Goal: Task Accomplishment & Management: Manage account settings

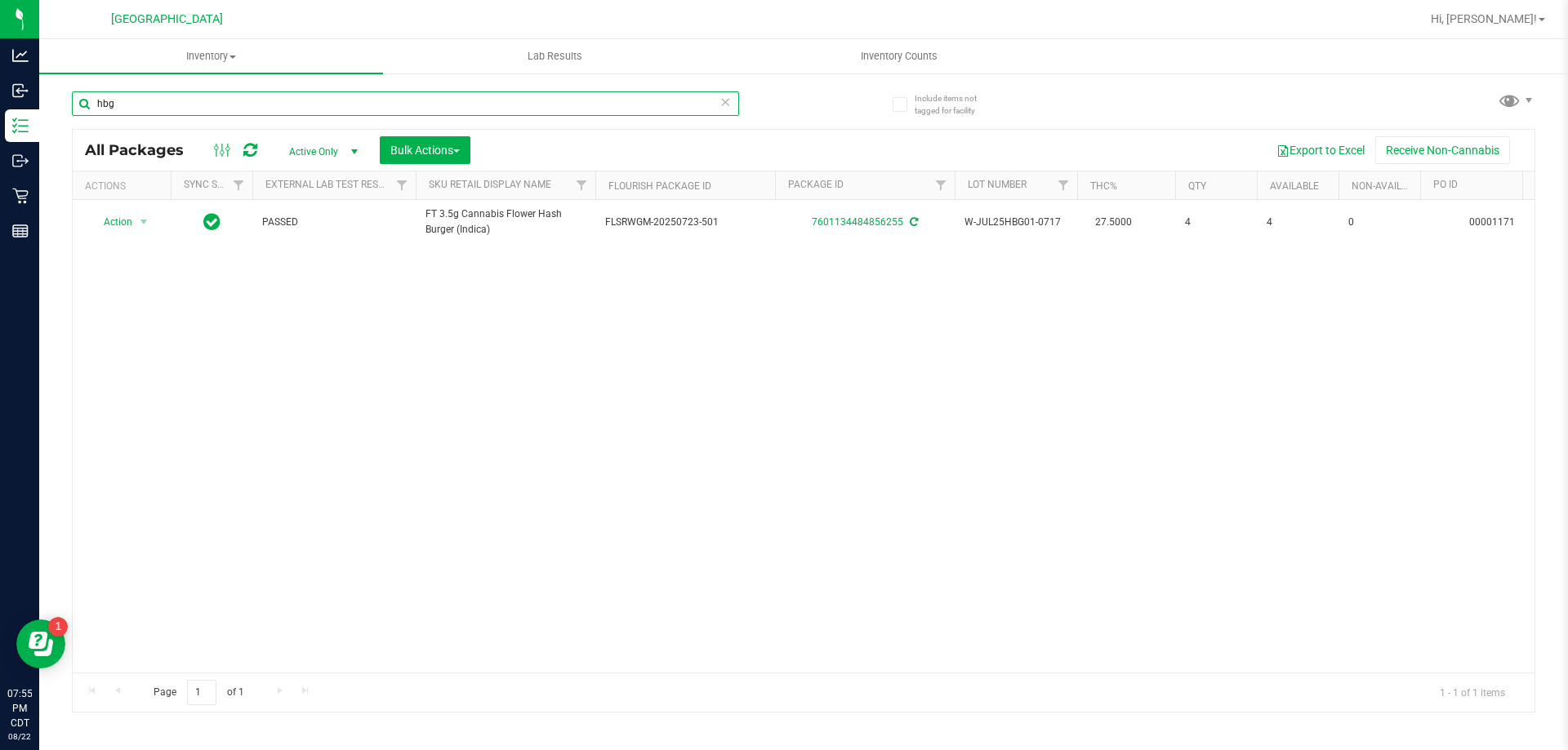
click at [719, 106] on input "hbg" at bounding box center [405, 103] width 667 height 25
click at [725, 106] on icon at bounding box center [725, 101] width 11 height 19
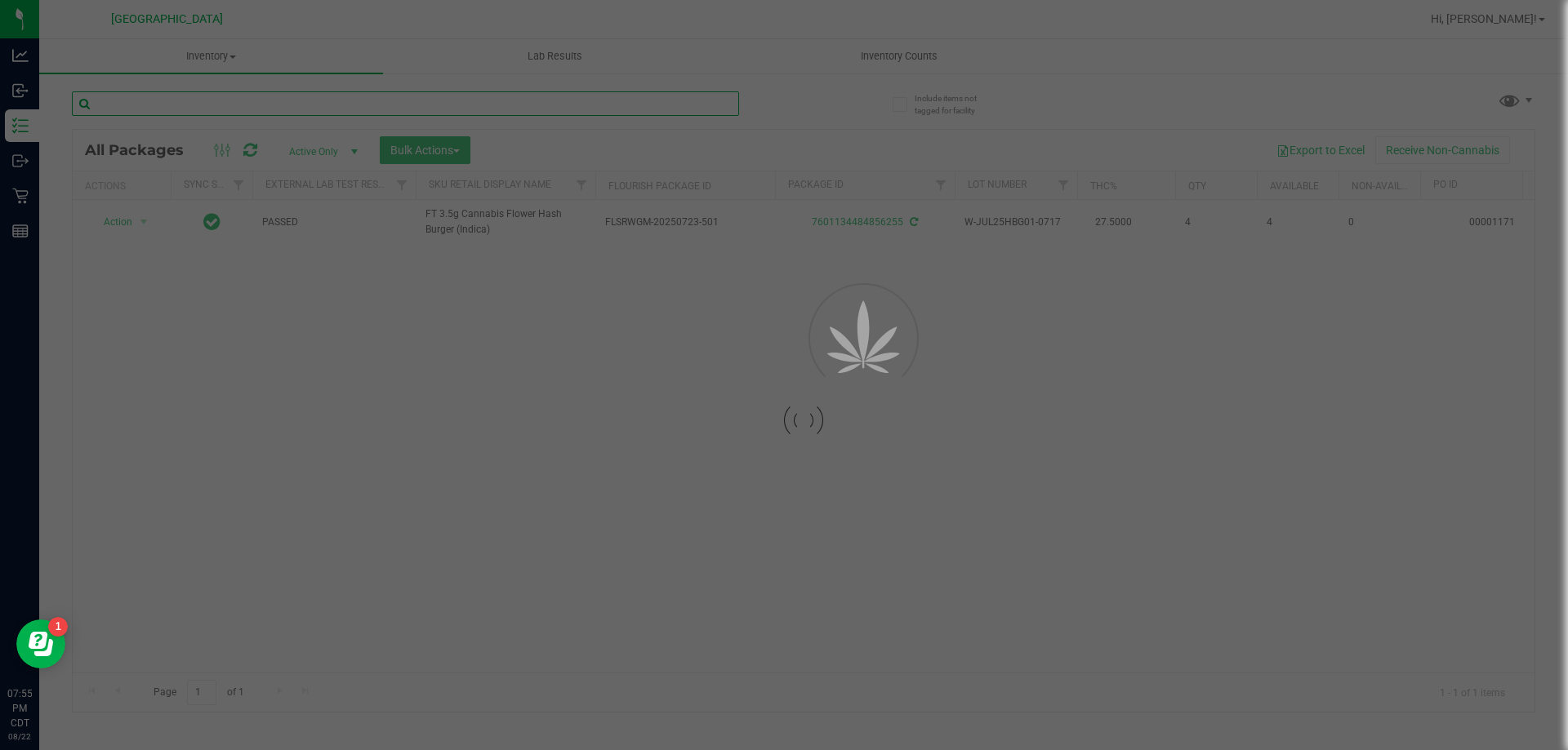
click at [641, 99] on input "text" at bounding box center [405, 103] width 667 height 25
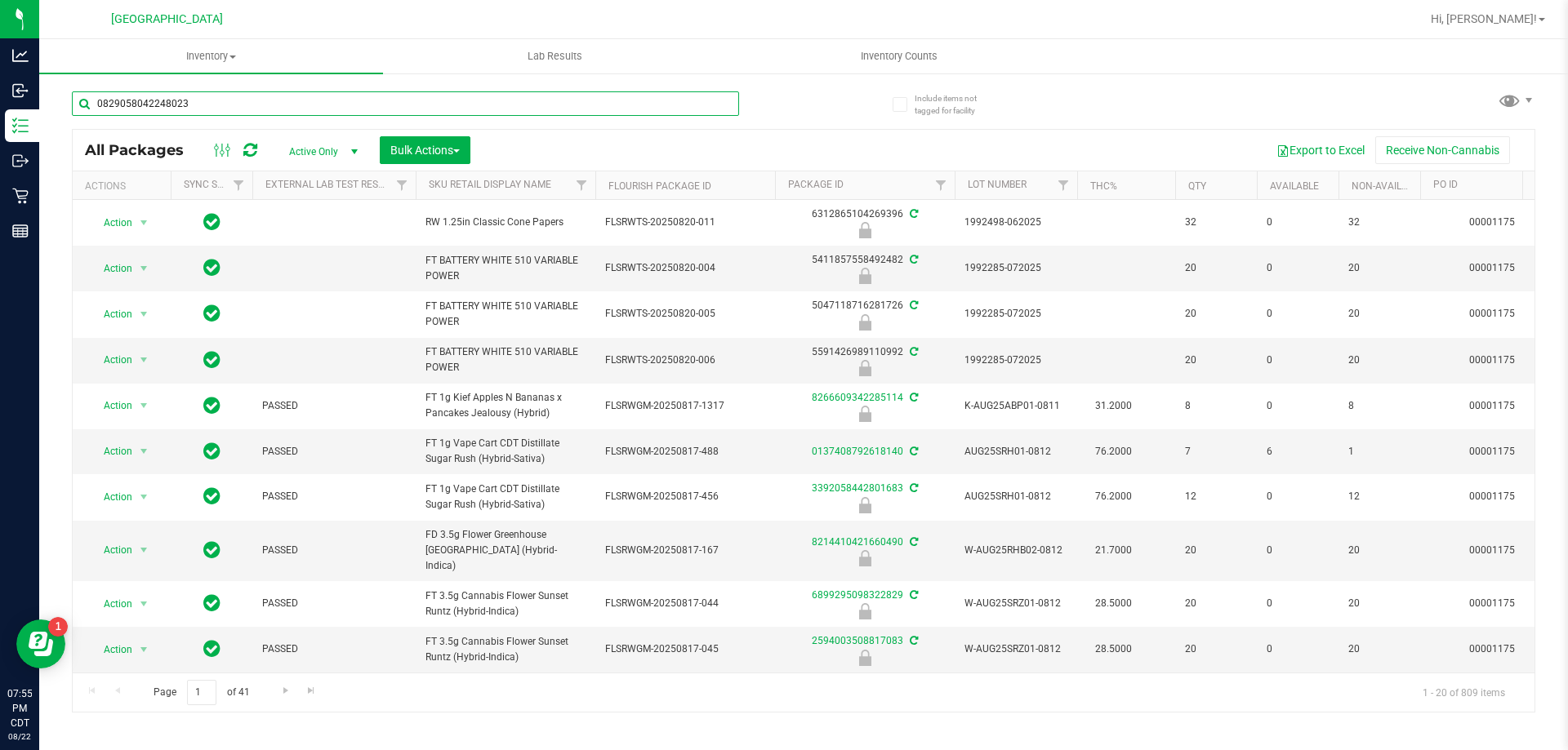
type input "0829058042248023"
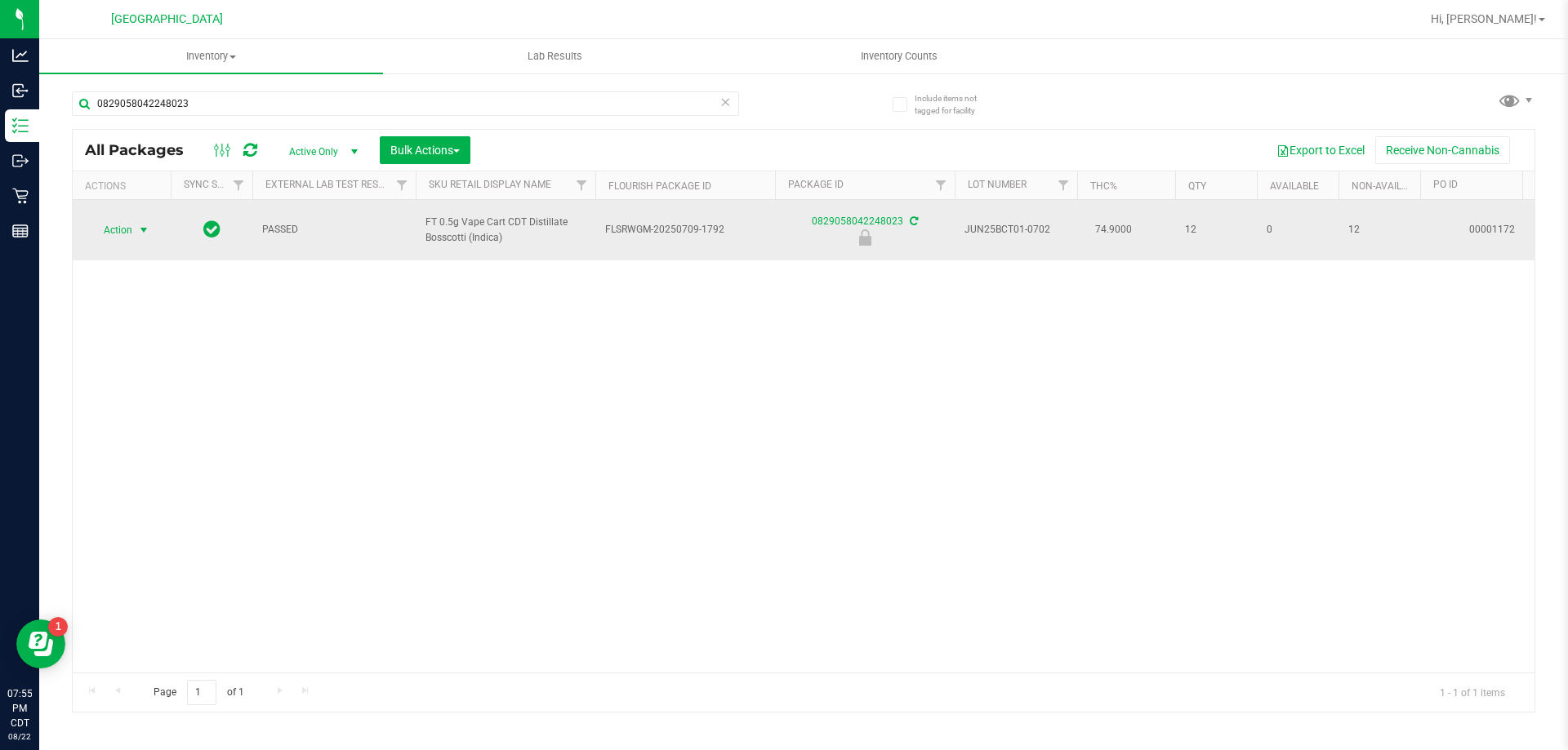
click at [116, 230] on span "Action" at bounding box center [111, 230] width 44 height 23
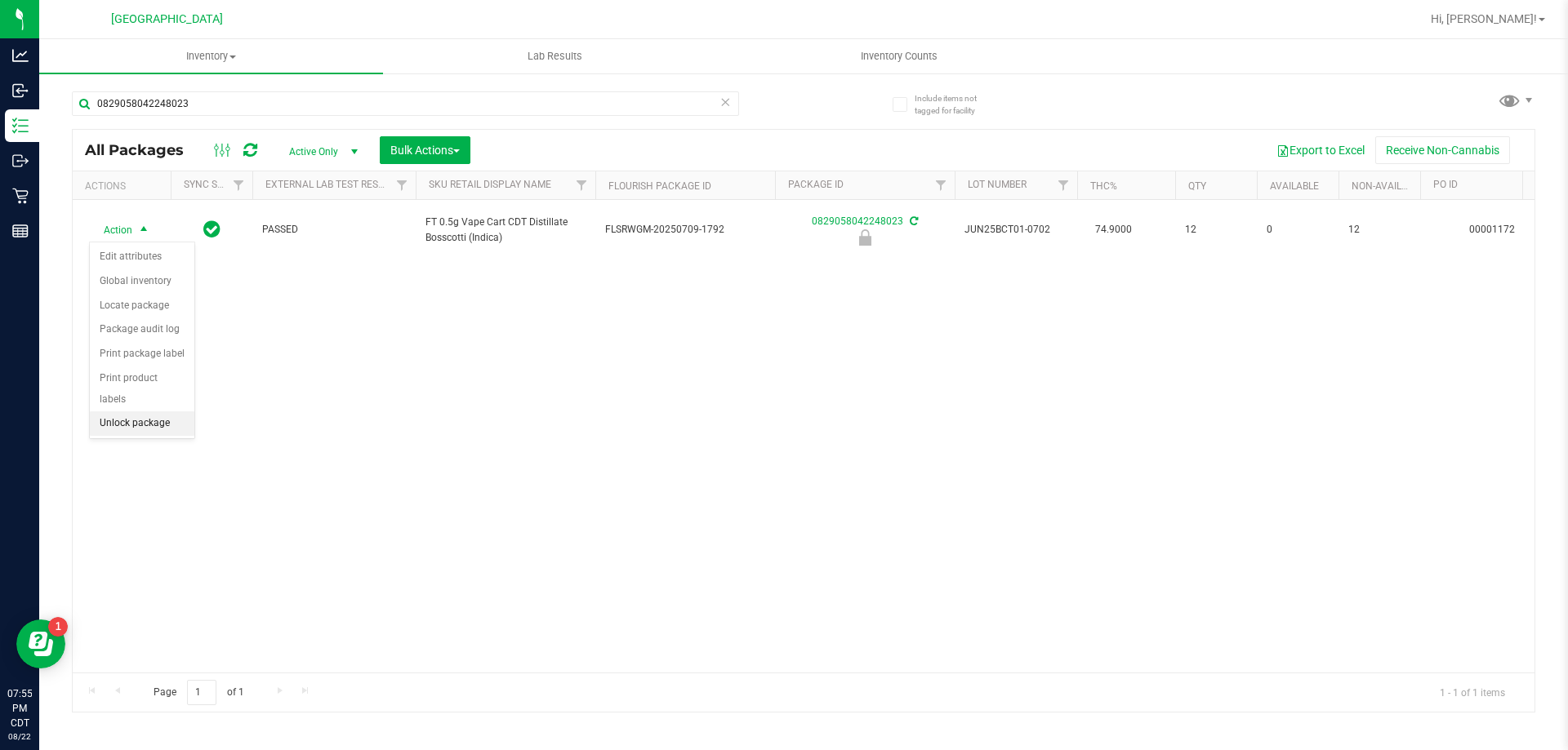
click at [126, 412] on li "Unlock package" at bounding box center [142, 423] width 104 height 25
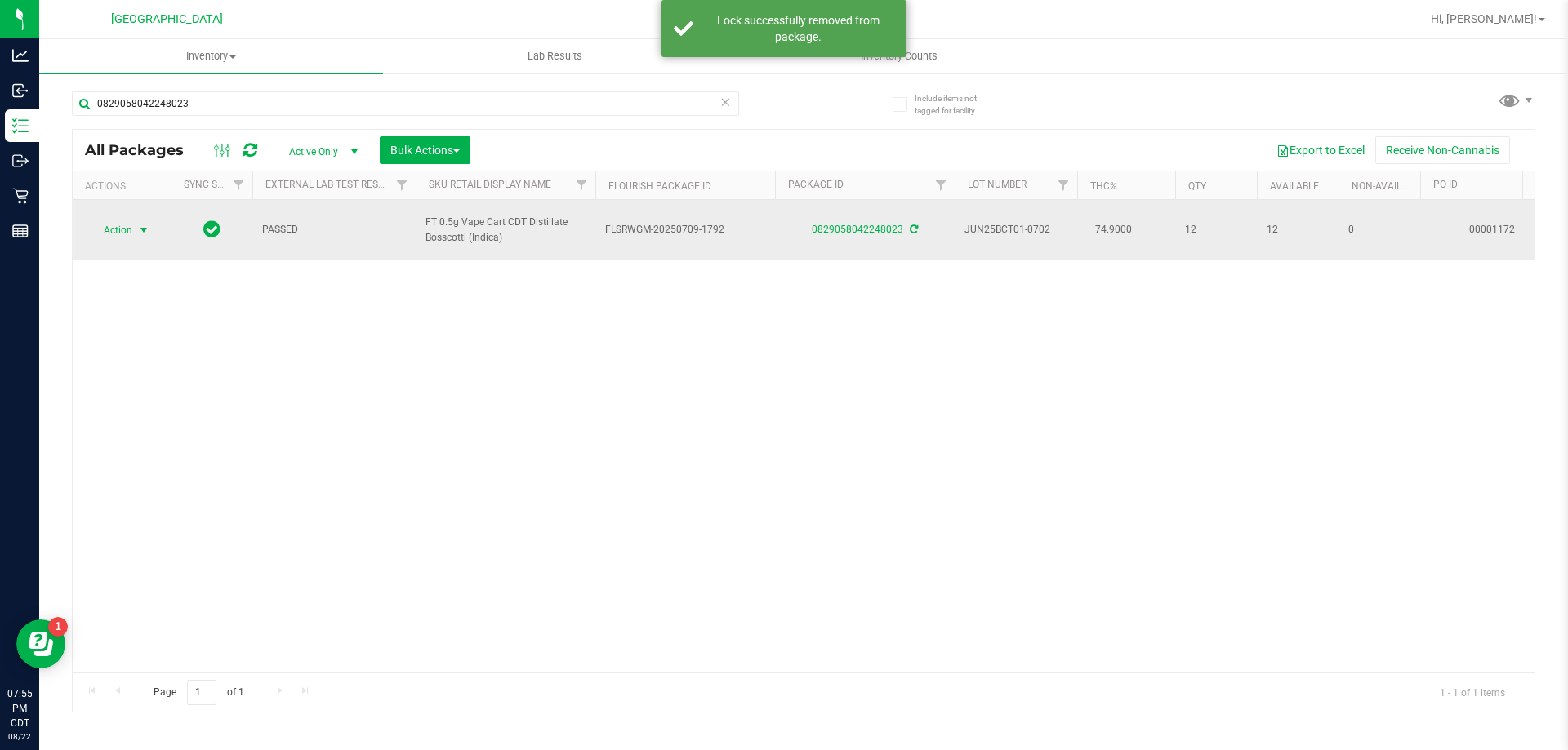
click at [131, 234] on span "Action" at bounding box center [111, 230] width 44 height 23
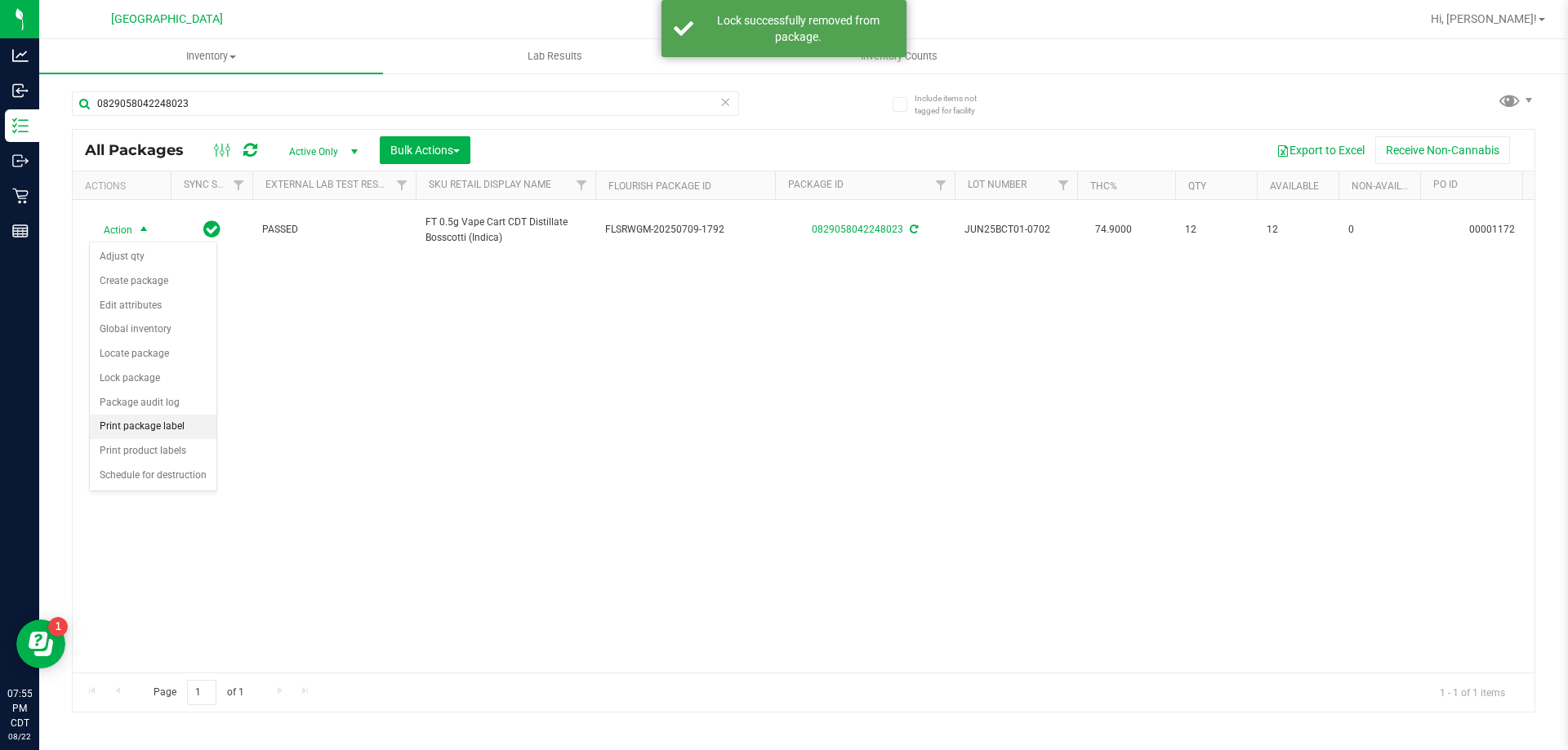
click at [161, 416] on li "Print package label" at bounding box center [153, 427] width 126 height 25
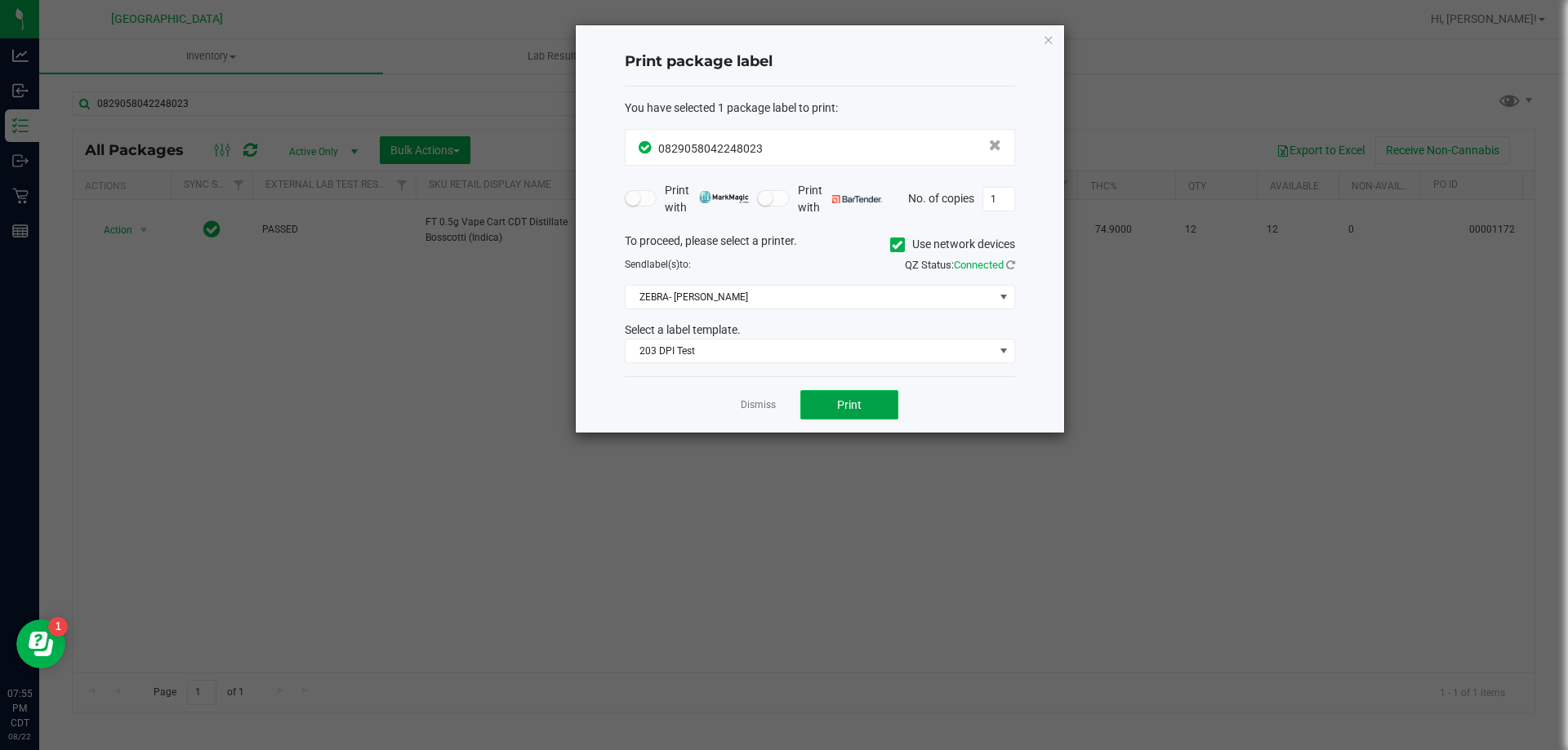
click at [853, 409] on span "Print" at bounding box center [849, 405] width 25 height 13
click at [763, 410] on link "Dismiss" at bounding box center [758, 405] width 35 height 14
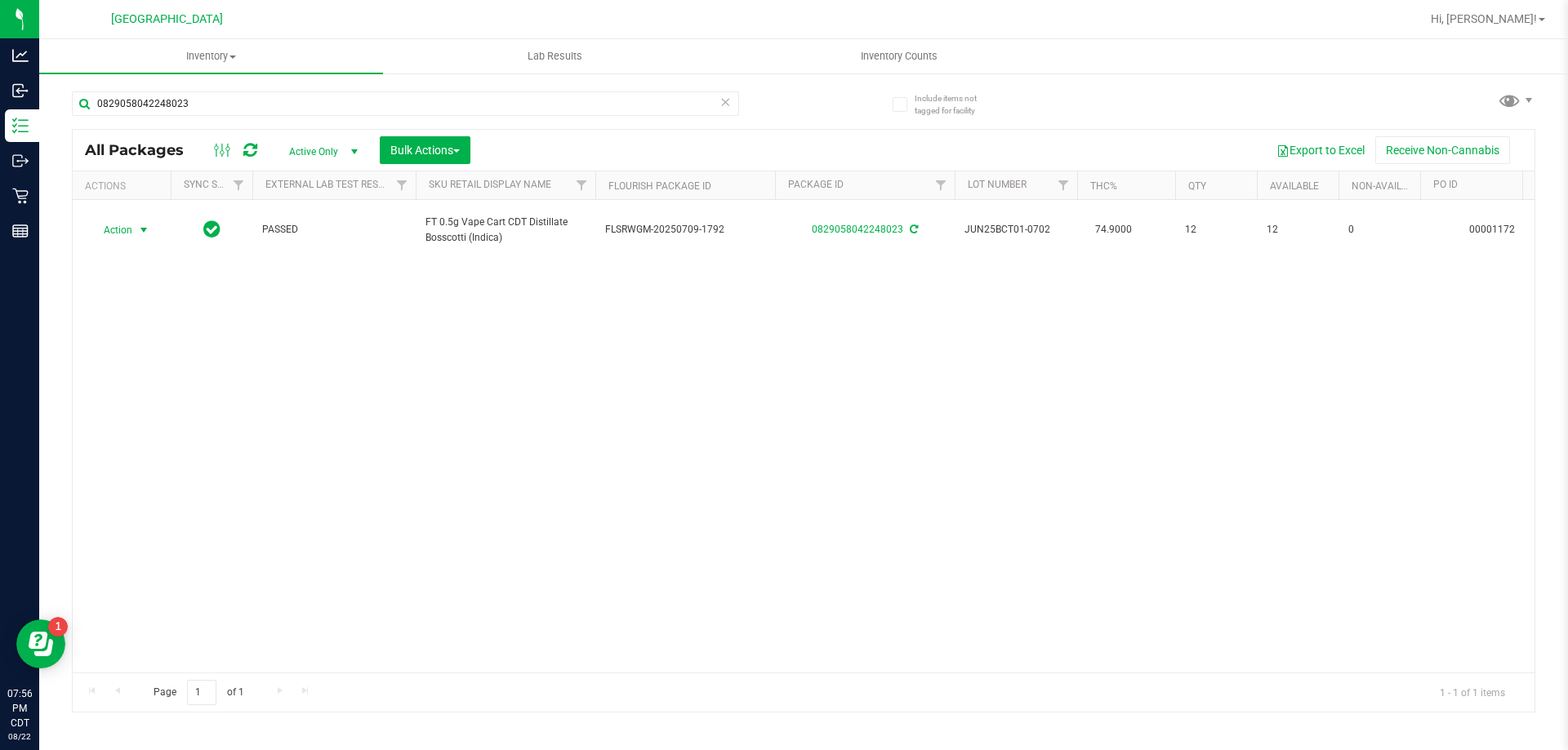
click at [730, 104] on icon at bounding box center [725, 101] width 11 height 19
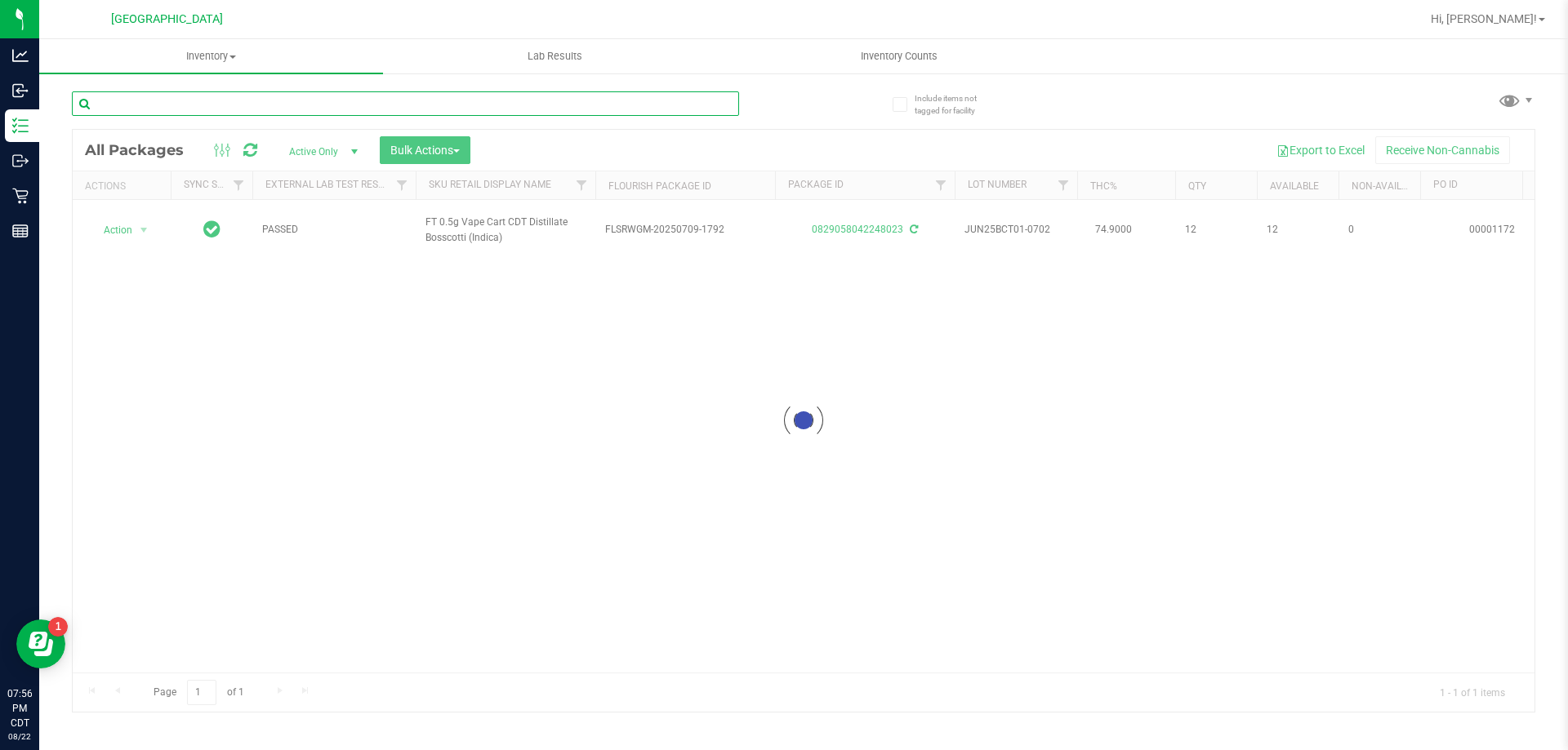
click at [700, 104] on input "text" at bounding box center [405, 103] width 667 height 25
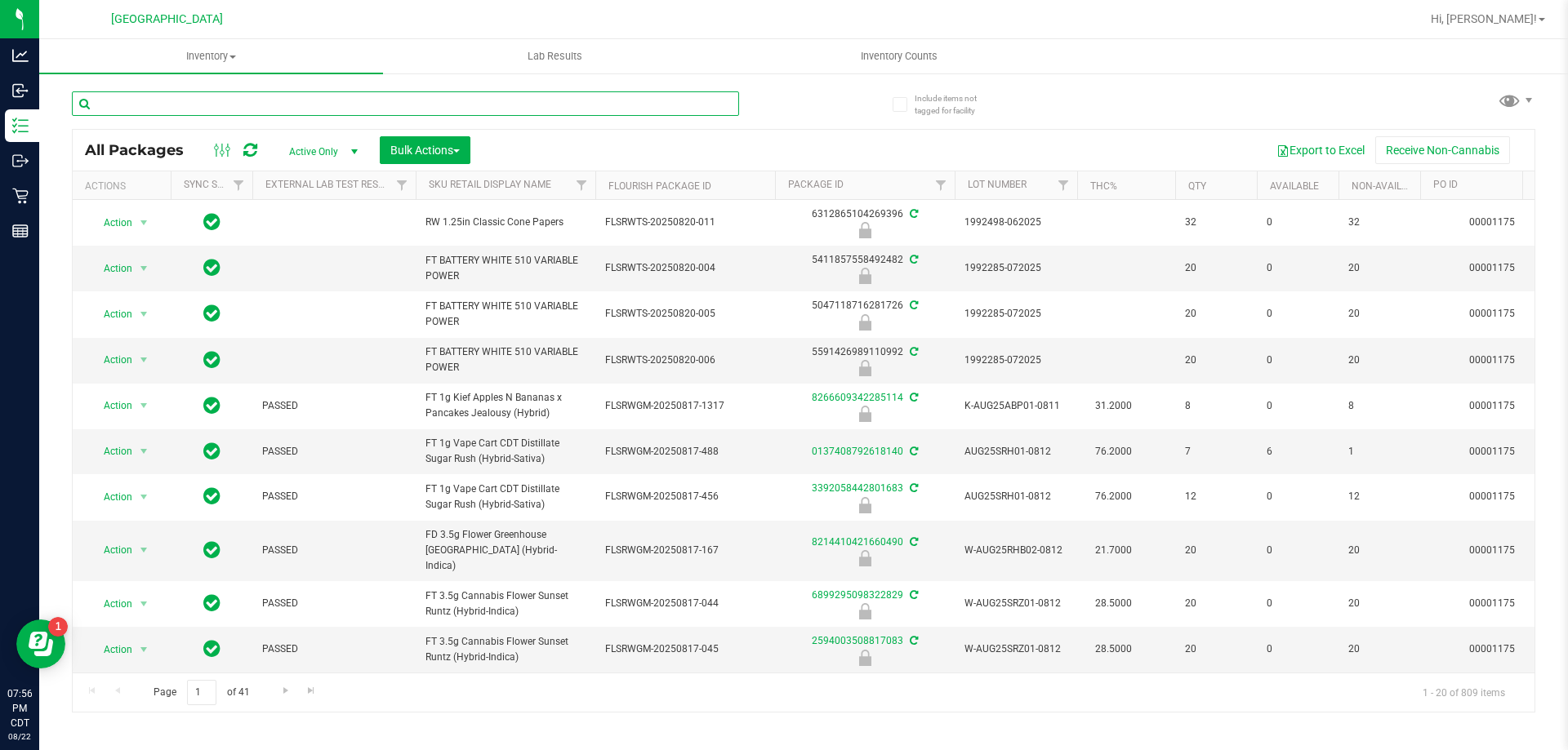
click at [712, 97] on input "text" at bounding box center [405, 103] width 667 height 25
type input "1383472838777063"
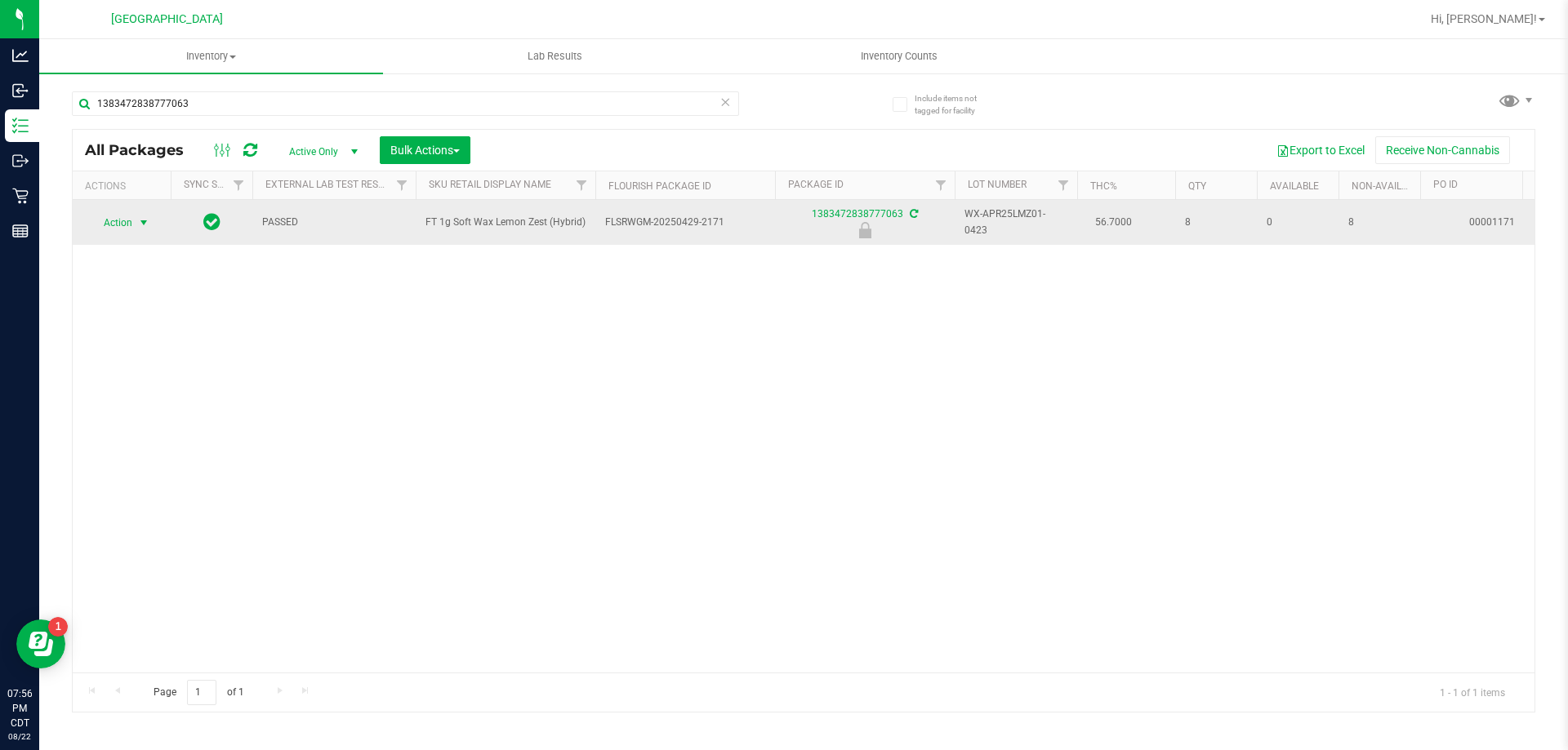
click at [125, 222] on span "Action" at bounding box center [111, 222] width 44 height 23
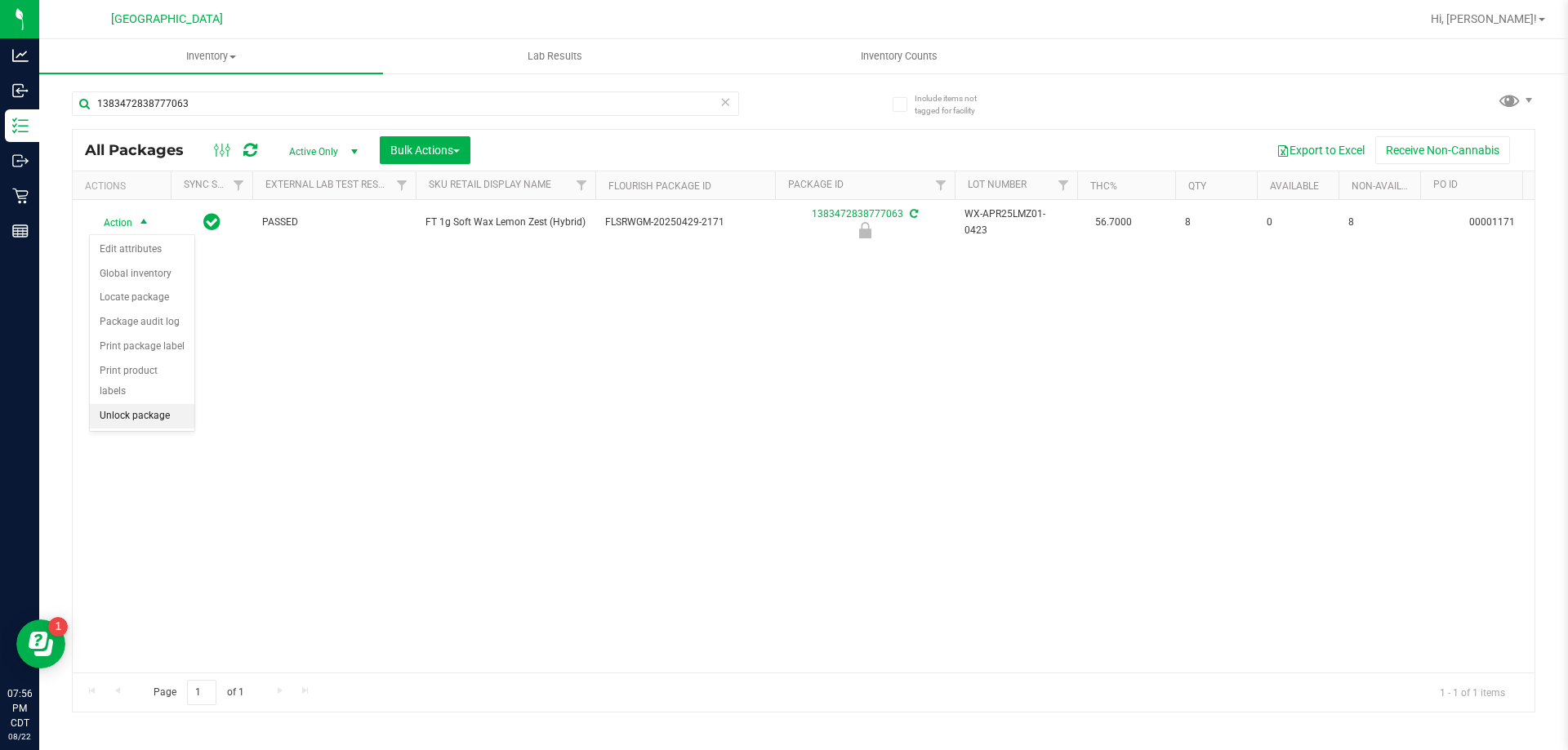
click at [156, 404] on li "Unlock package" at bounding box center [142, 416] width 104 height 25
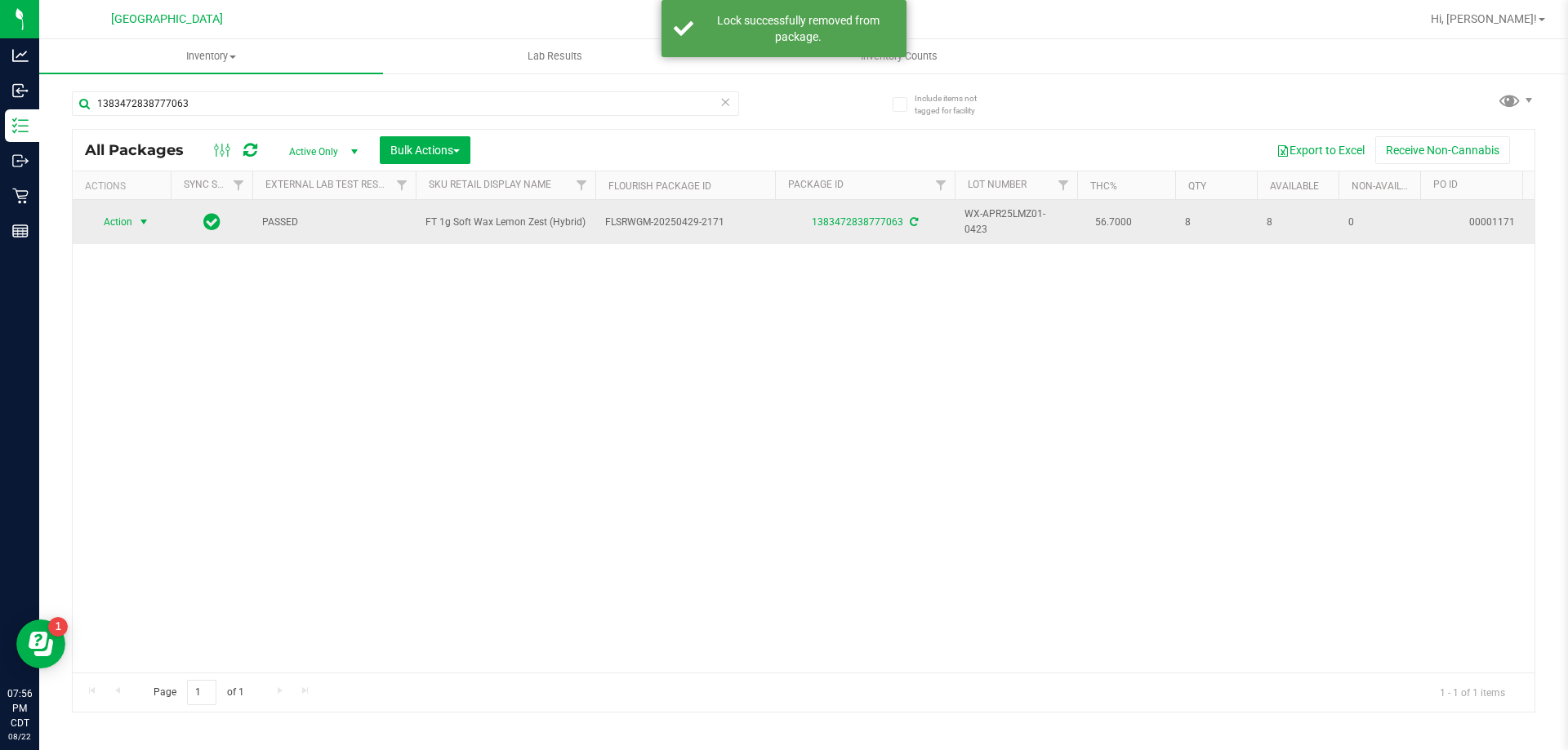
click at [114, 213] on span "Action" at bounding box center [111, 221] width 44 height 23
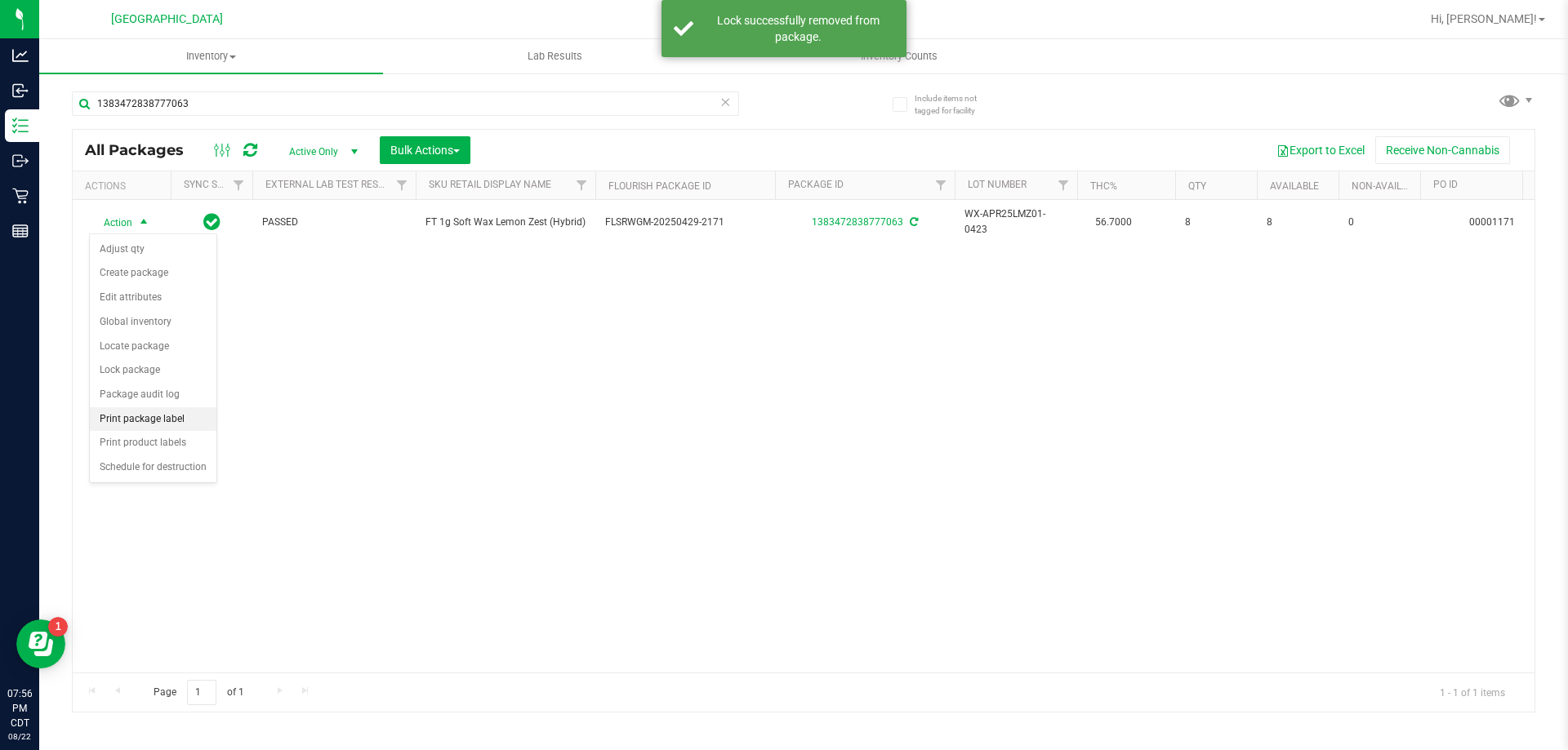
click at [148, 420] on li "Print package label" at bounding box center [153, 419] width 126 height 25
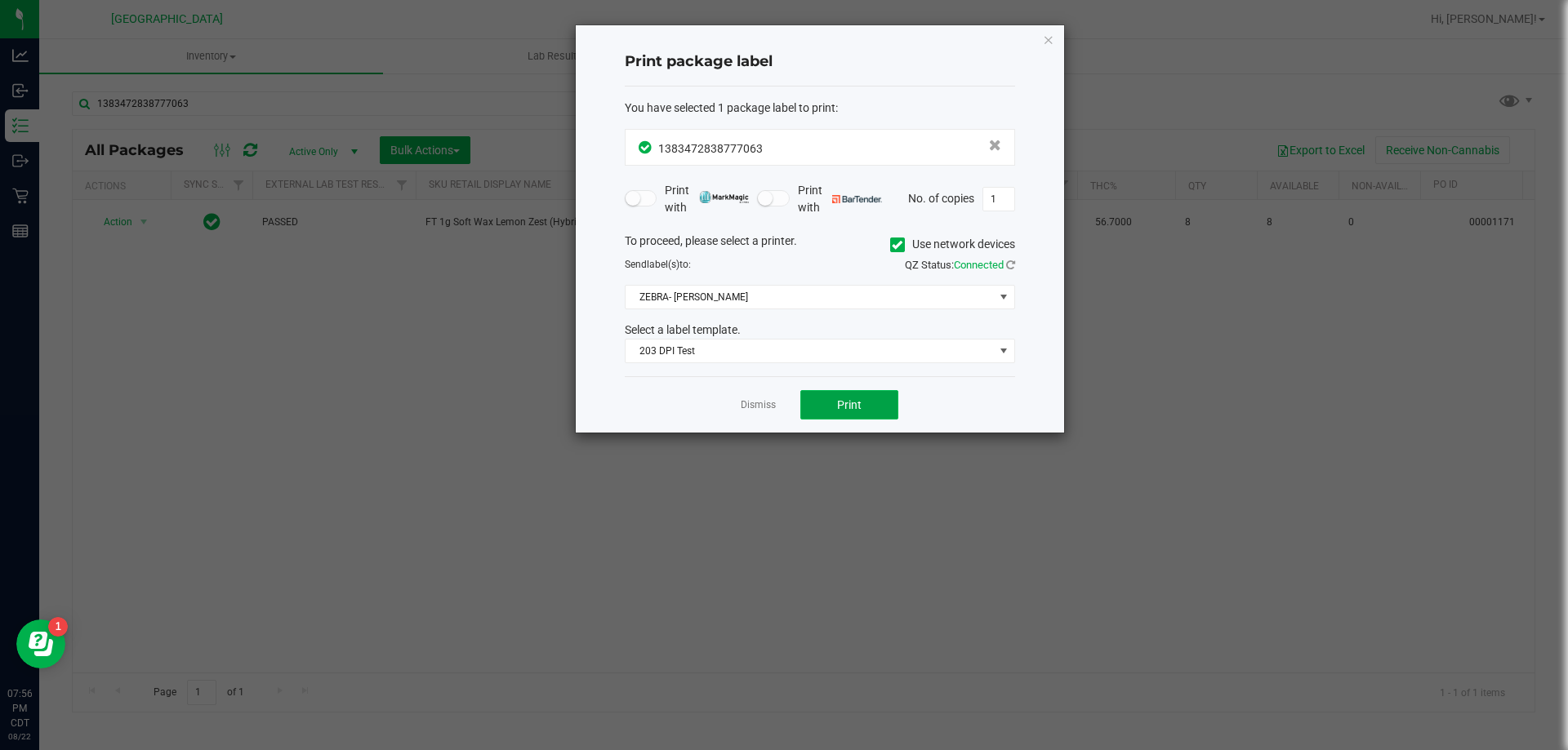
click at [833, 409] on button "Print" at bounding box center [849, 405] width 98 height 29
click at [765, 398] on app-cancel-button "Dismiss" at bounding box center [758, 405] width 35 height 17
click at [761, 402] on link "Dismiss" at bounding box center [758, 405] width 35 height 14
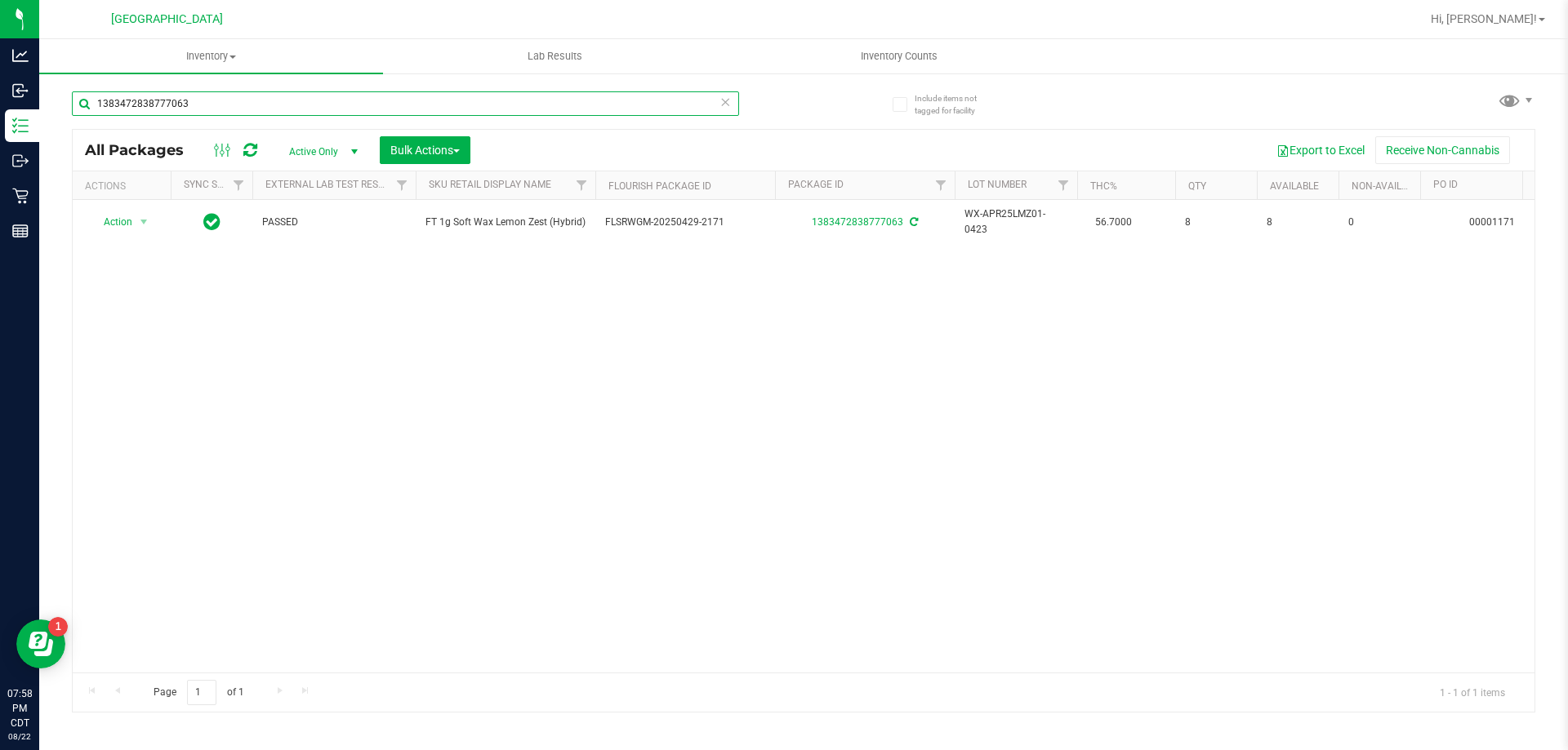
click at [732, 100] on input "1383472838777063" at bounding box center [405, 103] width 667 height 25
click at [729, 100] on icon at bounding box center [725, 101] width 11 height 19
click at [689, 100] on input "text" at bounding box center [405, 103] width 667 height 25
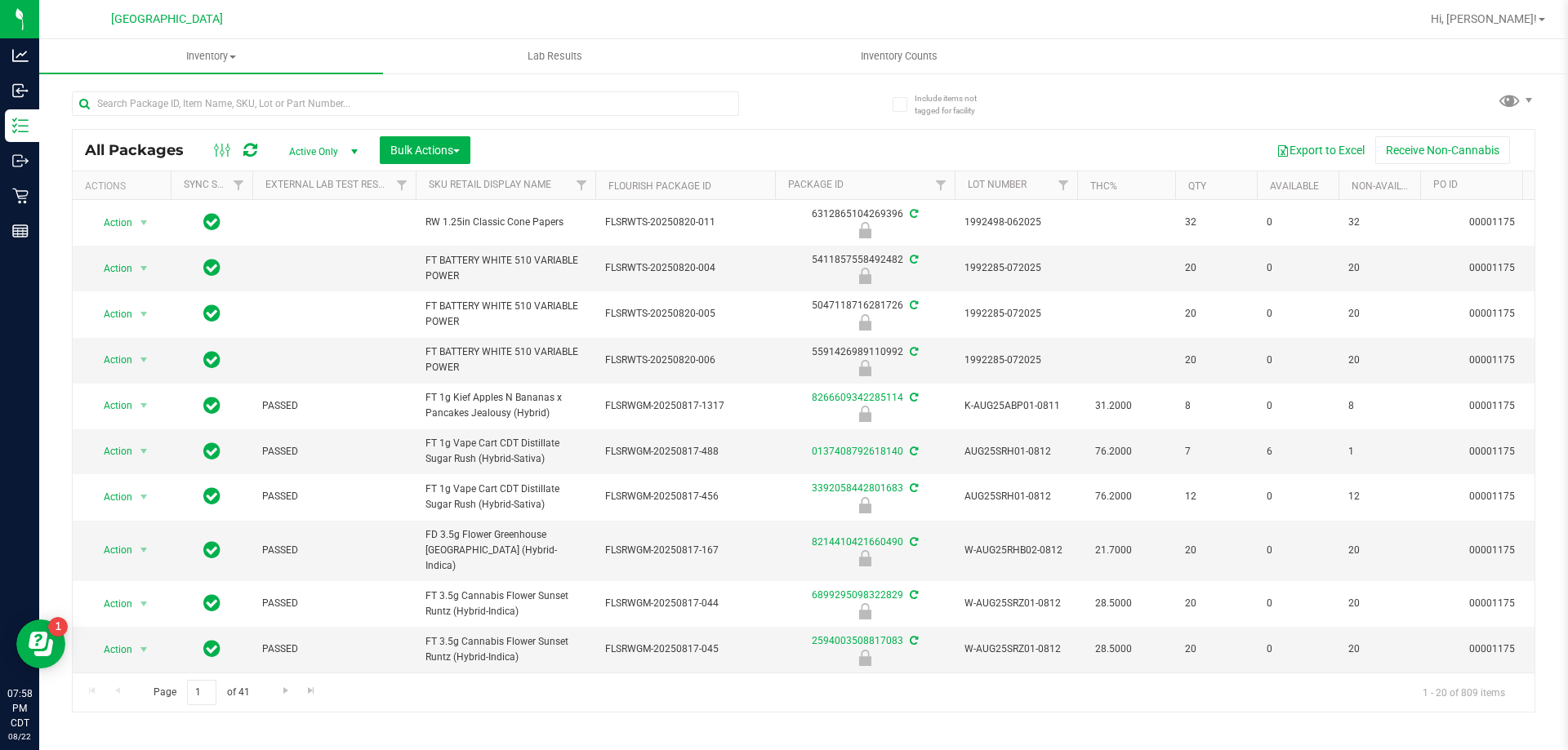
click at [640, 90] on div at bounding box center [438, 102] width 732 height 52
click at [635, 111] on input "text" at bounding box center [405, 103] width 667 height 25
type input "MAY25BFP01-0514"
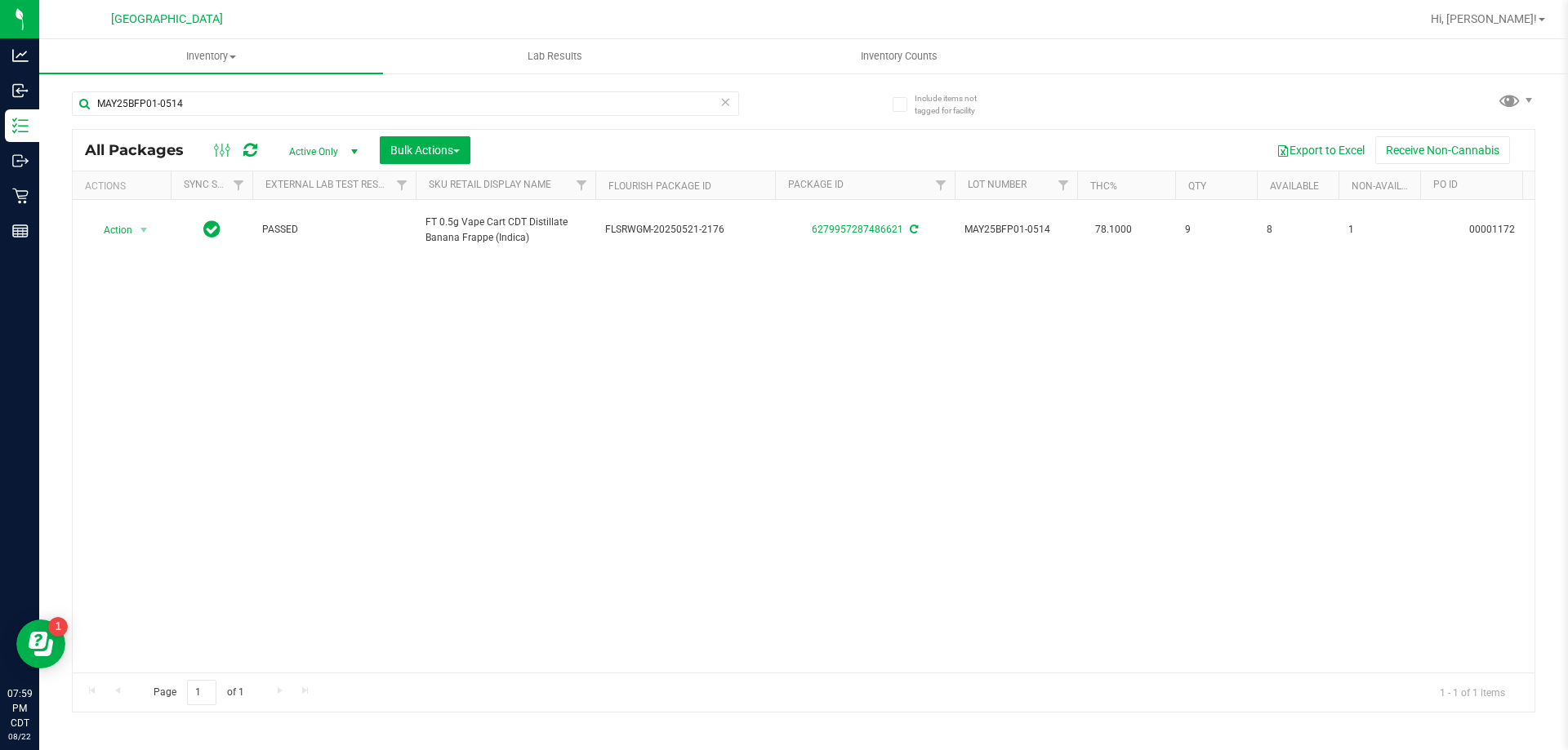
click at [721, 104] on icon at bounding box center [725, 101] width 11 height 19
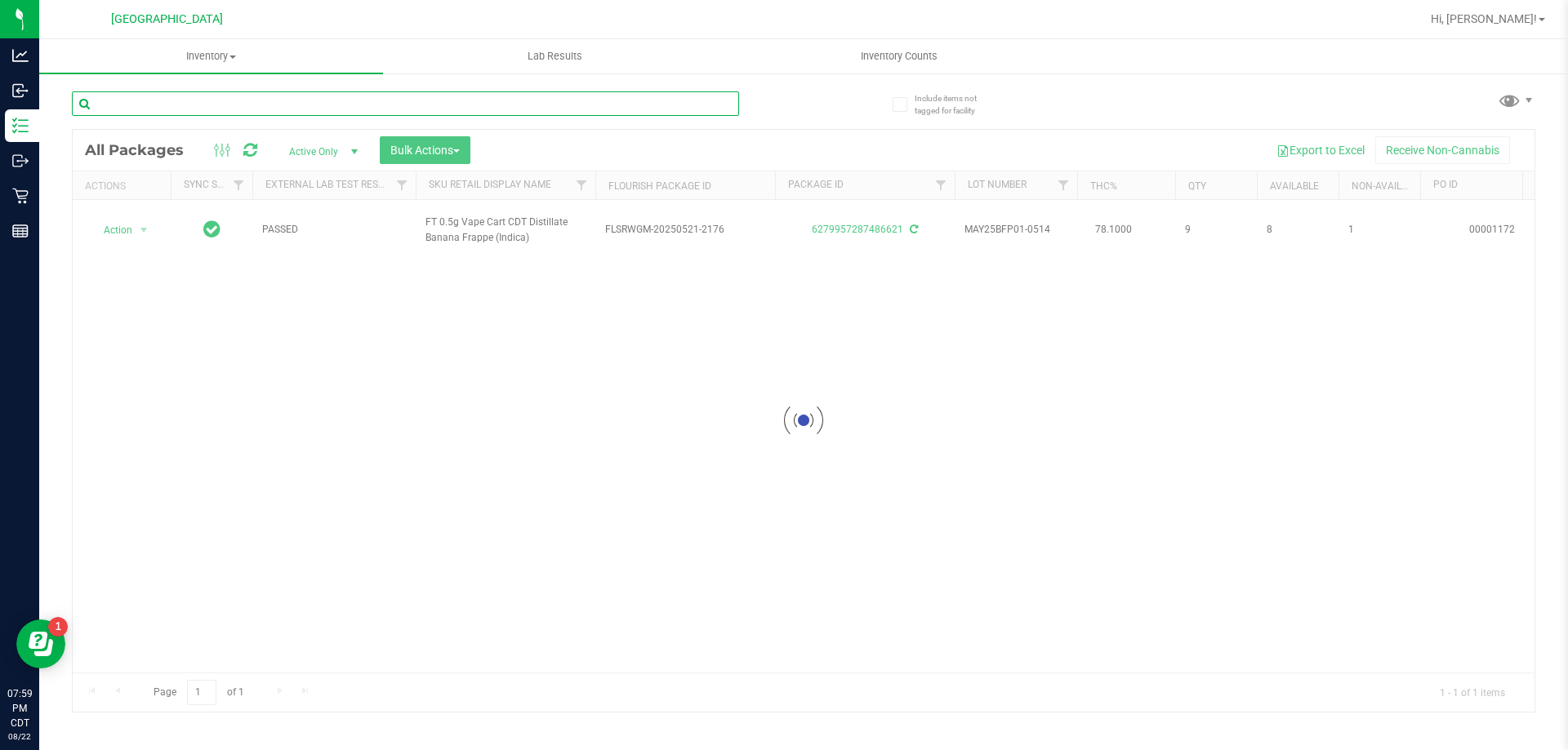
click at [665, 106] on input "text" at bounding box center [405, 103] width 667 height 25
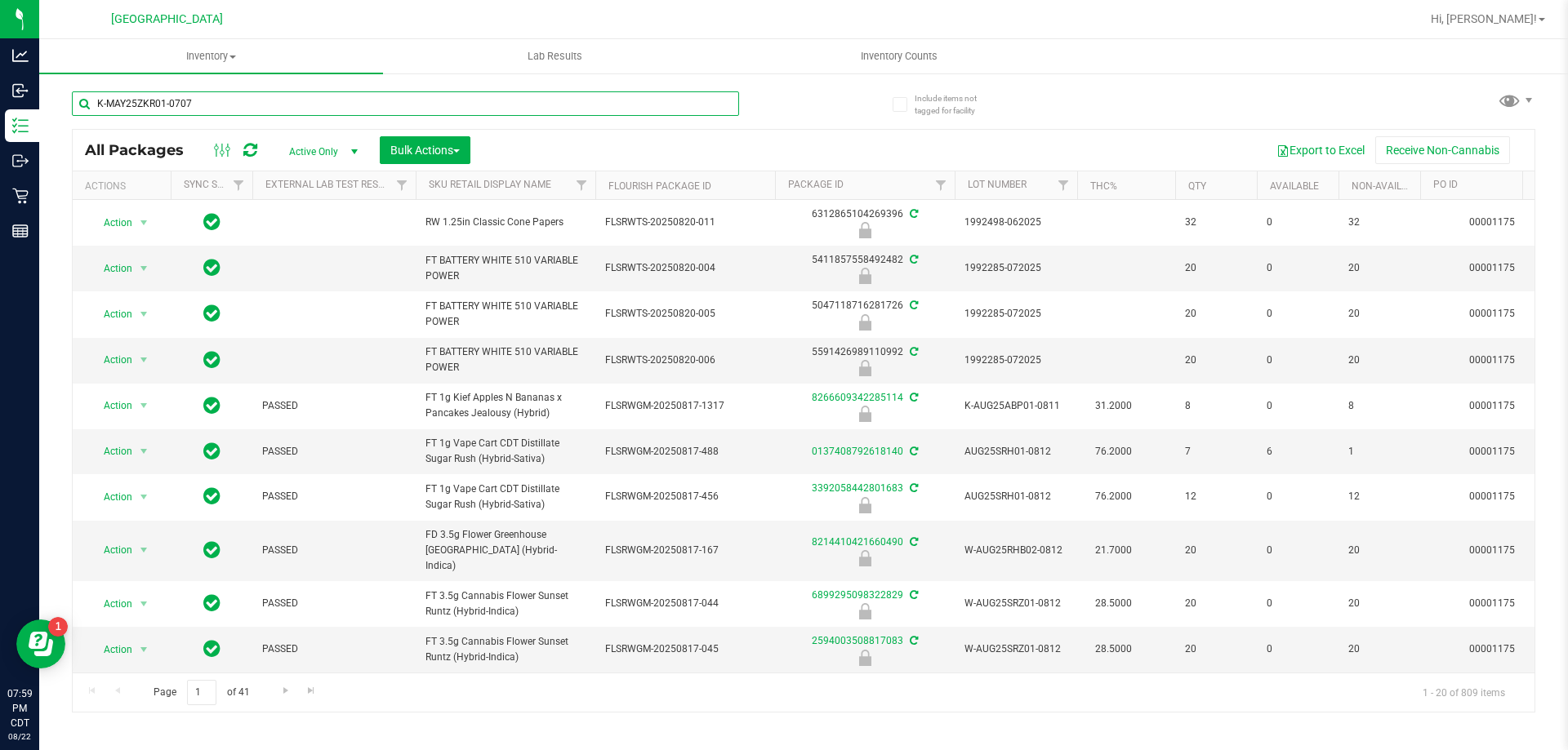
type input "K-MAY25ZKR01-0707"
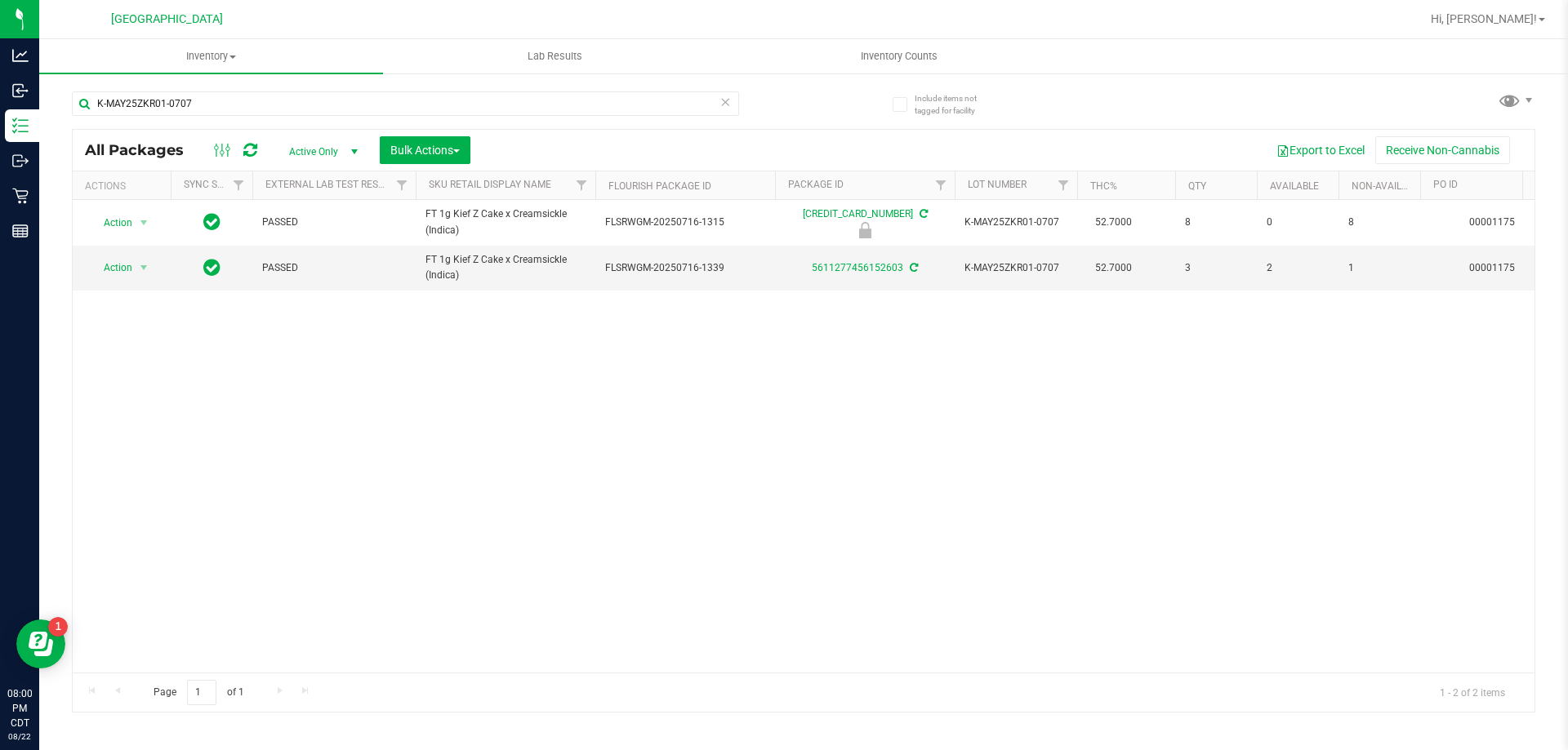
click at [723, 100] on icon at bounding box center [725, 101] width 11 height 19
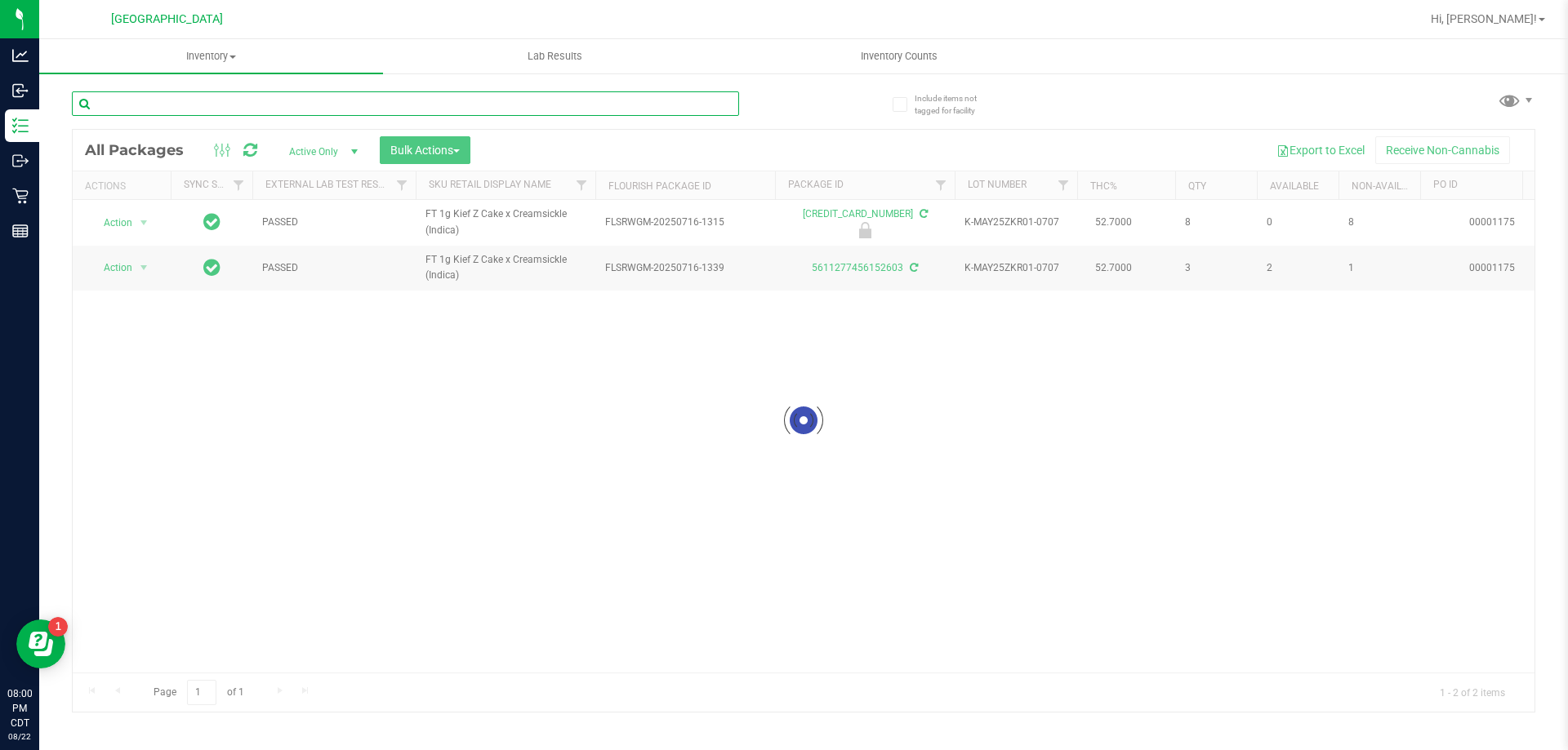
click at [667, 96] on input "text" at bounding box center [405, 103] width 667 height 25
type input "K-JUL25GRZ01-0730"
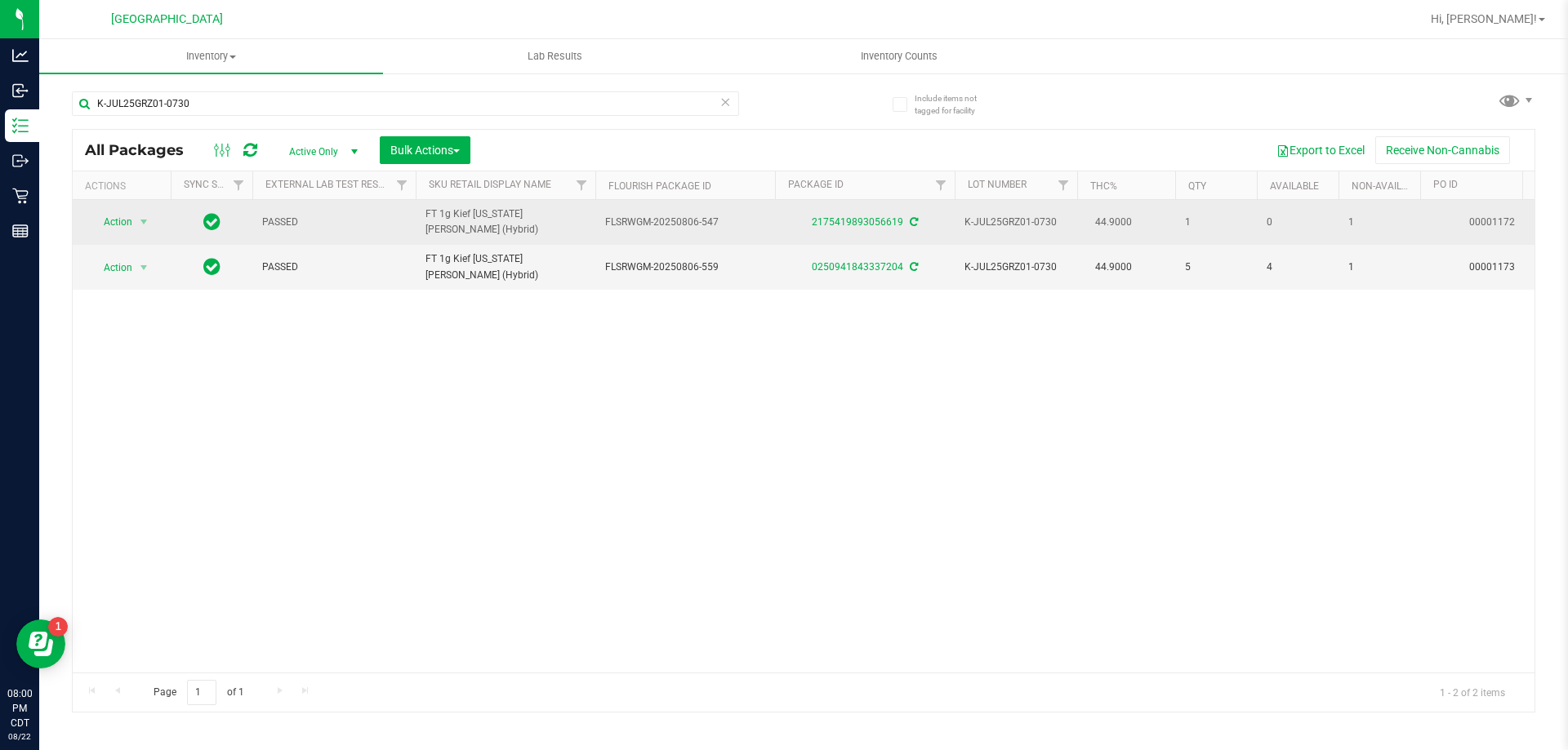
click at [119, 200] on td "Action Action Adjust qty Create package Edit attributes Global inventory Locate…" at bounding box center [121, 222] width 98 height 45
click at [119, 211] on span "Action" at bounding box center [111, 221] width 44 height 23
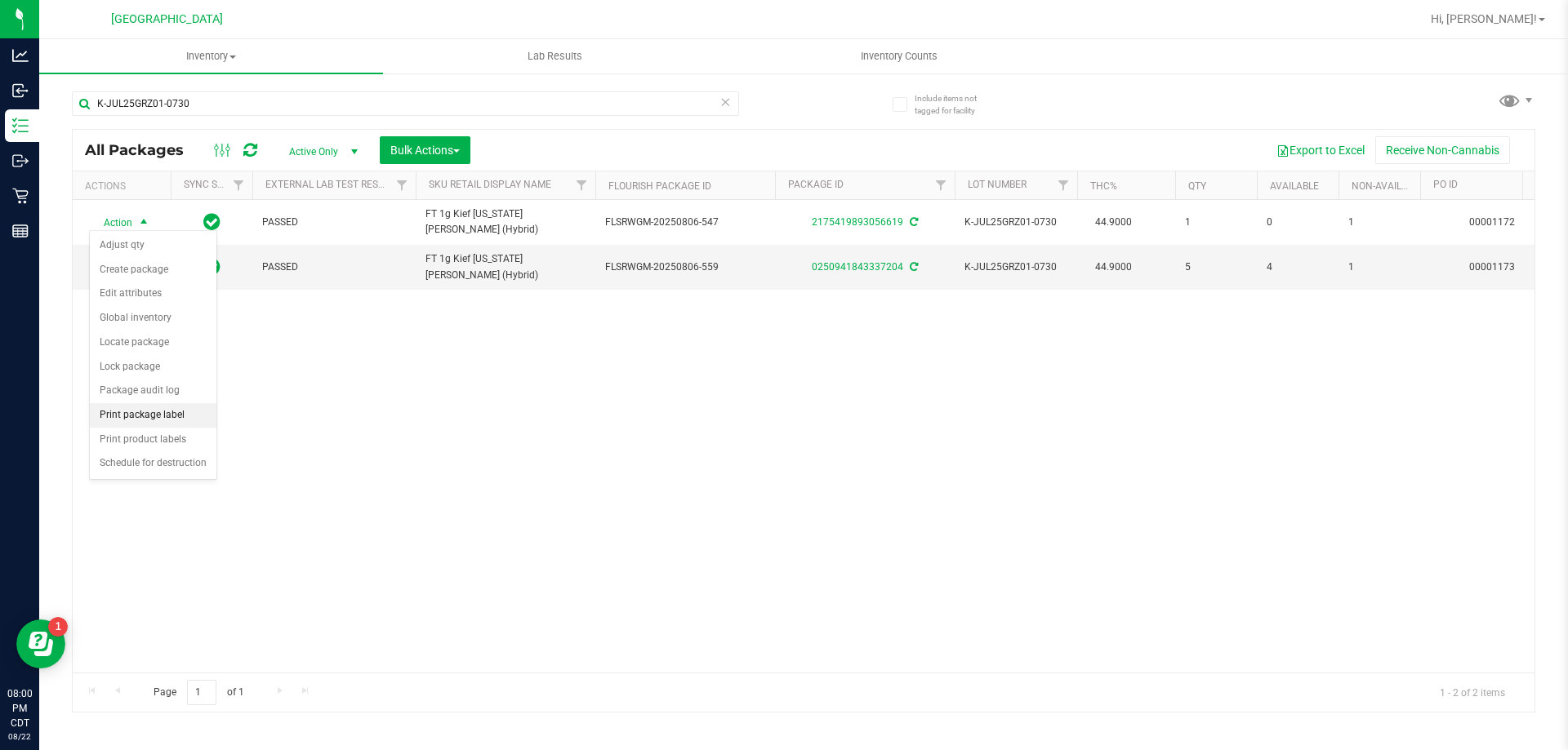
click at [146, 420] on li "Print package label" at bounding box center [153, 415] width 126 height 25
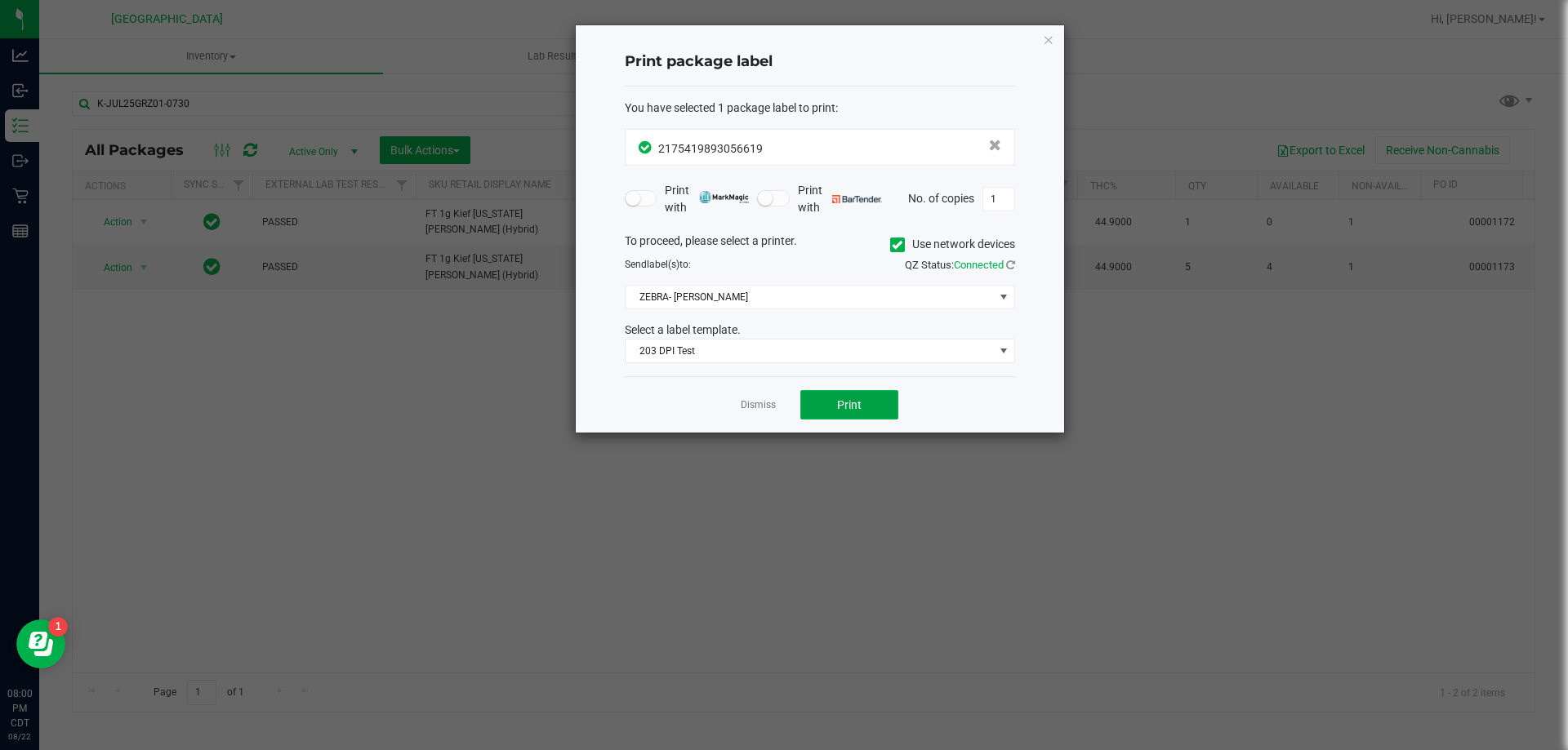
click at [858, 400] on span "Print" at bounding box center [849, 405] width 25 height 13
click at [750, 402] on link "Dismiss" at bounding box center [758, 405] width 35 height 14
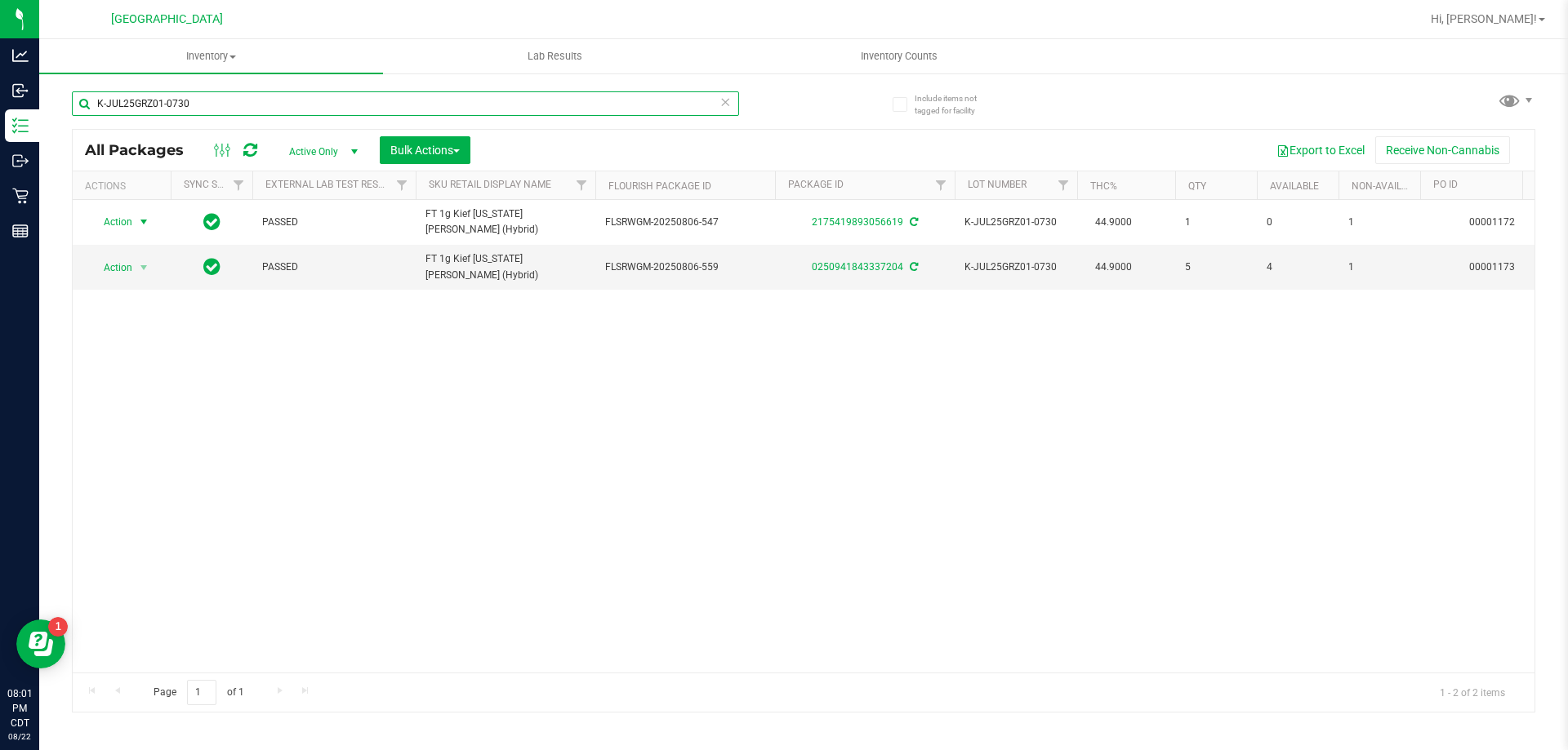
click at [722, 102] on div "K-JUL25GRZ01-0730" at bounding box center [405, 103] width 667 height 25
click at [727, 102] on icon at bounding box center [725, 101] width 11 height 19
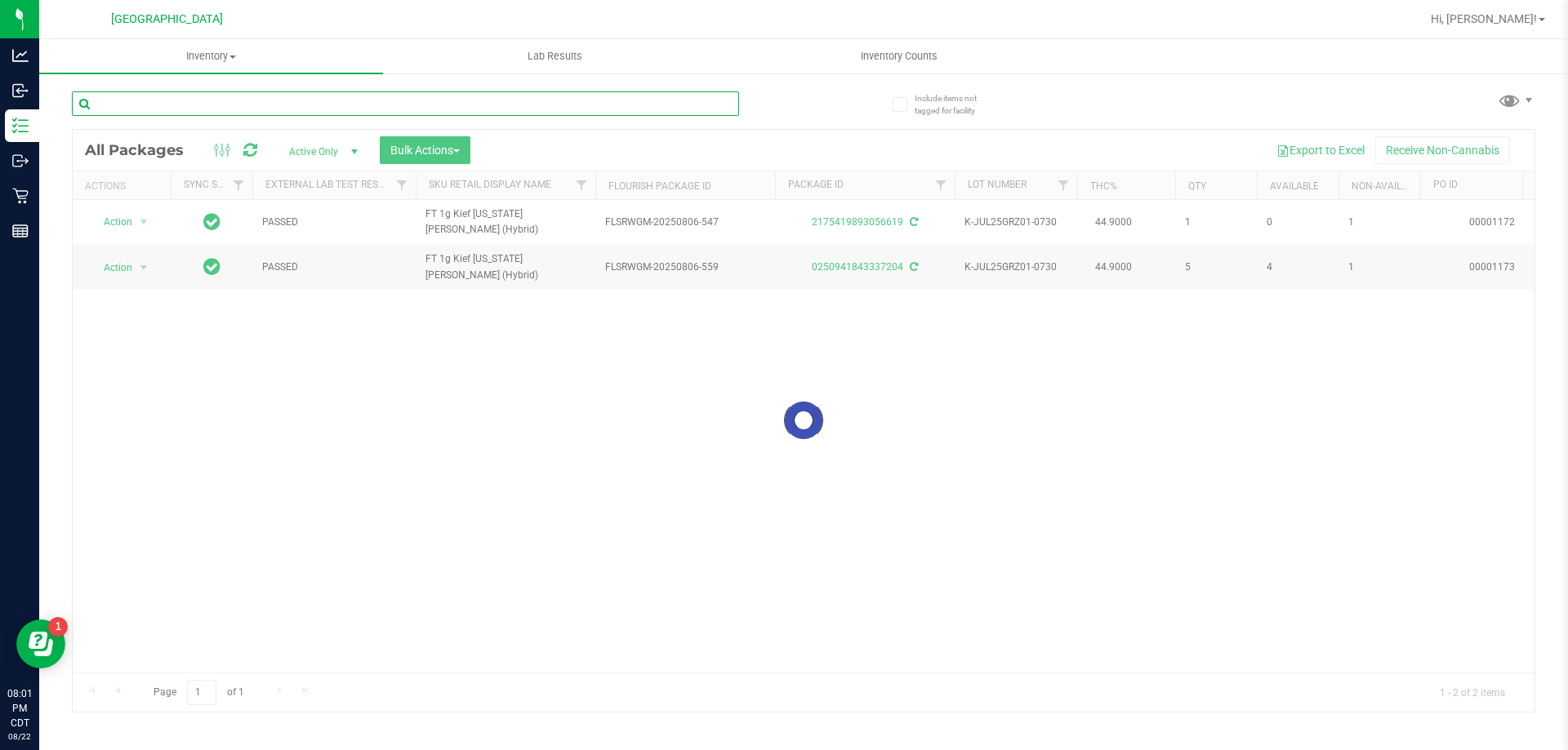
click at [703, 104] on input "text" at bounding box center [405, 103] width 667 height 25
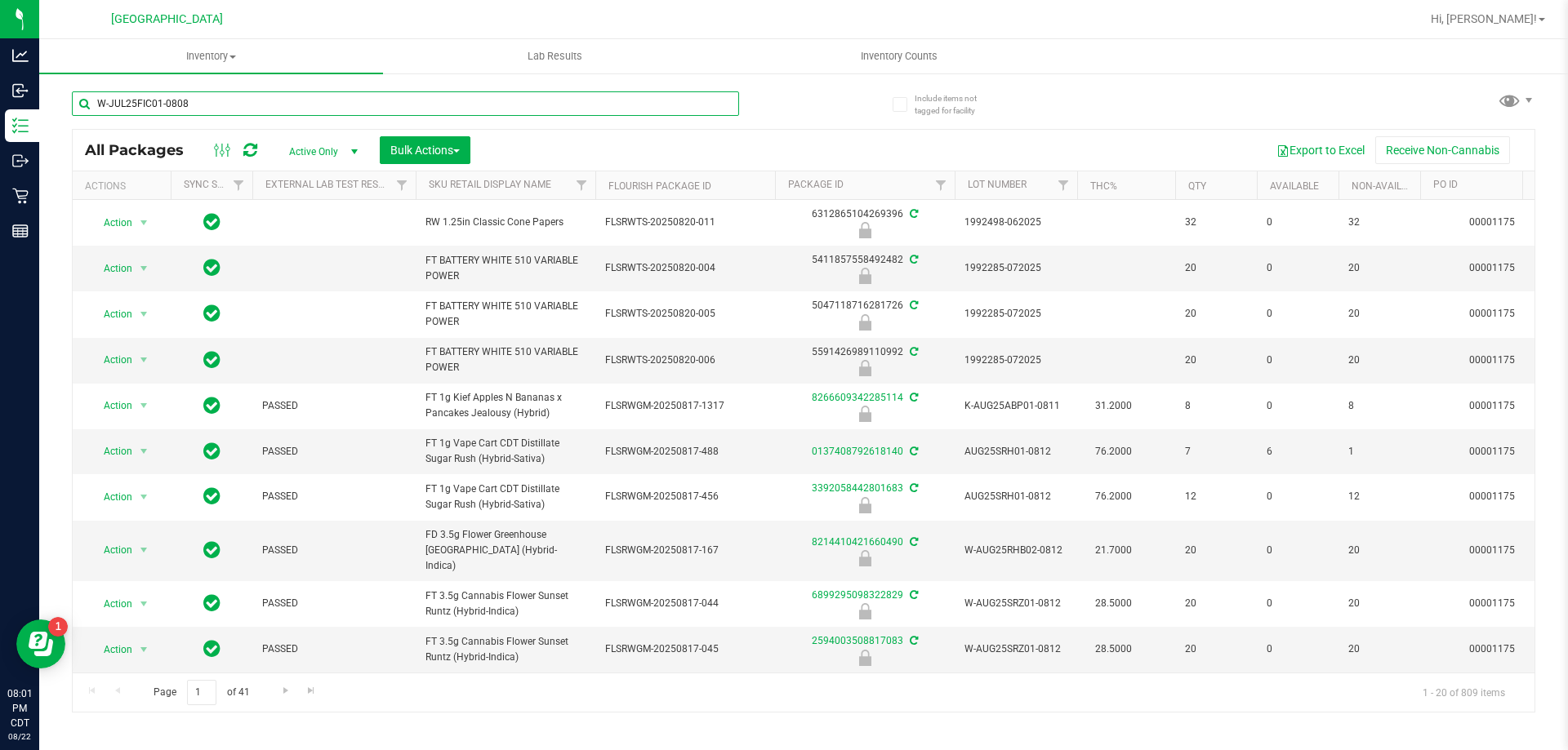
type input "W-JUL25FIC01-0808"
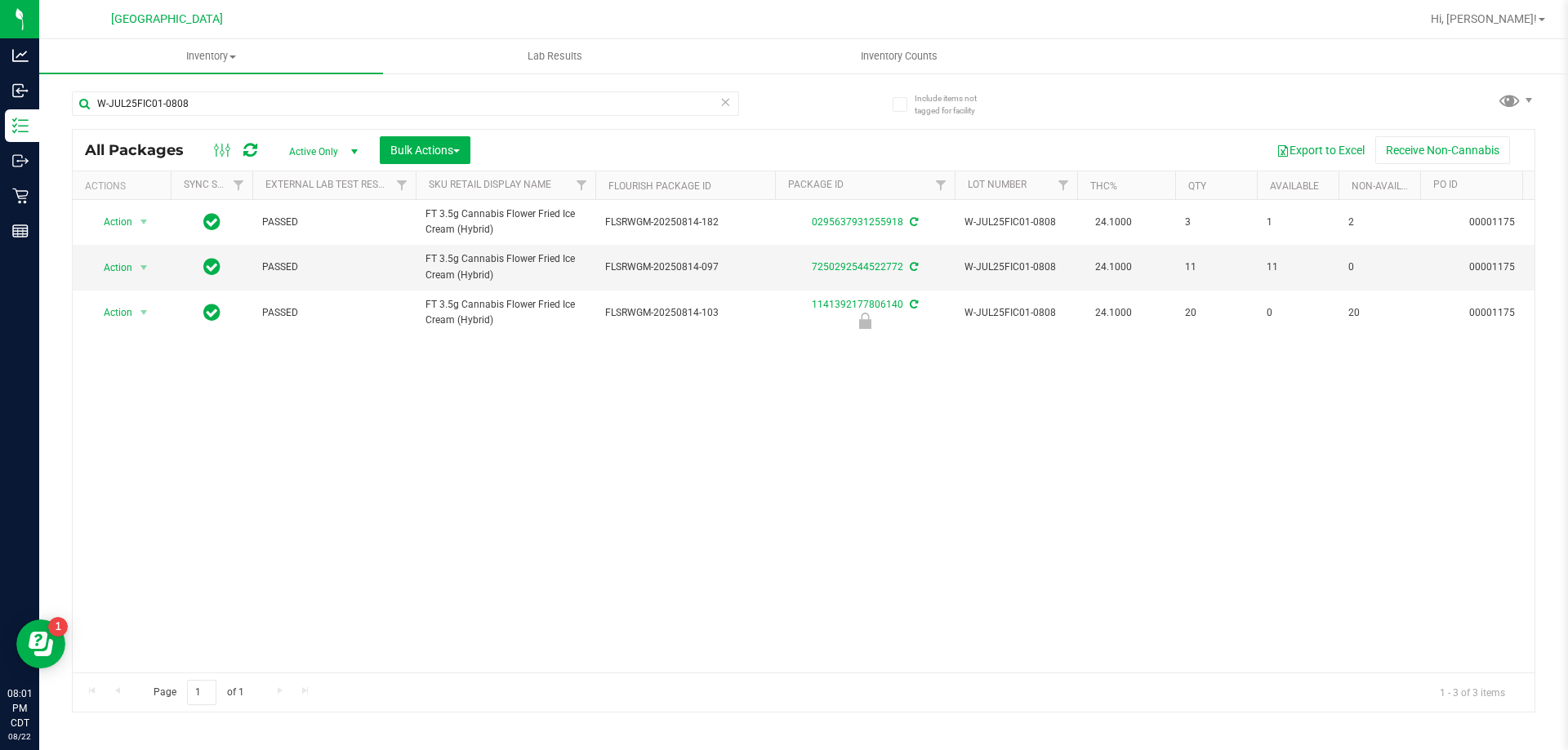
click at [725, 101] on icon at bounding box center [725, 101] width 11 height 19
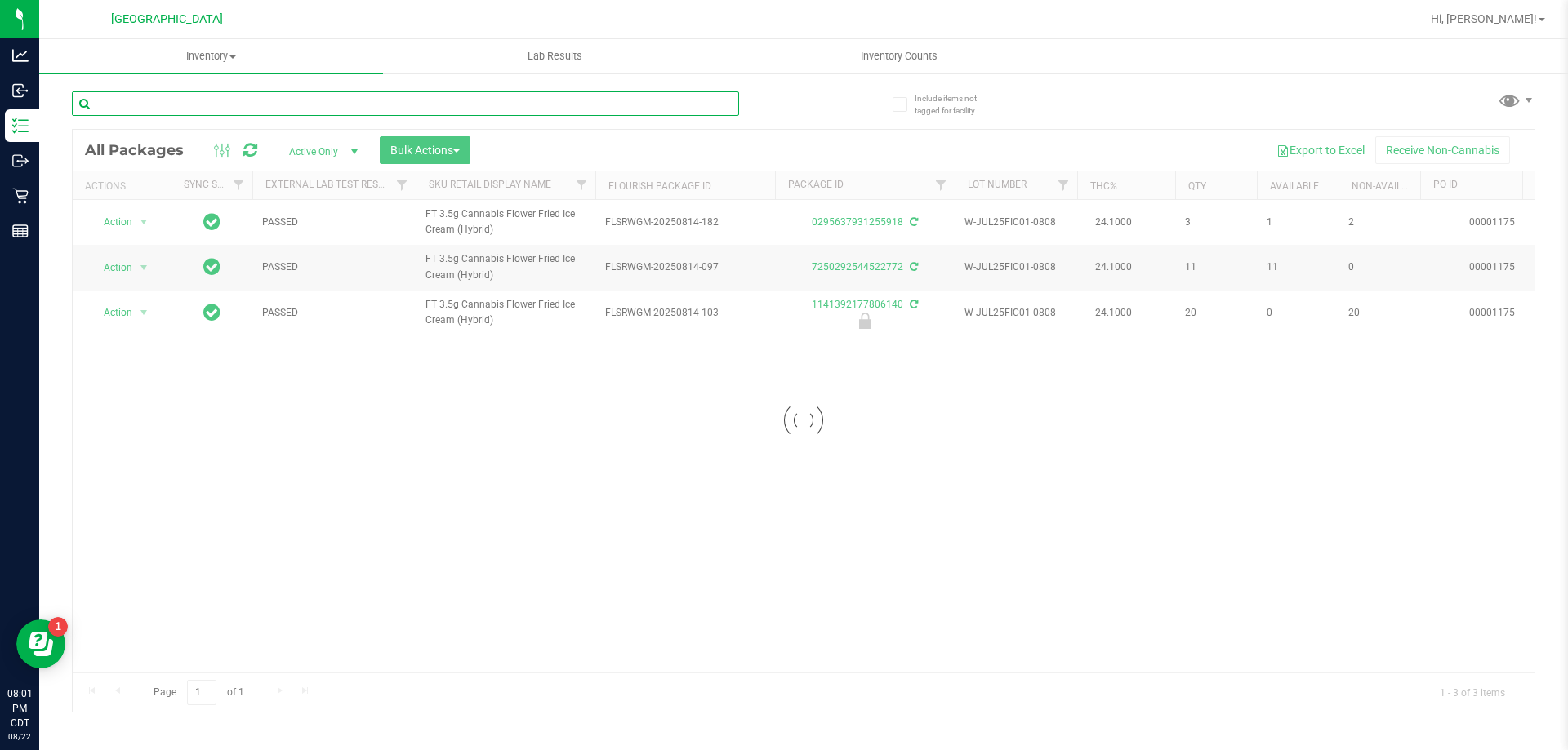
click at [559, 101] on input "text" at bounding box center [405, 103] width 667 height 25
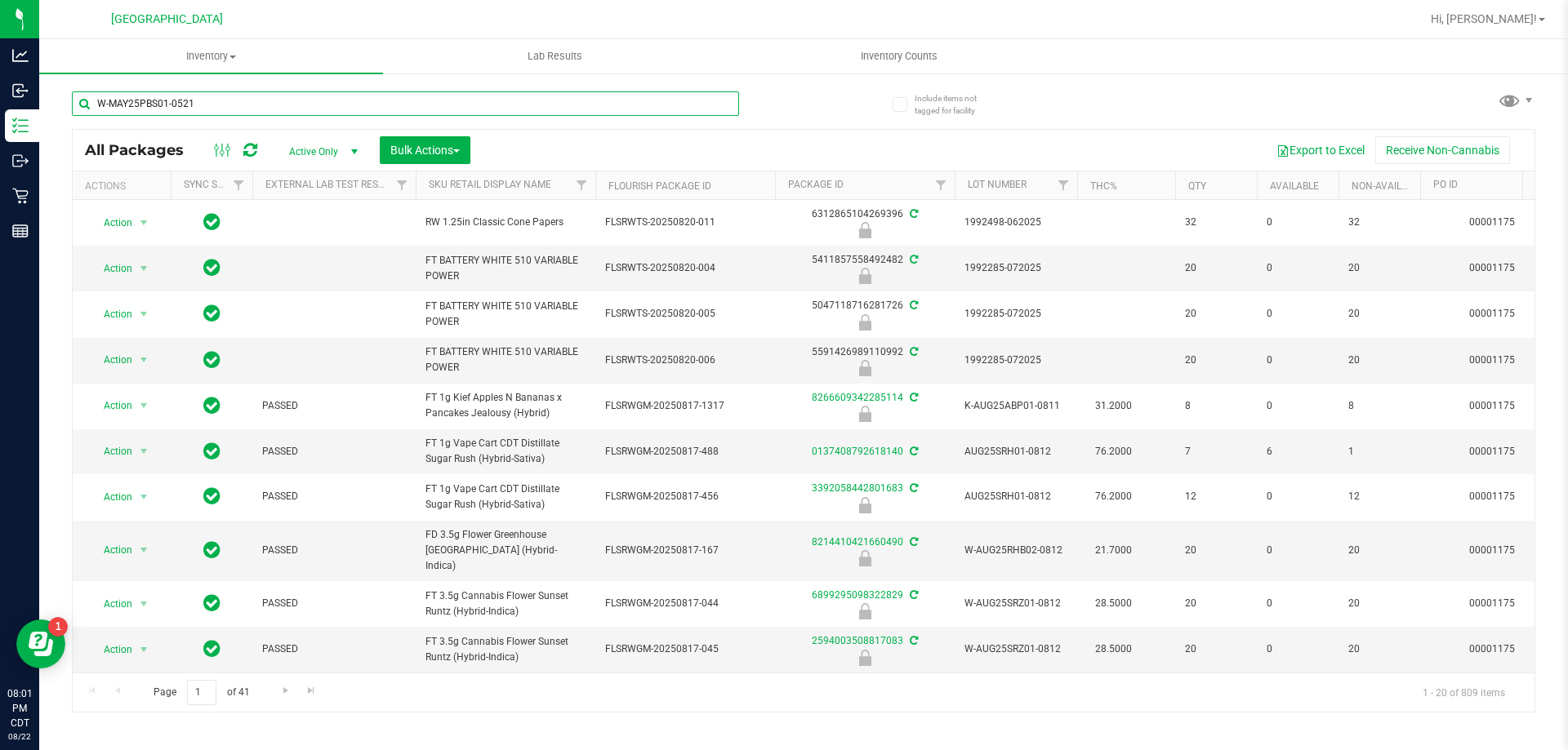
type input "W-MAY25PBS01-0521"
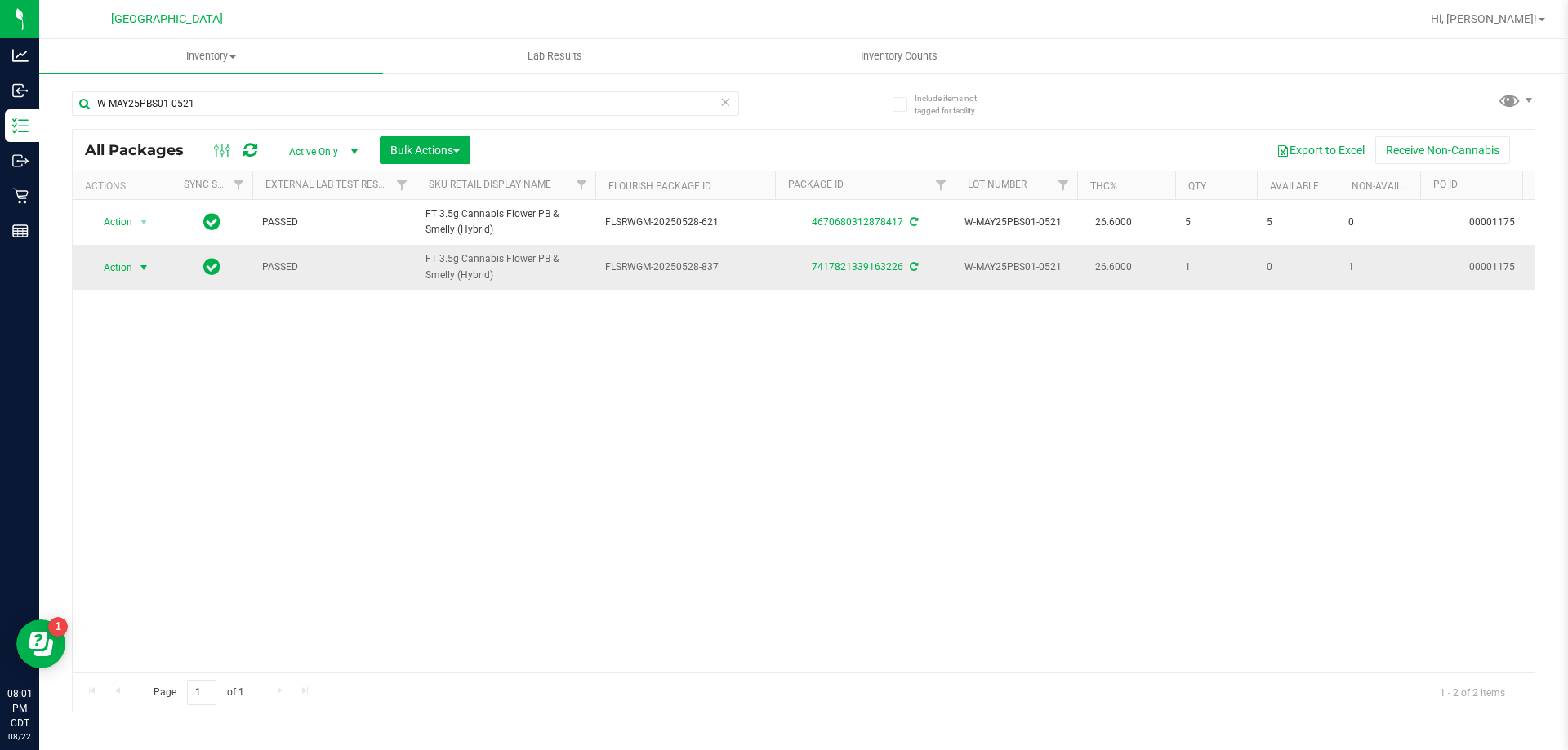
click at [118, 274] on span "Action" at bounding box center [111, 267] width 44 height 23
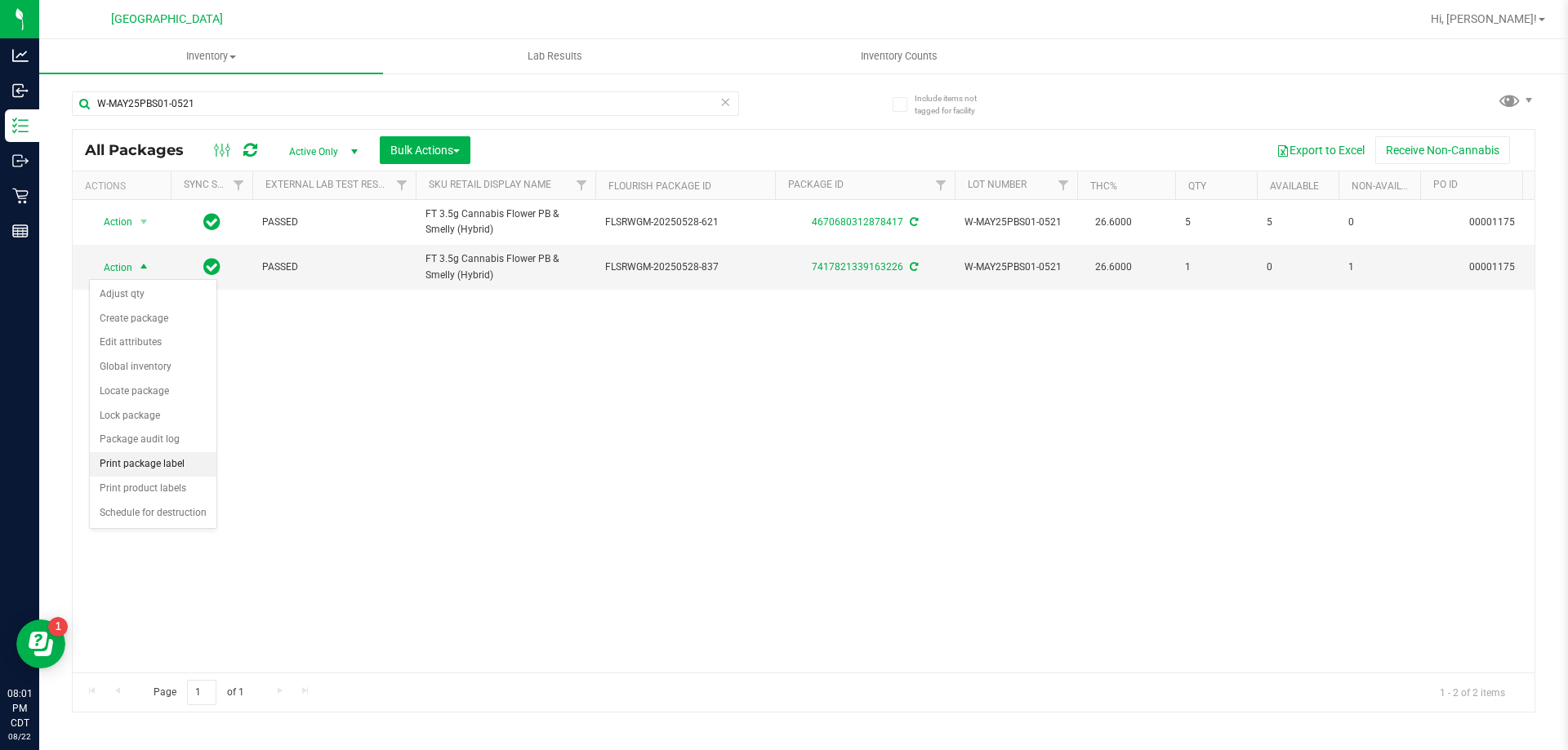
click at [153, 454] on li "Print package label" at bounding box center [153, 465] width 126 height 25
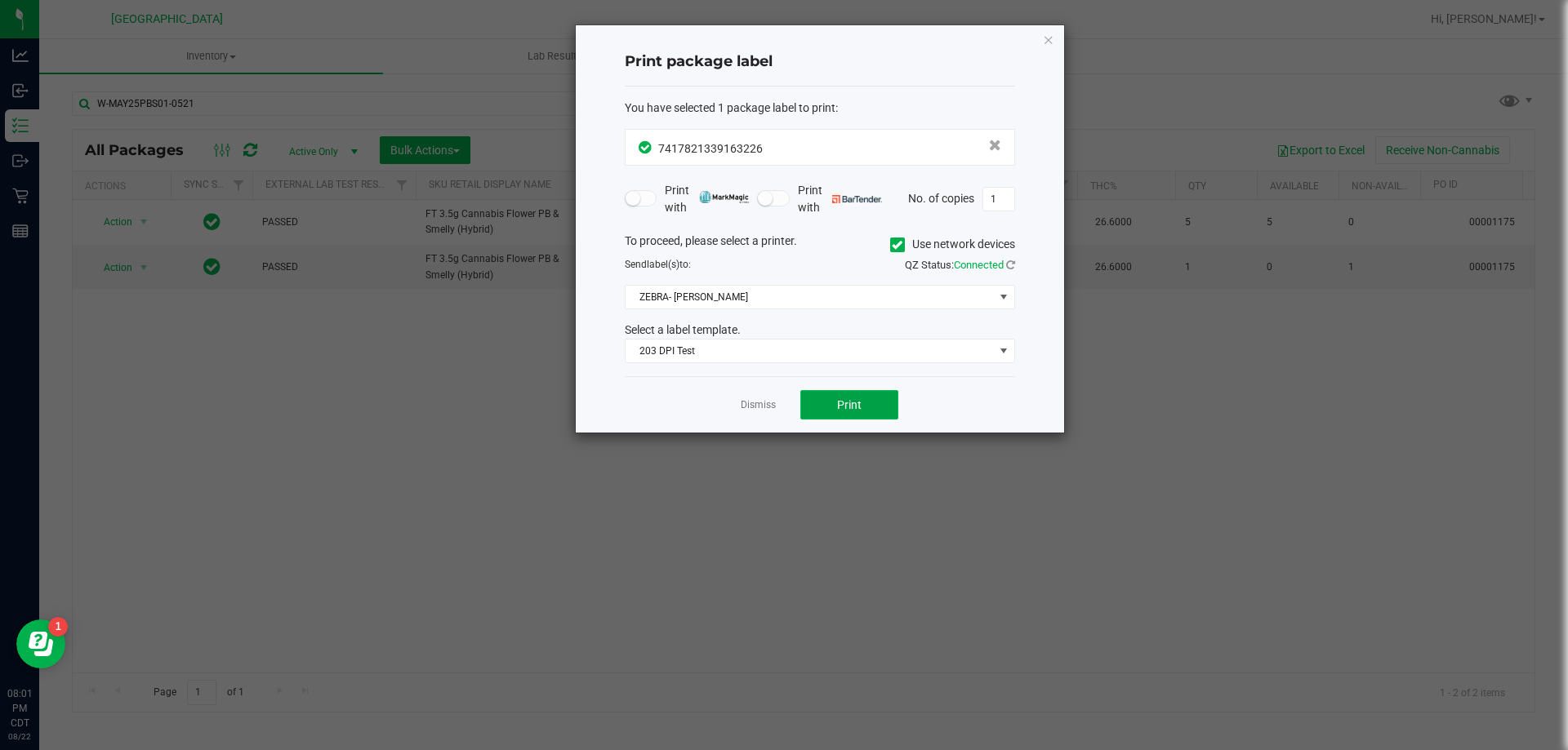
click at [848, 407] on span "Print" at bounding box center [849, 405] width 25 height 13
click at [749, 407] on link "Dismiss" at bounding box center [758, 405] width 35 height 14
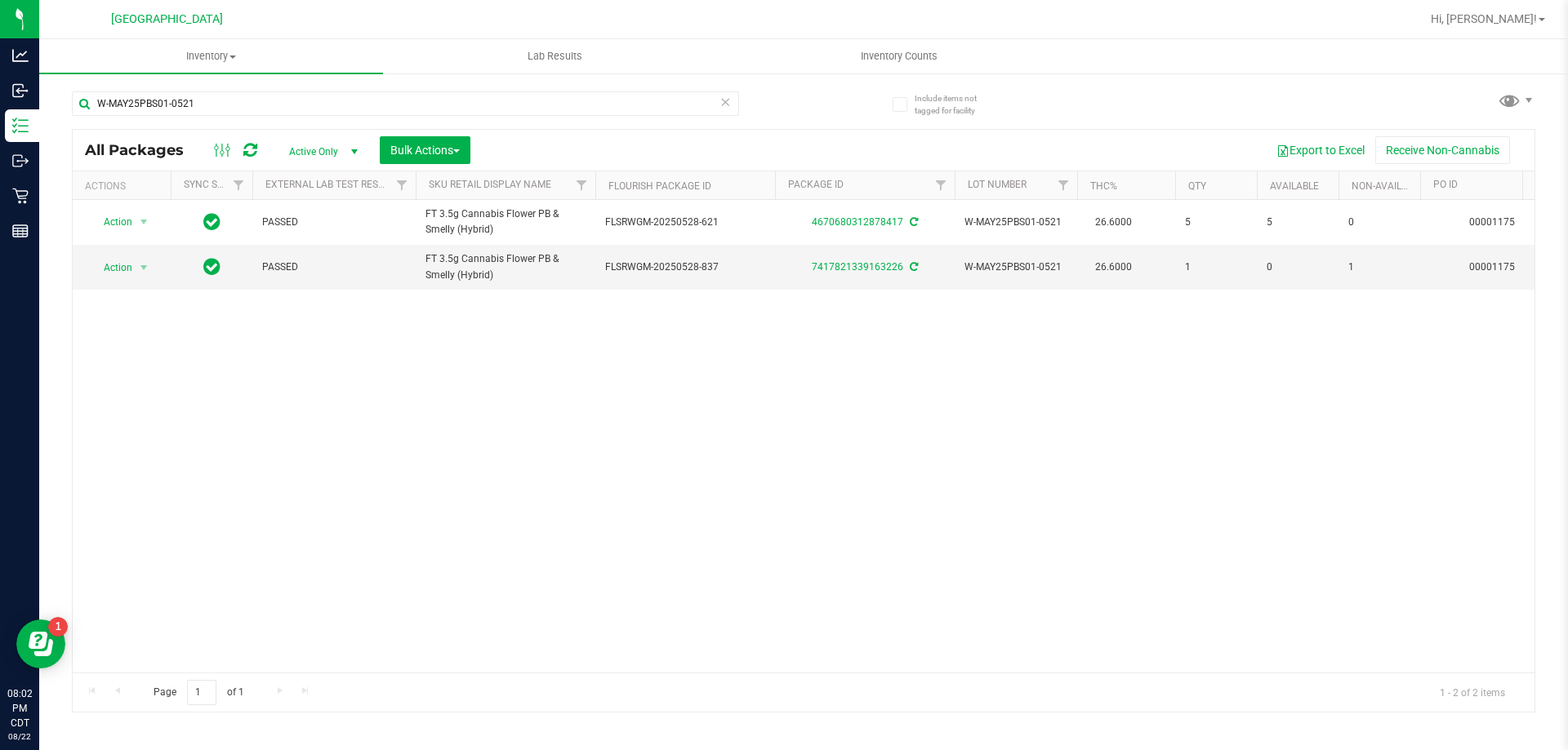
click at [277, 438] on div "Action Action Adjust qty Create package Edit attributes Global inventory Locate…" at bounding box center [803, 436] width 1462 height 473
click at [489, 357] on div "Action Action Adjust qty Create package Edit attributes Global inventory Locate…" at bounding box center [803, 436] width 1462 height 473
click at [728, 102] on icon at bounding box center [725, 101] width 11 height 19
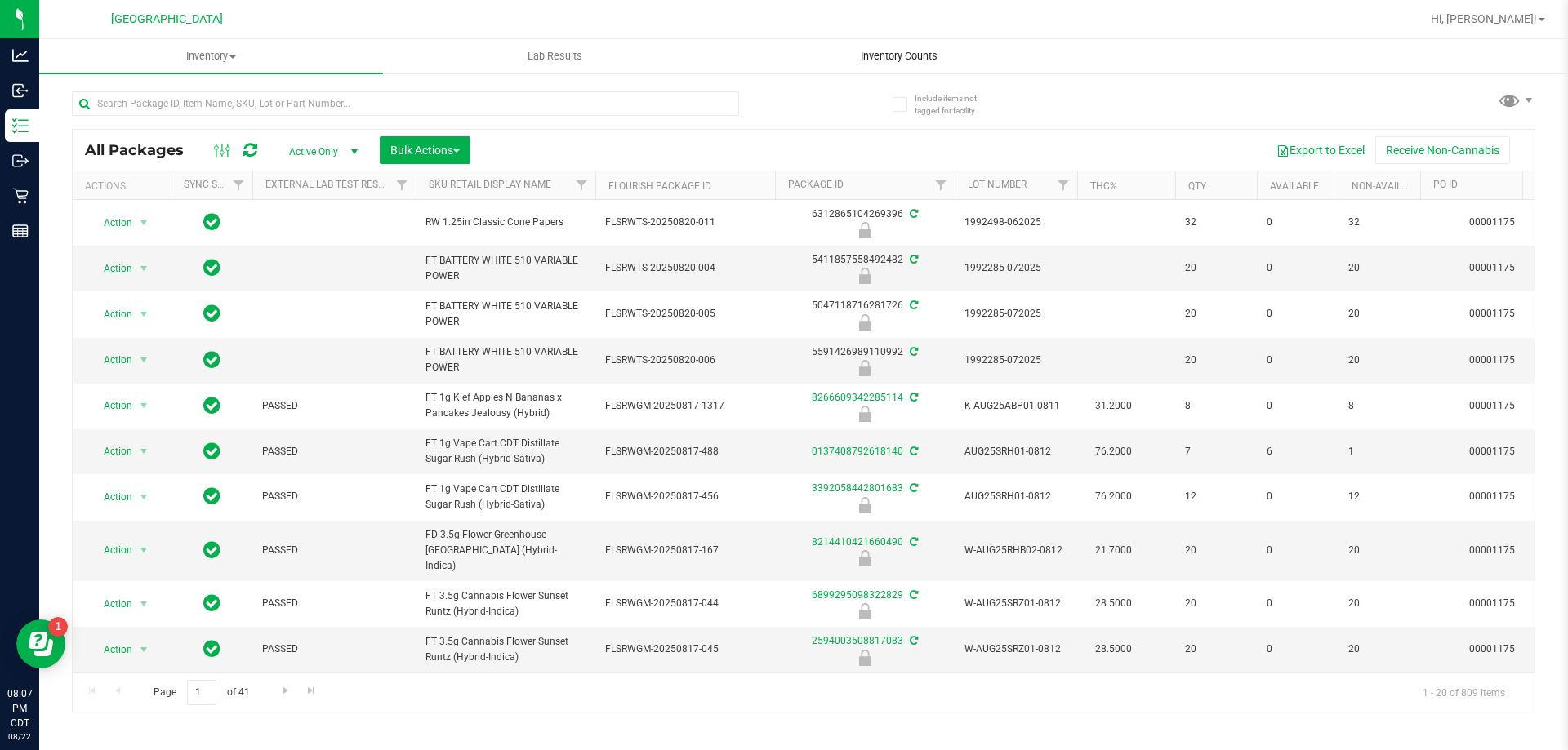
click at [899, 62] on span "Inventory Counts" at bounding box center [899, 57] width 121 height 15
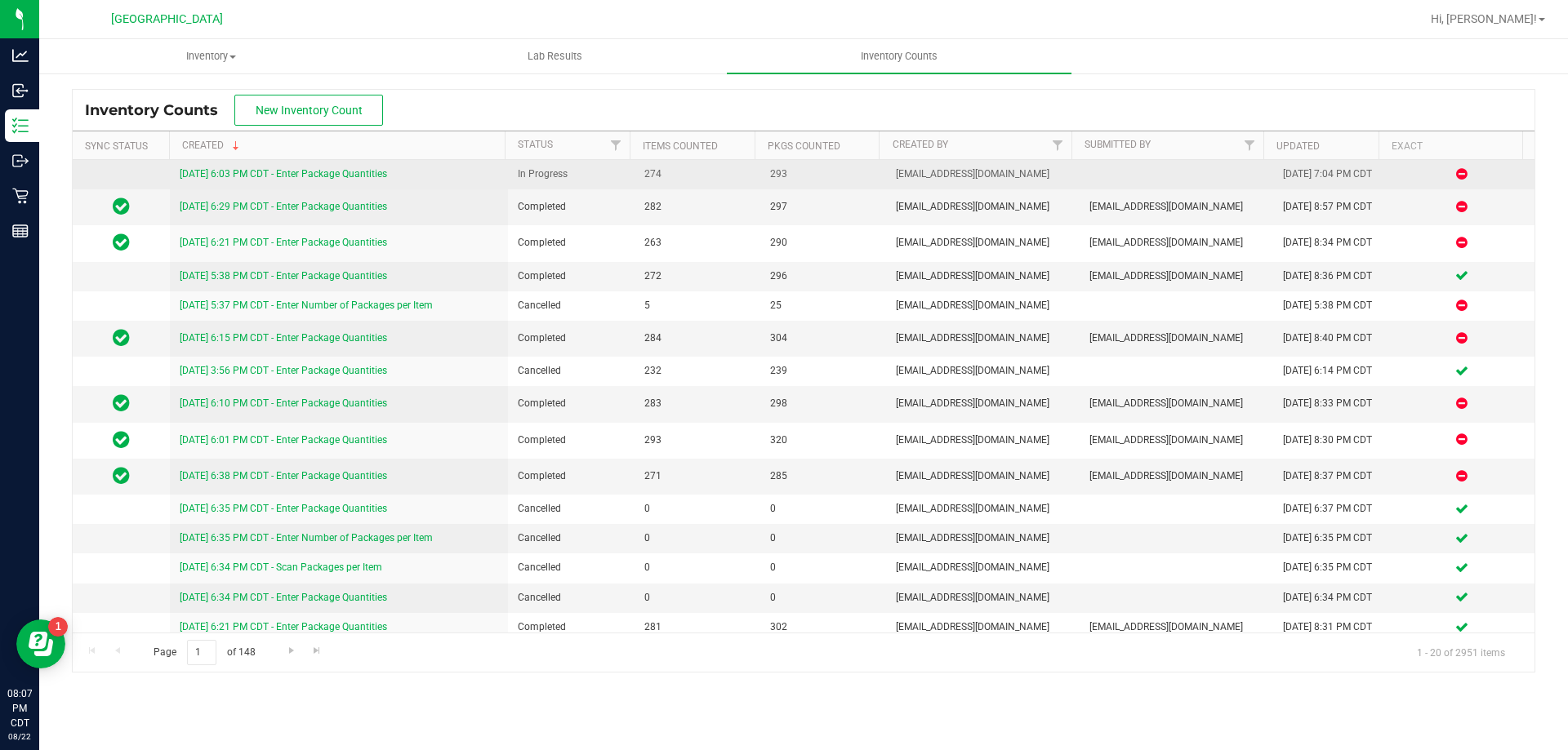
click at [355, 180] on div "[DATE] 6:03 PM CDT - Enter Package Quantities" at bounding box center [338, 174] width 319 height 16
click at [361, 169] on link "[DATE] 6:03 PM CDT - Enter Package Quantities" at bounding box center [283, 174] width 208 height 11
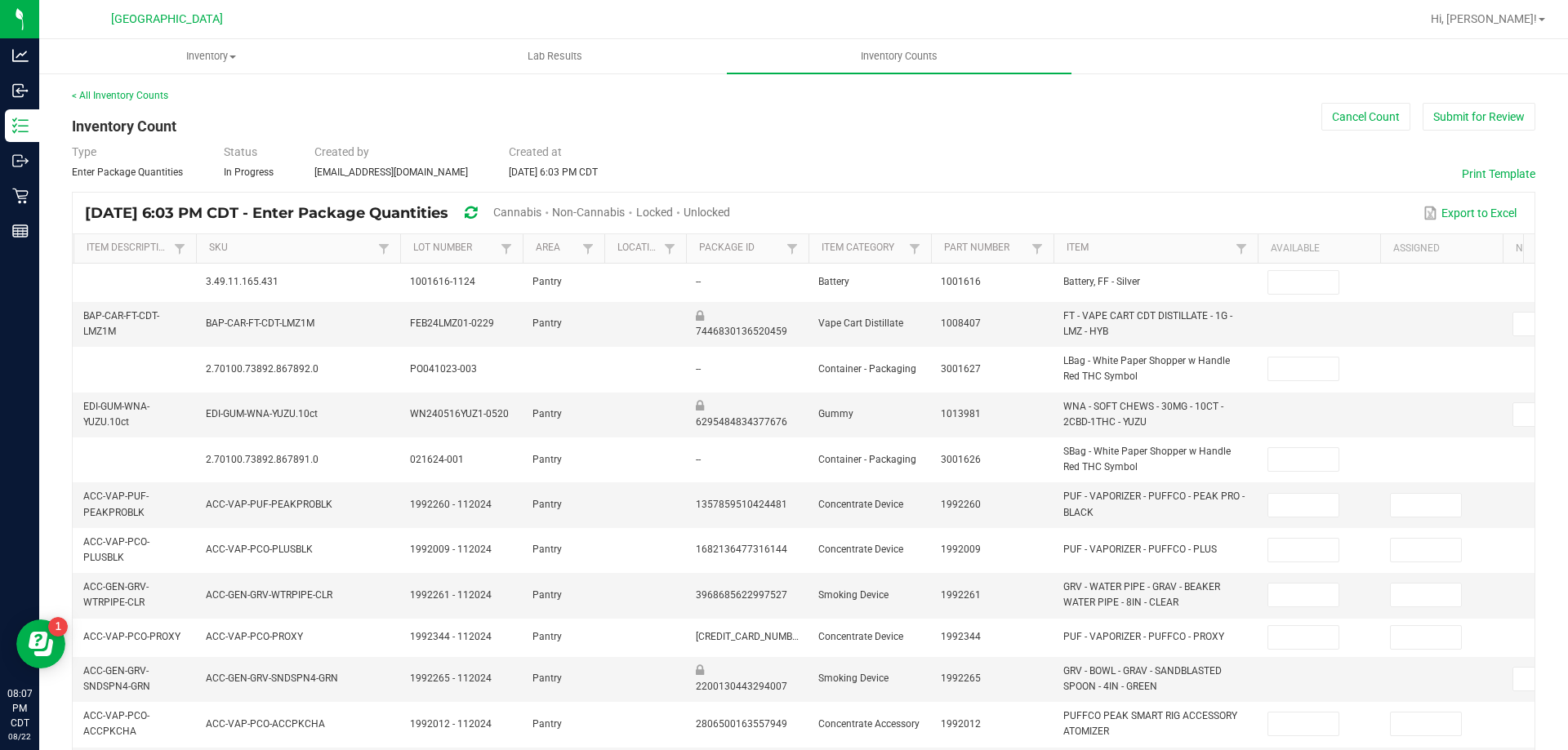
click at [542, 210] on span "Cannabis" at bounding box center [517, 212] width 48 height 13
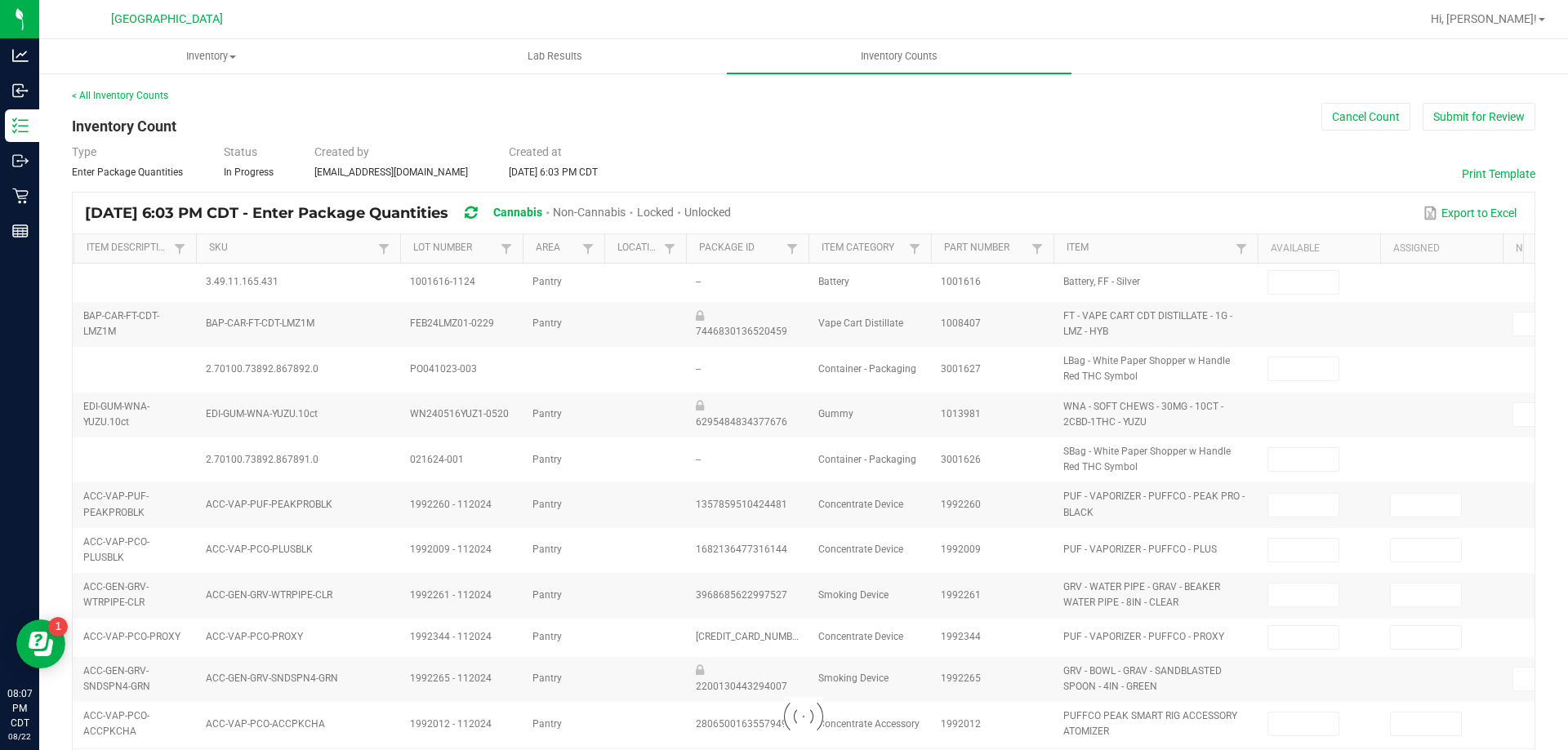
type input "8"
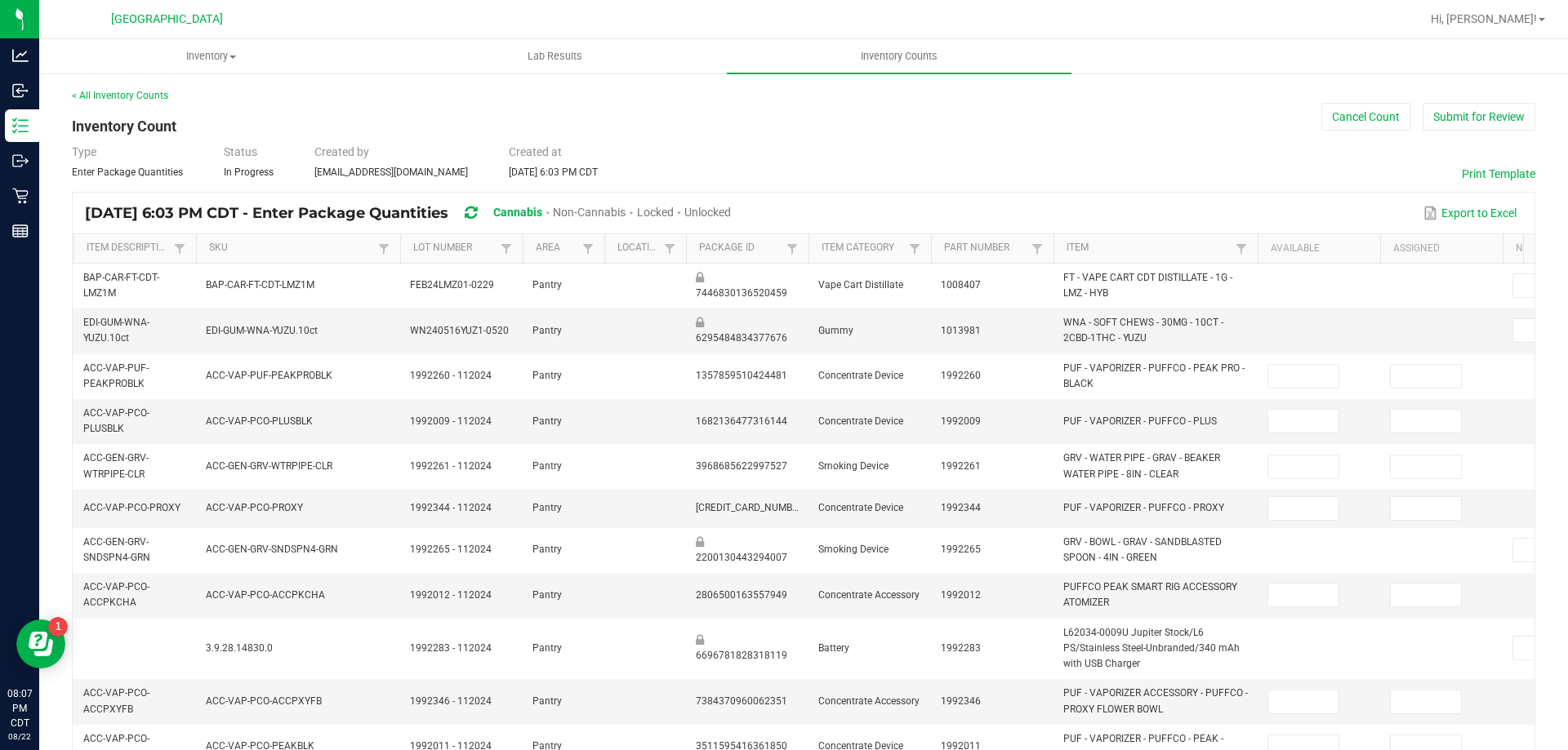
click at [731, 209] on span "Unlocked" at bounding box center [707, 212] width 47 height 13
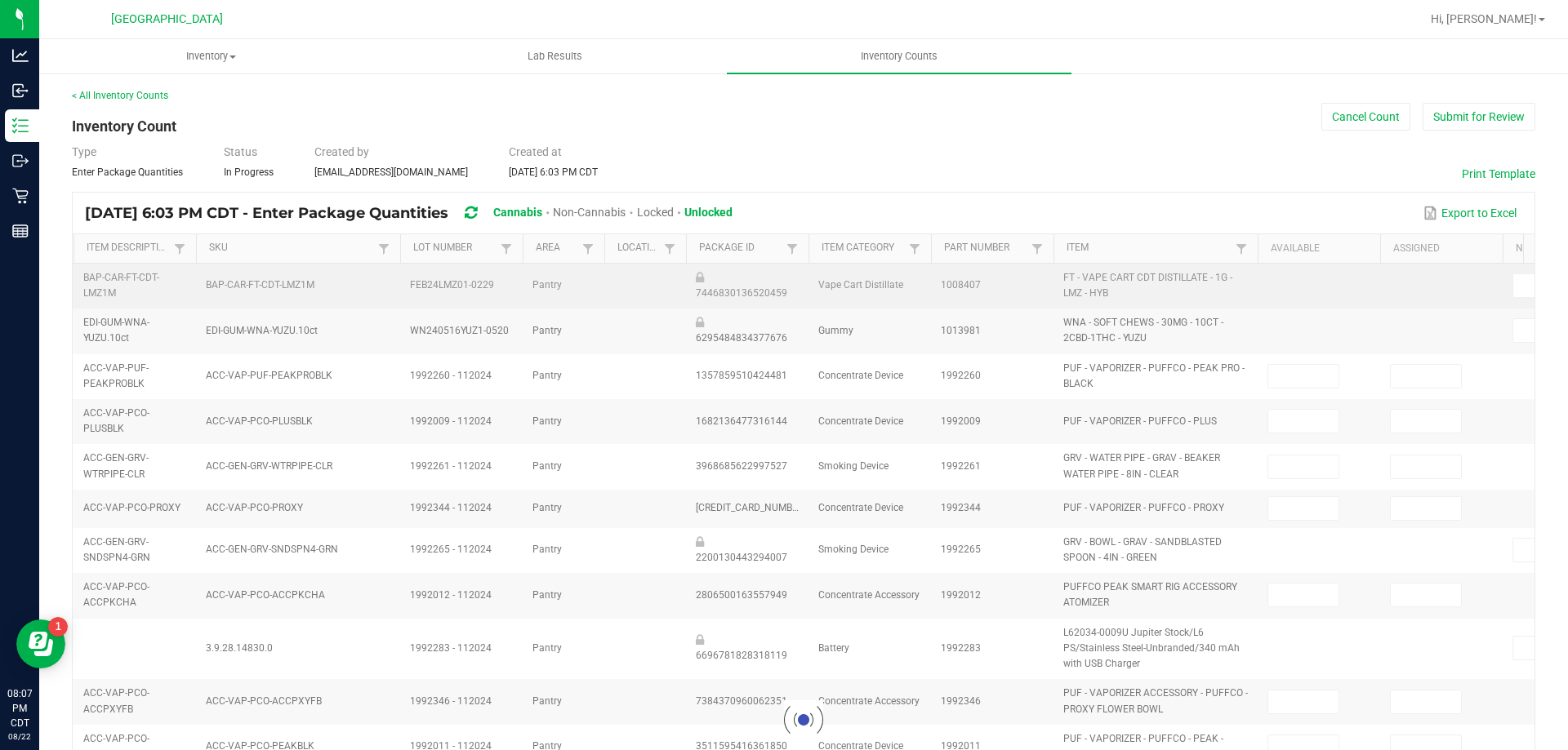
type input "8"
type input "0"
type input "10"
type input "0"
type input "6"
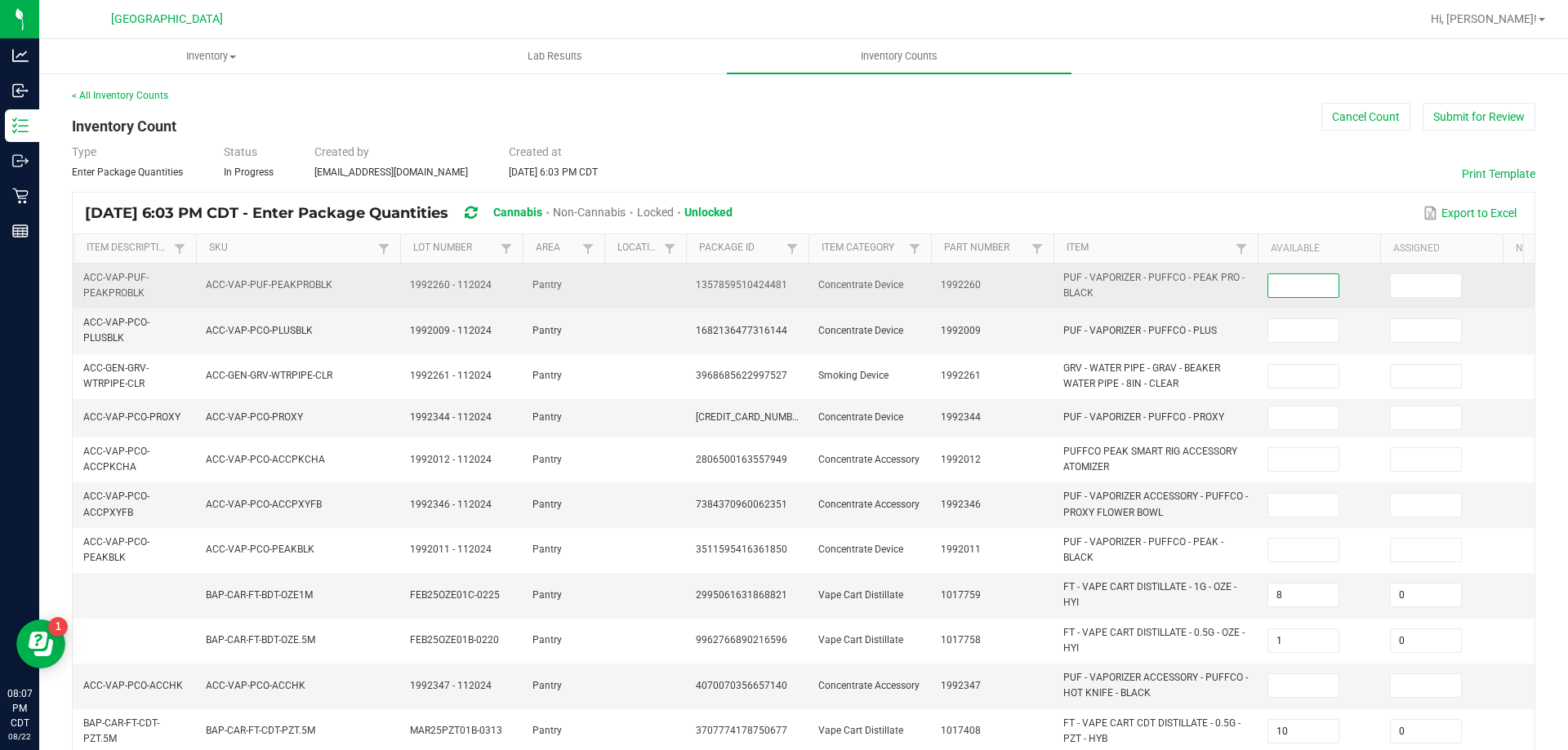
click at [1303, 288] on input at bounding box center [1303, 285] width 70 height 23
type input "0"
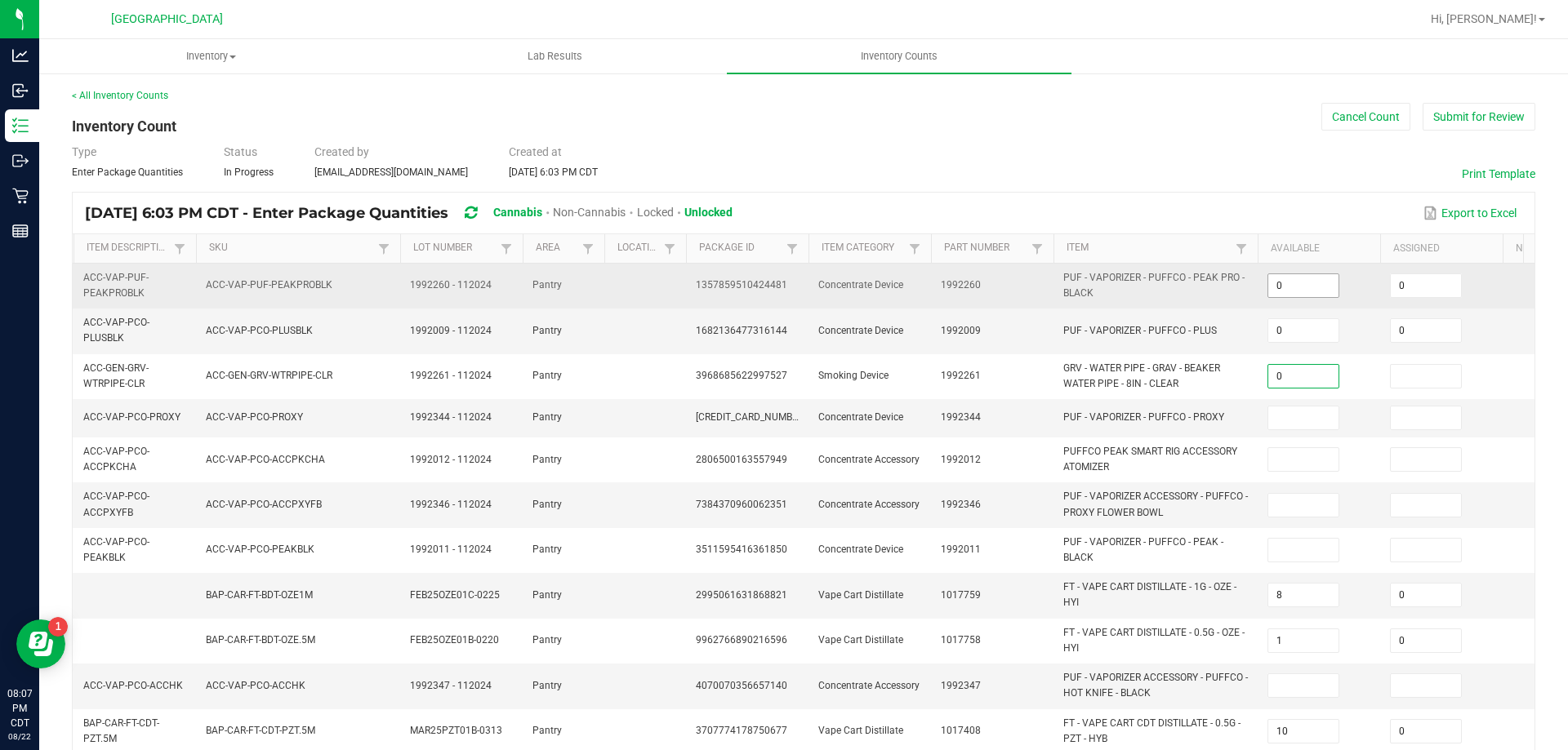
type input "0"
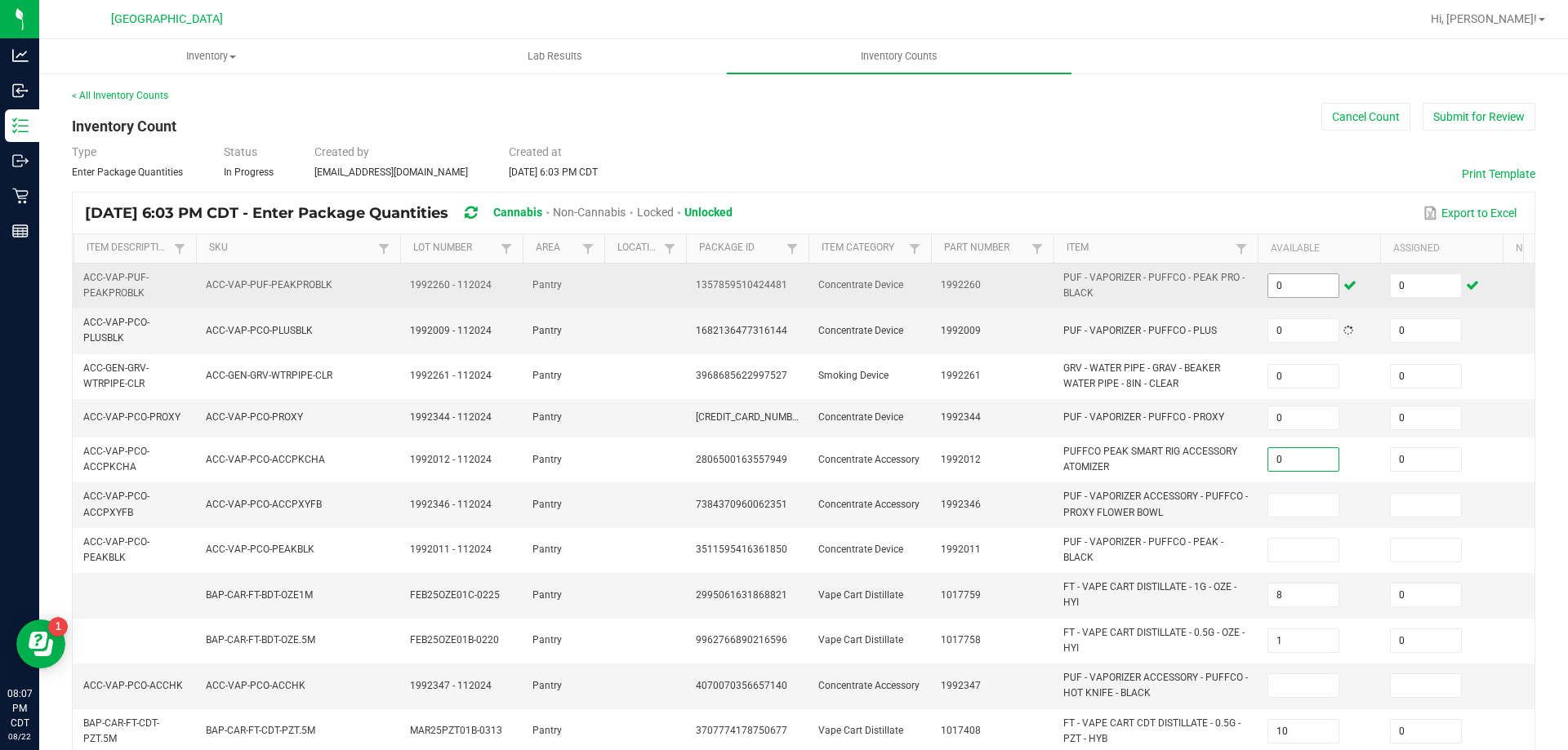
type input "0"
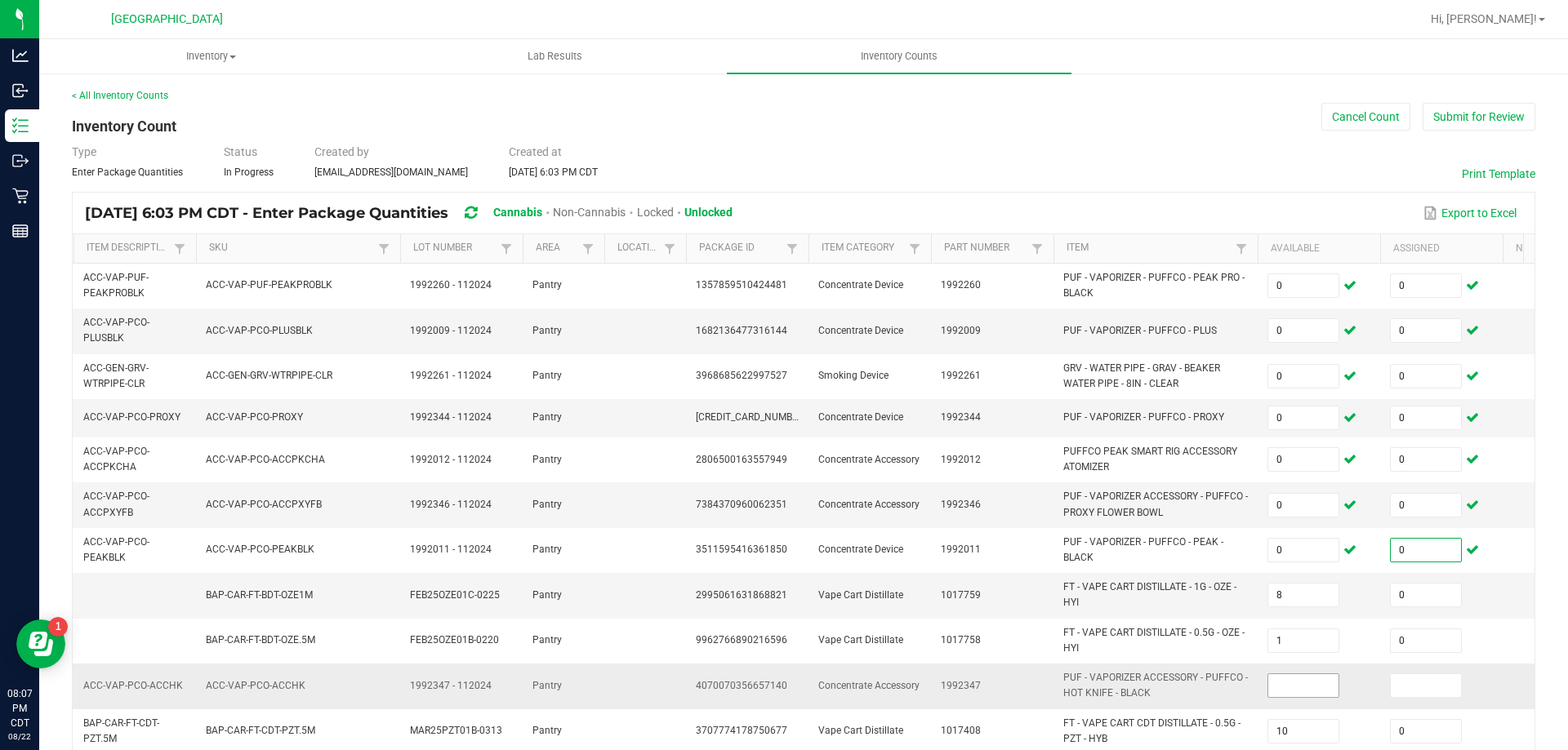
type input "0"
click at [1272, 688] on input at bounding box center [1303, 685] width 70 height 23
type input "0"
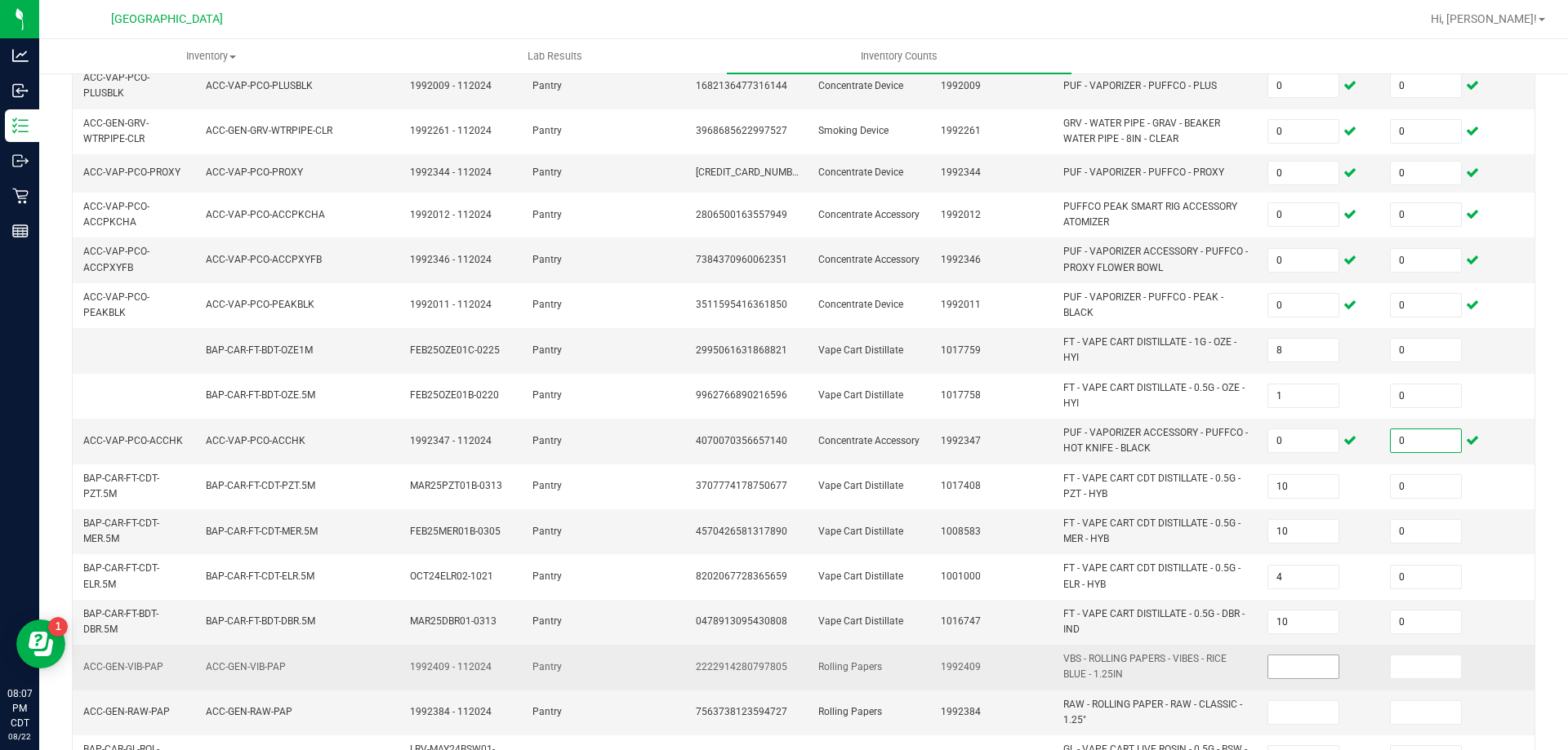
scroll to position [408, 0]
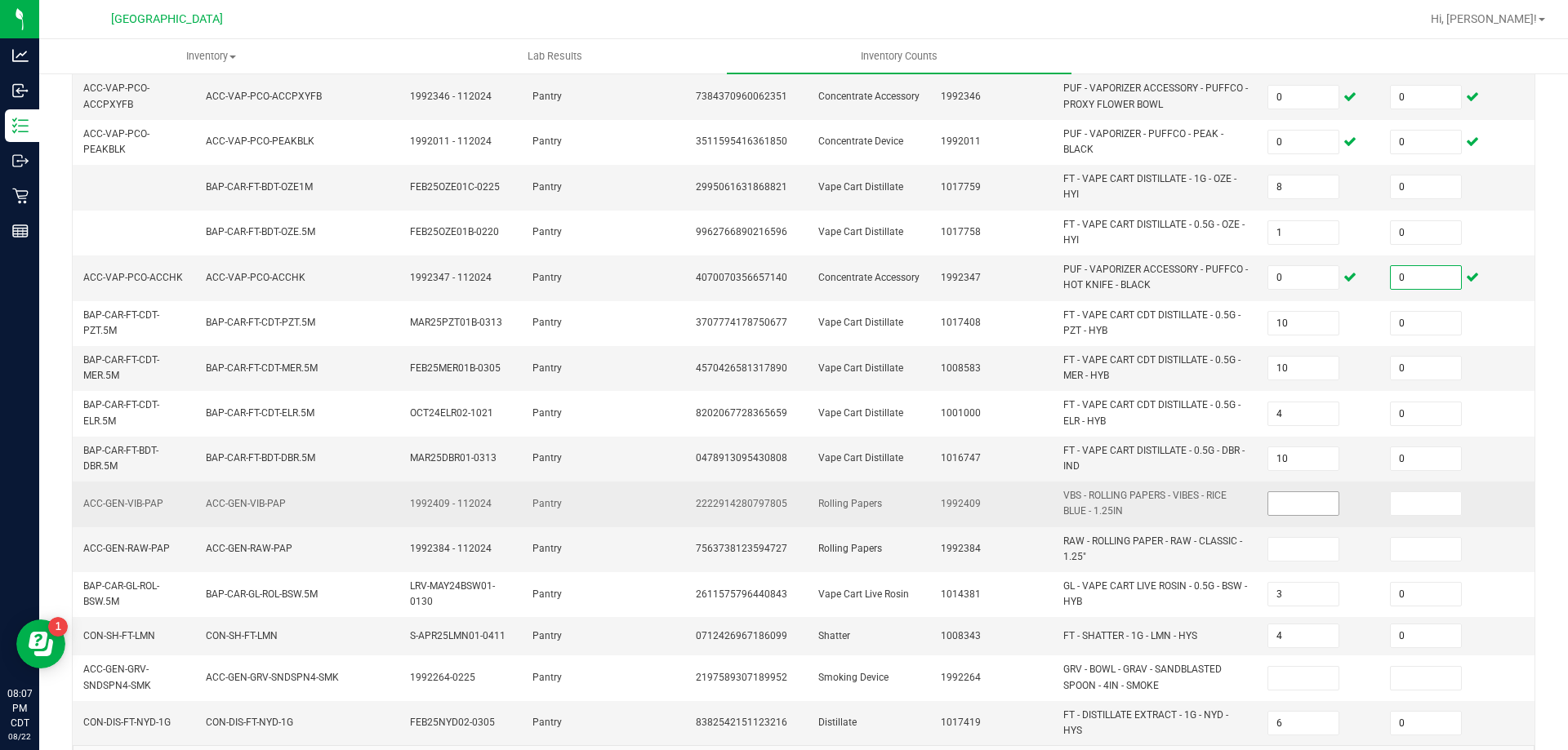
type input "0"
click at [1315, 503] on input at bounding box center [1303, 503] width 70 height 23
type input "0"
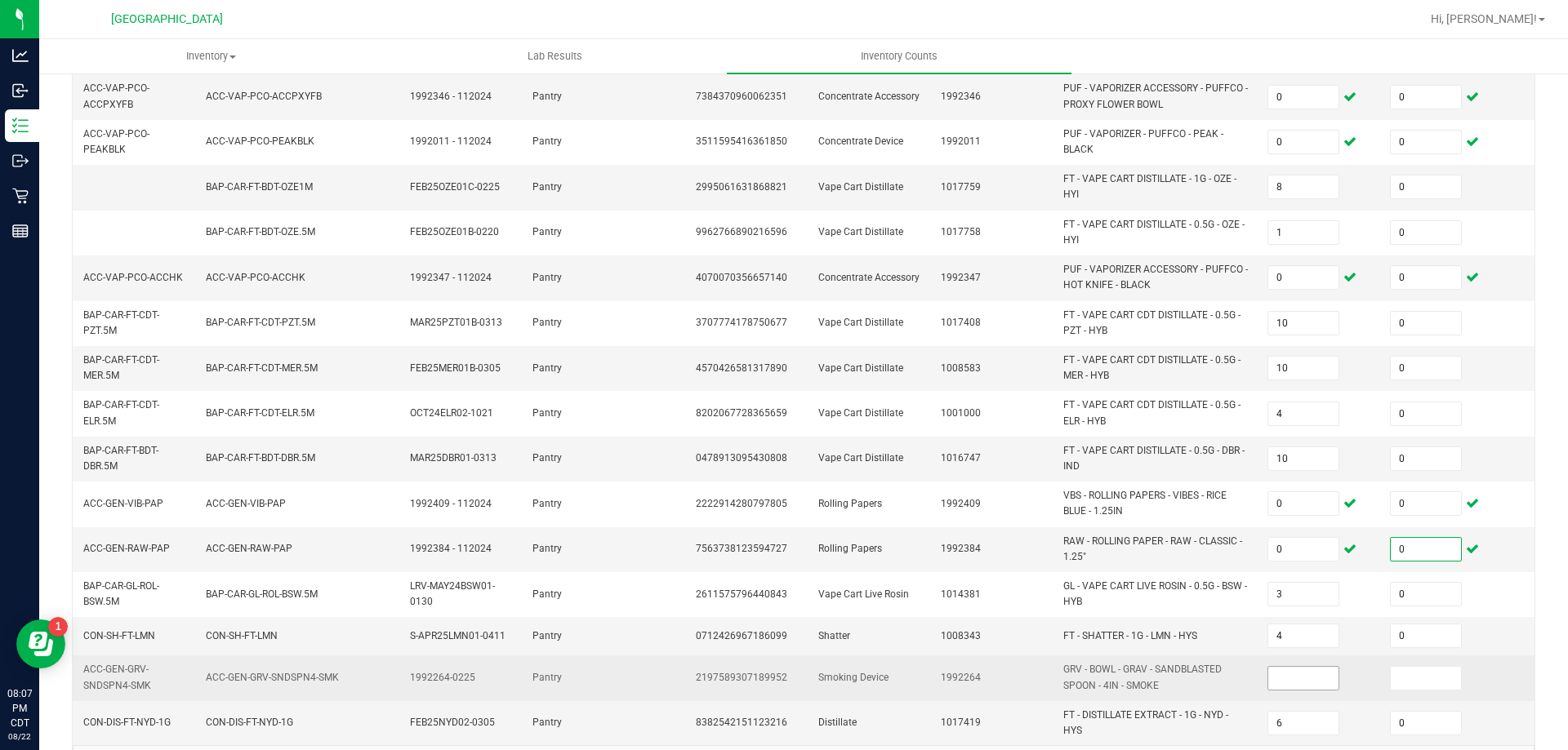
type input "0"
click at [1288, 671] on input at bounding box center [1303, 678] width 70 height 23
type input "0"
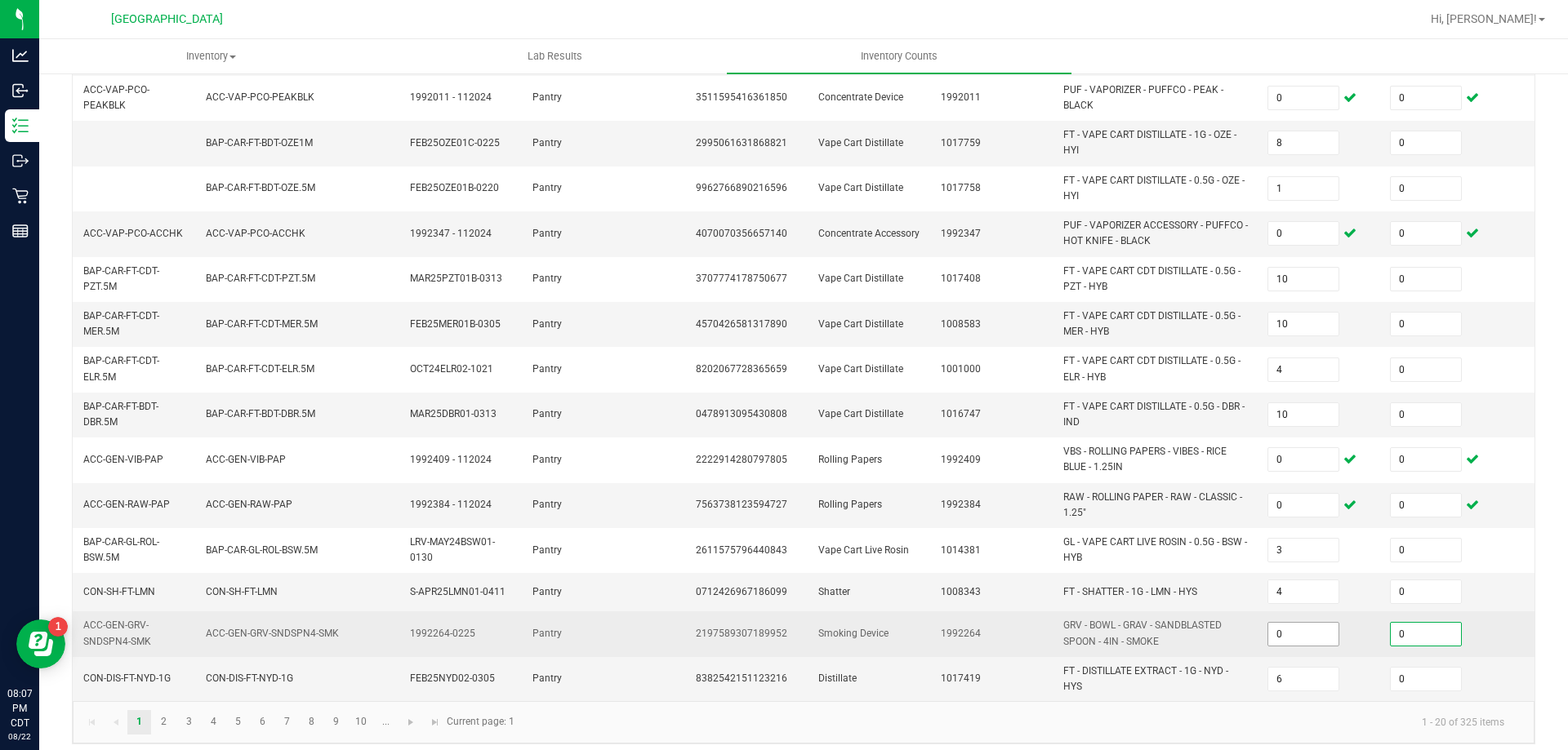
scroll to position [476, 0]
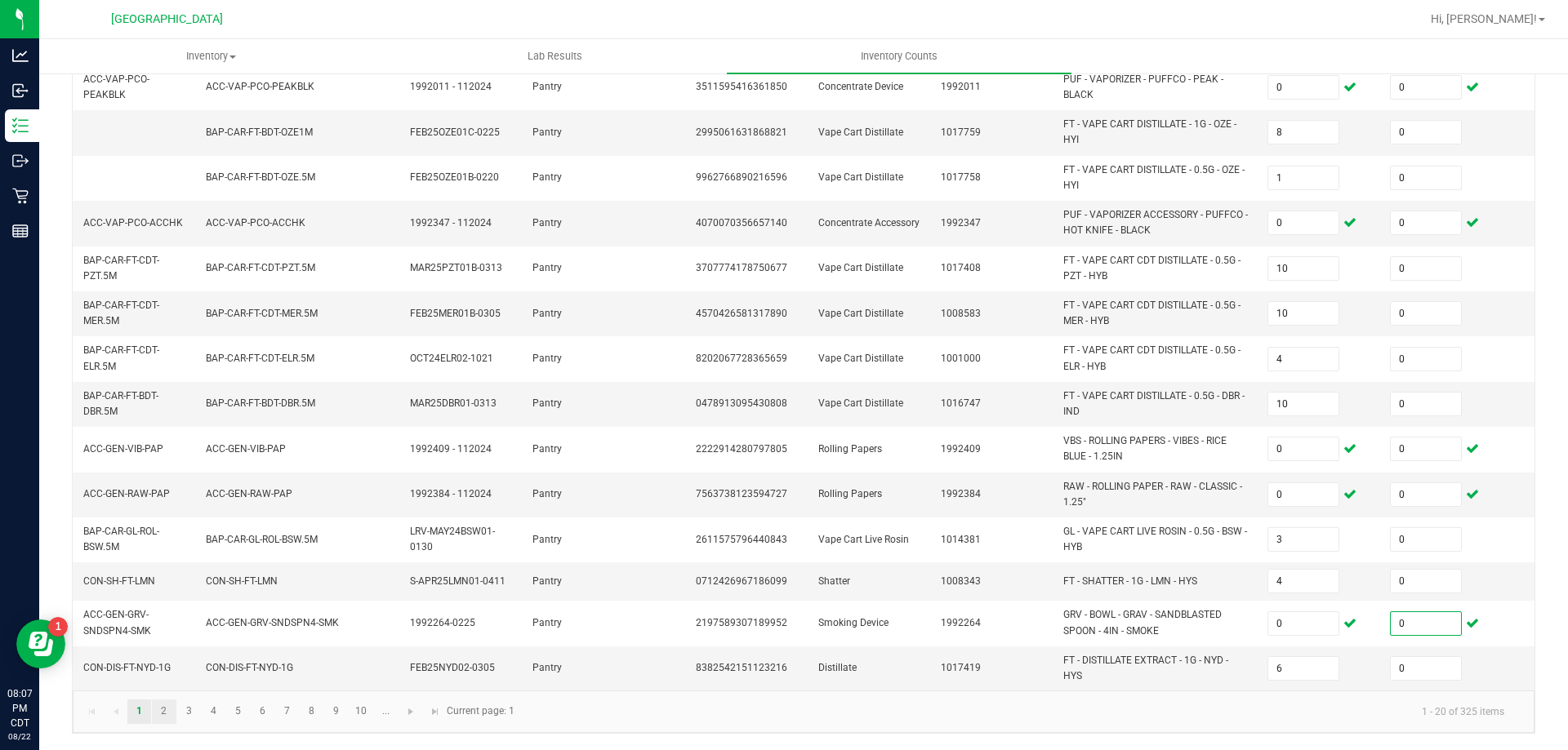
type input "0"
click at [160, 720] on link "2" at bounding box center [164, 712] width 24 height 25
type input "5"
type input "4"
type input "8"
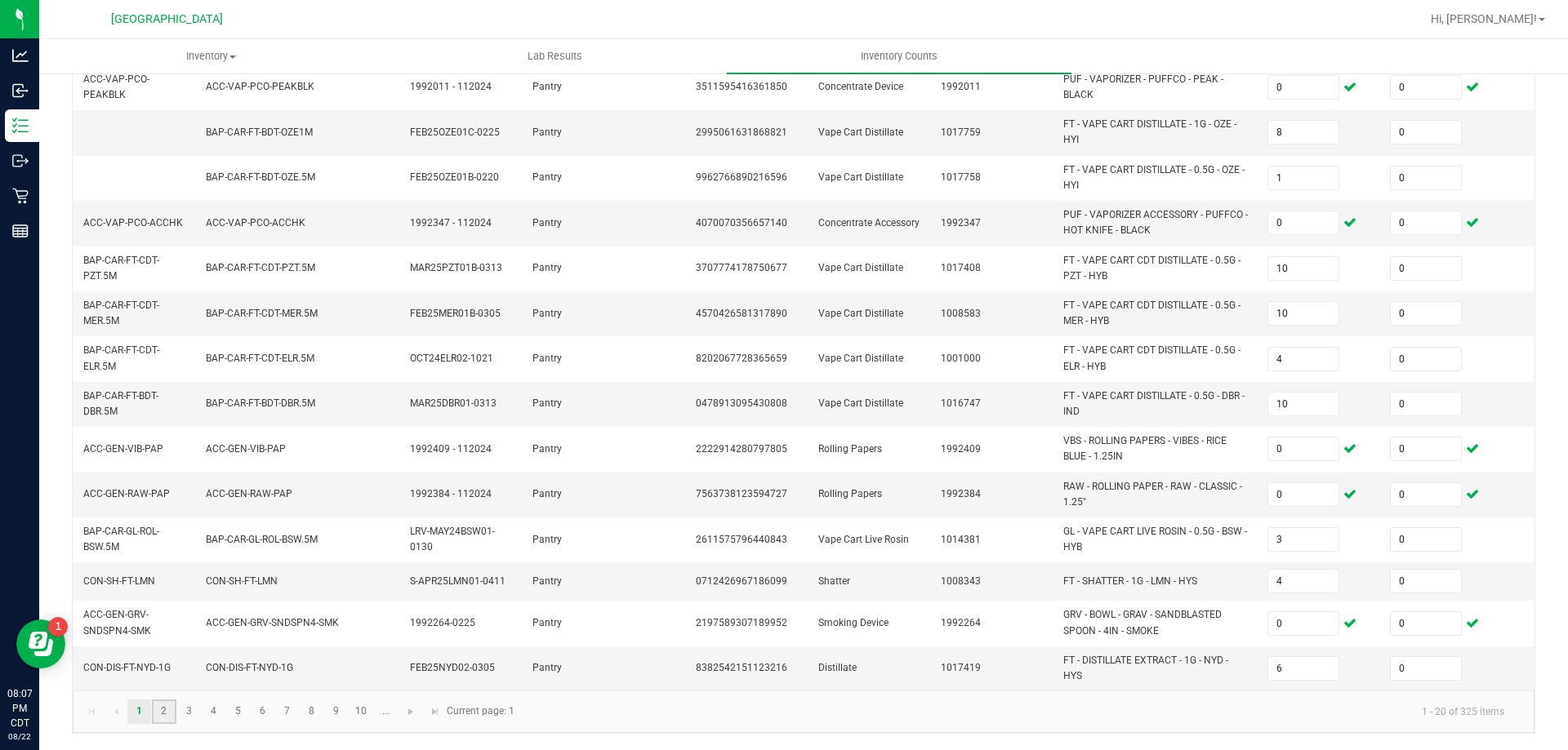
type input "2"
type input "1"
type input "6"
type input "18"
type input "3"
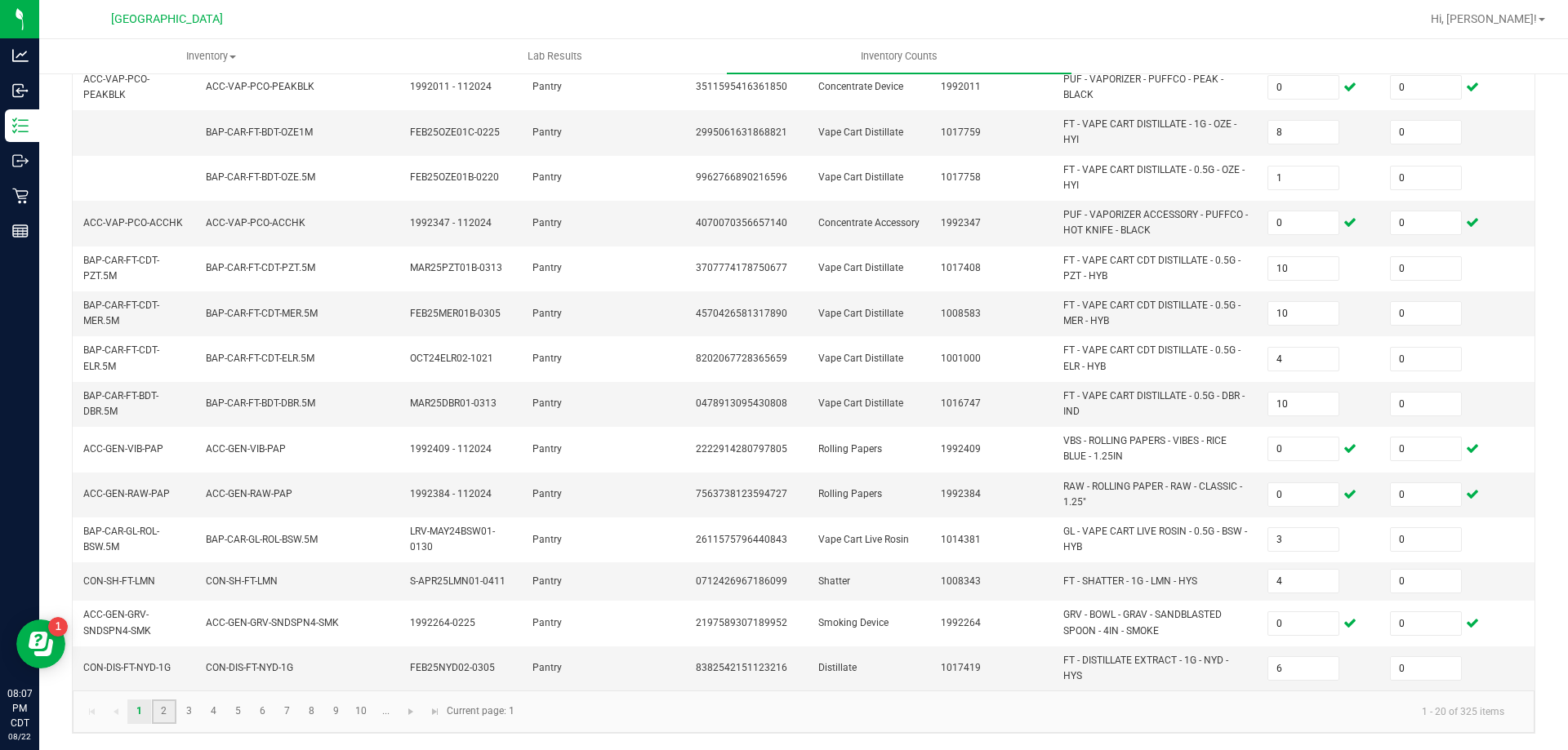
type input "1"
type input "9"
type input "2"
type input "8"
type input "5"
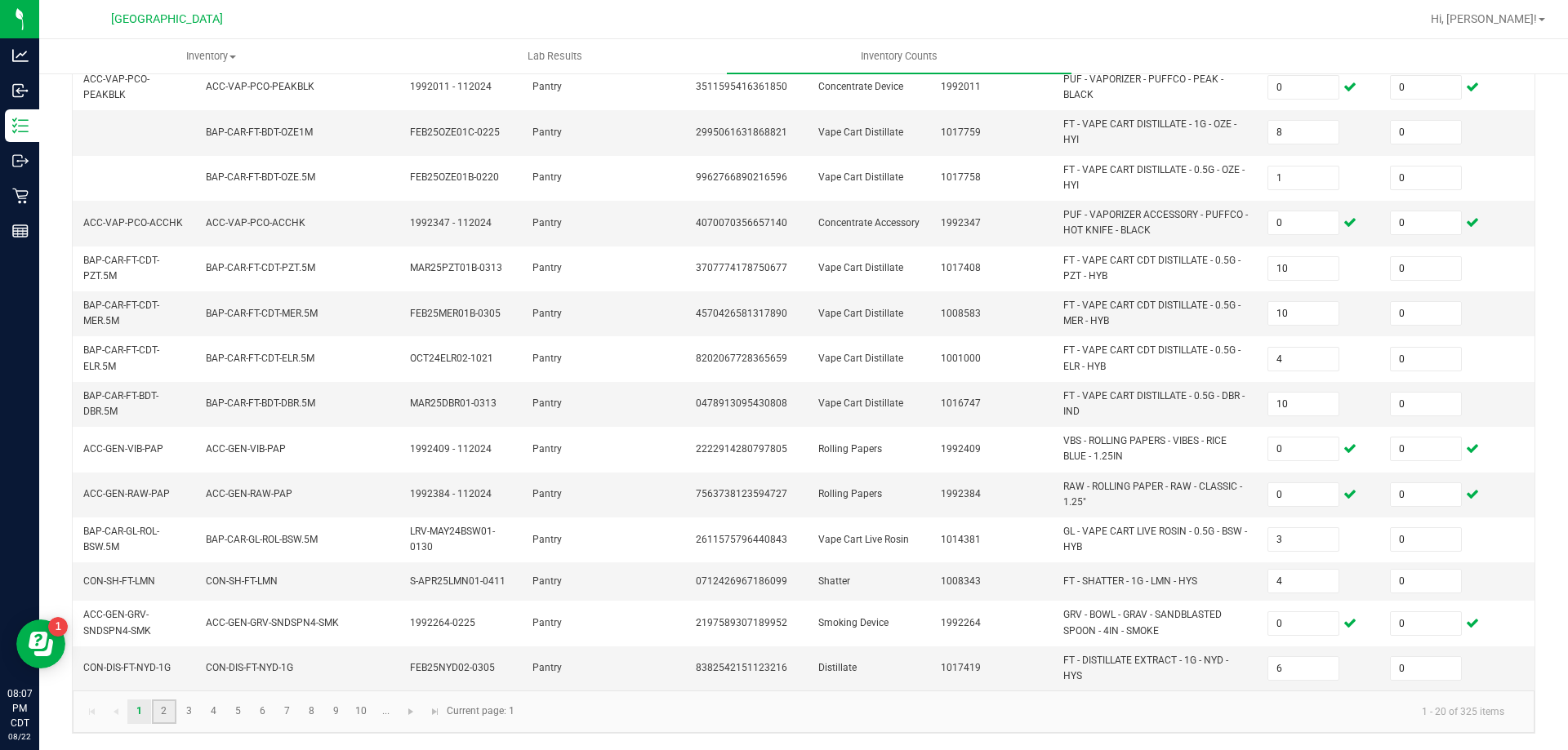
type input "12"
type input "2"
type input "12"
type input "1"
type input "7"
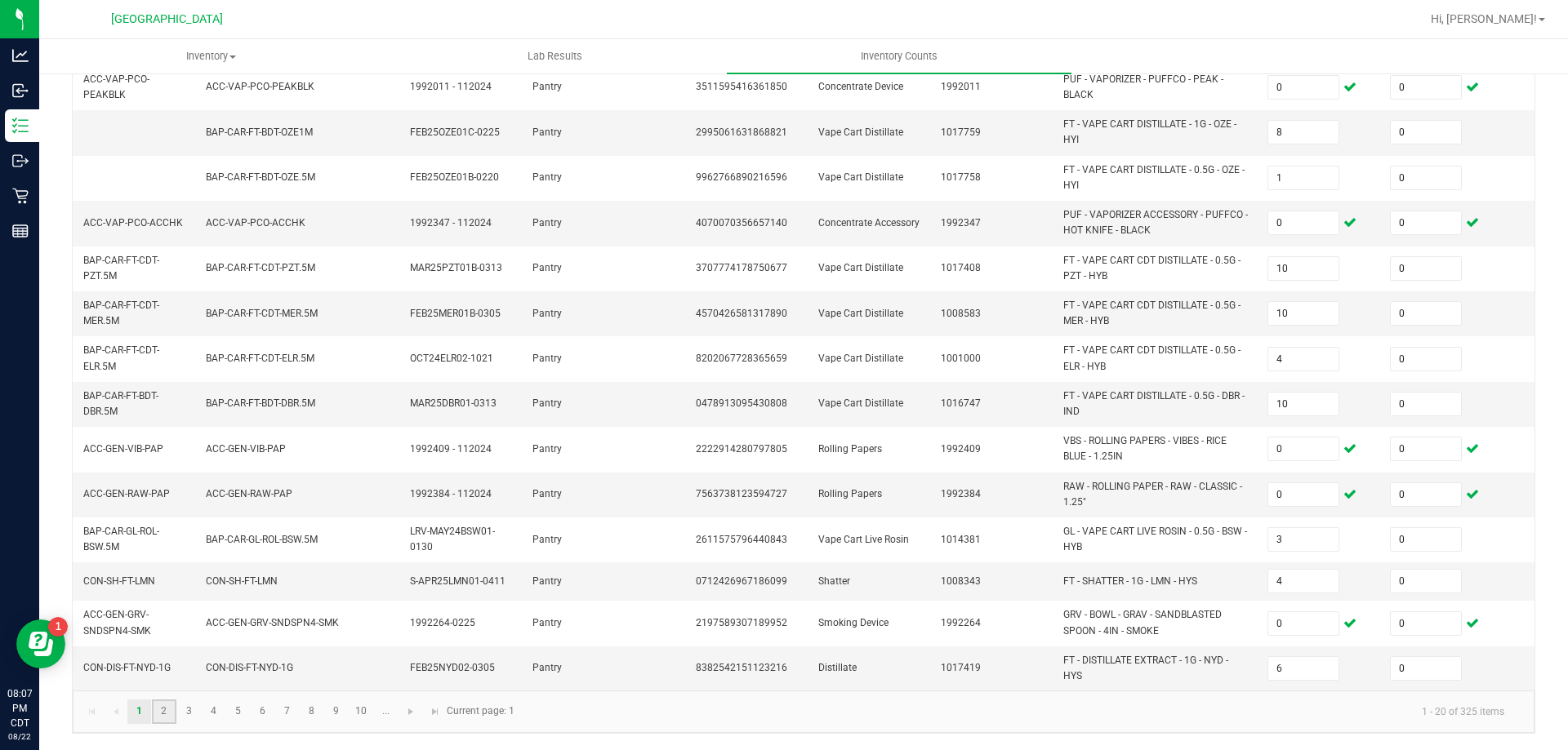
type input "1"
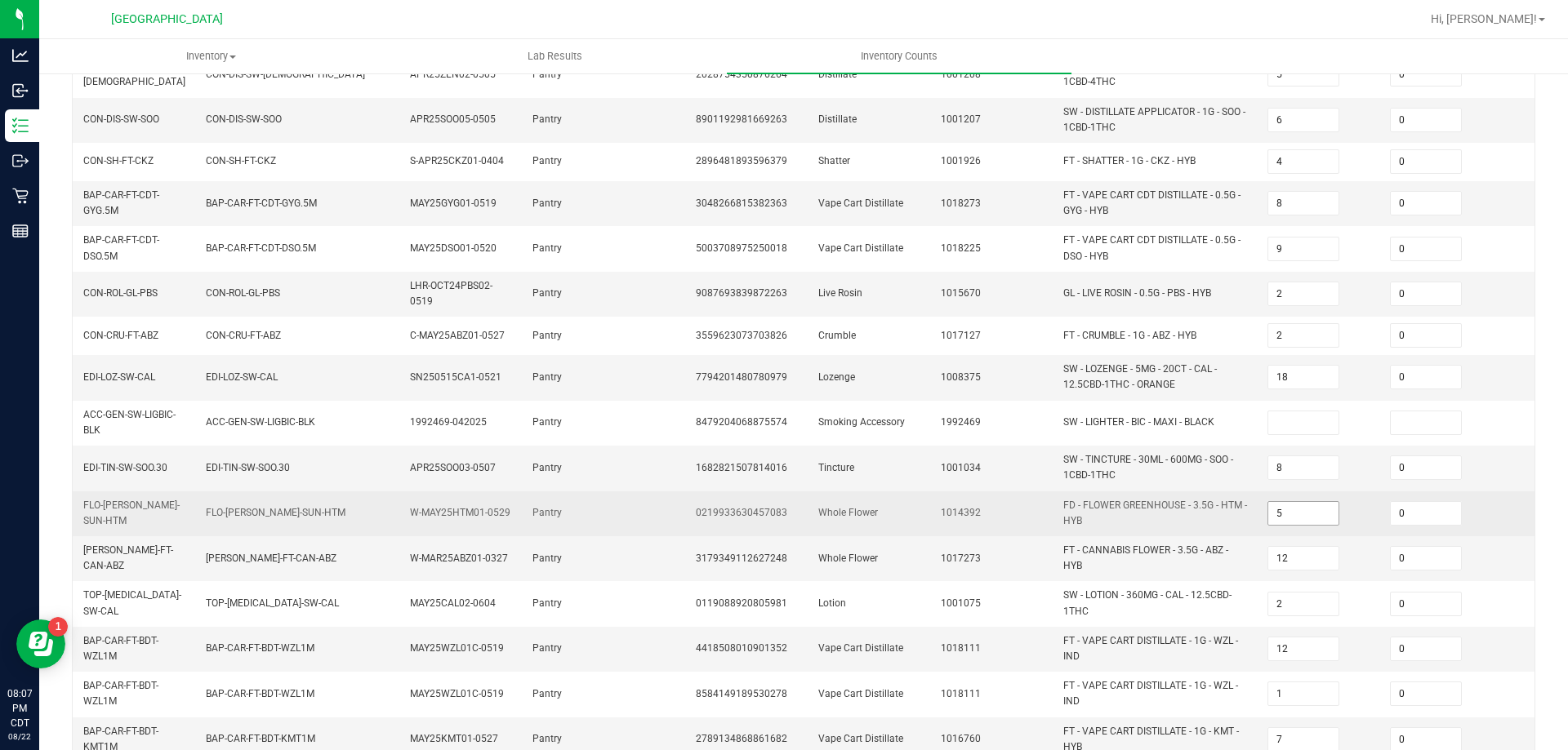
scroll to position [305, 0]
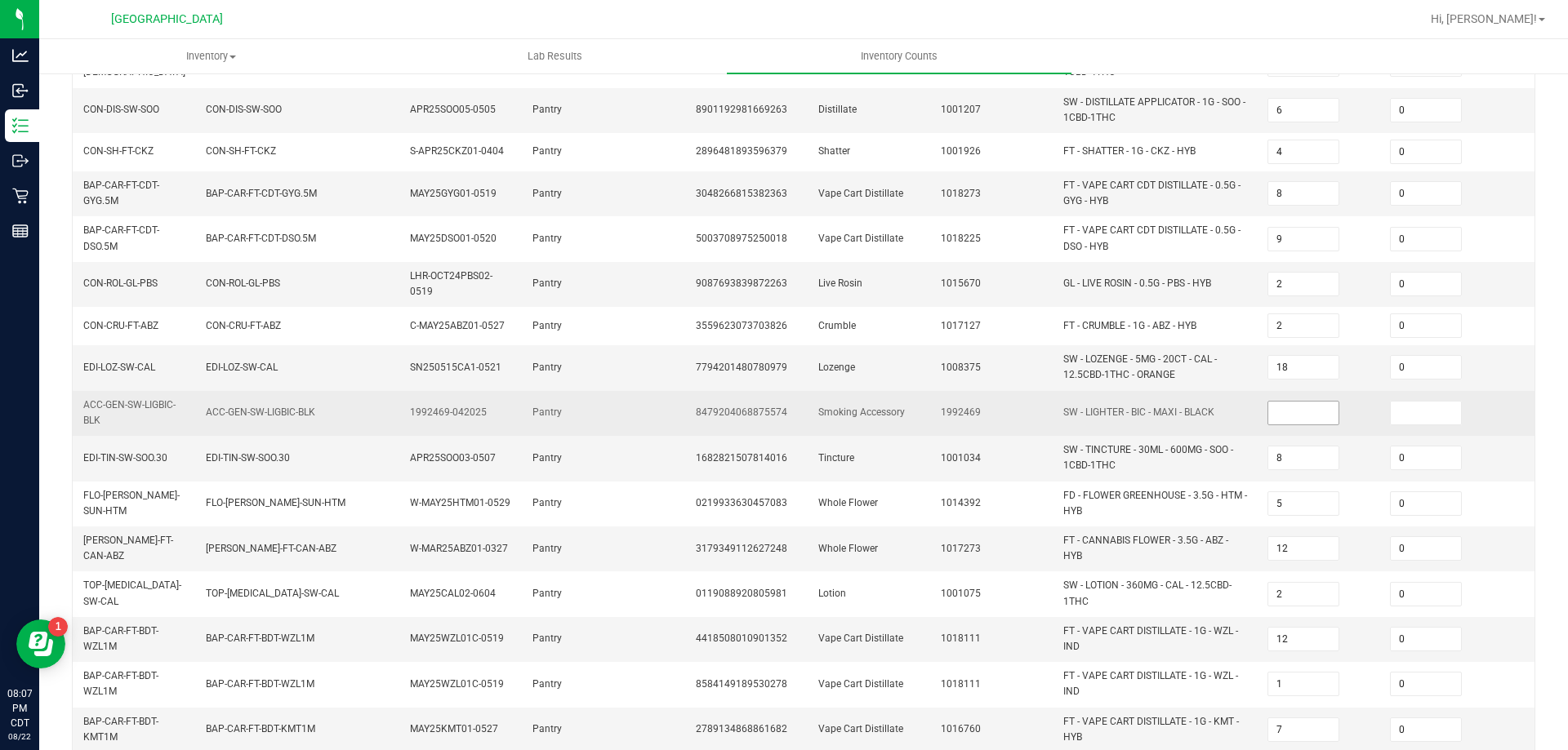
click at [1308, 417] on input at bounding box center [1303, 412] width 70 height 23
type input "0"
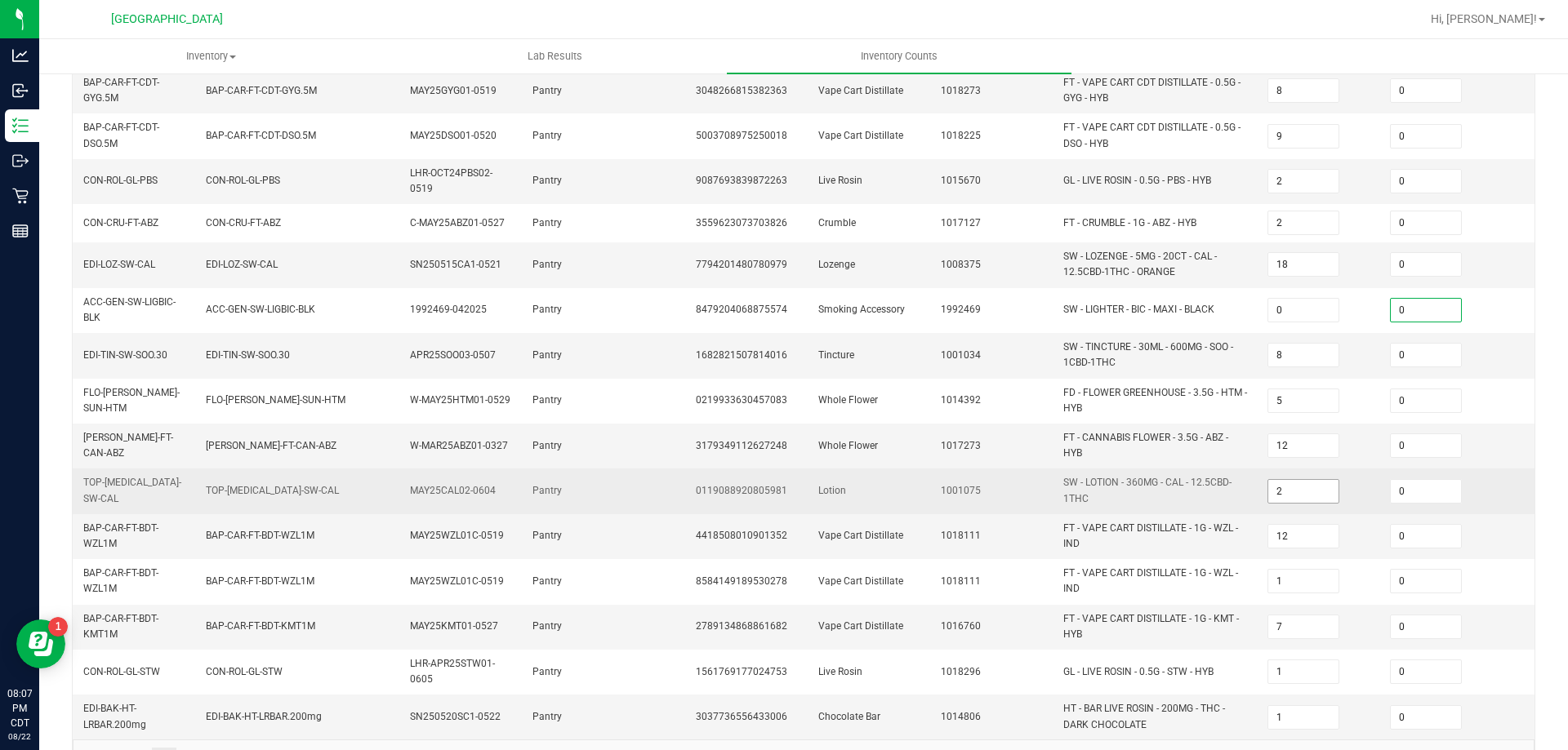
scroll to position [468, 0]
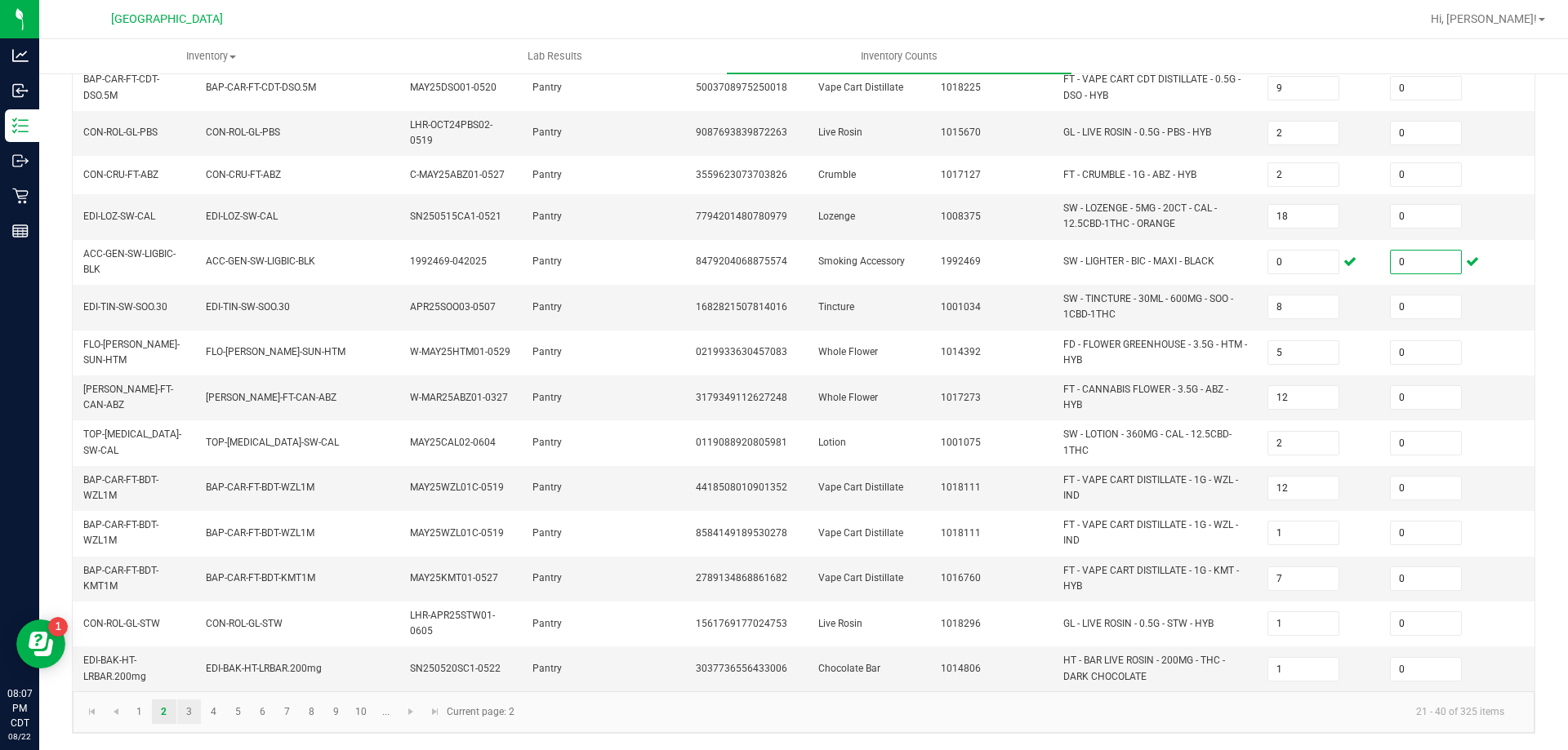
type input "0"
click at [182, 713] on link "3" at bounding box center [189, 712] width 24 height 25
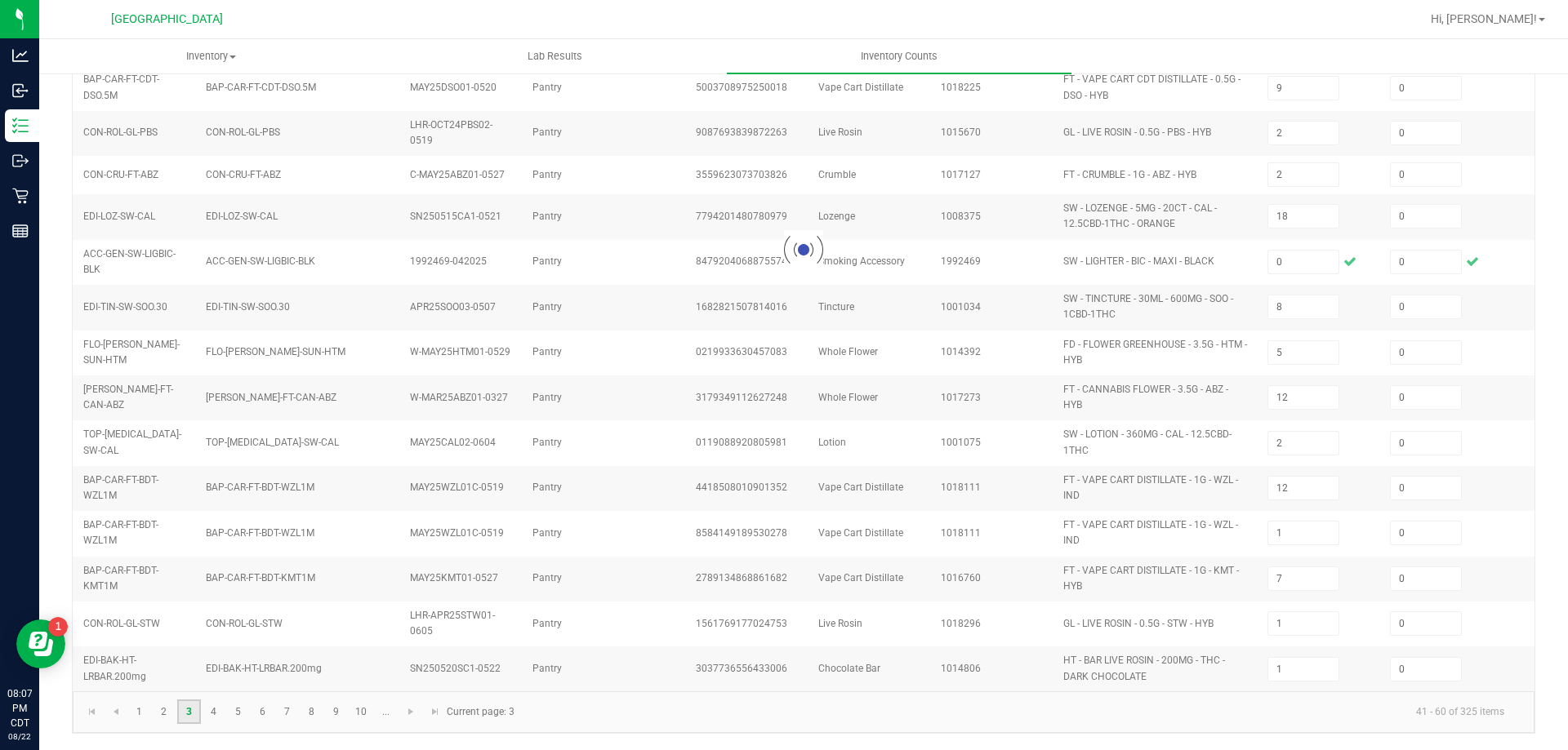
type input "2"
type input "7"
type input "13"
type input "9"
type input "5"
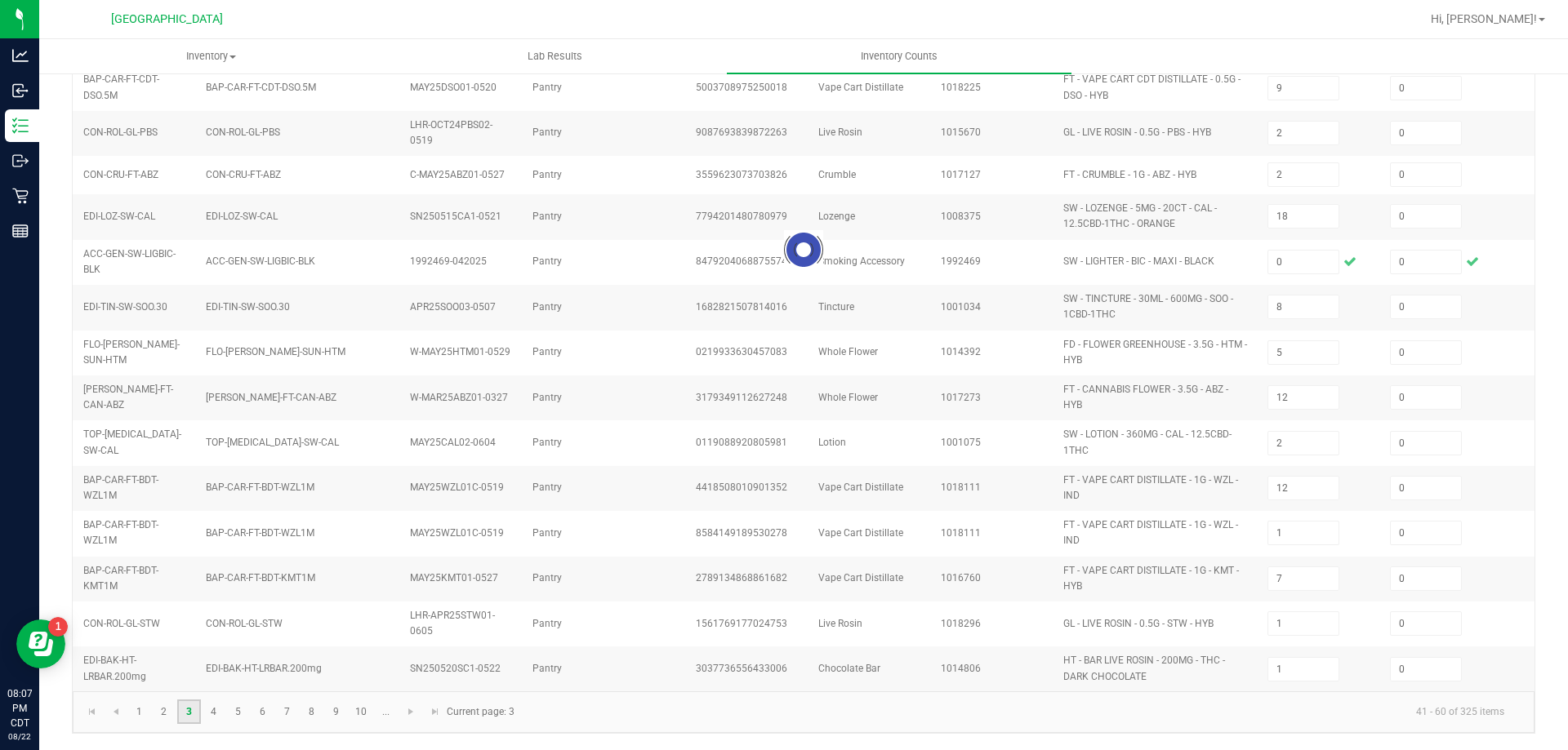
type input "4"
type input "1"
type input "7"
type input "8"
type input "6"
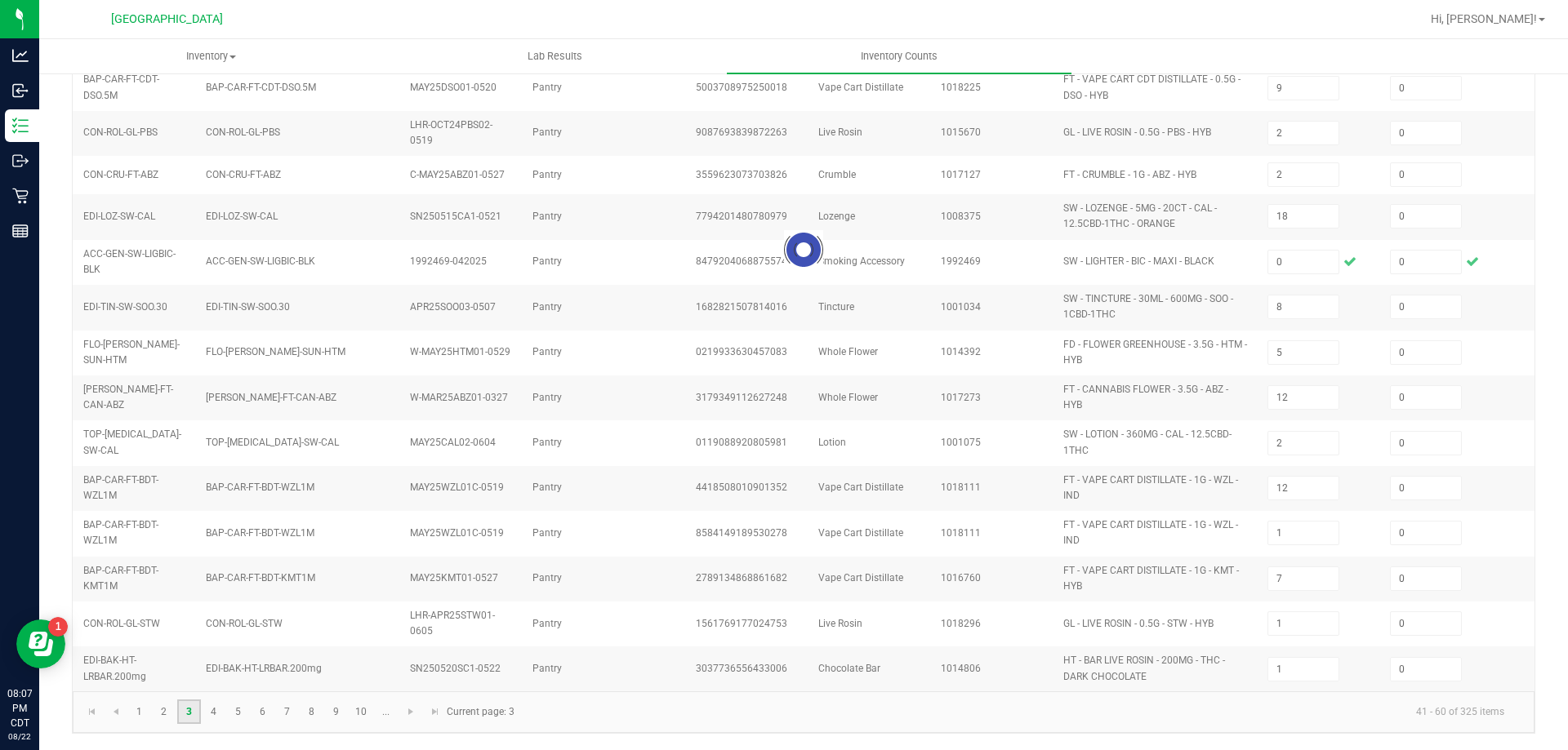
type input "4"
type input "1"
type input "2"
type input "7"
type input "6"
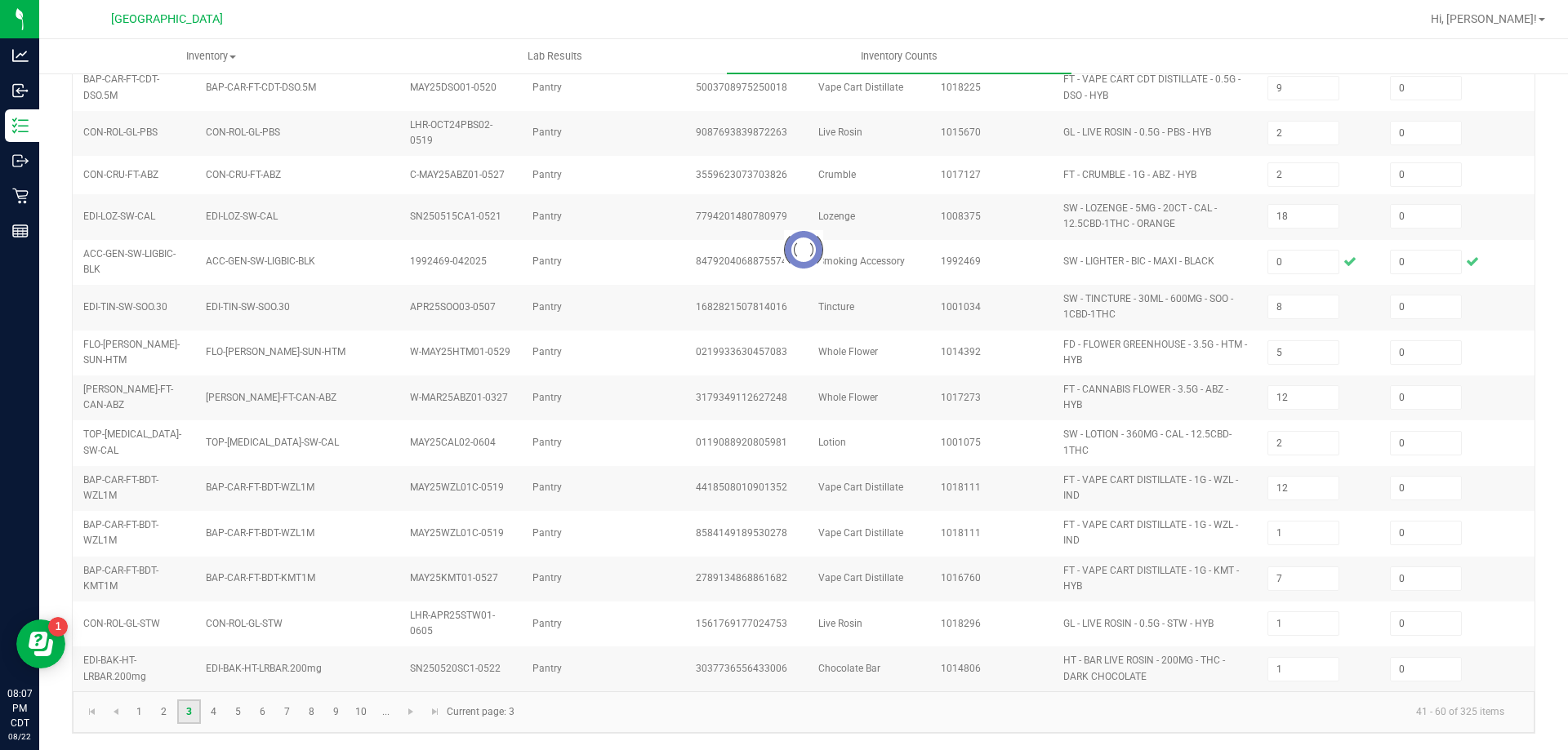
type input "11"
type input "15"
type input "13"
type input "6"
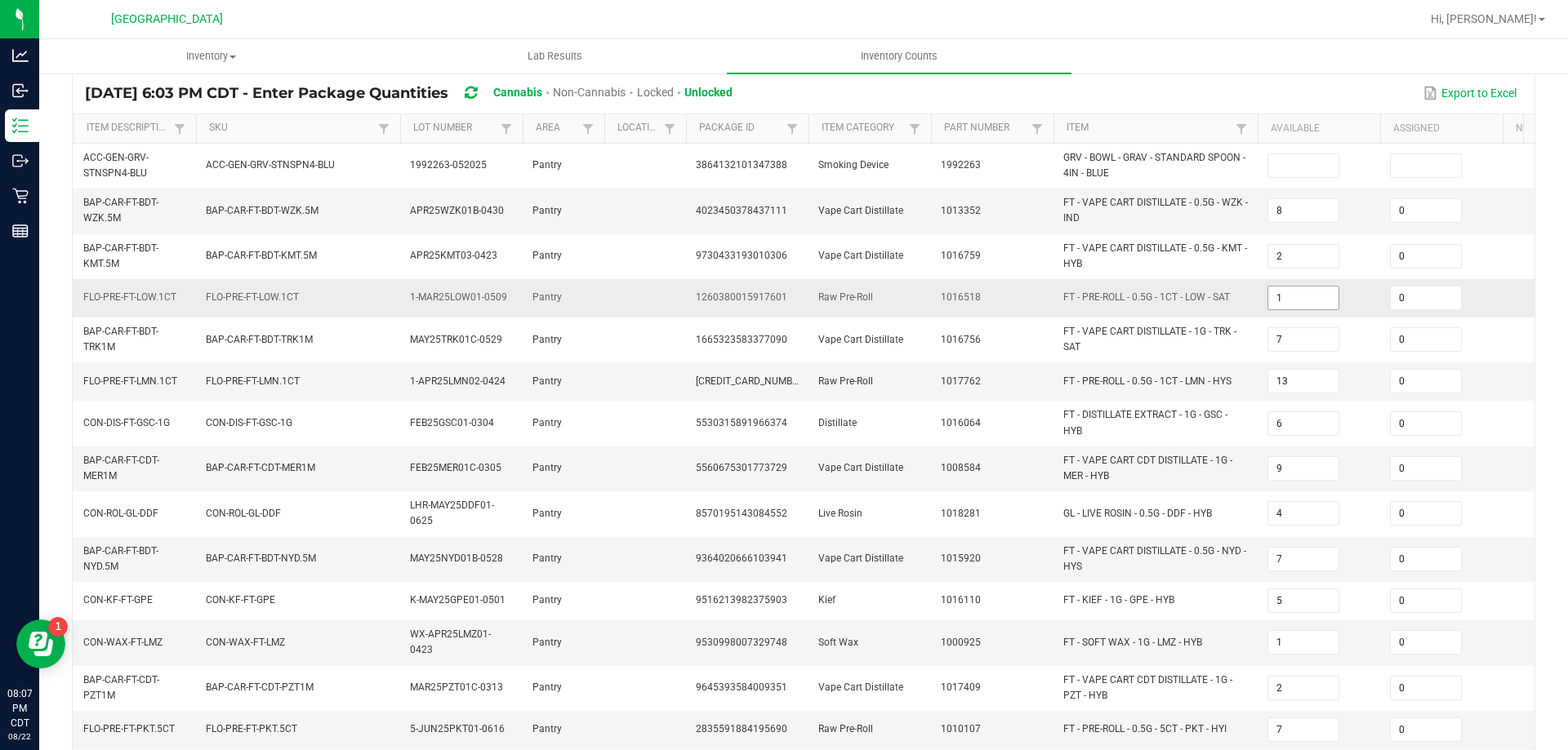
scroll to position [39, 0]
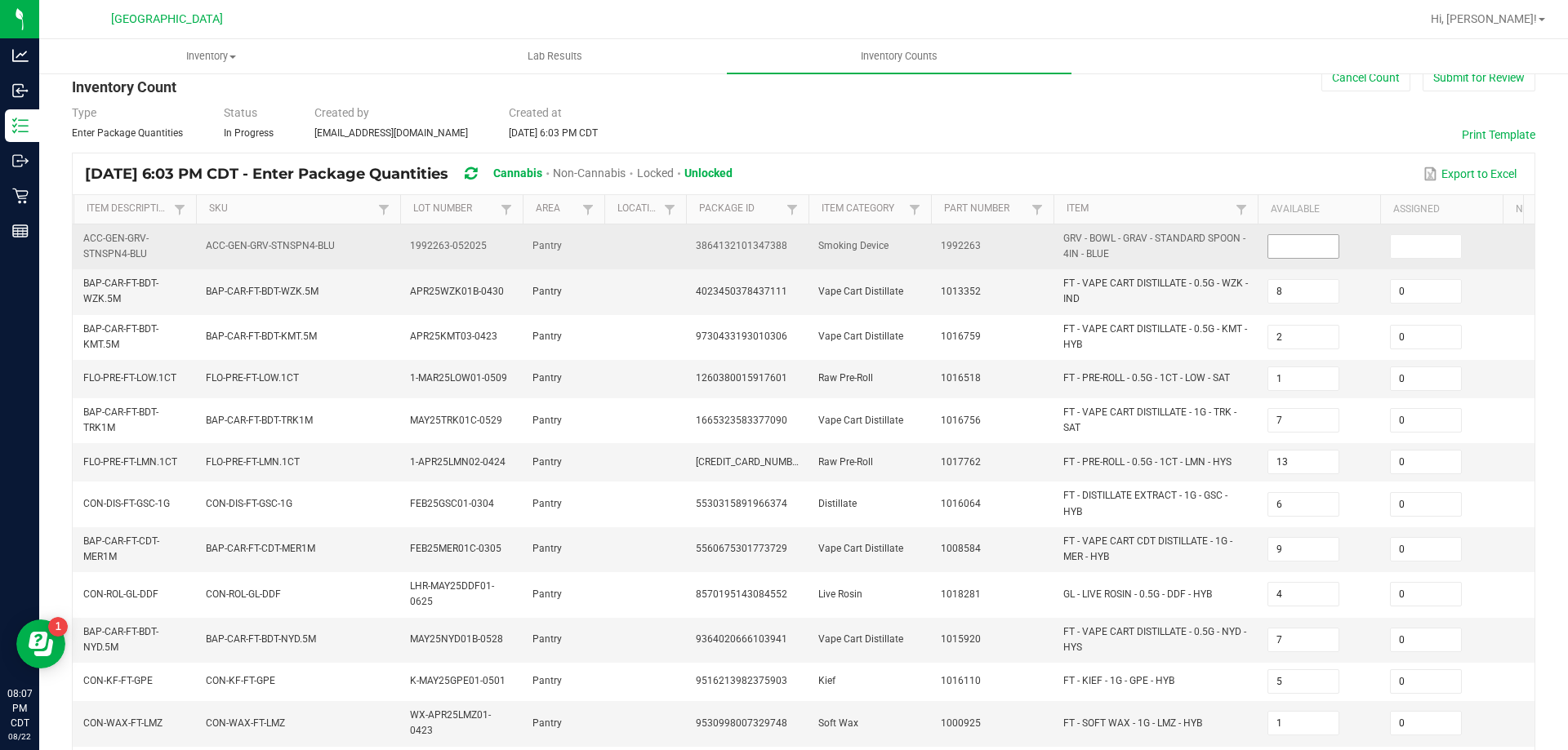
click at [1304, 249] on input at bounding box center [1303, 246] width 70 height 23
type input "0"
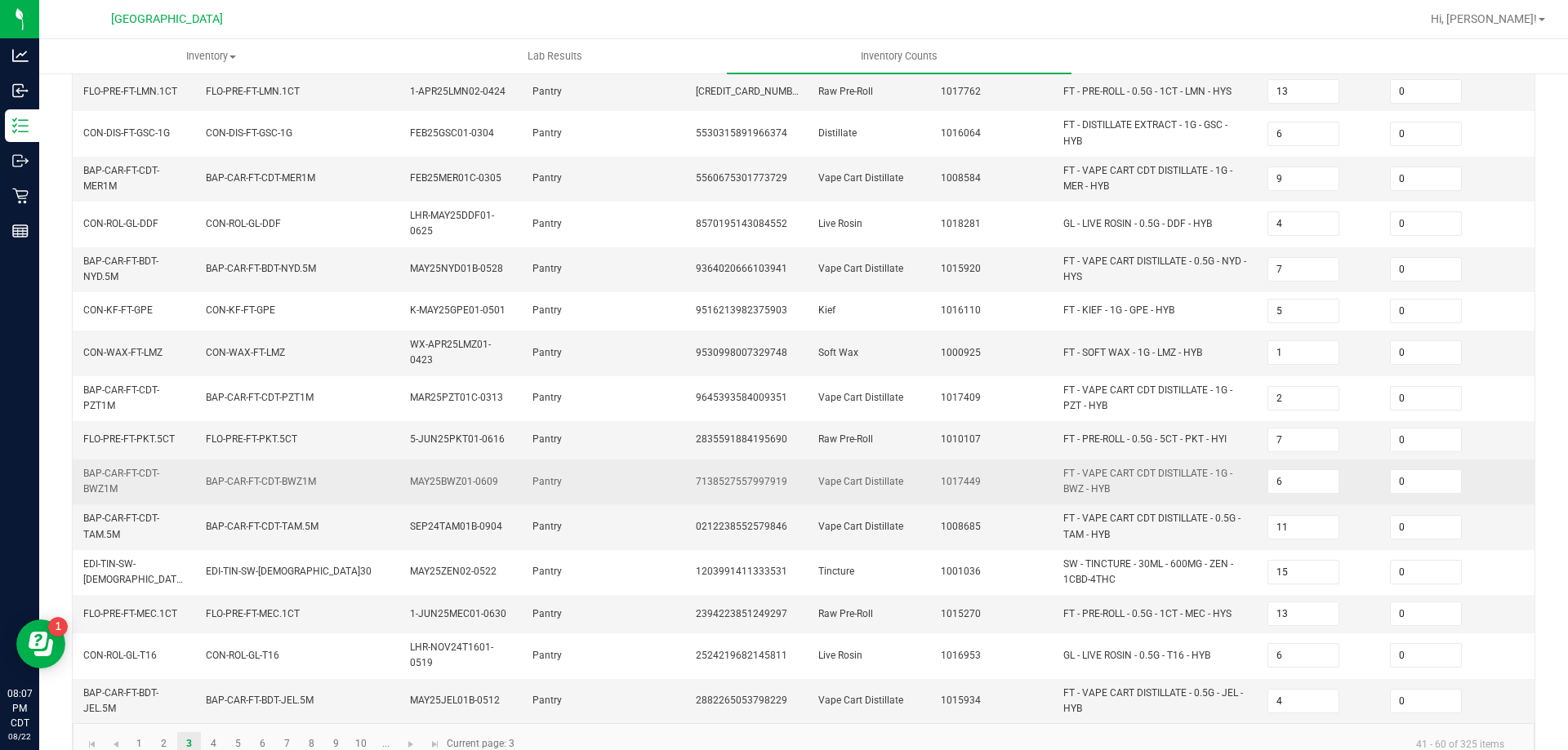
scroll to position [447, 0]
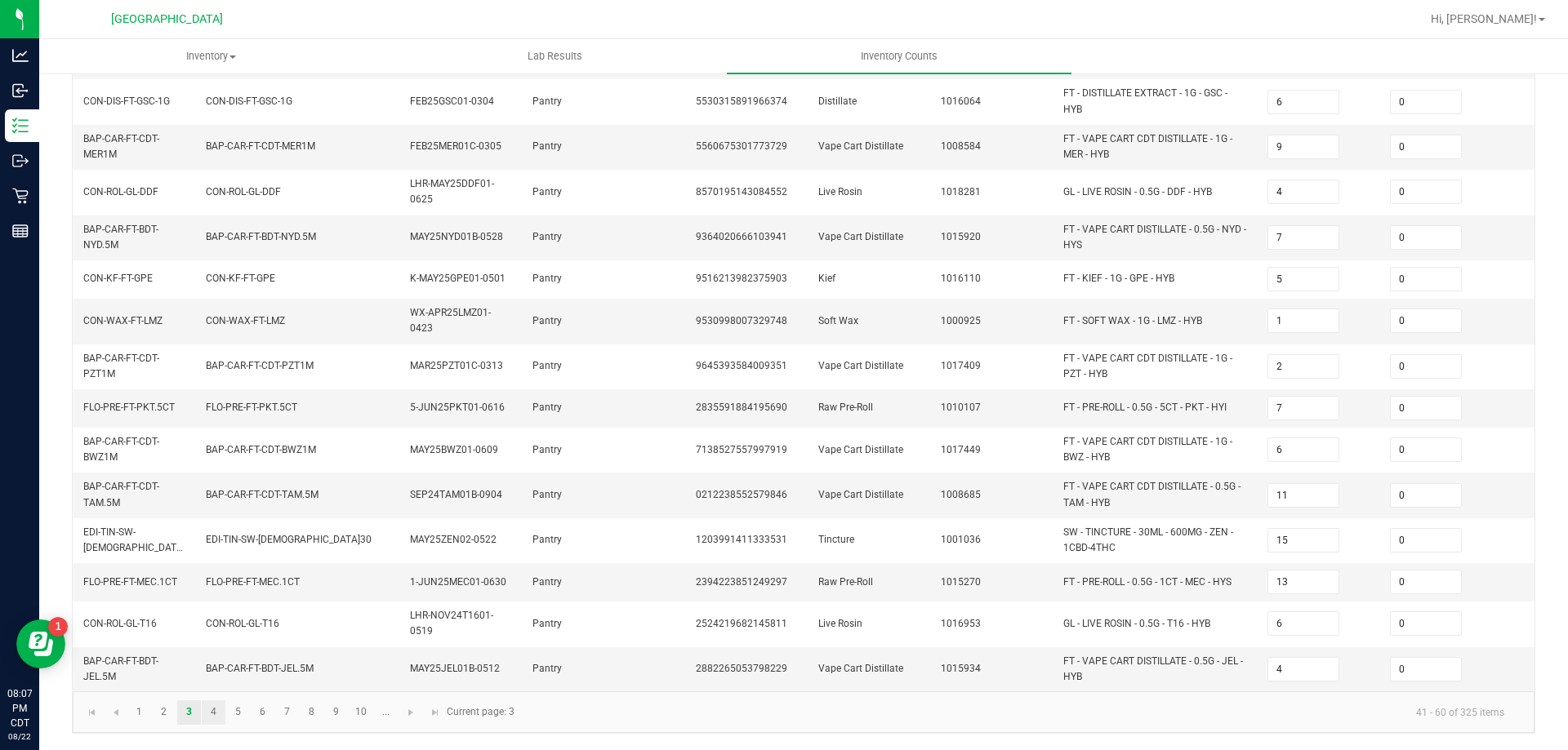
type input "0"
click at [202, 712] on link "4" at bounding box center [214, 712] width 24 height 25
type input "9"
type input "3"
type input "37"
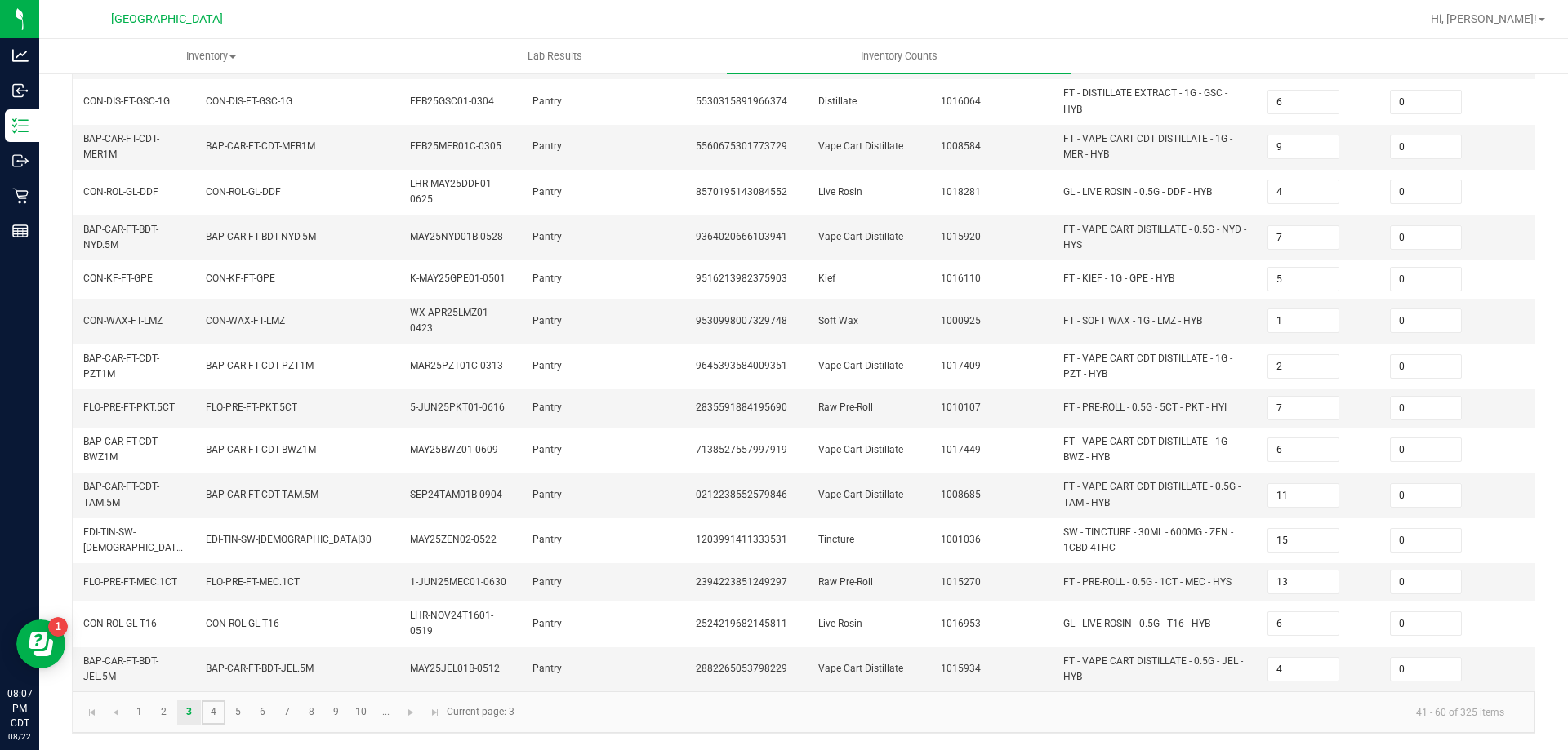
type input "6"
type input "1"
type input "10"
type input "7"
type input "15"
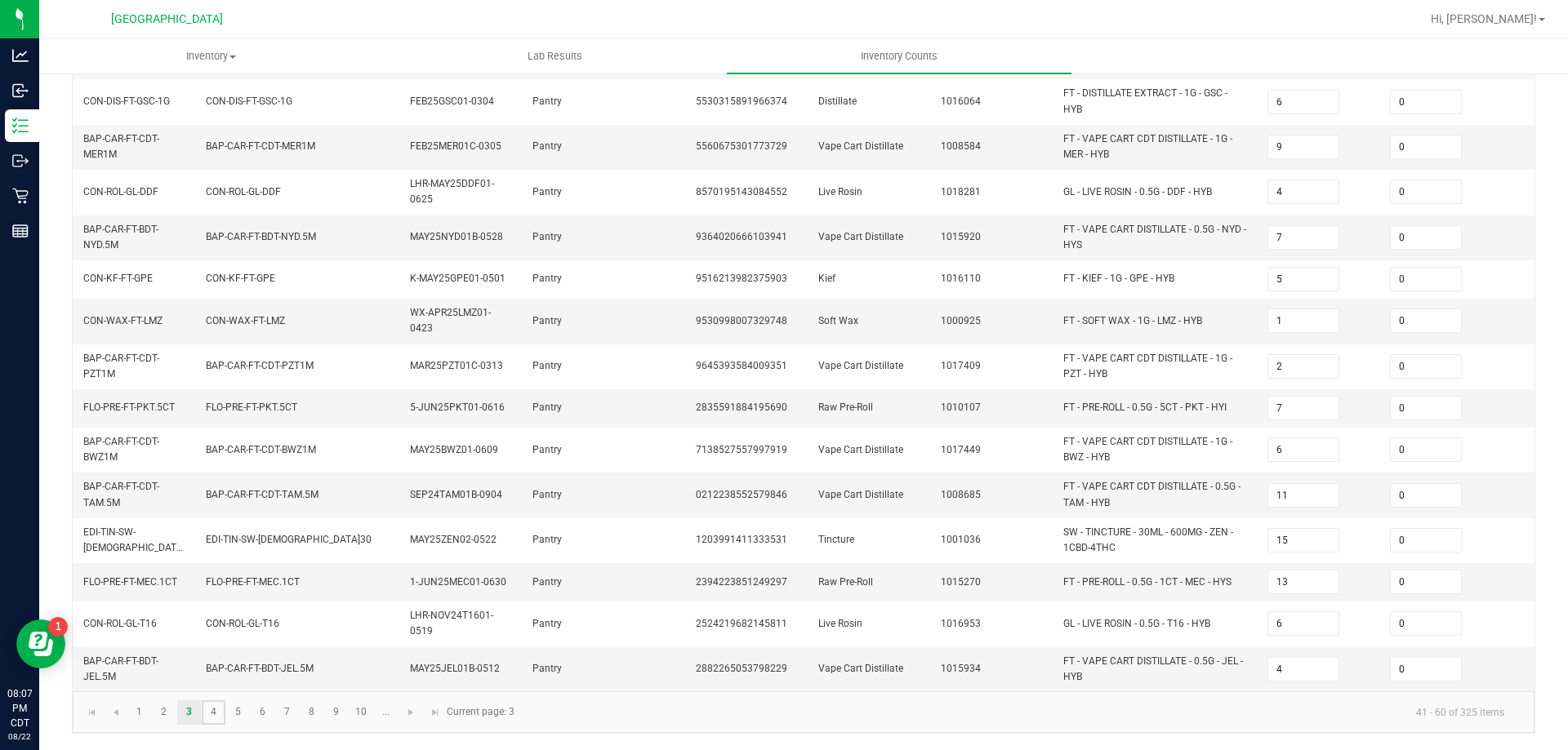
type input "7"
type input "3"
type input "20"
type input "7"
type input "5"
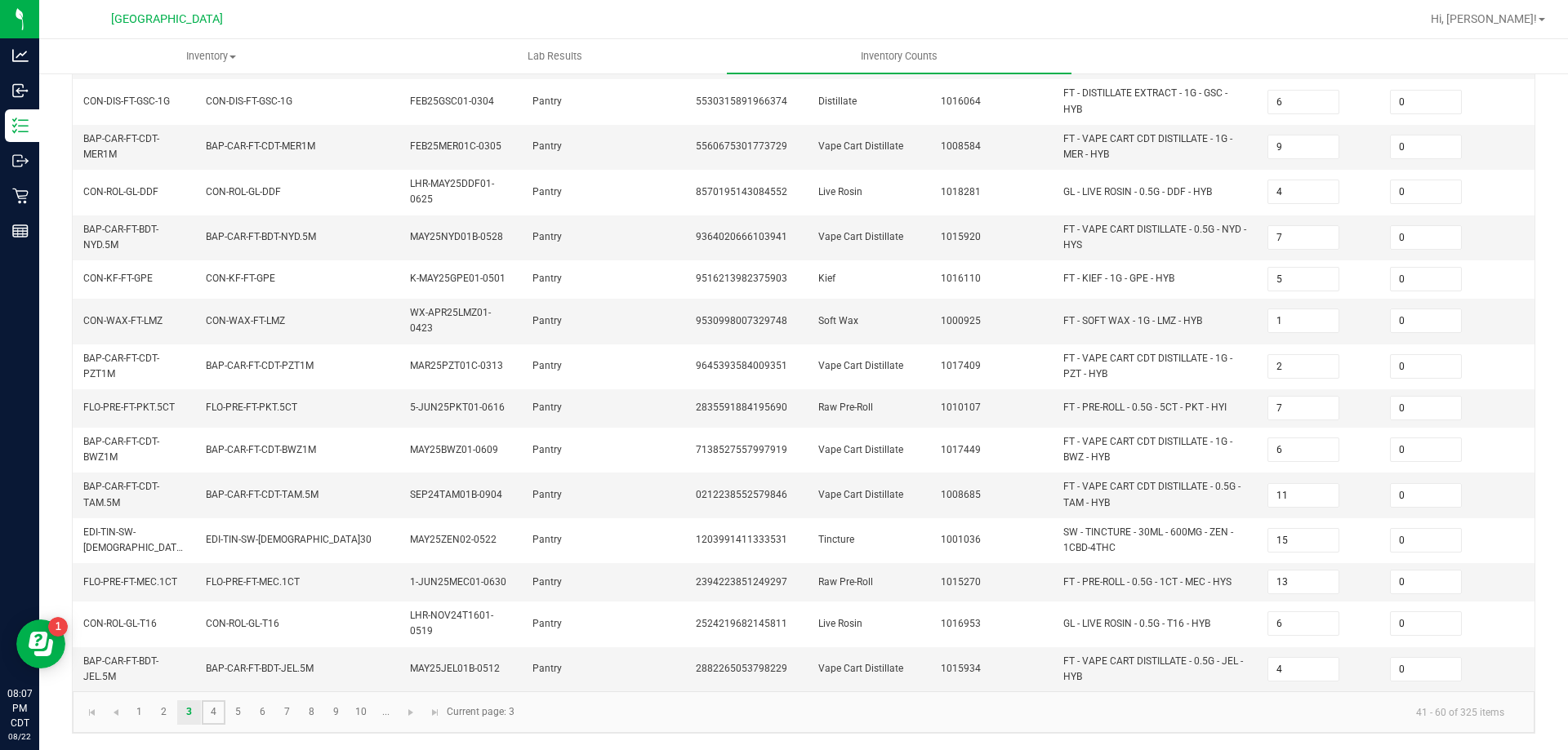
type input "15"
type input "2"
type input "9"
type input "14"
type input "23"
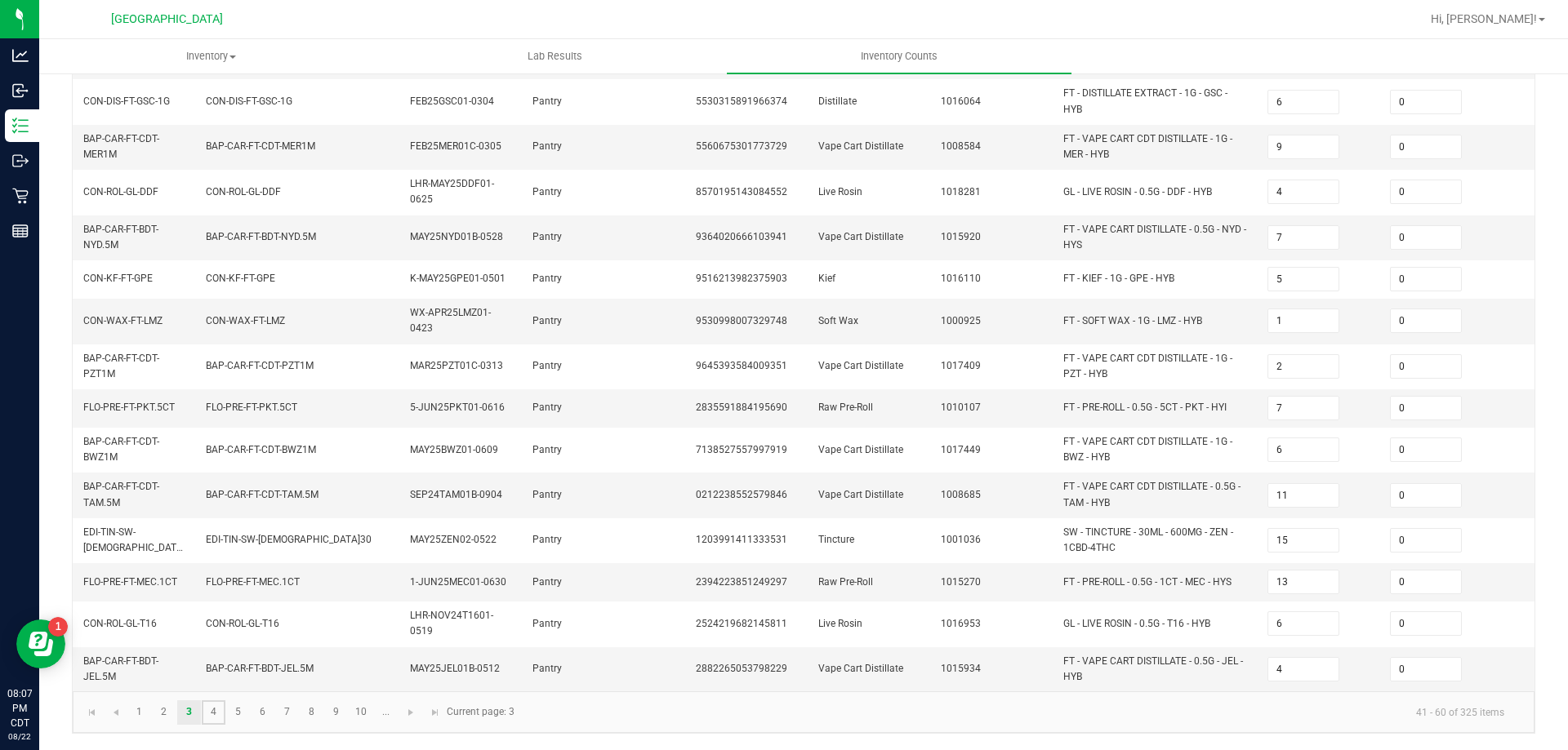
type input "1"
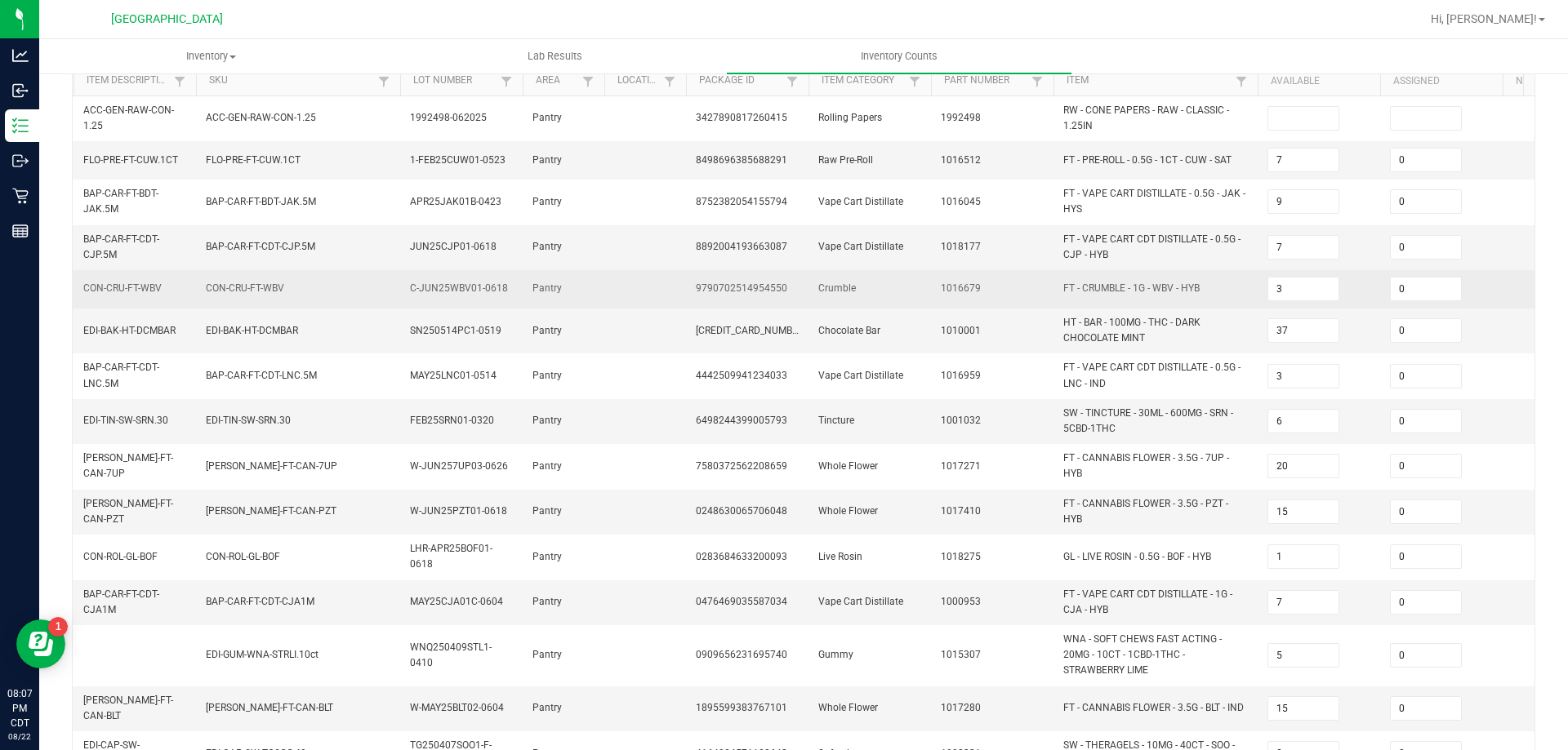
scroll to position [39, 0]
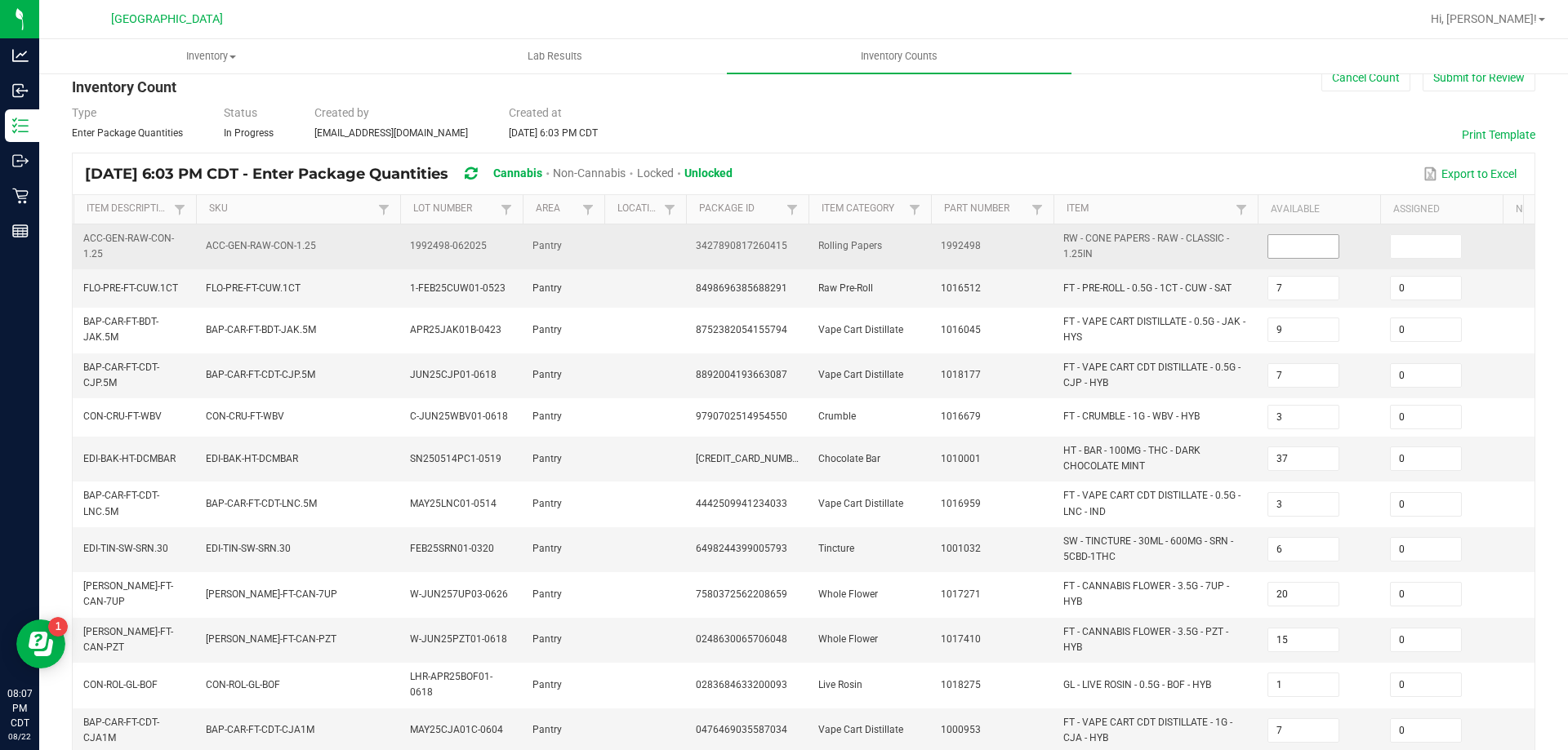
click at [1308, 246] on input at bounding box center [1303, 246] width 70 height 23
type input "0"
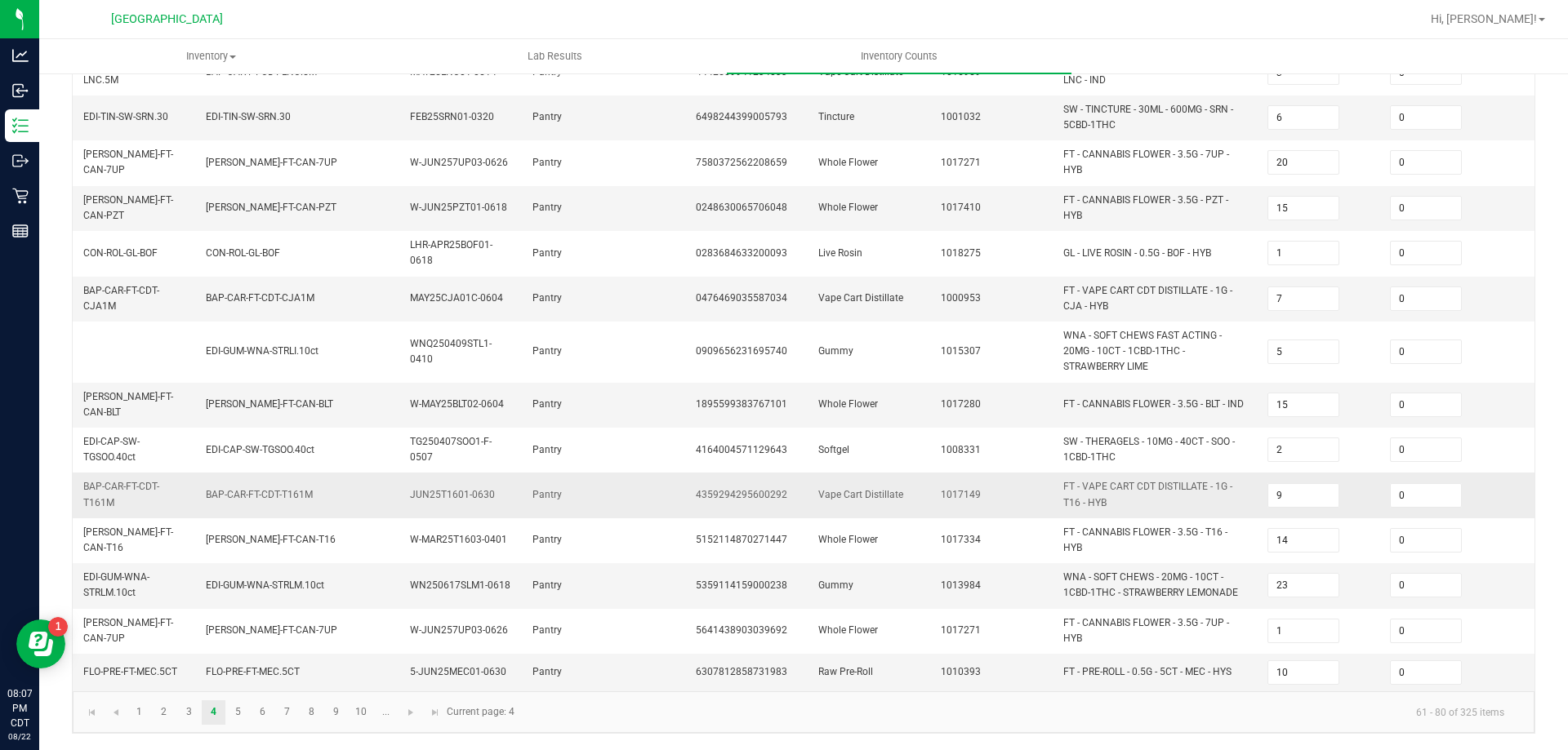
scroll to position [477, 0]
type input "0"
click at [242, 709] on link "5" at bounding box center [238, 712] width 24 height 25
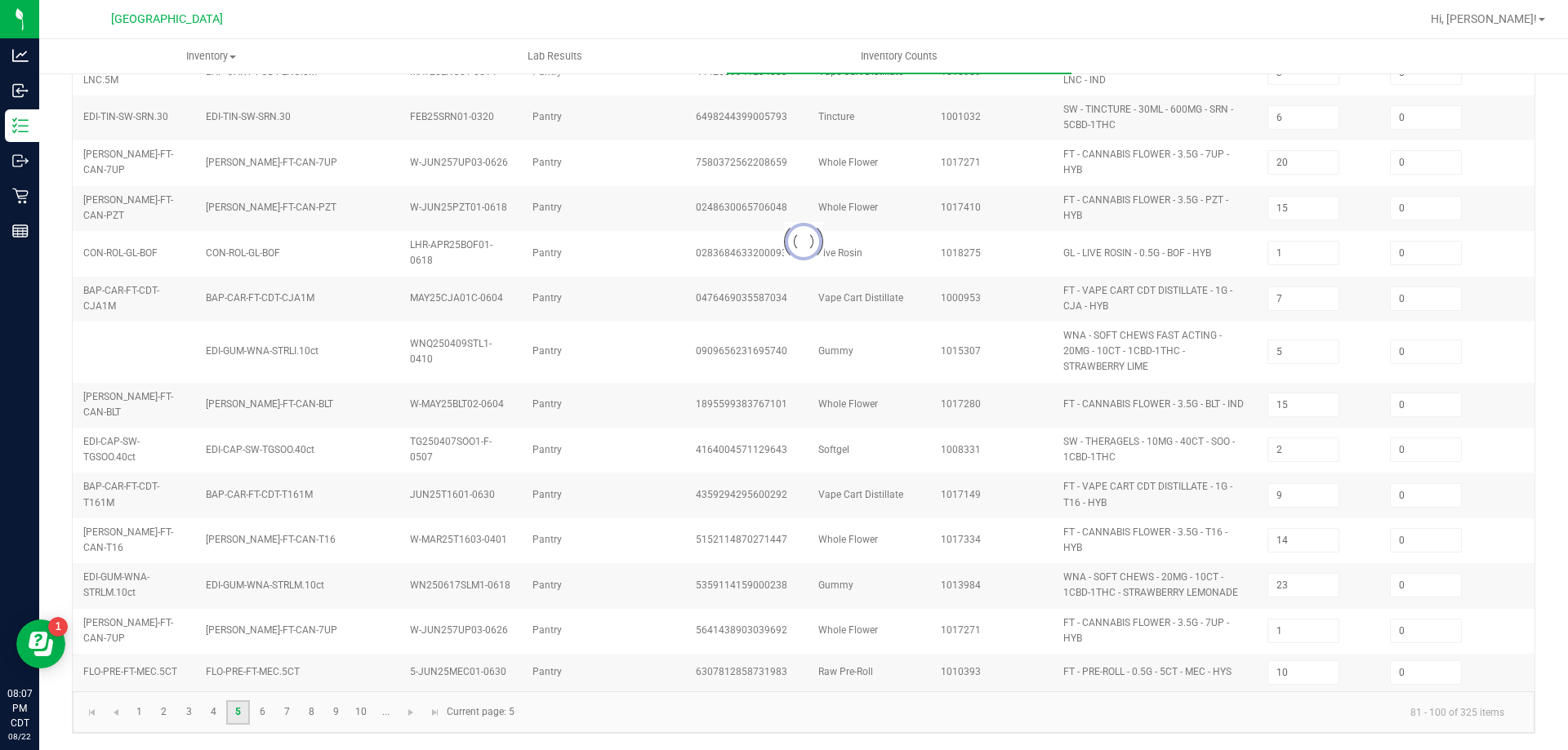
type input "3"
type input "5"
type input "9"
type input "12"
type input "2"
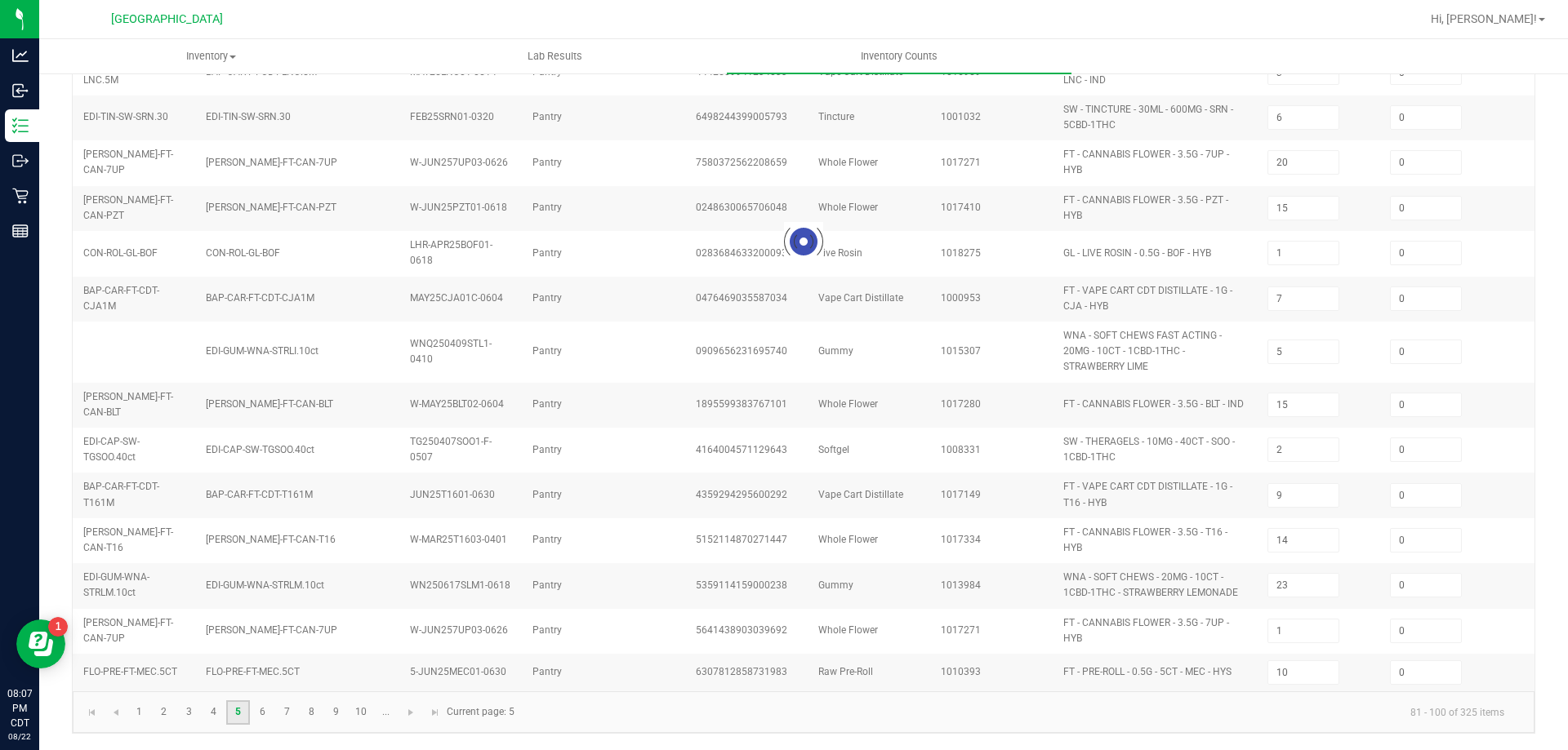
type input "6"
type input "20"
type input "1"
type input "8"
type input "9"
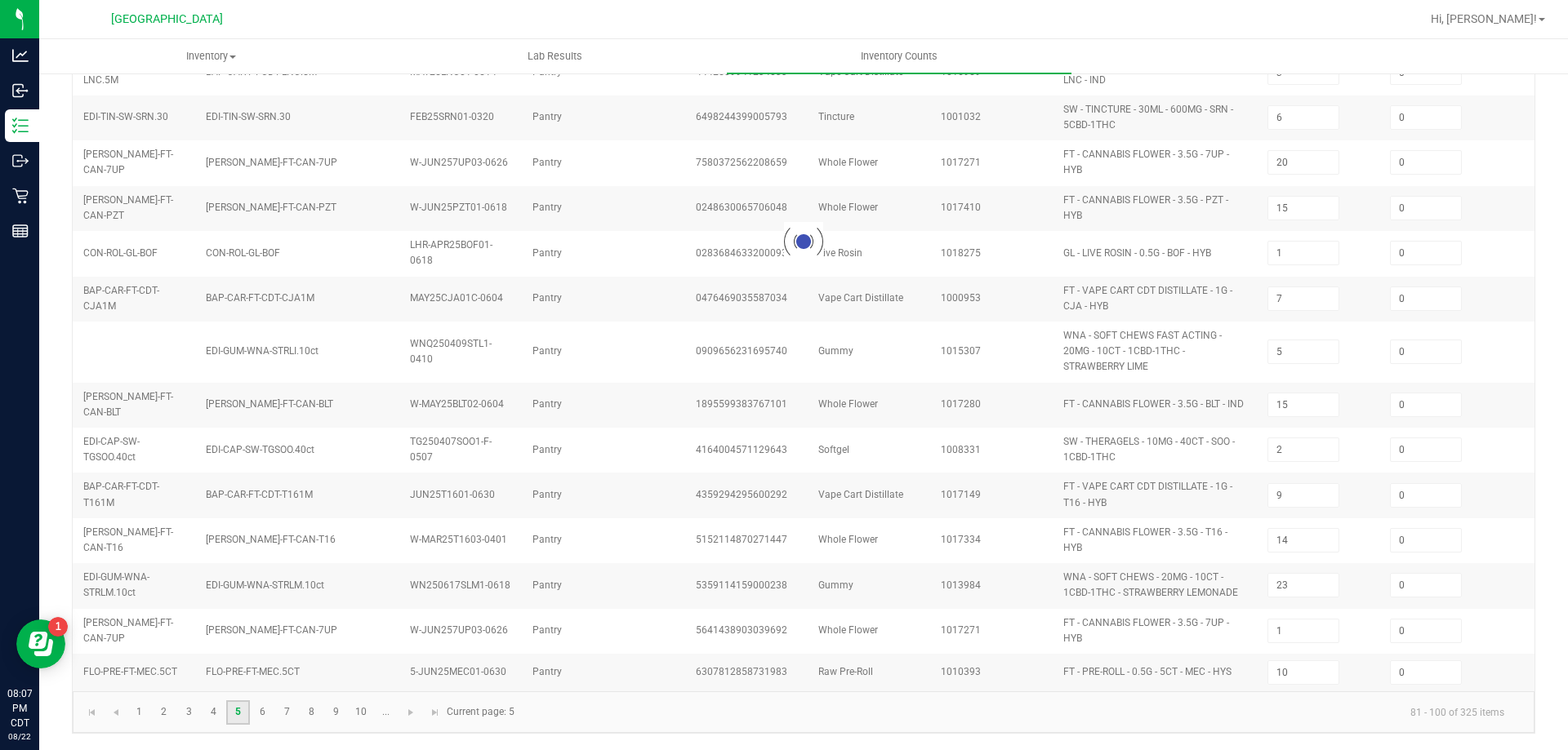
type input "1"
type input "8"
type input "2"
type input "6"
type input "15"
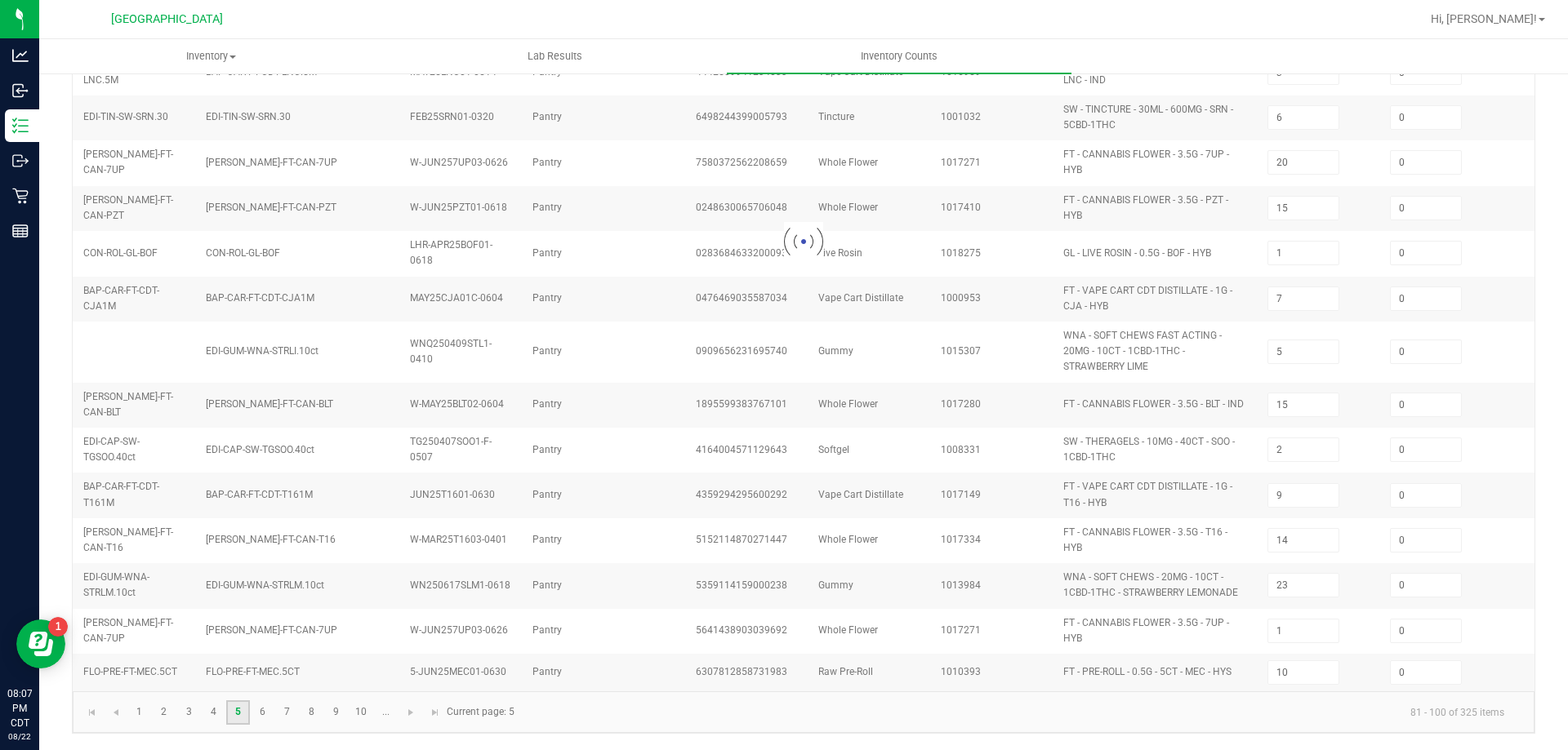
type input "7"
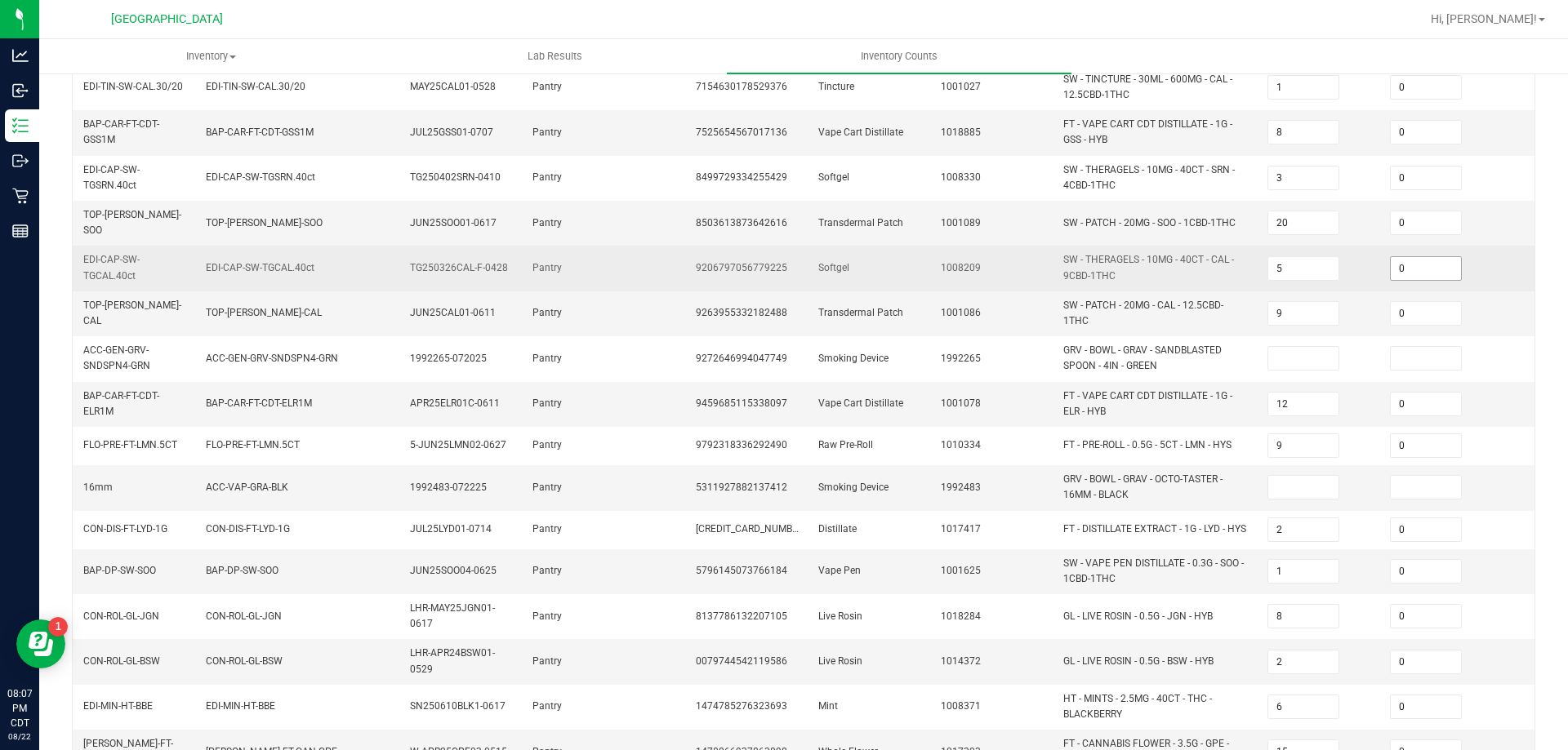
scroll to position [0, 0]
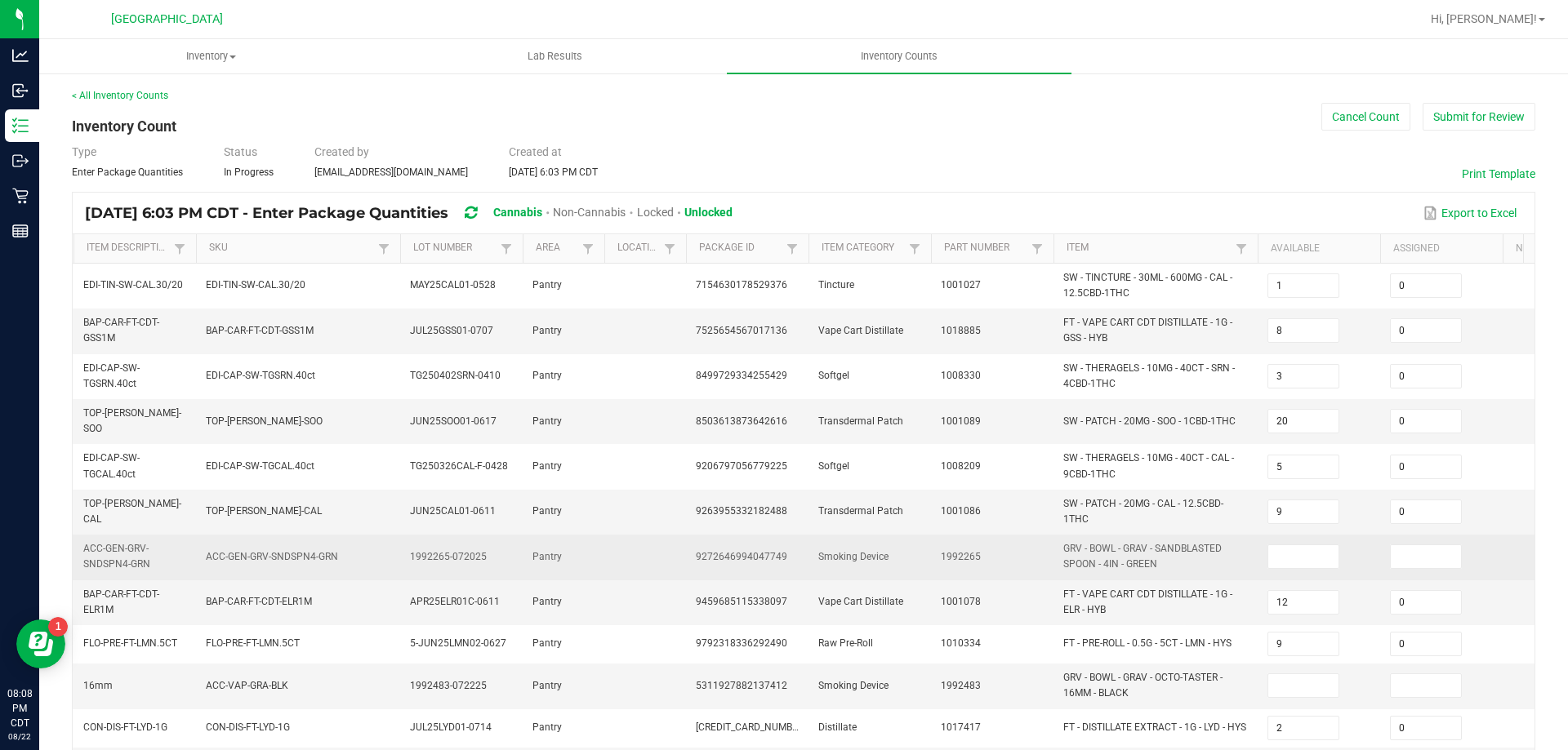
click at [1275, 562] on td at bounding box center [1319, 557] width 123 height 45
click at [1275, 558] on input at bounding box center [1303, 556] width 70 height 23
type input "0"
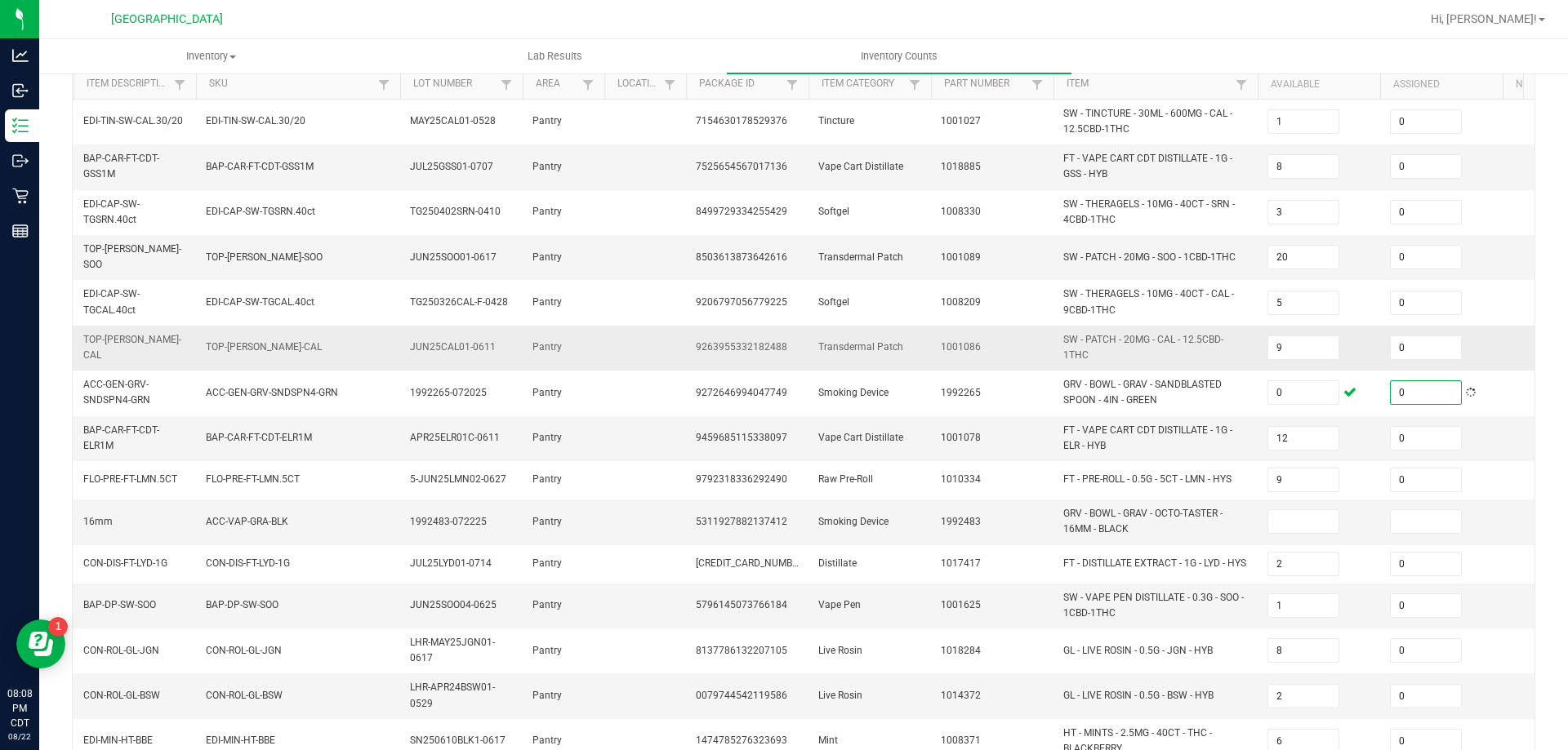
scroll to position [245, 0]
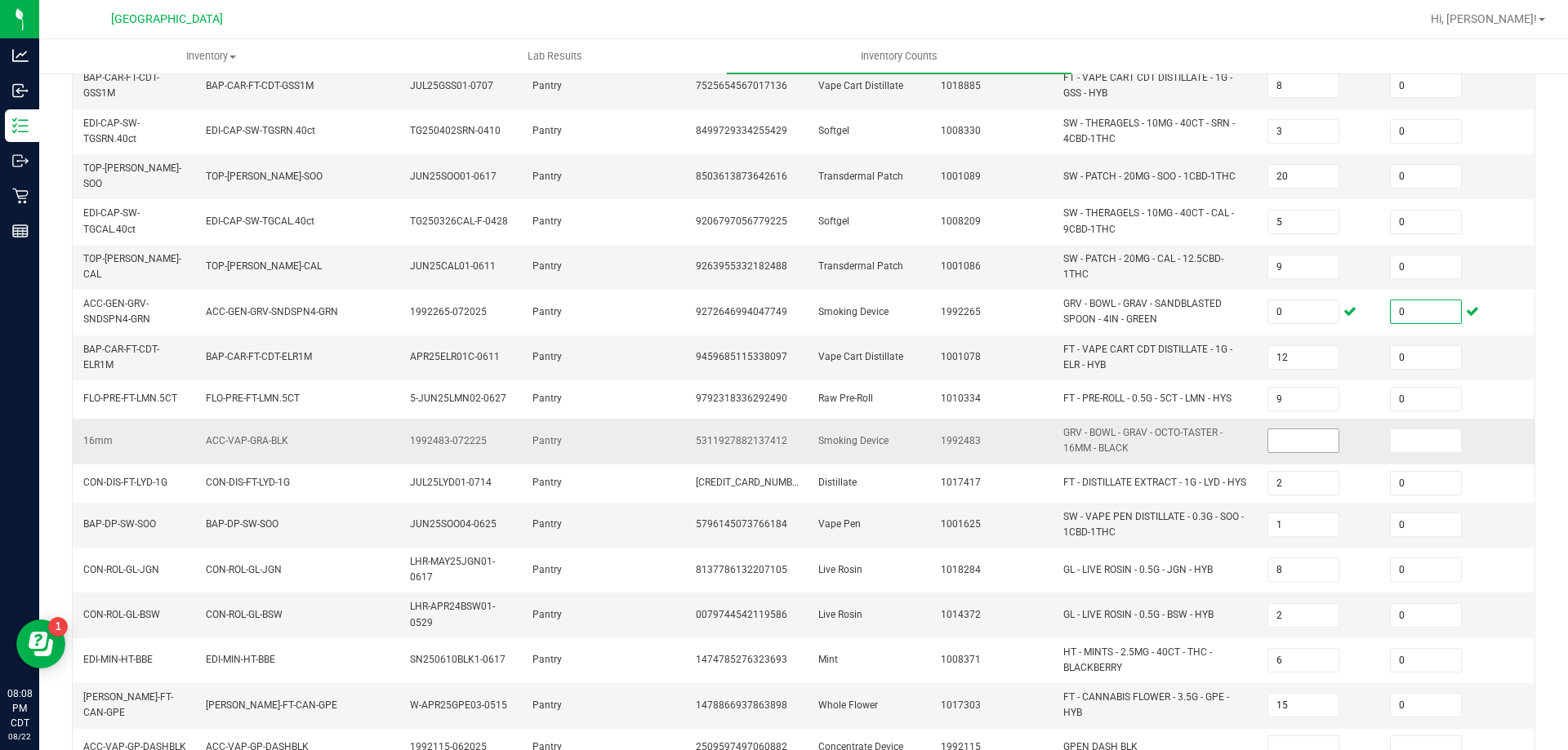
type input "0"
click at [1301, 443] on input at bounding box center [1303, 441] width 70 height 23
type input "0"
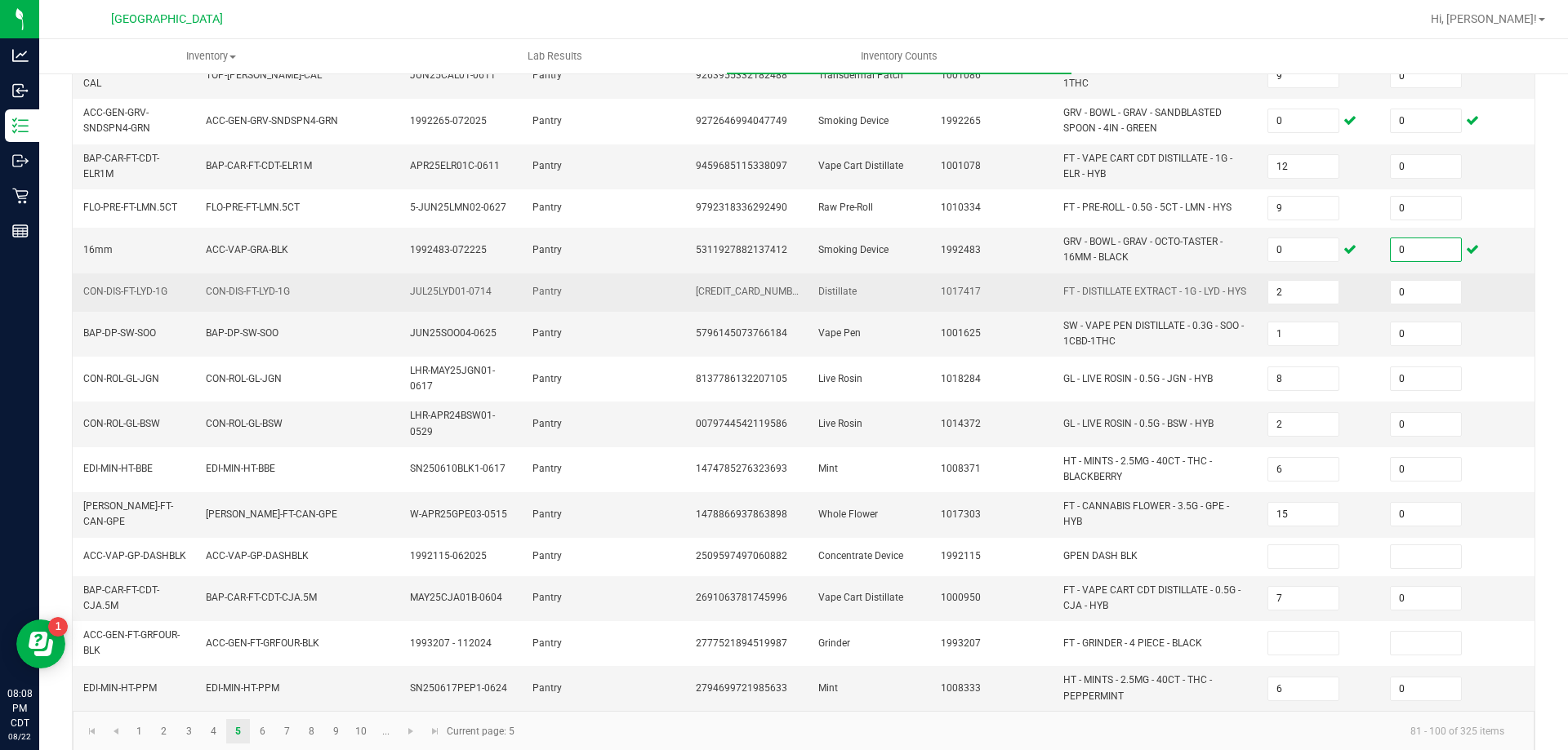
scroll to position [461, 0]
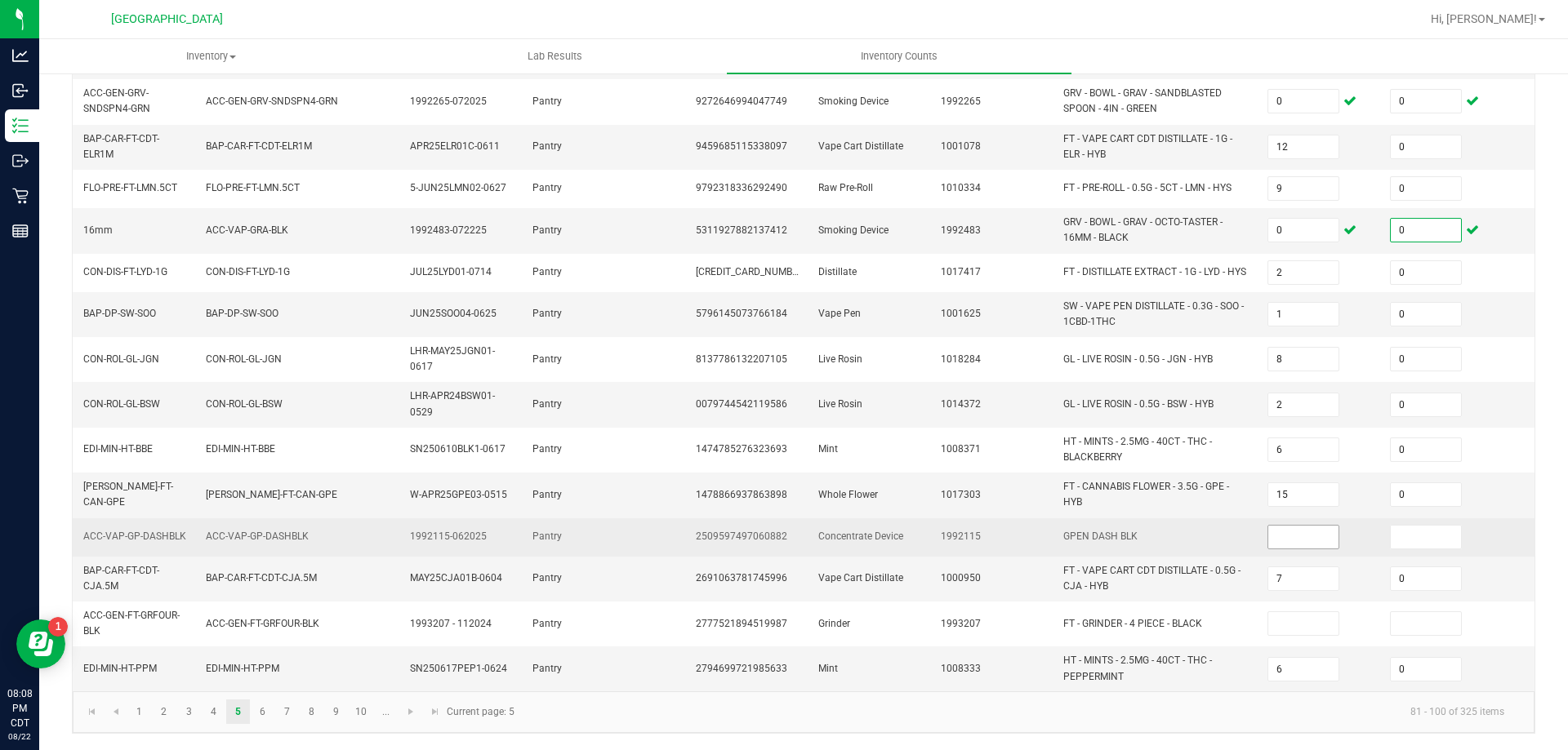
type input "0"
click at [1276, 530] on input at bounding box center [1303, 537] width 70 height 23
type input "0"
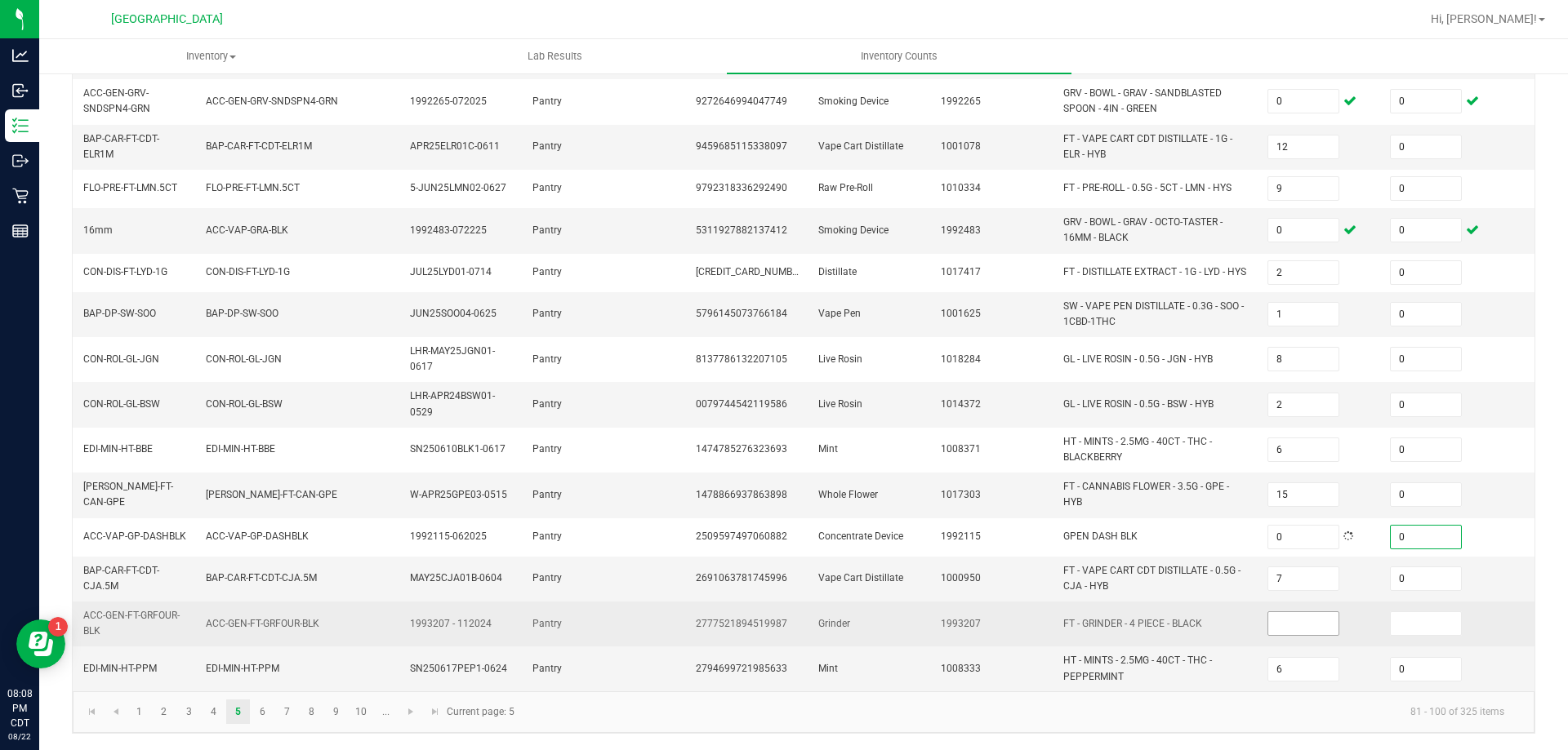
type input "0"
click at [1291, 613] on input at bounding box center [1303, 624] width 70 height 23
type input "0"
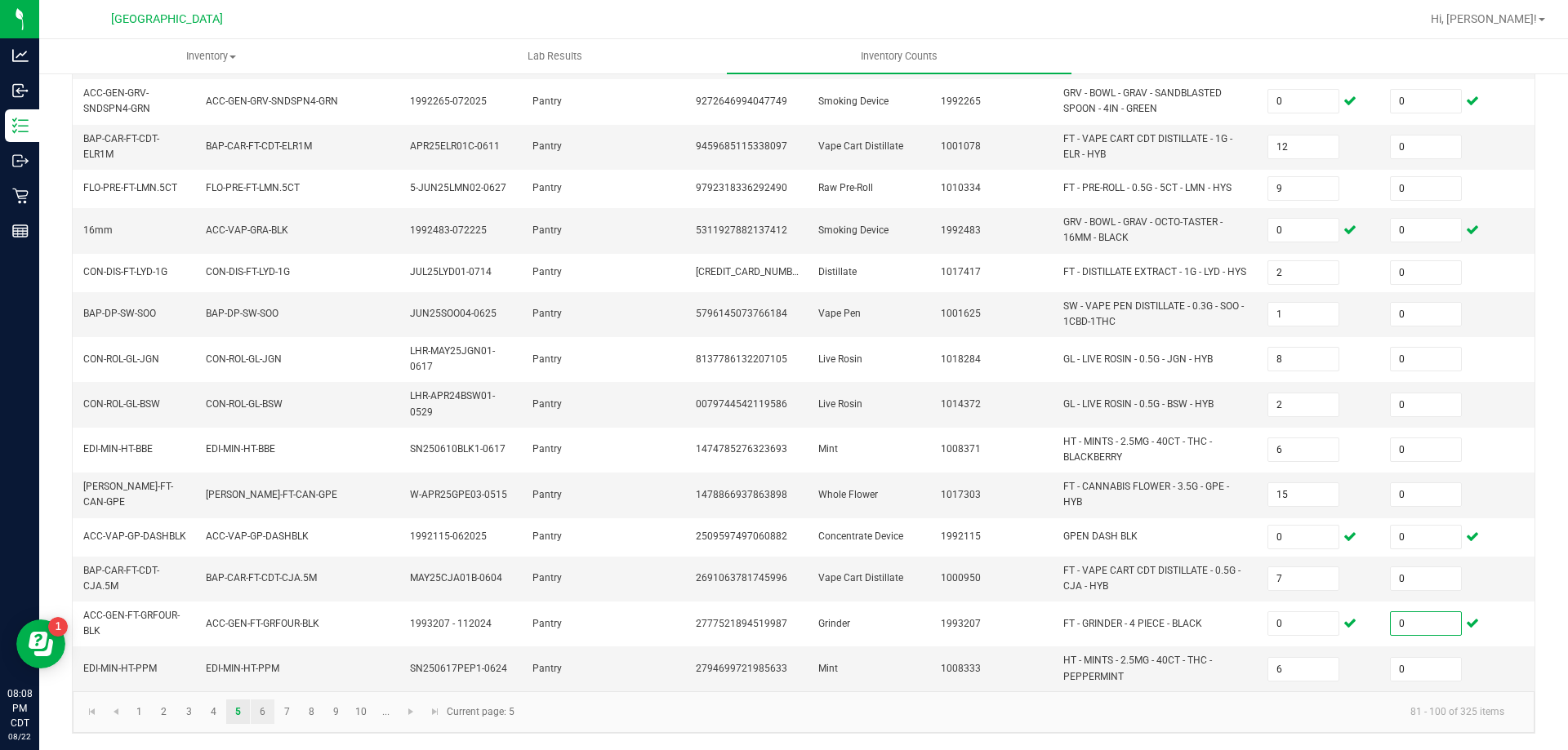
type input "0"
click at [266, 720] on link "6" at bounding box center [263, 712] width 24 height 25
type input "14"
type input "18"
type input "1"
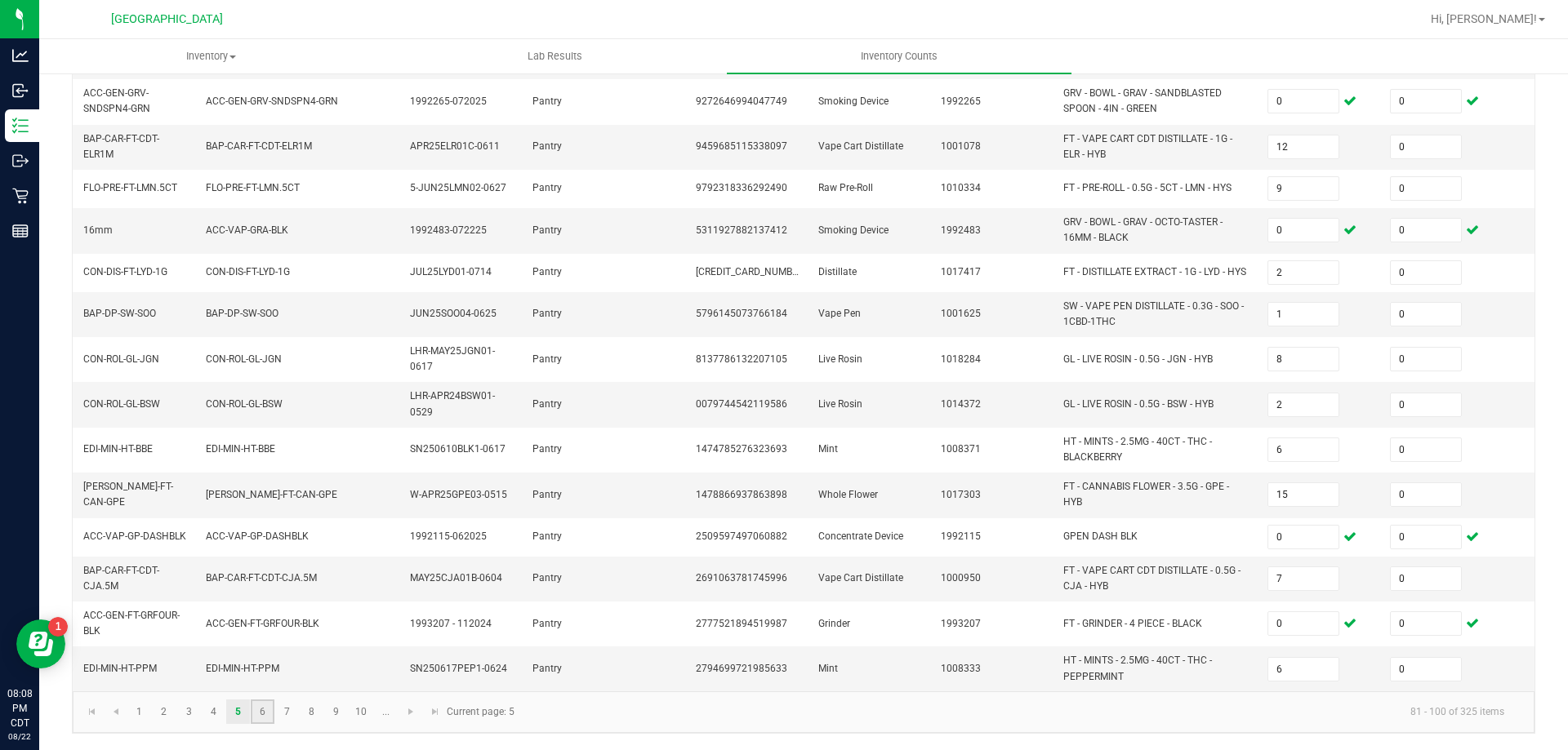
type input "7"
type input "16"
type input "9"
type input "1"
type input "5"
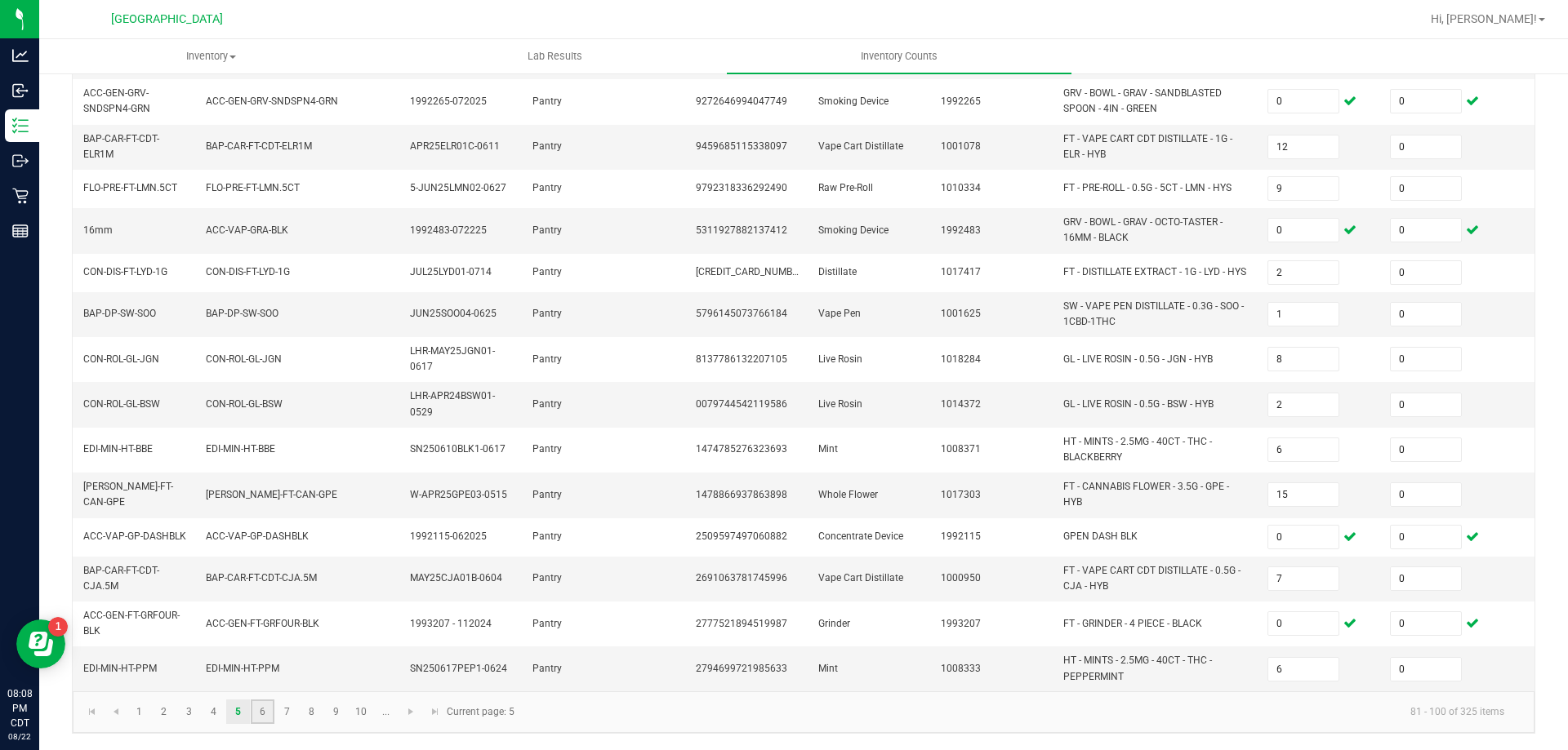
type input "7"
type input "2"
type input "11"
type input "16"
type input "6"
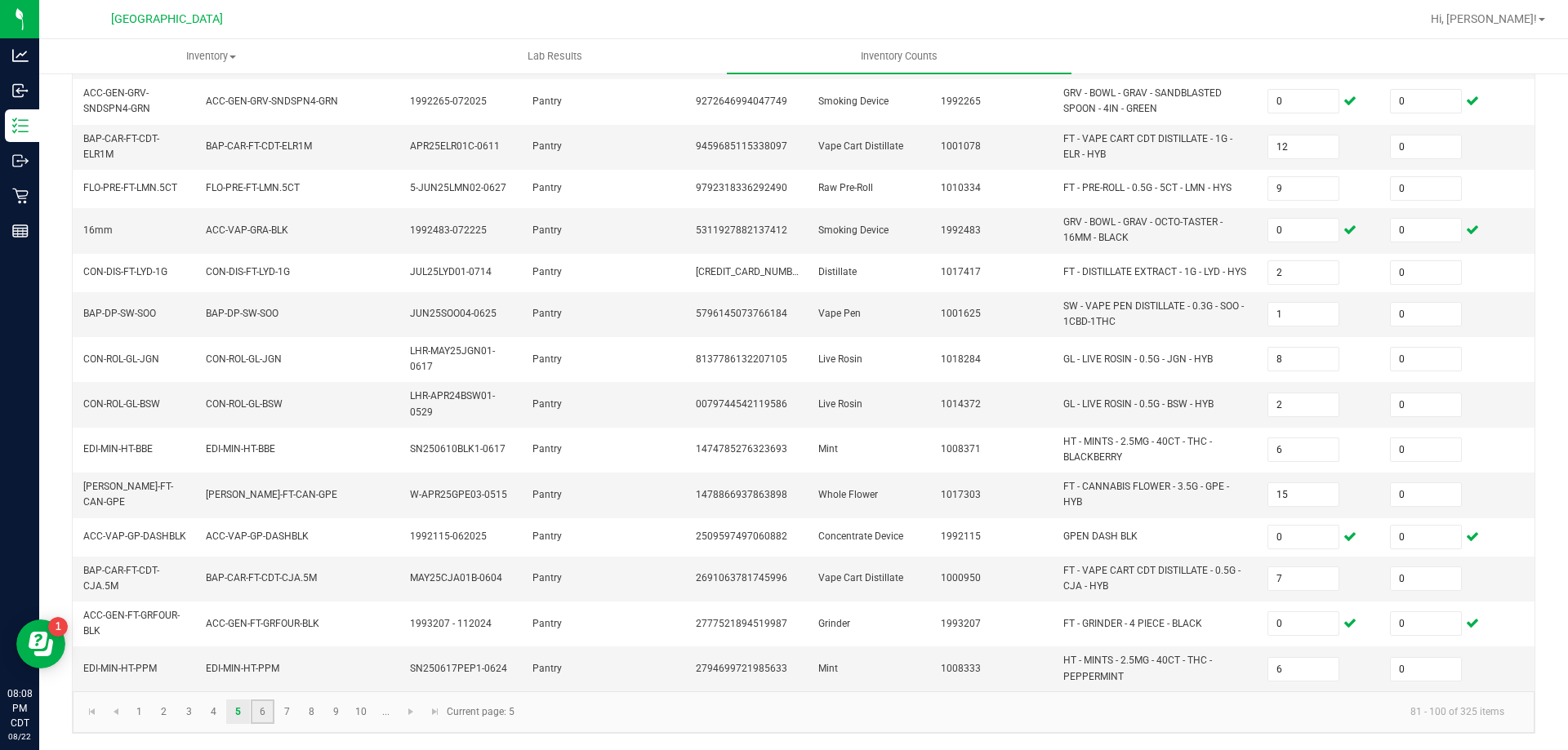
type input "19"
type input "1"
type input "12"
type input "4"
type input "17"
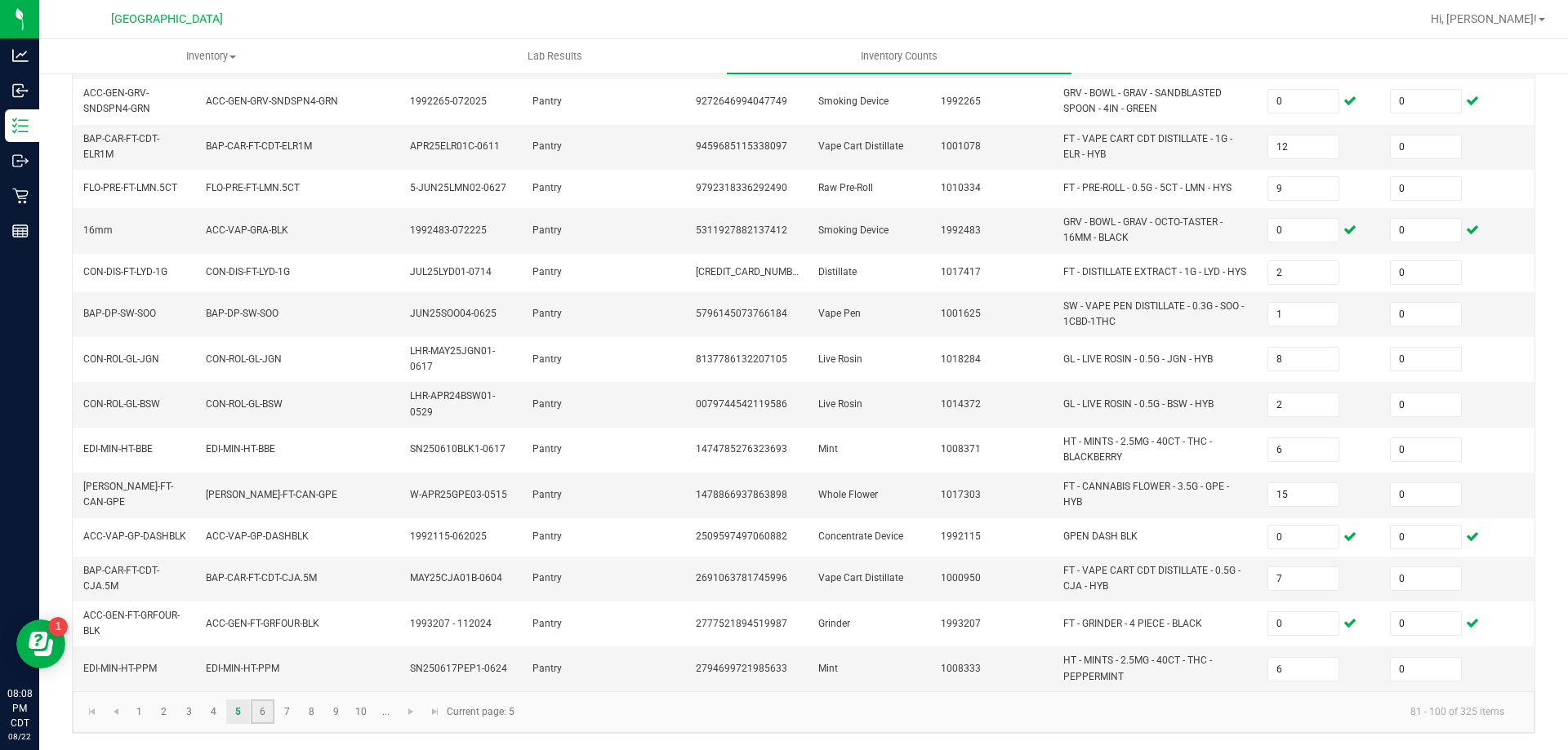
type input "6"
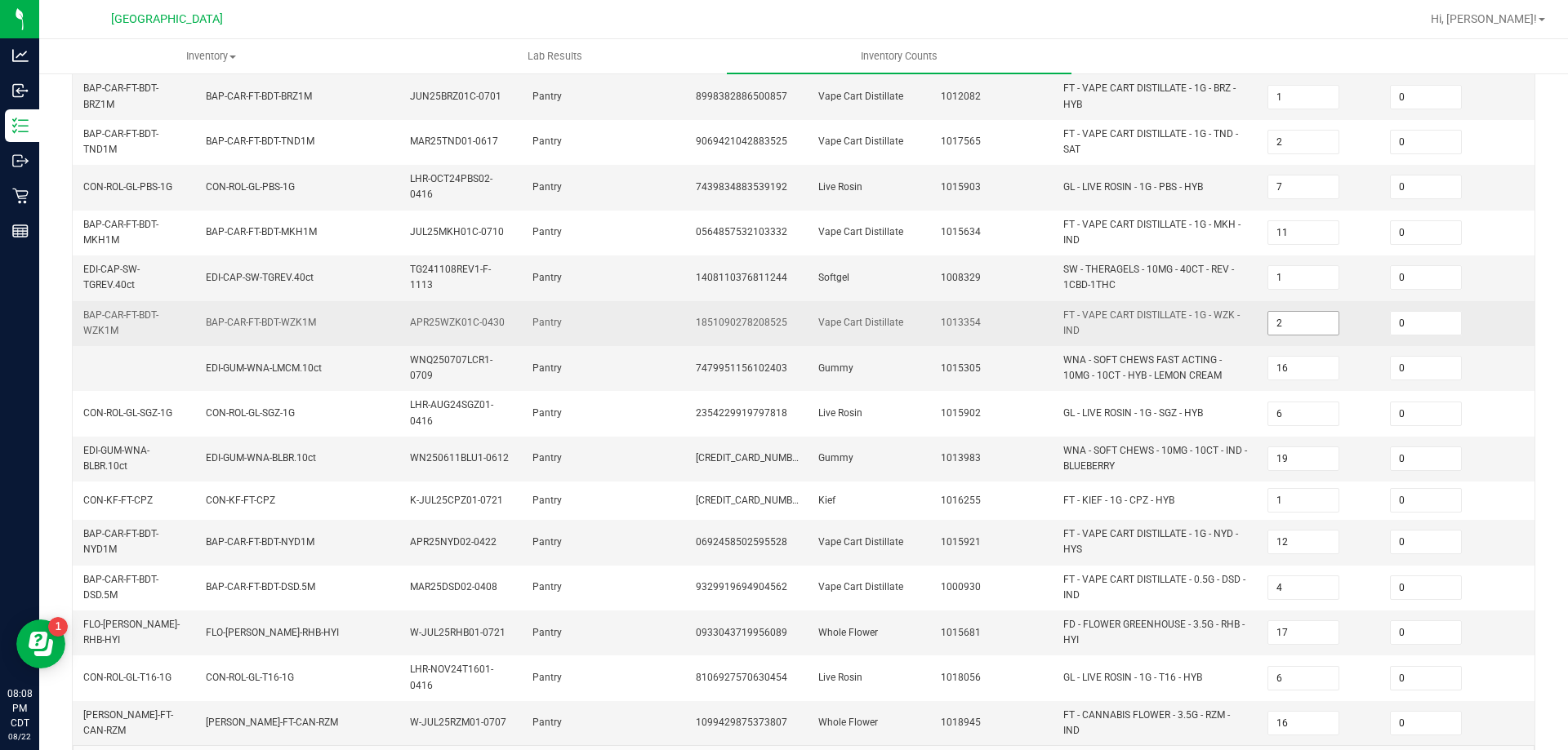
scroll to position [482, 0]
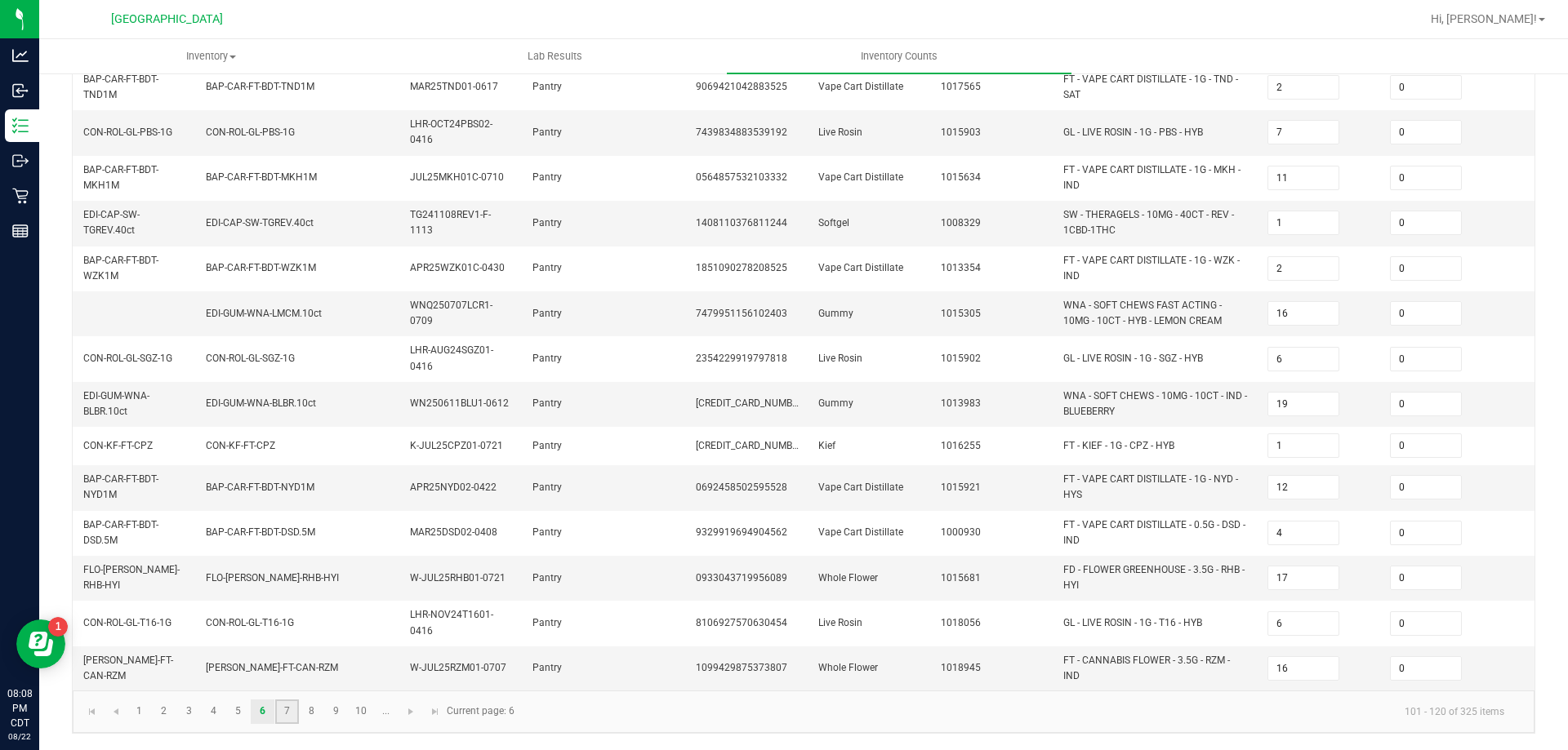
click at [291, 718] on link "7" at bounding box center [287, 712] width 24 height 25
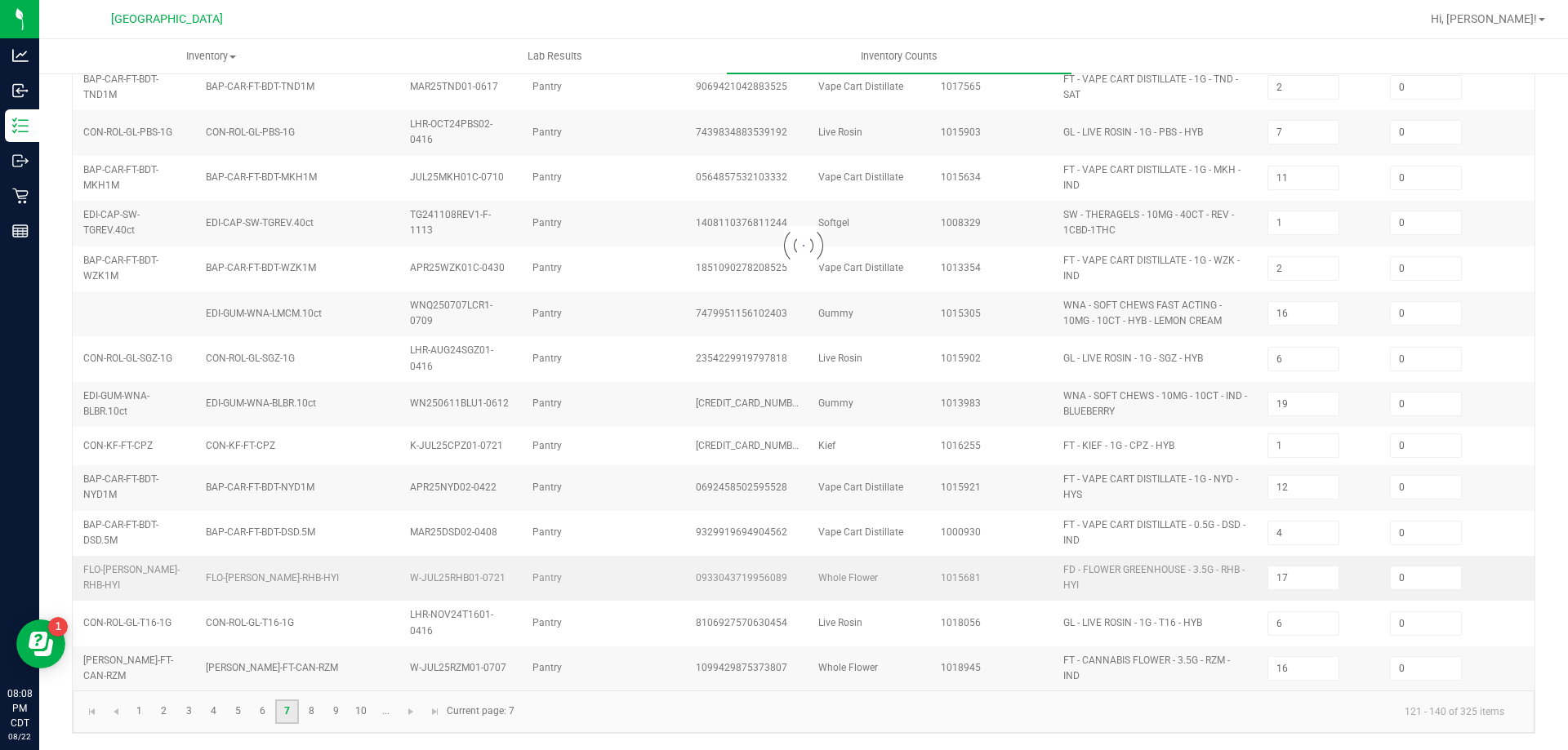
type input "1"
type input "7"
type input "8"
type input "10"
type input "6"
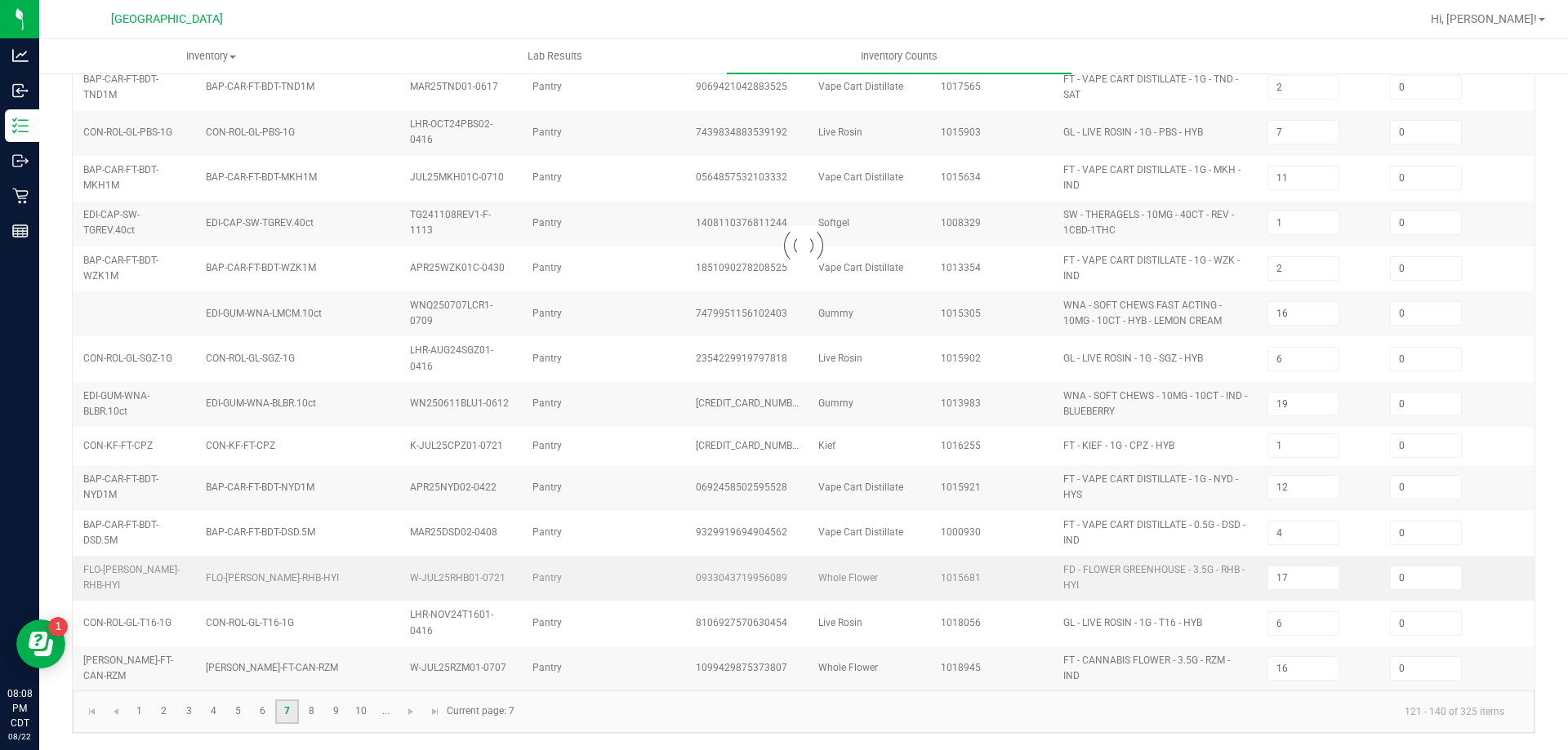
type input "6"
type input "9"
type input "3"
type input "7"
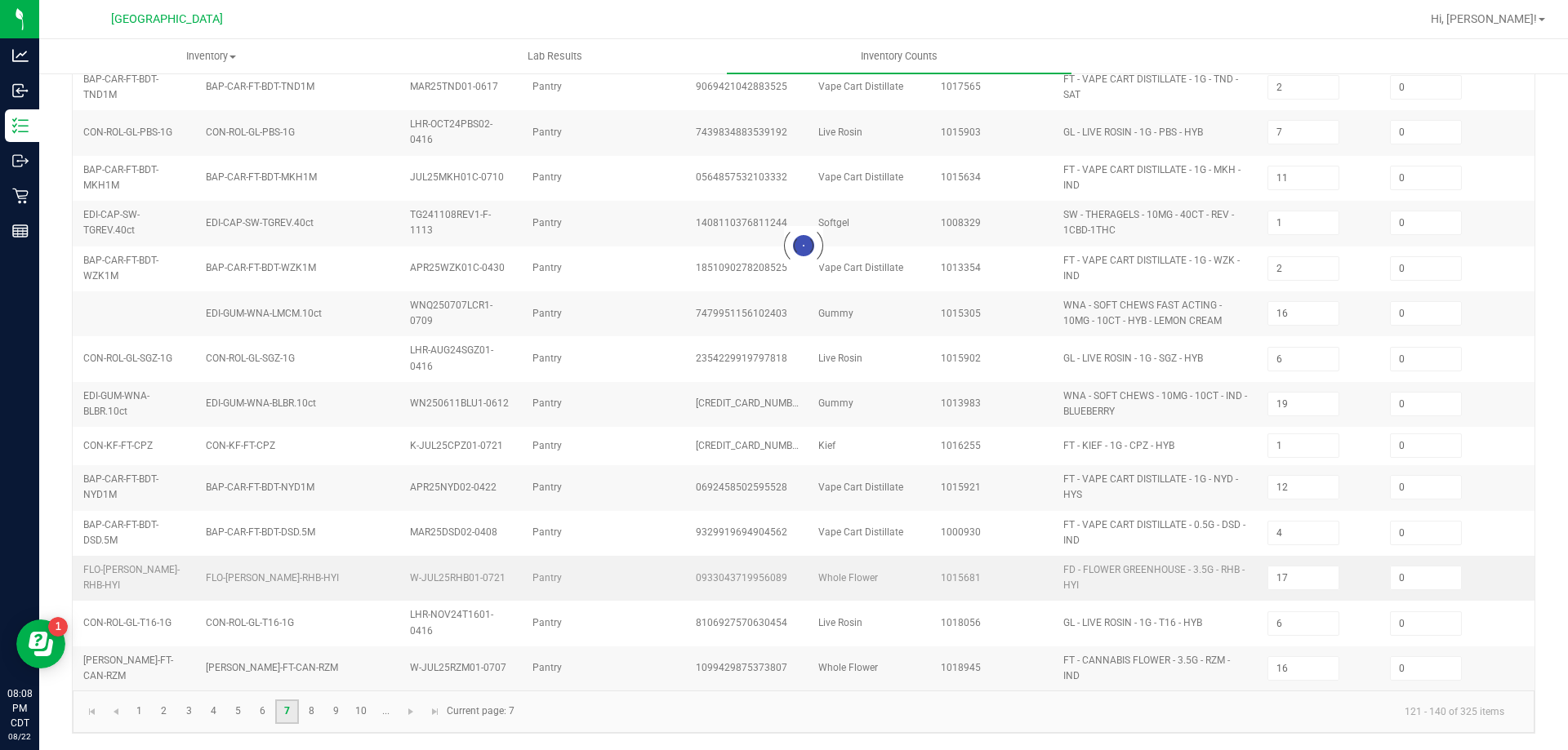
type input "7"
type input "10"
type input "1"
type input "8"
type input "6"
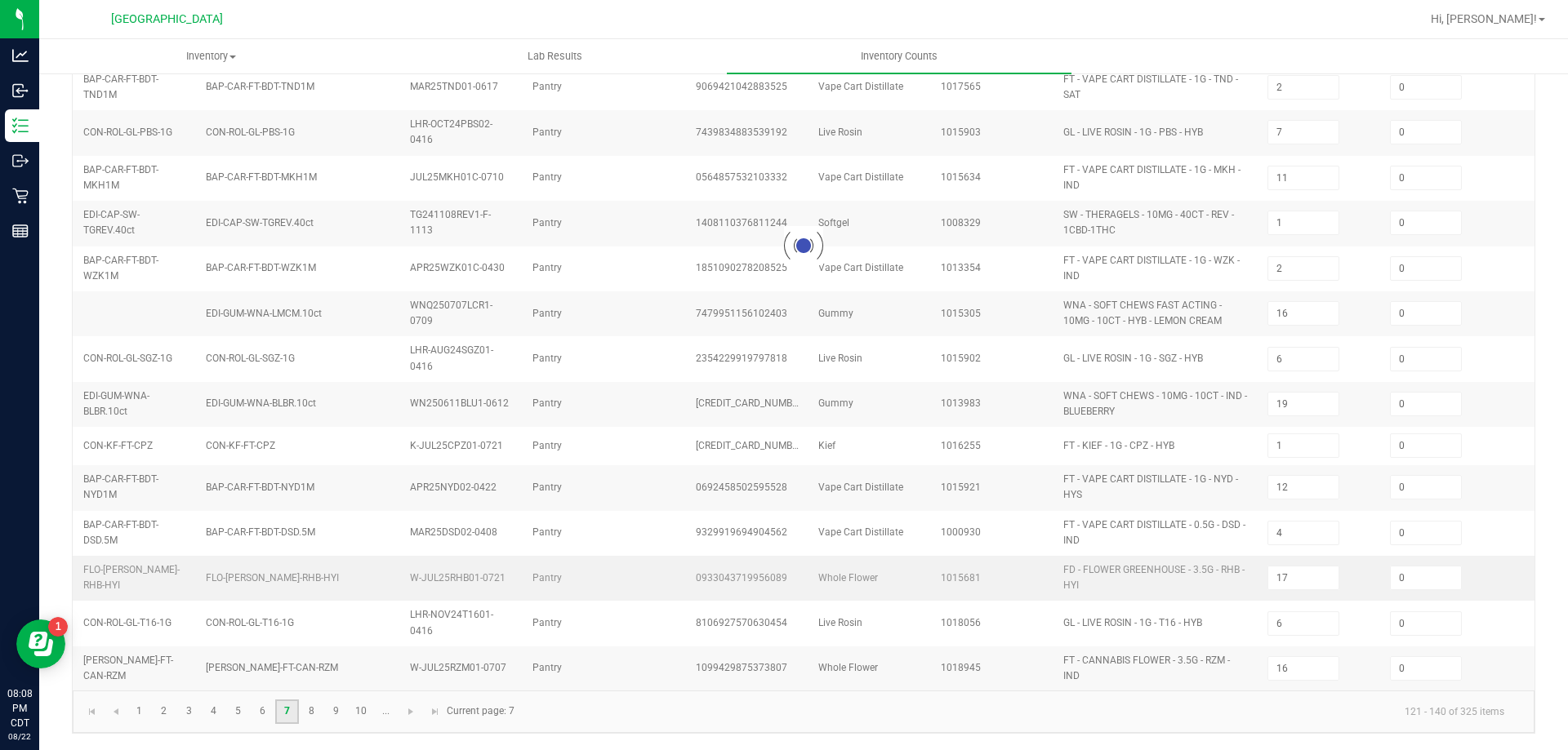
type input "5"
type input "20"
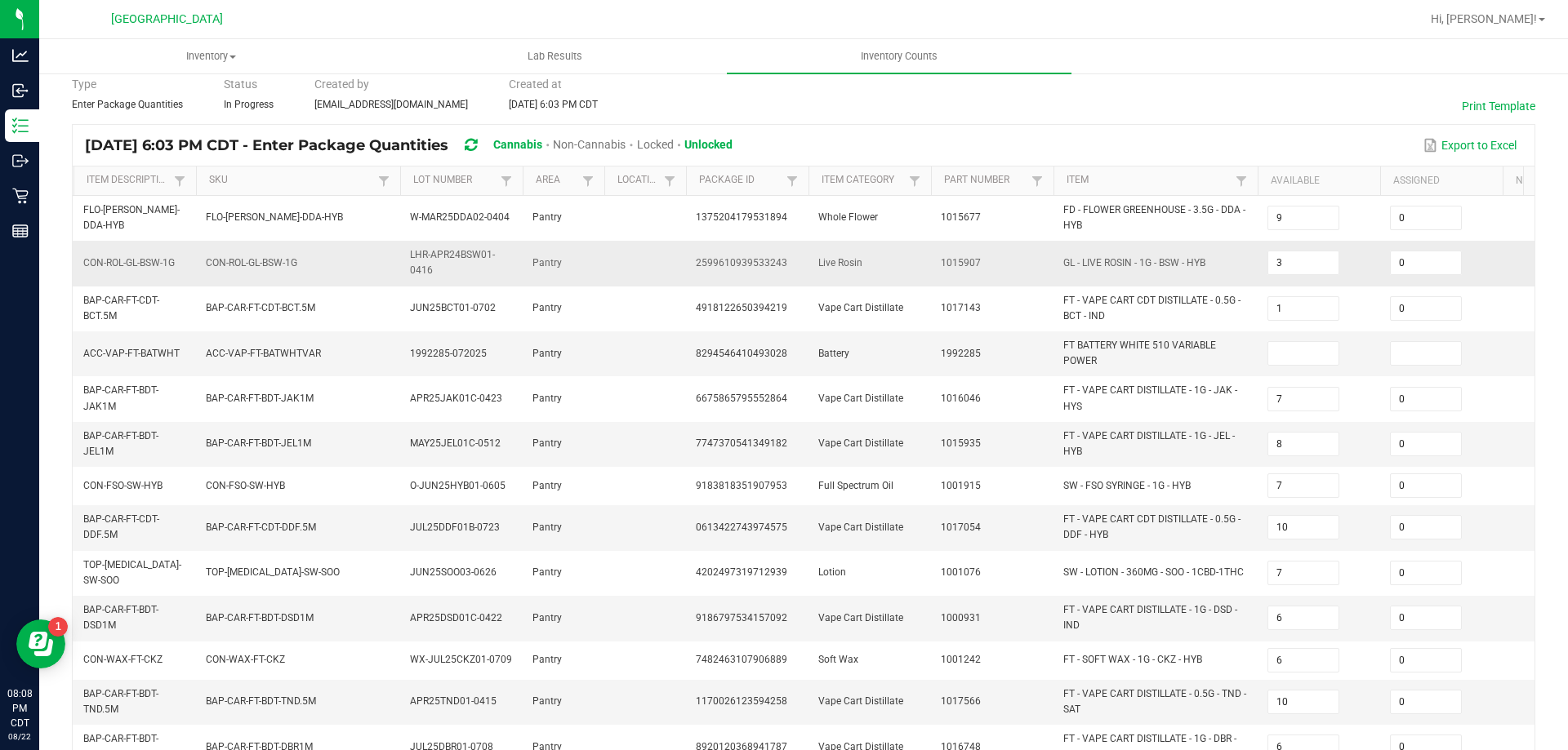
scroll to position [0, 0]
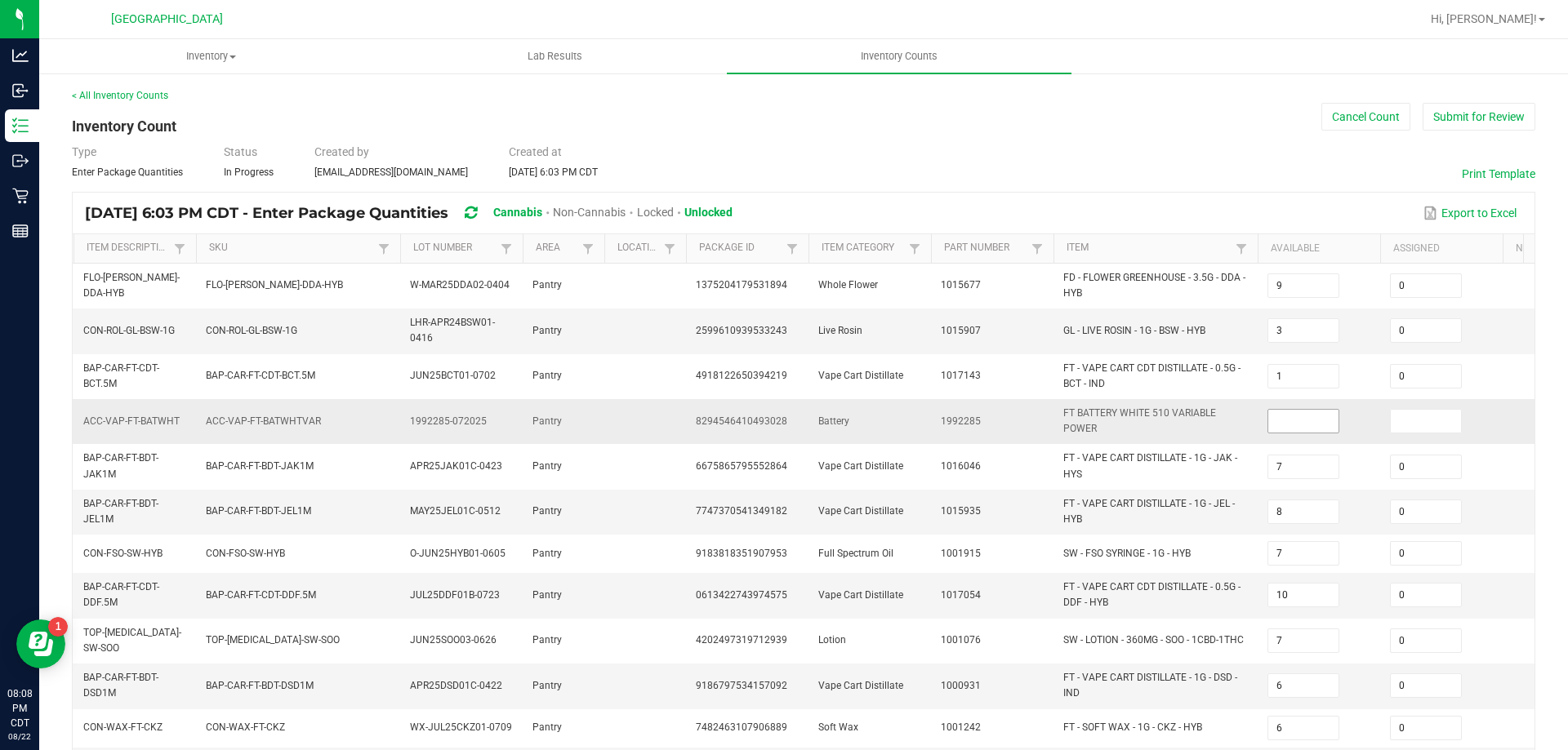
click at [1305, 421] on input at bounding box center [1303, 421] width 70 height 23
type input "0"
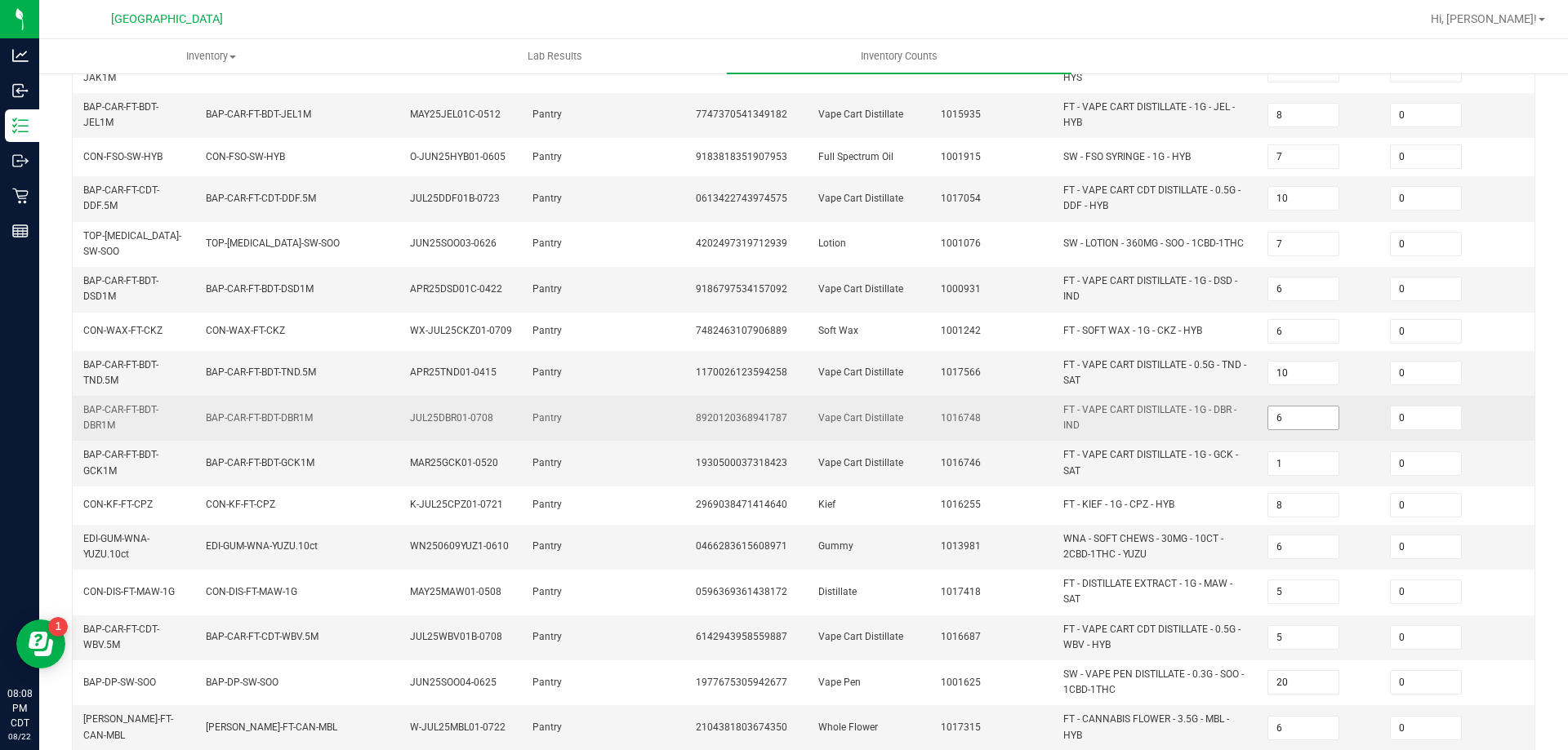
scroll to position [461, 0]
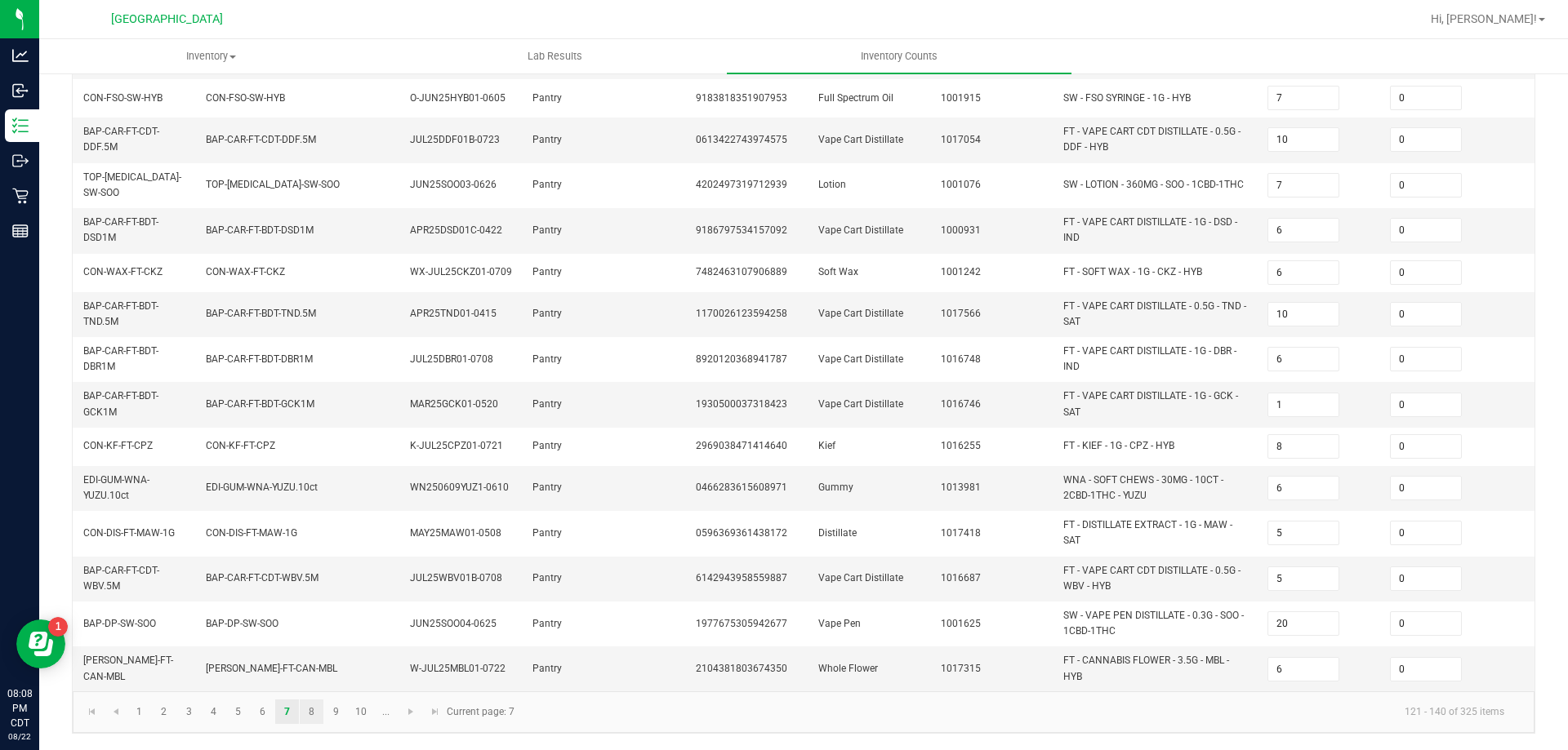
type input "0"
click at [316, 718] on link "8" at bounding box center [312, 712] width 24 height 25
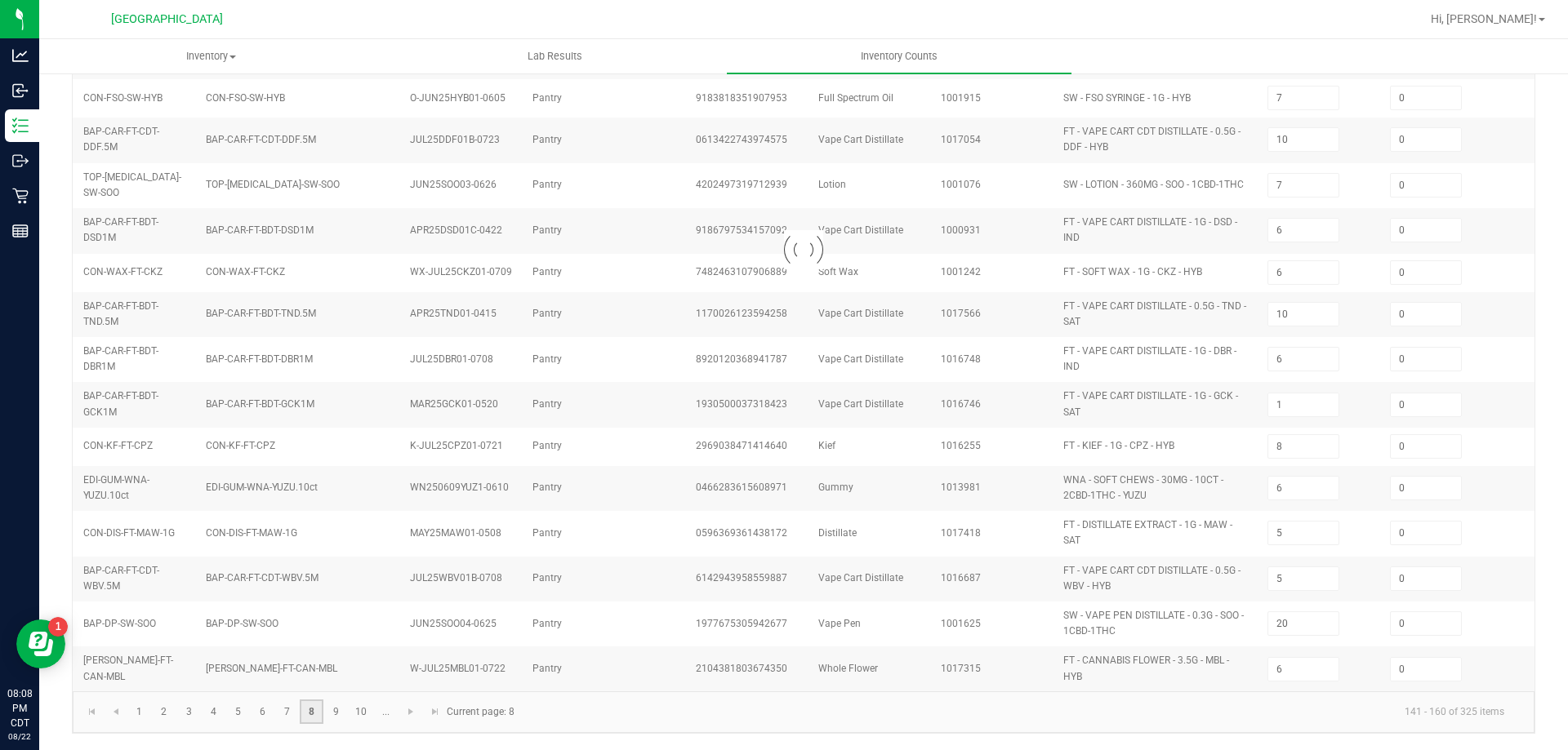
type input "8"
type input "11"
type input "5"
type input "8"
type input "2"
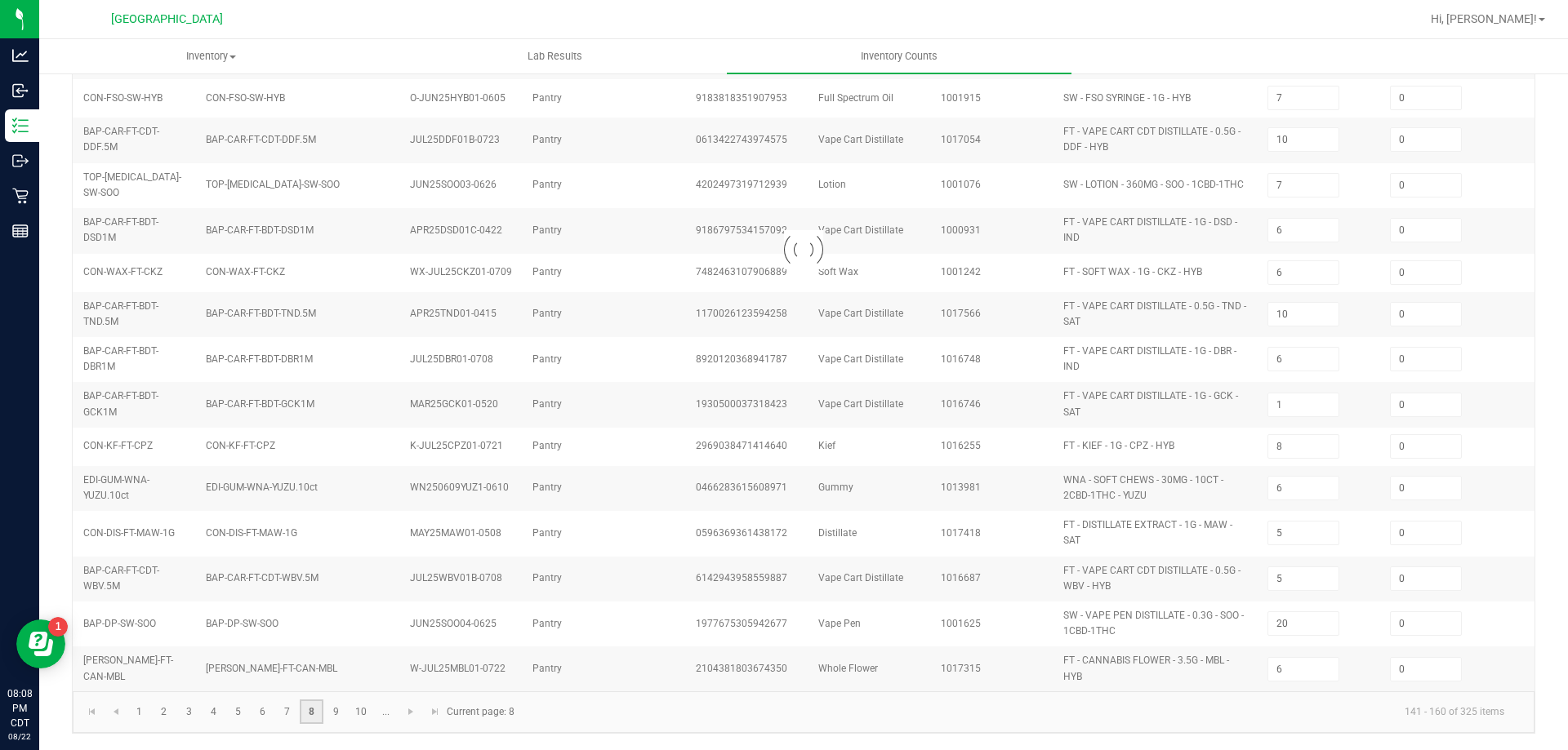
type input "1"
type input "6"
type input "16"
type input "3"
type input "11"
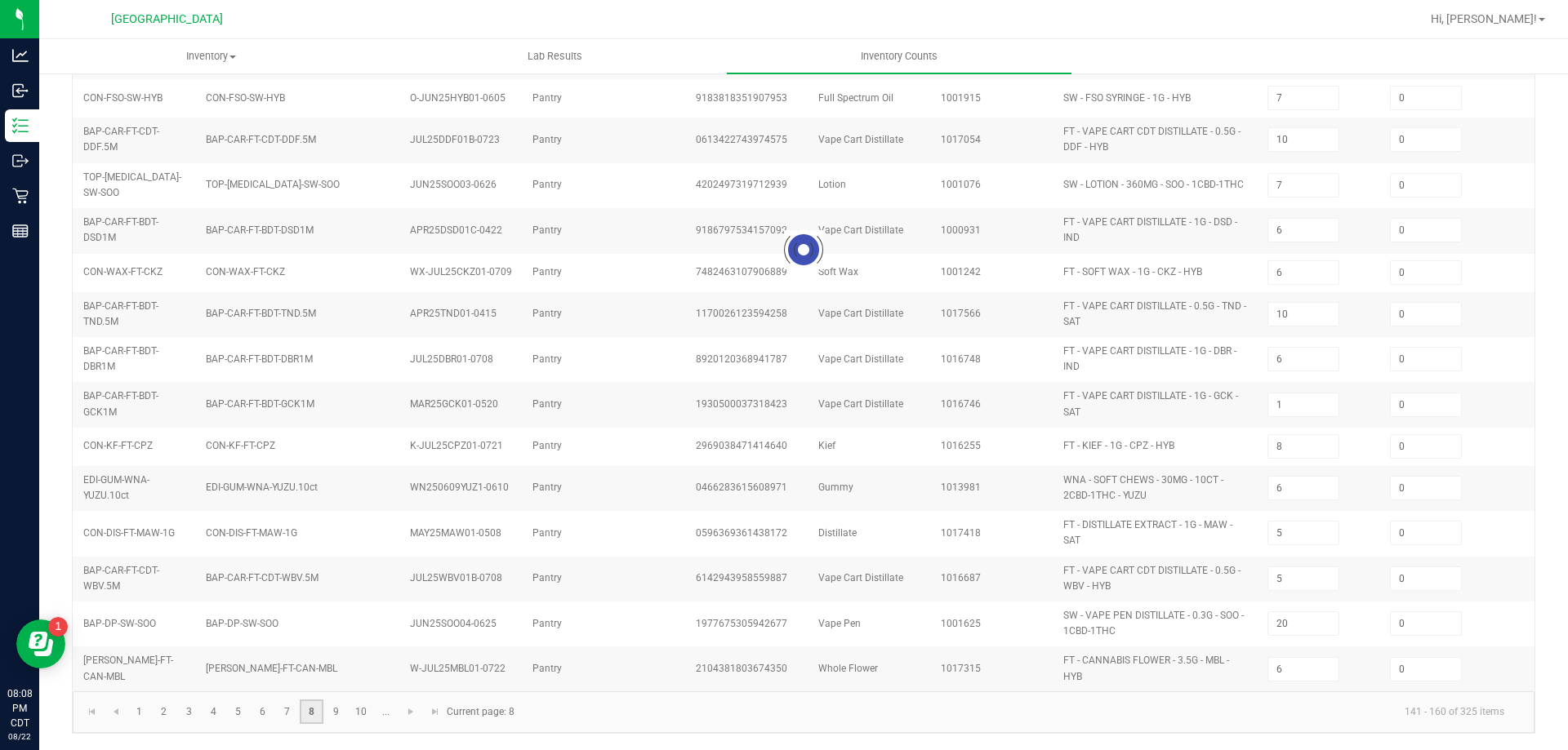
type input "10"
type input "7"
type input "50"
type input "7"
type input "2"
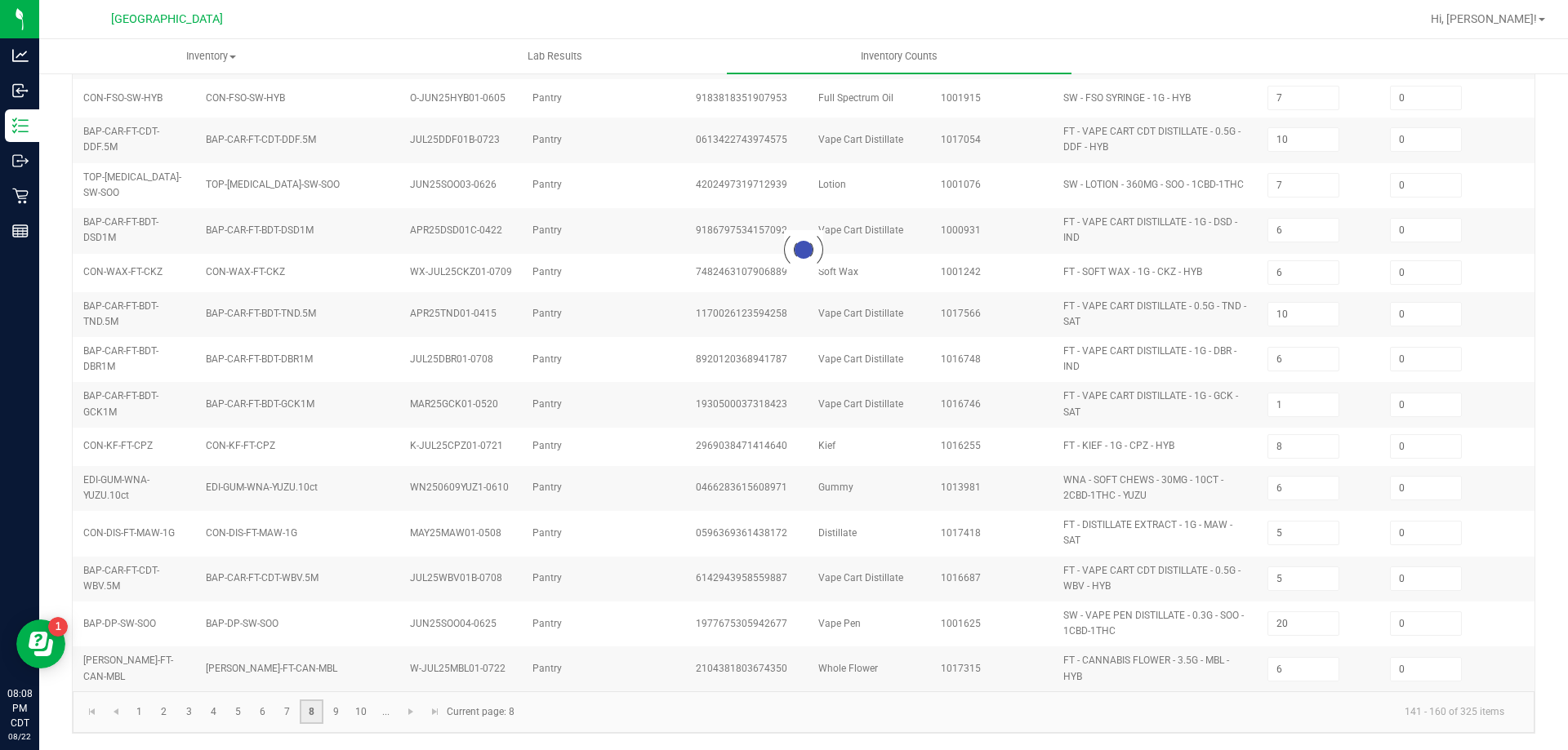
type input "9"
type input "12"
type input "2"
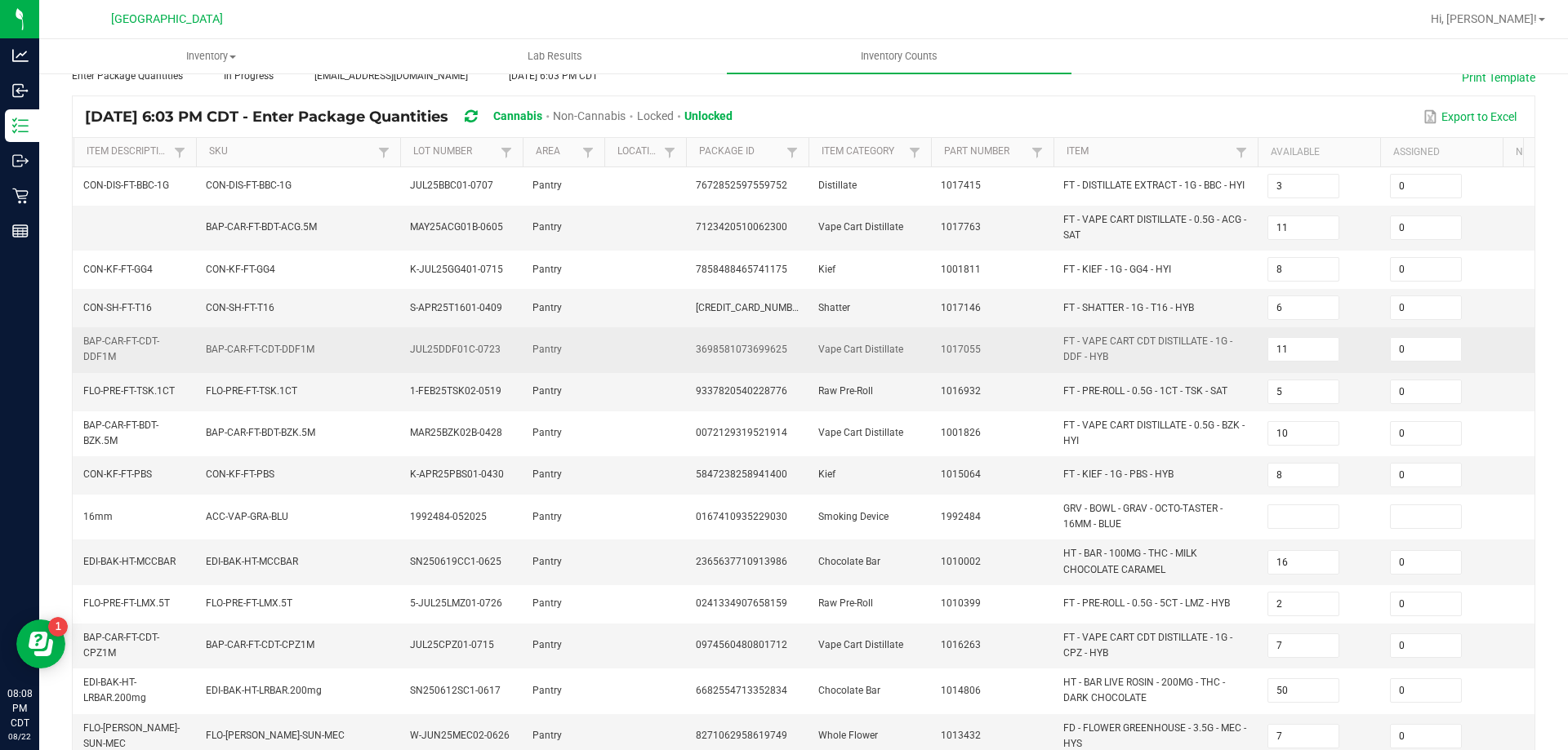
scroll to position [0, 0]
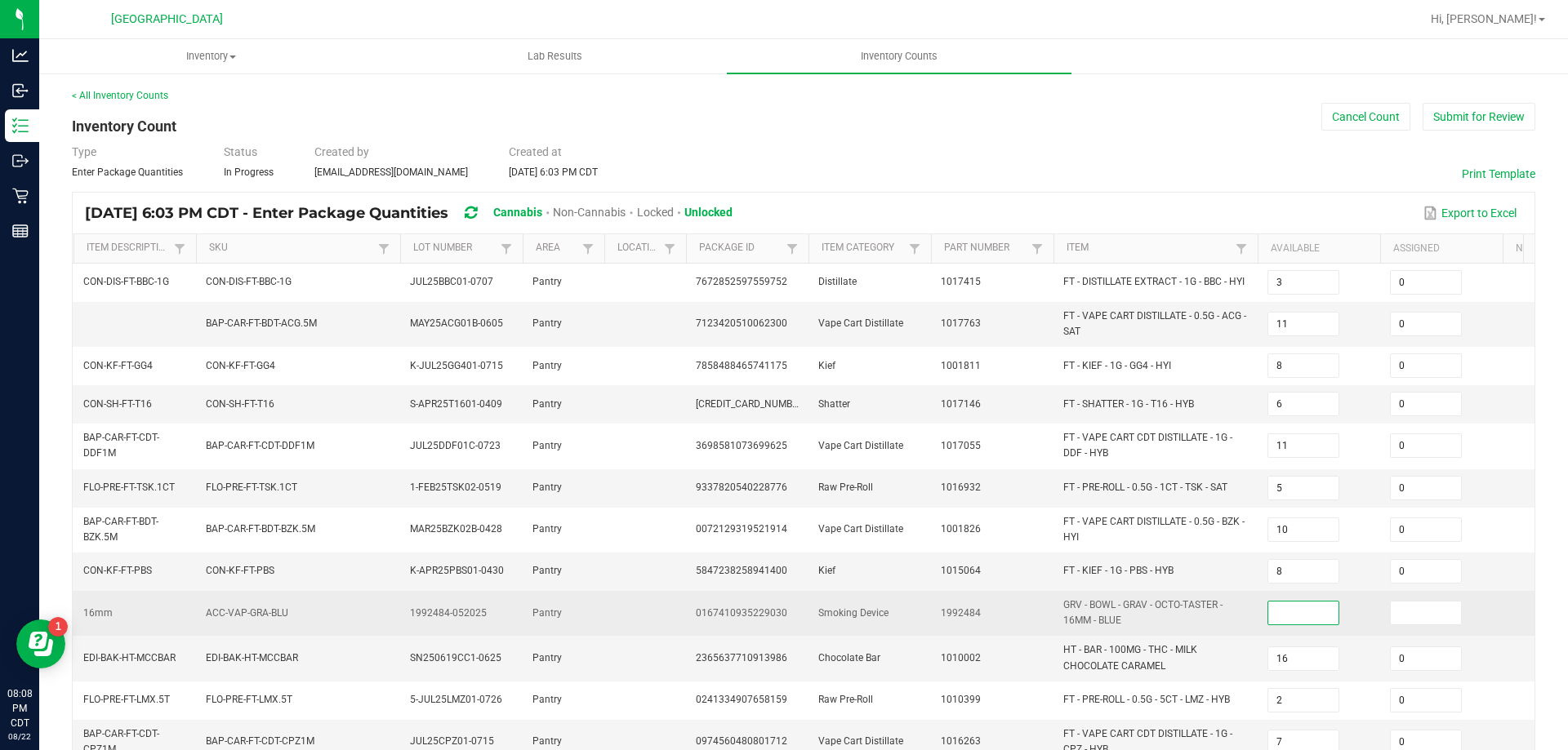
click at [1275, 611] on input at bounding box center [1303, 613] width 70 height 23
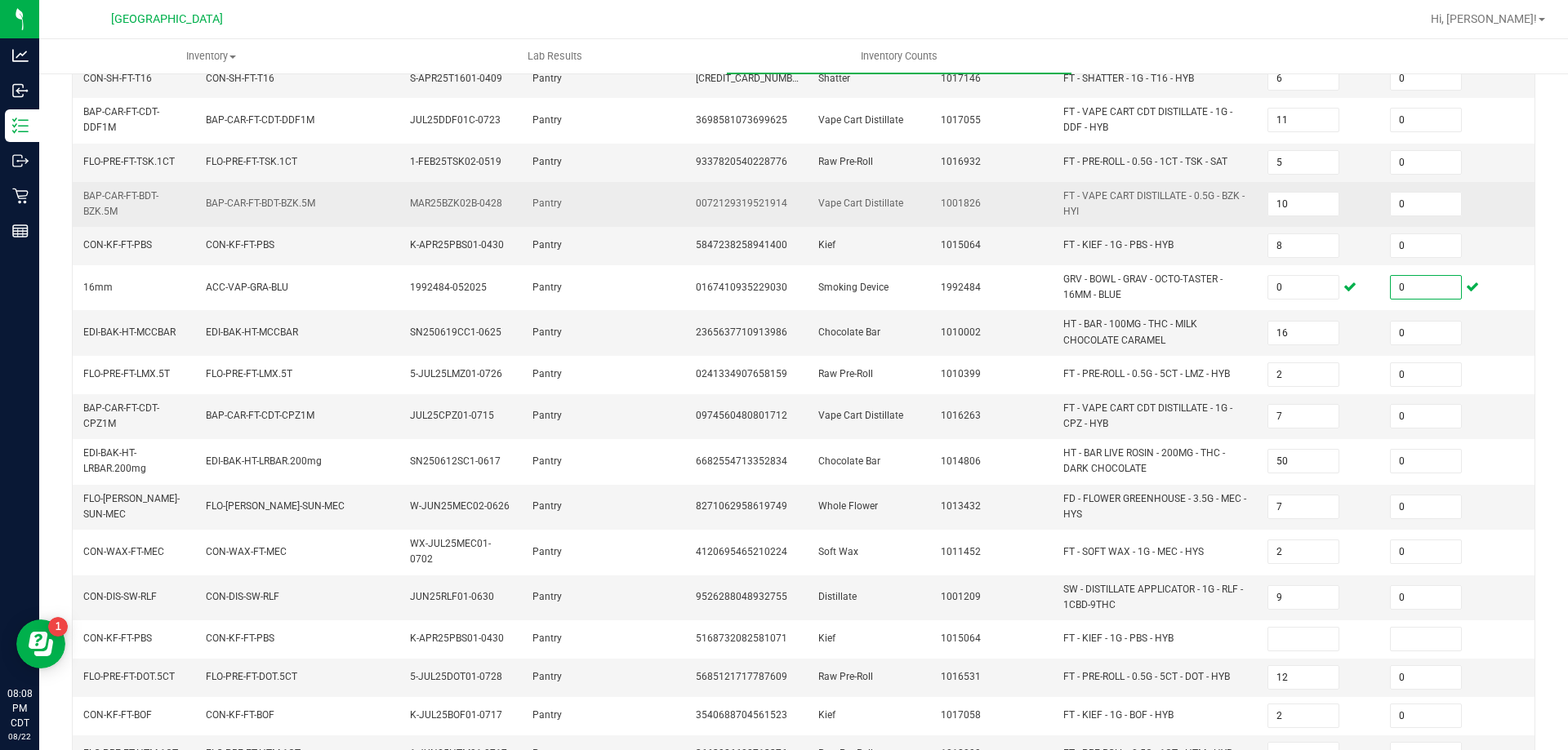
scroll to position [327, 0]
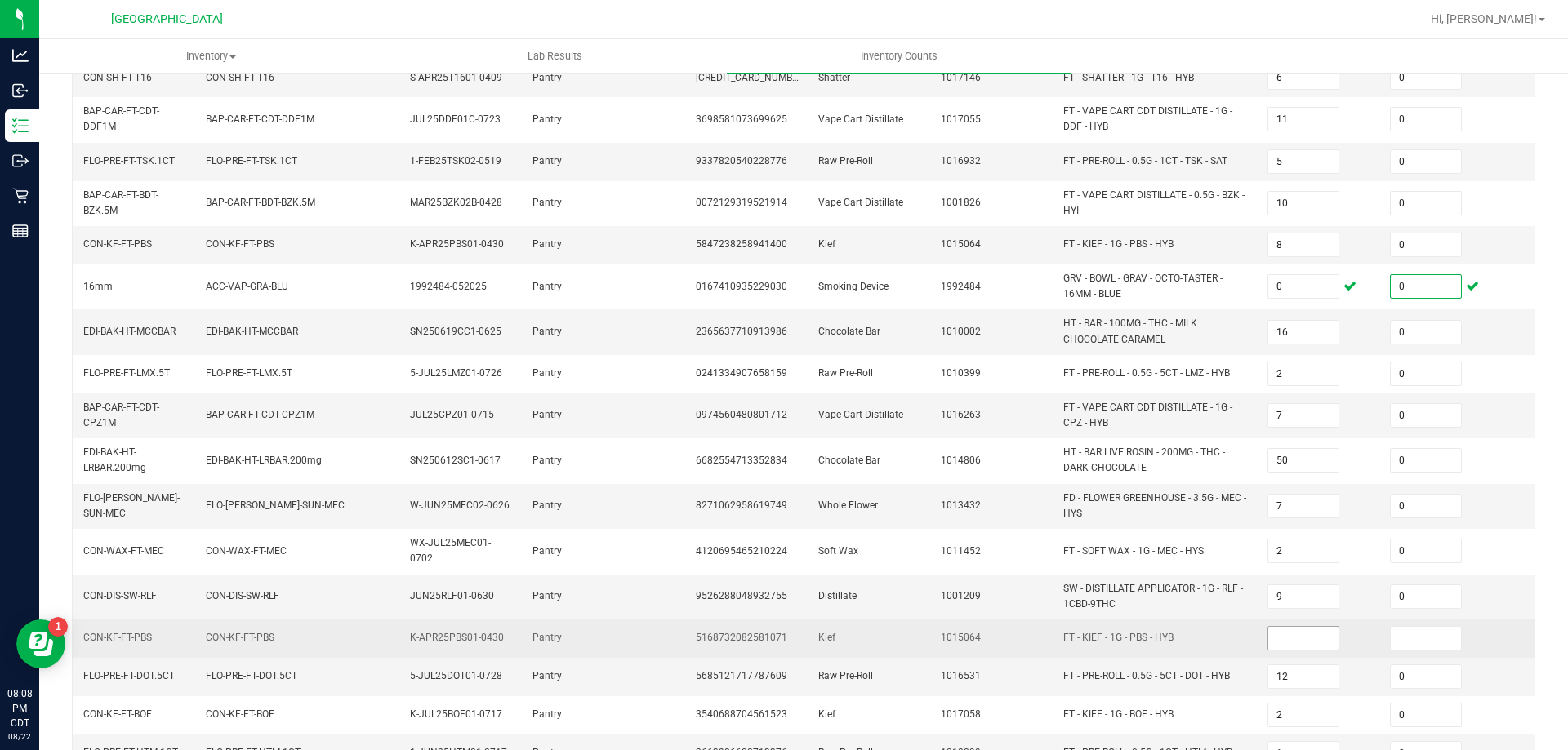
click at [1292, 629] on input at bounding box center [1303, 638] width 70 height 23
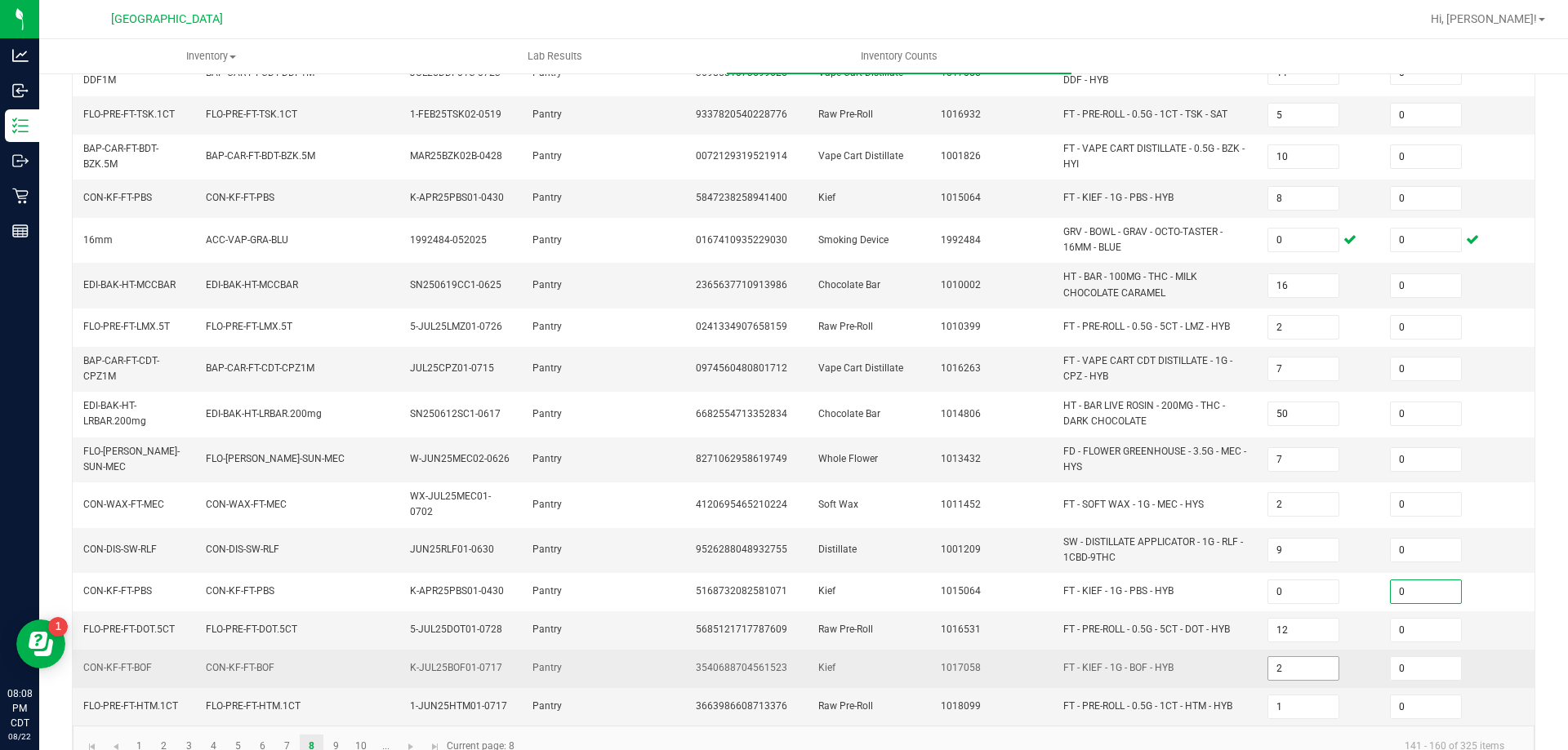
scroll to position [413, 0]
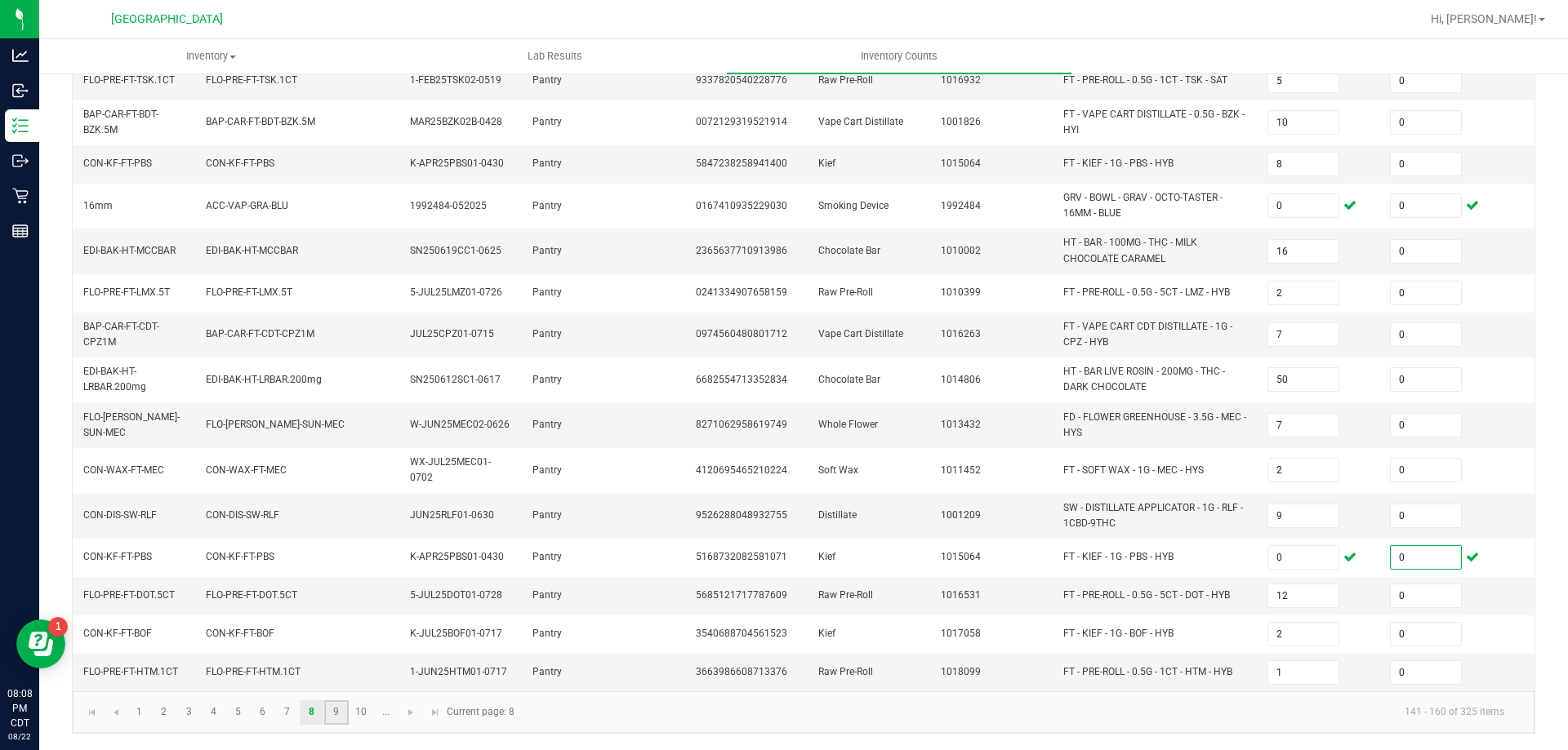
click at [333, 712] on link "9" at bounding box center [336, 712] width 24 height 25
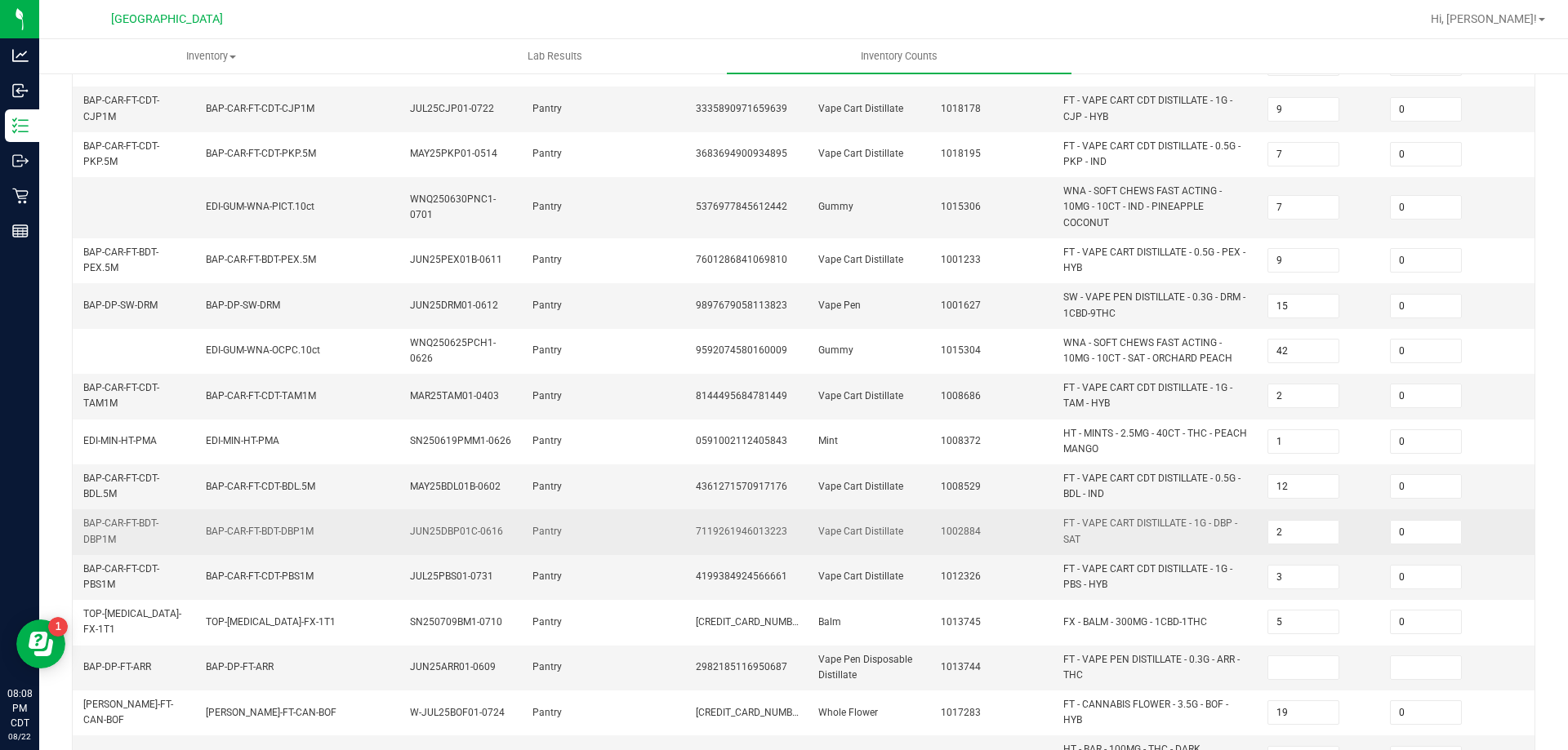
scroll to position [484, 0]
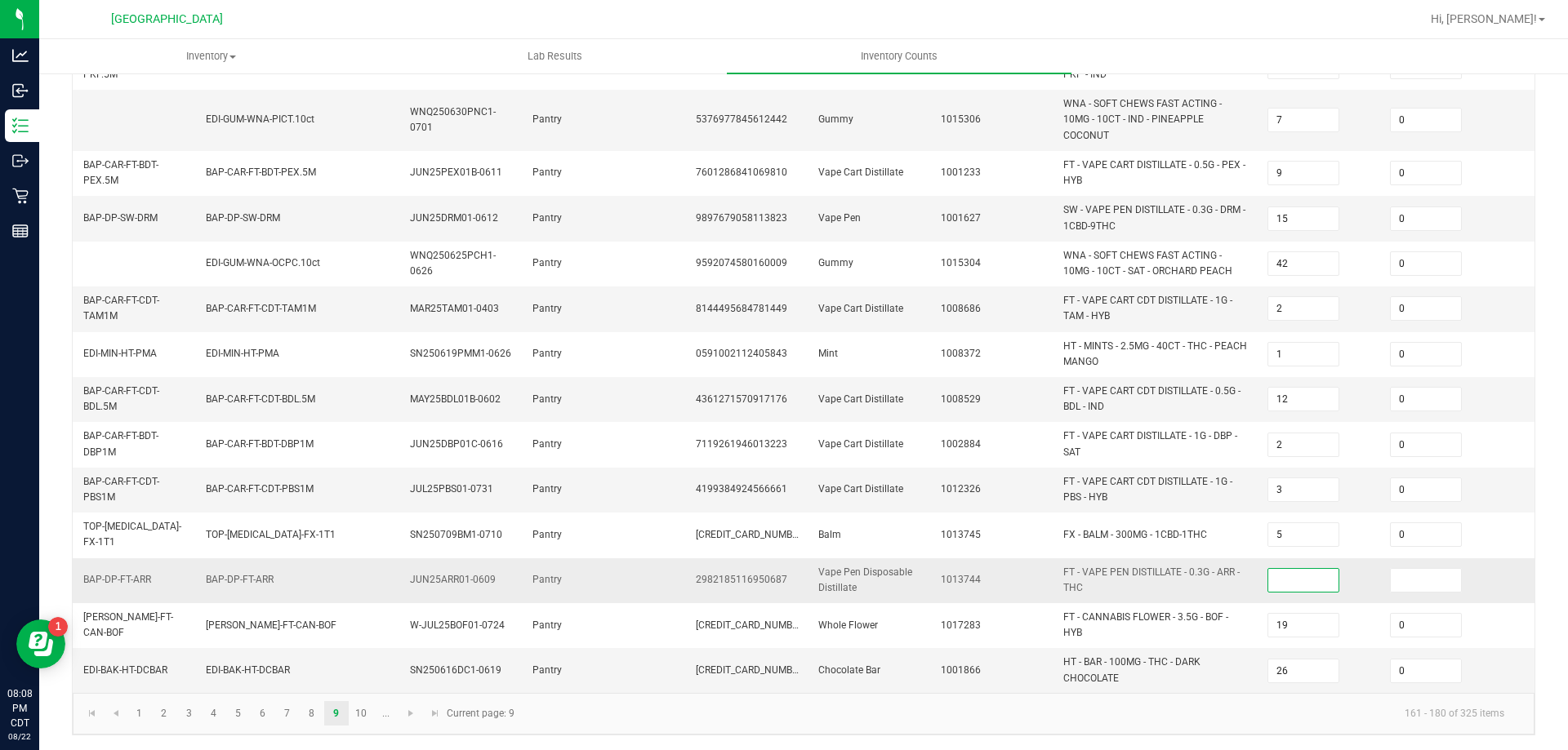
click at [1275, 569] on input at bounding box center [1303, 580] width 70 height 23
click at [355, 716] on link "10" at bounding box center [361, 713] width 24 height 25
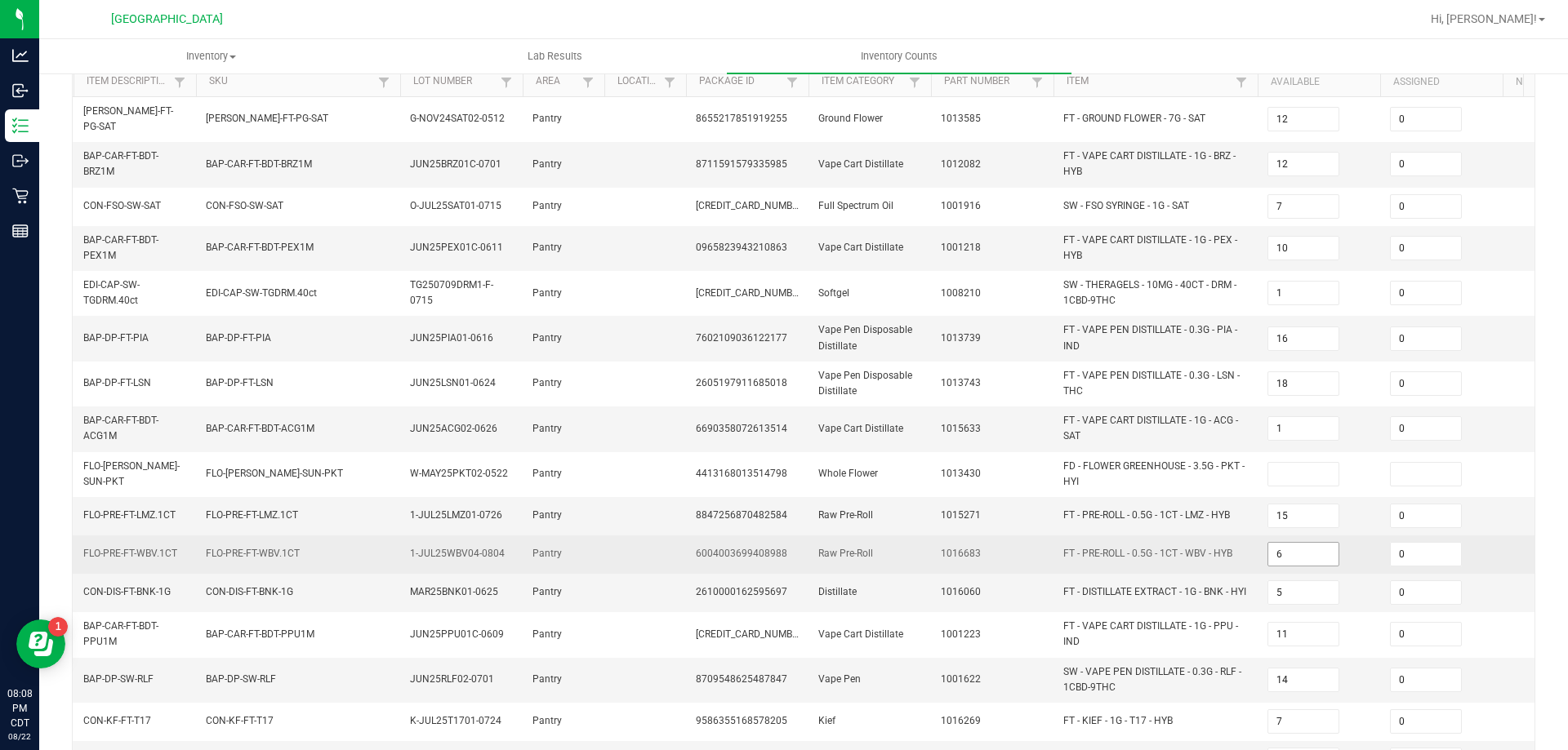
scroll to position [19, 0]
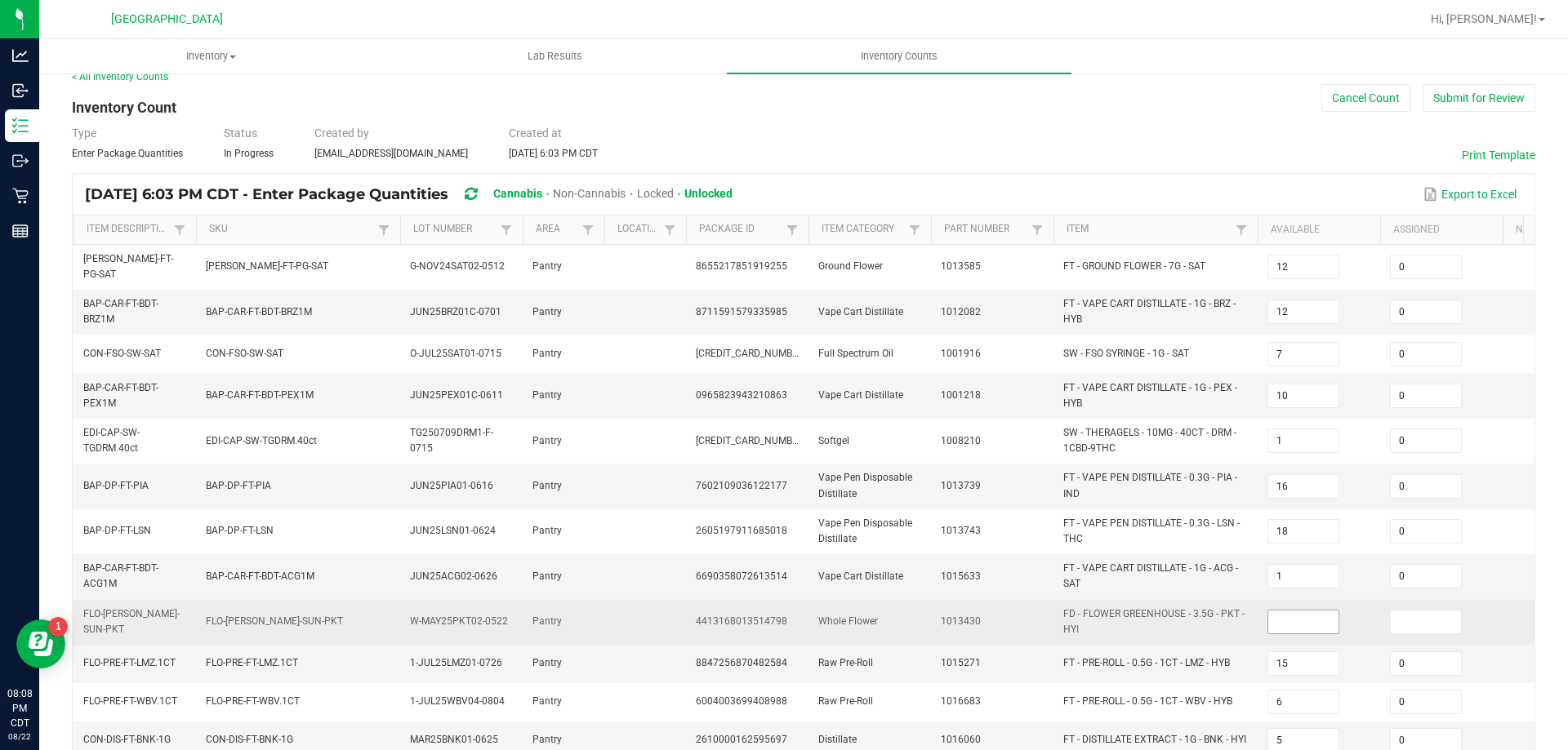
click at [1283, 617] on input at bounding box center [1303, 622] width 70 height 23
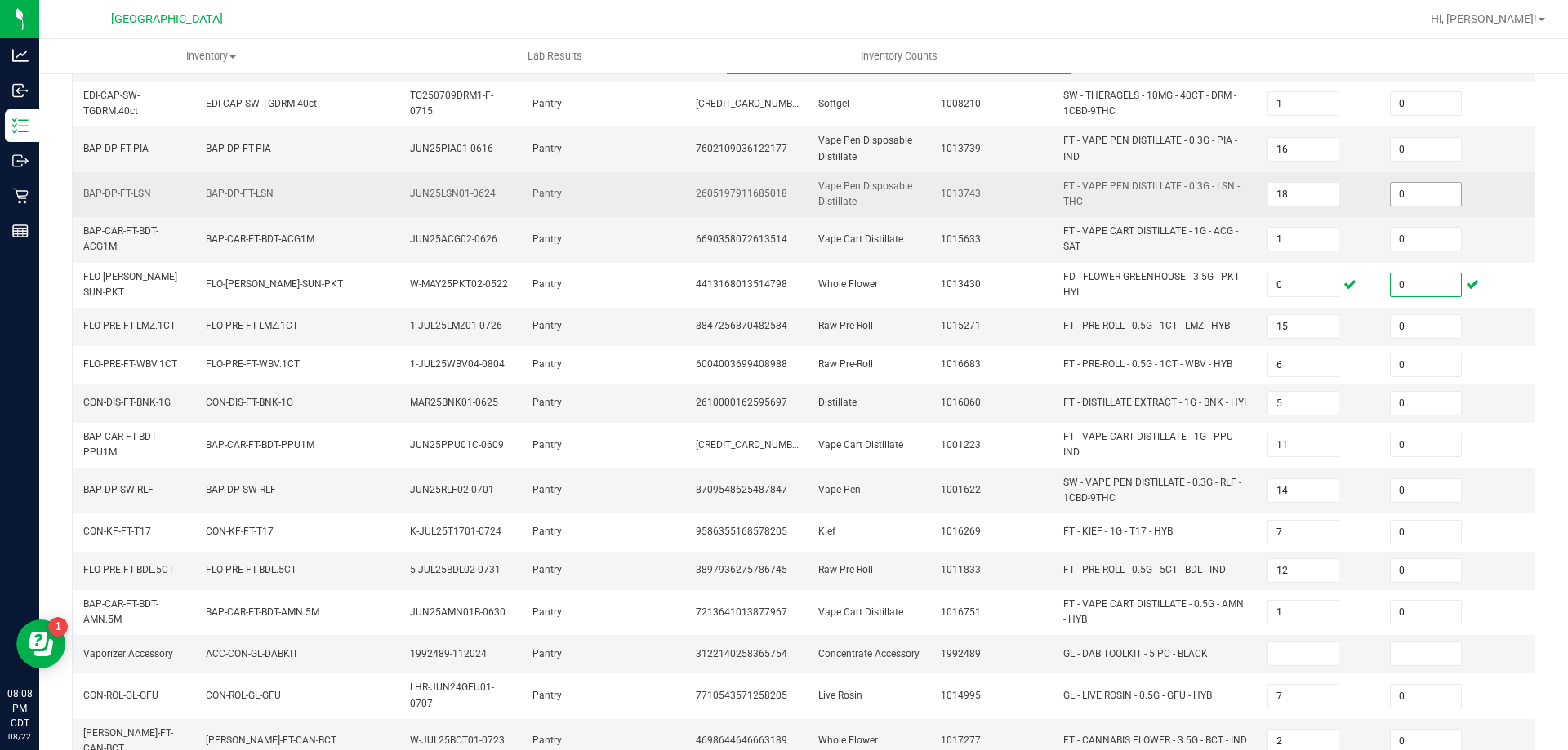
scroll to position [427, 0]
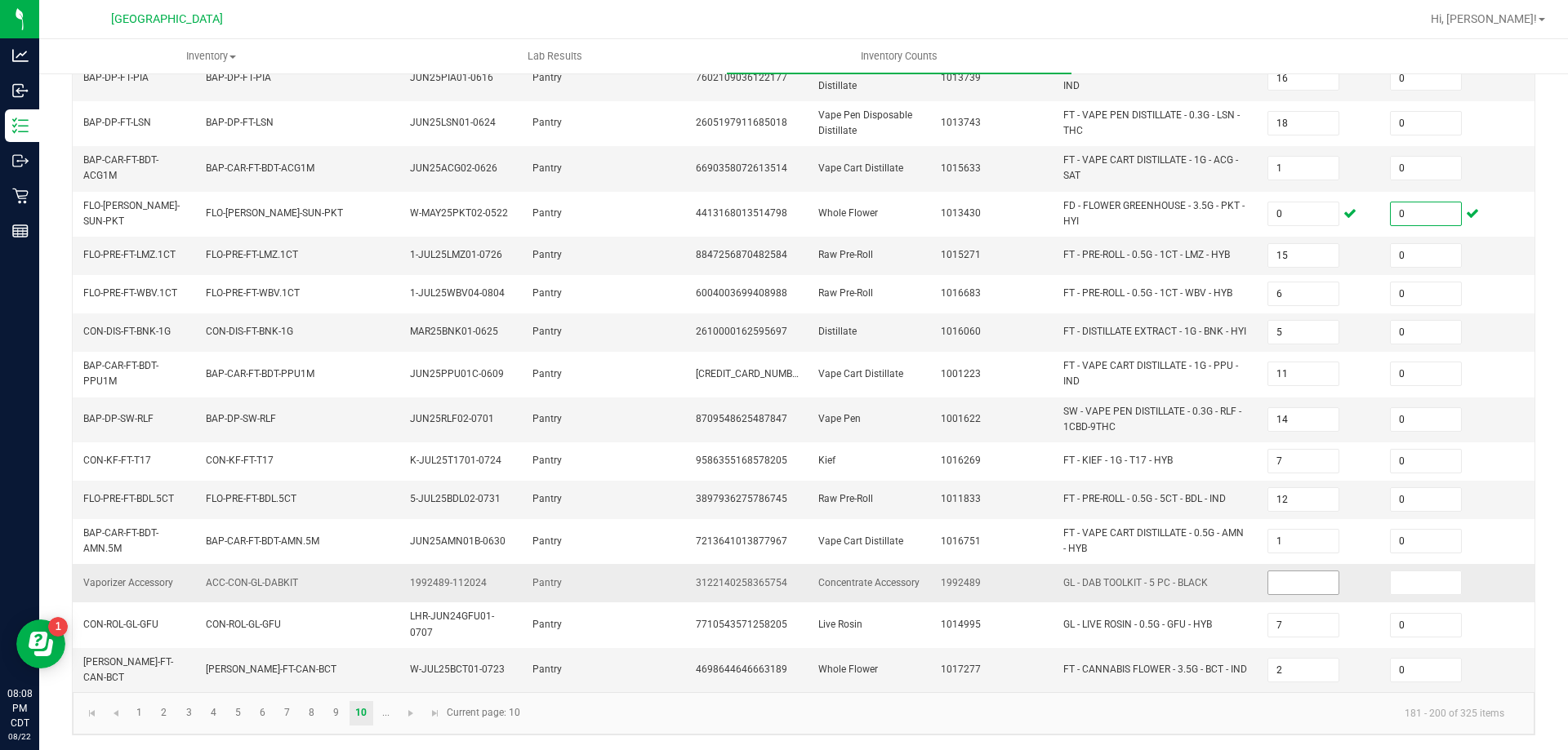
click at [1279, 584] on input at bounding box center [1303, 583] width 70 height 23
click at [410, 712] on span "Go to the next page" at bounding box center [411, 713] width 13 height 13
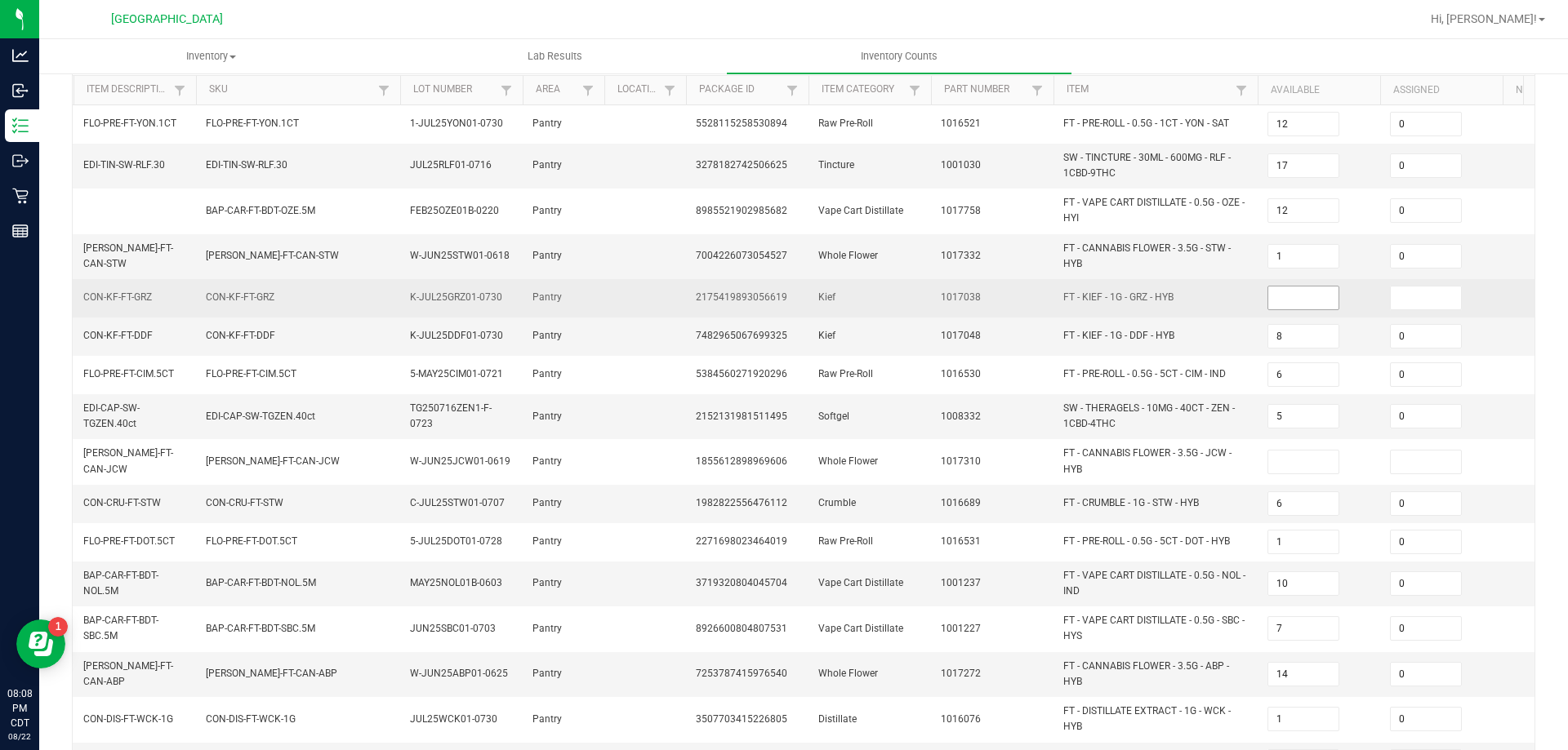
scroll to position [0, 0]
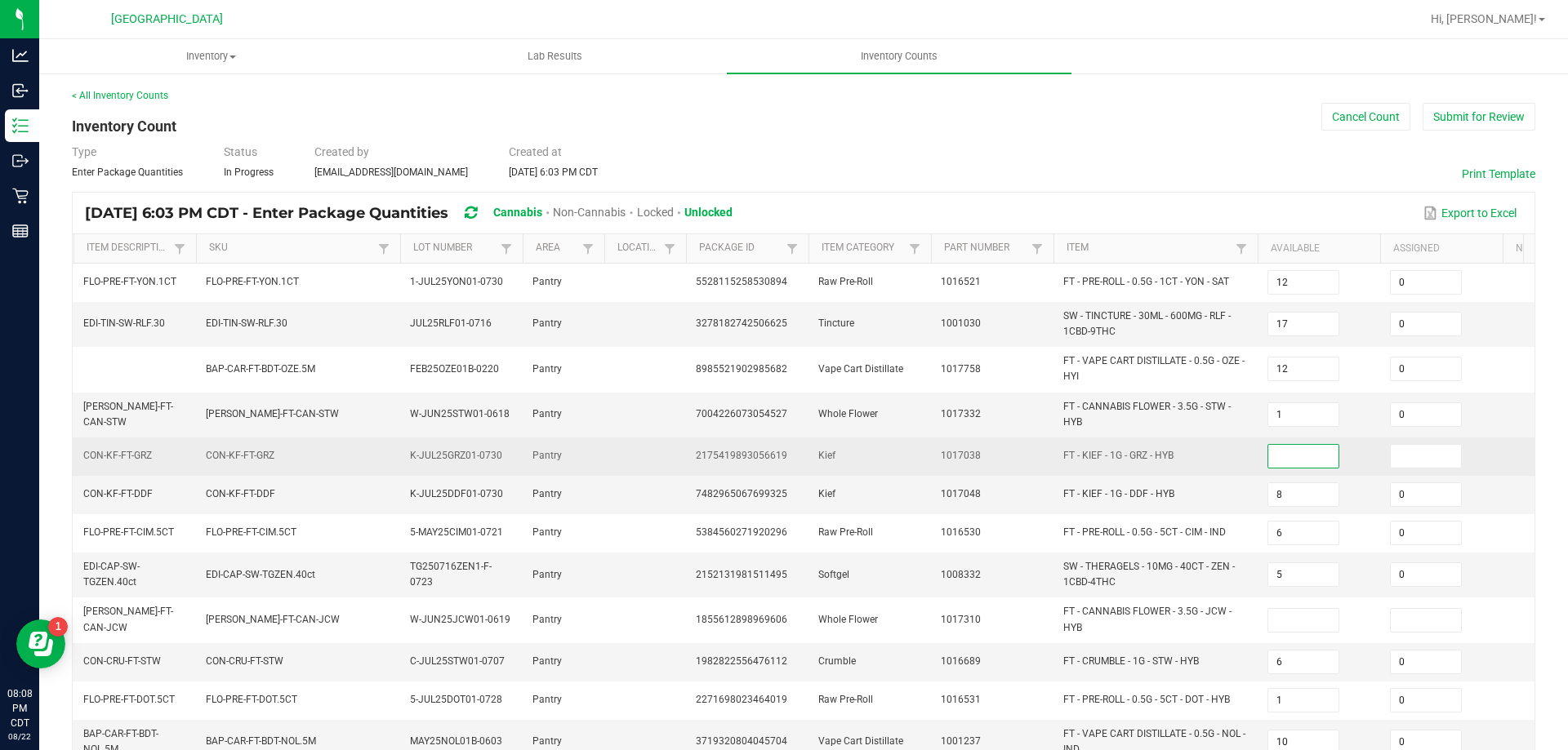
click at [1282, 452] on input at bounding box center [1303, 456] width 70 height 23
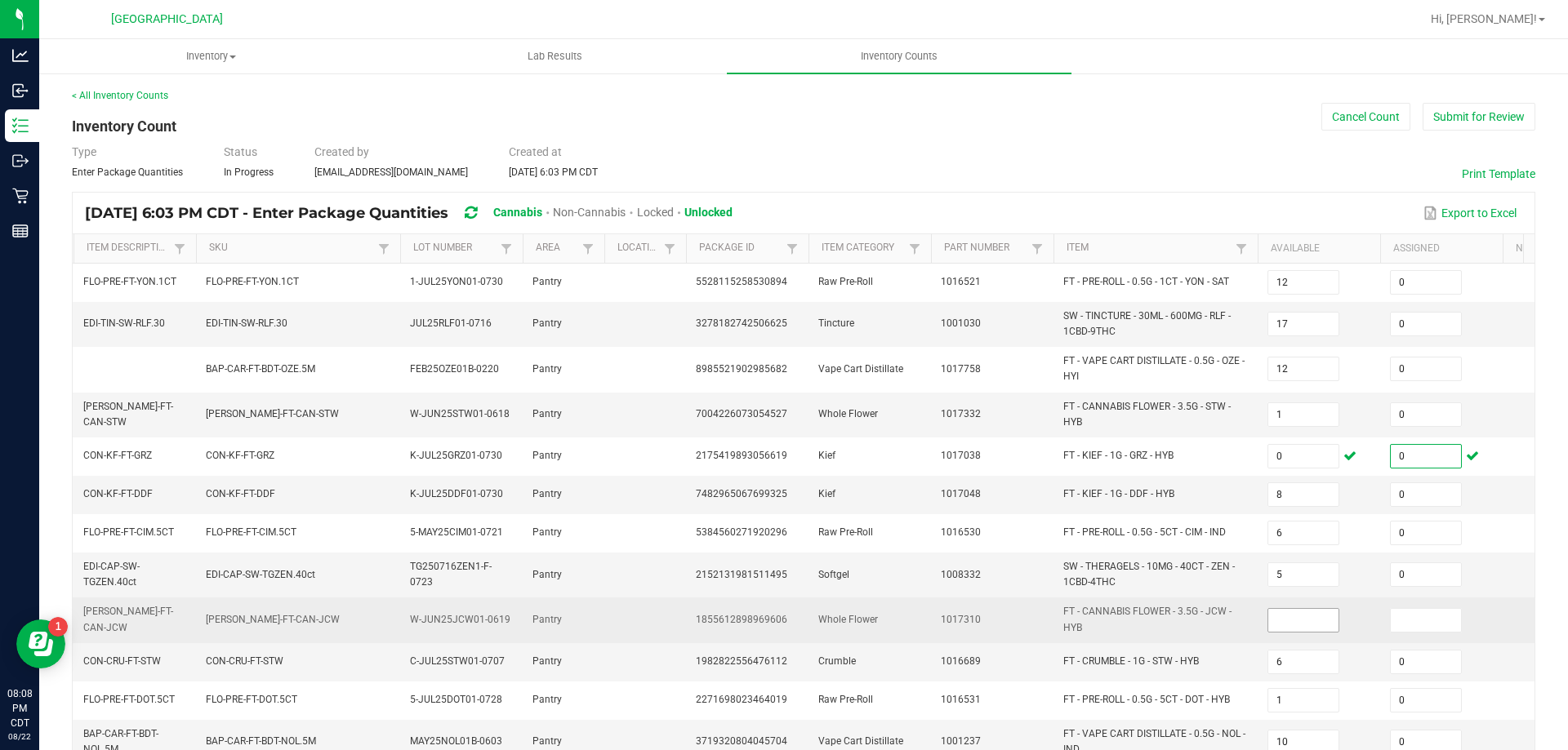
click at [1278, 616] on input at bounding box center [1303, 620] width 70 height 23
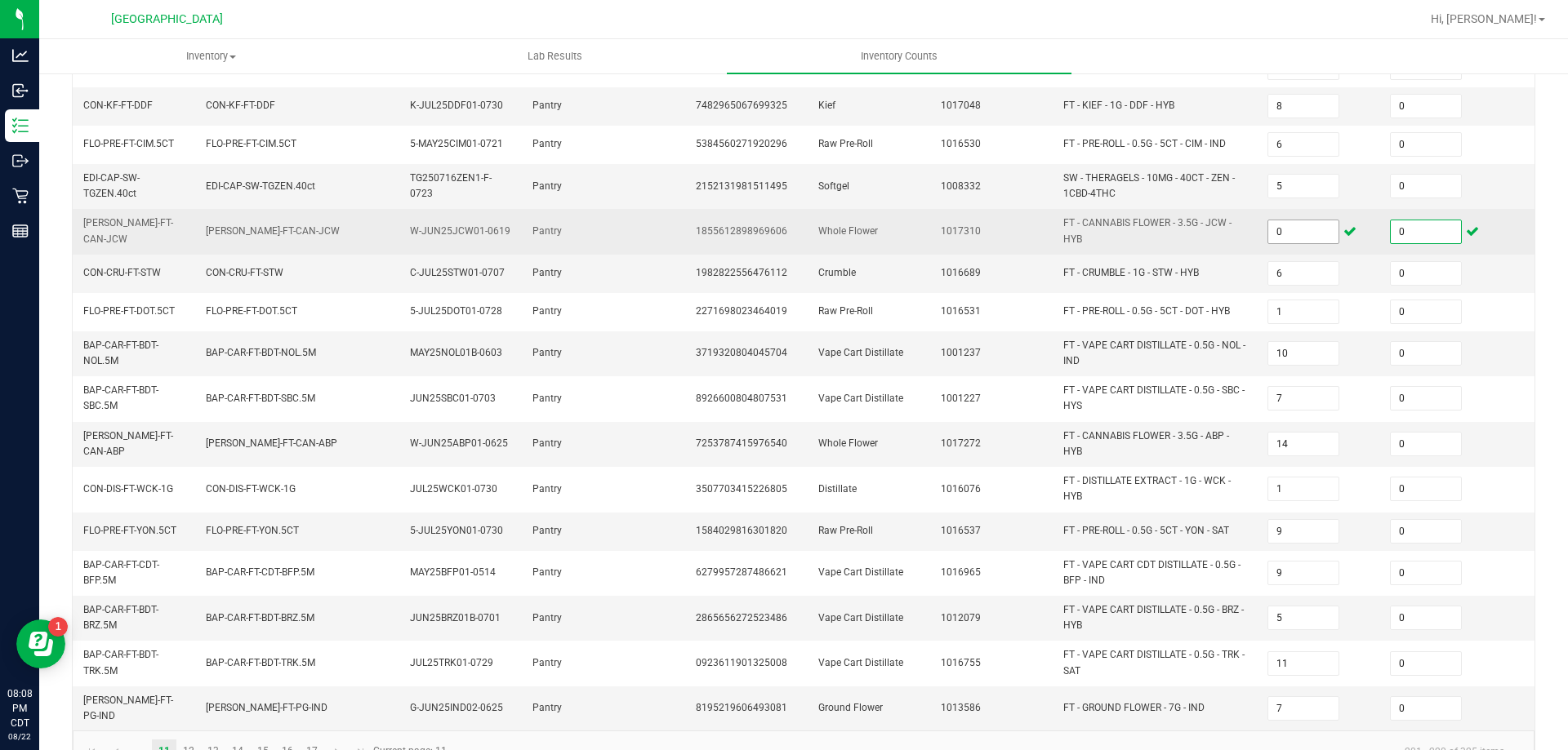
scroll to position [434, 0]
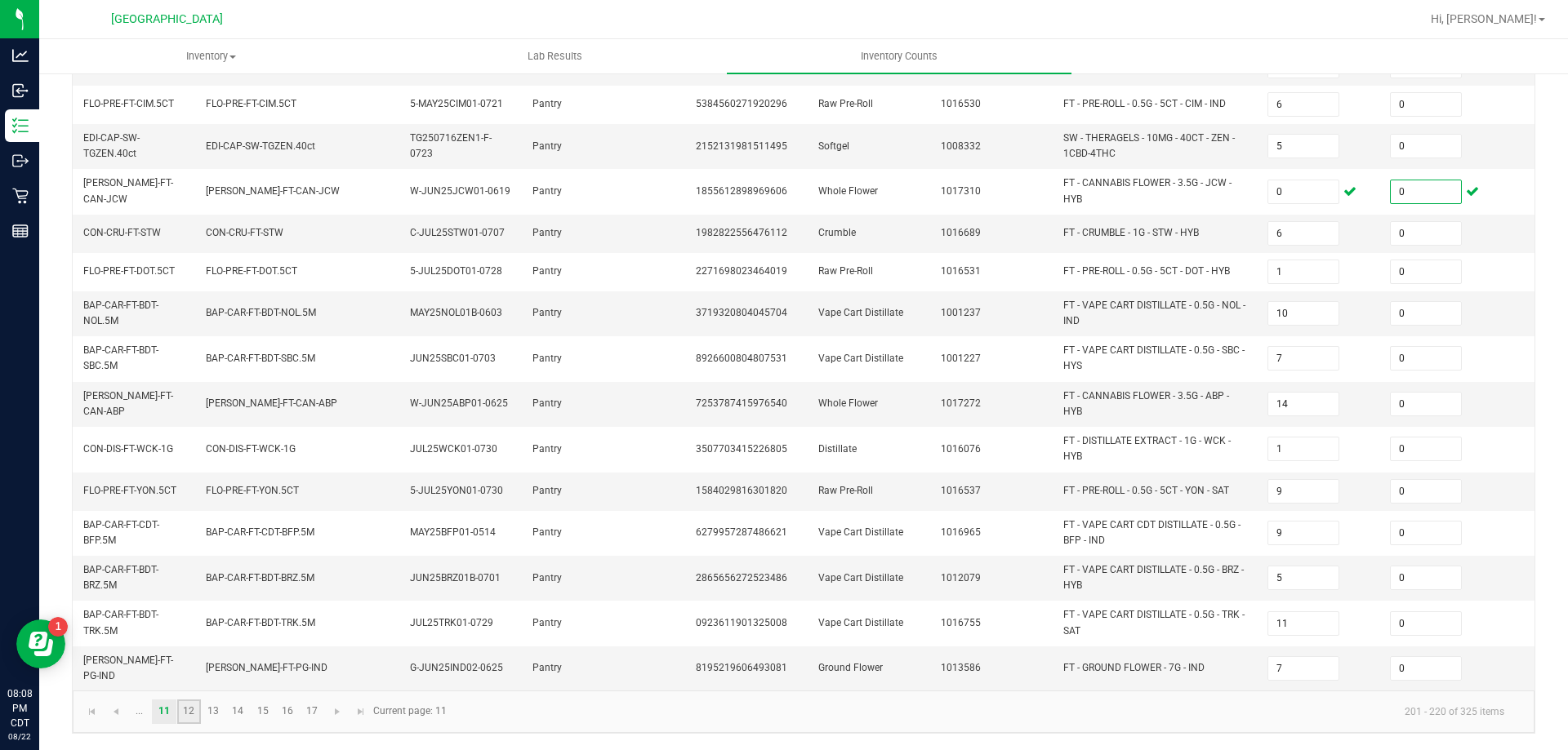
click at [187, 703] on link "12" at bounding box center [189, 712] width 24 height 25
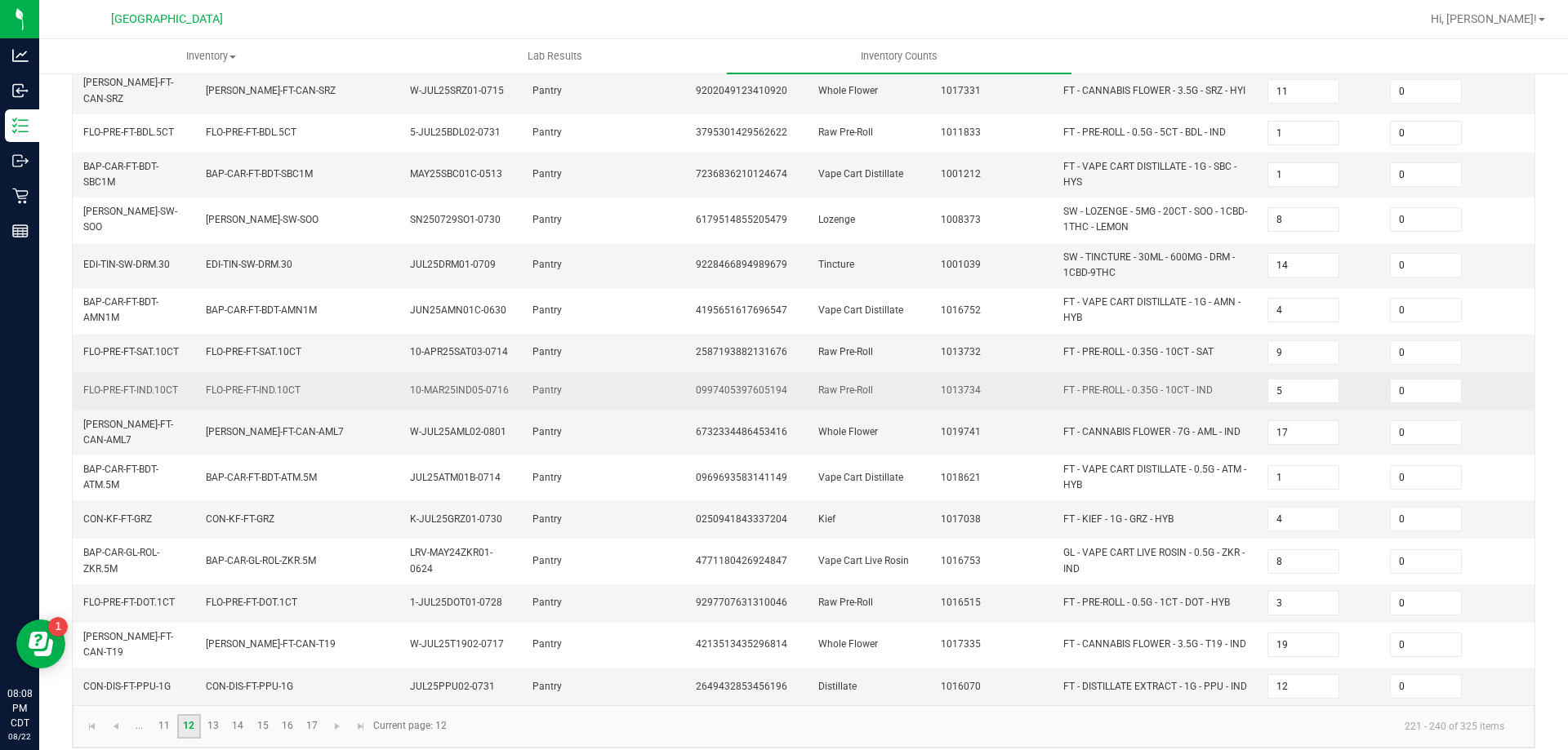
scroll to position [420, 0]
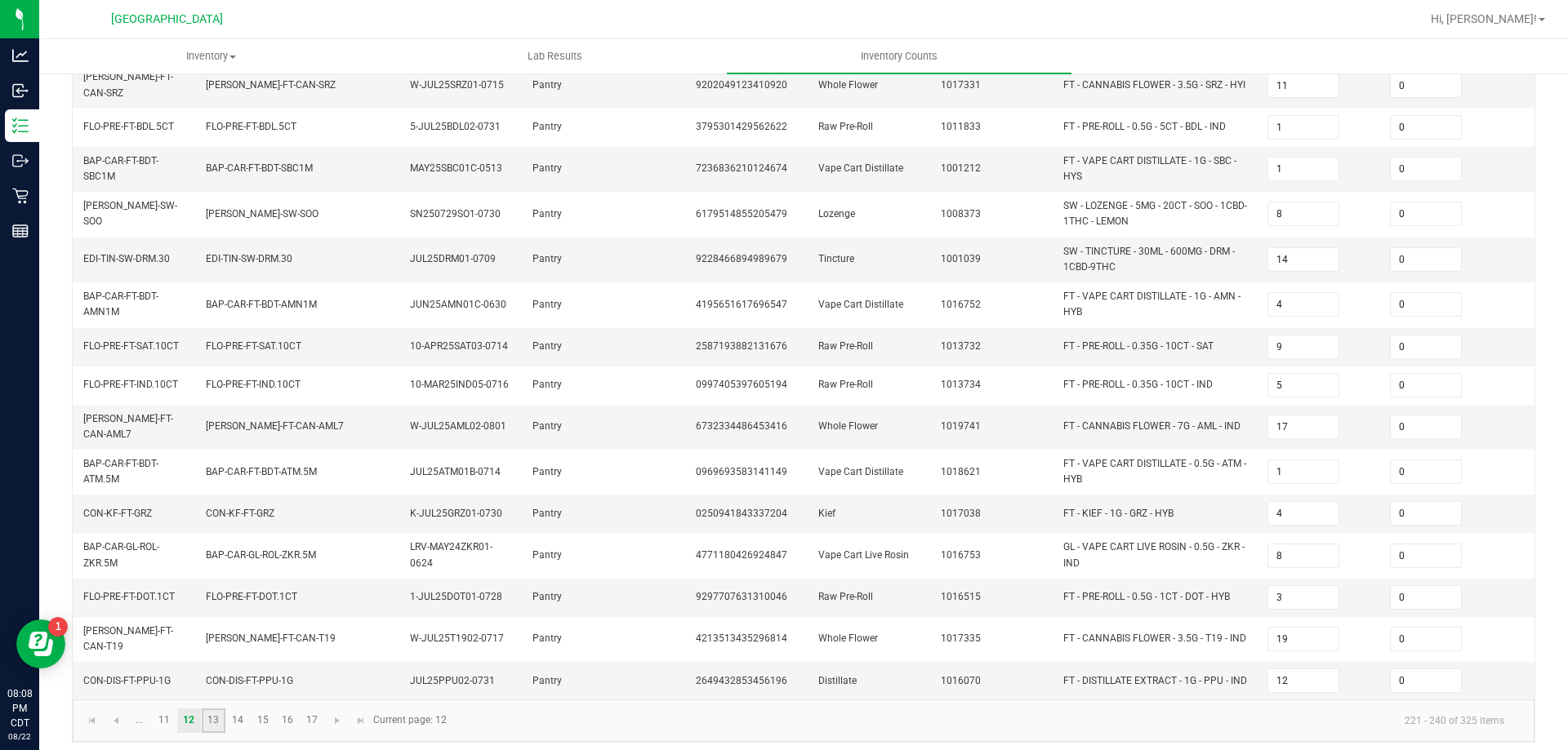
click at [213, 709] on link "13" at bounding box center [214, 721] width 24 height 25
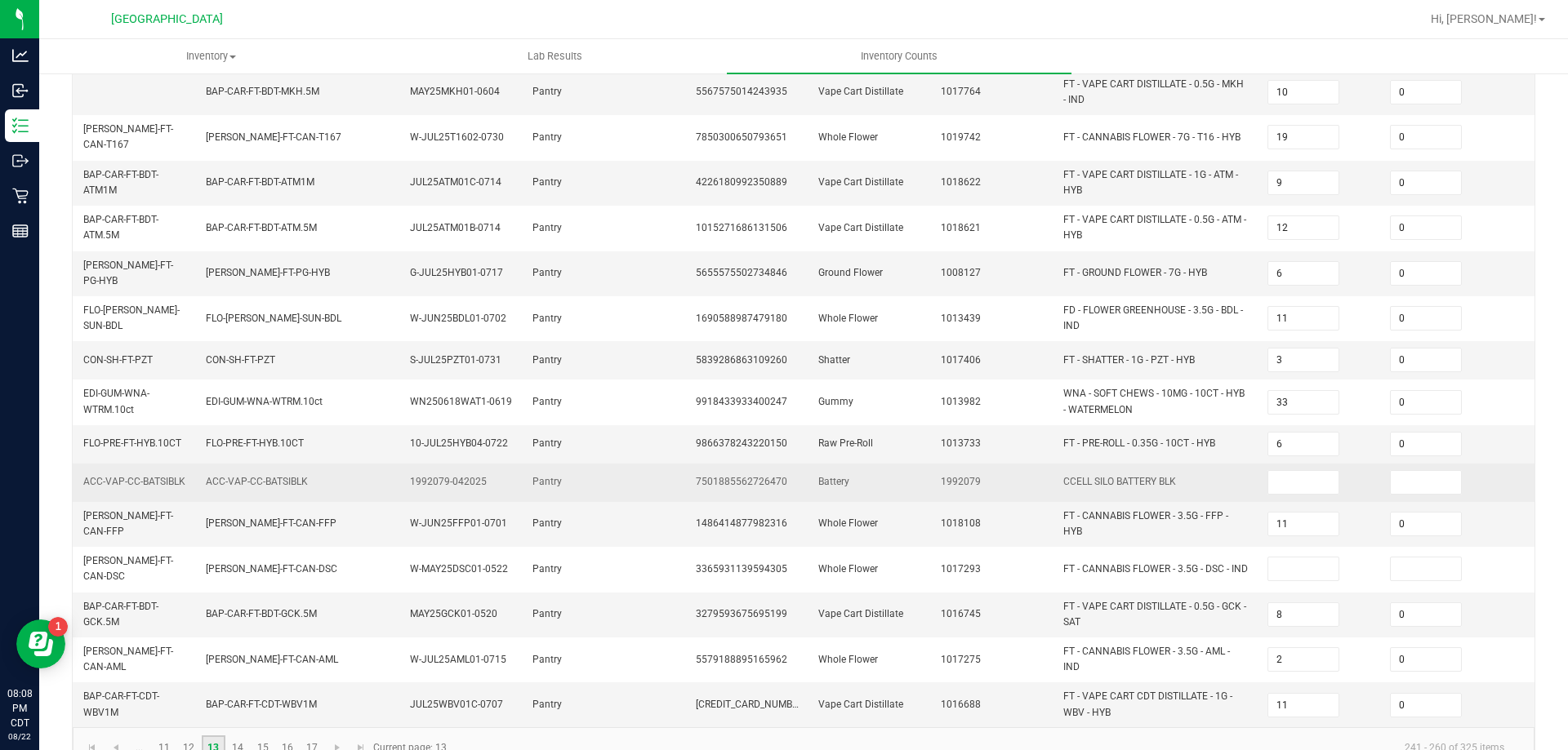
scroll to position [0, 0]
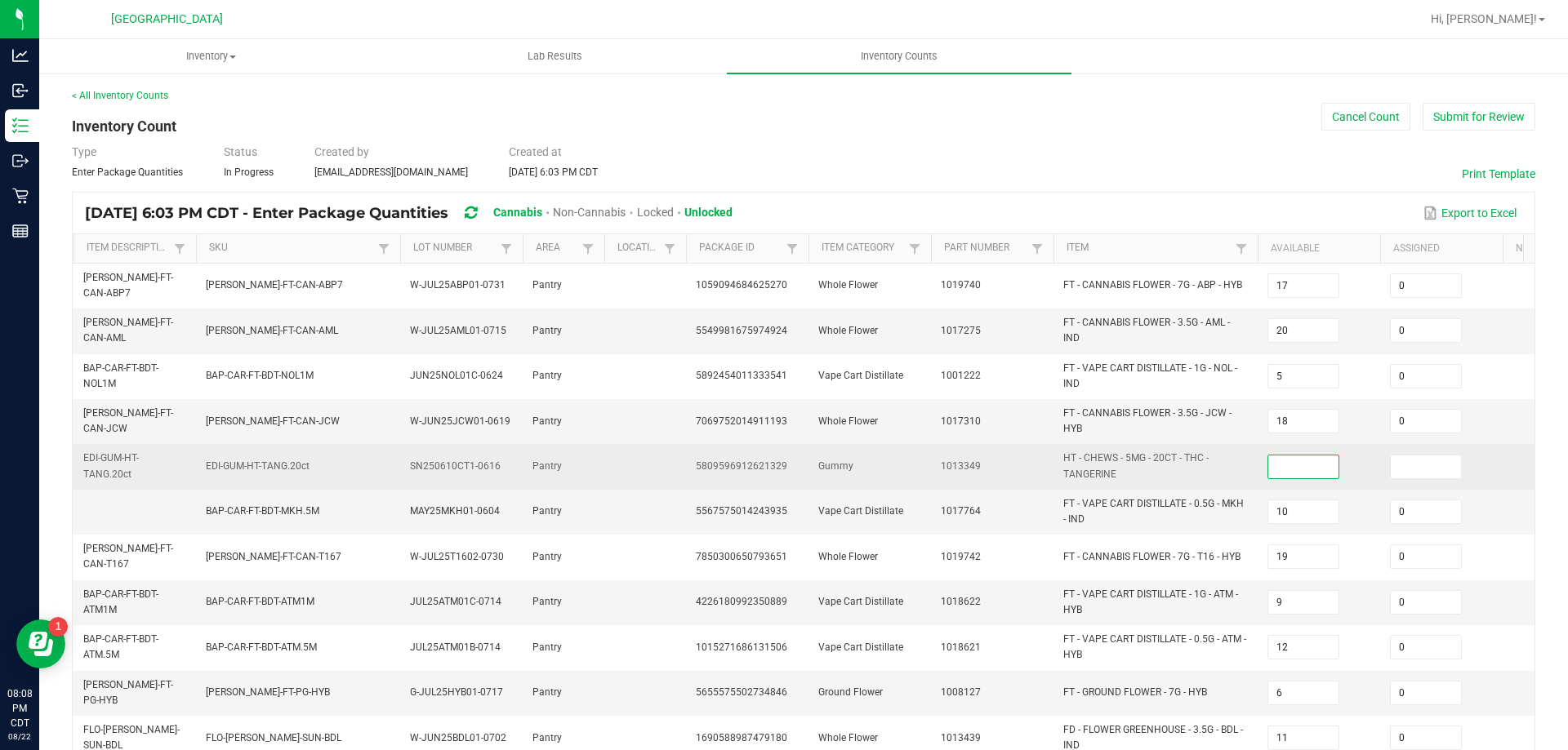
click at [1318, 469] on input at bounding box center [1303, 466] width 70 height 23
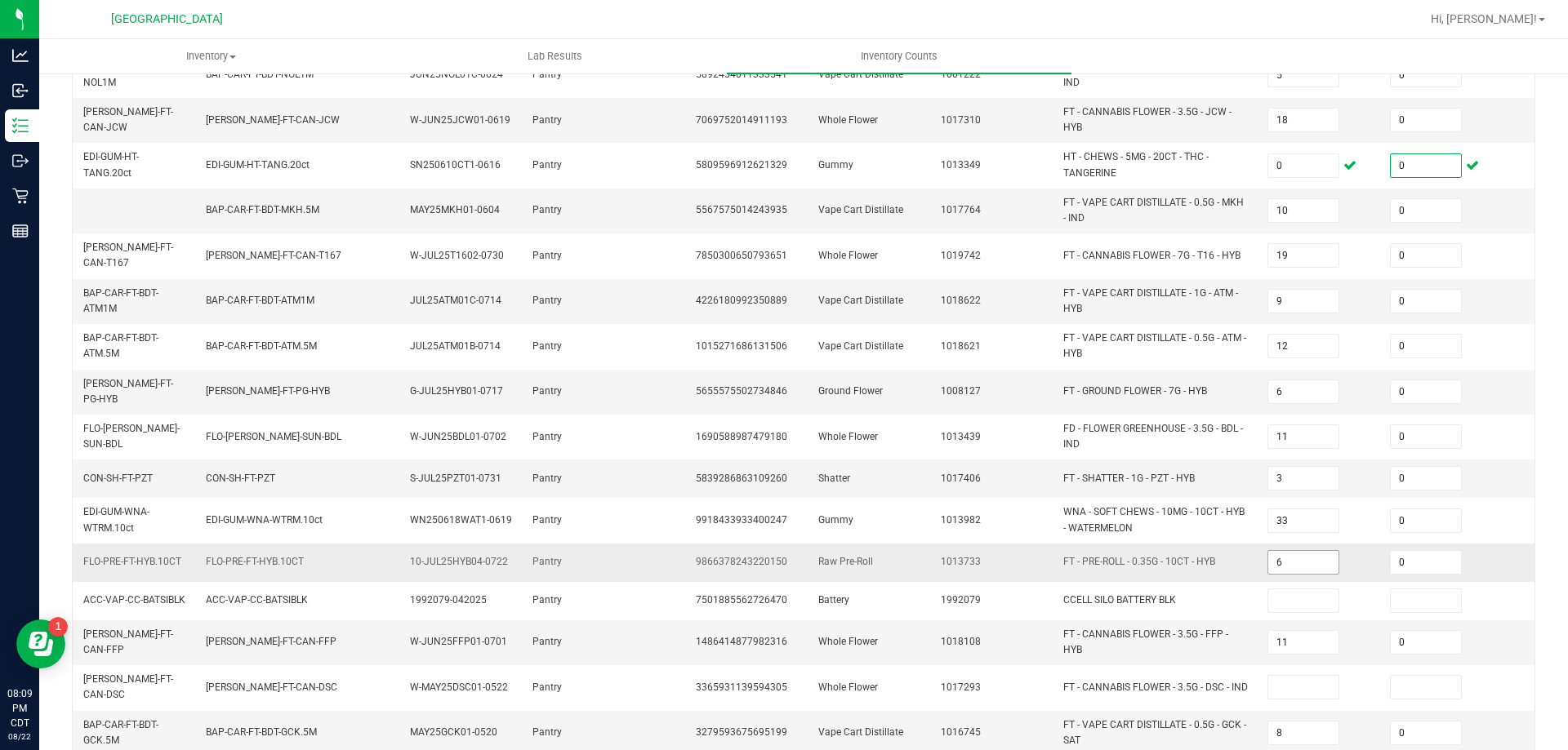
scroll to position [327, 0]
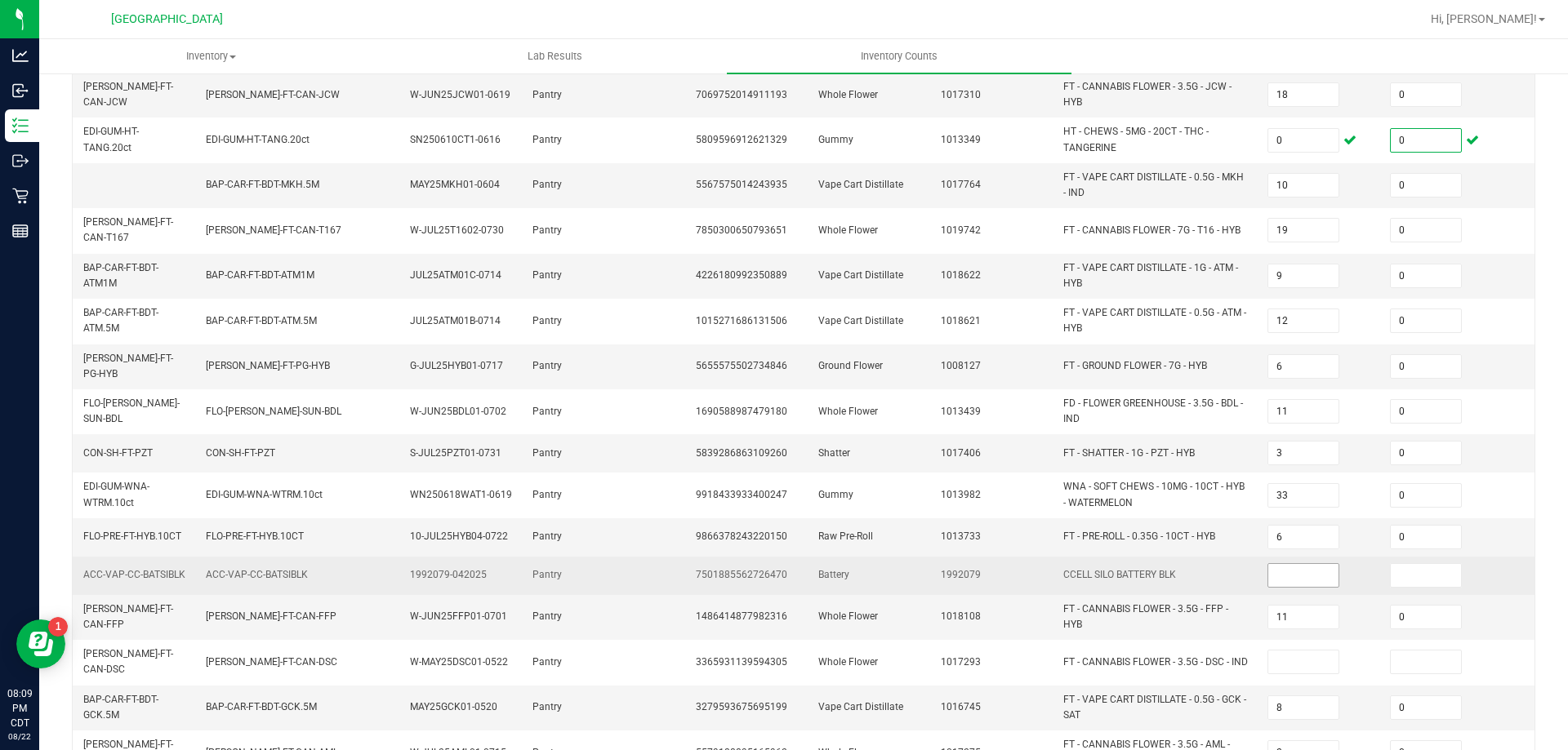
click at [1282, 564] on input at bounding box center [1303, 575] width 70 height 23
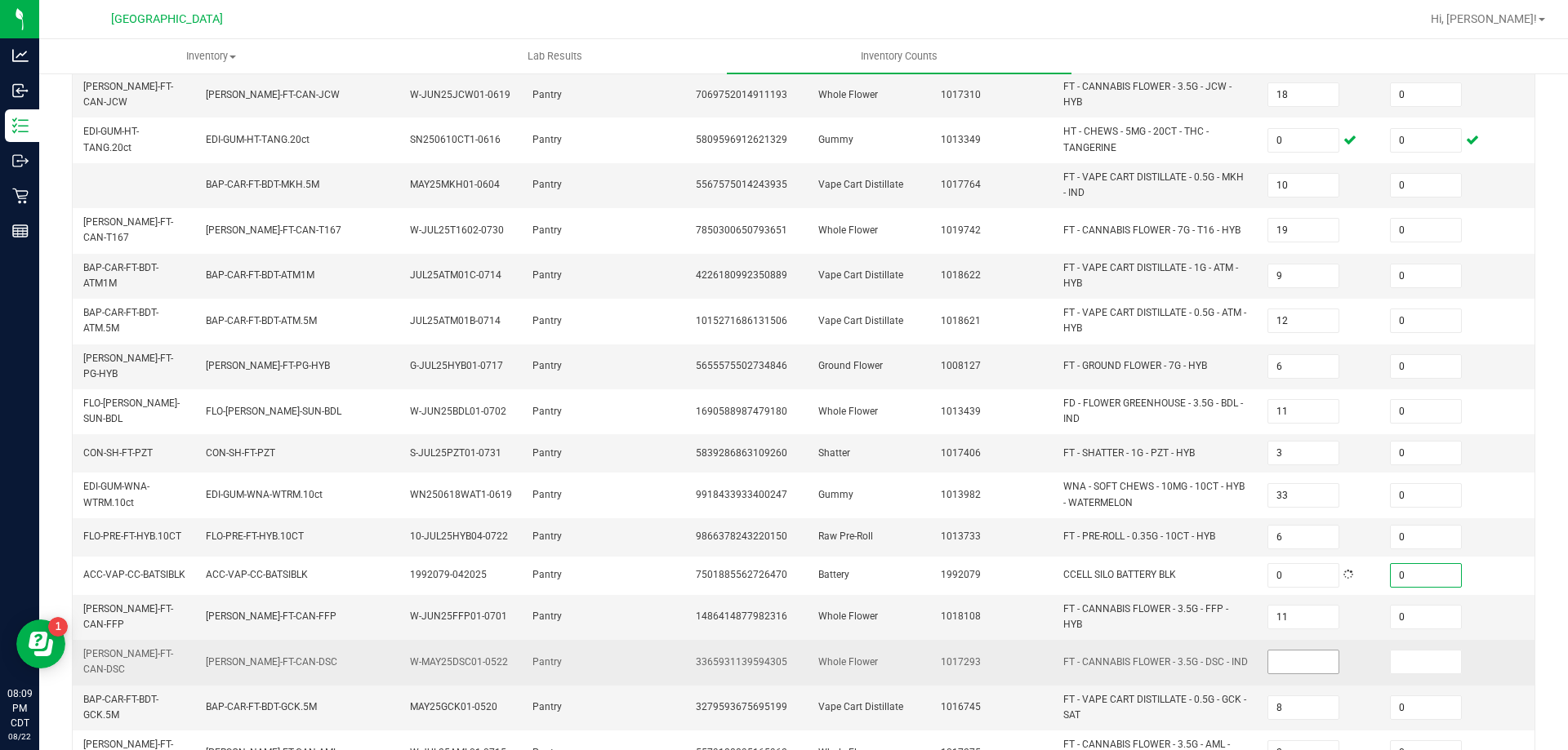
click at [1280, 651] on input at bounding box center [1303, 662] width 70 height 23
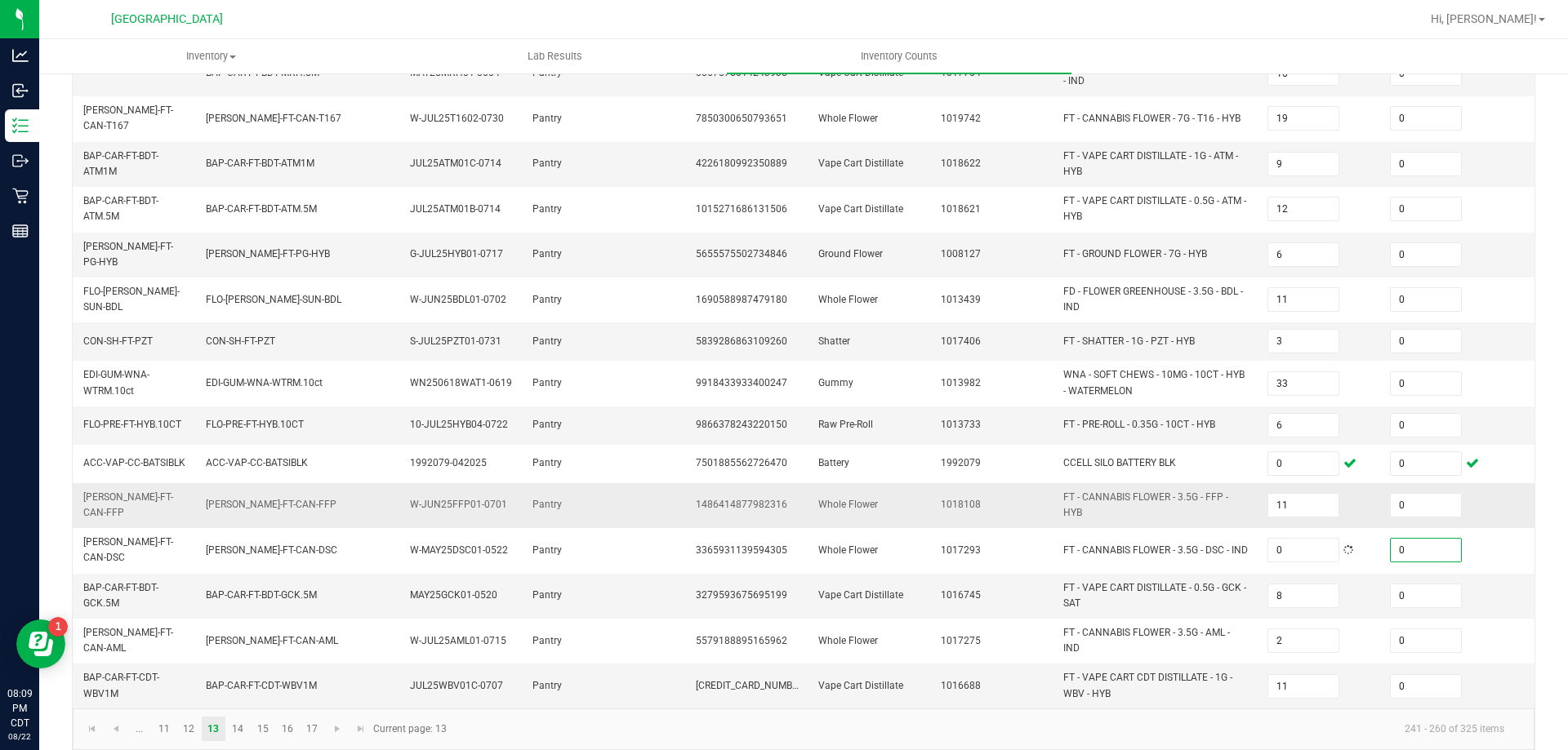
scroll to position [441, 0]
click at [242, 718] on link "14" at bounding box center [238, 726] width 24 height 25
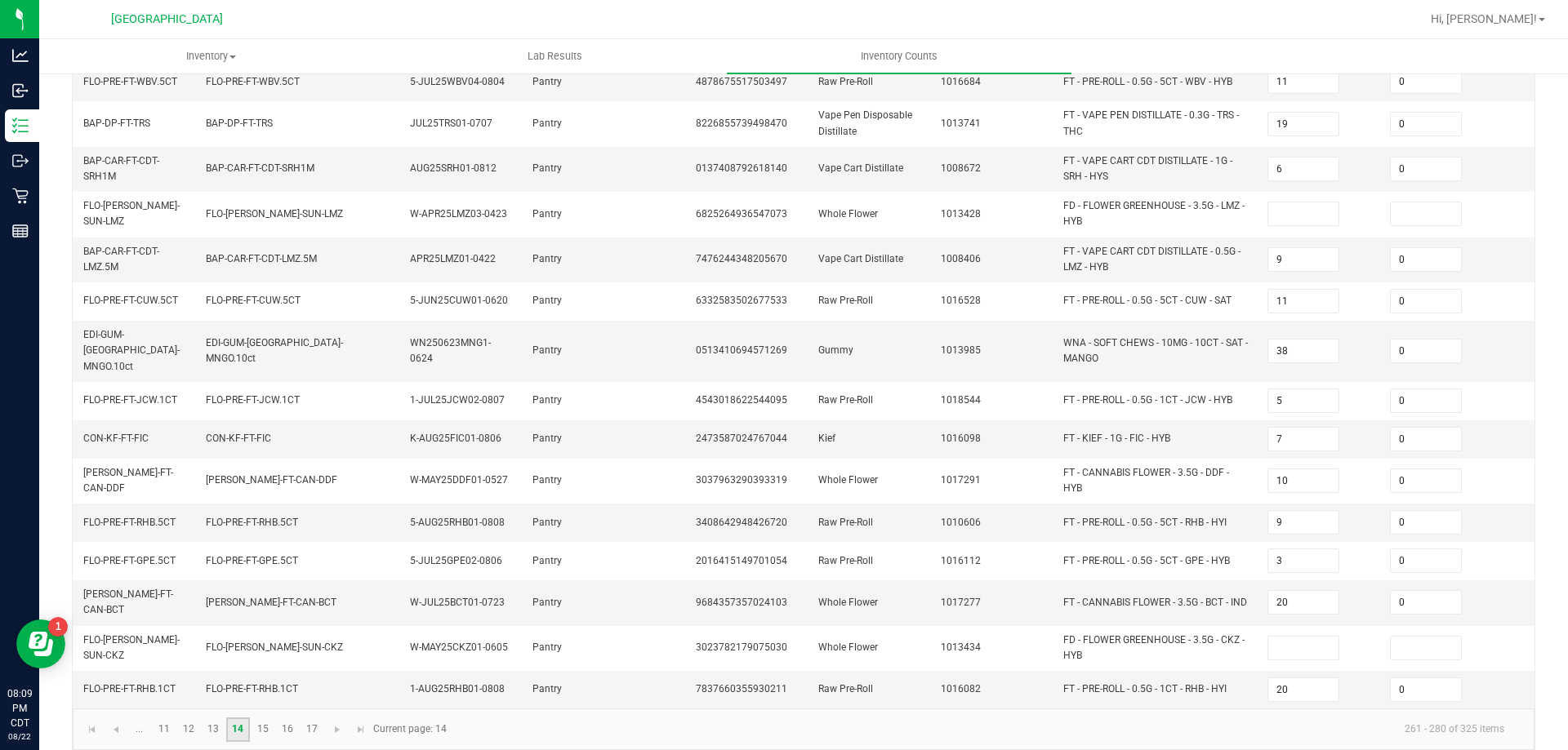
scroll to position [11, 0]
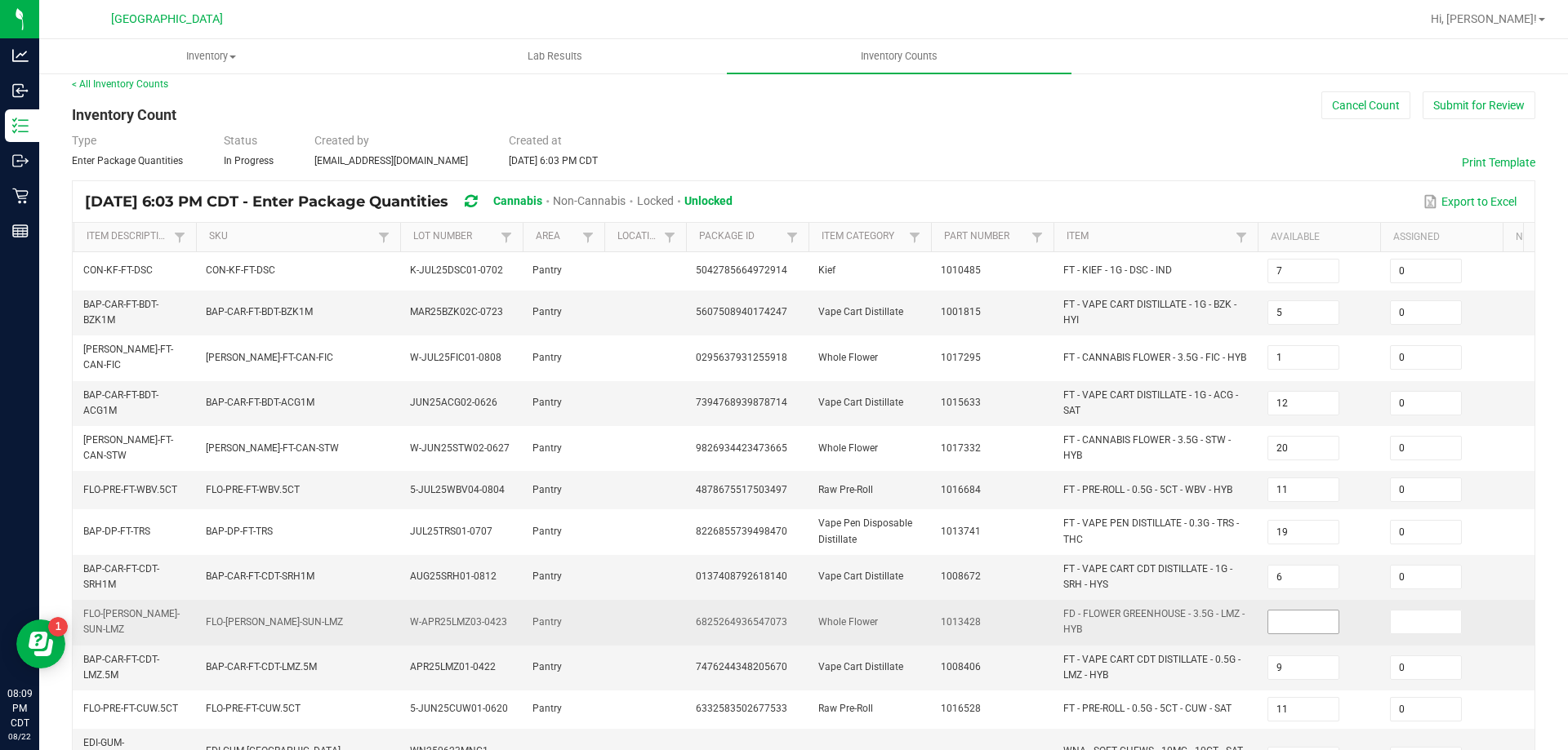
click at [1281, 620] on input at bounding box center [1303, 622] width 70 height 23
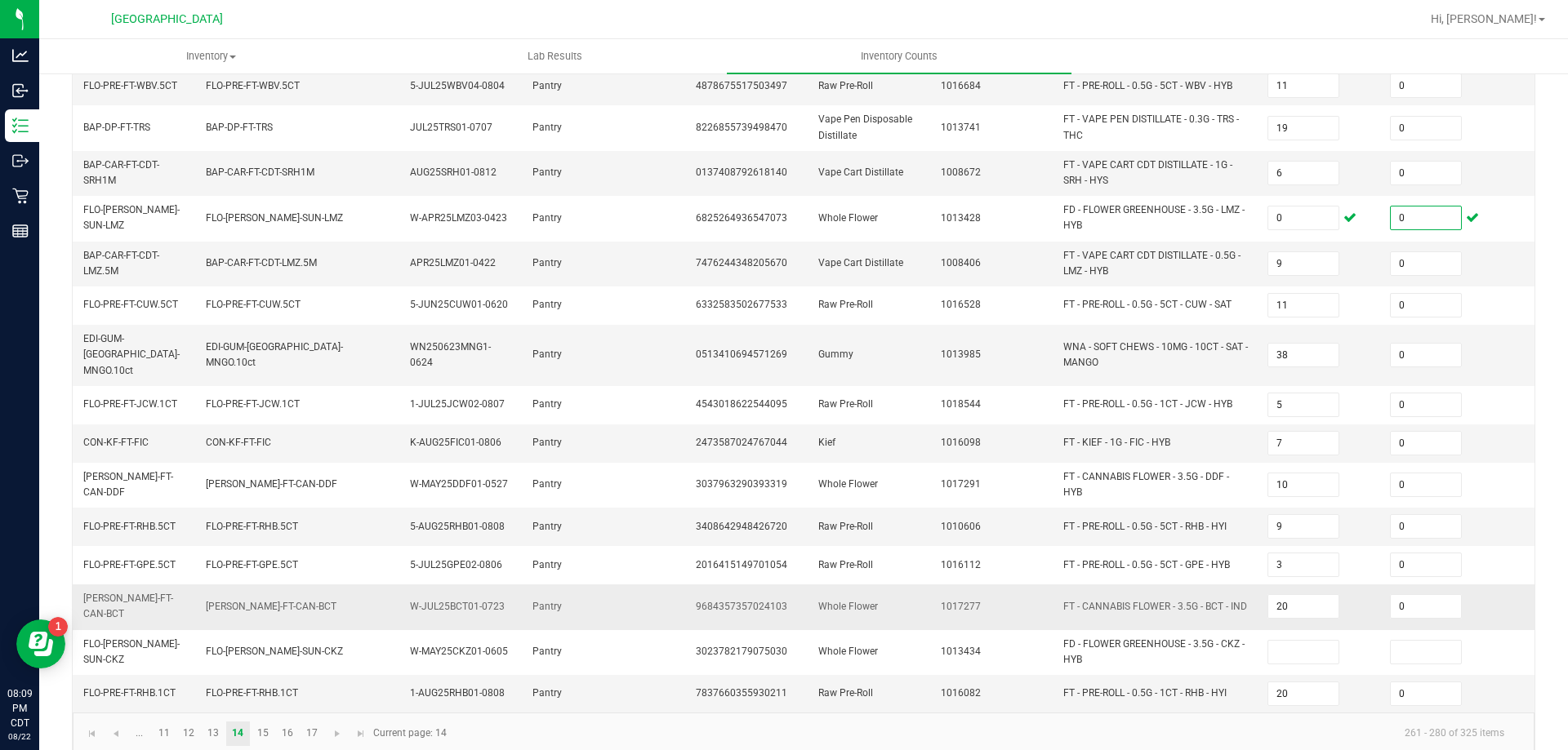
scroll to position [420, 0]
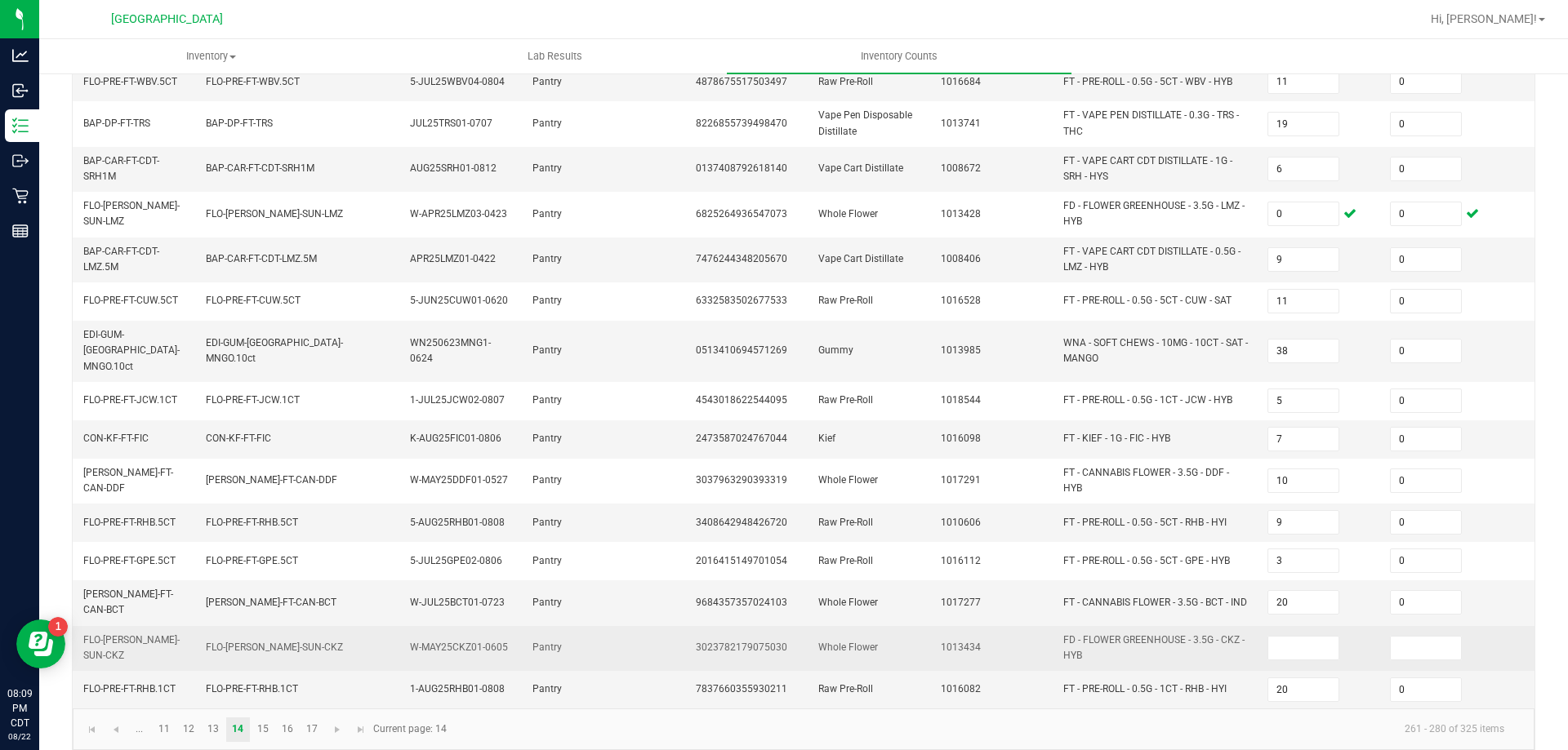
click at [1271, 627] on td at bounding box center [1319, 648] width 123 height 45
click at [1282, 637] on input at bounding box center [1303, 648] width 70 height 23
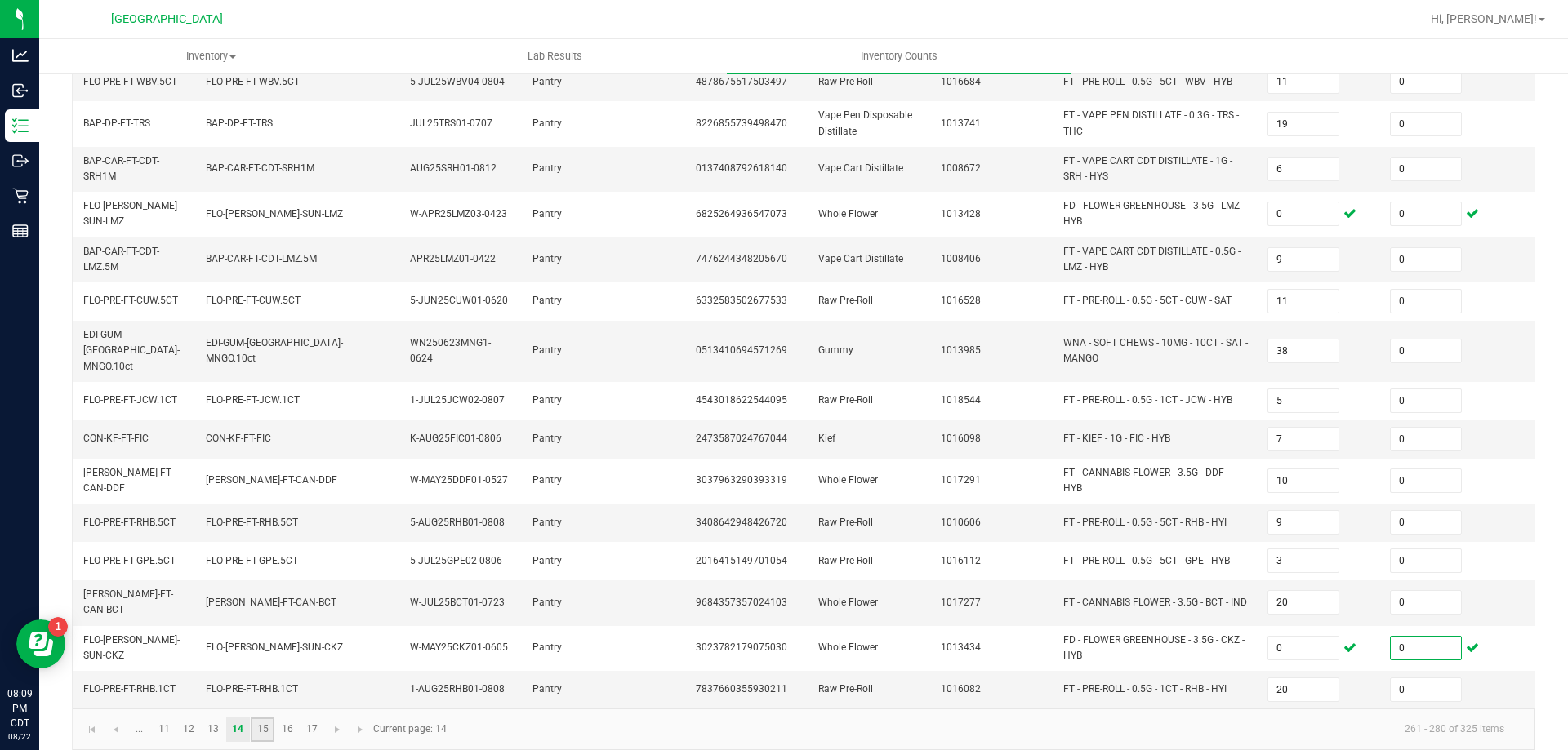
click at [269, 718] on link "15" at bounding box center [263, 730] width 24 height 25
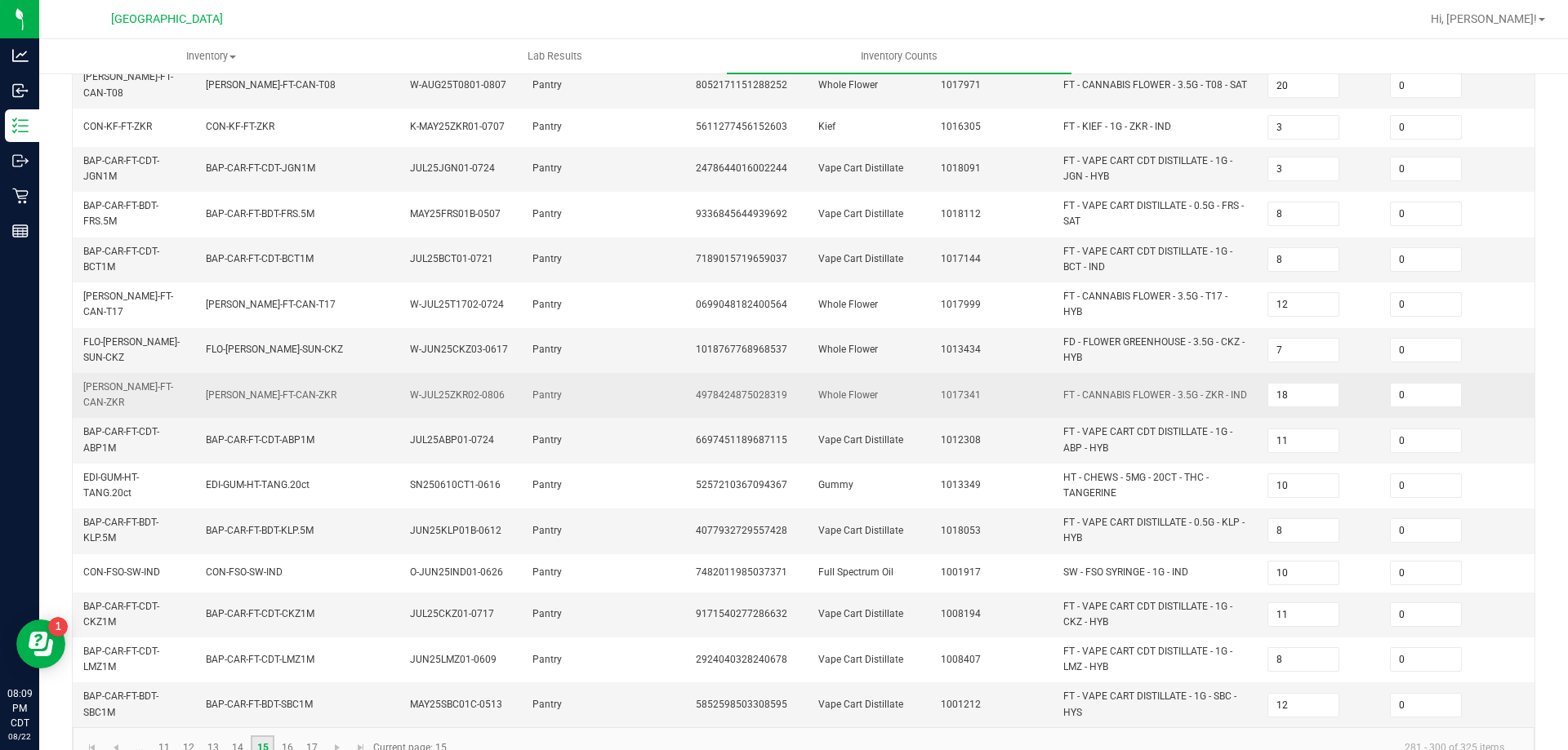
scroll to position [11, 0]
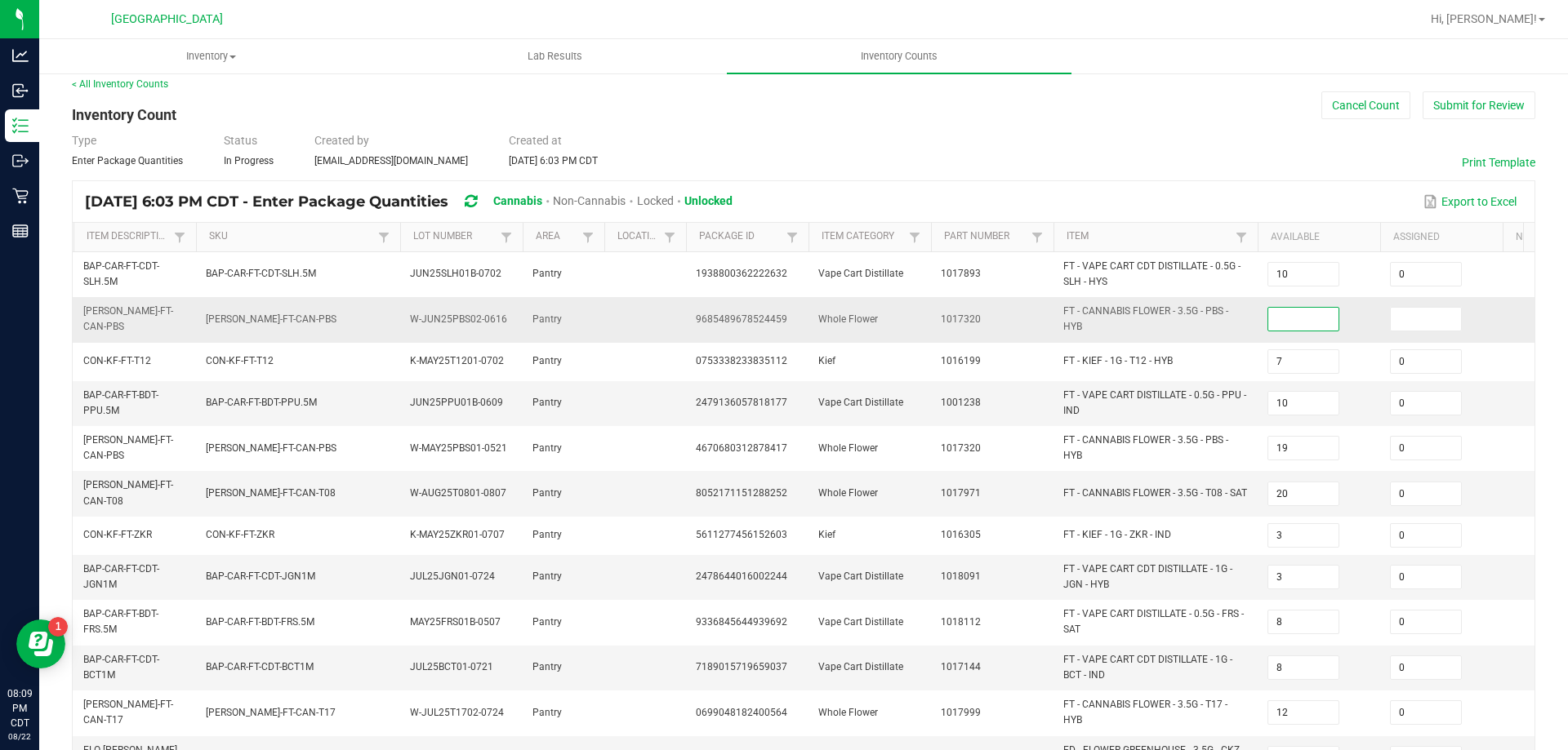
click at [1304, 327] on input at bounding box center [1303, 319] width 70 height 23
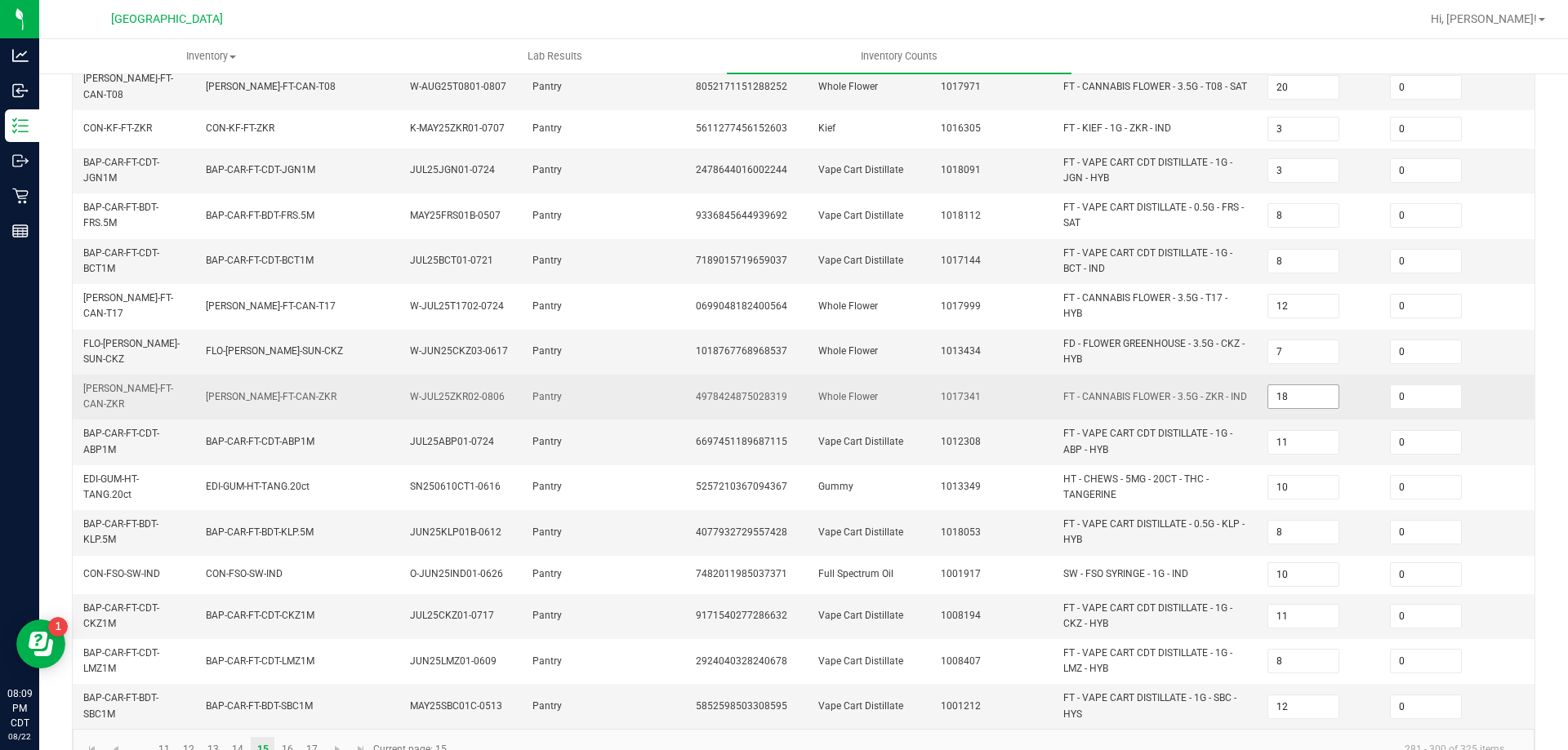
scroll to position [454, 0]
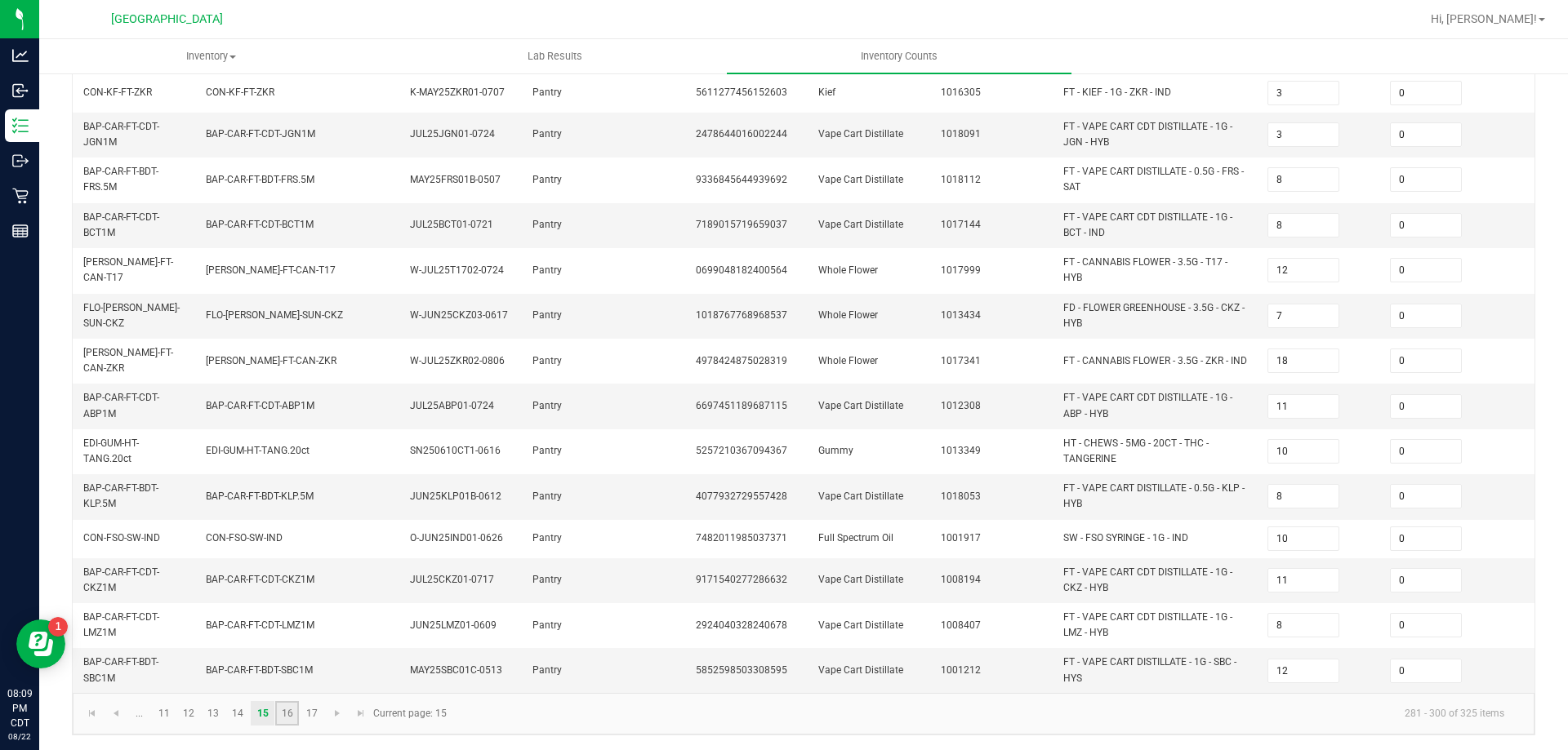
click at [288, 719] on link "16" at bounding box center [287, 713] width 24 height 25
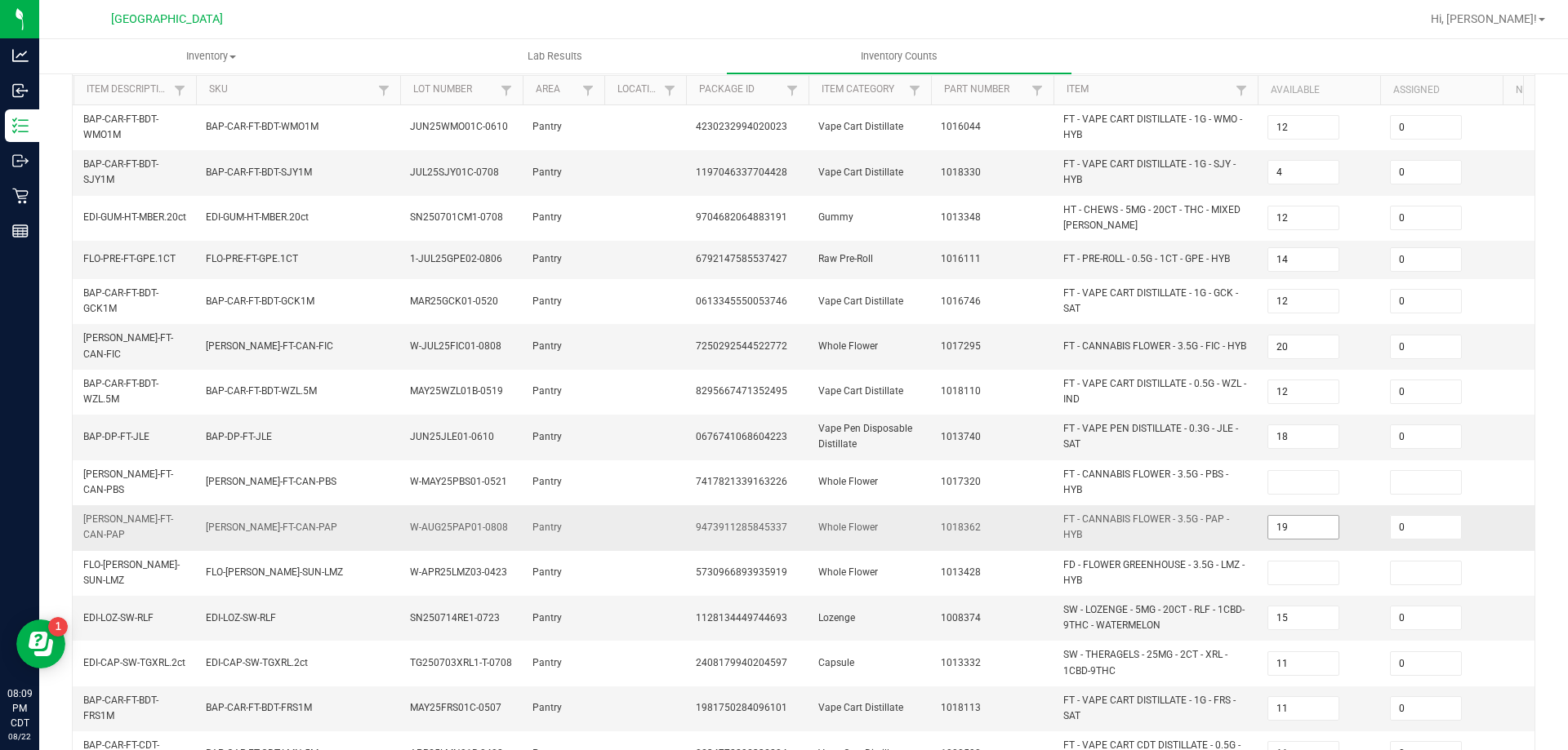
scroll to position [164, 0]
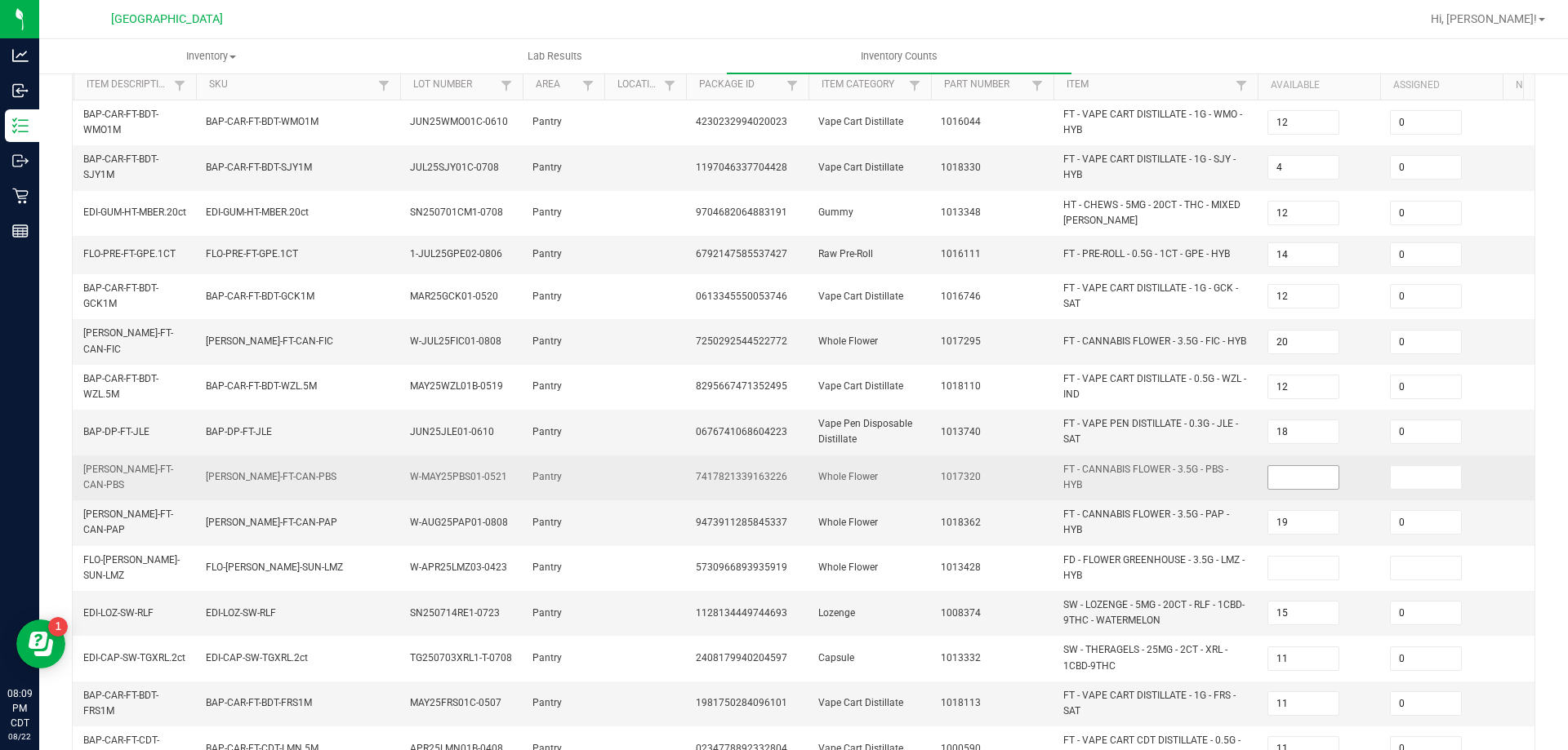
click at [1305, 476] on input at bounding box center [1303, 477] width 70 height 23
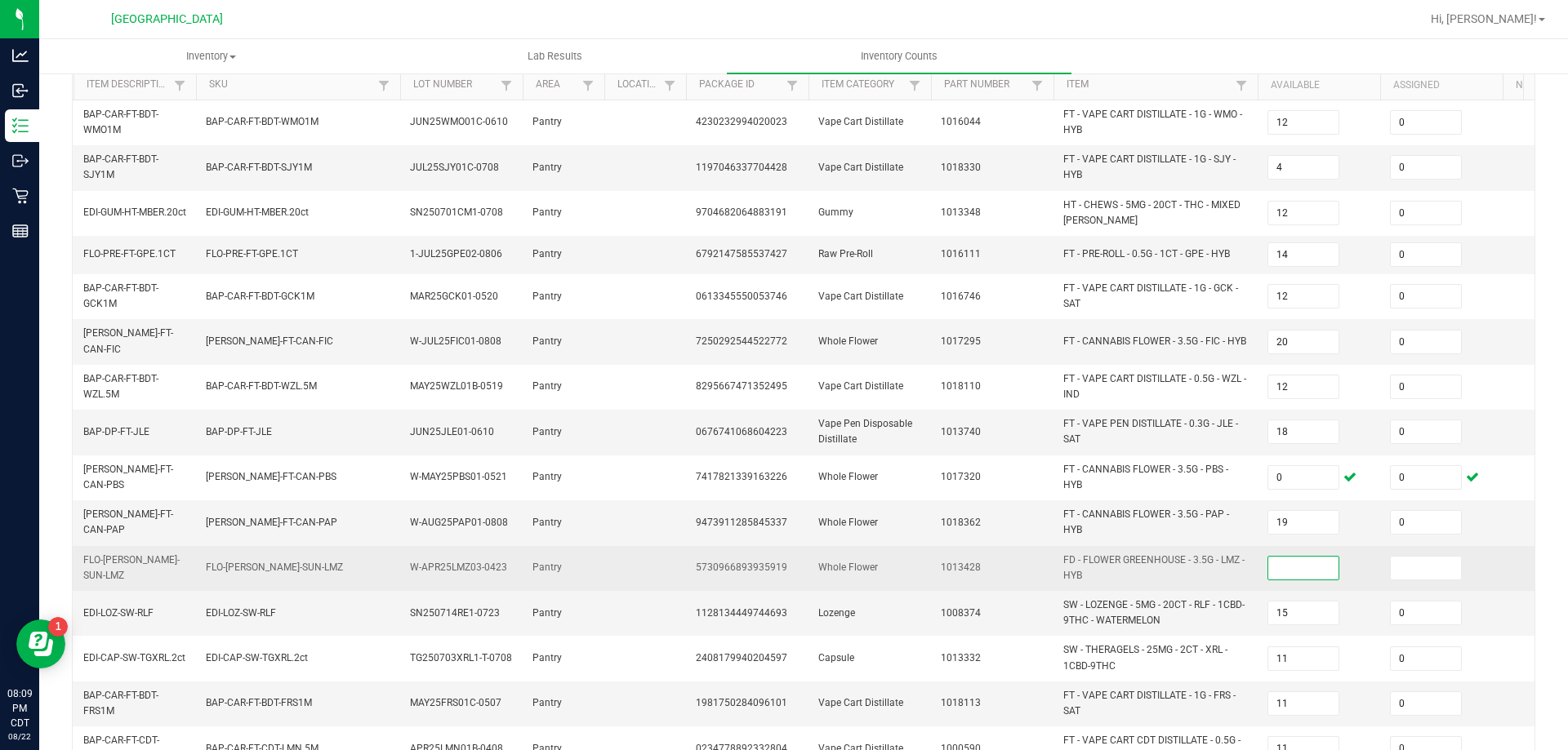
click at [1275, 557] on input at bounding box center [1303, 568] width 70 height 23
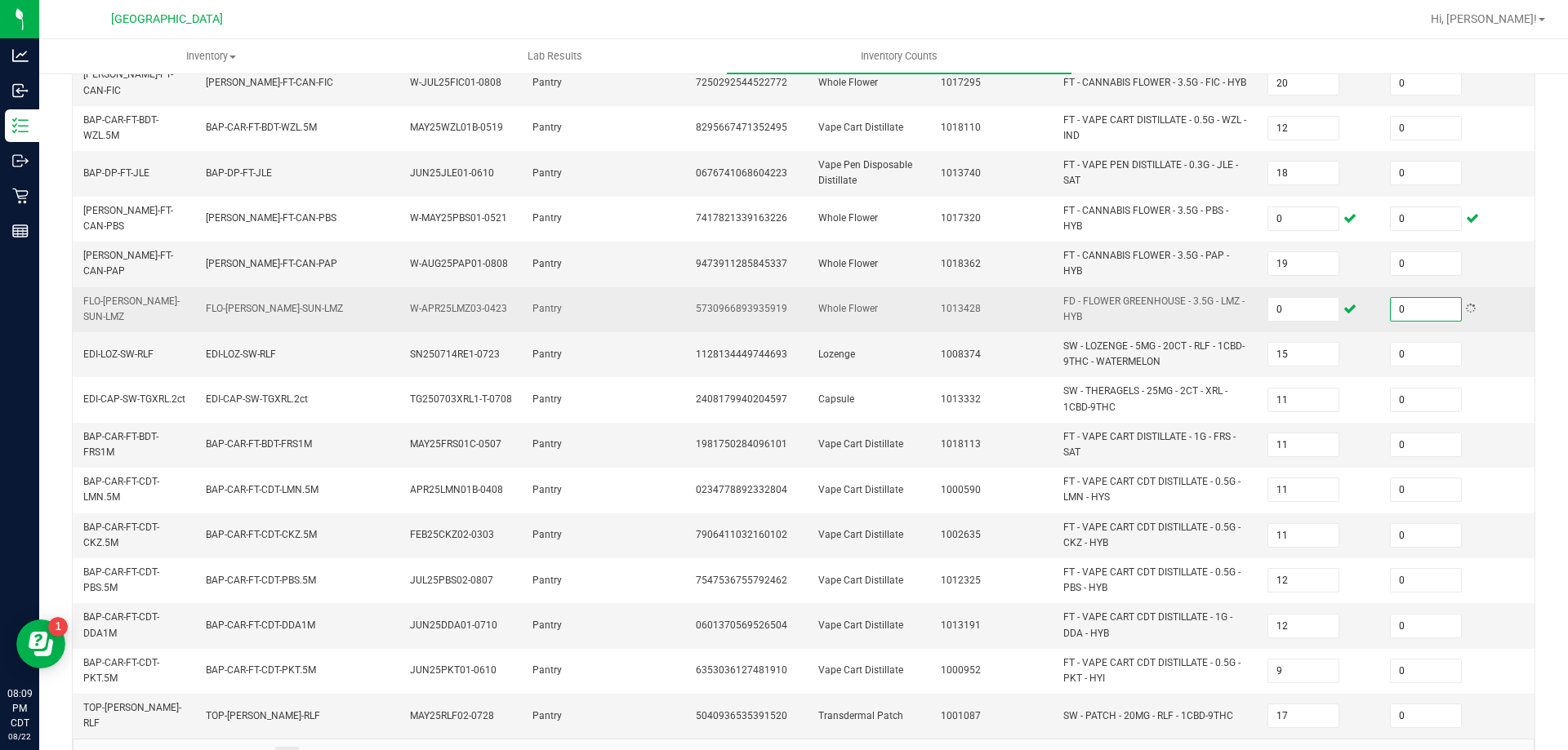
scroll to position [468, 0]
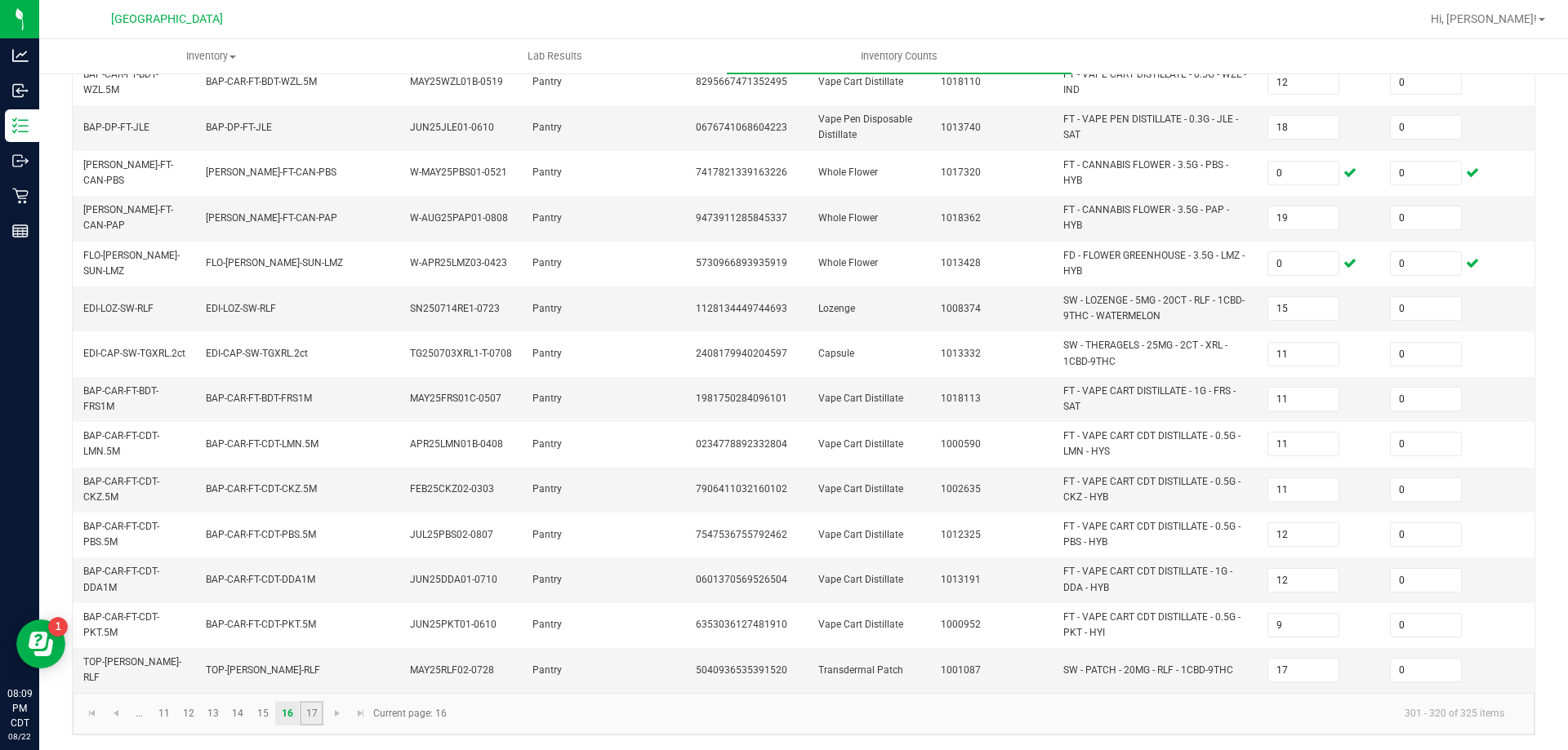
click at [308, 723] on link "17" at bounding box center [312, 713] width 24 height 25
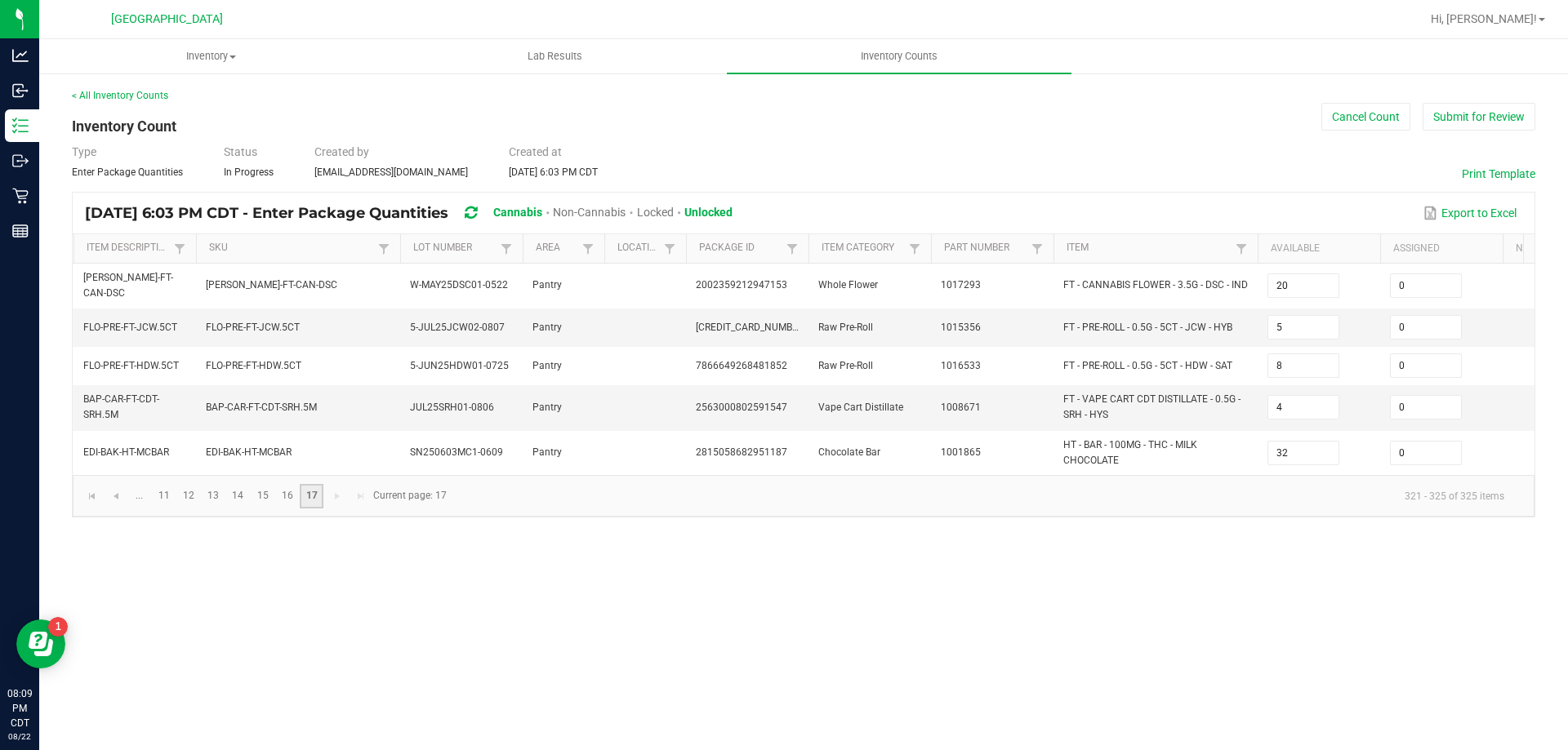
scroll to position [0, 0]
click at [1466, 136] on div "< All Inventory Counts Inventory Count Cancel Count Submit for Review Type Ente…" at bounding box center [804, 303] width 1464 height 430
click at [1472, 128] on button "Submit for Review" at bounding box center [1478, 116] width 113 height 27
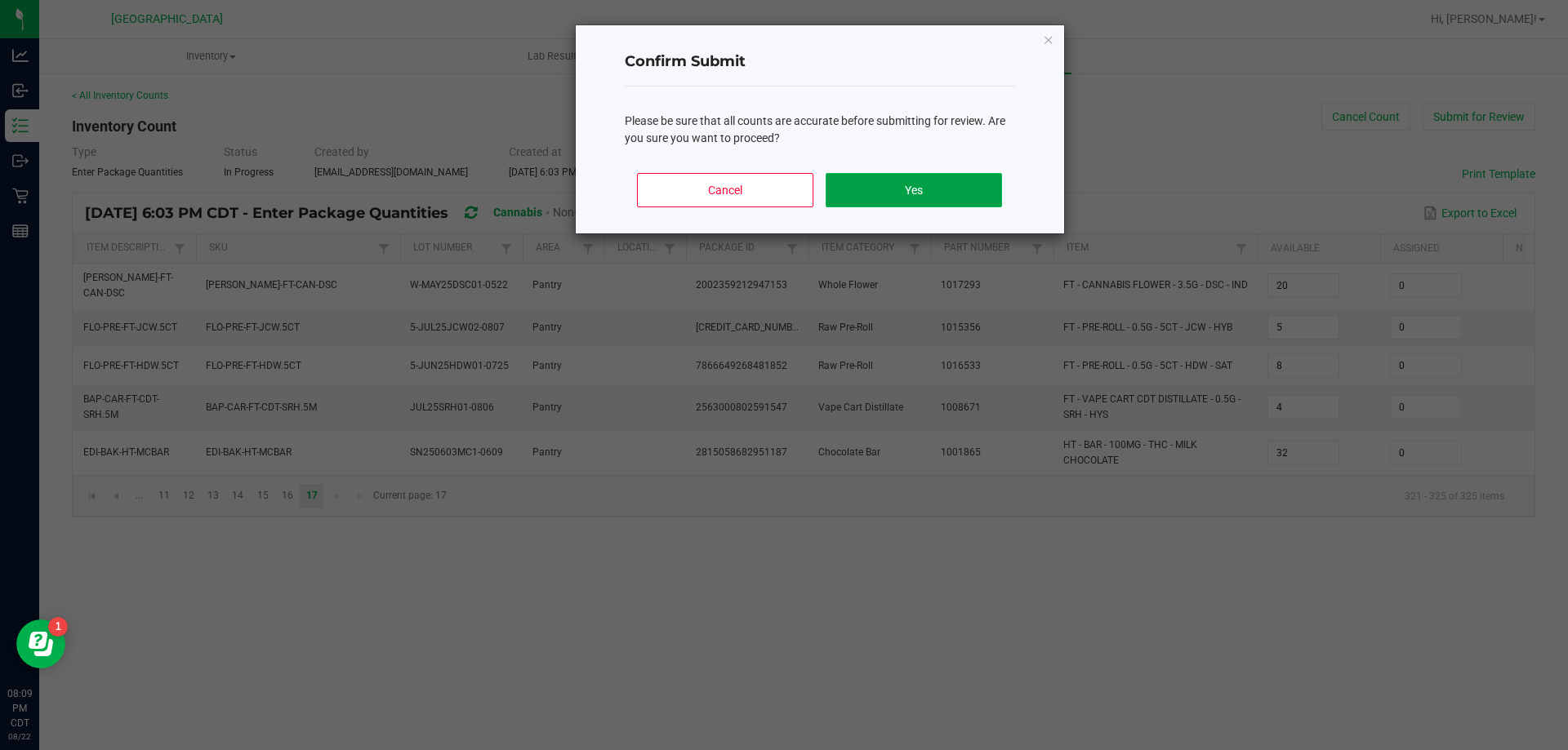
click at [967, 193] on button "Yes" at bounding box center [914, 189] width 176 height 34
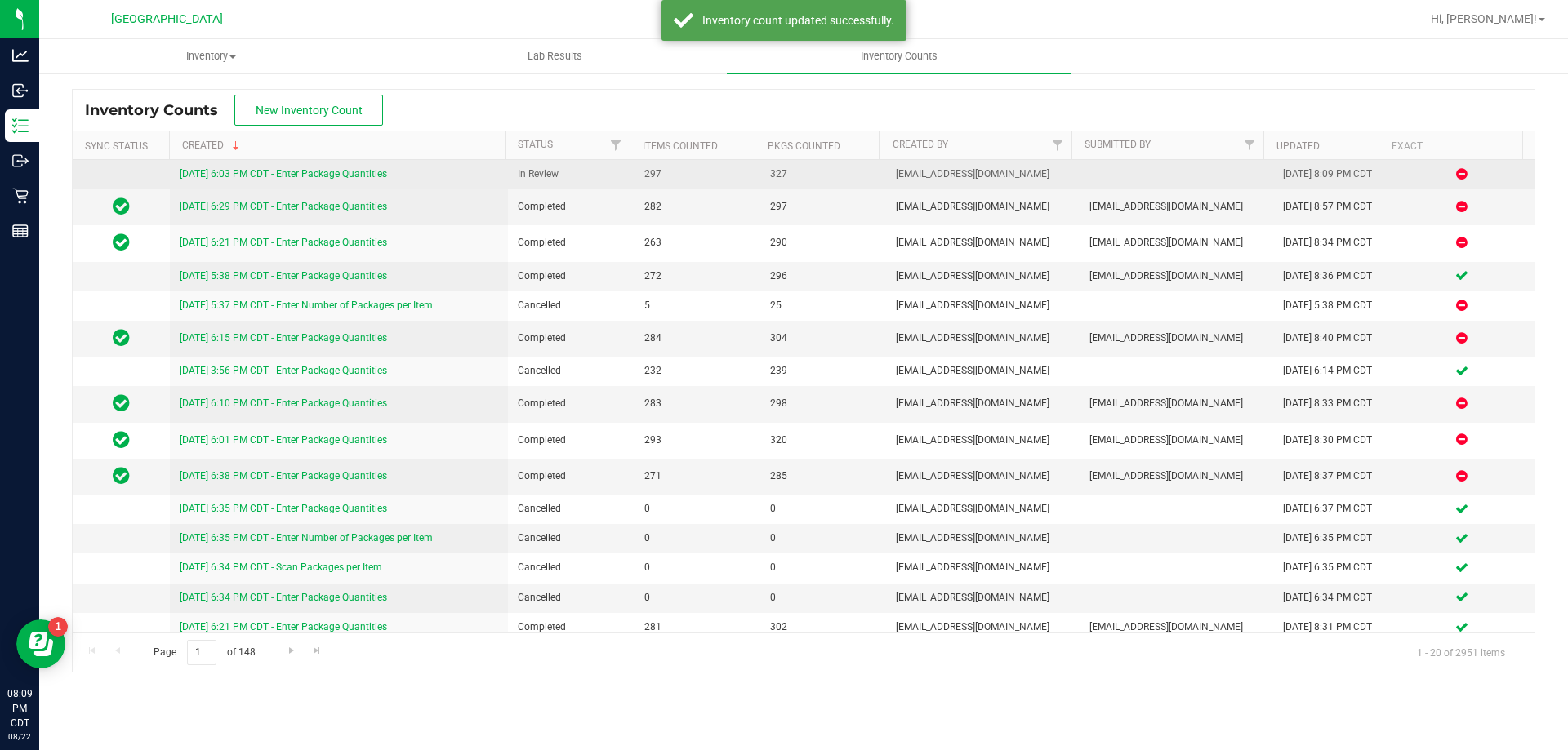
click at [335, 178] on link "[DATE] 6:03 PM CDT - Enter Package Quantities" at bounding box center [283, 174] width 208 height 11
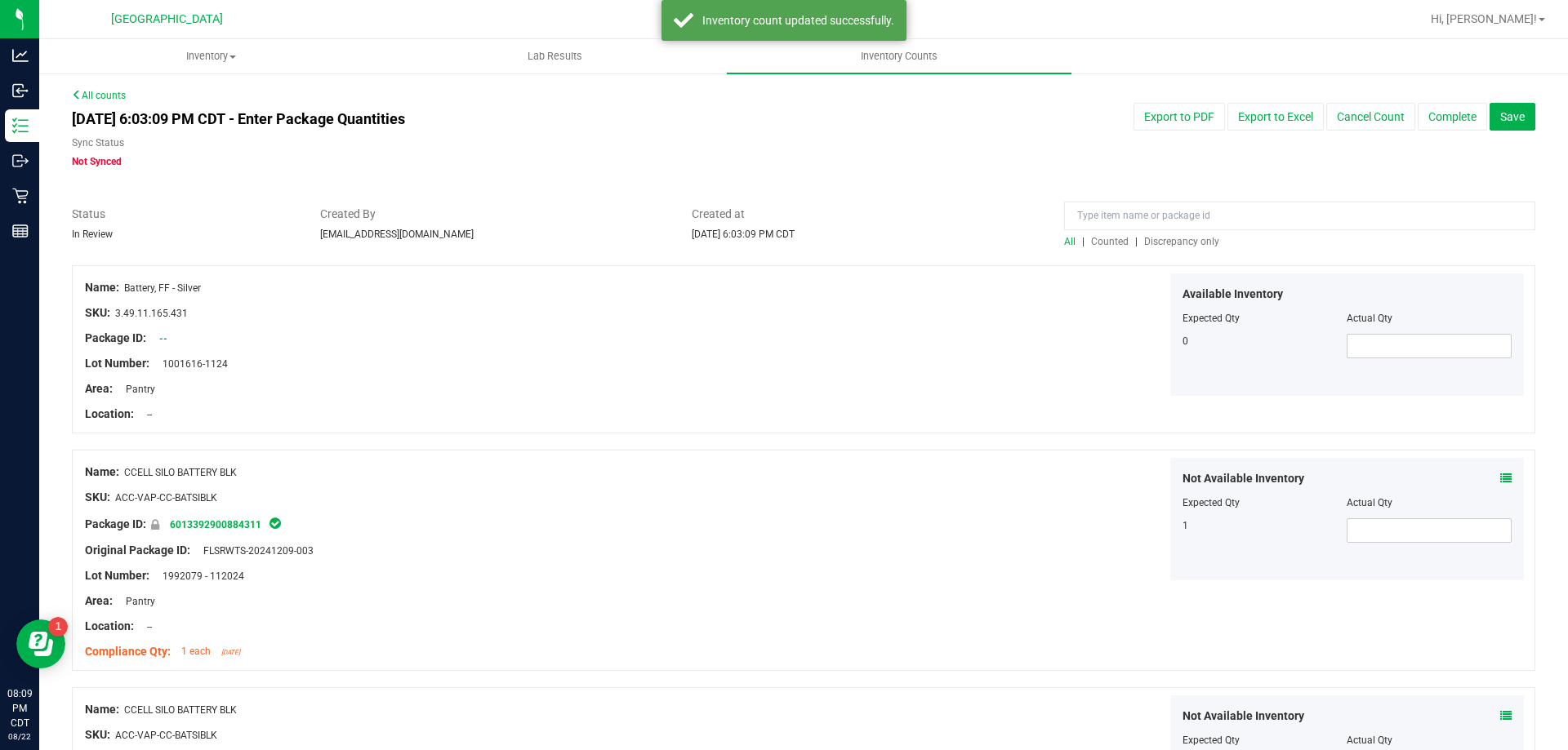
click at [1176, 241] on span "Discrepancy only" at bounding box center [1182, 241] width 75 height 11
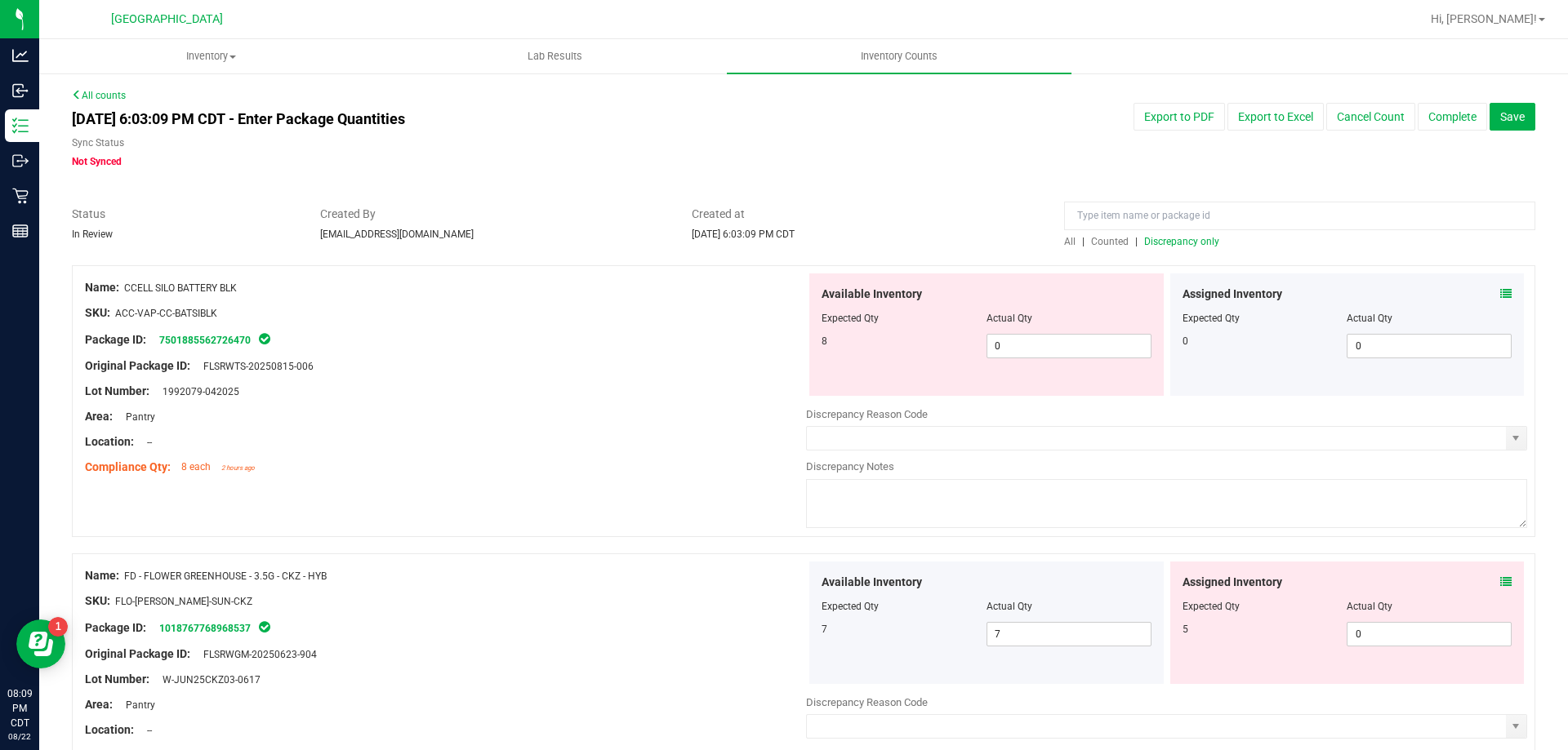
click at [1500, 294] on icon at bounding box center [1506, 294] width 11 height 11
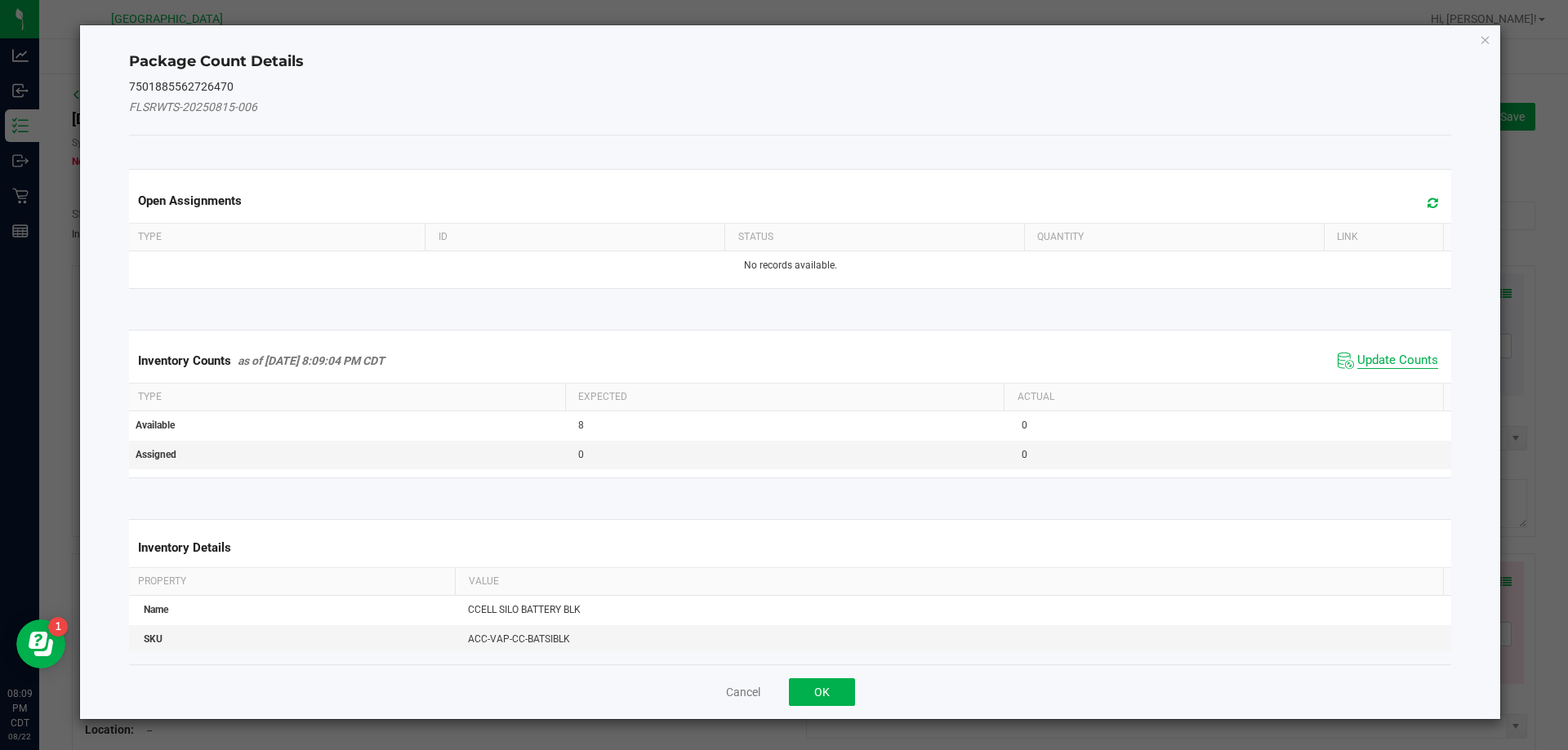
click at [1374, 355] on span "Update Counts" at bounding box center [1398, 361] width 81 height 16
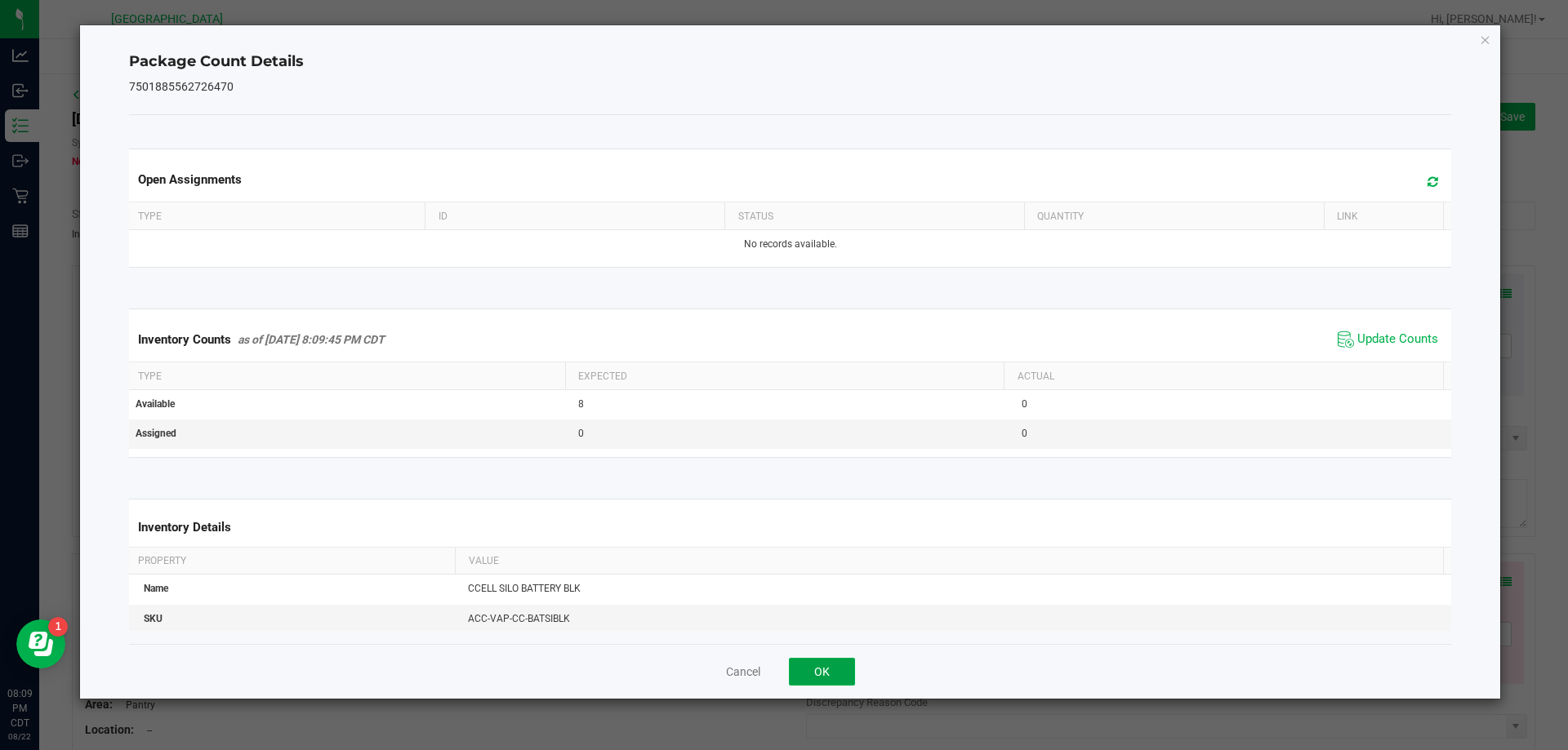
drag, startPoint x: 817, startPoint y: 670, endPoint x: 909, endPoint y: 643, distance: 95.9
click at [819, 670] on button "OK" at bounding box center [822, 672] width 66 height 27
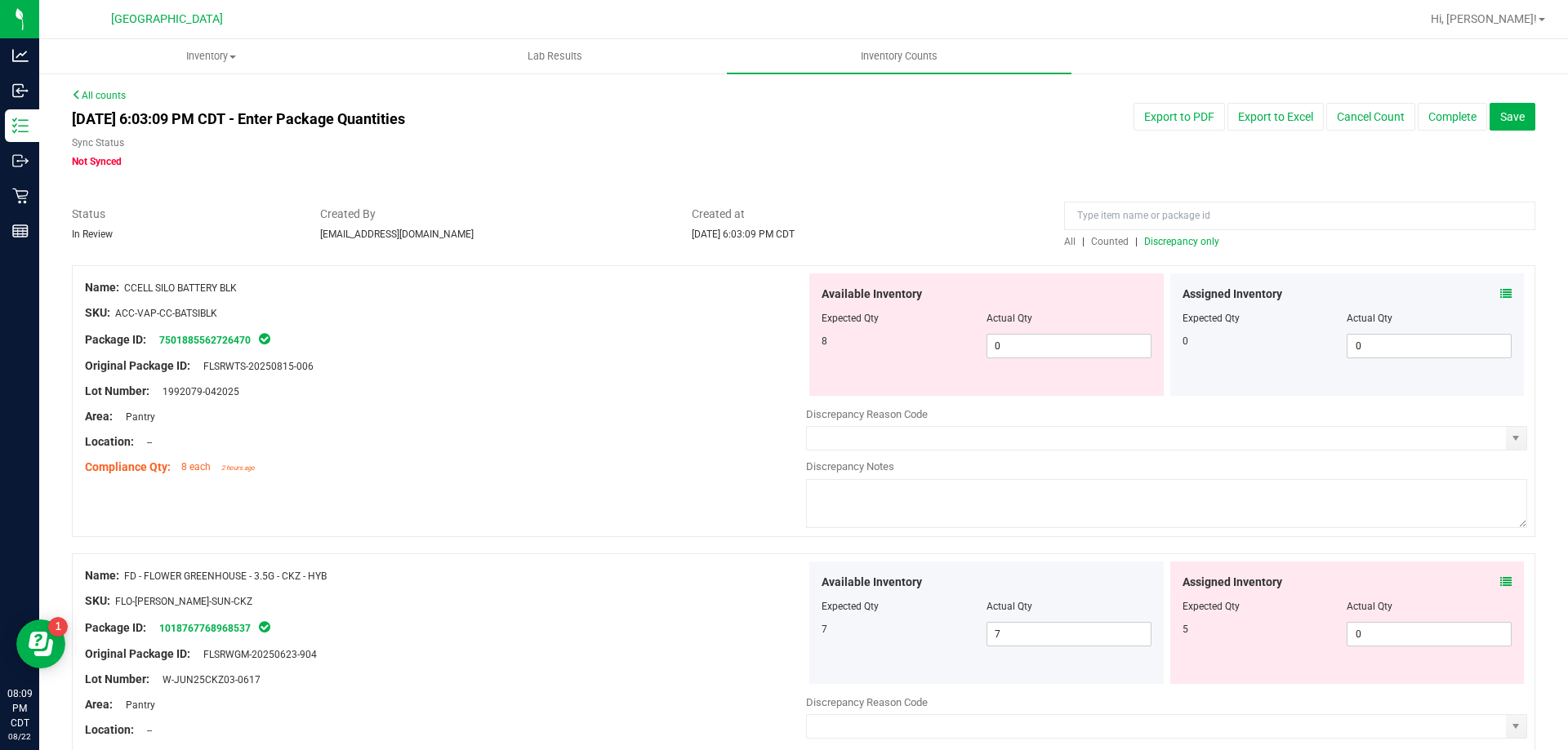
click at [1500, 583] on icon at bounding box center [1506, 582] width 11 height 11
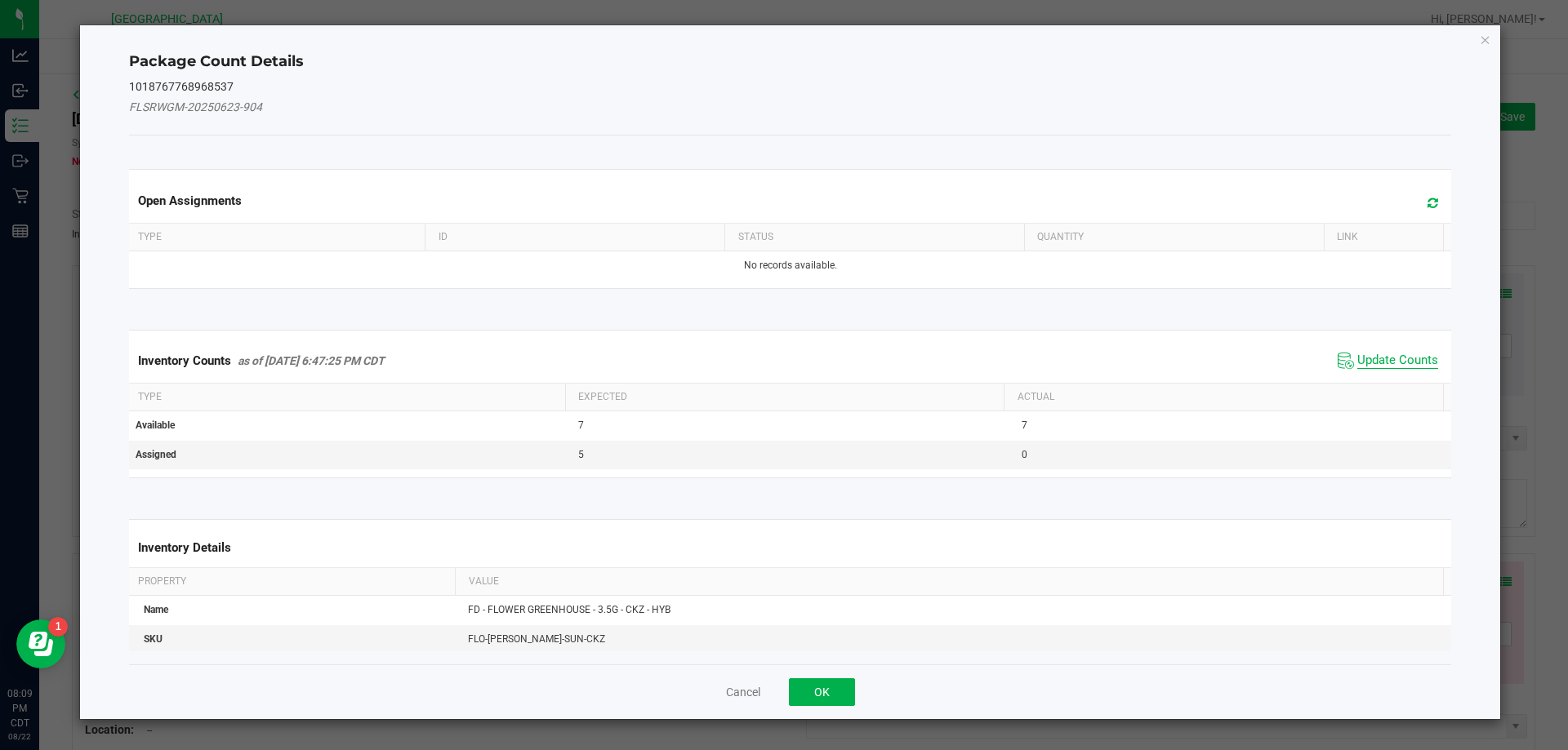
click at [1359, 358] on span "Update Counts" at bounding box center [1398, 361] width 81 height 16
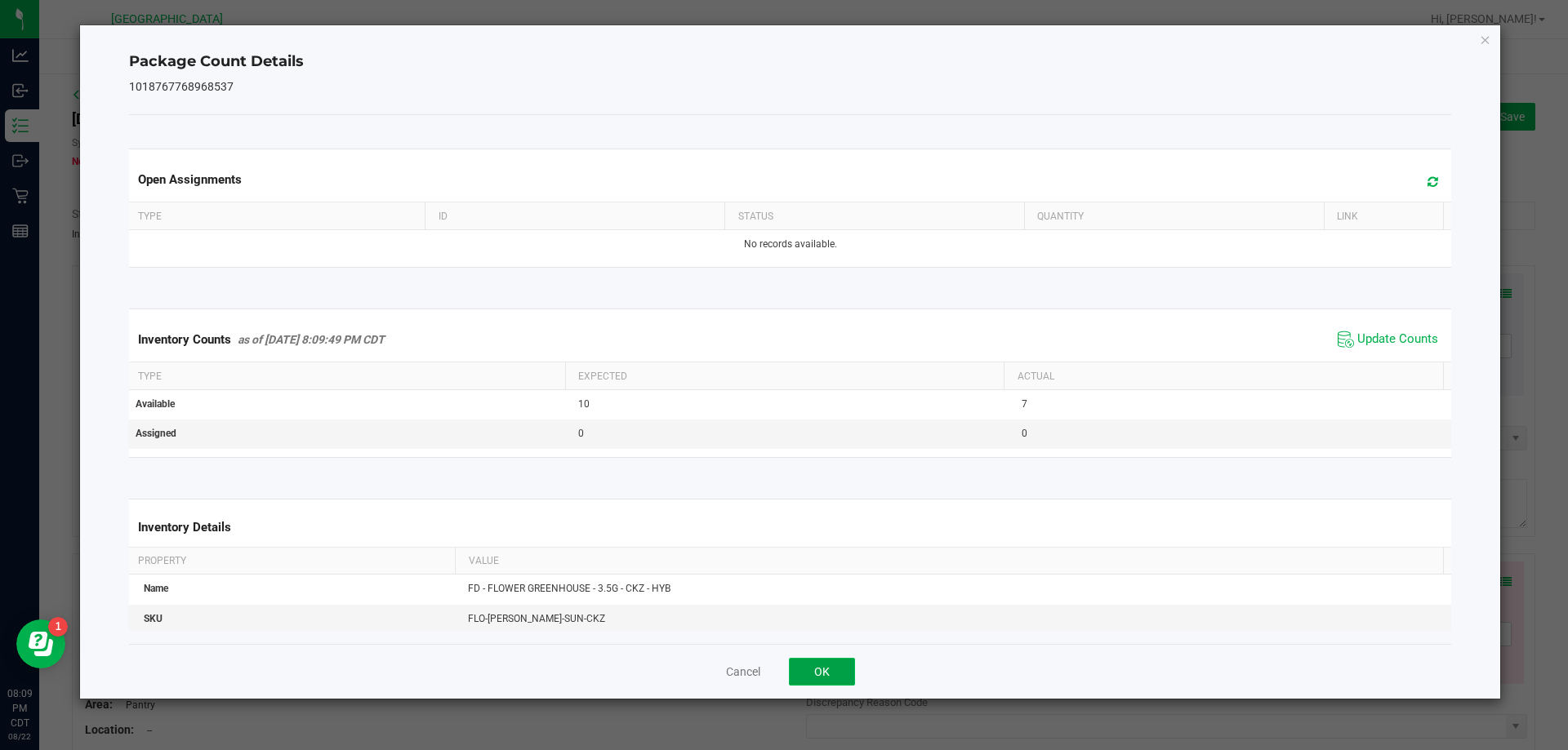
drag, startPoint x: 823, startPoint y: 662, endPoint x: 872, endPoint y: 652, distance: 50.0
click at [824, 662] on button "OK" at bounding box center [822, 672] width 66 height 27
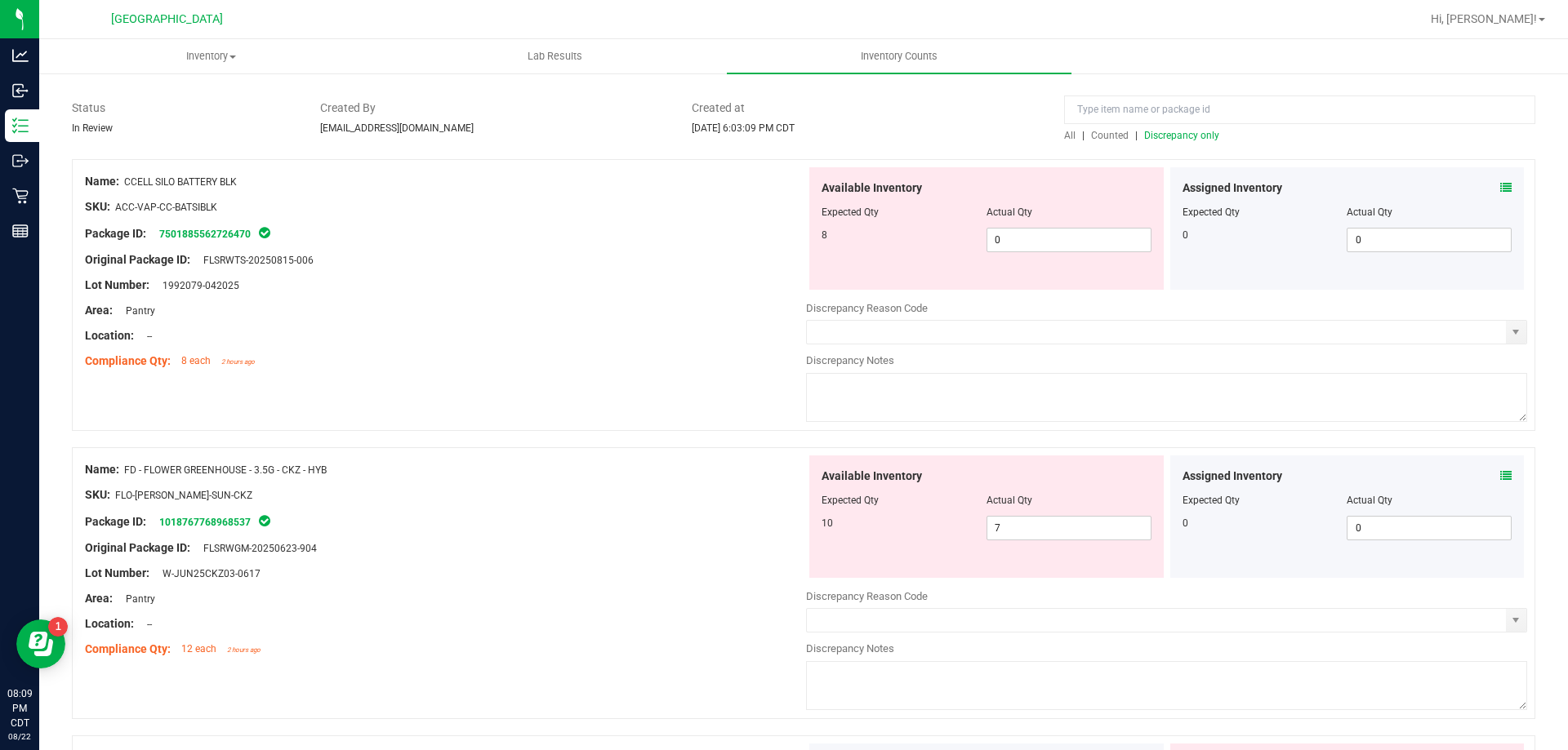
scroll to position [245, 0]
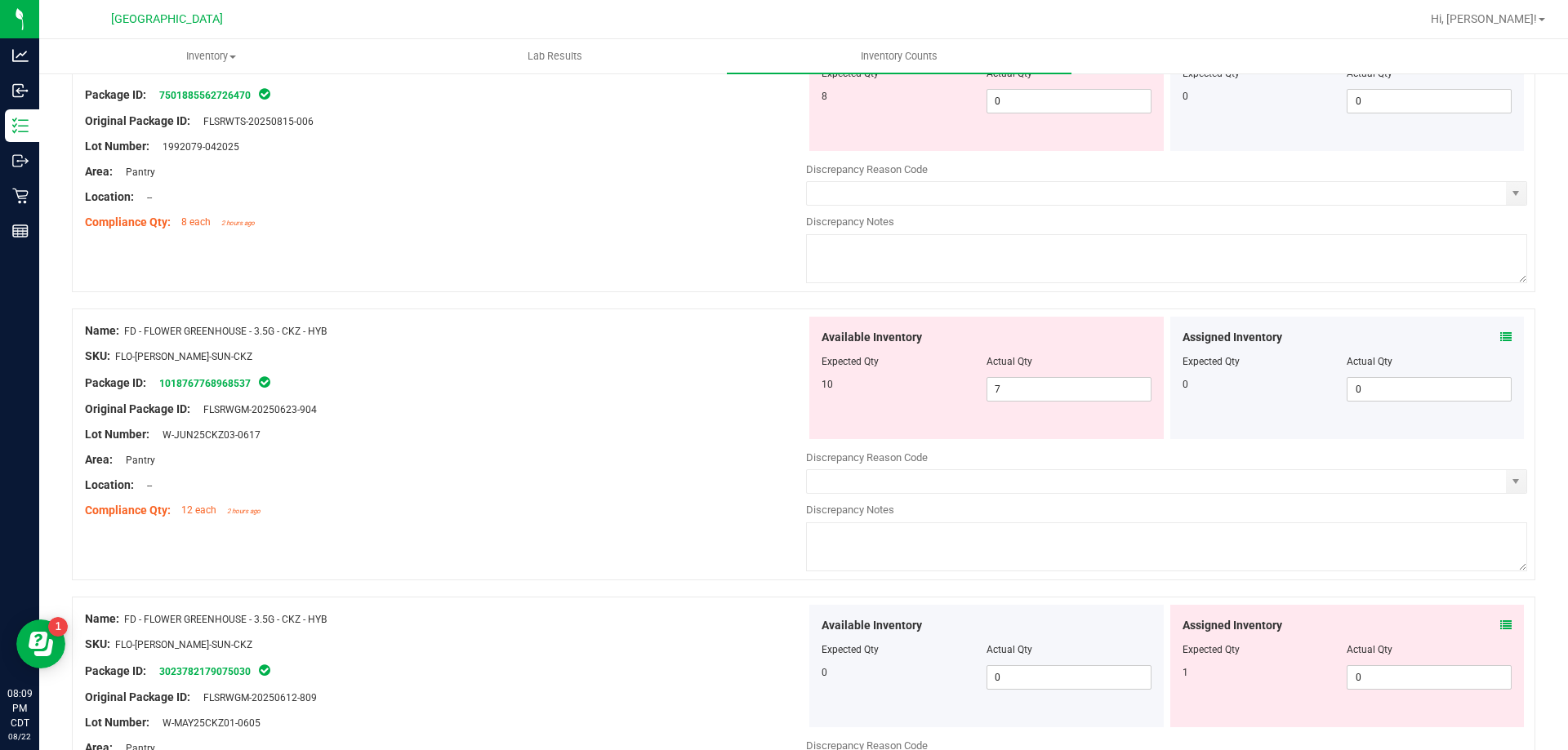
click at [1500, 624] on icon at bounding box center [1506, 626] width 11 height 11
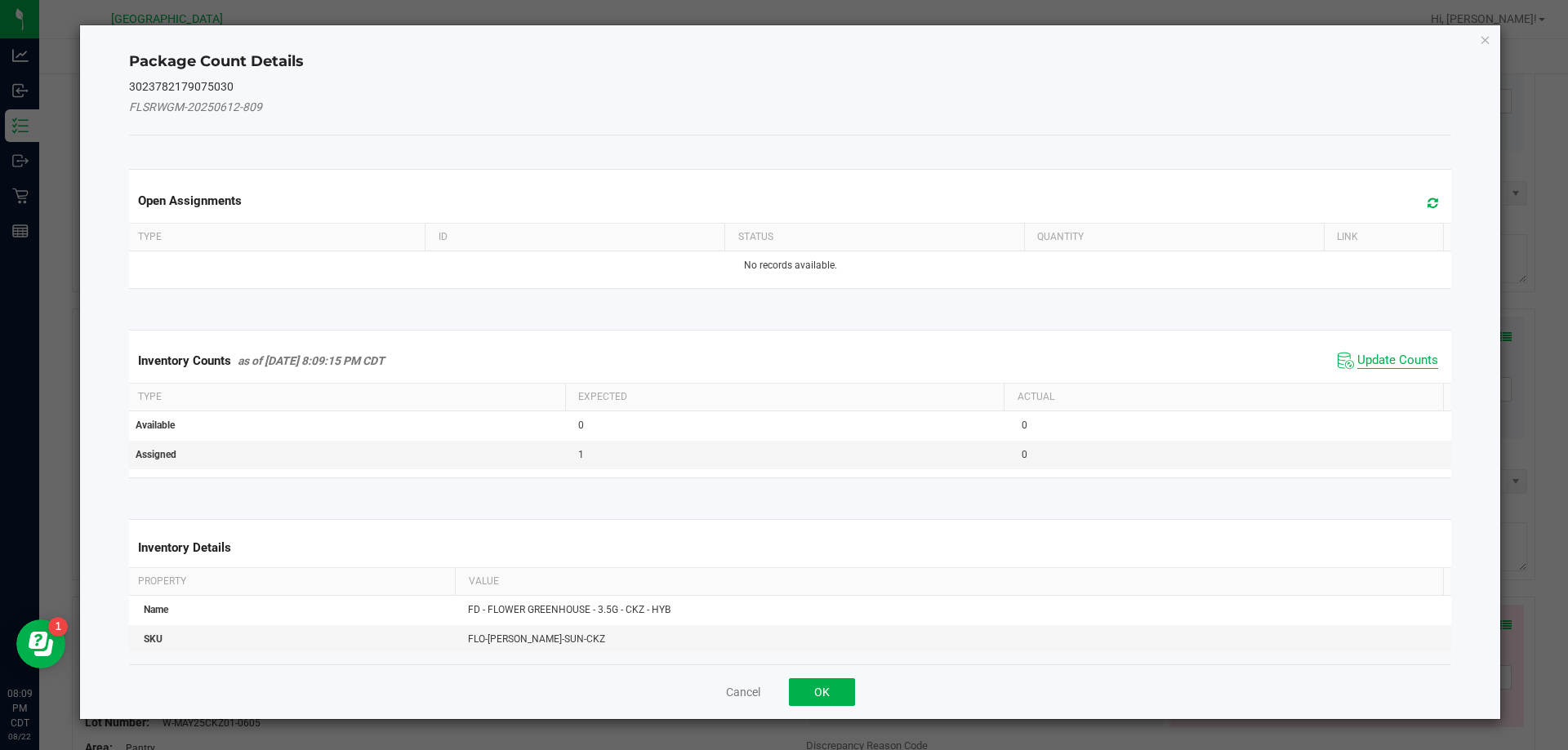
click at [1366, 358] on span "Update Counts" at bounding box center [1398, 361] width 81 height 16
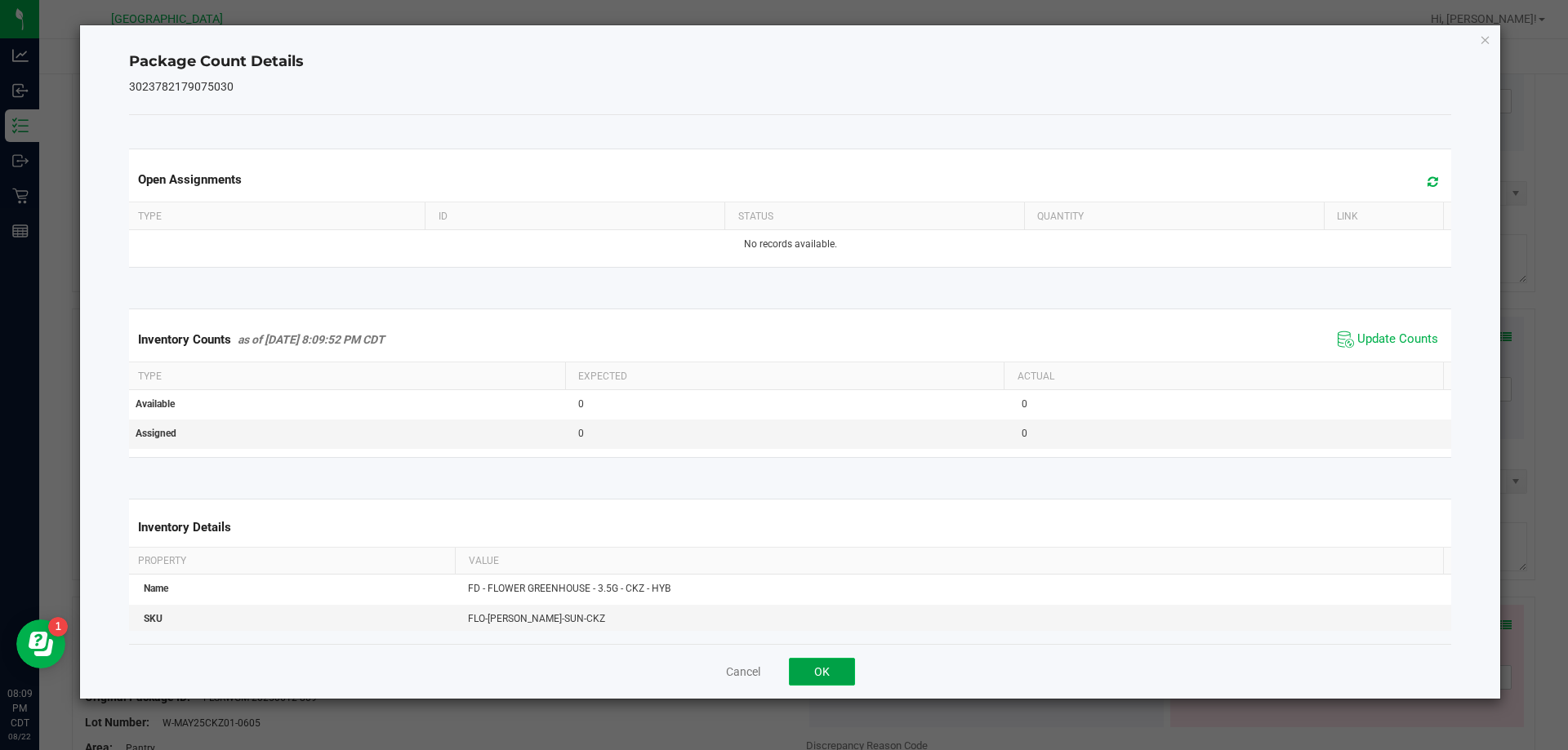
click at [821, 662] on button "OK" at bounding box center [822, 672] width 66 height 27
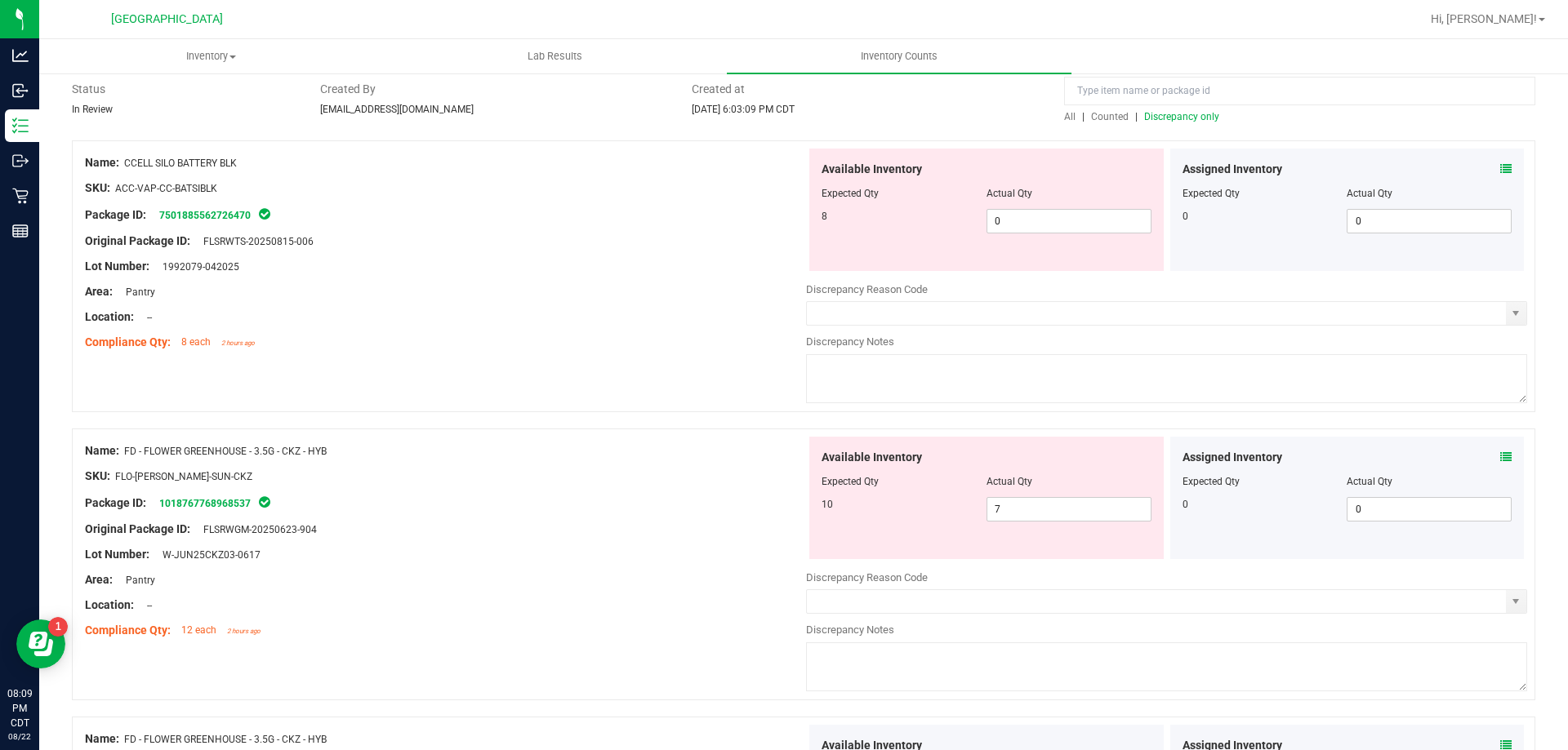
scroll to position [0, 0]
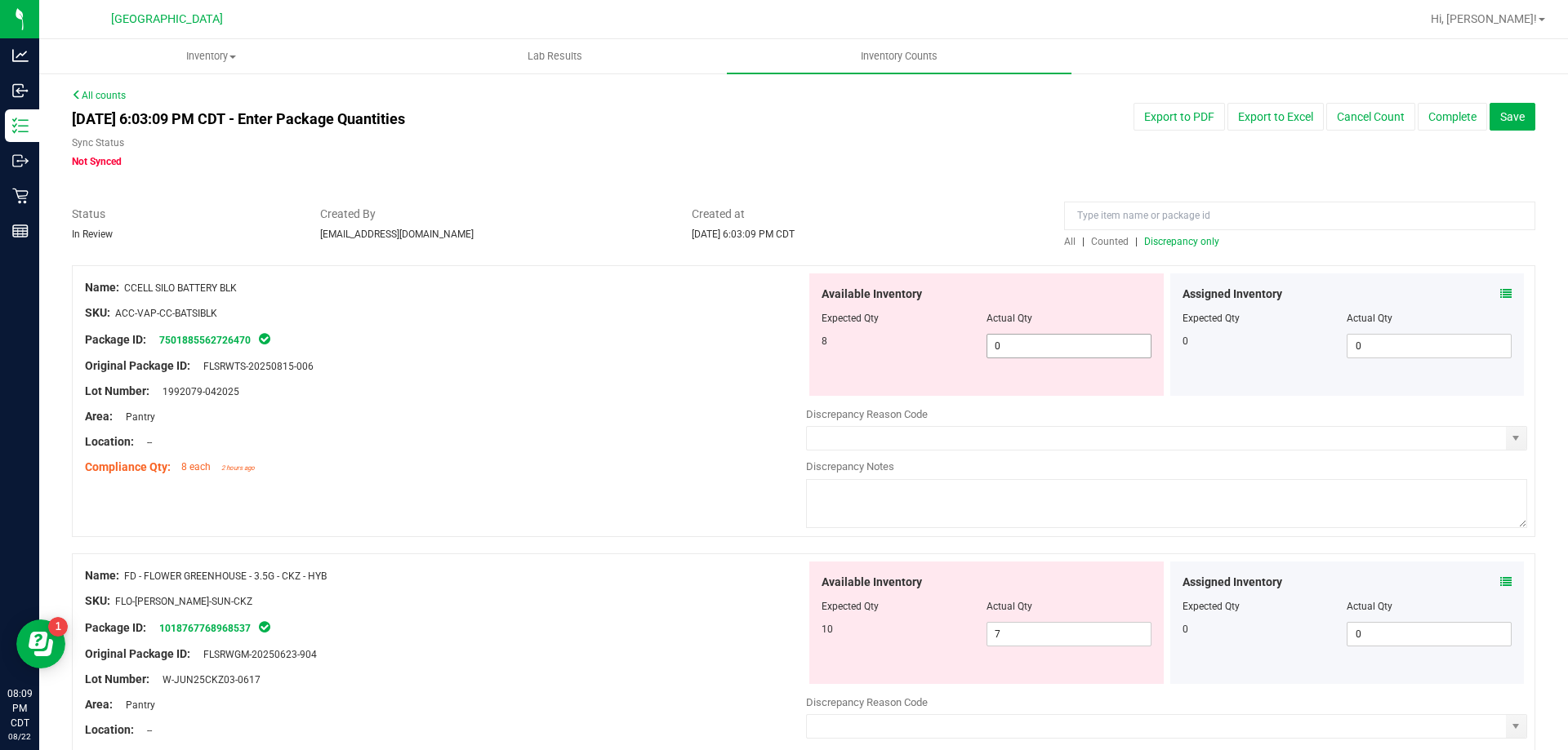
click at [1026, 347] on span "0 0" at bounding box center [1069, 346] width 165 height 25
click at [1026, 347] on input "0" at bounding box center [1069, 346] width 164 height 23
click at [557, 353] on div at bounding box center [446, 353] width 721 height 8
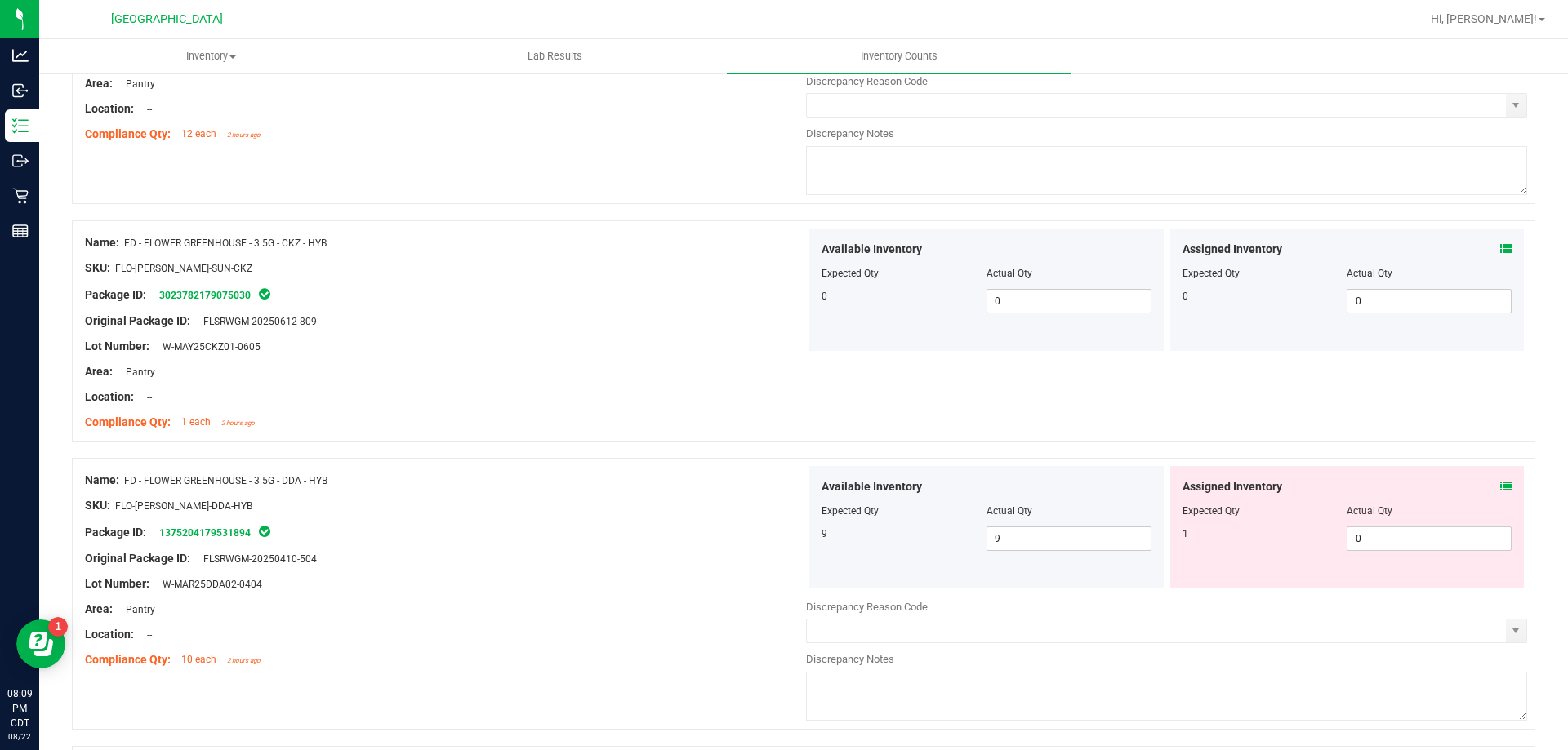
scroll to position [572, 0]
click at [1499, 486] on div "Assigned Inventory Expected Qty Actual Qty 1 0 0" at bounding box center [1347, 527] width 354 height 123
click at [1500, 482] on icon at bounding box center [1506, 486] width 11 height 11
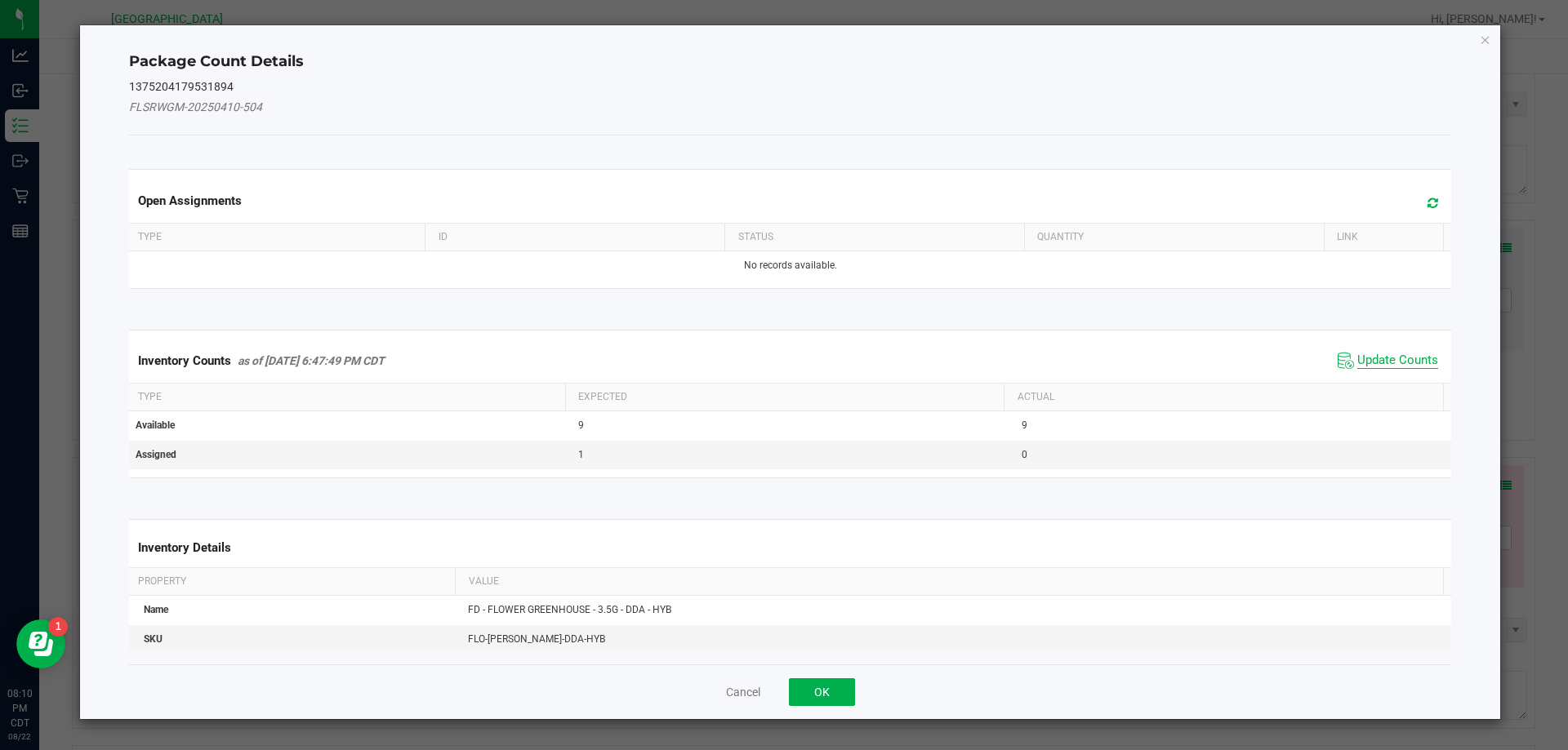
click at [1373, 364] on span "Update Counts" at bounding box center [1398, 361] width 81 height 16
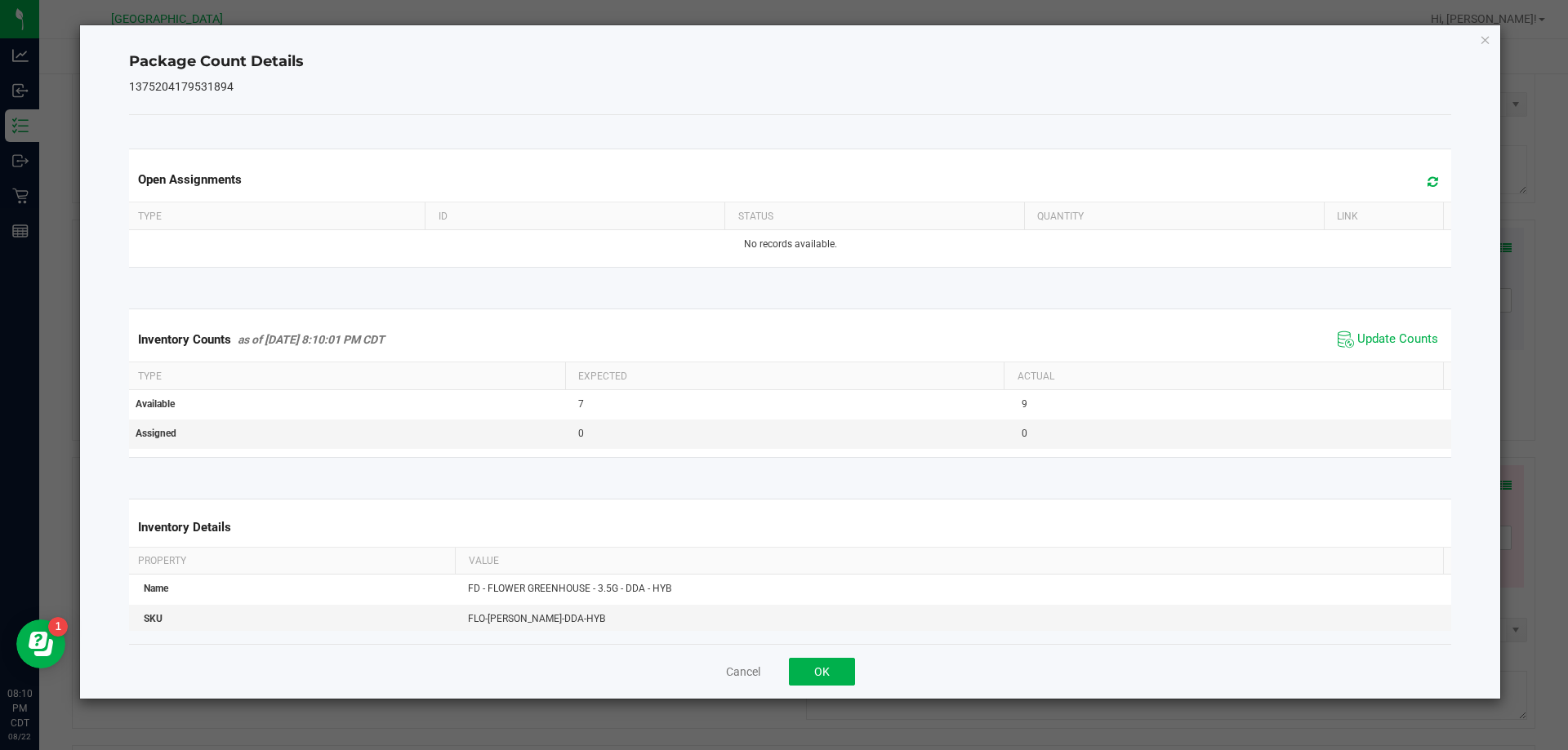
scroll to position [245, 0]
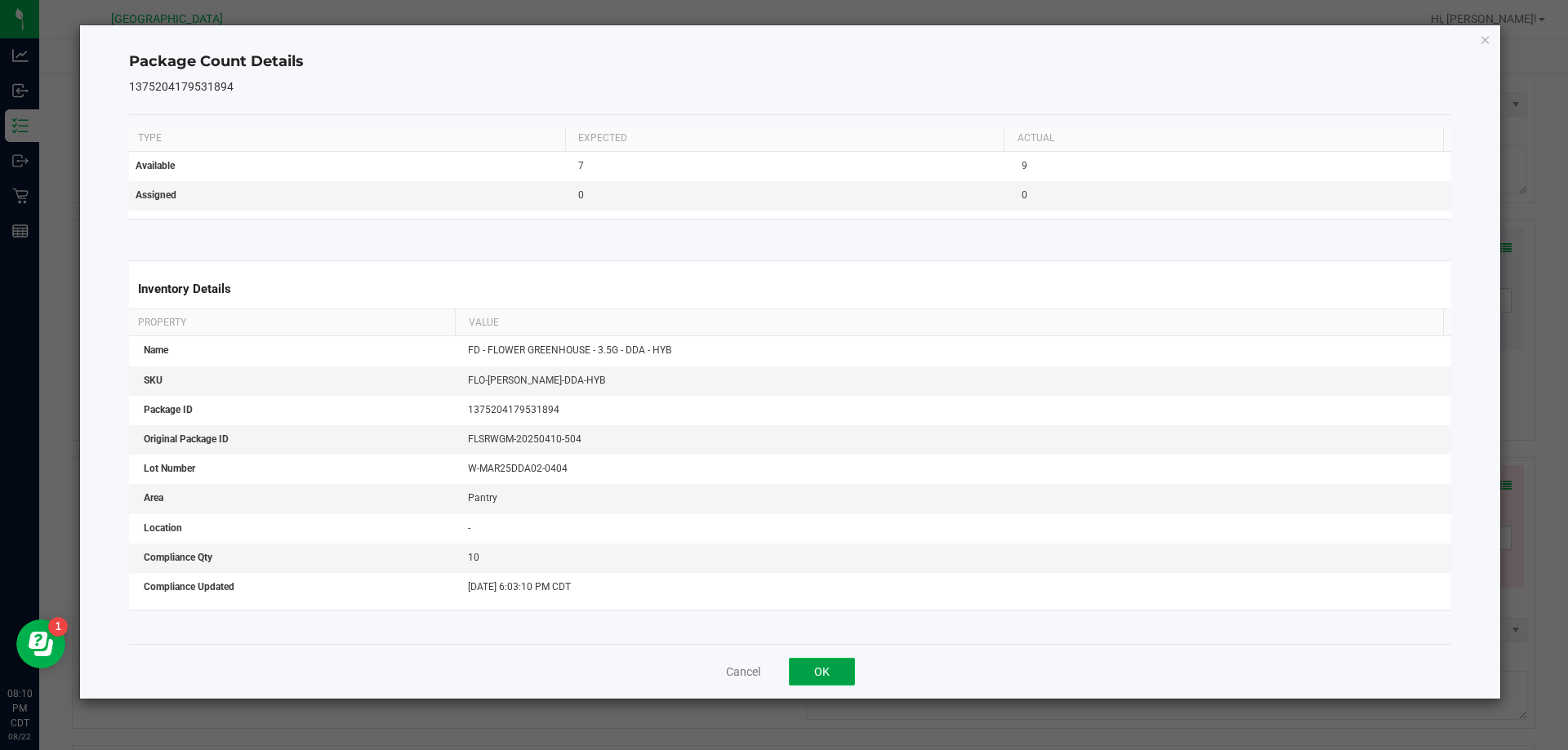
click at [826, 669] on button "OK" at bounding box center [822, 672] width 66 height 27
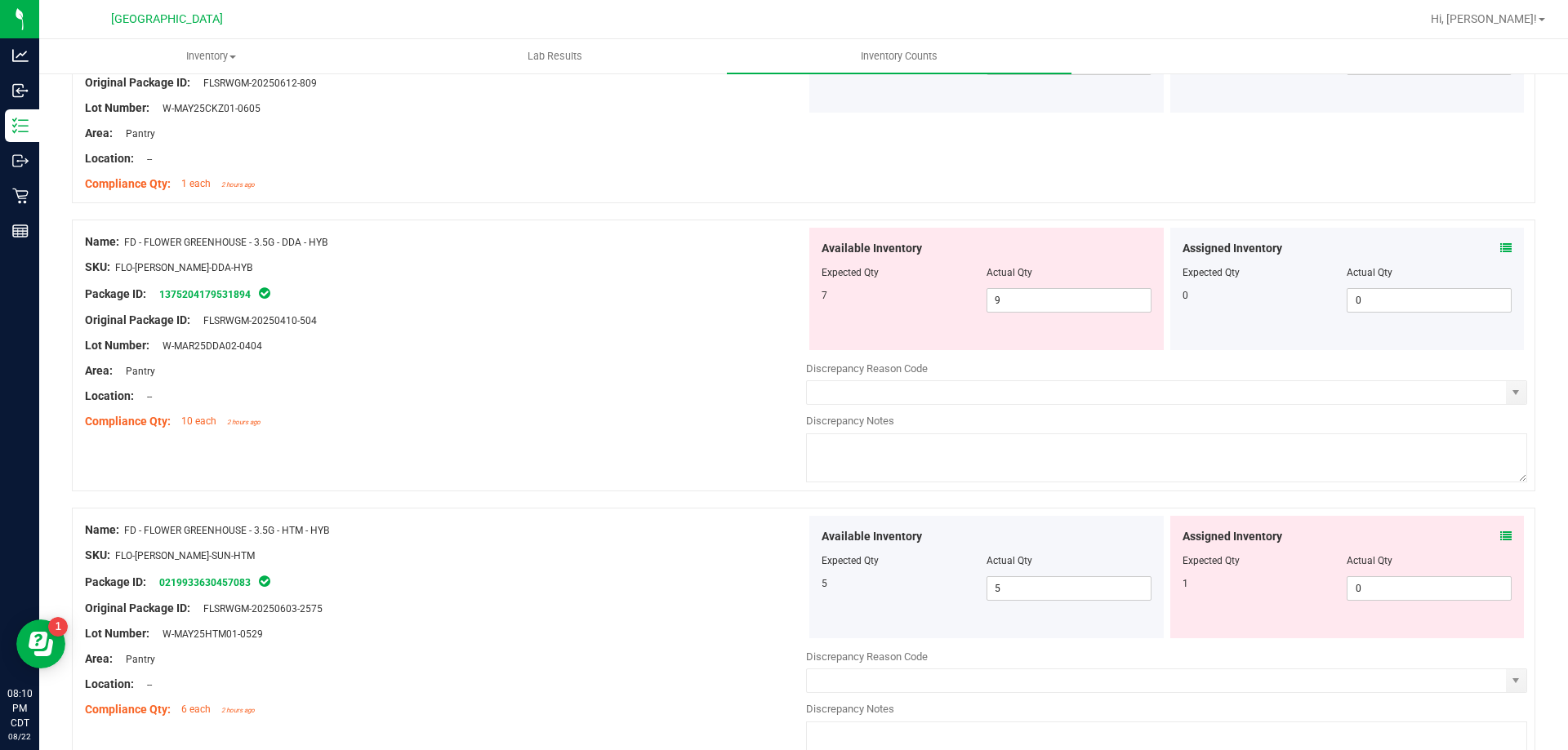
scroll to position [817, 0]
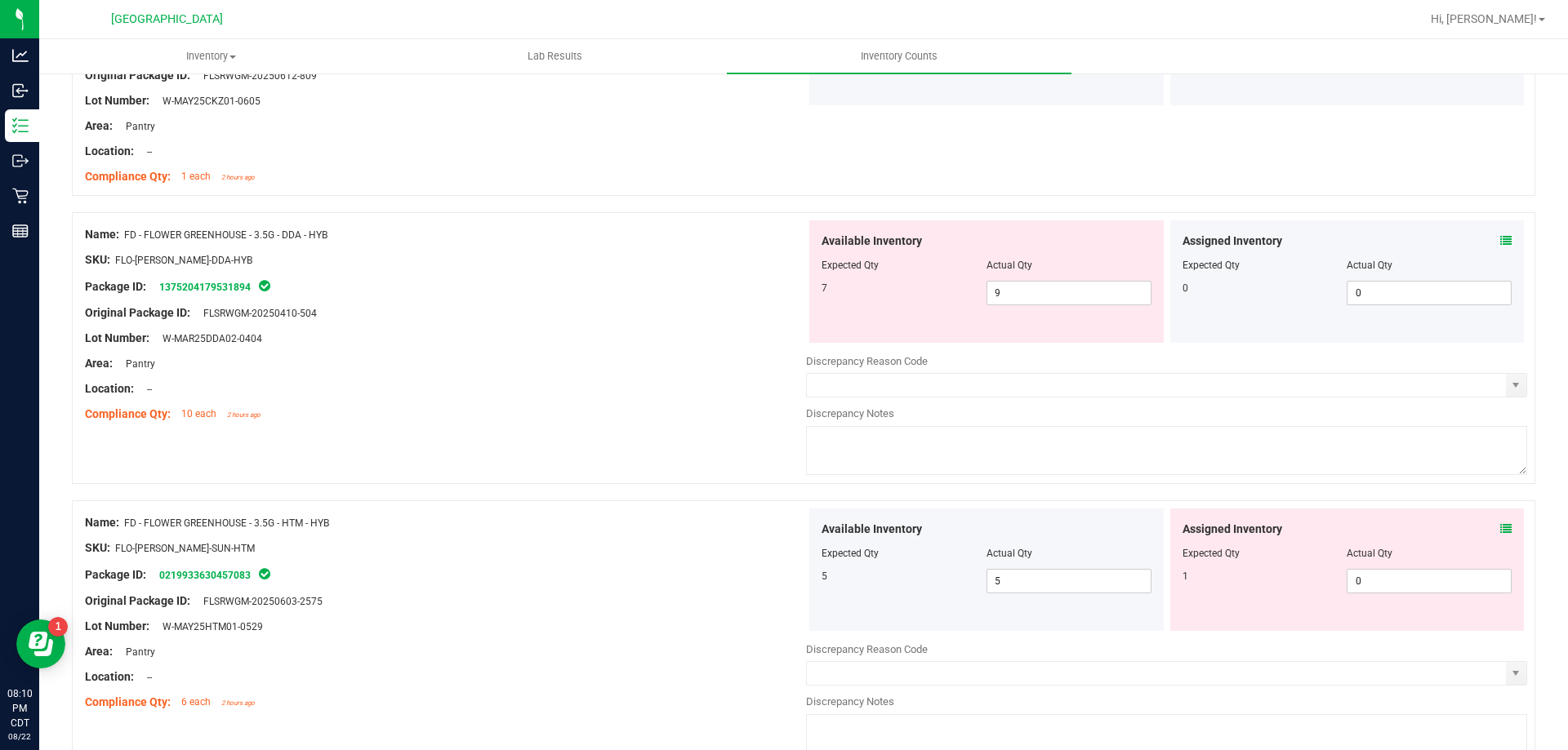
click at [1500, 529] on icon at bounding box center [1506, 529] width 11 height 11
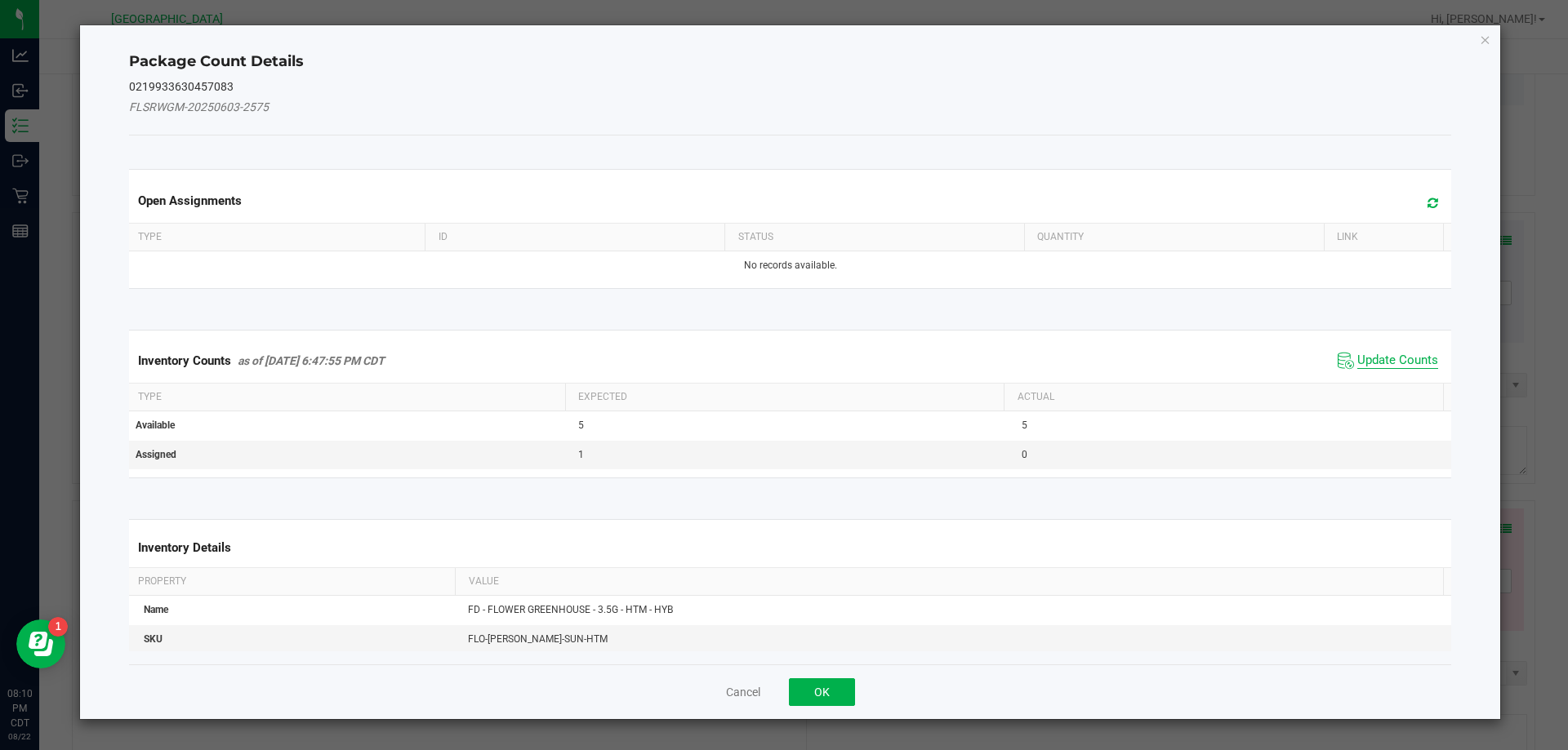
click at [1396, 356] on span "Update Counts" at bounding box center [1398, 361] width 81 height 16
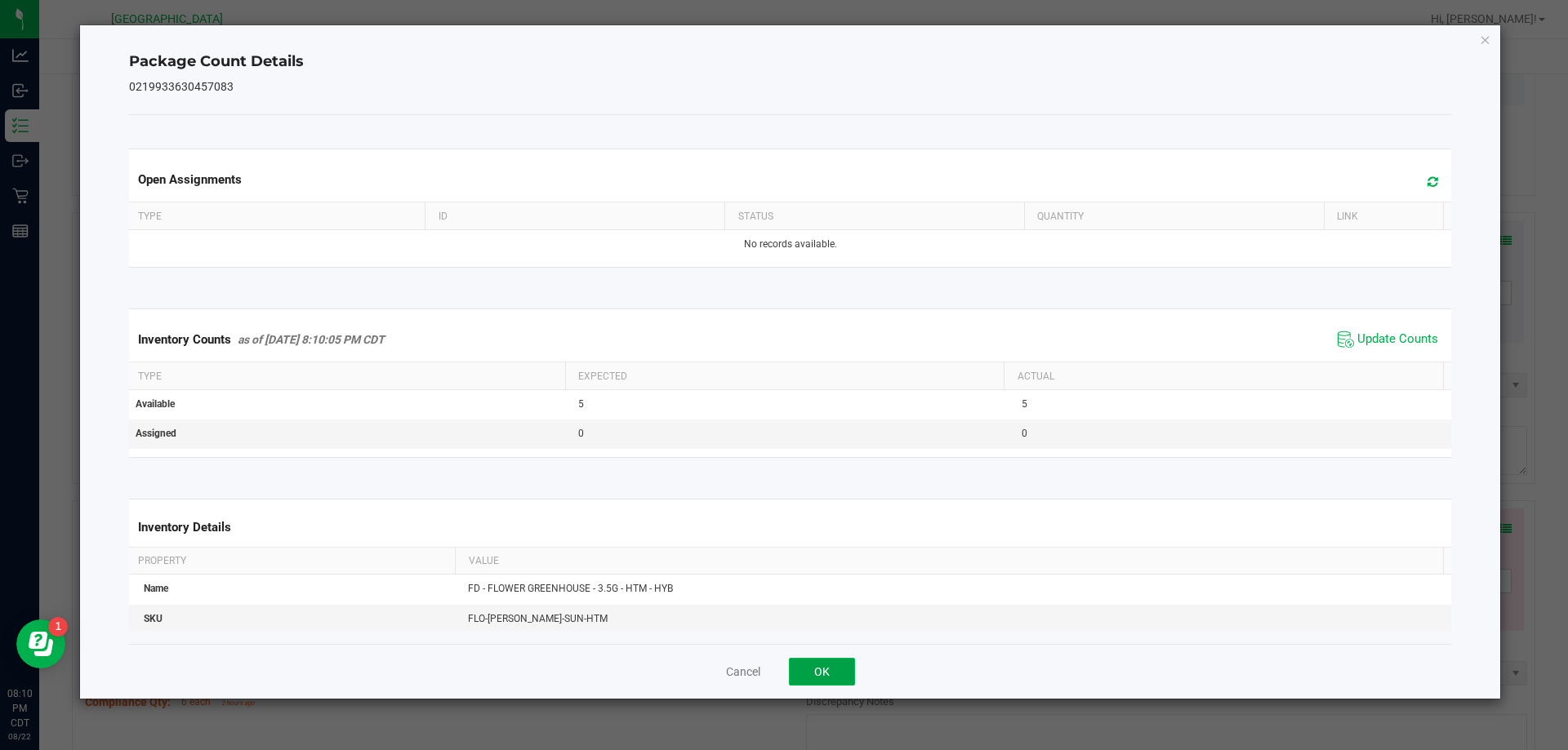
click at [826, 660] on button "OK" at bounding box center [822, 672] width 66 height 27
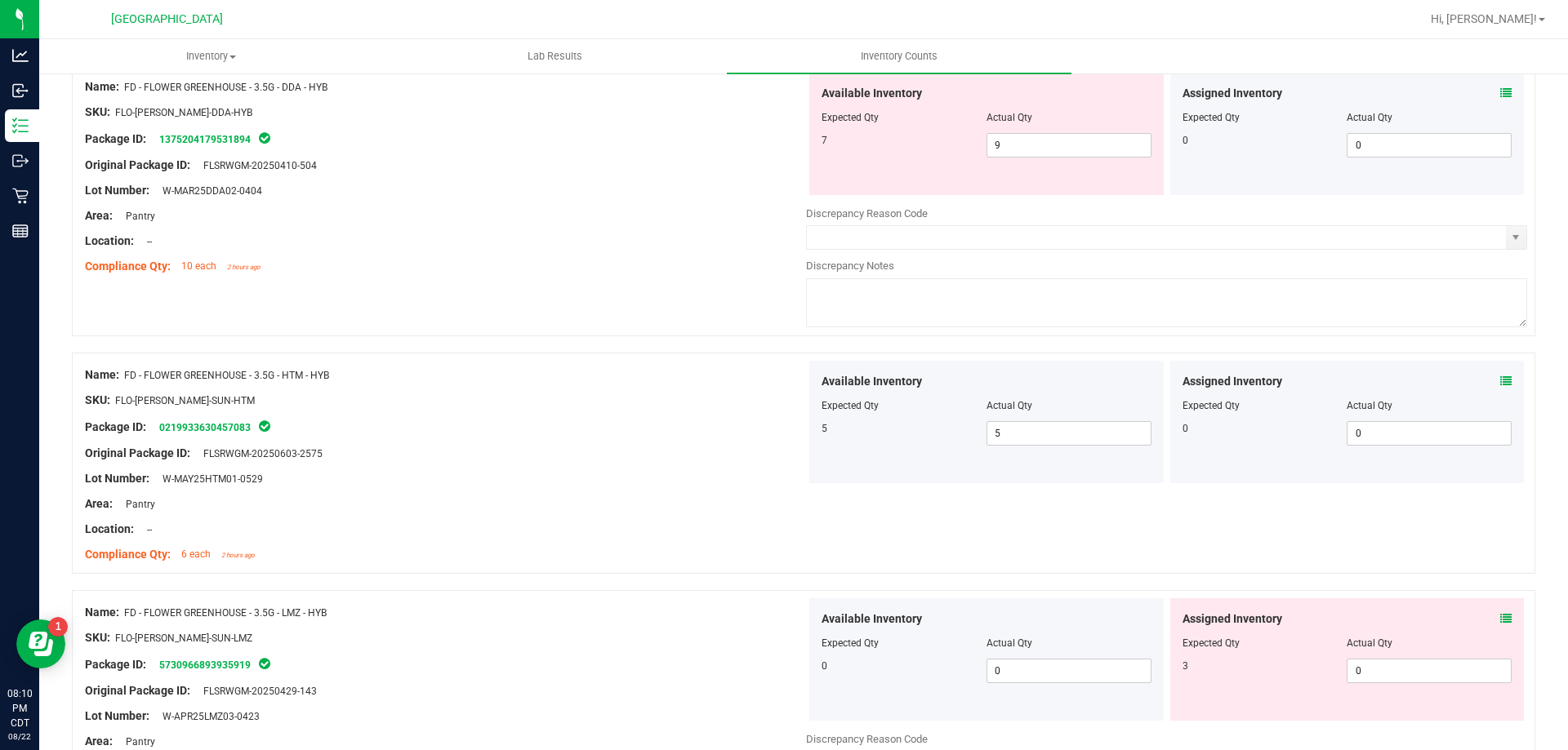
scroll to position [1143, 0]
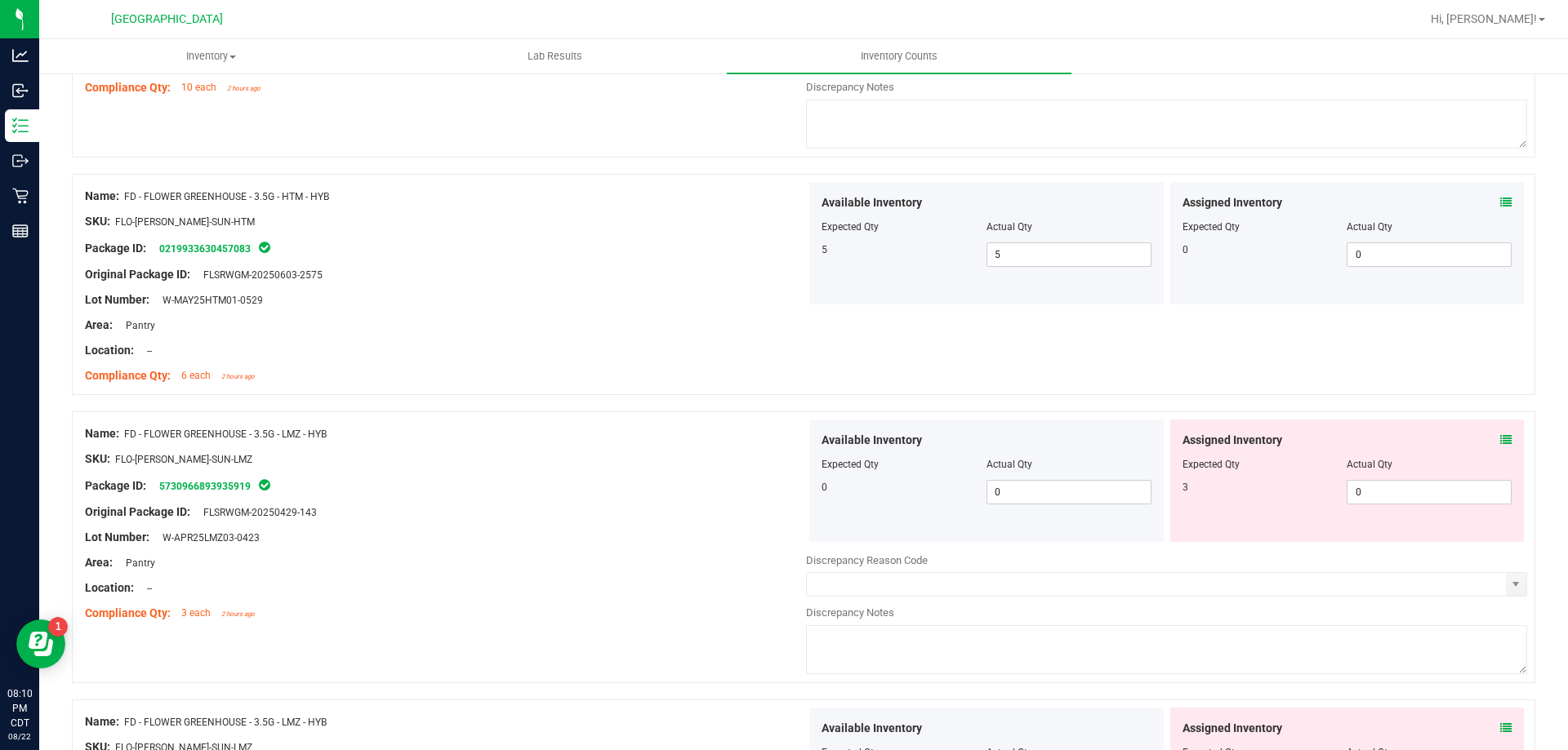
click at [1500, 437] on icon at bounding box center [1506, 440] width 11 height 11
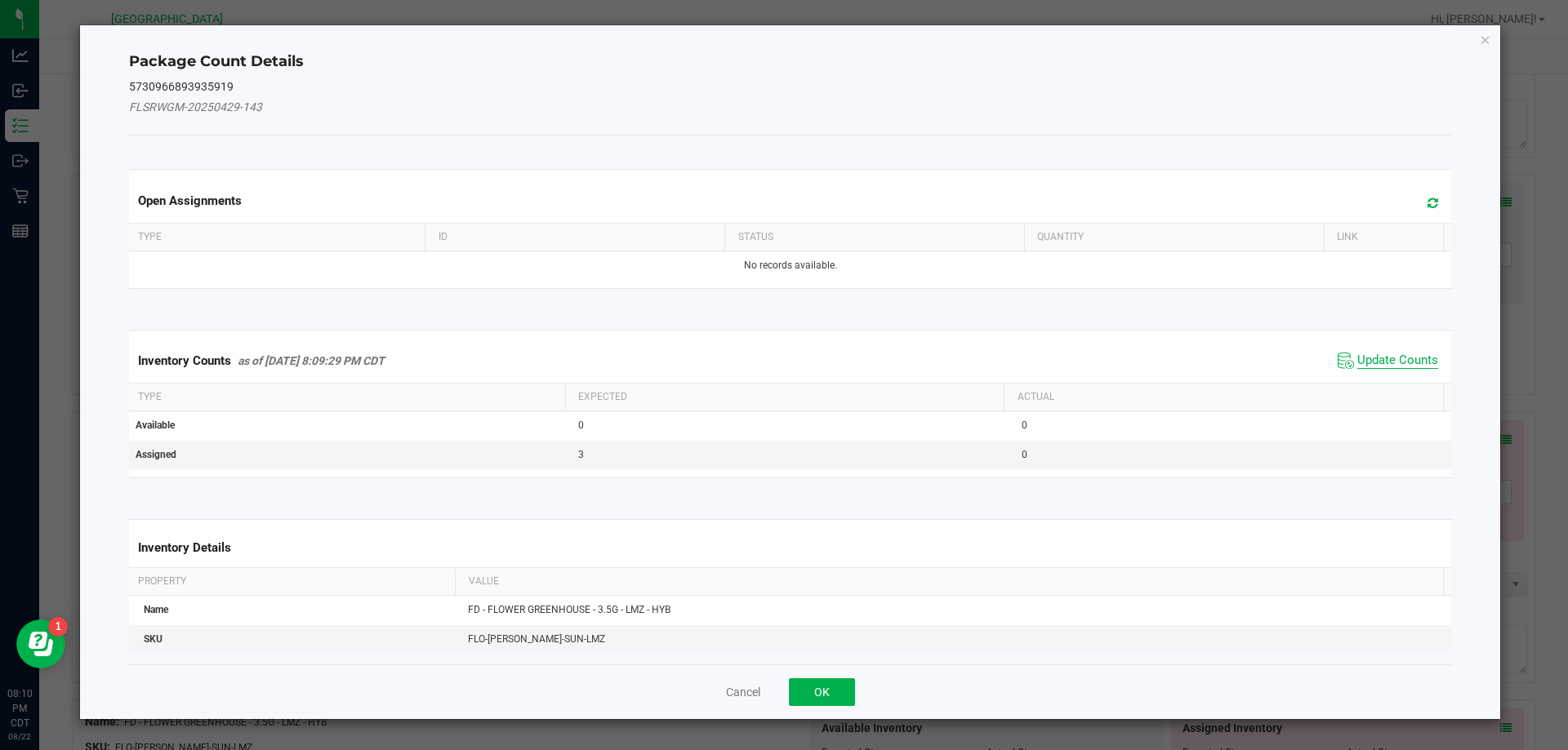
click at [1392, 355] on span "Update Counts" at bounding box center [1398, 361] width 81 height 16
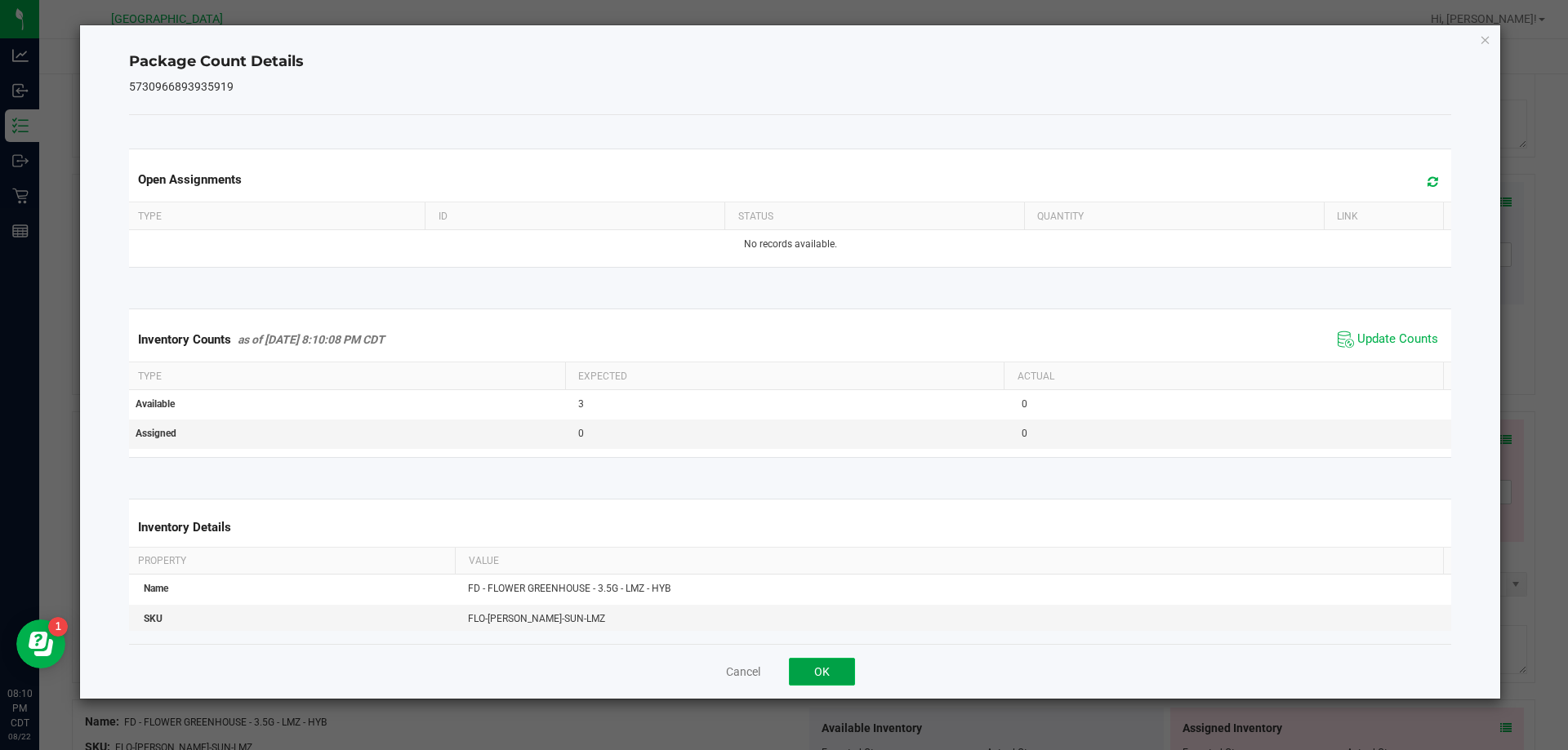
click at [838, 671] on button "OK" at bounding box center [822, 672] width 66 height 27
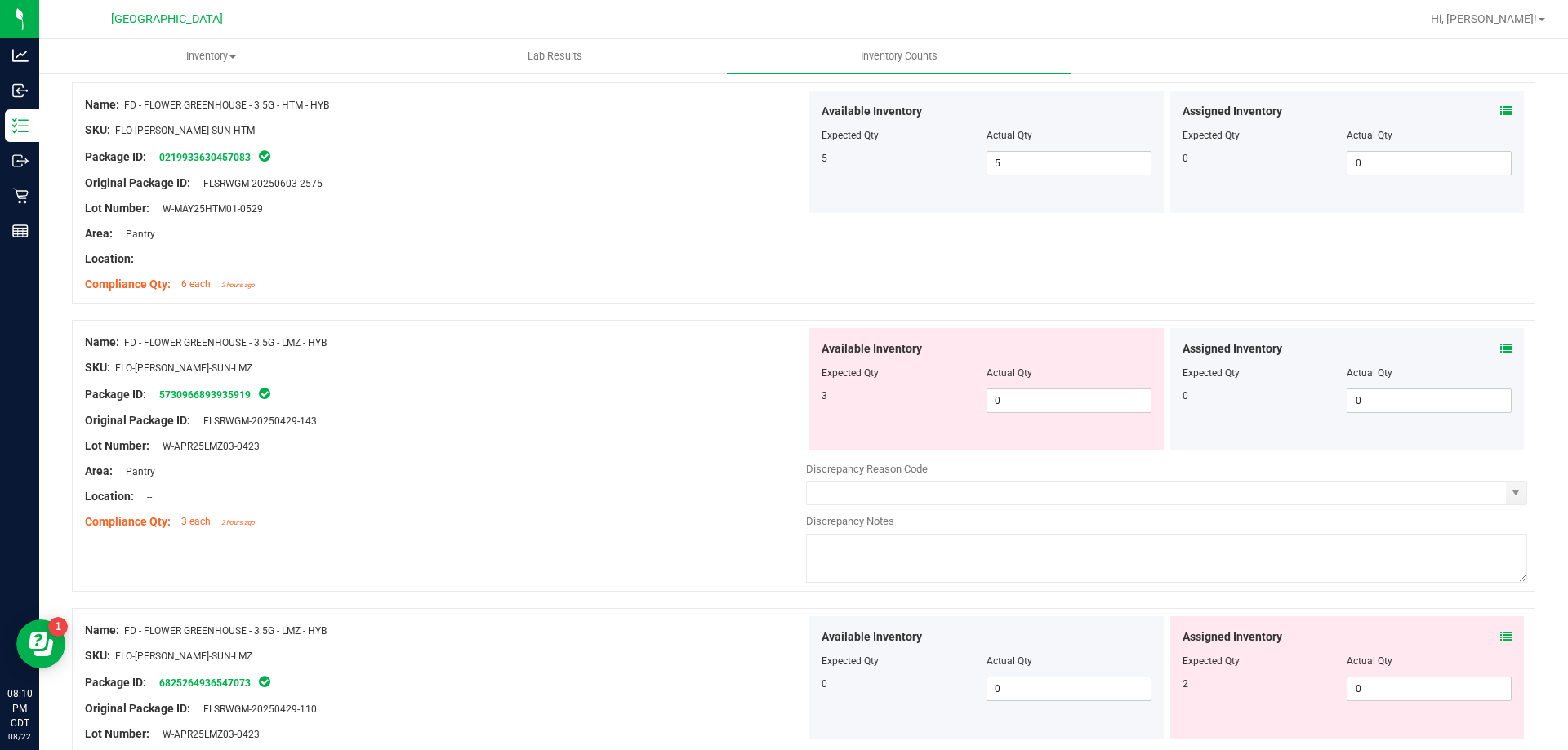
scroll to position [1388, 0]
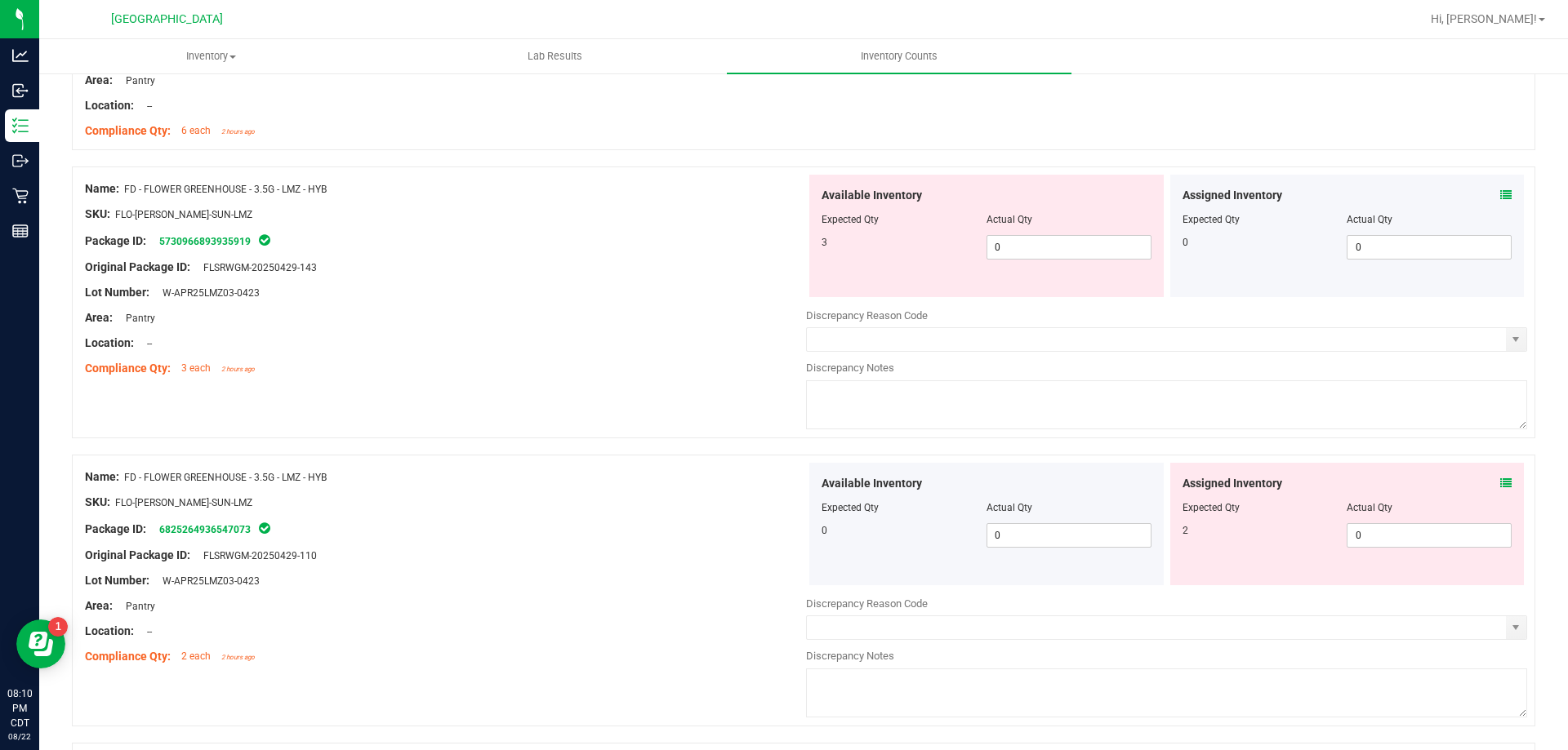
click at [1500, 485] on icon at bounding box center [1506, 483] width 11 height 11
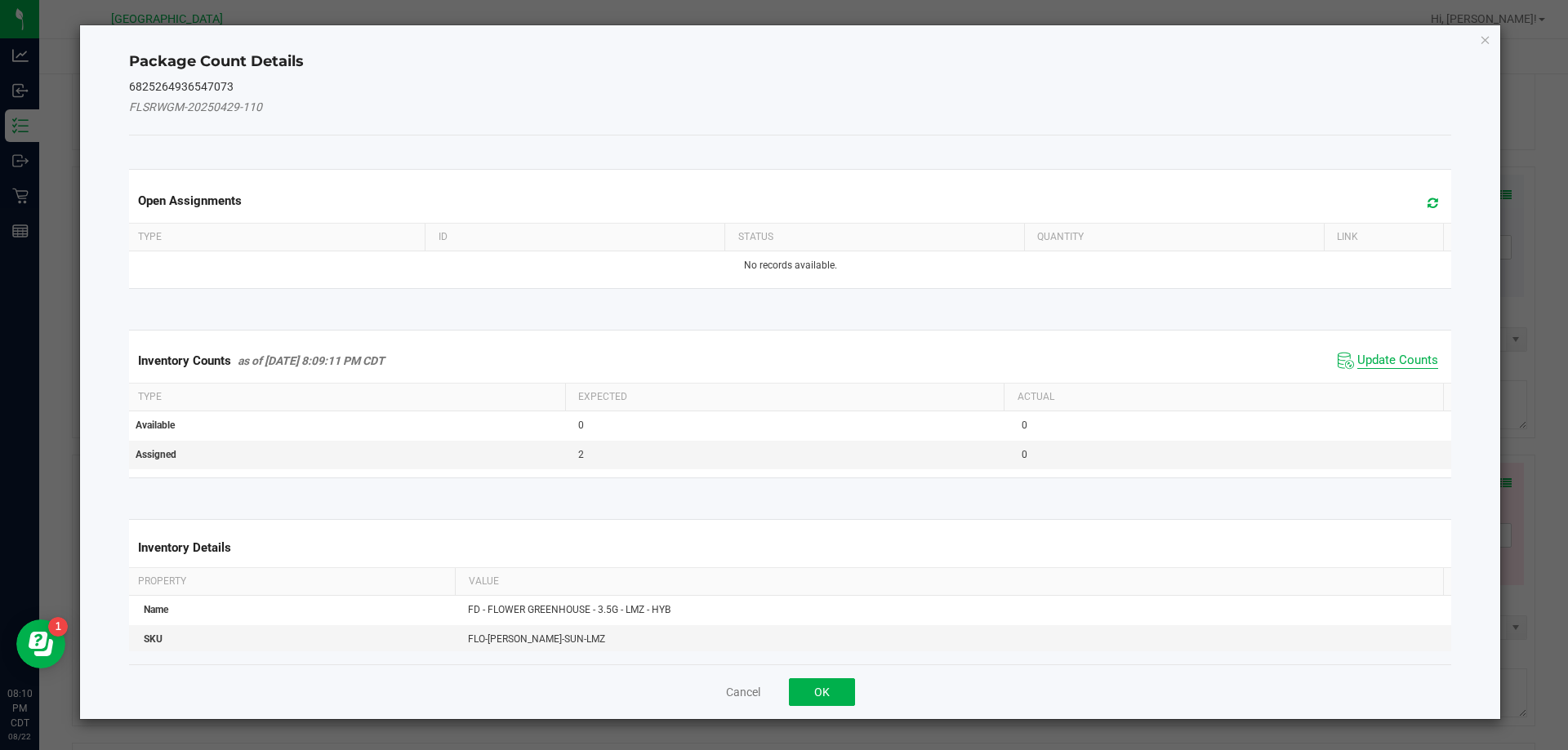
click at [1393, 369] on span "Update Counts" at bounding box center [1398, 361] width 81 height 16
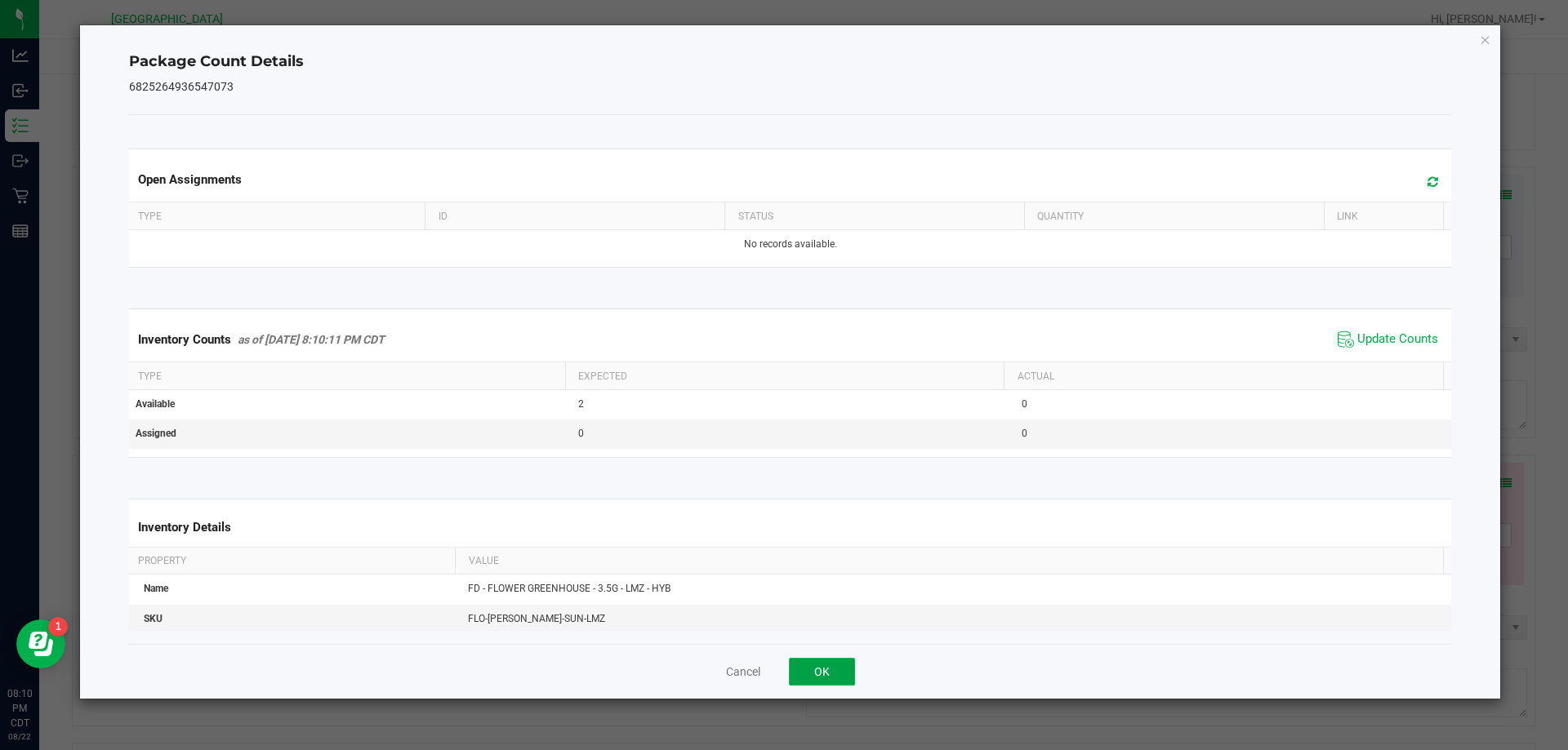
click at [828, 676] on button "OK" at bounding box center [822, 672] width 66 height 27
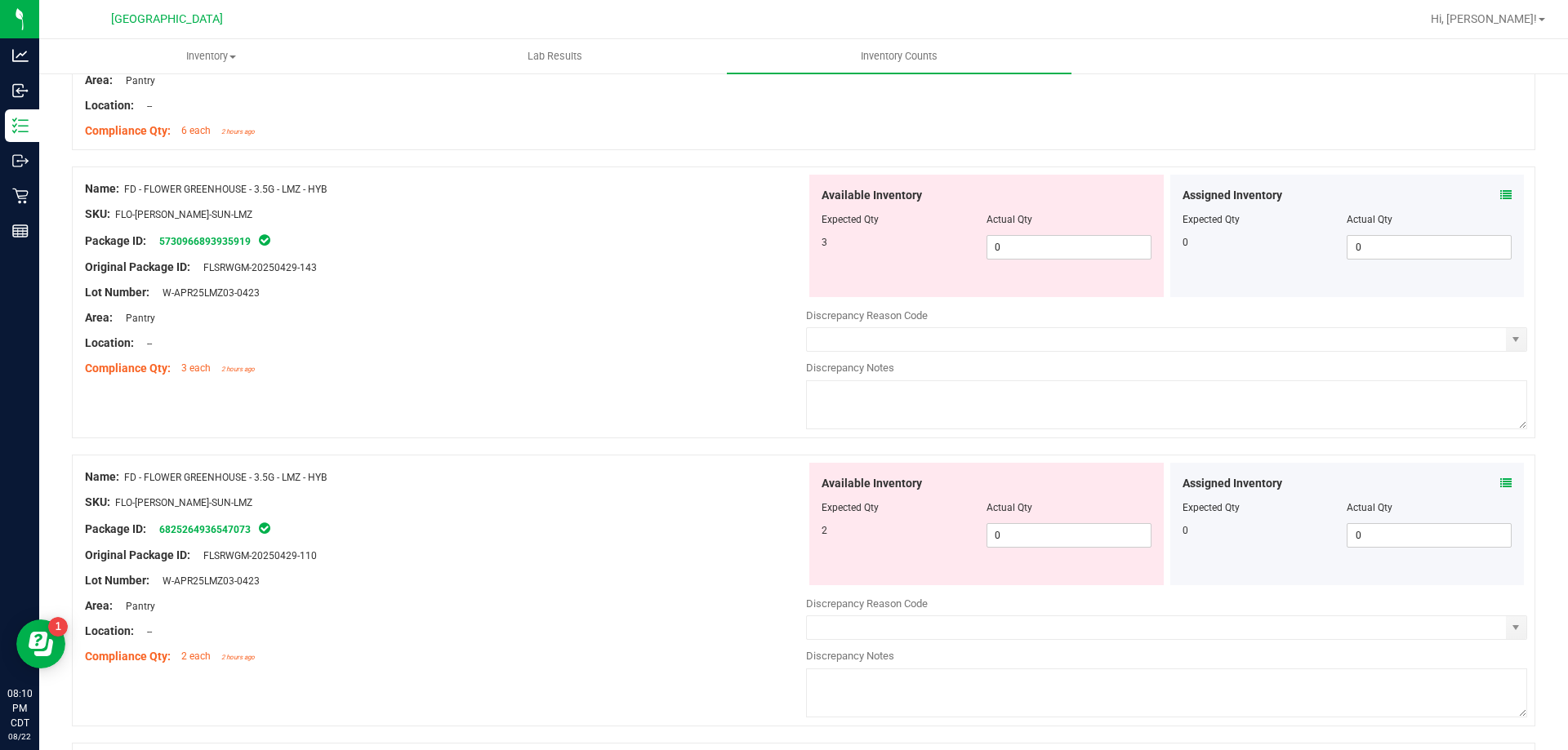
scroll to position [1633, 0]
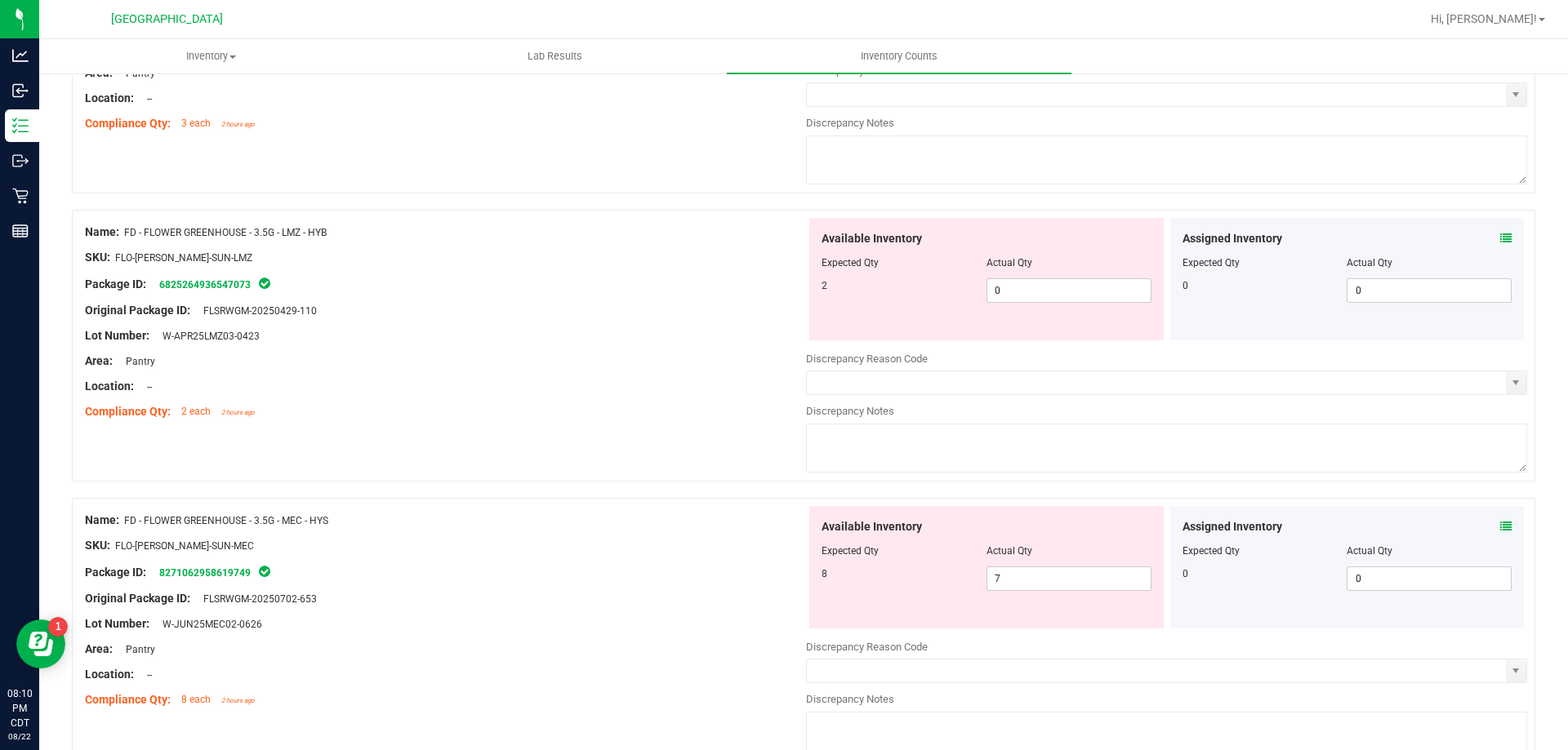
click at [1500, 529] on icon at bounding box center [1506, 527] width 11 height 11
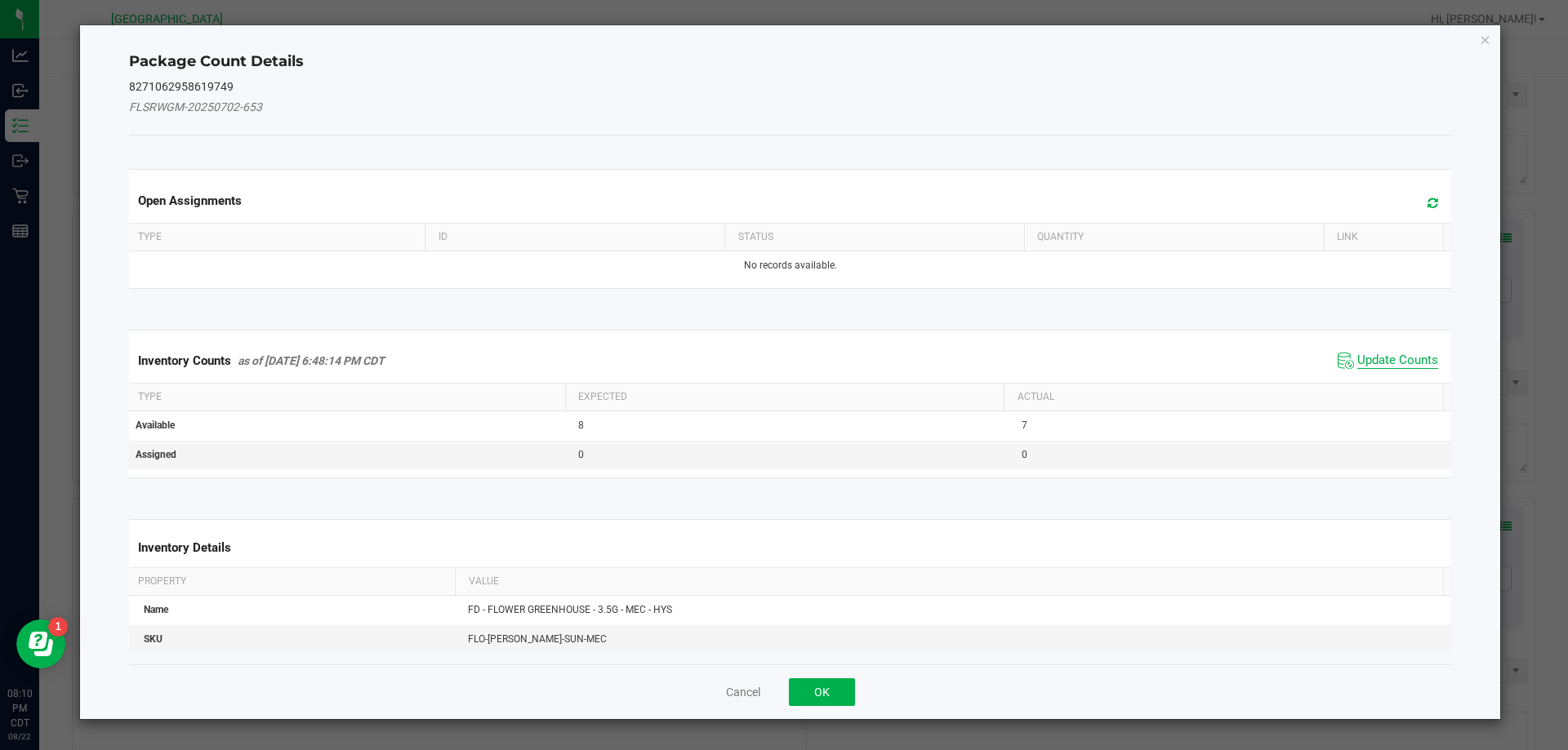
click at [1373, 366] on span "Update Counts" at bounding box center [1398, 361] width 81 height 16
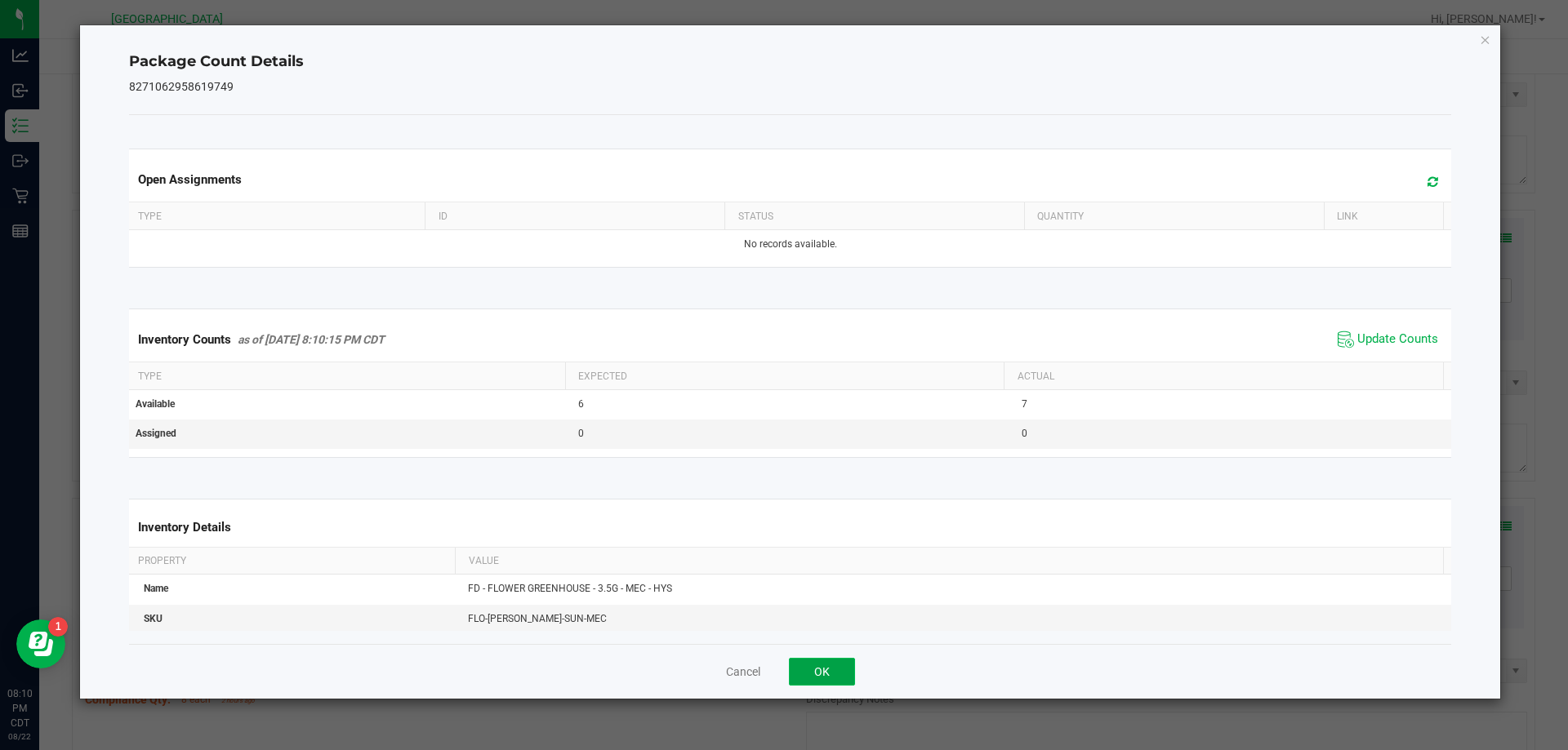
click at [849, 666] on button "OK" at bounding box center [822, 672] width 66 height 27
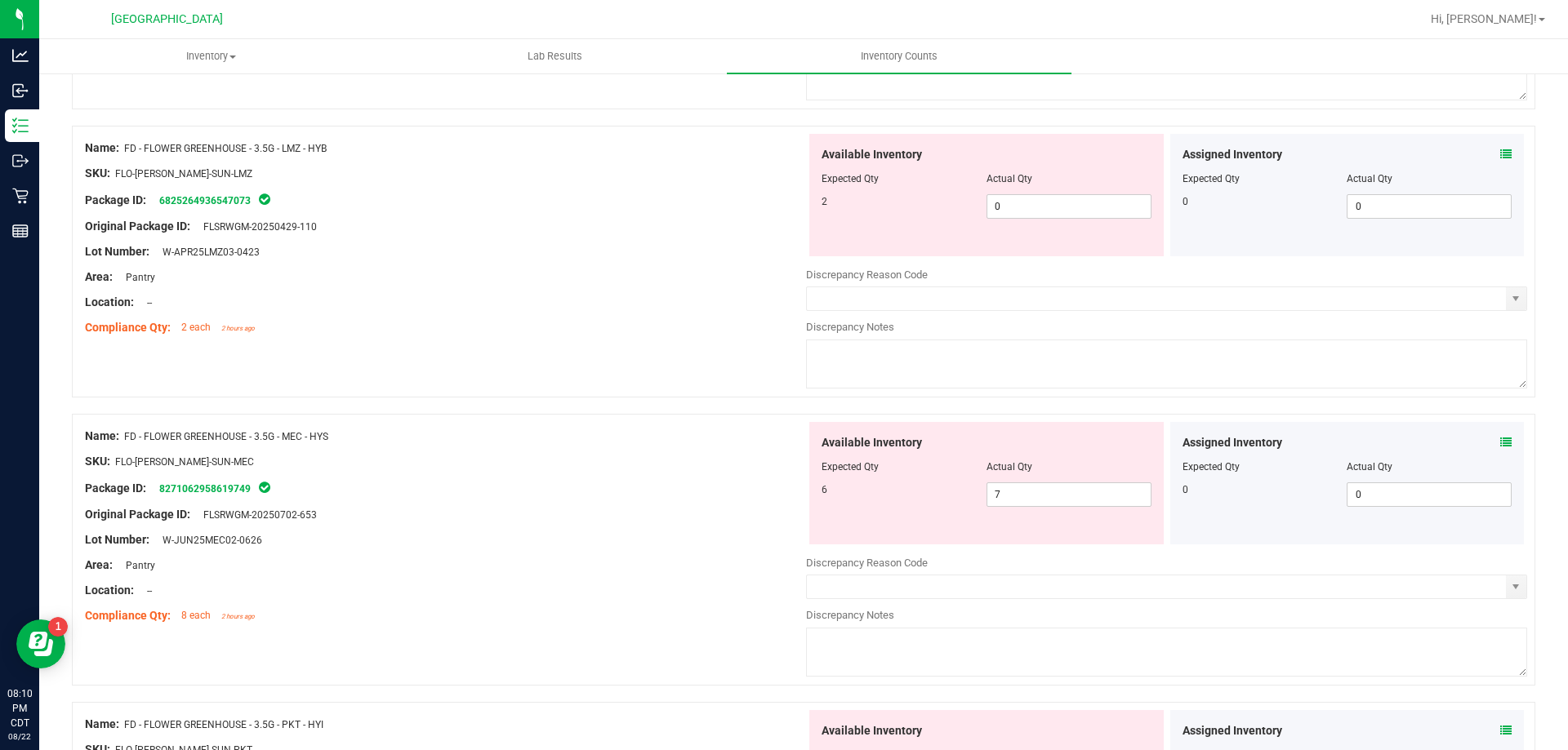
scroll to position [1796, 0]
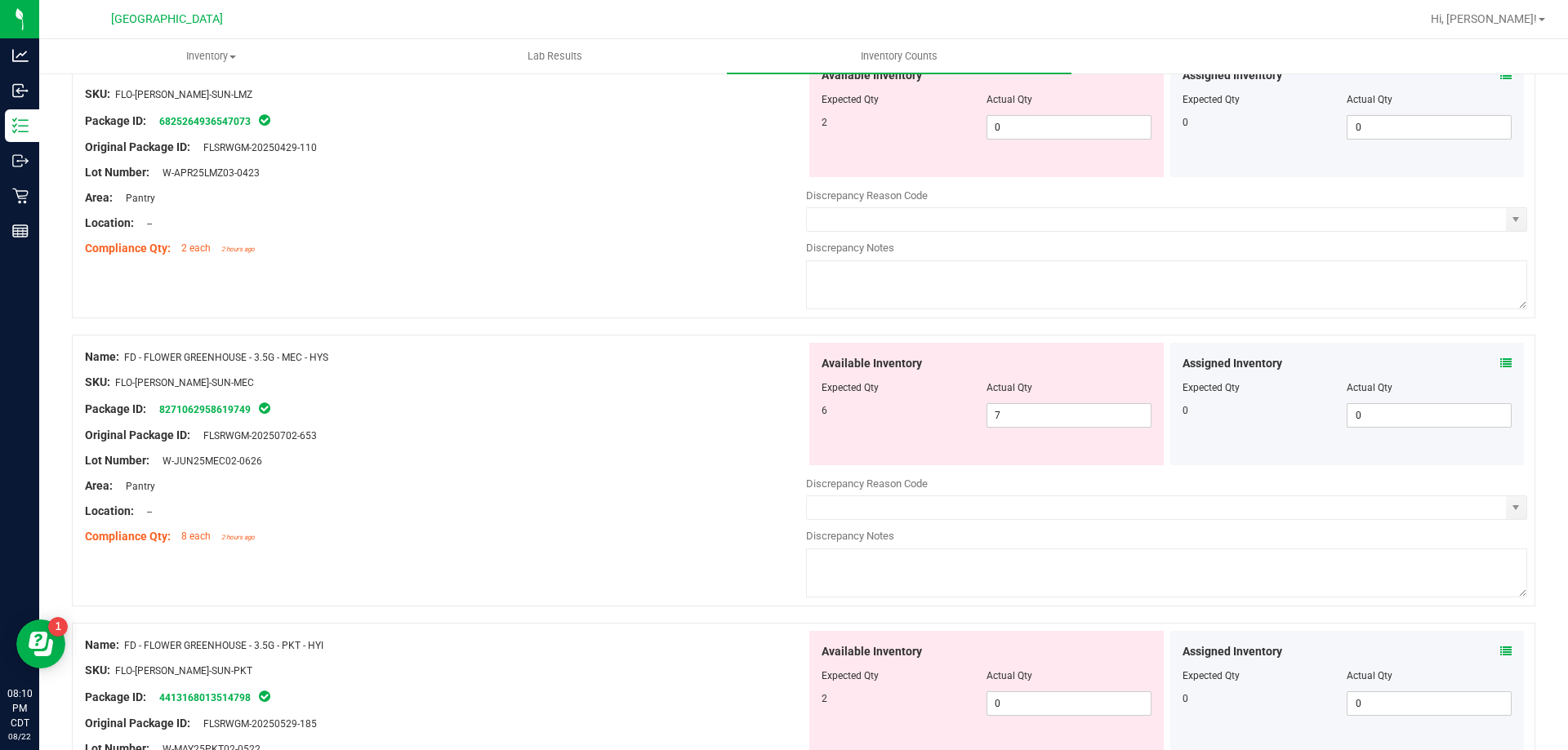
click at [1500, 654] on icon at bounding box center [1506, 651] width 11 height 11
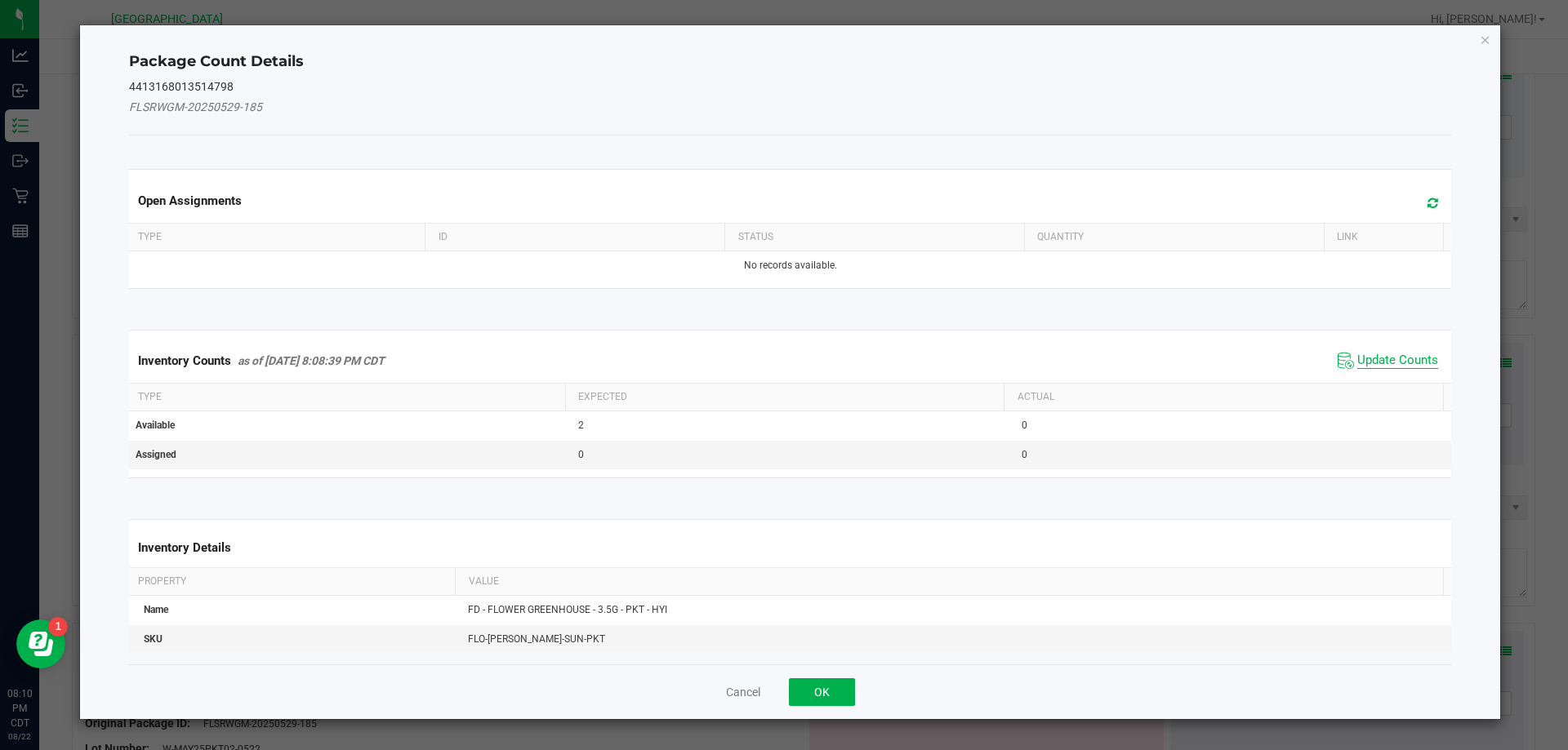
click at [1388, 360] on span "Update Counts" at bounding box center [1398, 361] width 81 height 16
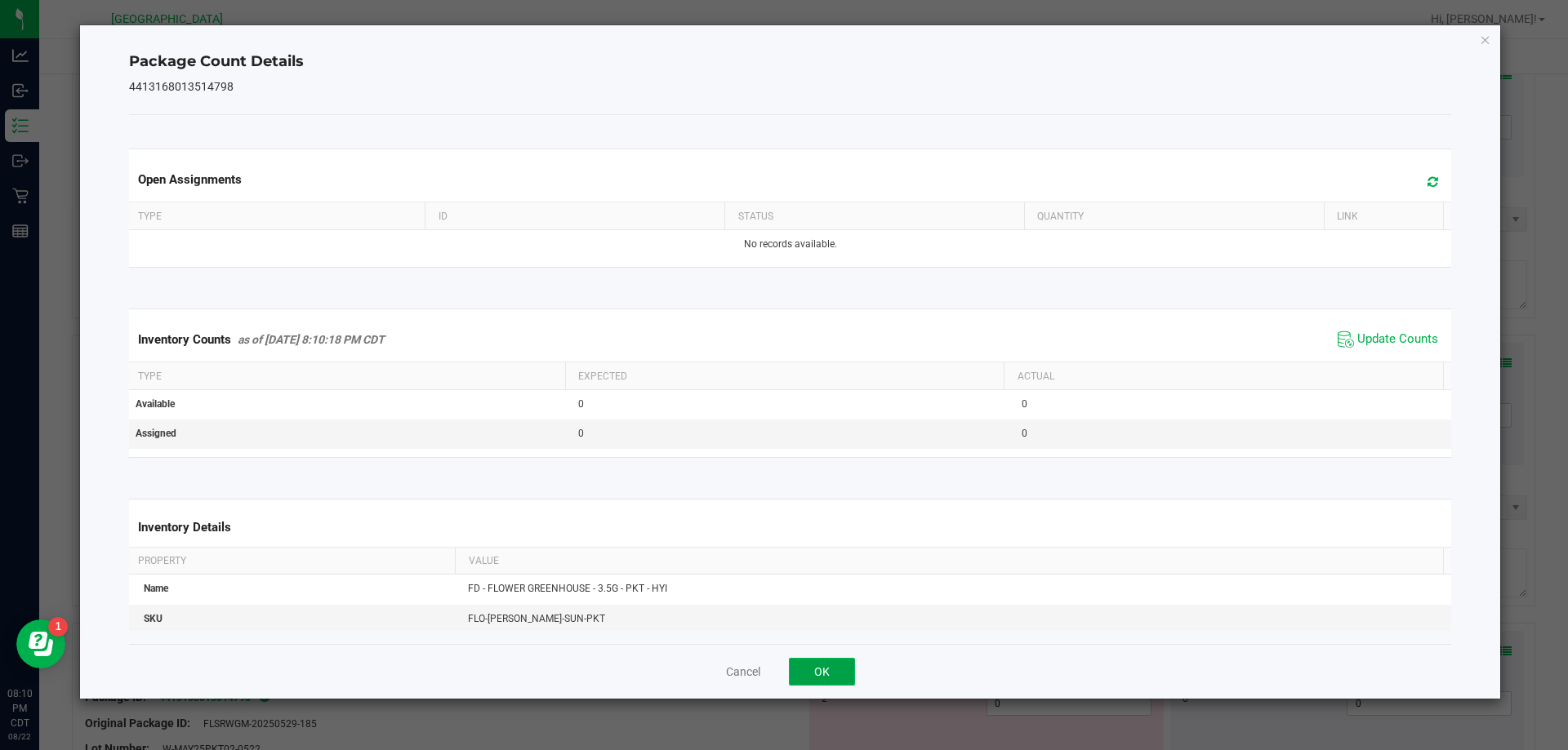
click at [842, 673] on button "OK" at bounding box center [822, 672] width 66 height 27
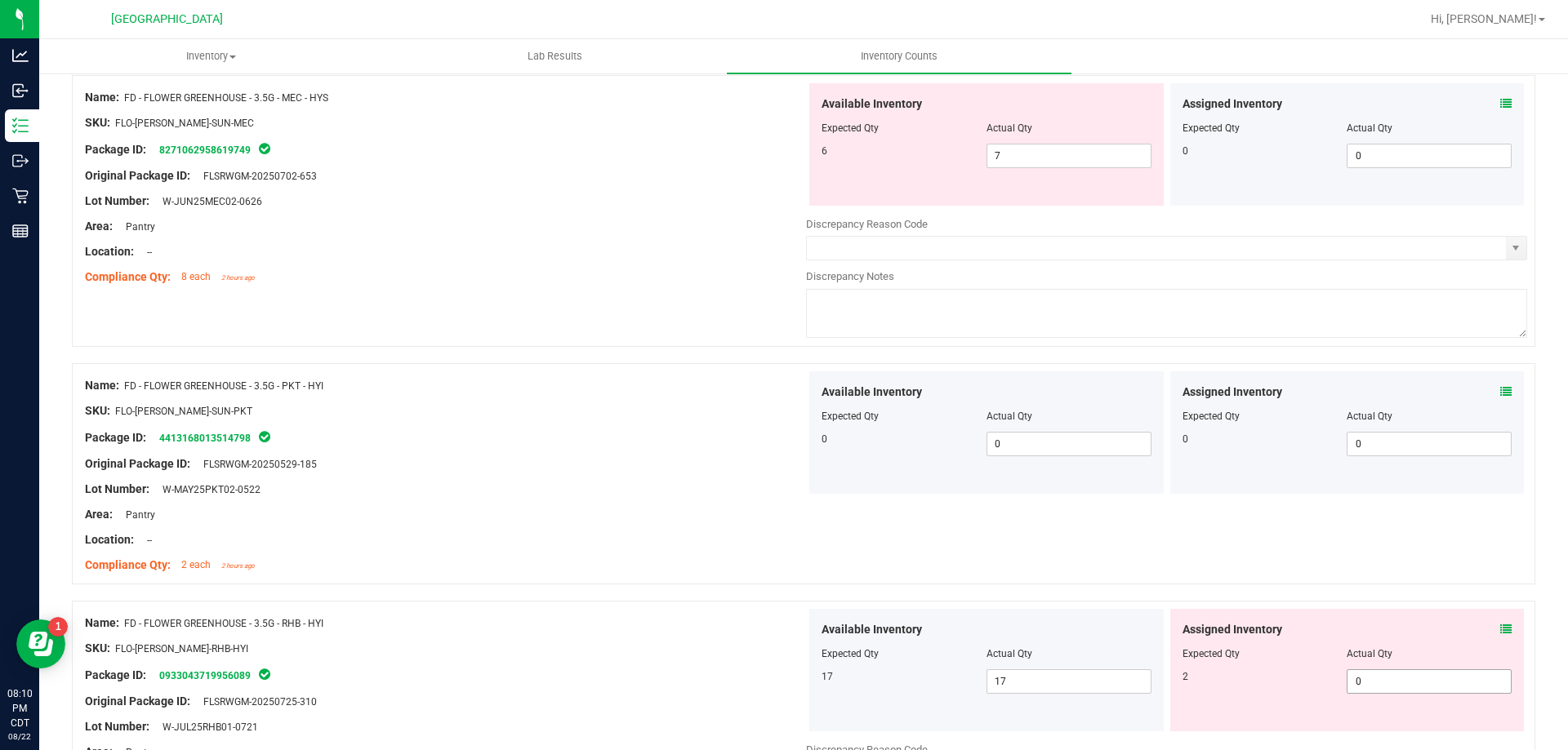
scroll to position [2204, 0]
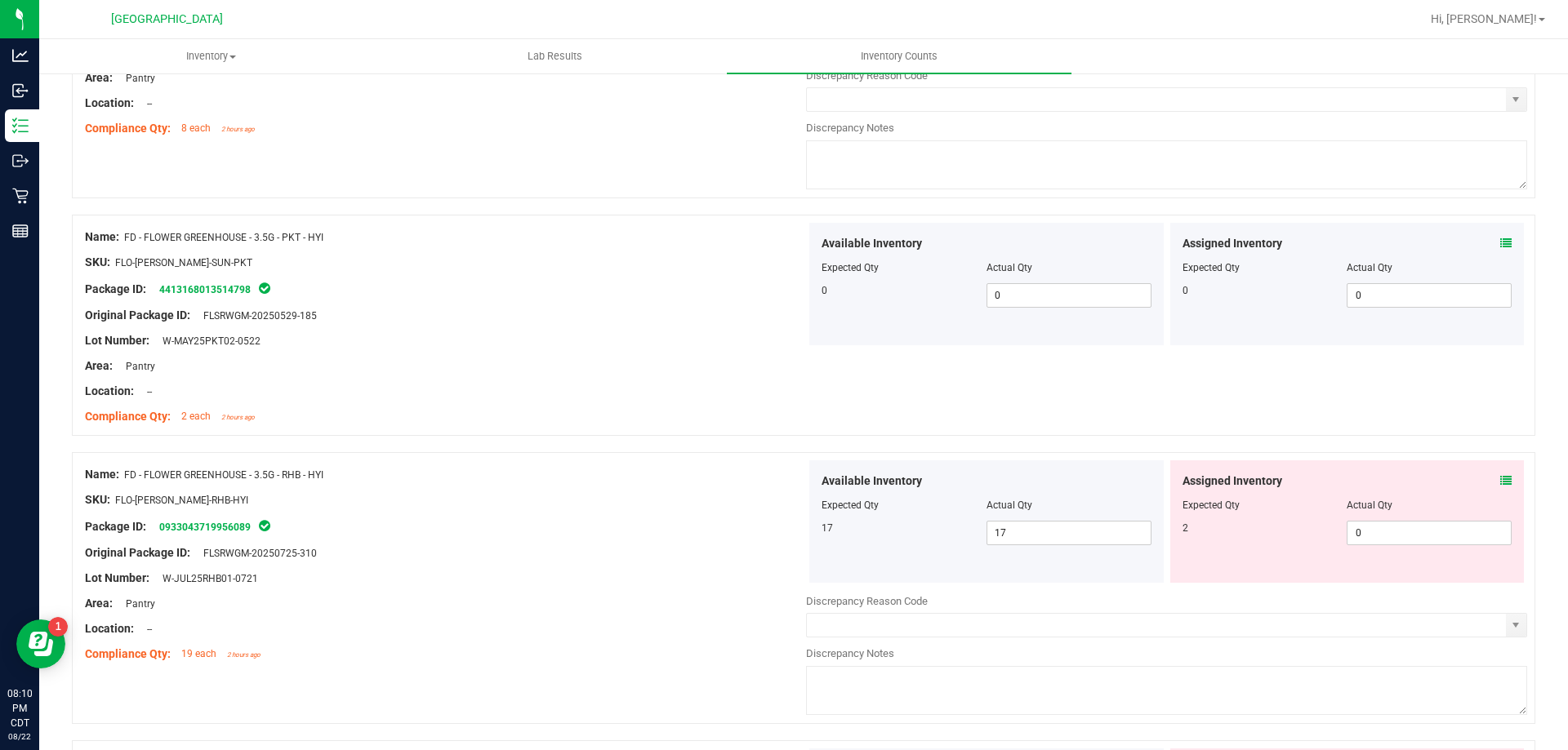
click at [1500, 483] on icon at bounding box center [1506, 481] width 11 height 11
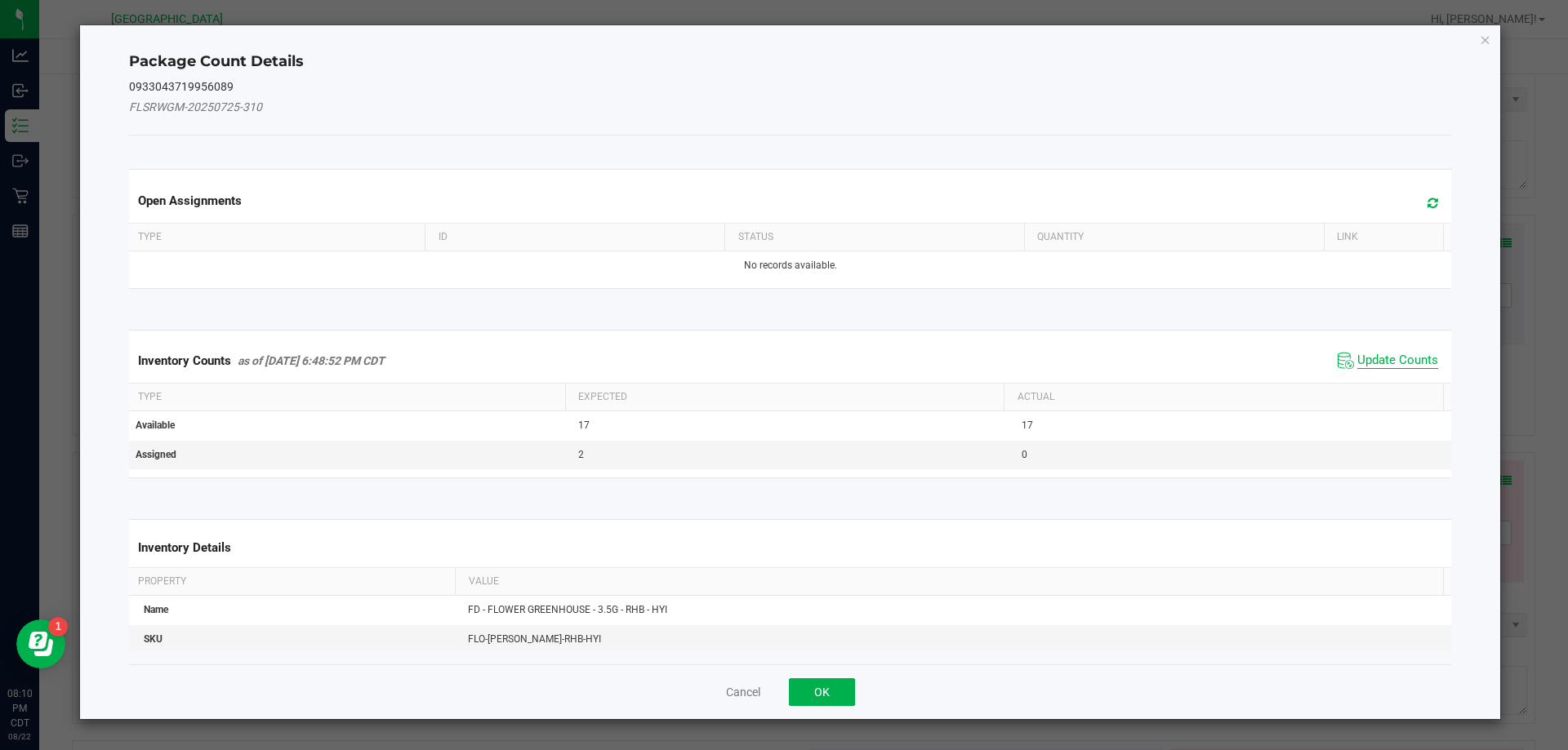
click at [1387, 354] on span "Update Counts" at bounding box center [1398, 361] width 81 height 16
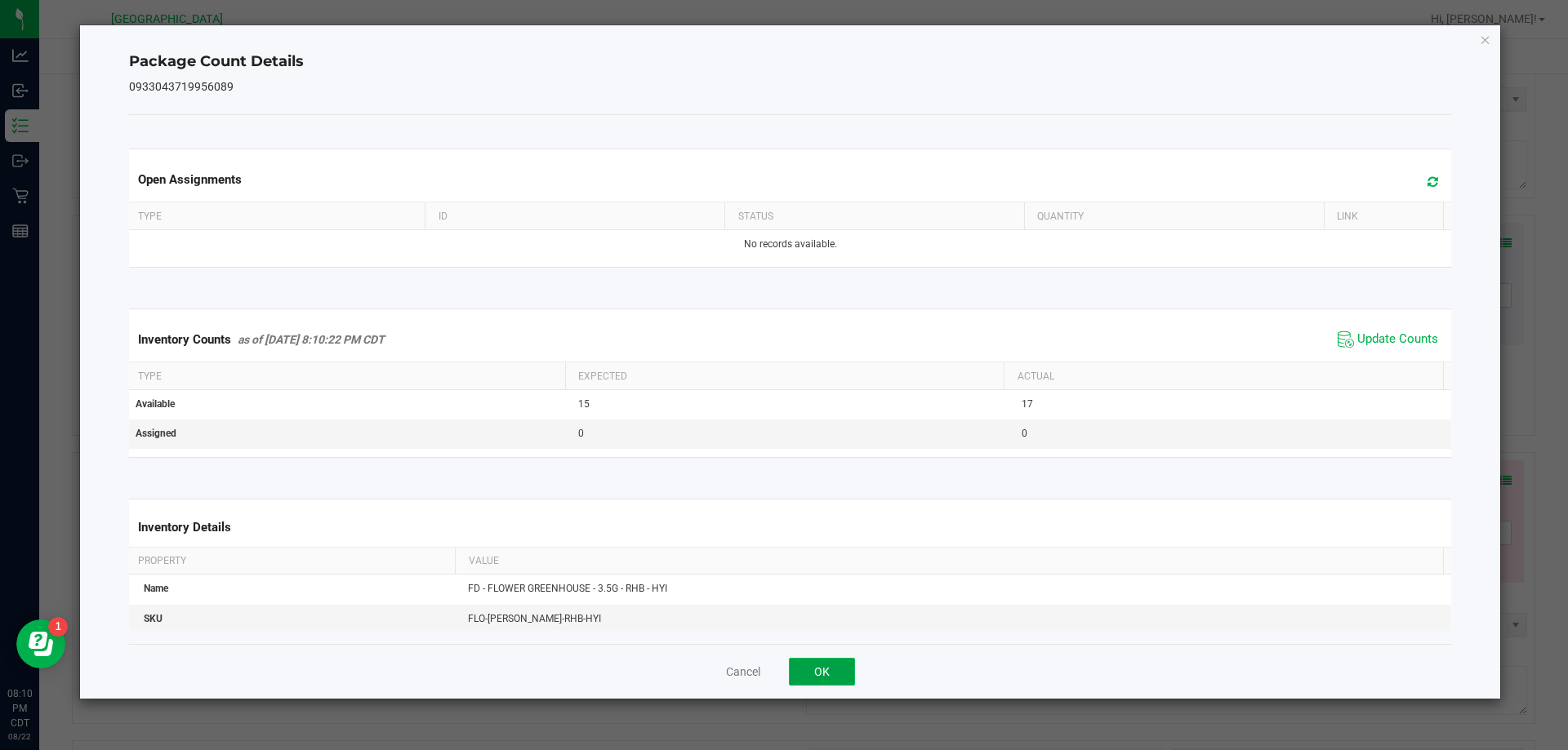
click at [812, 666] on button "OK" at bounding box center [822, 672] width 66 height 27
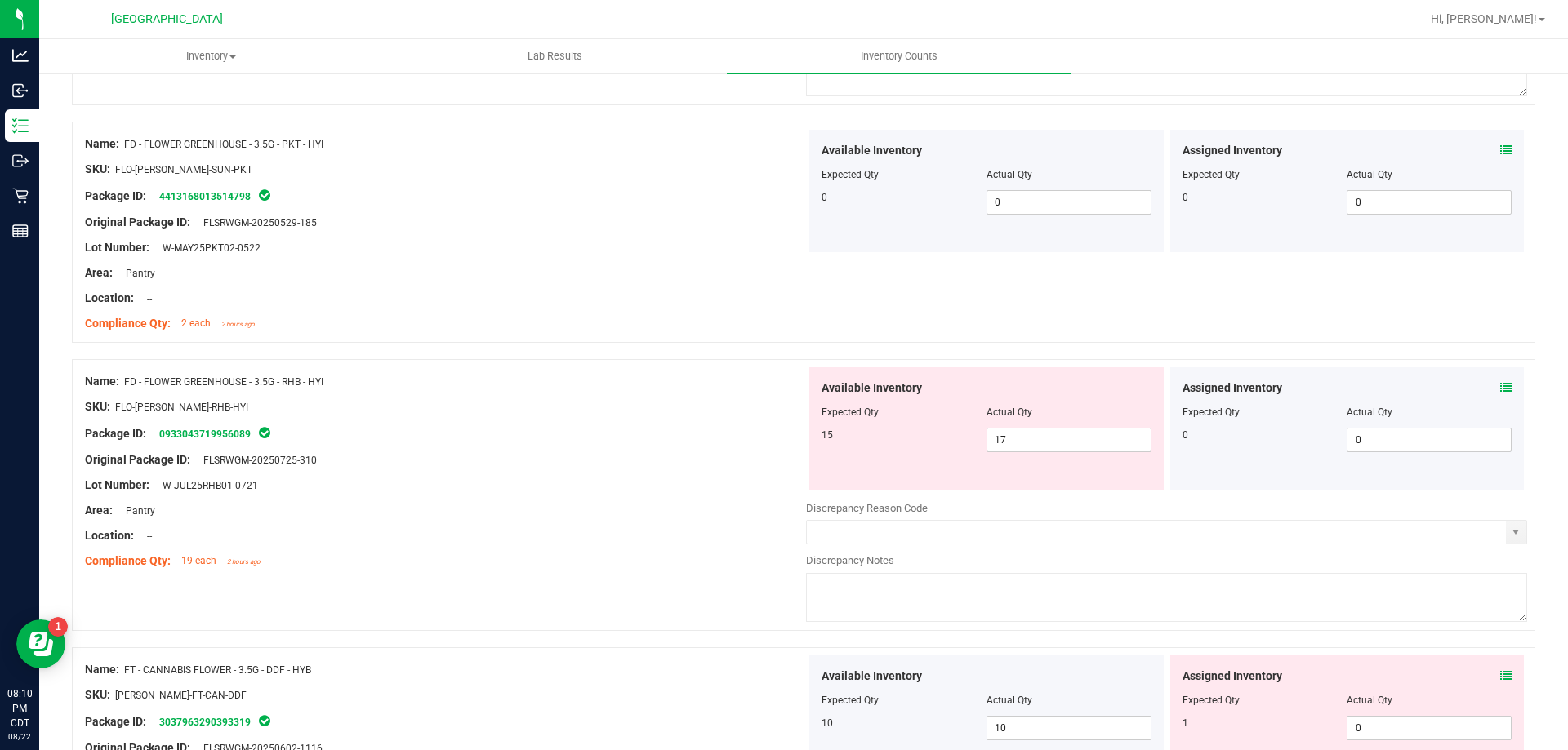
scroll to position [2368, 0]
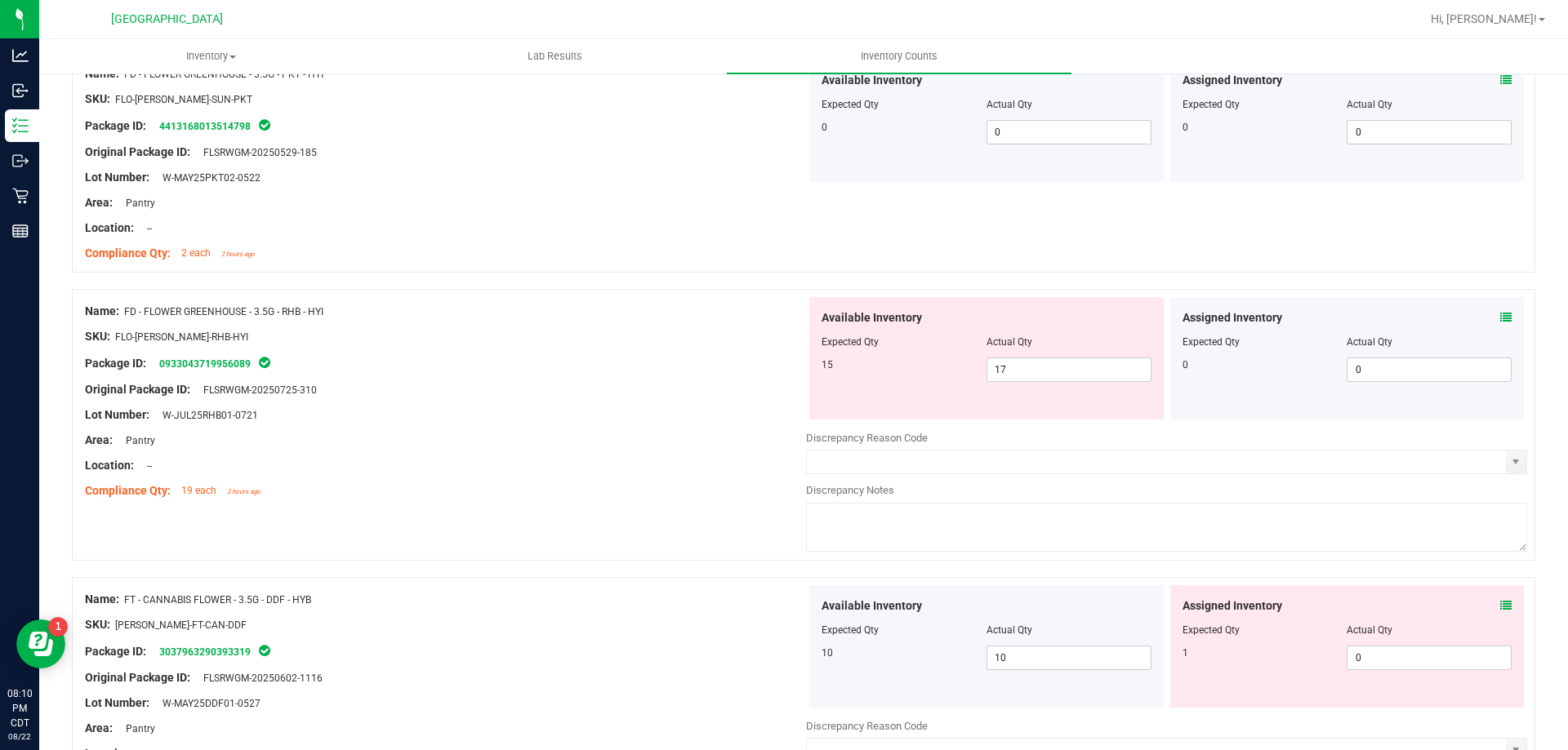
click at [1500, 609] on icon at bounding box center [1506, 605] width 11 height 11
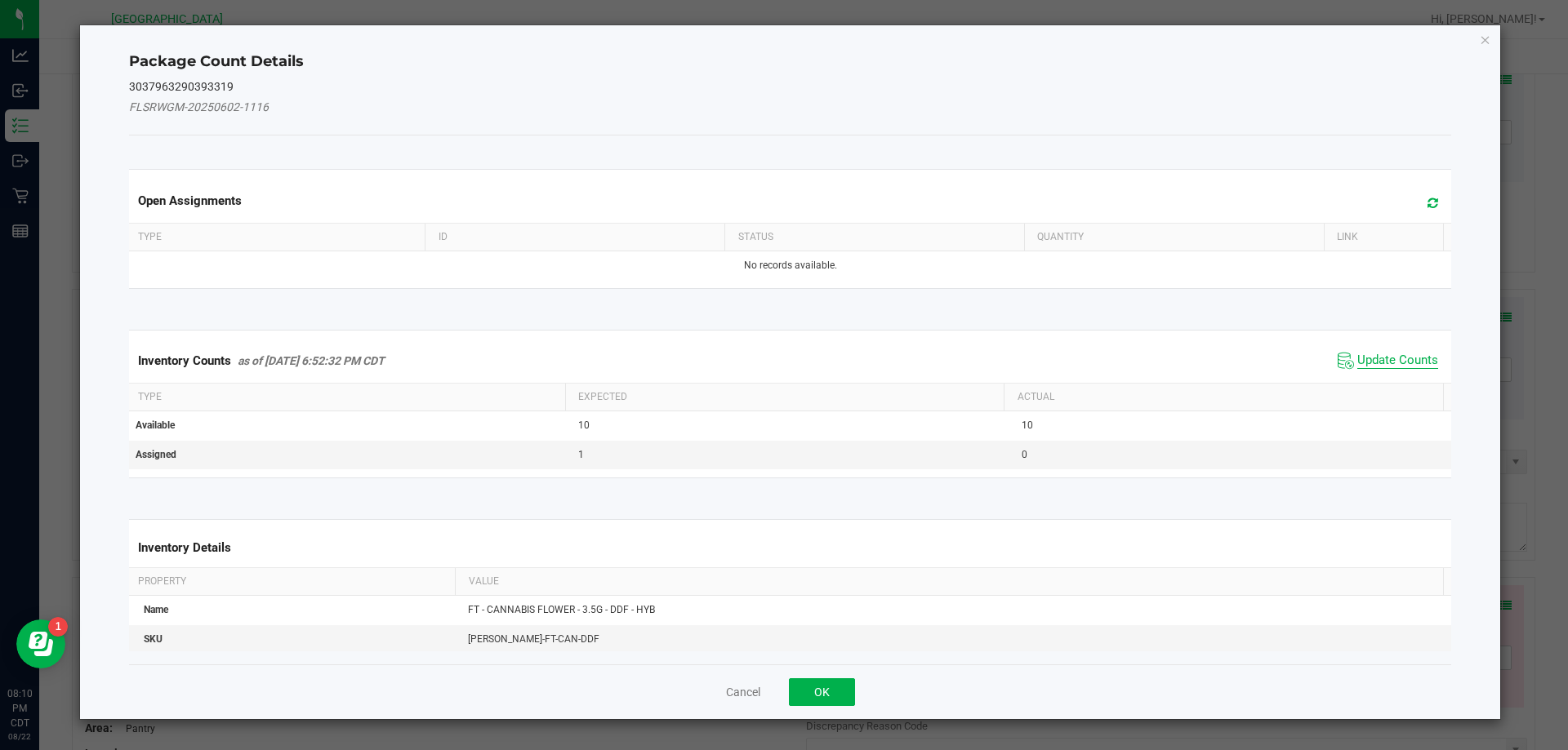
click at [1379, 360] on span "Update Counts" at bounding box center [1398, 361] width 81 height 16
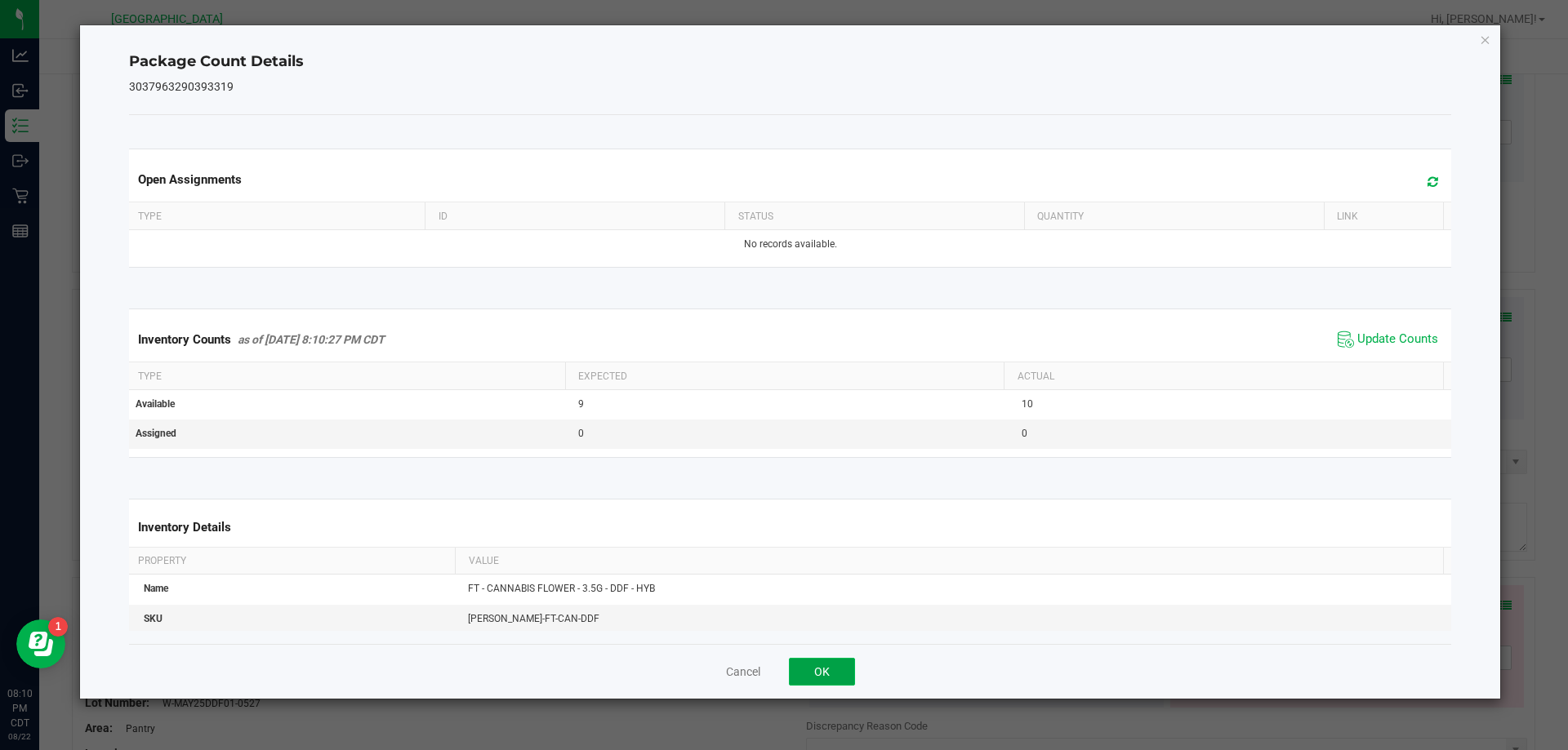
click at [839, 674] on button "OK" at bounding box center [822, 672] width 66 height 27
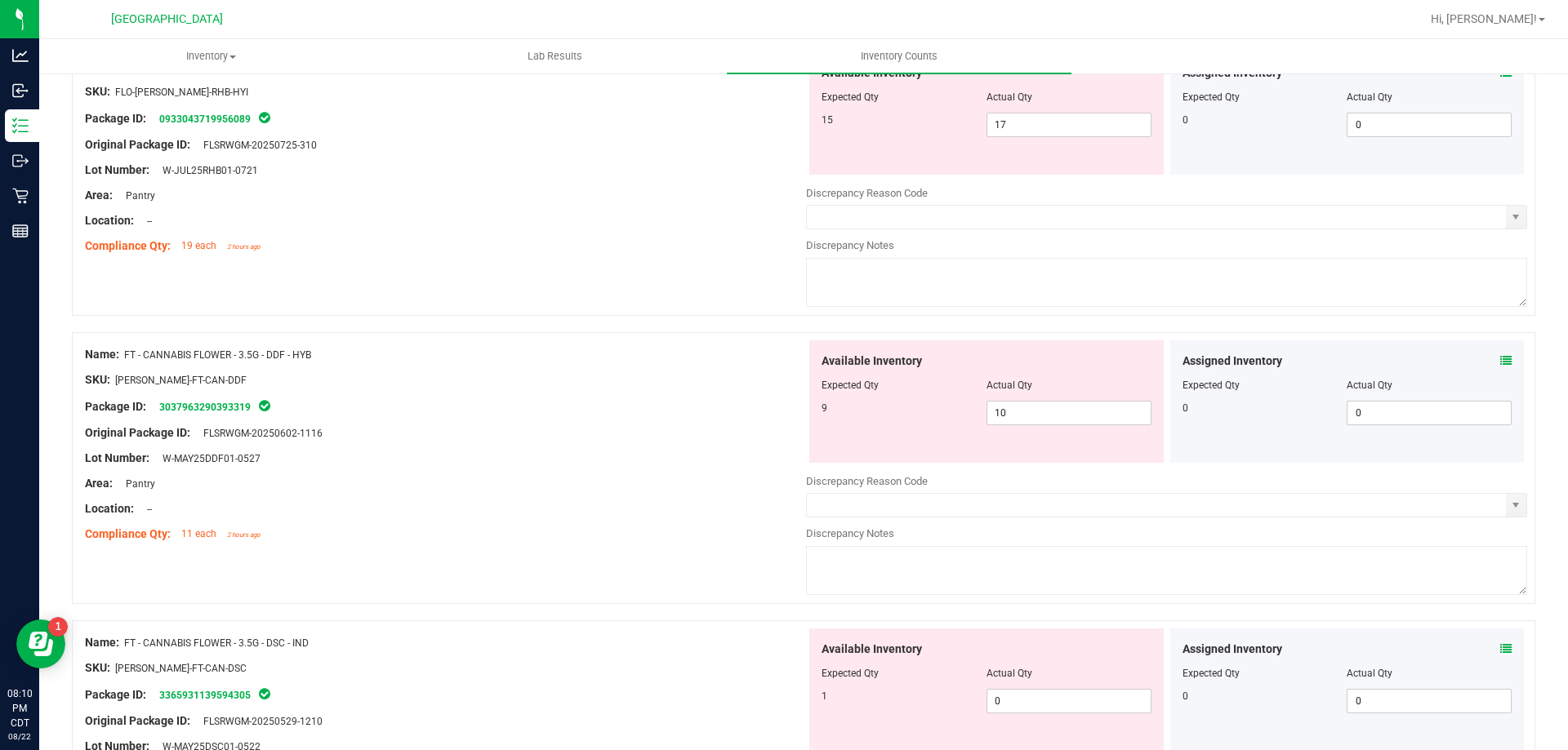
scroll to position [2776, 0]
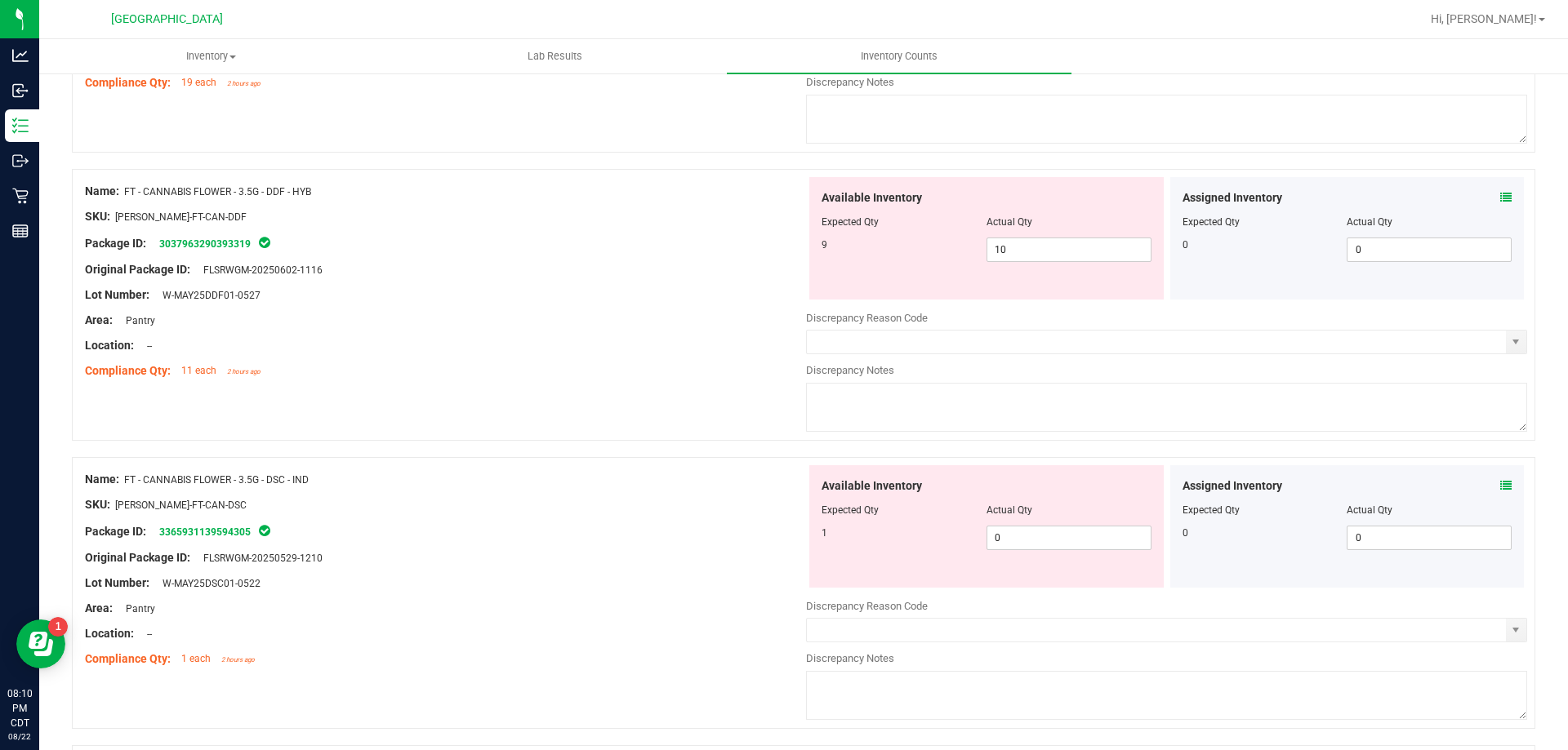
click at [1500, 484] on icon at bounding box center [1506, 486] width 11 height 11
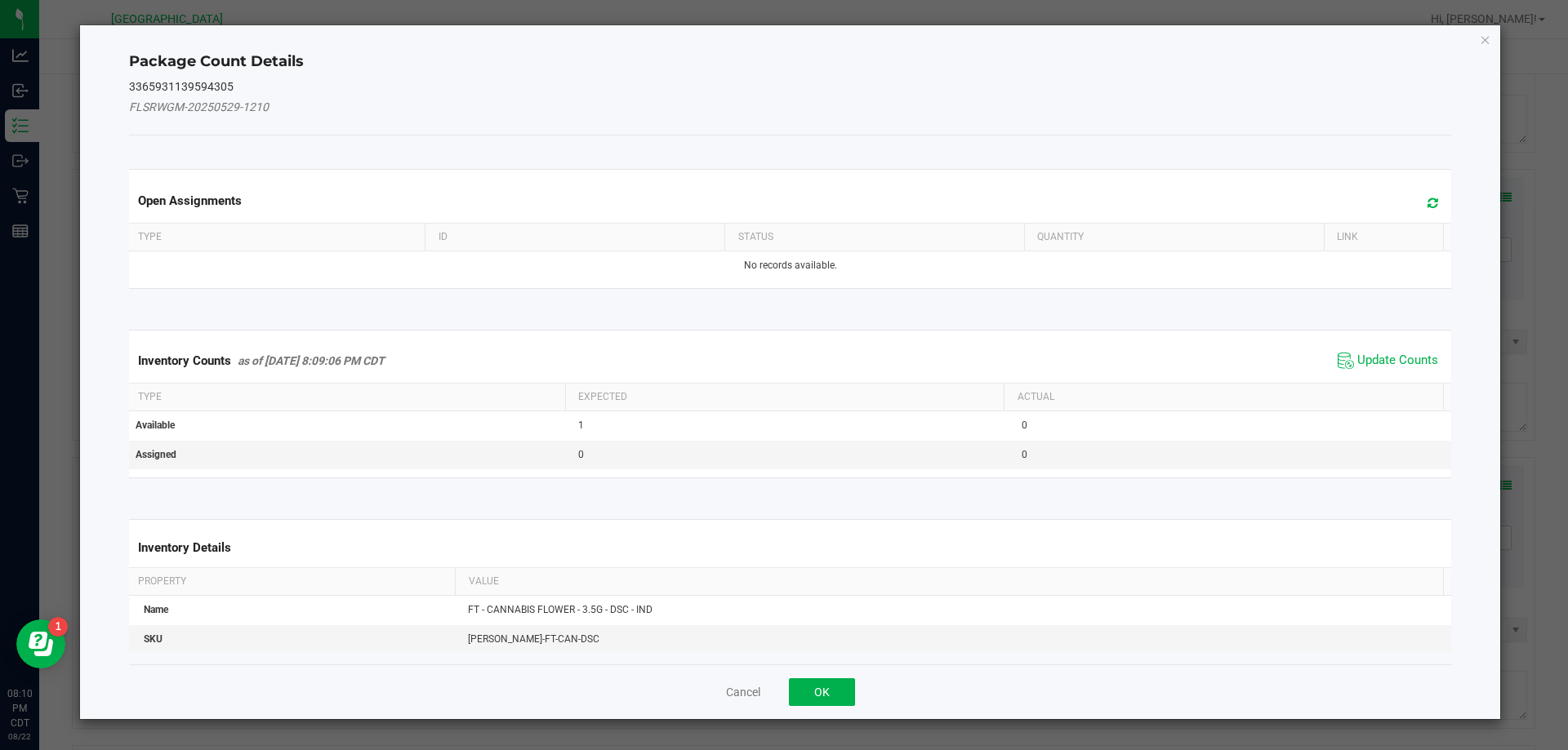
click at [1402, 348] on span "Update Counts" at bounding box center [1388, 360] width 109 height 25
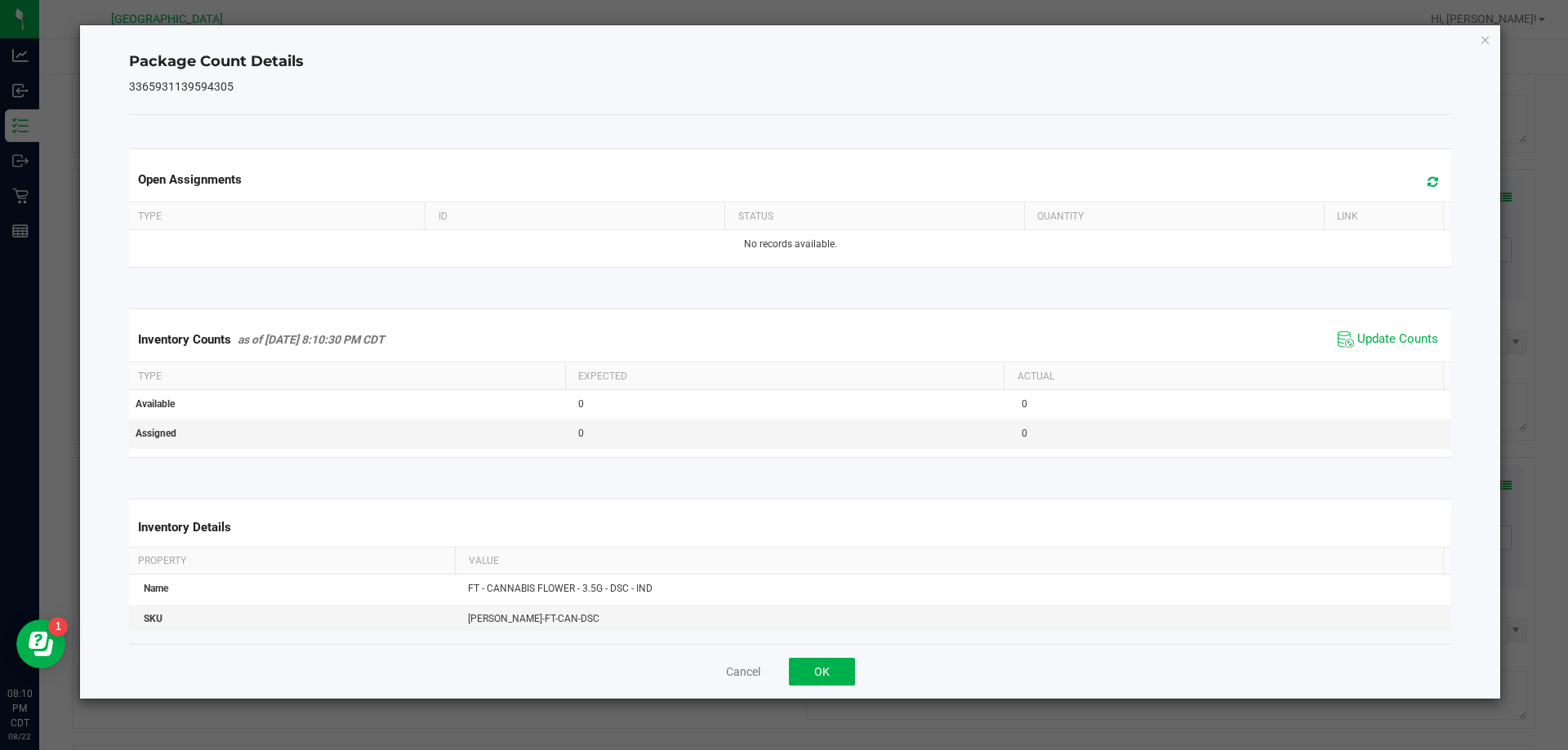
click at [1391, 361] on div "Inventory Counts as of [DATE] 8:10:30 PM CDT Update Counts" at bounding box center [789, 339] width 1329 height 44
click at [832, 670] on button "OK" at bounding box center [822, 672] width 66 height 27
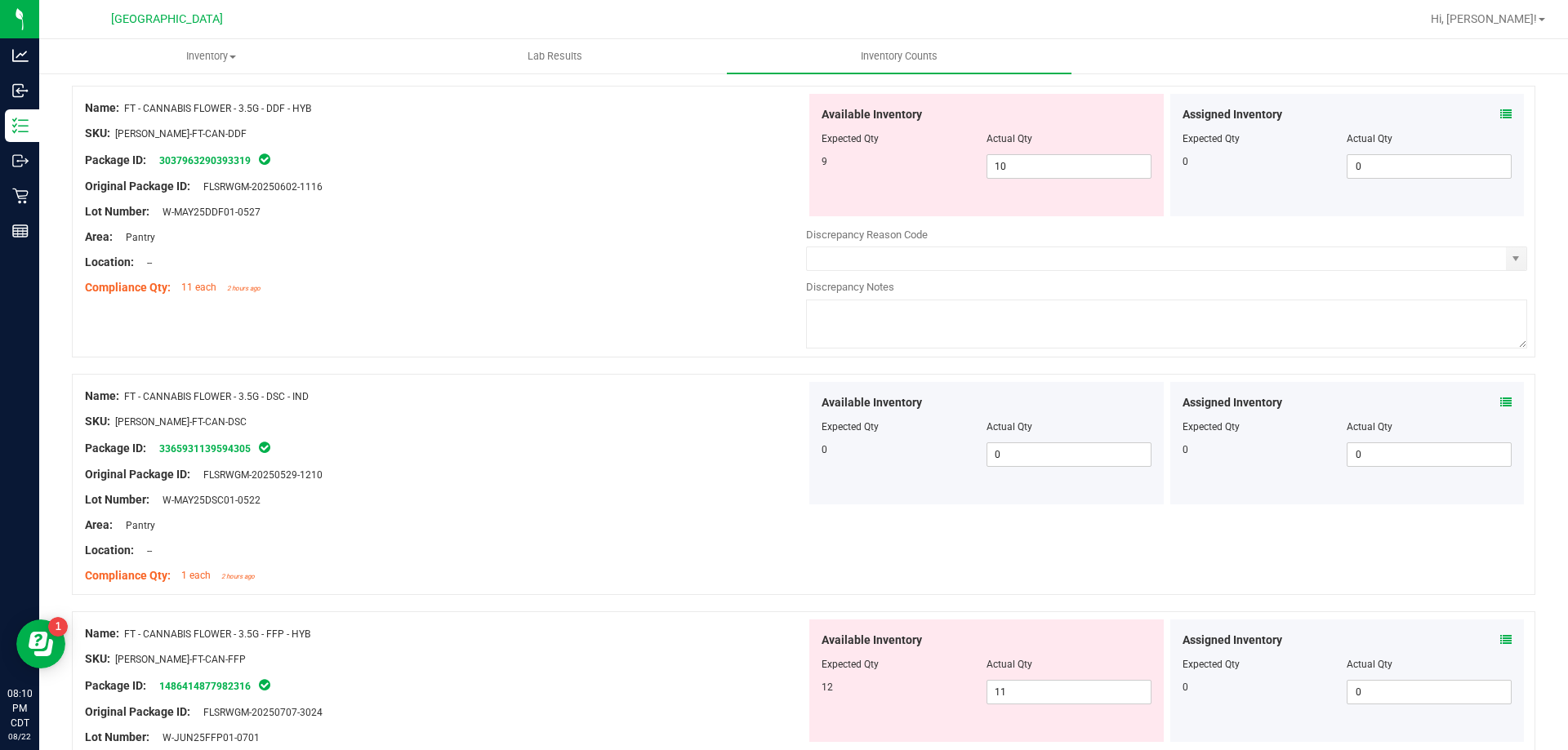
scroll to position [2940, 0]
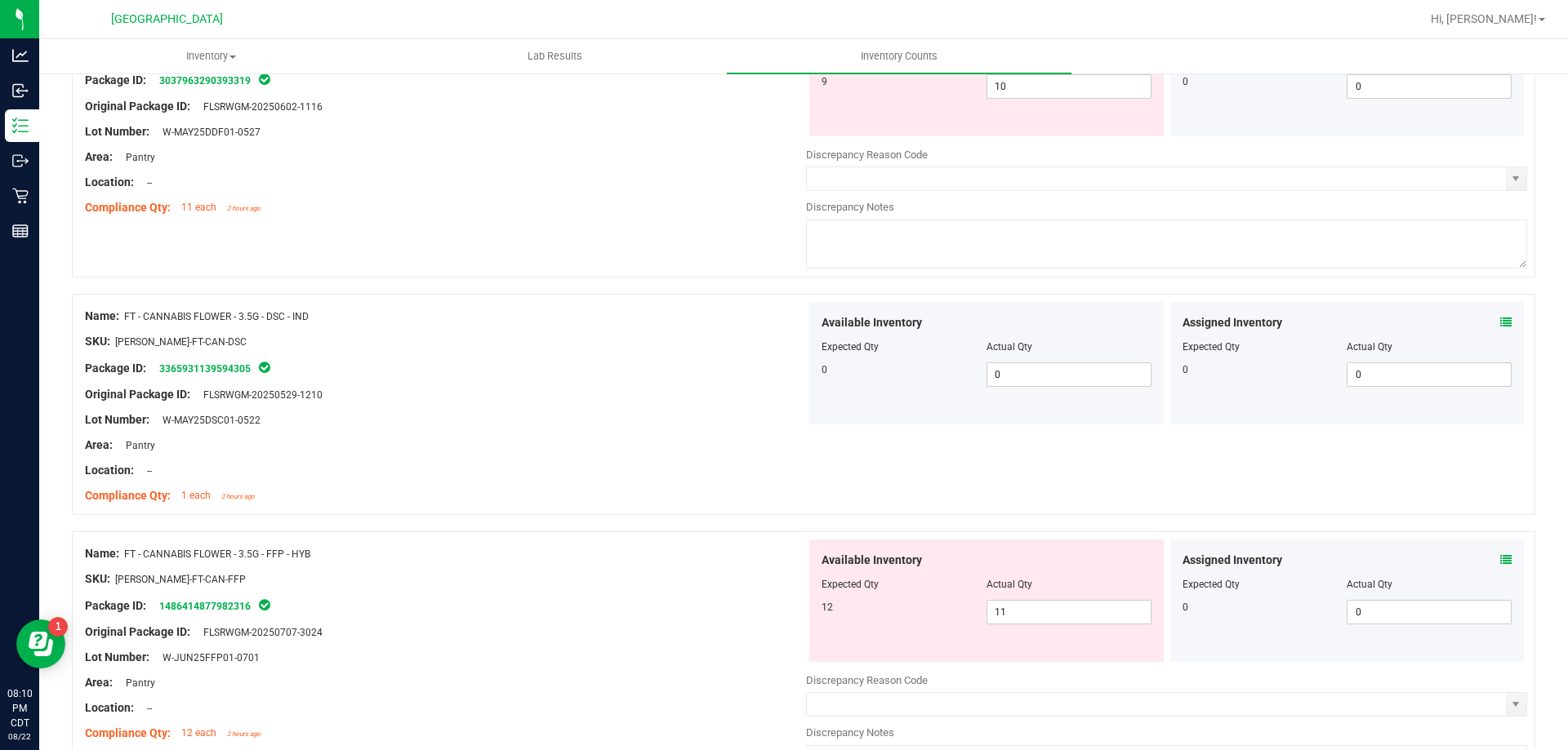
click at [1500, 557] on icon at bounding box center [1506, 560] width 11 height 11
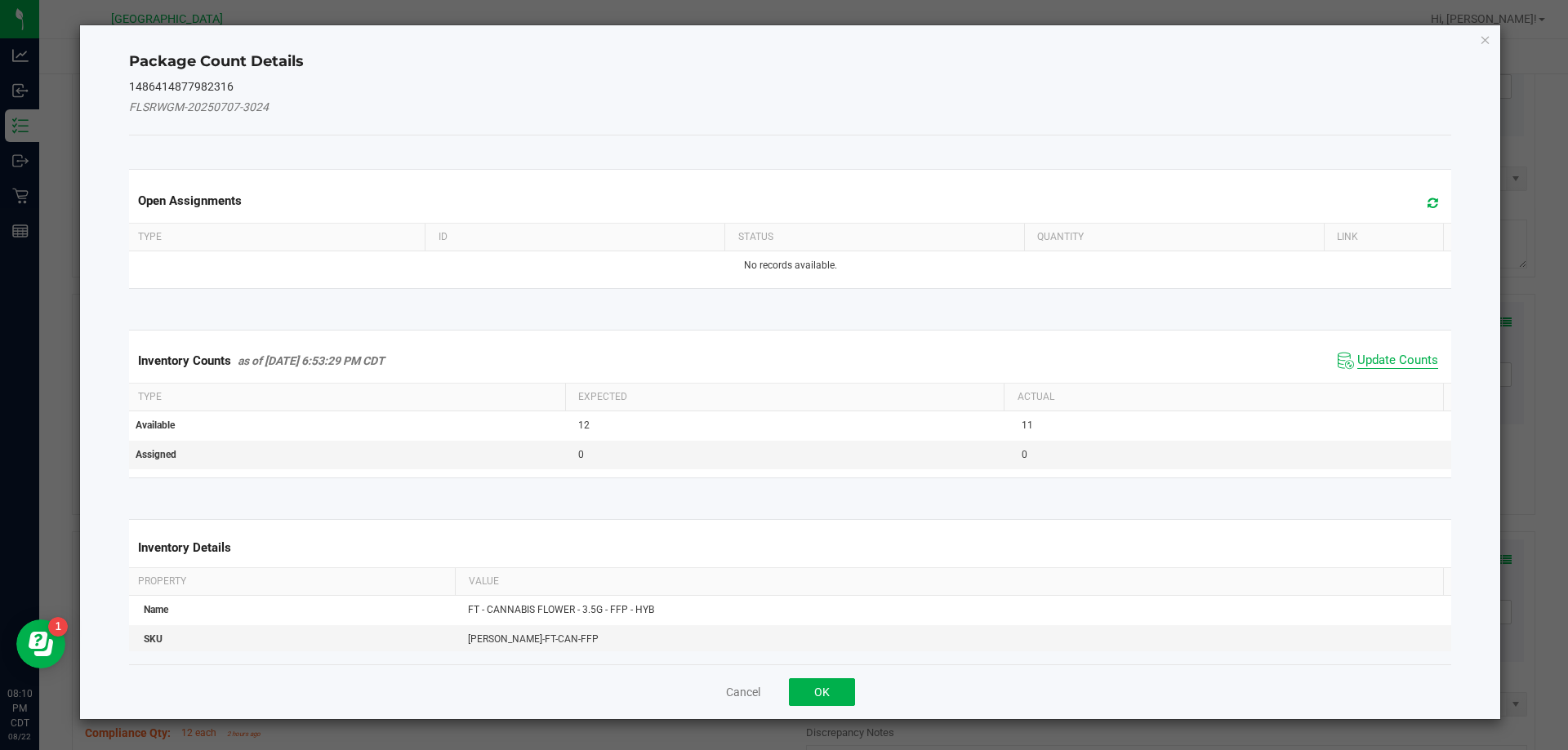
click at [1380, 362] on span "Update Counts" at bounding box center [1398, 361] width 81 height 16
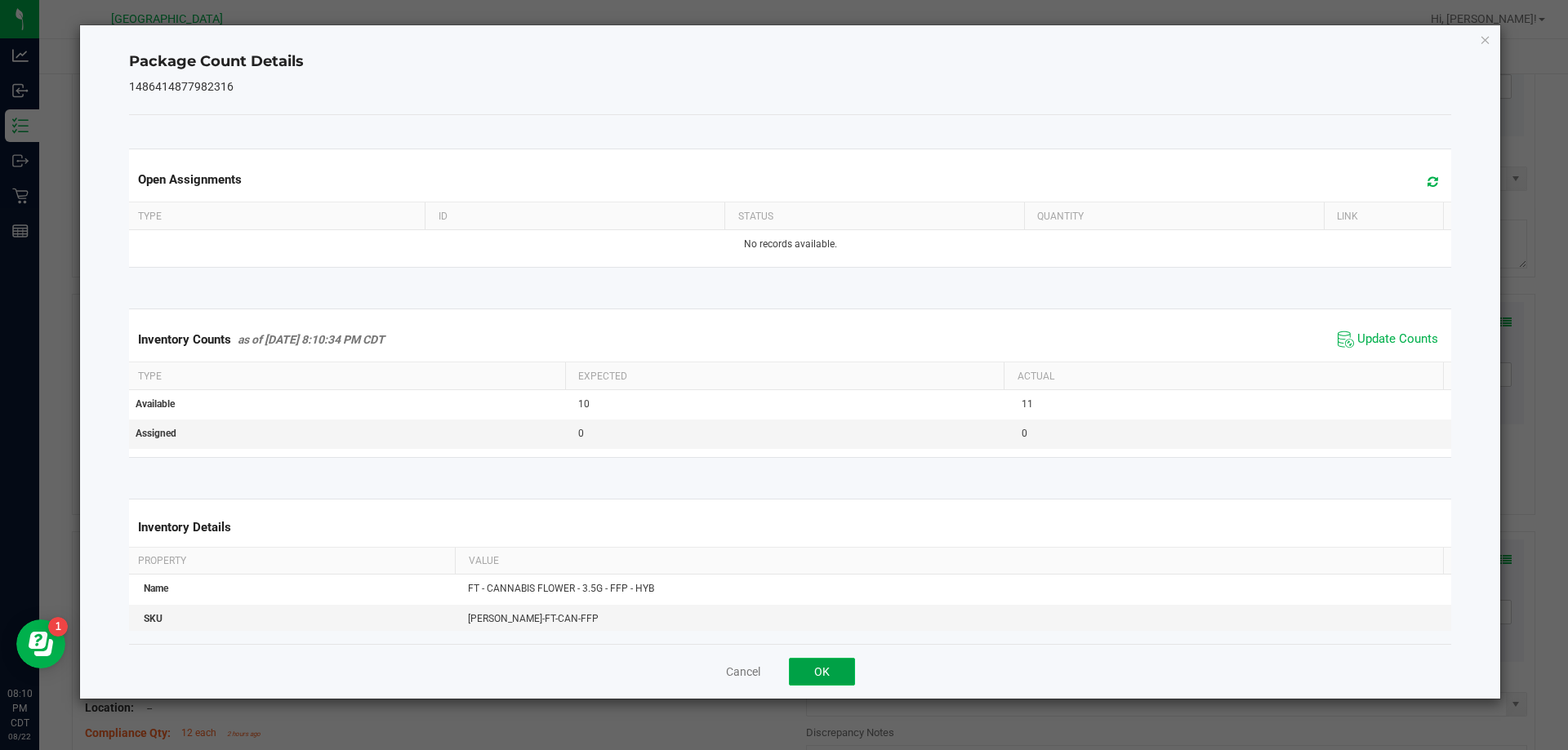
click at [843, 679] on button "OK" at bounding box center [822, 672] width 66 height 27
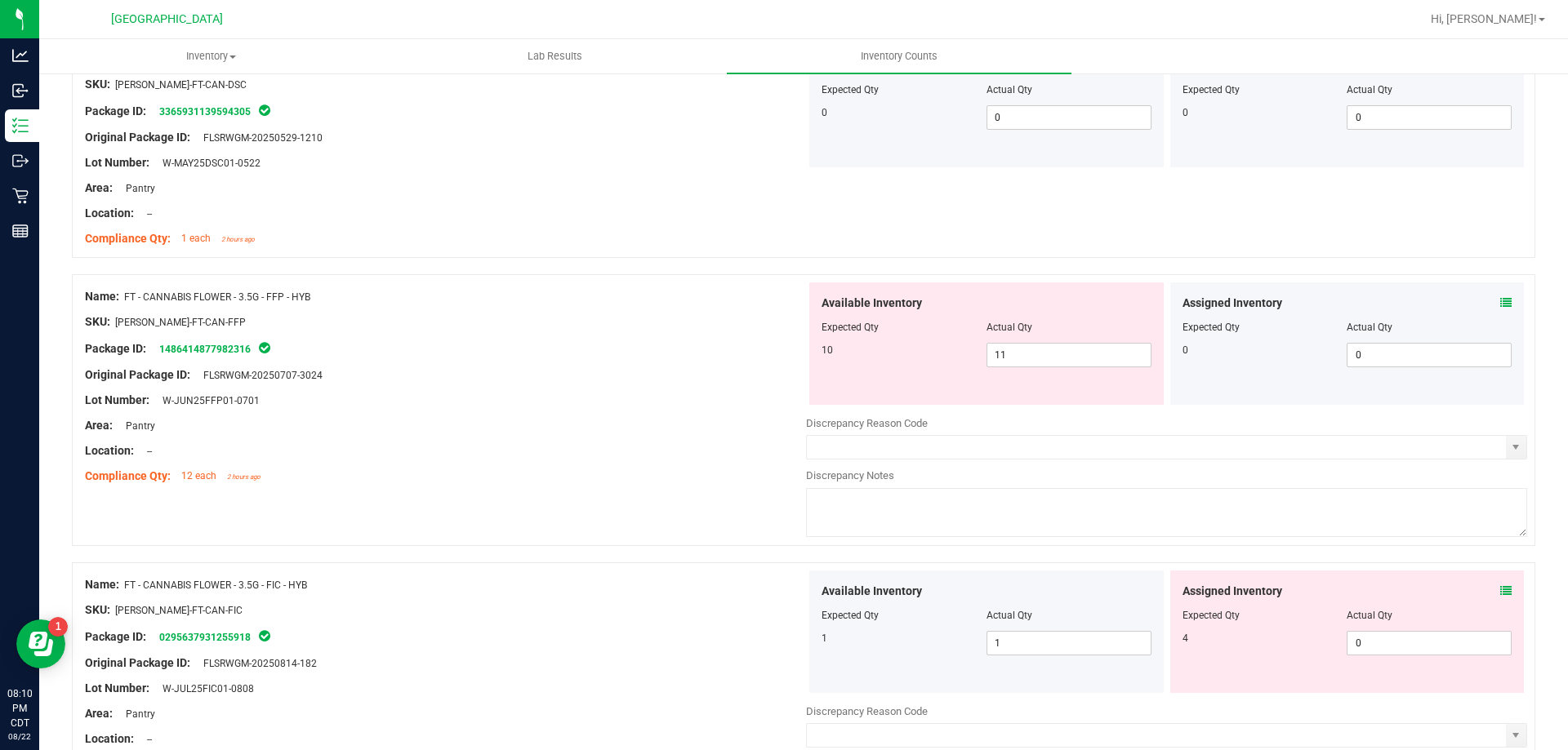
scroll to position [3266, 0]
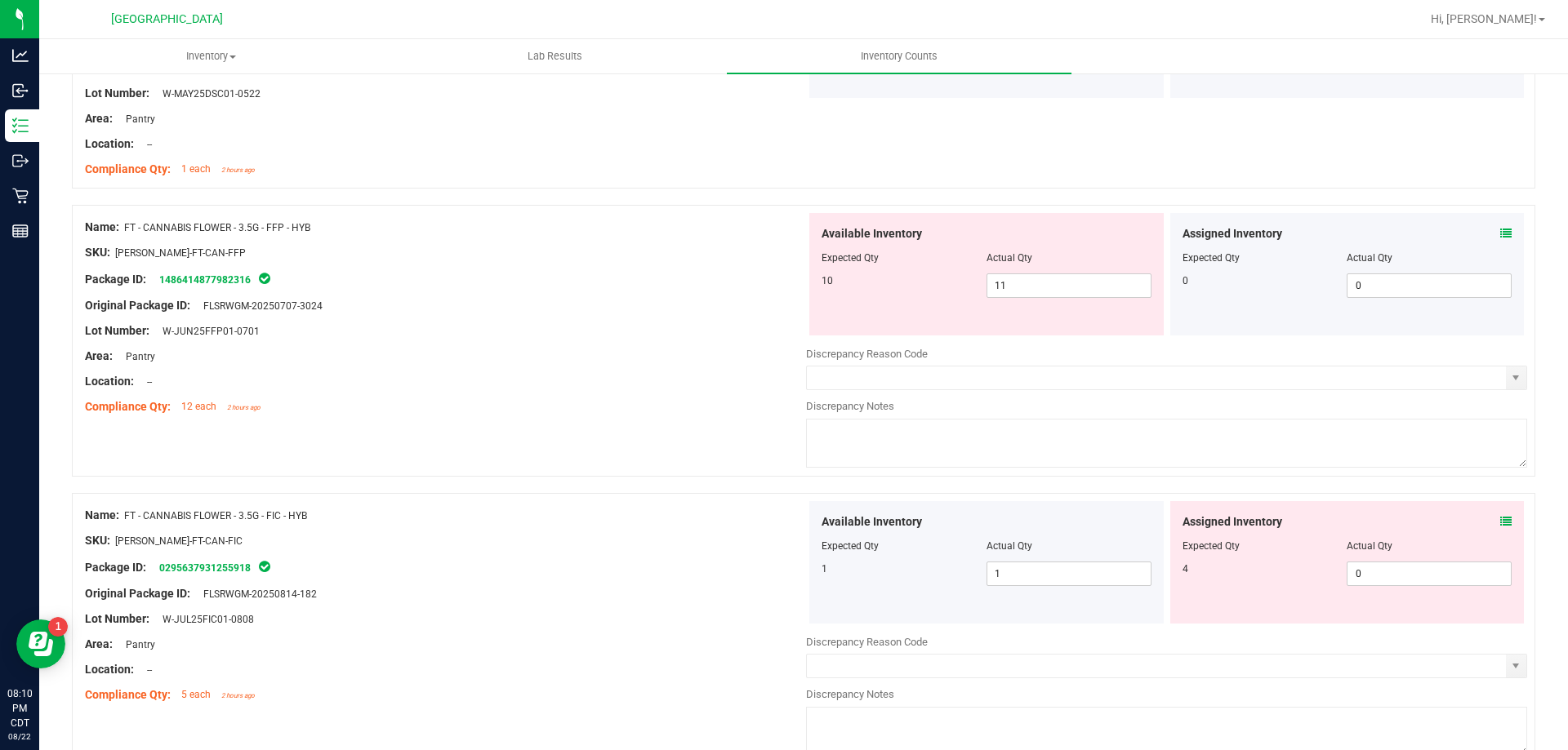
click at [1500, 521] on icon at bounding box center [1506, 521] width 11 height 11
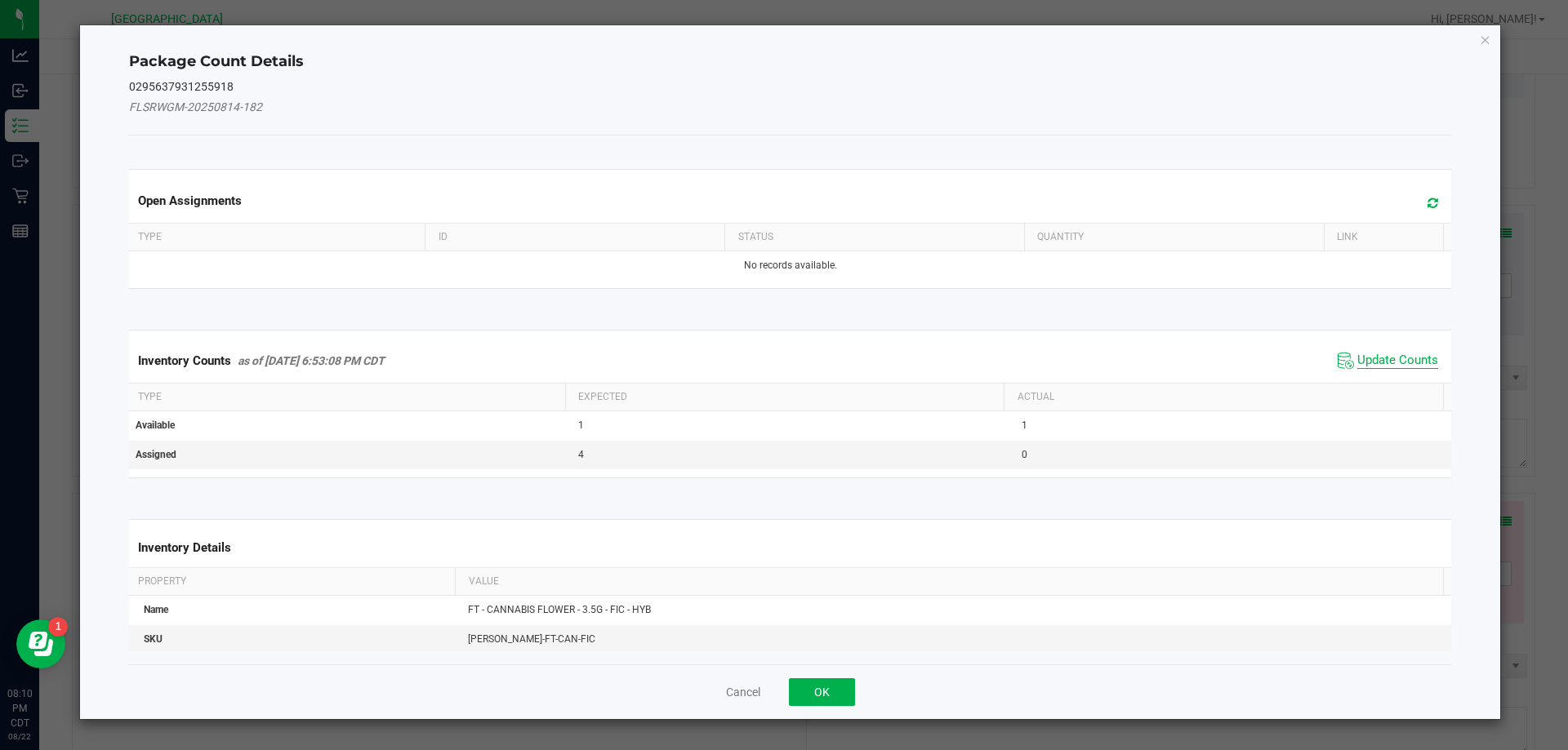
click at [1401, 353] on span "Update Counts" at bounding box center [1398, 361] width 81 height 16
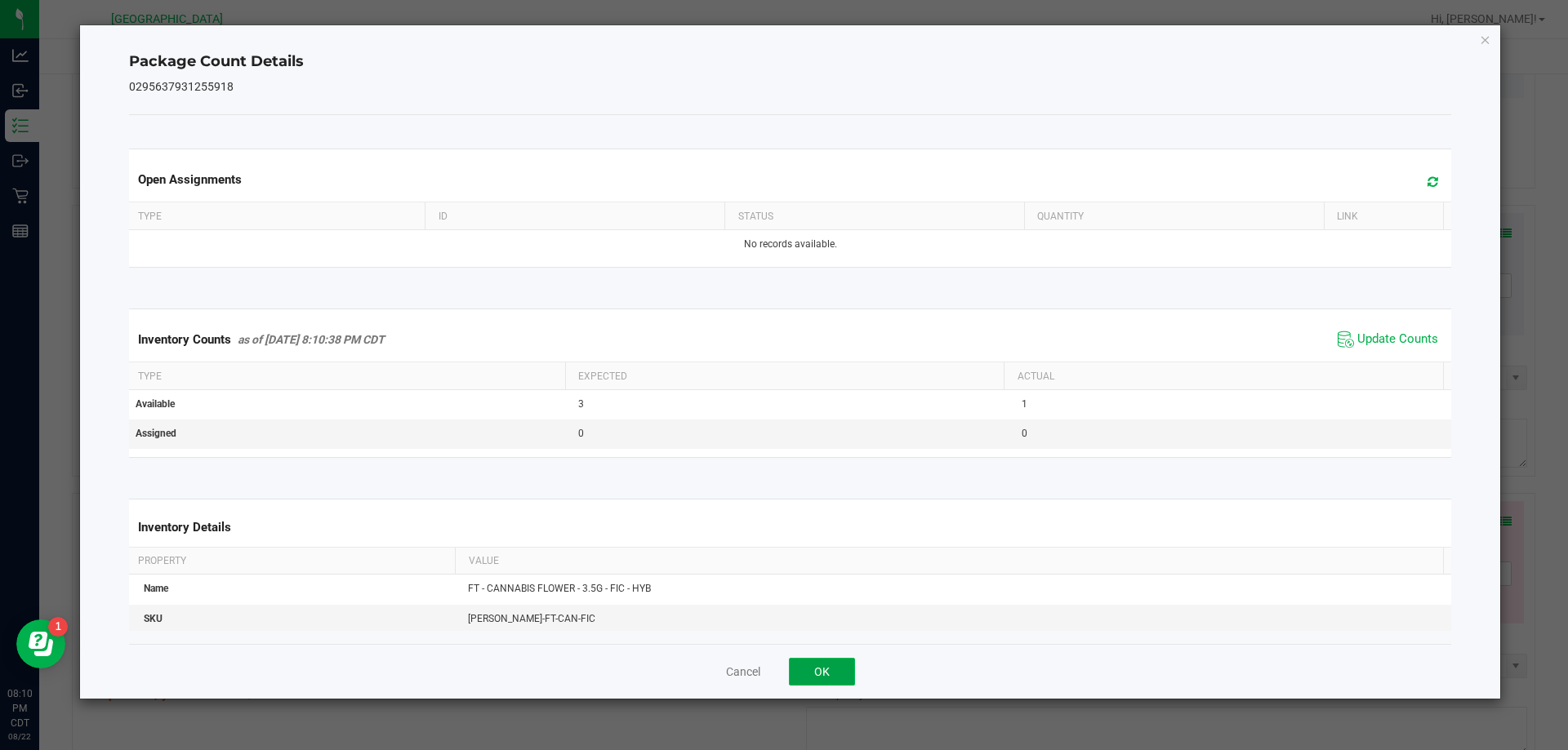
click at [832, 663] on button "OK" at bounding box center [822, 672] width 66 height 27
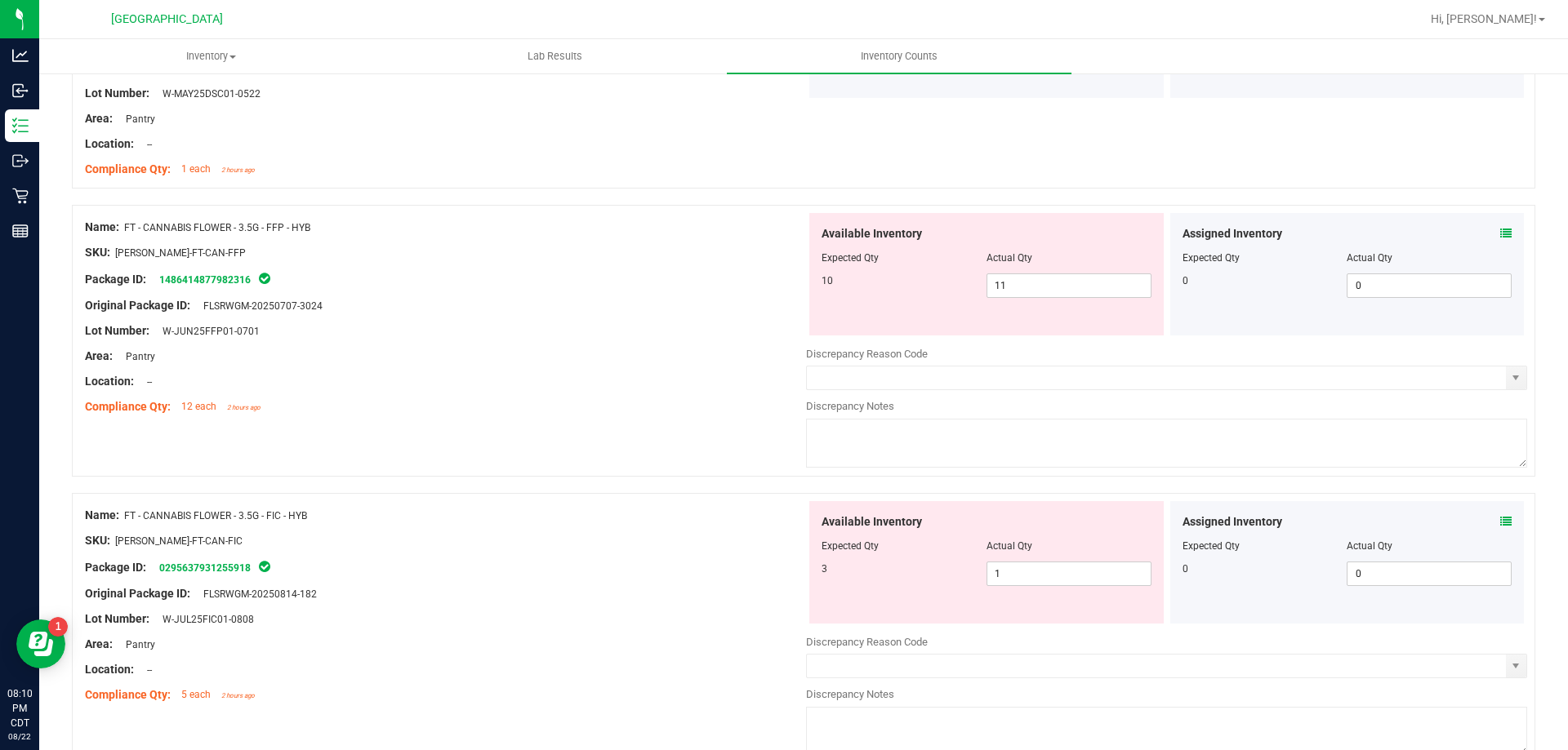
scroll to position [3430, 0]
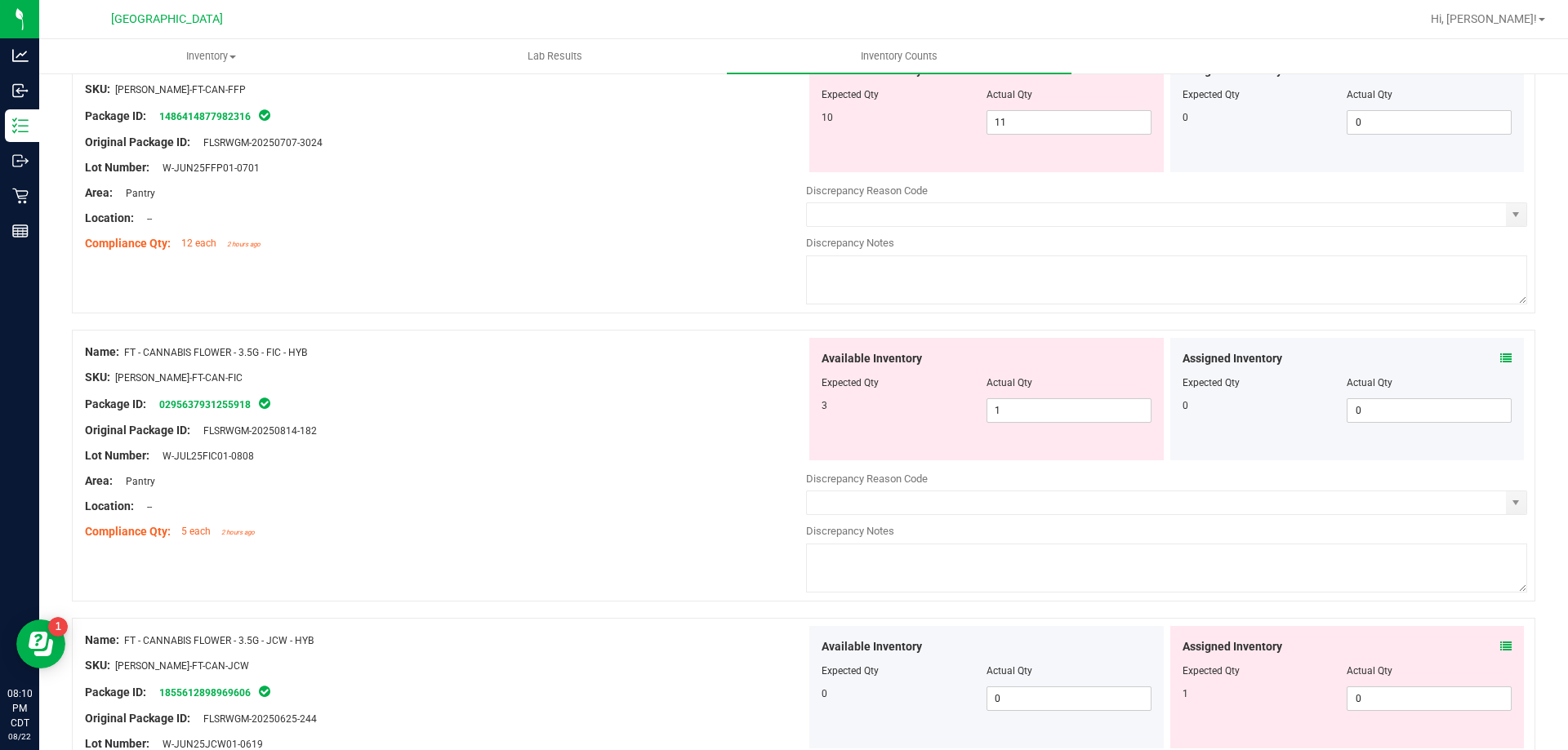
click at [1500, 648] on icon at bounding box center [1506, 647] width 11 height 11
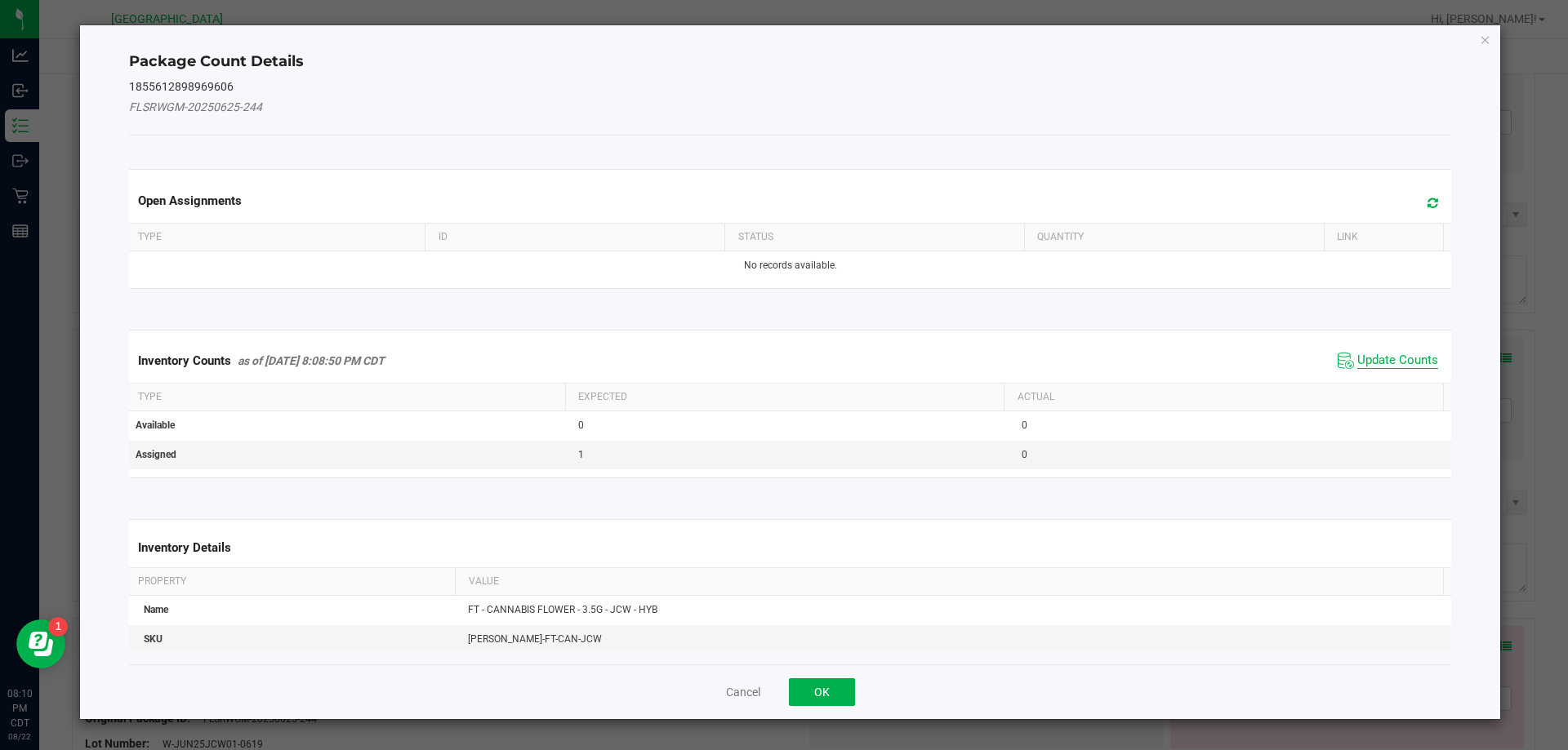
click at [1380, 369] on span "Update Counts" at bounding box center [1398, 361] width 81 height 16
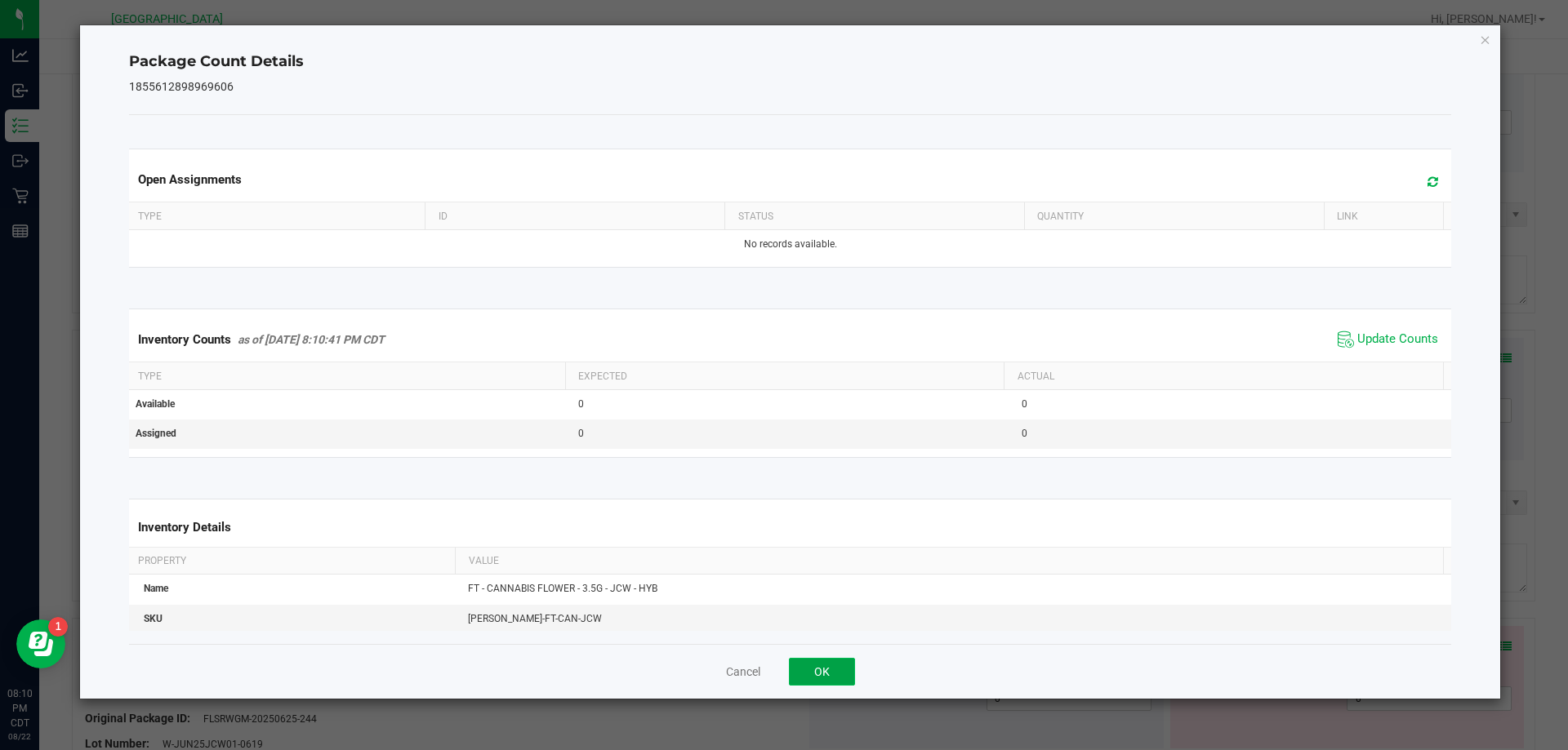
click at [838, 670] on button "OK" at bounding box center [822, 672] width 66 height 27
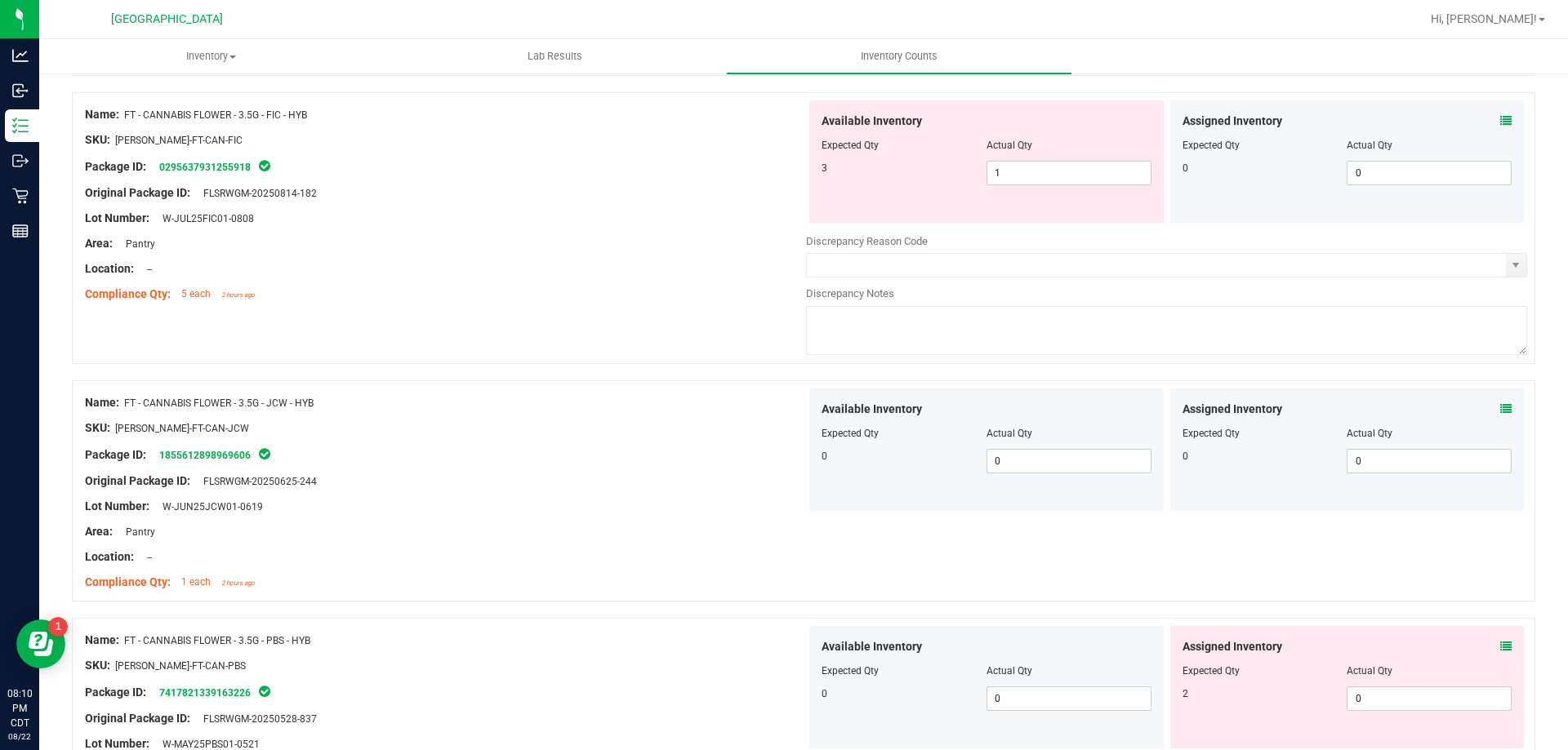
scroll to position [3674, 0]
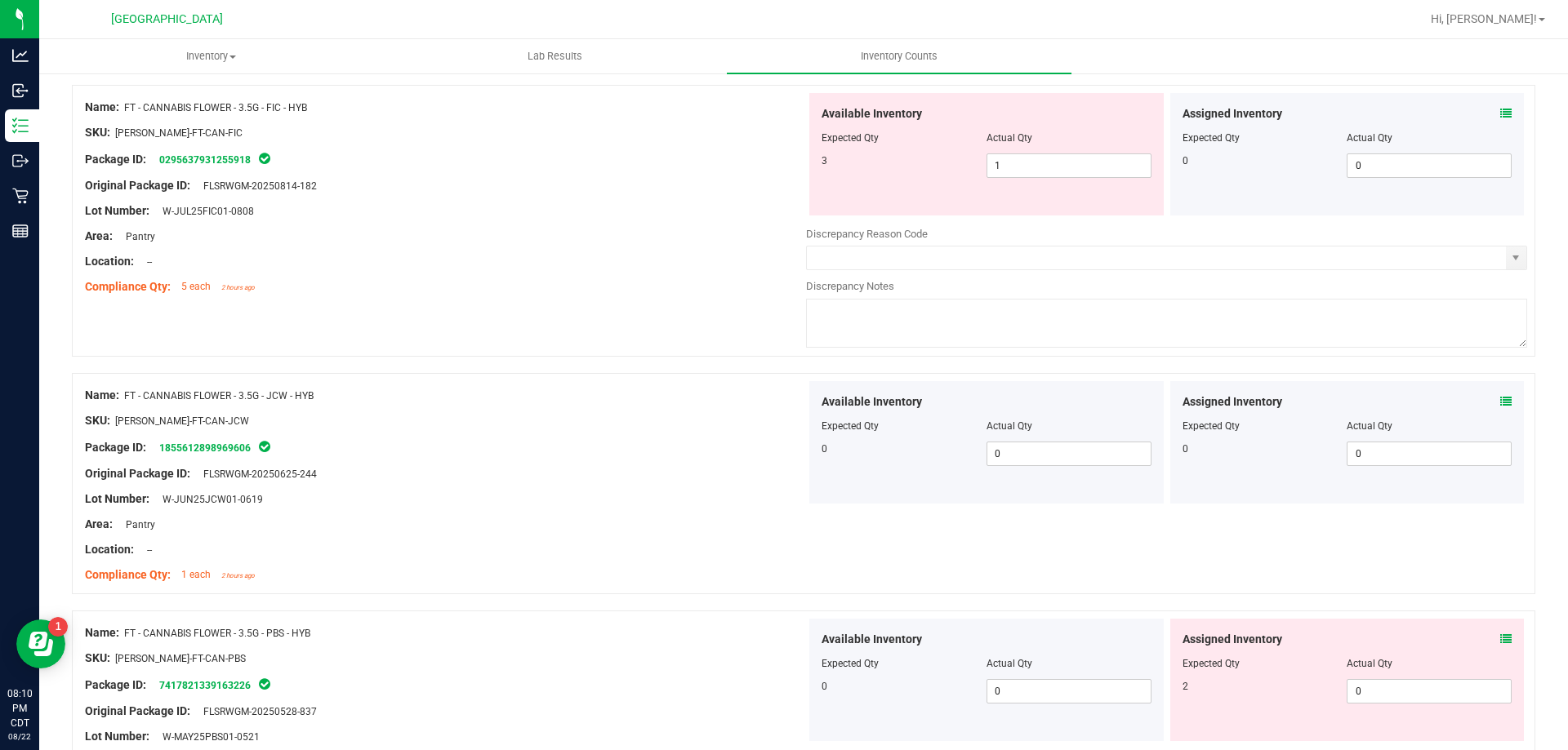
click at [1500, 643] on icon at bounding box center [1506, 639] width 11 height 11
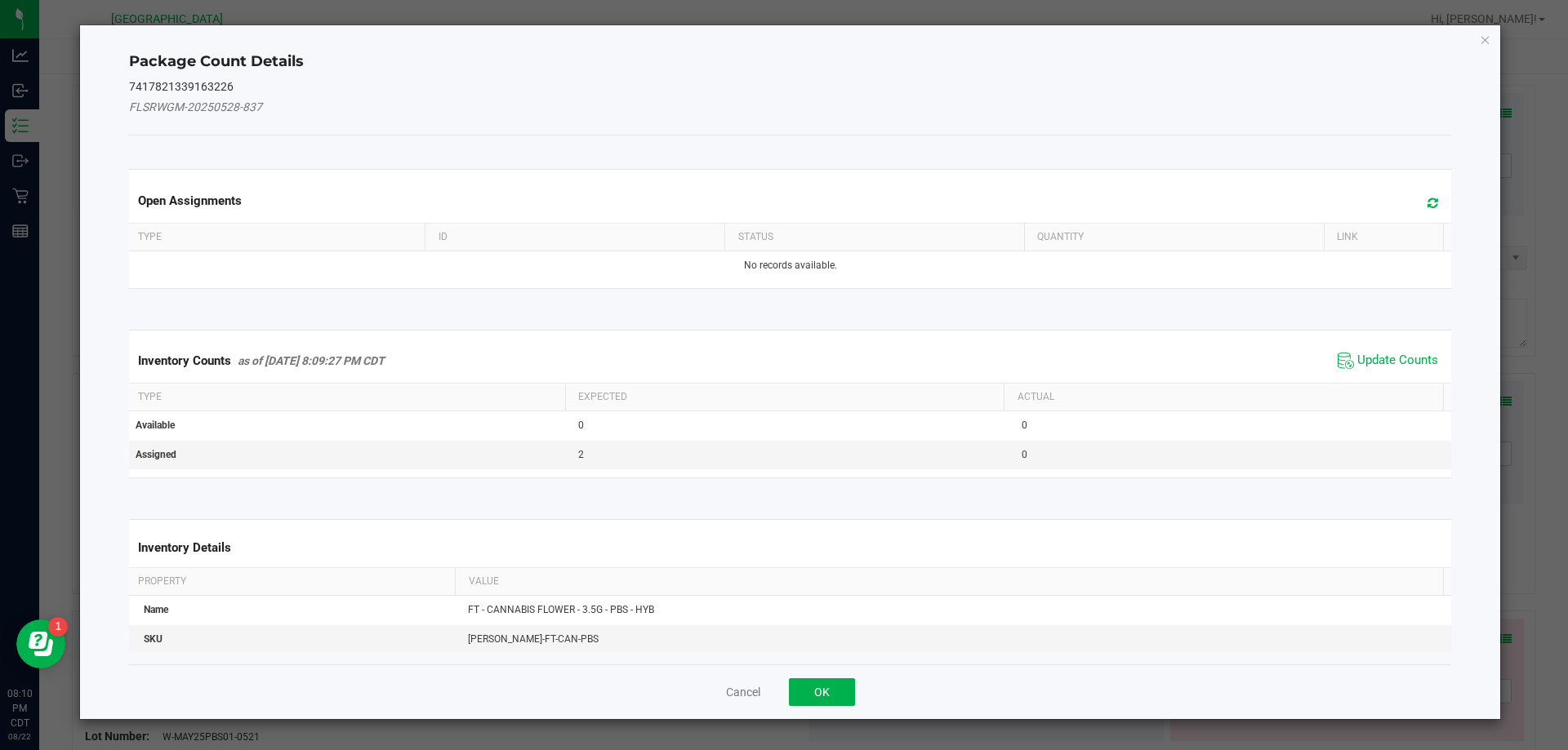
click at [1390, 351] on span "Update Counts" at bounding box center [1388, 360] width 109 height 25
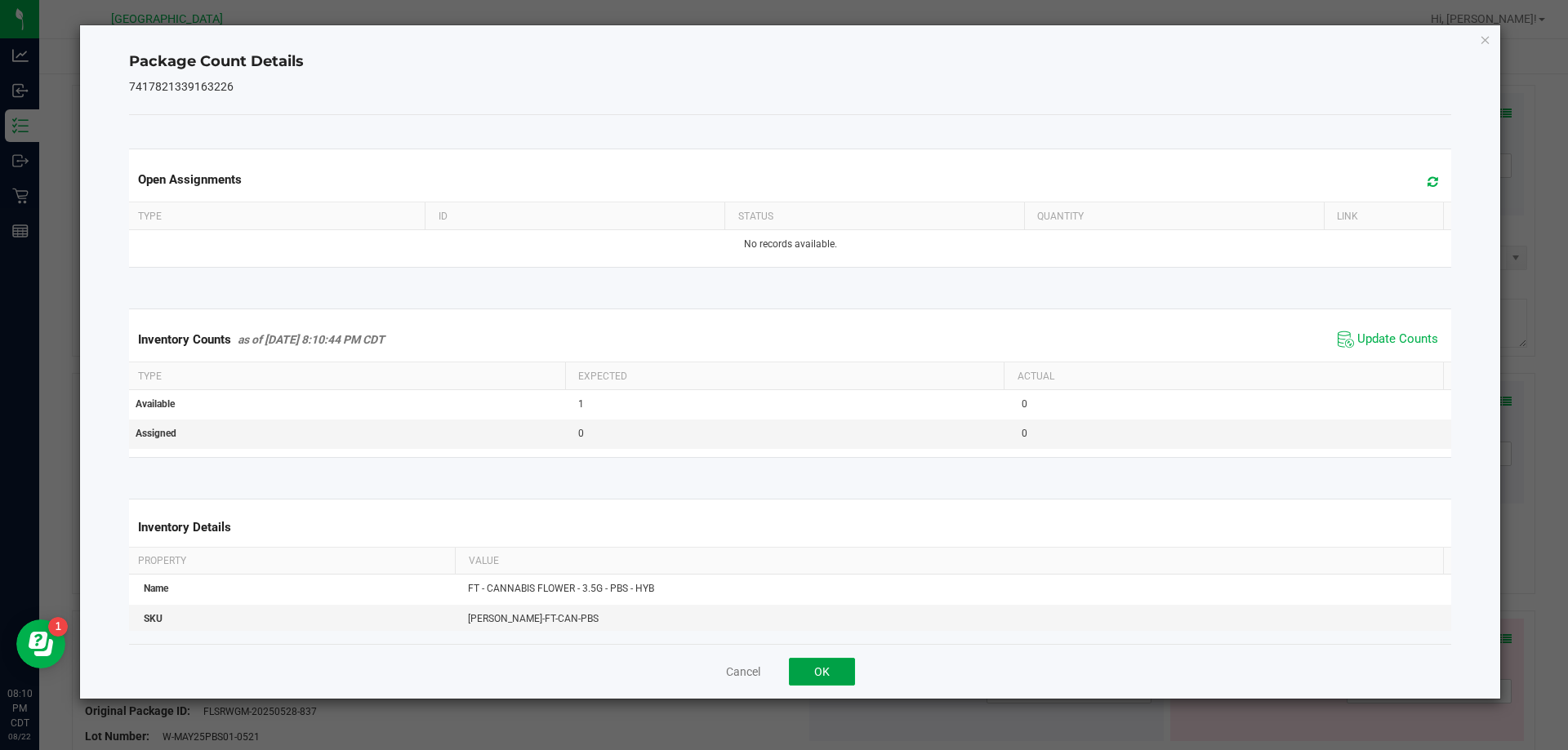
click at [823, 670] on button "OK" at bounding box center [822, 672] width 66 height 27
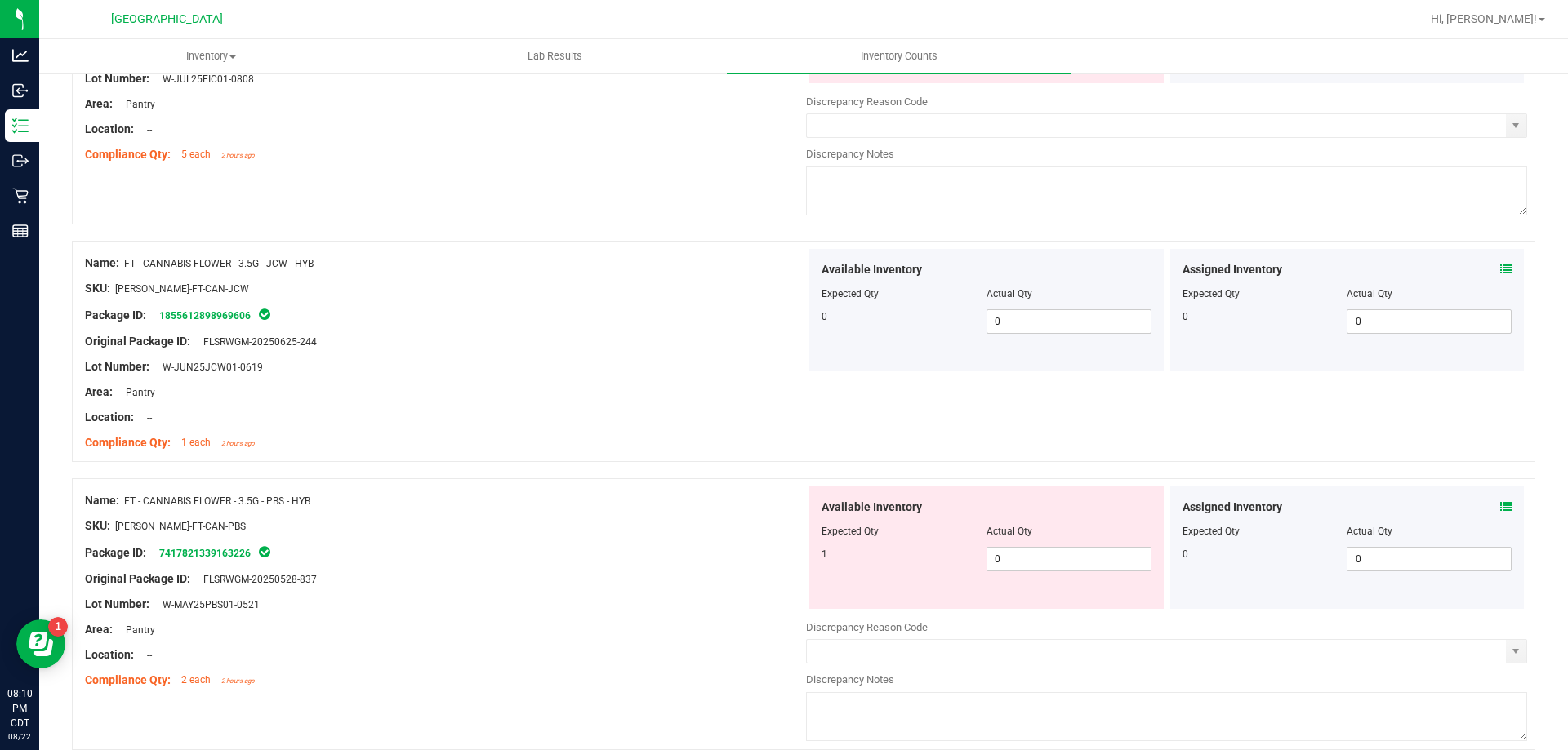
scroll to position [3919, 0]
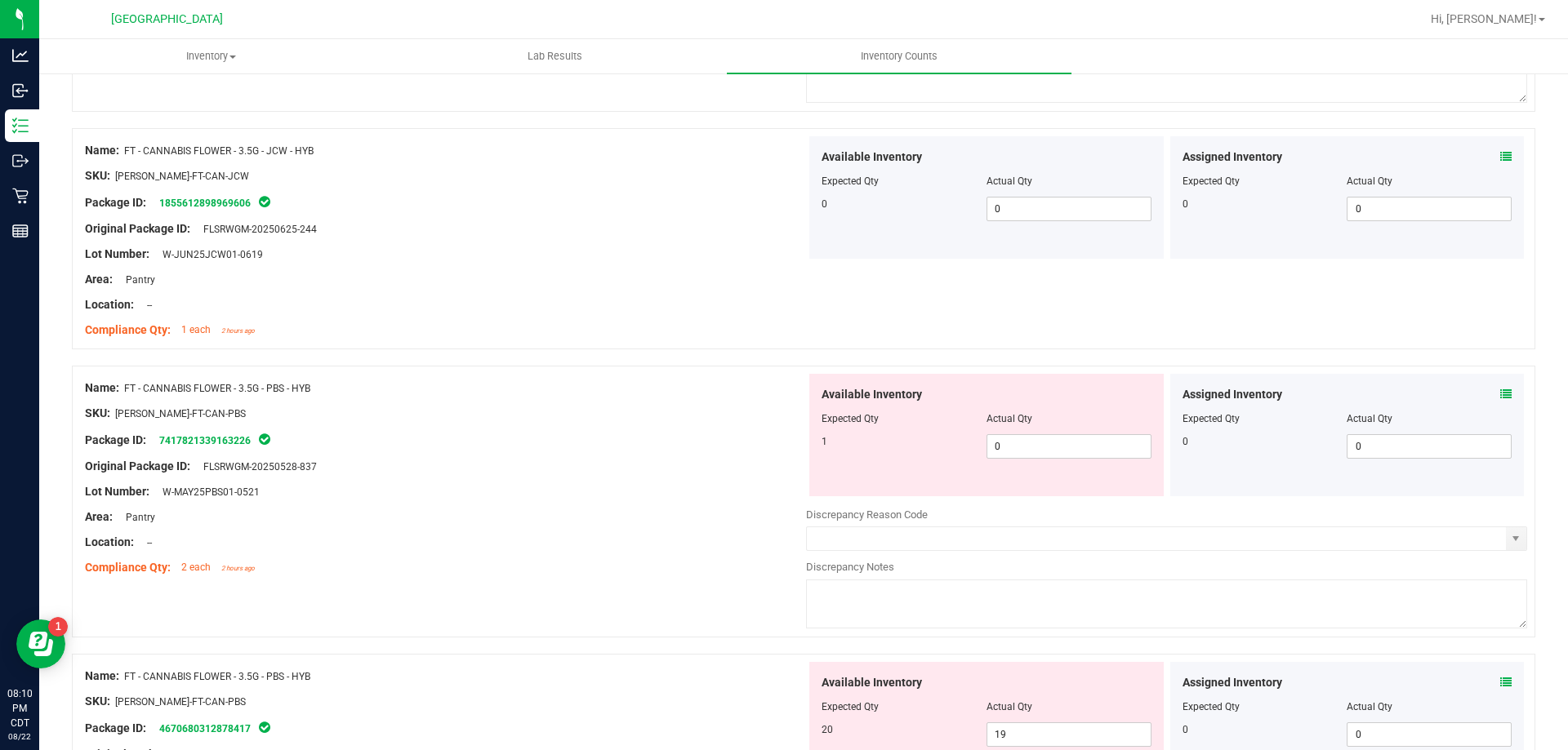
click at [1500, 684] on icon at bounding box center [1506, 682] width 11 height 11
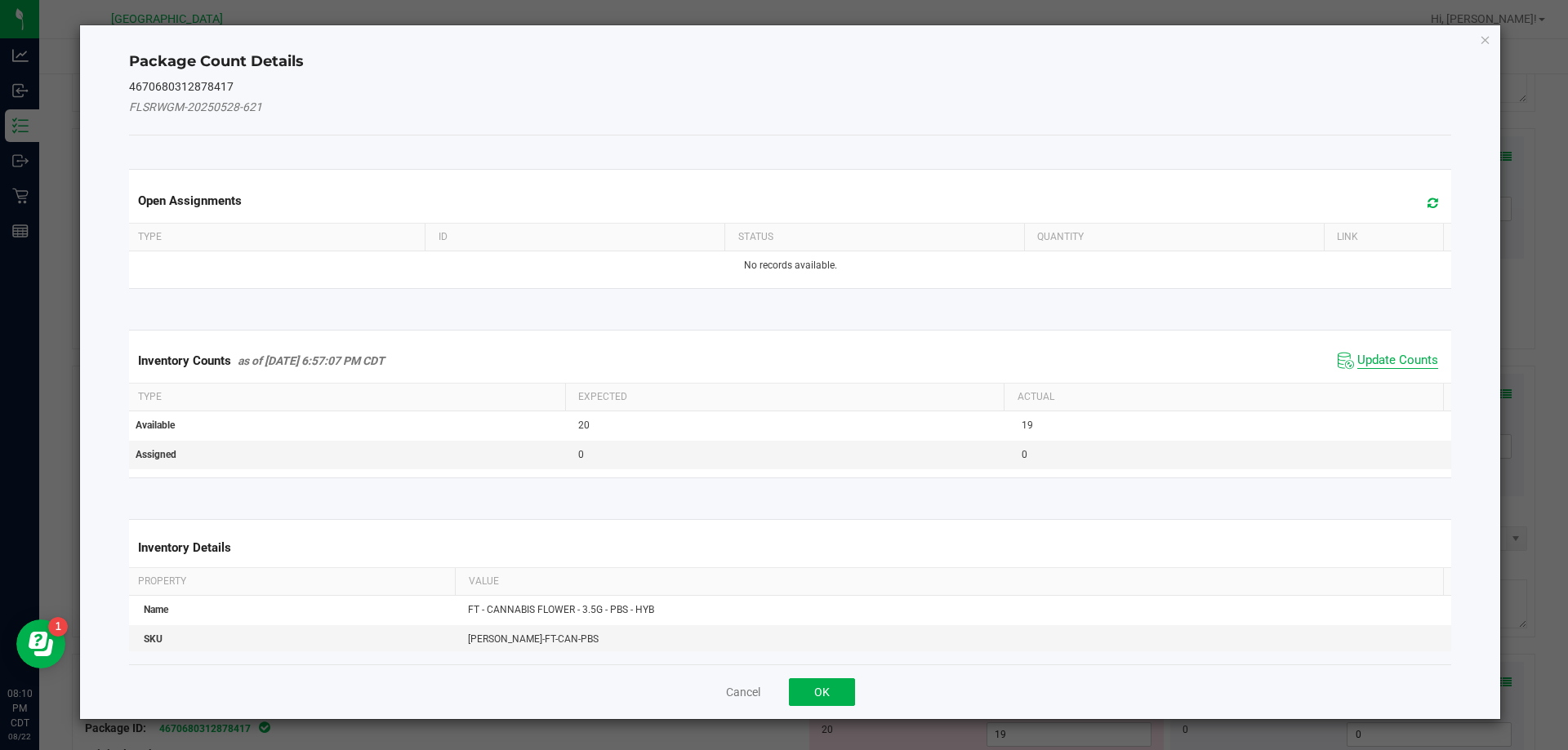
click at [1385, 364] on span "Update Counts" at bounding box center [1398, 361] width 81 height 16
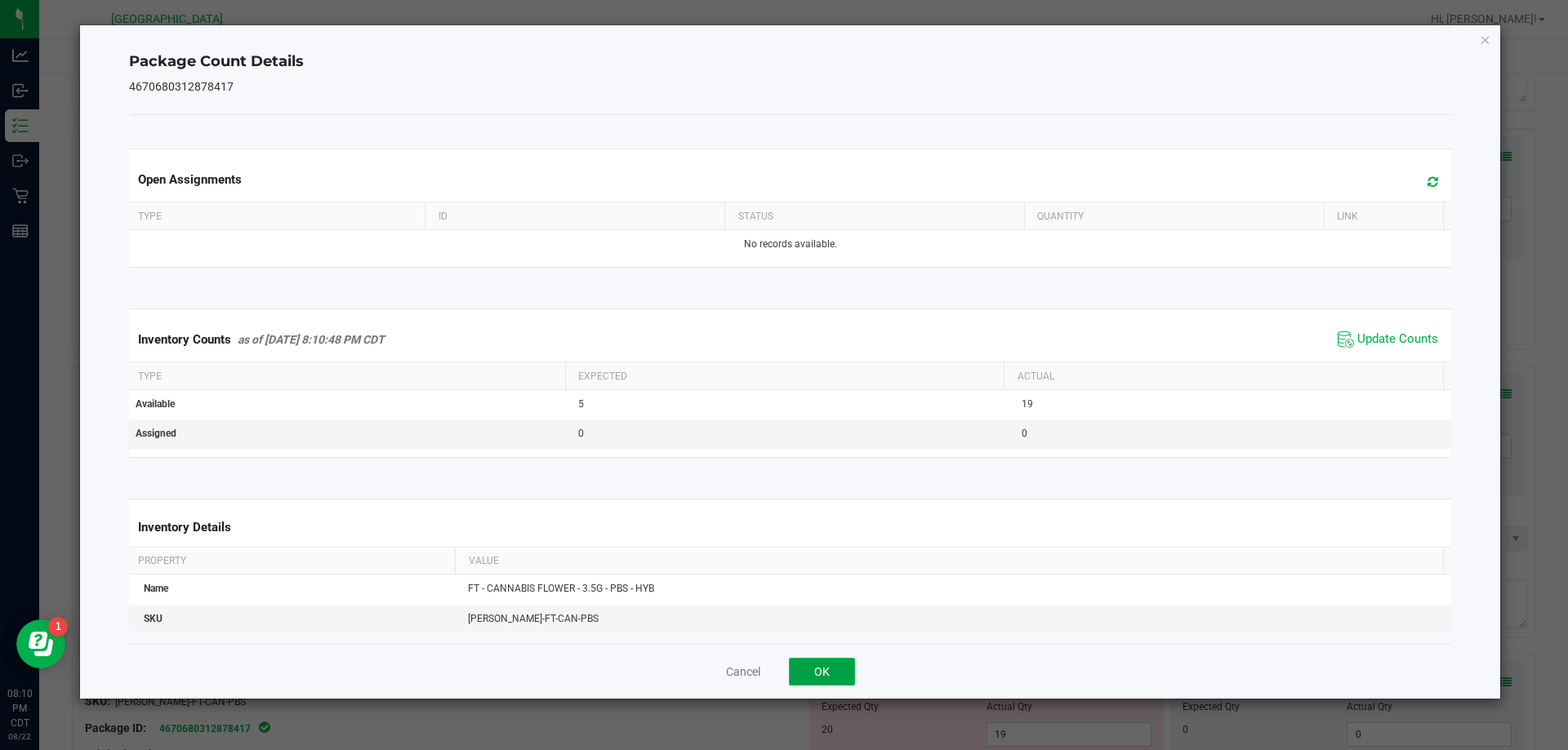
click at [846, 666] on button "OK" at bounding box center [822, 672] width 66 height 27
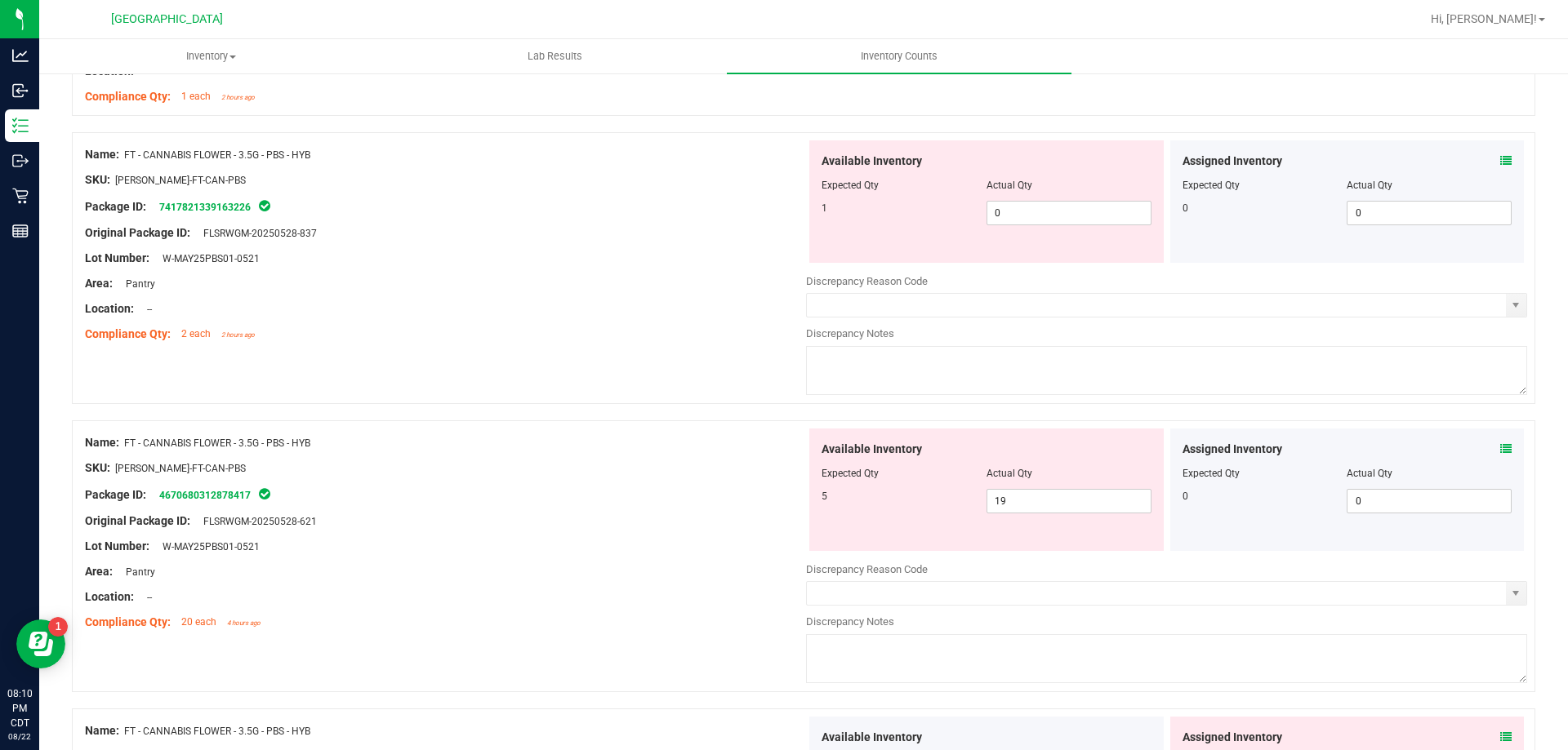
scroll to position [4246, 0]
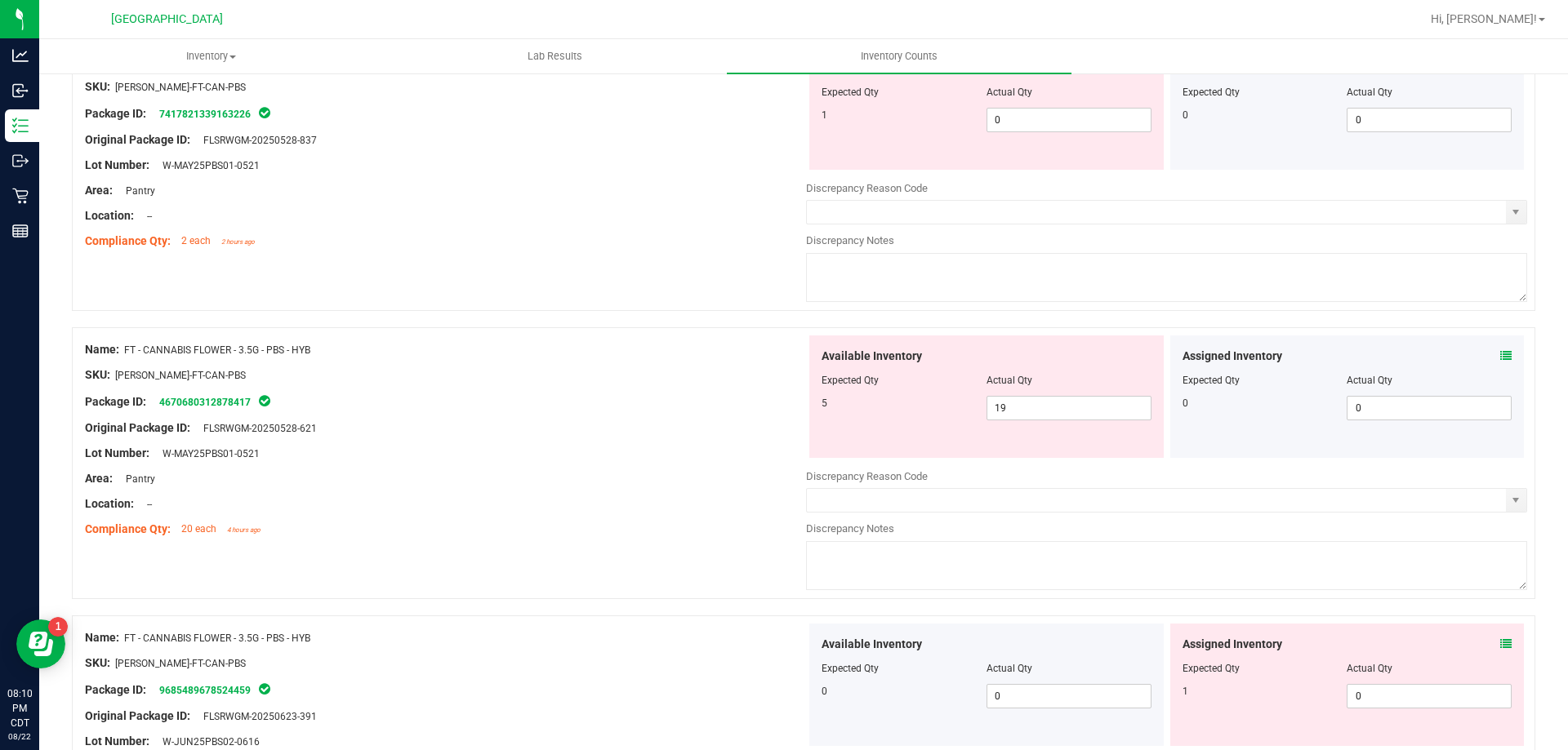
click at [1498, 347] on div "Assigned Inventory Expected Qty Actual Qty 0 0 0" at bounding box center [1347, 397] width 354 height 123
click at [1500, 353] on icon at bounding box center [1506, 356] width 11 height 11
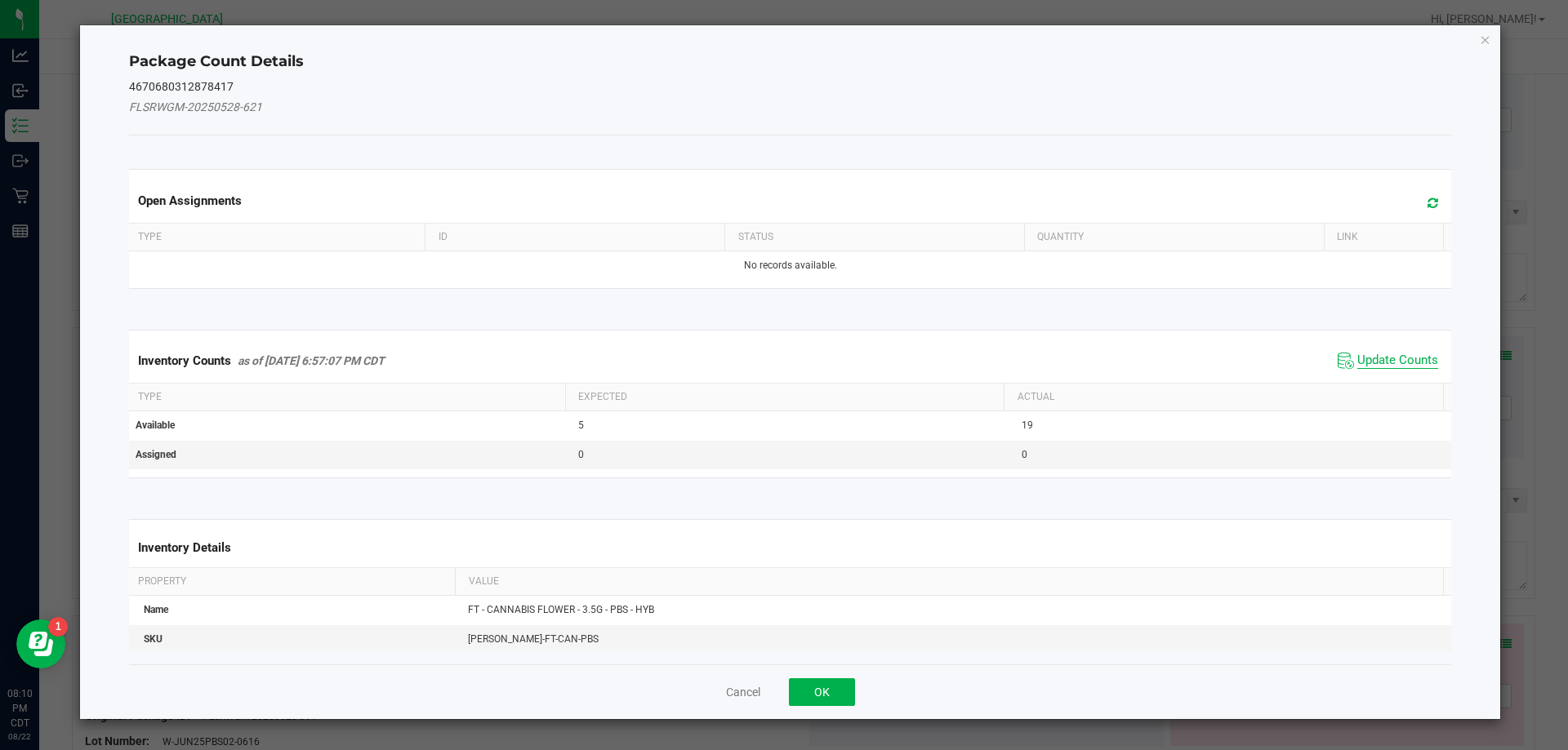
click at [1372, 359] on span "Update Counts" at bounding box center [1398, 361] width 81 height 16
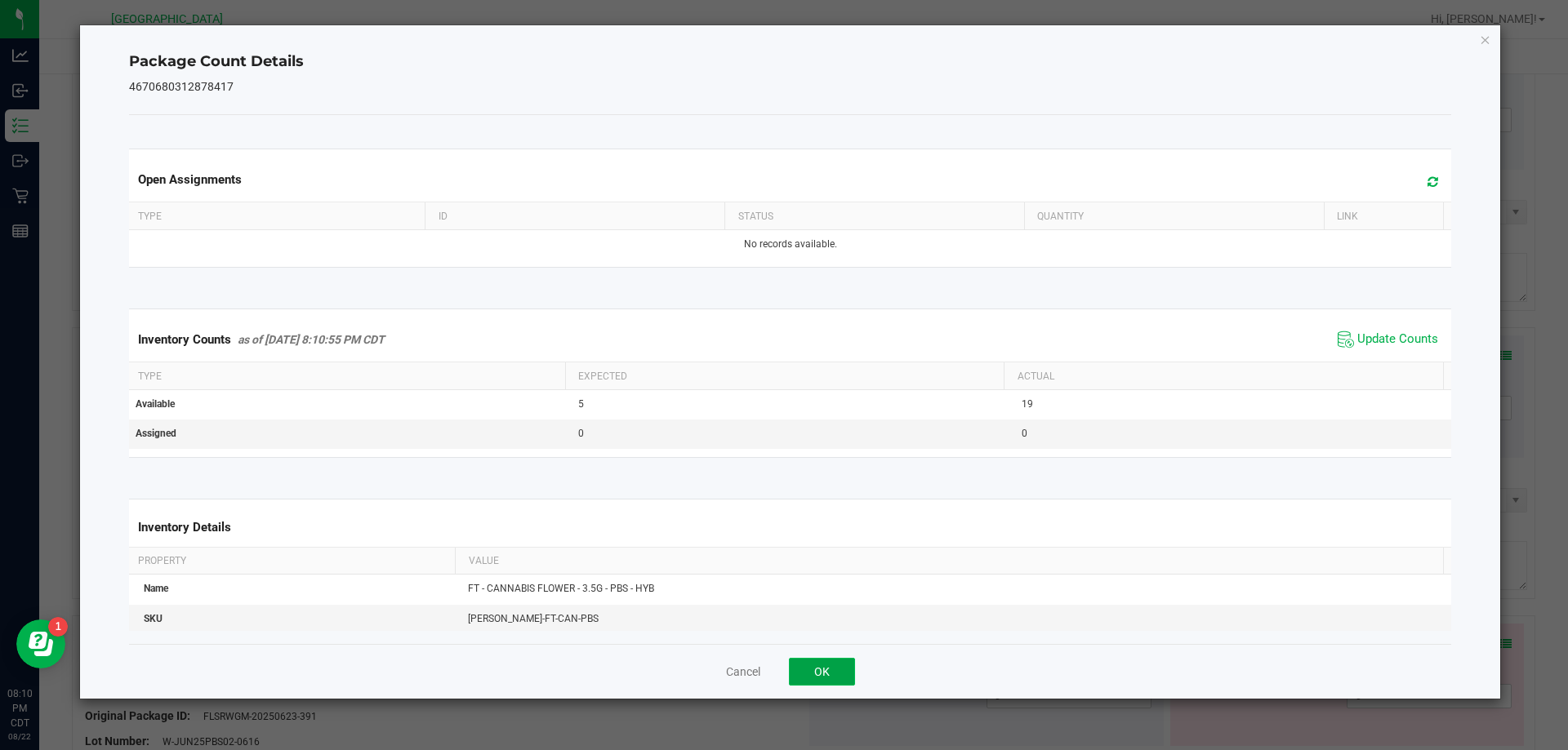
click at [833, 676] on button "OK" at bounding box center [822, 672] width 66 height 27
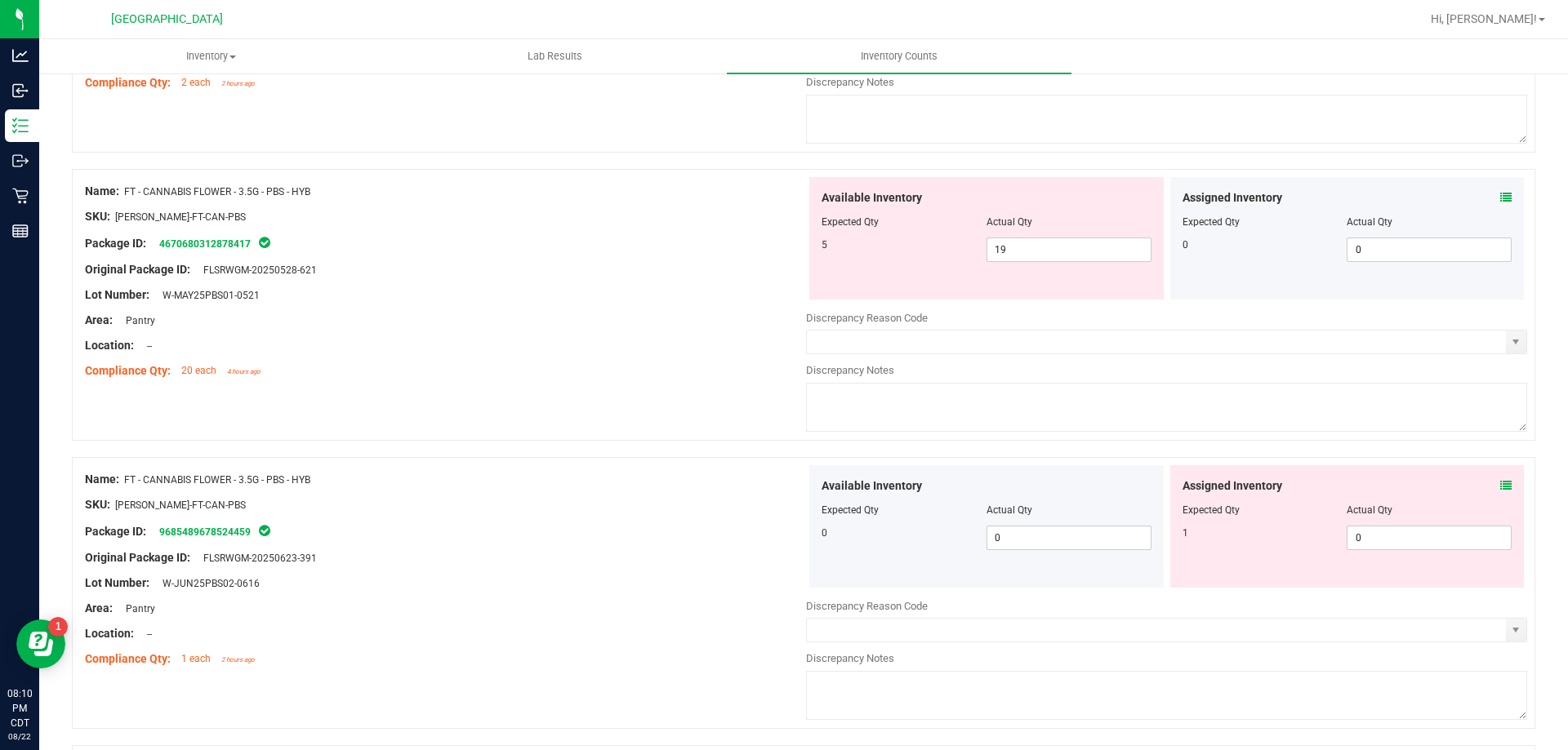
scroll to position [4409, 0]
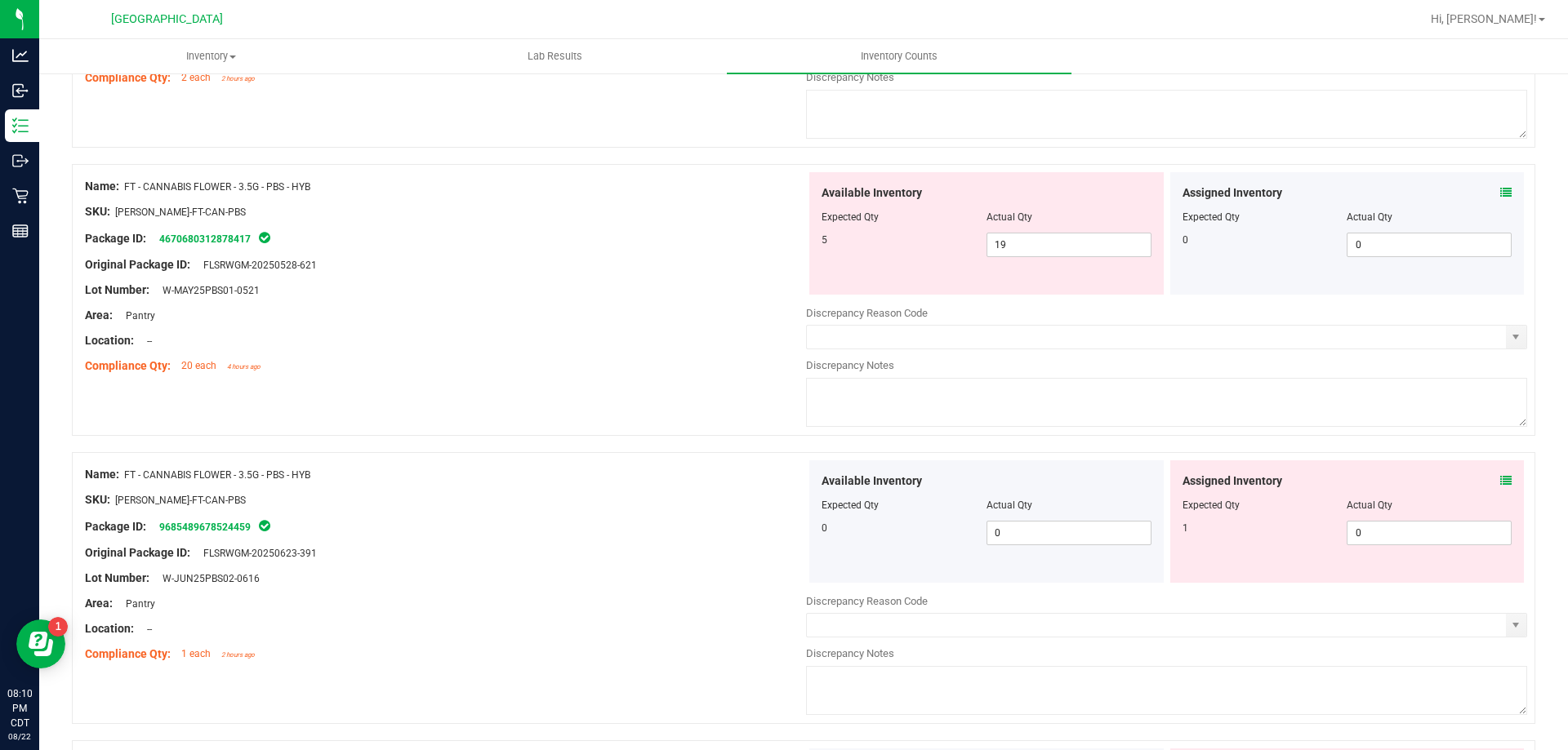
click at [1500, 477] on icon at bounding box center [1506, 481] width 11 height 11
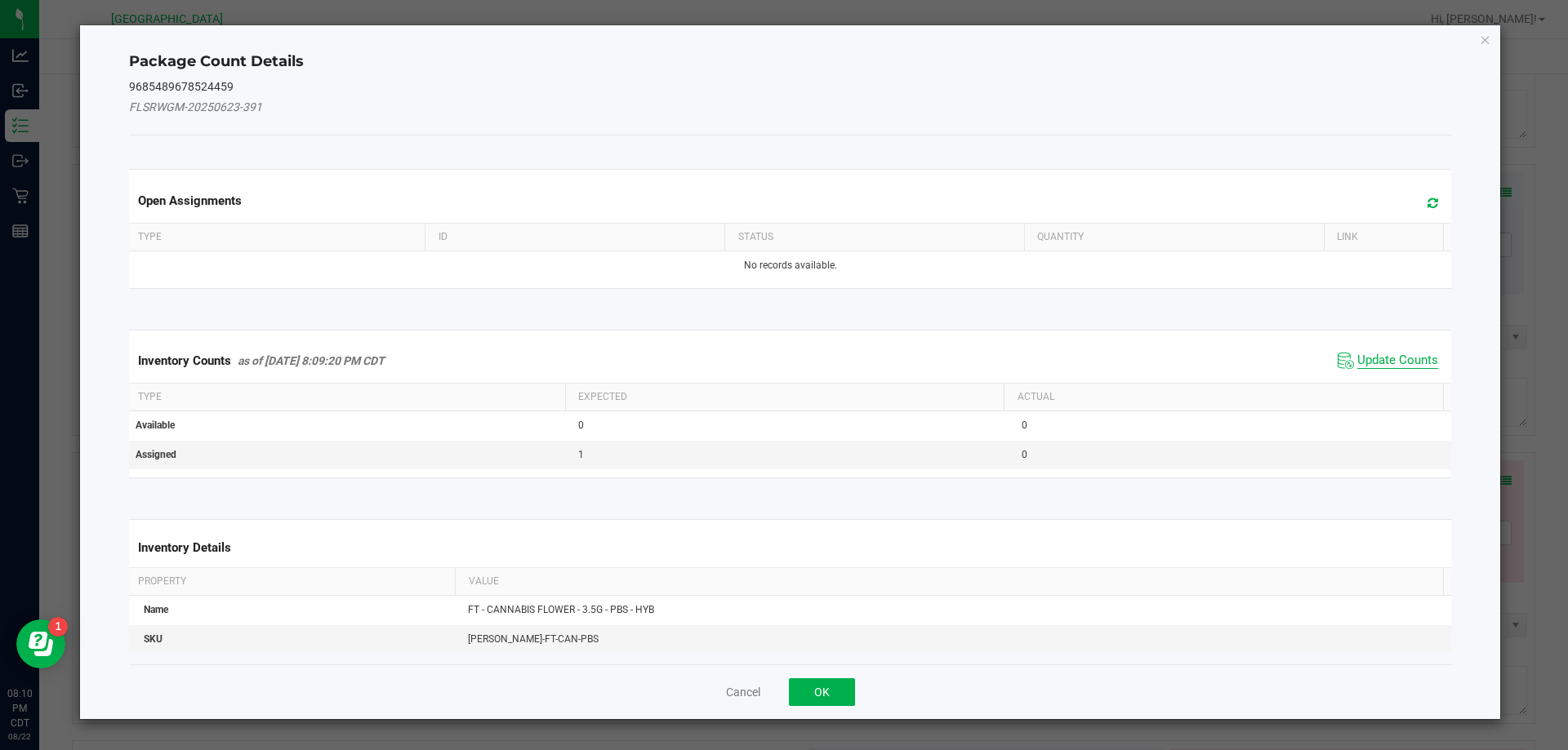
click at [1397, 361] on span "Update Counts" at bounding box center [1398, 361] width 81 height 16
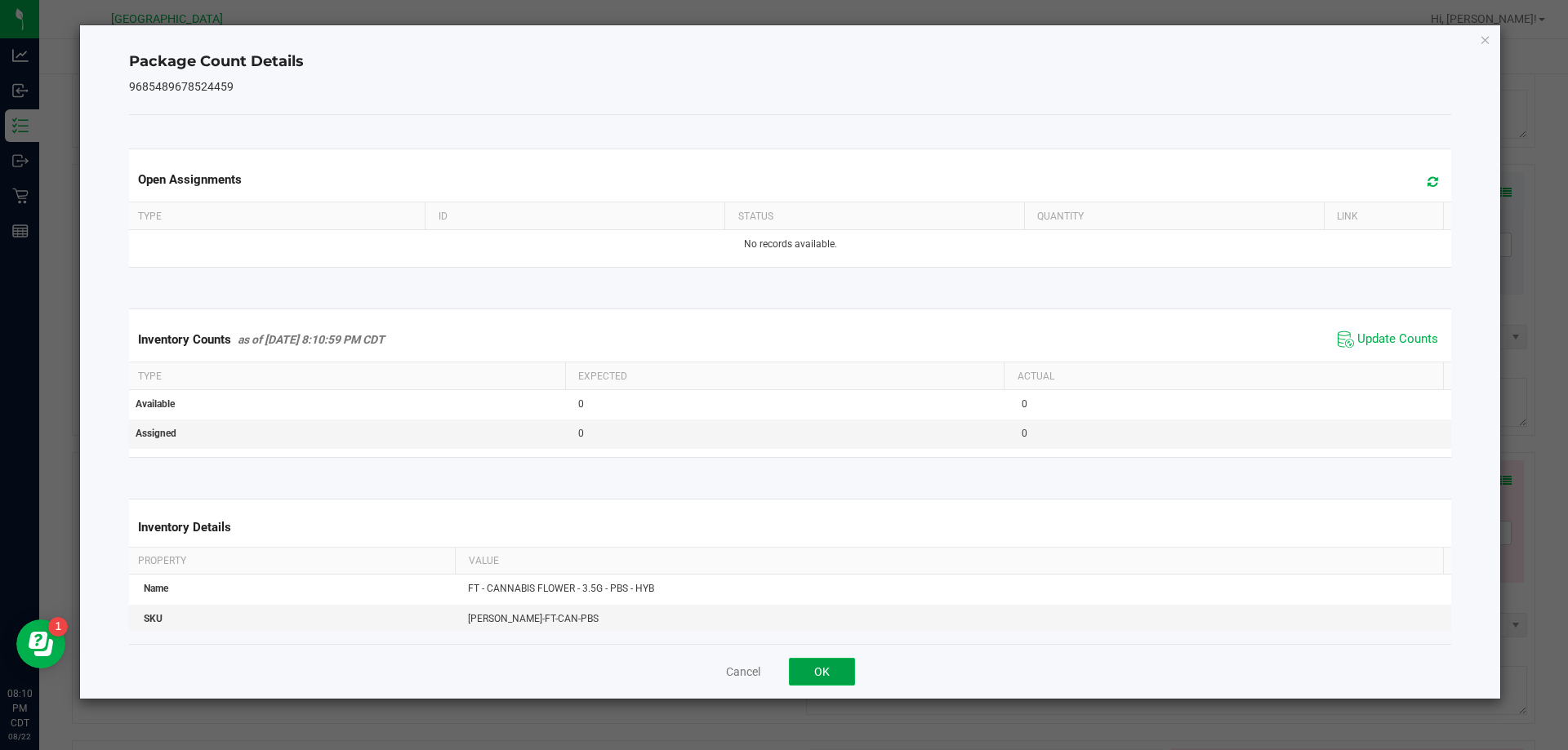
click at [819, 661] on button "OK" at bounding box center [822, 672] width 66 height 27
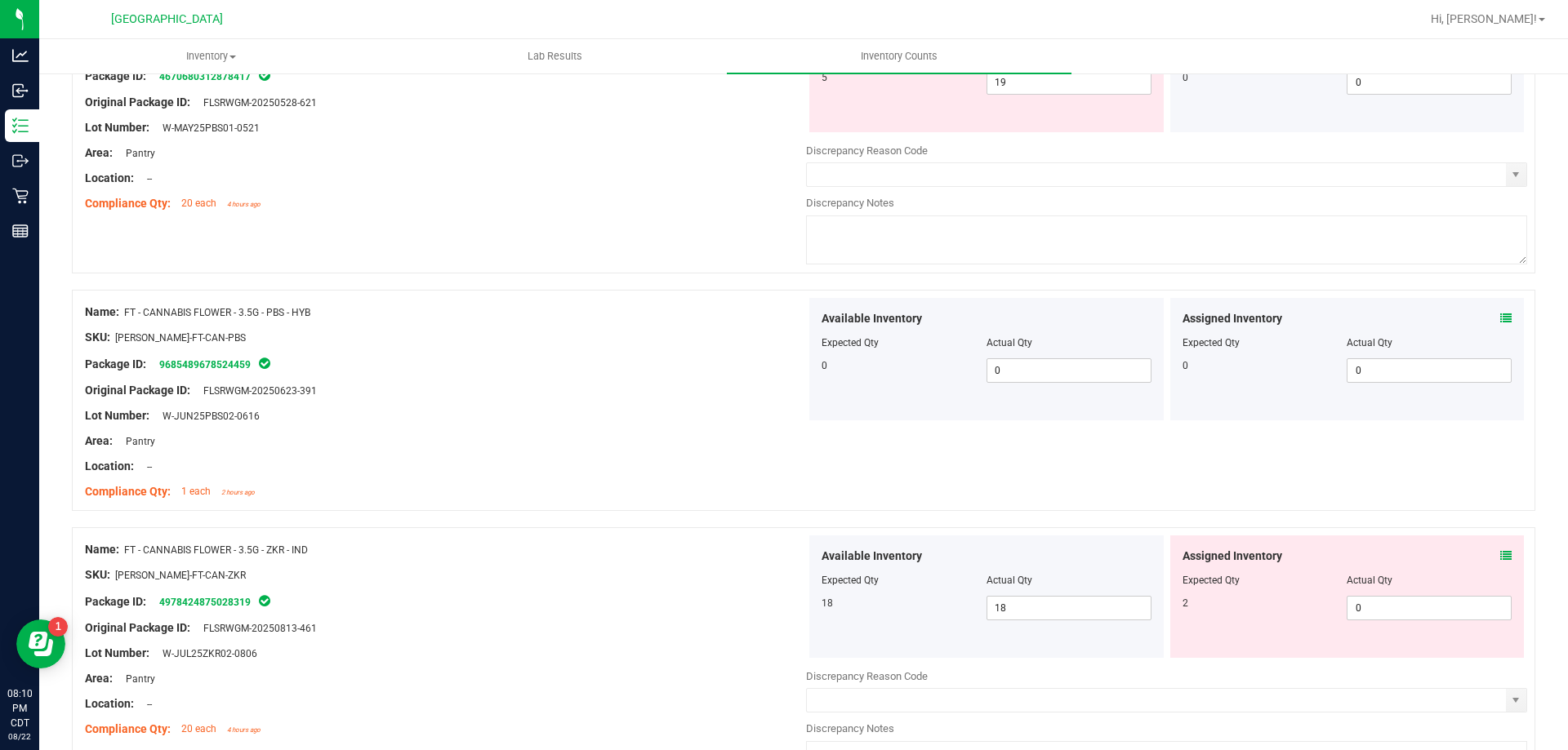
scroll to position [4572, 0]
click at [1500, 551] on icon at bounding box center [1506, 555] width 11 height 11
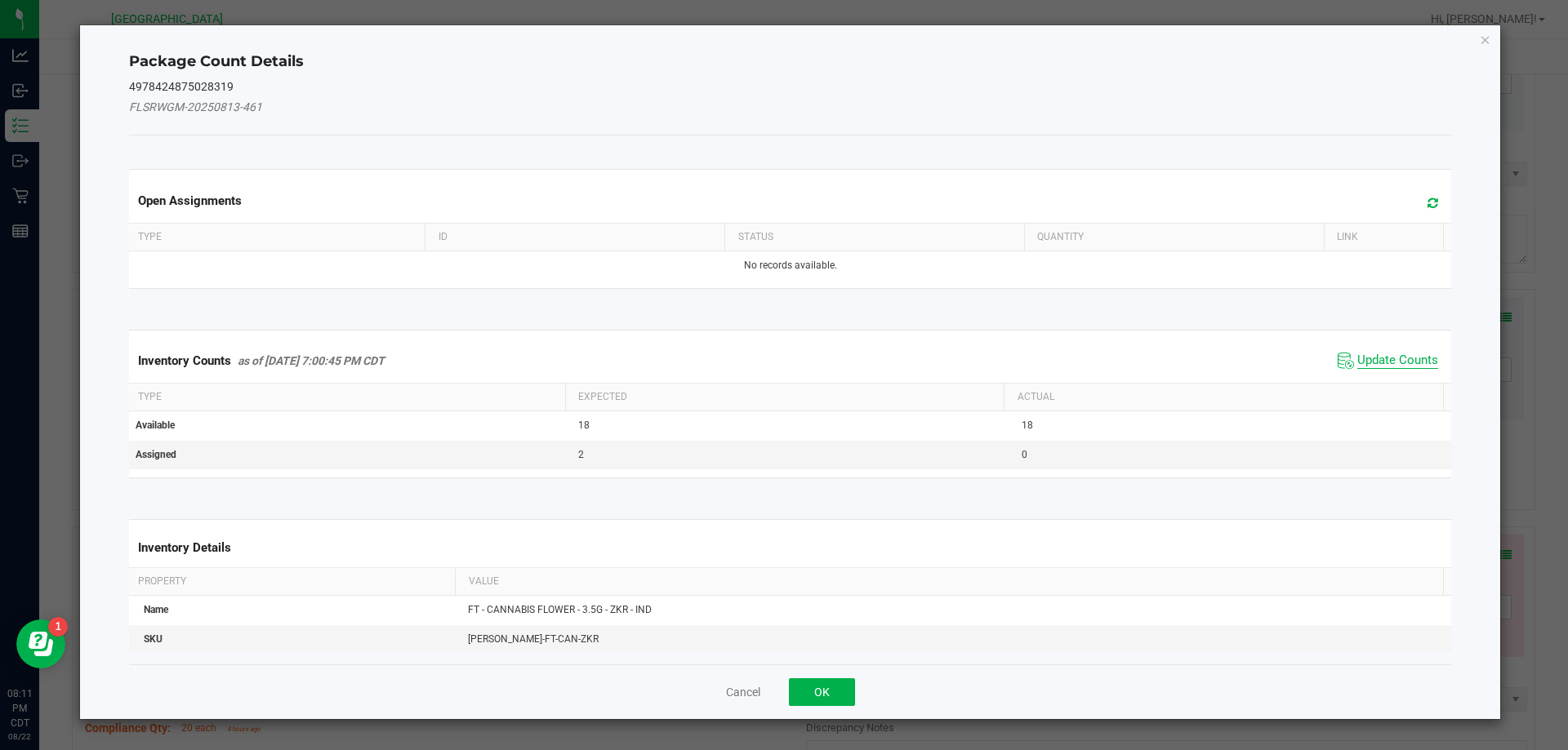
click at [1403, 362] on span "Update Counts" at bounding box center [1398, 361] width 81 height 16
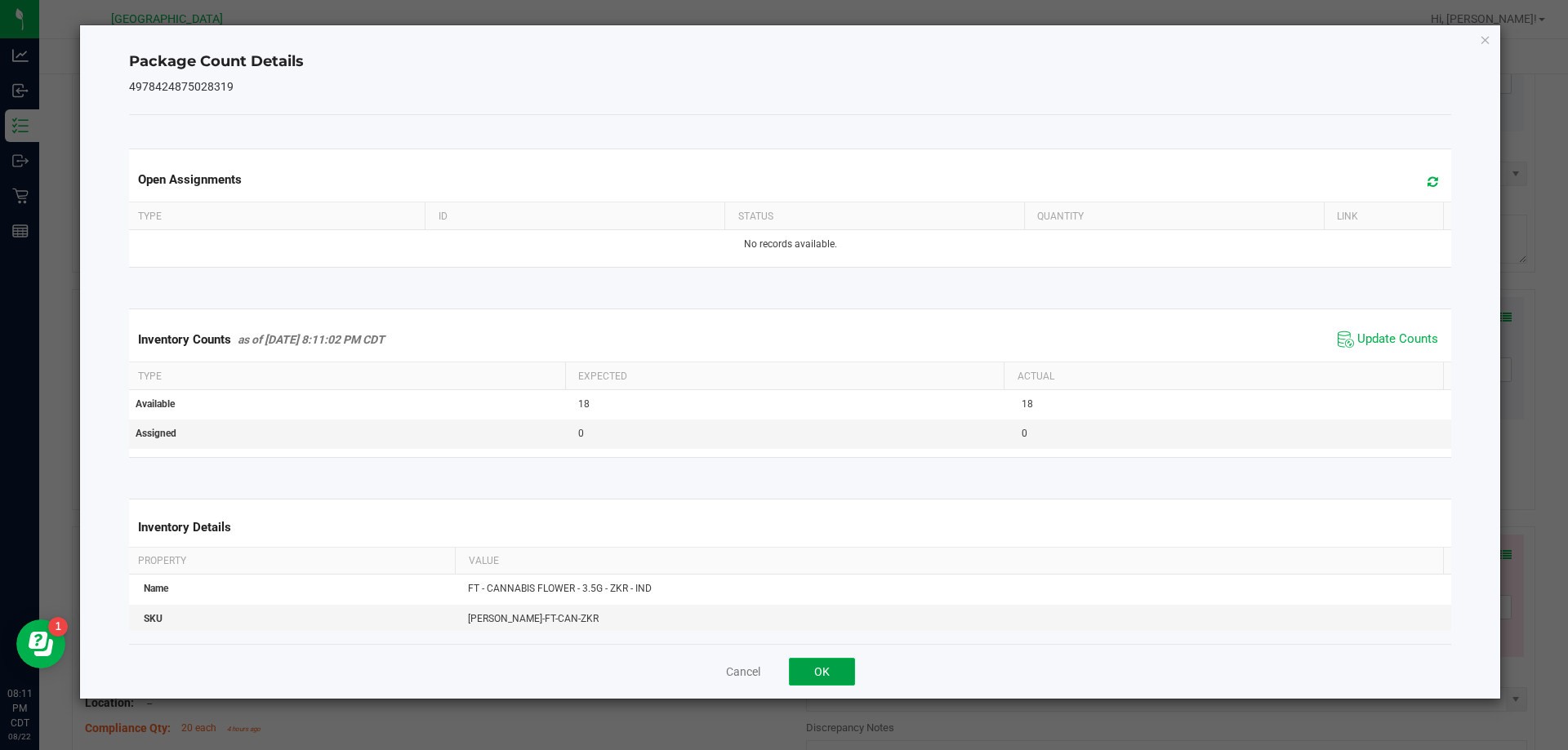
click at [826, 681] on button "OK" at bounding box center [822, 672] width 66 height 27
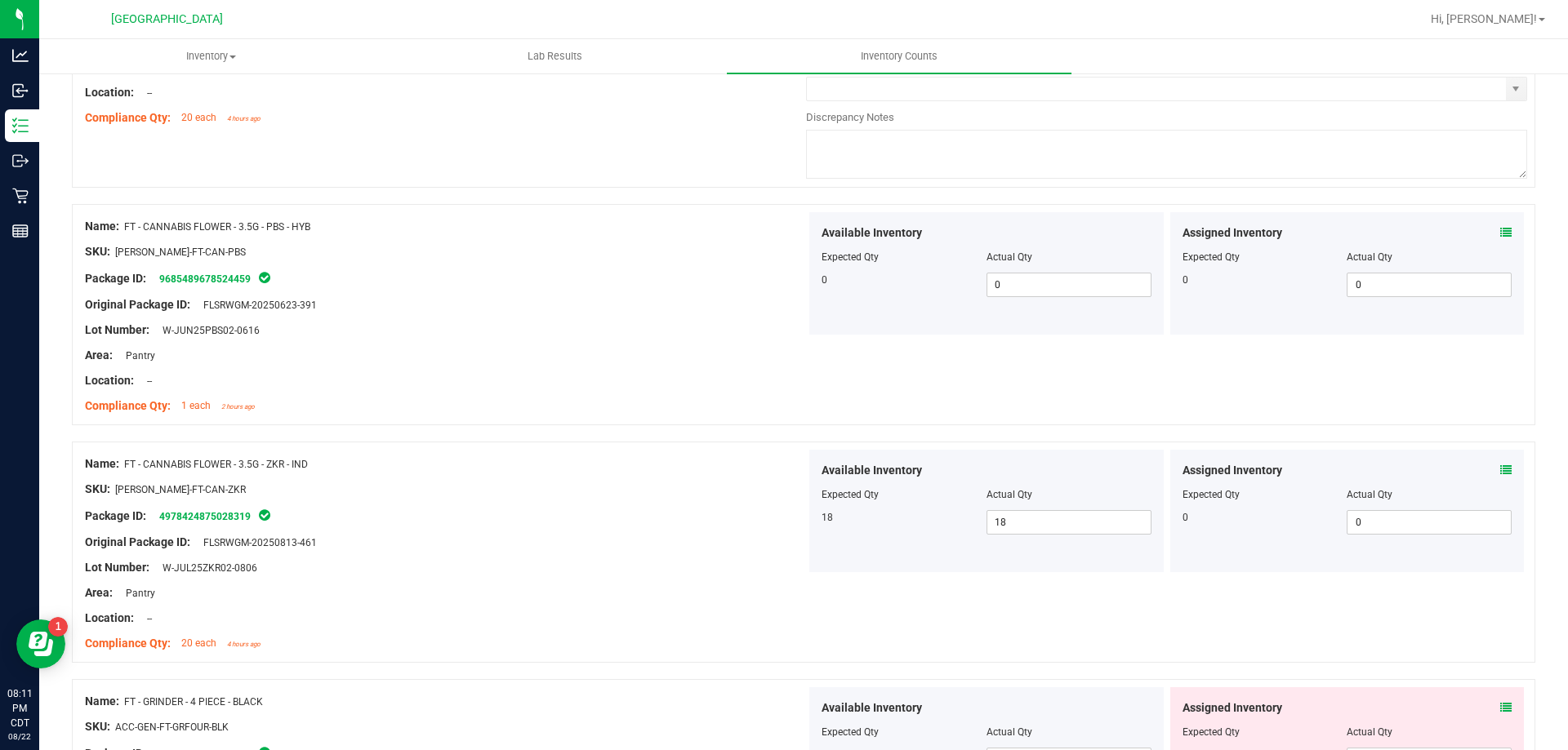
scroll to position [4817, 0]
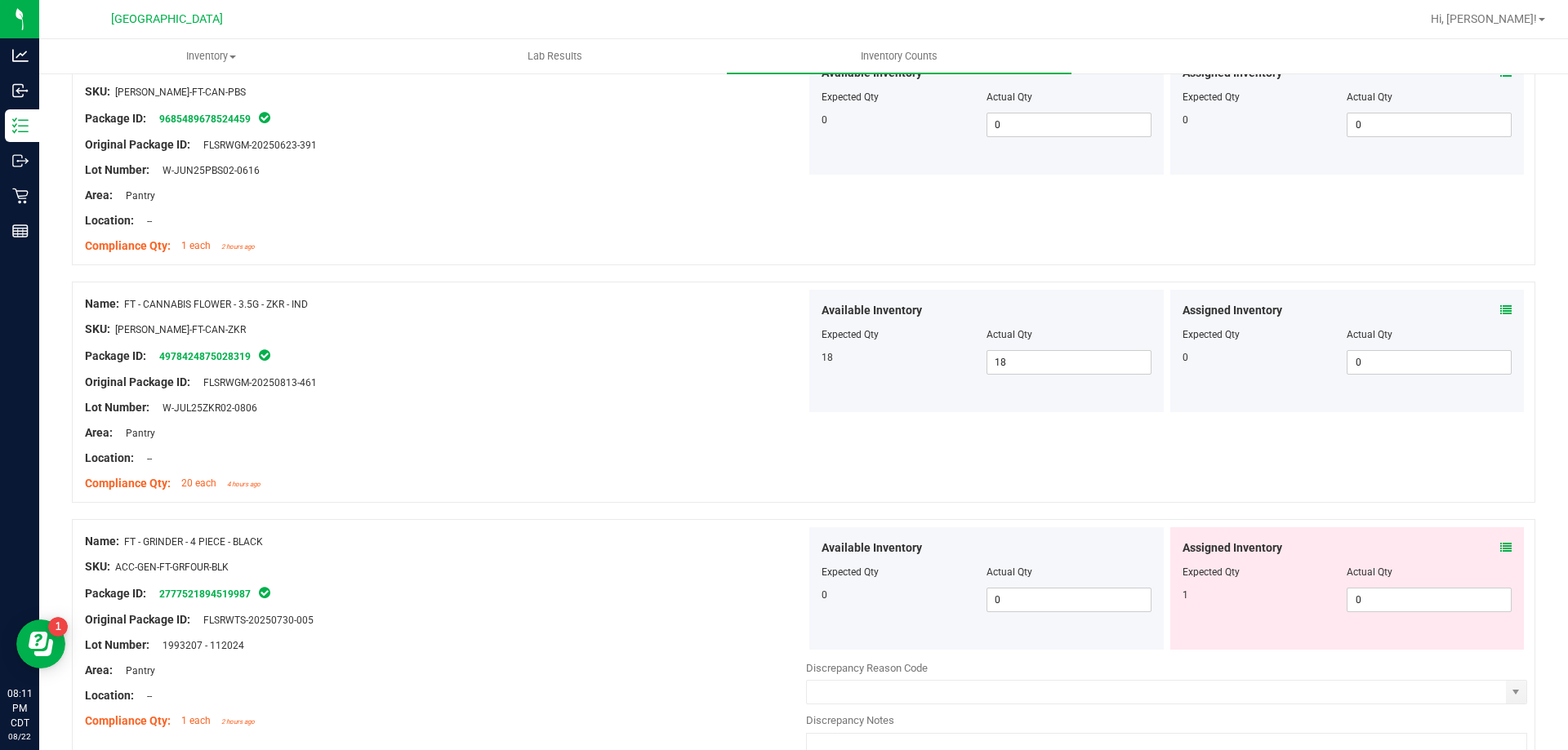
click at [1500, 552] on icon at bounding box center [1506, 548] width 11 height 11
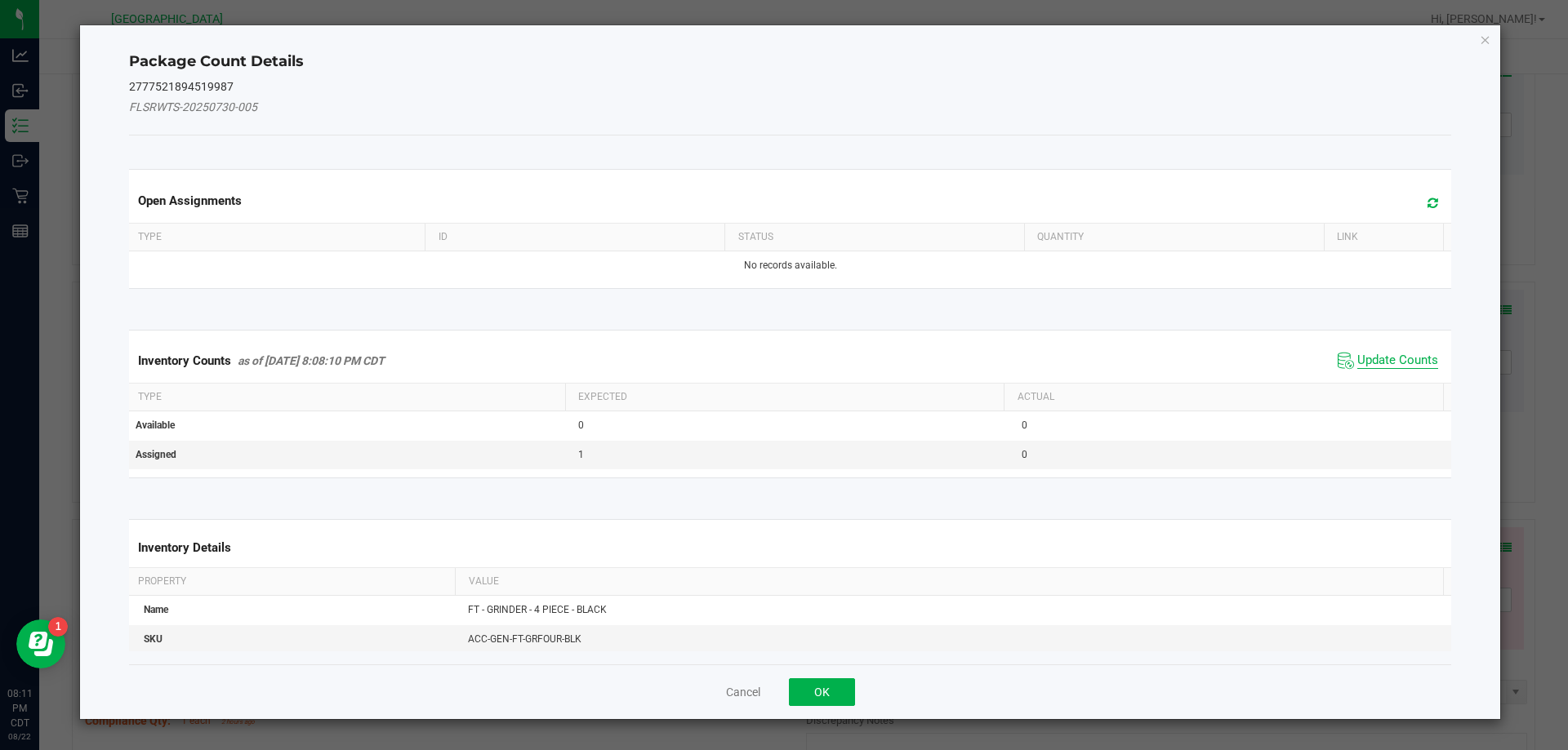
click at [1409, 359] on span "Update Counts" at bounding box center [1398, 361] width 81 height 16
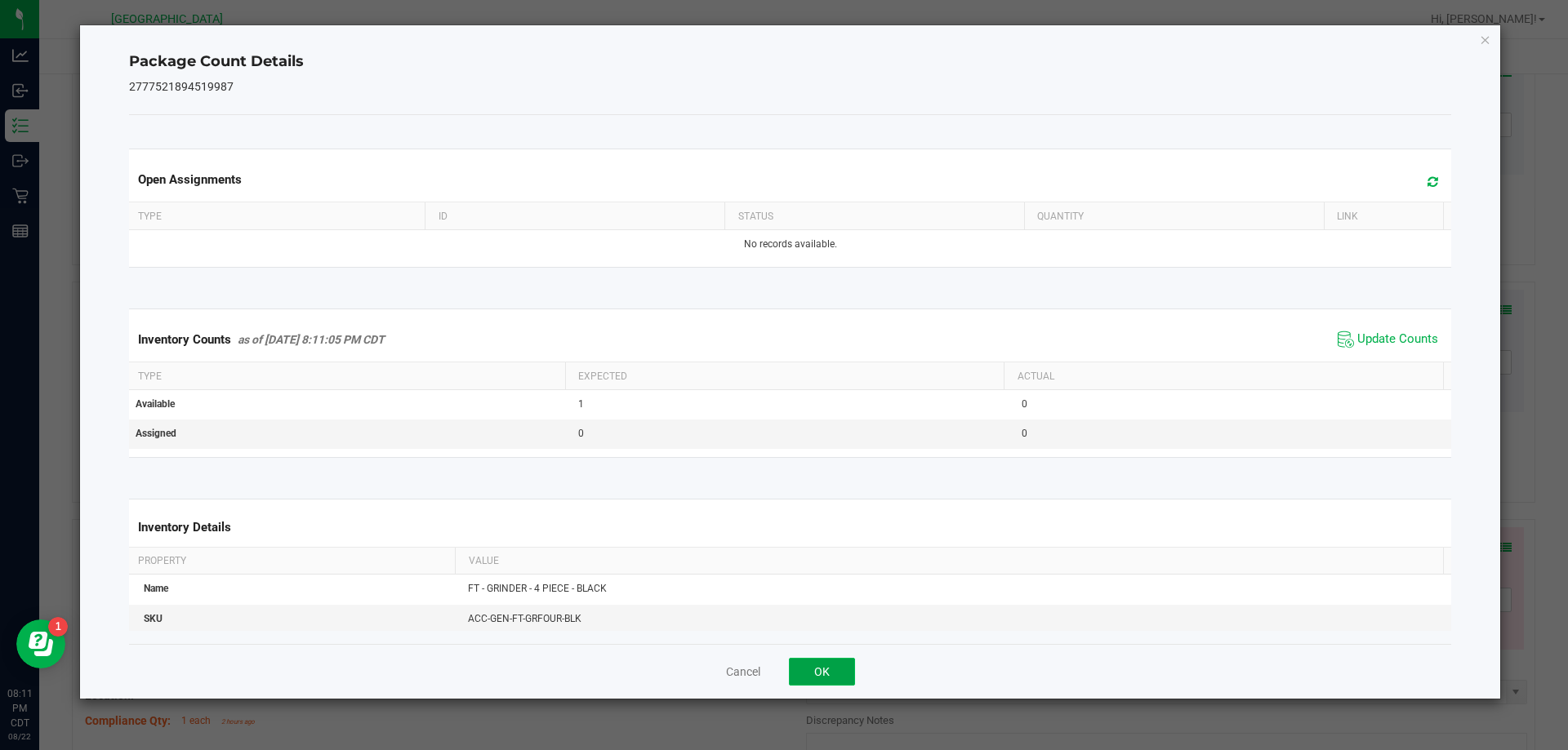
click at [810, 672] on button "OK" at bounding box center [822, 672] width 66 height 27
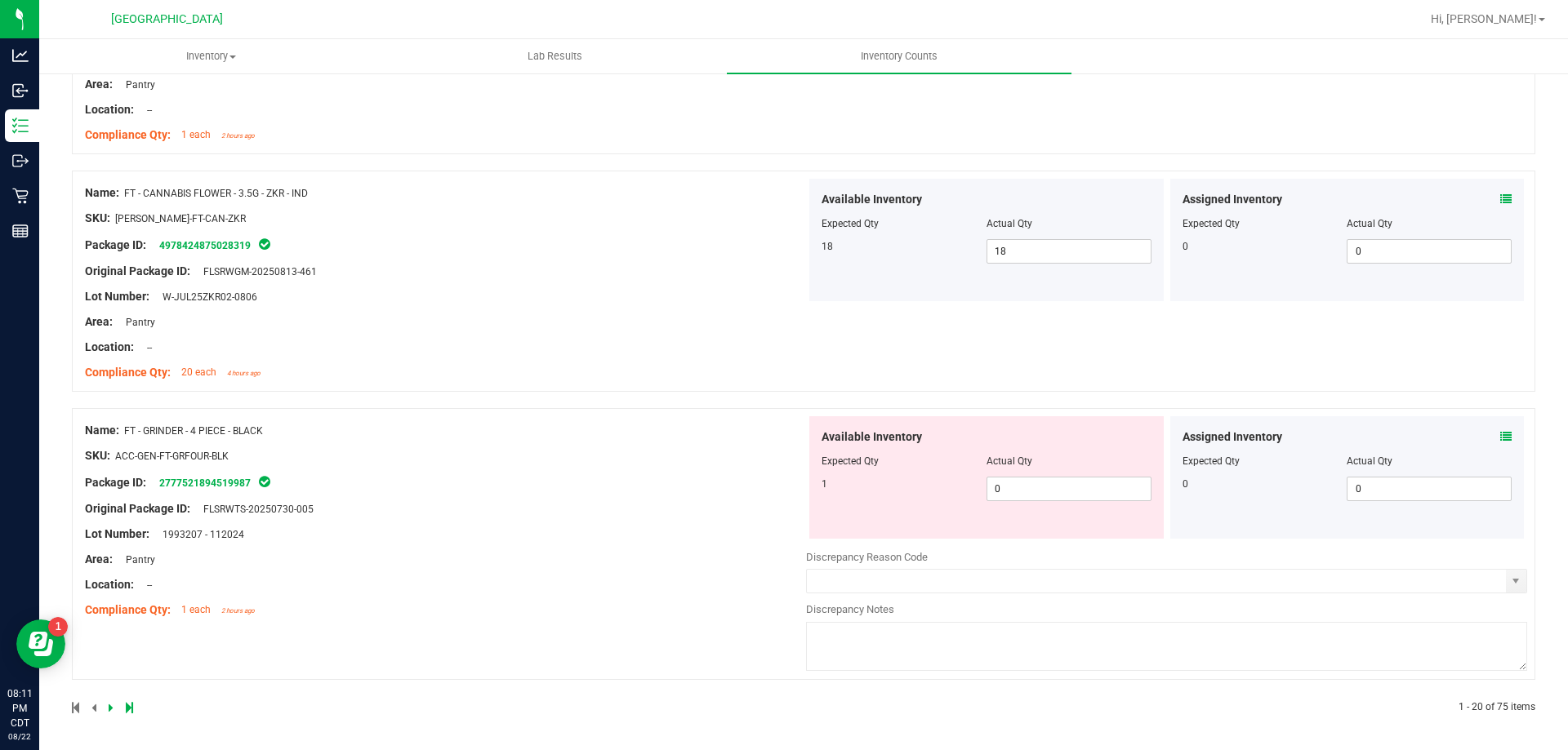
scroll to position [4930, 0]
click at [112, 702] on icon at bounding box center [111, 706] width 5 height 10
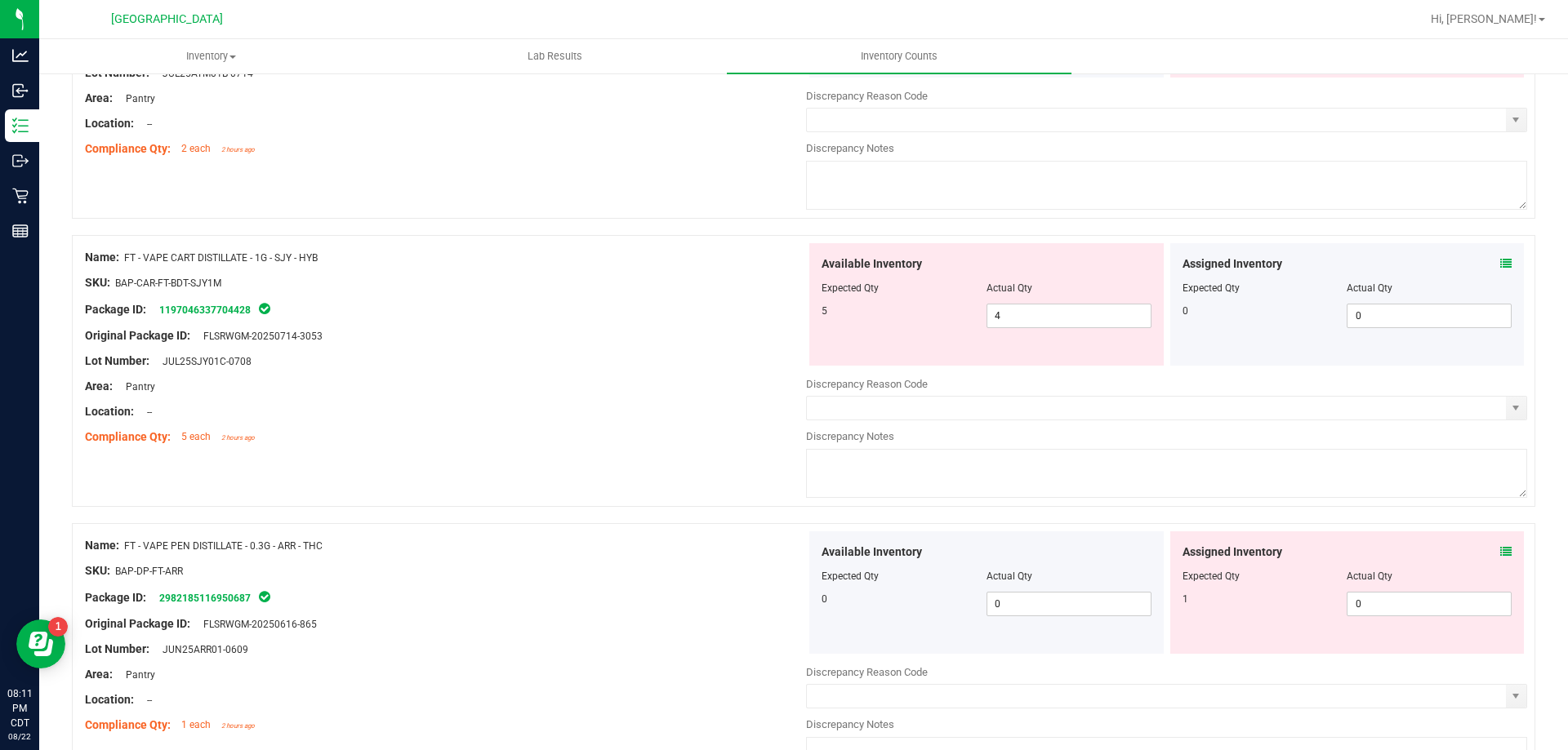
scroll to position [0, 0]
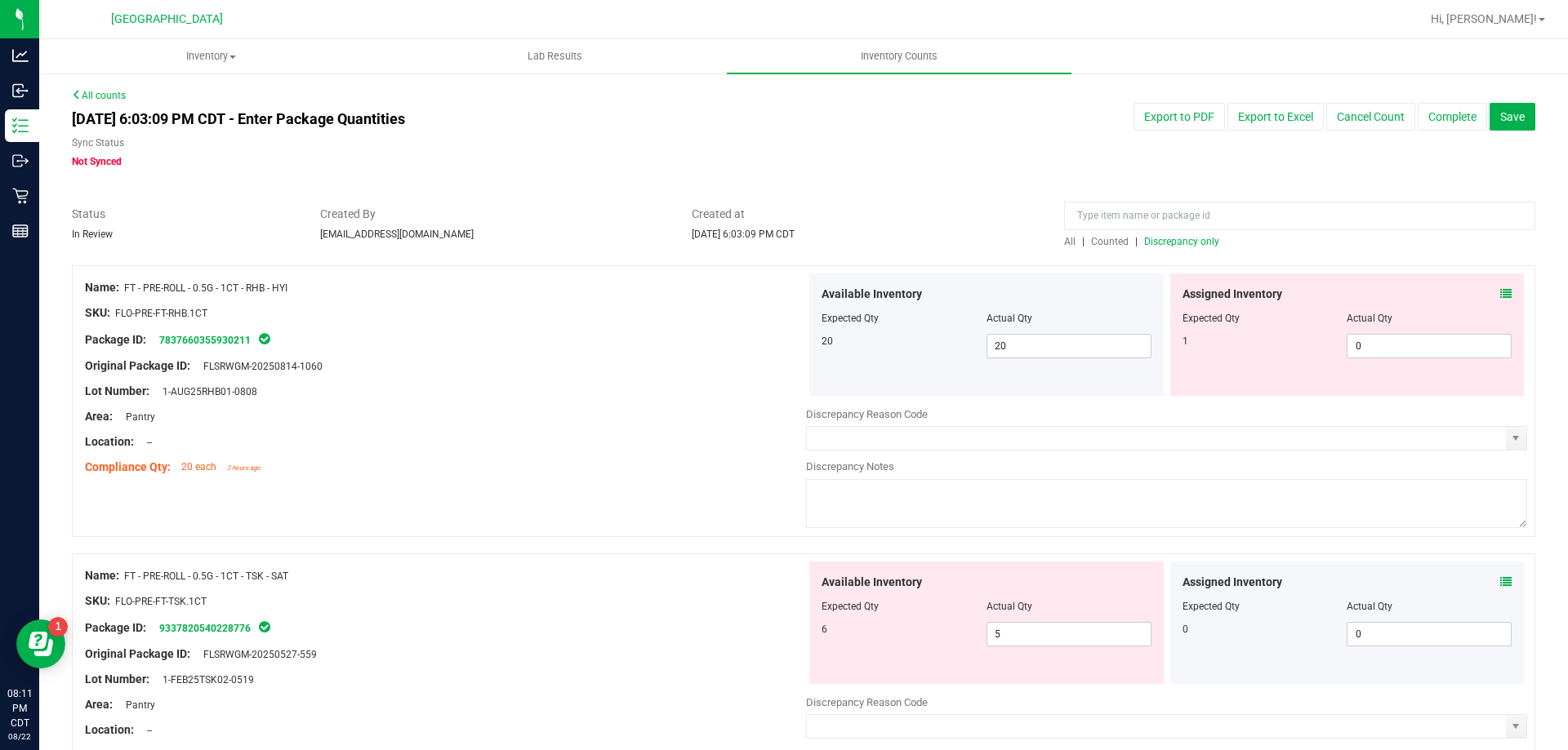
click at [1500, 300] on span at bounding box center [1506, 294] width 11 height 17
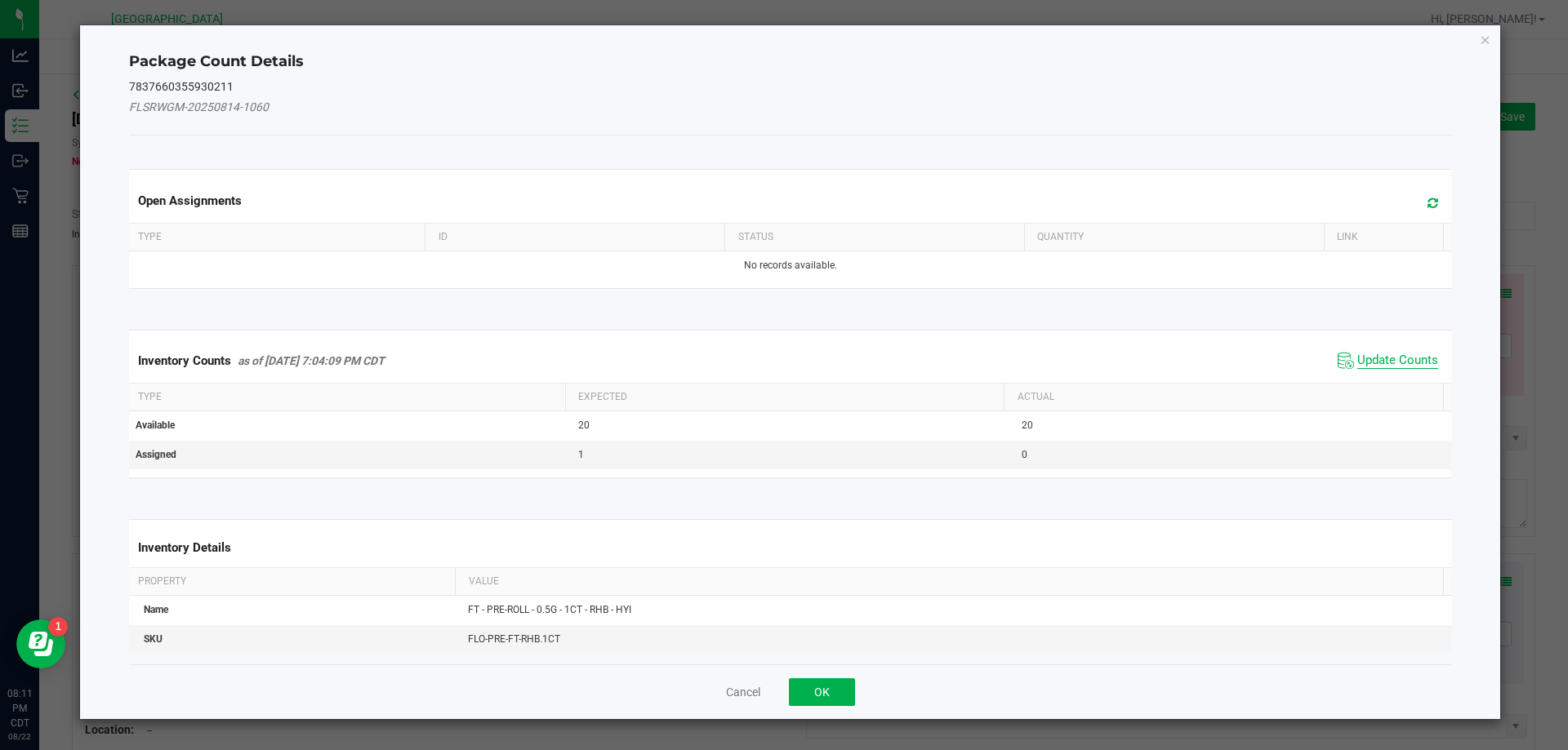
click at [1374, 357] on span "Update Counts" at bounding box center [1398, 361] width 81 height 16
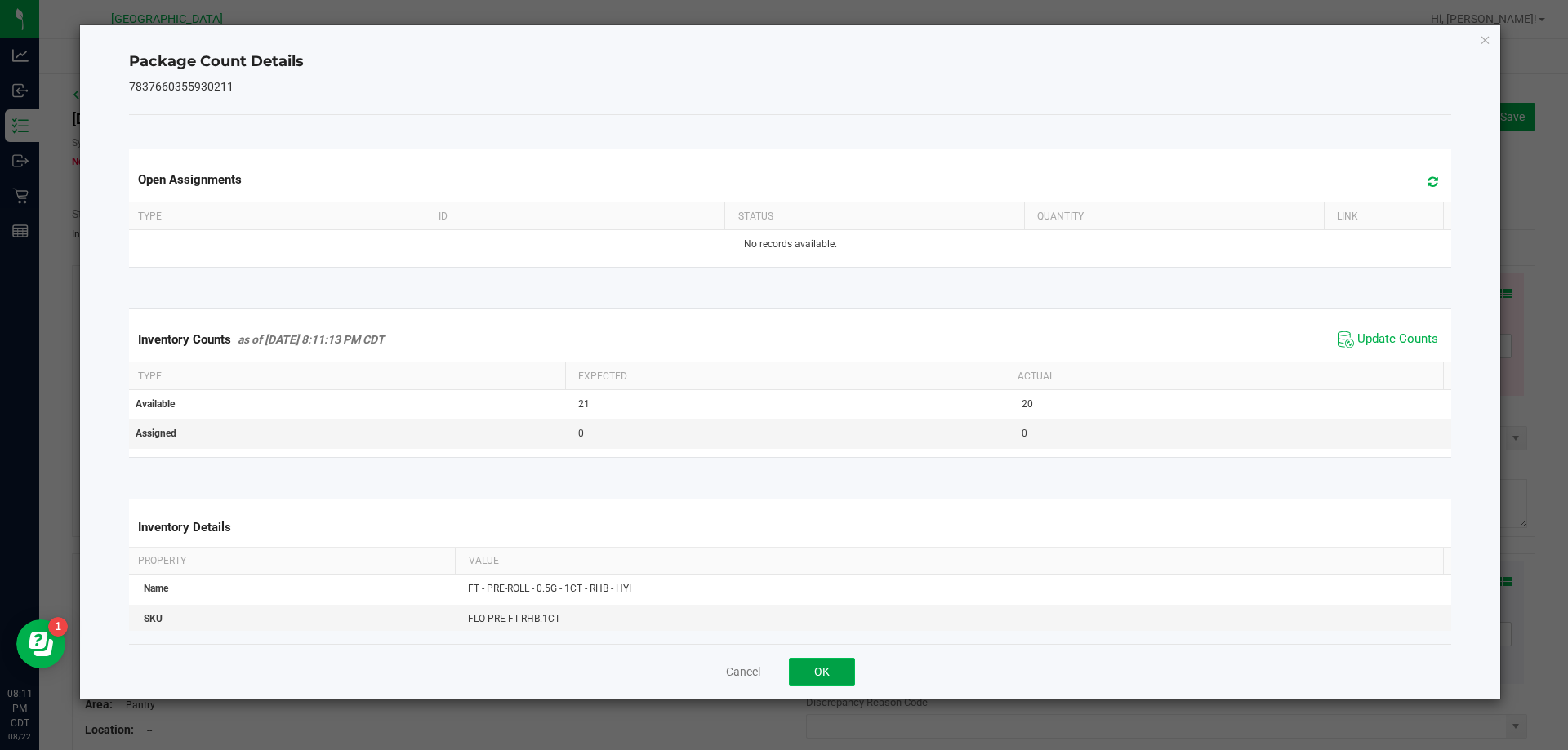
click at [814, 667] on button "OK" at bounding box center [822, 672] width 66 height 27
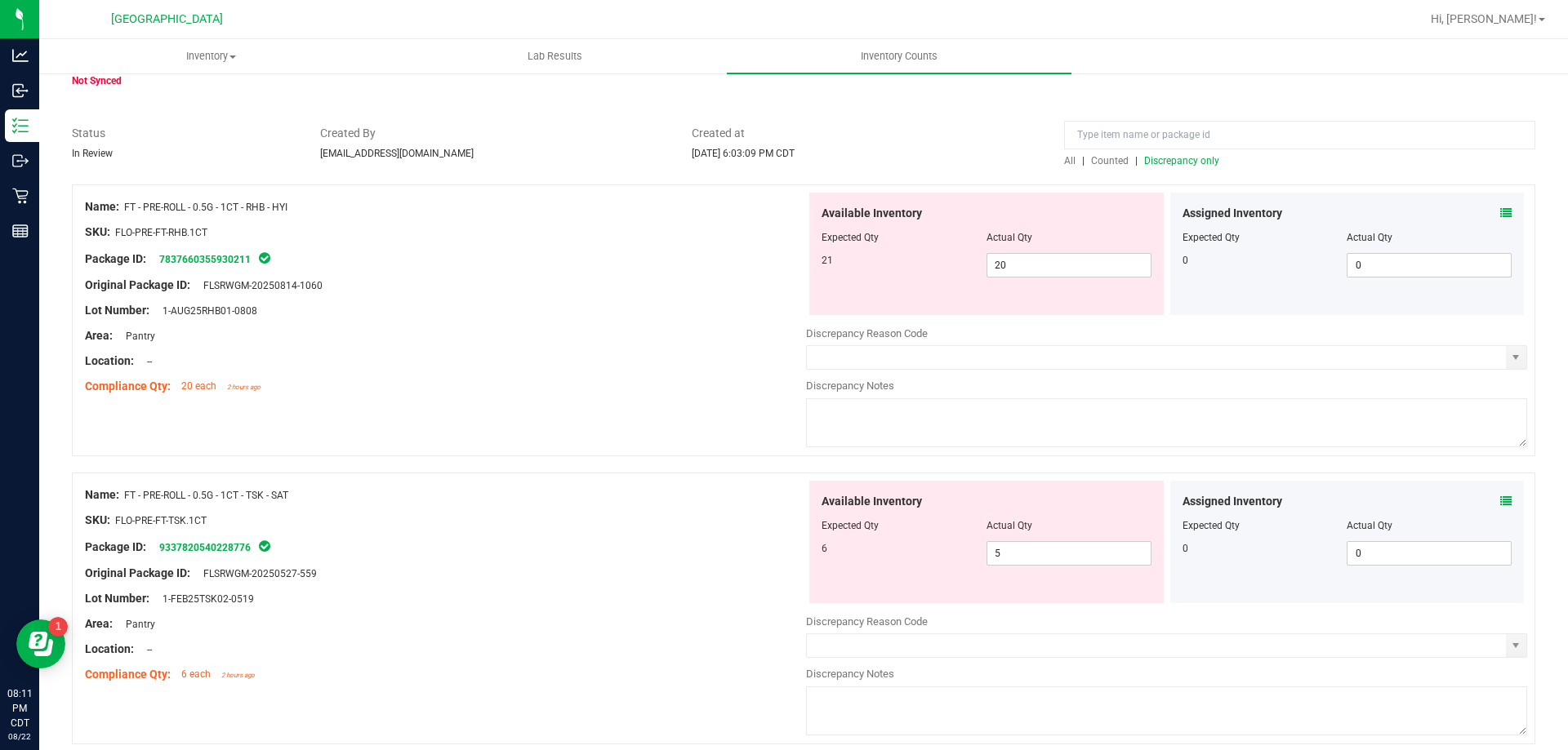
scroll to position [81, 0]
click at [1500, 499] on icon at bounding box center [1506, 500] width 11 height 11
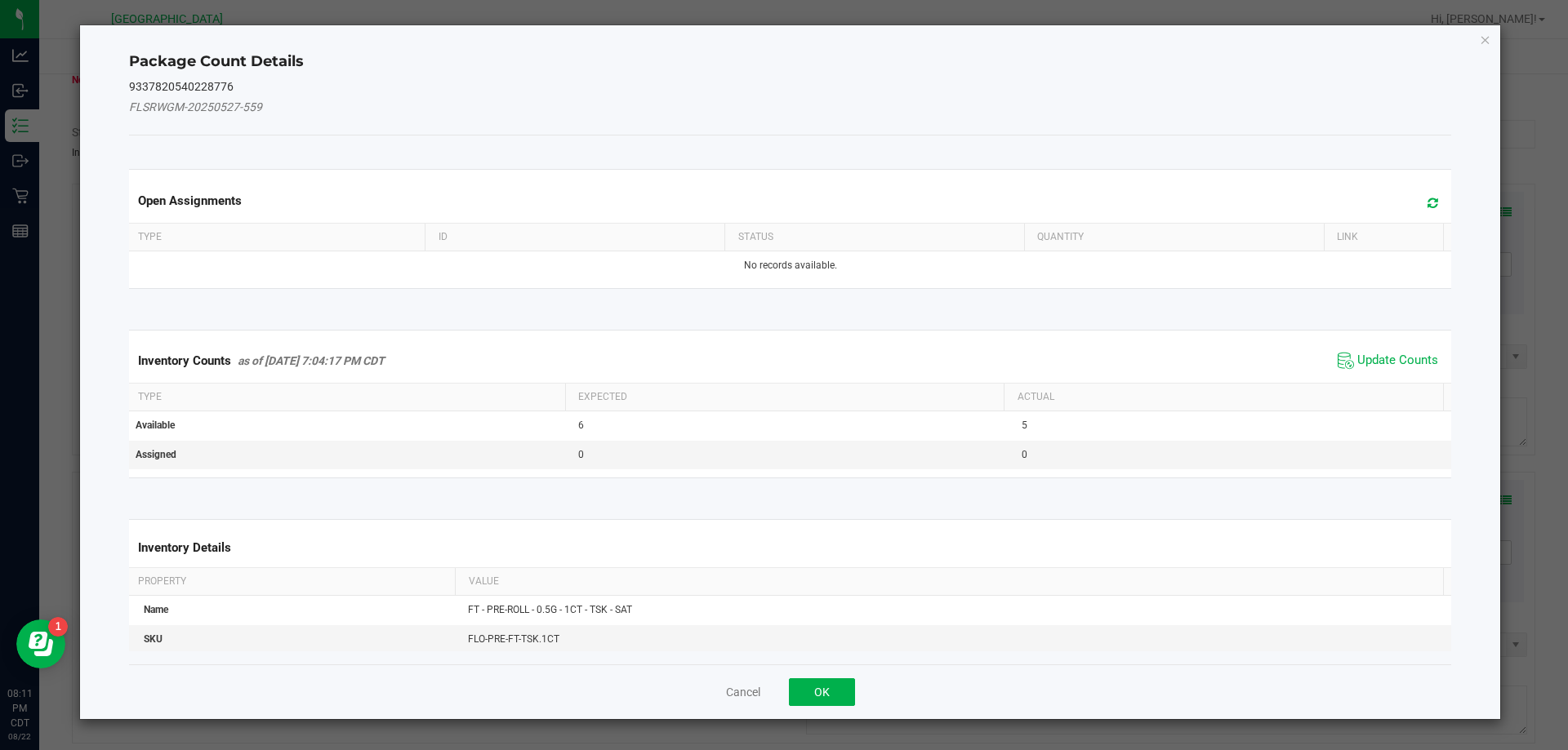
click at [1370, 350] on span "Update Counts" at bounding box center [1388, 360] width 109 height 25
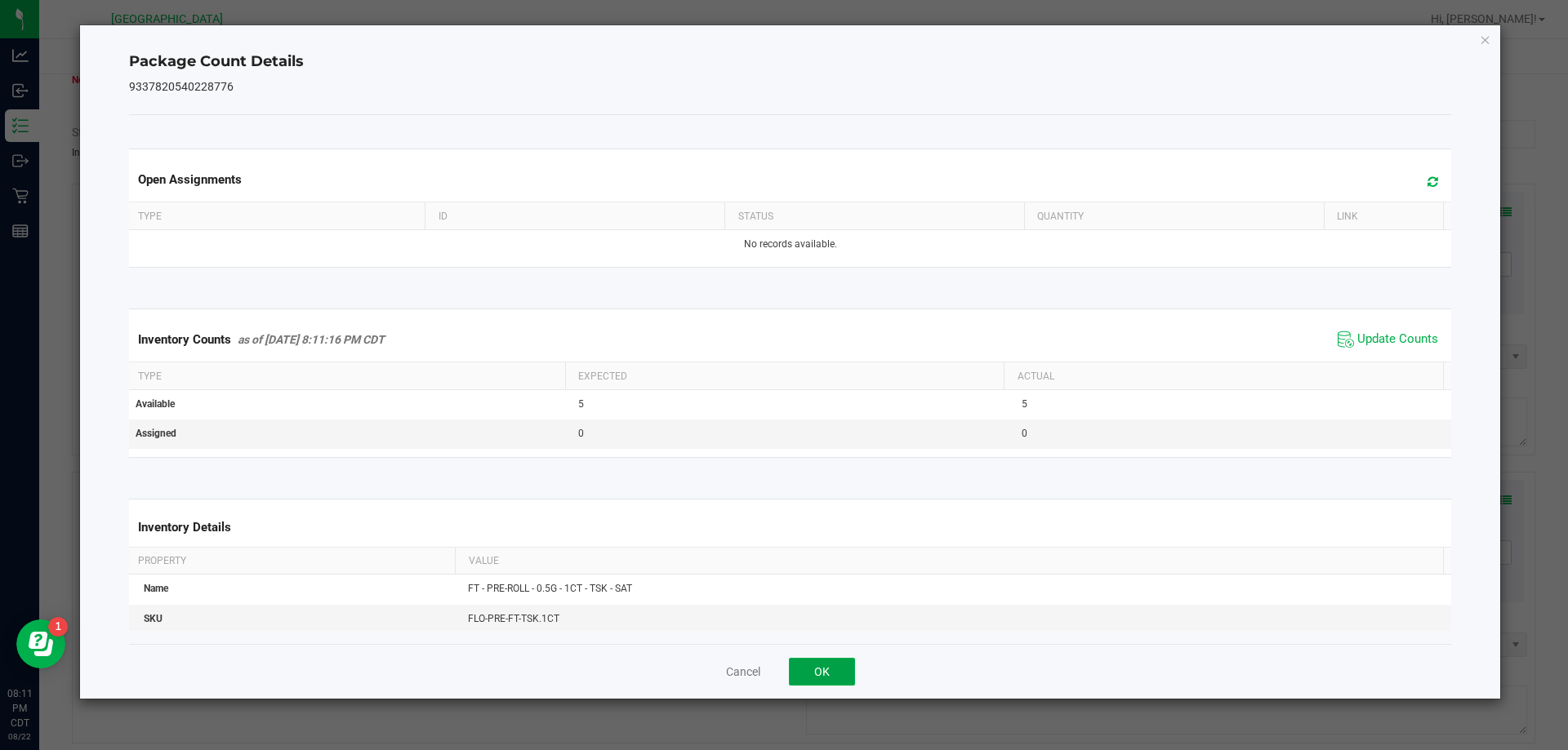
click at [846, 676] on button "OK" at bounding box center [822, 672] width 66 height 27
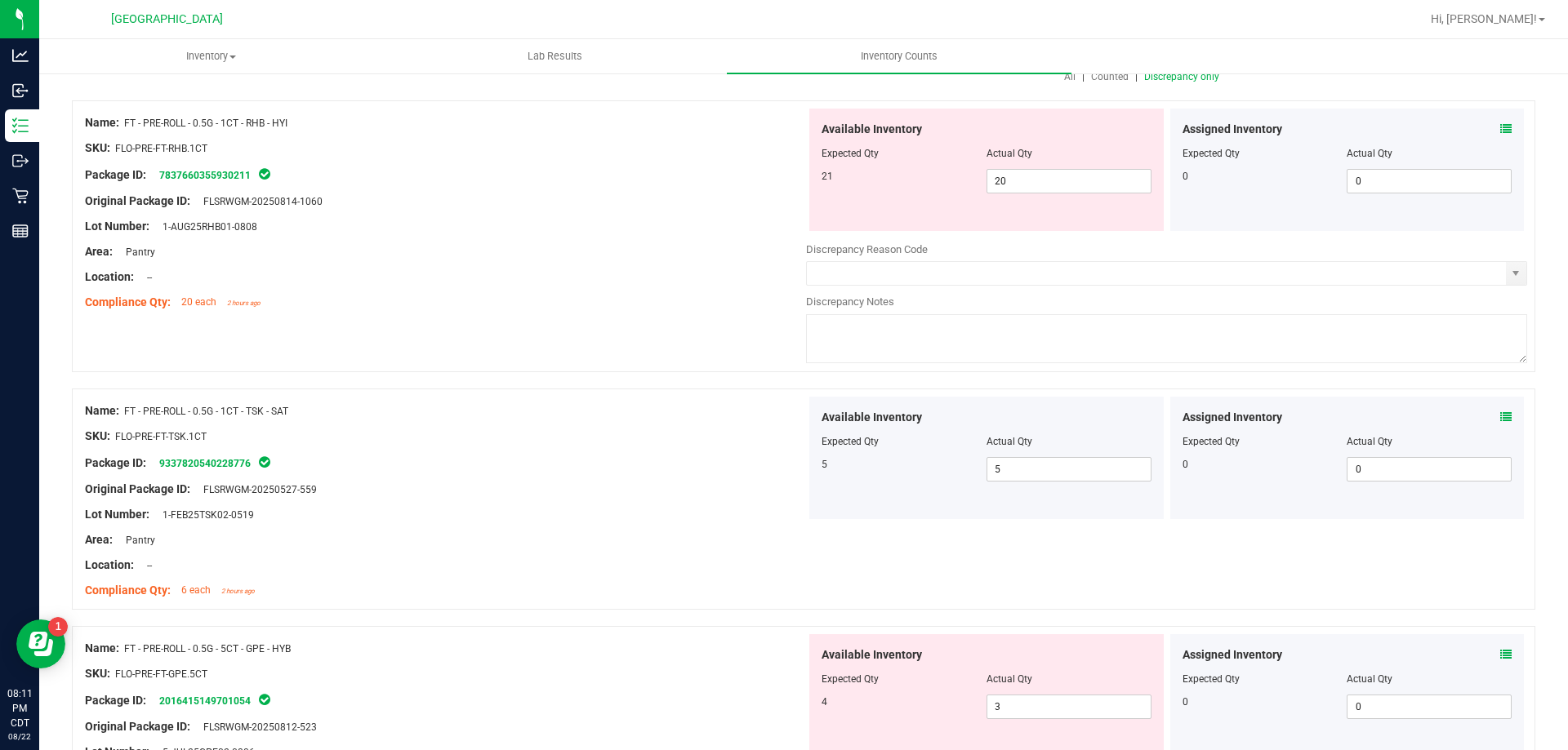
scroll to position [245, 0]
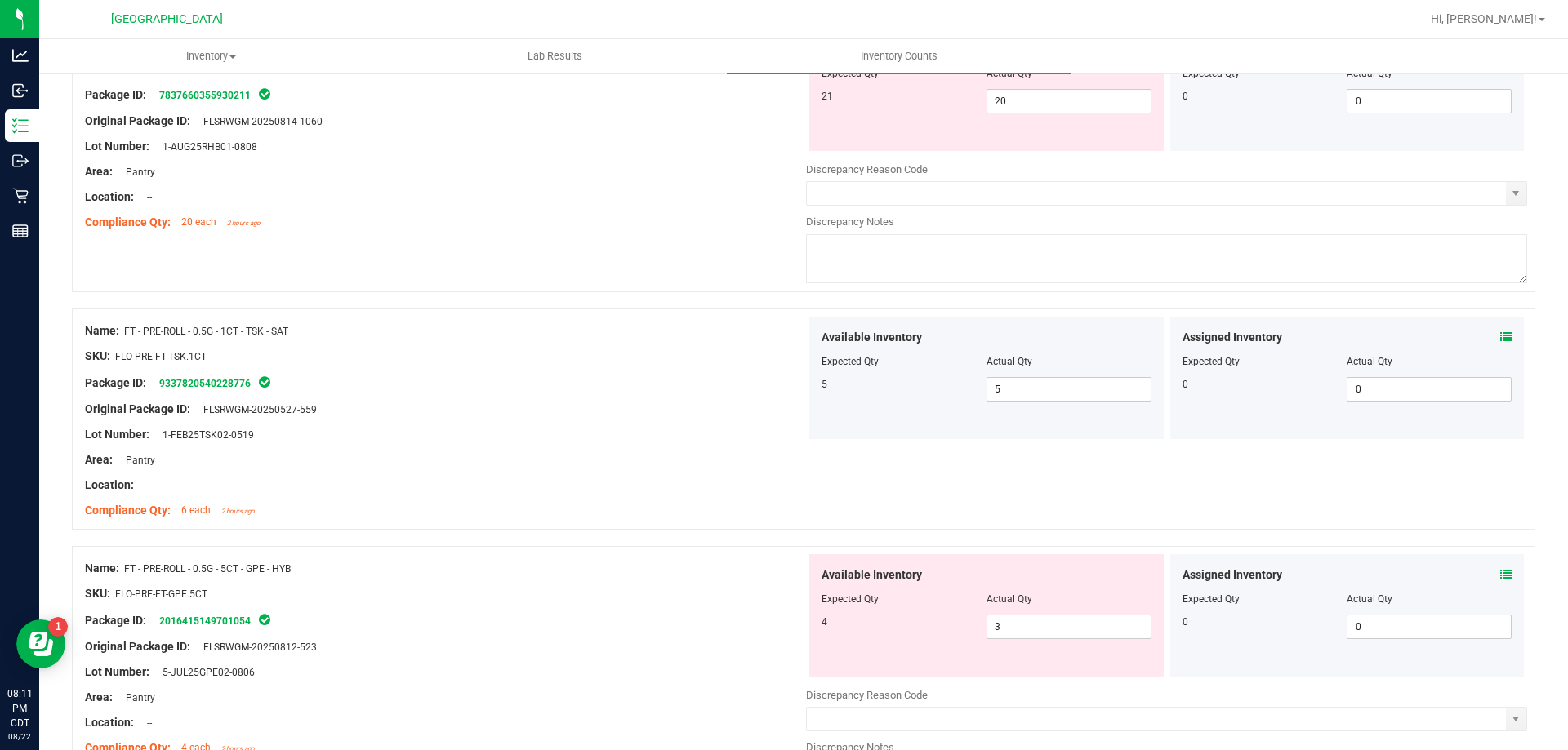
click at [1500, 573] on icon at bounding box center [1506, 574] width 11 height 11
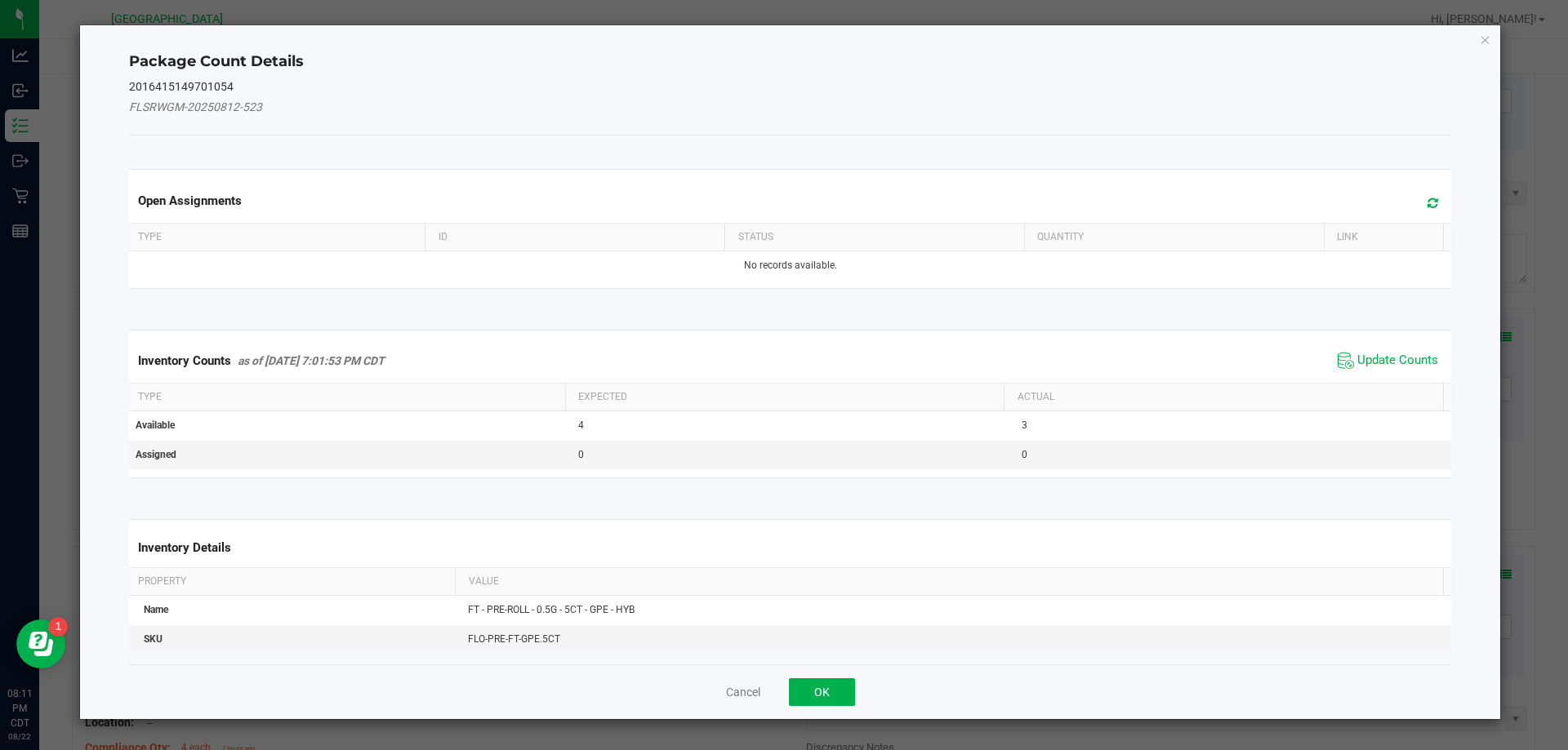
click at [1395, 351] on span "Update Counts" at bounding box center [1388, 360] width 109 height 25
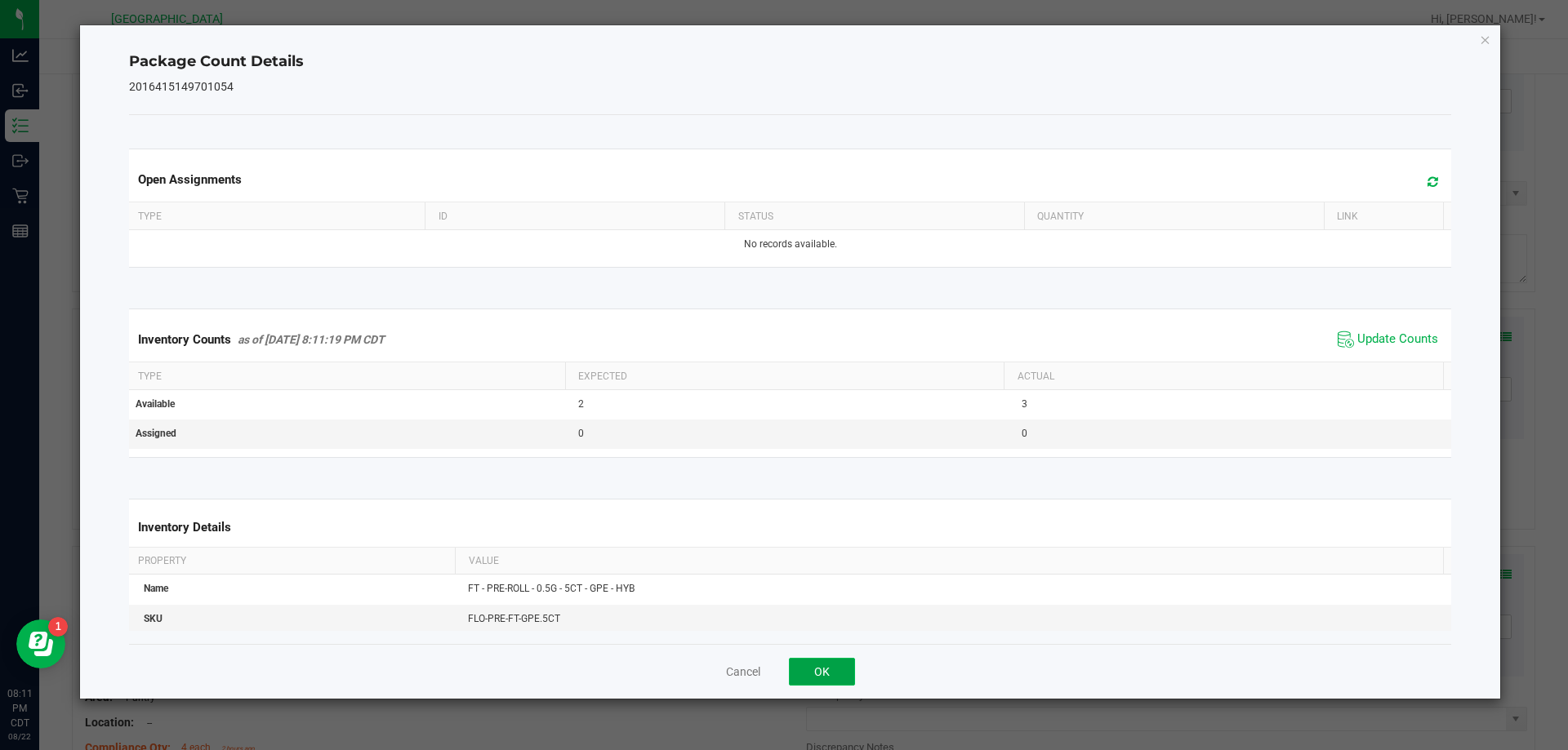
click at [813, 661] on button "OK" at bounding box center [822, 672] width 66 height 27
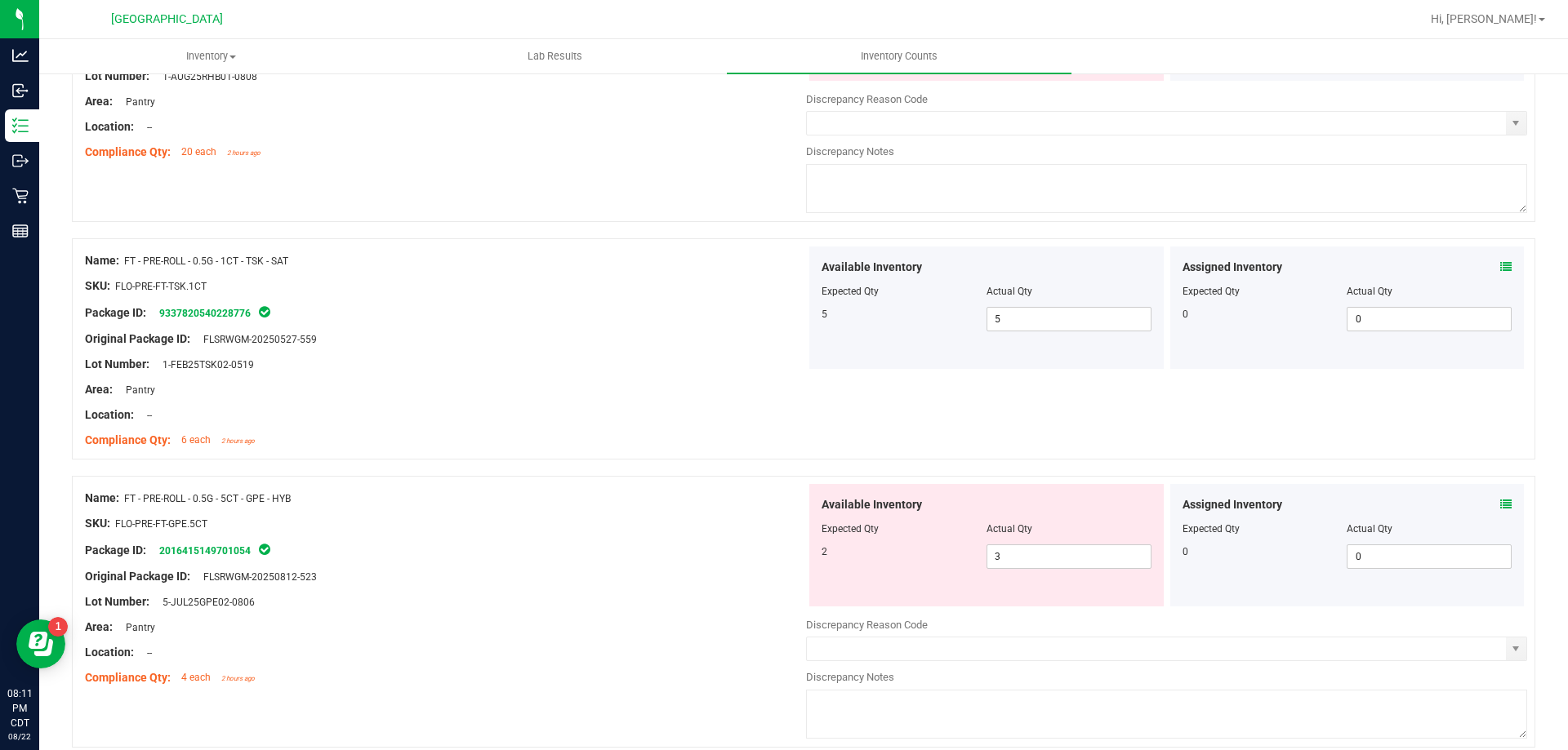
scroll to position [490, 0]
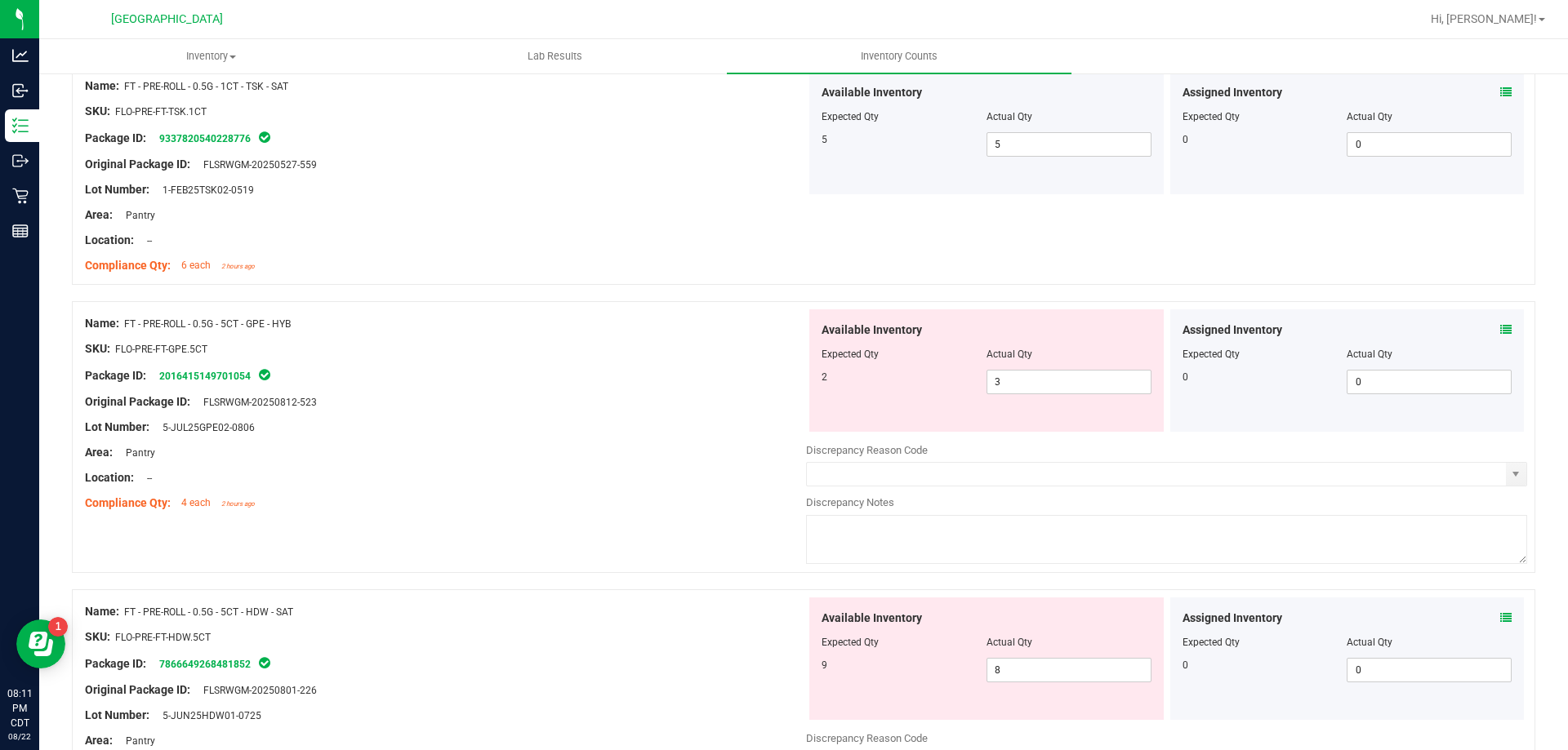
click at [1500, 627] on span at bounding box center [1506, 618] width 11 height 17
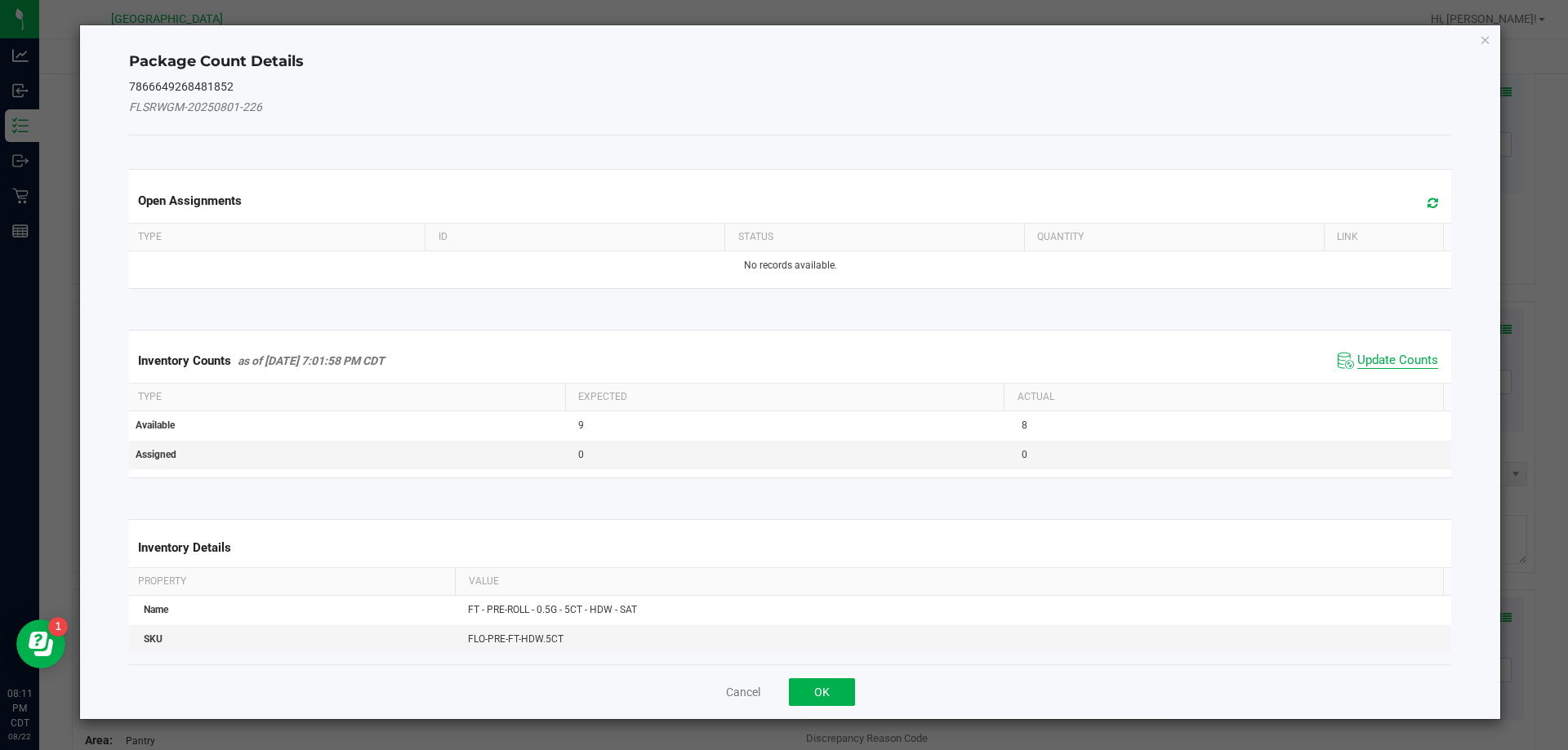
click at [1407, 361] on span "Update Counts" at bounding box center [1398, 361] width 81 height 16
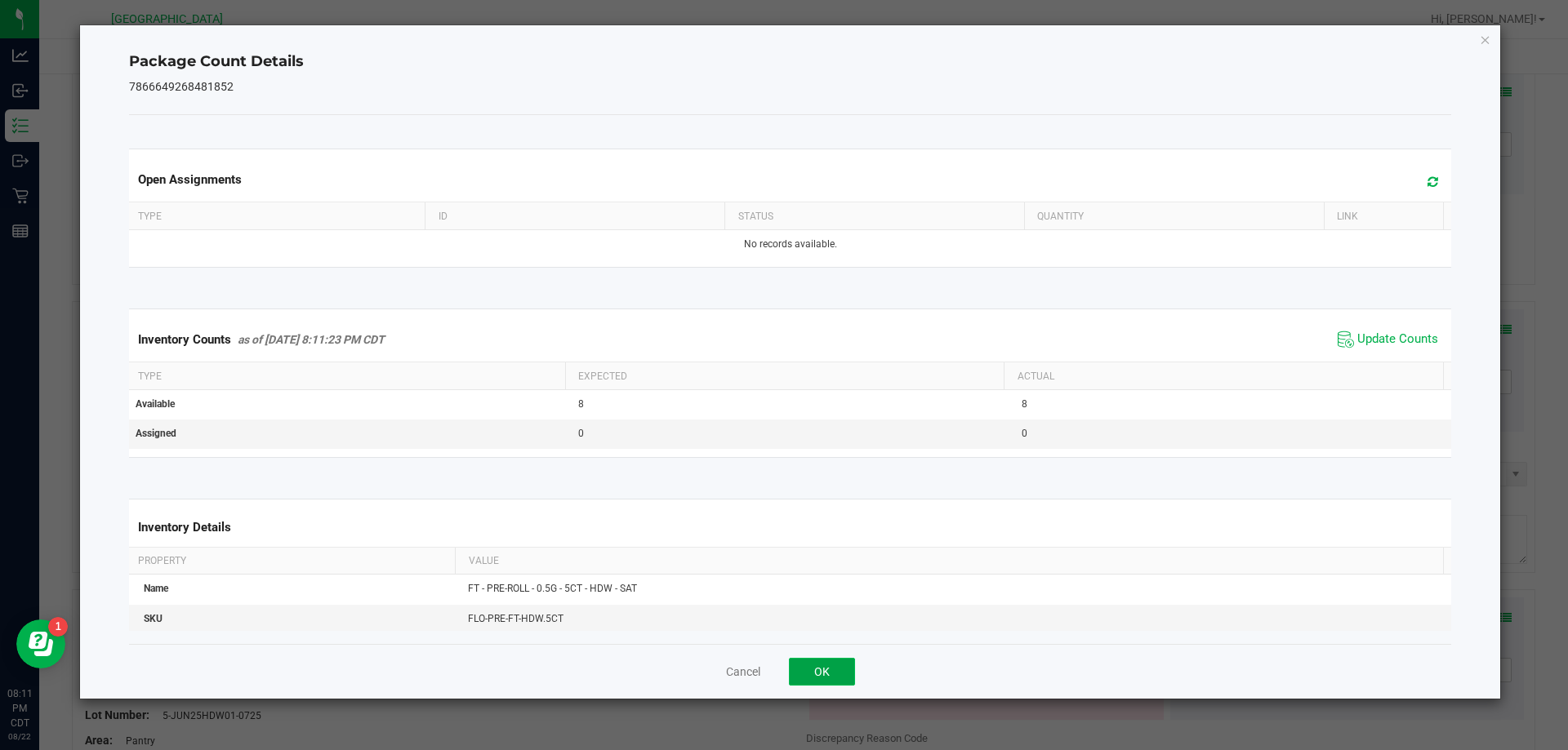
click at [828, 666] on button "OK" at bounding box center [822, 672] width 66 height 27
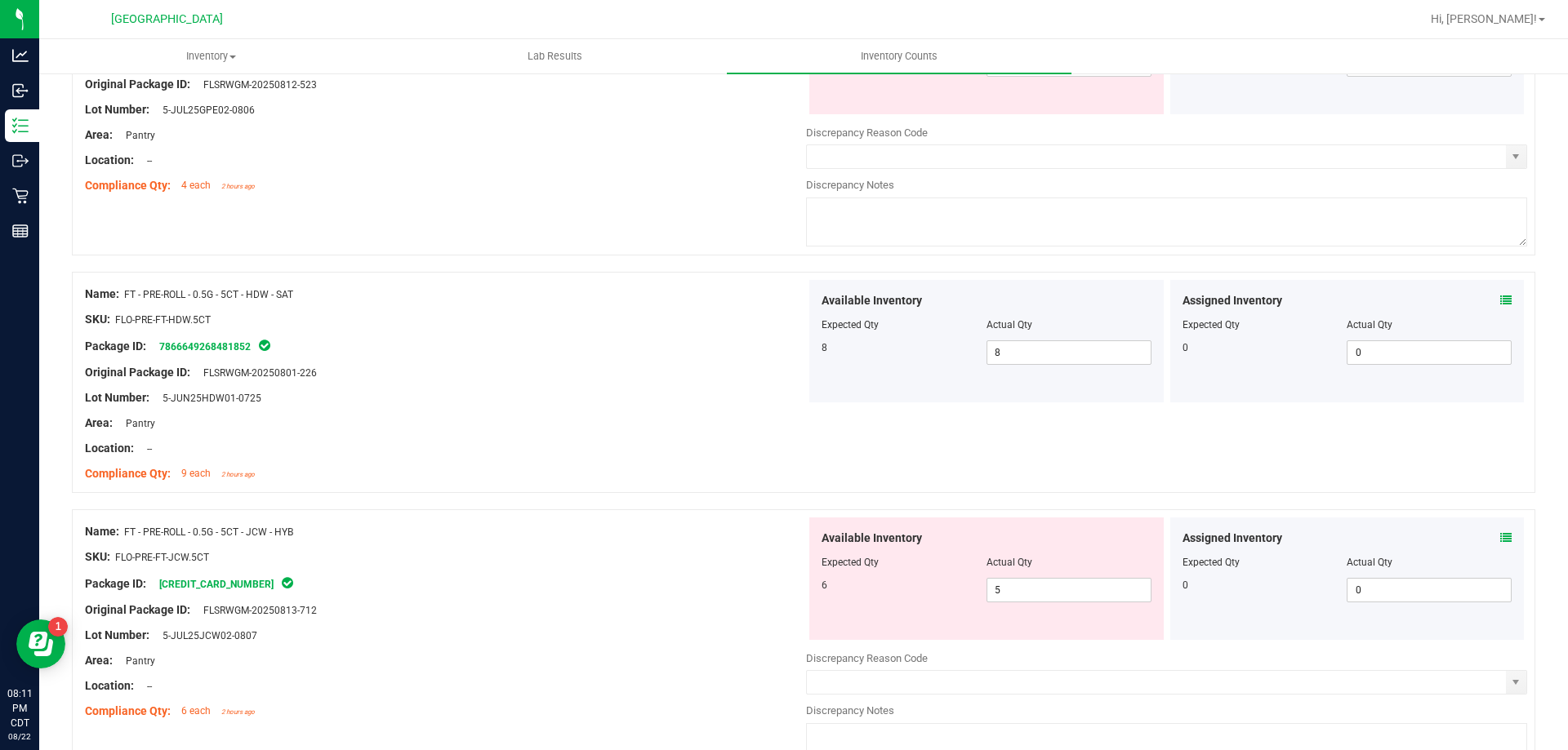
scroll to position [817, 0]
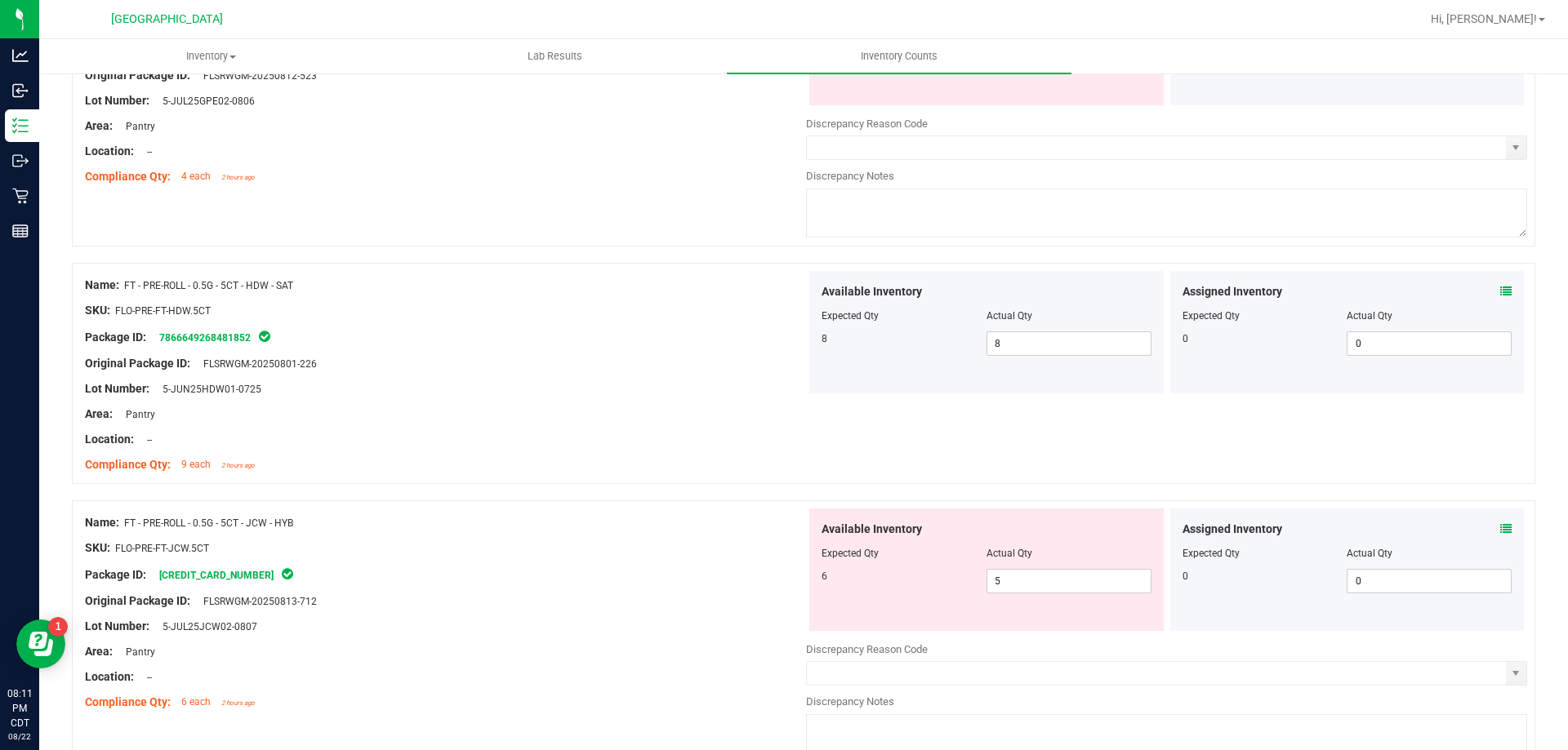
click at [1500, 530] on icon at bounding box center [1506, 529] width 11 height 11
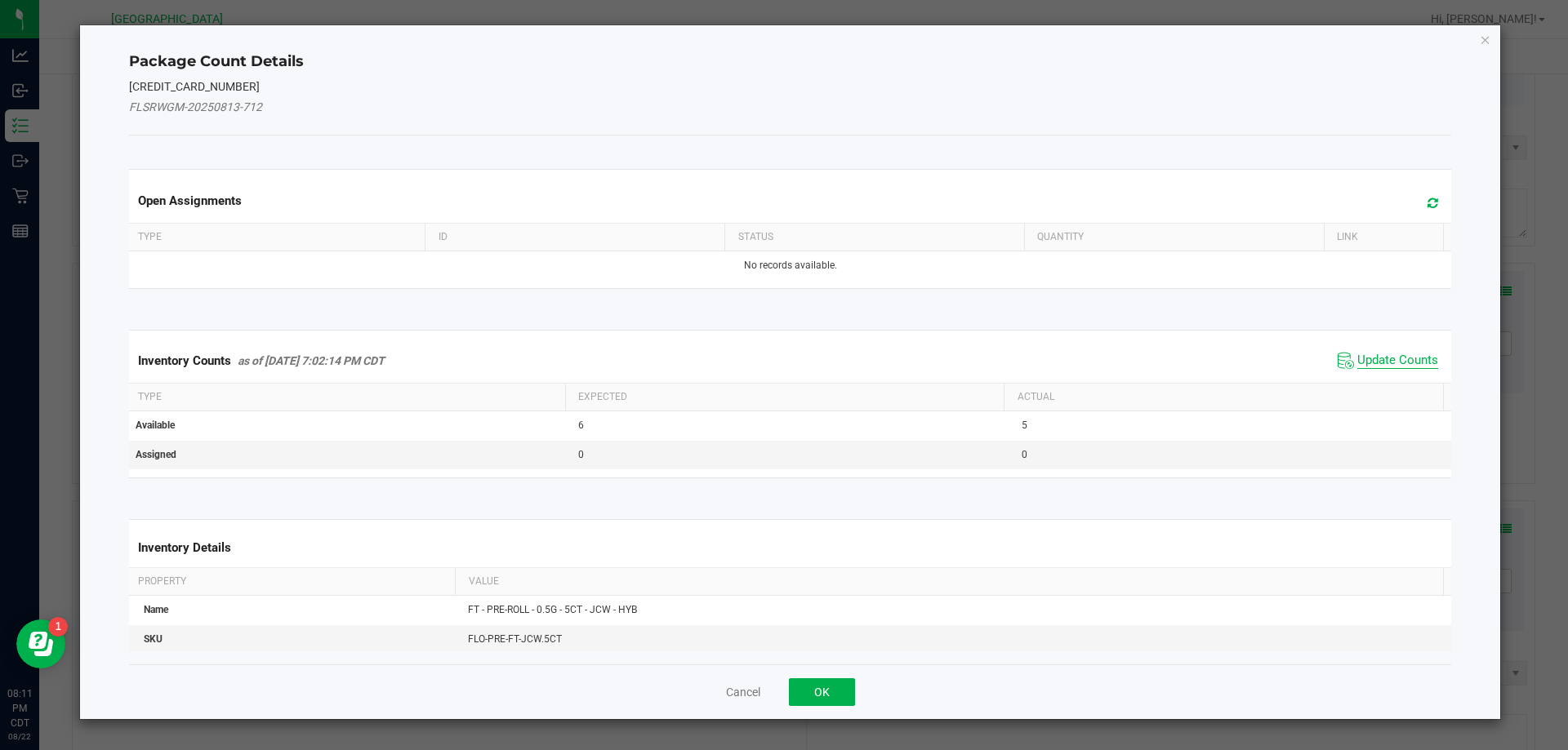
click at [1415, 359] on span "Update Counts" at bounding box center [1398, 361] width 81 height 16
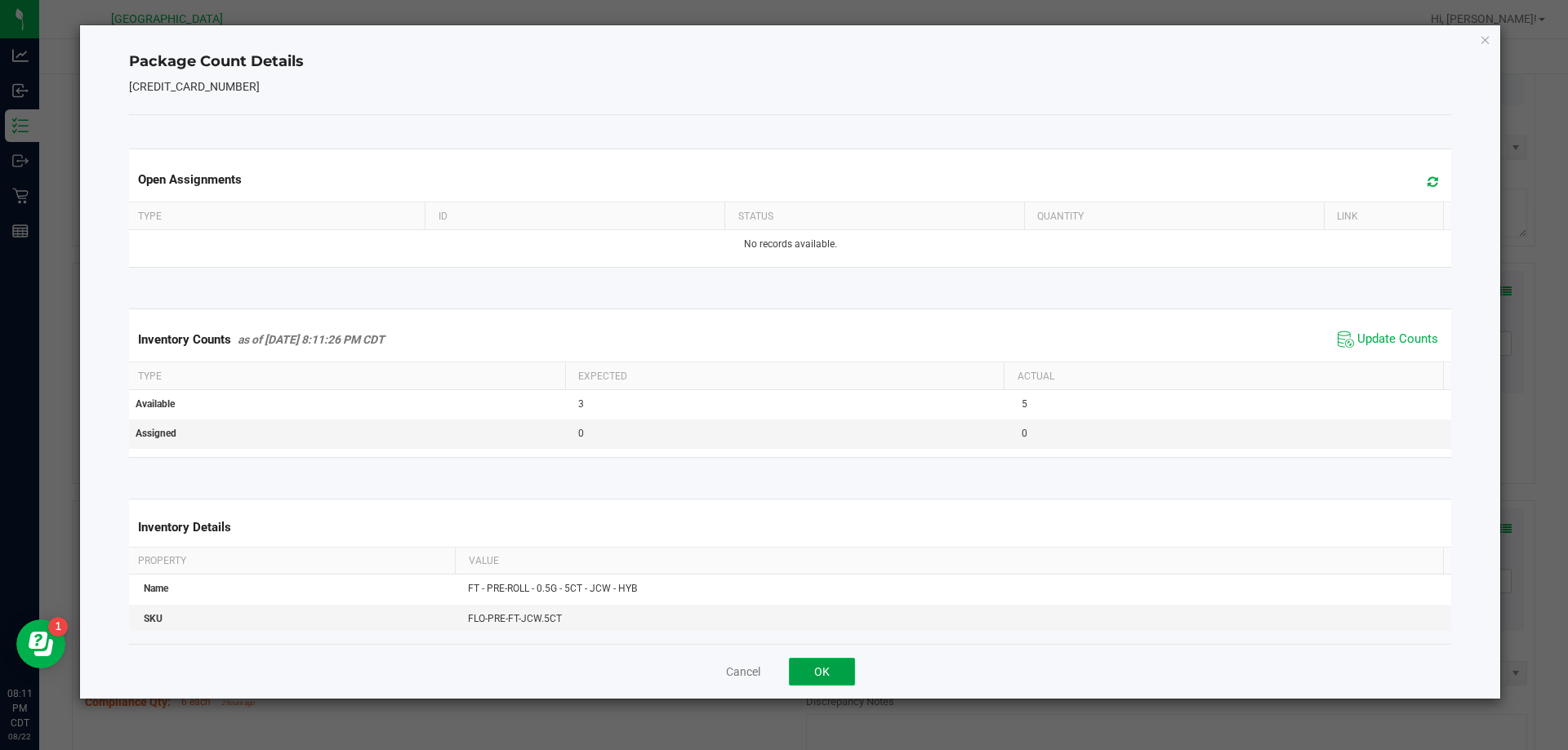
click at [835, 667] on button "OK" at bounding box center [822, 672] width 66 height 27
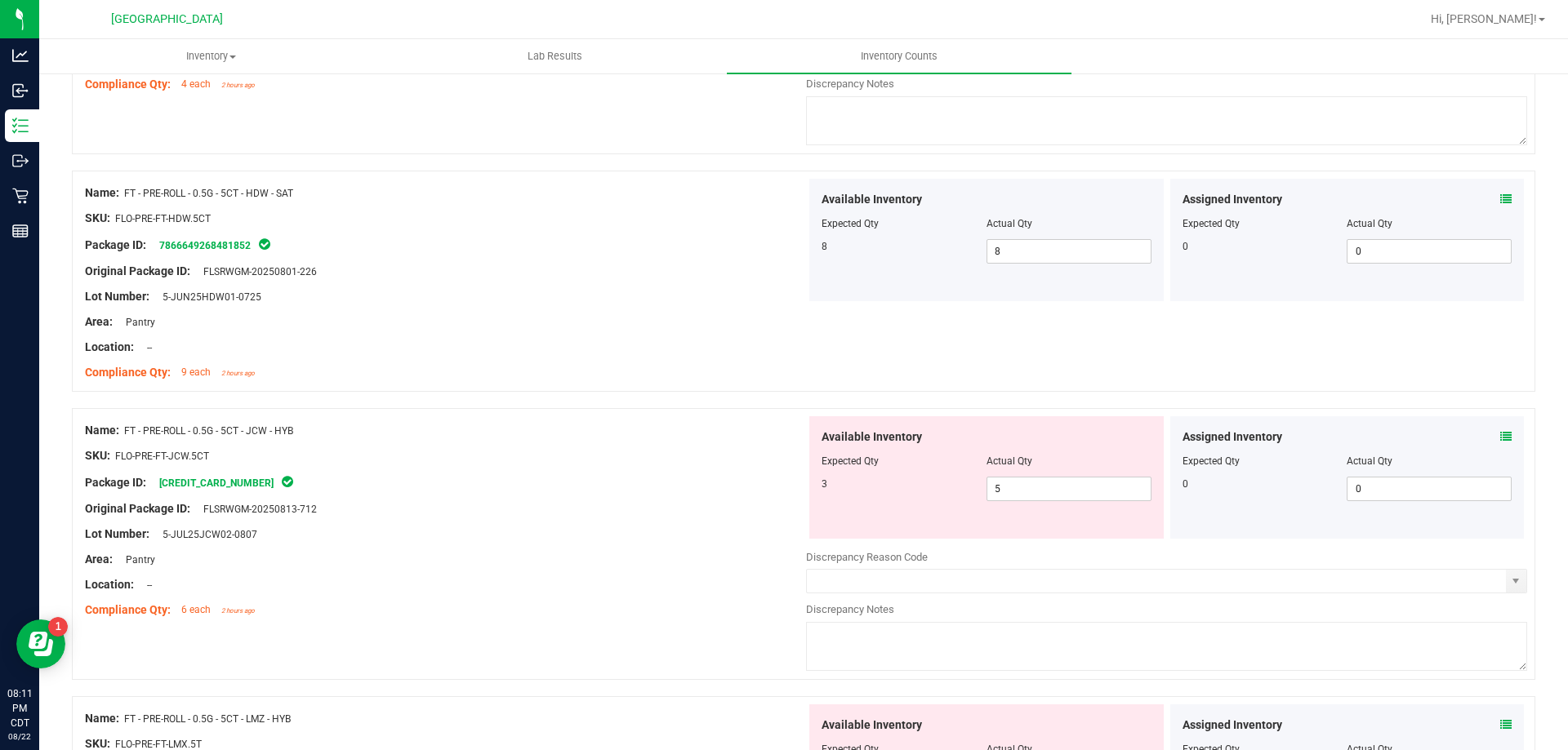
scroll to position [980, 0]
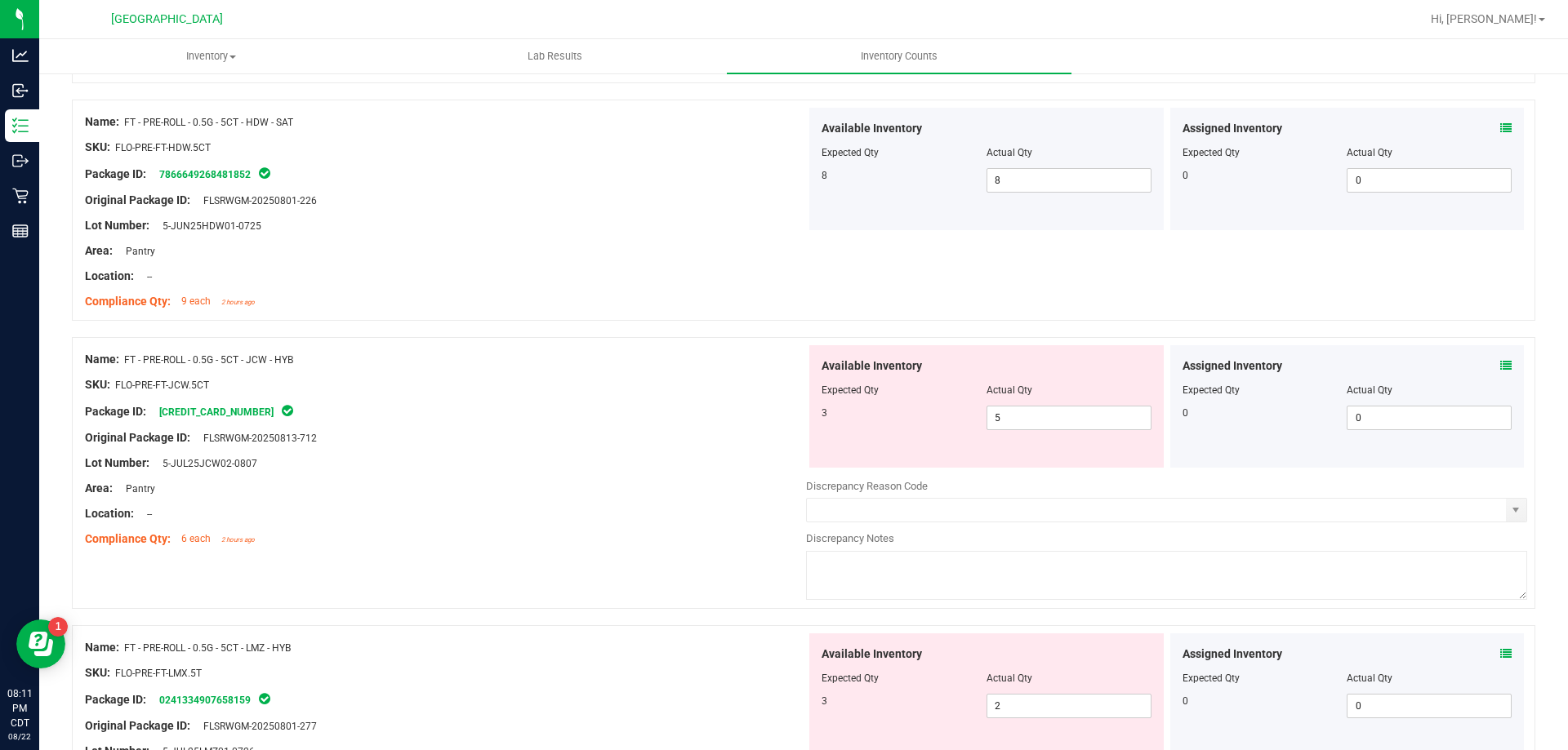
click at [1500, 655] on icon at bounding box center [1506, 654] width 11 height 11
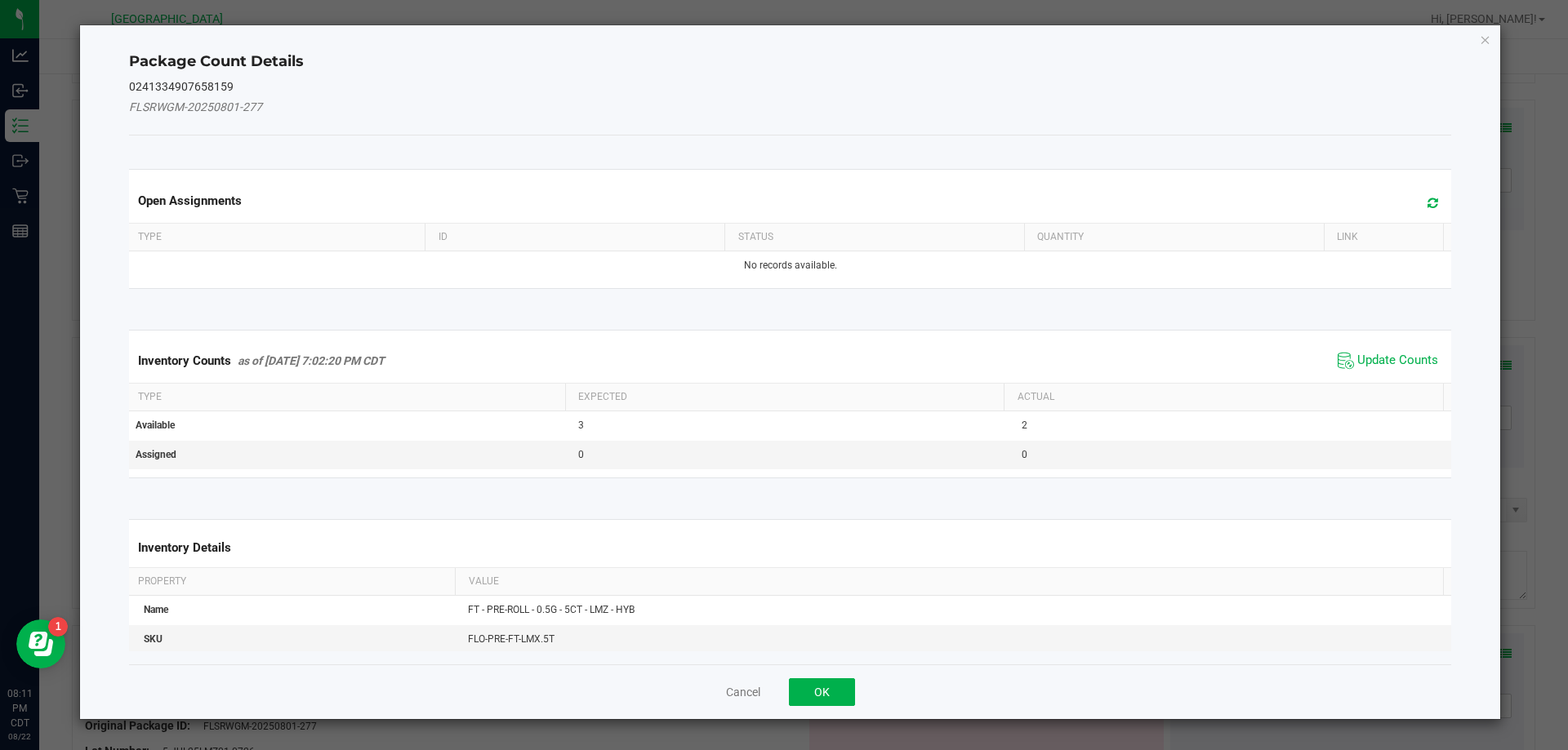
click at [1398, 345] on div "Inventory Counts as of [DATE] 7:02:20 PM CDT Update Counts" at bounding box center [789, 360] width 1329 height 44
click at [1393, 355] on span "Update Counts" at bounding box center [1398, 361] width 81 height 16
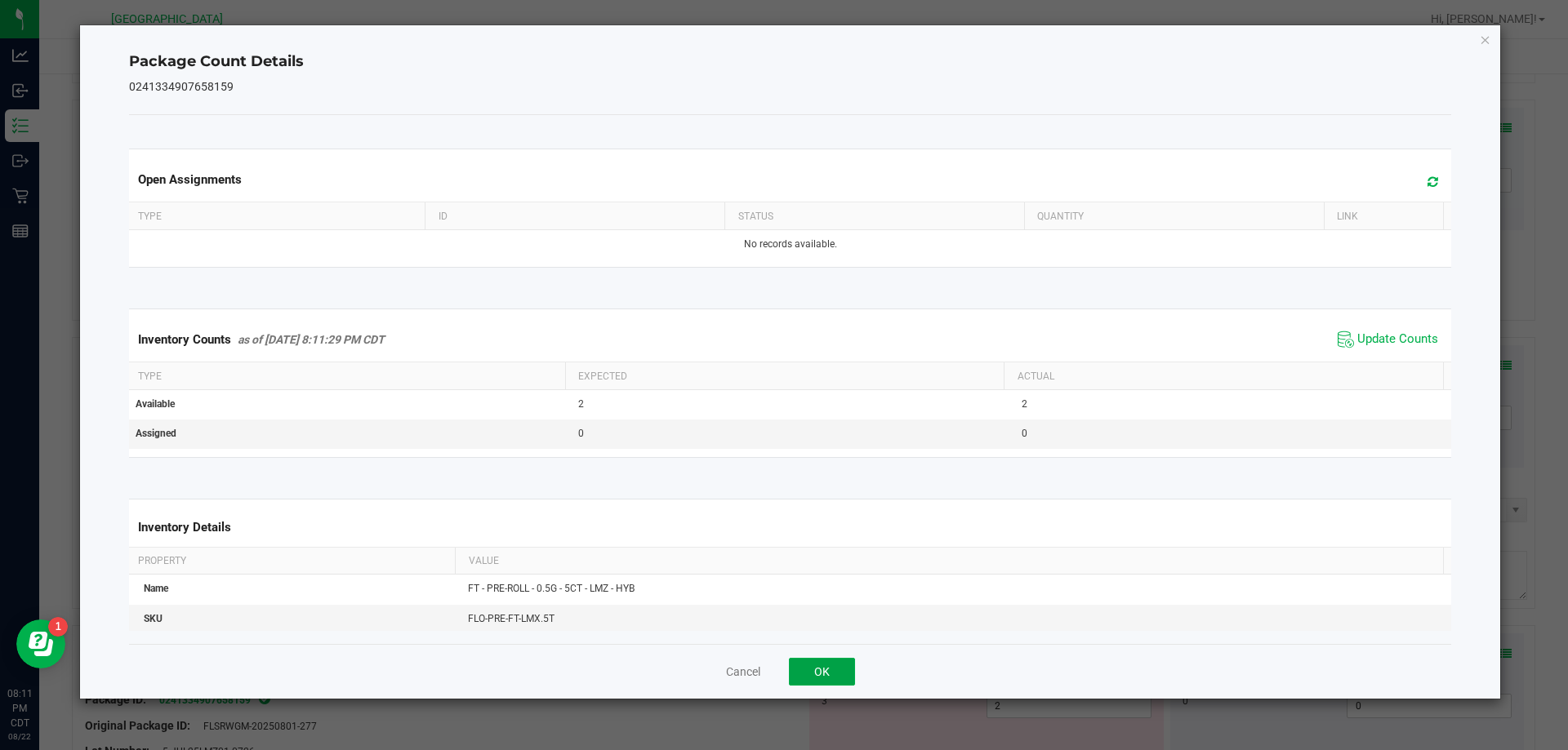
click at [824, 663] on button "OK" at bounding box center [822, 672] width 66 height 27
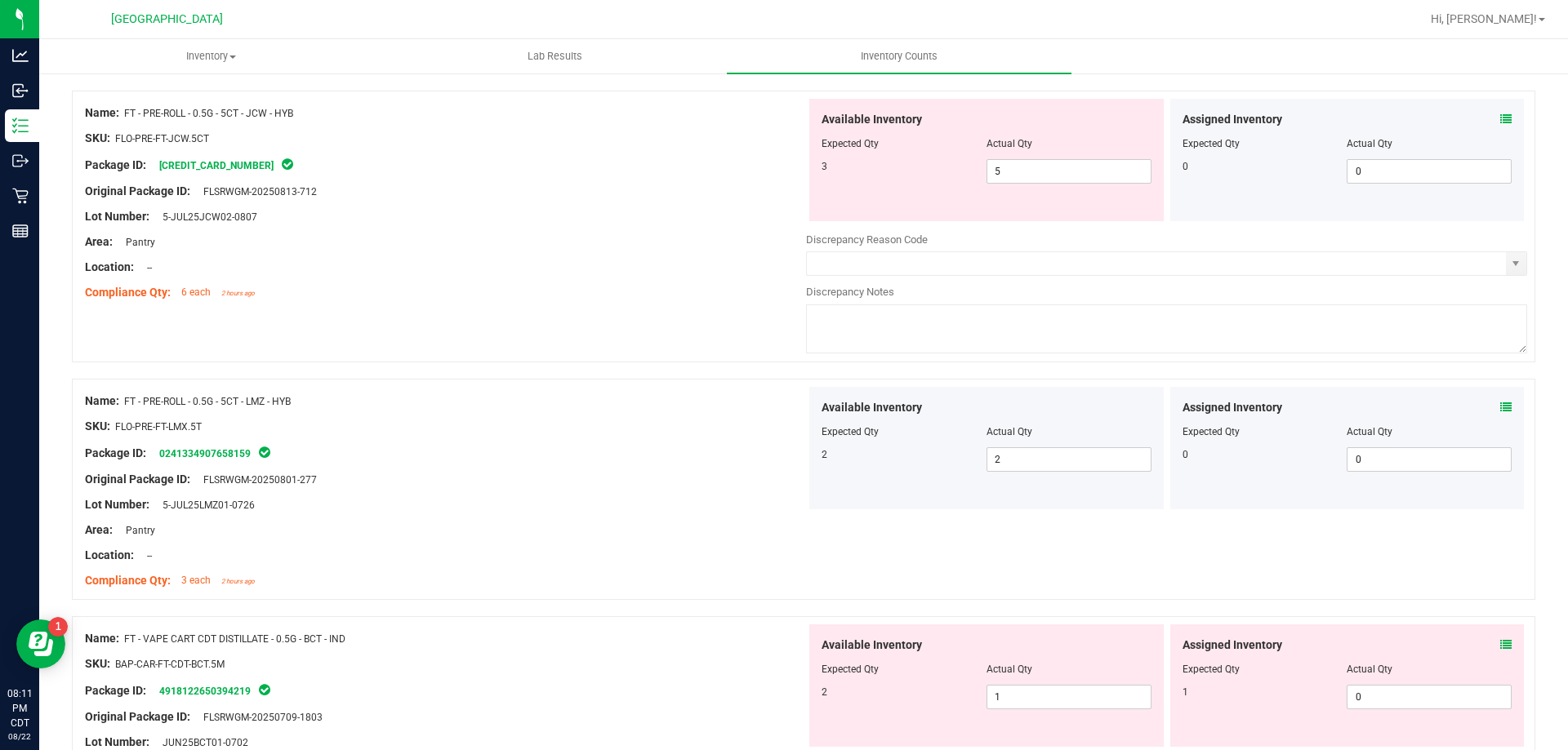
scroll to position [1306, 0]
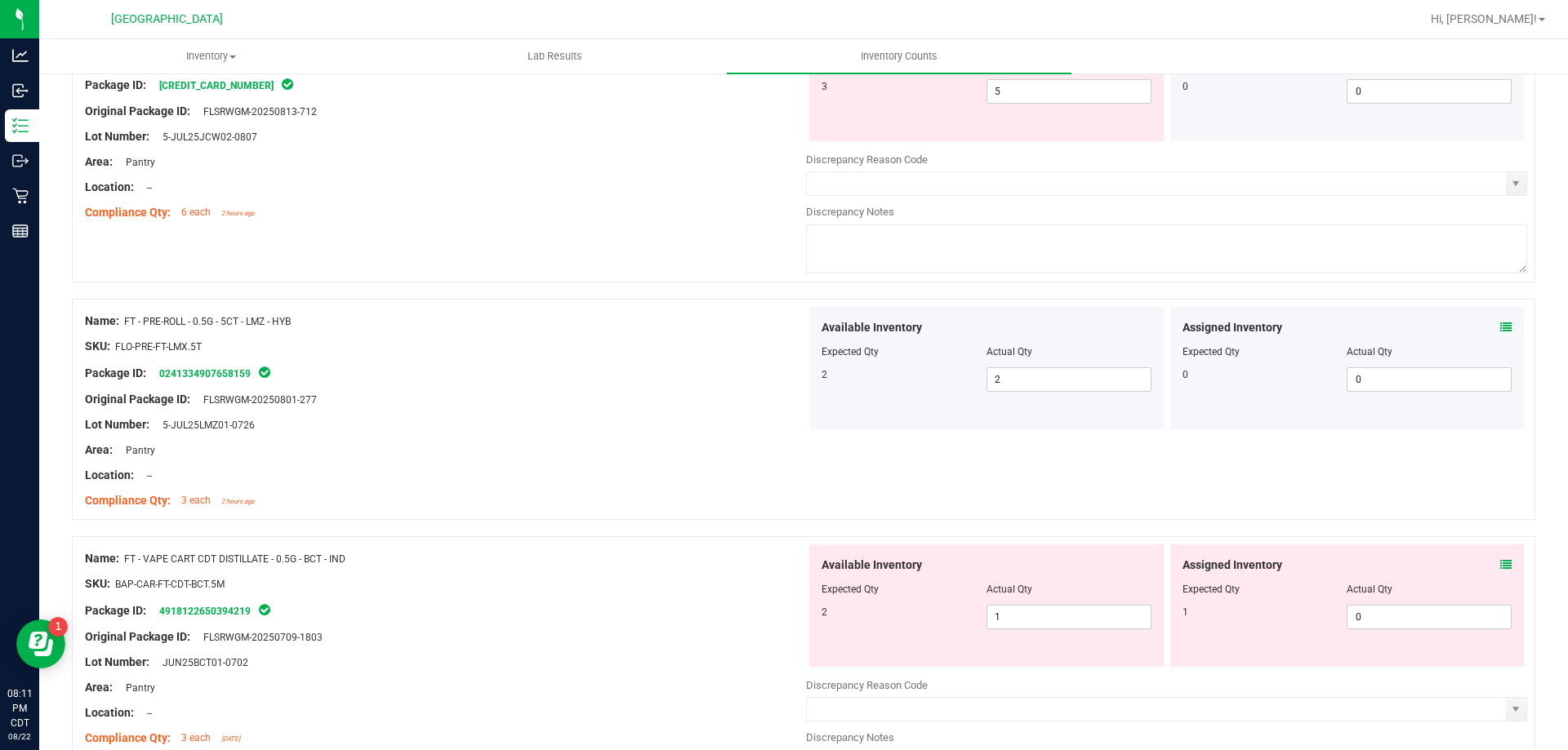
click at [1500, 567] on icon at bounding box center [1506, 565] width 11 height 11
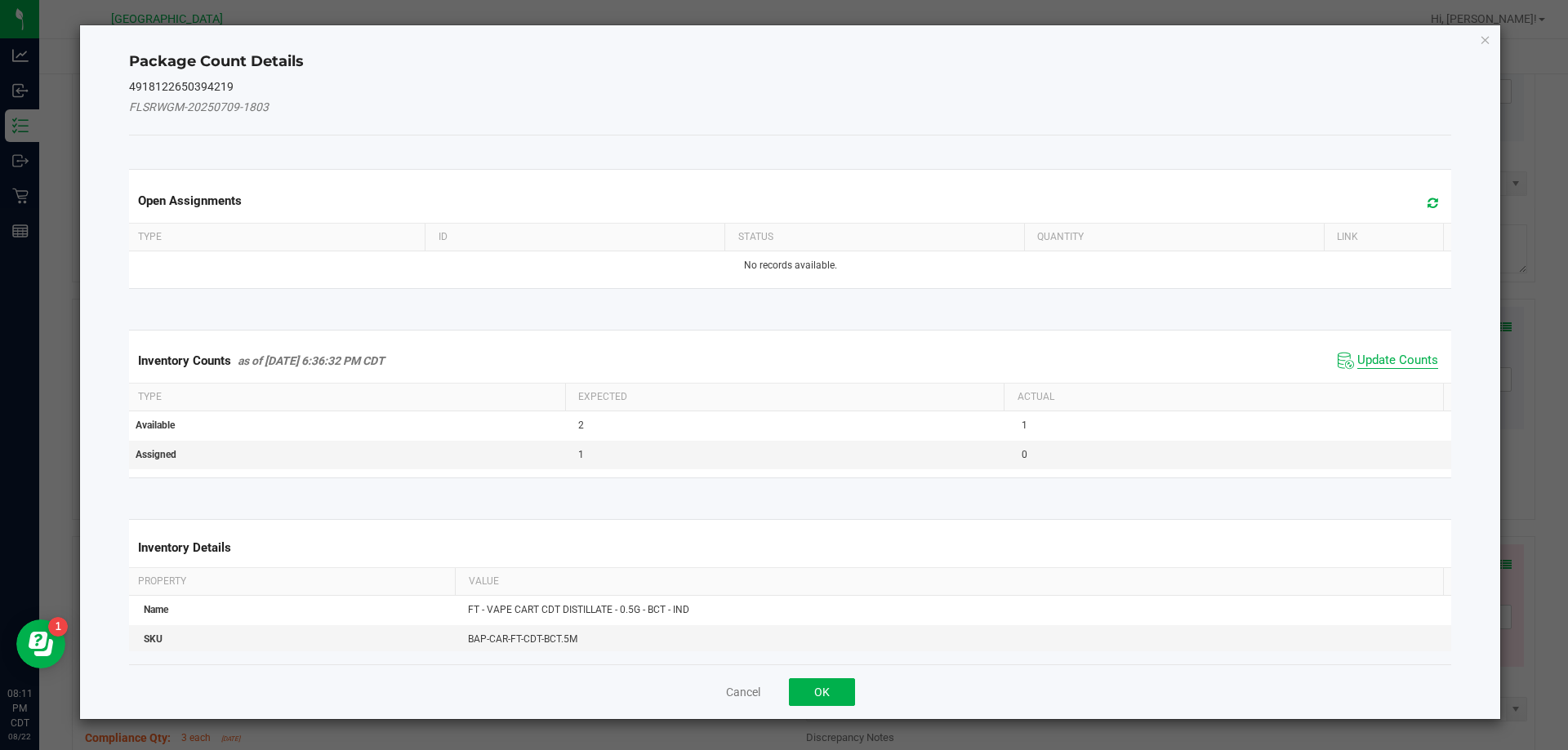
click at [1415, 362] on span "Update Counts" at bounding box center [1398, 361] width 81 height 16
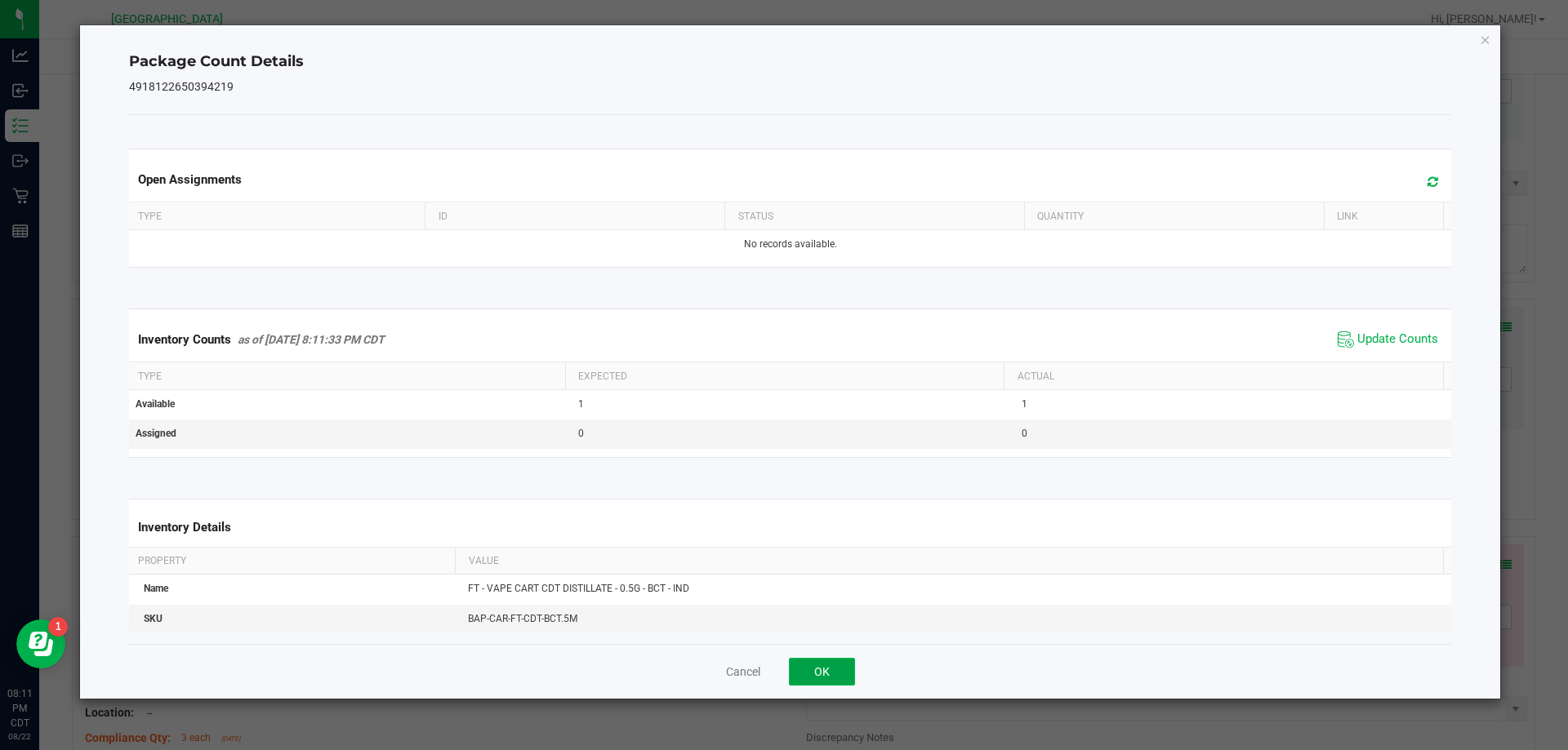
click at [819, 681] on button "OK" at bounding box center [822, 672] width 66 height 27
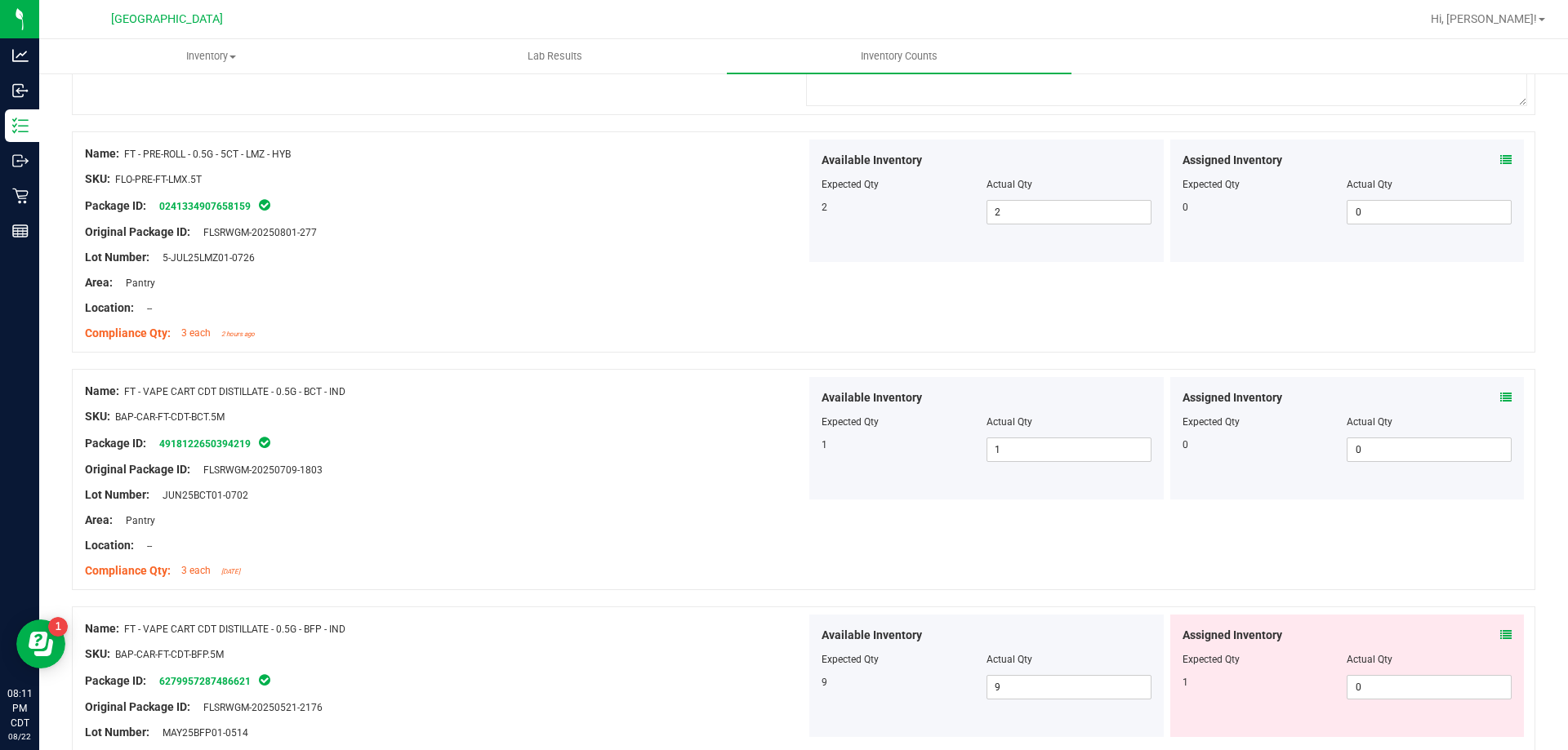
scroll to position [1633, 0]
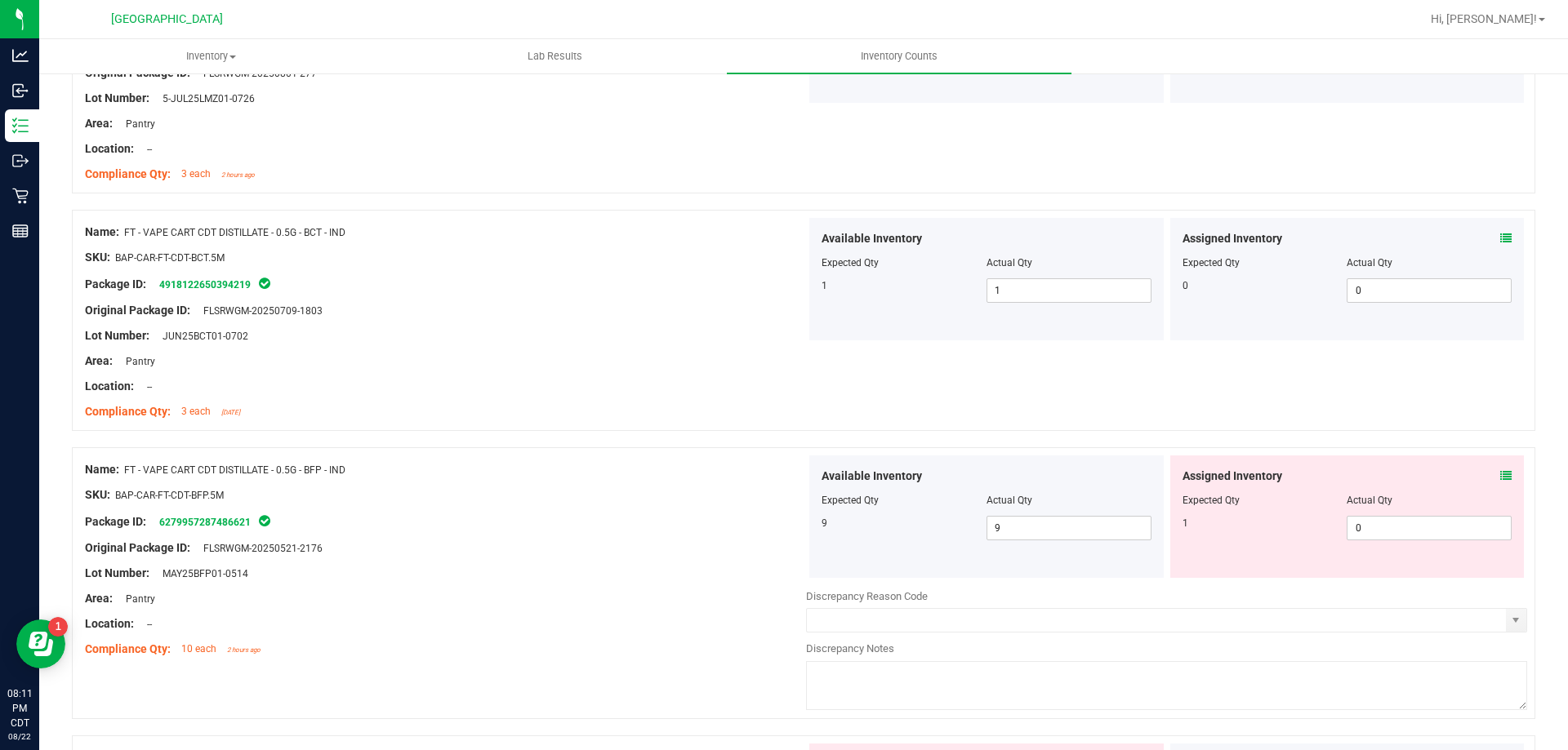
click at [1501, 475] on div "Assigned Inventory Expected Qty Actual Qty 1 0 0" at bounding box center [1347, 517] width 354 height 123
click at [1500, 475] on icon at bounding box center [1506, 476] width 11 height 11
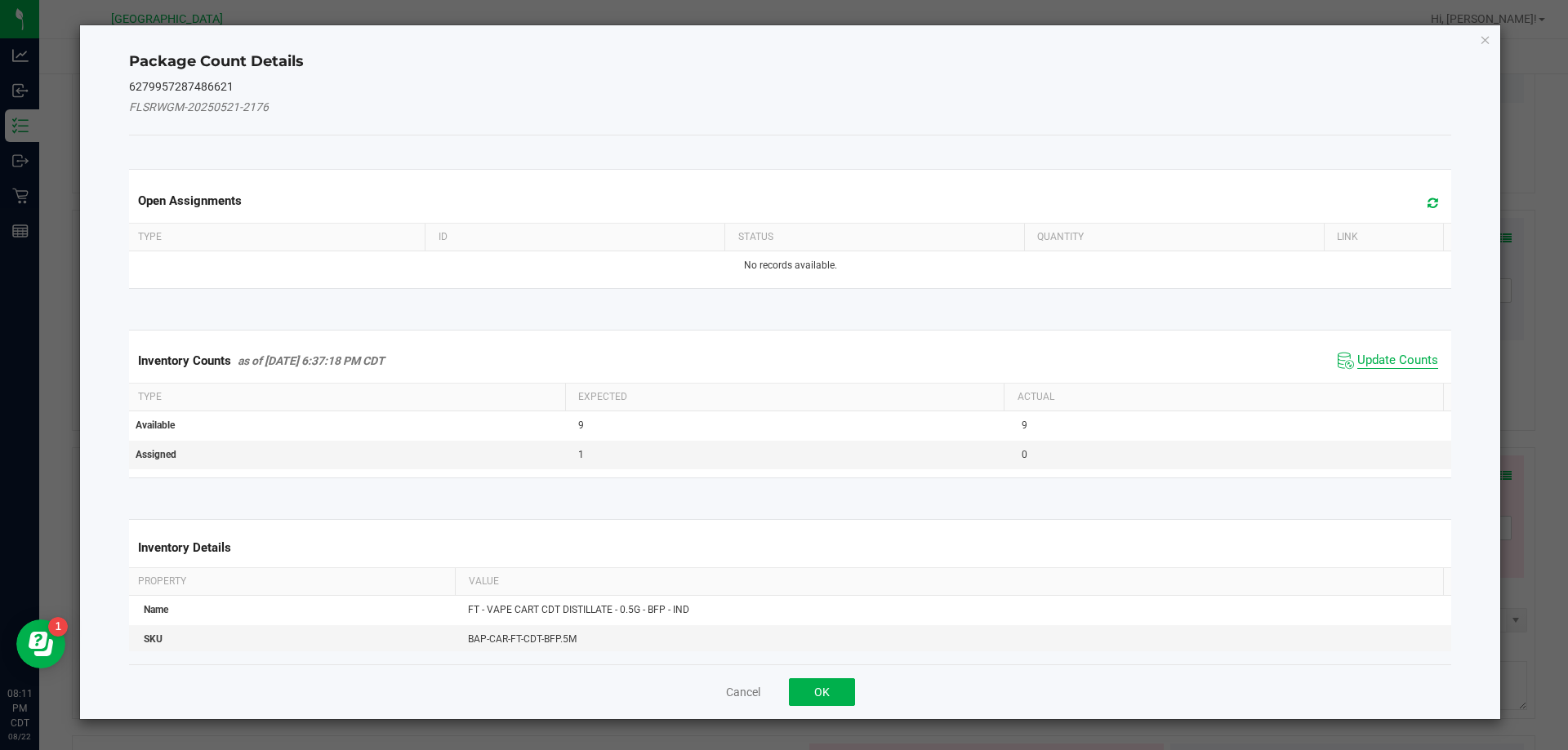
click at [1416, 360] on span "Update Counts" at bounding box center [1398, 361] width 81 height 16
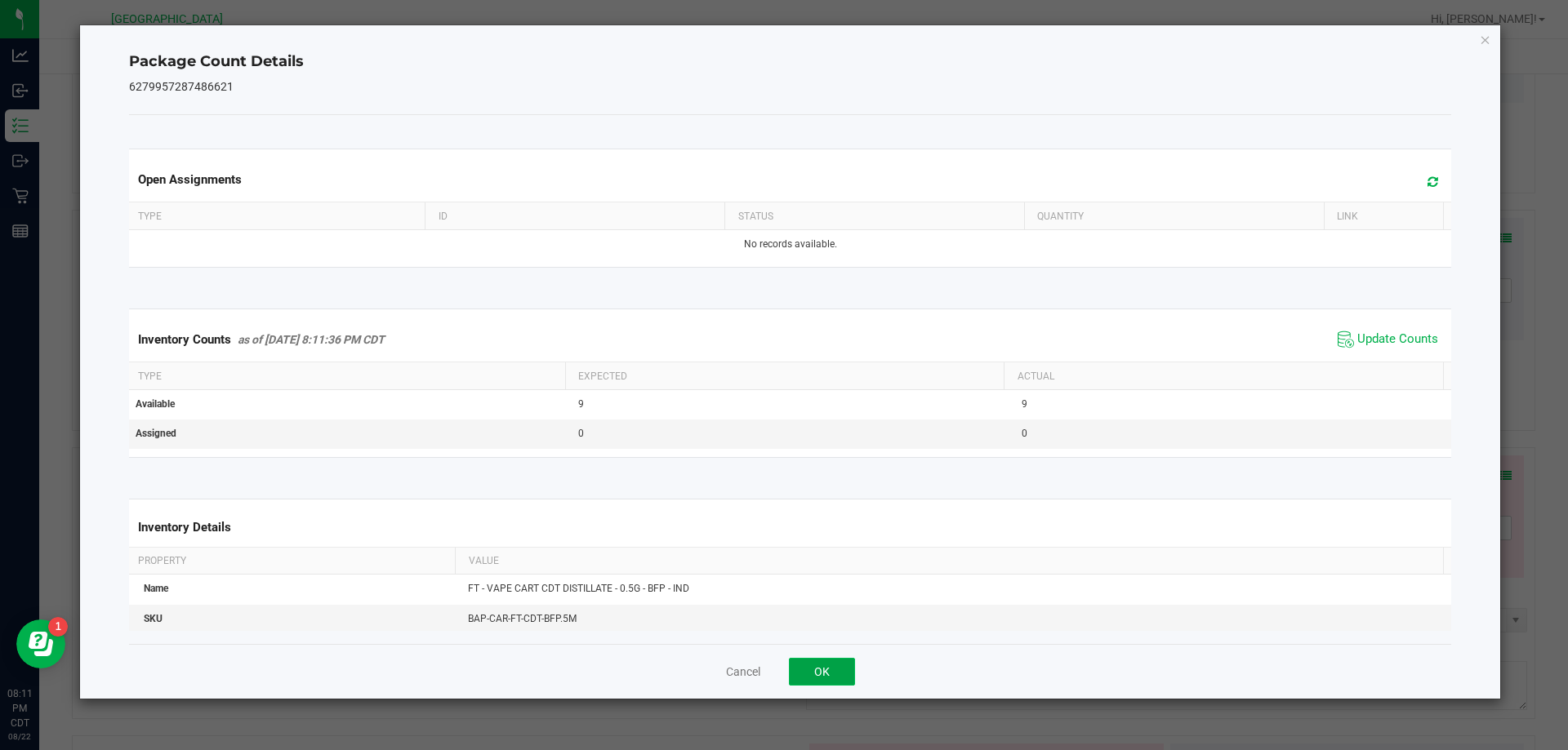
click at [822, 664] on button "OK" at bounding box center [822, 672] width 66 height 27
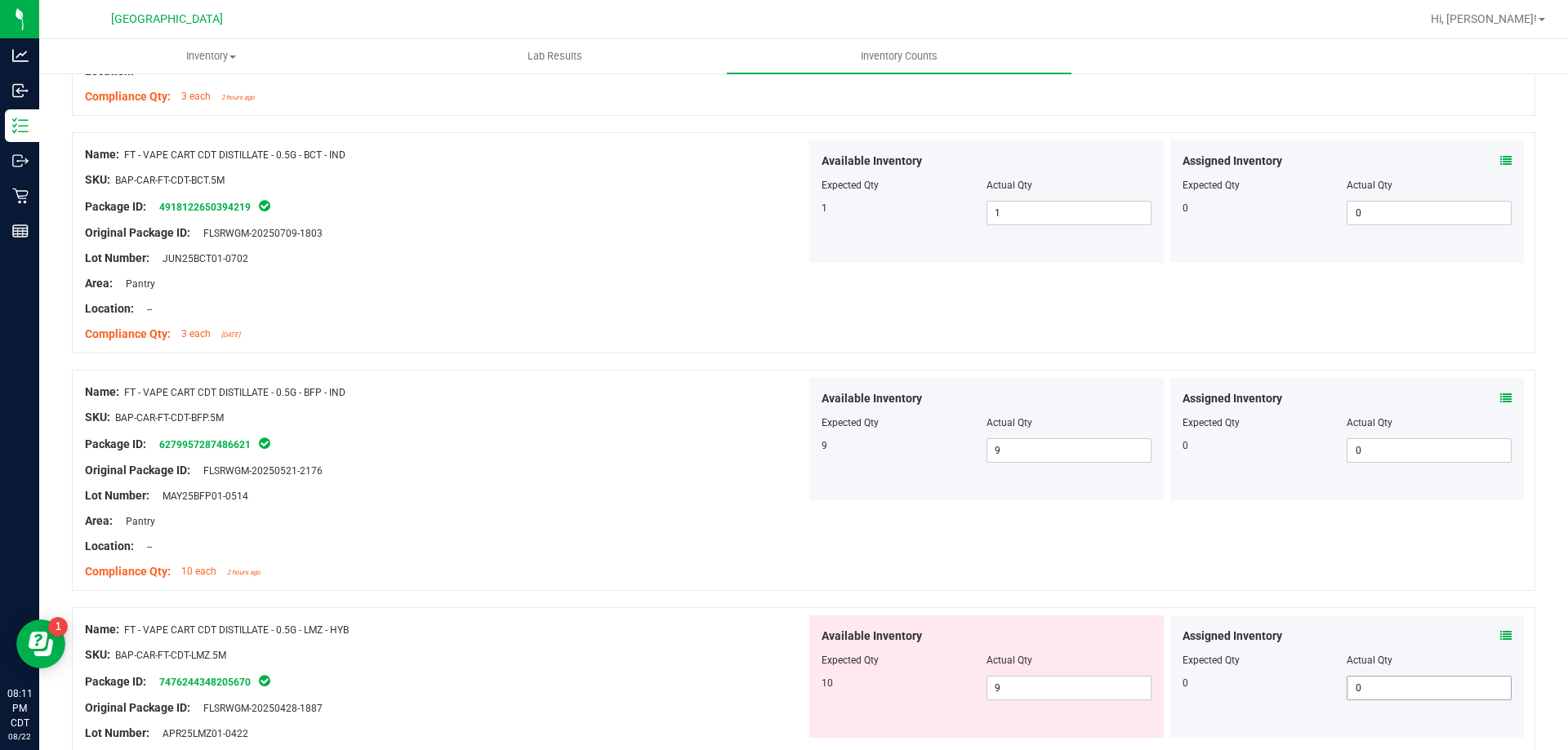
scroll to position [1878, 0]
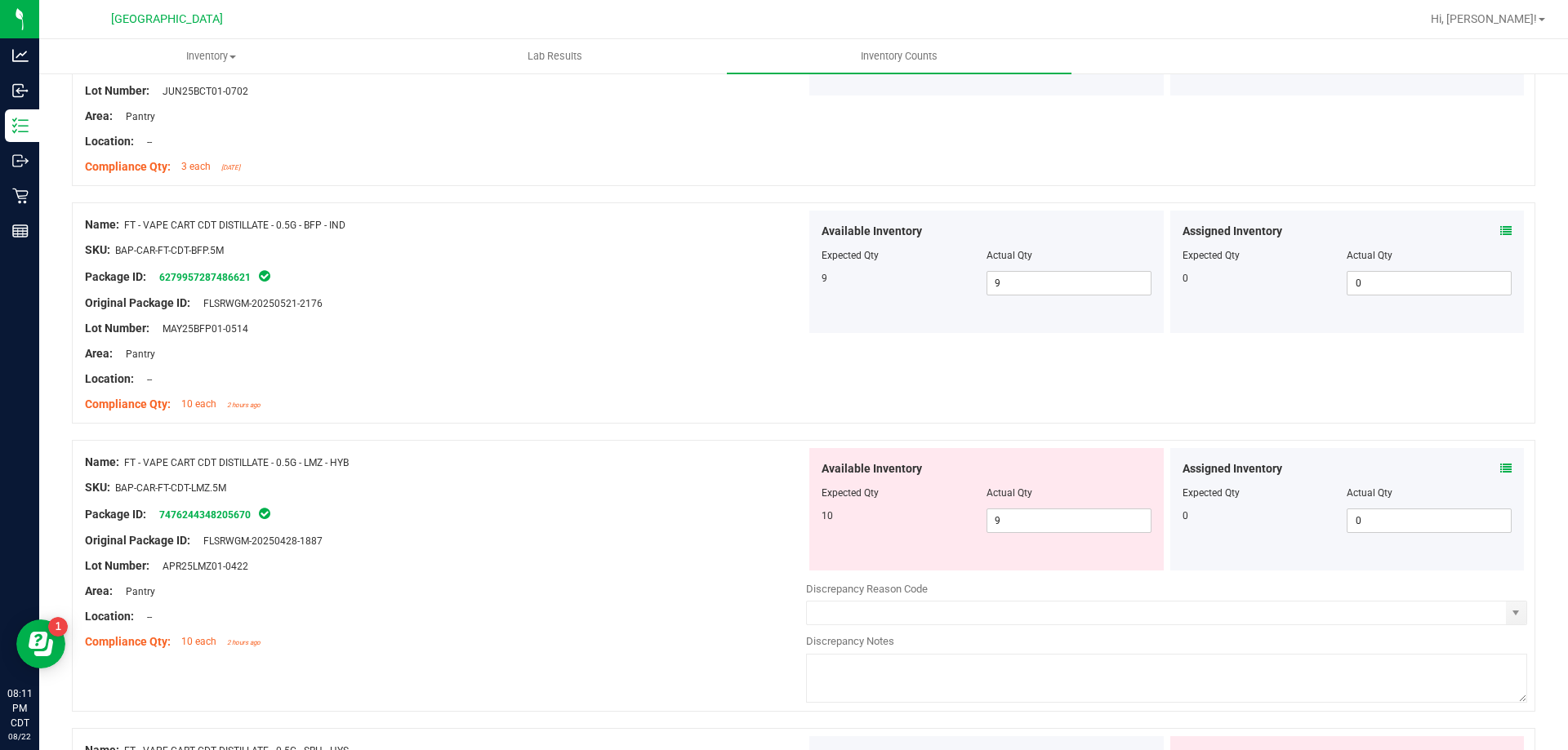
click at [1500, 468] on icon at bounding box center [1506, 468] width 11 height 11
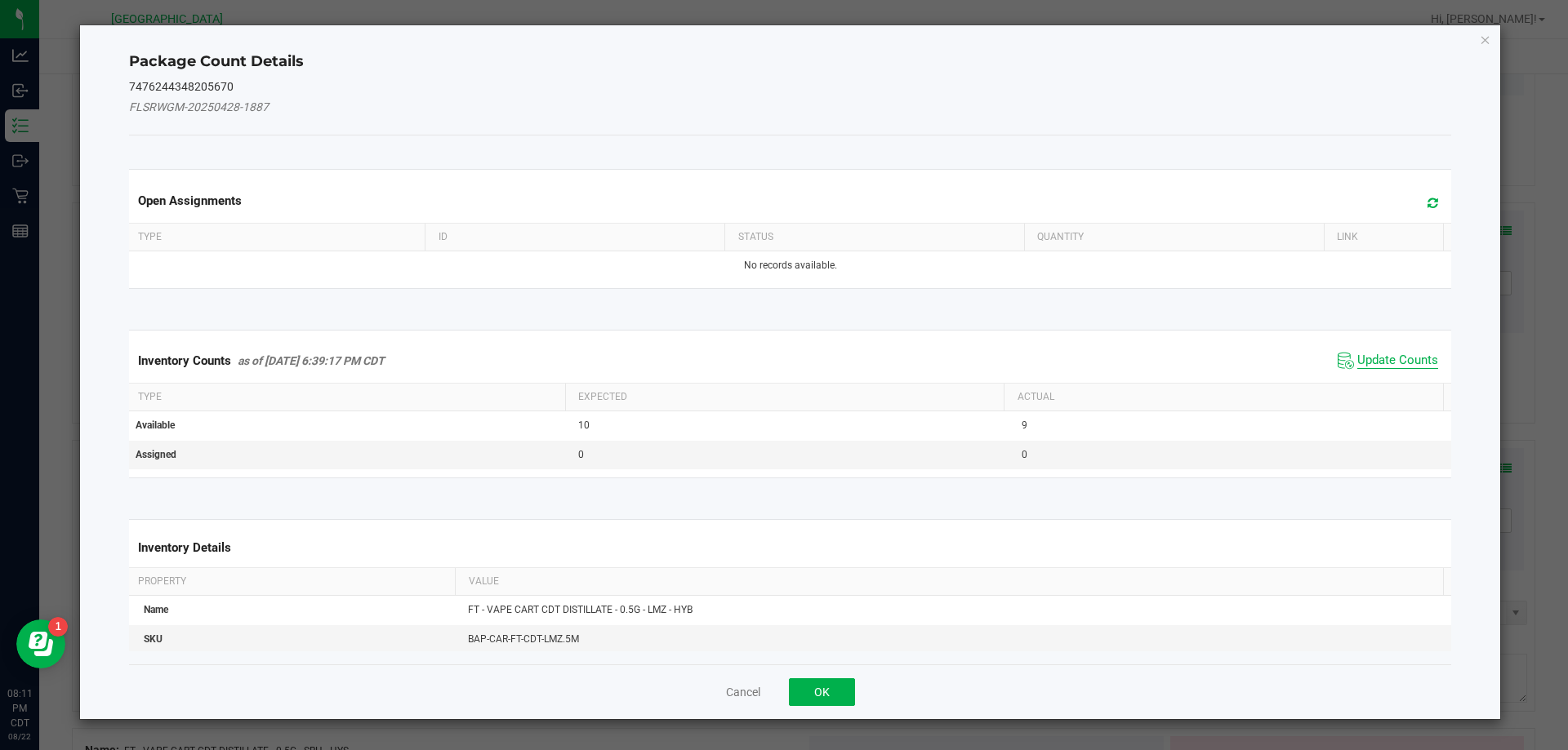
click at [1359, 354] on span "Update Counts" at bounding box center [1398, 361] width 81 height 16
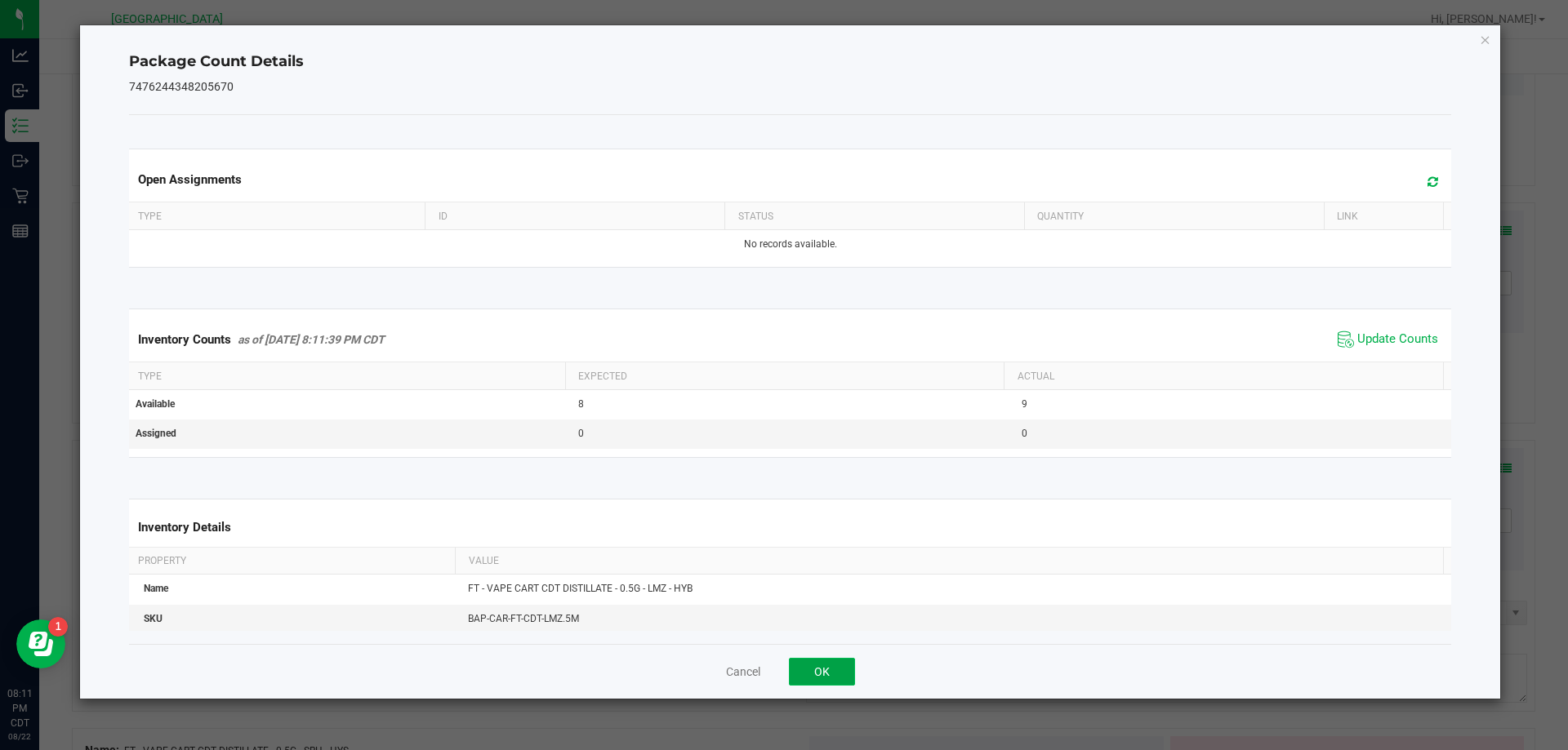
click at [829, 683] on button "OK" at bounding box center [822, 672] width 66 height 27
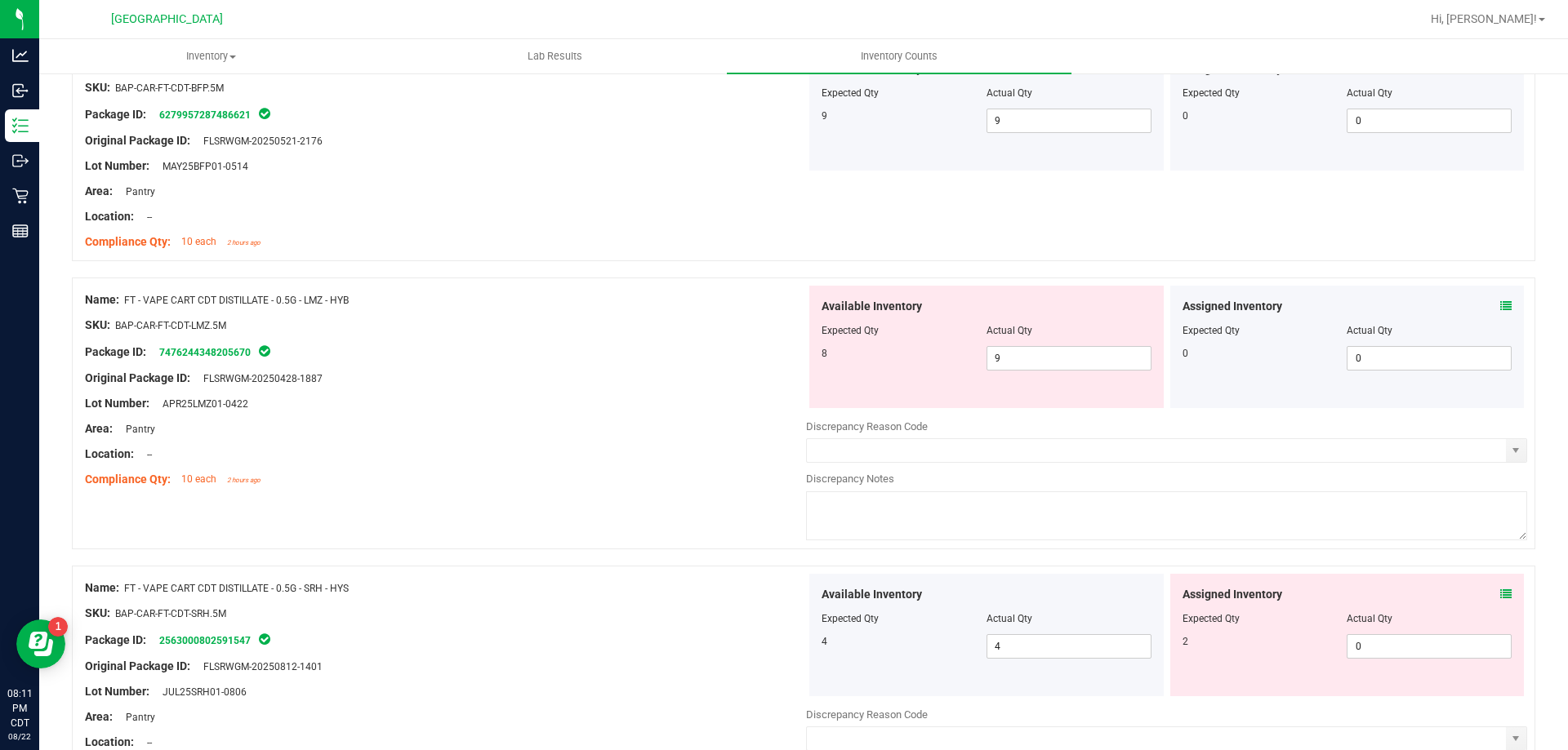
scroll to position [2041, 0]
click at [1500, 597] on icon at bounding box center [1506, 594] width 11 height 11
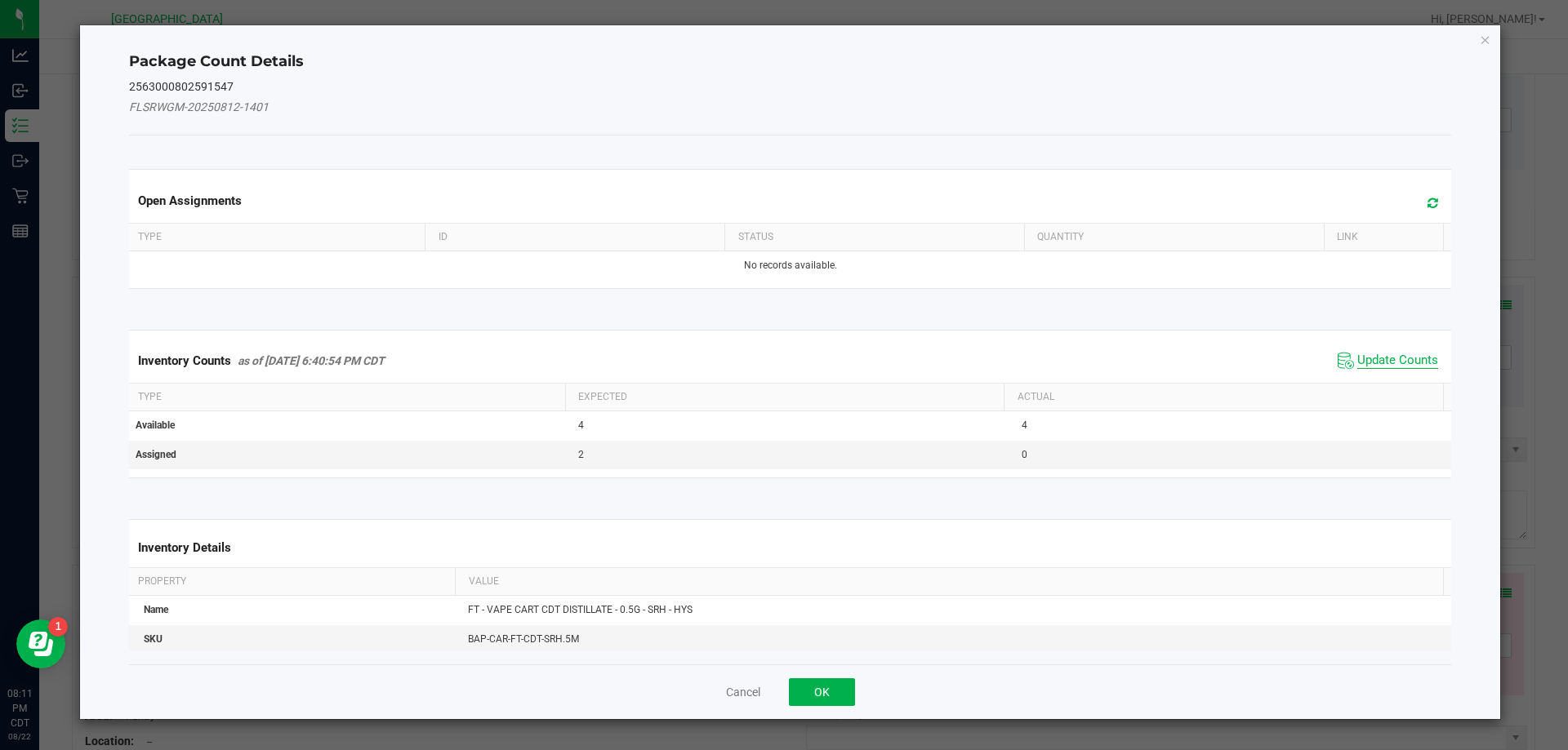
click at [1390, 356] on span "Update Counts" at bounding box center [1398, 361] width 81 height 16
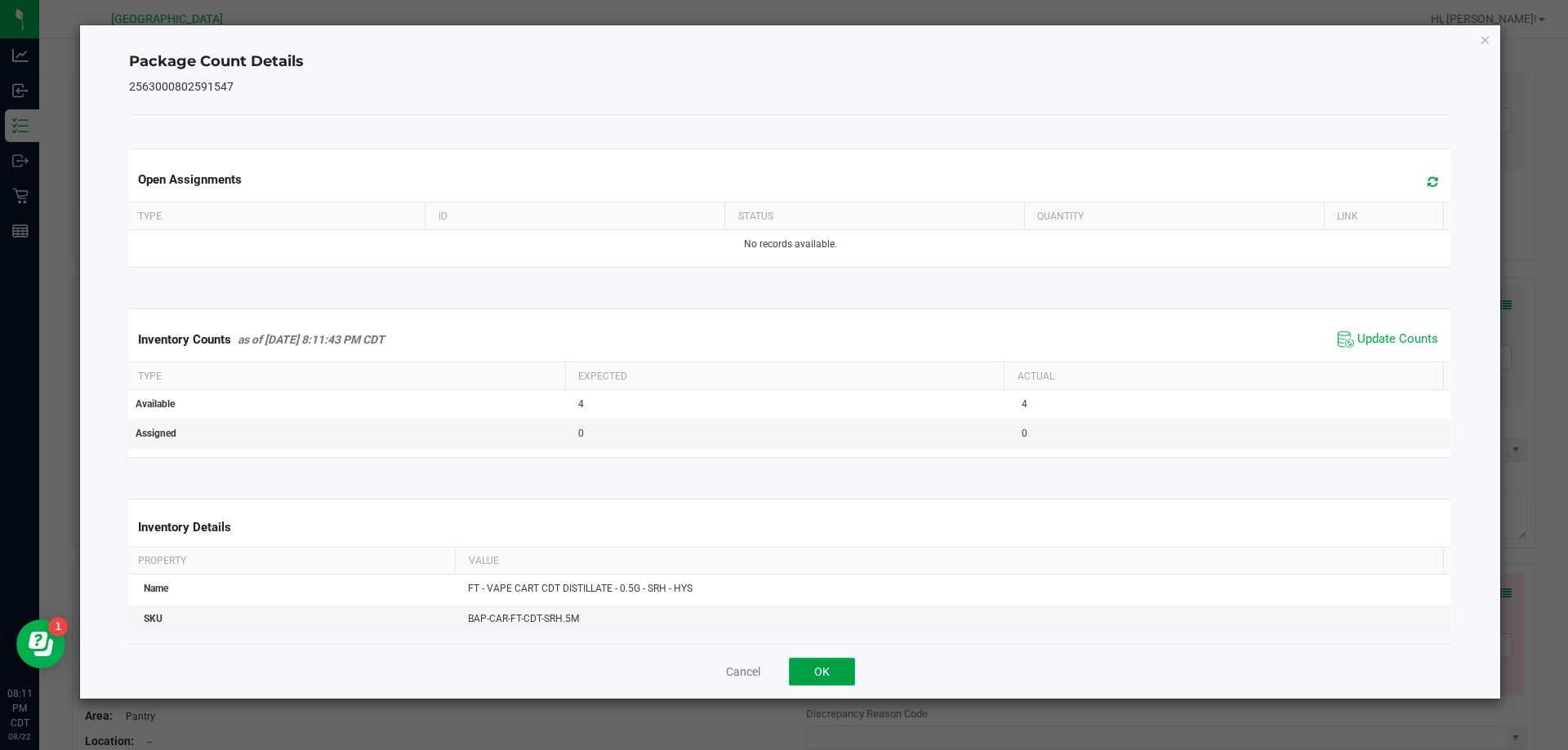
click at [845, 666] on button "OK" at bounding box center [822, 672] width 66 height 27
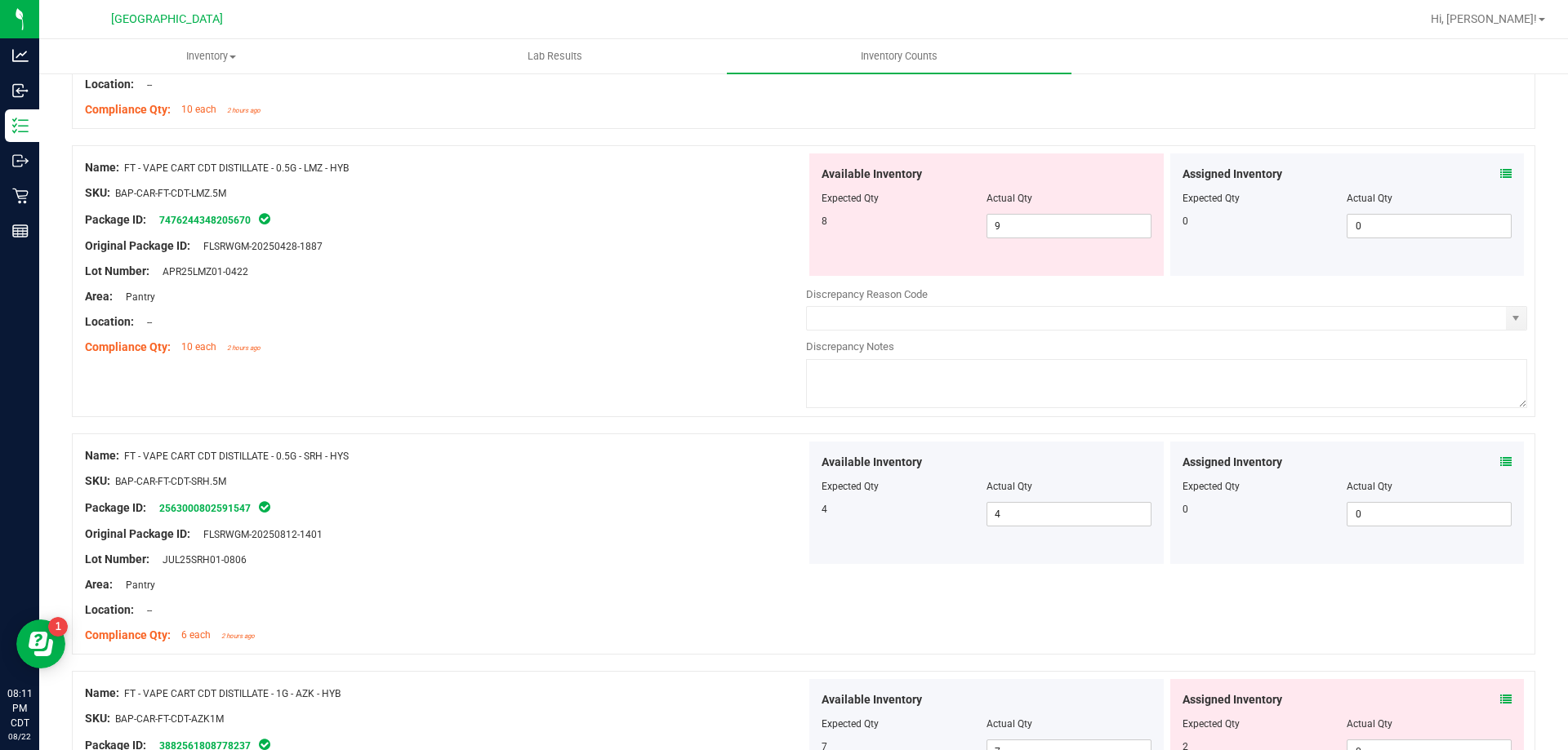
scroll to position [2287, 0]
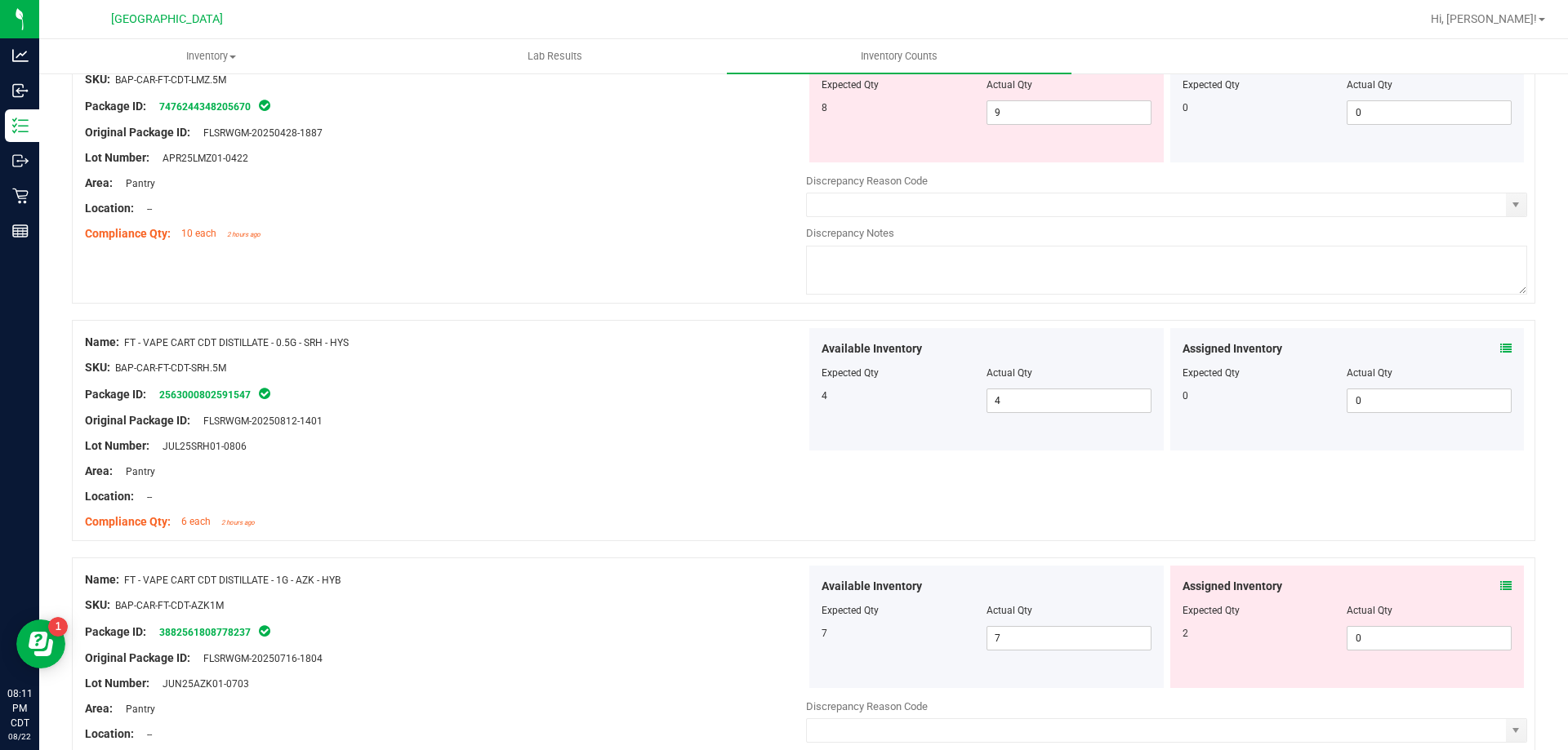
click at [1500, 589] on icon at bounding box center [1506, 586] width 11 height 11
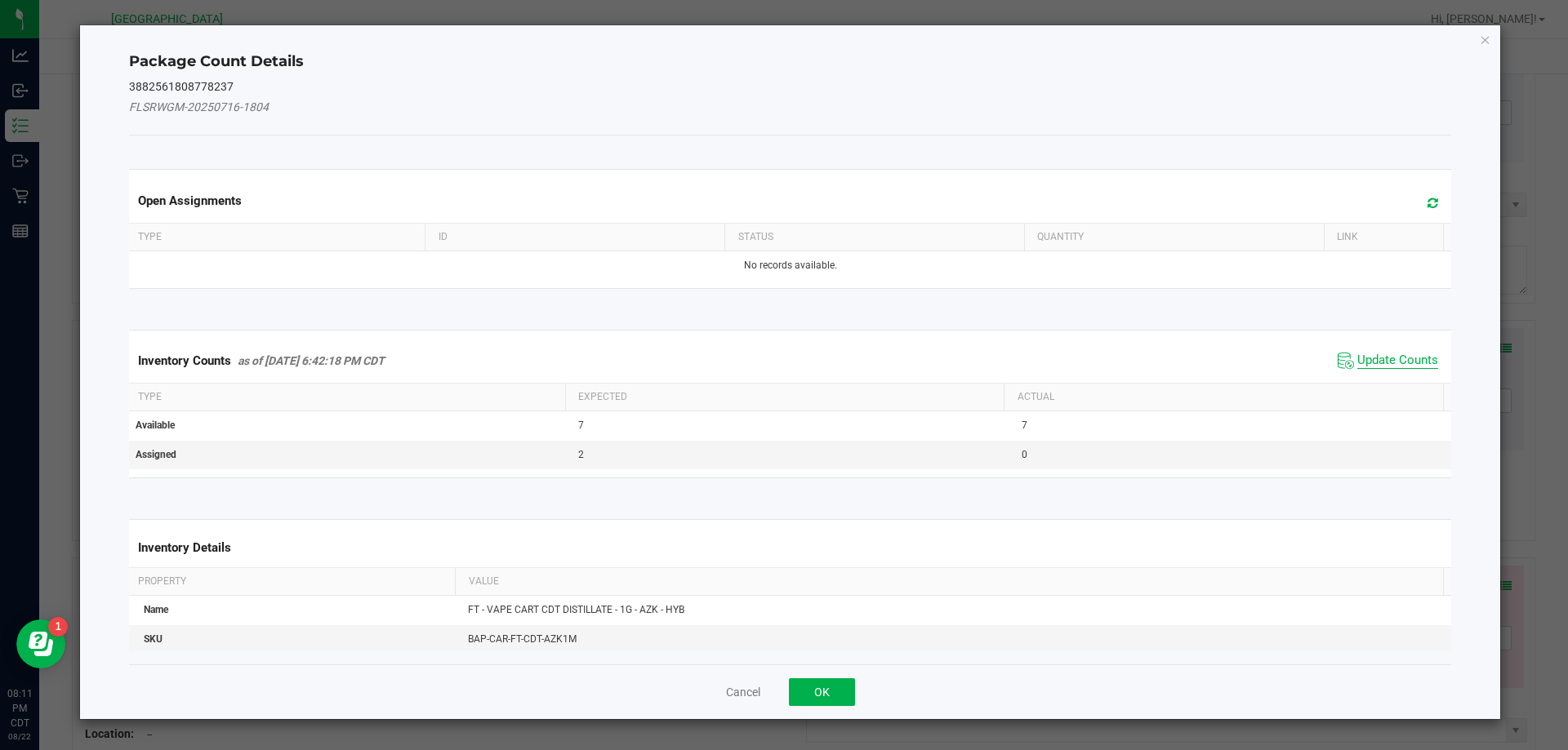
click at [1358, 361] on span "Update Counts" at bounding box center [1398, 361] width 81 height 16
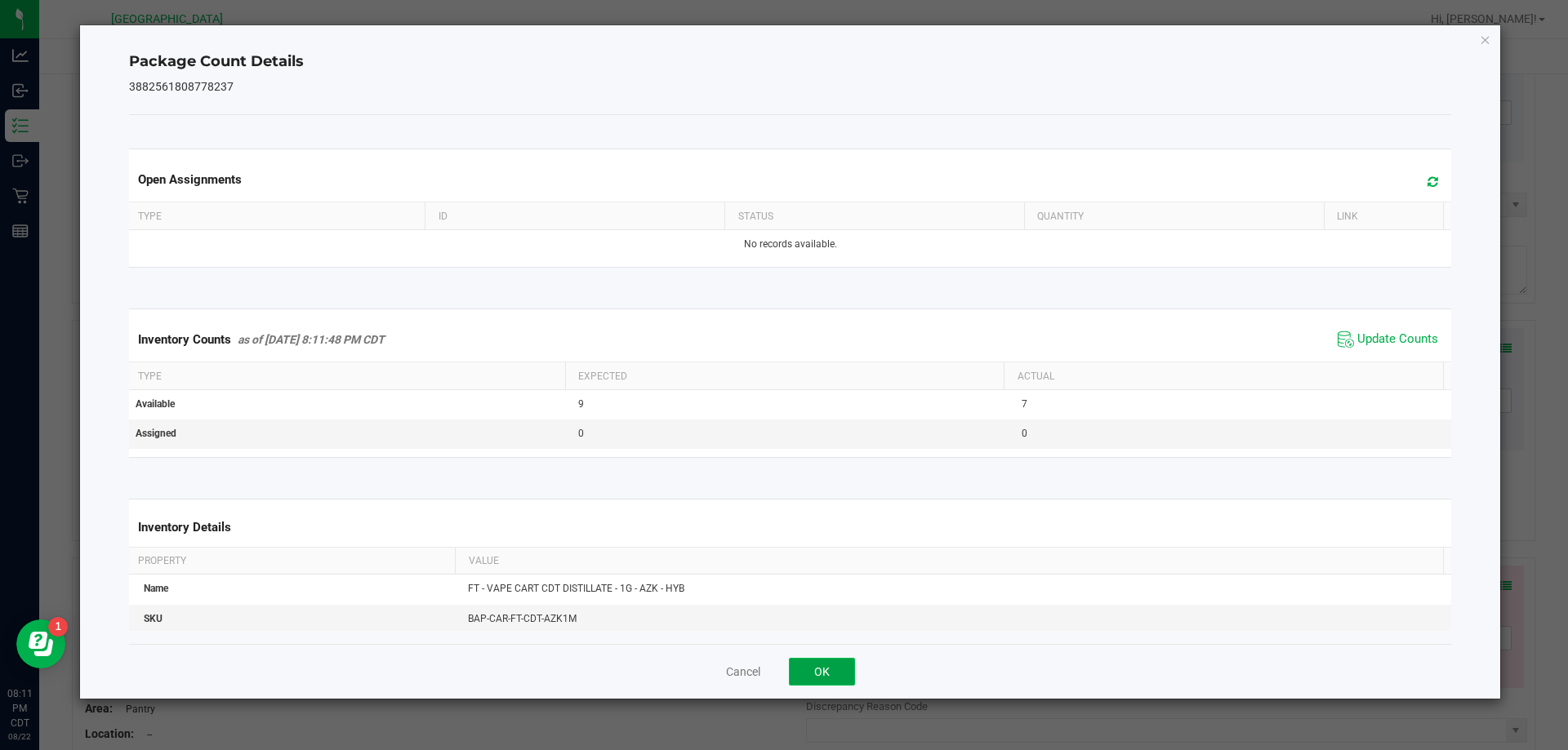
click at [822, 668] on button "OK" at bounding box center [822, 672] width 66 height 27
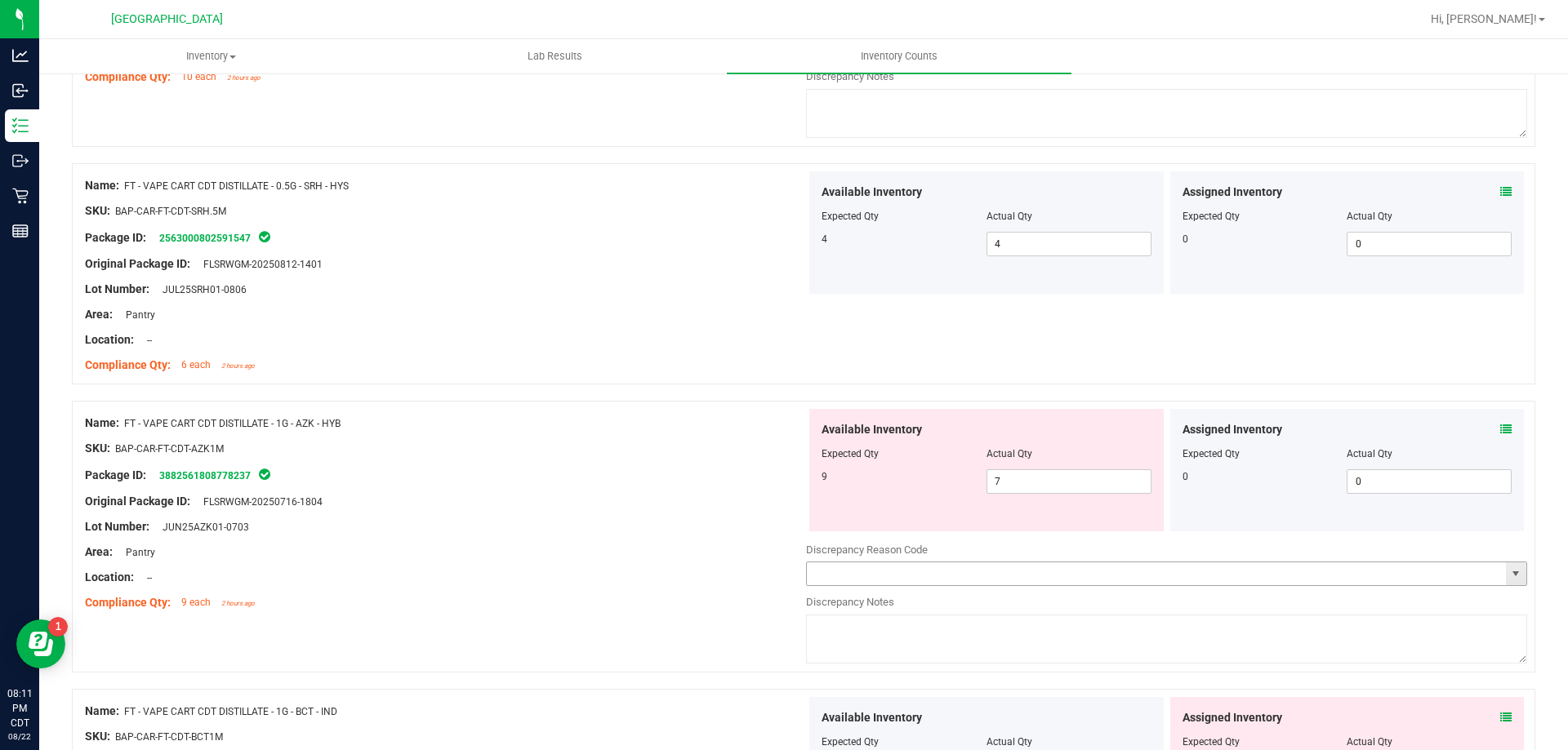
scroll to position [2449, 0]
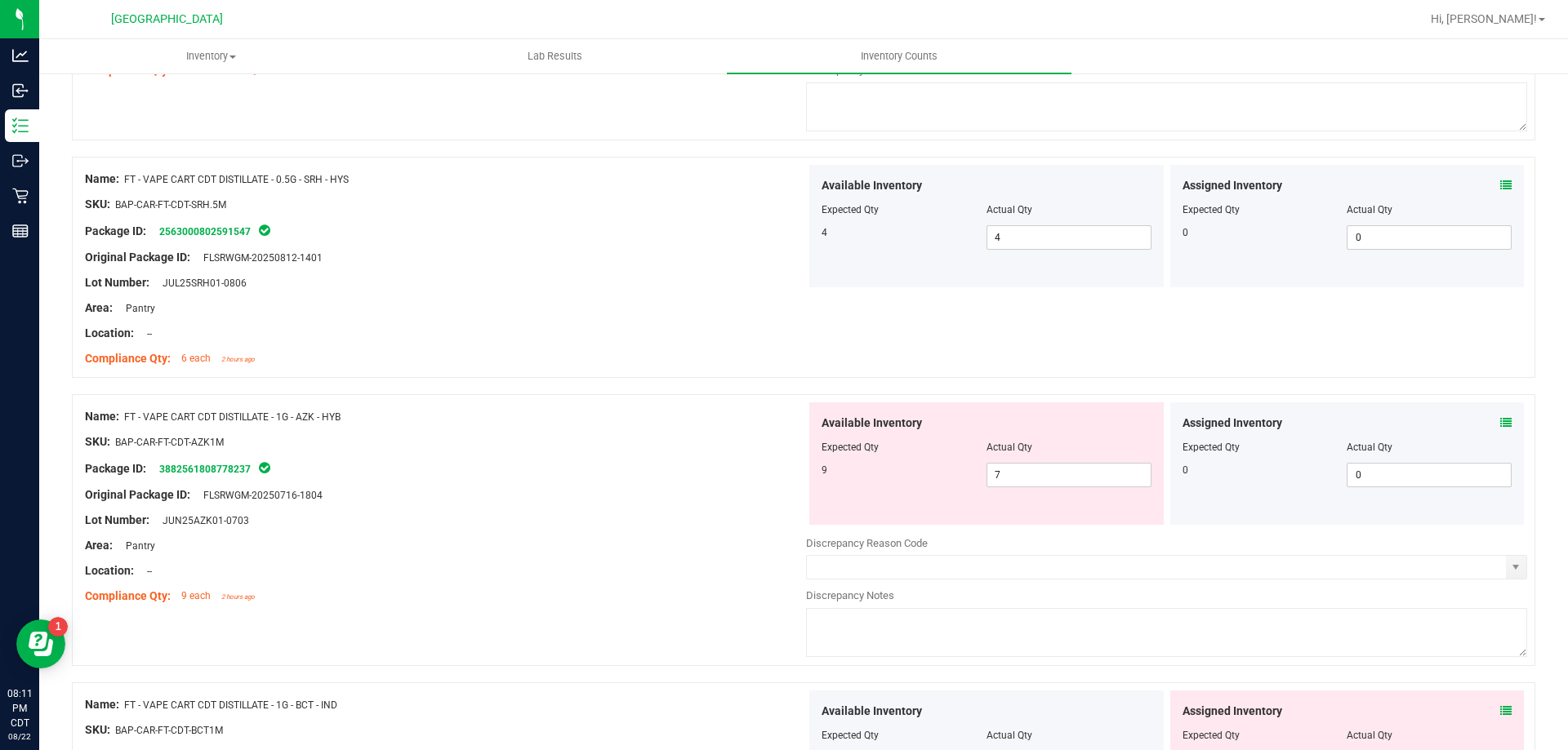
click at [1500, 423] on icon at bounding box center [1506, 423] width 11 height 11
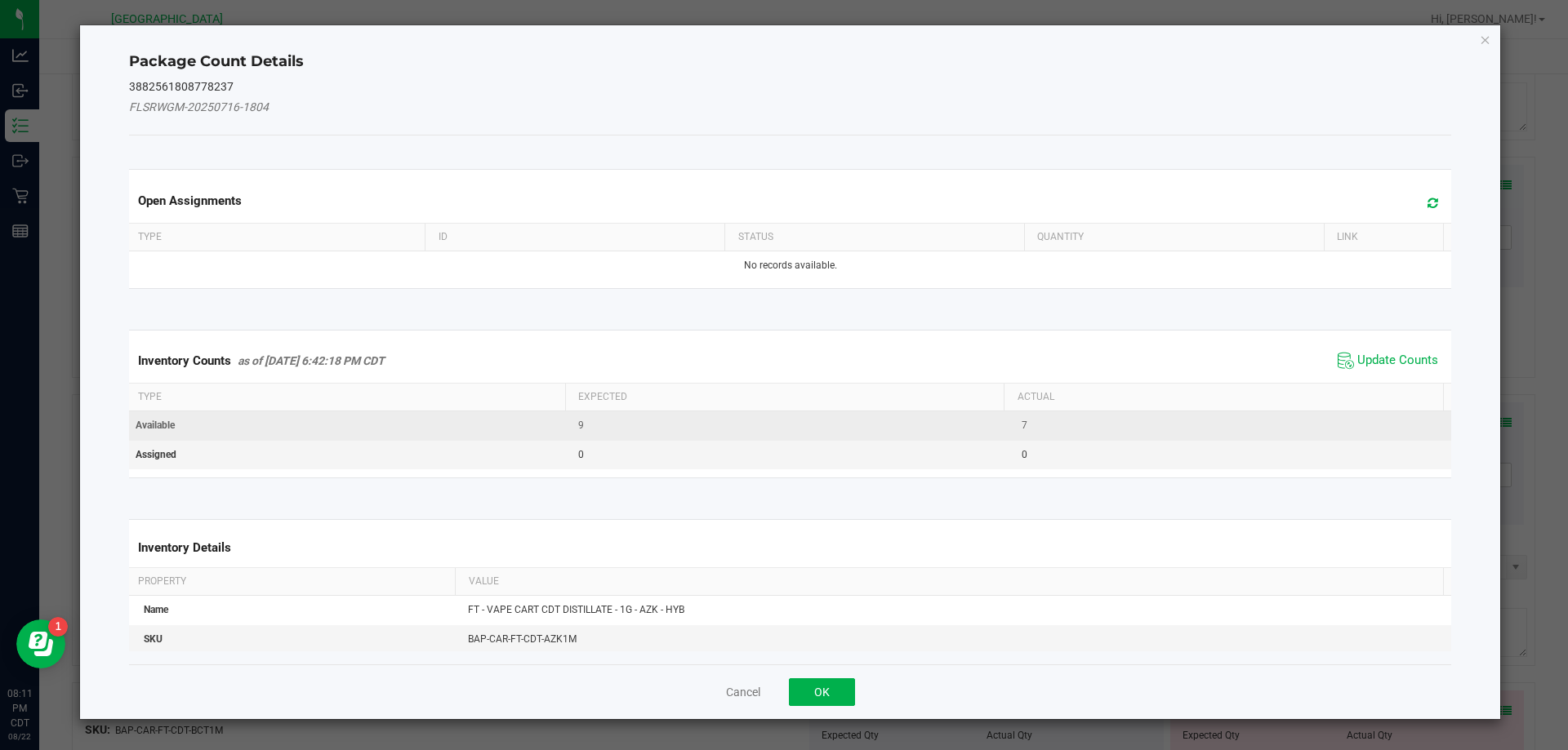
drag, startPoint x: 1411, startPoint y: 362, endPoint x: 1311, endPoint y: 424, distance: 117.7
click at [1410, 362] on span "Update Counts" at bounding box center [1398, 361] width 81 height 16
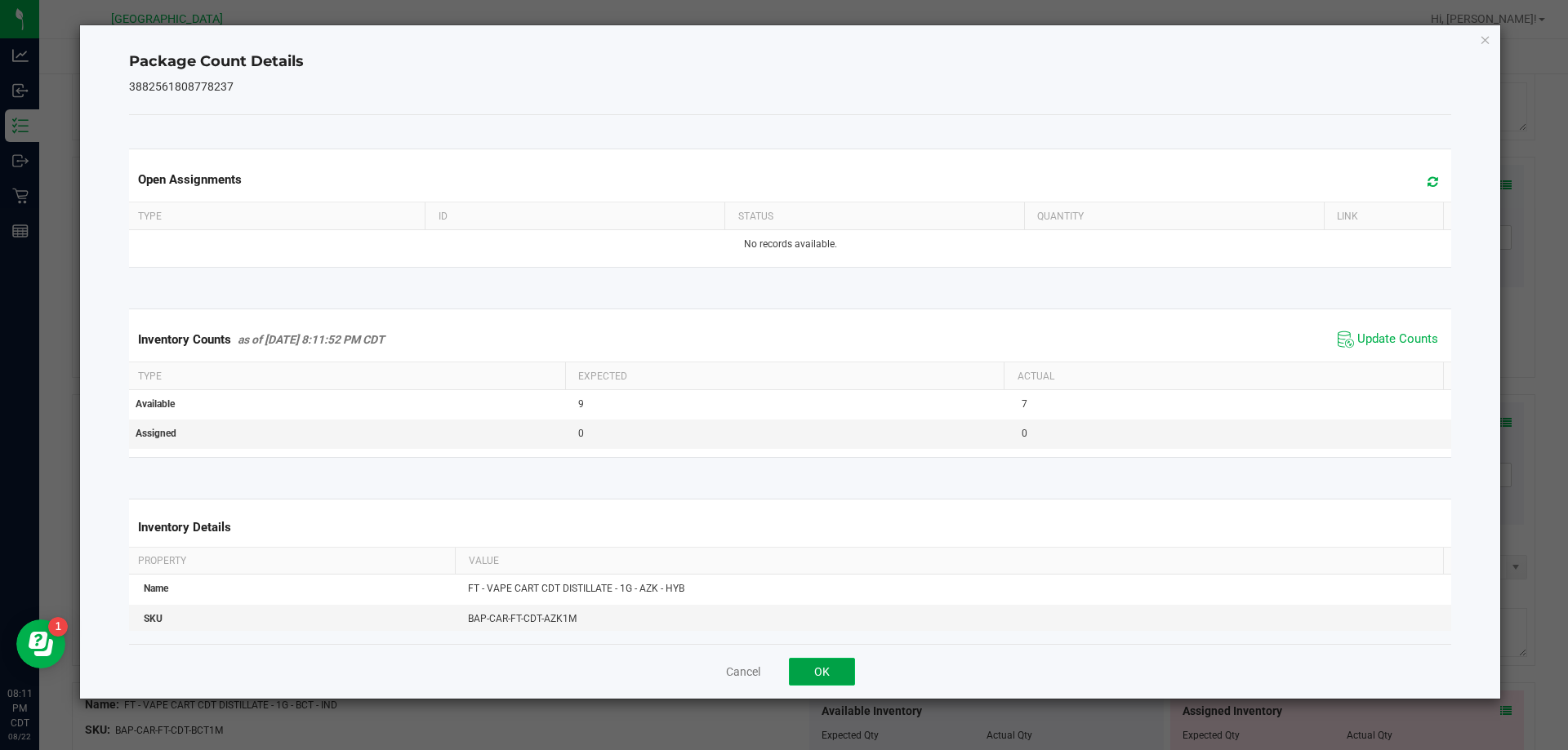
click at [822, 671] on button "OK" at bounding box center [822, 672] width 66 height 27
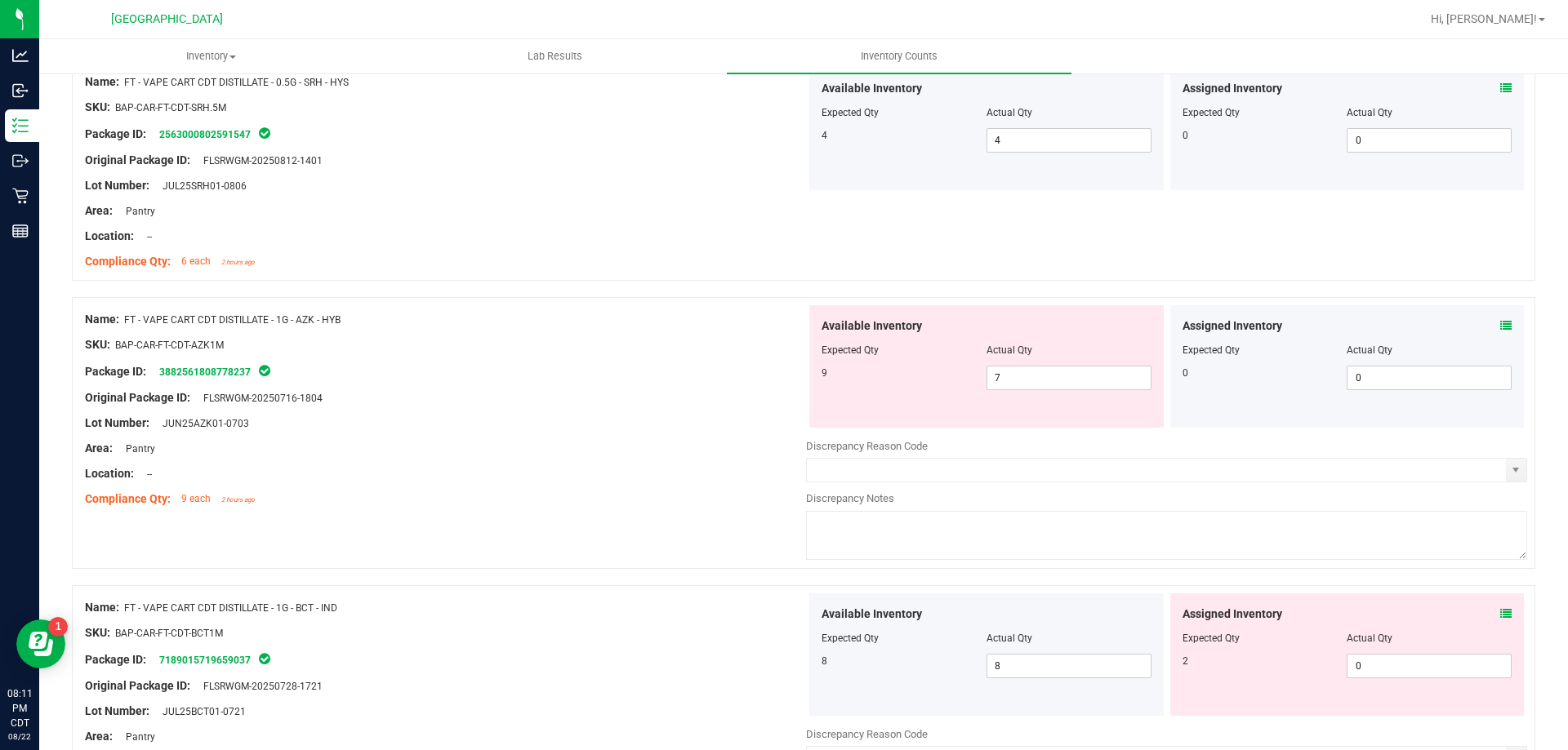
scroll to position [2695, 0]
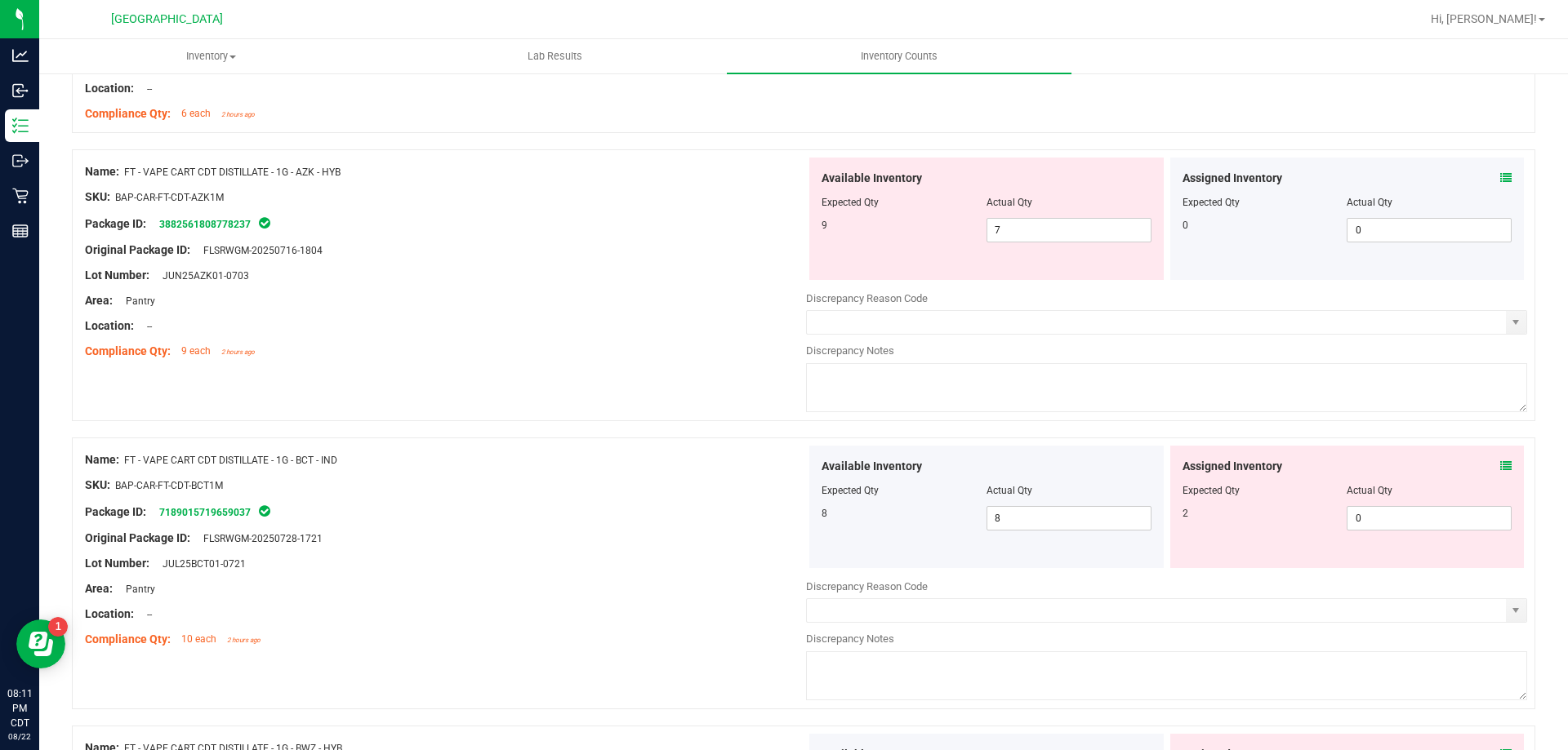
click at [1500, 464] on icon at bounding box center [1506, 466] width 11 height 11
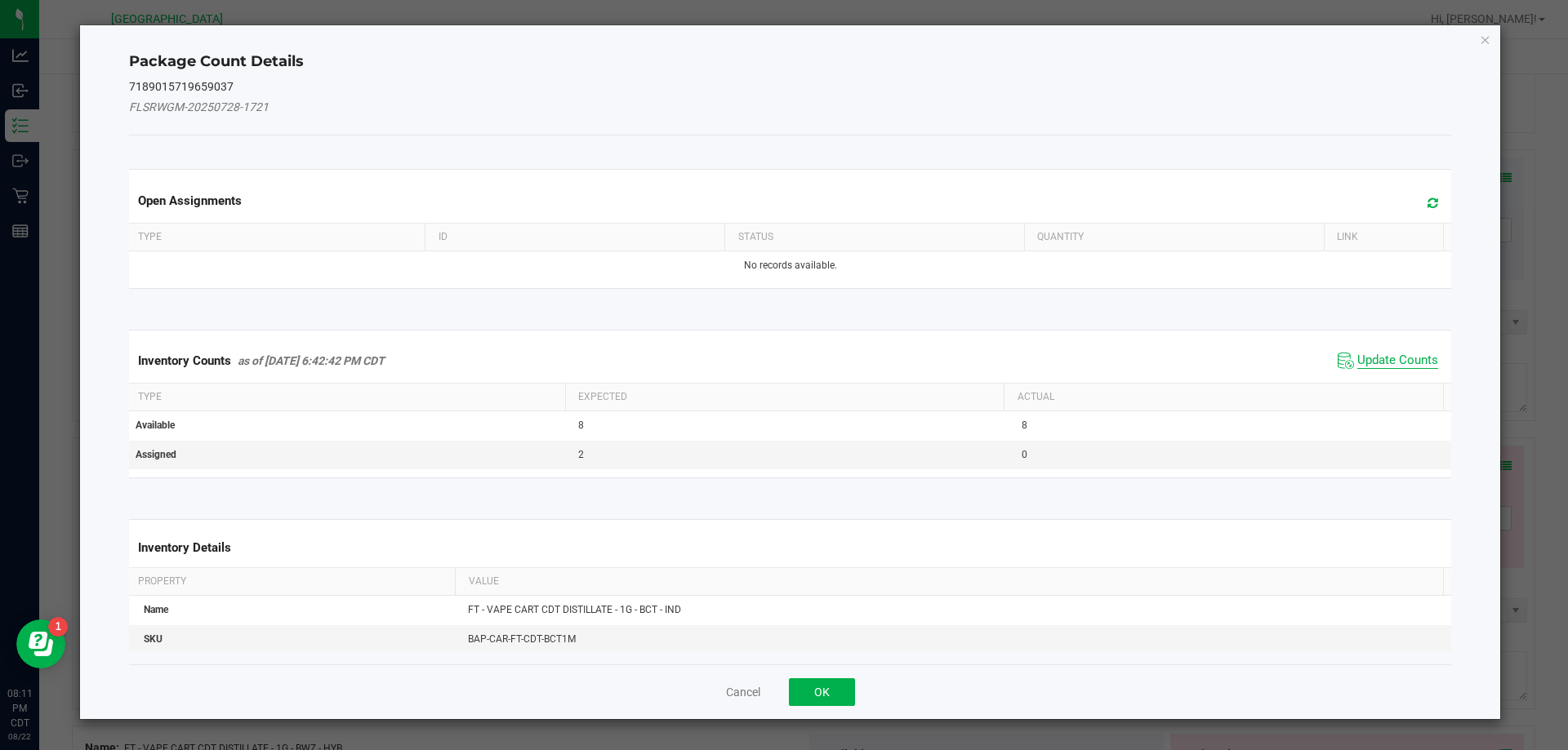
click at [1372, 358] on span "Update Counts" at bounding box center [1398, 361] width 81 height 16
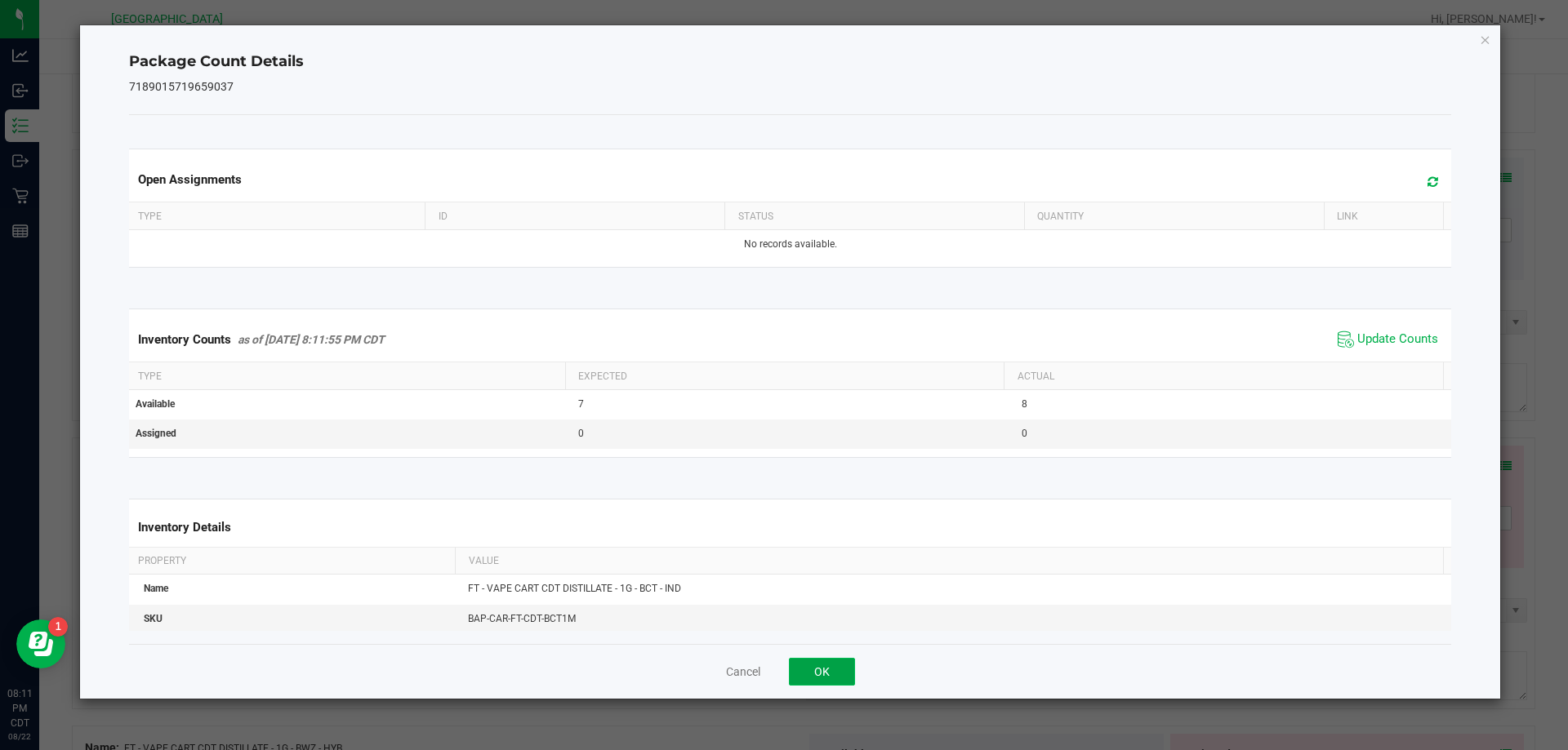
click at [812, 681] on button "OK" at bounding box center [822, 672] width 66 height 27
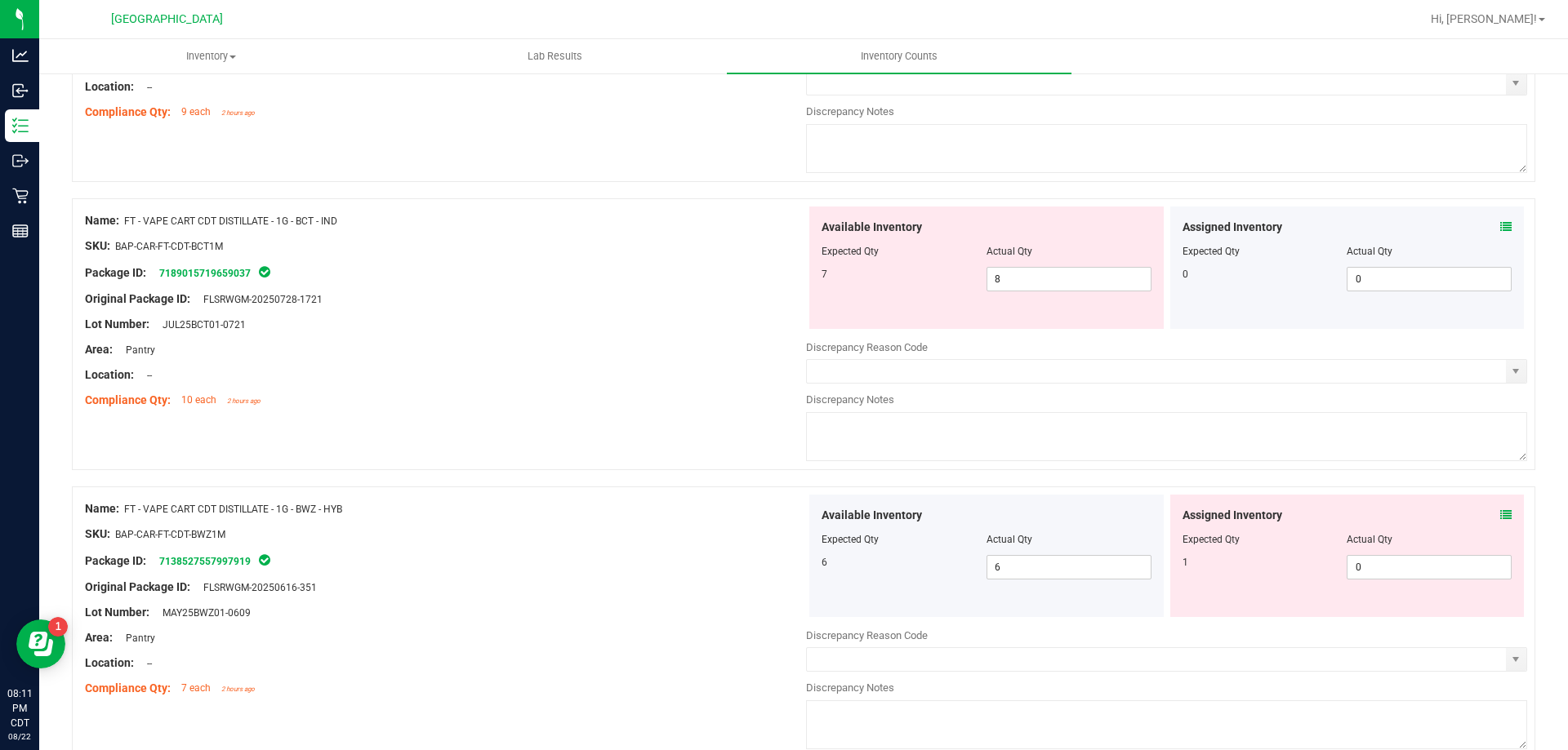
scroll to position [3021, 0]
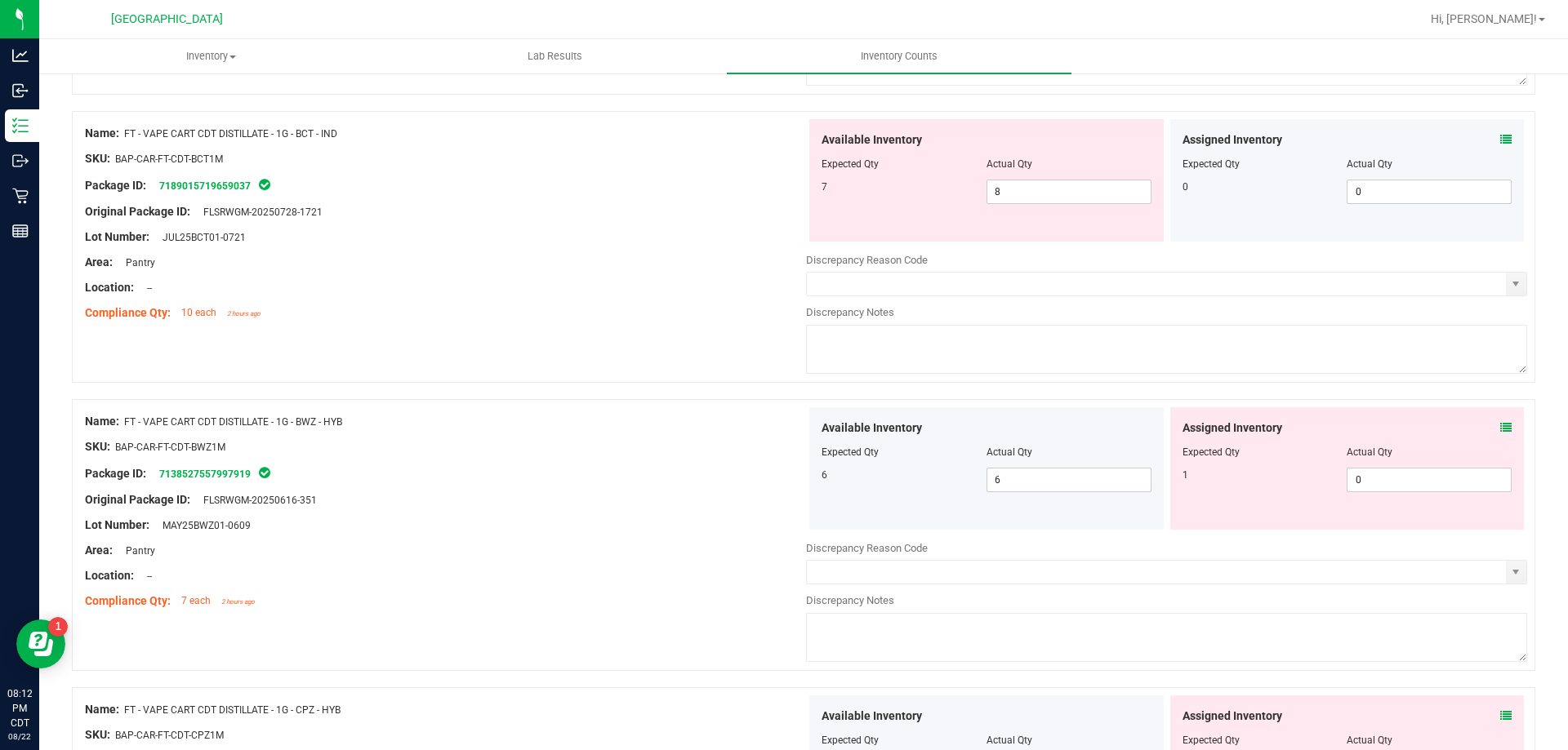
click at [1500, 428] on icon at bounding box center [1506, 428] width 11 height 11
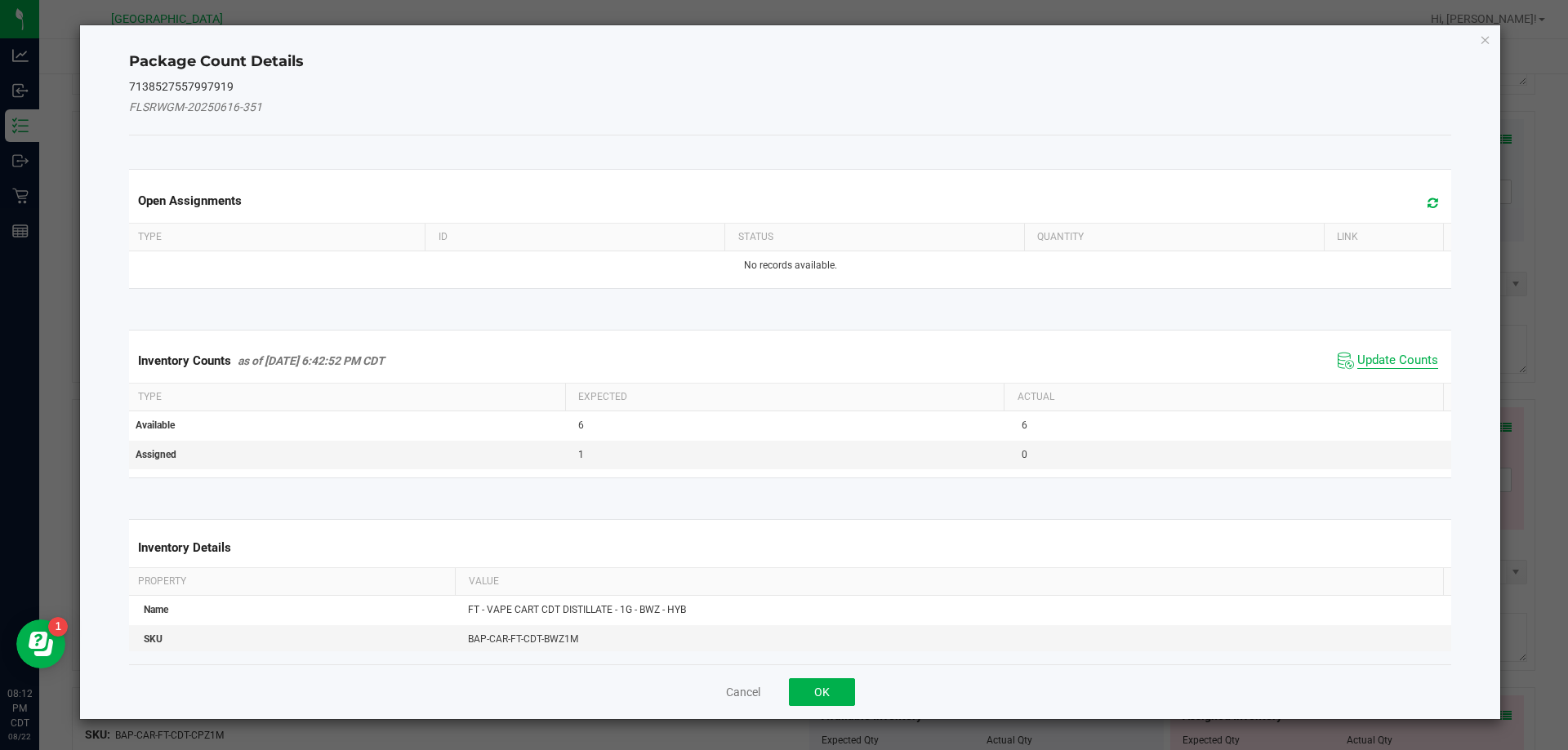
click at [1398, 364] on span "Update Counts" at bounding box center [1398, 361] width 81 height 16
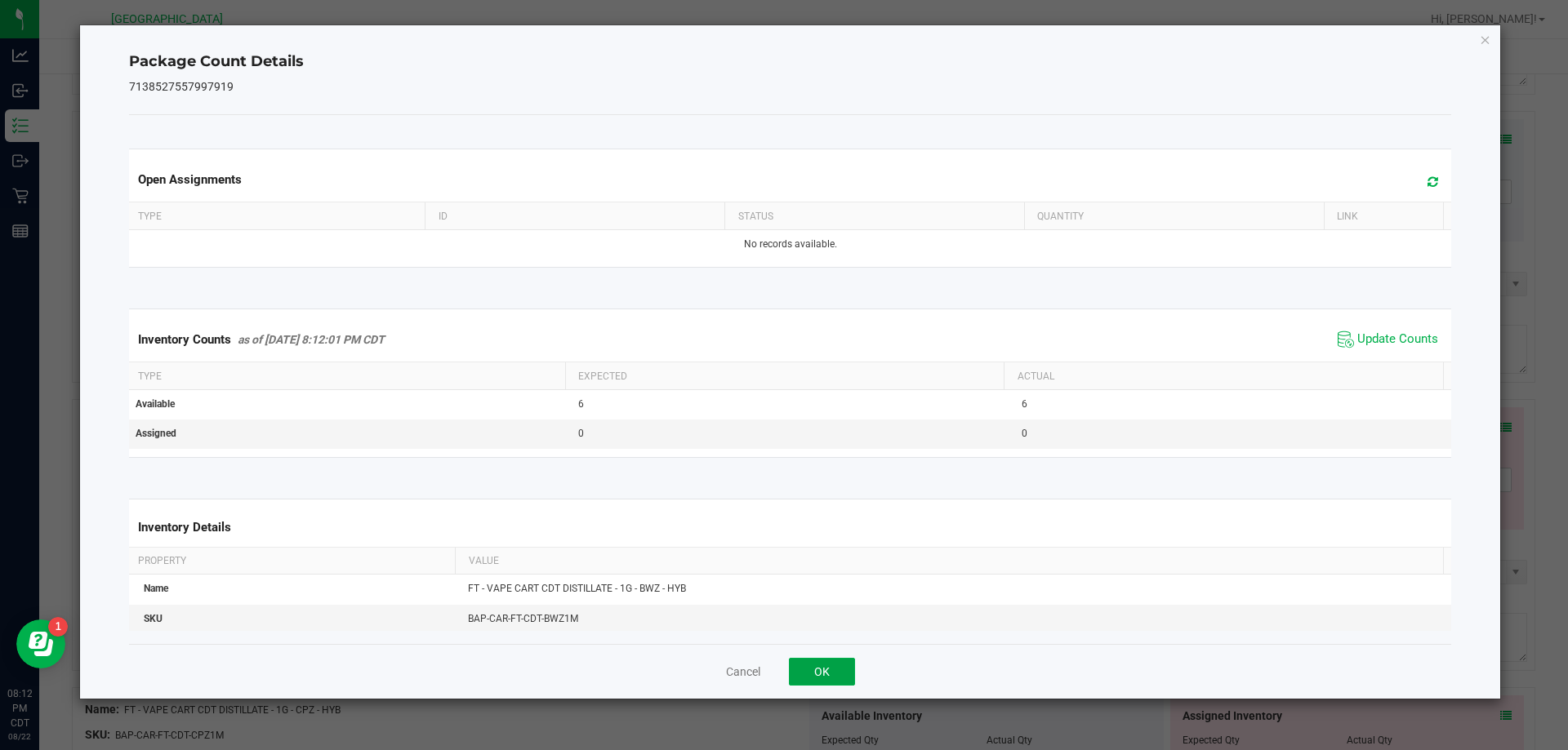
click at [814, 659] on button "OK" at bounding box center [822, 672] width 66 height 27
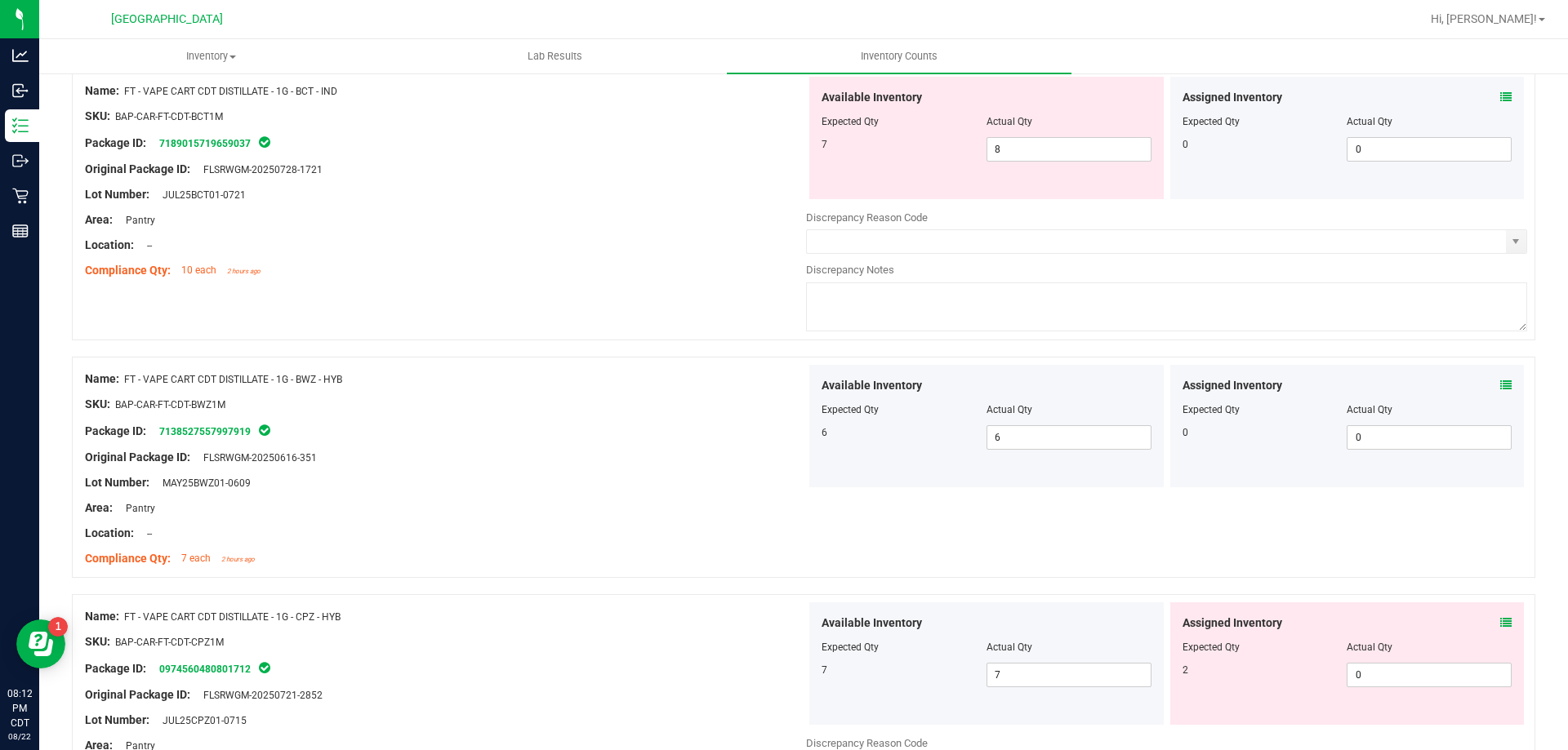
scroll to position [3102, 0]
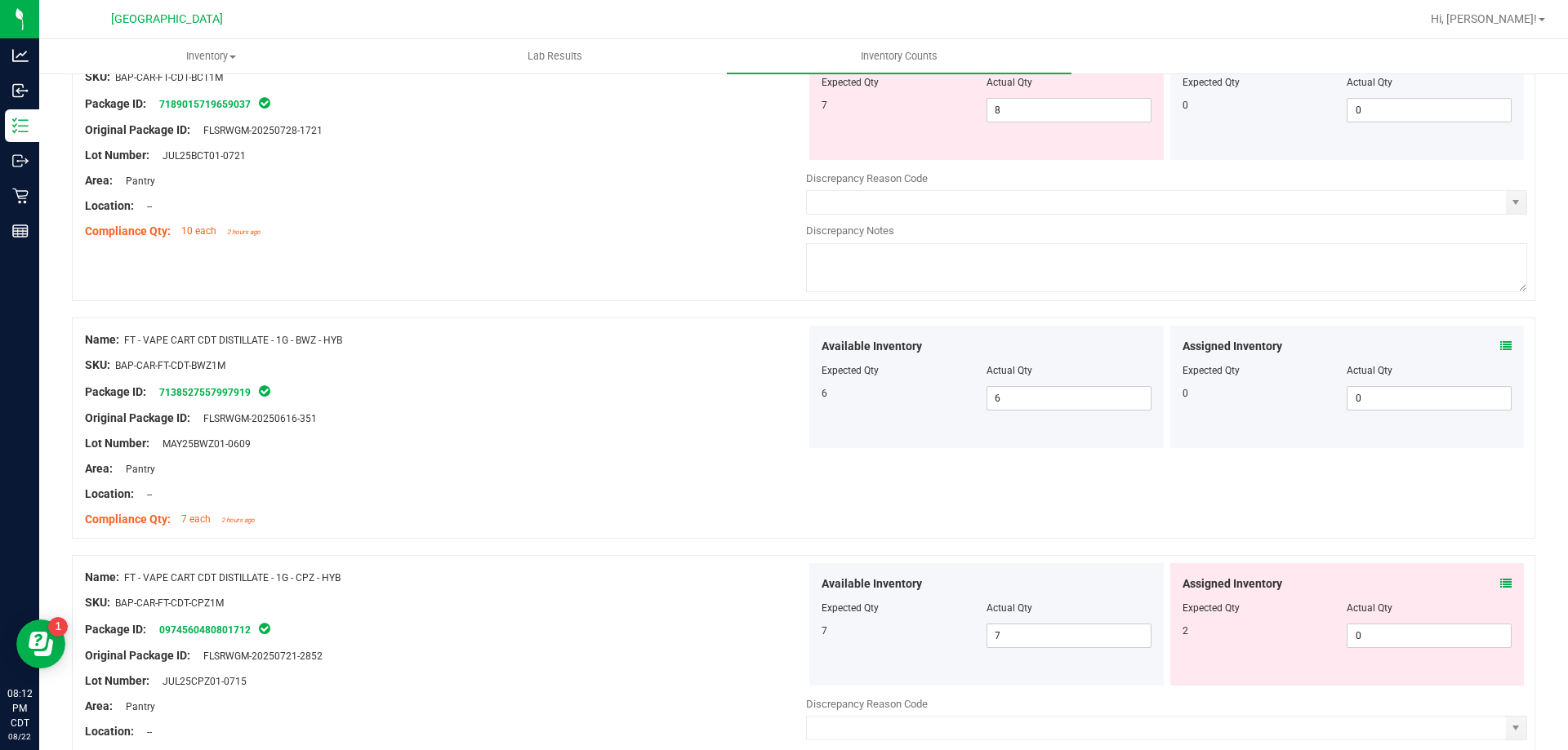
click at [1500, 584] on icon at bounding box center [1506, 584] width 11 height 11
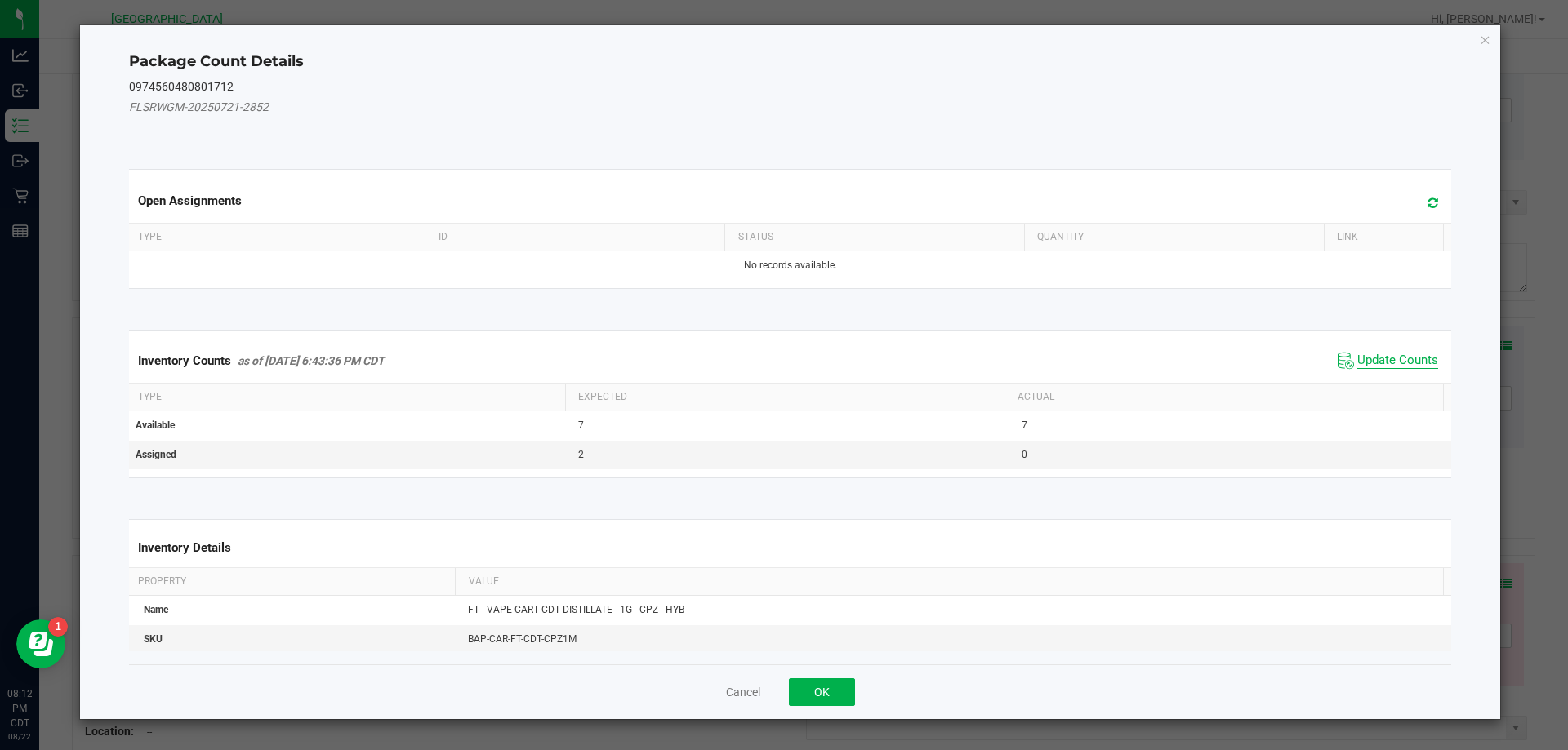
click at [1367, 362] on span "Update Counts" at bounding box center [1398, 361] width 81 height 16
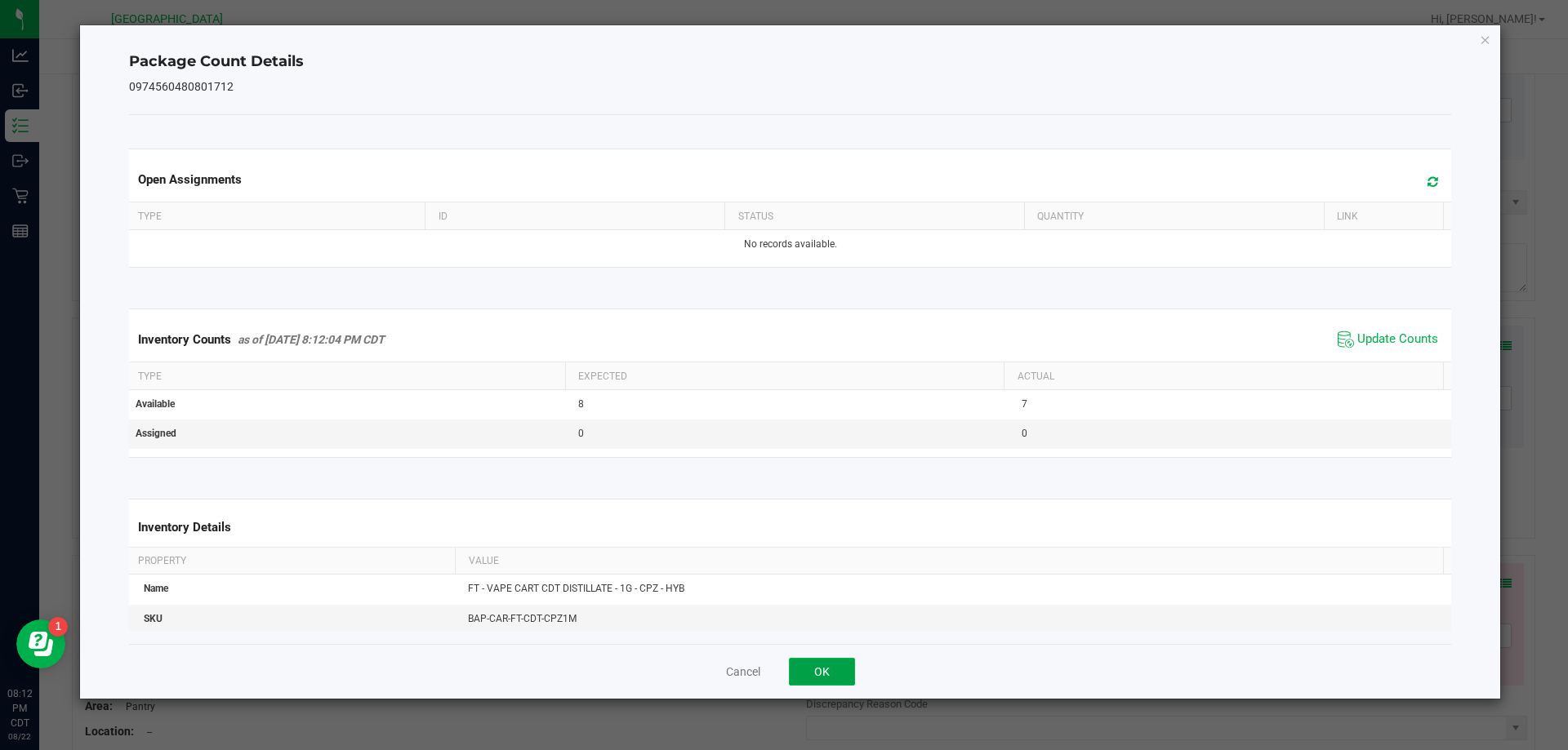
click at [841, 678] on button "OK" at bounding box center [822, 672] width 66 height 27
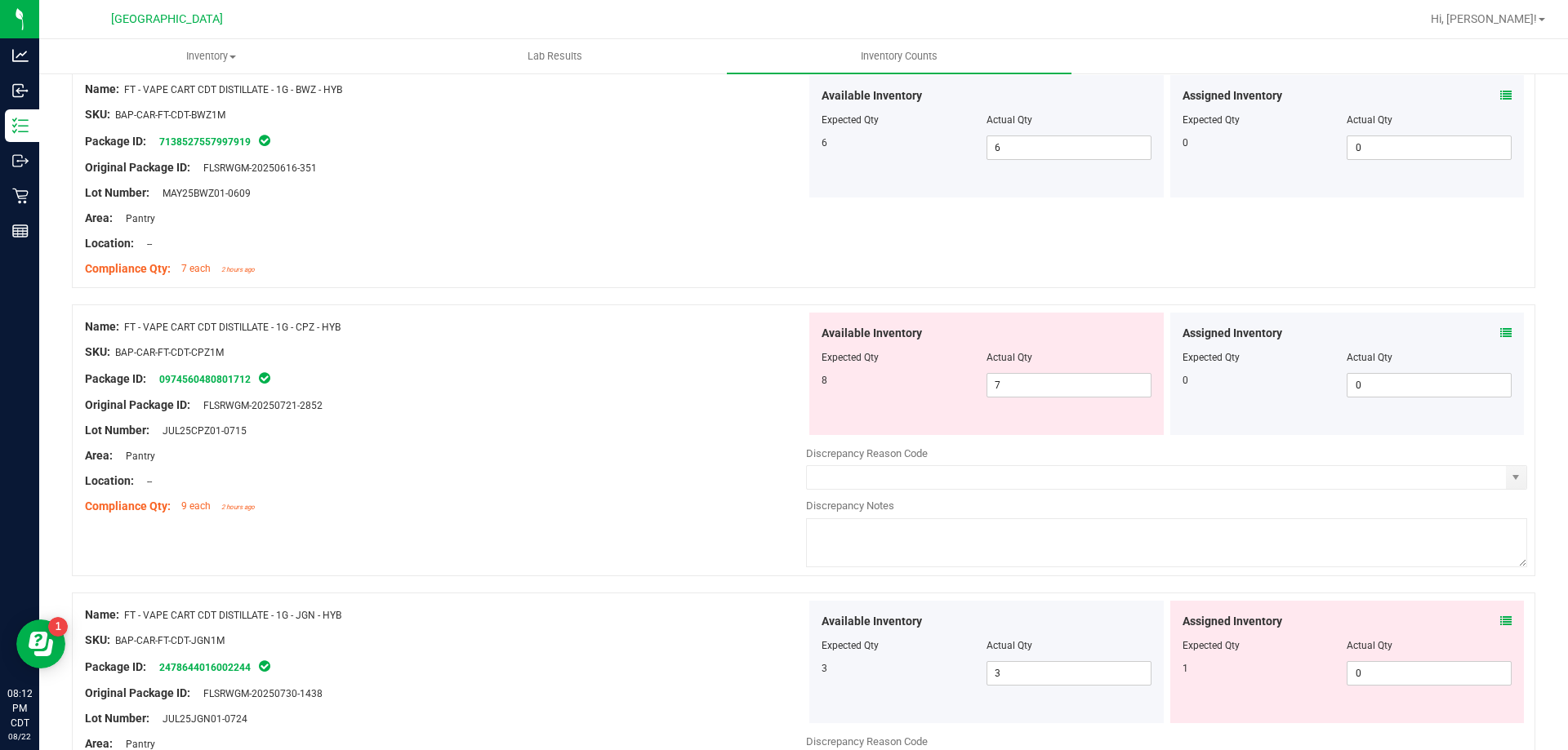
scroll to position [3511, 0]
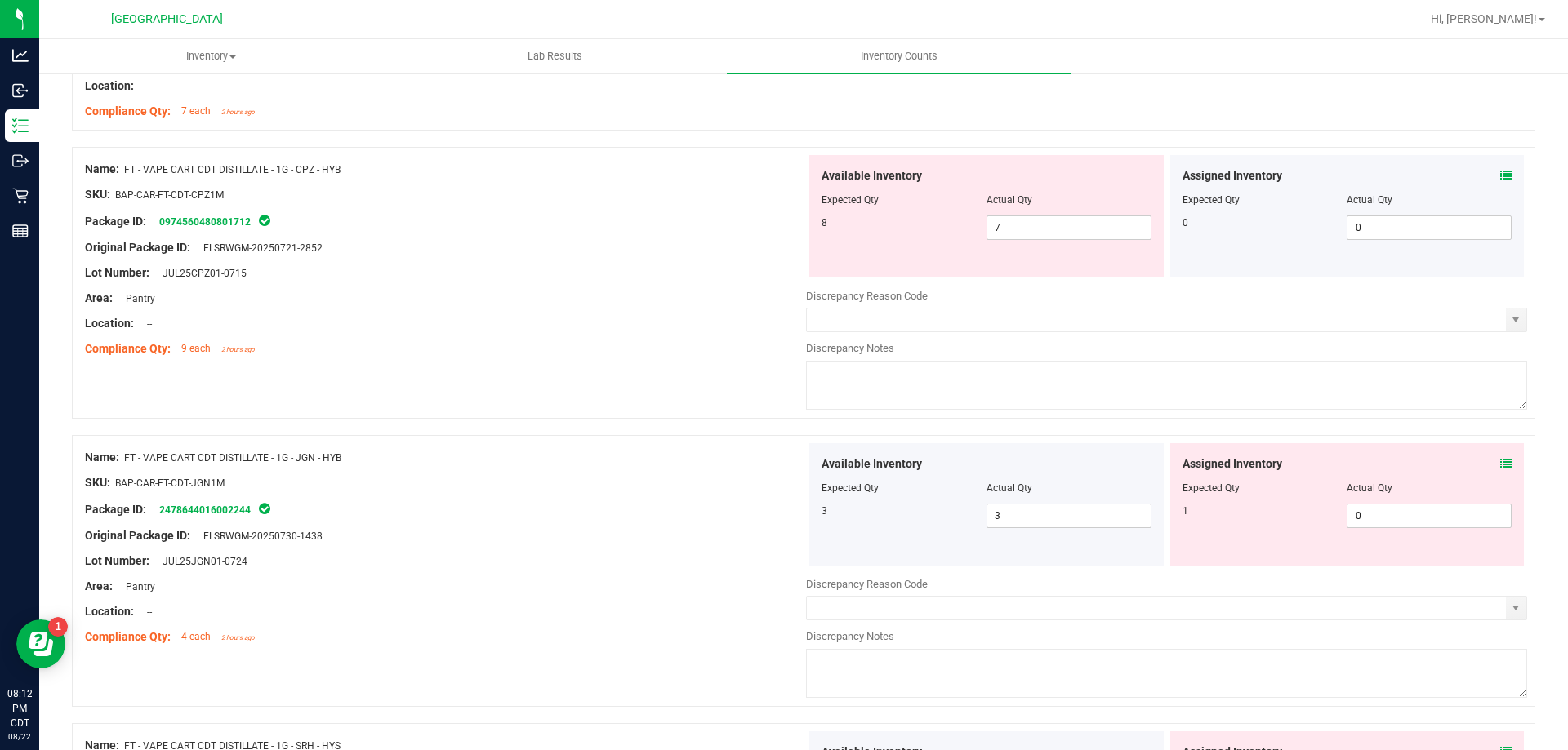
click at [1500, 462] on icon at bounding box center [1506, 464] width 11 height 11
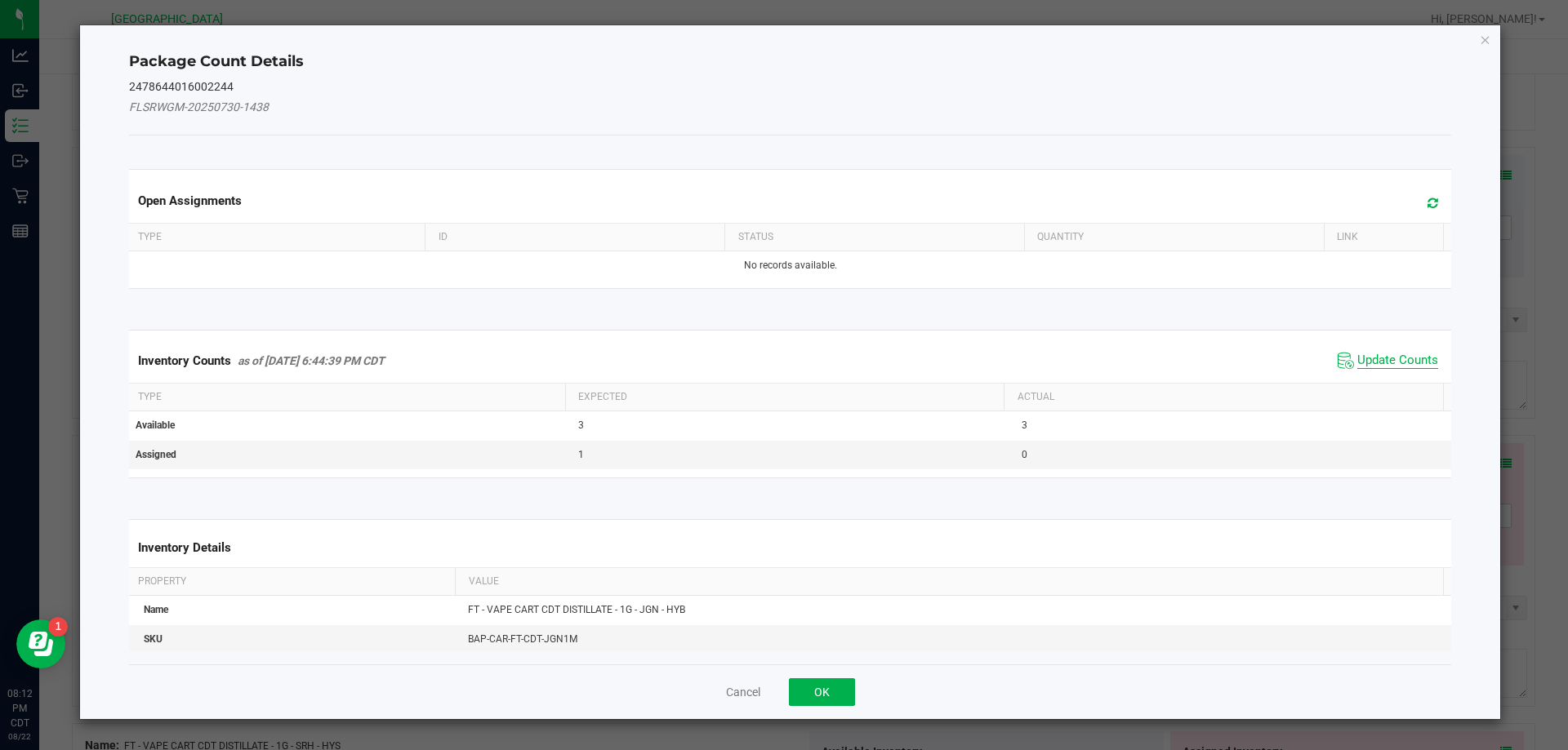
click at [1397, 362] on span "Update Counts" at bounding box center [1398, 361] width 81 height 16
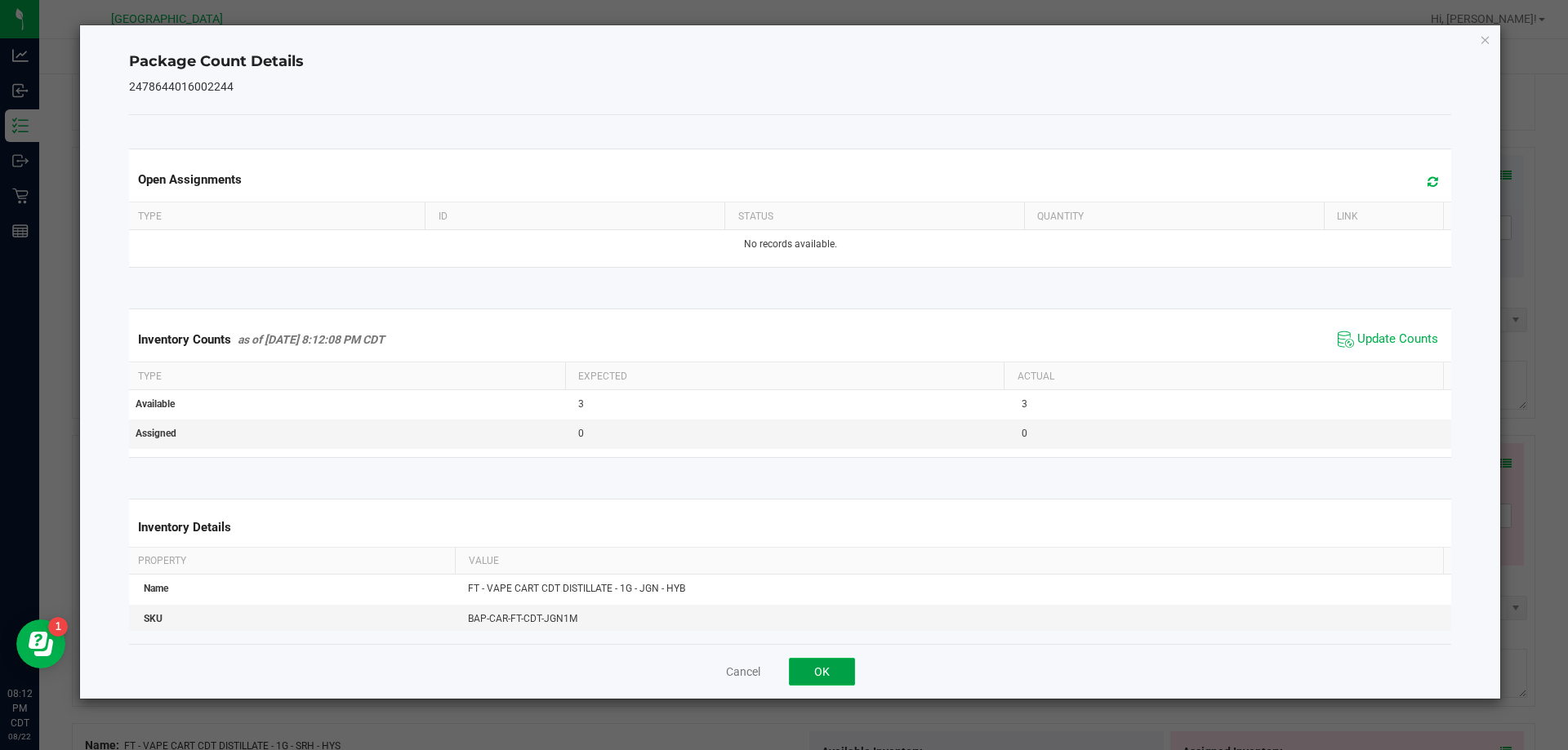
click at [811, 665] on button "OK" at bounding box center [822, 672] width 66 height 27
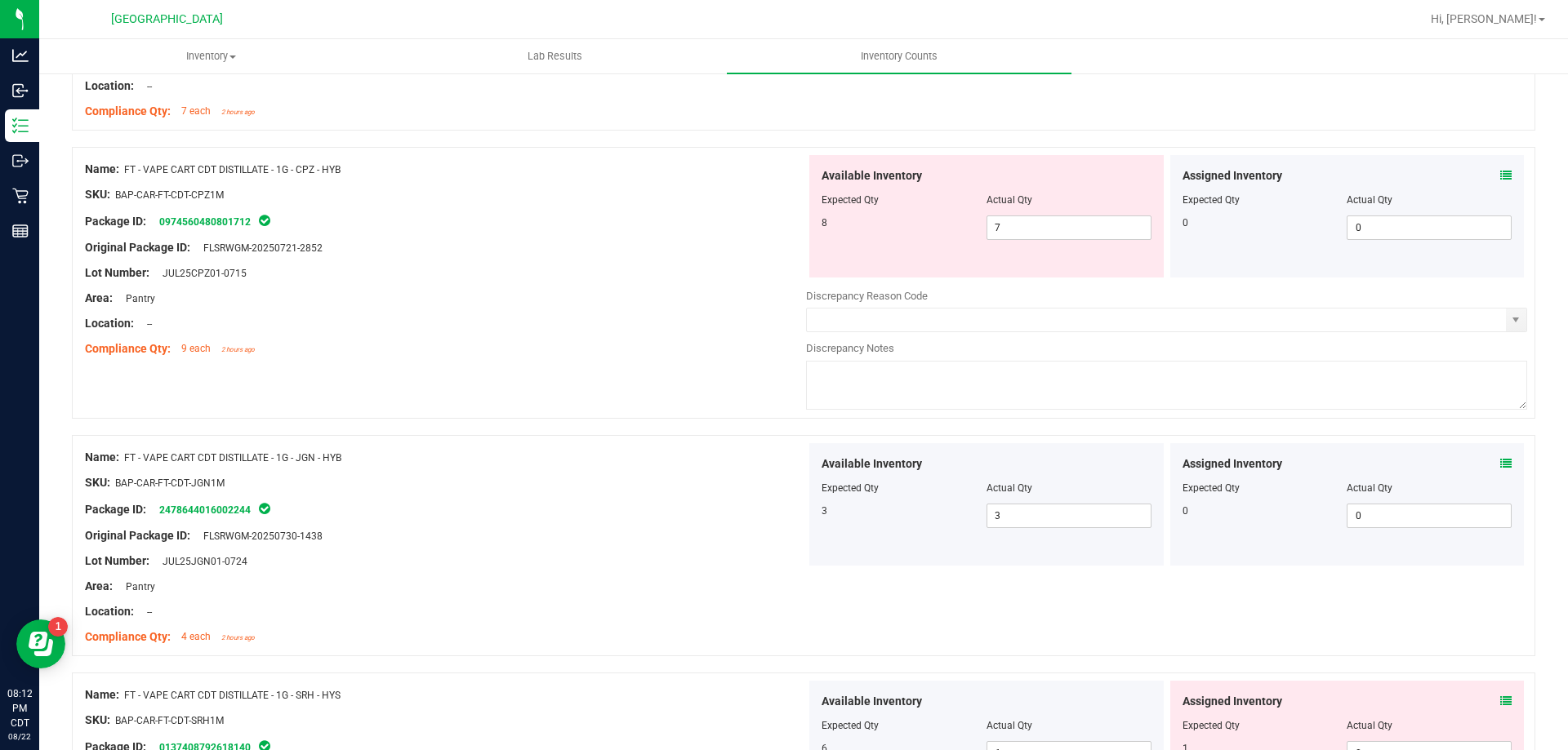
scroll to position [3674, 0]
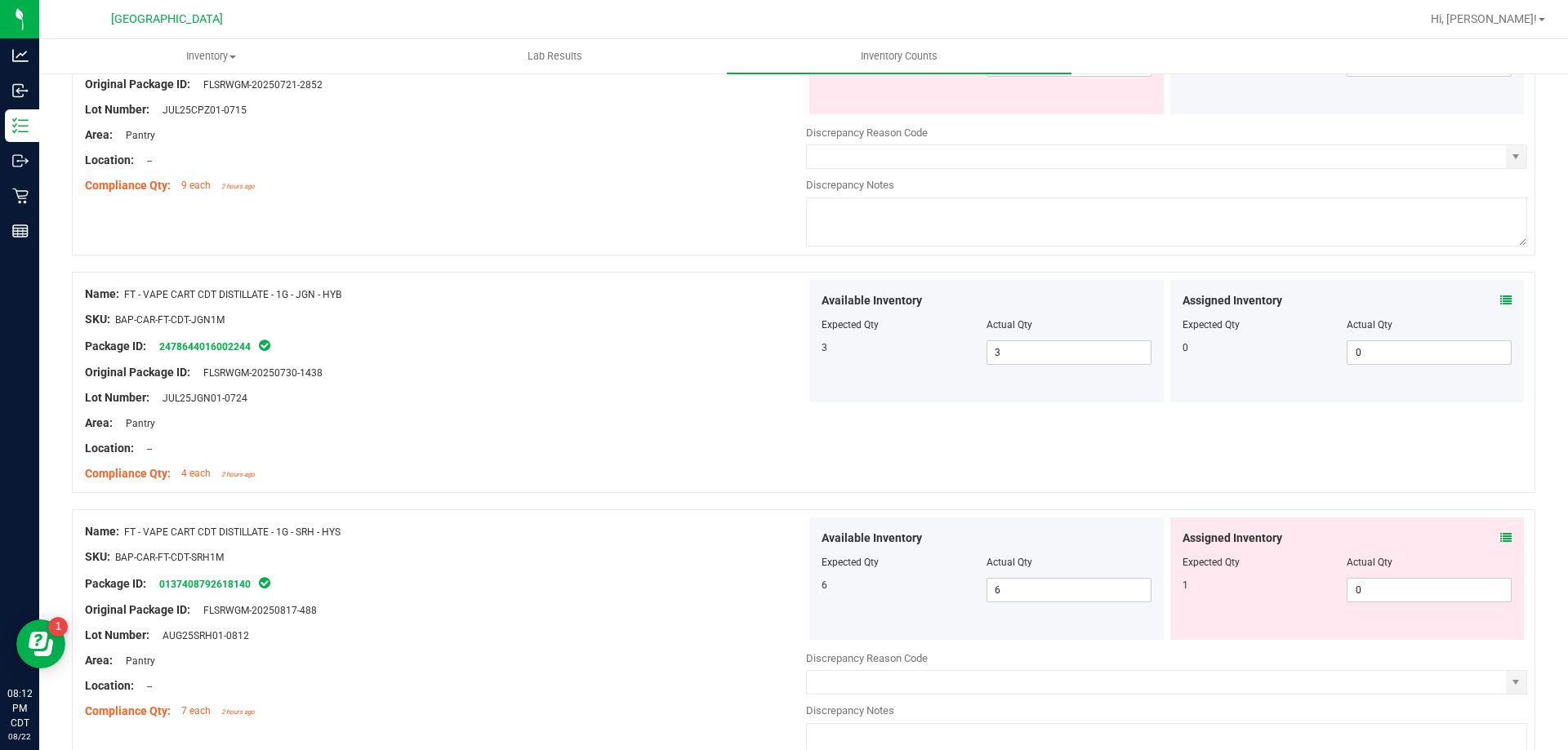
click at [1500, 536] on icon at bounding box center [1506, 538] width 11 height 11
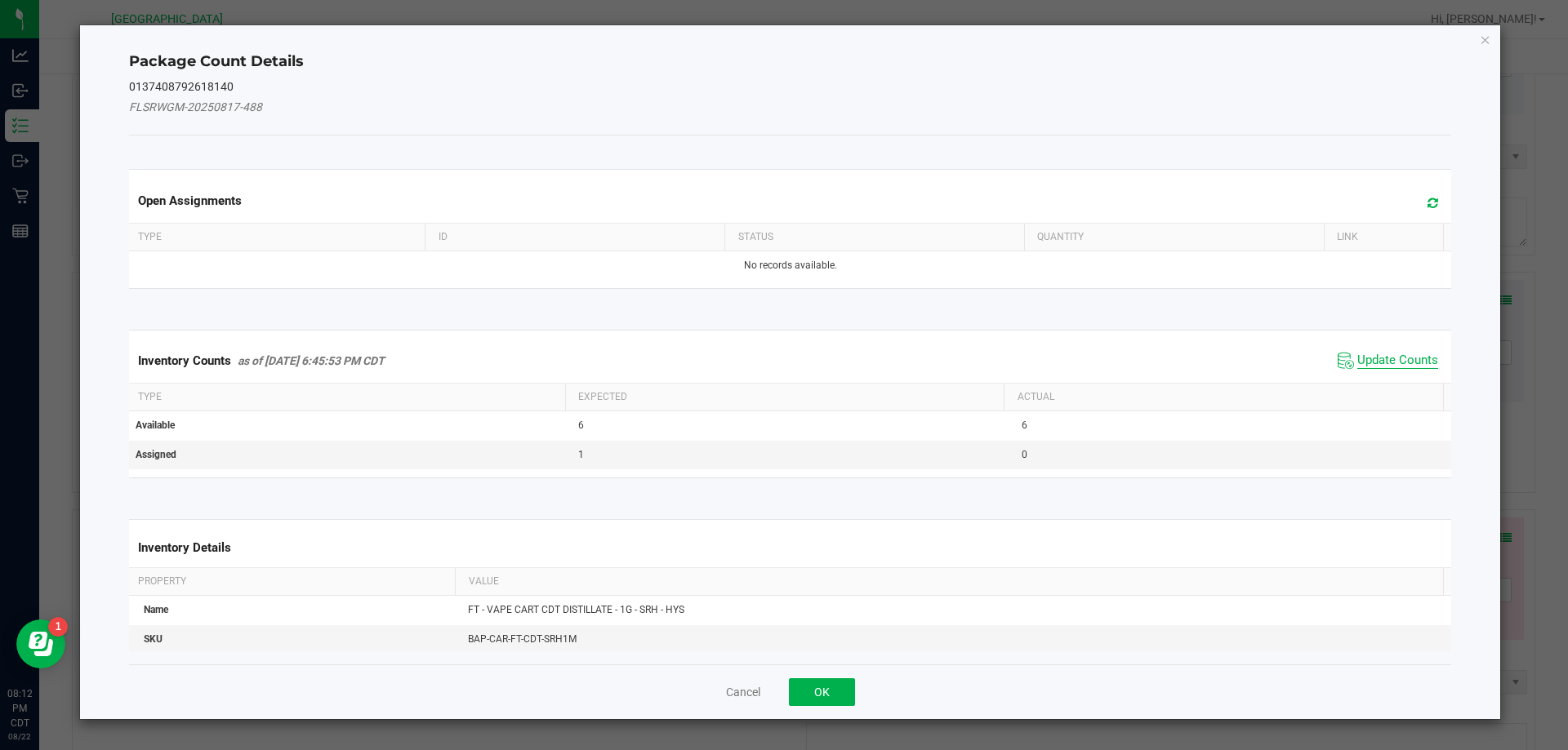
click at [1382, 365] on span "Update Counts" at bounding box center [1398, 361] width 81 height 16
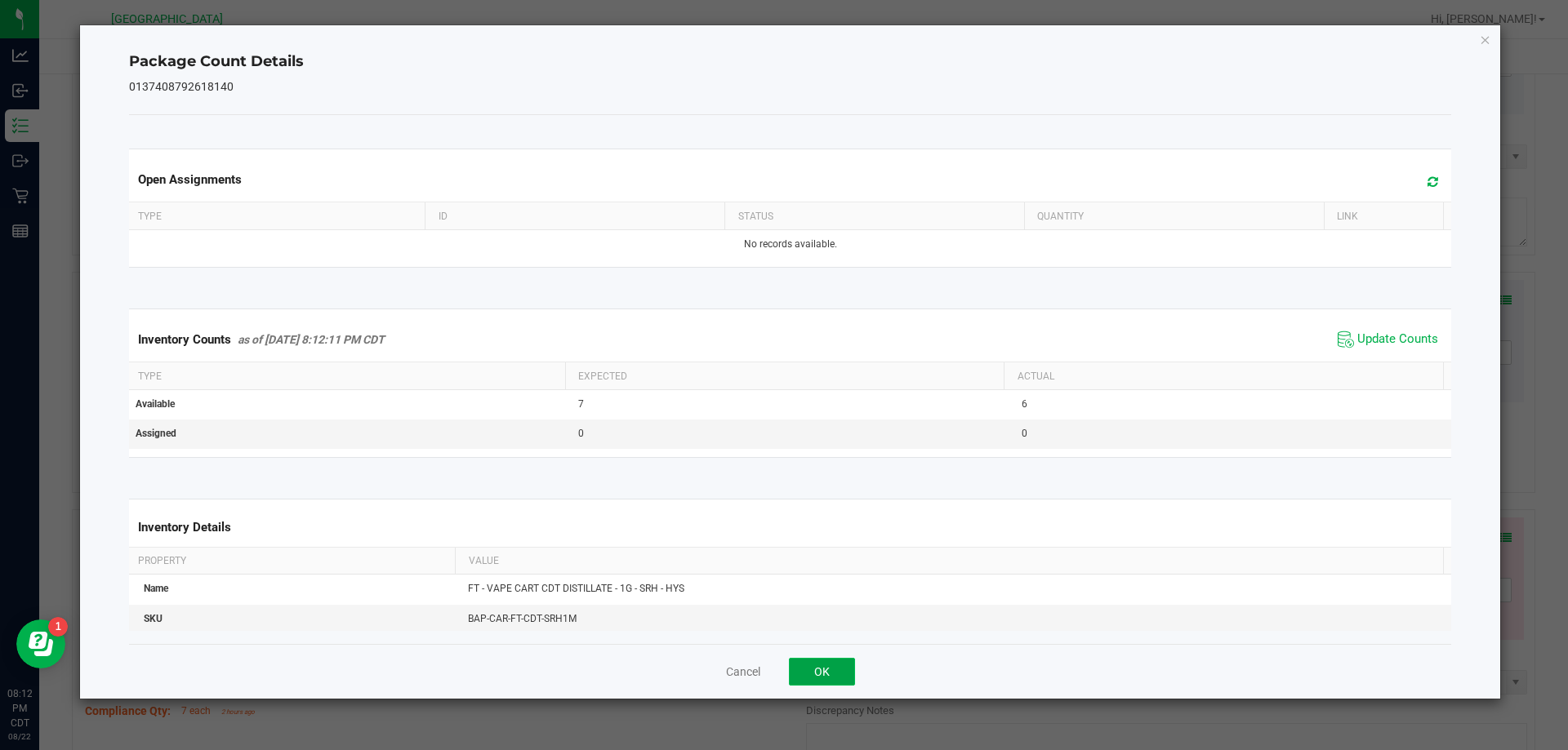
click at [820, 659] on button "OK" at bounding box center [822, 672] width 66 height 27
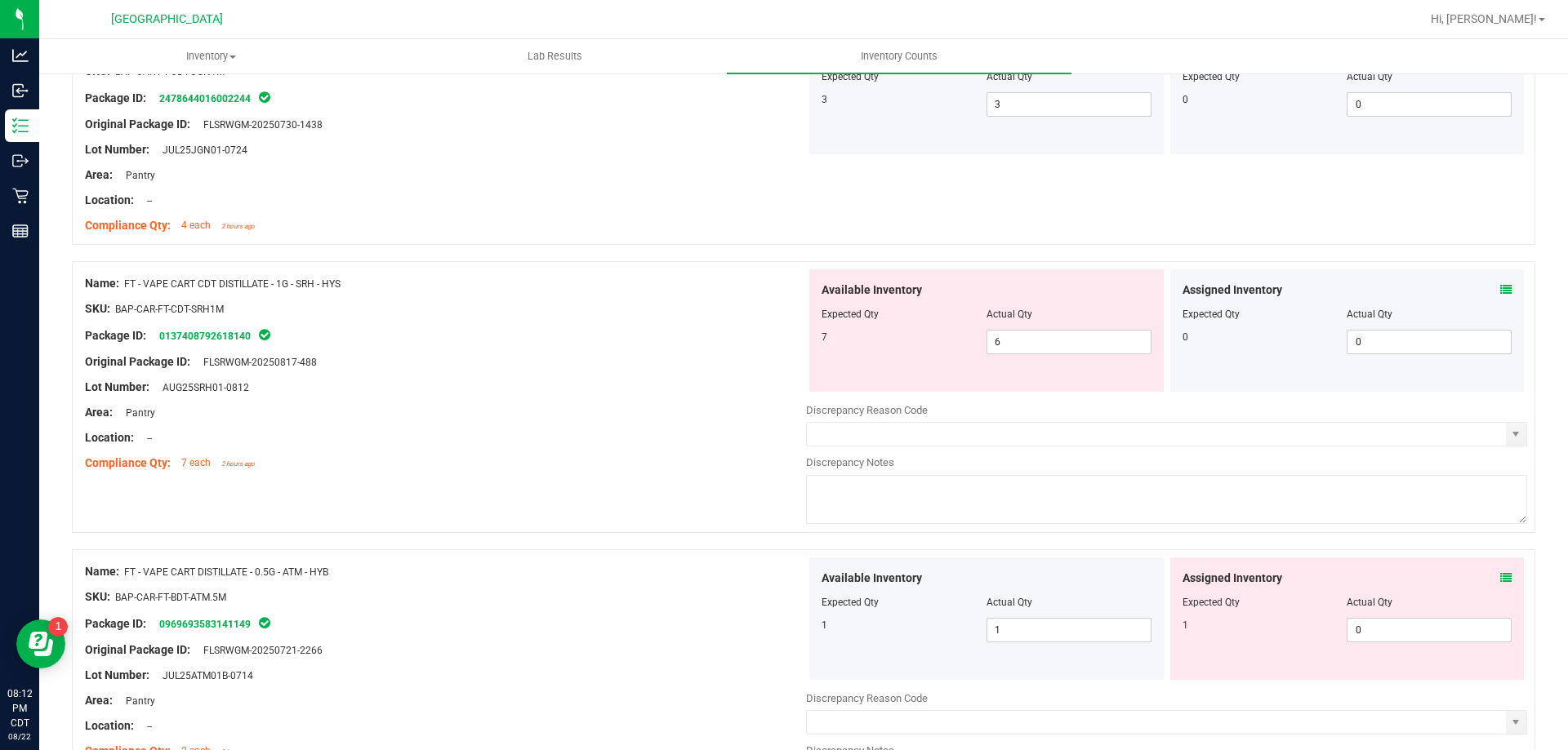
scroll to position [4001, 0]
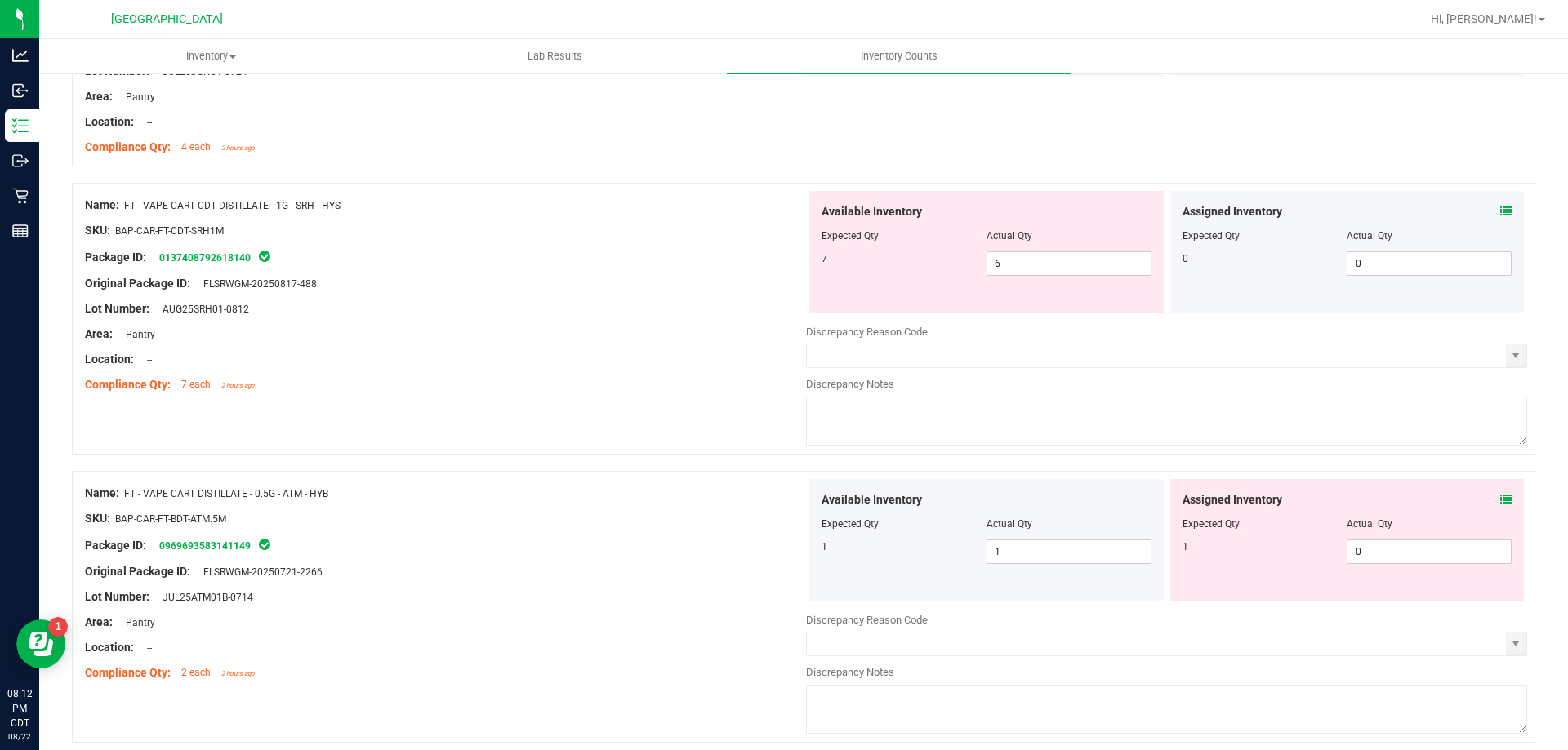
click at [1500, 499] on icon at bounding box center [1506, 499] width 11 height 11
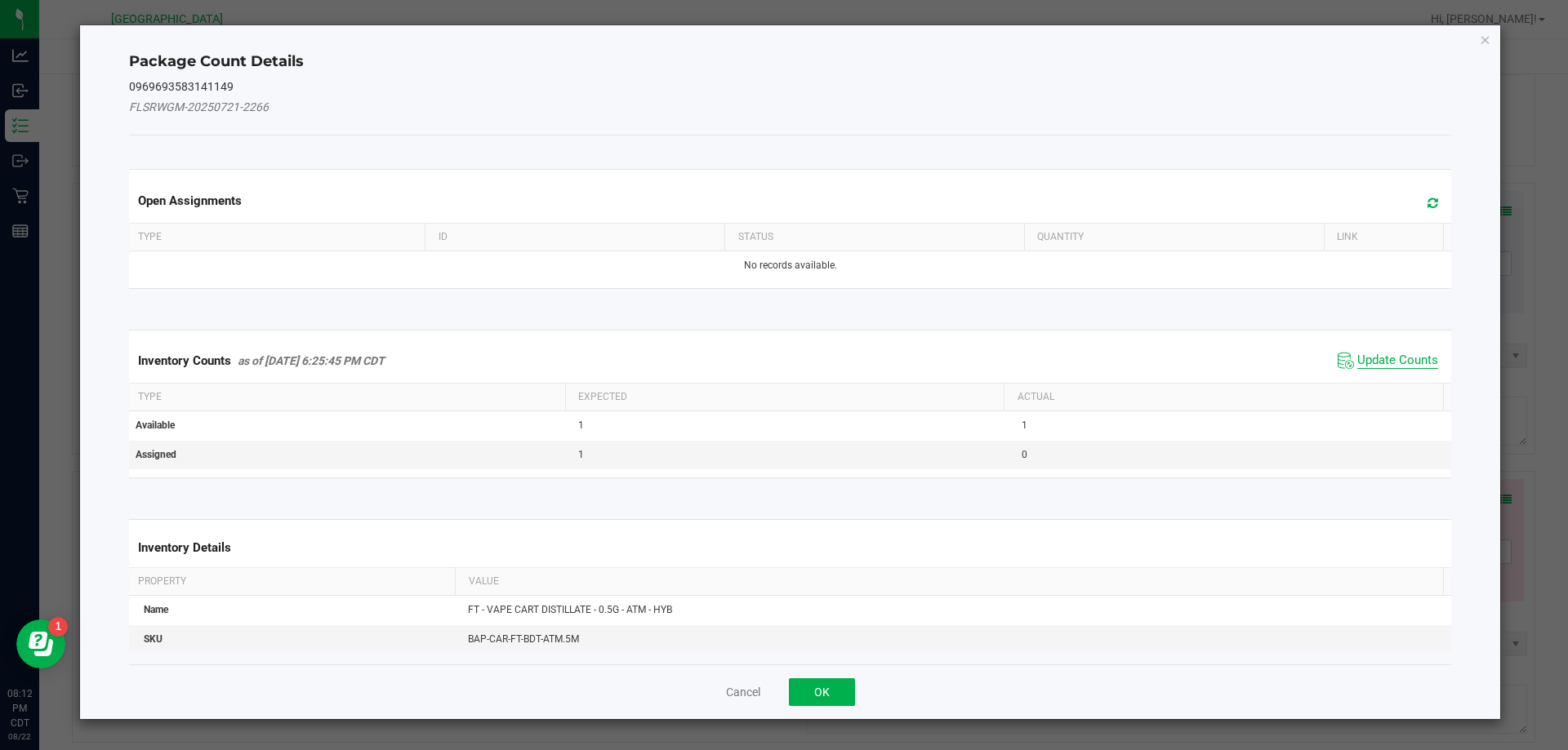
click at [1381, 357] on span "Update Counts" at bounding box center [1398, 361] width 81 height 16
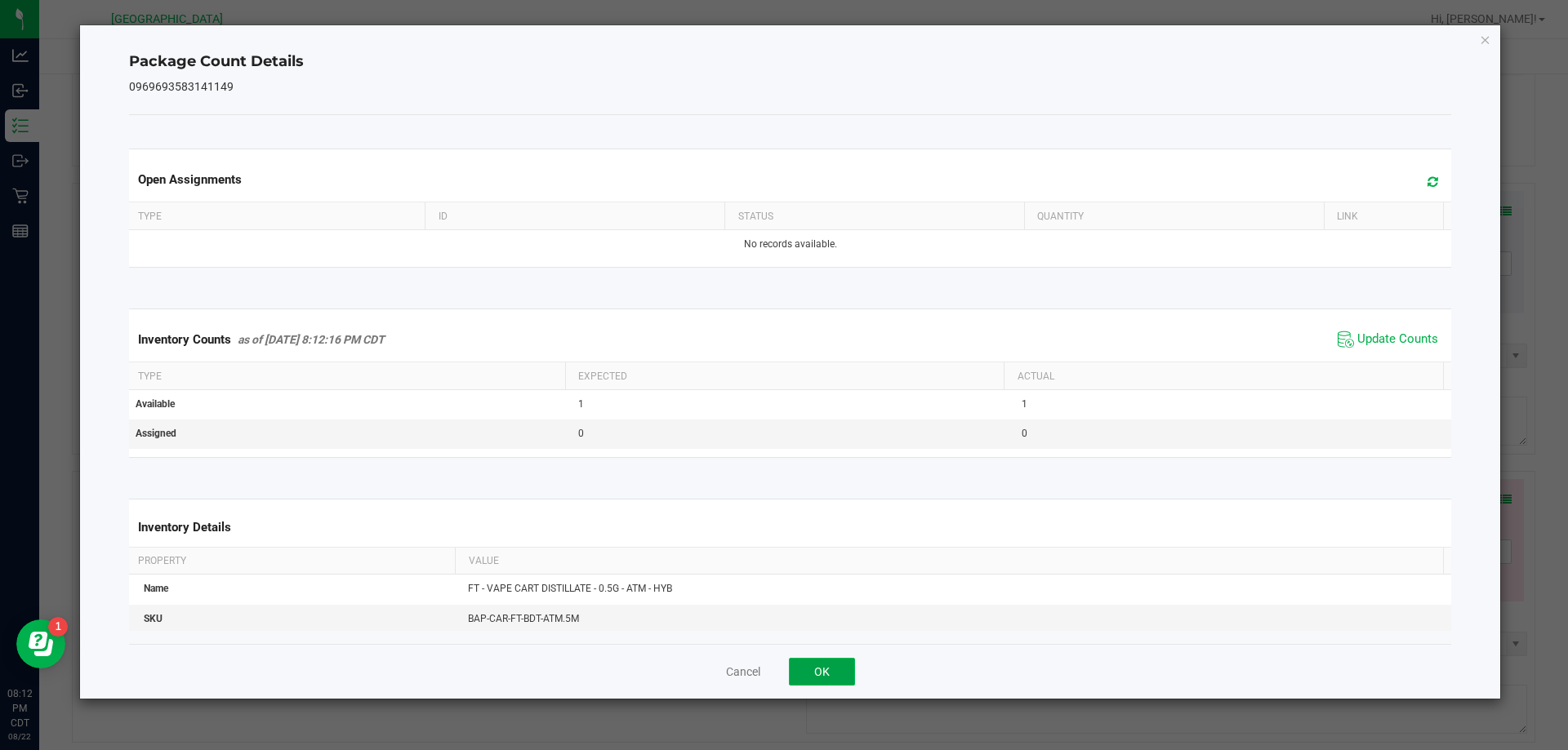
click at [835, 675] on button "OK" at bounding box center [822, 672] width 66 height 27
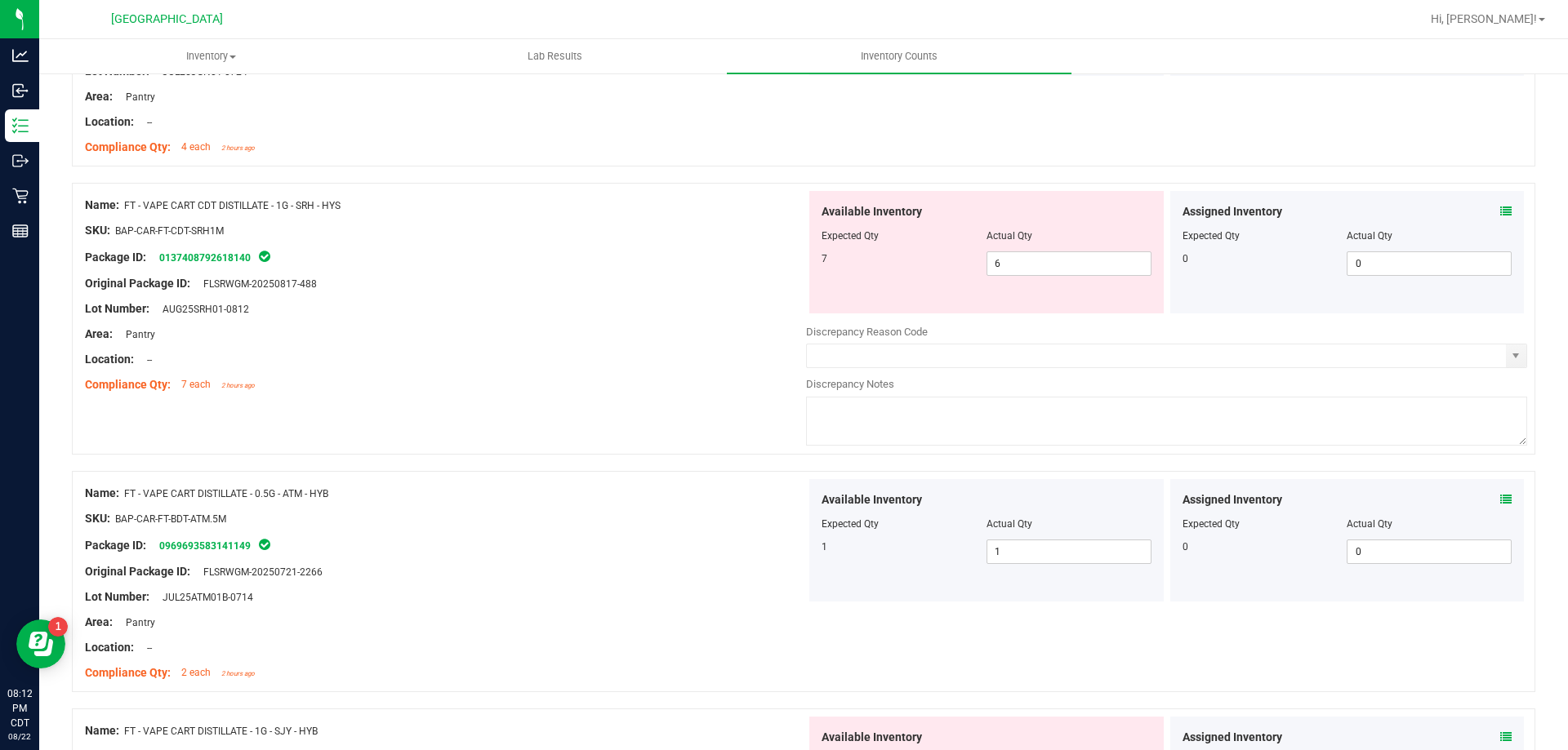
click at [1500, 213] on icon at bounding box center [1506, 211] width 11 height 11
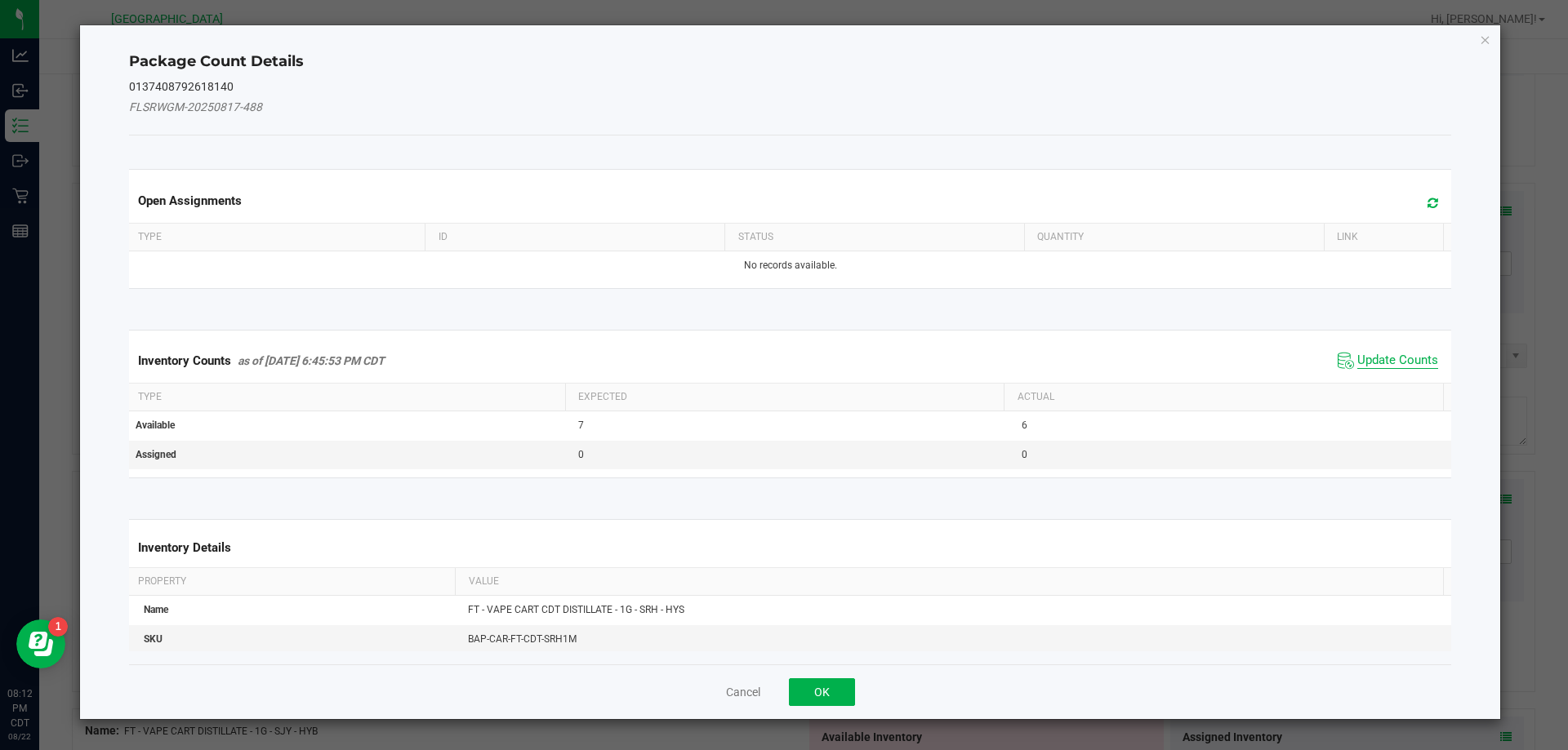
click at [1398, 363] on span "Update Counts" at bounding box center [1398, 361] width 81 height 16
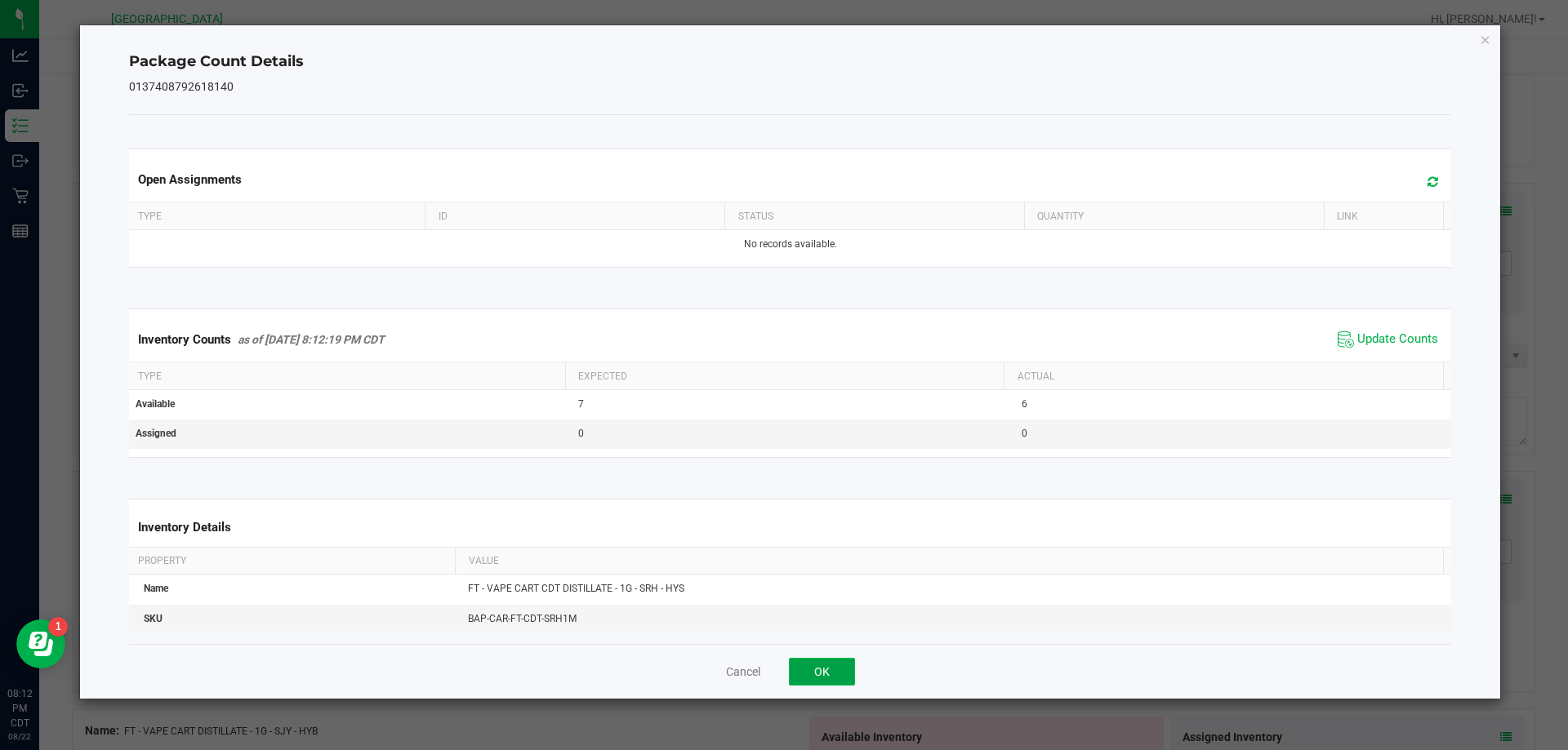
click at [833, 683] on button "OK" at bounding box center [822, 672] width 66 height 27
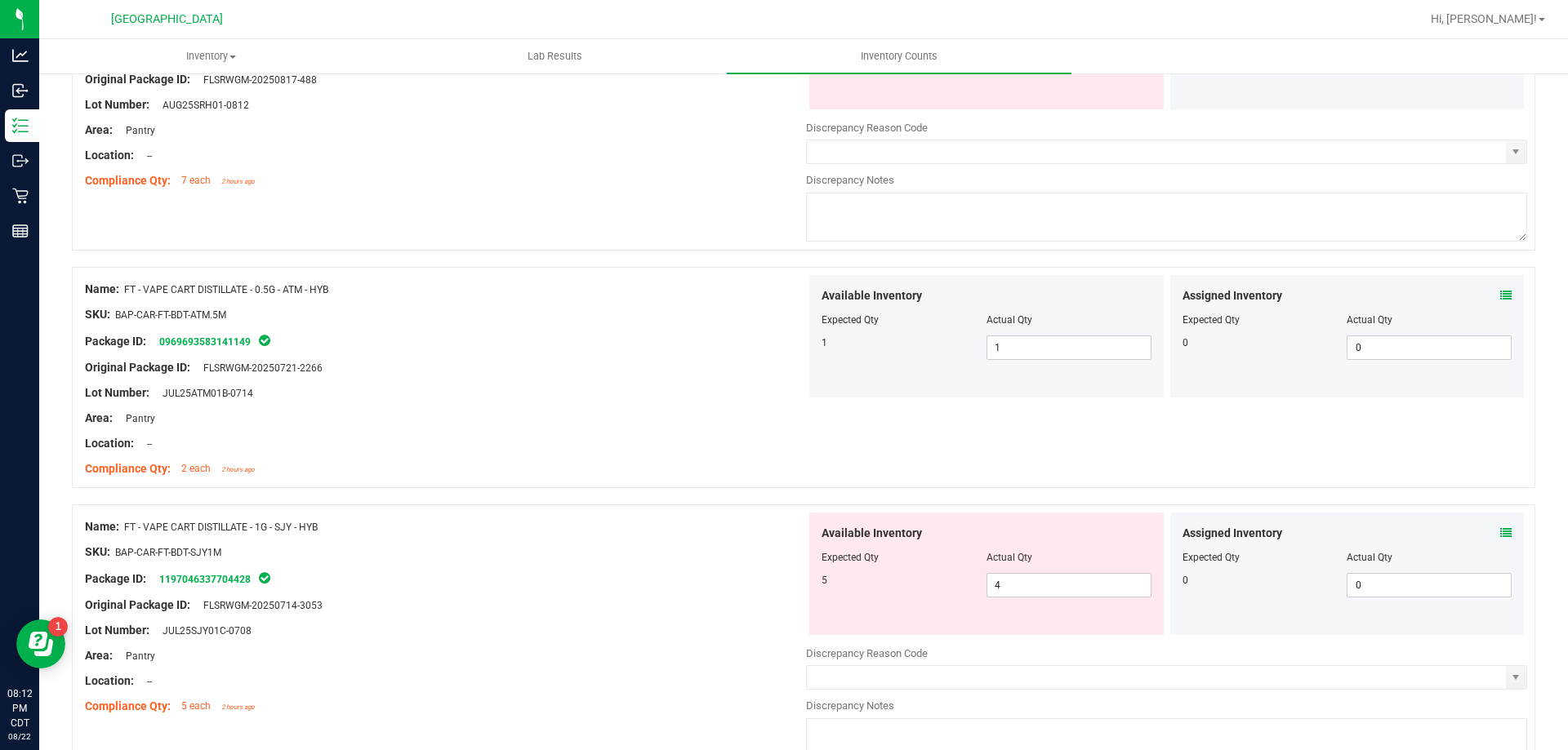
scroll to position [4246, 0]
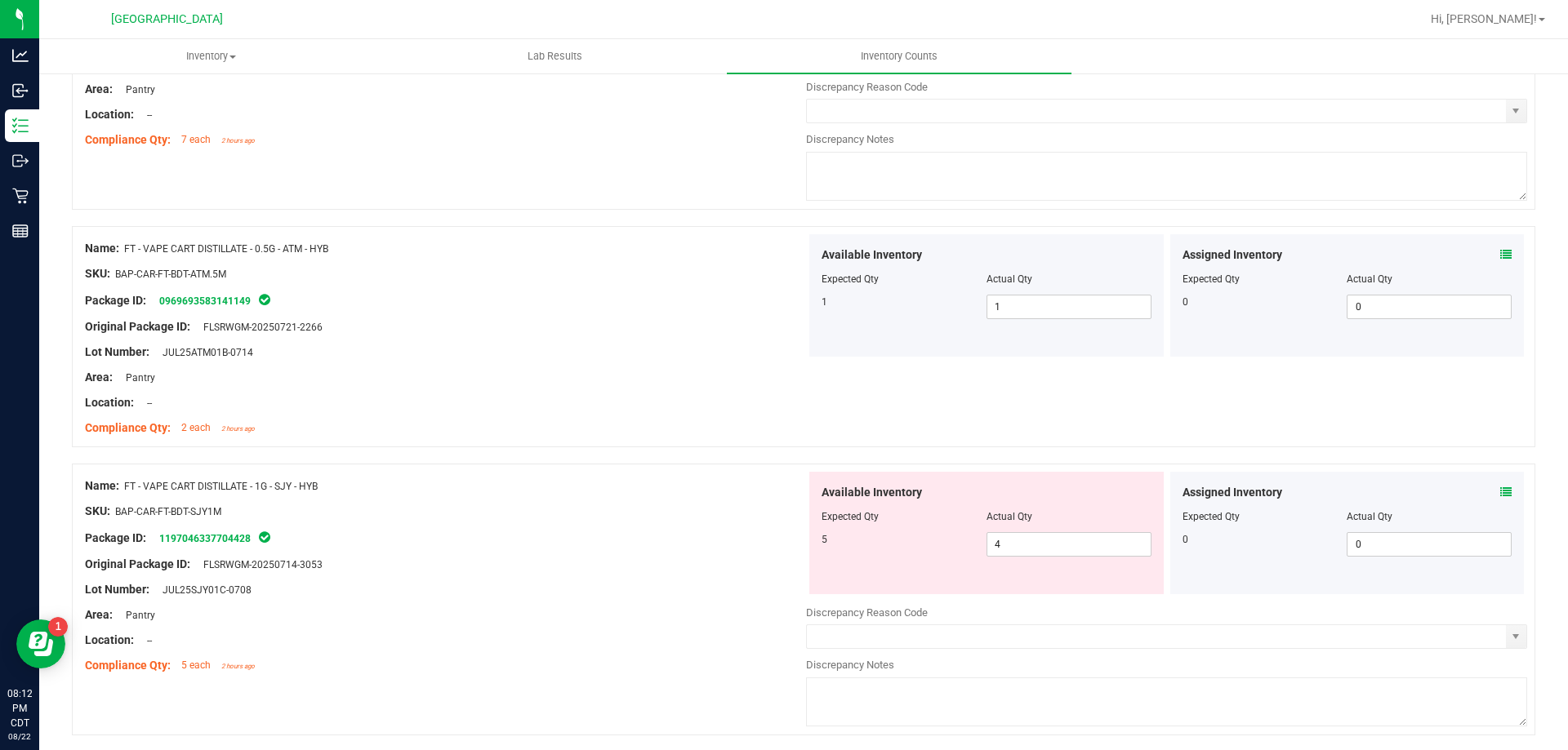
click at [1500, 490] on icon at bounding box center [1506, 492] width 11 height 11
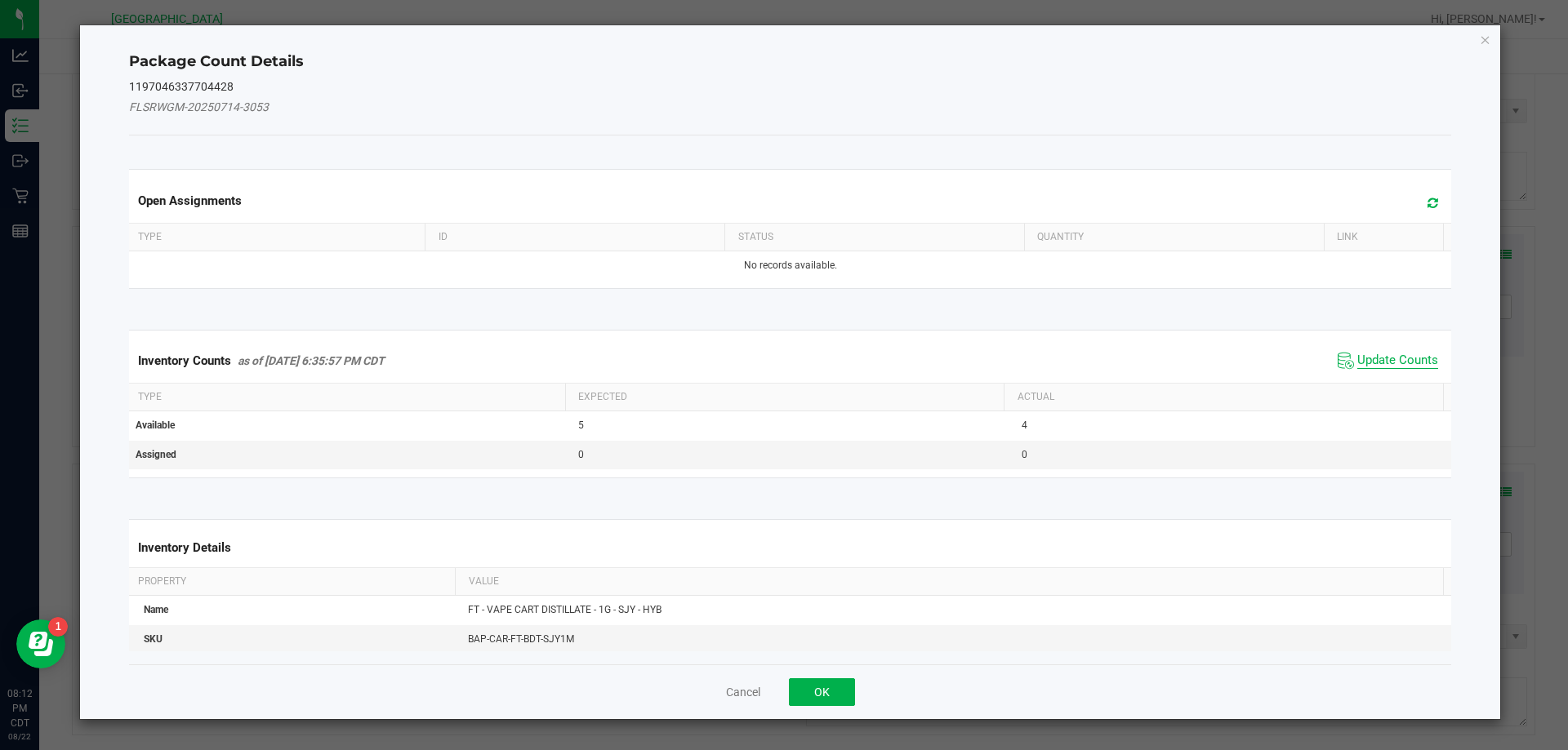
click at [1417, 359] on span "Update Counts" at bounding box center [1398, 361] width 81 height 16
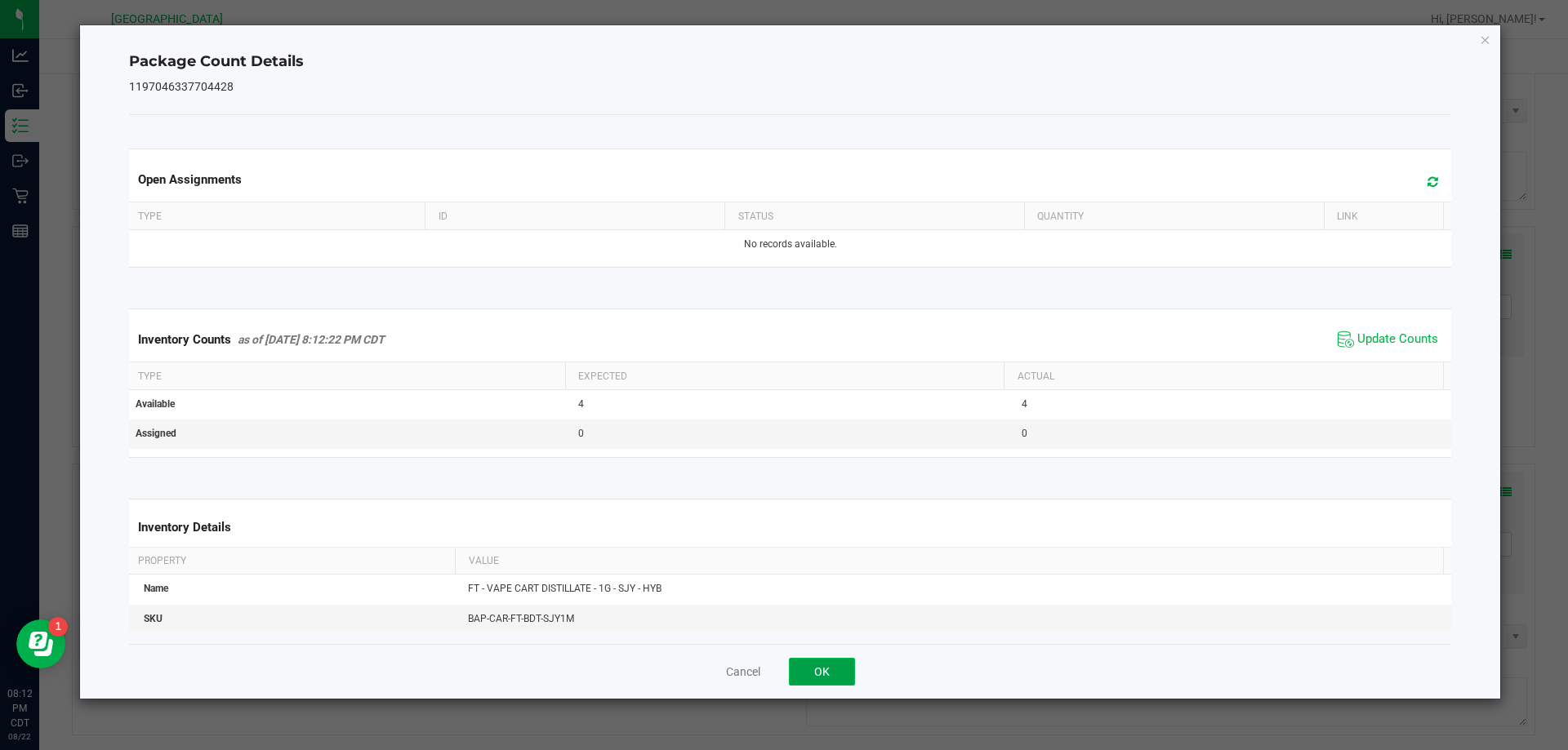
click at [800, 673] on button "OK" at bounding box center [822, 672] width 66 height 27
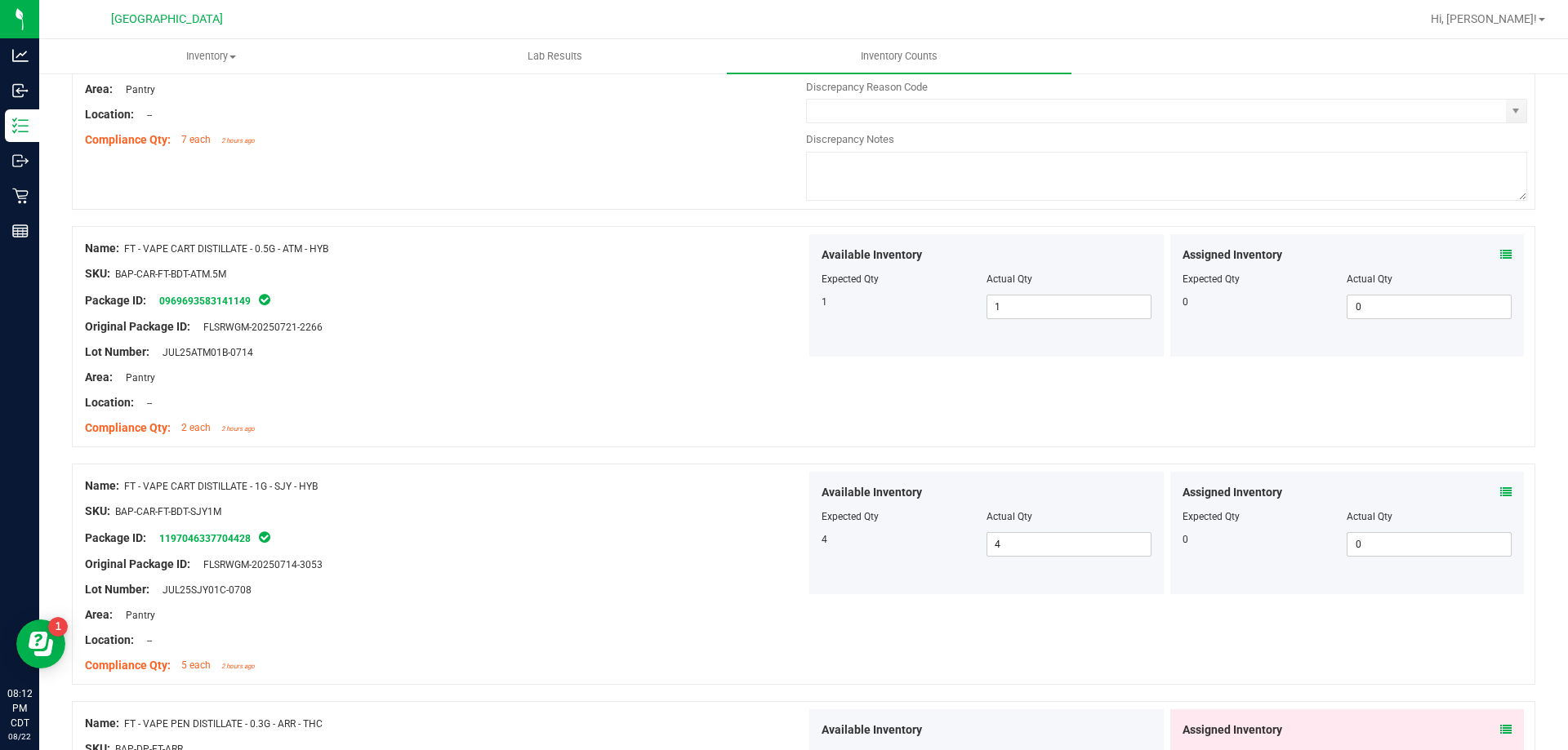
scroll to position [4572, 0]
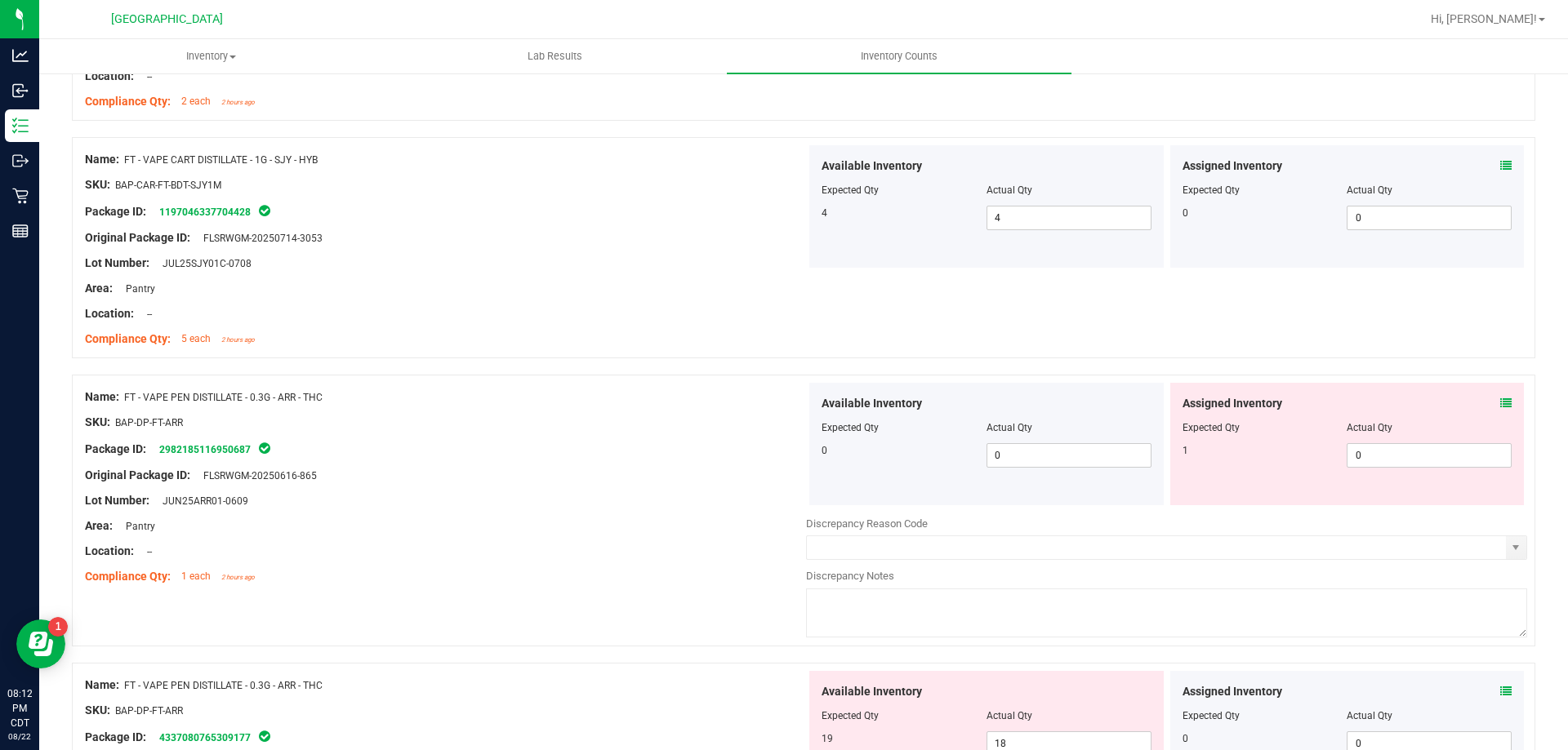
click at [1501, 404] on div "Assigned Inventory Expected Qty Actual Qty 1 0 0" at bounding box center [1347, 445] width 354 height 123
click at [1500, 398] on icon at bounding box center [1506, 403] width 11 height 11
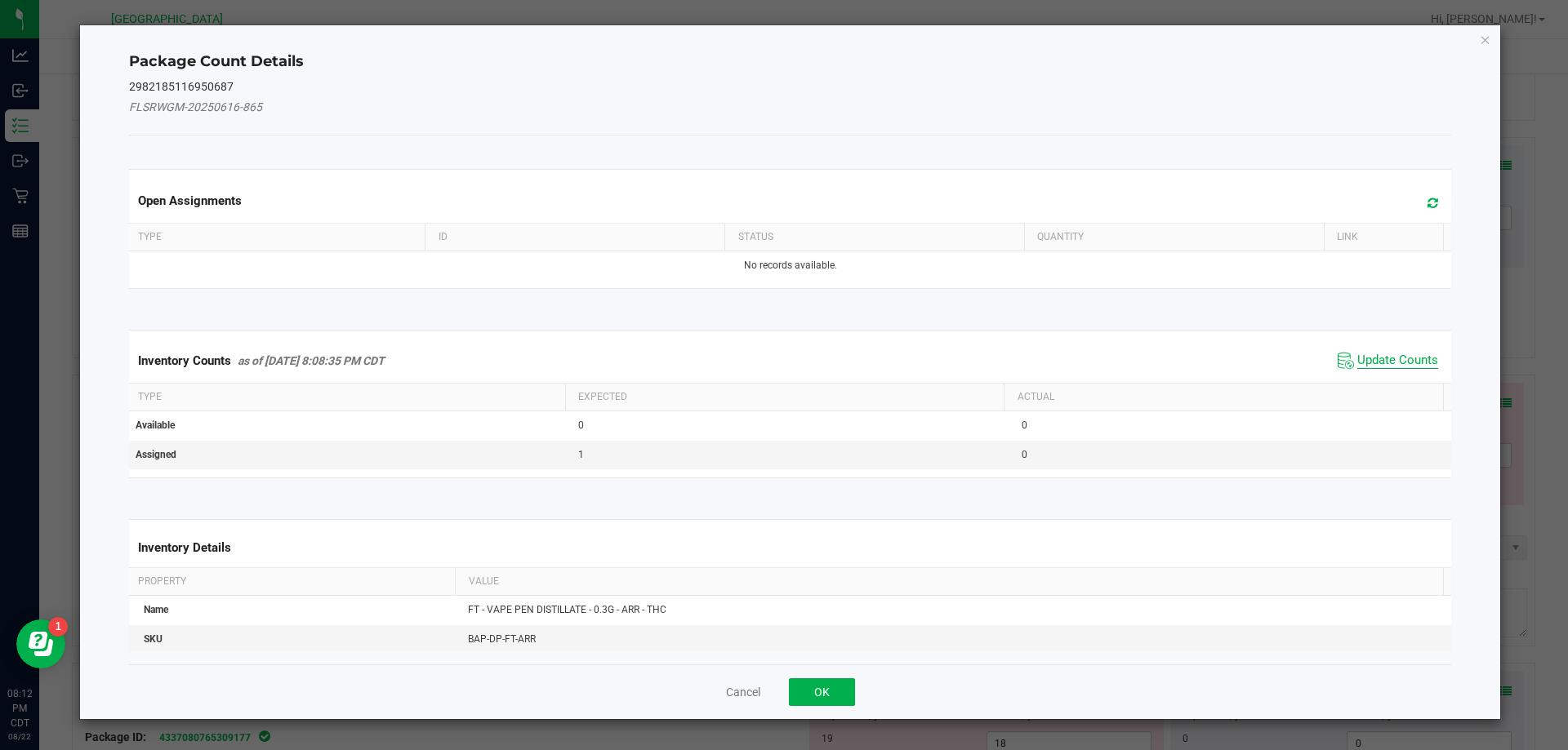
click at [1371, 365] on span "Update Counts" at bounding box center [1398, 361] width 81 height 16
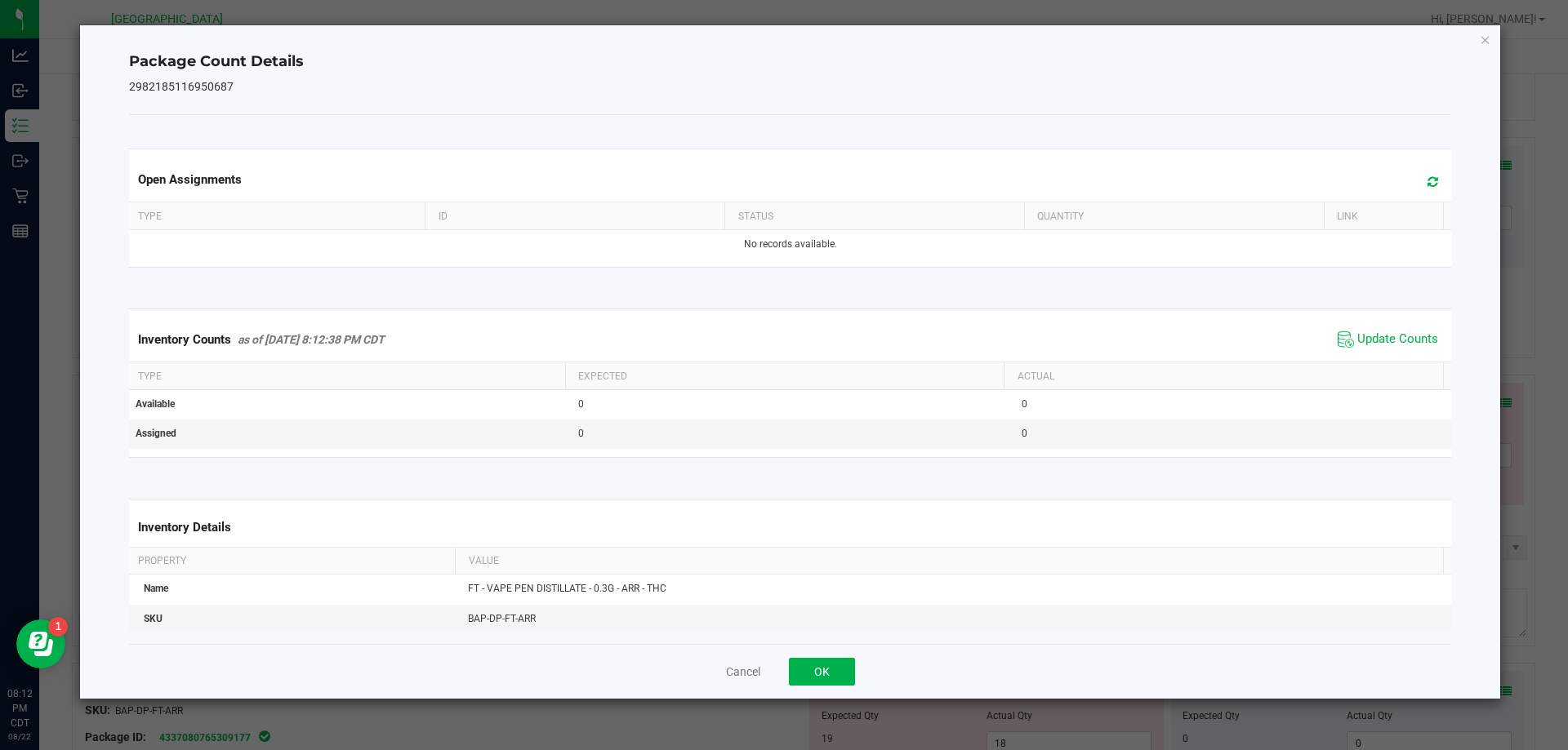
click at [822, 687] on div "Cancel OK" at bounding box center [790, 671] width 1323 height 55
click at [821, 679] on button "OK" at bounding box center [822, 672] width 66 height 27
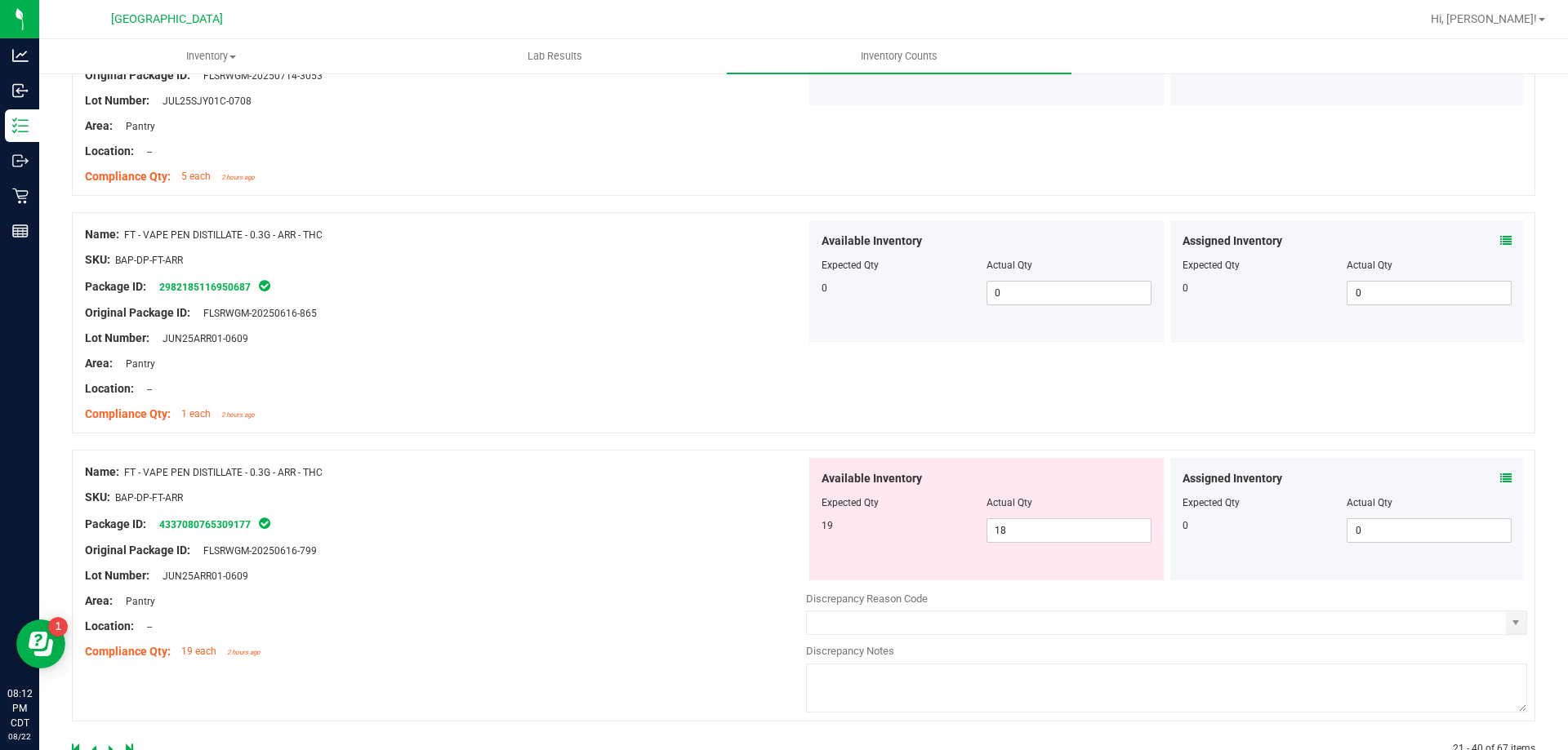
scroll to position [4736, 0]
click at [1500, 477] on icon at bounding box center [1506, 477] width 11 height 11
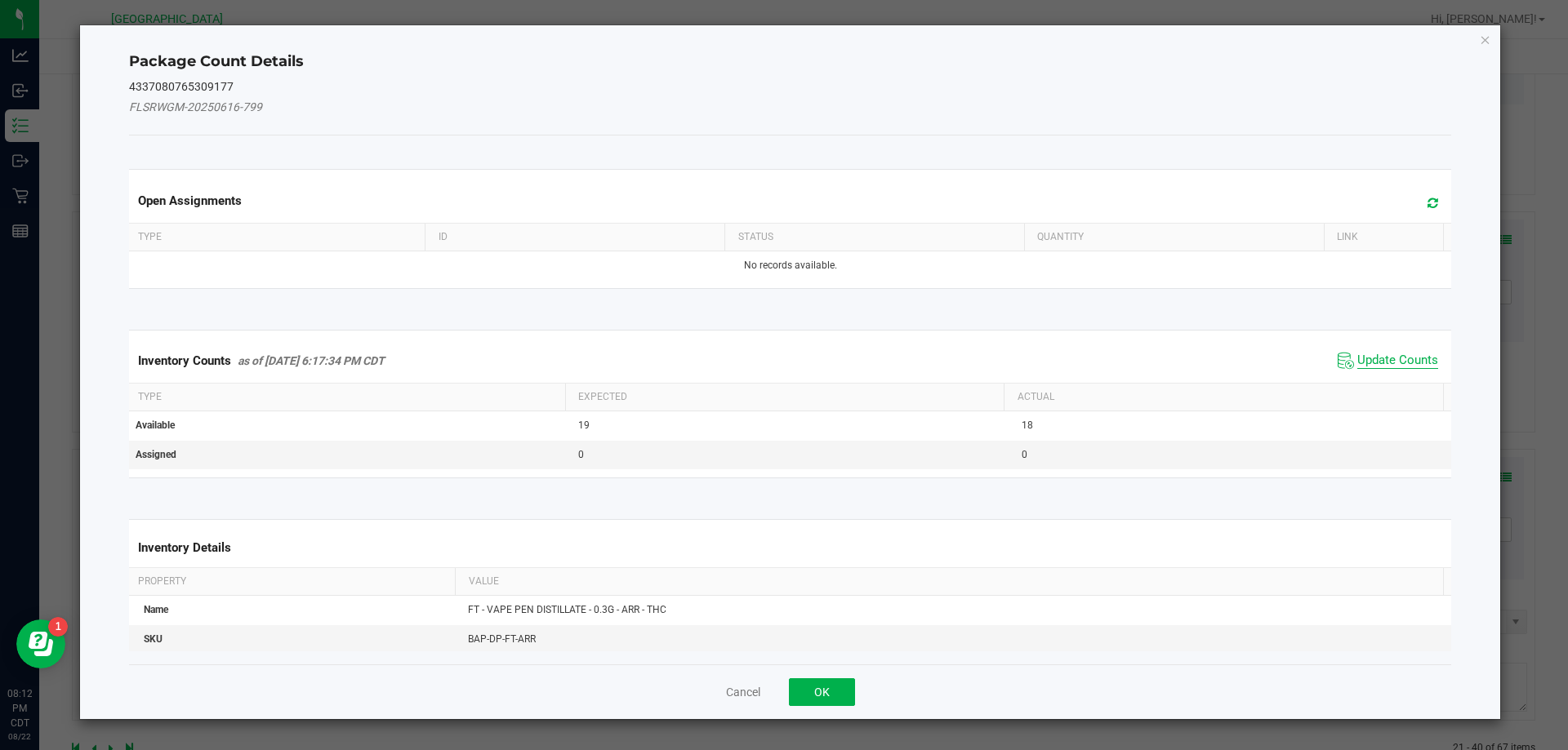
click at [1358, 354] on span "Update Counts" at bounding box center [1398, 361] width 81 height 16
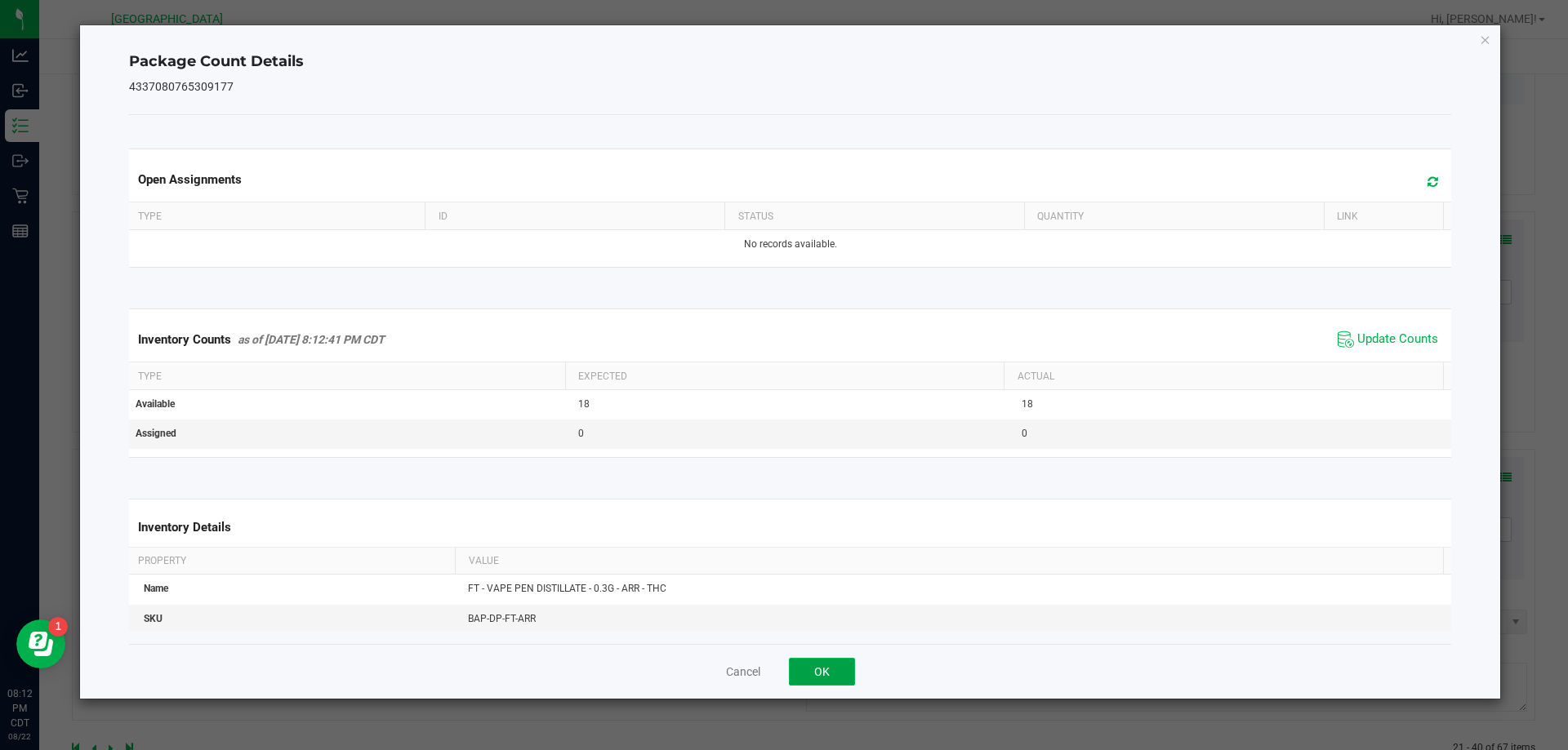
click at [829, 668] on button "OK" at bounding box center [822, 672] width 66 height 27
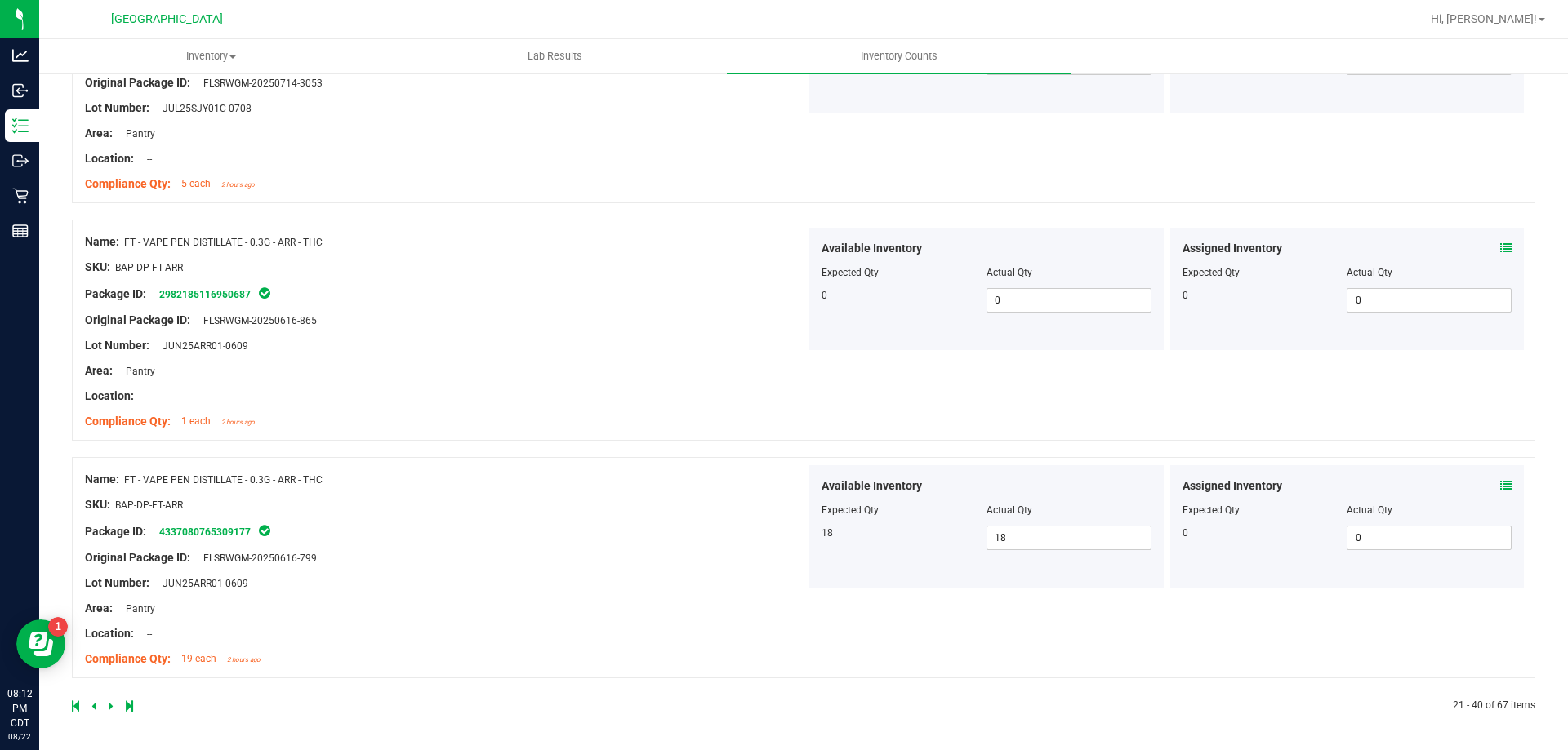
click at [109, 703] on icon at bounding box center [111, 706] width 5 height 10
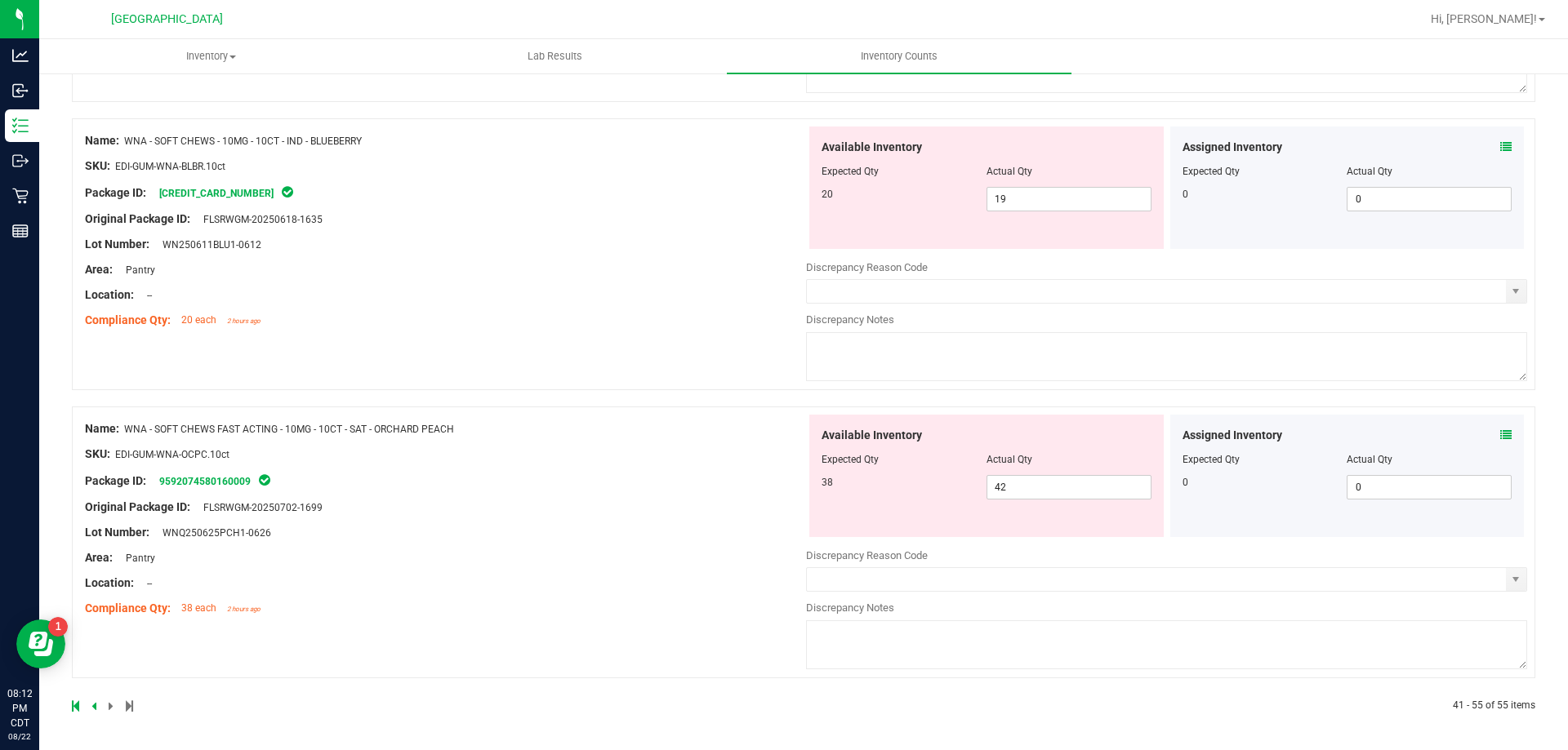
scroll to position [0, 0]
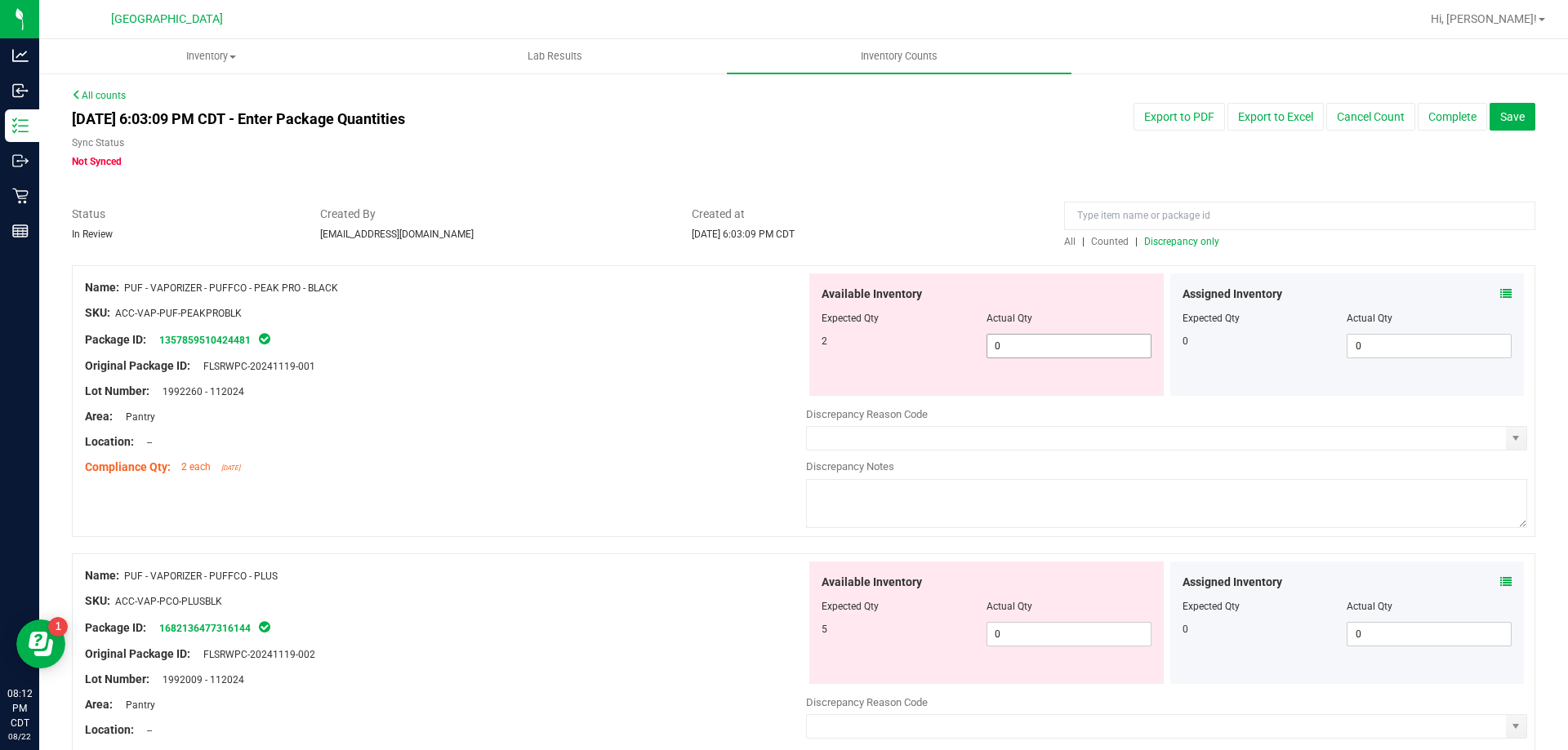
click at [1046, 338] on span "0 0" at bounding box center [1069, 346] width 165 height 25
click at [1046, 338] on input "0" at bounding box center [1069, 346] width 164 height 23
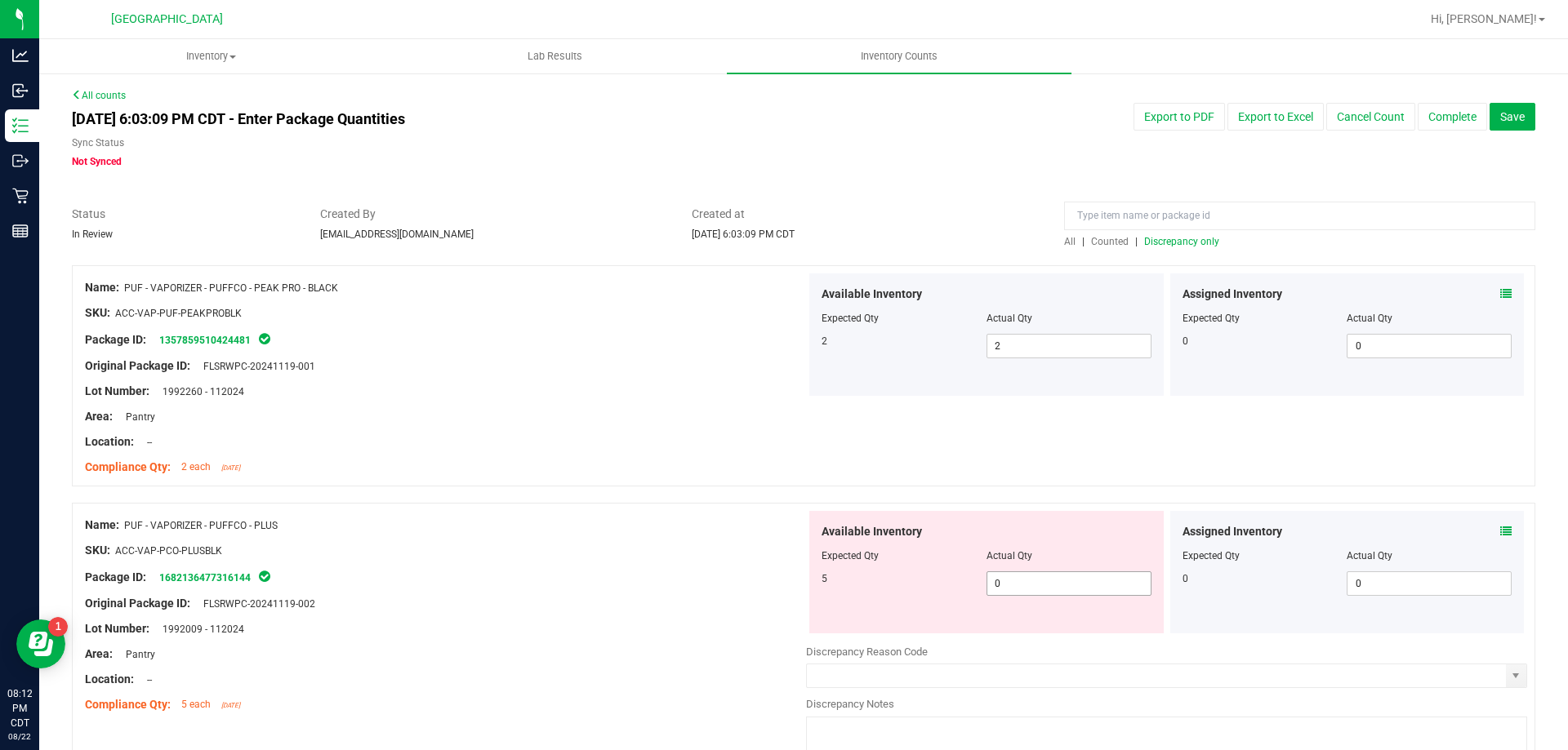
click at [1067, 594] on span "0 0" at bounding box center [1069, 584] width 165 height 25
click at [0, 0] on input "0" at bounding box center [0, 0] width 0 height 0
click at [693, 587] on div at bounding box center [446, 591] width 721 height 8
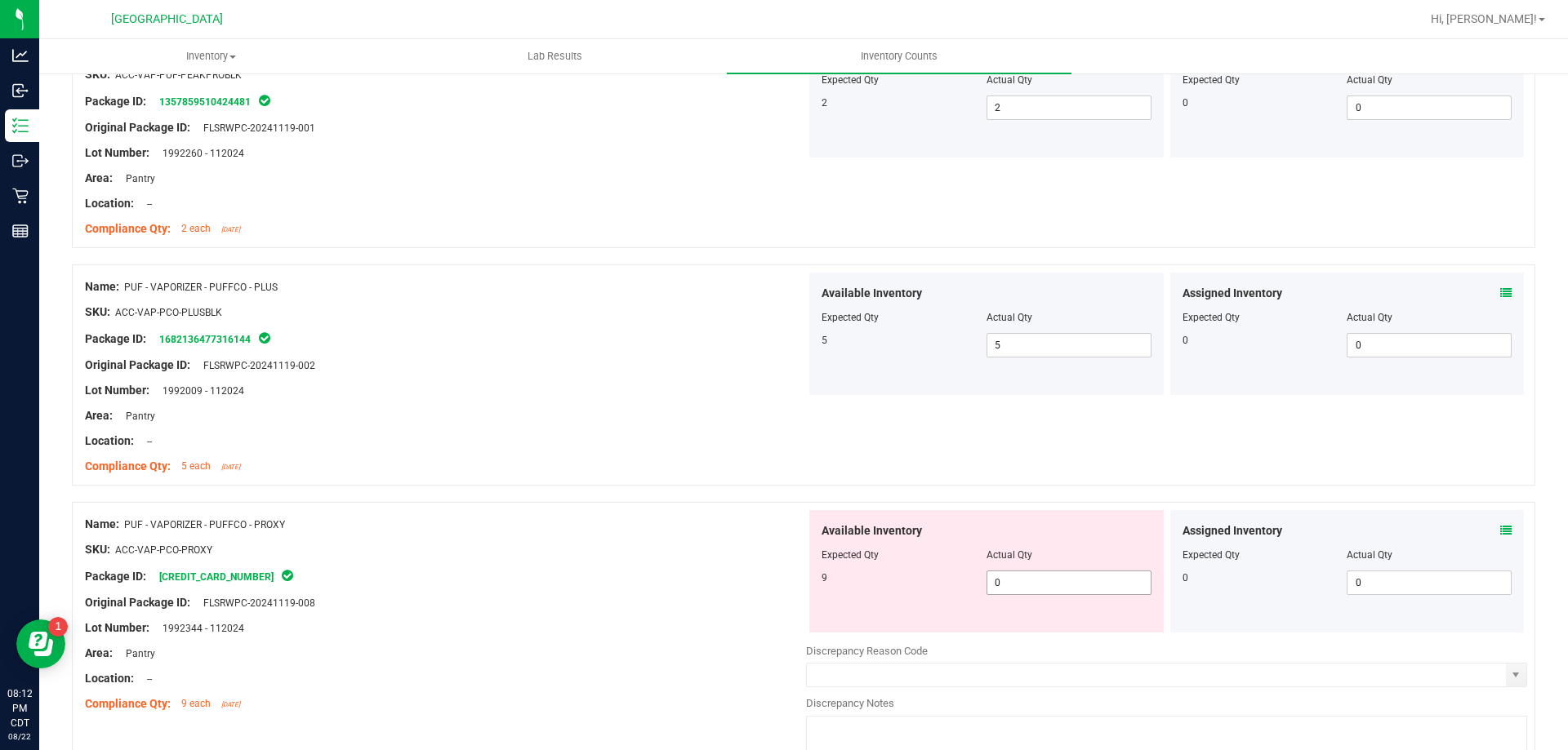
scroll to position [245, 0]
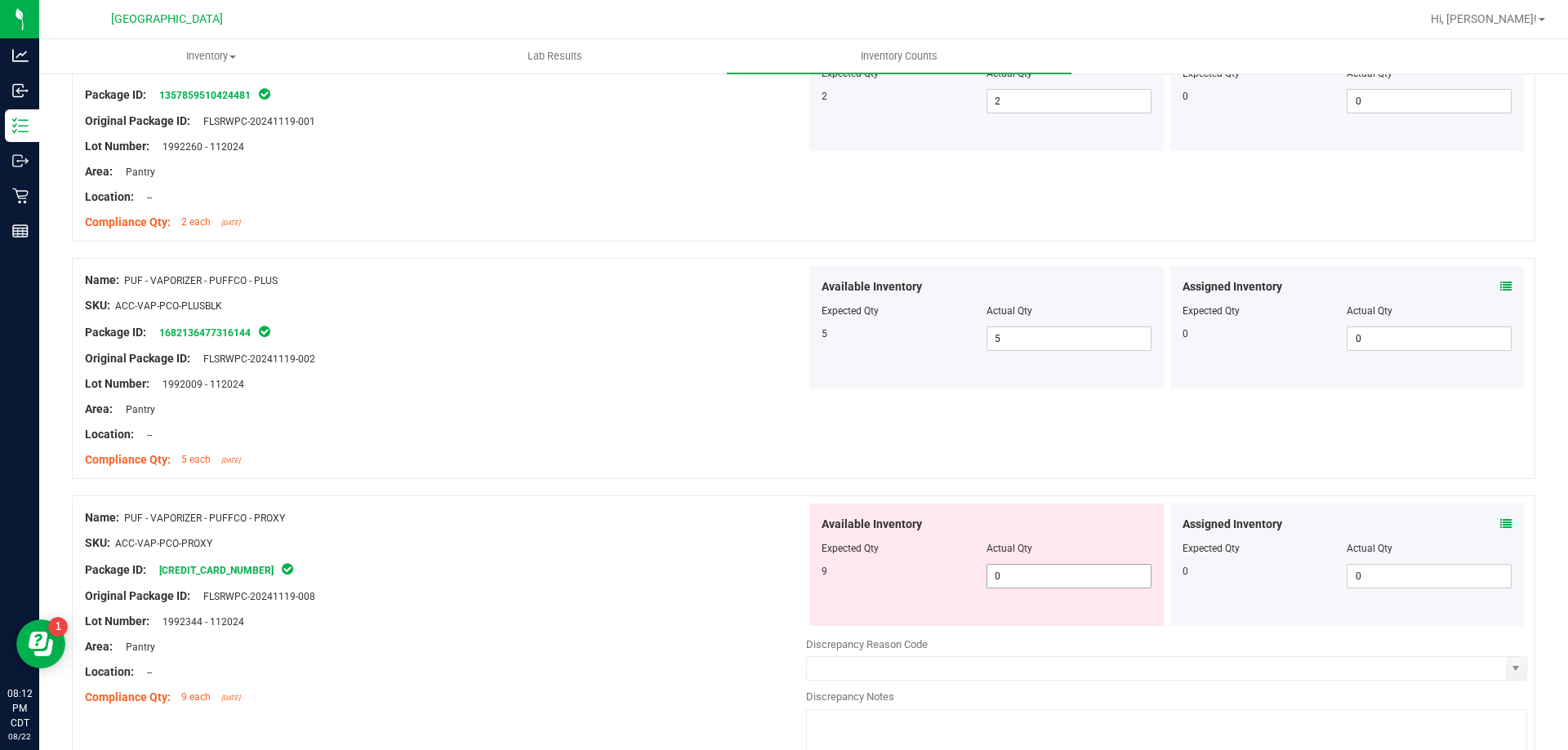
click at [1059, 581] on span "0 0" at bounding box center [1069, 576] width 165 height 25
click at [1059, 581] on input "0" at bounding box center [1069, 576] width 164 height 23
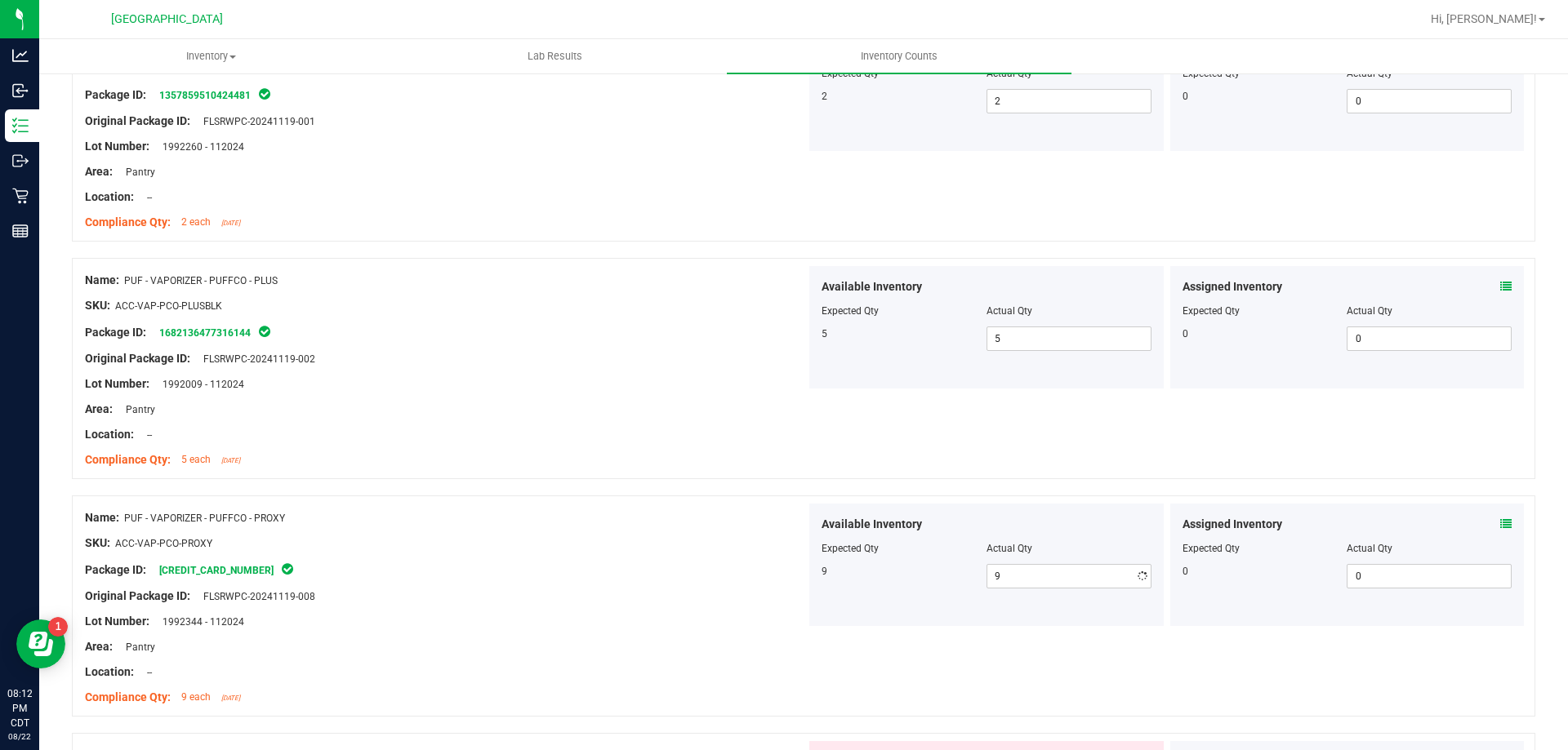
click at [587, 504] on div "Name: PUF - VAPORIZER - PUFFCO - PROXY SKU: ACC-VAP-PCO-PROXY Package ID: [CRED…" at bounding box center [446, 608] width 721 height 209
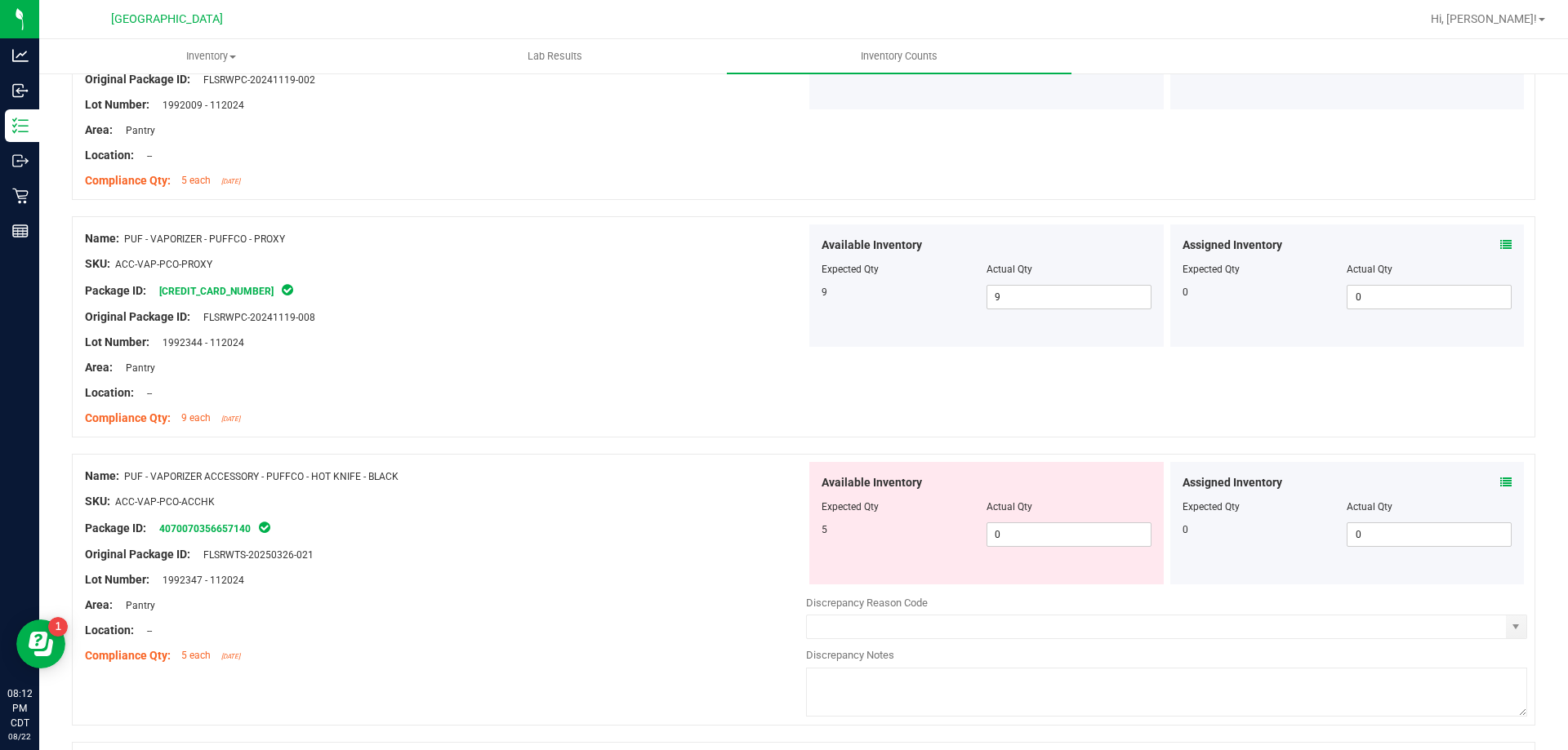
scroll to position [572, 0]
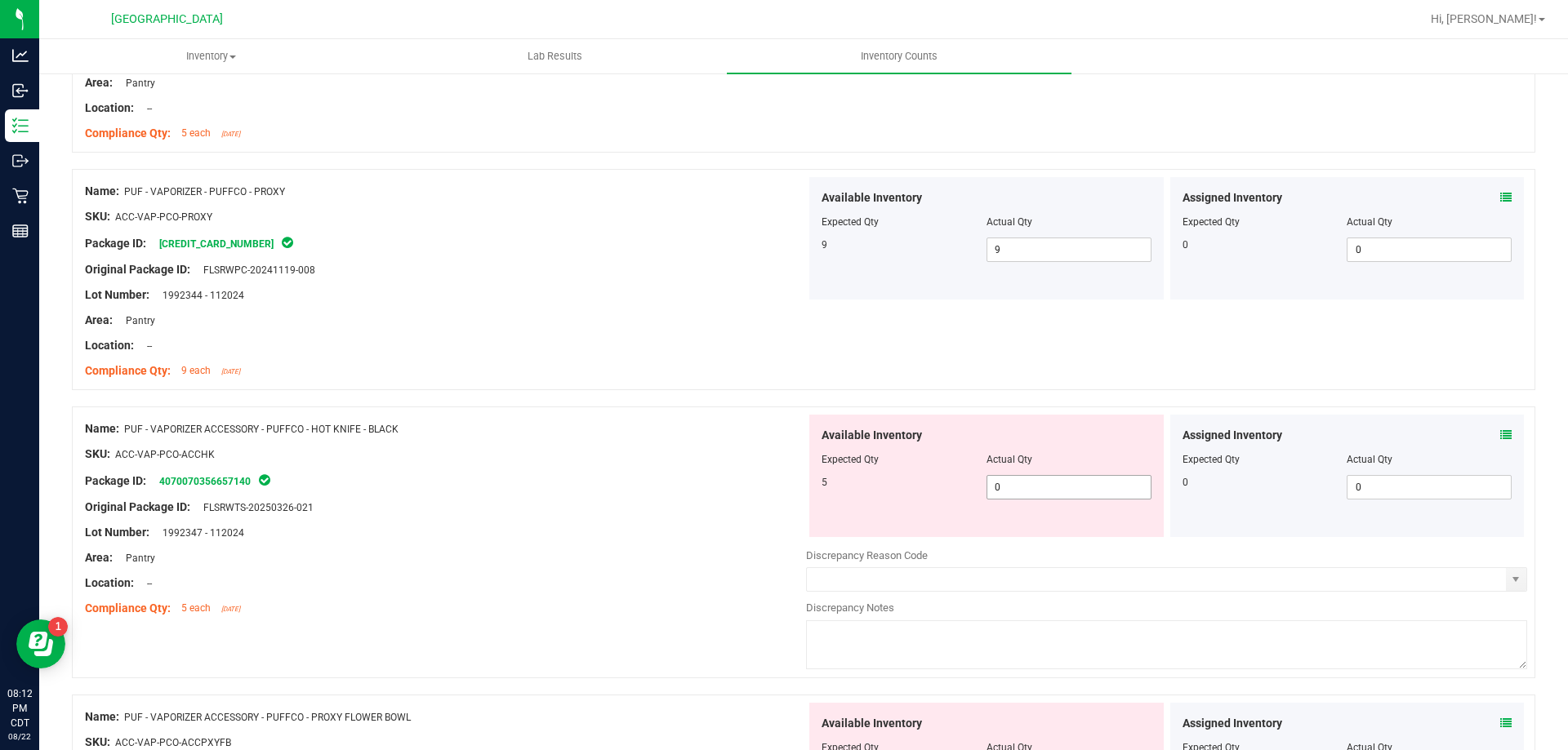
click at [1013, 488] on span "0 0" at bounding box center [1069, 488] width 165 height 25
click at [1013, 488] on input "0" at bounding box center [1069, 487] width 164 height 23
click at [703, 500] on div "Original Package ID: FLSRWTS-20250326-021" at bounding box center [446, 507] width 721 height 17
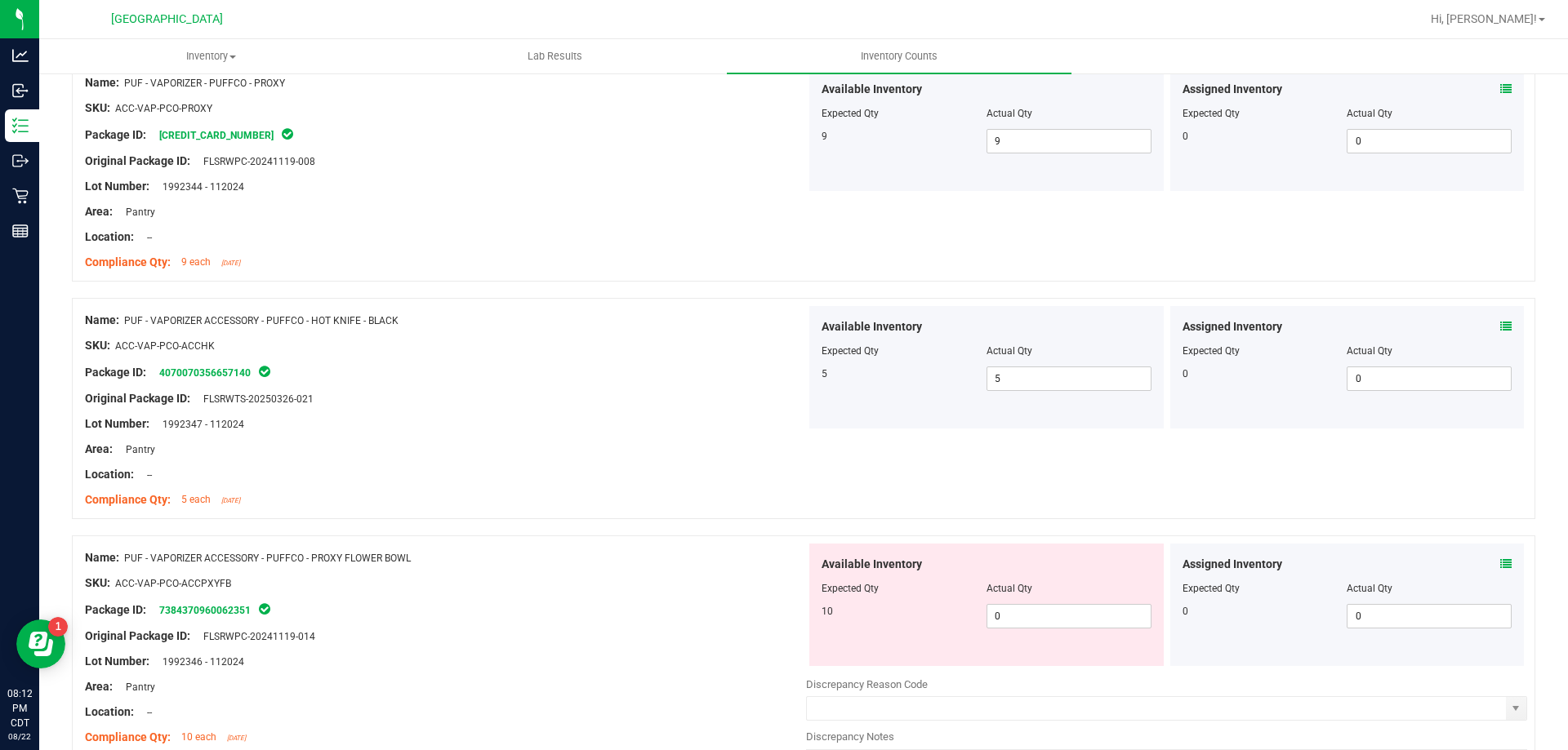
scroll to position [817, 0]
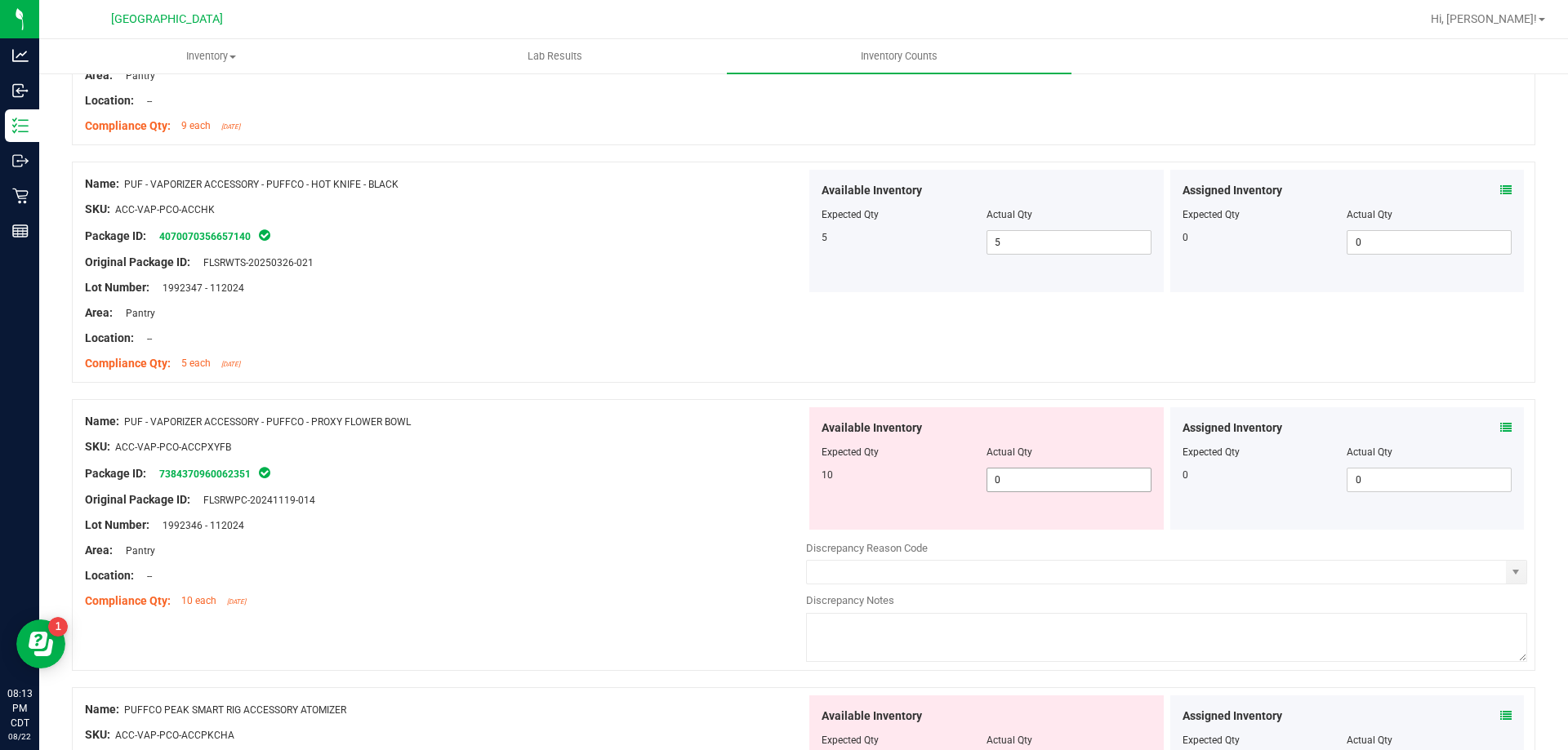
click at [1013, 482] on span "0 0" at bounding box center [1069, 480] width 165 height 25
click at [1013, 482] on input "0" at bounding box center [1069, 479] width 164 height 23
click at [622, 488] on div at bounding box center [446, 488] width 721 height 8
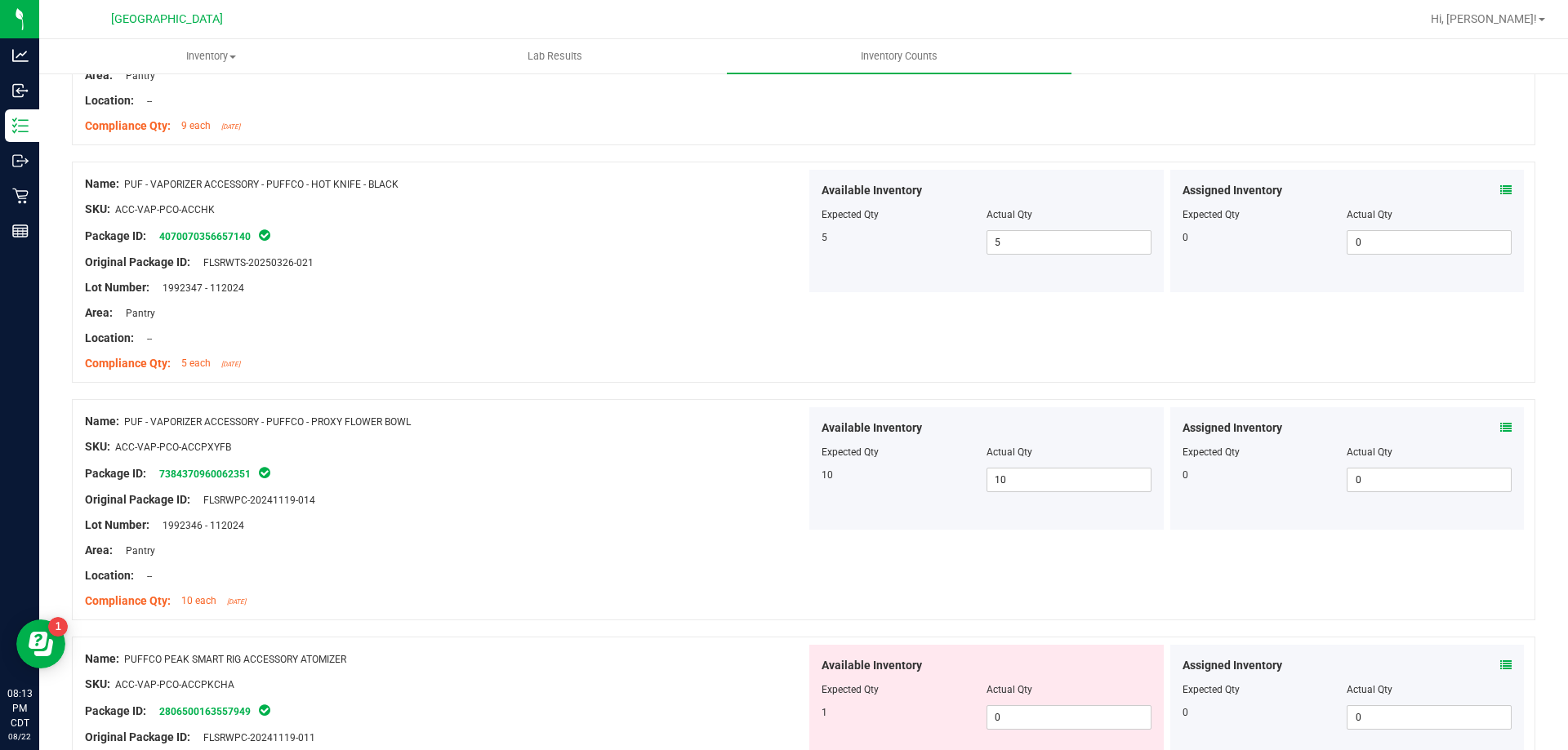
scroll to position [980, 0]
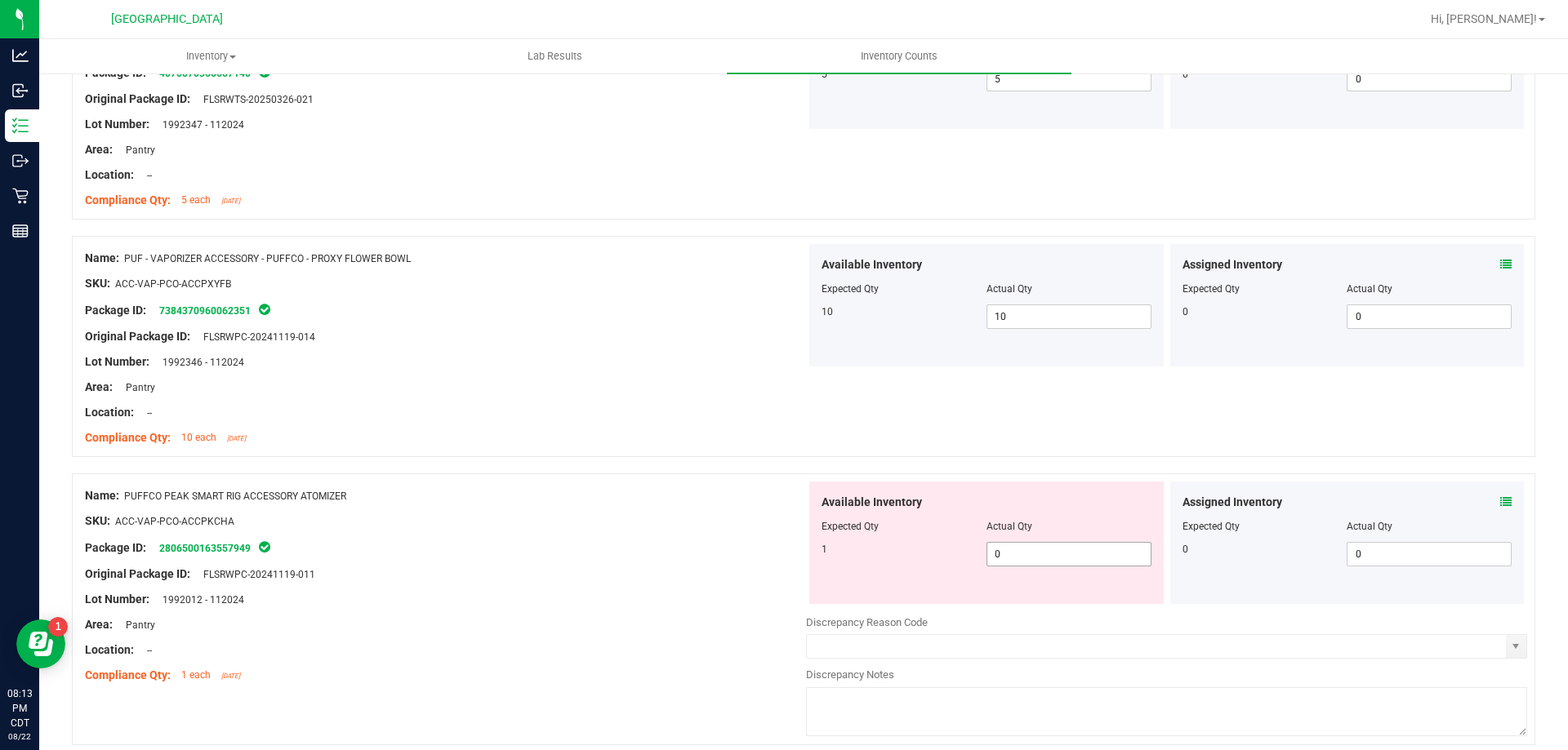
click at [1016, 543] on span "0 0" at bounding box center [1069, 554] width 165 height 25
click at [1016, 543] on input "0" at bounding box center [1069, 554] width 164 height 23
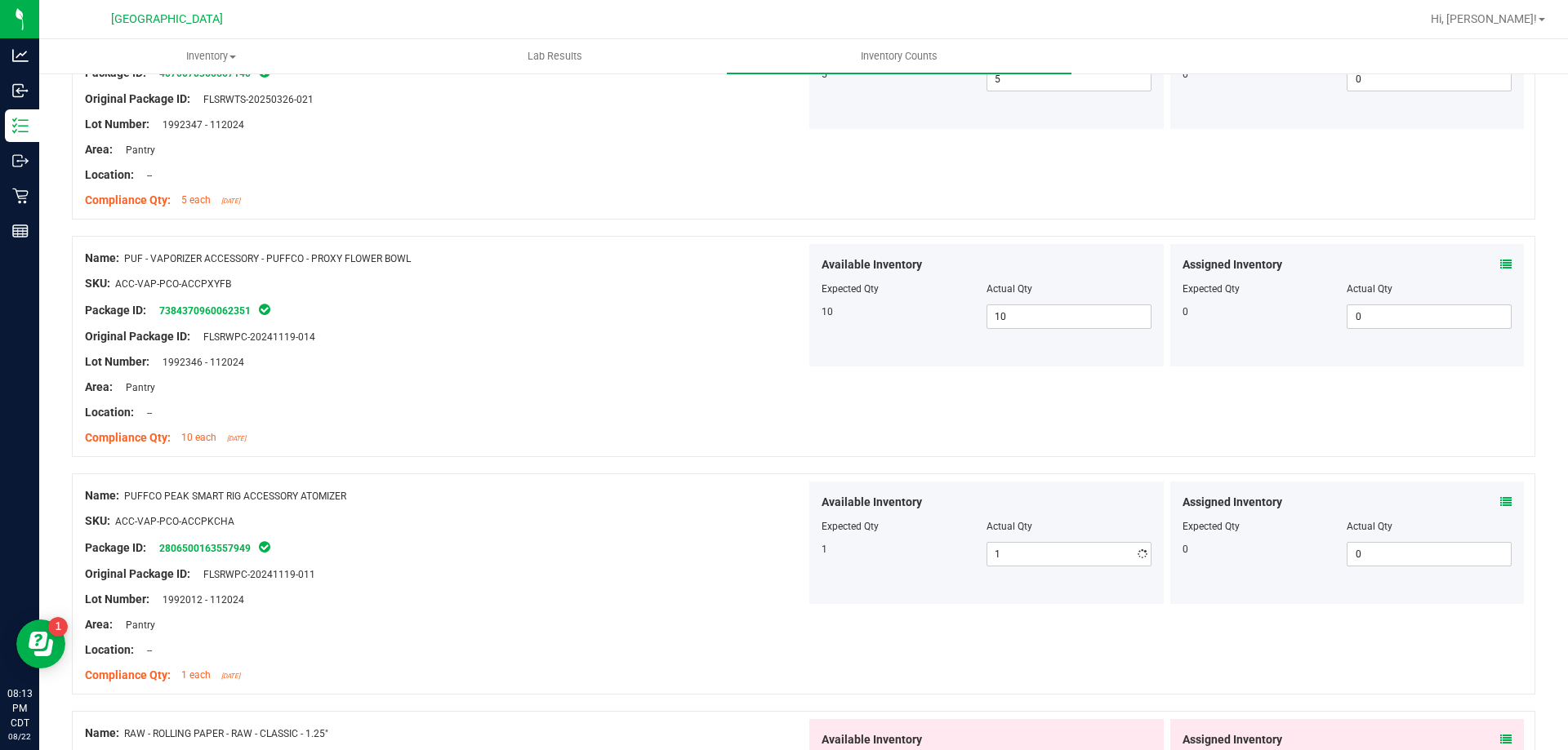
drag, startPoint x: 692, startPoint y: 498, endPoint x: 822, endPoint y: 478, distance: 131.5
click at [703, 496] on div "Name: PUFFCO PEAK SMART RIG ACCESSORY ATOMIZER" at bounding box center [446, 496] width 721 height 17
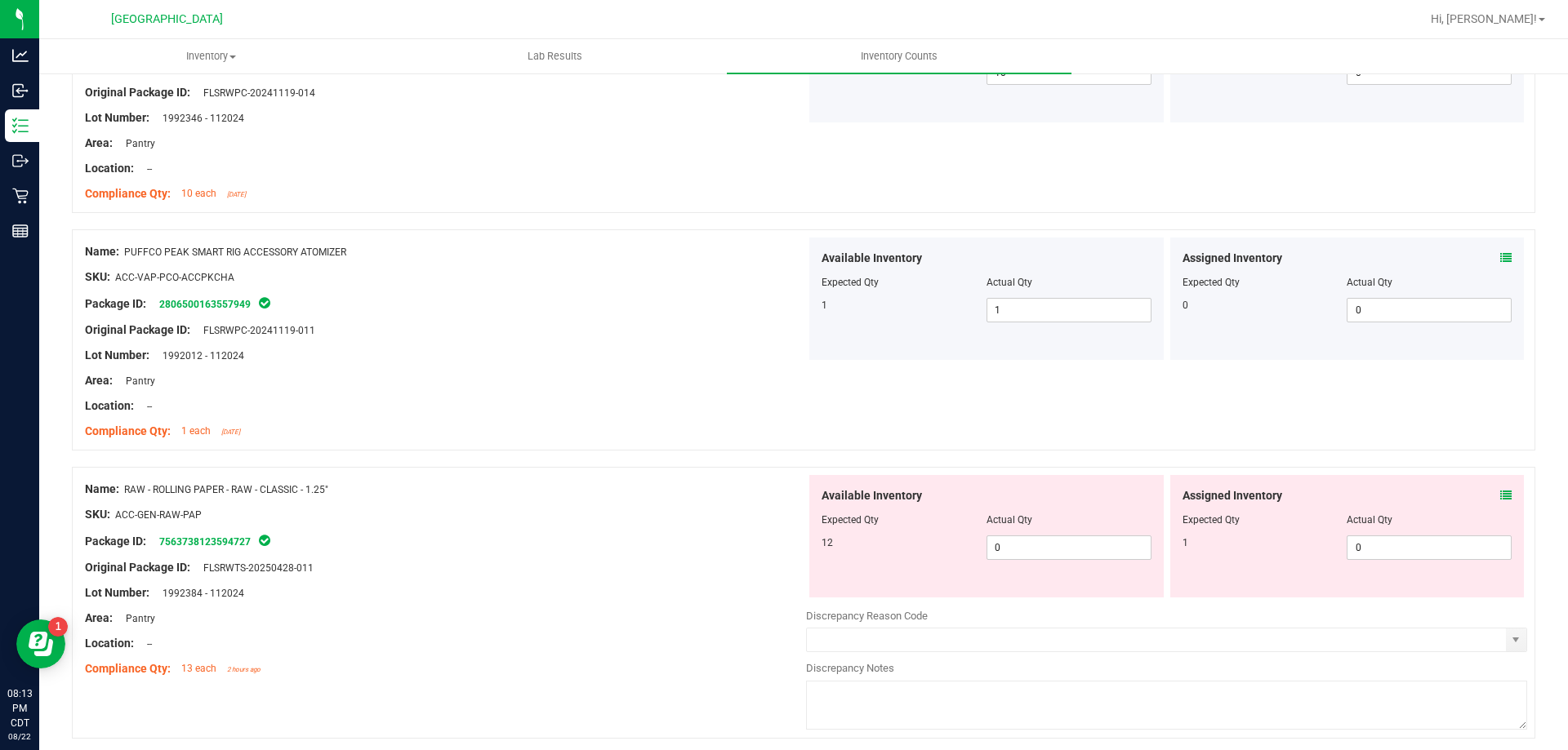
scroll to position [1225, 0]
click at [1500, 489] on icon at bounding box center [1506, 495] width 11 height 11
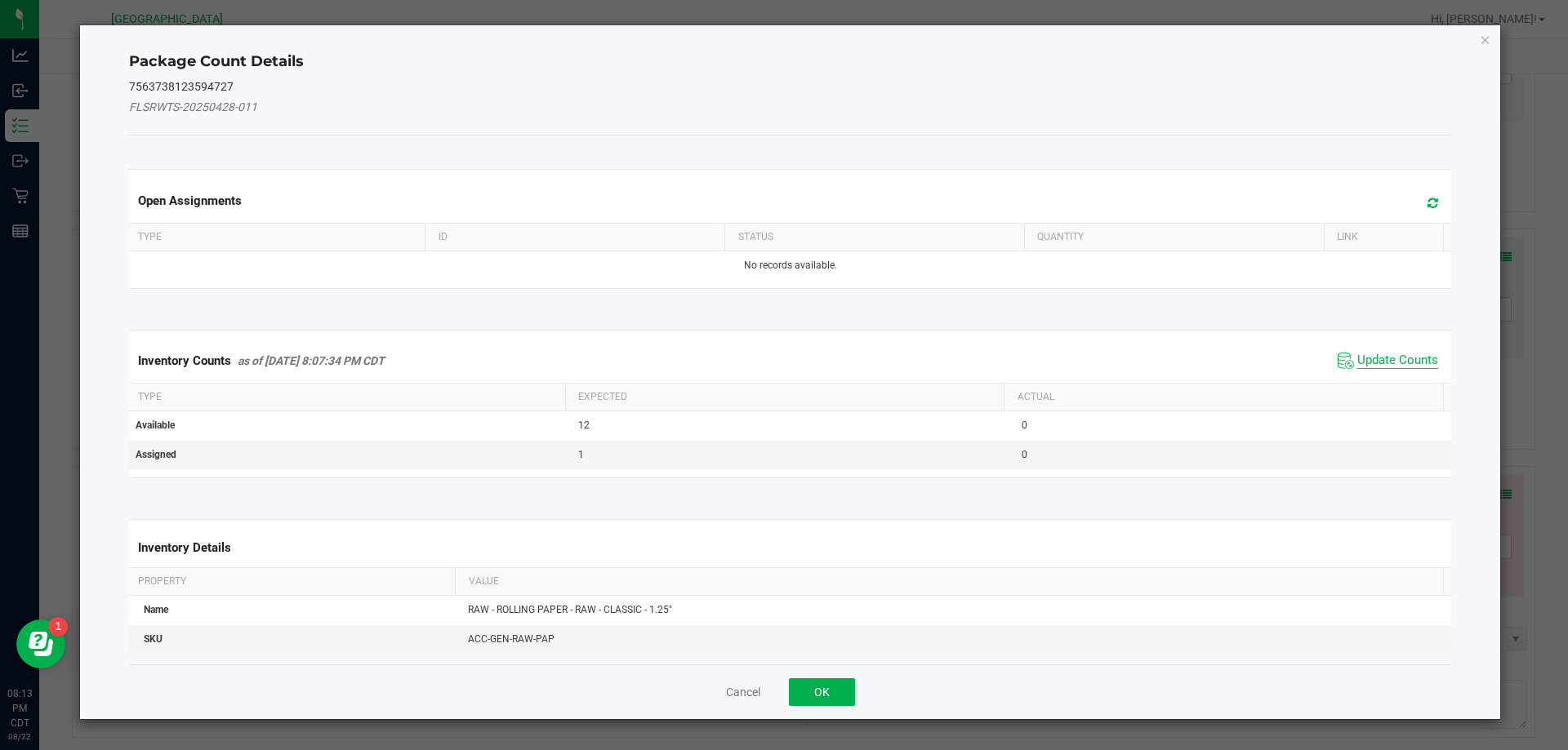
click at [1390, 364] on span "Update Counts" at bounding box center [1398, 361] width 81 height 16
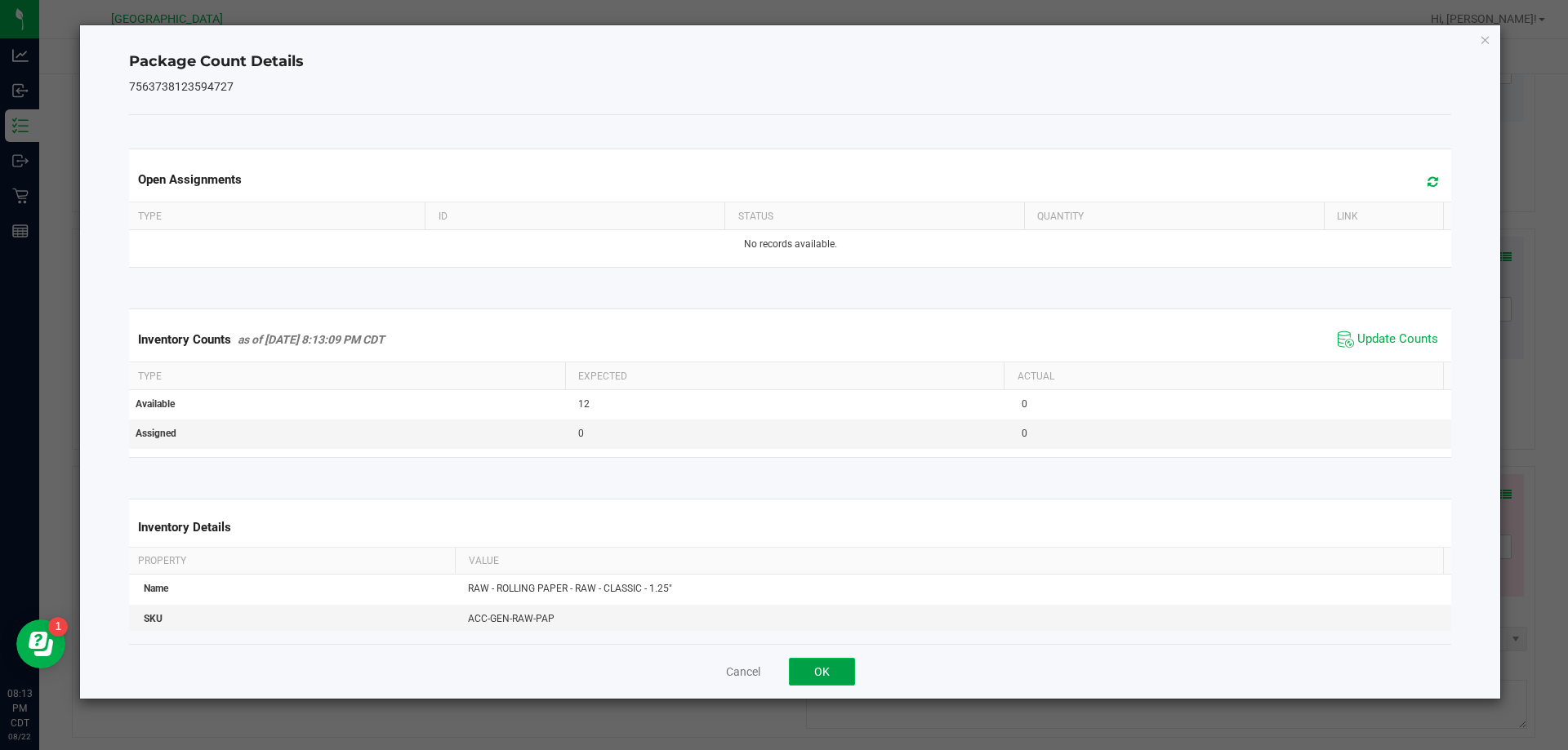
click at [839, 673] on button "OK" at bounding box center [822, 672] width 66 height 27
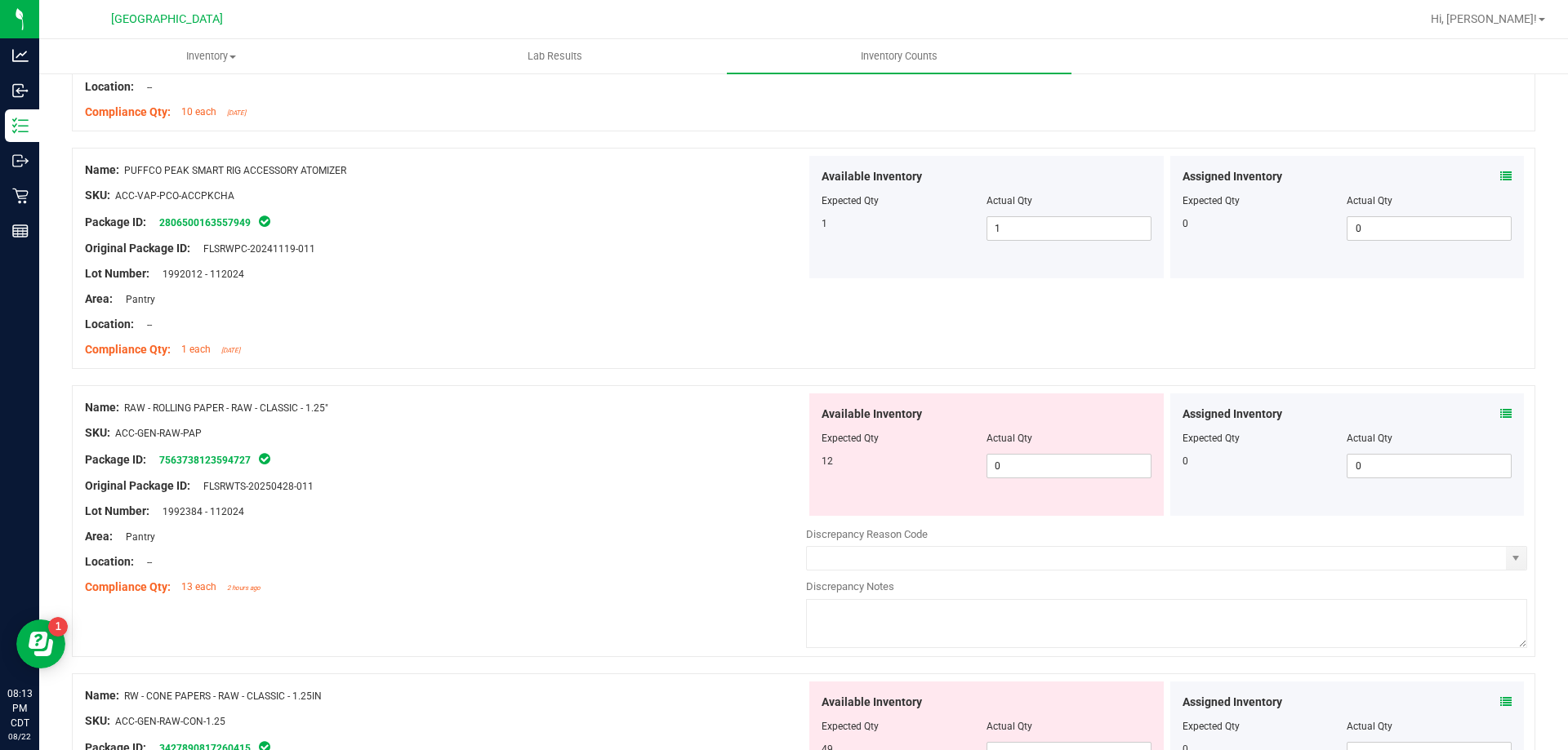
scroll to position [1306, 0]
click at [1069, 465] on span "0 0" at bounding box center [1069, 465] width 165 height 25
click at [1069, 465] on input "0" at bounding box center [1069, 465] width 164 height 23
click at [537, 438] on div "SKU: ACC-GEN-RAW-PAP" at bounding box center [446, 432] width 721 height 17
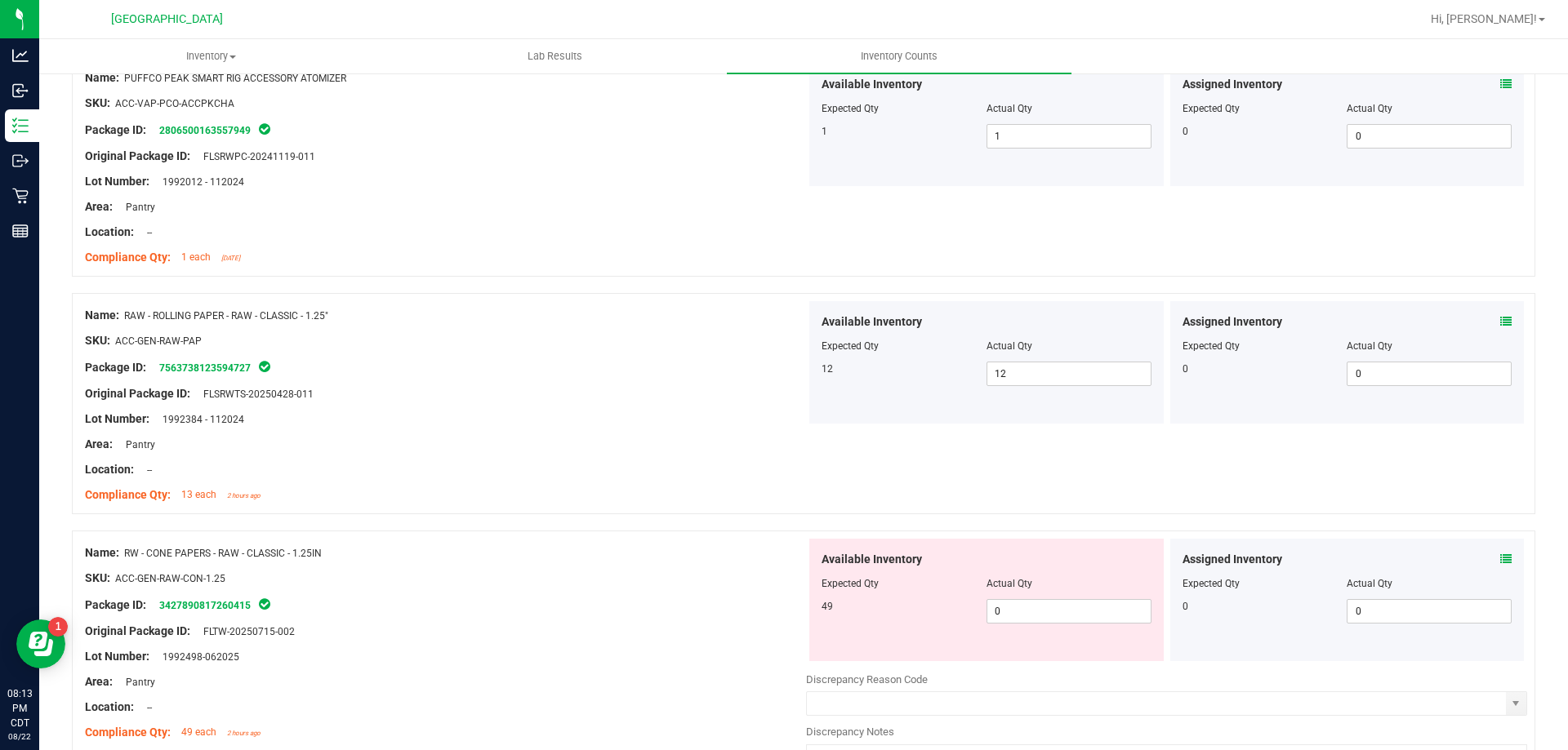
scroll to position [1470, 0]
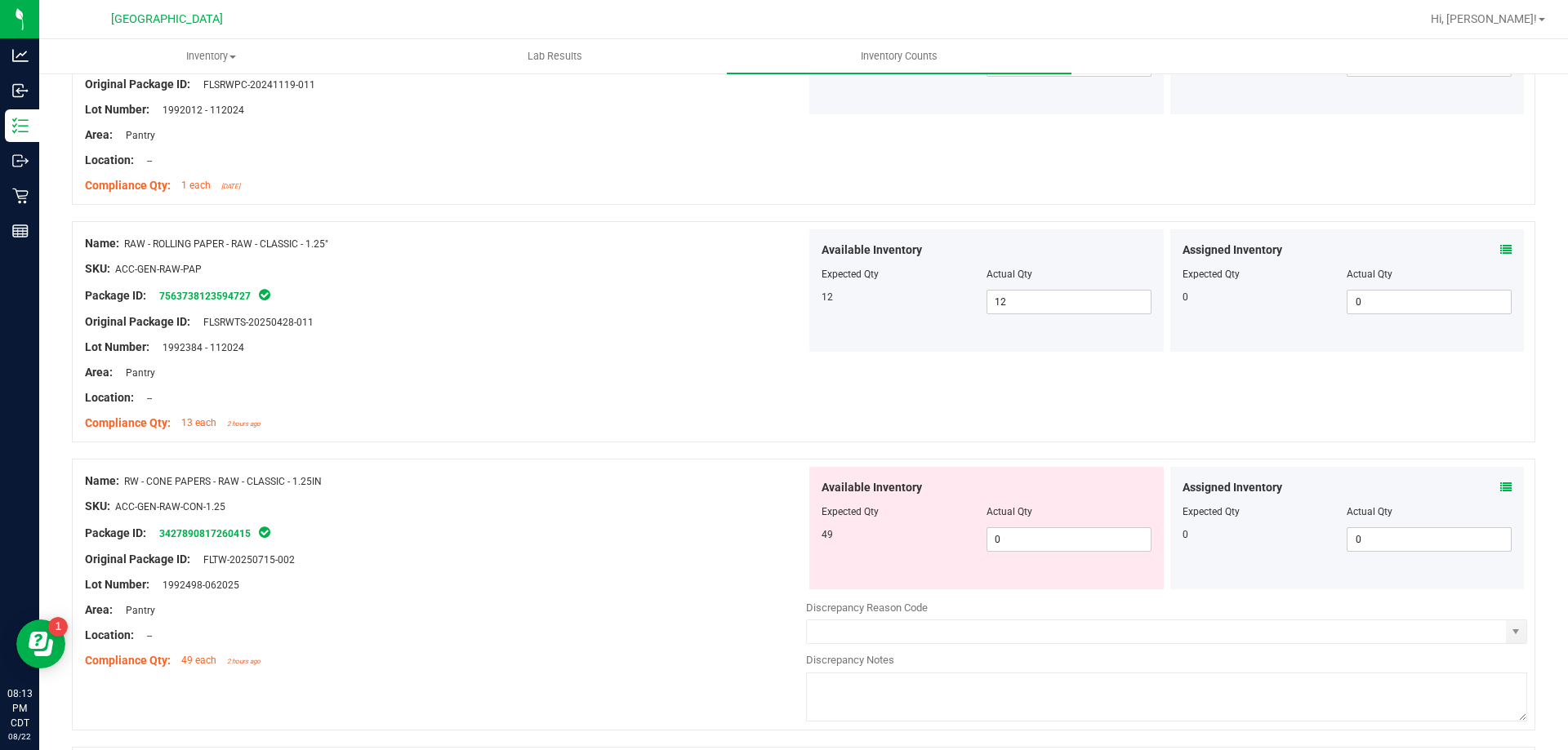
click at [1500, 488] on icon at bounding box center [1506, 488] width 11 height 11
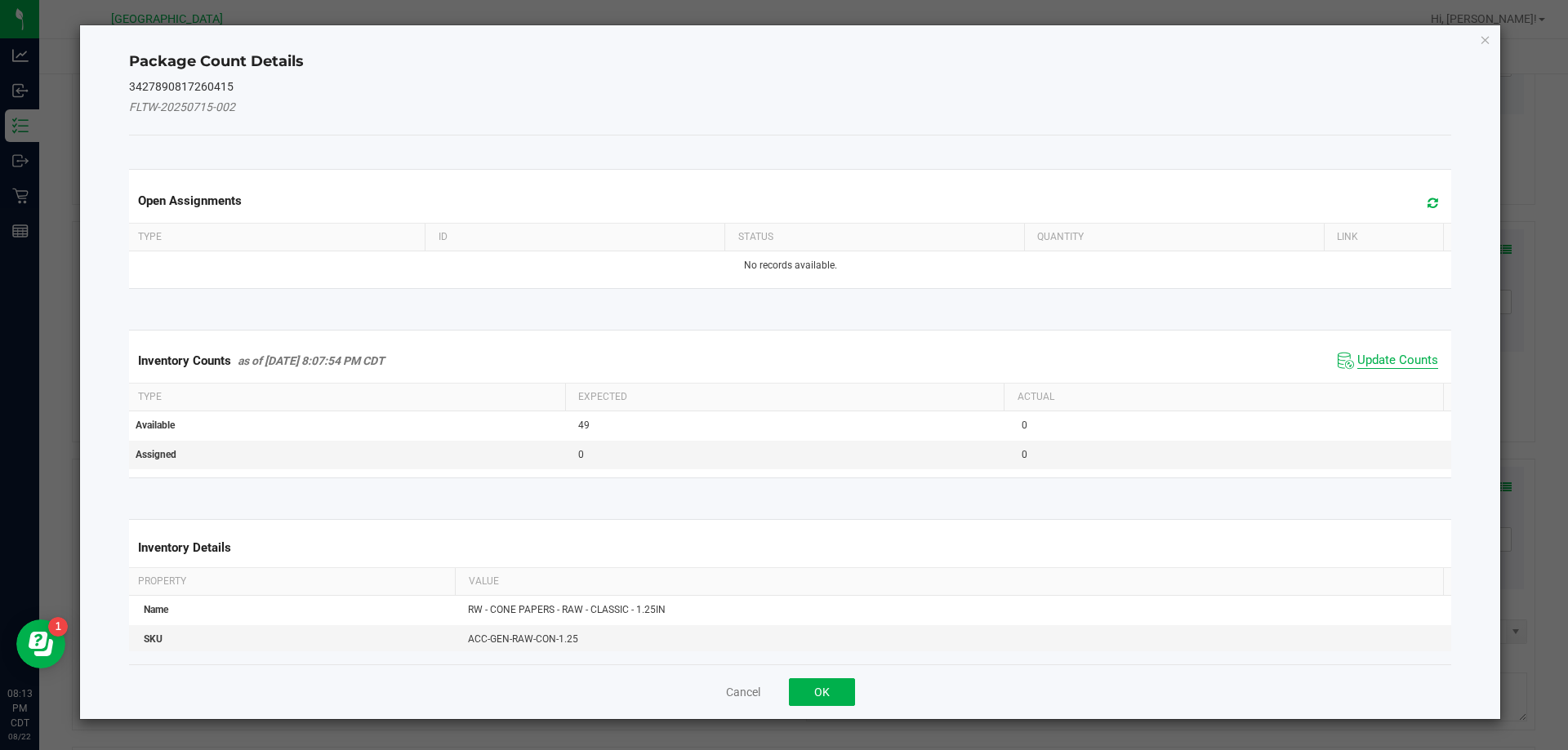
click at [1389, 361] on span "Update Counts" at bounding box center [1398, 361] width 81 height 16
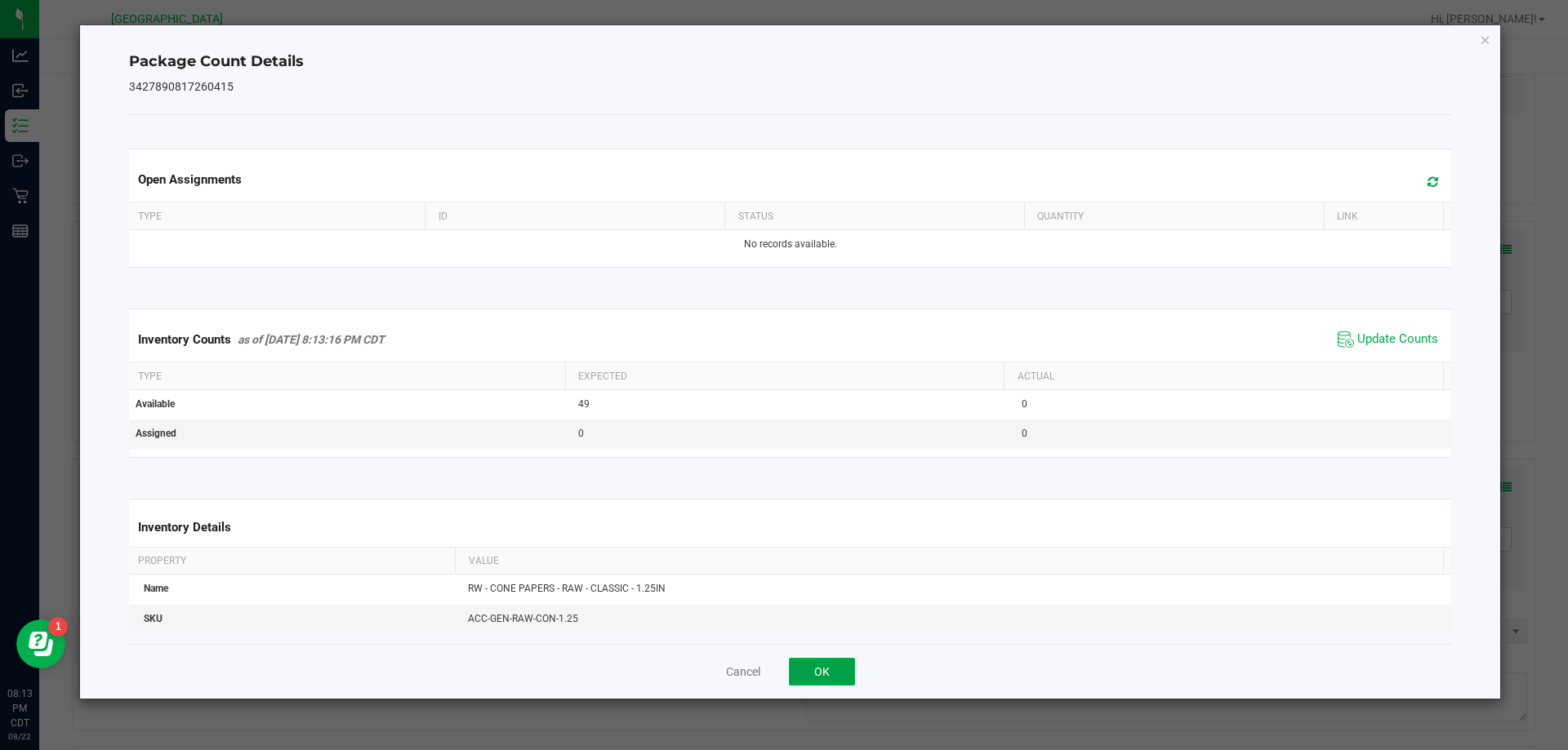
click at [796, 673] on button "OK" at bounding box center [822, 672] width 66 height 27
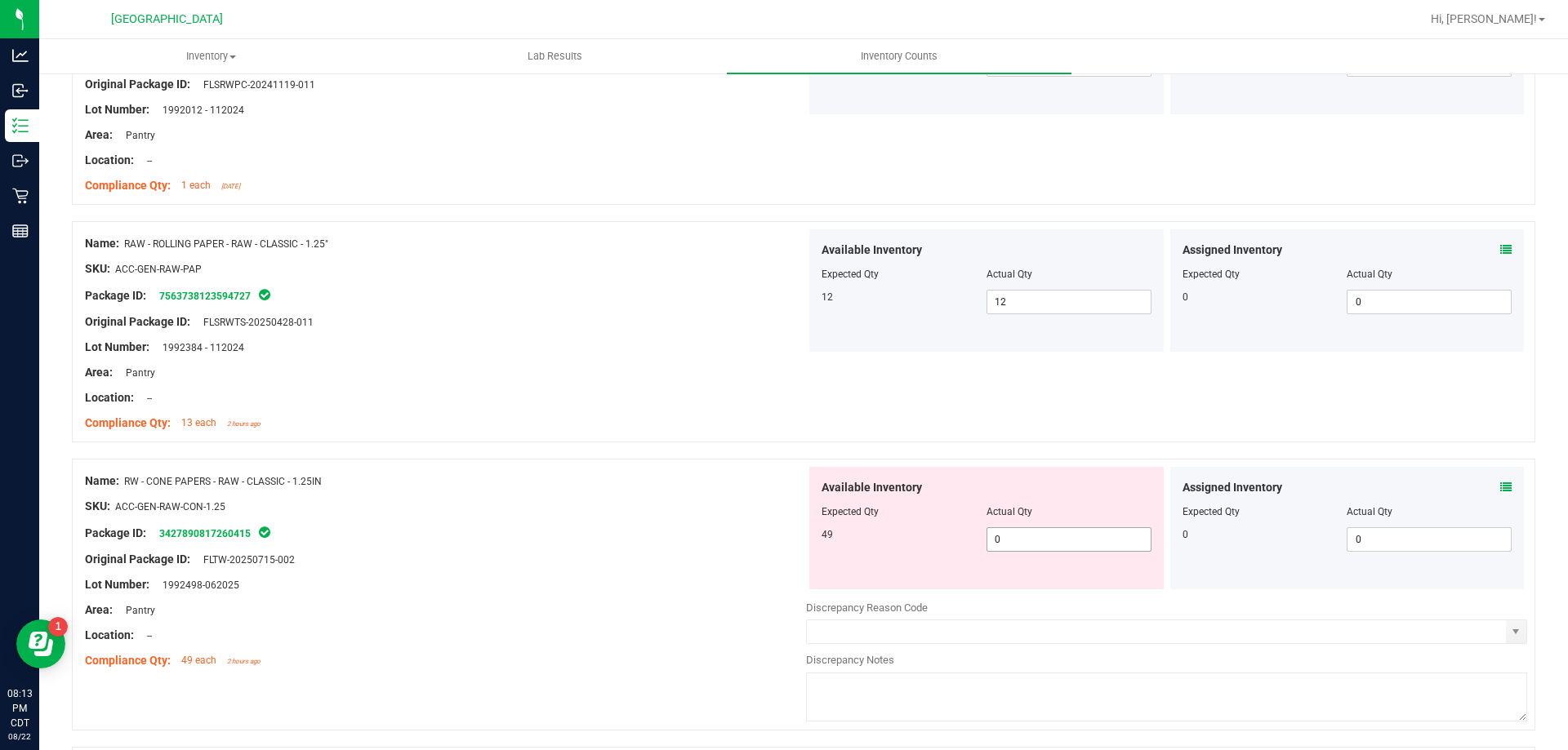
click at [1001, 536] on span "0 0" at bounding box center [1069, 540] width 165 height 25
click at [1001, 536] on input "0" at bounding box center [1069, 540] width 164 height 23
click at [658, 564] on div "Original Package ID: FLTW-20250715-002" at bounding box center [446, 560] width 721 height 17
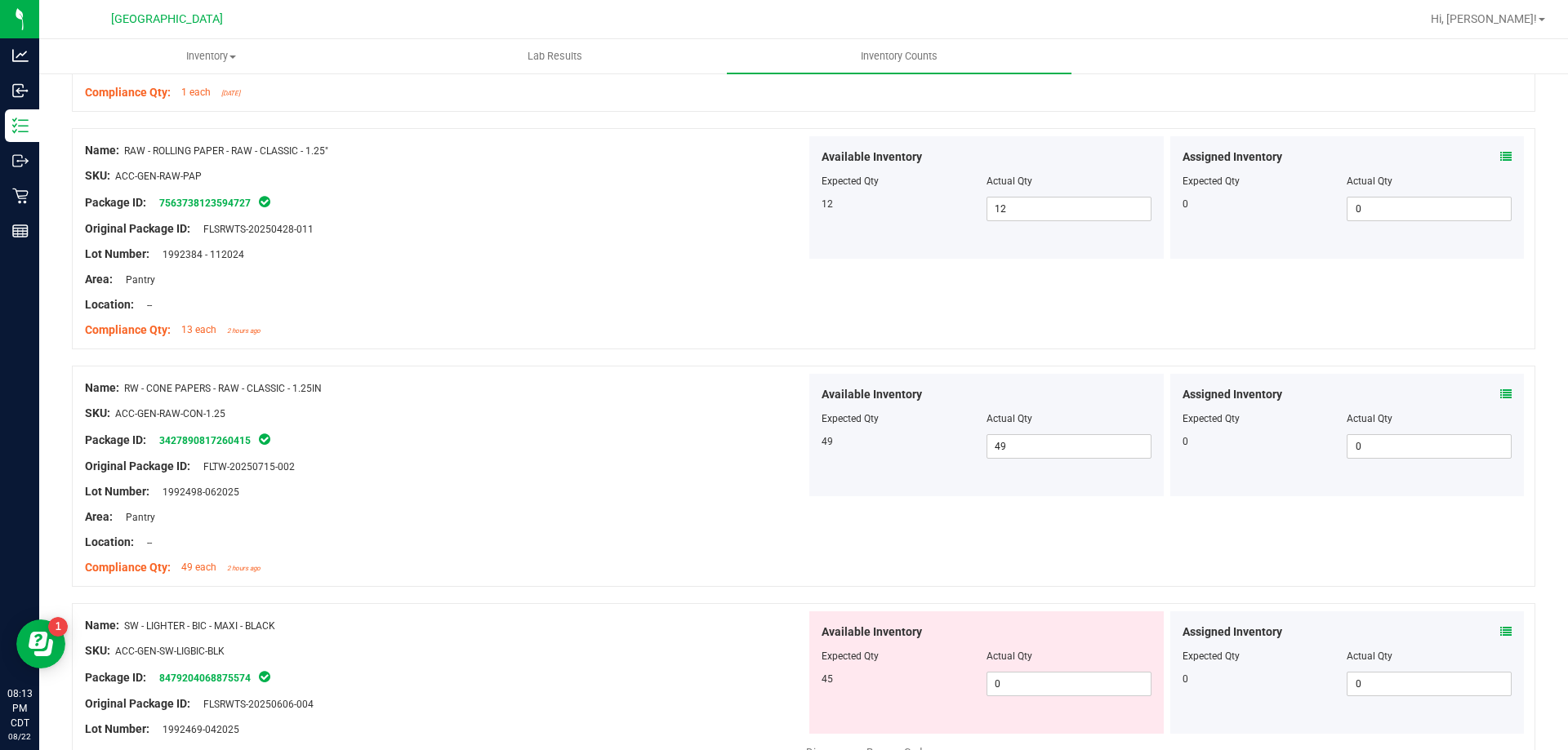
scroll to position [1796, 0]
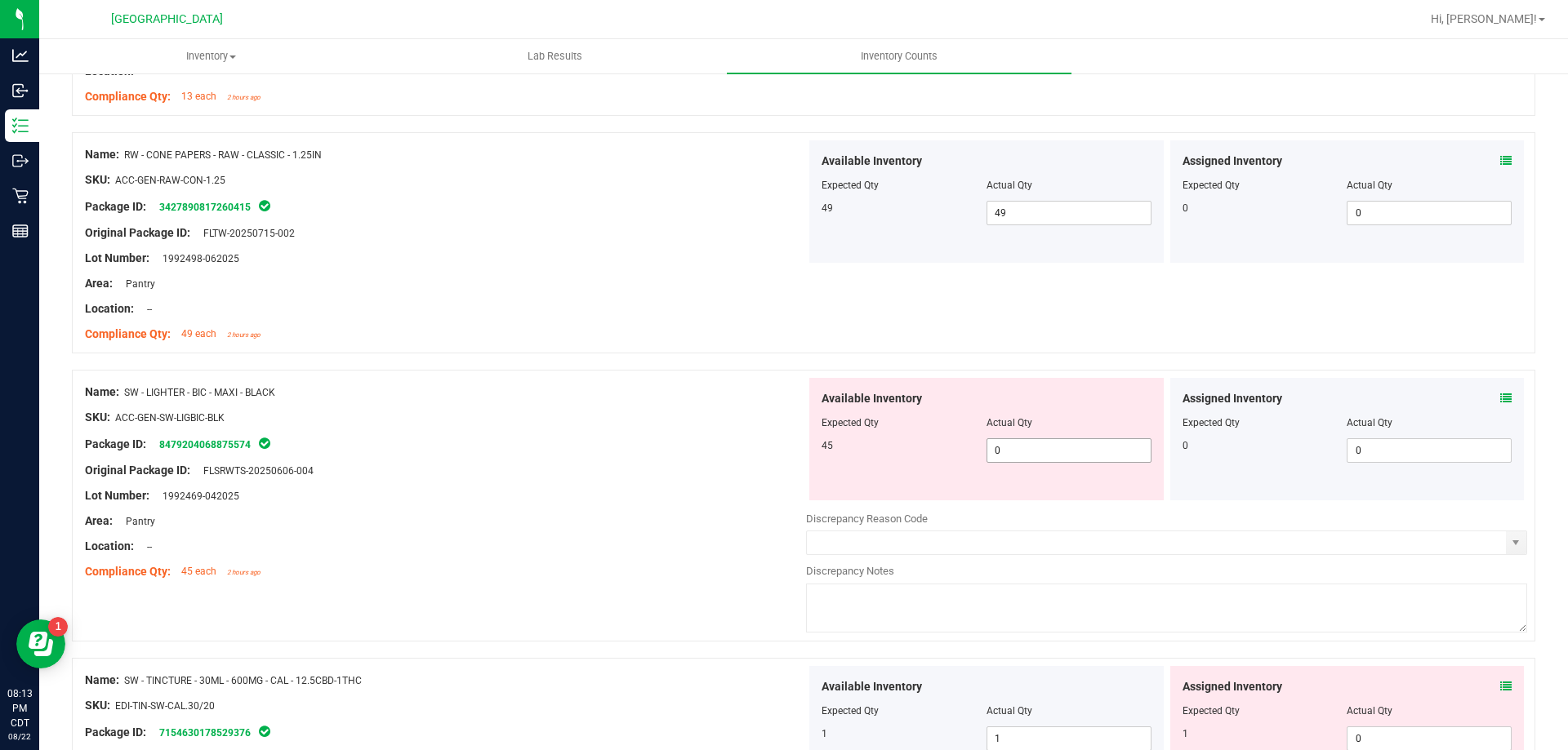
click at [1041, 448] on span "0 0" at bounding box center [1069, 450] width 165 height 25
click at [0, 0] on input "0" at bounding box center [0, 0] width 0 height 0
click at [574, 461] on div at bounding box center [446, 457] width 721 height 8
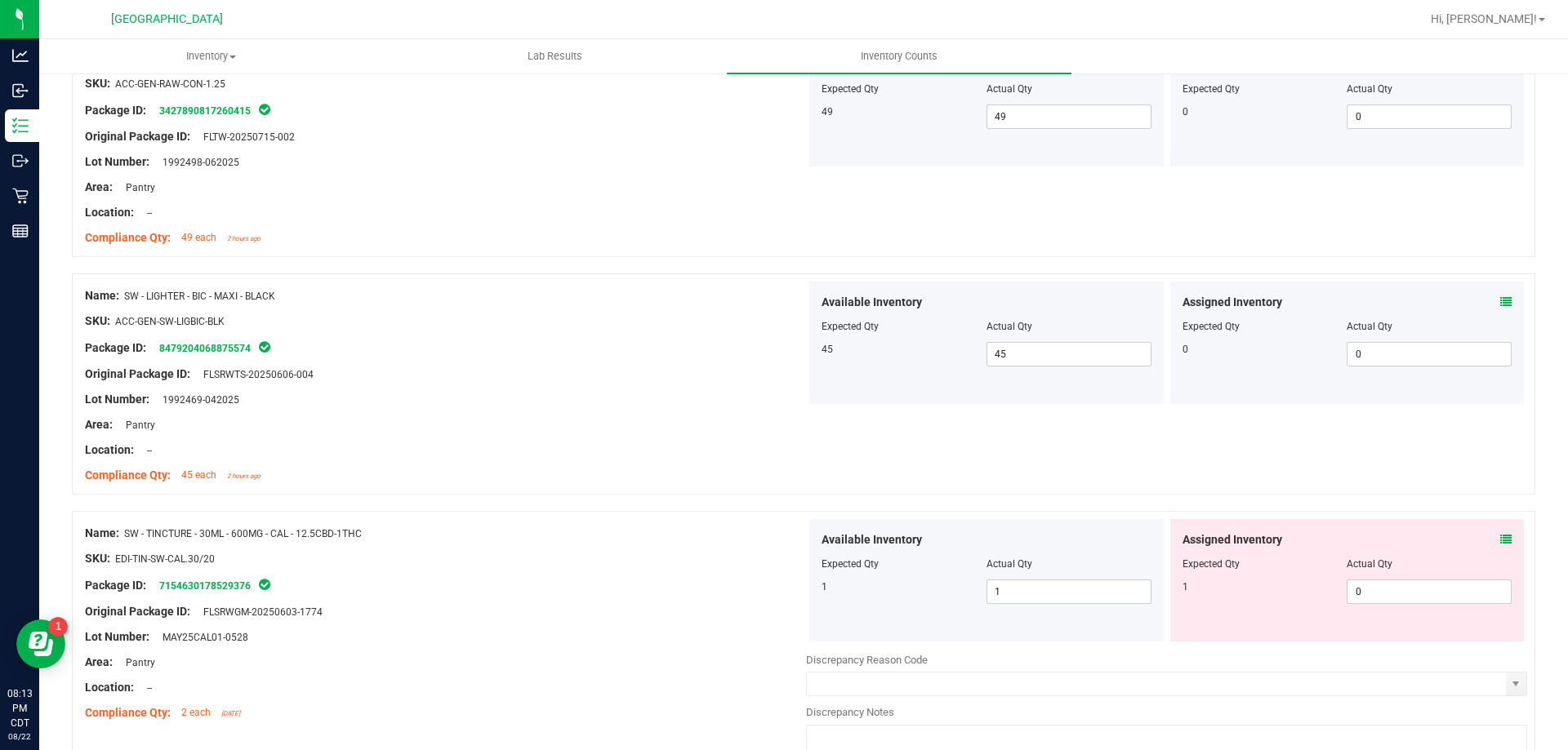
scroll to position [1960, 0]
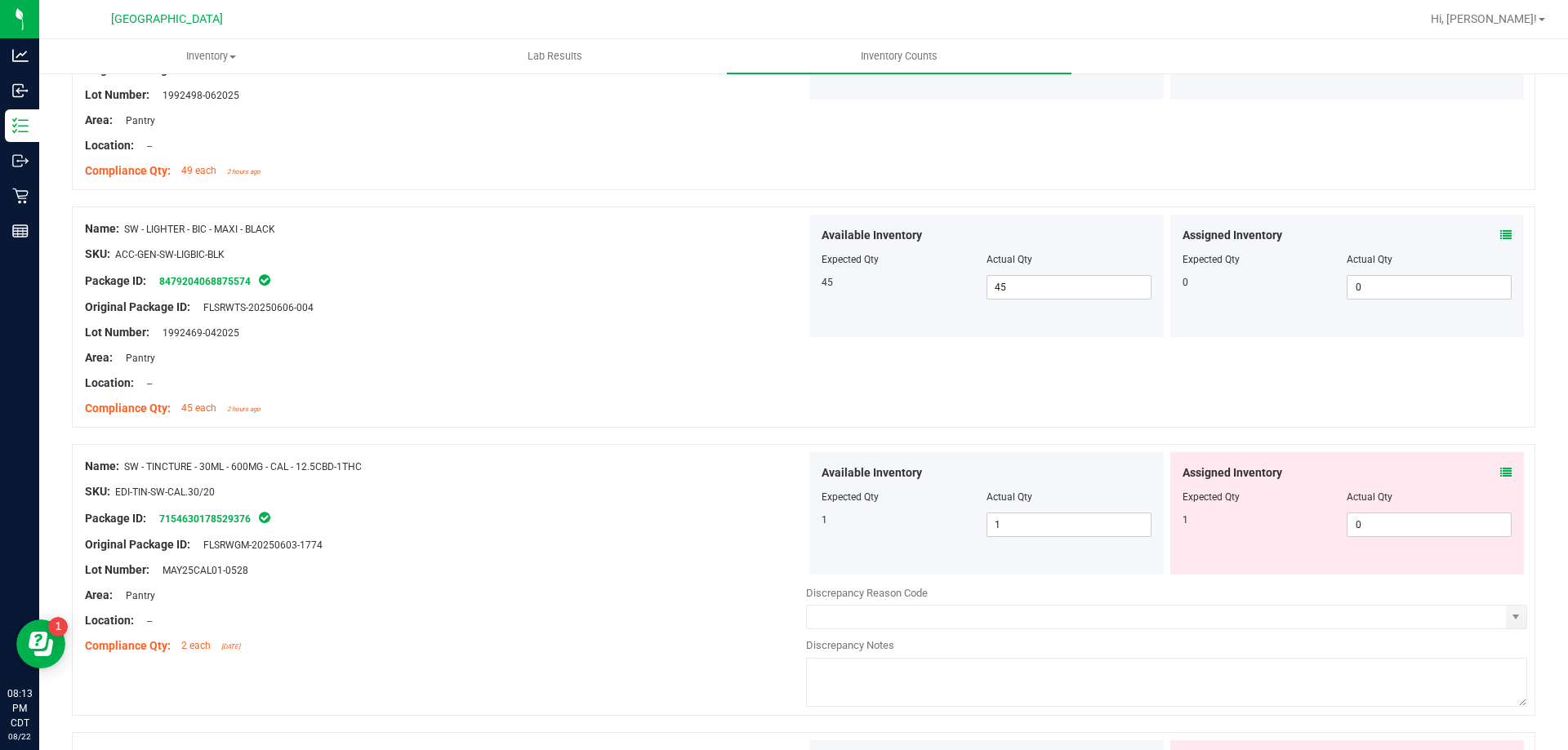
click at [1500, 472] on icon at bounding box center [1506, 473] width 11 height 11
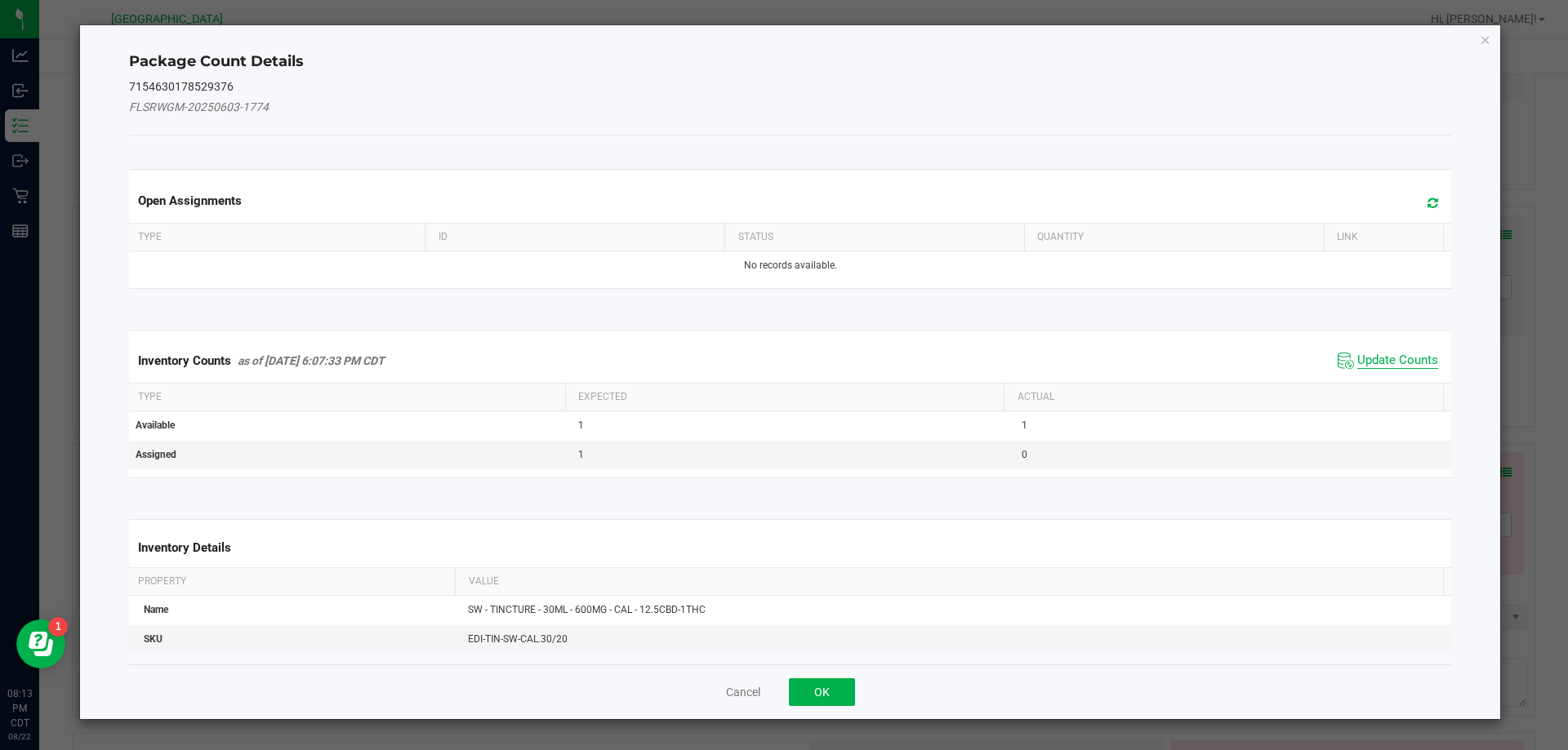
click at [1393, 361] on span "Update Counts" at bounding box center [1398, 361] width 81 height 16
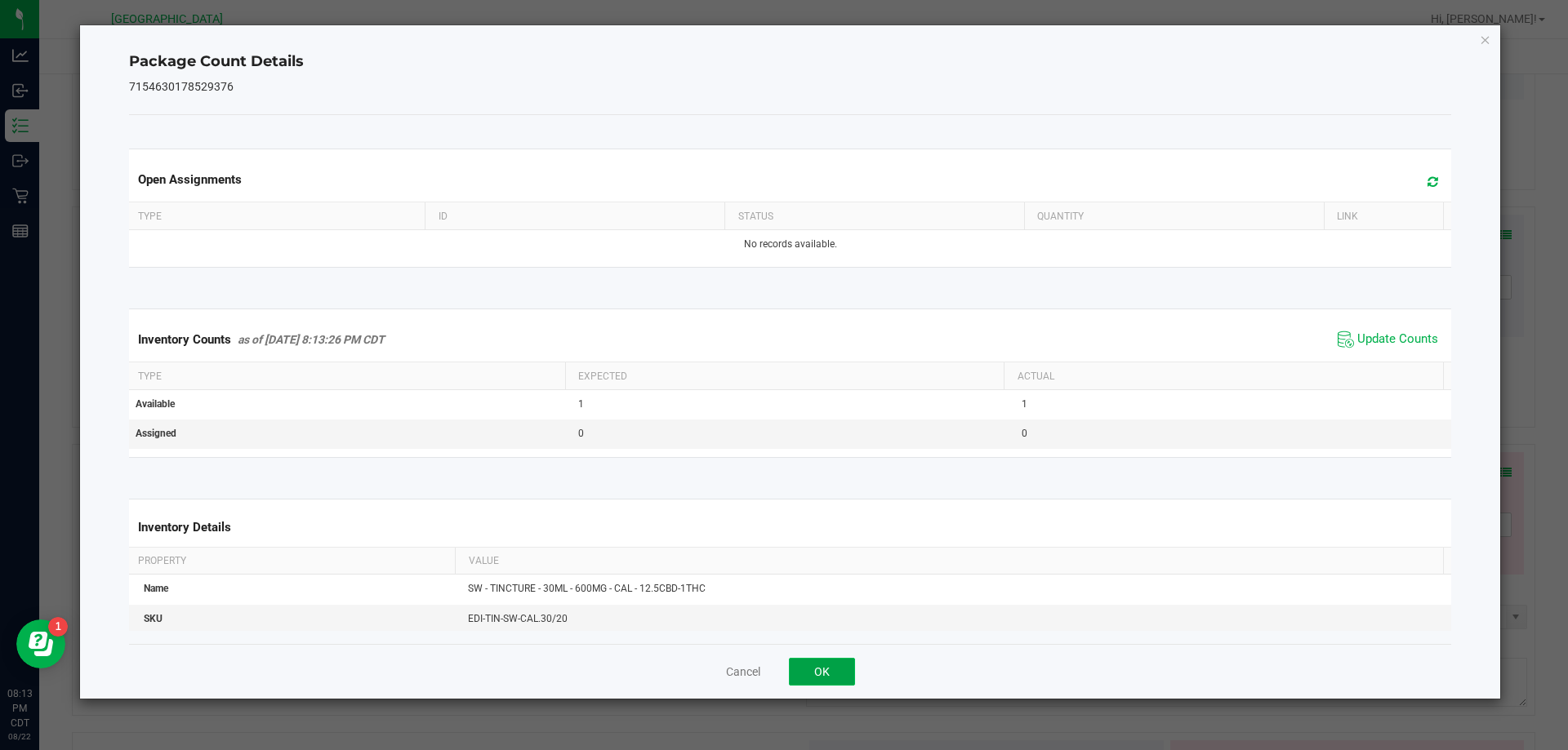
click at [804, 662] on button "OK" at bounding box center [822, 672] width 66 height 27
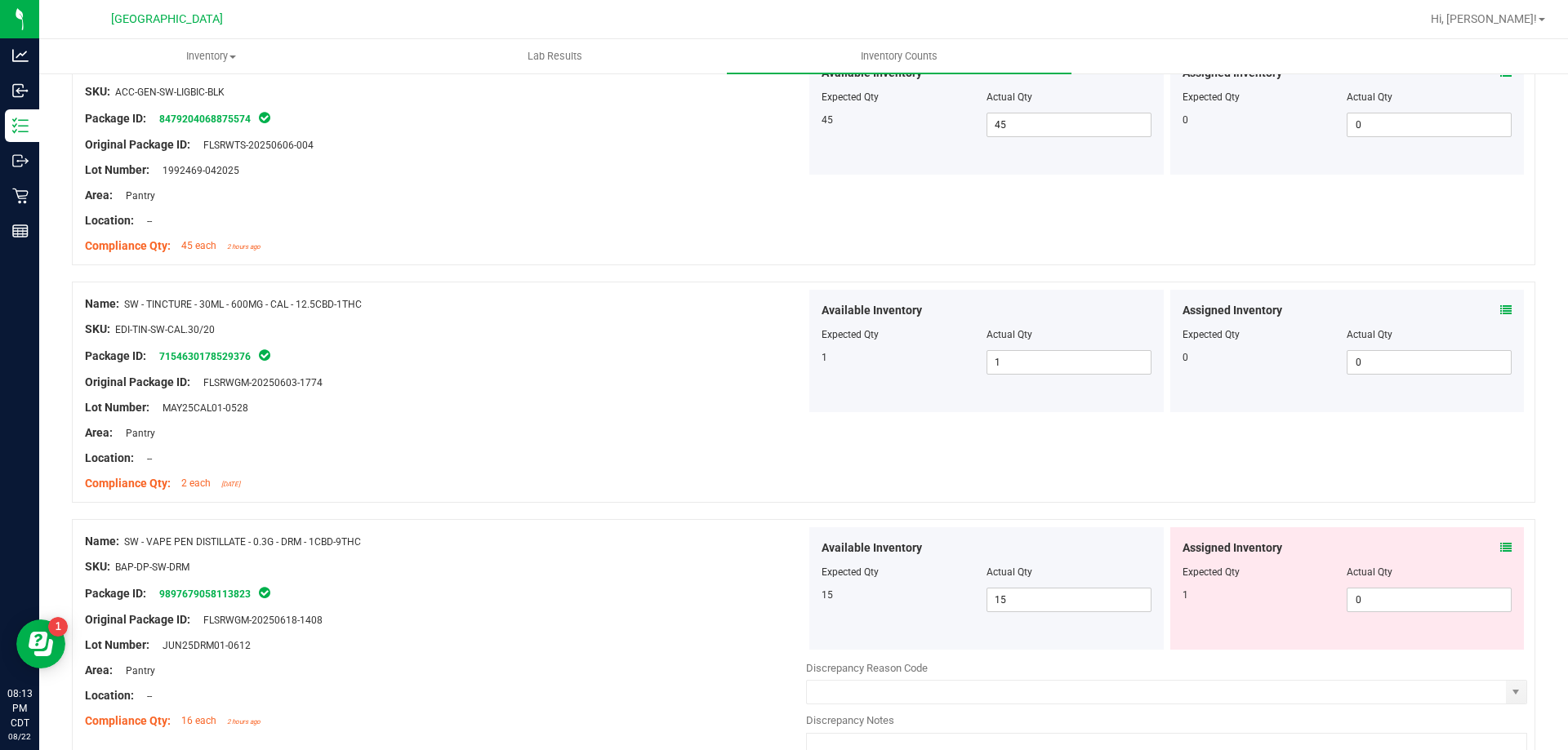
scroll to position [2123, 0]
click at [1500, 546] on icon at bounding box center [1506, 547] width 11 height 11
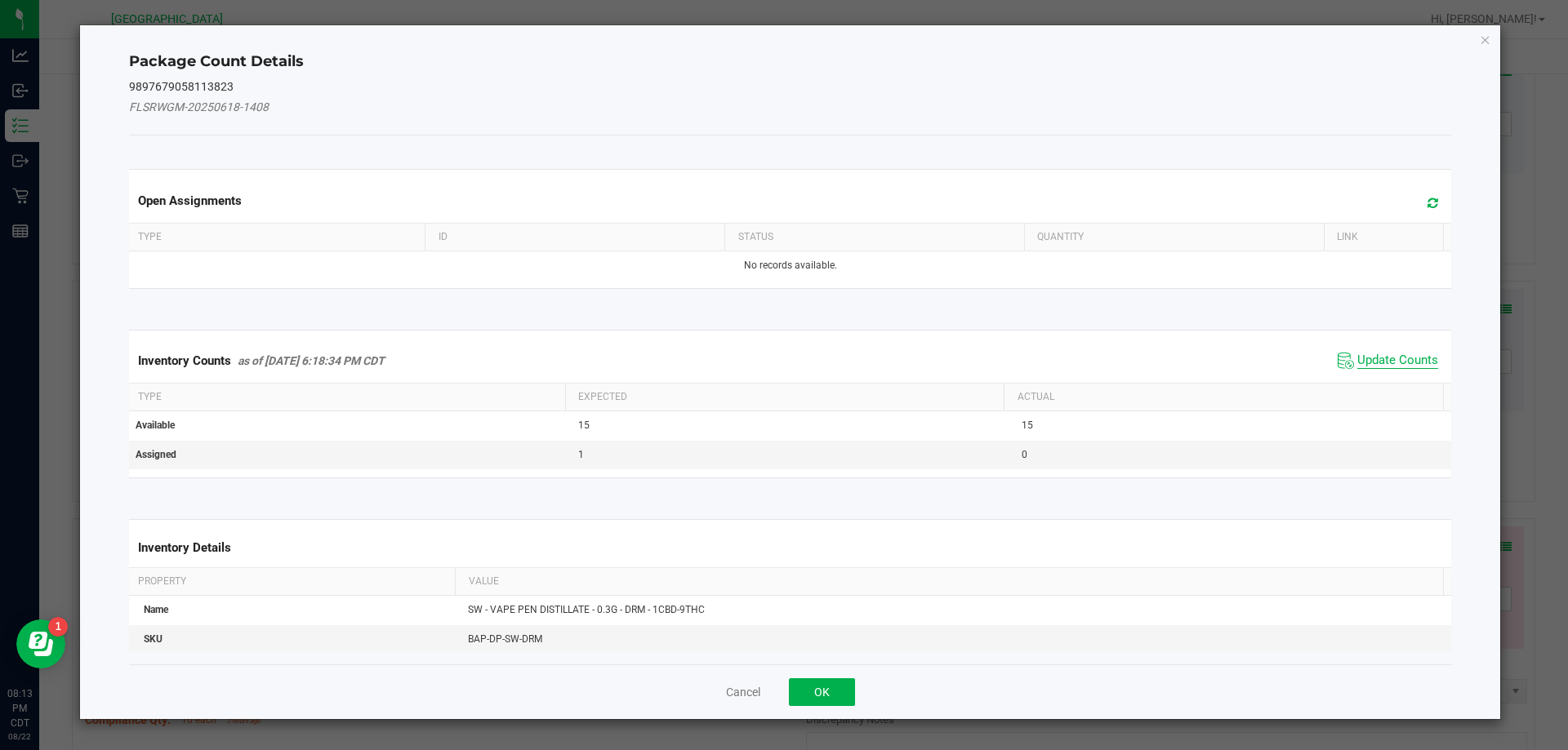
click at [1409, 360] on span "Update Counts" at bounding box center [1398, 361] width 81 height 16
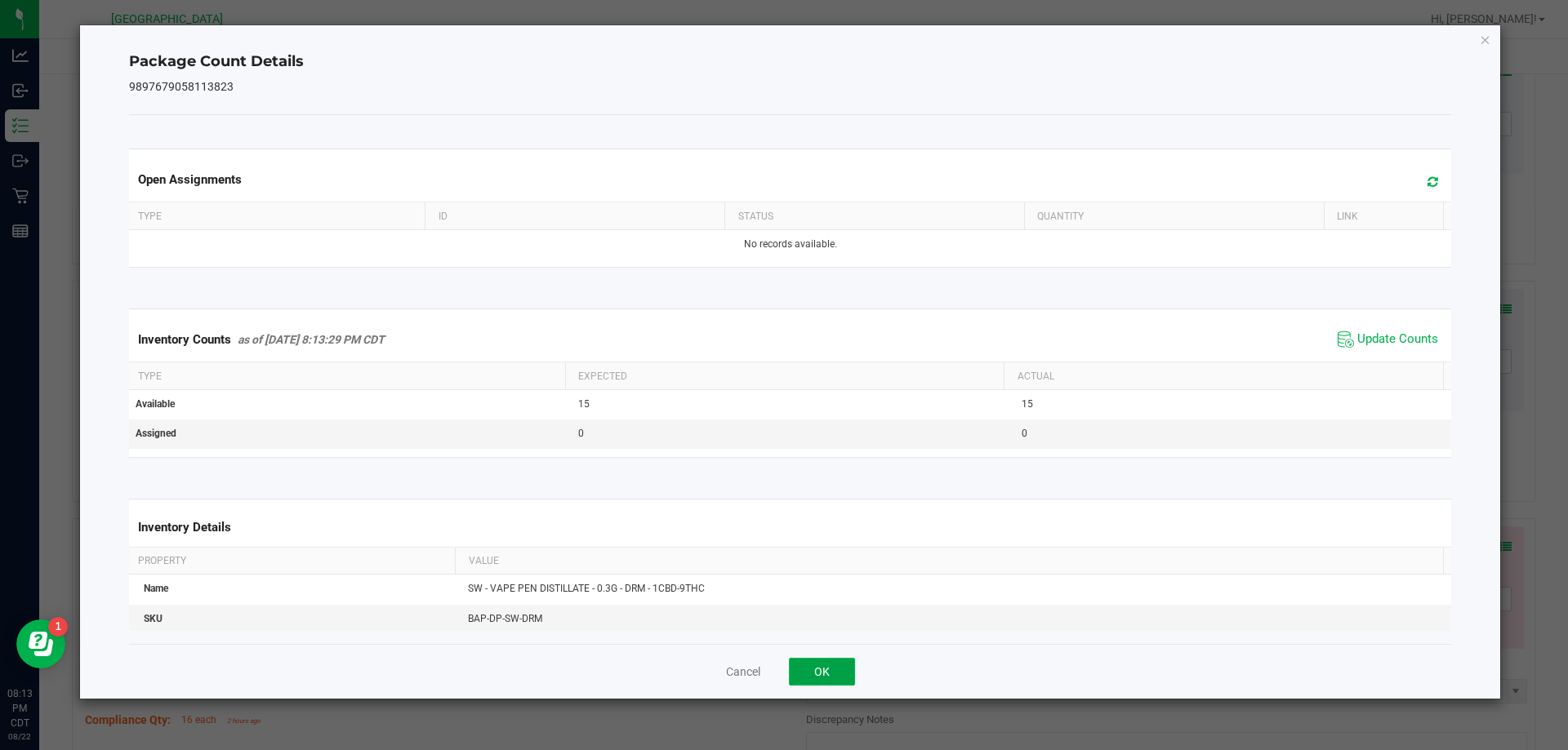
click at [831, 672] on button "OK" at bounding box center [822, 672] width 66 height 27
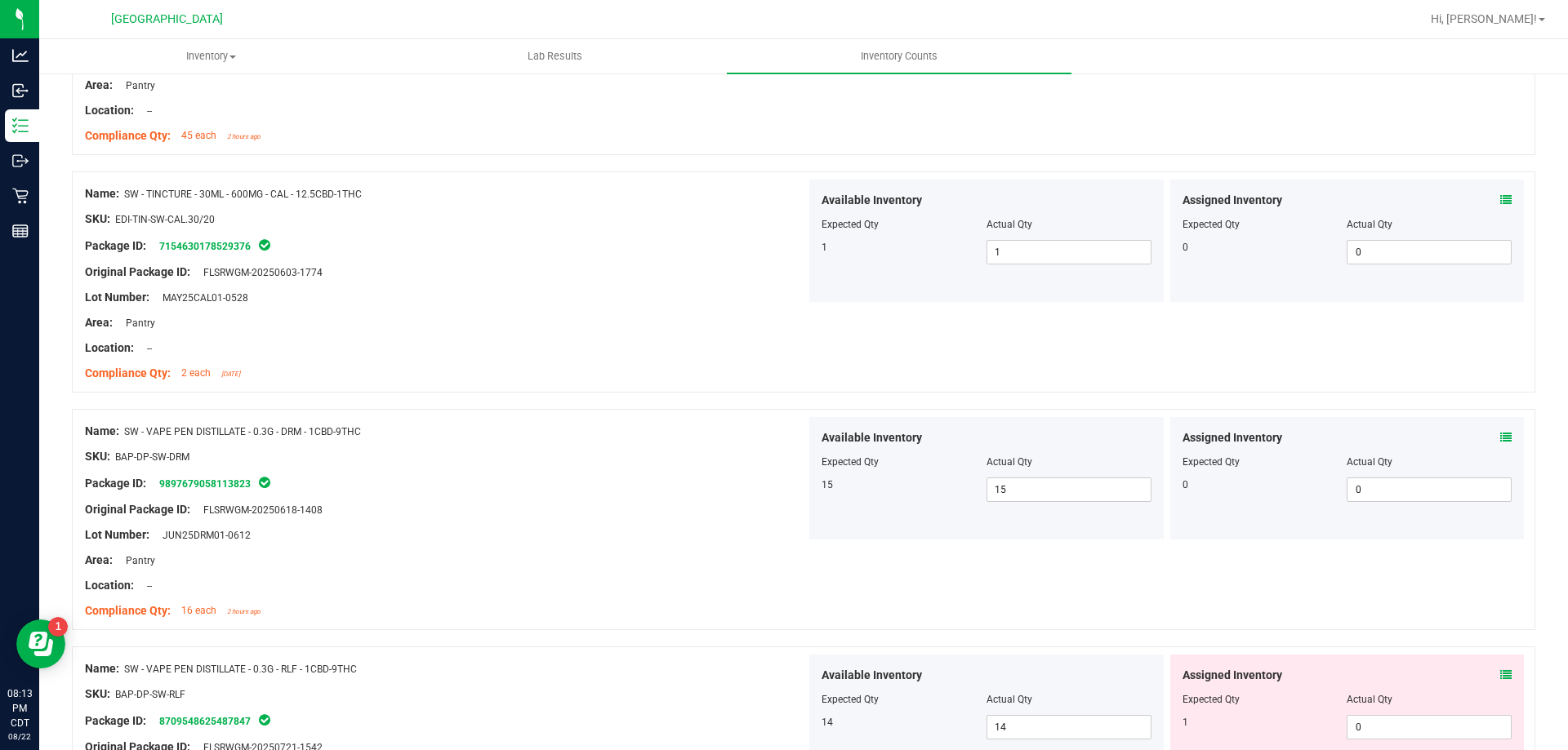
scroll to position [2368, 0]
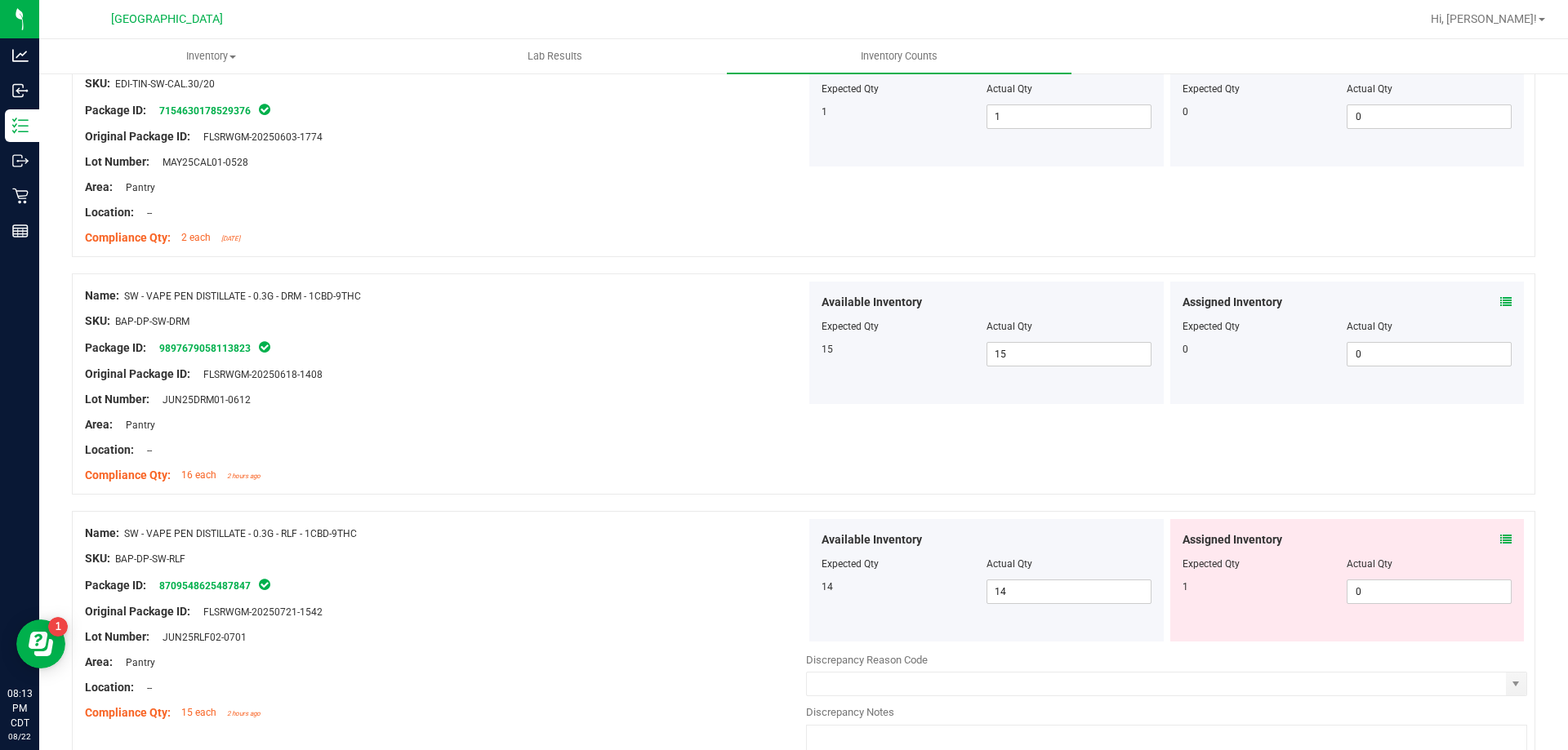
click at [1500, 537] on icon at bounding box center [1506, 540] width 11 height 11
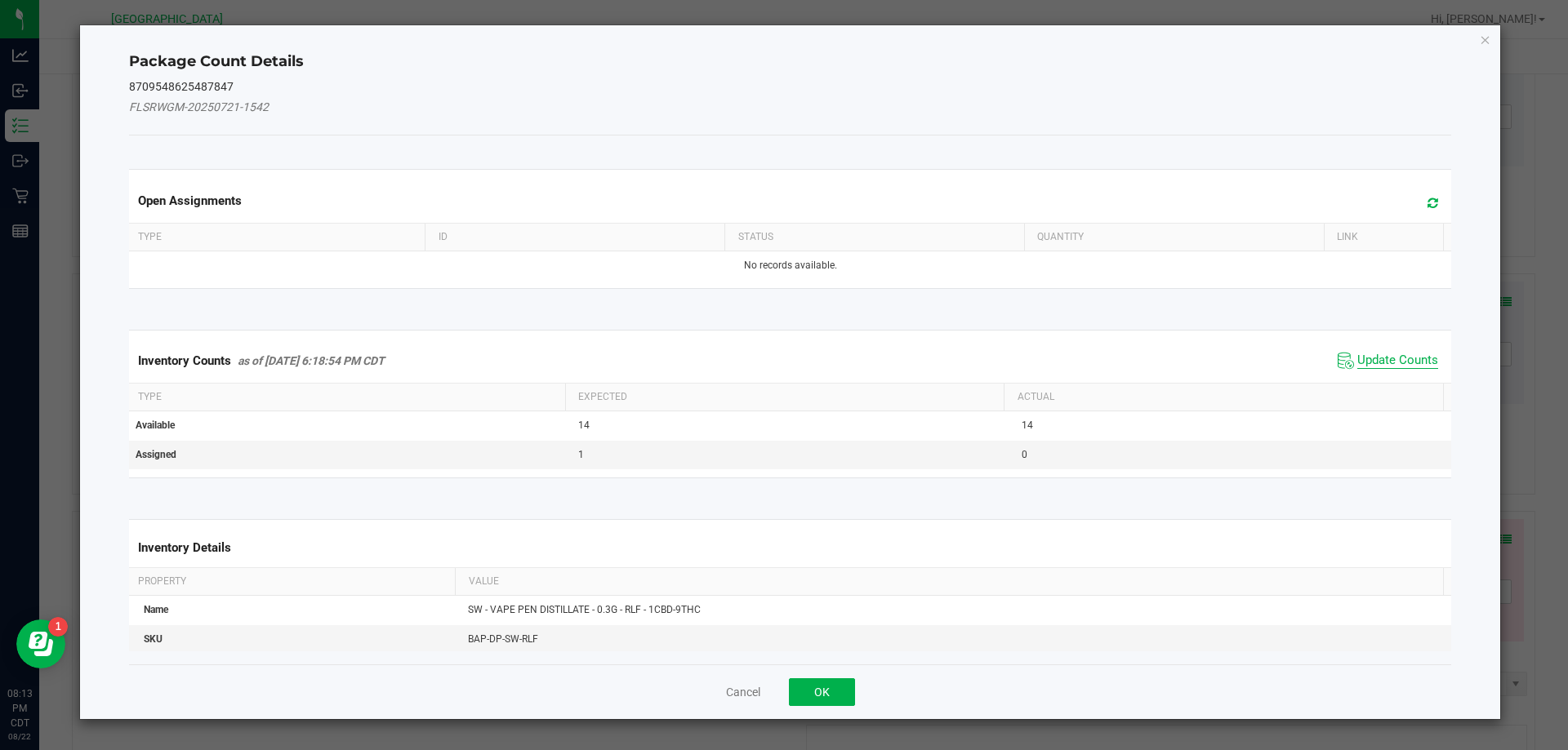
click at [1366, 355] on span "Update Counts" at bounding box center [1398, 361] width 81 height 16
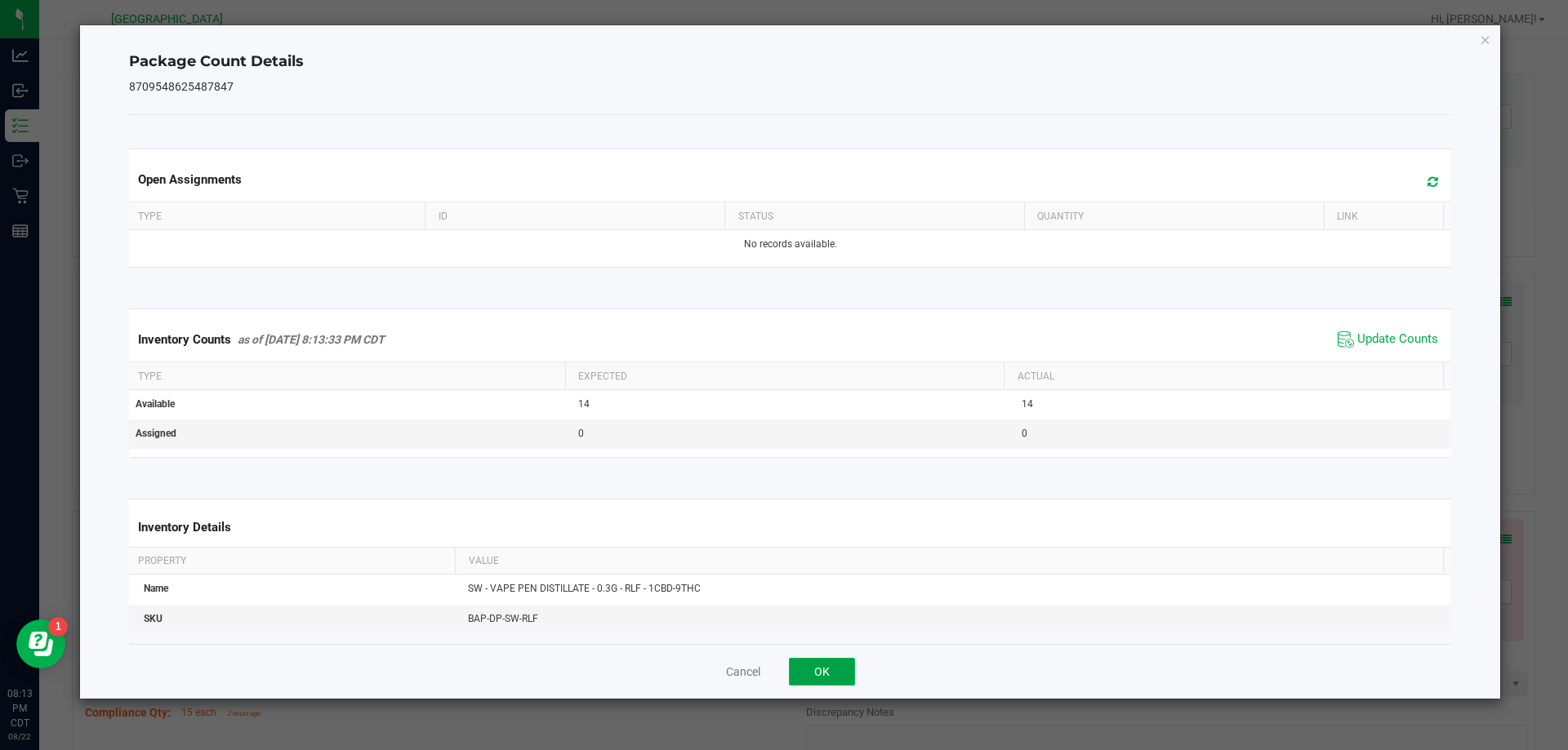
click at [831, 671] on button "OK" at bounding box center [822, 672] width 66 height 27
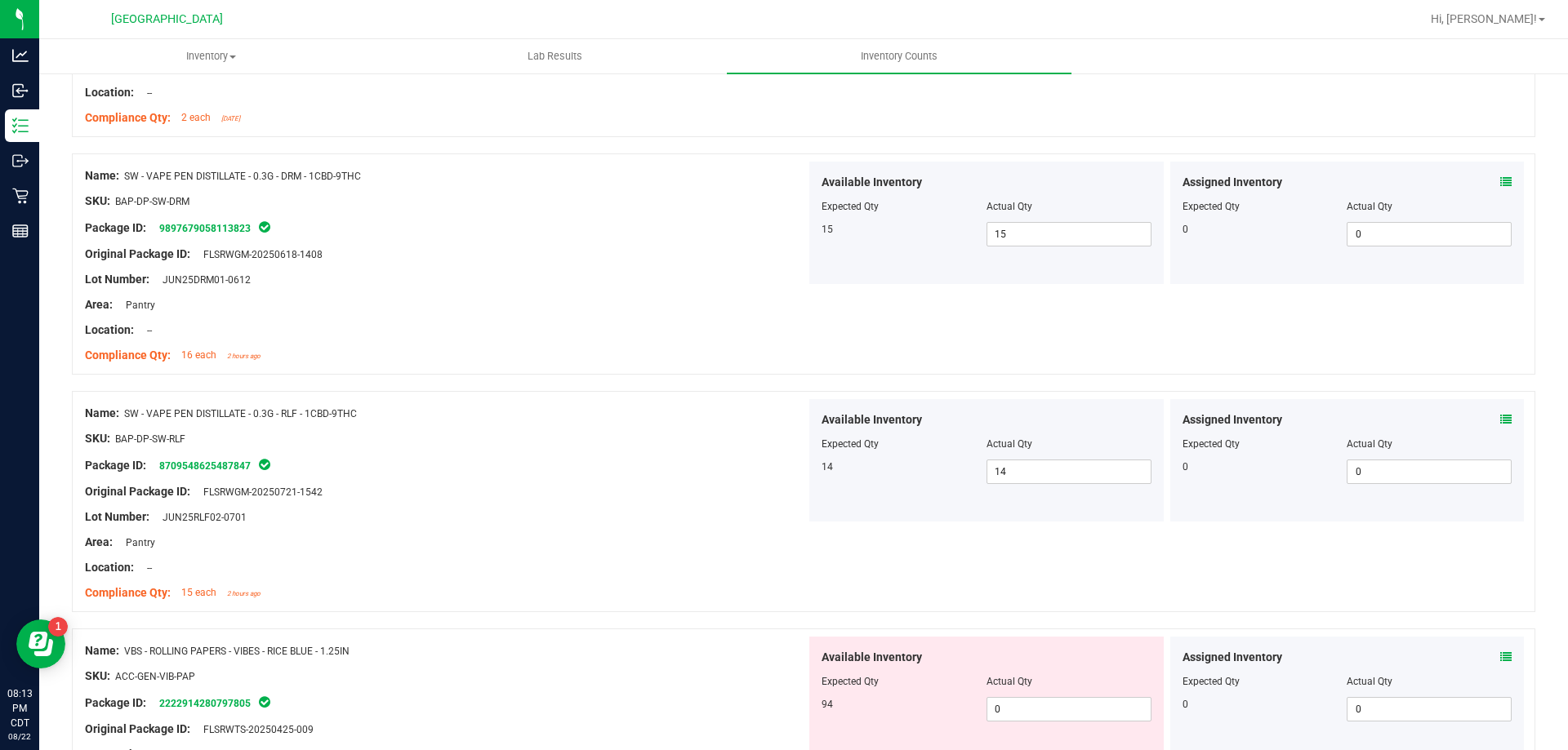
scroll to position [2613, 0]
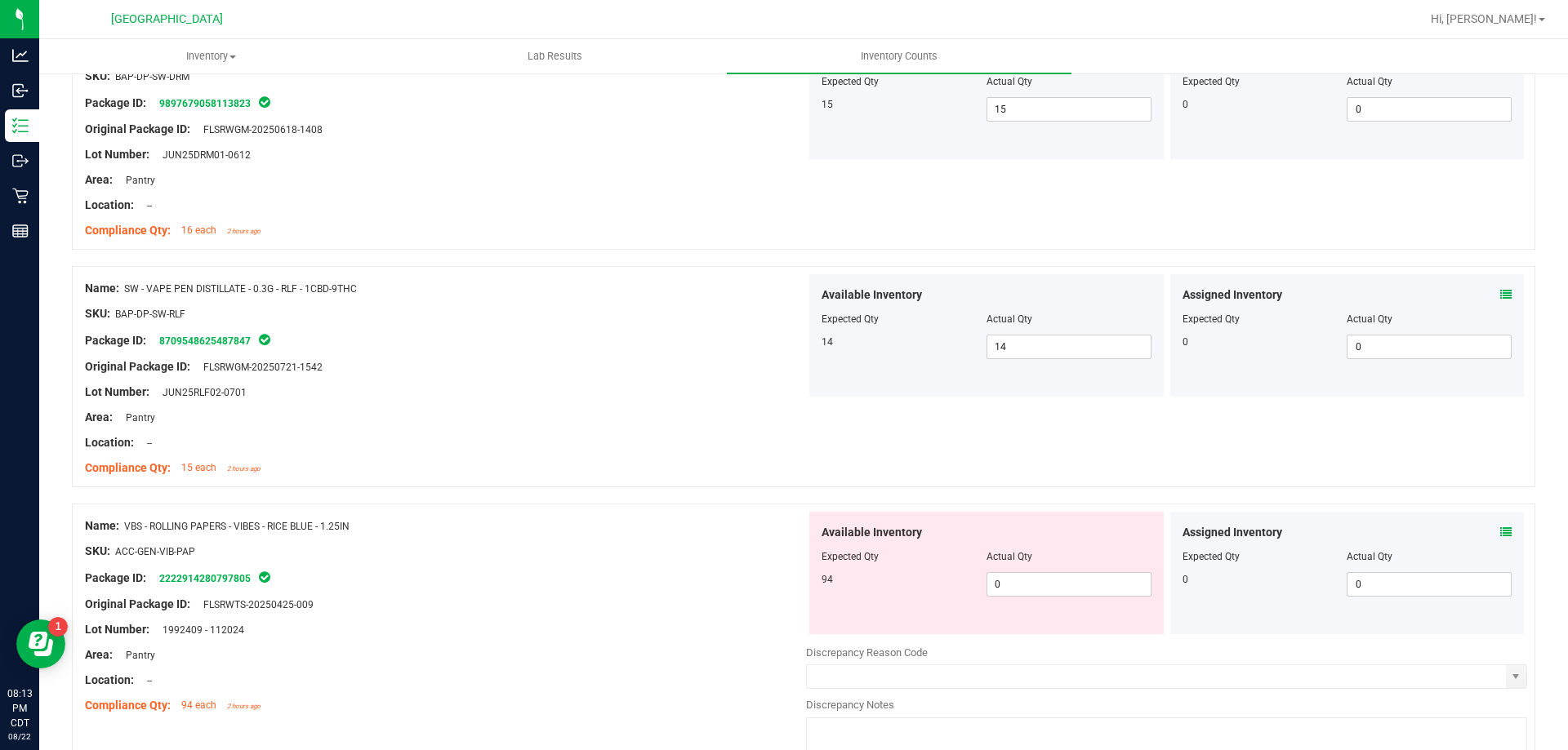
click at [1500, 533] on icon at bounding box center [1506, 532] width 11 height 11
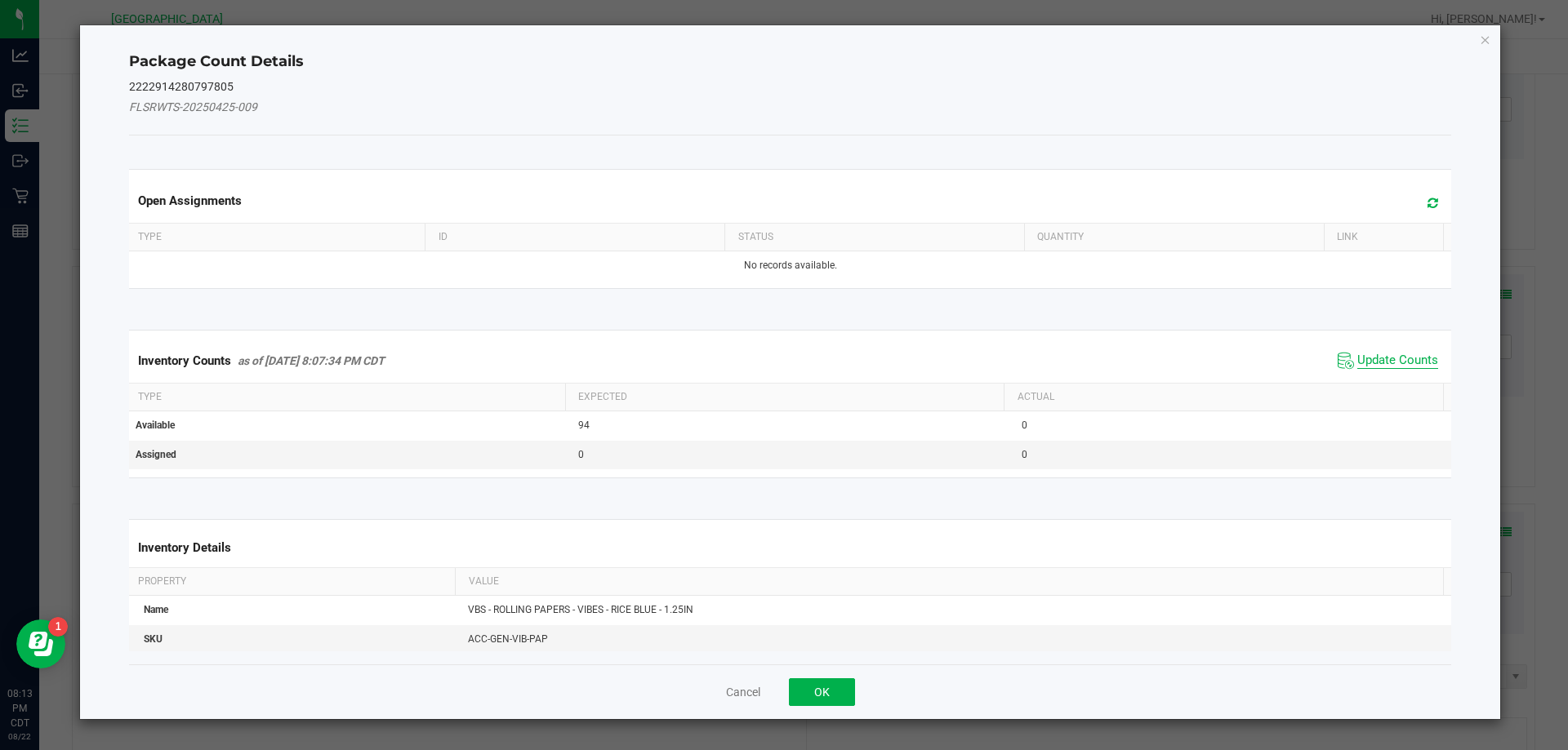
click at [1392, 364] on span "Update Counts" at bounding box center [1398, 361] width 81 height 16
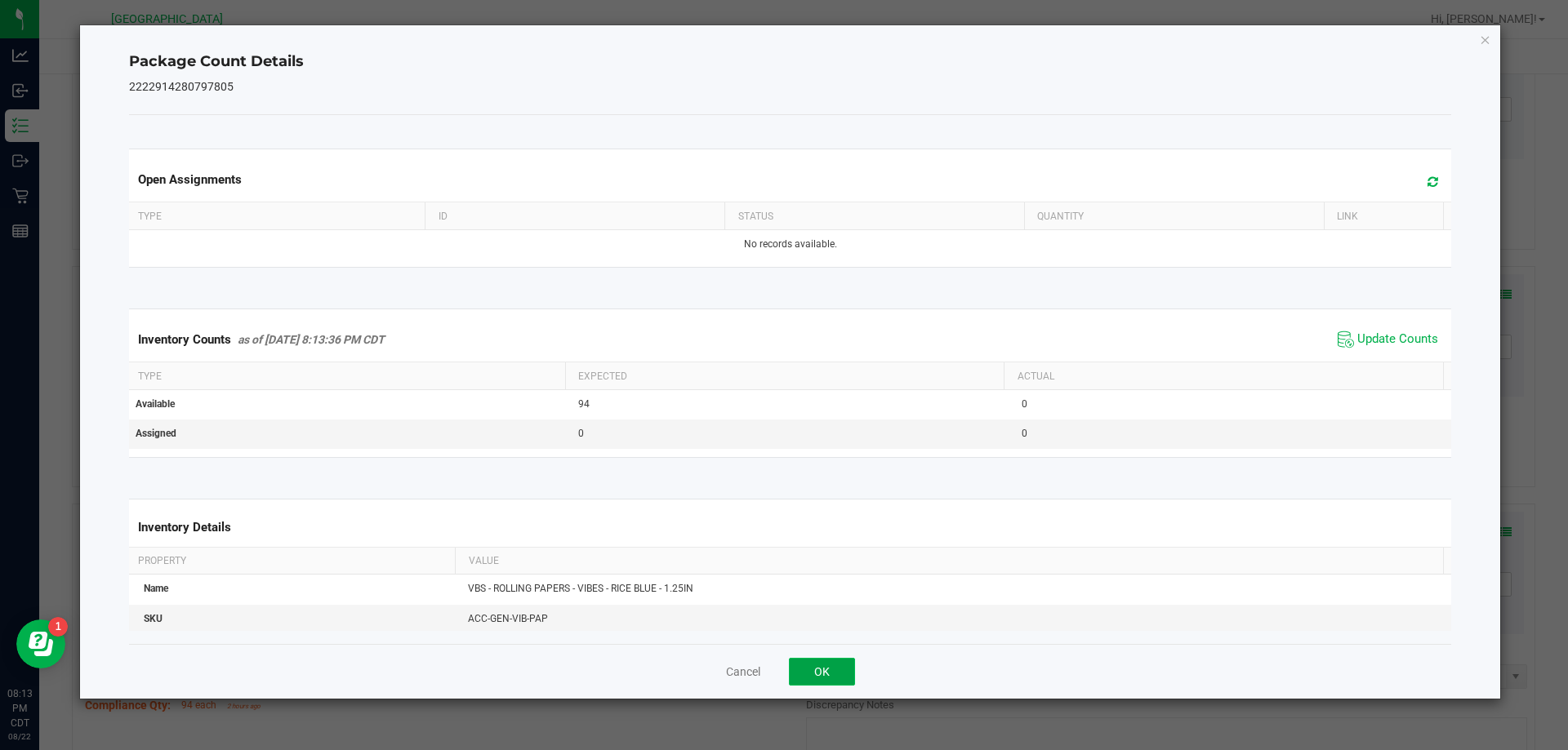
click at [825, 661] on button "OK" at bounding box center [822, 672] width 66 height 27
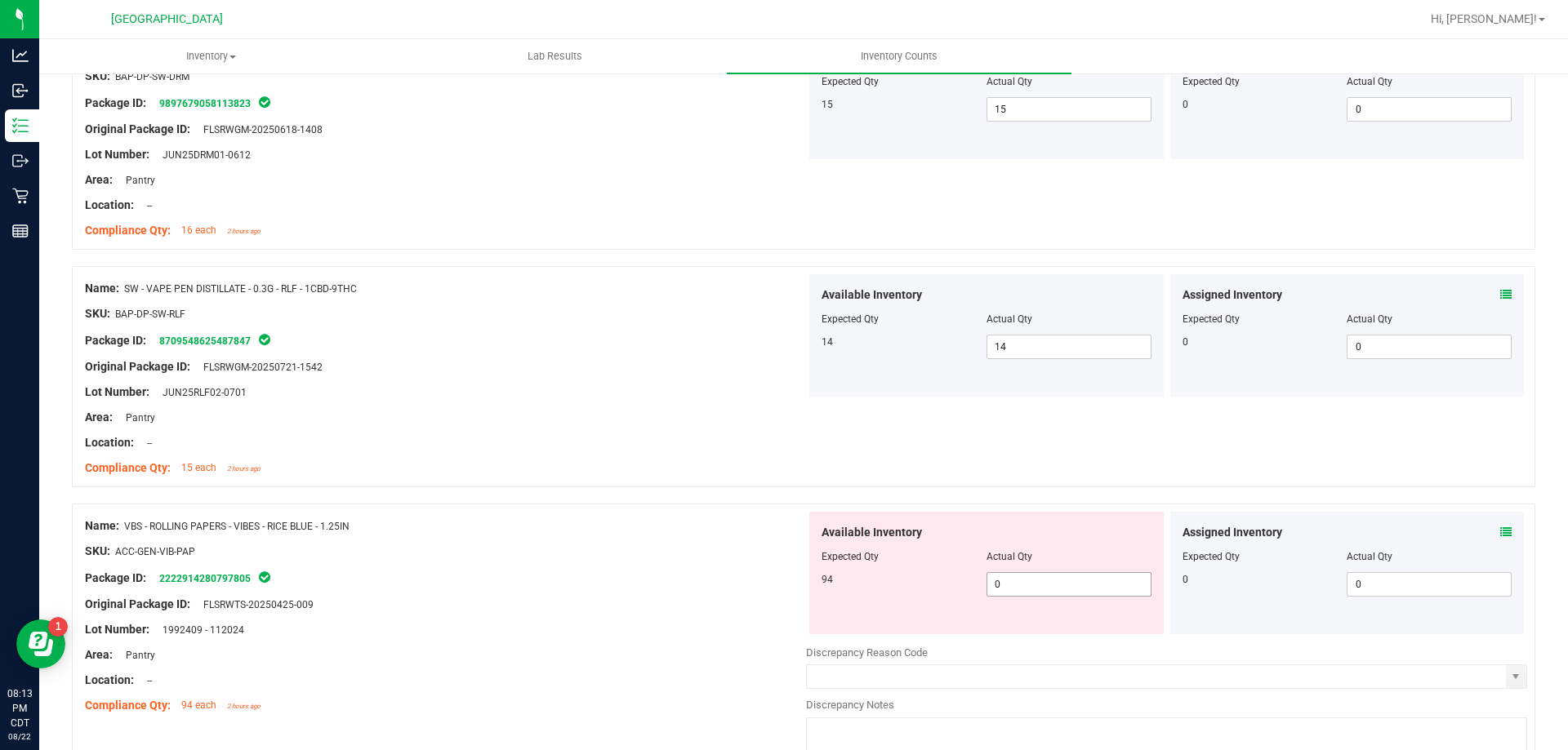
click at [1030, 584] on span "0 0" at bounding box center [1069, 584] width 165 height 25
click at [1030, 584] on input "0" at bounding box center [1069, 584] width 164 height 23
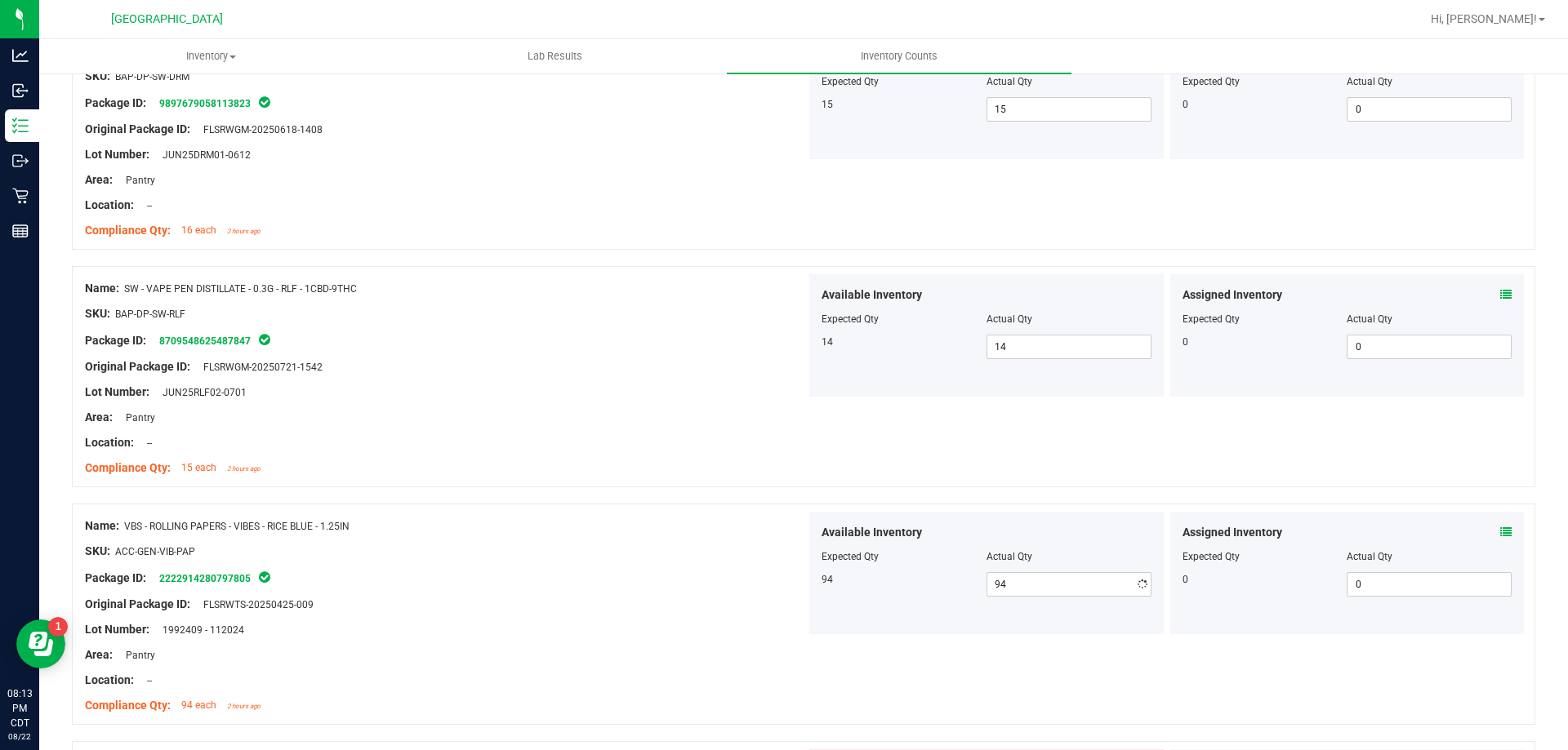
click at [715, 556] on div "SKU: ACC-GEN-VIB-PAP" at bounding box center [446, 552] width 721 height 17
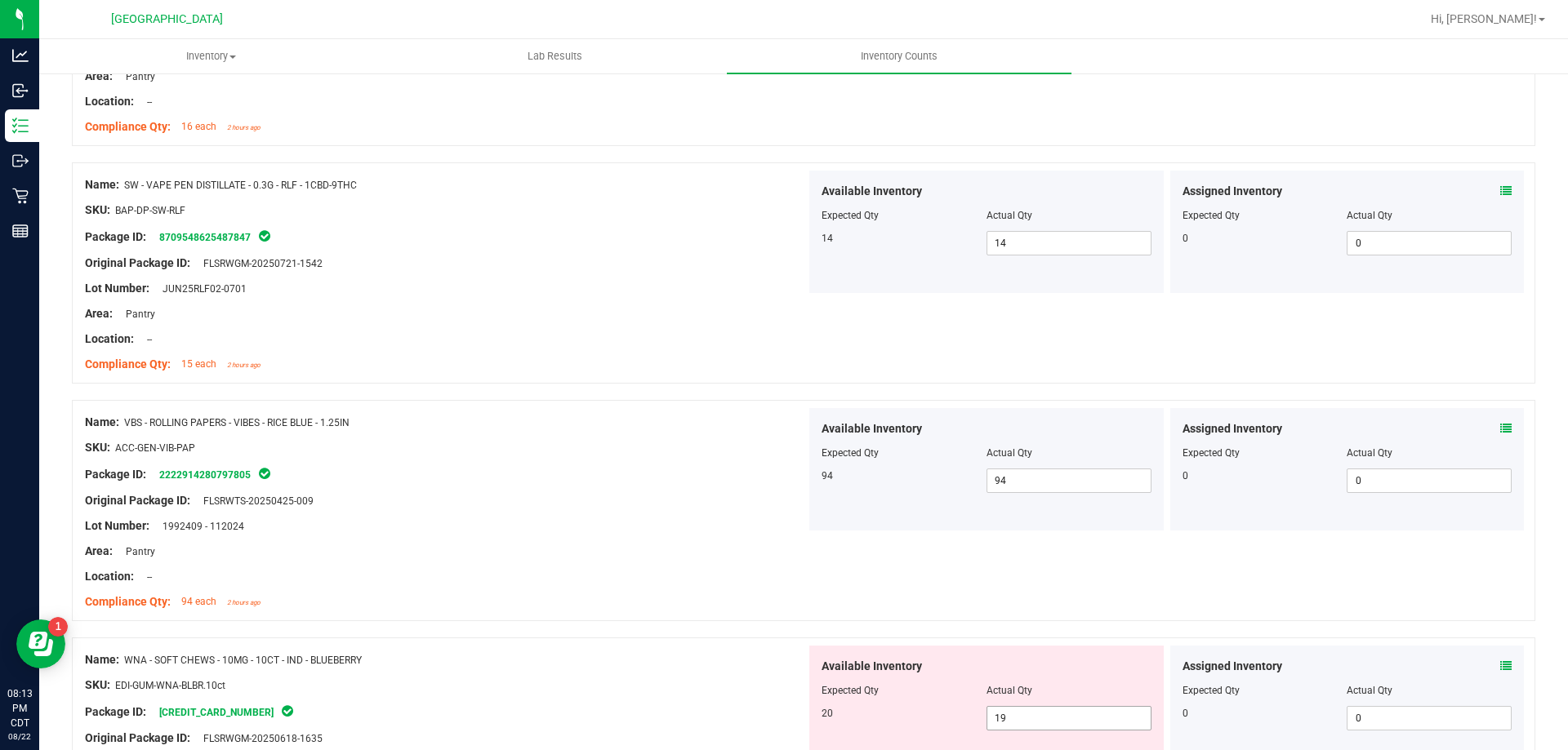
scroll to position [2940, 0]
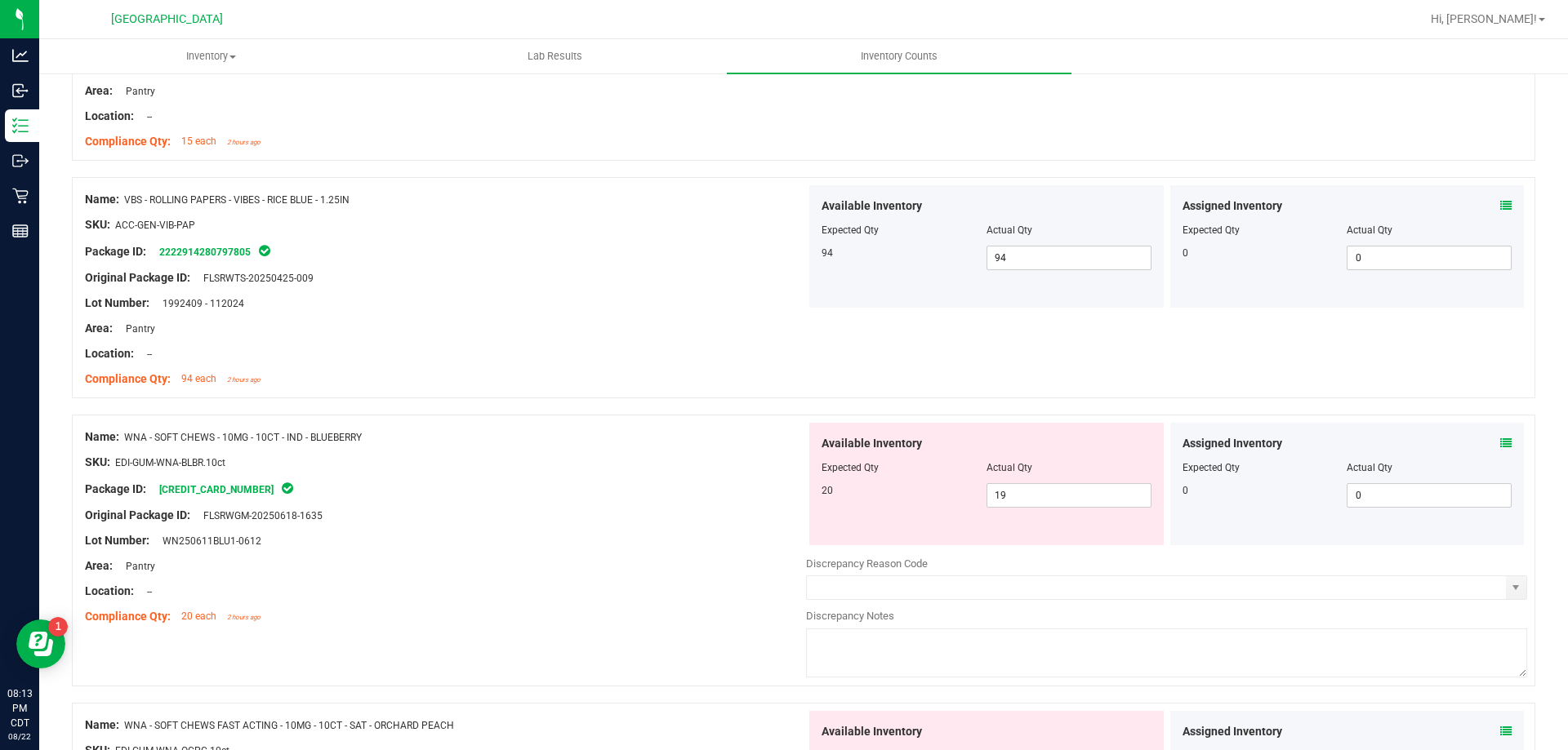
click at [1486, 444] on div "Assigned Inventory" at bounding box center [1348, 444] width 330 height 17
click at [1487, 444] on div "Assigned Inventory" at bounding box center [1348, 444] width 330 height 17
click at [1500, 444] on icon at bounding box center [1506, 444] width 11 height 11
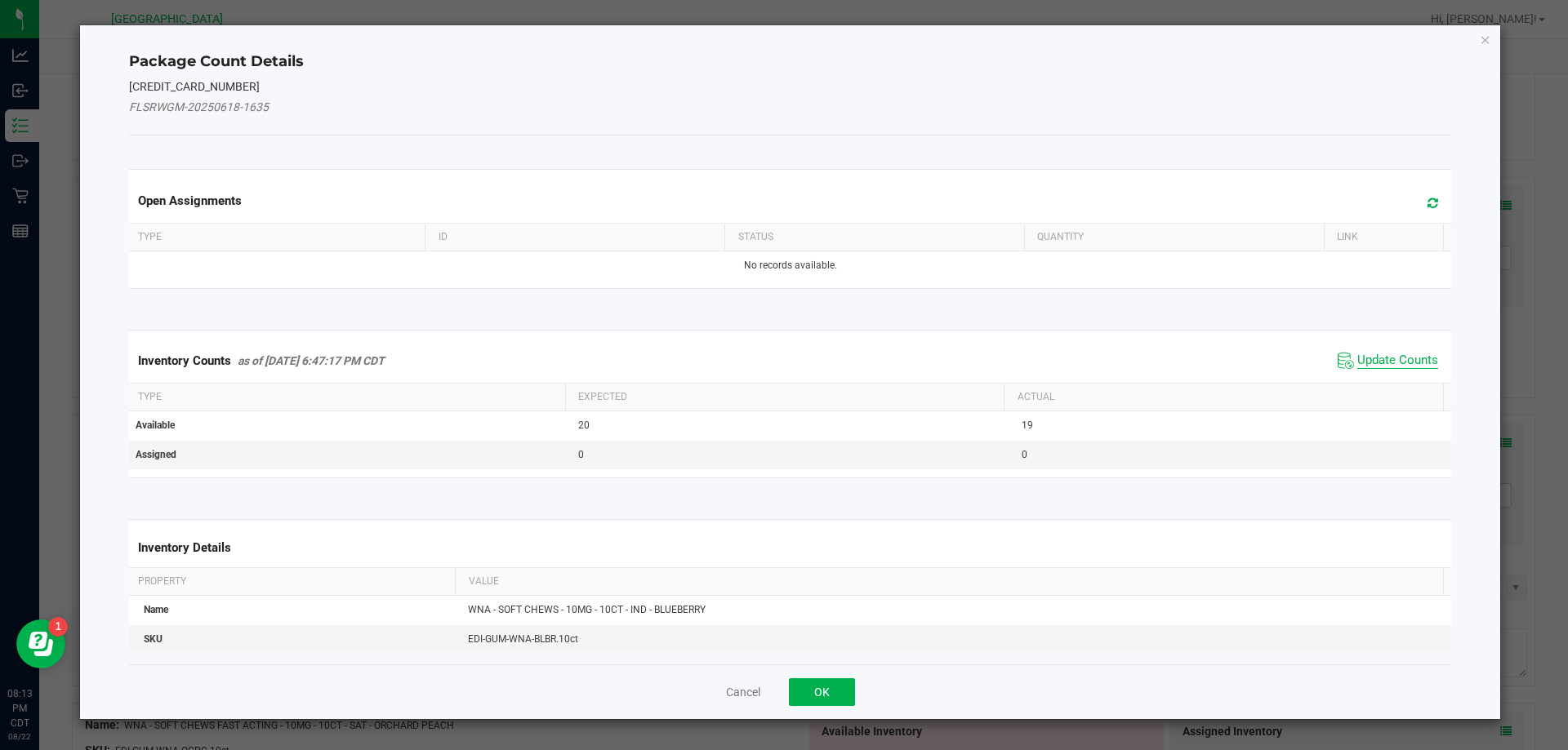
click at [1364, 357] on span "Update Counts" at bounding box center [1398, 361] width 81 height 16
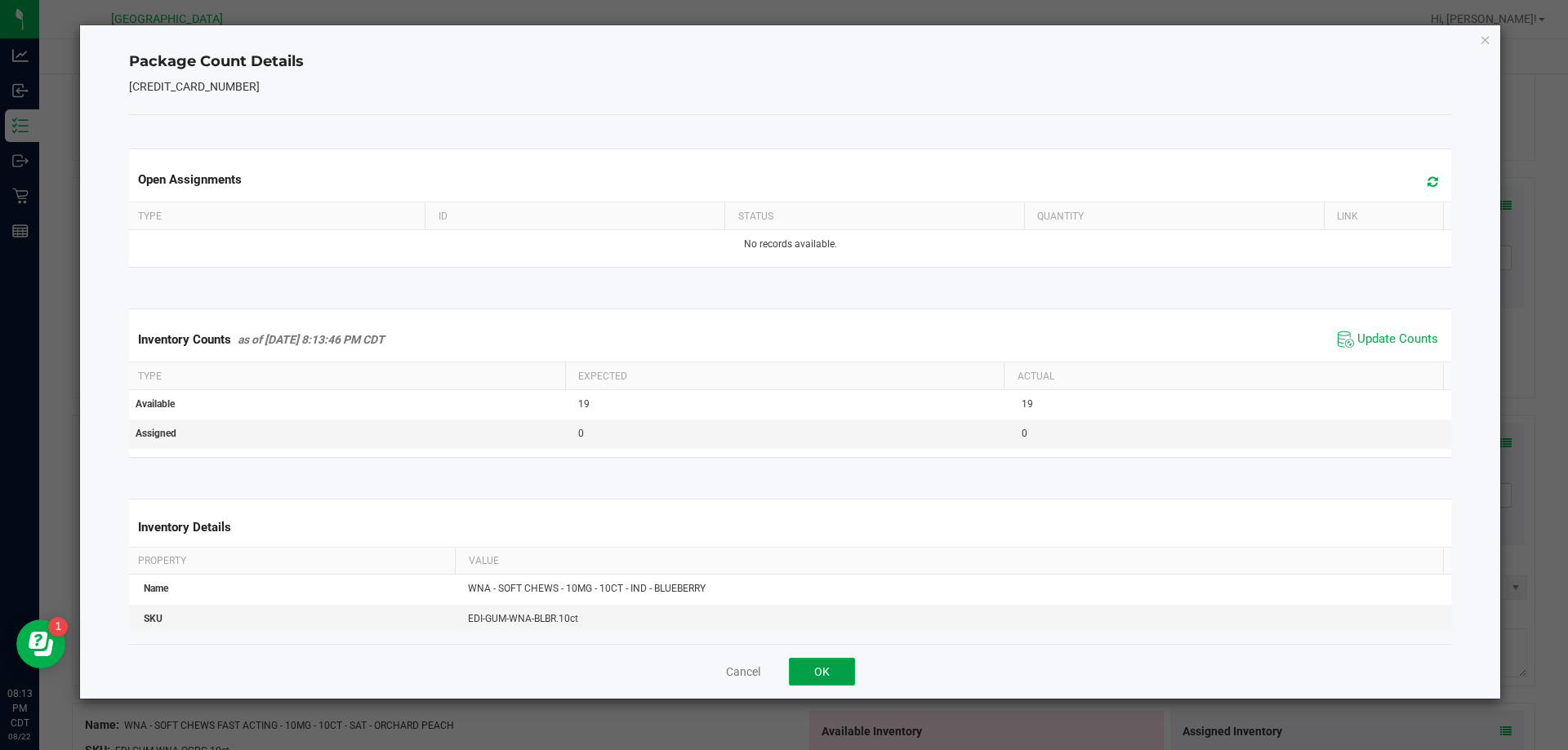
click at [821, 684] on button "OK" at bounding box center [822, 672] width 66 height 27
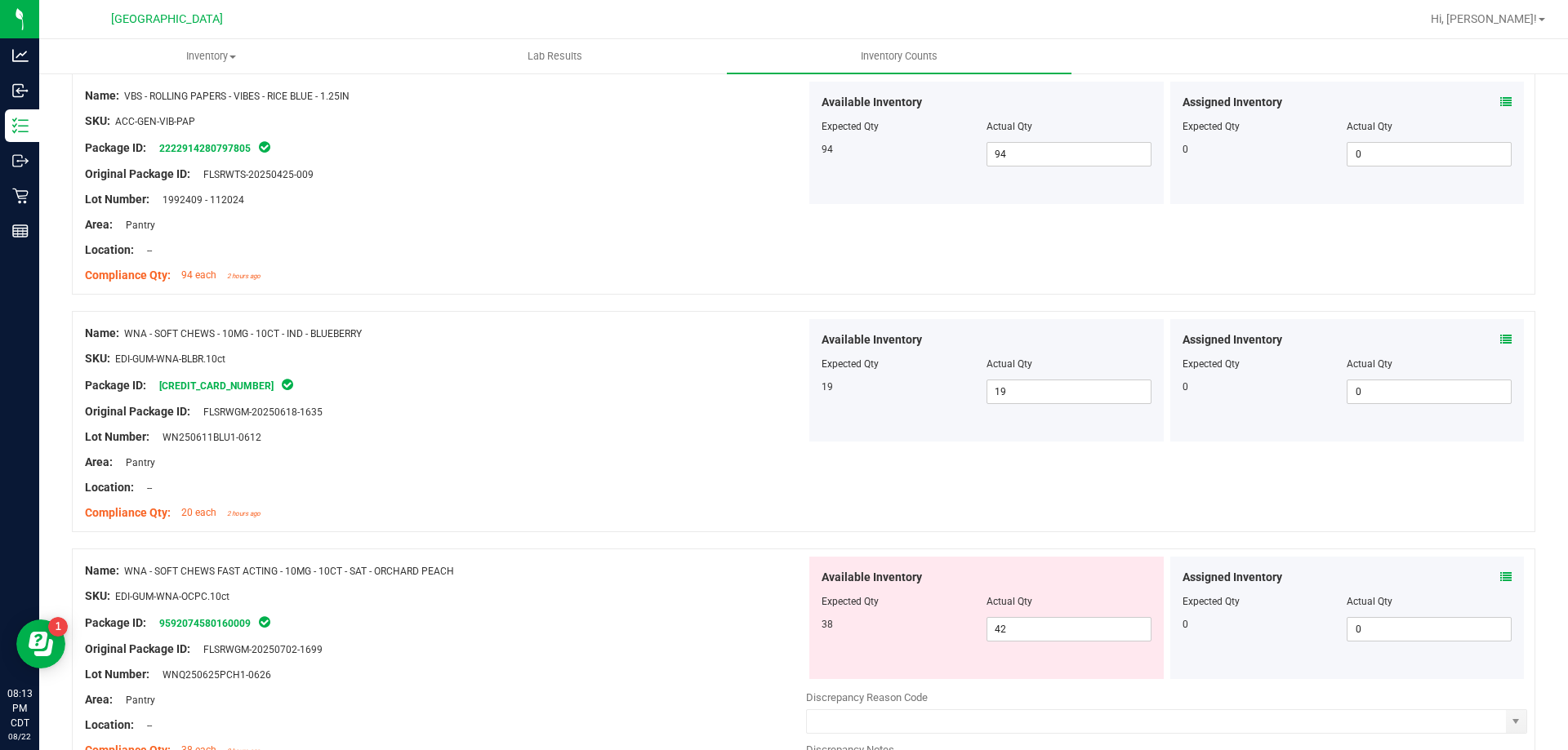
scroll to position [3102, 0]
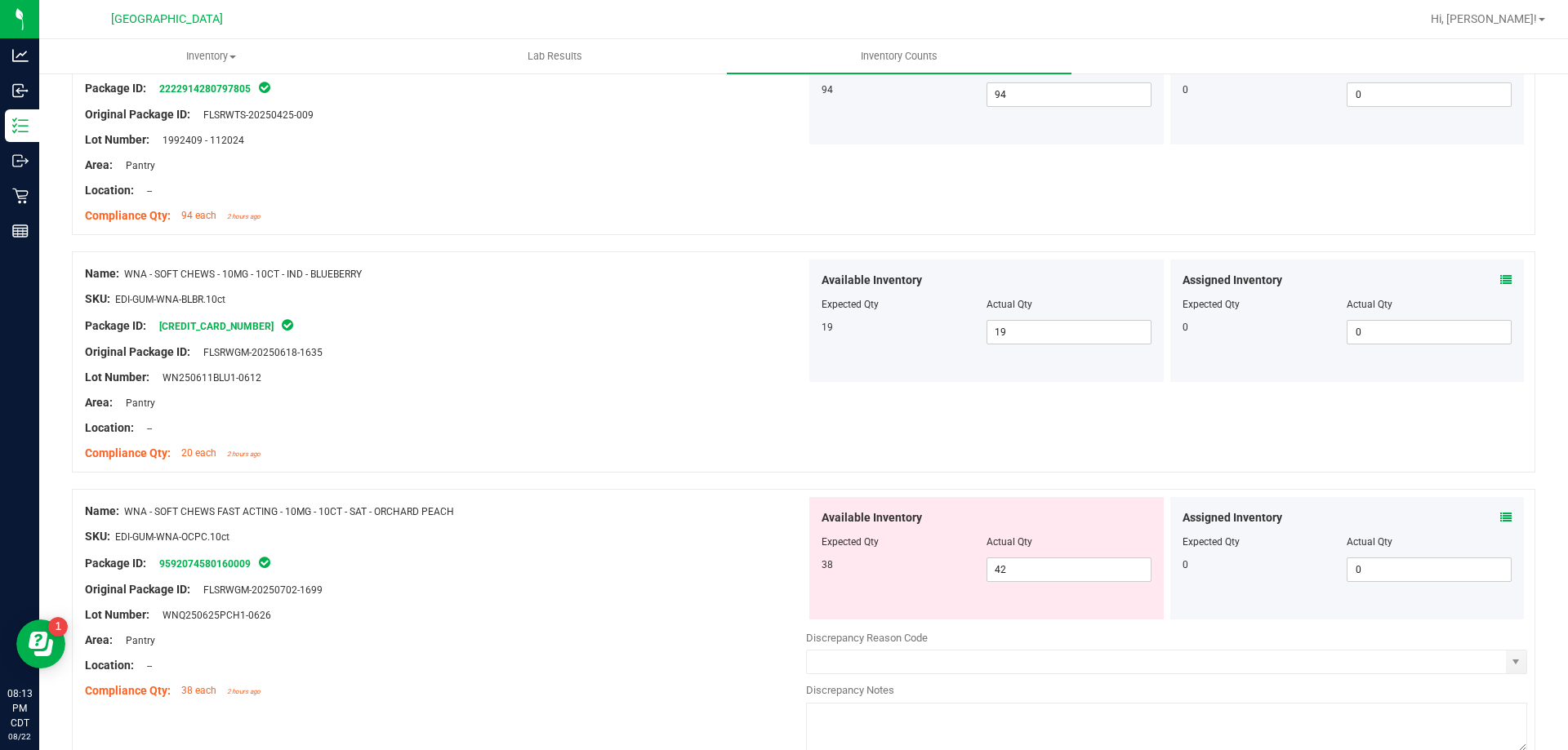
click at [1500, 519] on icon at bounding box center [1506, 518] width 11 height 11
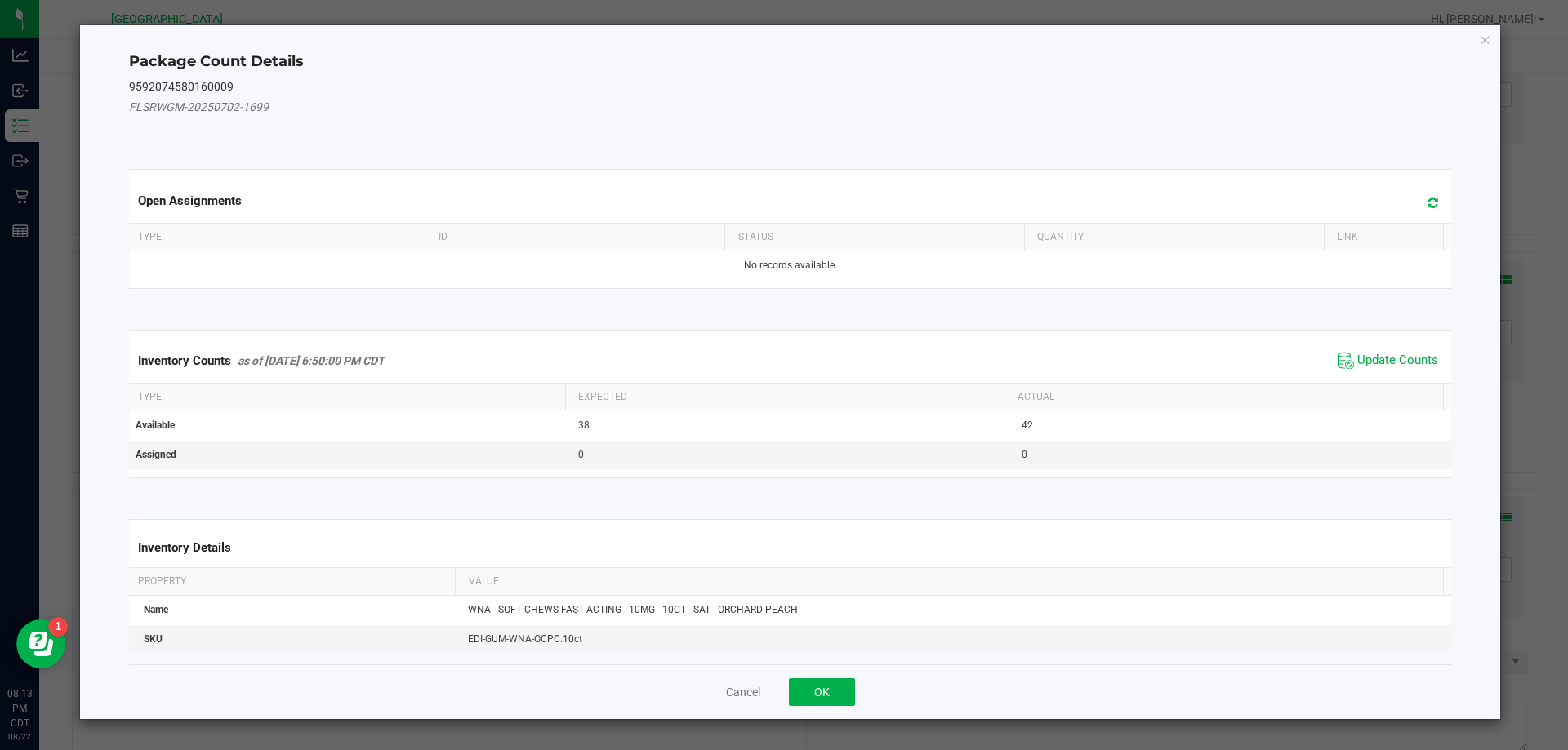
drag, startPoint x: 1397, startPoint y: 360, endPoint x: 1328, endPoint y: 408, distance: 84.1
click at [1396, 359] on span "Update Counts" at bounding box center [1398, 361] width 81 height 16
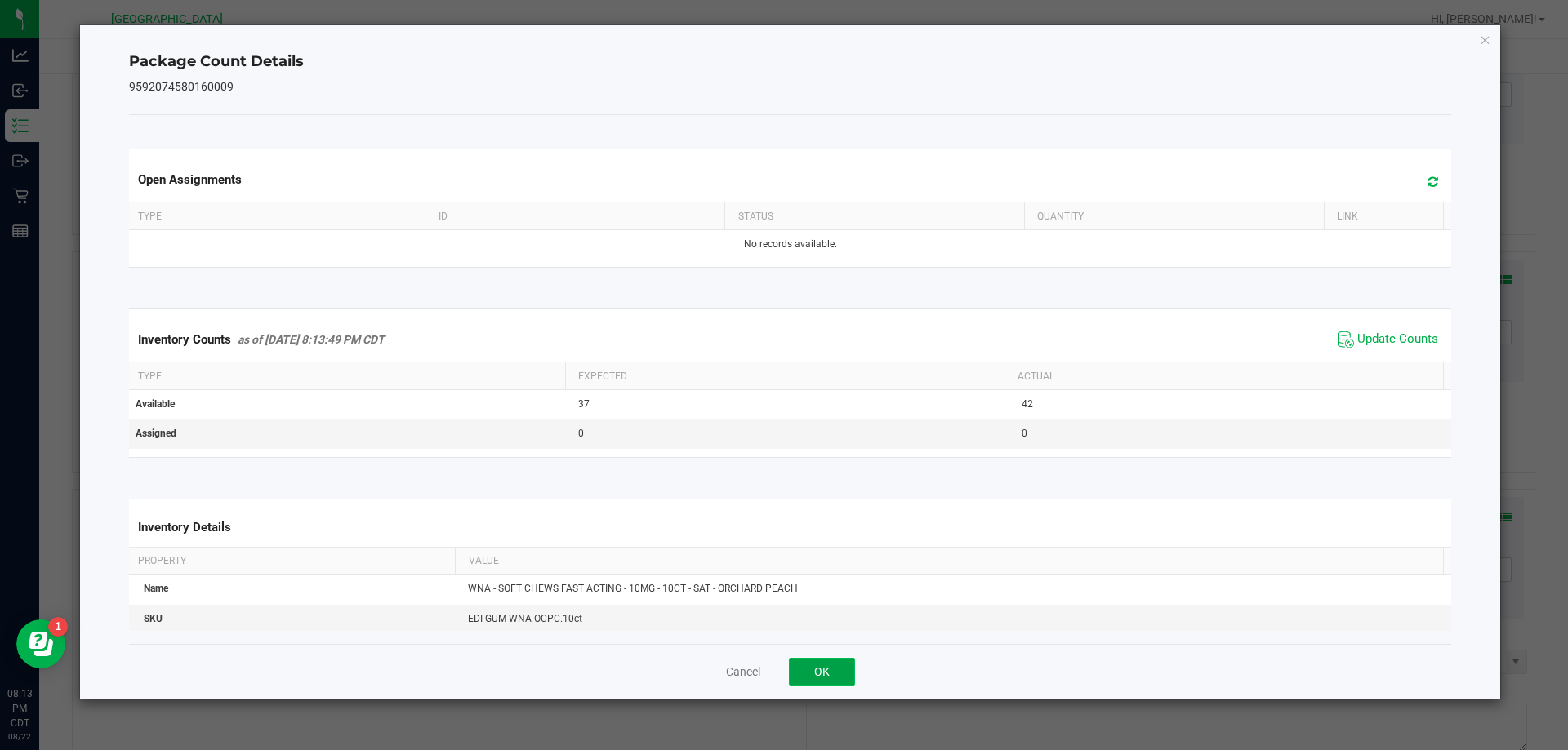
click at [822, 677] on button "OK" at bounding box center [822, 672] width 66 height 27
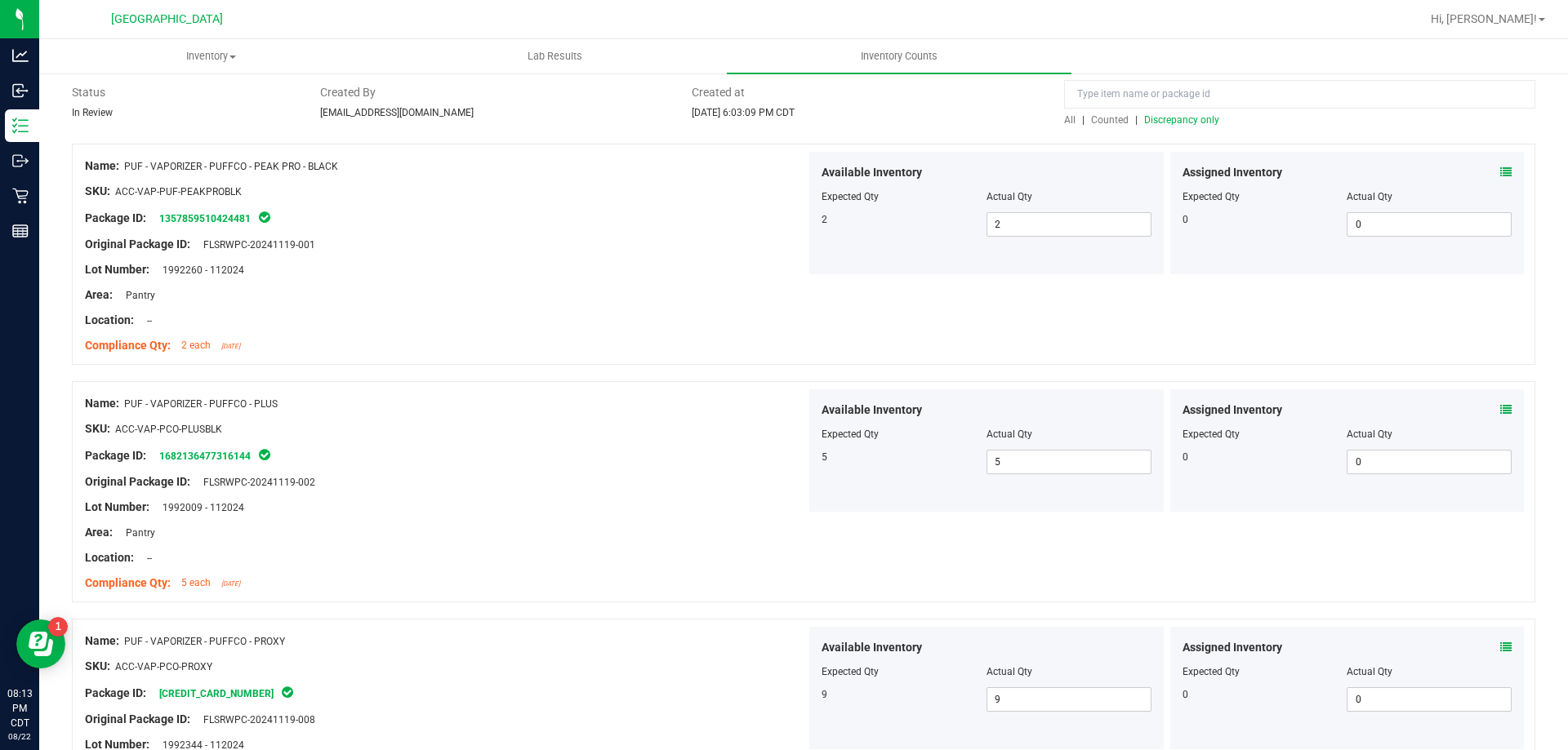
scroll to position [0, 0]
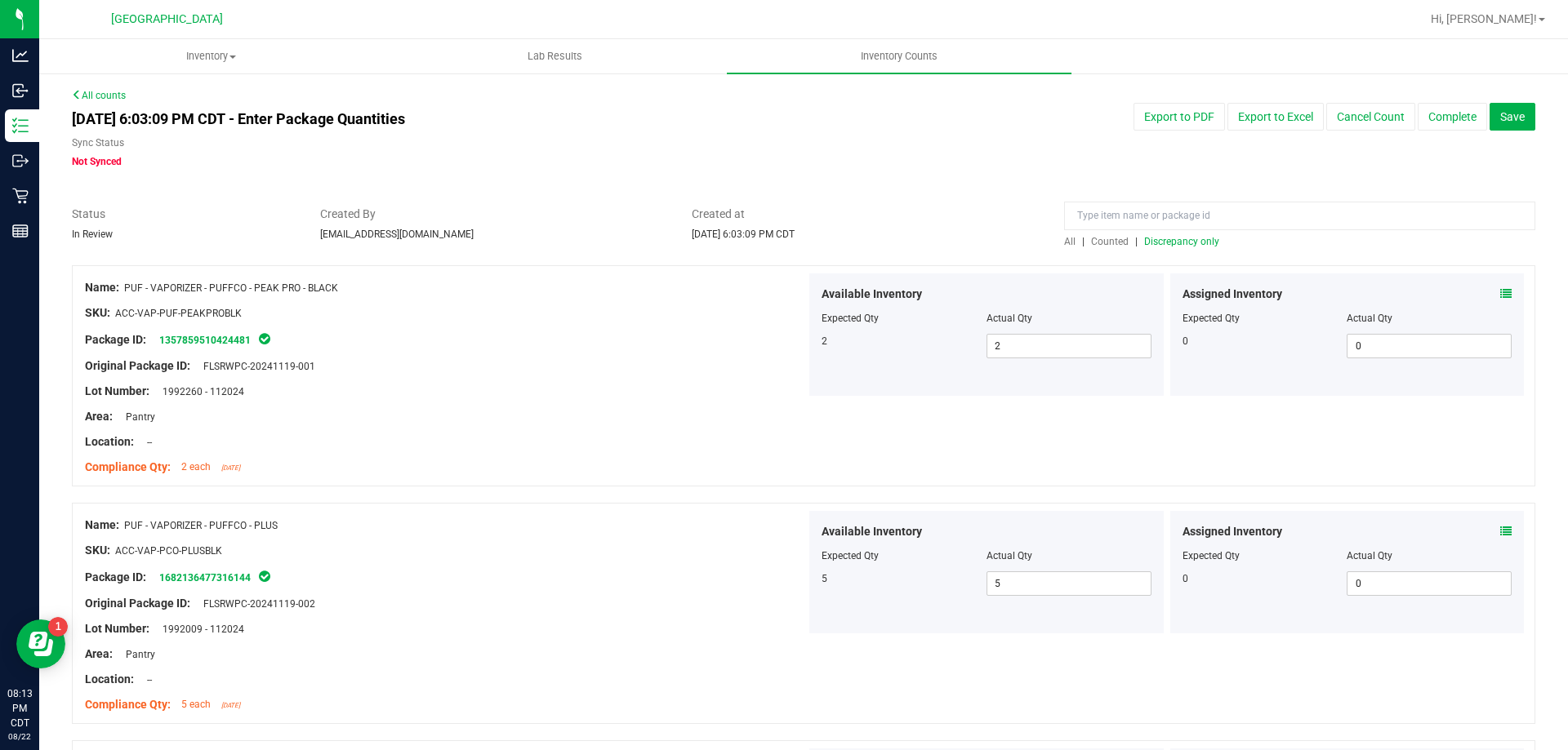
click at [1184, 242] on span "Discrepancy only" at bounding box center [1182, 241] width 75 height 11
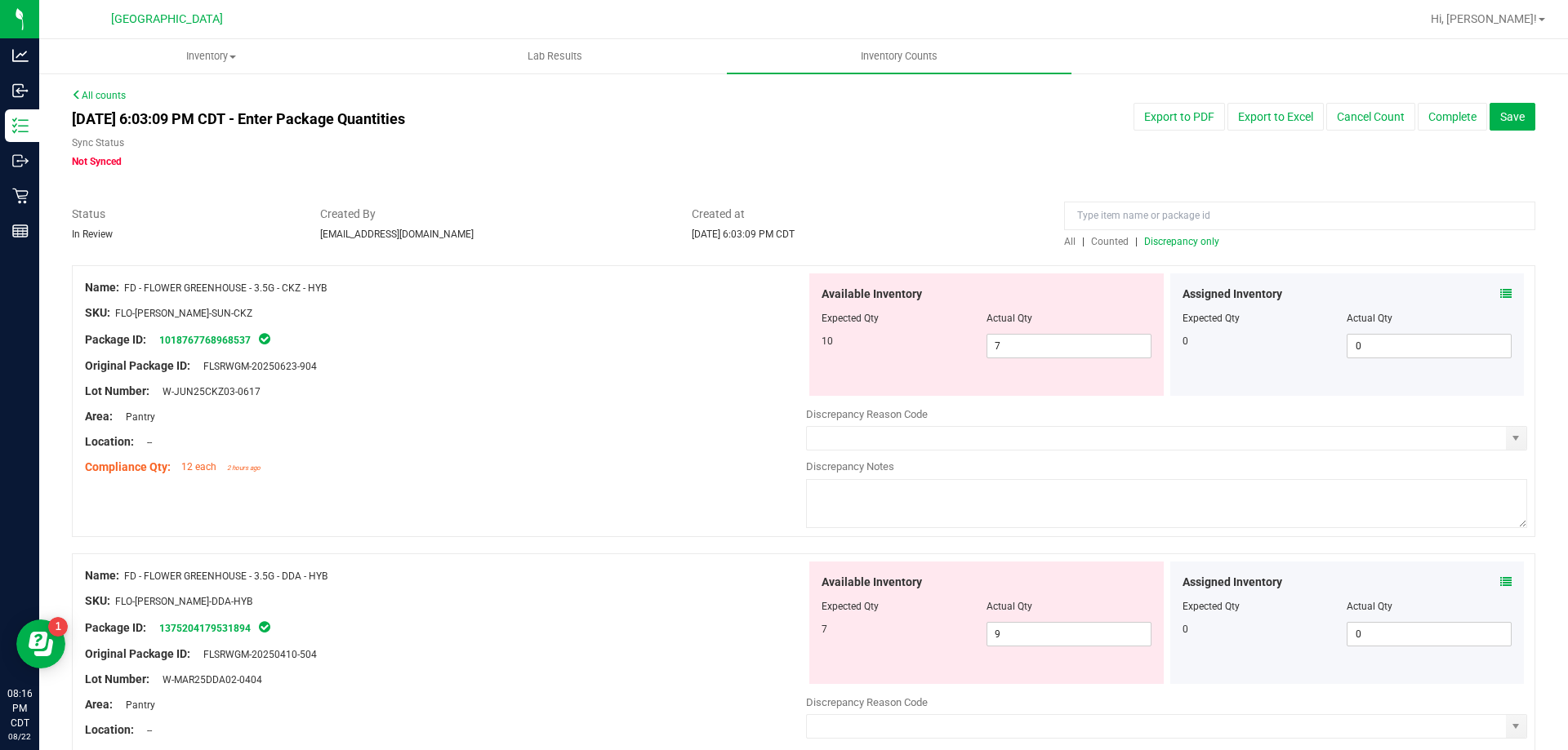
click at [1500, 290] on icon at bounding box center [1506, 294] width 11 height 11
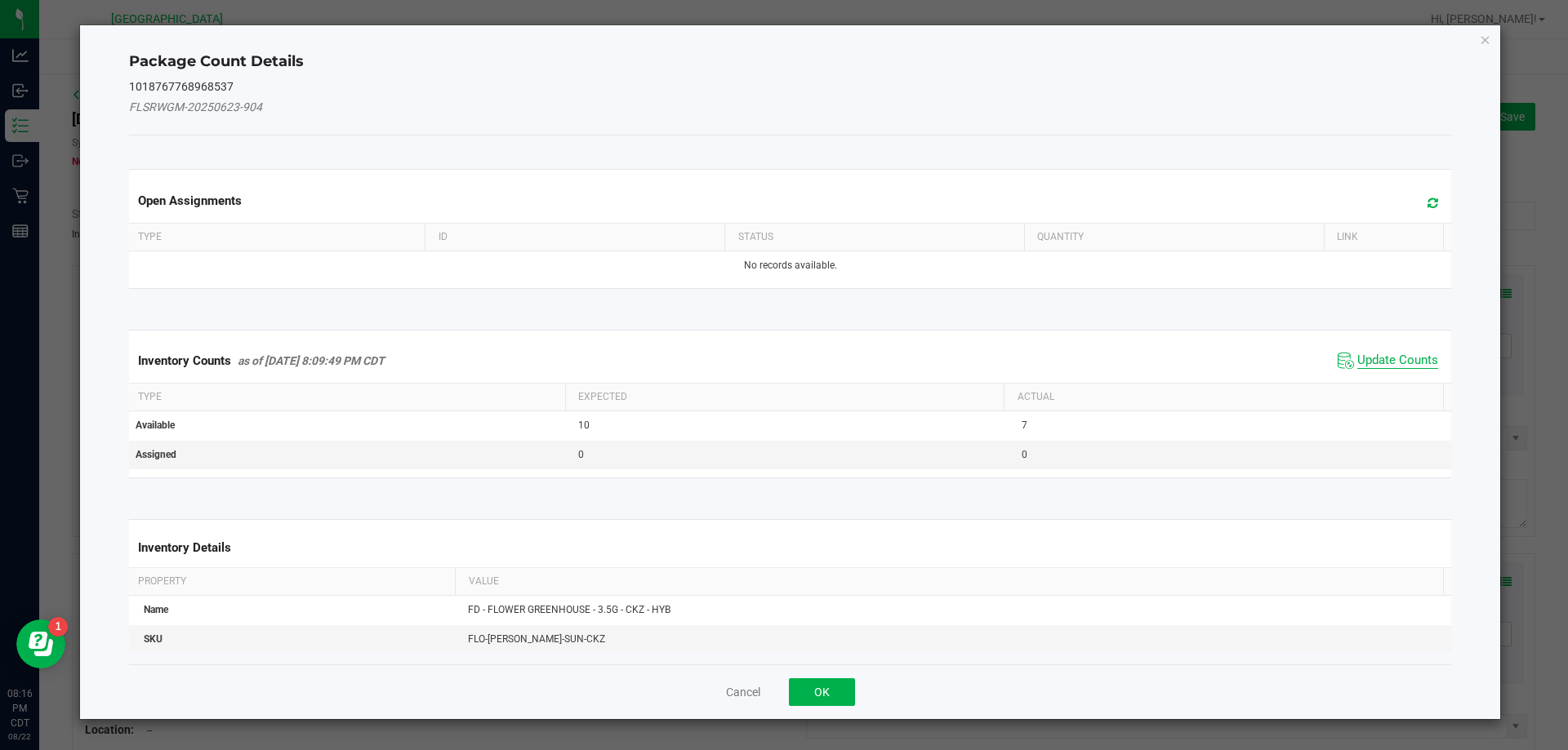
click at [1363, 366] on span "Update Counts" at bounding box center [1398, 361] width 81 height 16
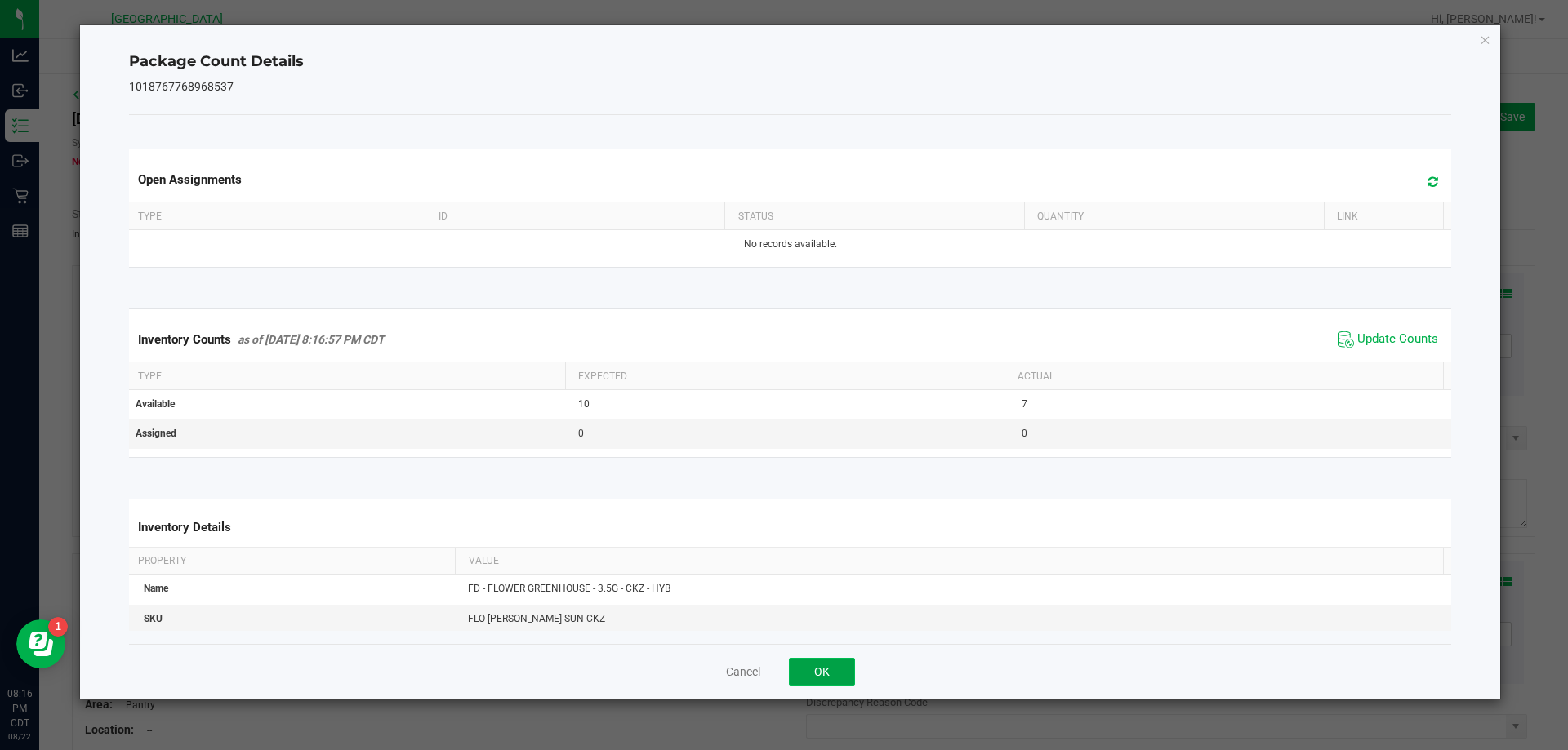
click at [828, 663] on button "OK" at bounding box center [822, 672] width 66 height 27
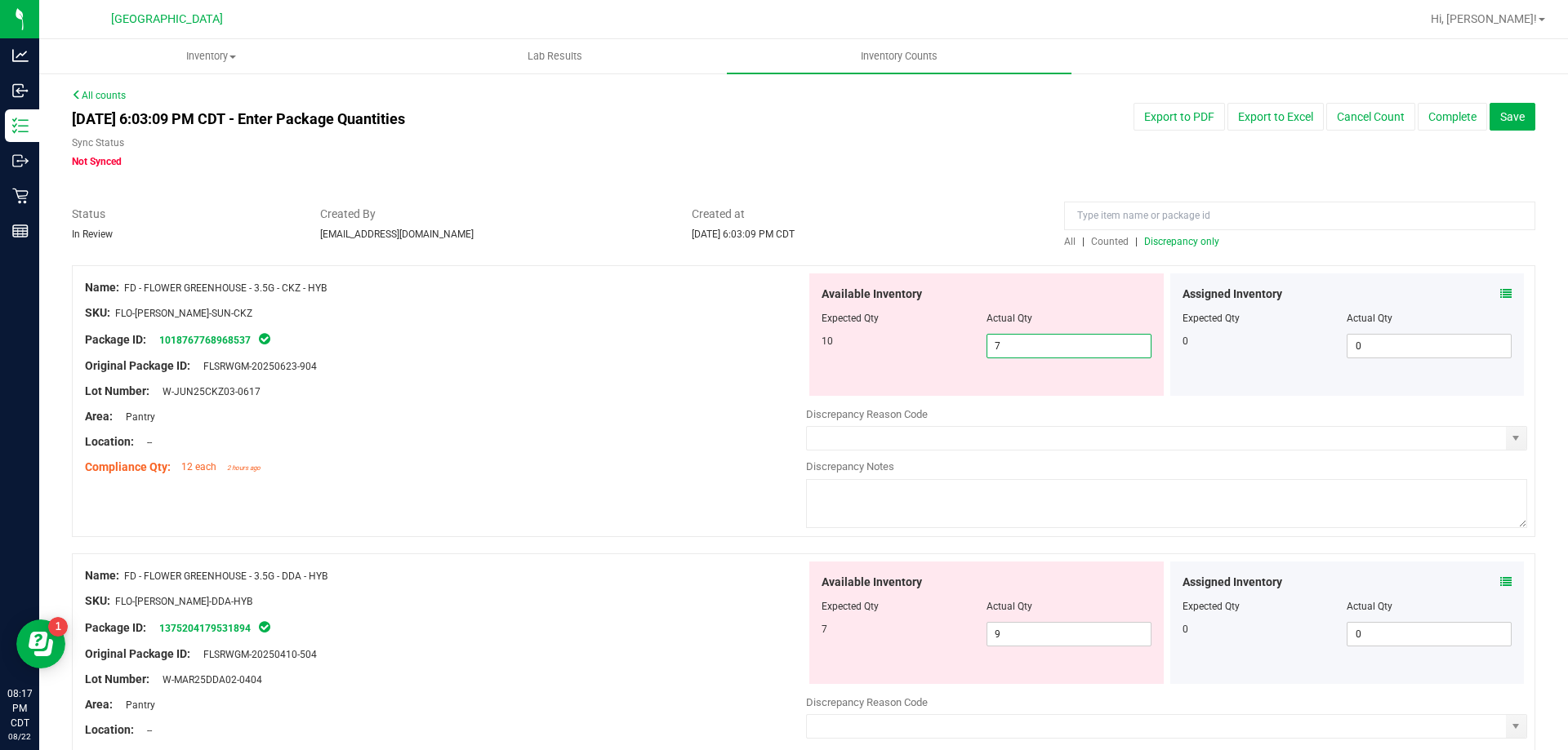
click at [1008, 344] on span "7 7" at bounding box center [1069, 346] width 165 height 25
click at [1008, 344] on input "7" at bounding box center [1069, 346] width 164 height 23
click at [746, 406] on div at bounding box center [446, 403] width 721 height 8
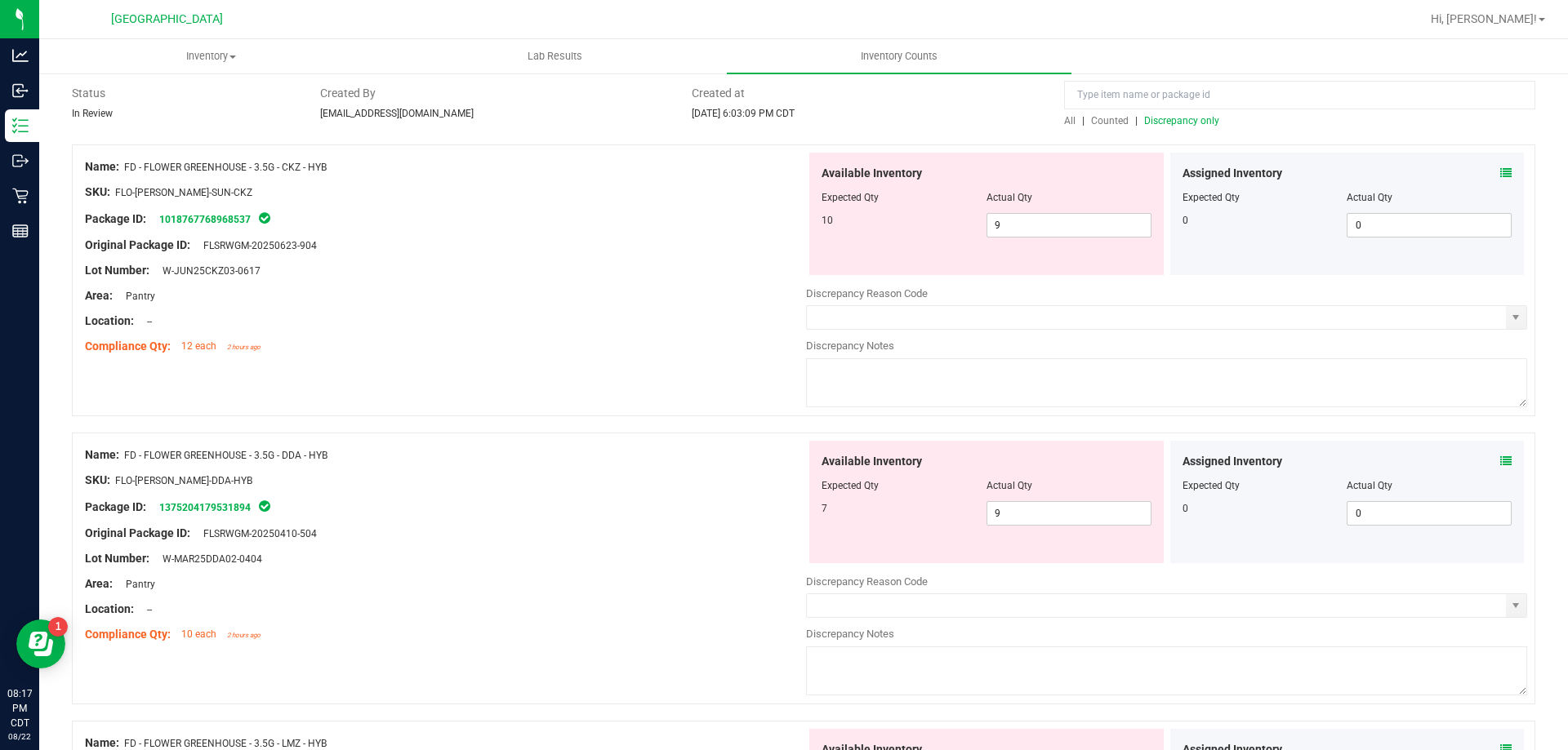
scroll to position [164, 0]
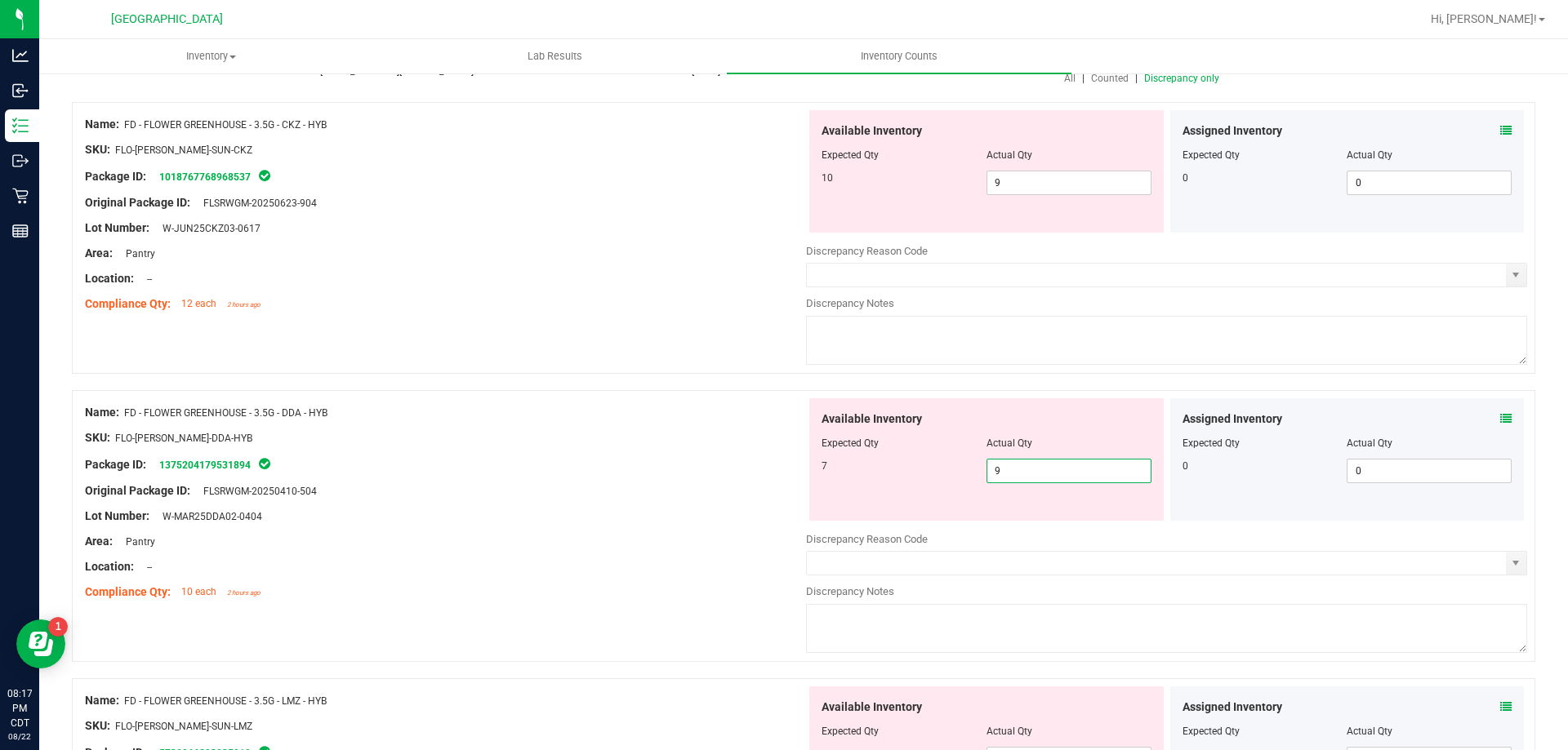
click at [991, 475] on span "9 9" at bounding box center [1069, 471] width 165 height 25
click at [991, 475] on input "9" at bounding box center [1069, 471] width 164 height 23
click at [739, 453] on div at bounding box center [446, 450] width 721 height 8
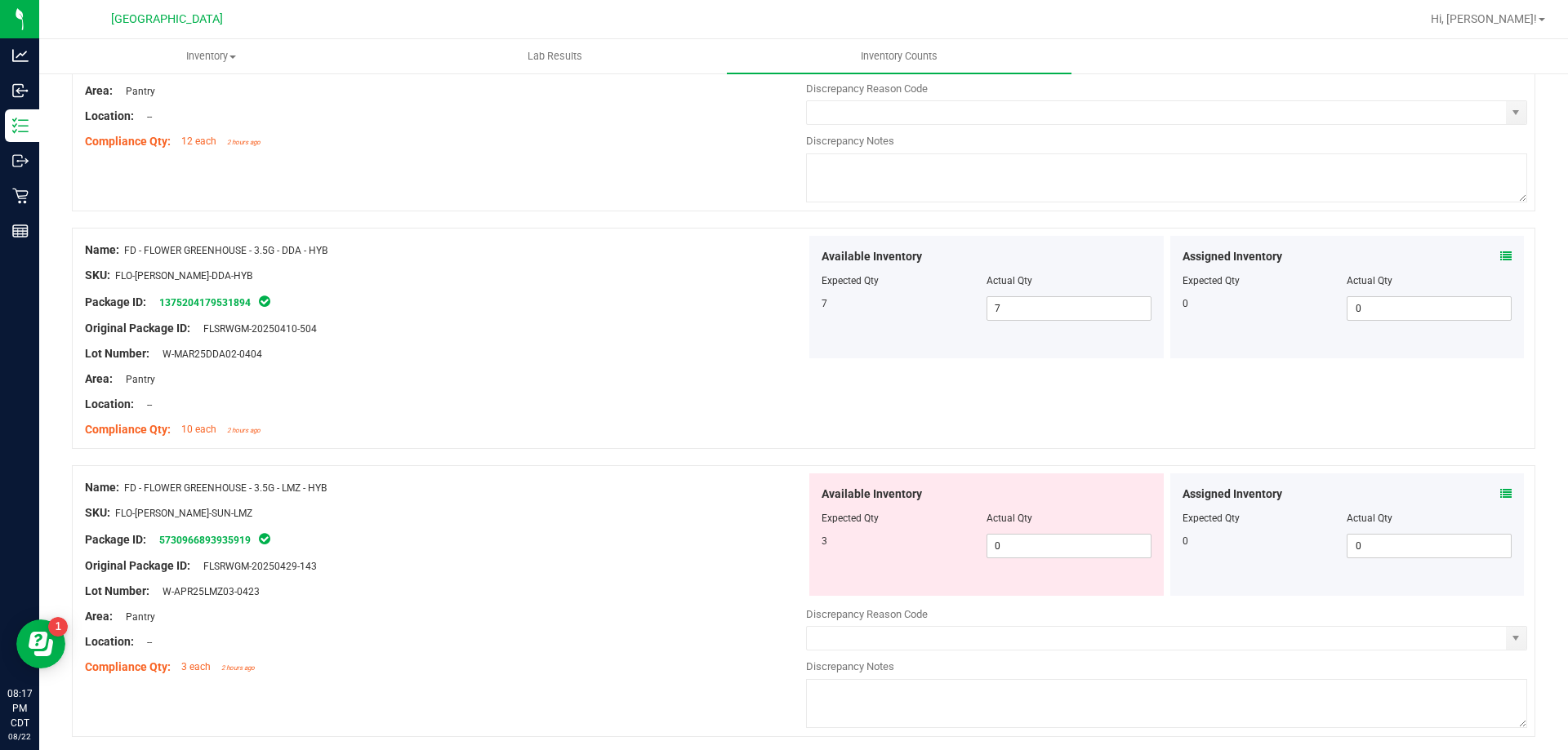
scroll to position [327, 0]
click at [1041, 552] on span "0 0" at bounding box center [1069, 545] width 165 height 25
click at [1038, 551] on input "0" at bounding box center [1069, 545] width 164 height 23
click at [665, 480] on div "Name: FD - FLOWER GREENHOUSE - 3.5G - LMZ - HYB" at bounding box center [446, 487] width 721 height 17
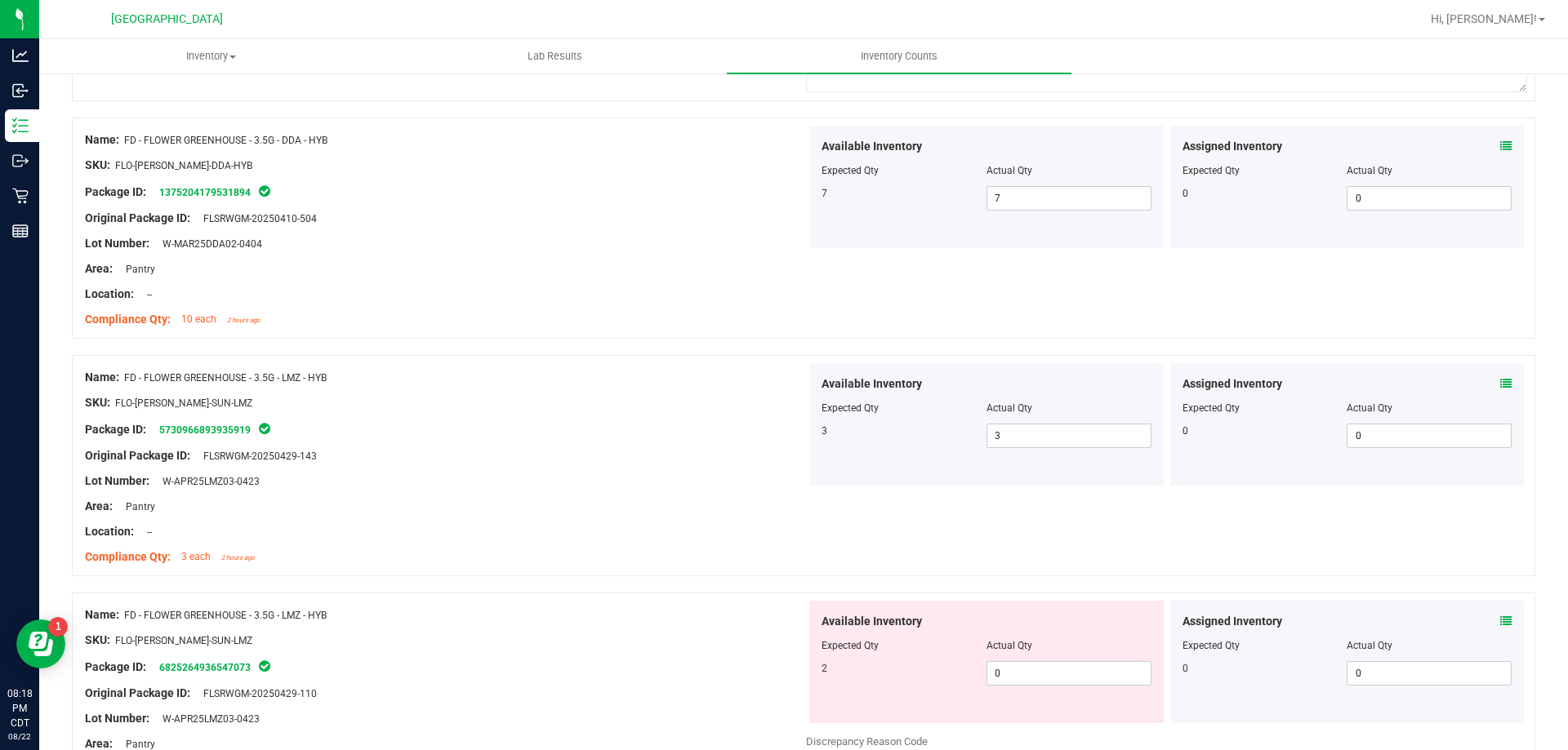
scroll to position [572, 0]
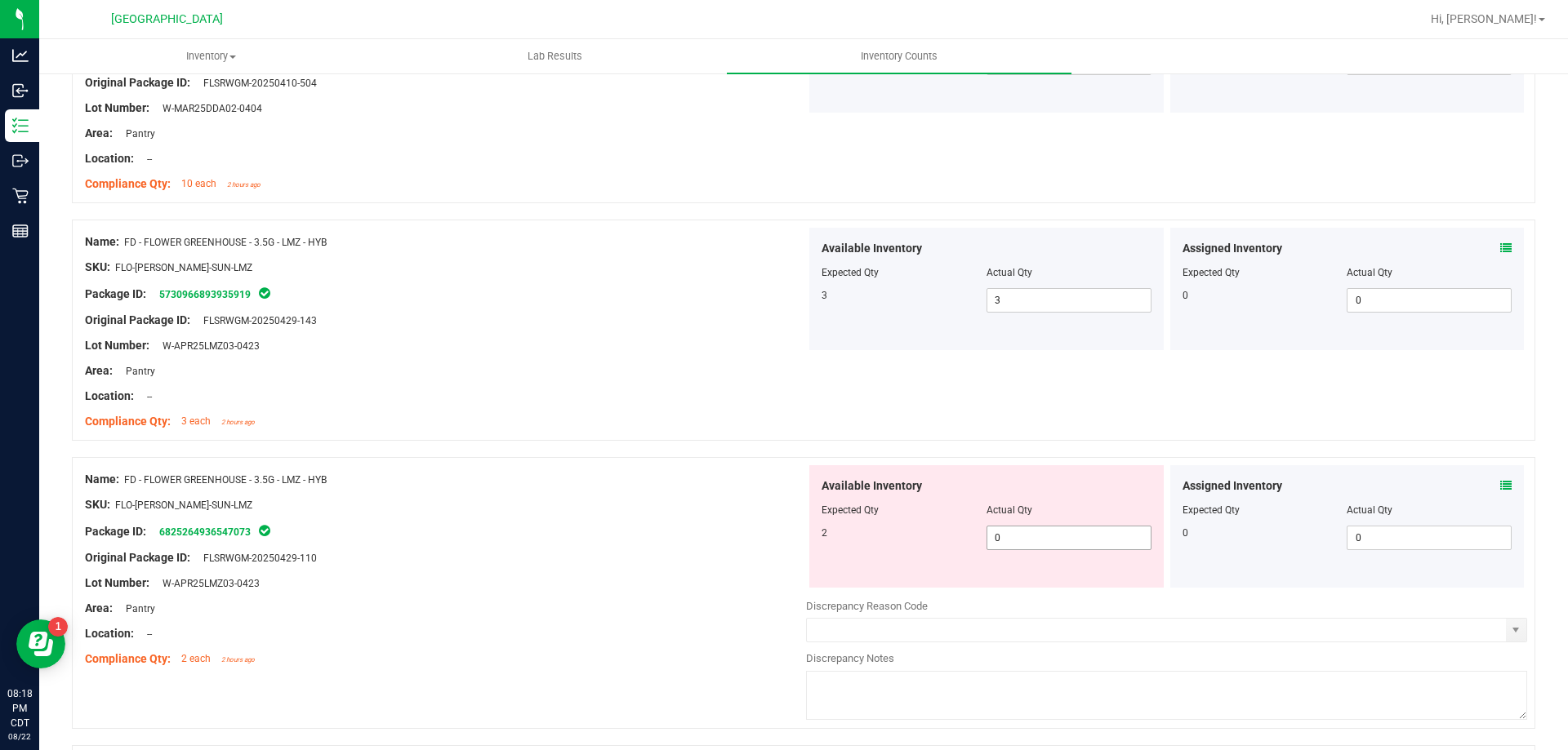
click at [1028, 546] on span "0 0" at bounding box center [1069, 538] width 165 height 25
click at [1028, 546] on input "0" at bounding box center [1069, 538] width 164 height 23
click at [750, 560] on div "Original Package ID: FLSRWGM-20250429-110" at bounding box center [446, 558] width 721 height 17
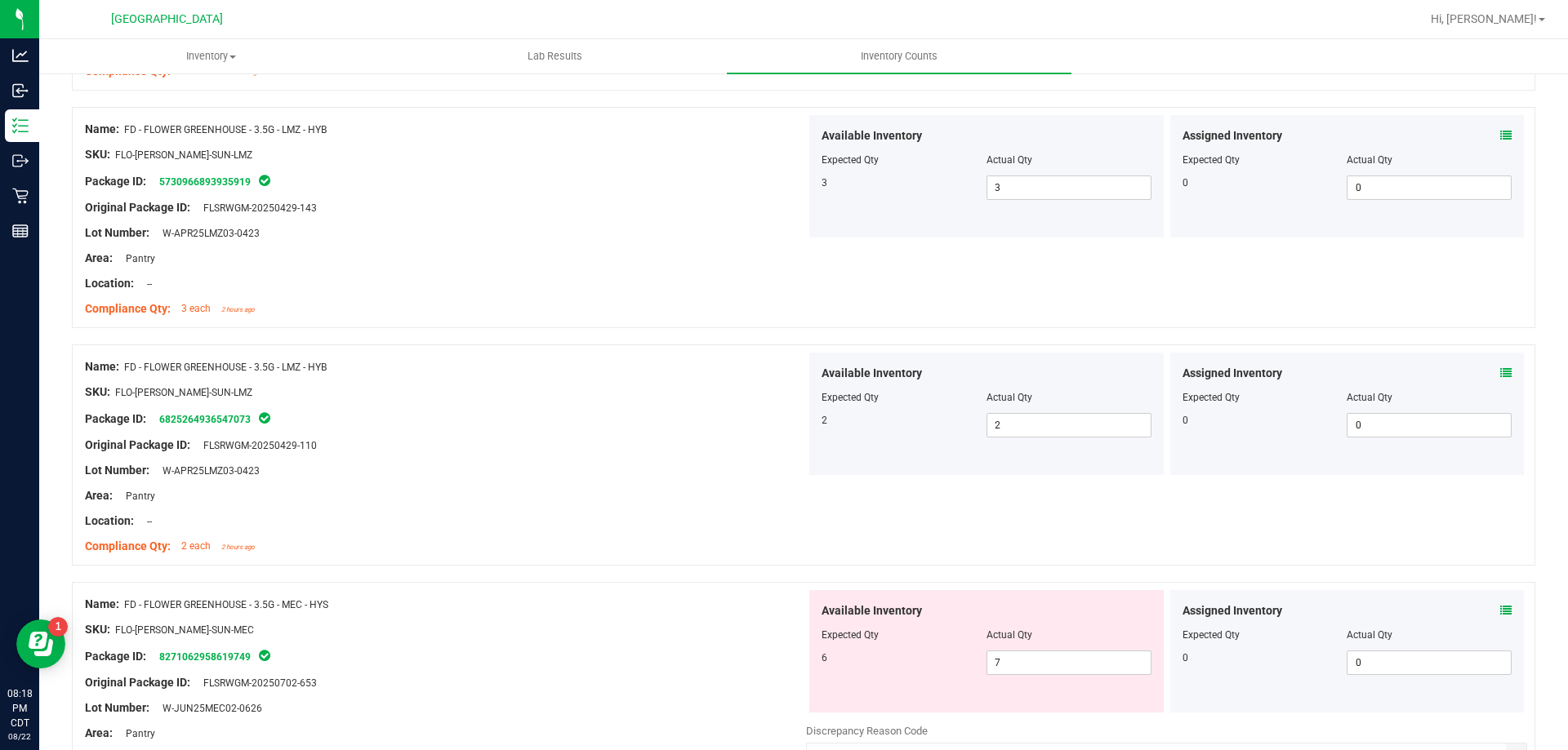
scroll to position [817, 0]
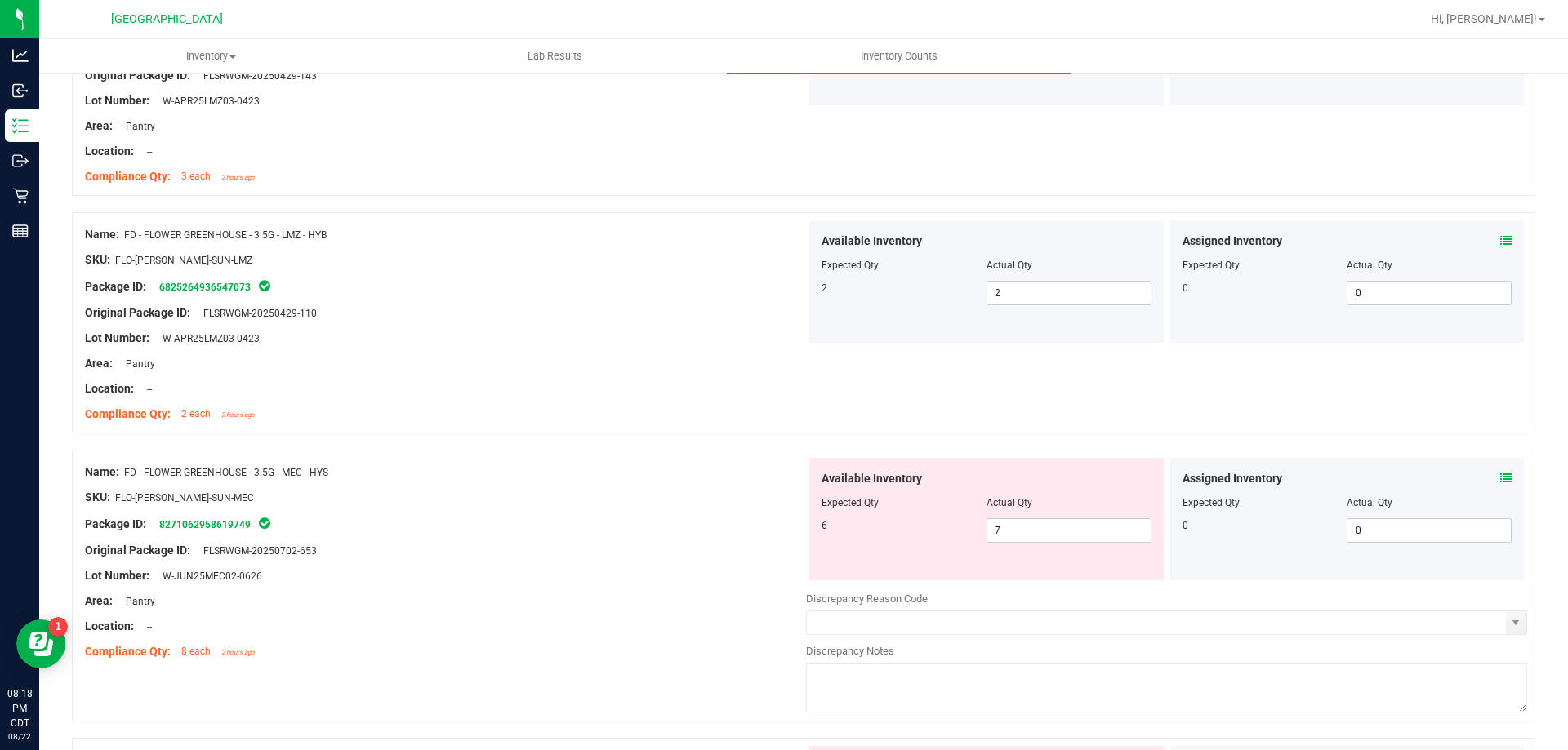
click at [1044, 543] on div "Available Inventory Expected Qty Actual Qty 6 7 7" at bounding box center [986, 520] width 354 height 123
click at [1044, 534] on span "7 7" at bounding box center [1069, 530] width 165 height 25
click at [1044, 534] on input "7" at bounding box center [1069, 530] width 164 height 23
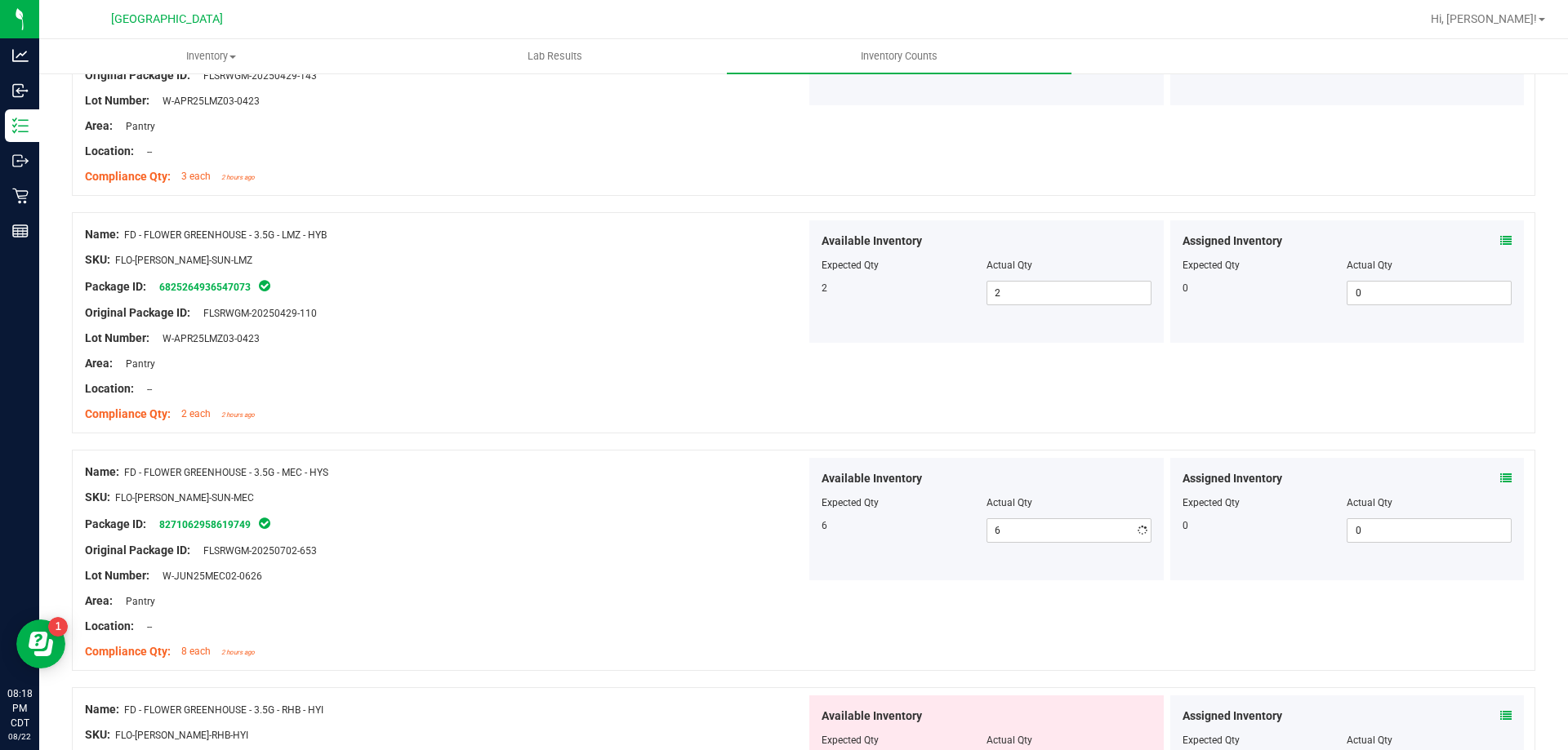
drag, startPoint x: 770, startPoint y: 524, endPoint x: 761, endPoint y: 519, distance: 10.3
click at [762, 520] on div "Package ID: 8271062958619749" at bounding box center [446, 523] width 721 height 19
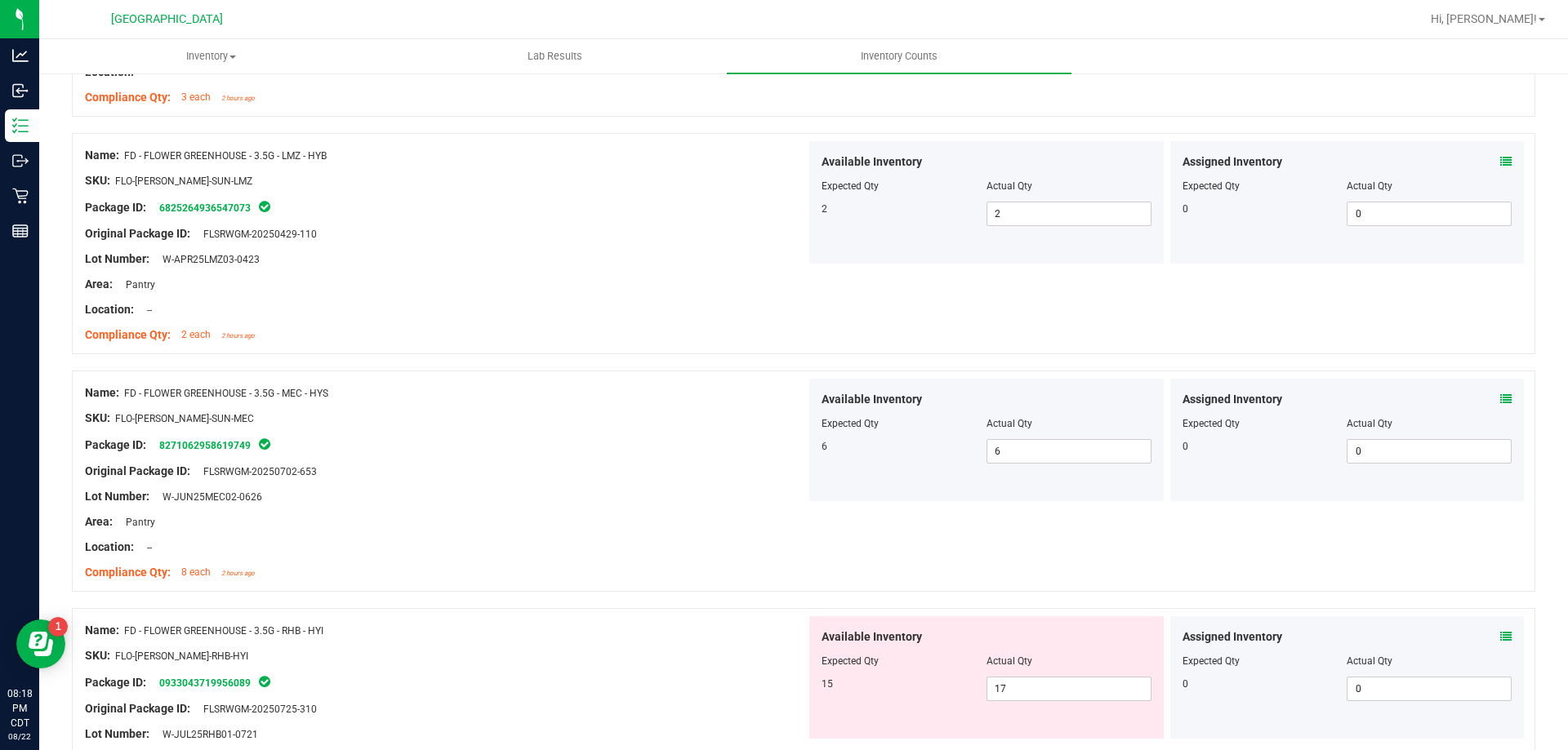
scroll to position [1062, 0]
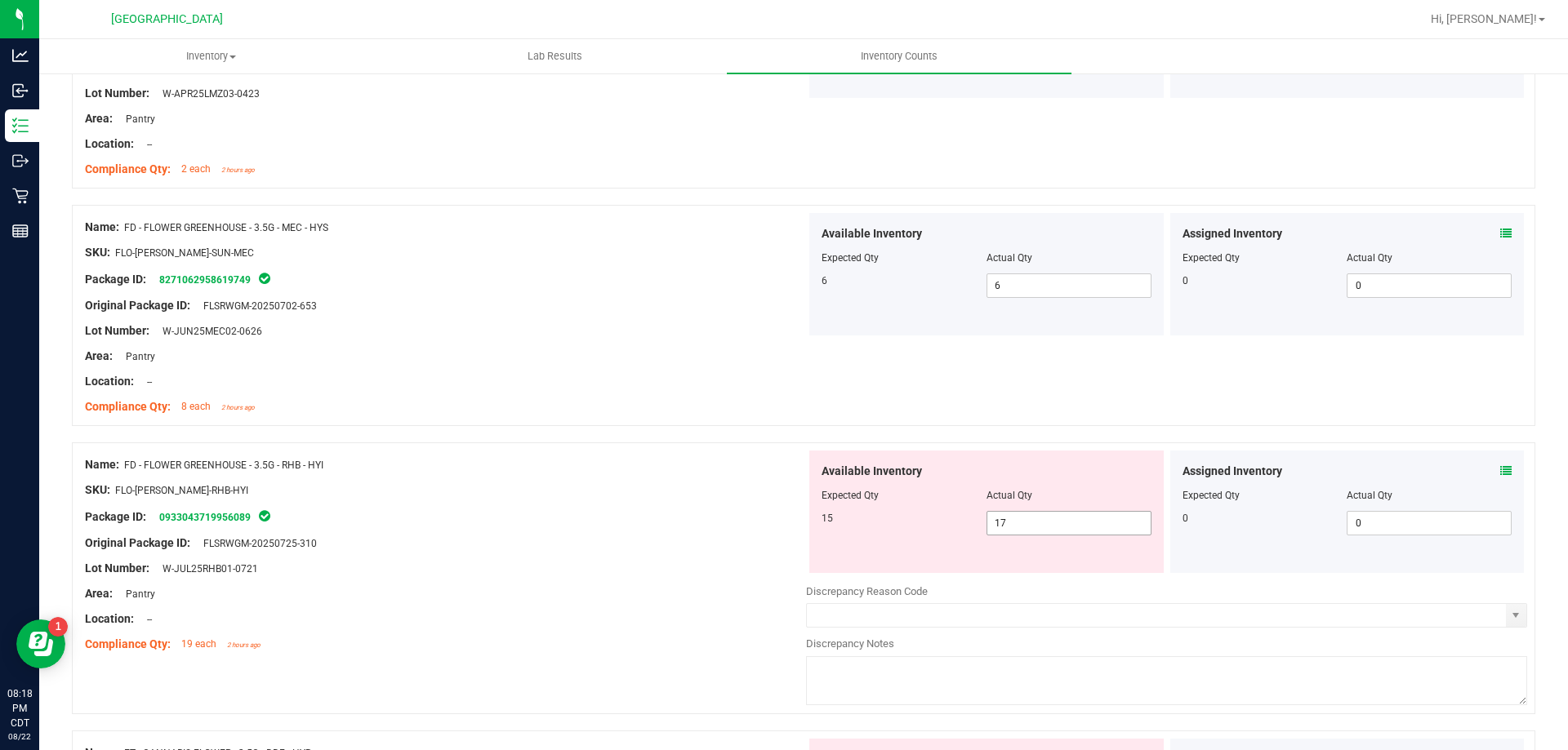
click at [1063, 530] on span "17 17" at bounding box center [1069, 523] width 165 height 25
click at [1063, 530] on input "17" at bounding box center [1069, 523] width 164 height 23
click at [764, 491] on div "SKU: FLO-[PERSON_NAME]-RHB-HYI" at bounding box center [446, 490] width 721 height 17
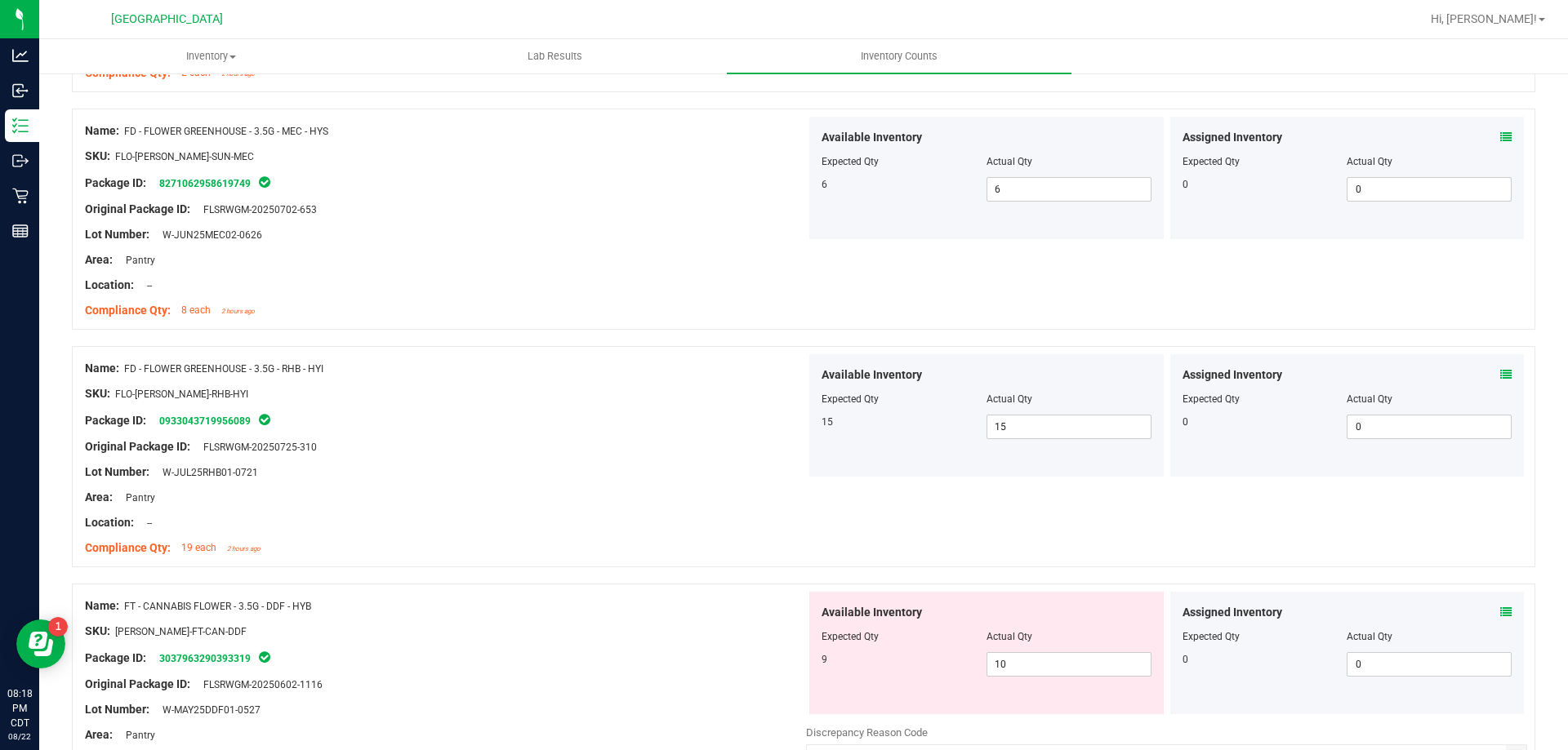
scroll to position [1306, 0]
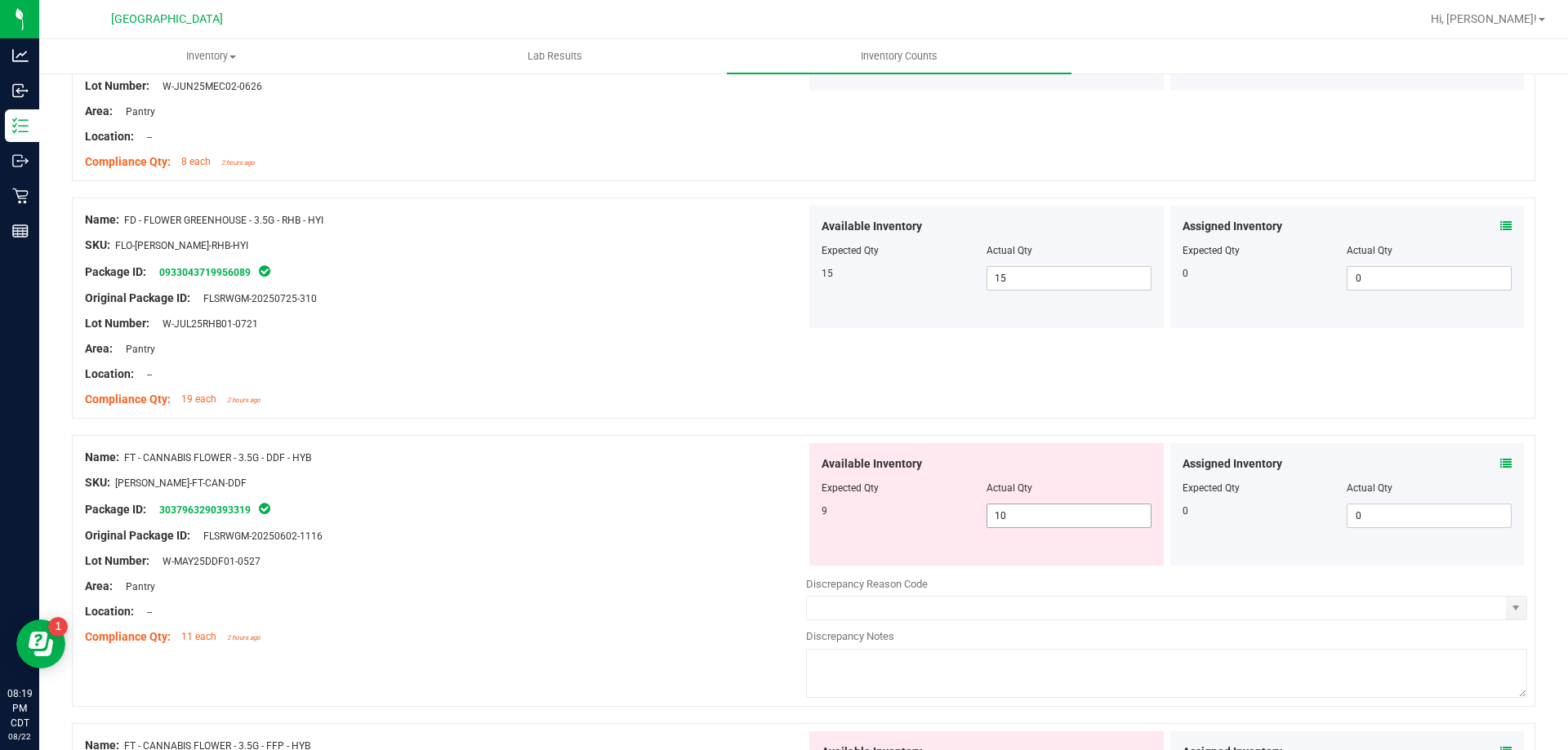
click at [999, 527] on span "10 10" at bounding box center [1069, 516] width 165 height 25
click at [999, 527] on input "10" at bounding box center [1069, 516] width 164 height 23
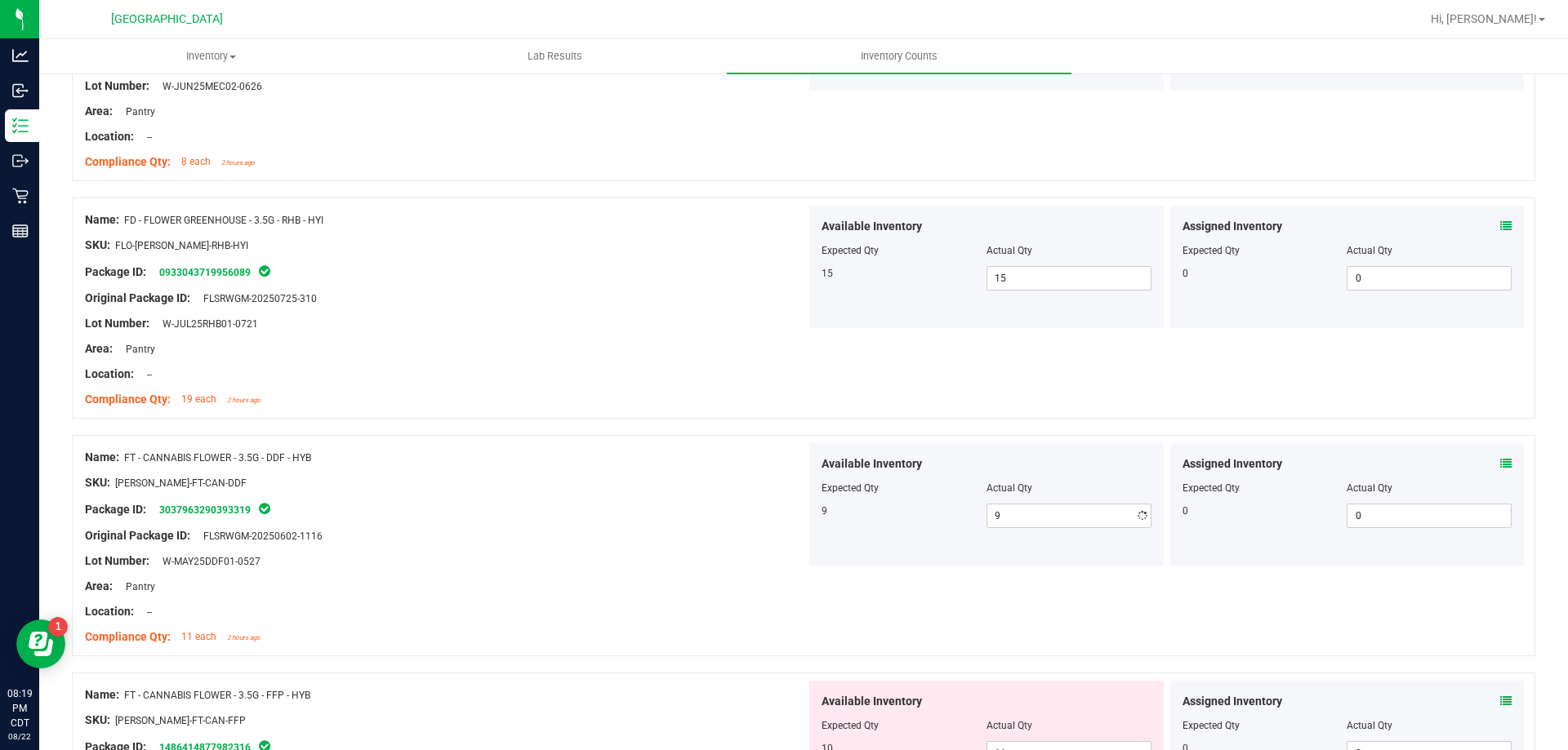
click at [779, 491] on div at bounding box center [446, 495] width 721 height 8
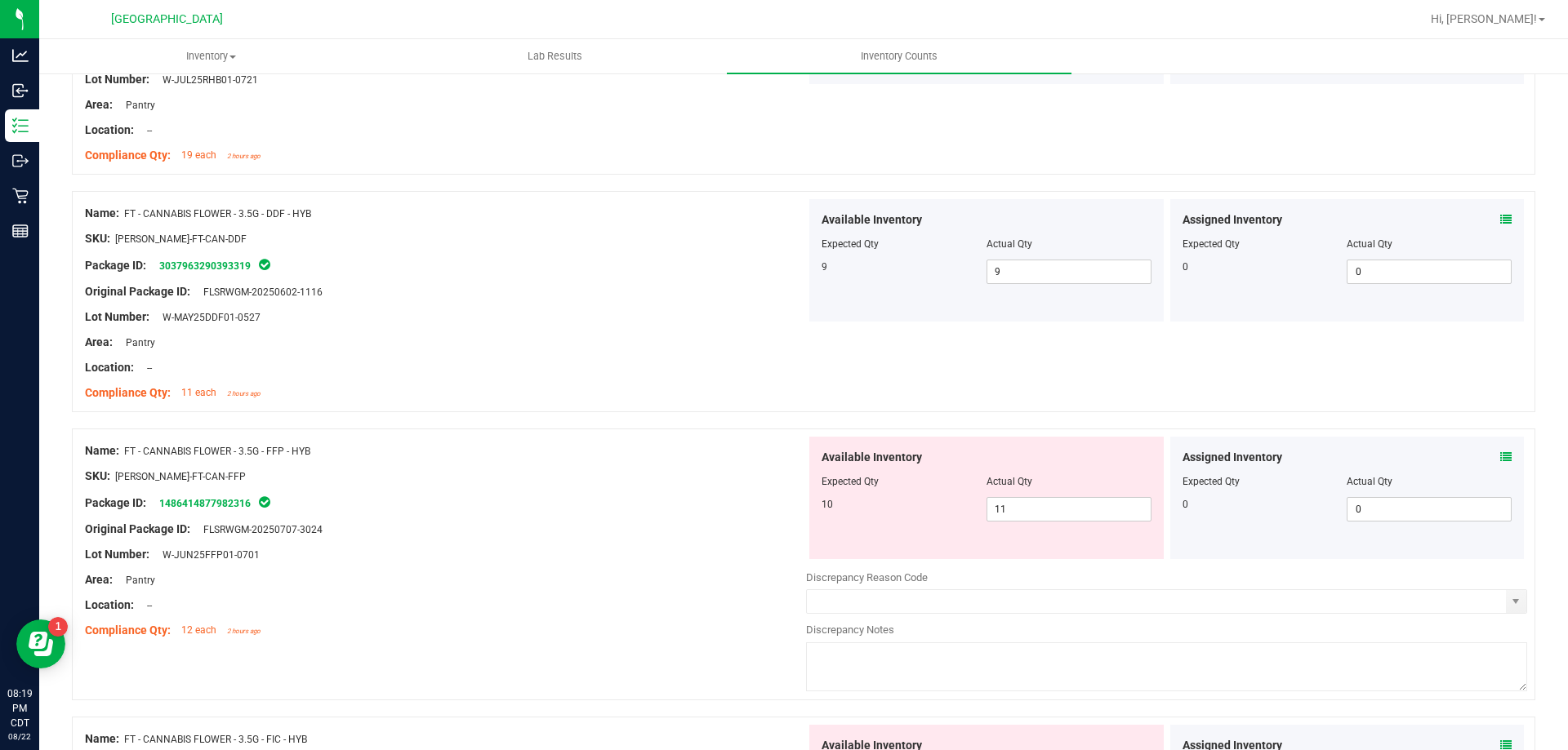
scroll to position [1551, 0]
click at [1009, 508] on span "11 11" at bounding box center [1069, 509] width 165 height 25
click at [1009, 508] on input "11" at bounding box center [1069, 509] width 164 height 23
click at [655, 482] on div "SKU: [PERSON_NAME]-FT-CAN-FFP" at bounding box center [446, 476] width 721 height 17
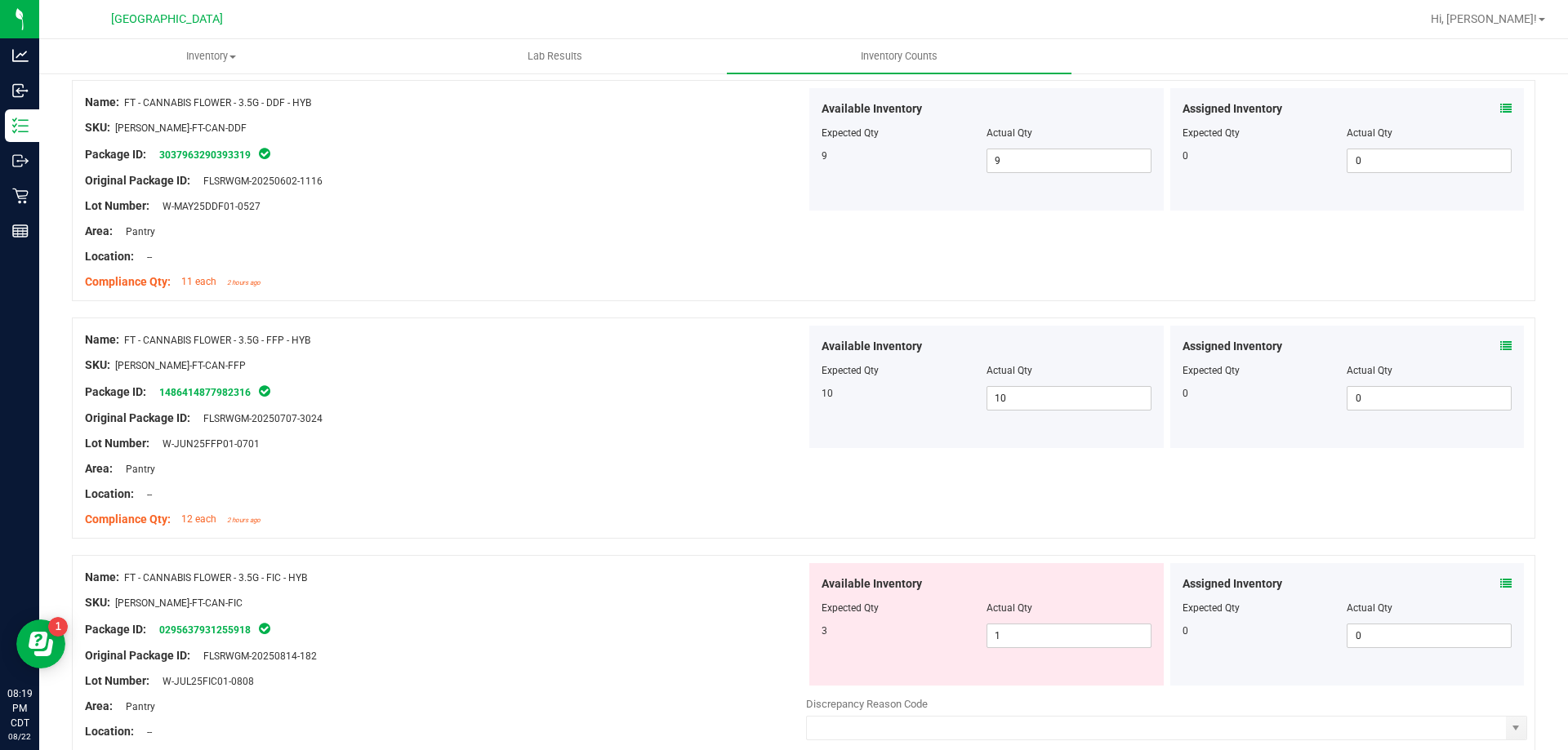
scroll to position [1796, 0]
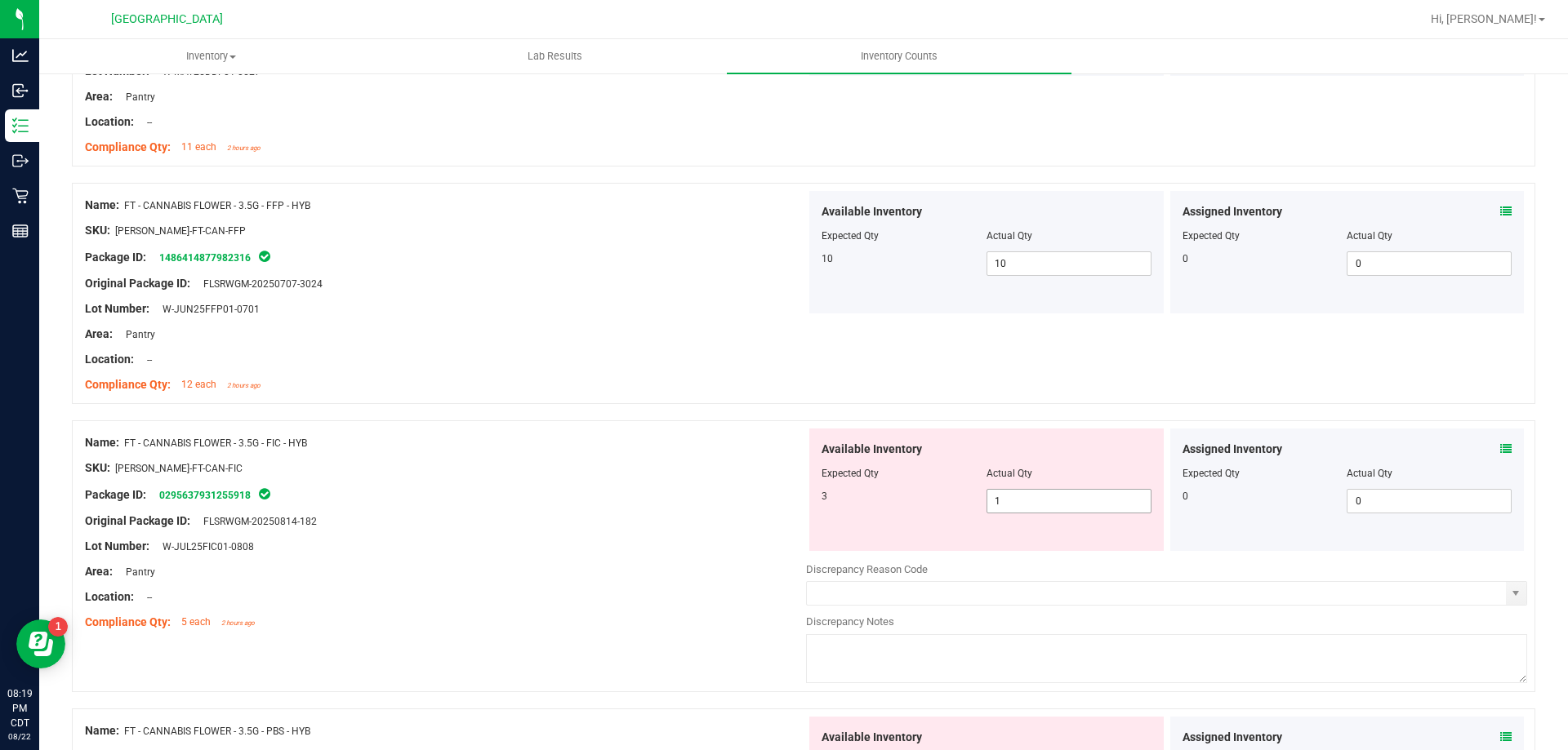
click at [1032, 506] on span "1 1" at bounding box center [1069, 501] width 165 height 25
click at [0, 0] on input "1" at bounding box center [0, 0] width 0 height 0
click at [744, 564] on div "Area: Pantry" at bounding box center [446, 572] width 721 height 17
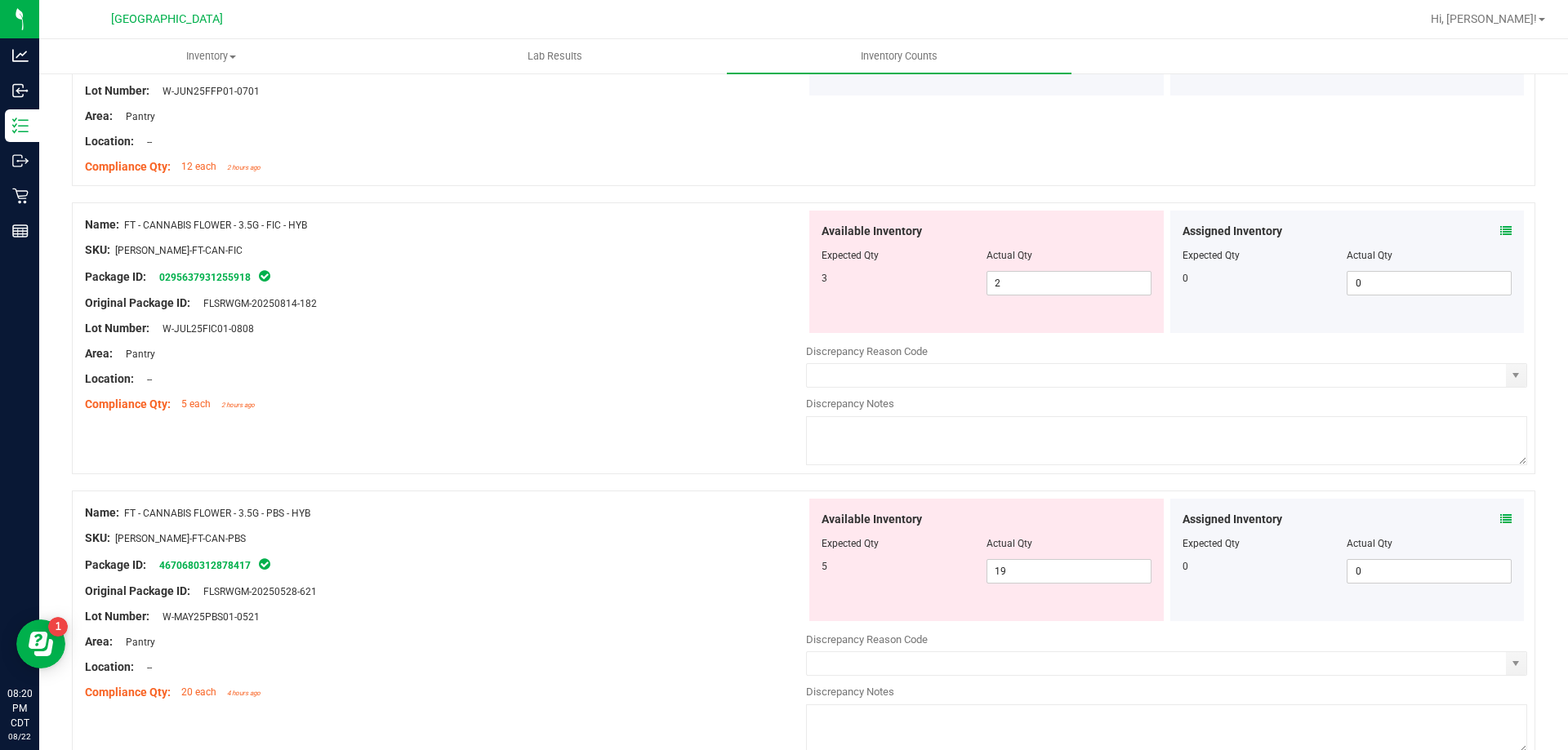
scroll to position [2041, 0]
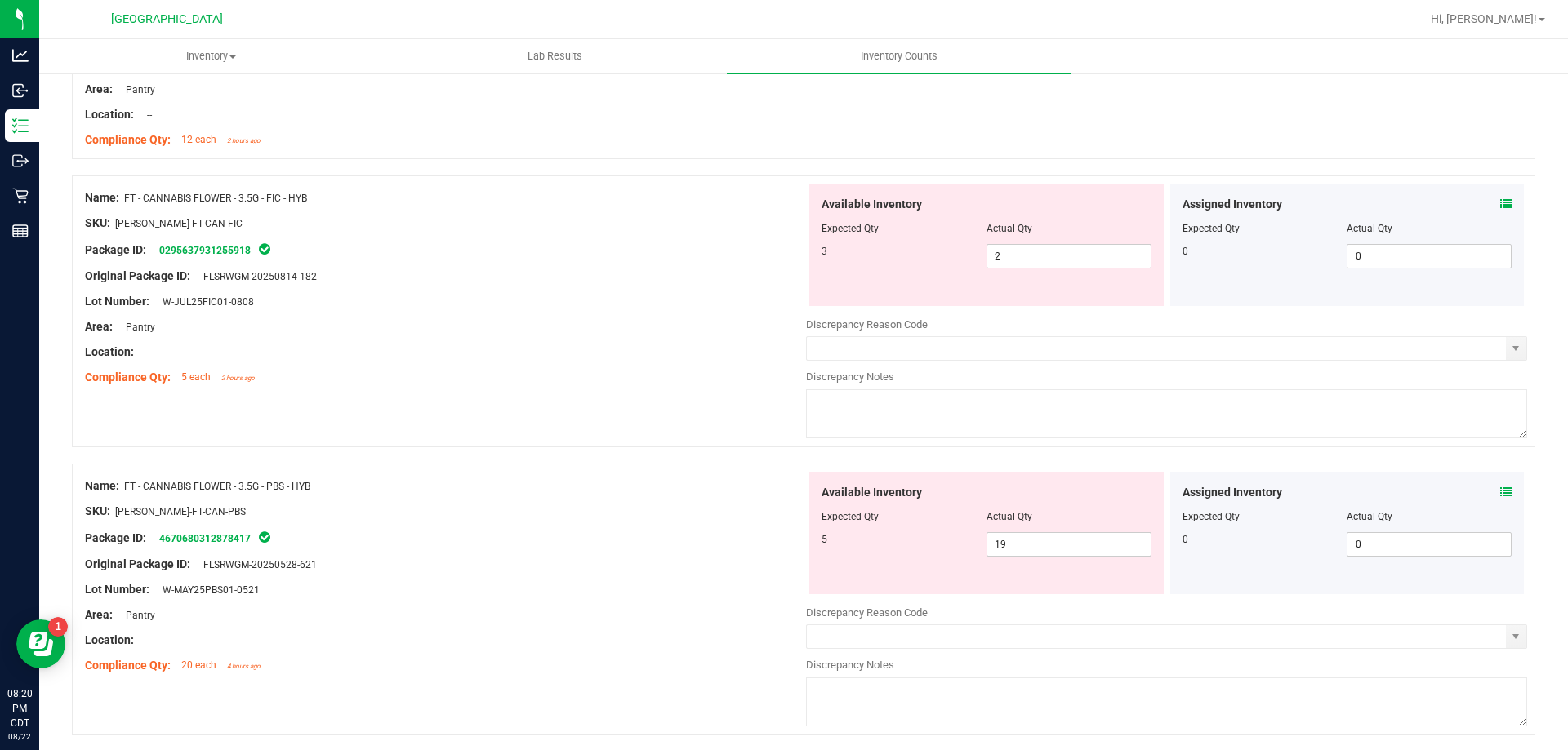
click at [1500, 490] on icon at bounding box center [1506, 492] width 11 height 11
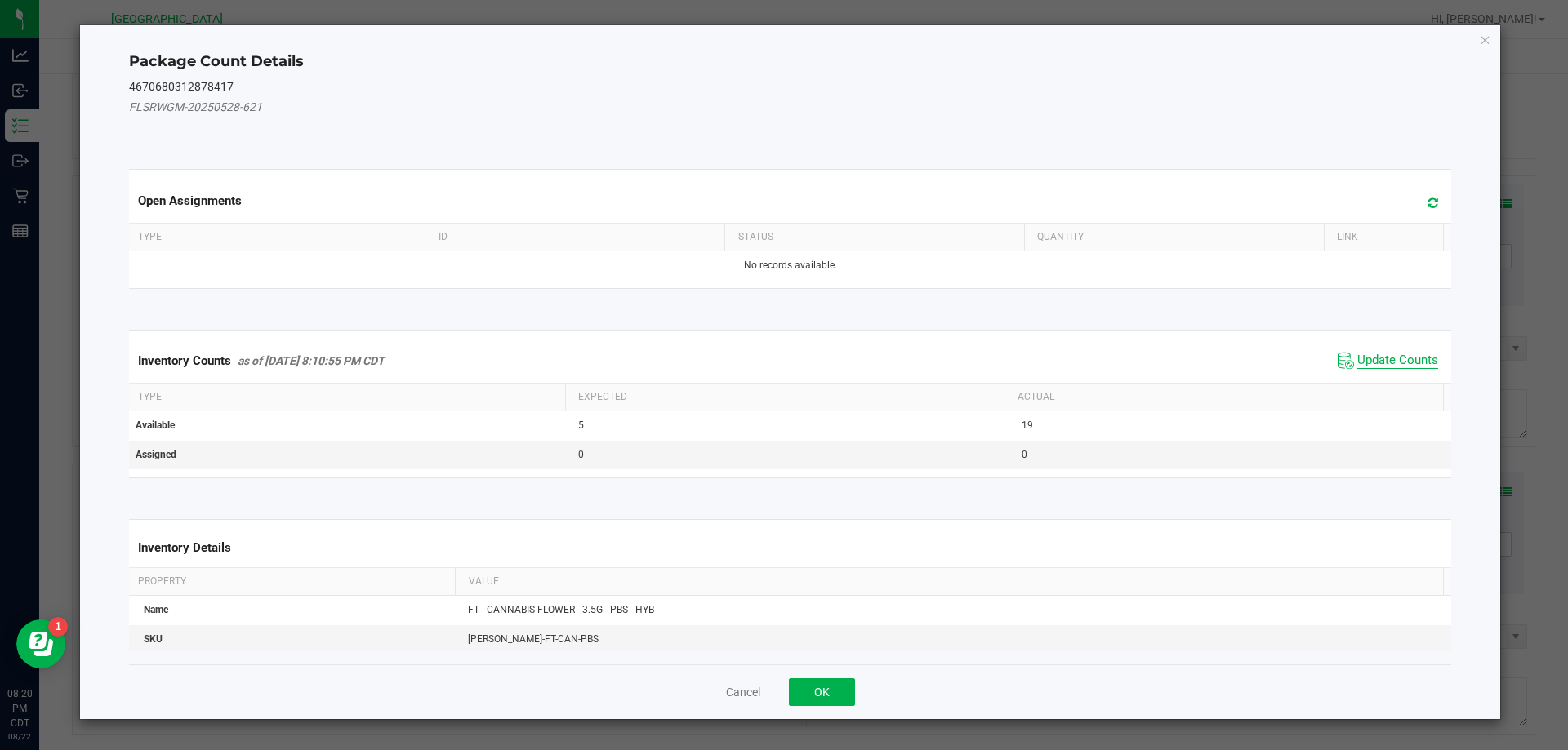
click at [1358, 367] on span "Update Counts" at bounding box center [1398, 361] width 81 height 16
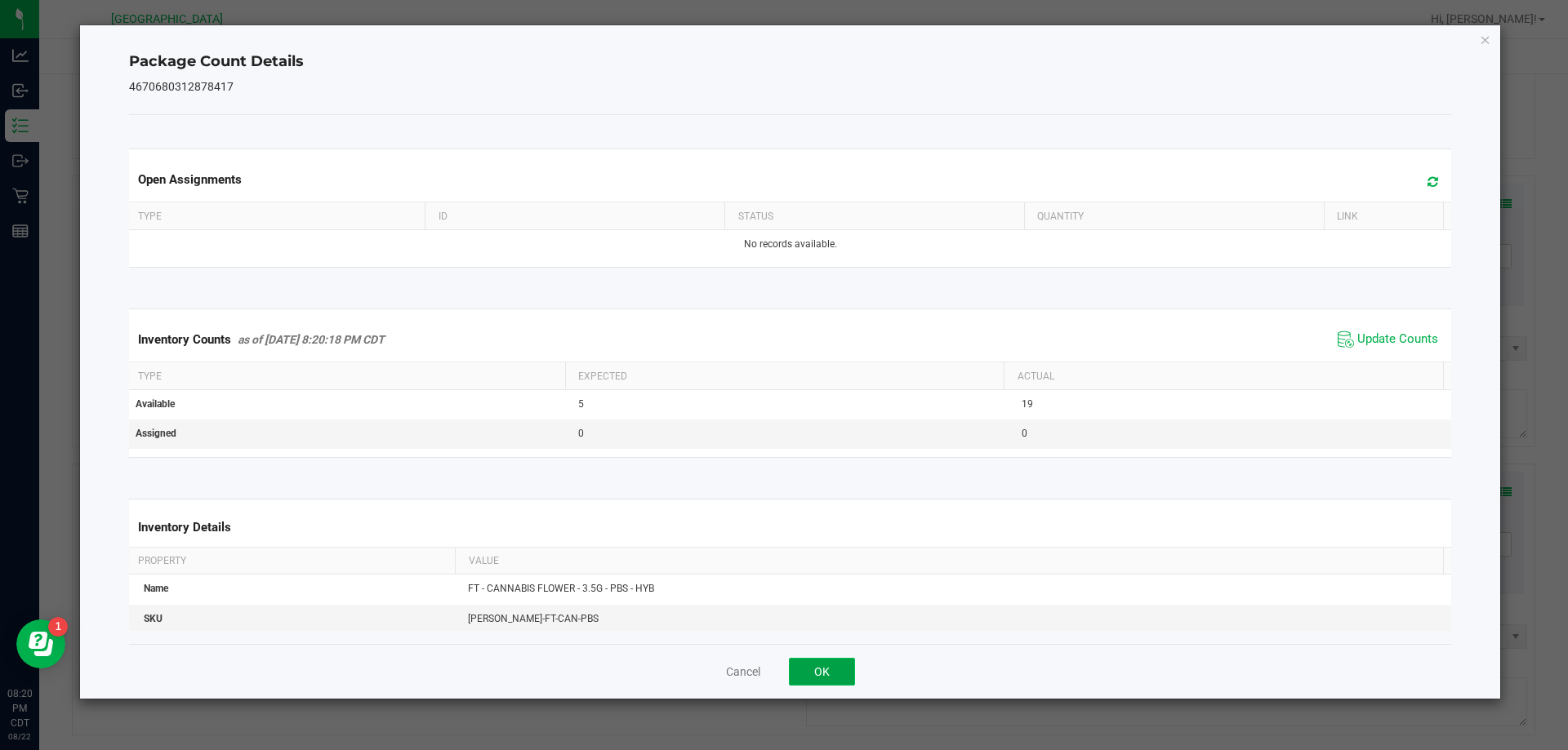
click at [832, 662] on button "OK" at bounding box center [822, 672] width 66 height 27
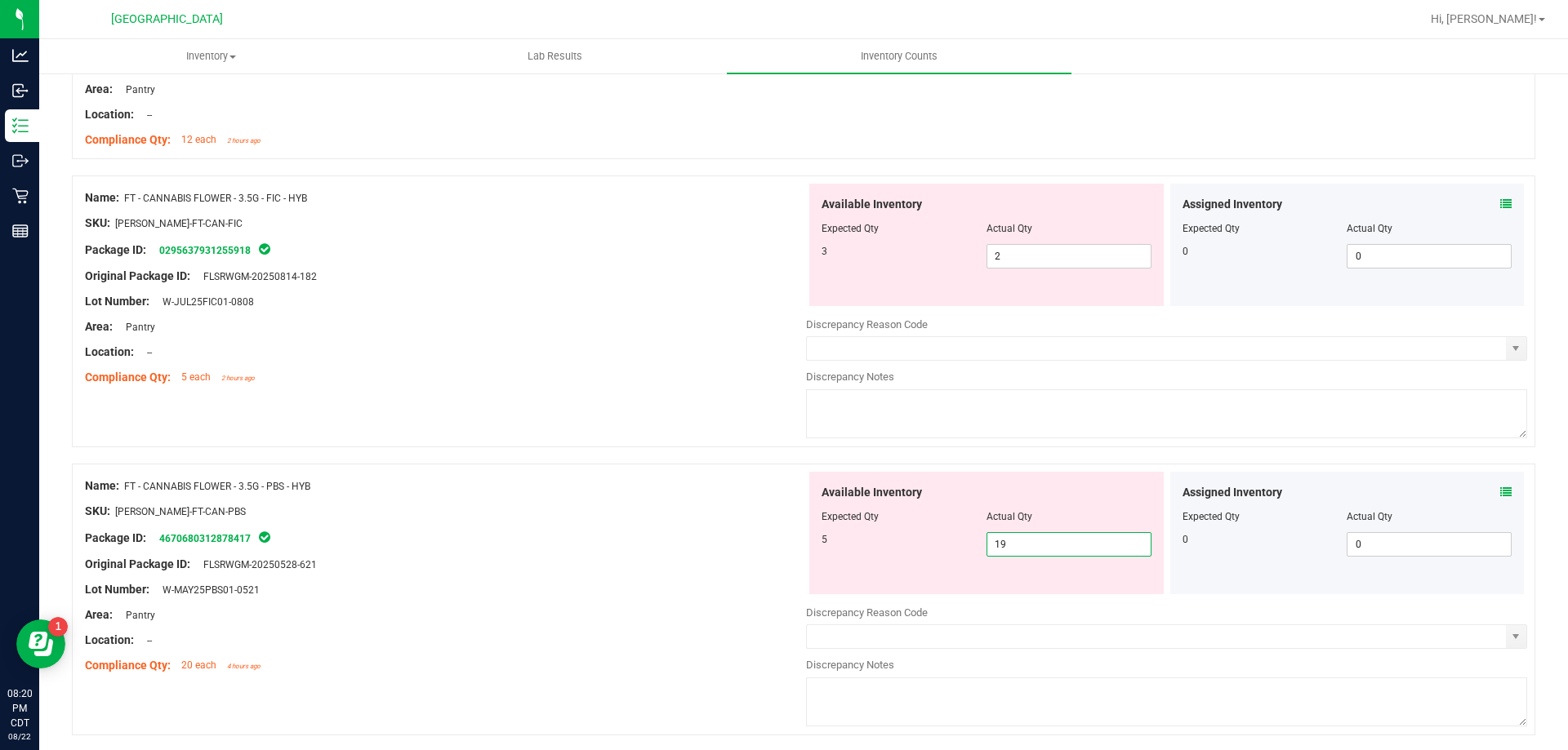
click at [1013, 548] on span "19 19" at bounding box center [1069, 544] width 165 height 25
click at [1013, 548] on input "19" at bounding box center [1069, 544] width 164 height 23
click at [556, 583] on div "Lot Number: W-MAY25PBS01-0521" at bounding box center [446, 590] width 721 height 17
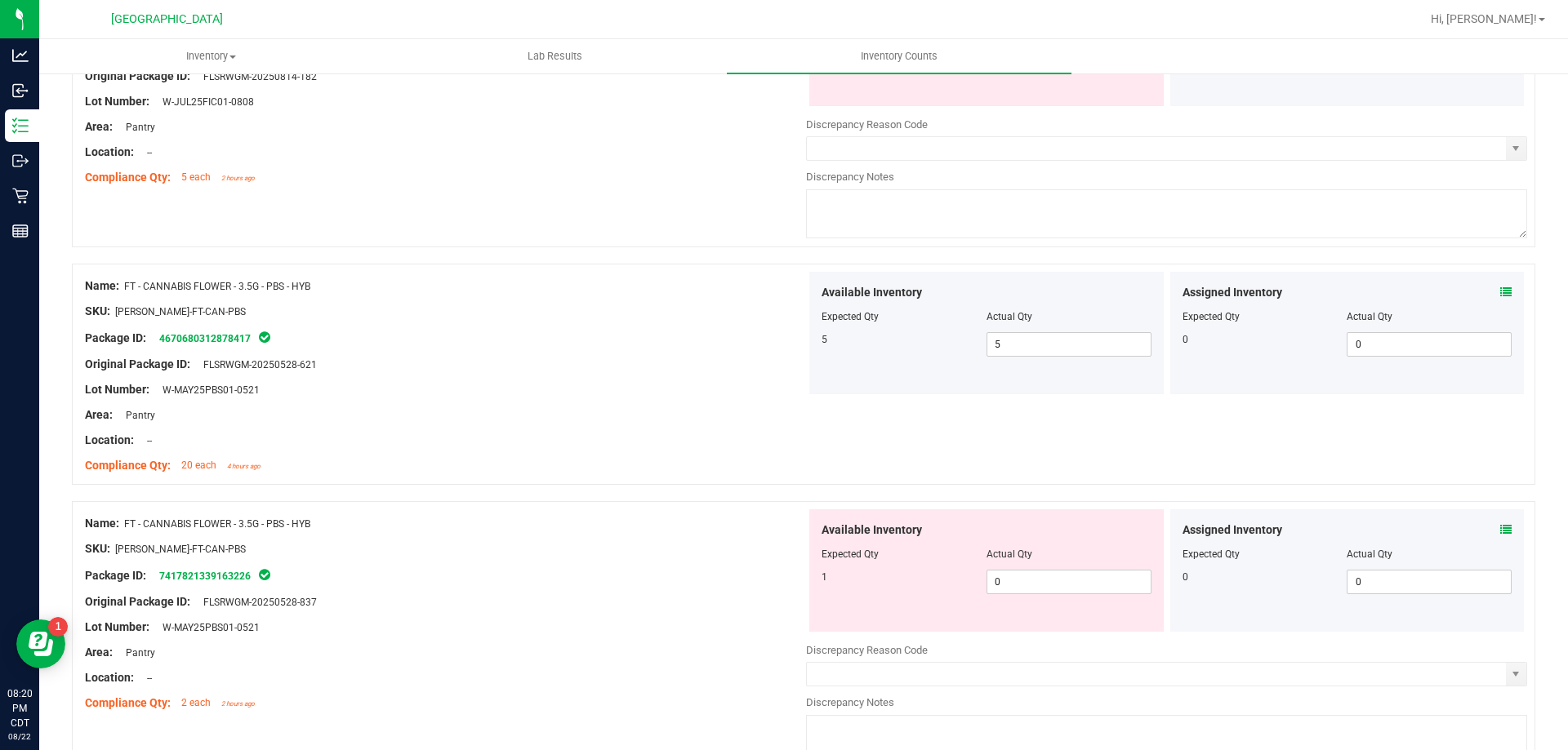
scroll to position [2368, 0]
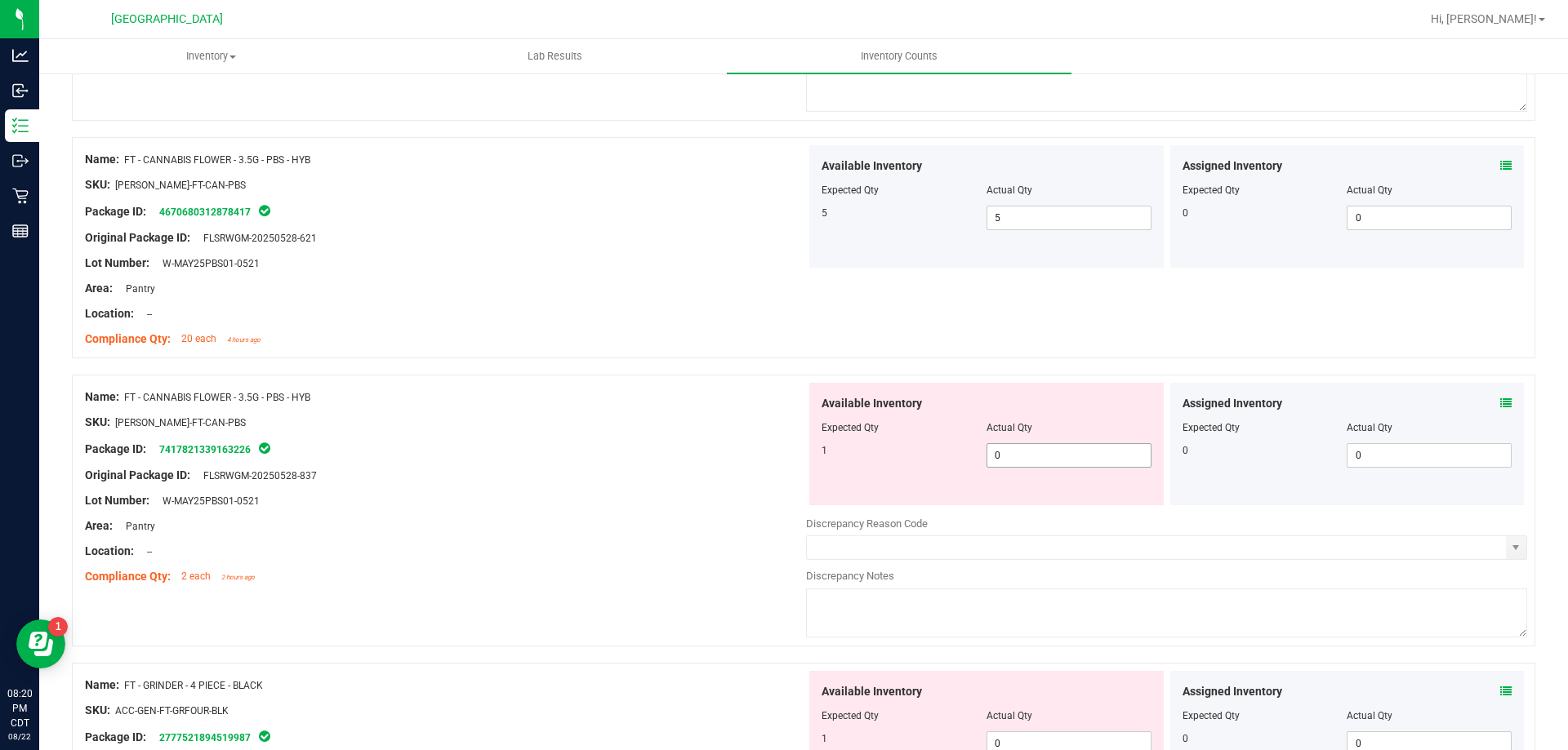
click at [986, 457] on span "0 0" at bounding box center [1069, 455] width 165 height 25
click at [987, 457] on input "0" at bounding box center [1069, 455] width 164 height 23
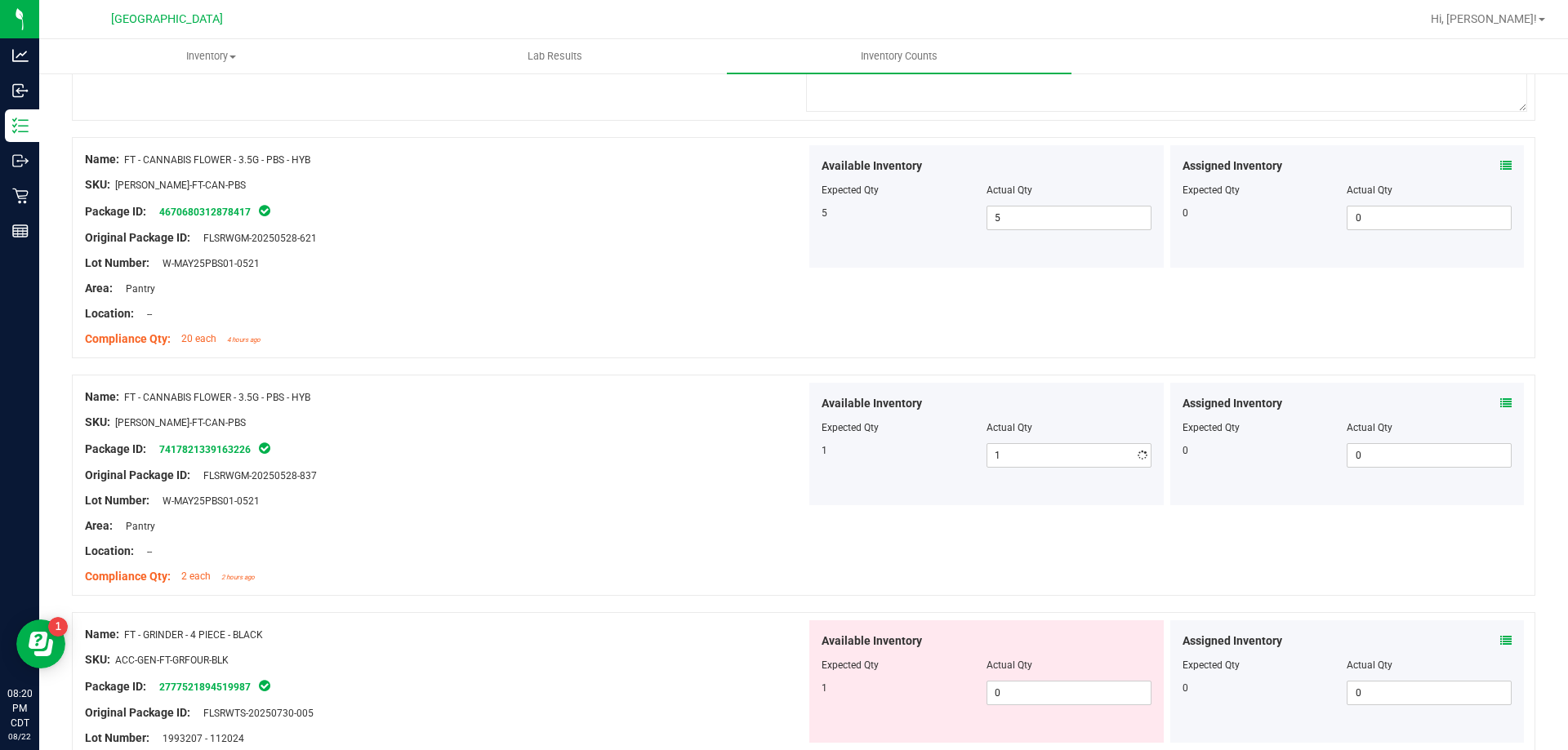
click at [679, 408] on div at bounding box center [446, 410] width 721 height 8
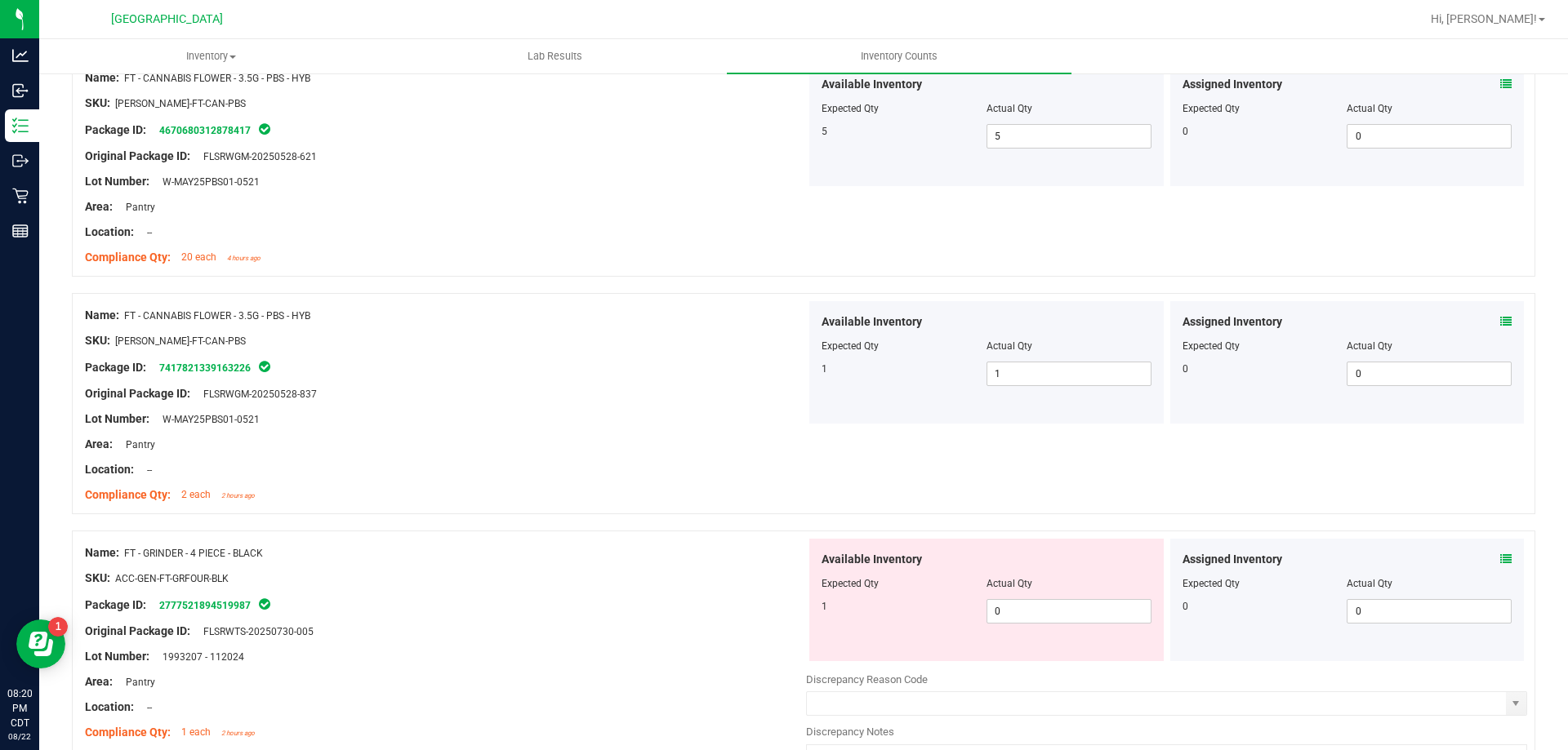
scroll to position [2613, 0]
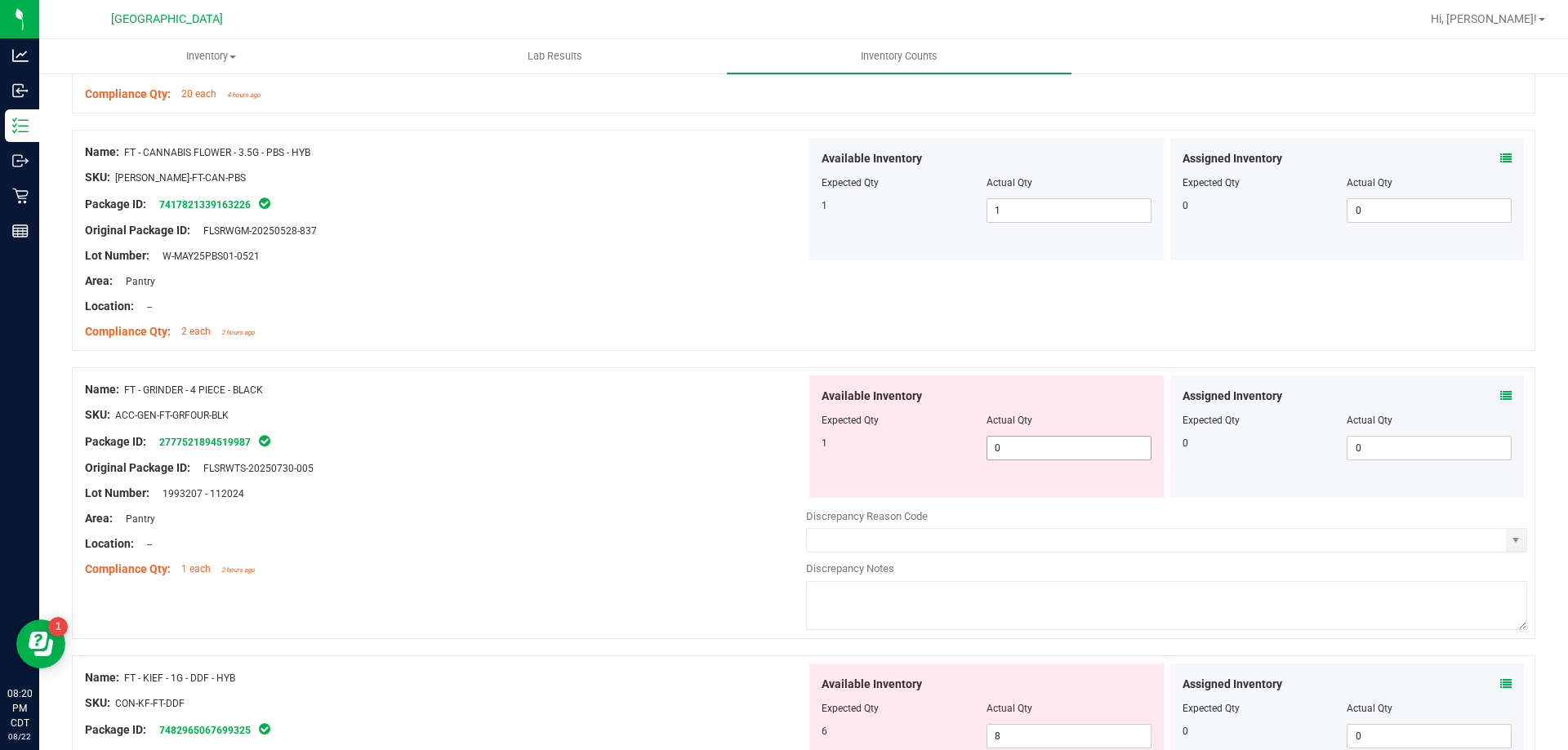
click at [1002, 452] on span "0 0" at bounding box center [1069, 448] width 165 height 25
click at [1002, 452] on input "0" at bounding box center [1069, 448] width 164 height 23
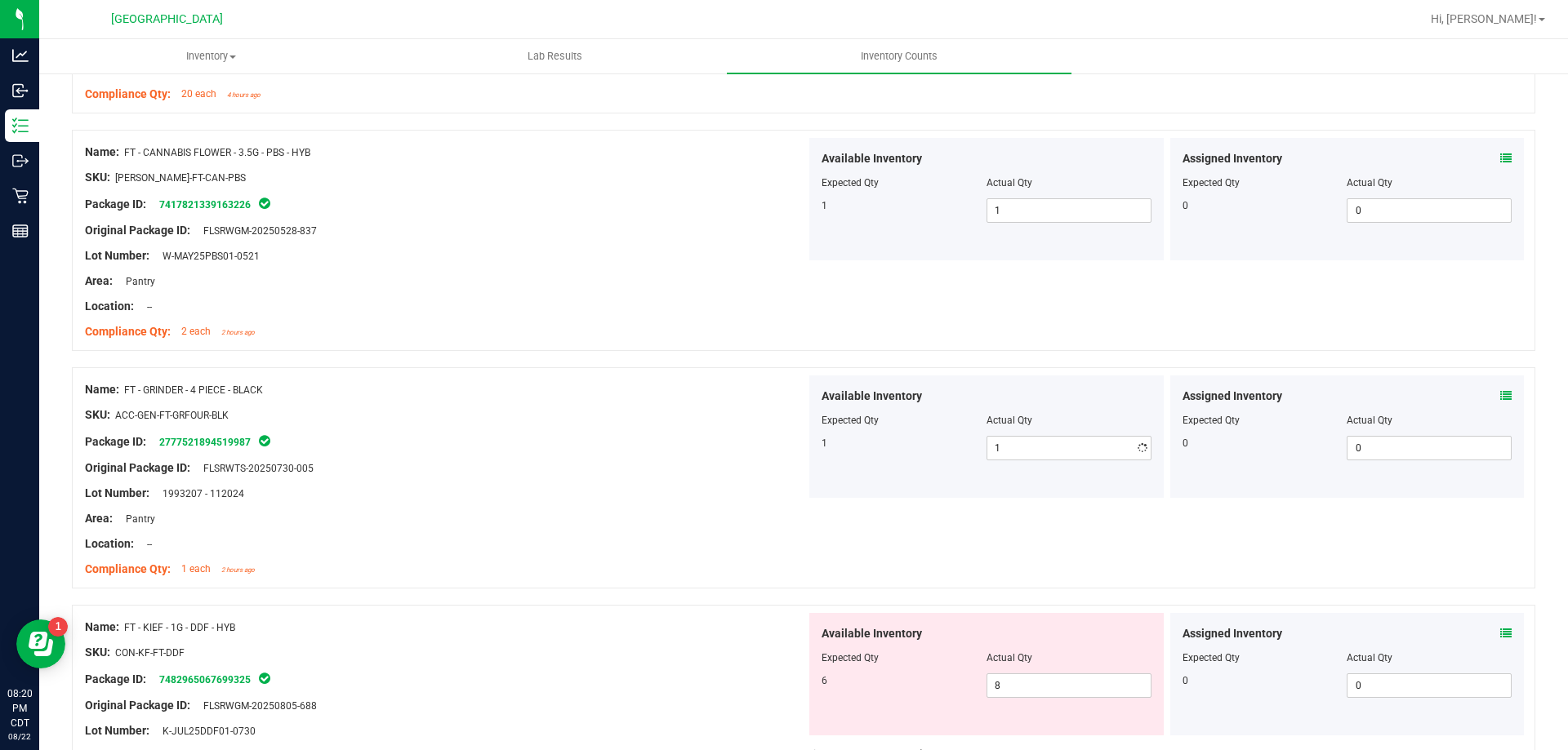
click at [729, 457] on div at bounding box center [446, 455] width 721 height 8
drag, startPoint x: 276, startPoint y: 392, endPoint x: 132, endPoint y: 391, distance: 144.0
click at [131, 391] on div "Name: FT - GRINDER - 4 PIECE - BLACK" at bounding box center [446, 390] width 721 height 17
copy span "T - GRINDER - 4 PIECE - BLACK"
click at [615, 425] on div at bounding box center [446, 427] width 721 height 8
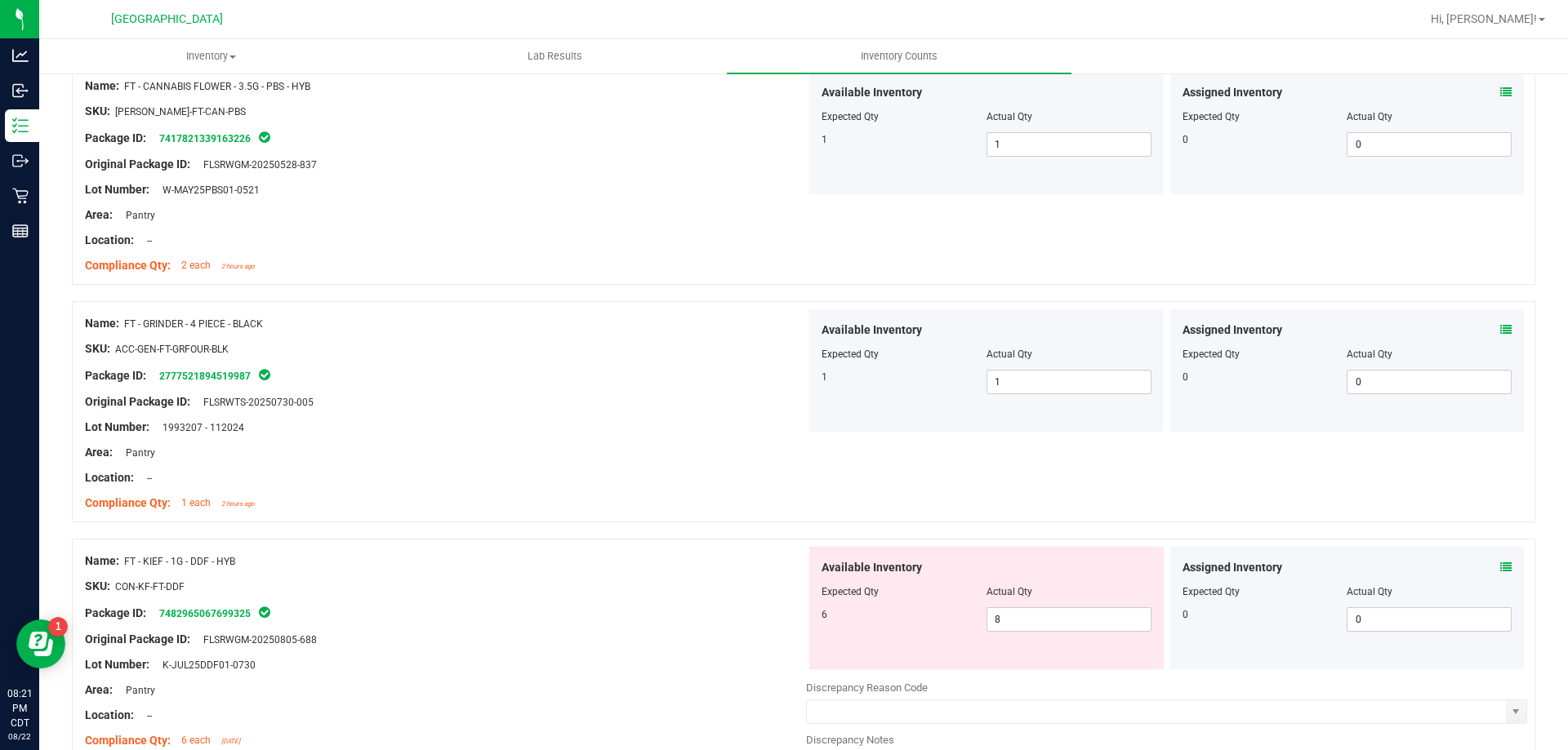
scroll to position [2776, 0]
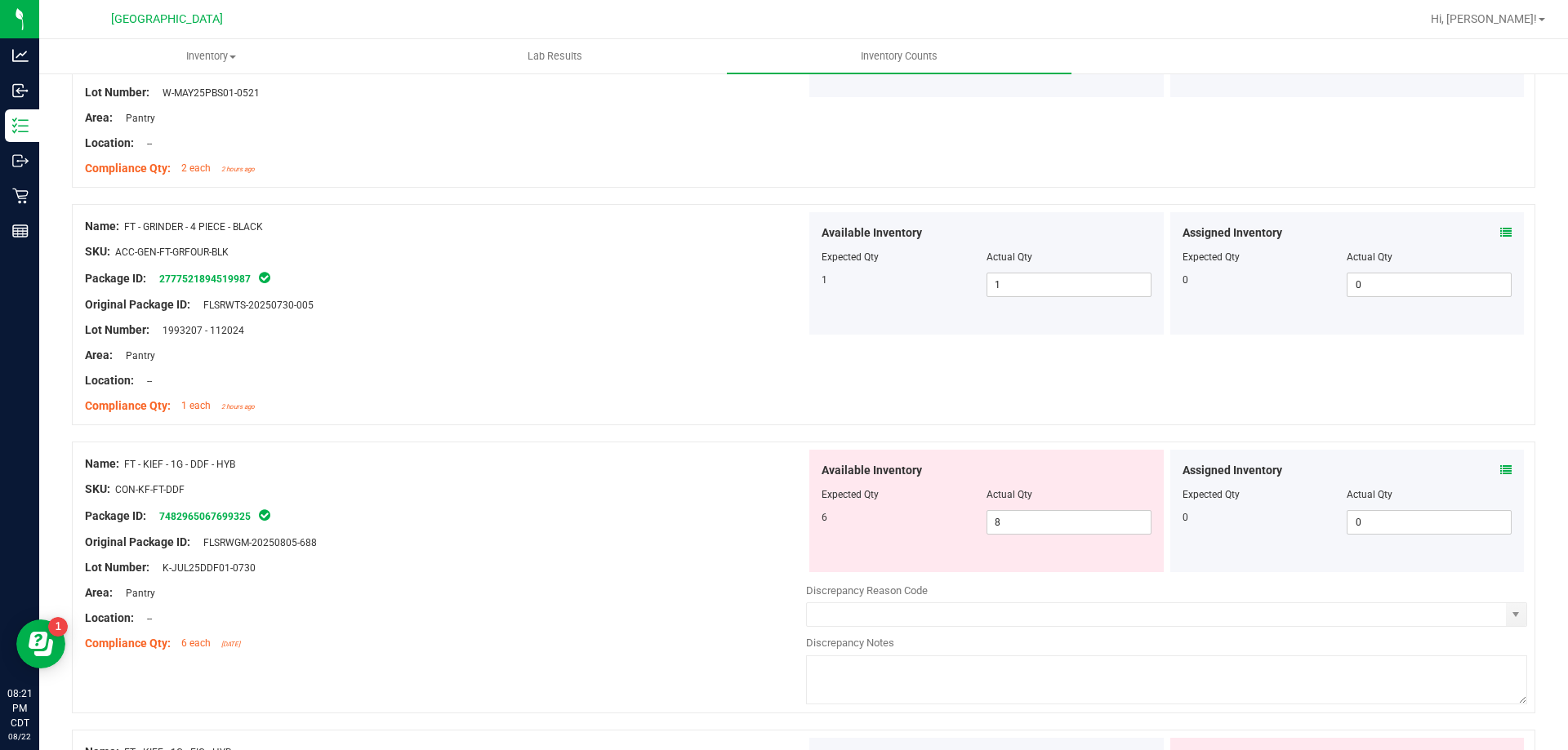
click at [1500, 469] on icon at bounding box center [1506, 470] width 11 height 11
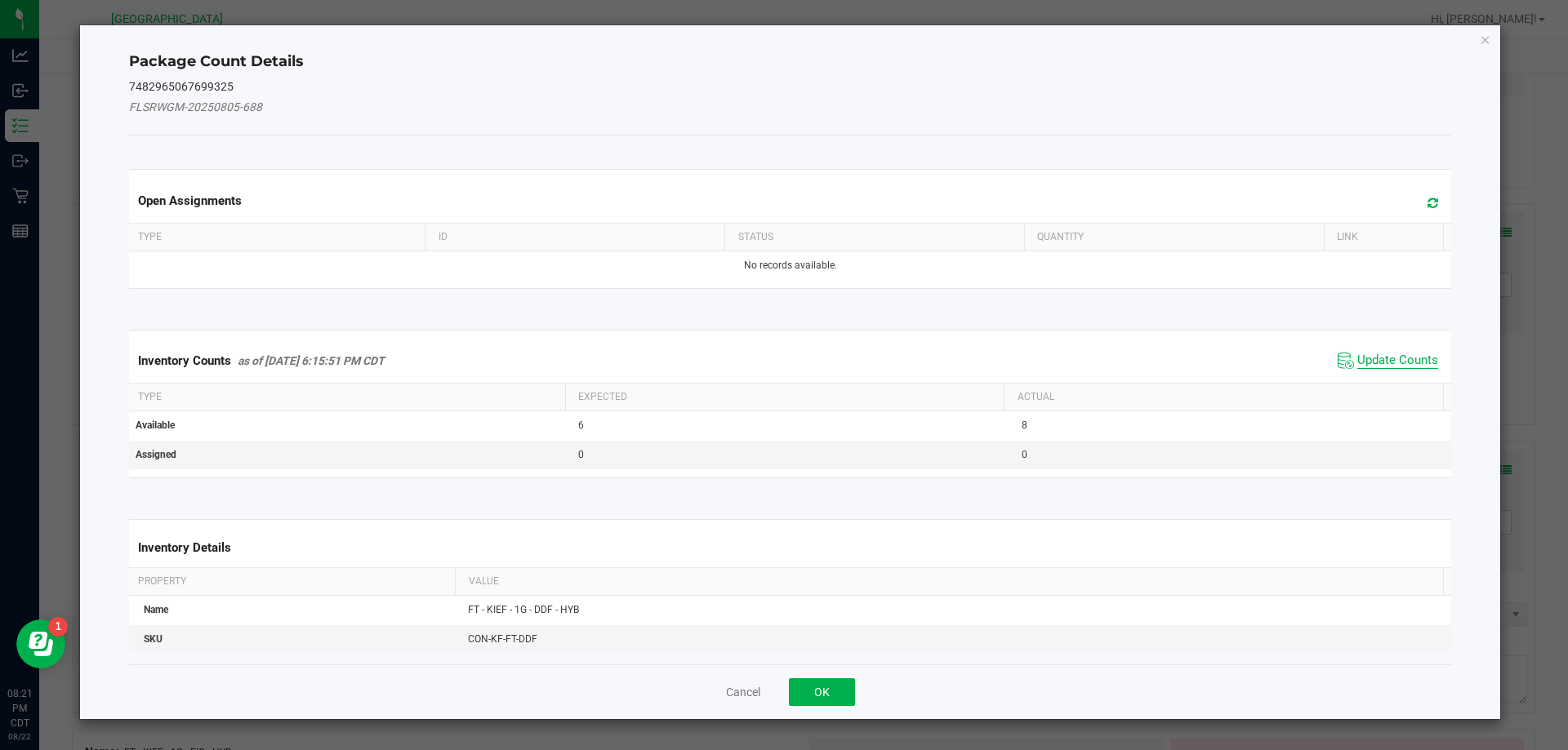
click at [1358, 364] on span "Update Counts" at bounding box center [1398, 361] width 81 height 16
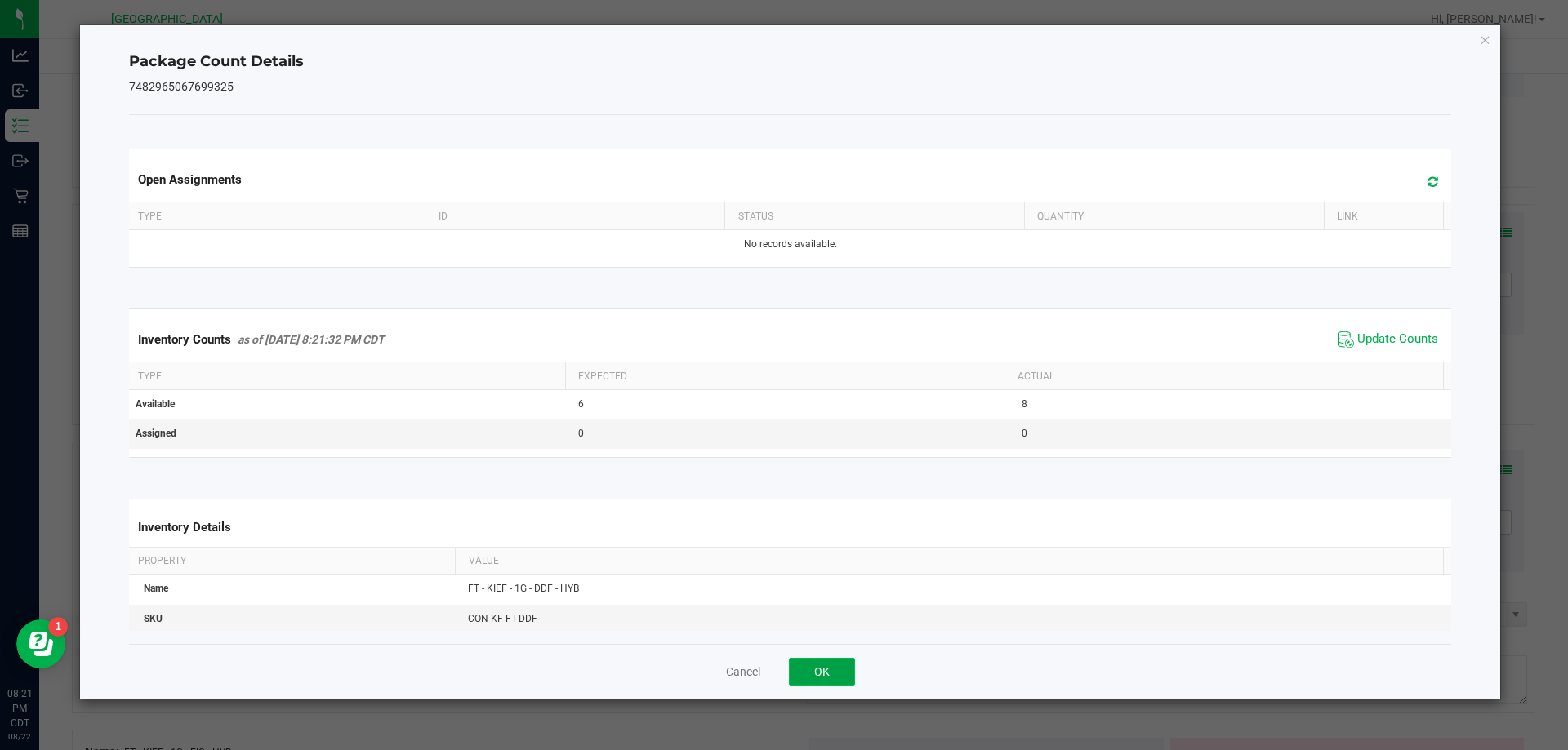
click at [837, 672] on button "OK" at bounding box center [822, 672] width 66 height 27
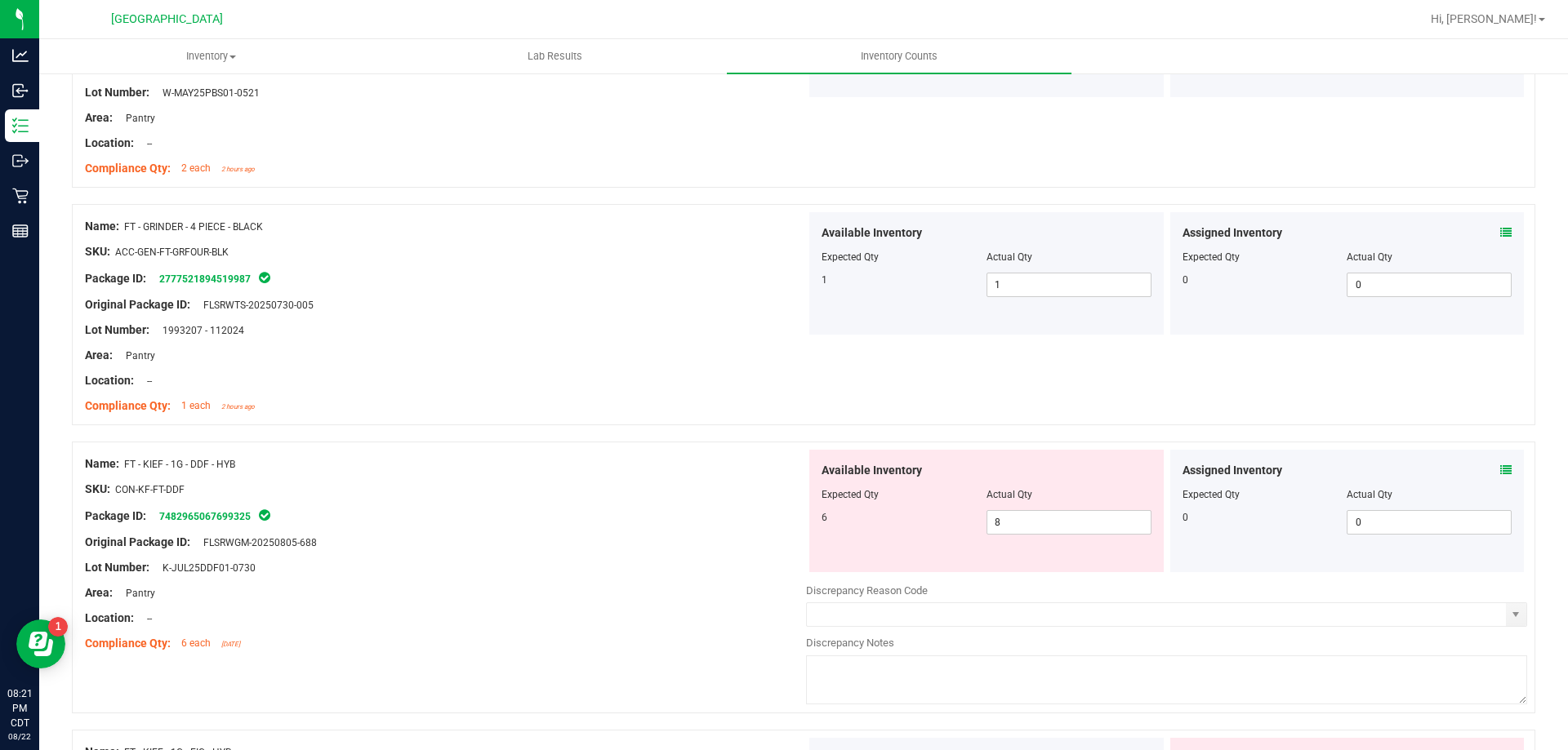
scroll to position [2858, 0]
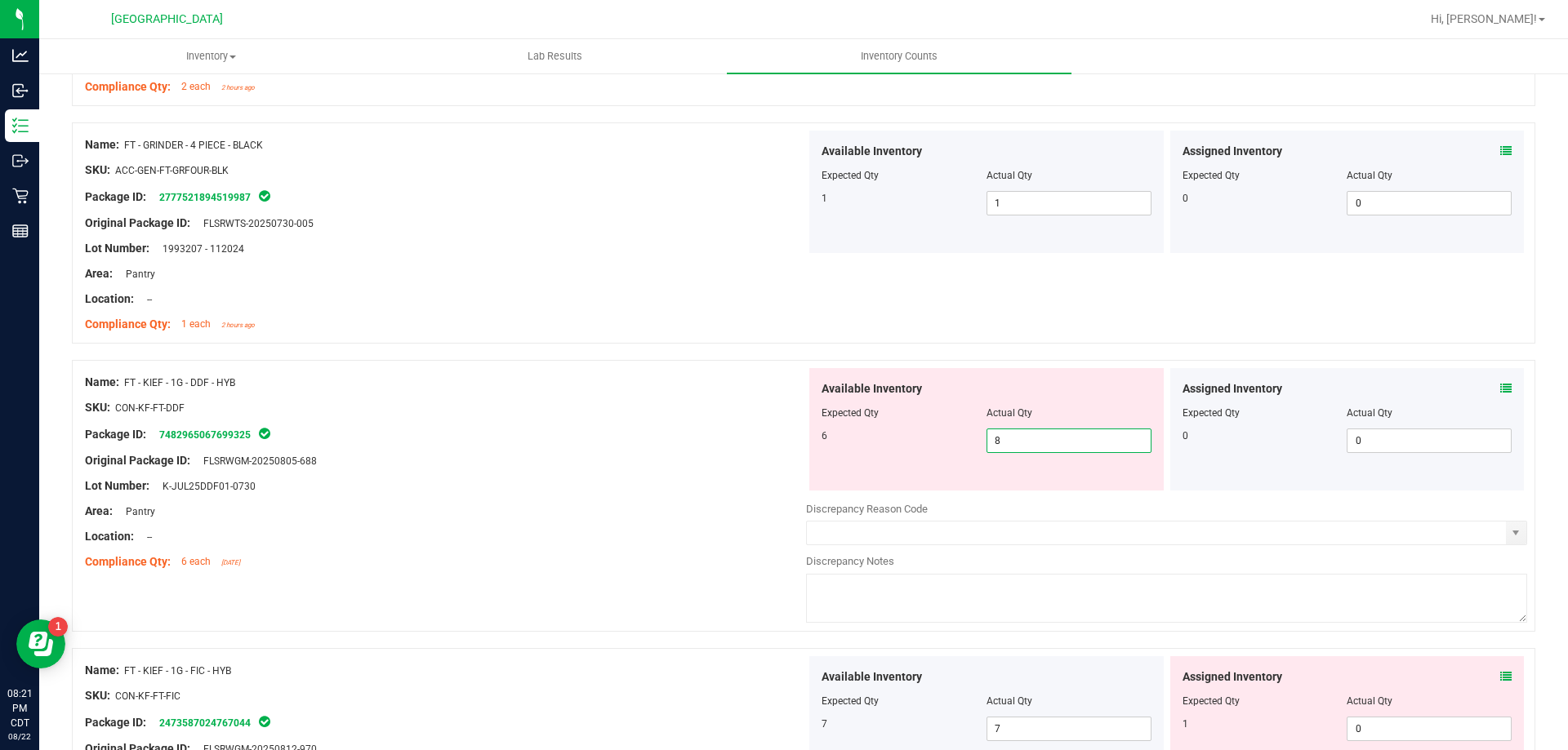
click at [1034, 436] on span "8 8" at bounding box center [1069, 441] width 165 height 25
click at [1034, 436] on input "8" at bounding box center [1069, 441] width 164 height 23
click at [569, 401] on div "SKU: CON-KF-FT-DDF" at bounding box center [446, 408] width 721 height 17
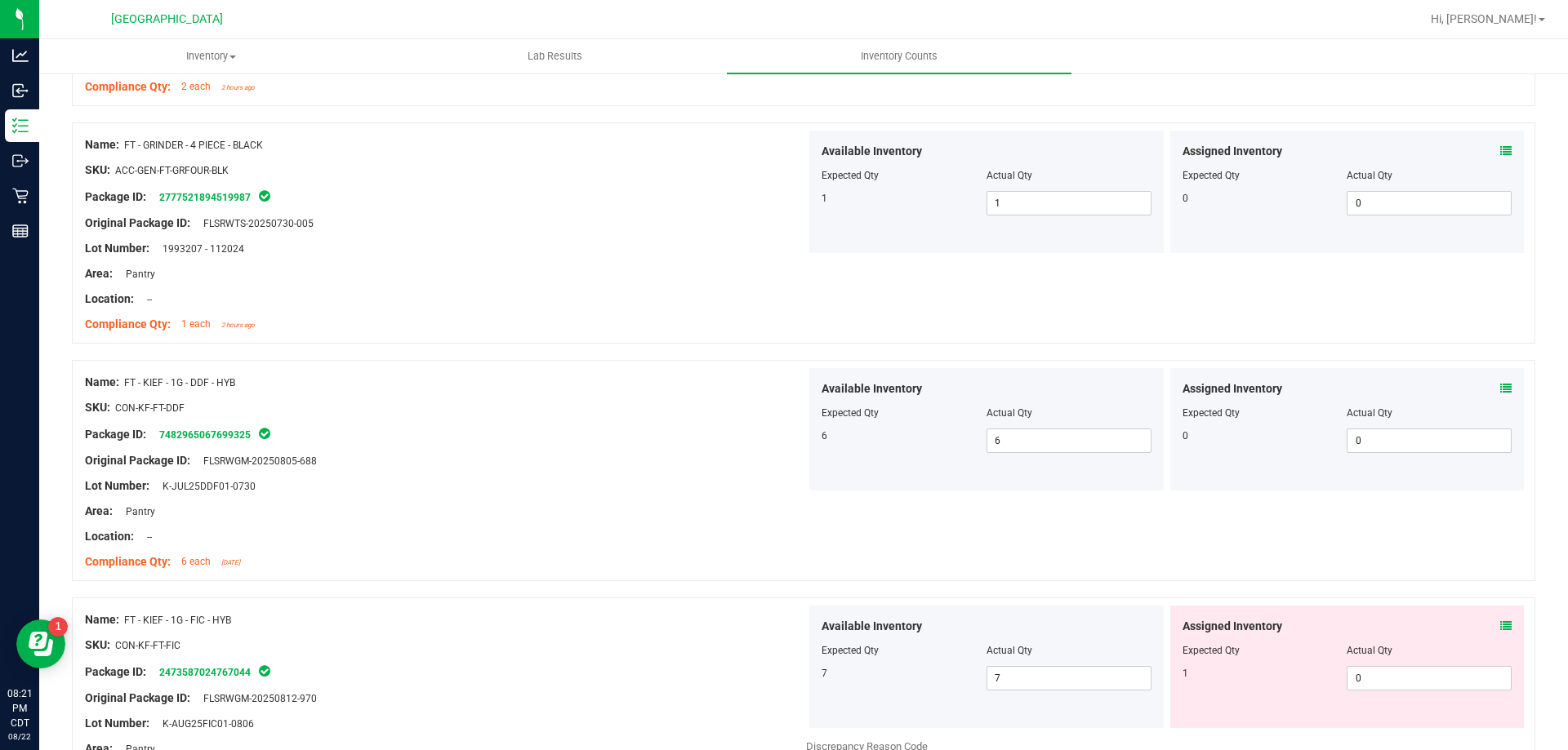
click at [1487, 627] on div "Assigned Inventory" at bounding box center [1348, 627] width 330 height 17
click at [1487, 627] on div "Assigned Inventory" at bounding box center [1348, 627] width 330 height 17
click at [1500, 627] on icon at bounding box center [1506, 626] width 11 height 11
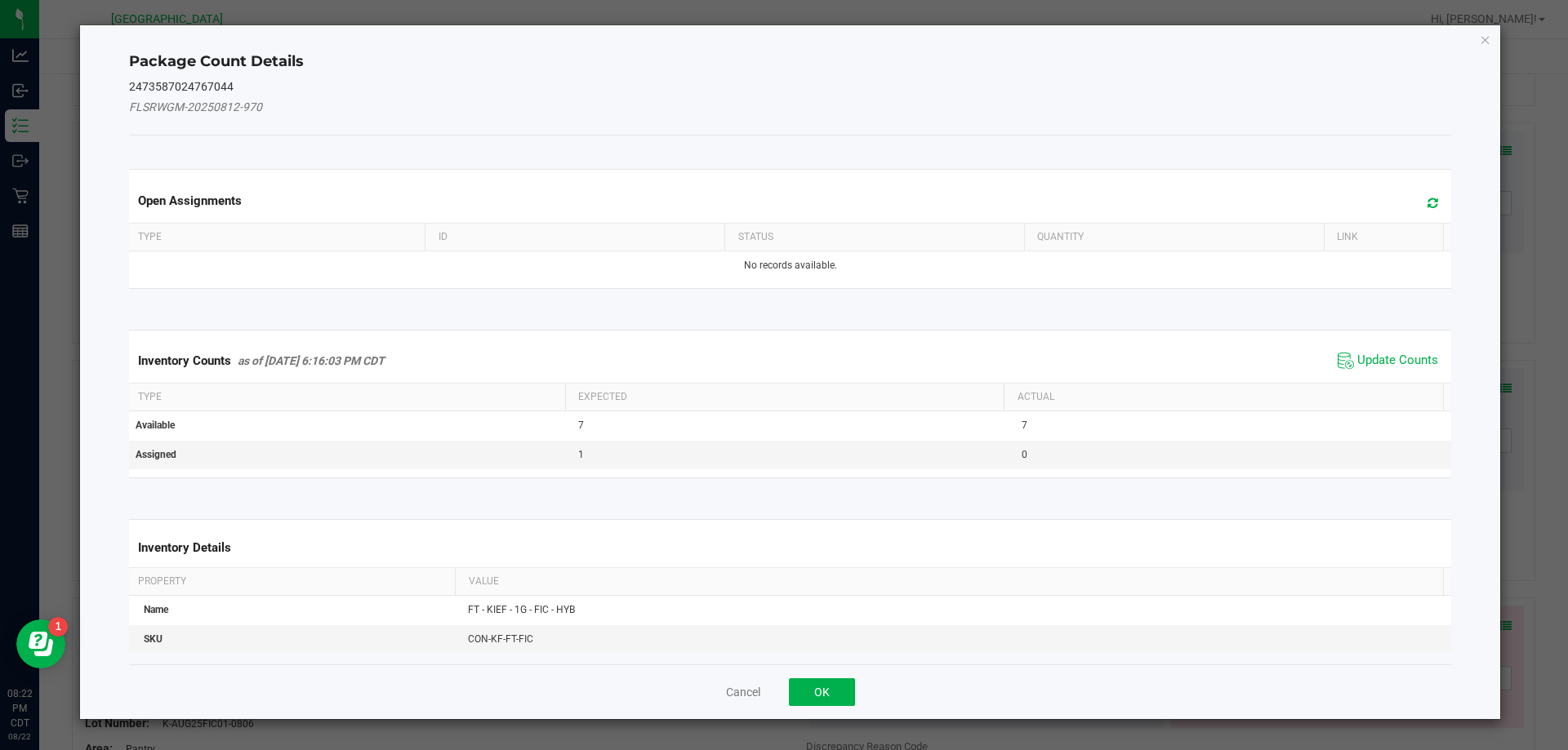
click at [1363, 370] on span "Update Counts" at bounding box center [1388, 360] width 109 height 25
click at [1365, 361] on div "Inventory Counts as of [DATE] 6:16:03 PM CDT Update Counts" at bounding box center [789, 359] width 1329 height 42
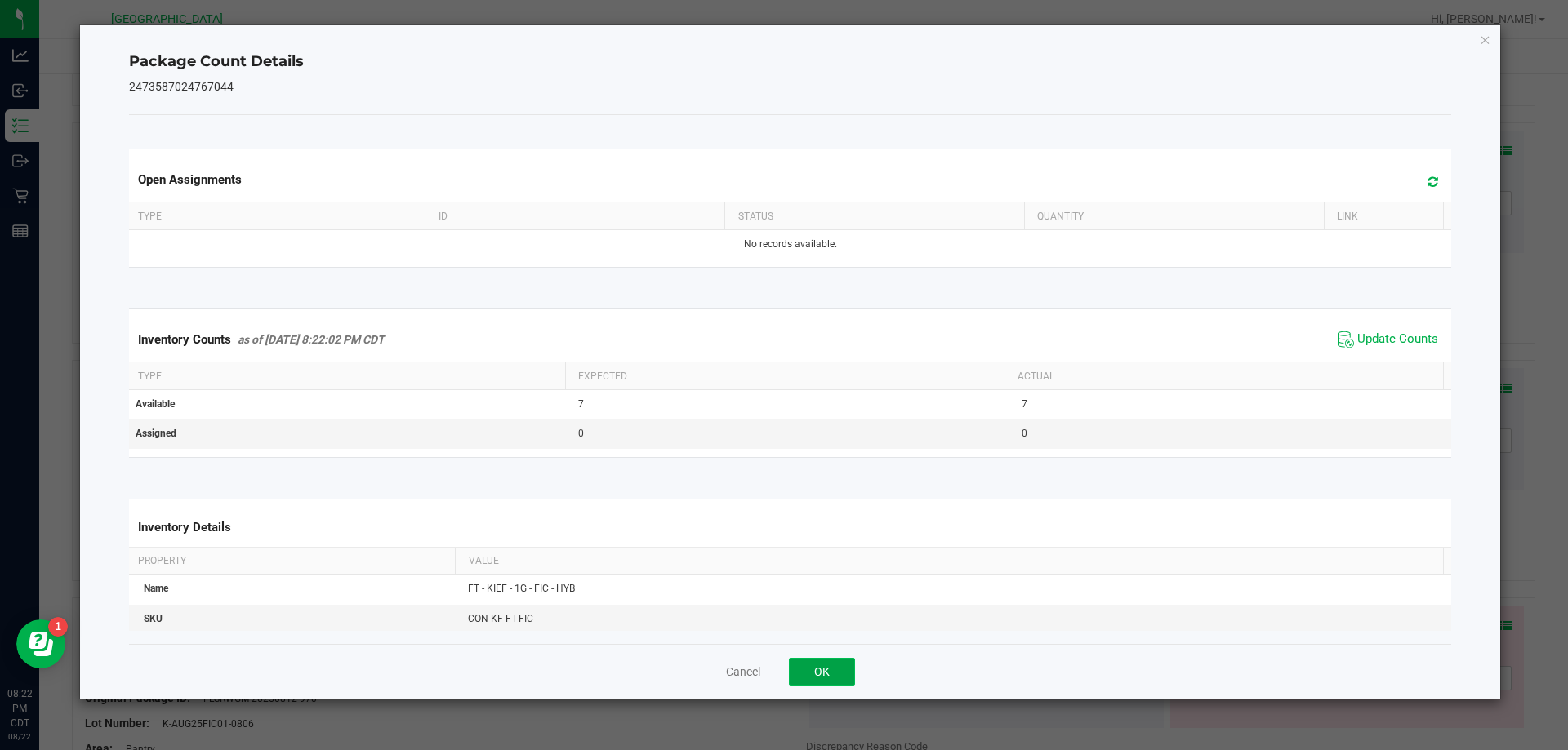
click at [843, 672] on button "OK" at bounding box center [822, 672] width 66 height 27
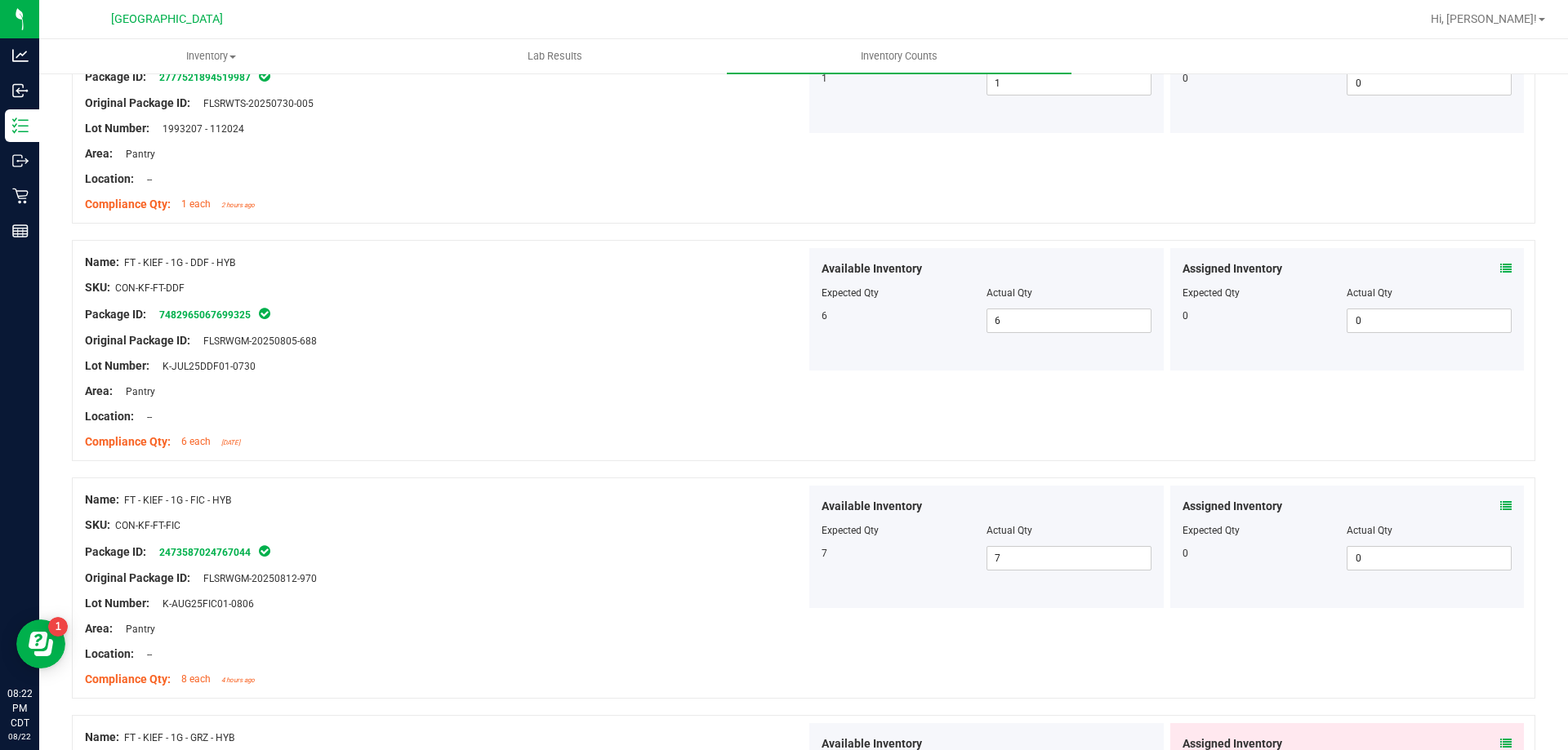
scroll to position [3102, 0]
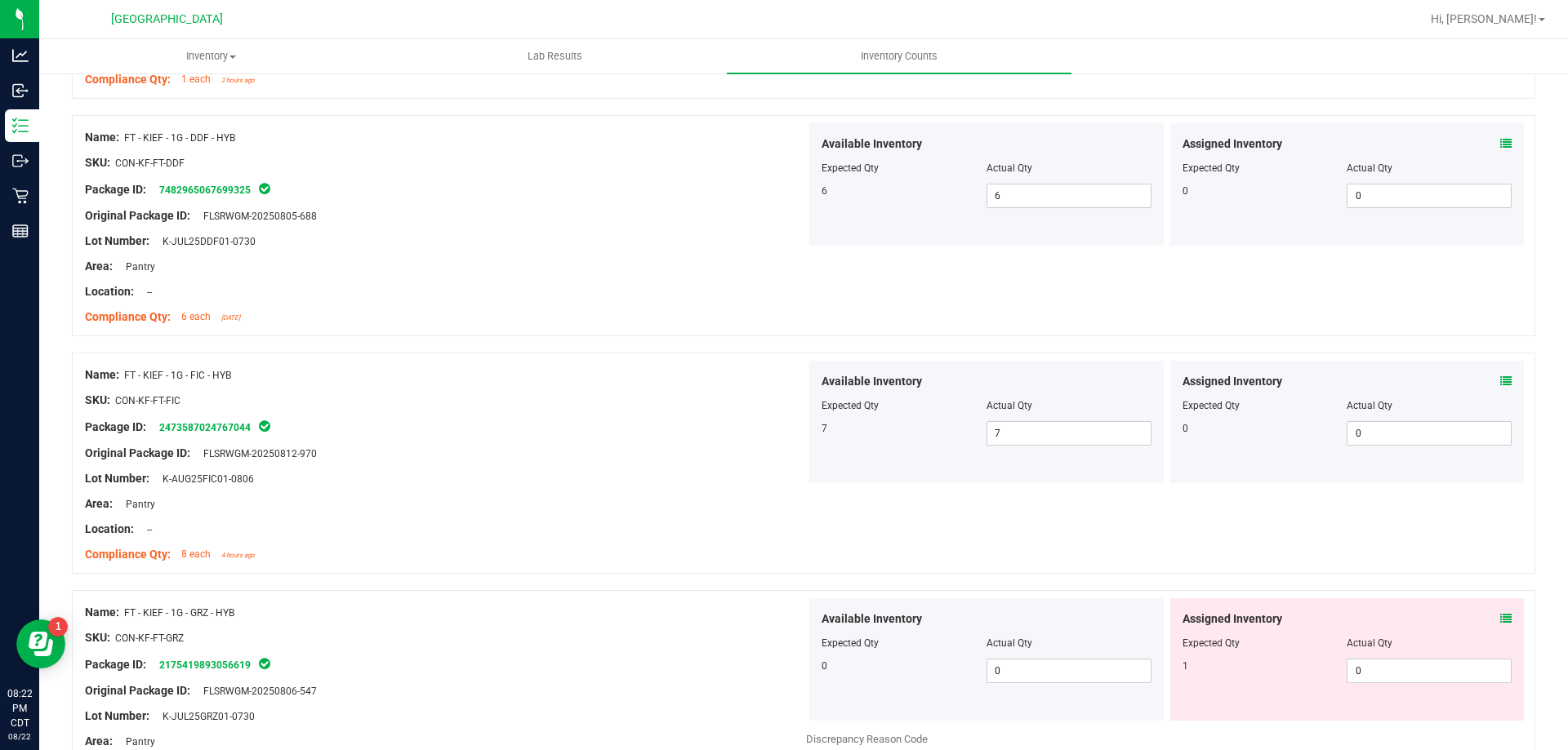
click at [1500, 619] on icon at bounding box center [1506, 618] width 11 height 11
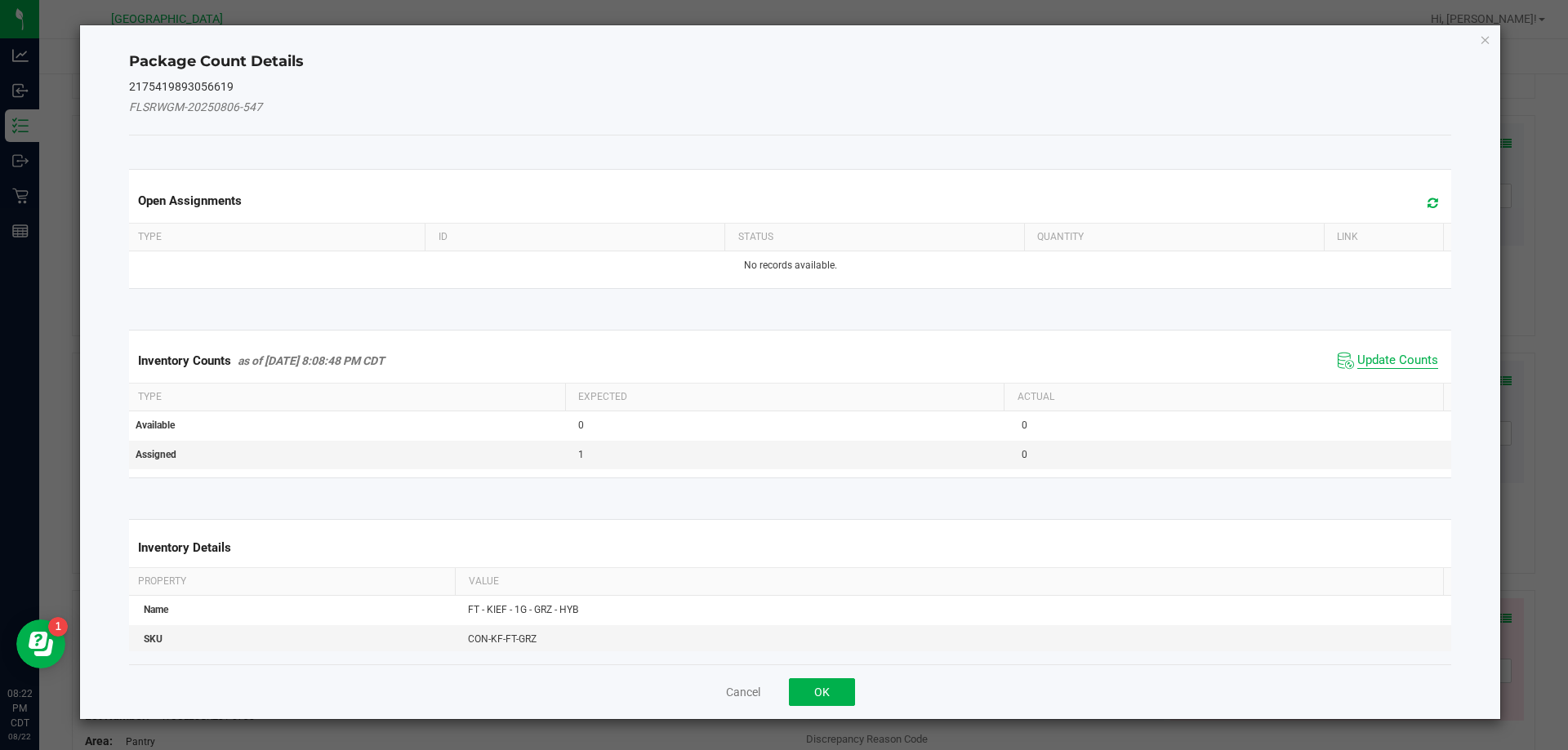
click at [1390, 363] on span "Update Counts" at bounding box center [1398, 361] width 81 height 16
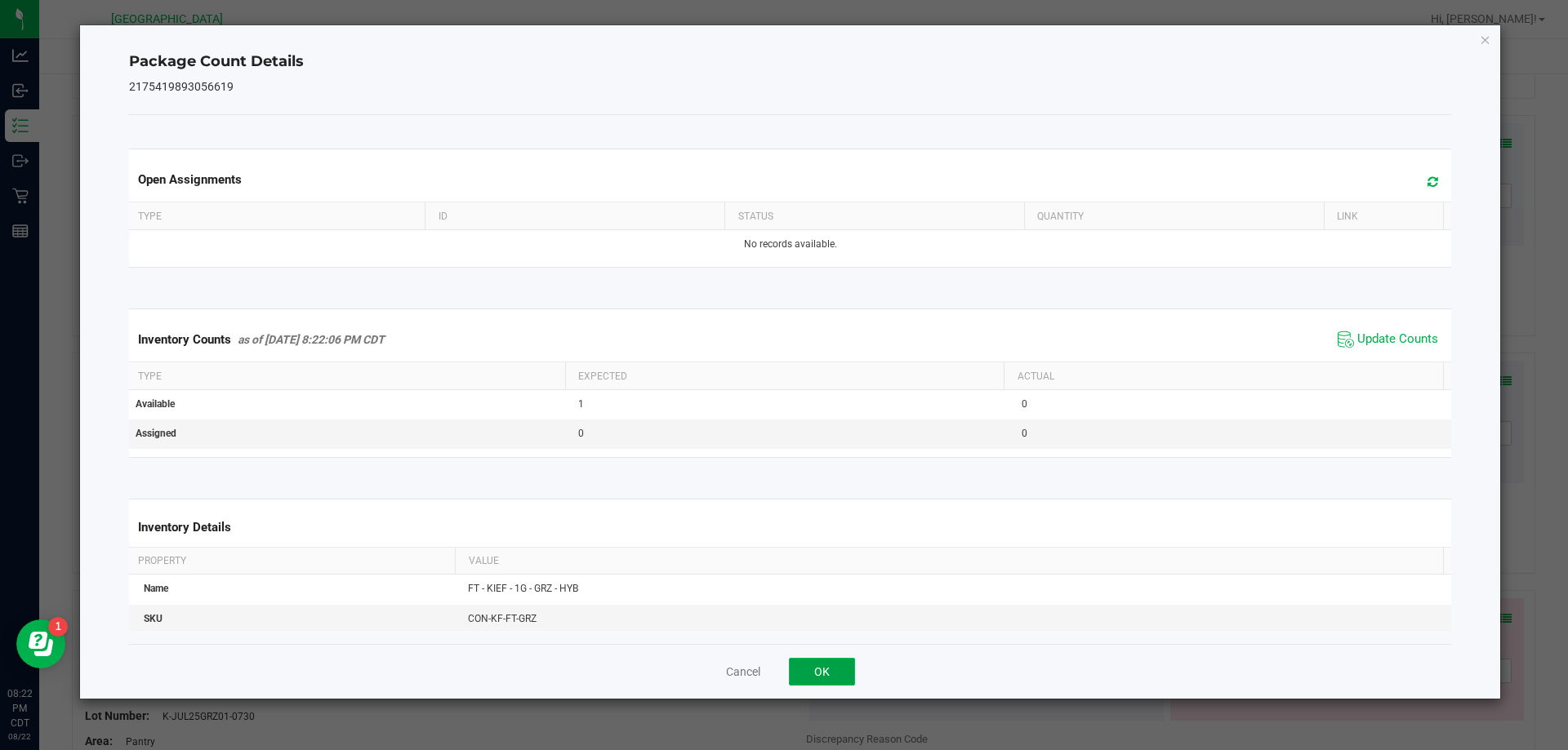
click at [835, 670] on button "OK" at bounding box center [822, 672] width 66 height 27
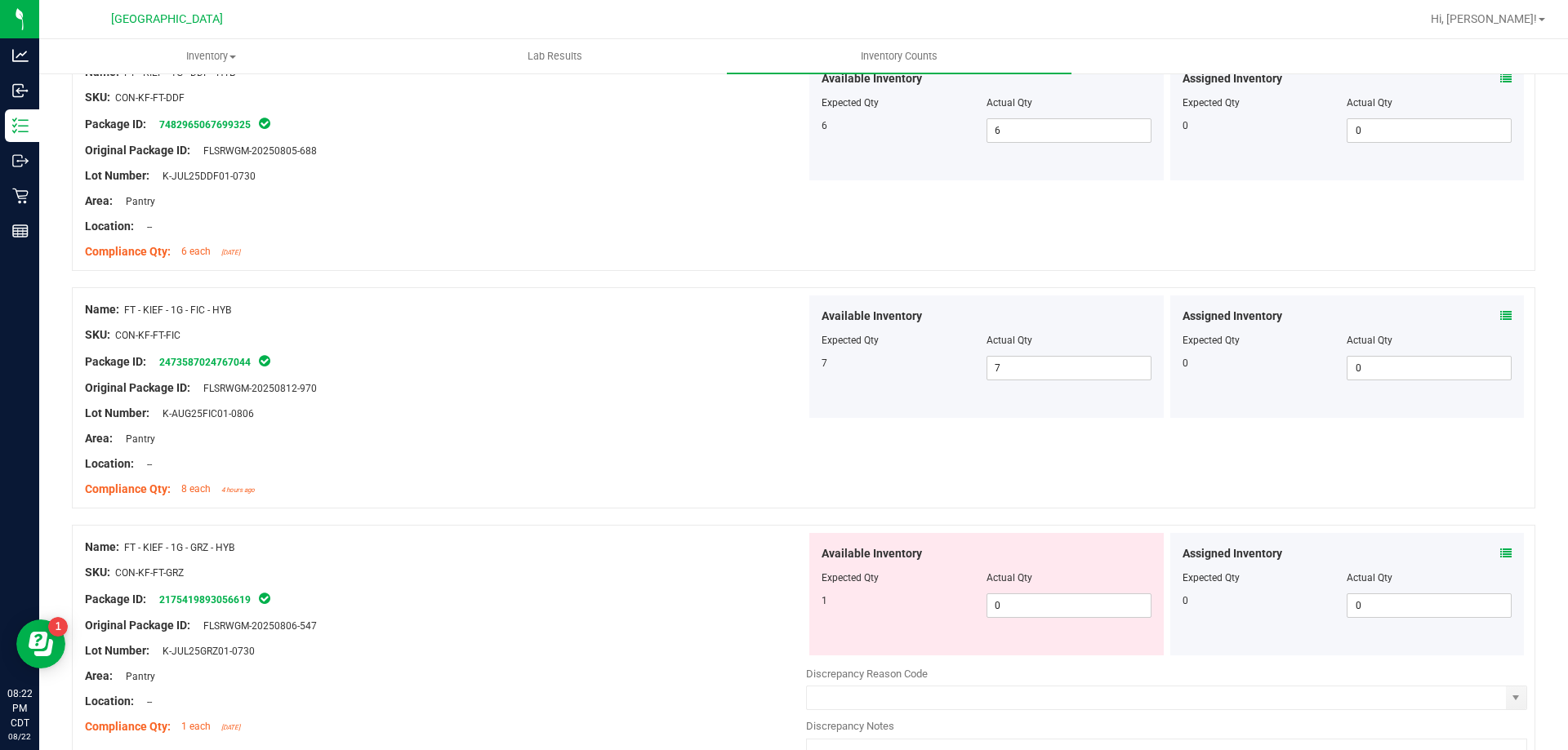
scroll to position [3266, 0]
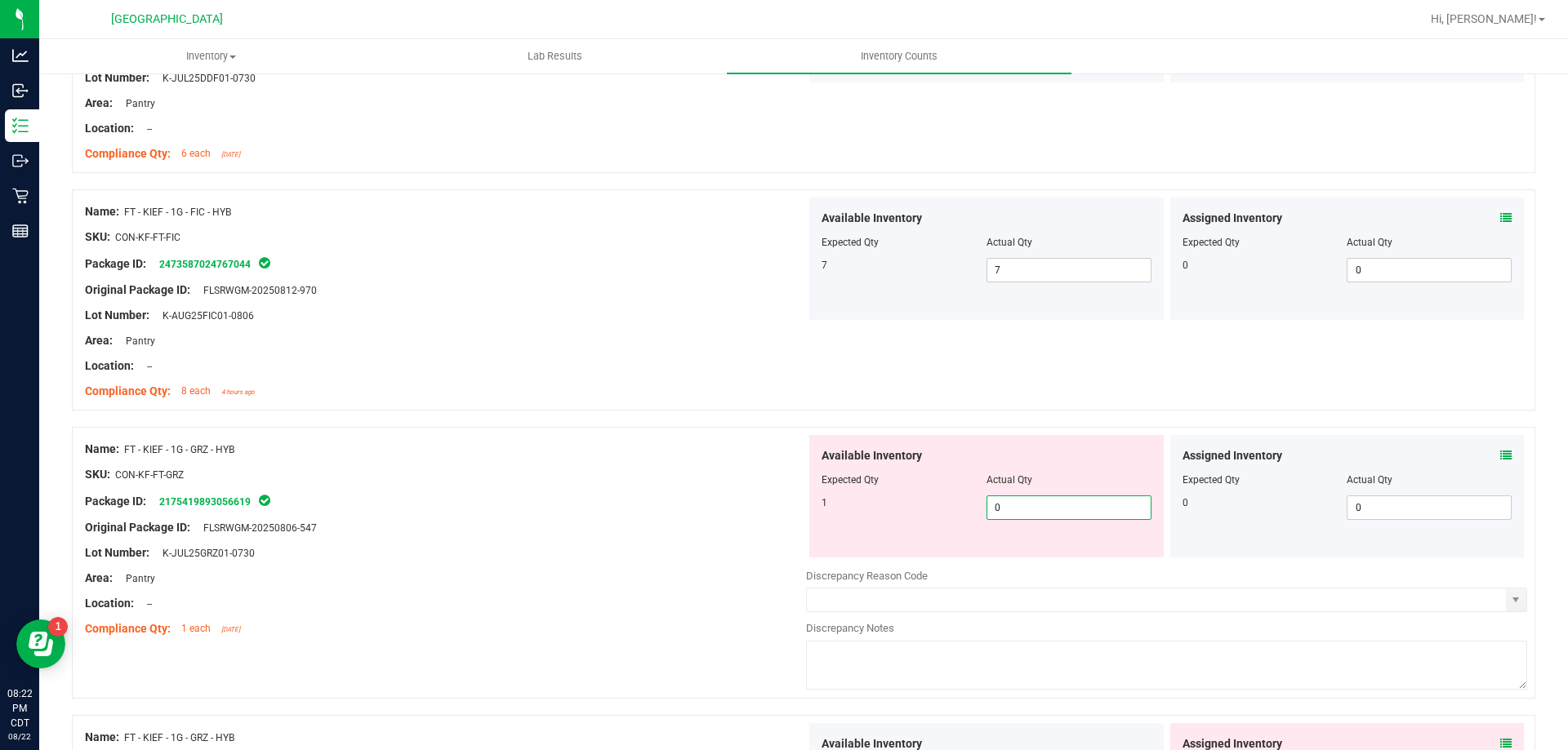
click at [1111, 514] on span "0 0" at bounding box center [1069, 508] width 165 height 25
click at [1110, 514] on input "0" at bounding box center [1069, 508] width 164 height 23
drag, startPoint x: 624, startPoint y: 499, endPoint x: 656, endPoint y: 498, distance: 32.0
click at [624, 498] on div "Package ID: 2175419893056619" at bounding box center [446, 500] width 721 height 19
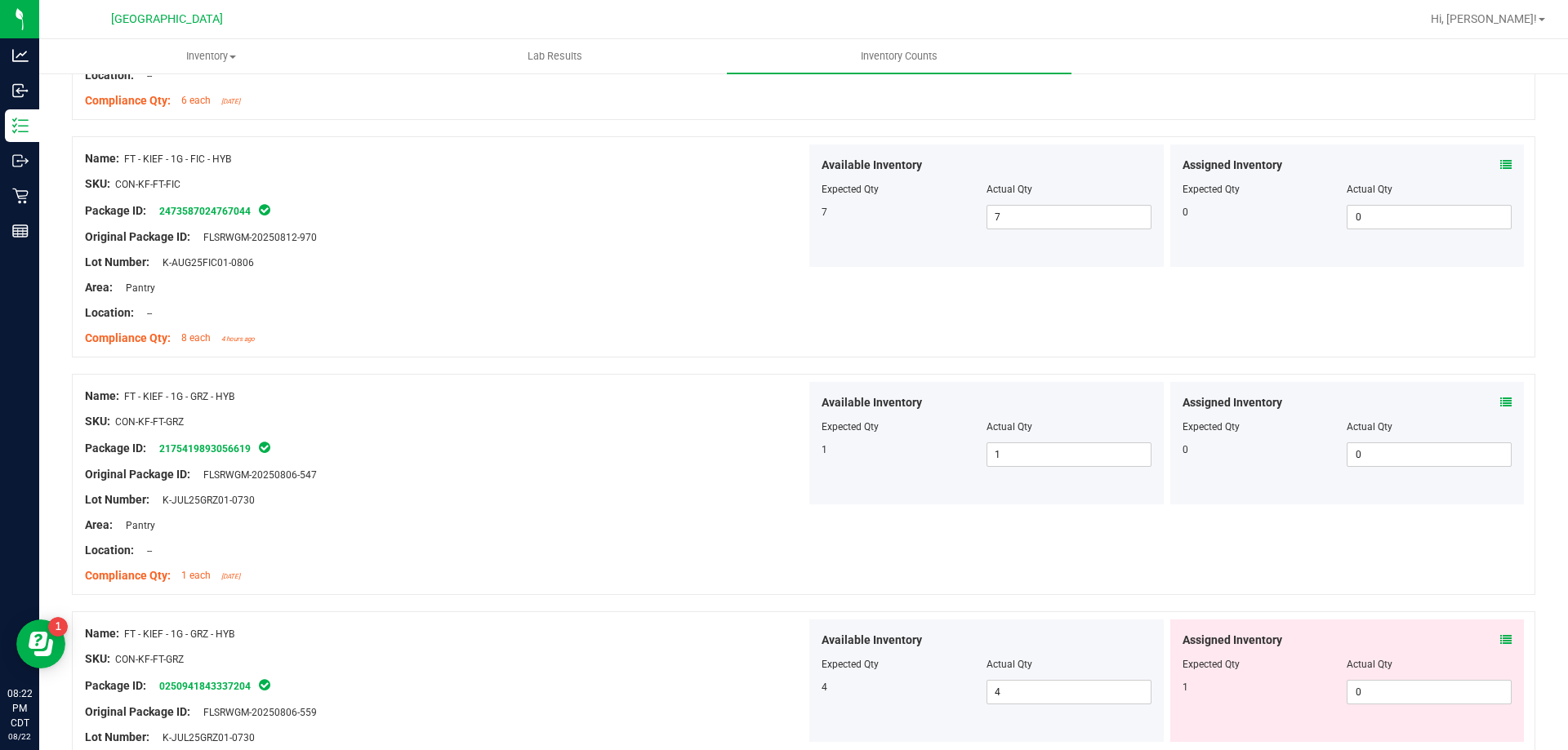
scroll to position [3348, 0]
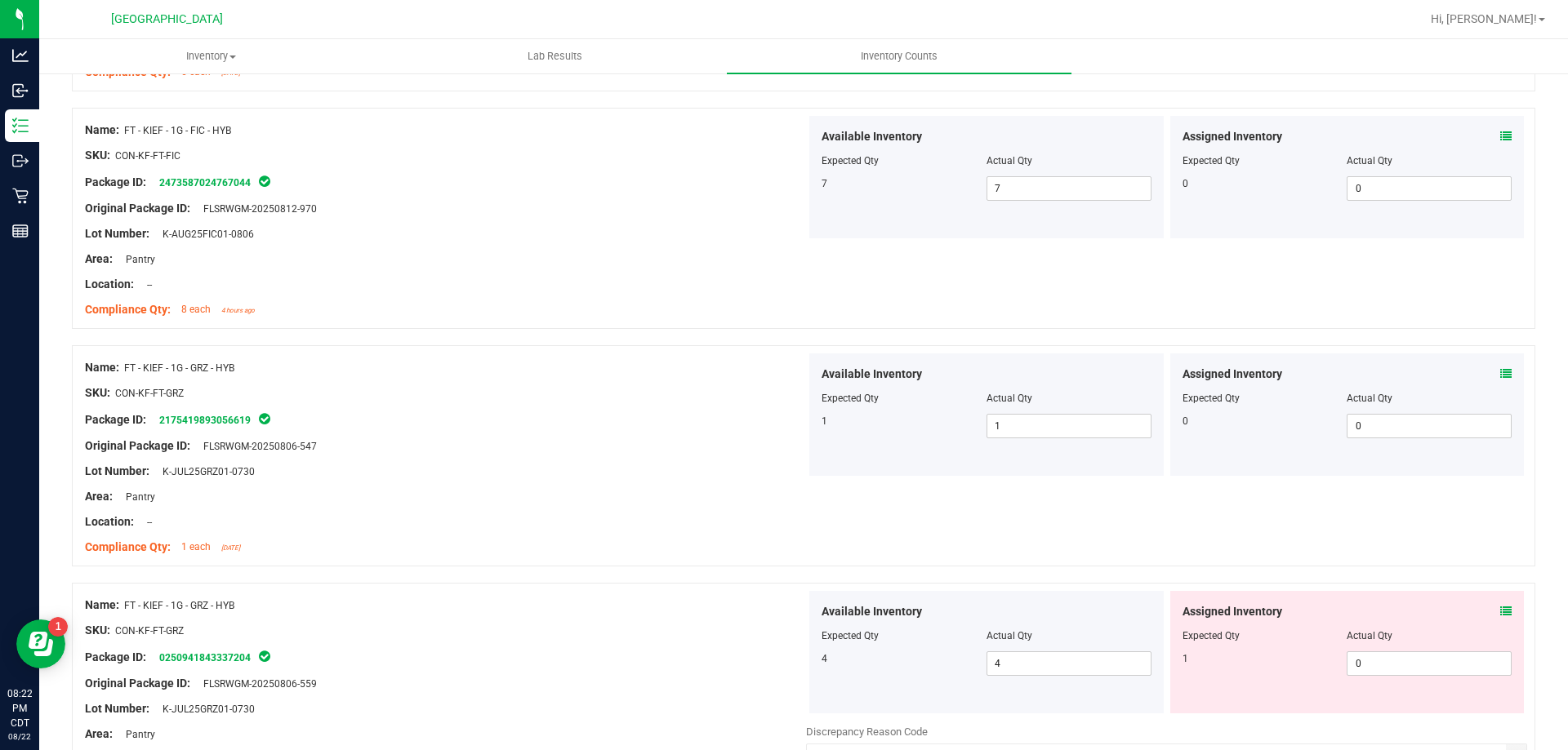
click at [1500, 613] on icon at bounding box center [1506, 611] width 11 height 11
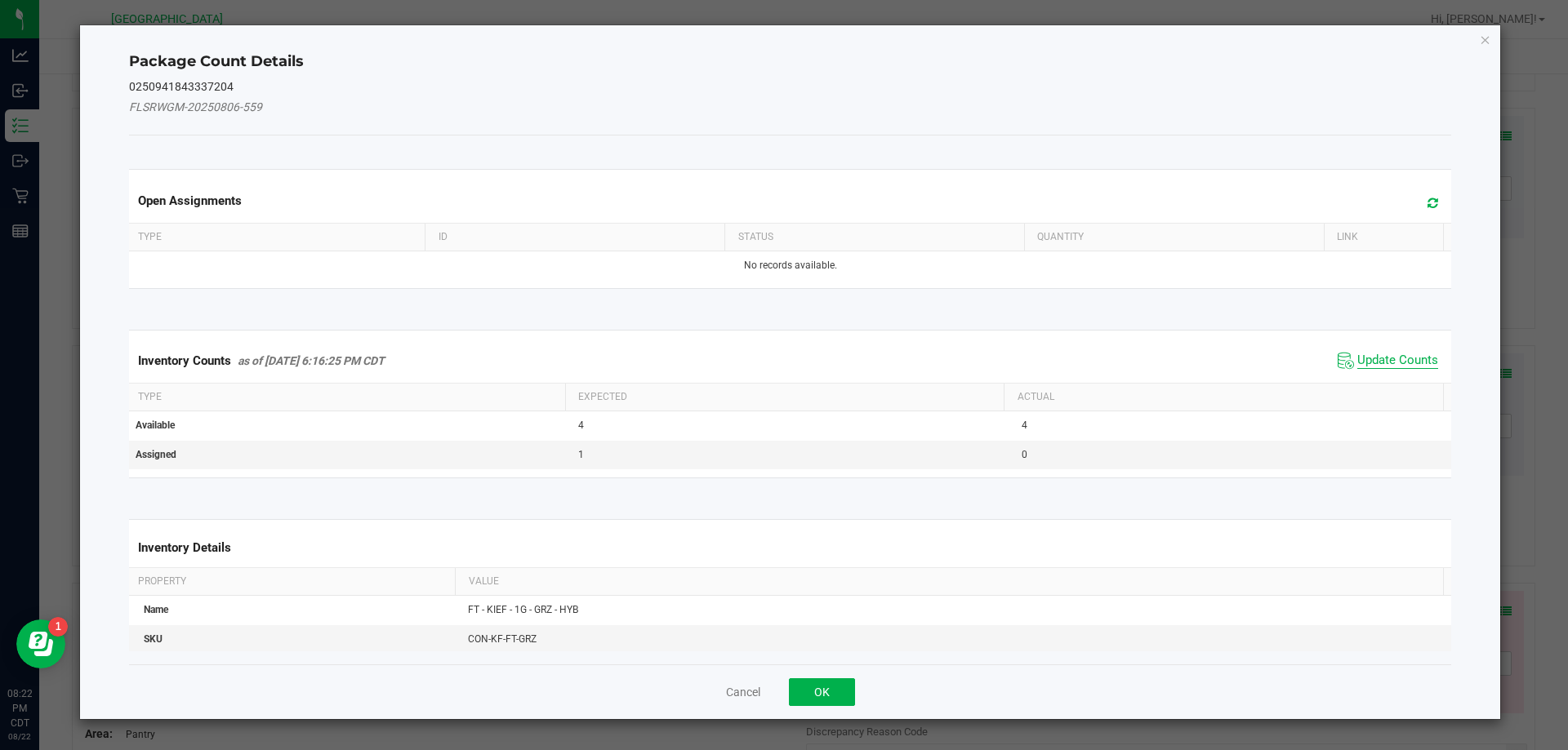
click at [1377, 353] on span "Update Counts" at bounding box center [1398, 361] width 81 height 16
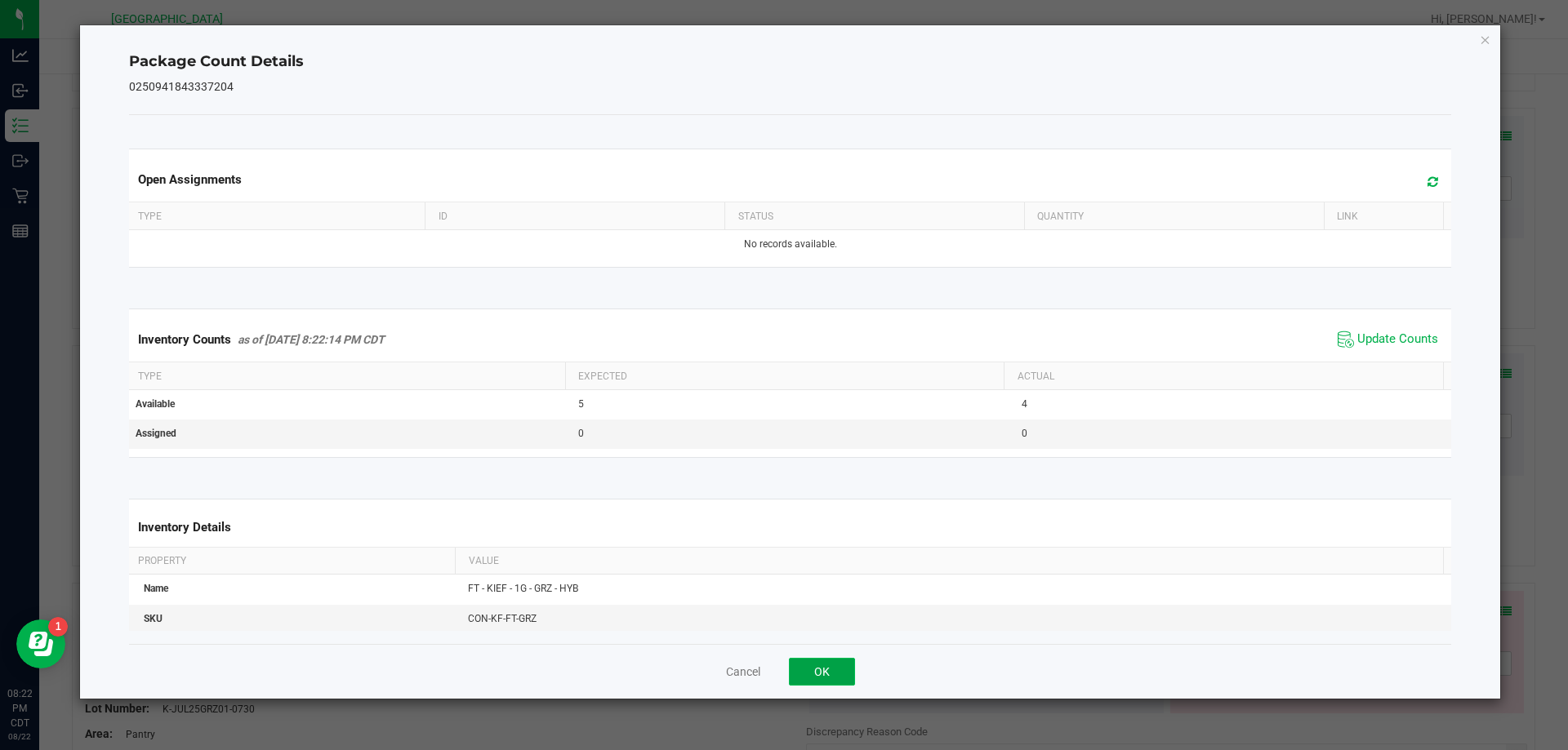
click at [830, 680] on button "OK" at bounding box center [822, 672] width 66 height 27
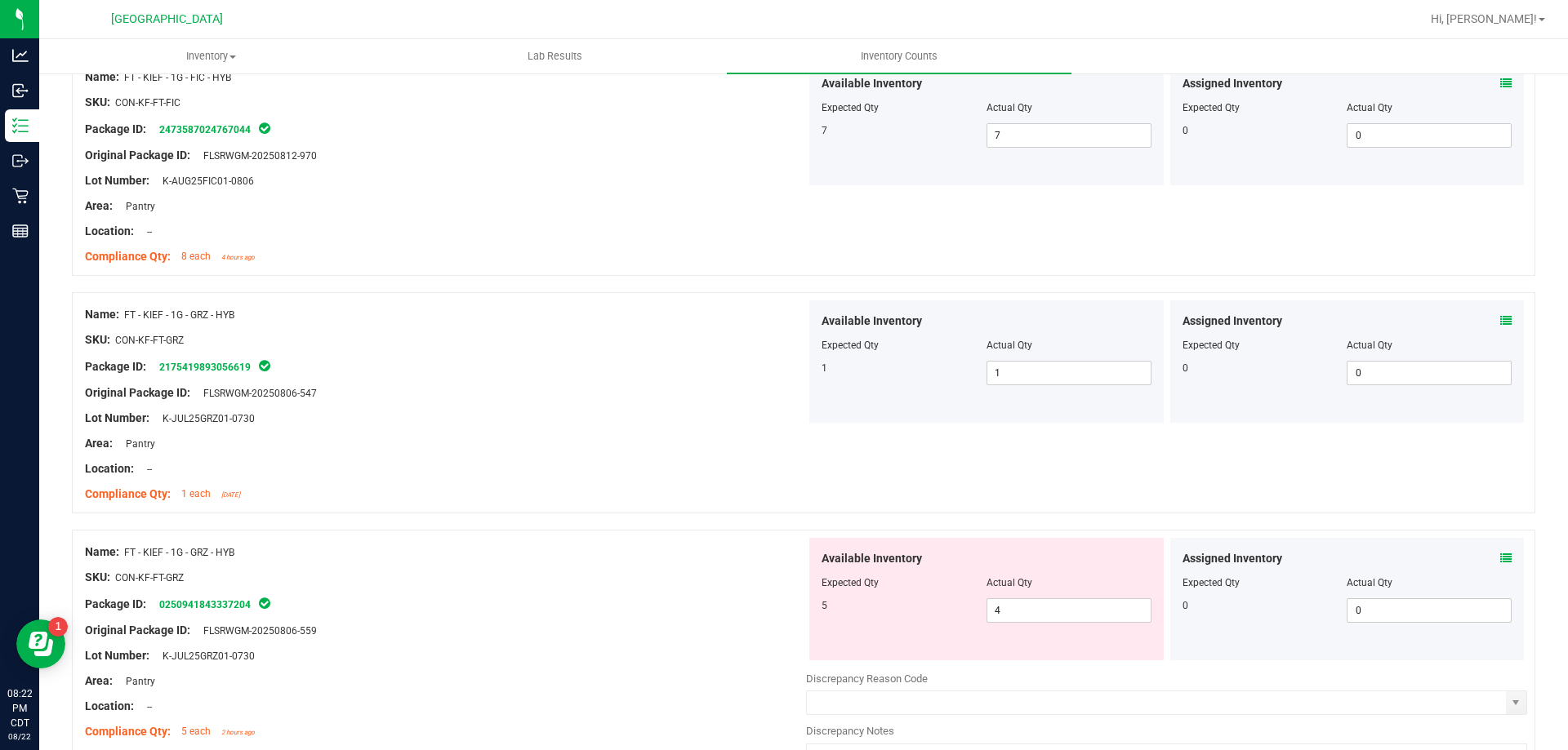
scroll to position [3430, 0]
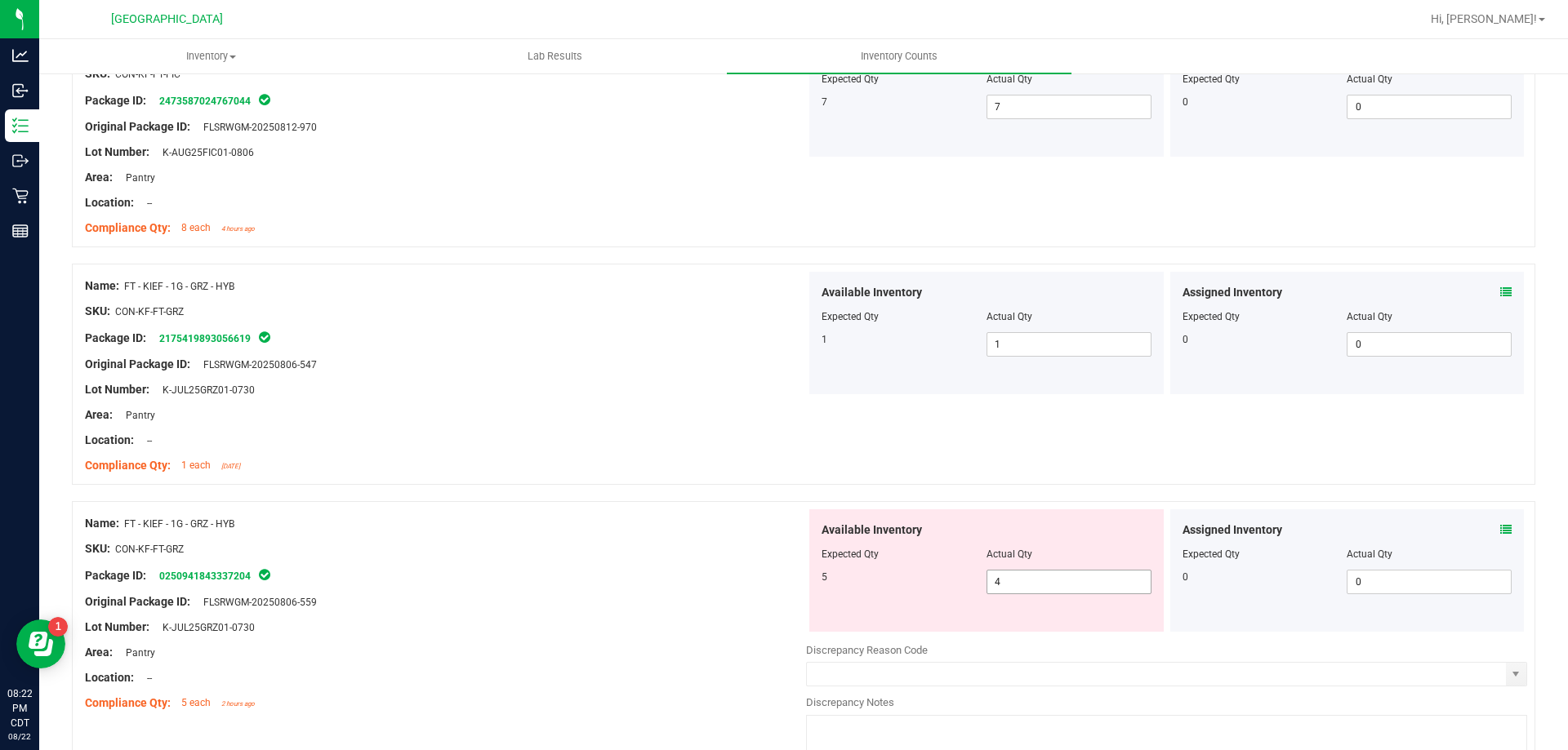
click at [1060, 582] on span "4 4" at bounding box center [1069, 582] width 165 height 25
click at [1060, 582] on input "4" at bounding box center [1069, 582] width 164 height 23
click at [651, 581] on div "Package ID: 0250941843337204" at bounding box center [446, 575] width 721 height 19
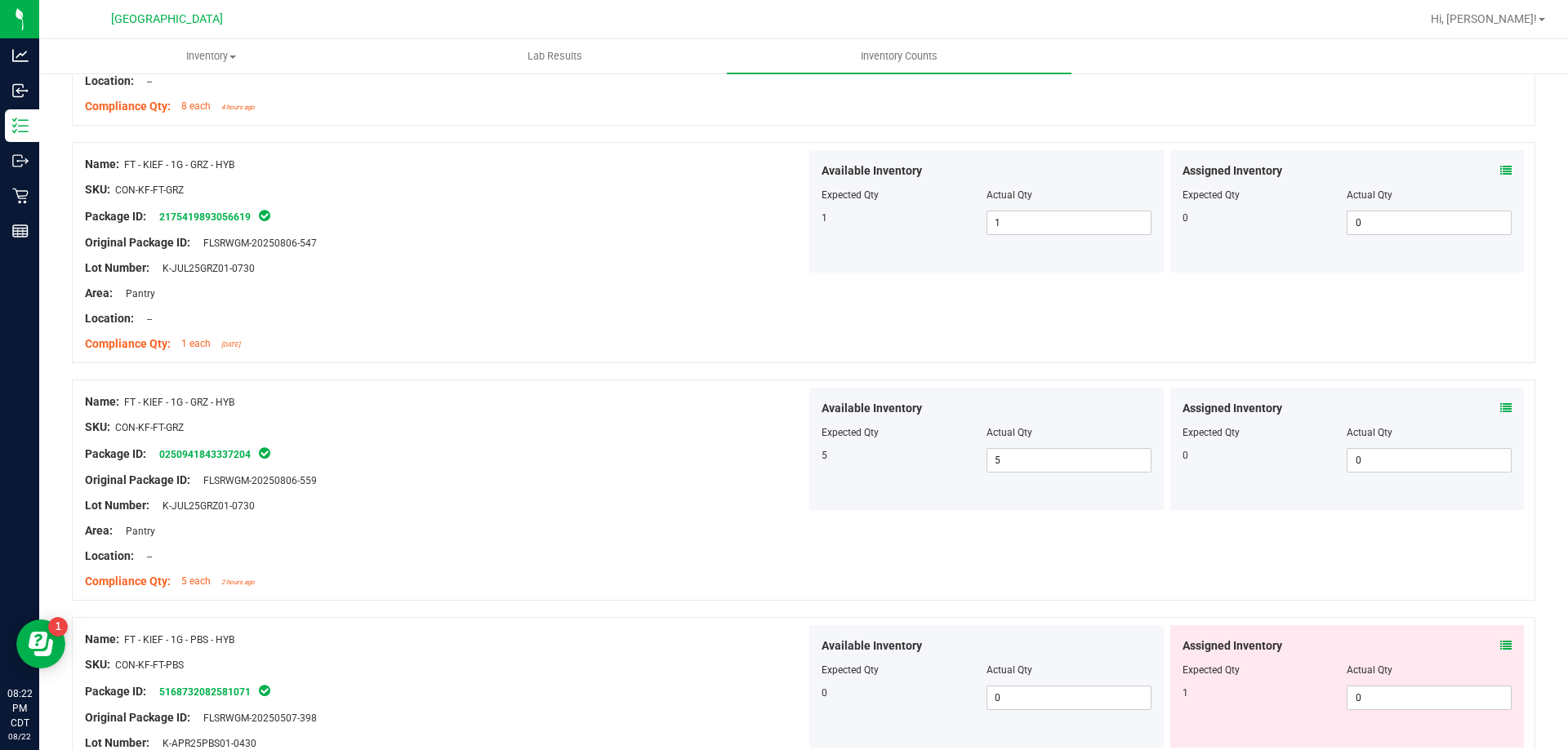
scroll to position [3756, 0]
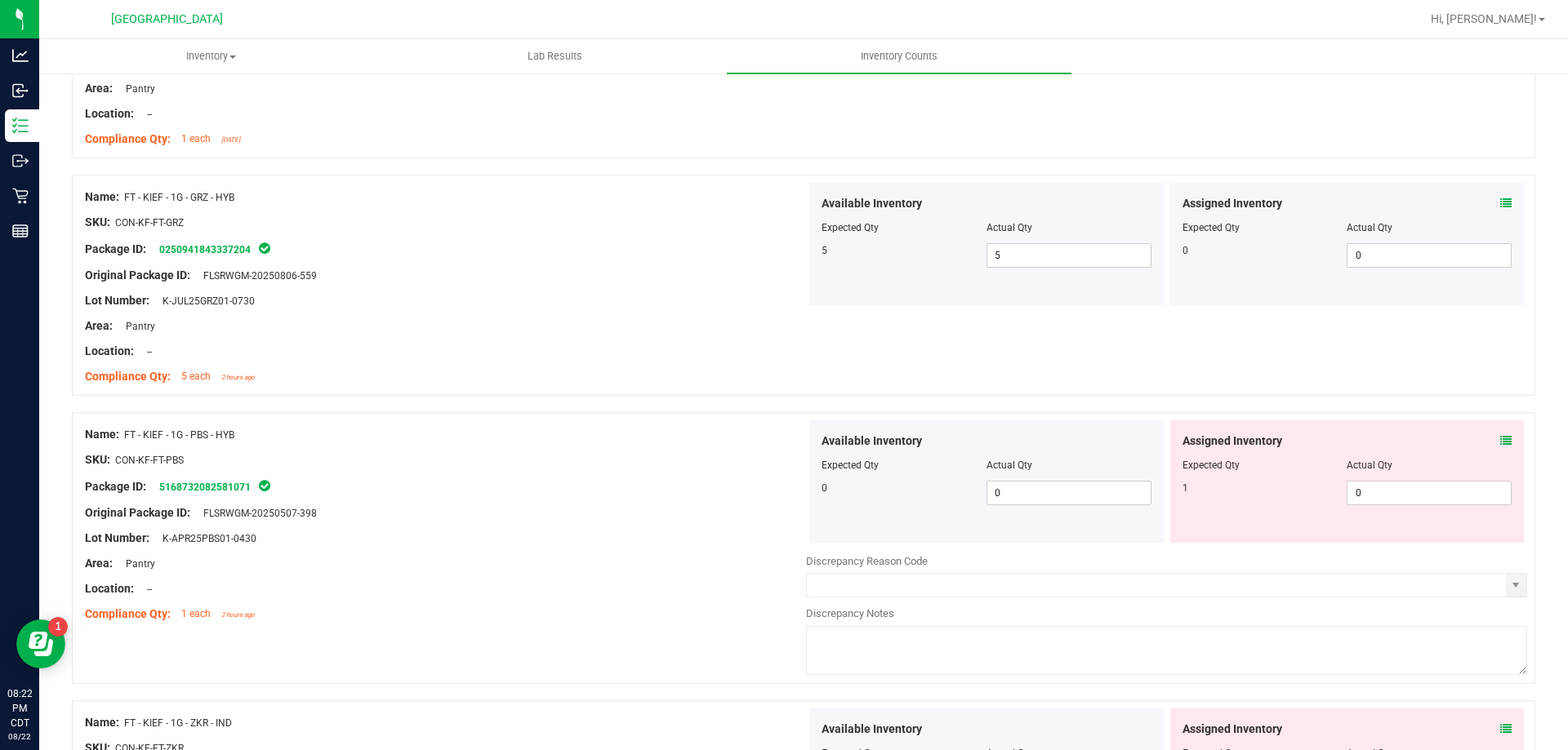
click at [1500, 442] on icon at bounding box center [1506, 441] width 11 height 11
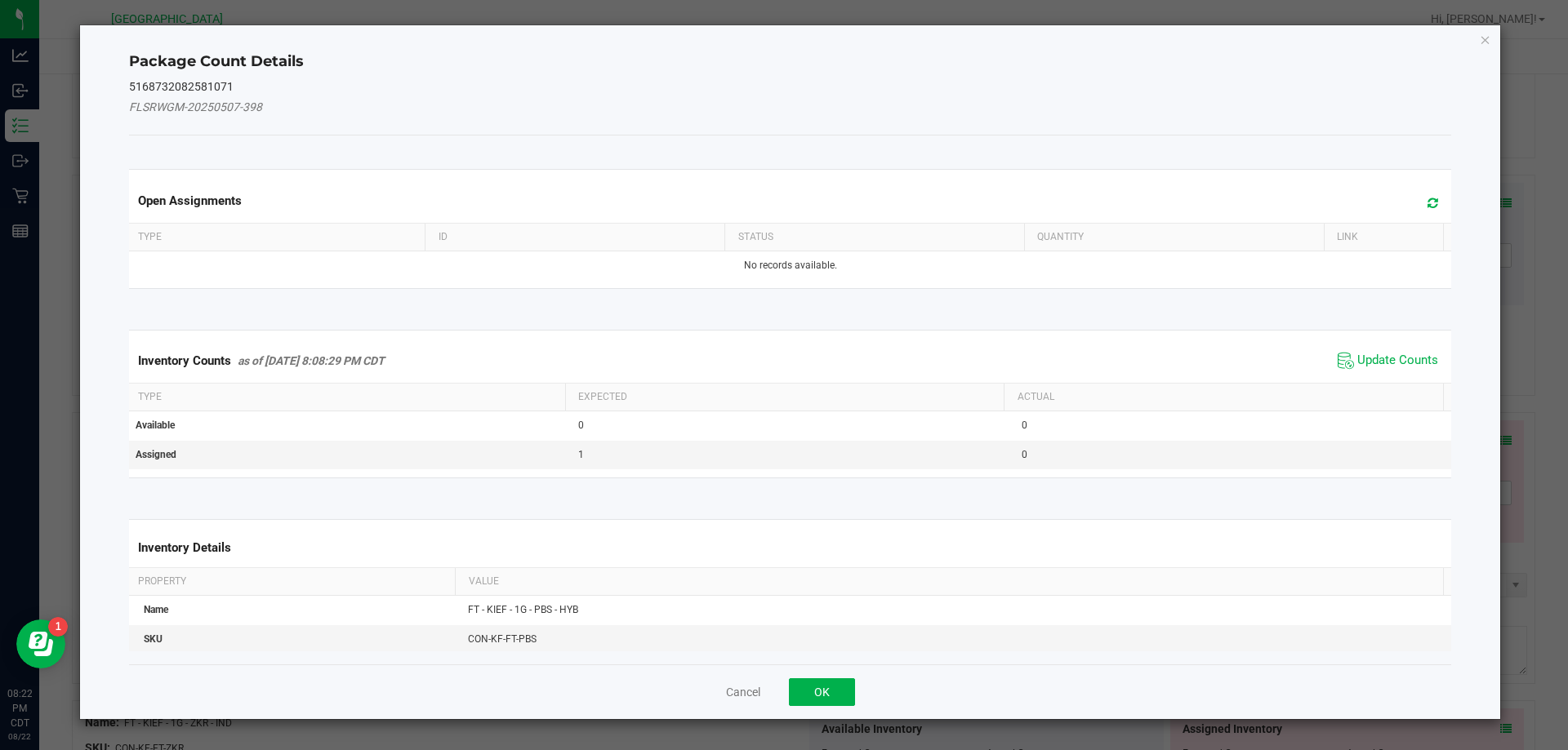
click at [1368, 348] on span "Update Counts" at bounding box center [1388, 360] width 109 height 25
click at [1367, 359] on div "Inventory Counts as of [DATE] 8:08:29 PM CDT Update Counts" at bounding box center [789, 359] width 1329 height 42
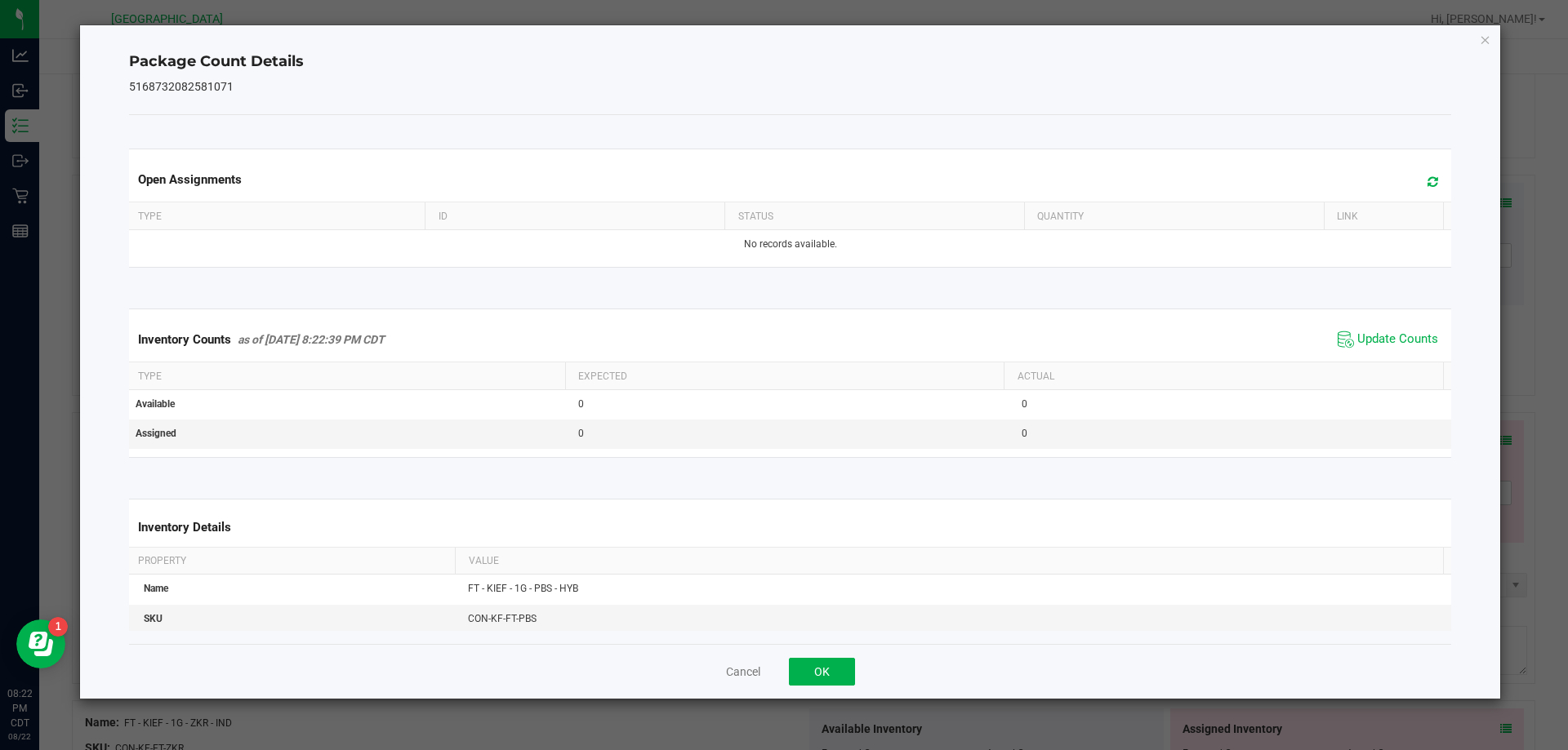
click at [826, 686] on div "Cancel OK" at bounding box center [790, 671] width 1323 height 55
click at [827, 671] on button "OK" at bounding box center [822, 672] width 66 height 27
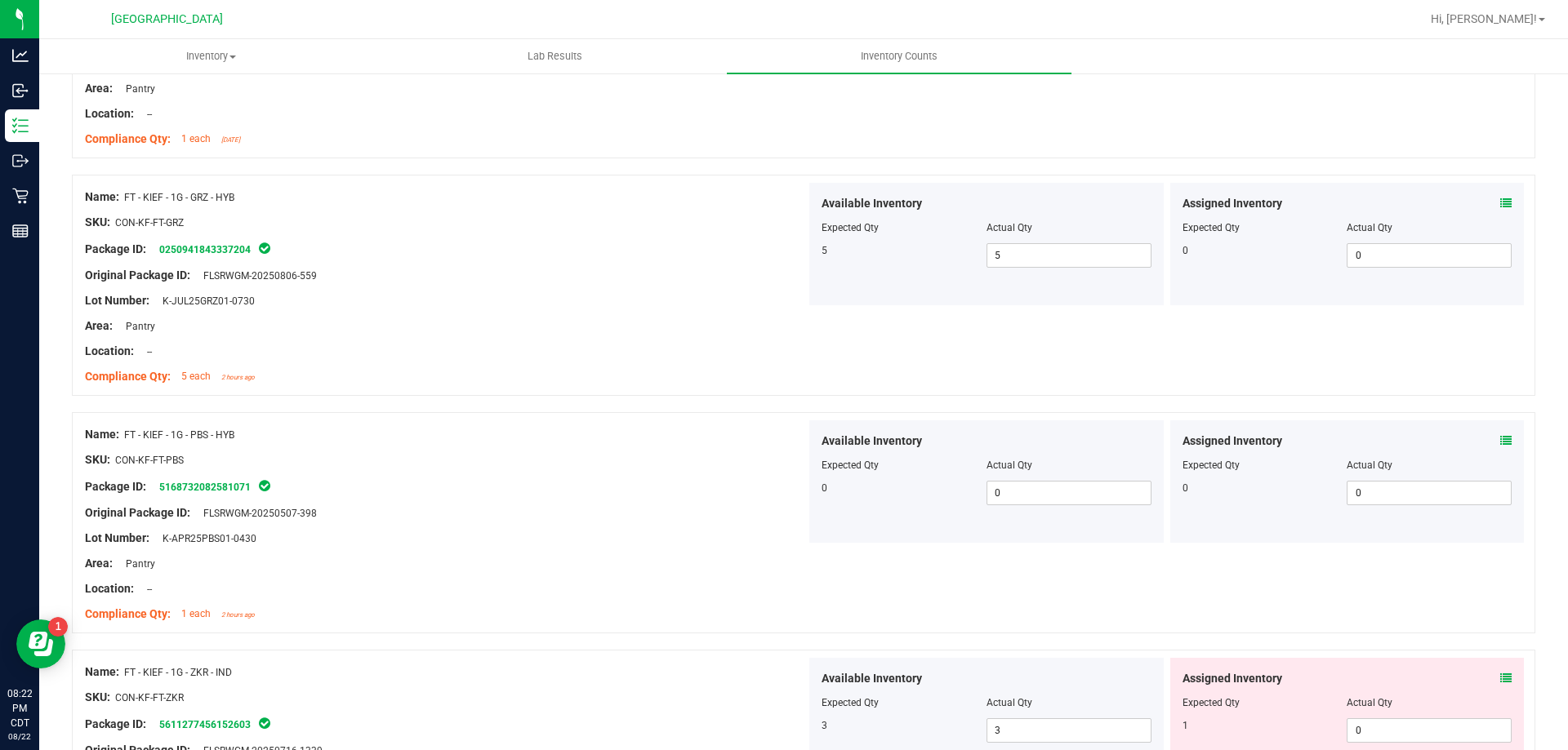
click at [1500, 676] on icon at bounding box center [1506, 679] width 11 height 11
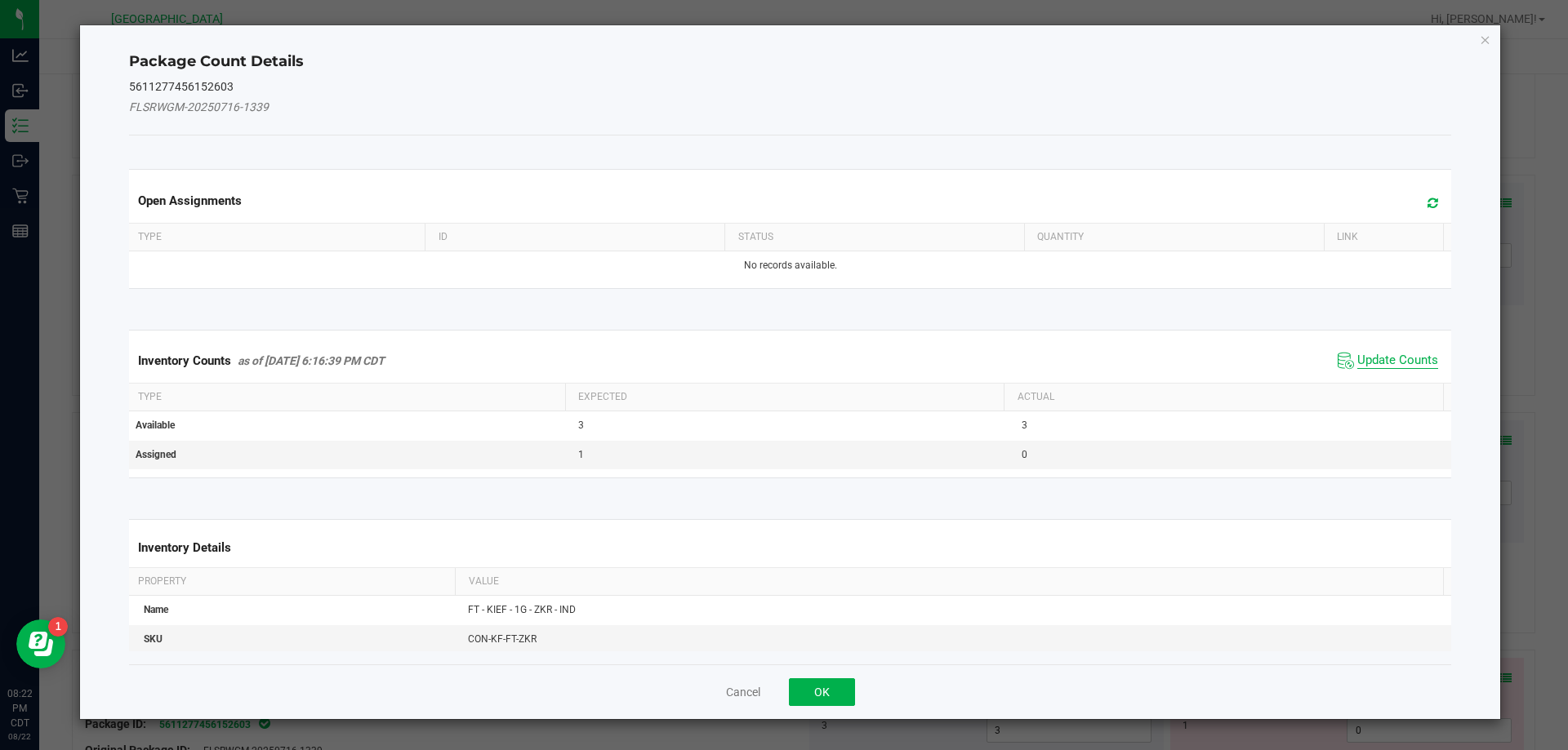
click at [1358, 359] on span "Update Counts" at bounding box center [1398, 361] width 81 height 16
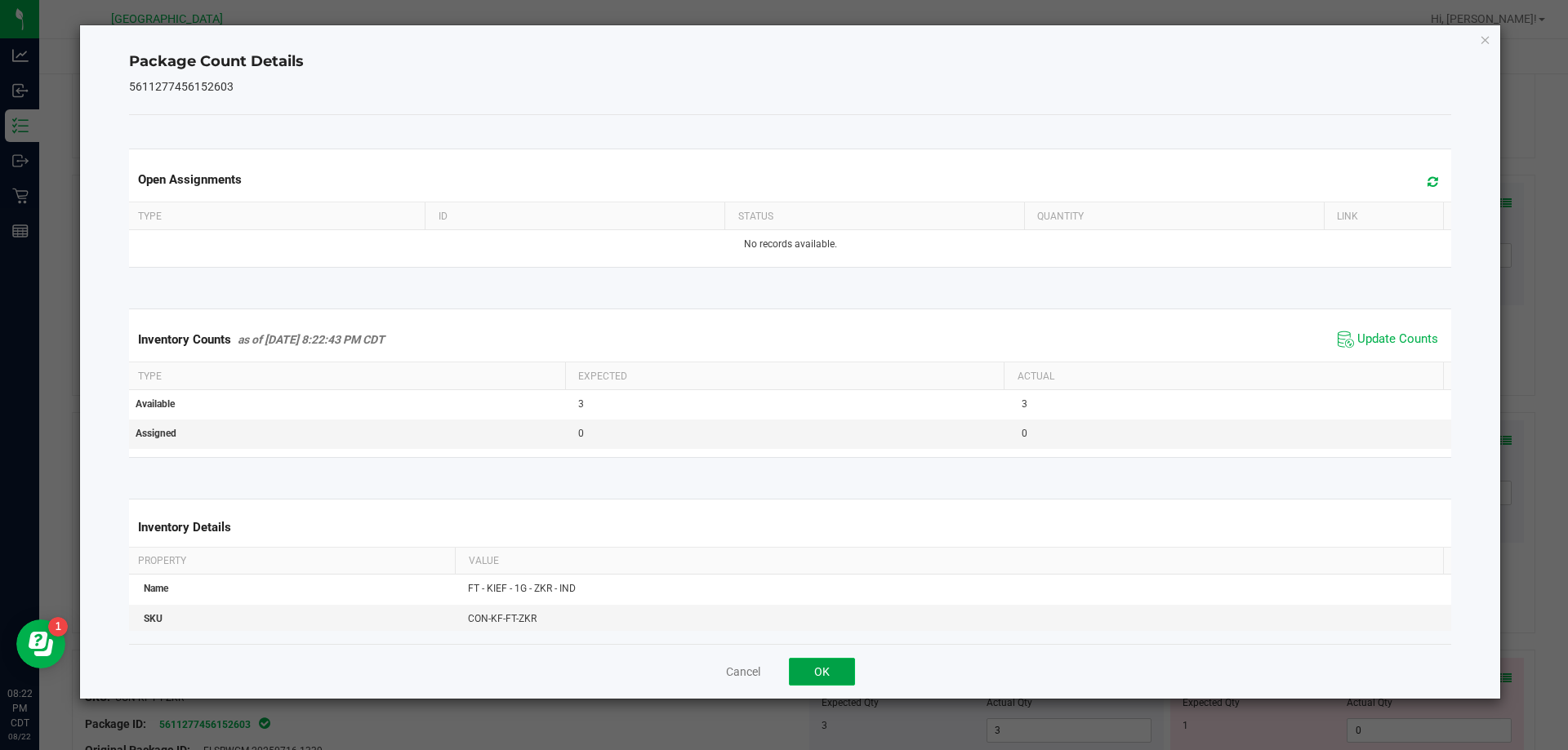
click at [840, 666] on button "OK" at bounding box center [822, 672] width 66 height 27
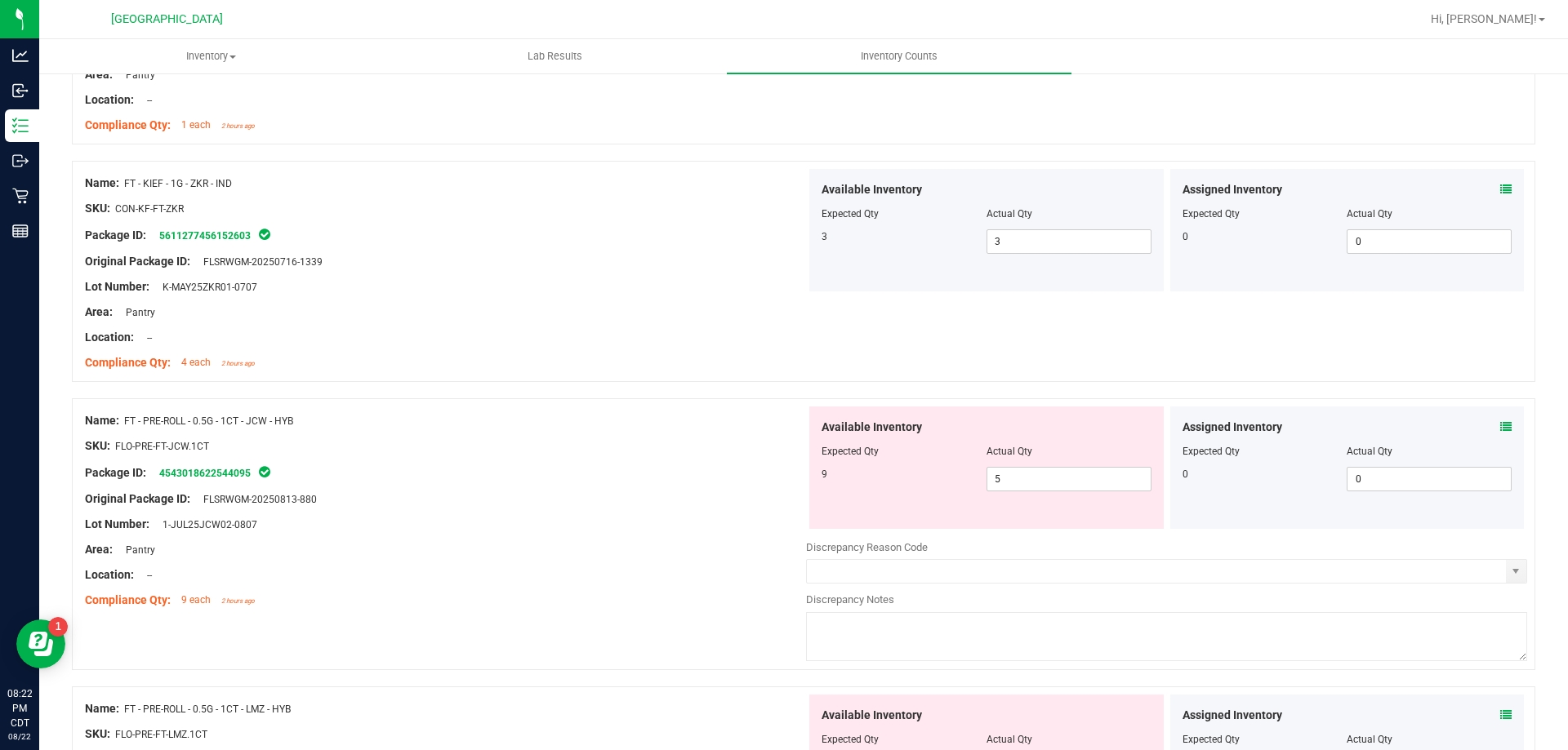
scroll to position [4246, 0]
click at [1500, 423] on icon at bounding box center [1506, 426] width 11 height 11
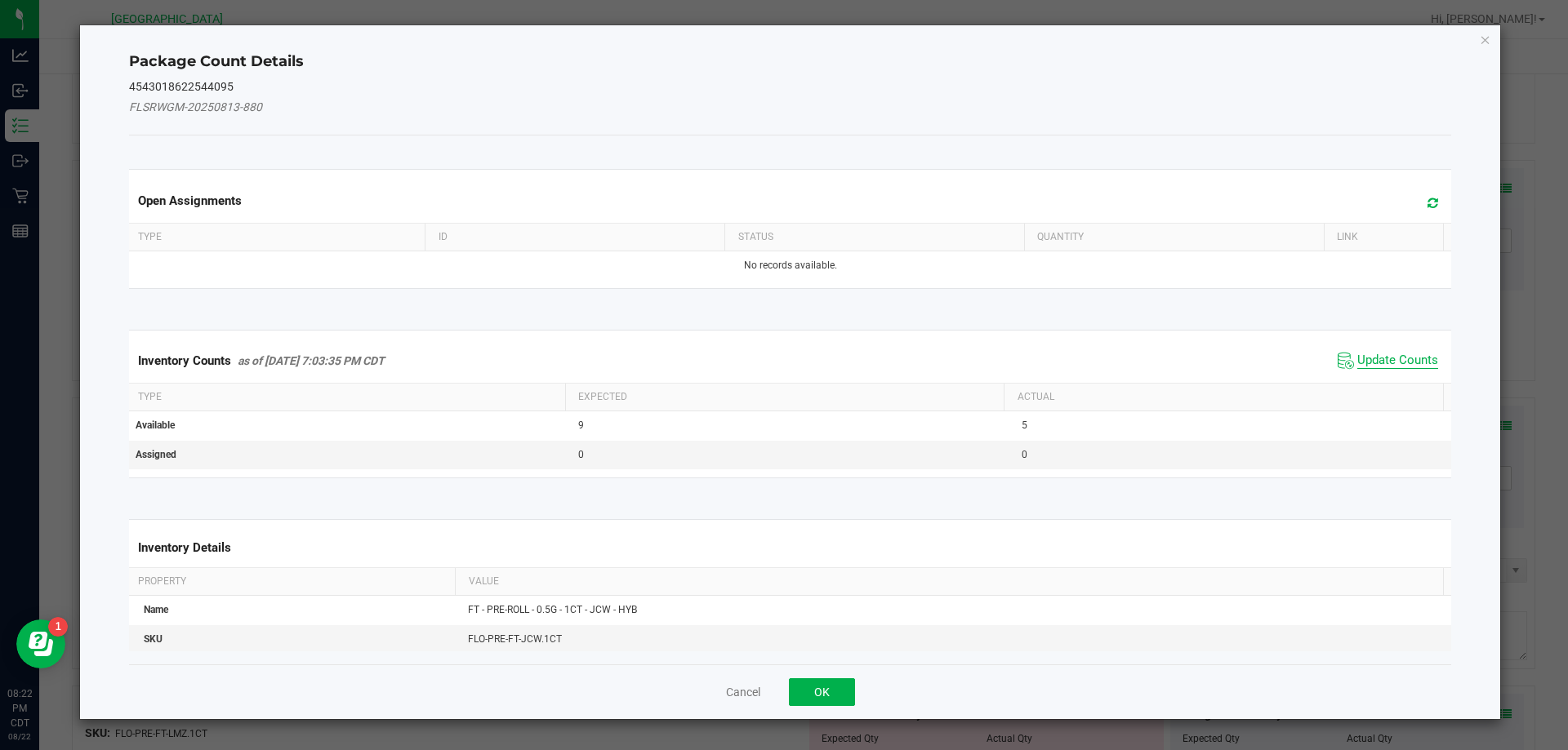
click at [1390, 363] on span "Update Counts" at bounding box center [1398, 361] width 81 height 16
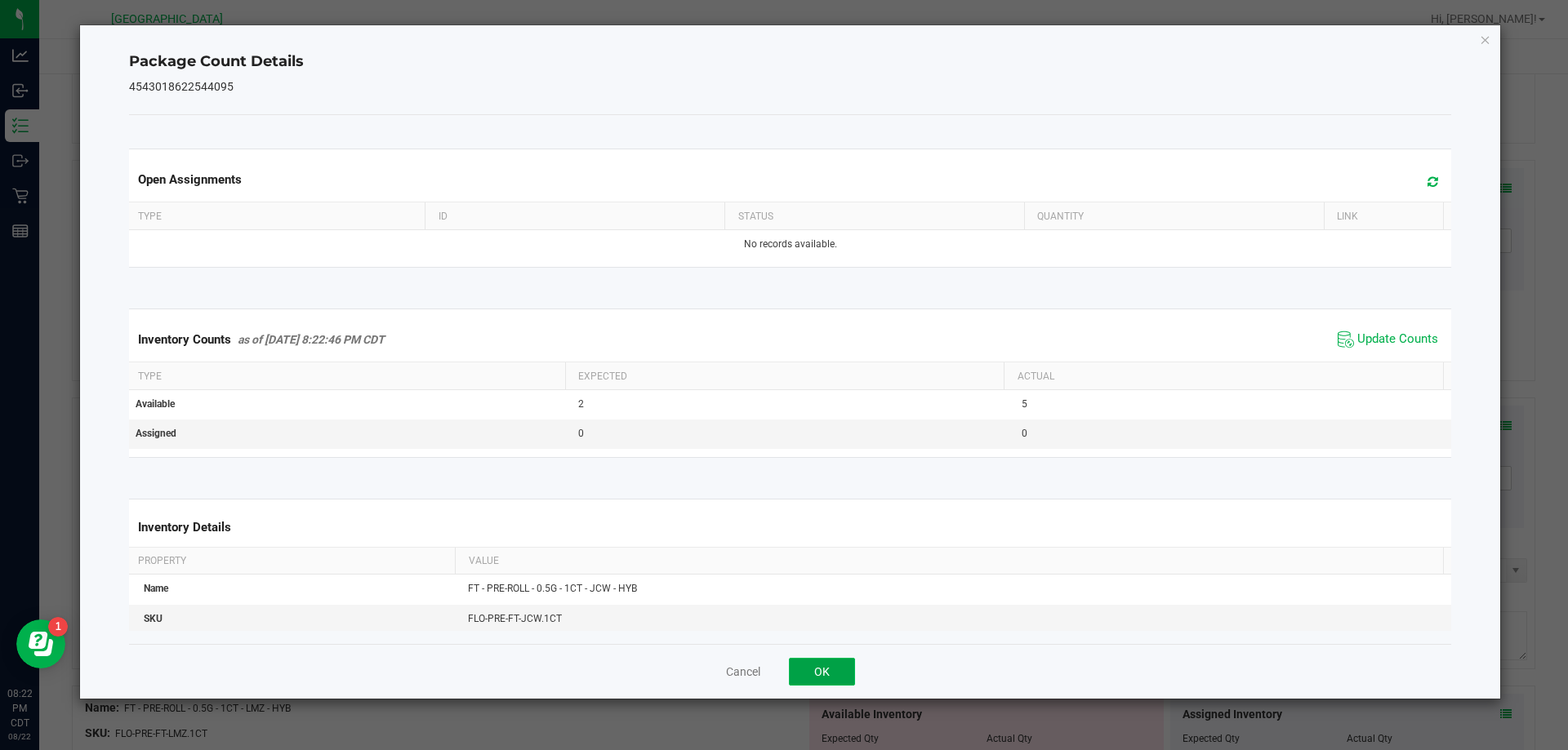
click at [829, 668] on button "OK" at bounding box center [822, 672] width 66 height 27
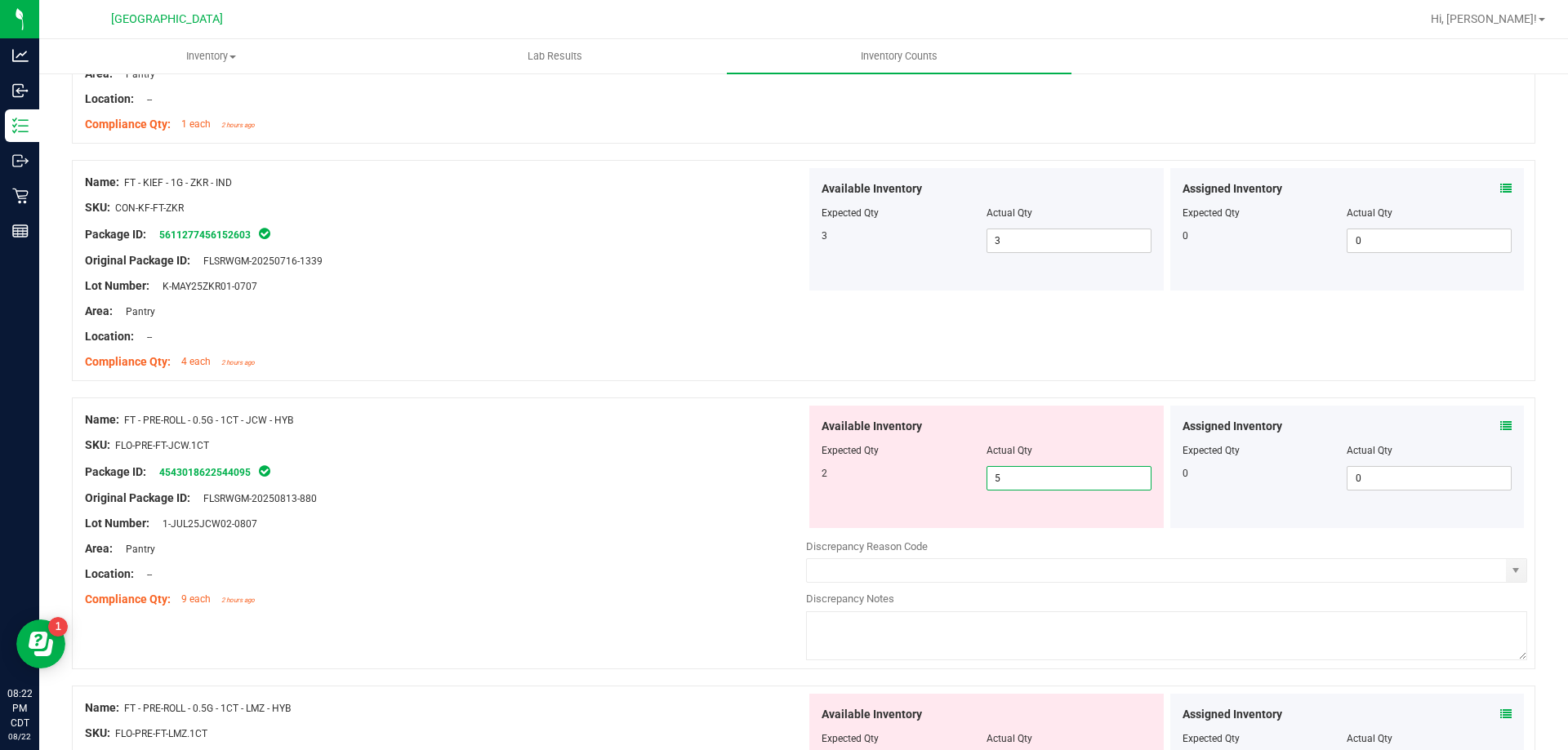
click at [1040, 477] on span "5 5" at bounding box center [1069, 478] width 165 height 25
click at [1040, 477] on input "5" at bounding box center [1069, 478] width 164 height 23
drag, startPoint x: 453, startPoint y: 552, endPoint x: 463, endPoint y: 549, distance: 10.4
click at [456, 551] on div "Area: Pantry" at bounding box center [446, 549] width 721 height 17
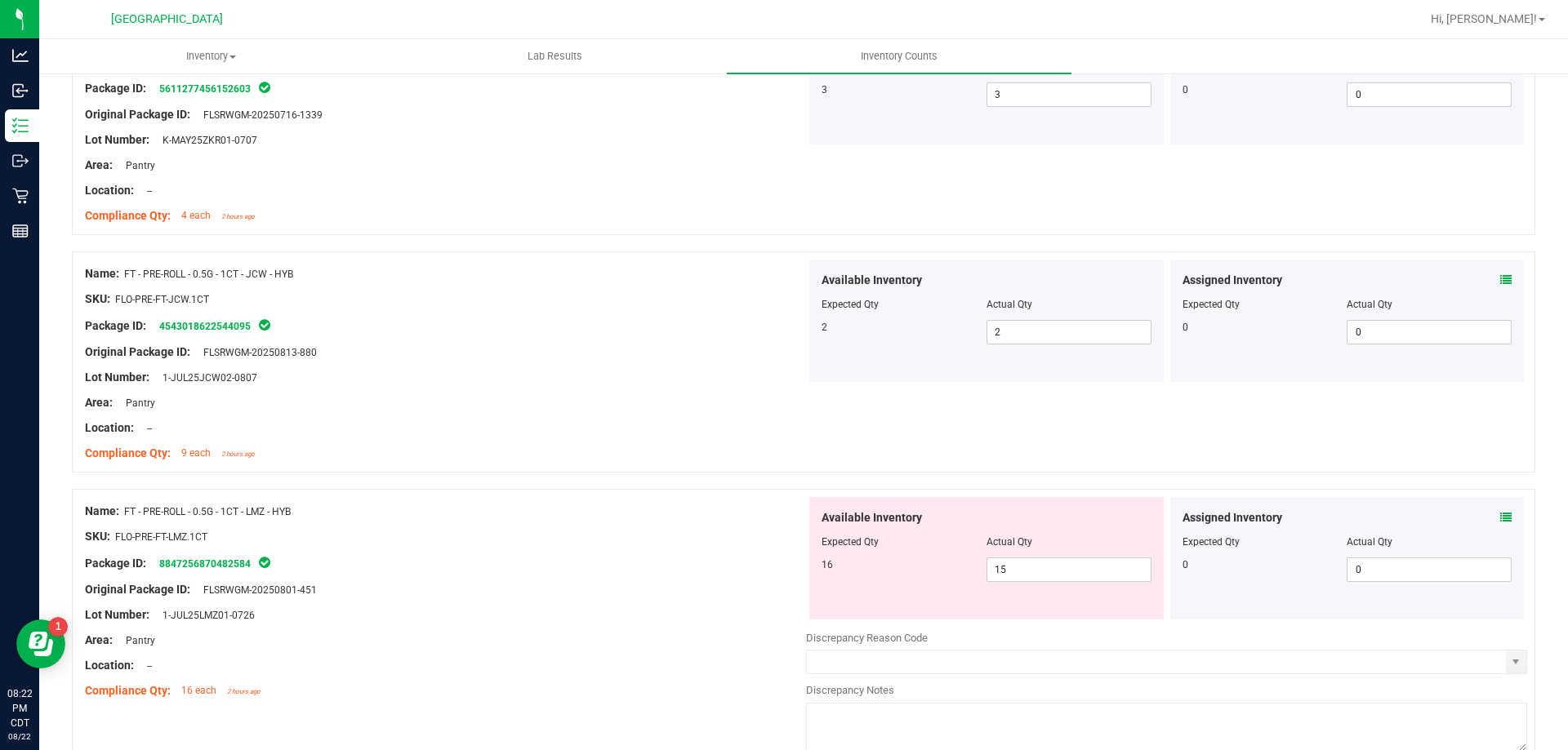
scroll to position [4409, 0]
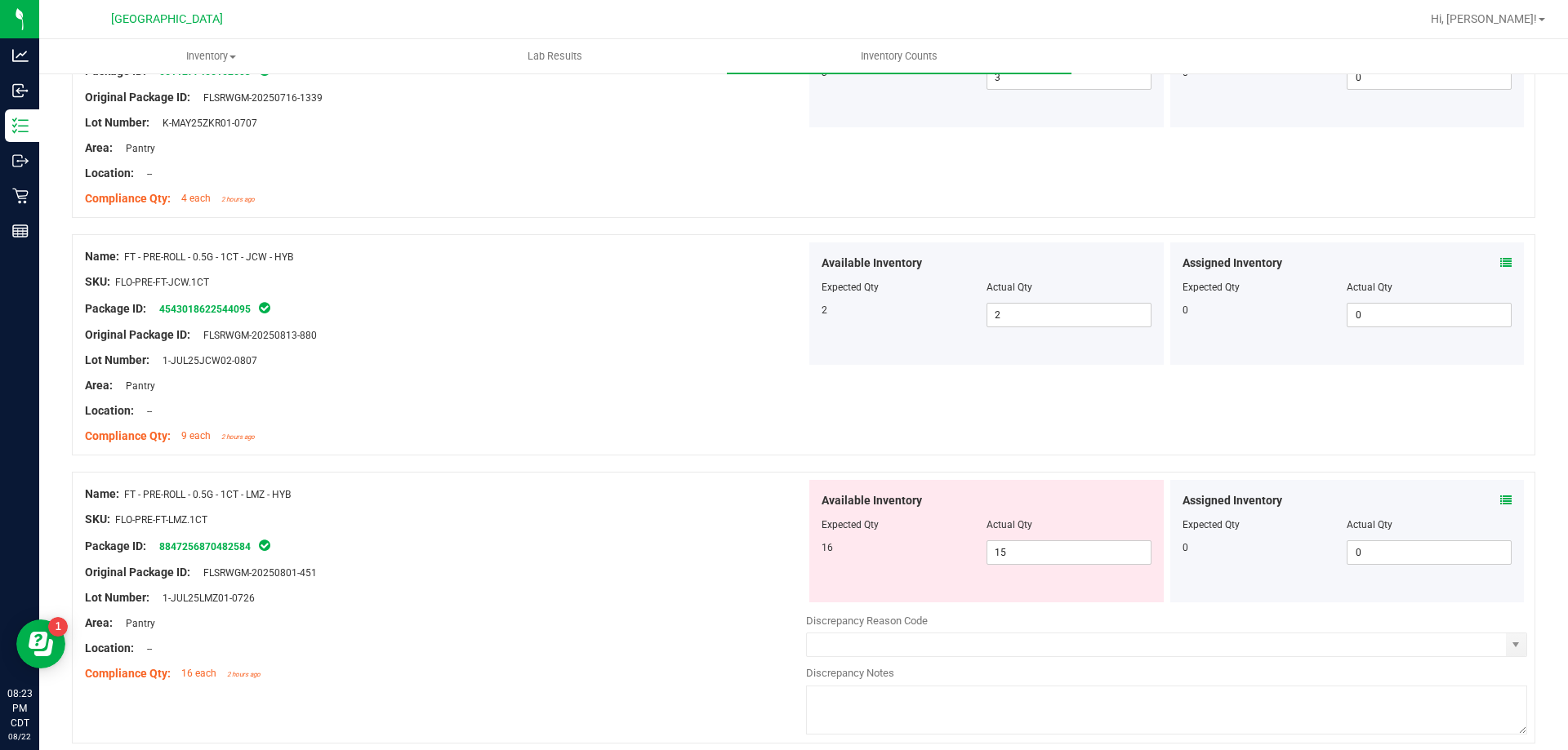
click at [1500, 499] on icon at bounding box center [1506, 500] width 11 height 11
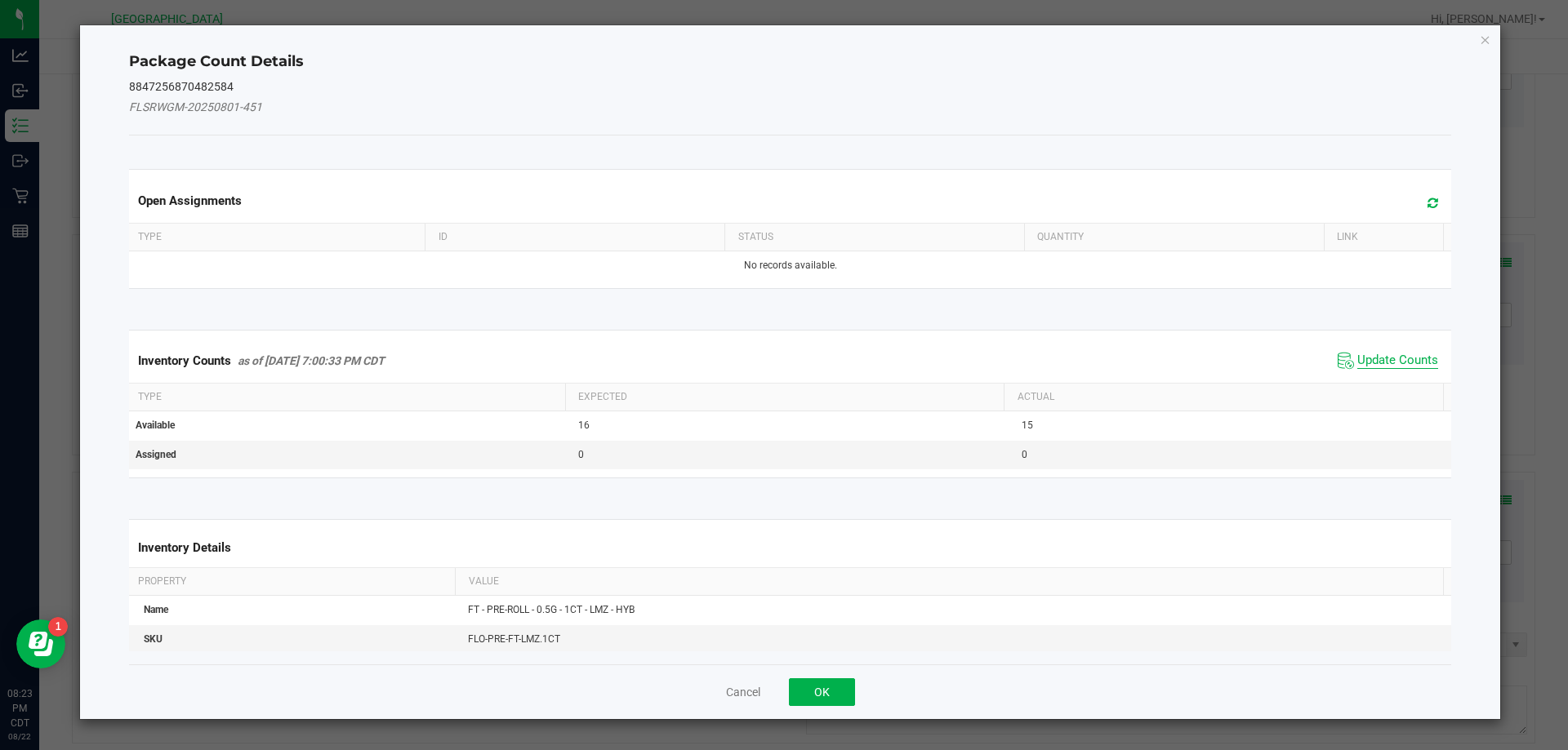
click at [1371, 361] on span "Update Counts" at bounding box center [1398, 361] width 81 height 16
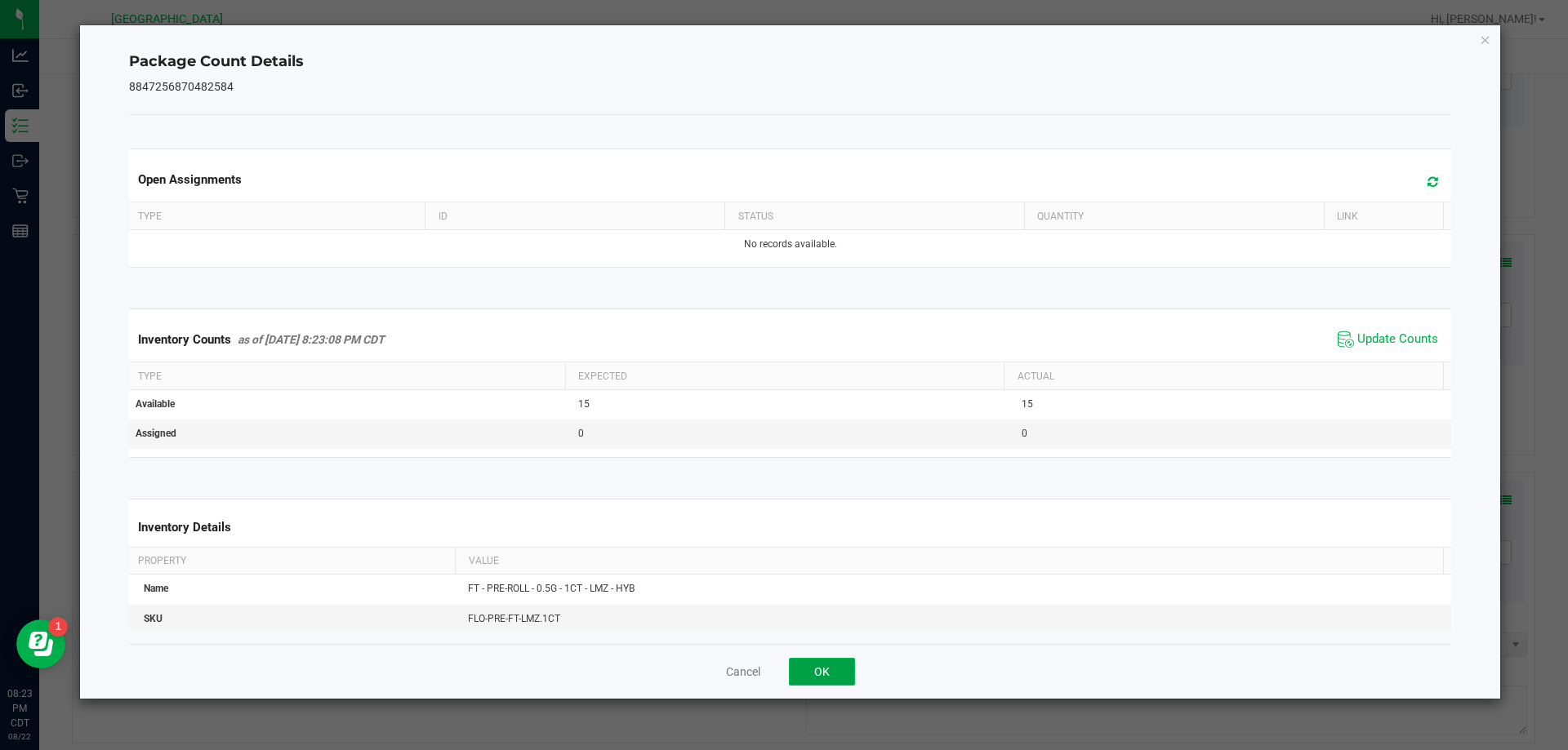
click at [835, 669] on button "OK" at bounding box center [822, 672] width 66 height 27
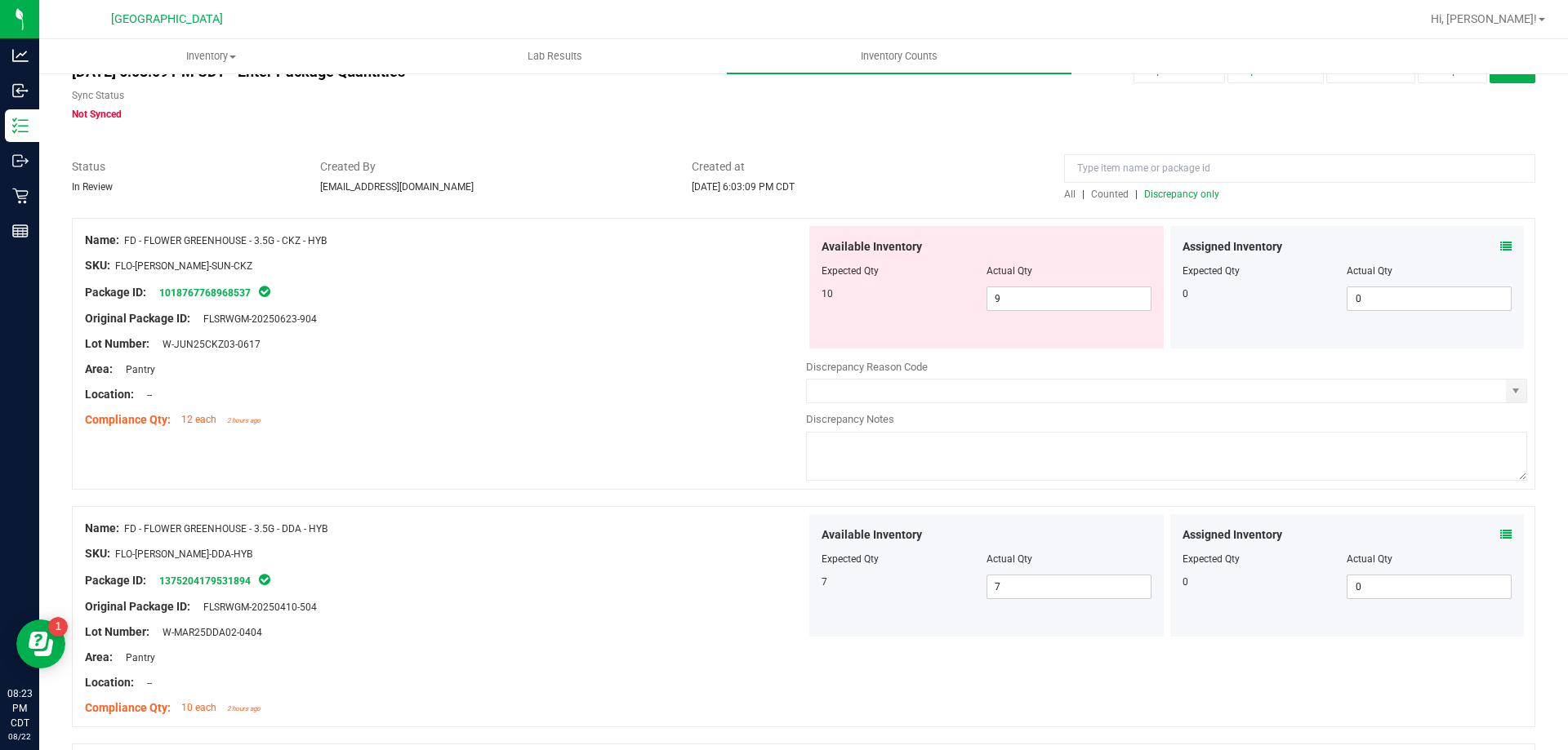
scroll to position [0, 0]
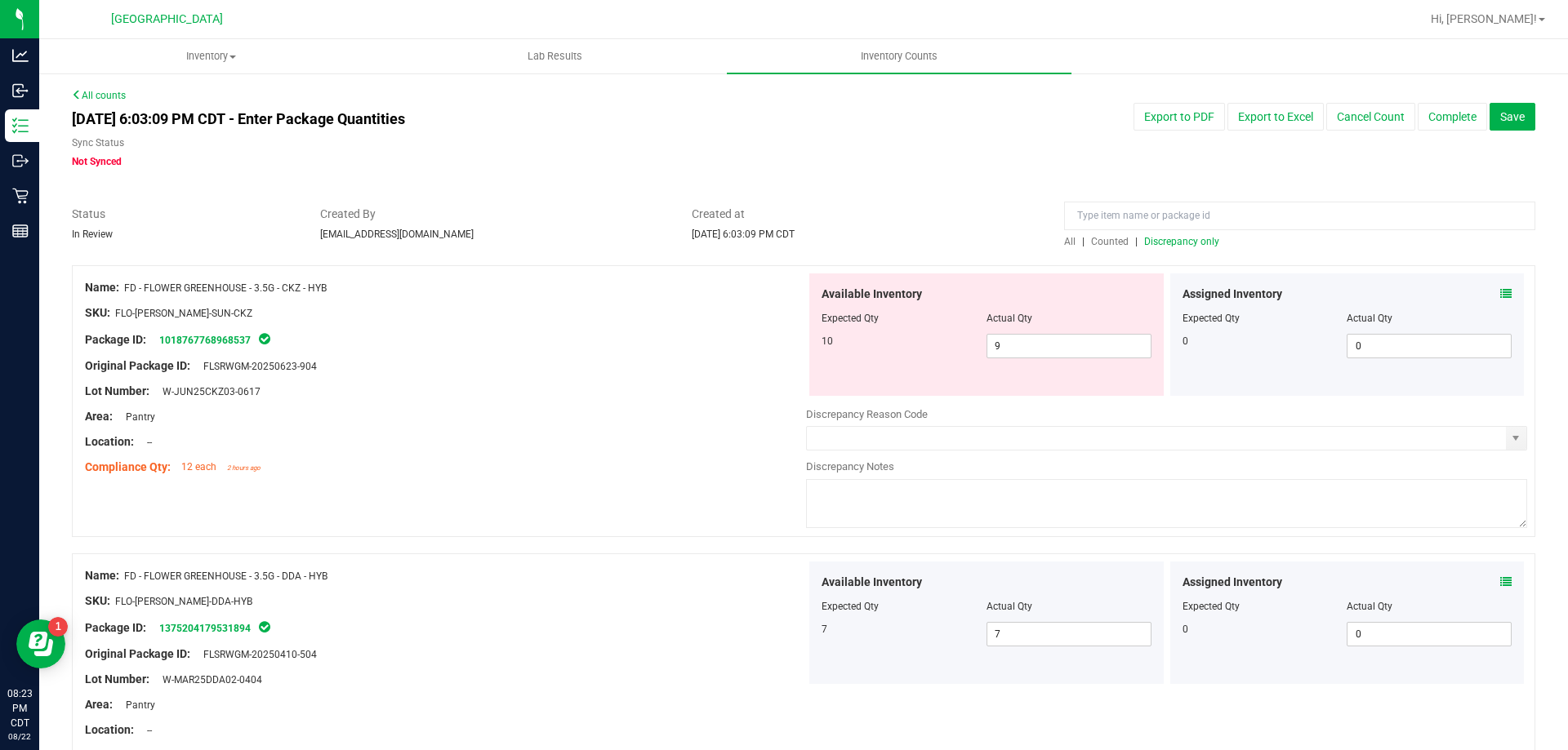
click at [1152, 244] on span "Discrepancy only" at bounding box center [1182, 241] width 75 height 11
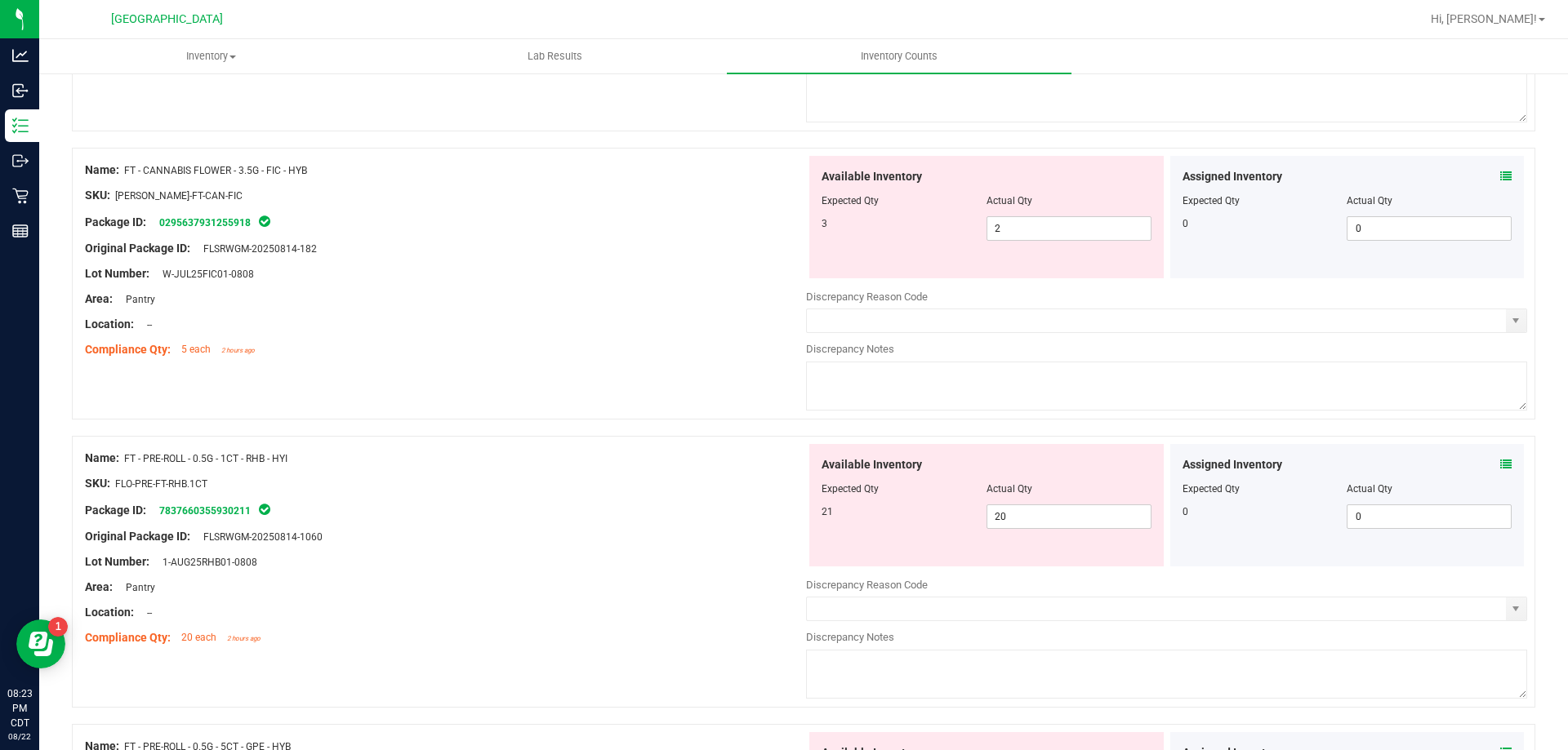
scroll to position [408, 0]
click at [1480, 464] on div "Assigned Inventory" at bounding box center [1348, 462] width 330 height 17
click at [1500, 465] on icon at bounding box center [1506, 462] width 11 height 11
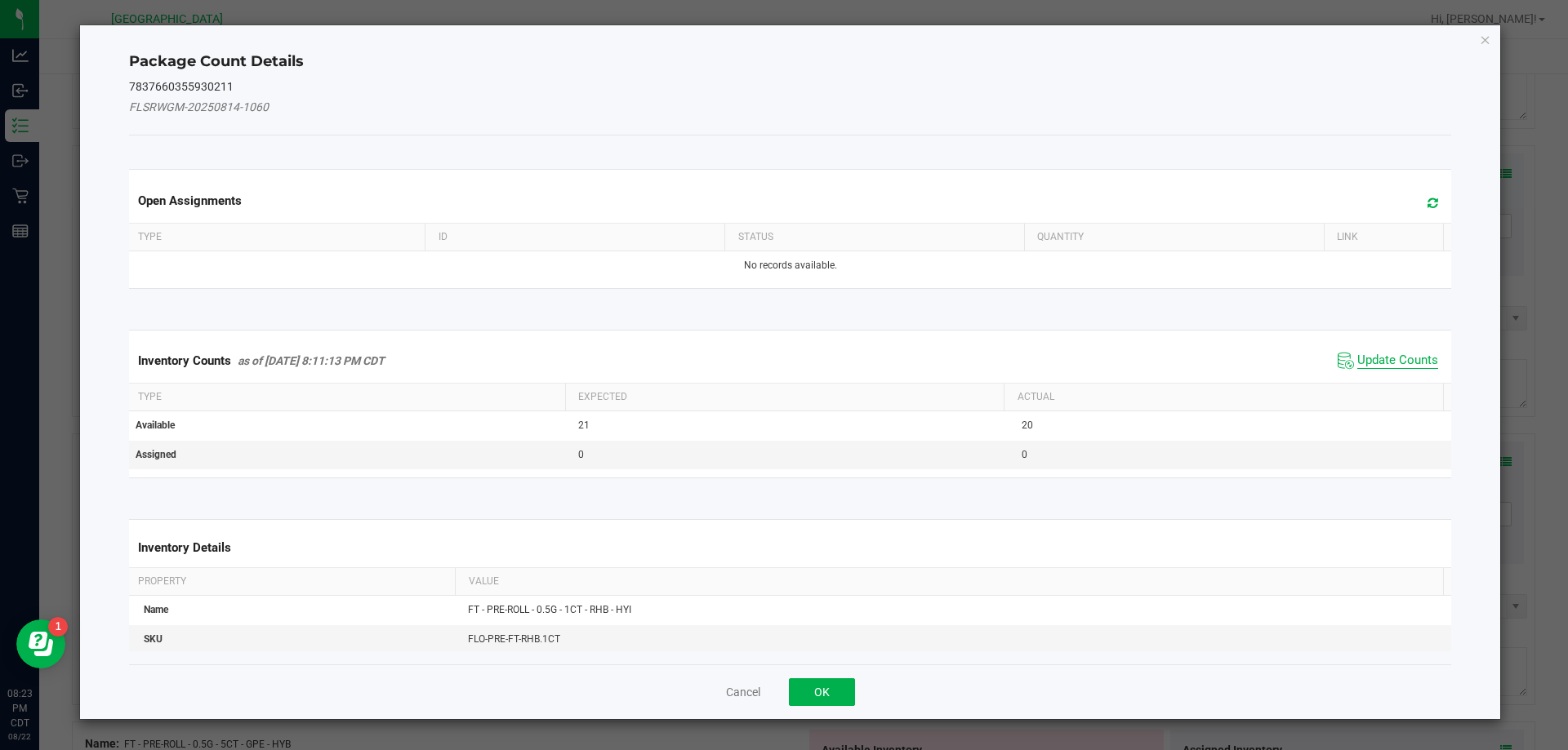
click at [1388, 363] on span "Update Counts" at bounding box center [1398, 361] width 81 height 16
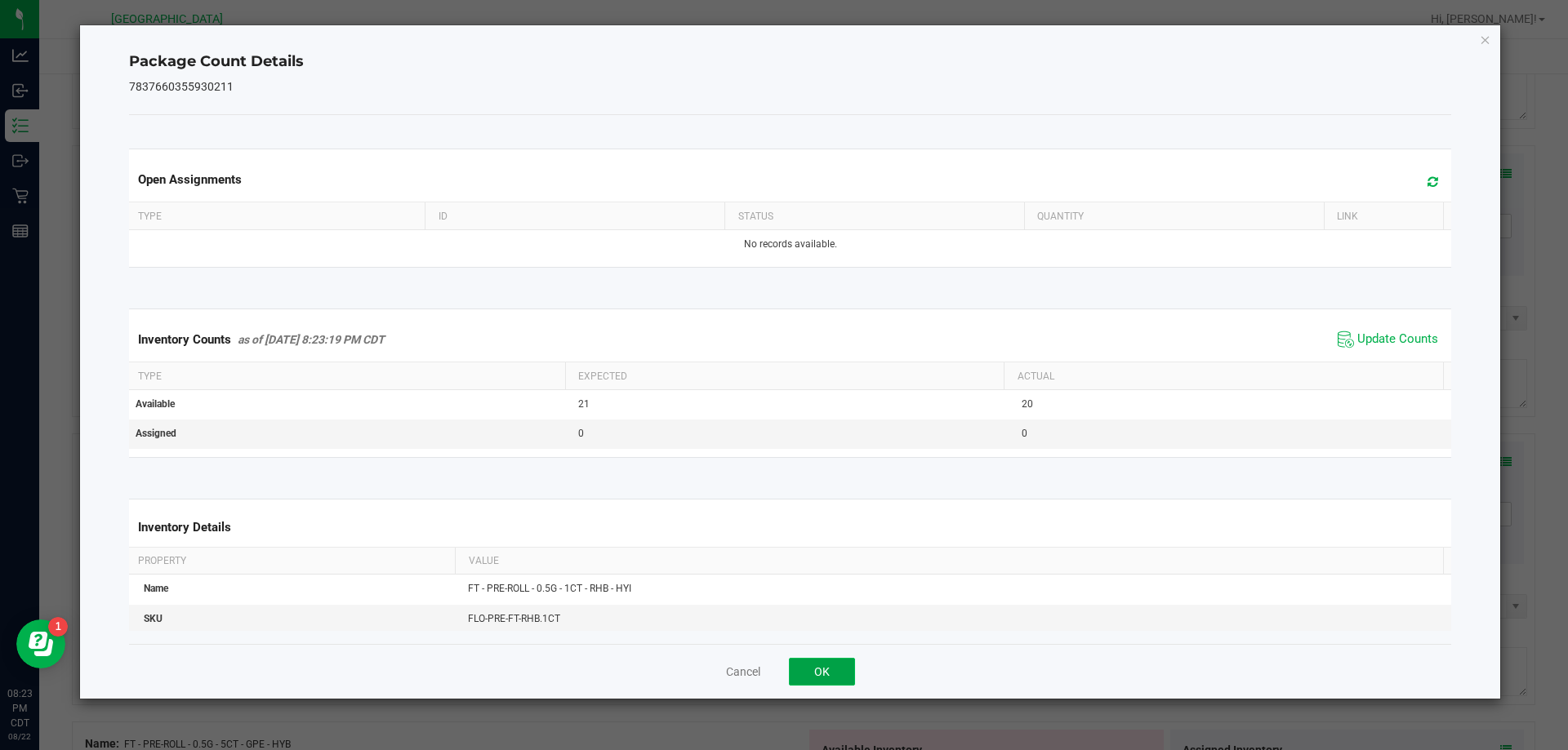
click at [817, 676] on button "OK" at bounding box center [822, 672] width 66 height 27
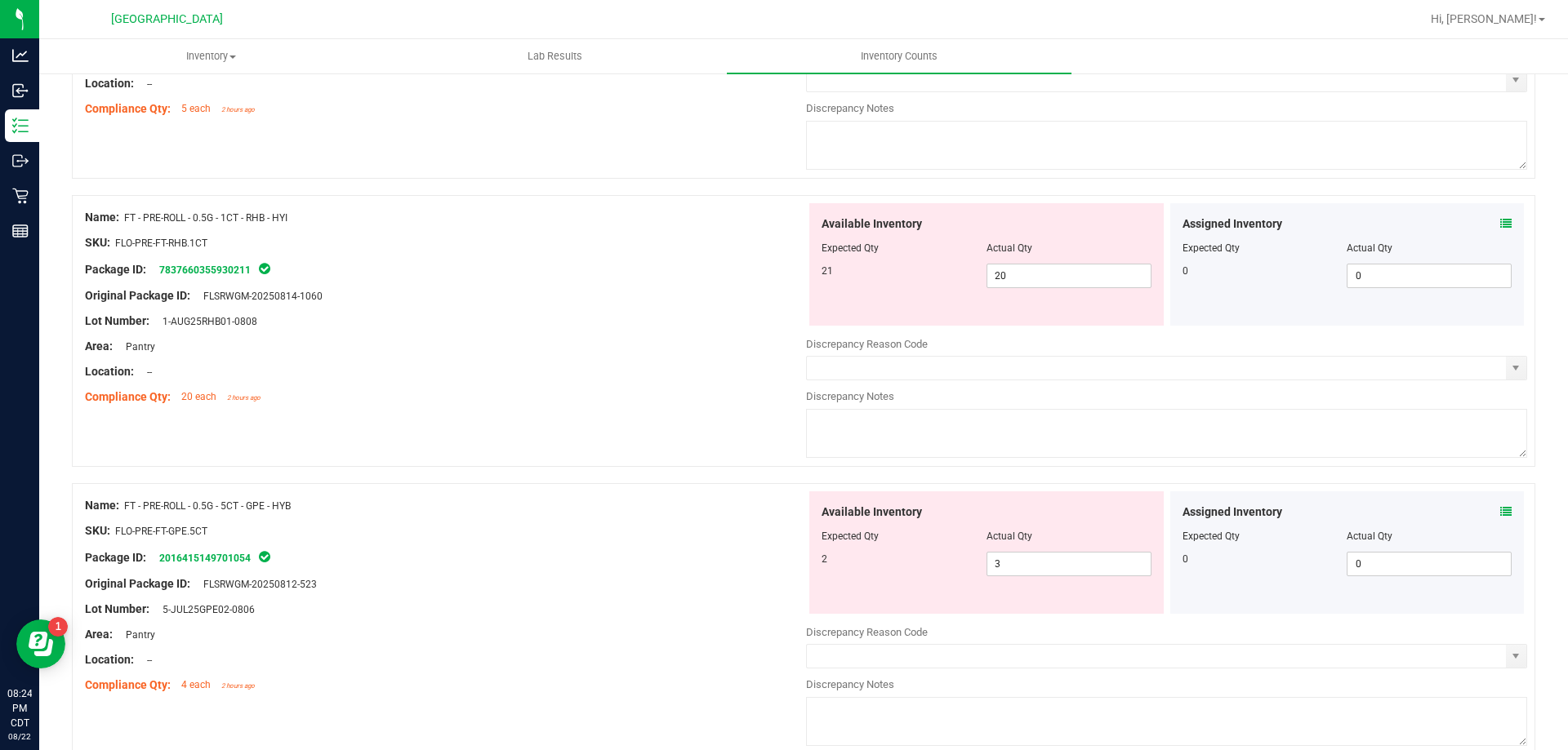
scroll to position [653, 0]
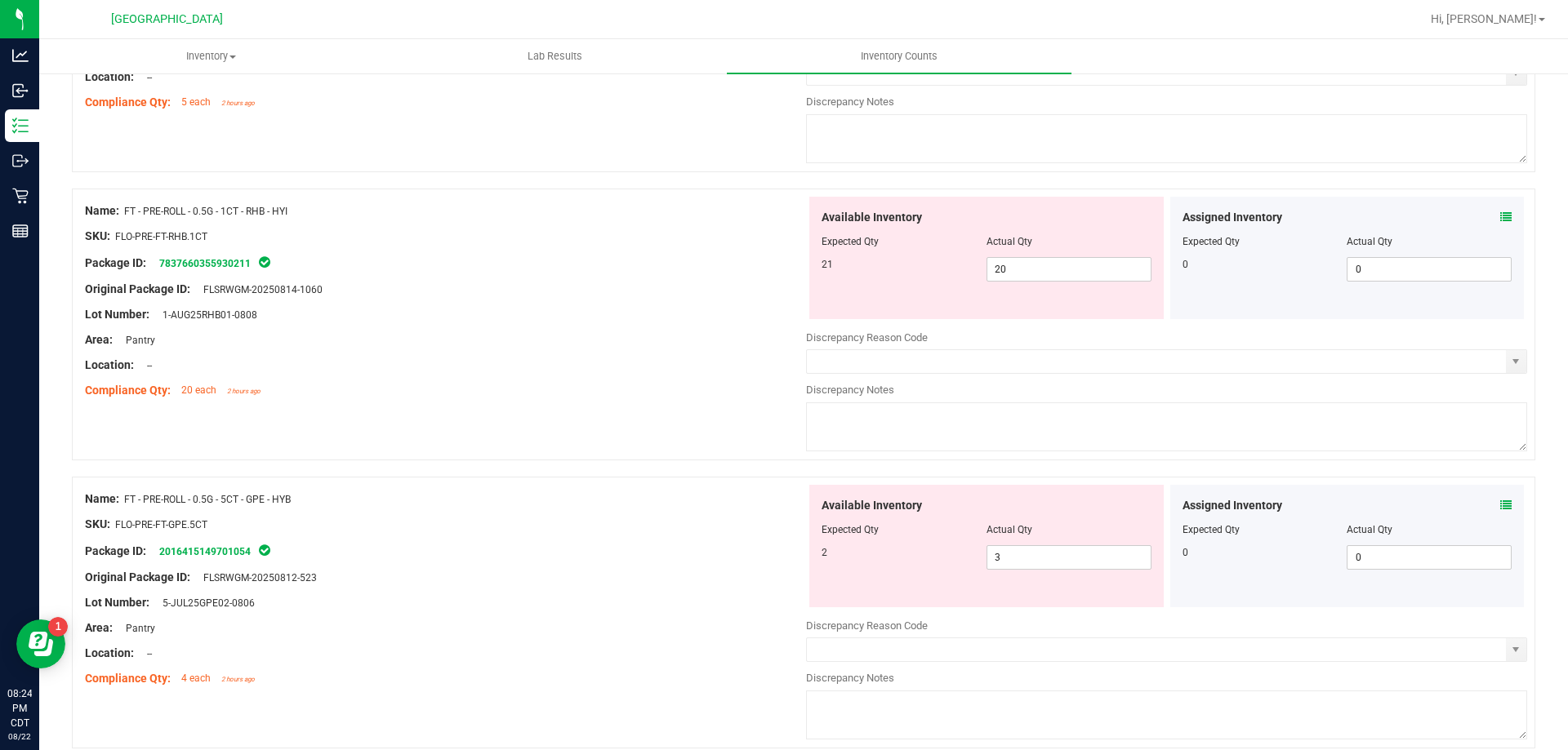
click at [1500, 508] on icon at bounding box center [1506, 505] width 11 height 11
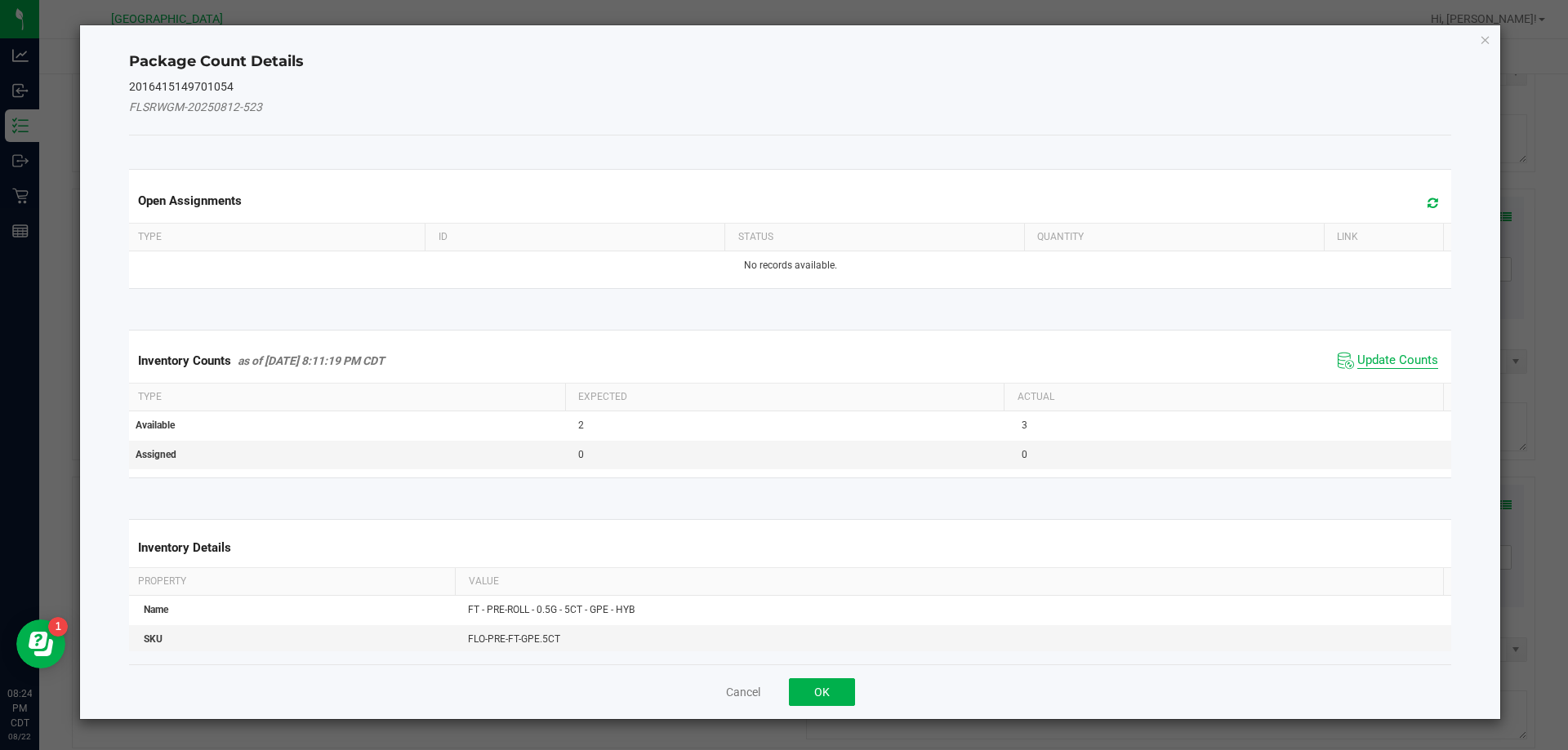
click at [1358, 361] on span "Update Counts" at bounding box center [1398, 361] width 81 height 16
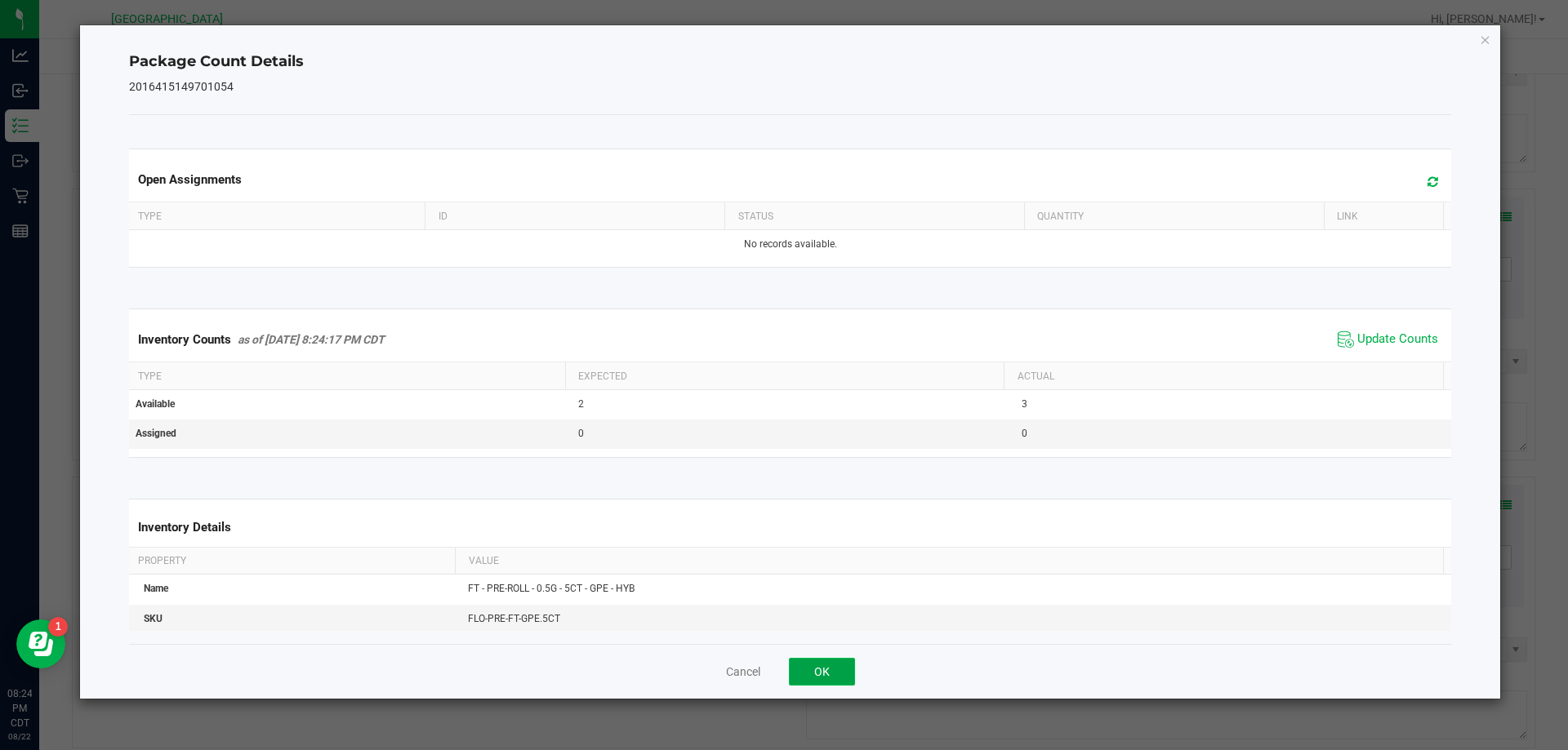
click at [839, 679] on button "OK" at bounding box center [822, 672] width 66 height 27
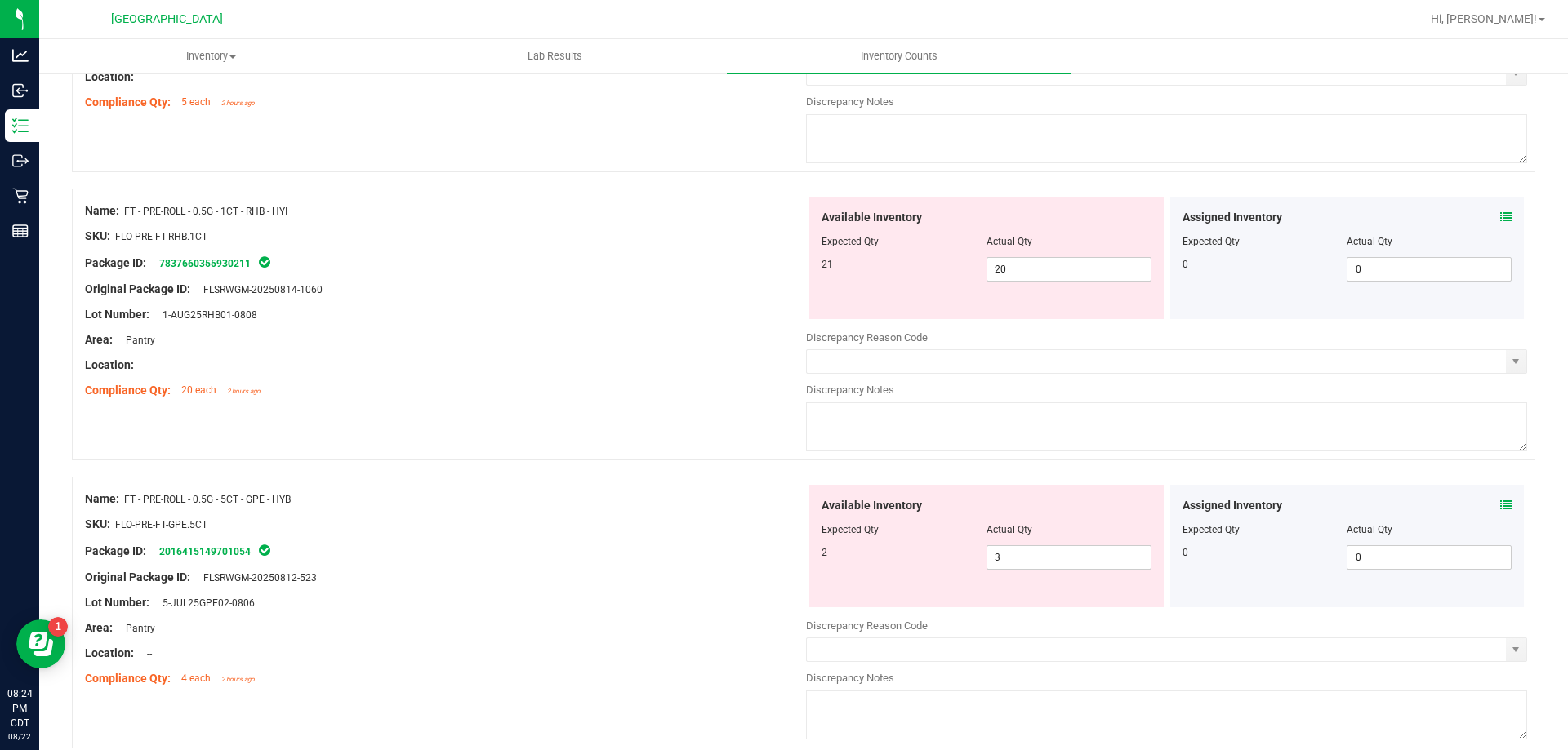
scroll to position [817, 0]
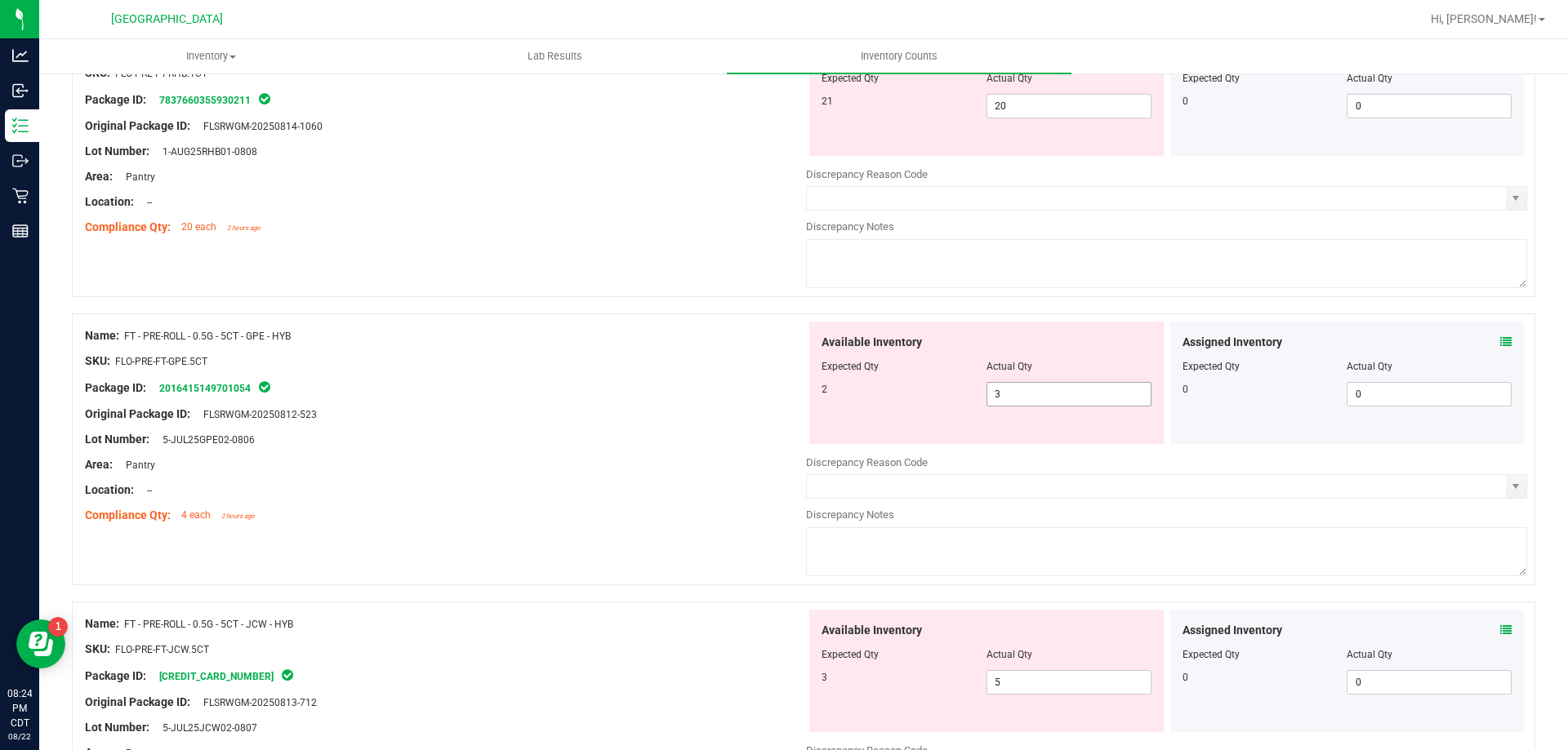
click at [1005, 391] on span "3 3" at bounding box center [1069, 394] width 165 height 25
click at [1005, 391] on input "3" at bounding box center [1069, 394] width 164 height 23
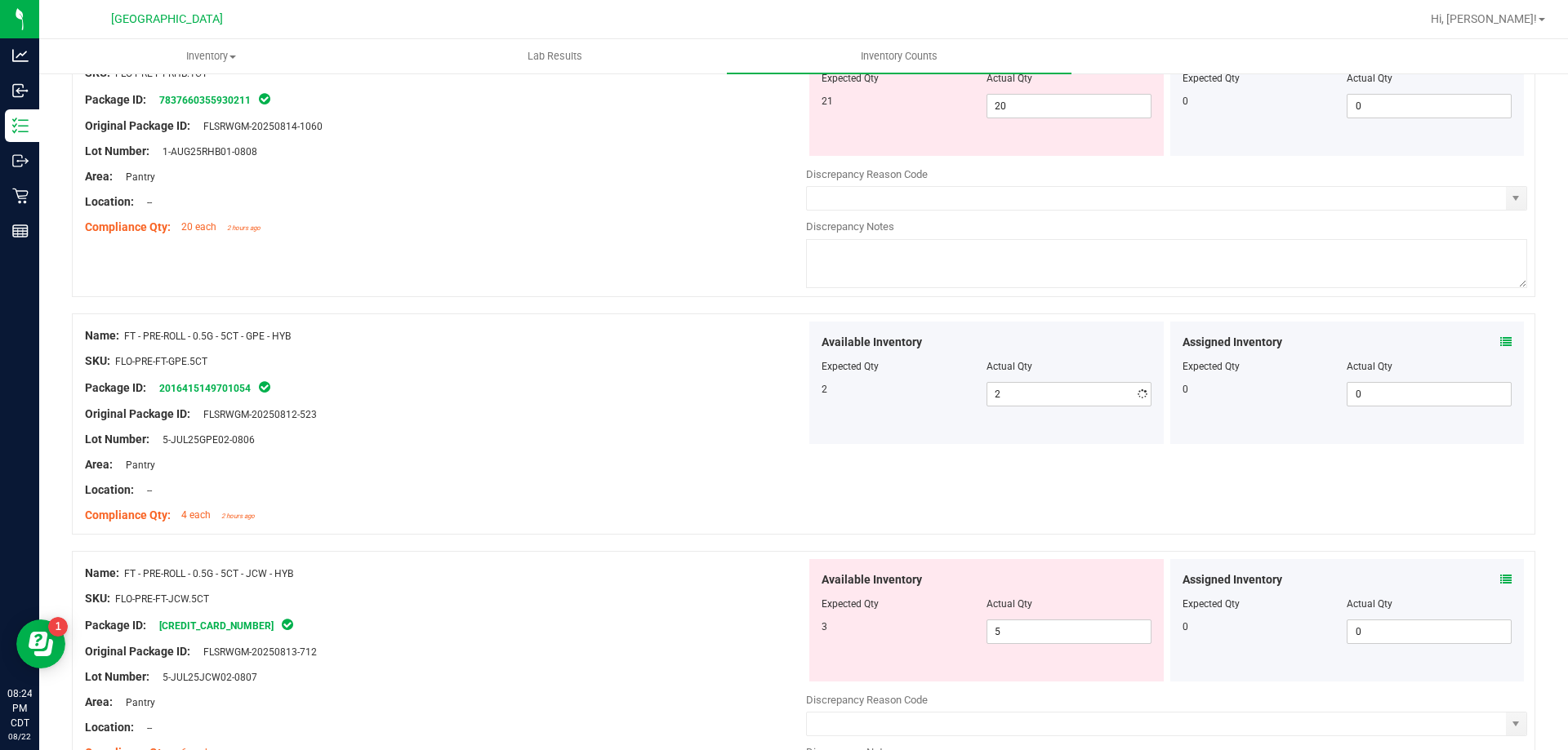
click at [674, 423] on div at bounding box center [446, 426] width 721 height 8
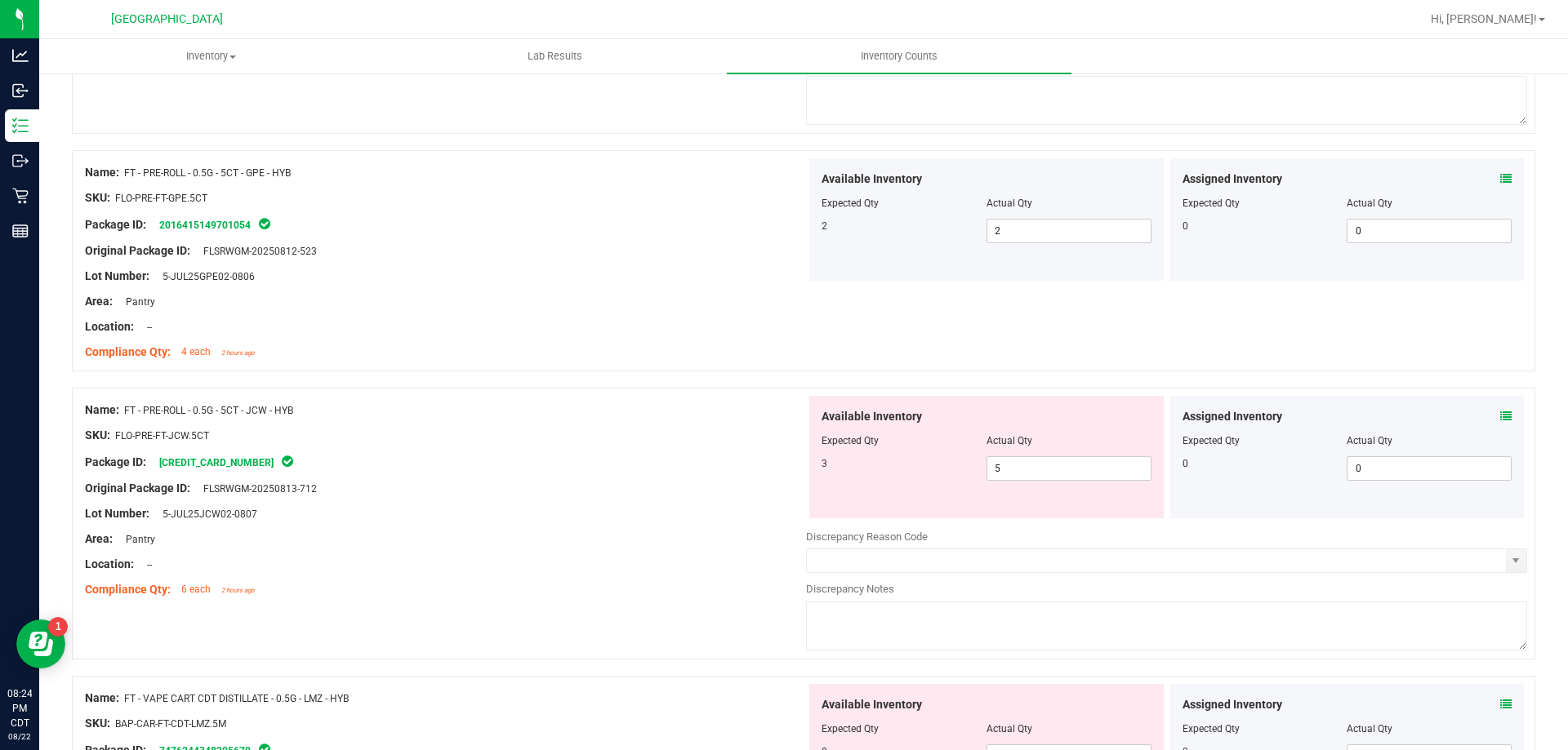
click at [1500, 415] on icon at bounding box center [1506, 416] width 11 height 11
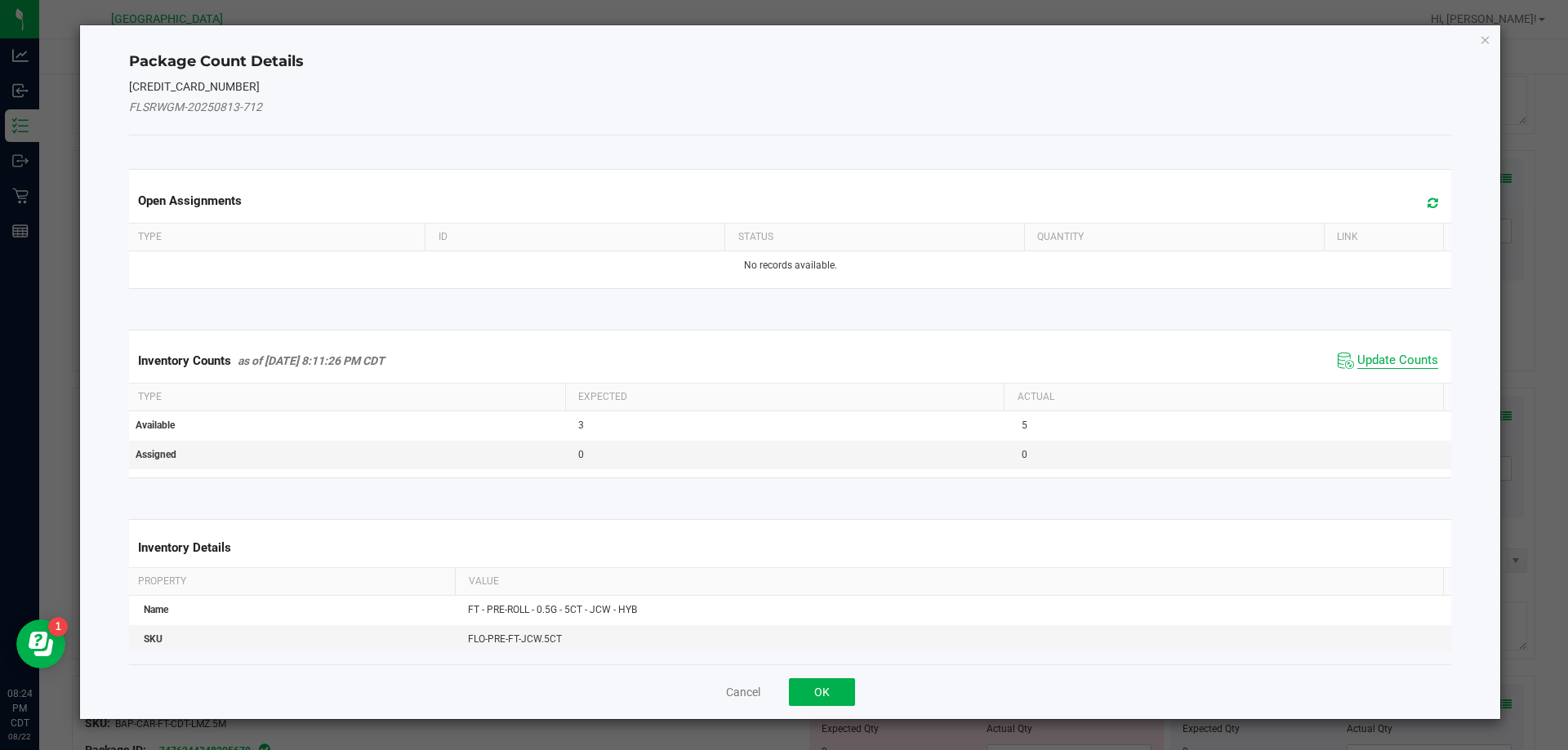
click at [1367, 358] on span "Update Counts" at bounding box center [1398, 361] width 81 height 16
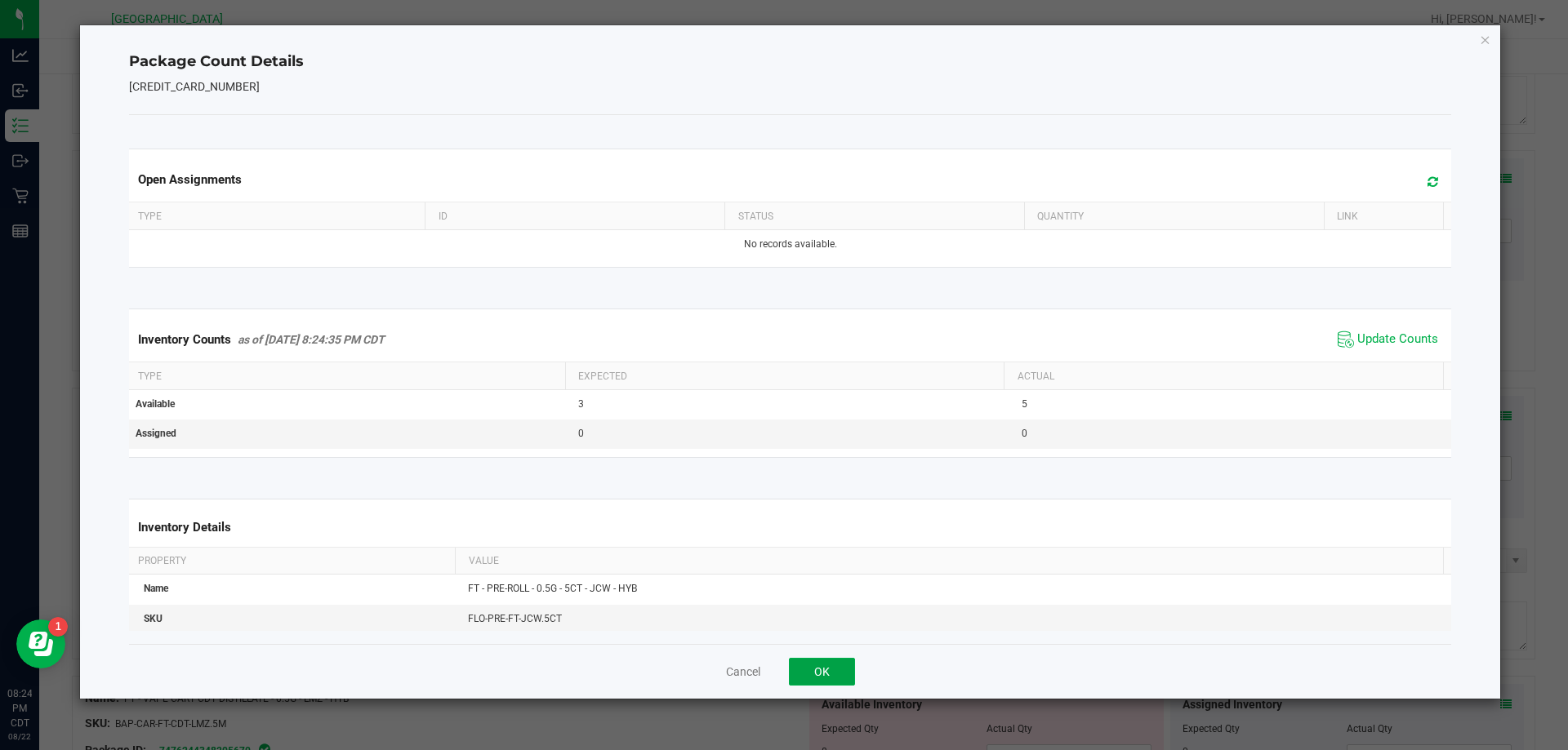
click at [822, 672] on button "OK" at bounding box center [822, 672] width 66 height 27
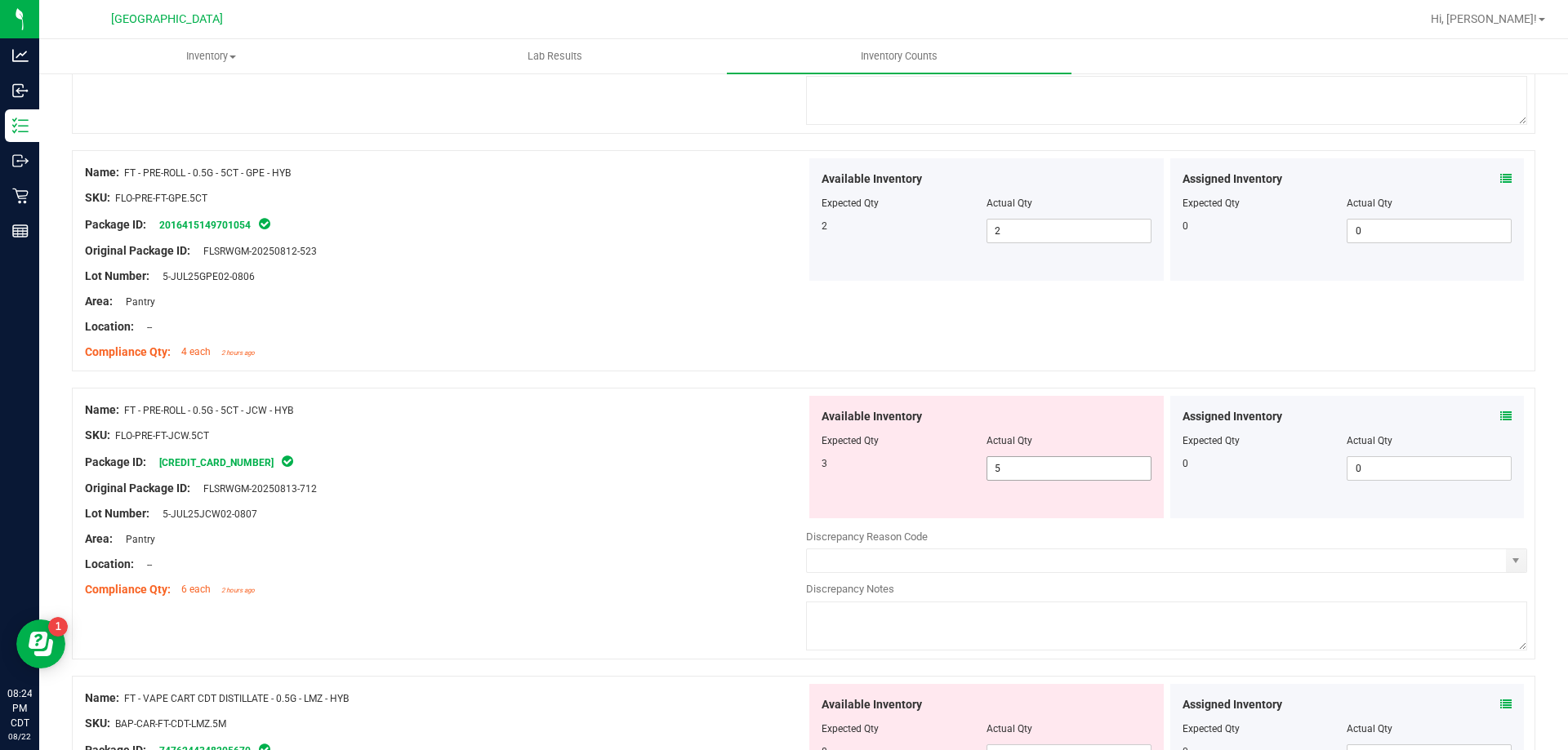
click at [1002, 471] on span "5 5" at bounding box center [1069, 468] width 165 height 25
click at [0, 0] on input "5" at bounding box center [0, 0] width 0 height 0
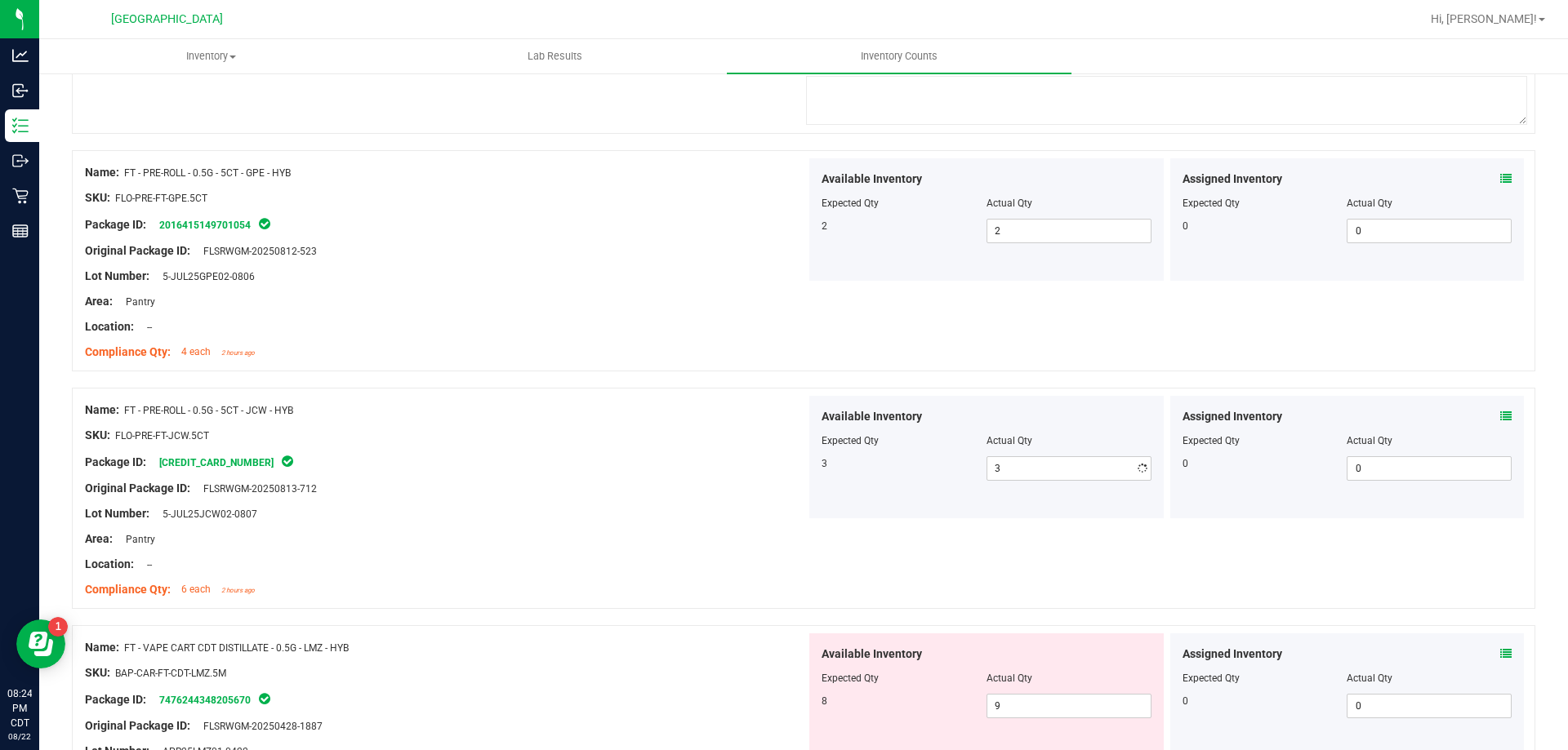
click at [670, 472] on div at bounding box center [446, 476] width 721 height 8
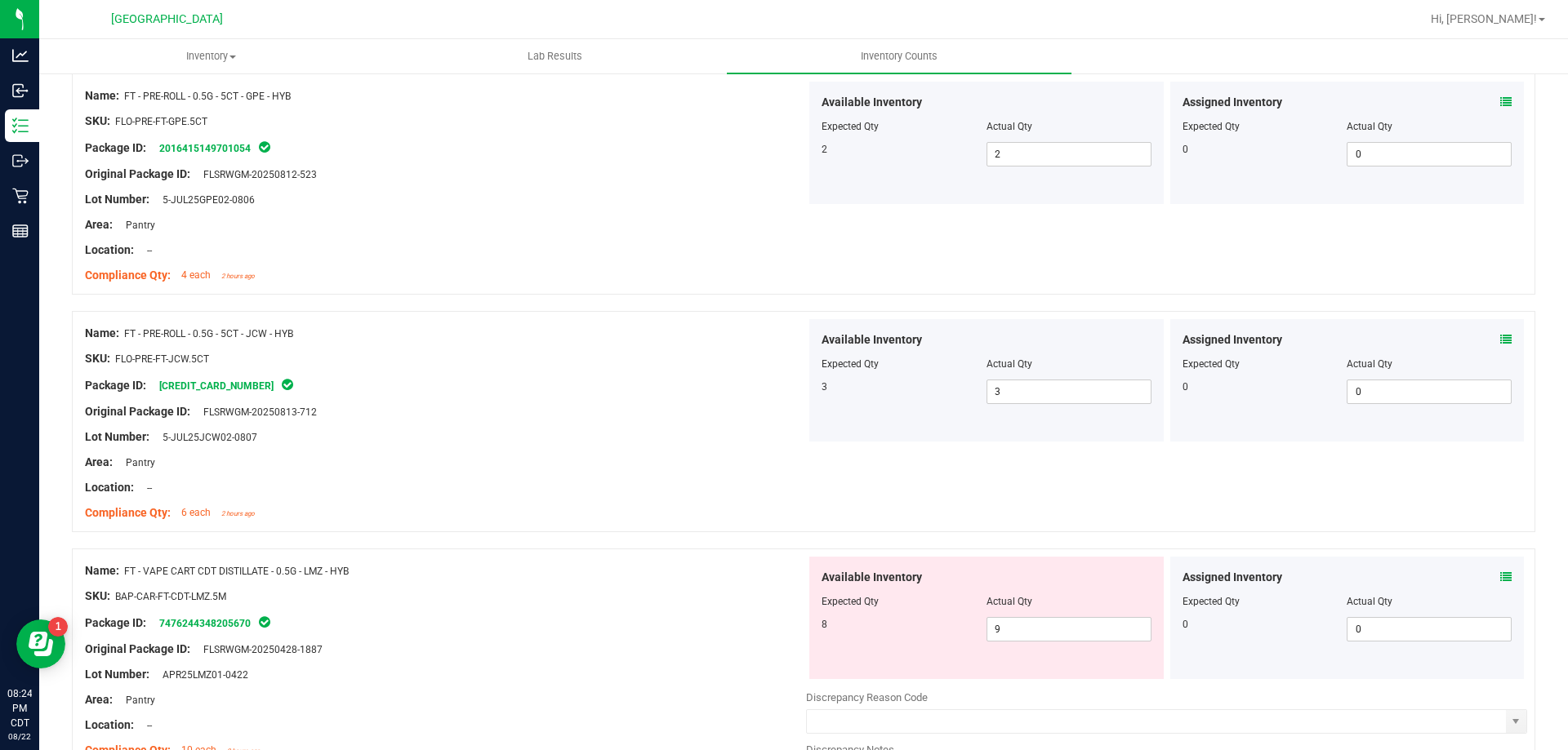
scroll to position [1143, 0]
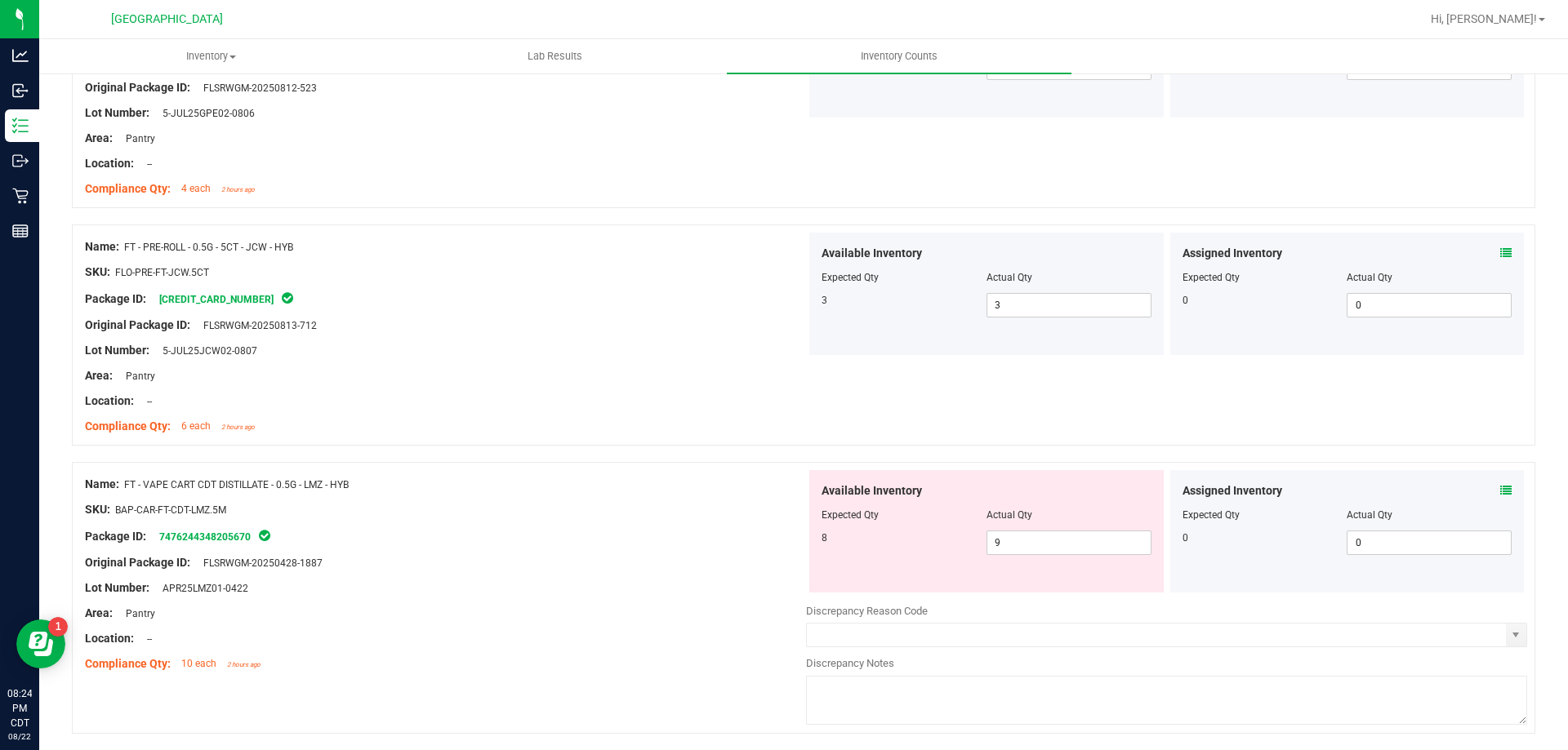
click at [1500, 491] on icon at bounding box center [1506, 490] width 11 height 11
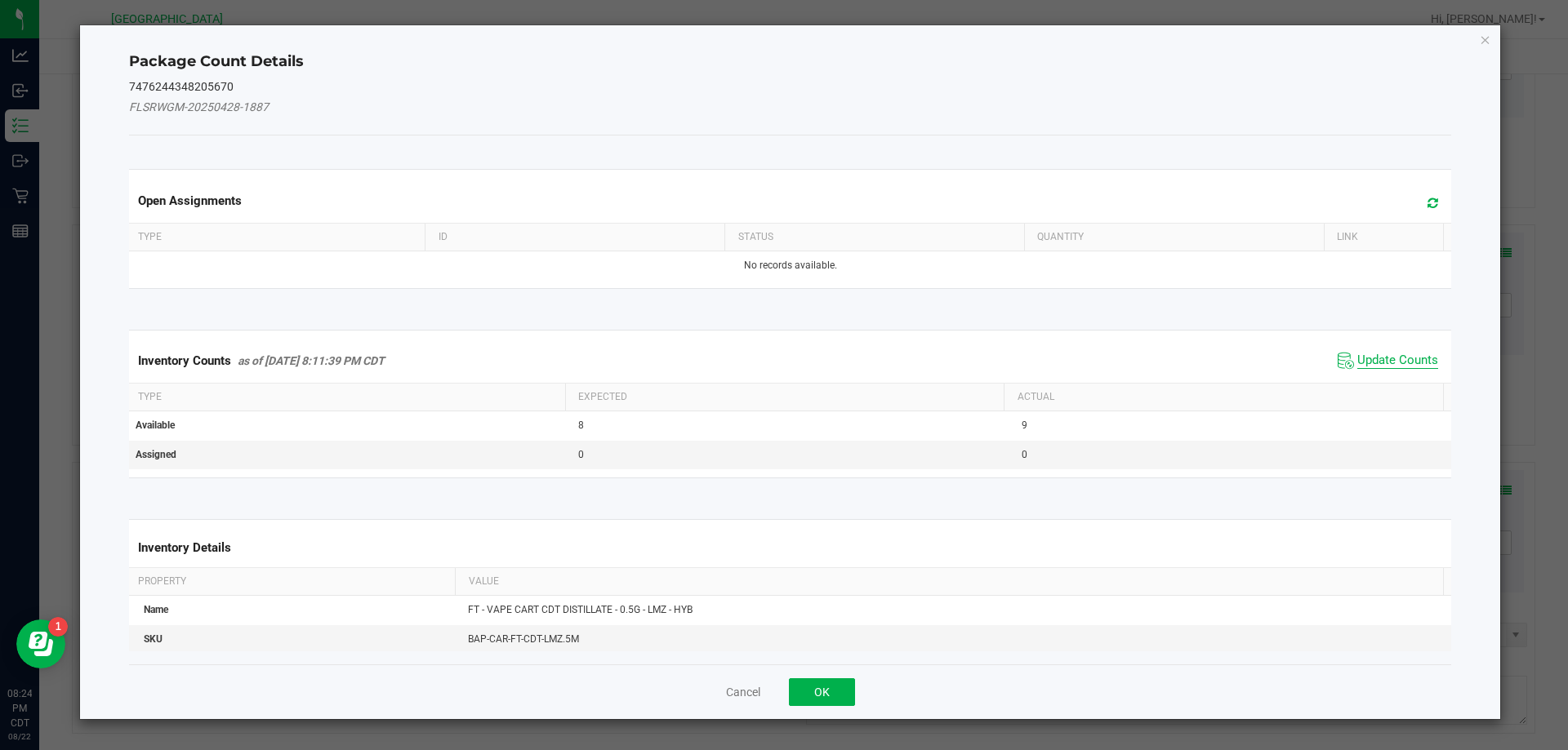
click at [1395, 364] on span "Update Counts" at bounding box center [1398, 361] width 81 height 16
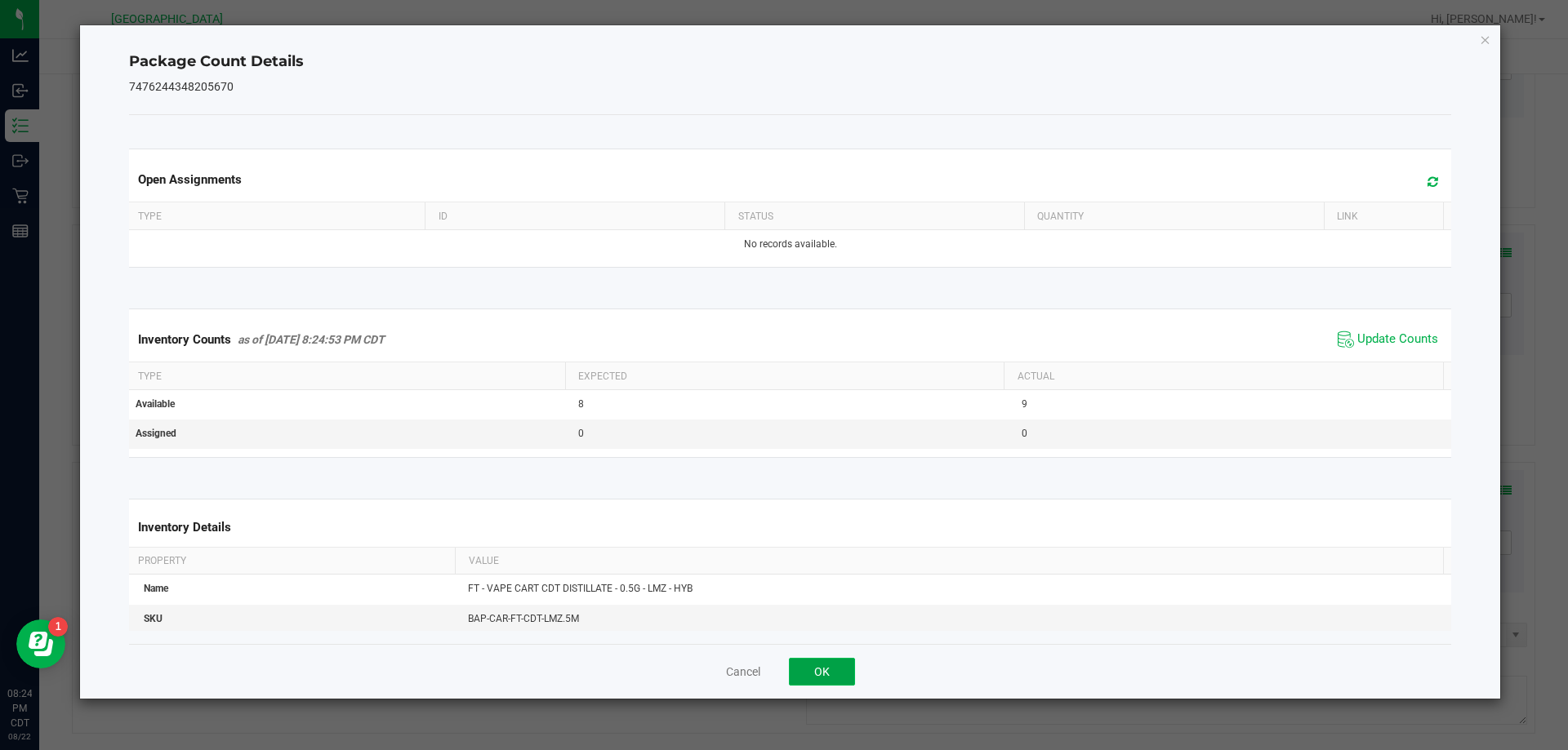
click at [854, 674] on button "OK" at bounding box center [822, 672] width 66 height 27
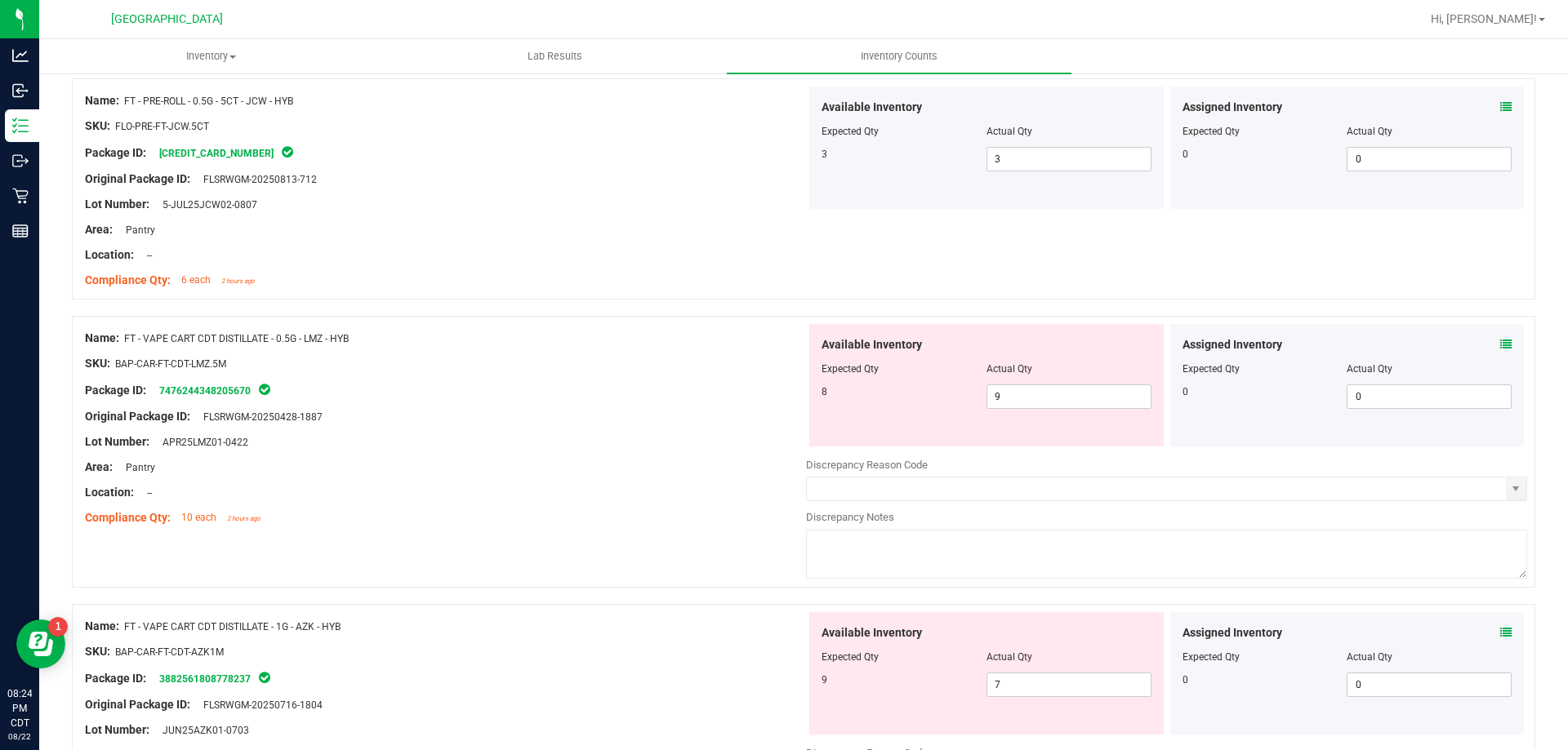
scroll to position [1306, 0]
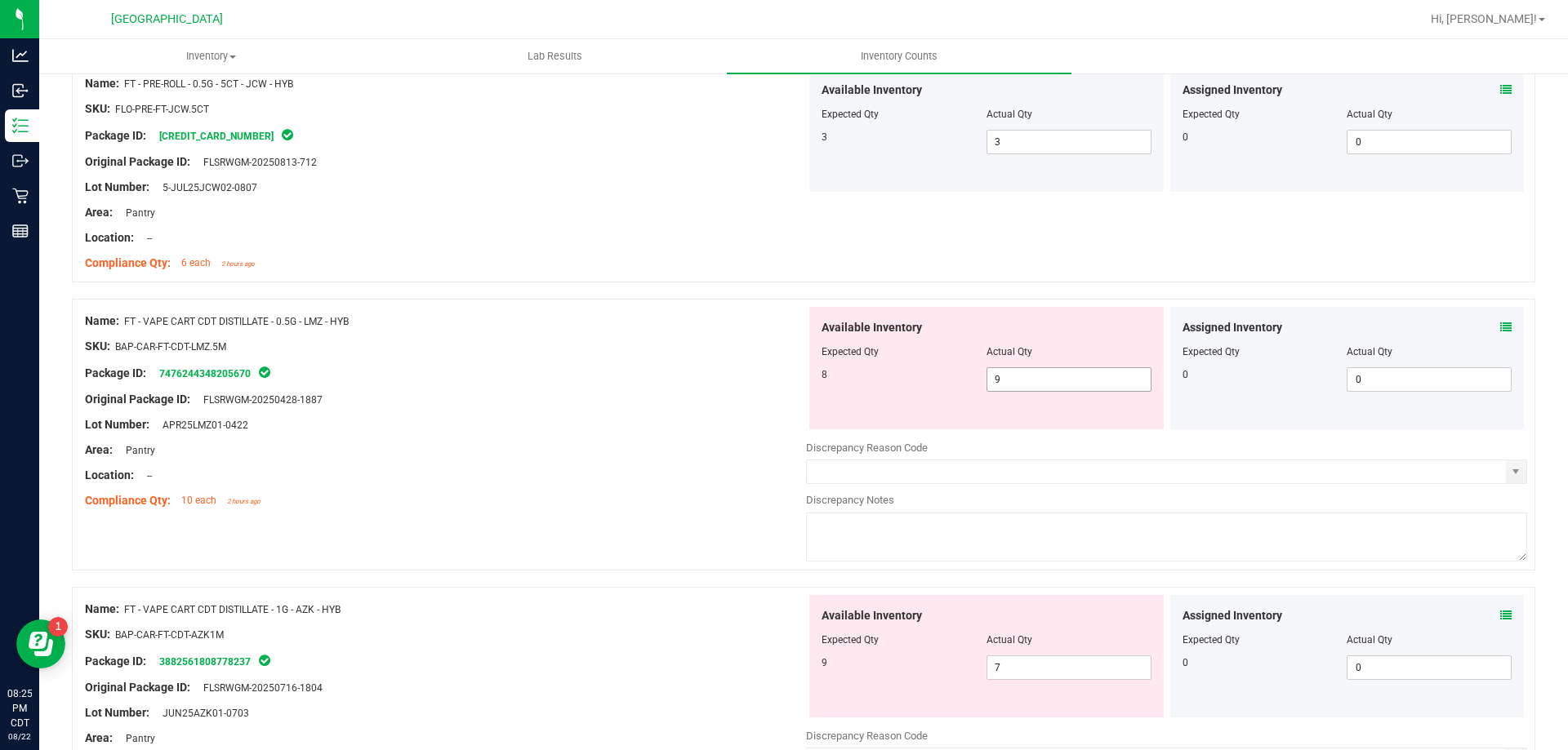
click at [1026, 383] on span "9 9" at bounding box center [1069, 380] width 165 height 25
click at [1026, 383] on input "9" at bounding box center [1069, 380] width 164 height 23
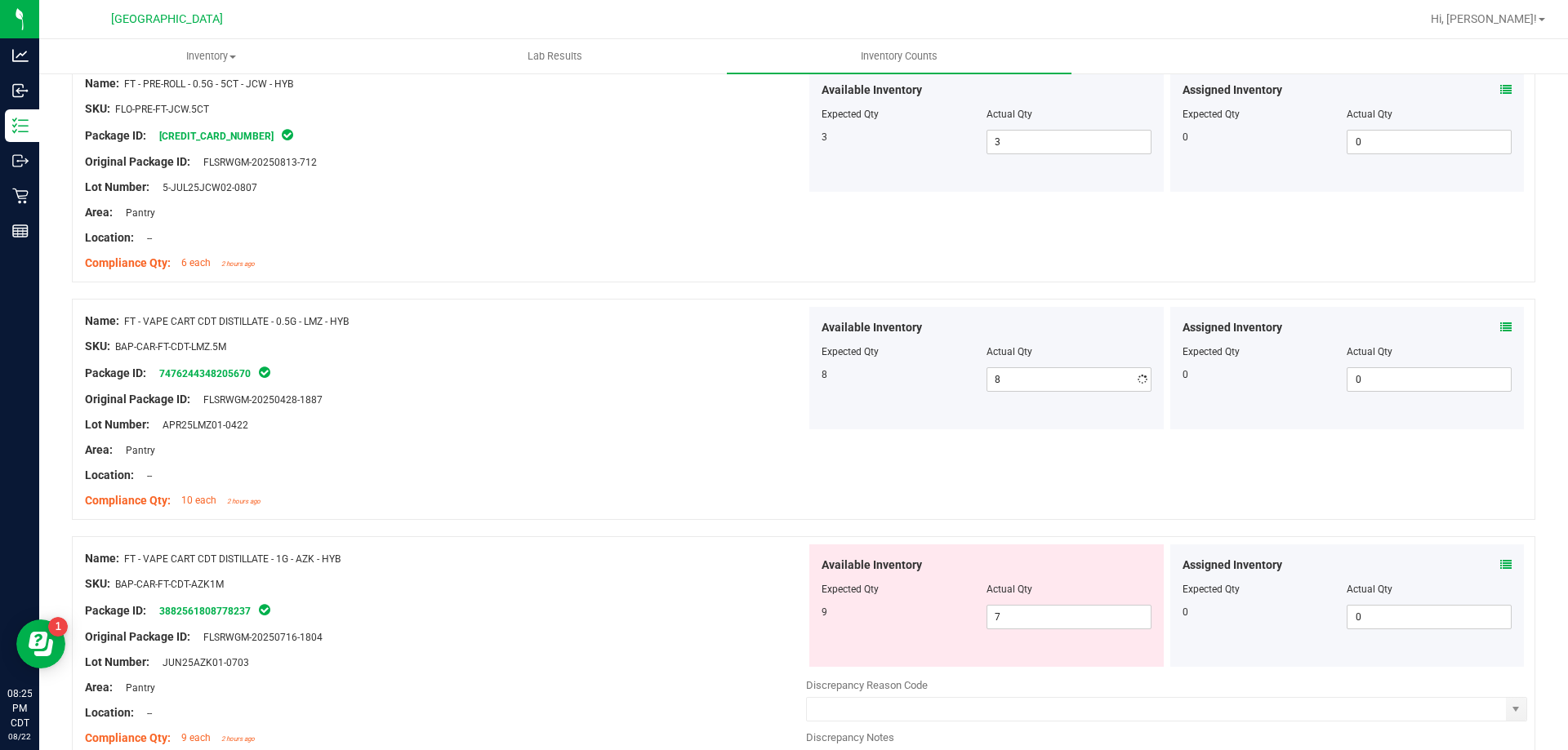
click at [710, 393] on div "Original Package ID: FLSRWGM-20250428-1887" at bounding box center [446, 400] width 721 height 17
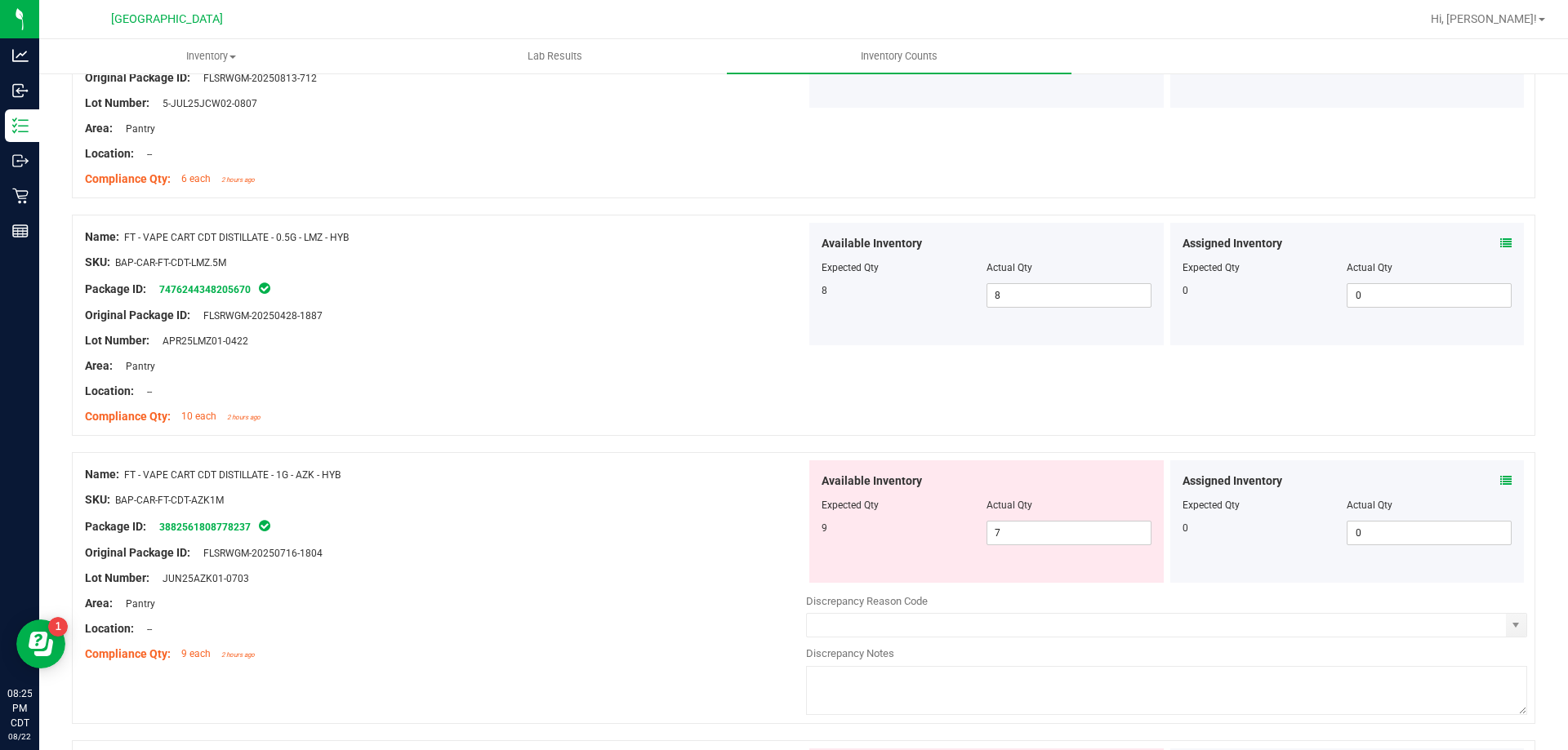
scroll to position [1470, 0]
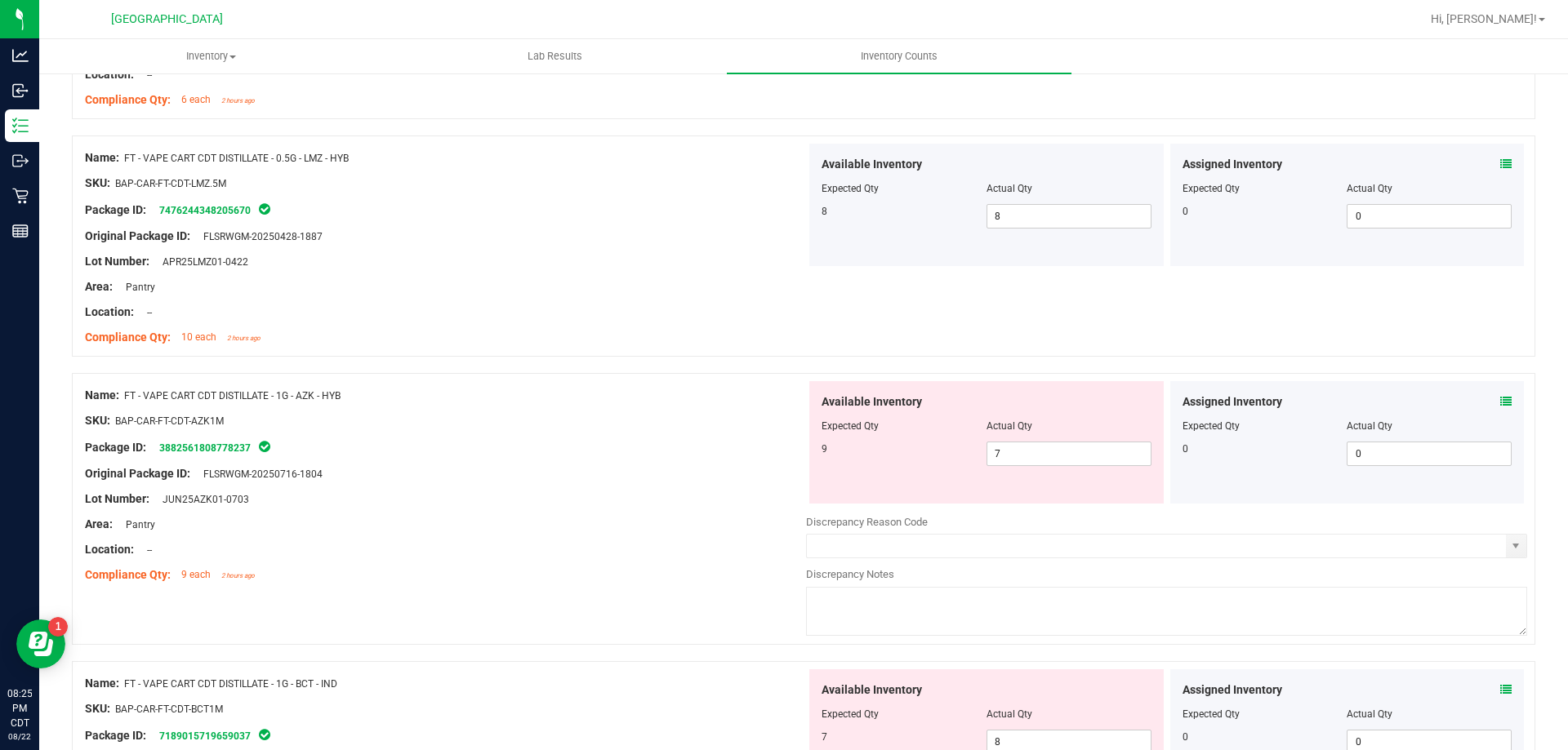
click at [1500, 396] on icon at bounding box center [1506, 402] width 11 height 11
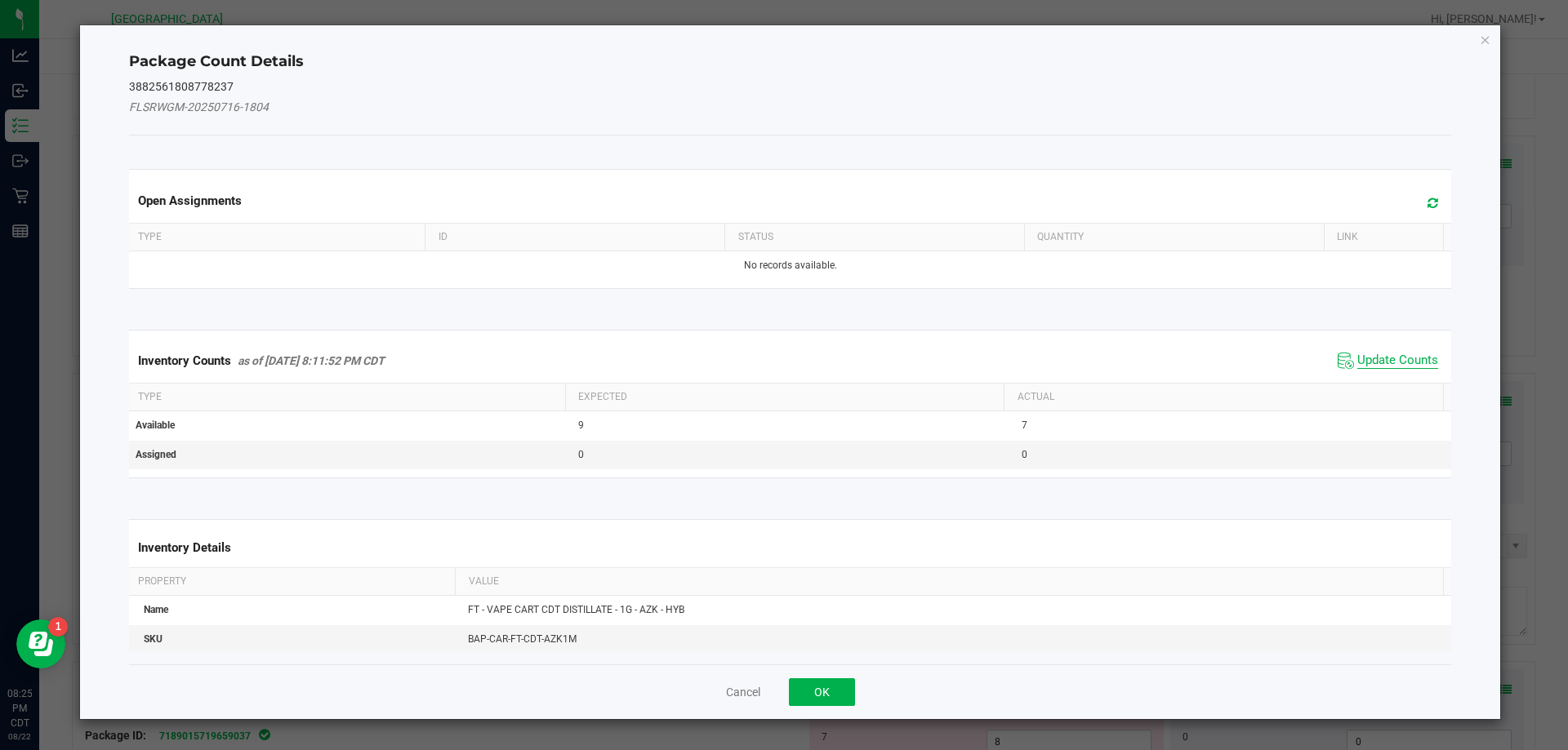
click at [1368, 354] on span "Update Counts" at bounding box center [1398, 361] width 81 height 16
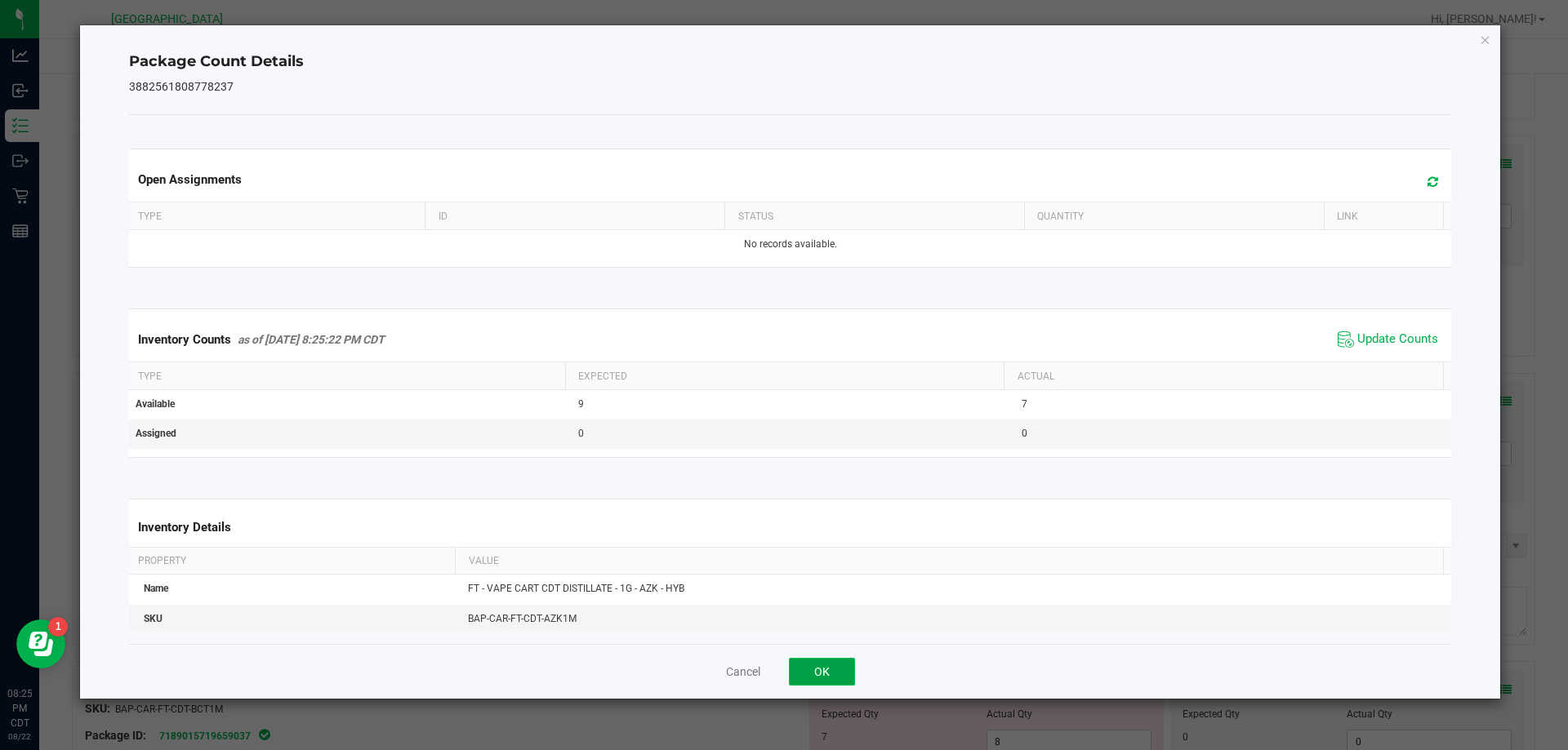
click at [826, 673] on button "OK" at bounding box center [822, 672] width 66 height 27
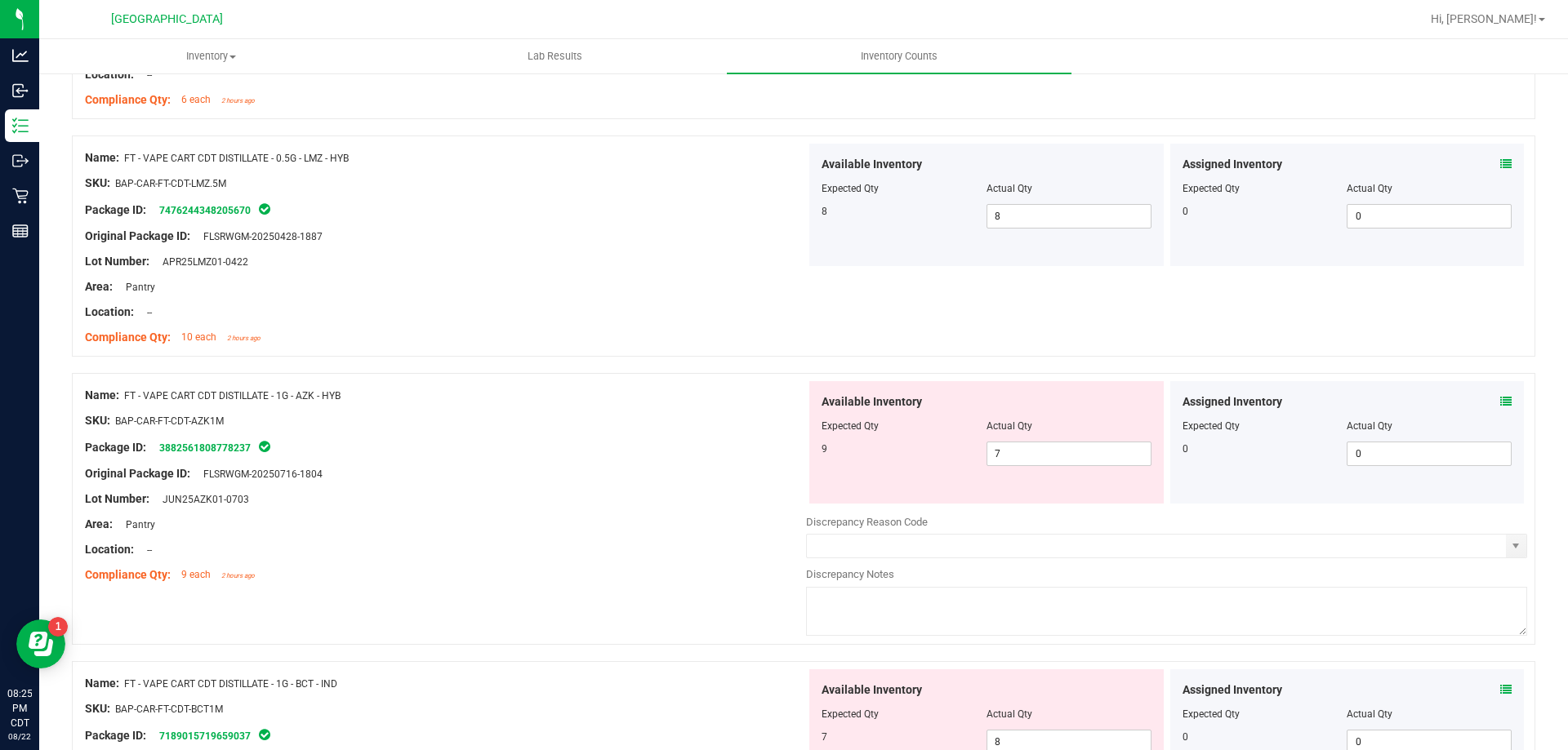
click at [1087, 466] on div "Available Inventory Expected Qty Actual Qty 9 7 7" at bounding box center [986, 443] width 354 height 123
click at [1087, 457] on span "7 7" at bounding box center [1069, 454] width 165 height 25
click at [1087, 457] on input "7" at bounding box center [1069, 454] width 164 height 23
click at [797, 461] on div at bounding box center [446, 461] width 721 height 8
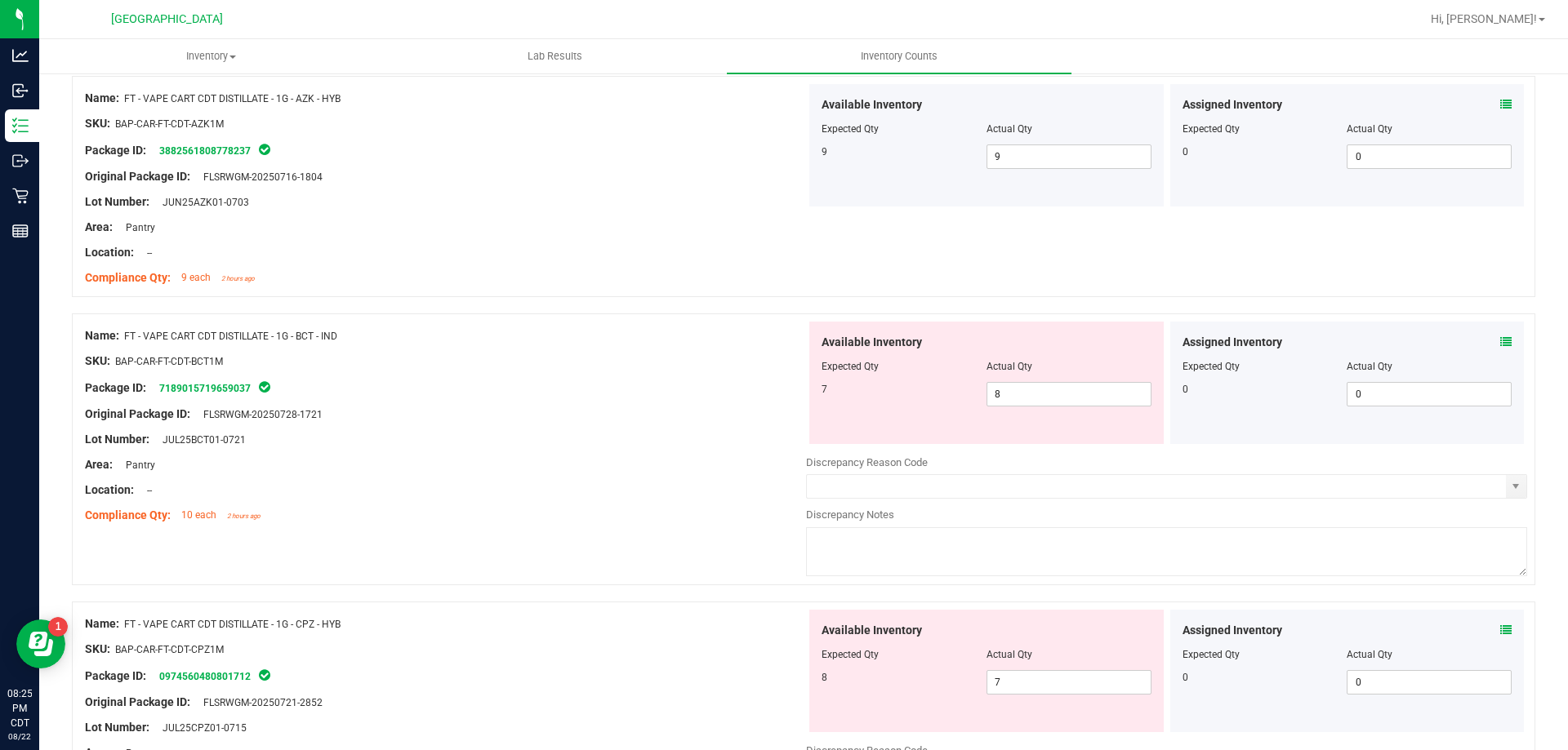
scroll to position [1796, 0]
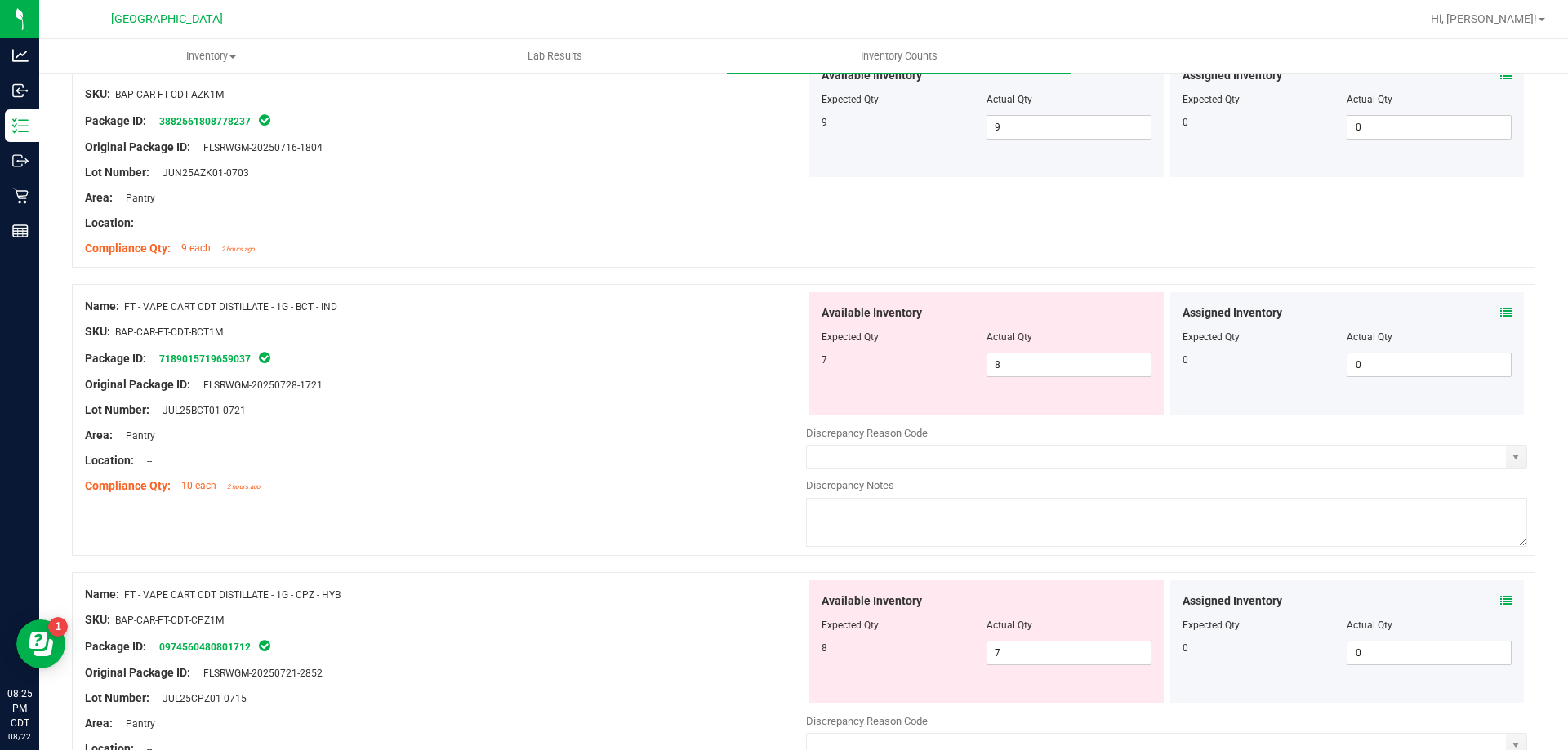
click at [1500, 601] on icon at bounding box center [1506, 601] width 11 height 11
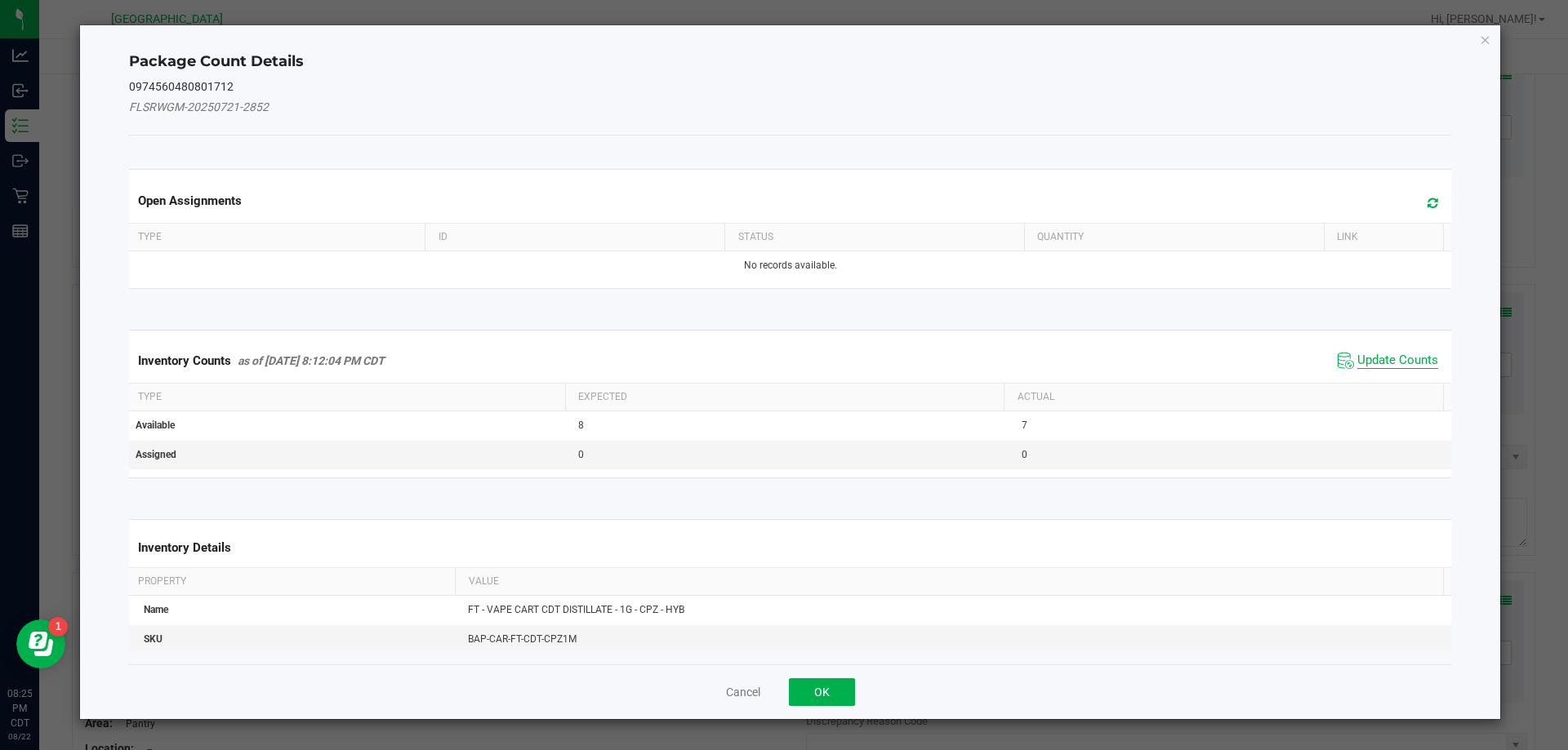
click at [1367, 355] on span "Update Counts" at bounding box center [1398, 361] width 81 height 16
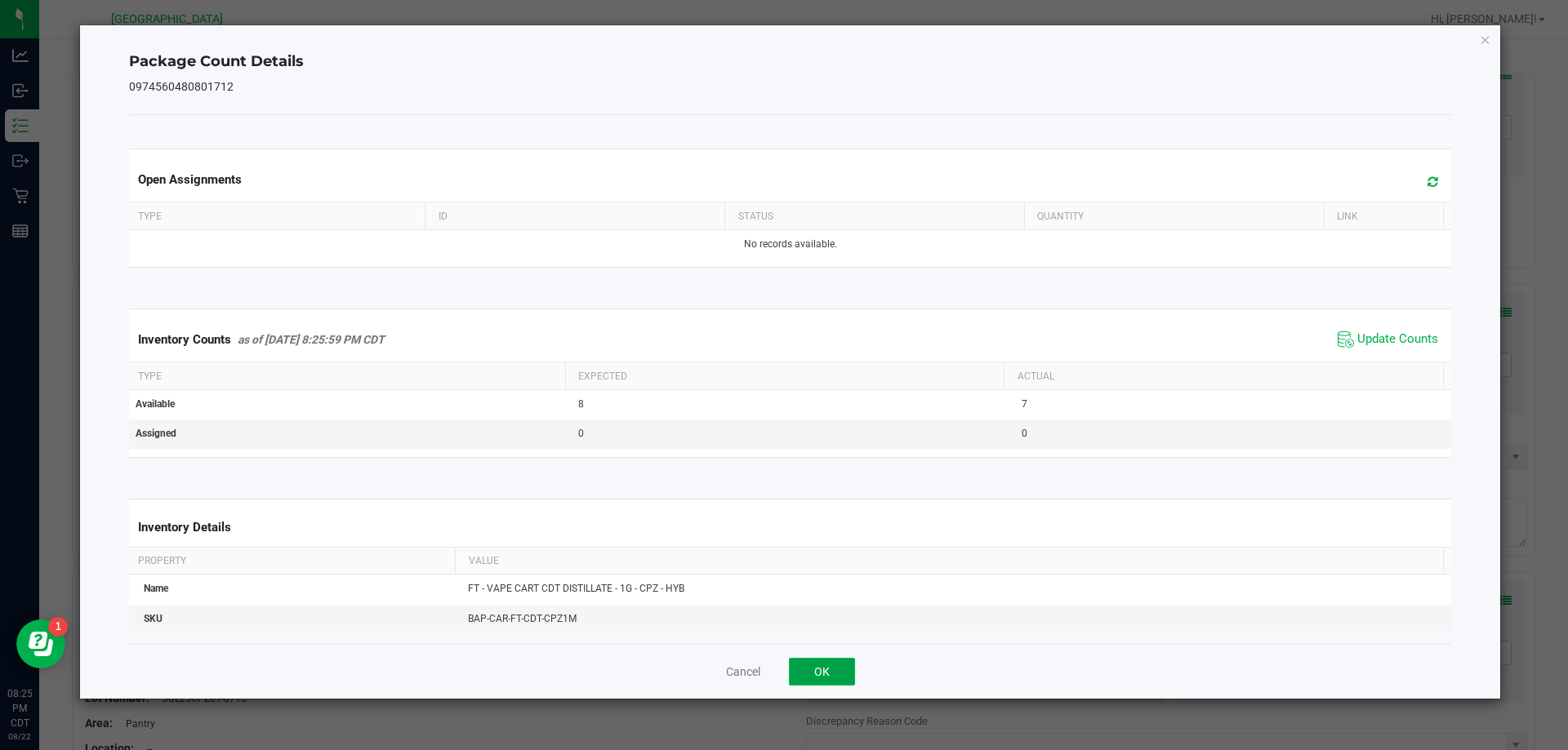
click at [818, 670] on button "OK" at bounding box center [822, 672] width 66 height 27
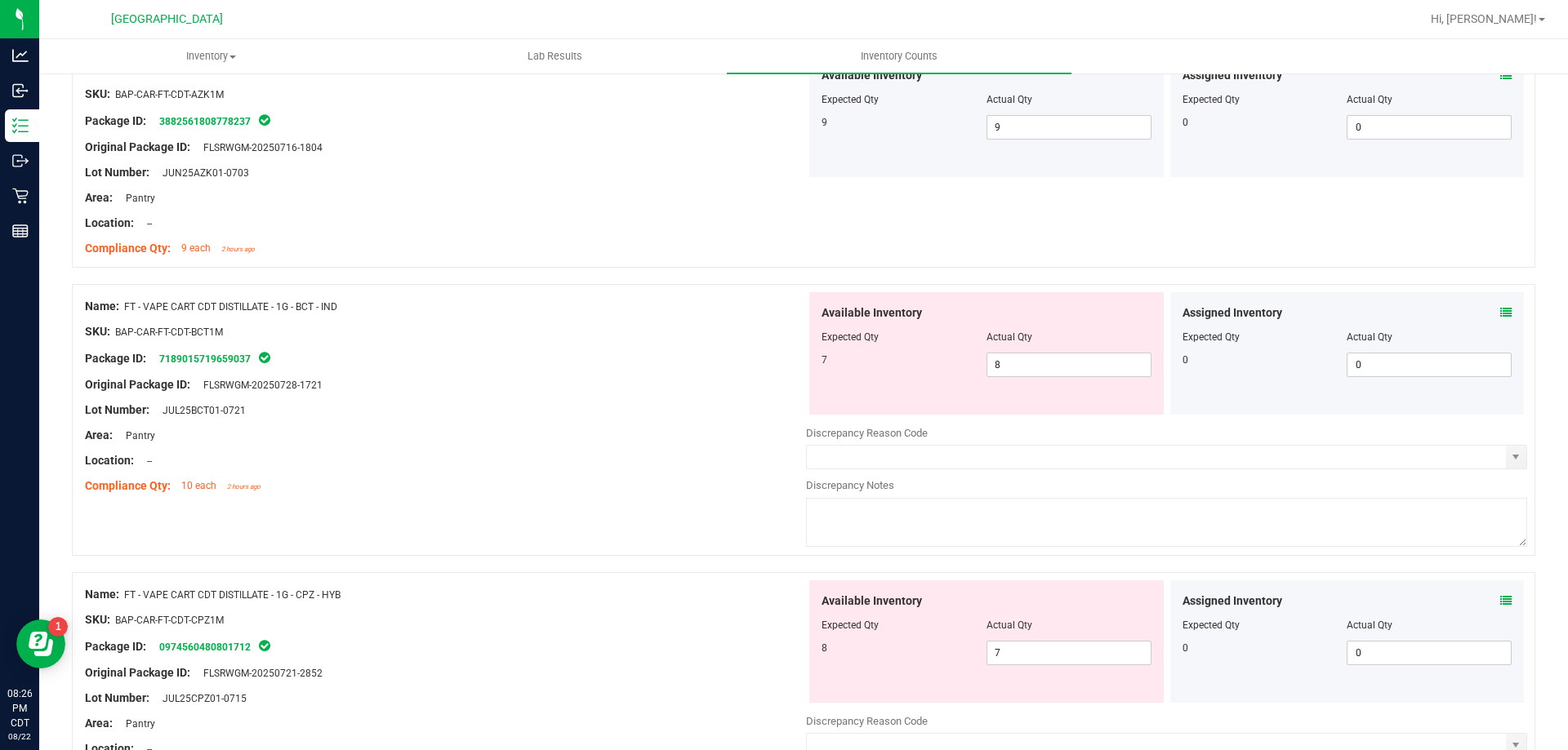
click at [1500, 308] on icon at bounding box center [1506, 313] width 11 height 11
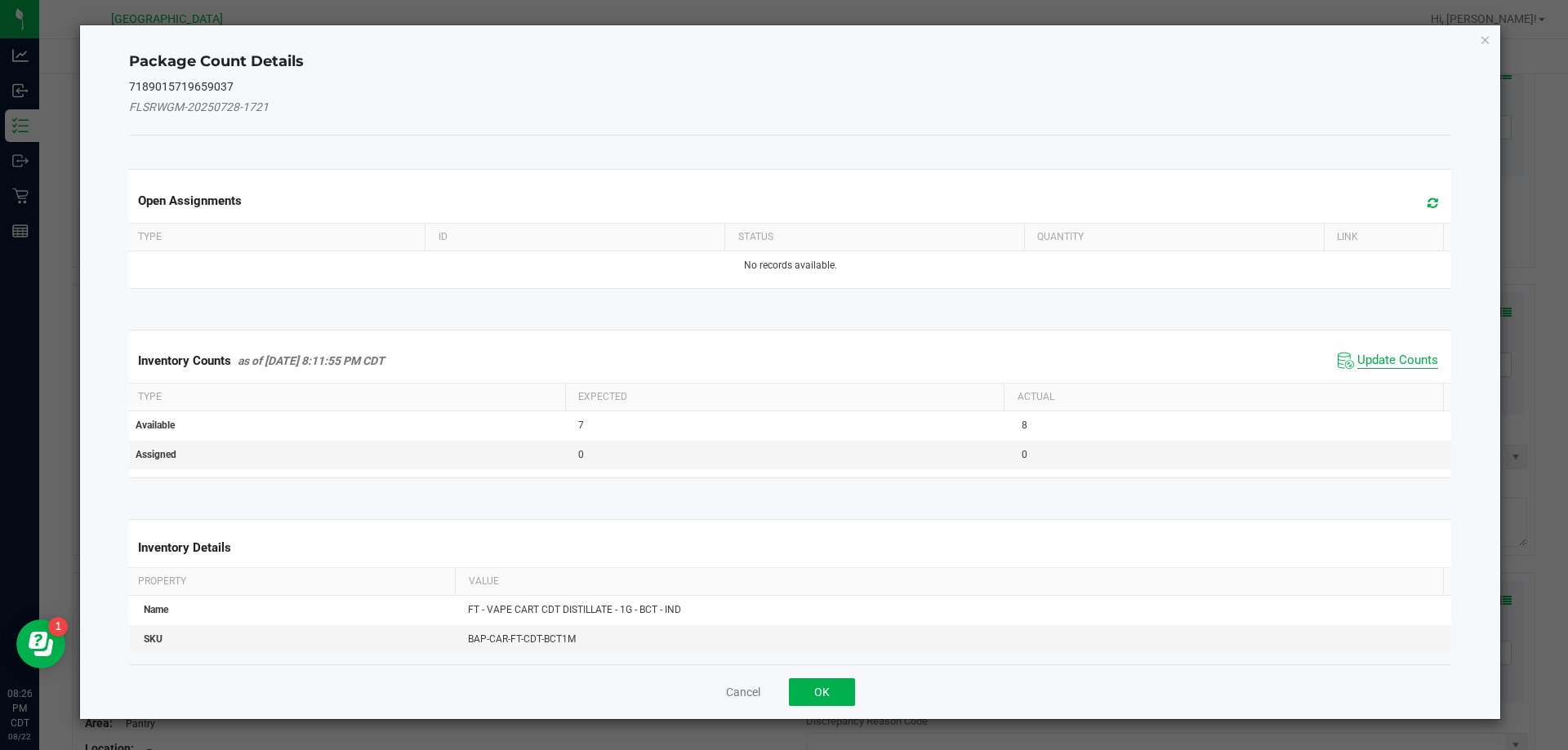
click at [1364, 360] on span "Update Counts" at bounding box center [1398, 361] width 81 height 16
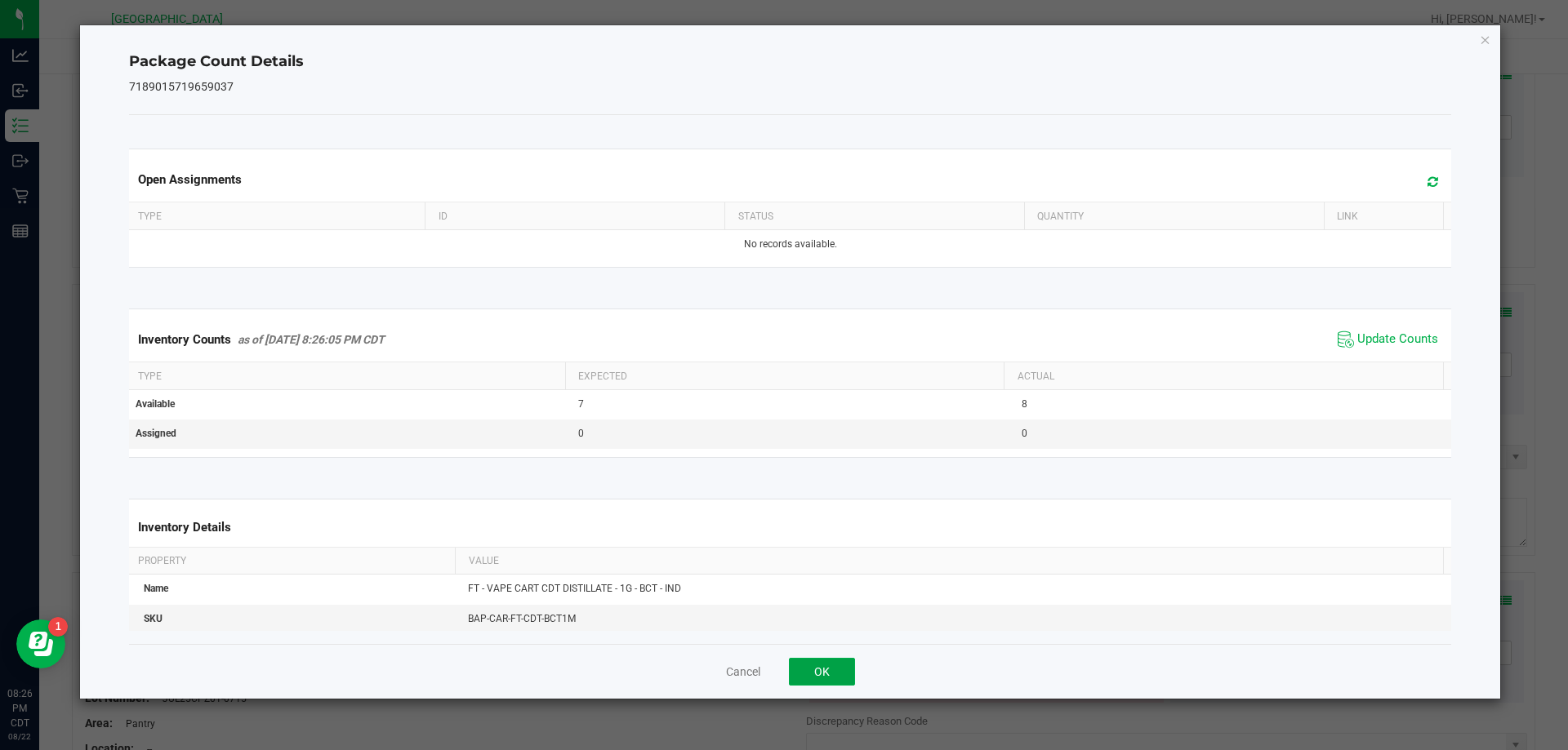
click at [821, 662] on button "OK" at bounding box center [822, 672] width 66 height 27
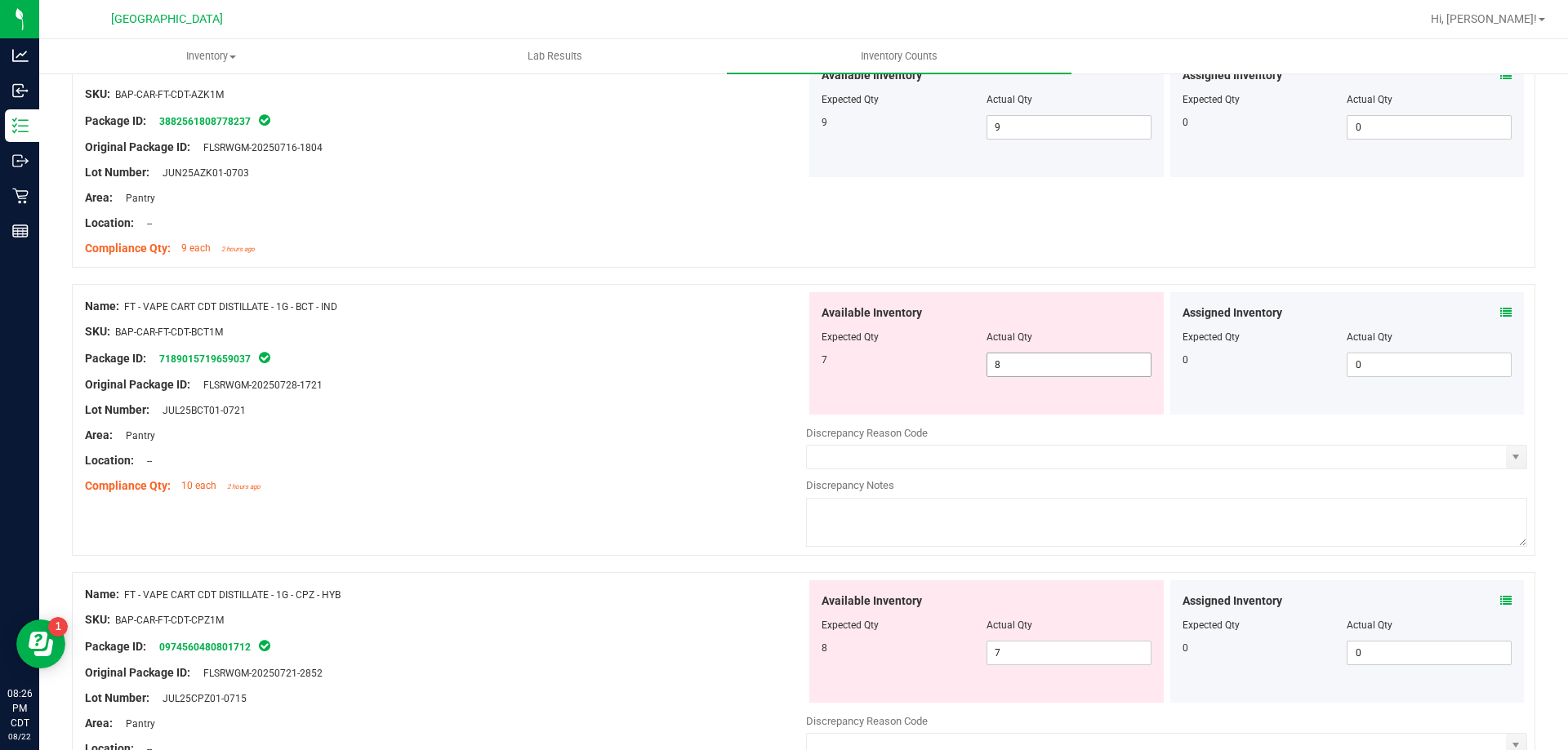
click at [1034, 370] on span "8 8" at bounding box center [1069, 365] width 165 height 25
click at [1034, 370] on input "8" at bounding box center [1069, 365] width 164 height 23
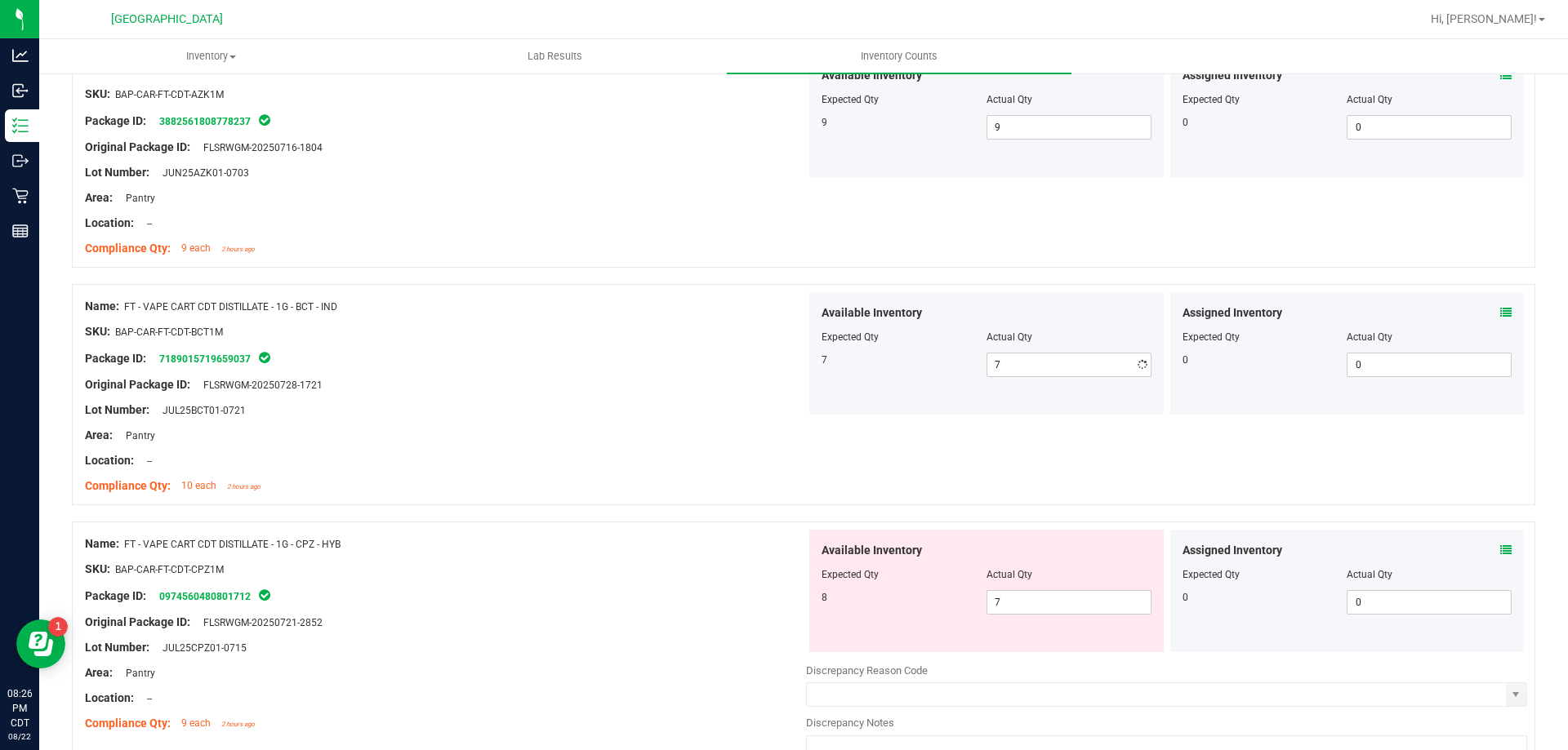
click at [780, 380] on div "Original Package ID: FLSRWGM-20250728-1721" at bounding box center [446, 385] width 721 height 17
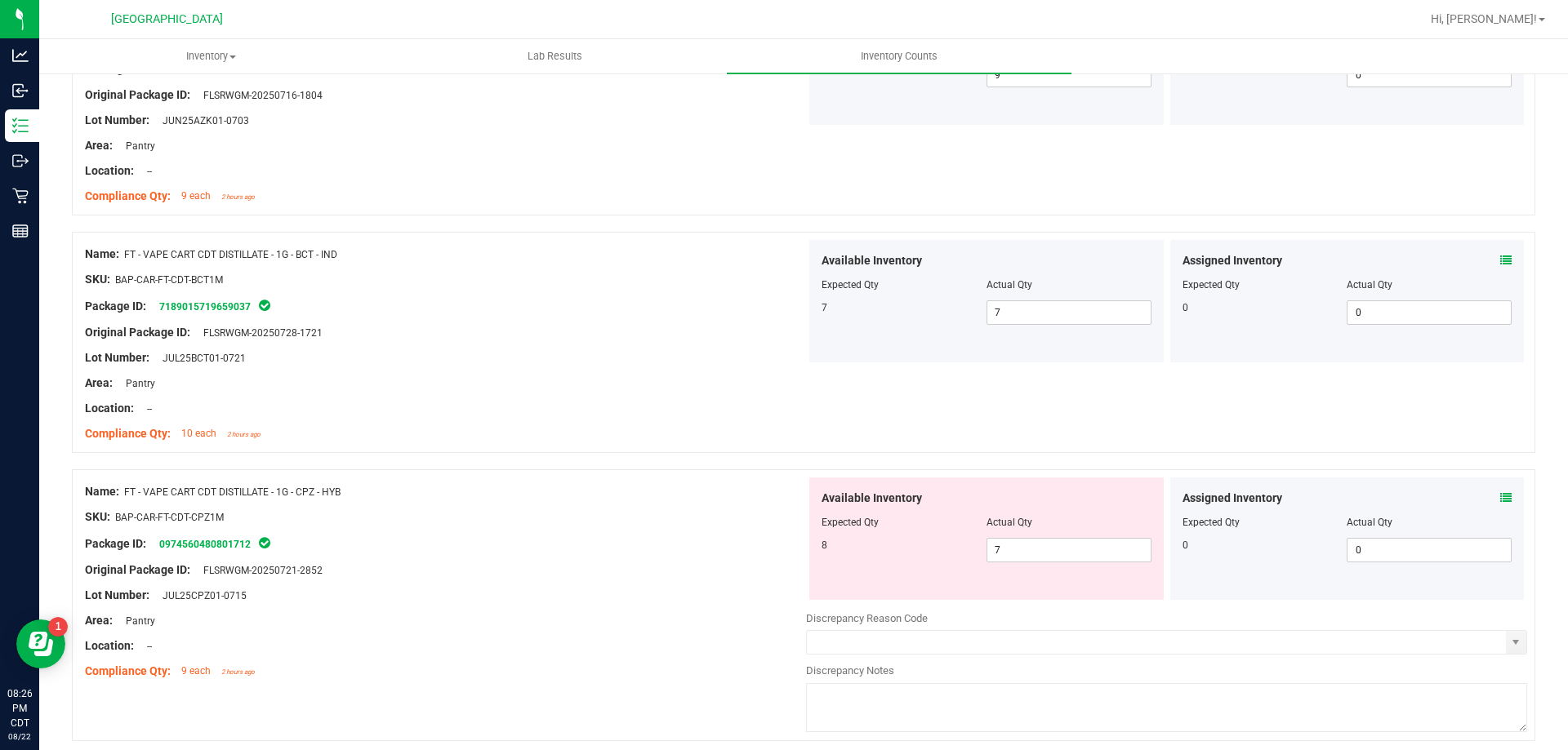
scroll to position [1878, 0]
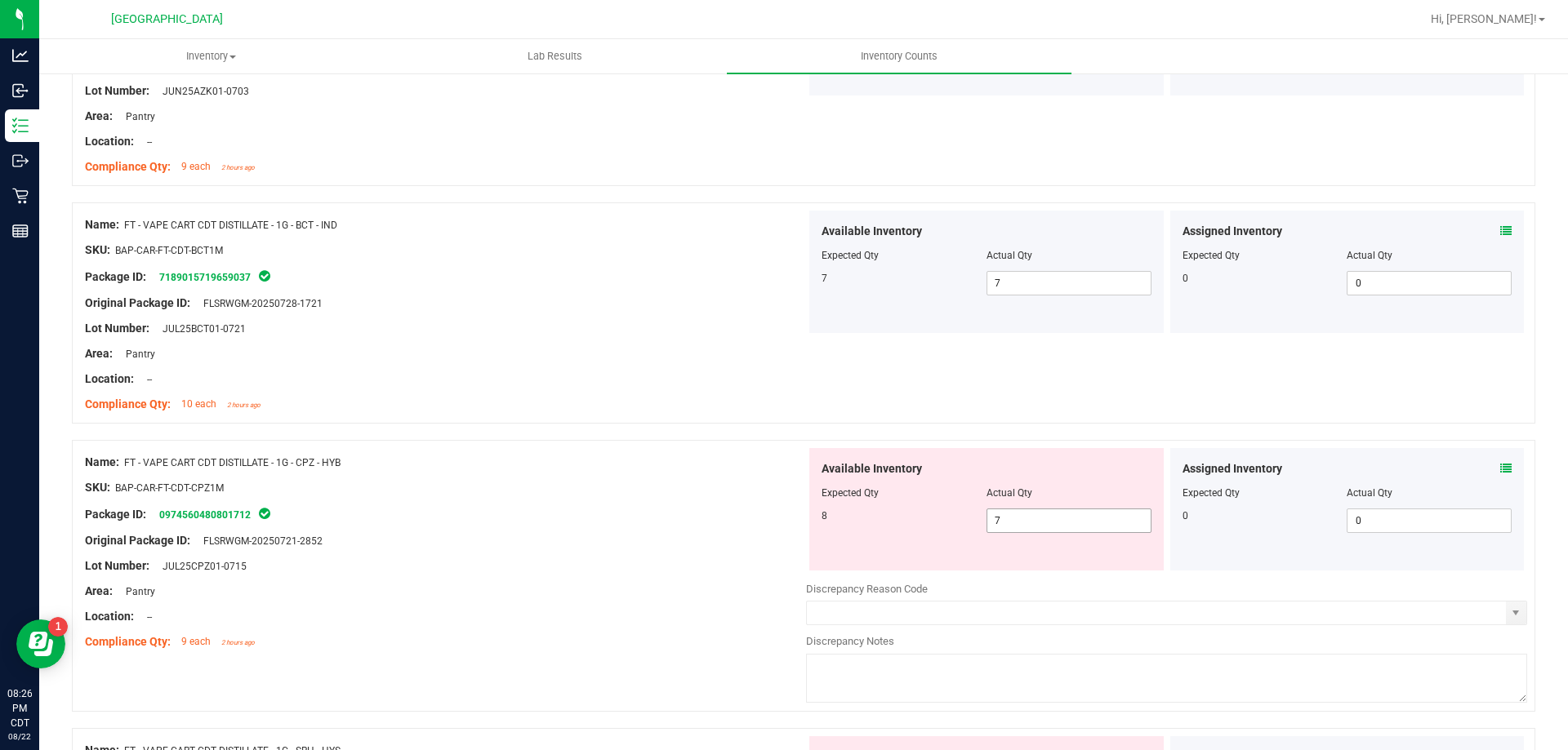
click at [1050, 524] on span "7 7" at bounding box center [1069, 520] width 165 height 25
click at [1050, 524] on input "7" at bounding box center [1069, 520] width 164 height 23
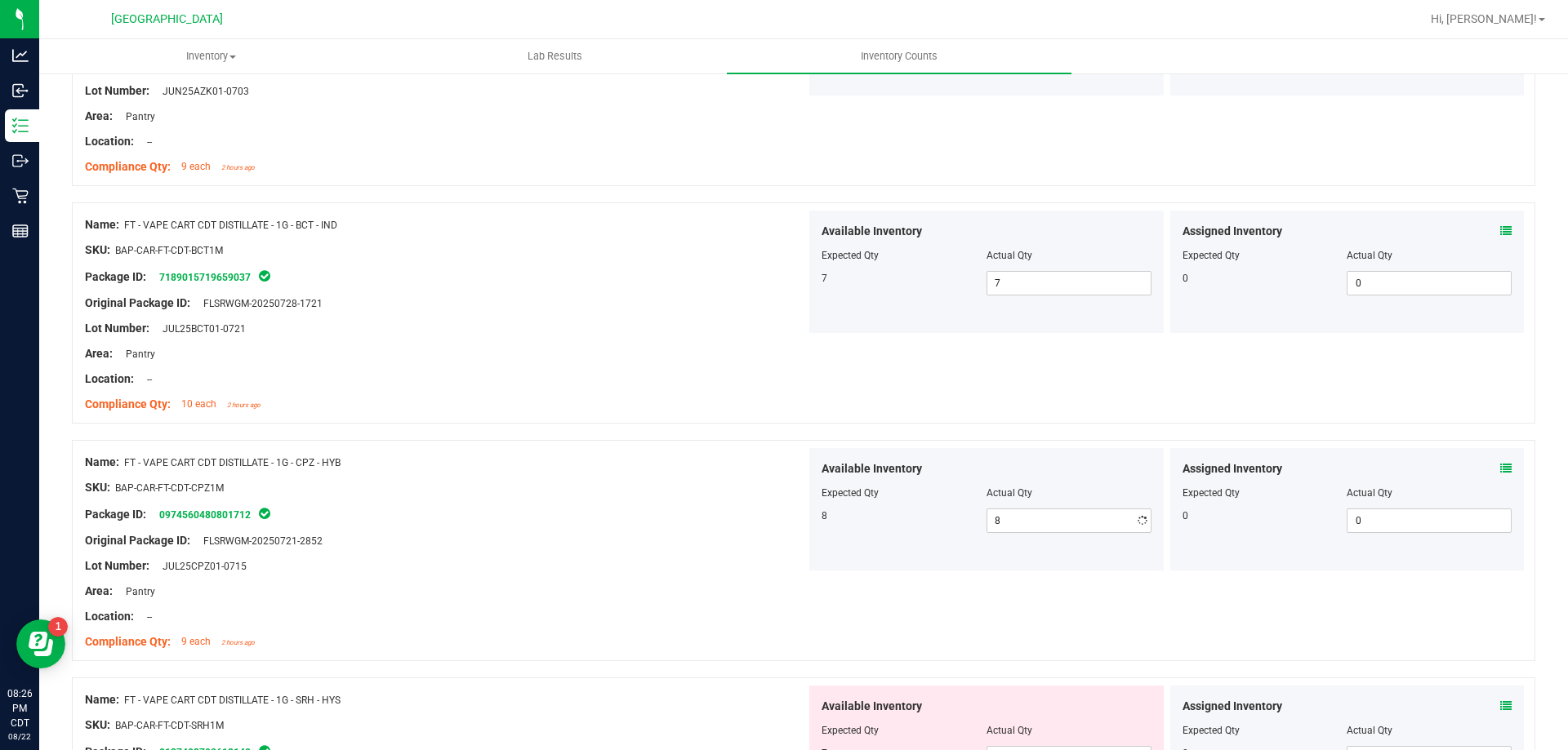
click at [739, 511] on div "Package ID: 0974560480801712" at bounding box center [446, 514] width 721 height 19
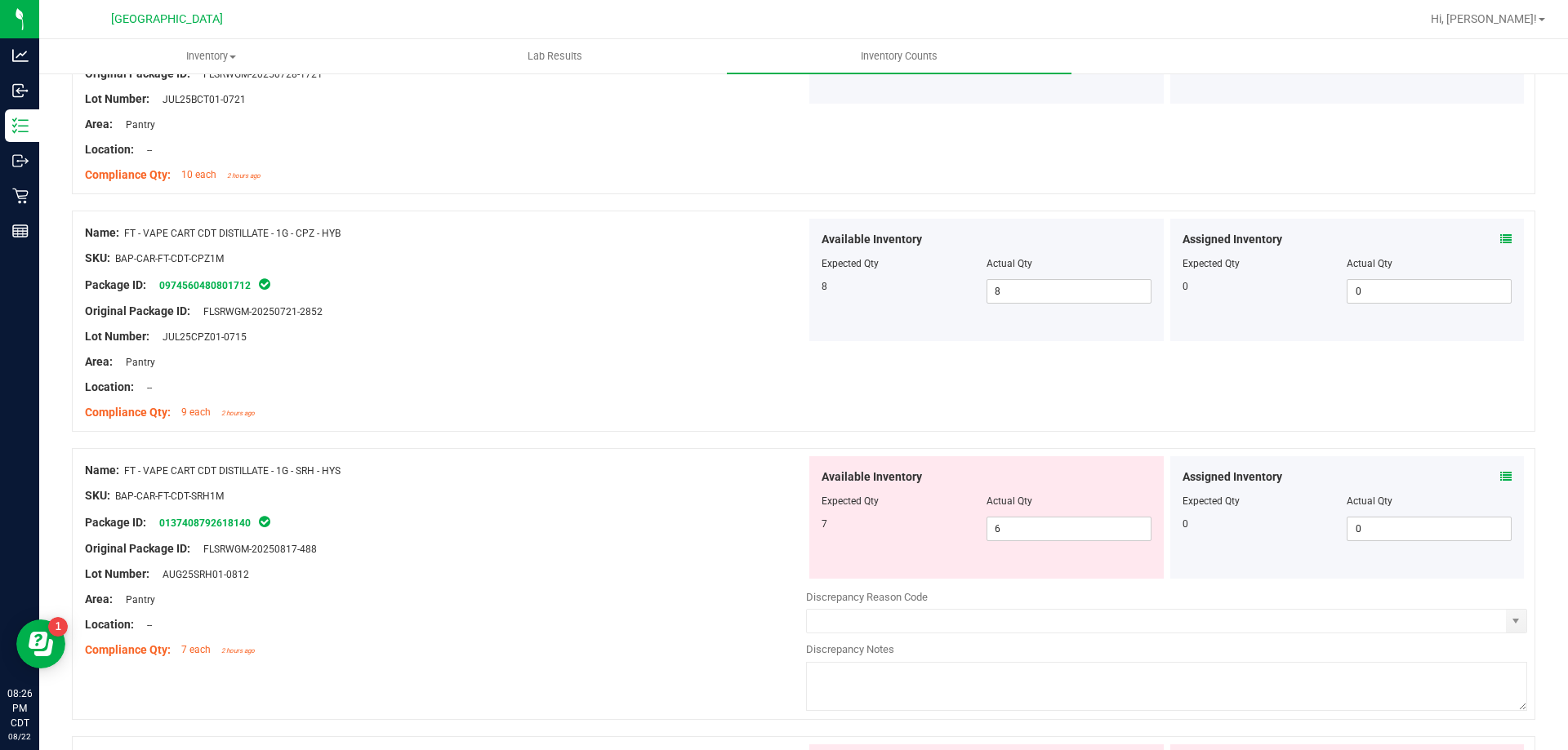
scroll to position [2123, 0]
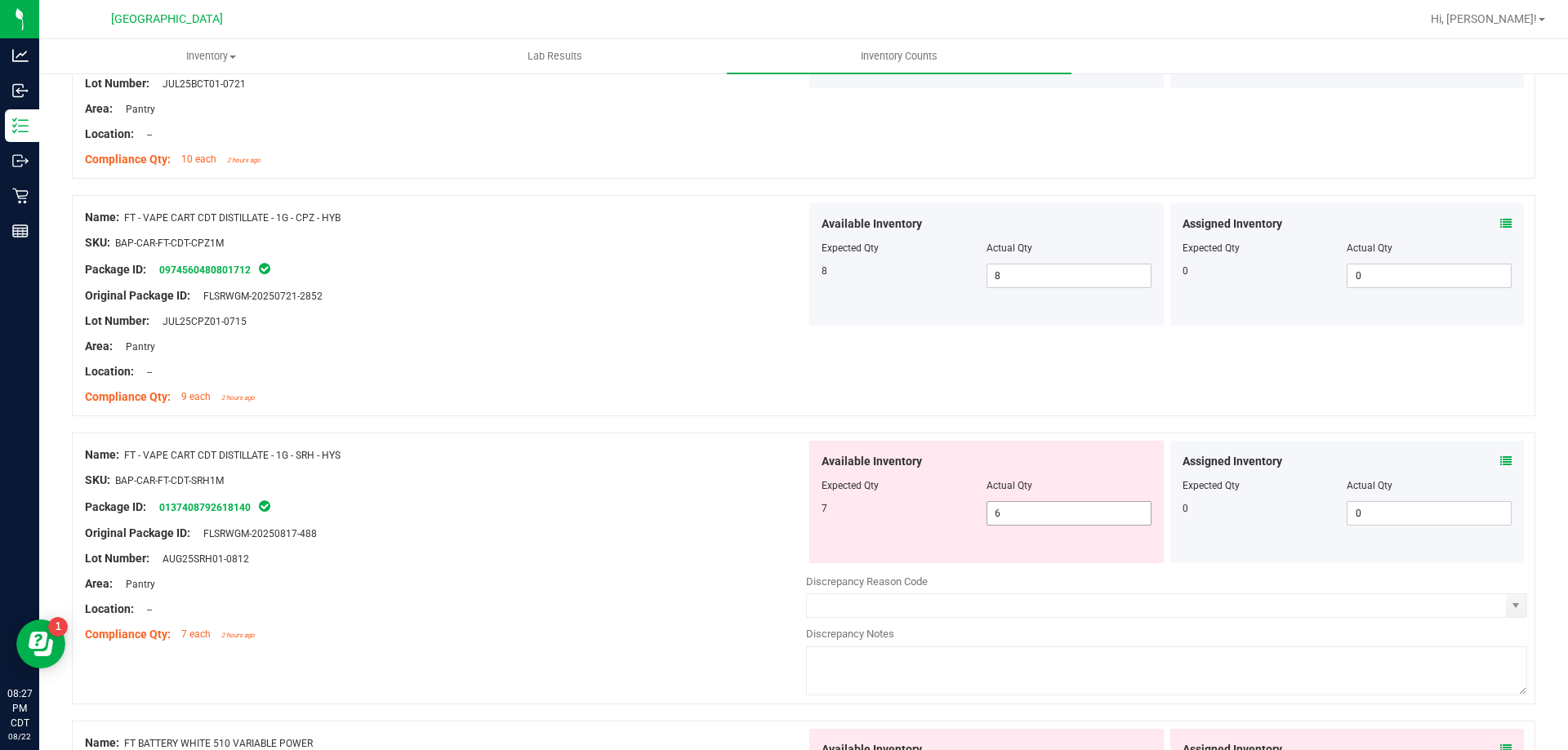
click at [1076, 519] on span "6 6" at bounding box center [1069, 513] width 165 height 25
click at [1076, 519] on input "6" at bounding box center [1069, 513] width 164 height 23
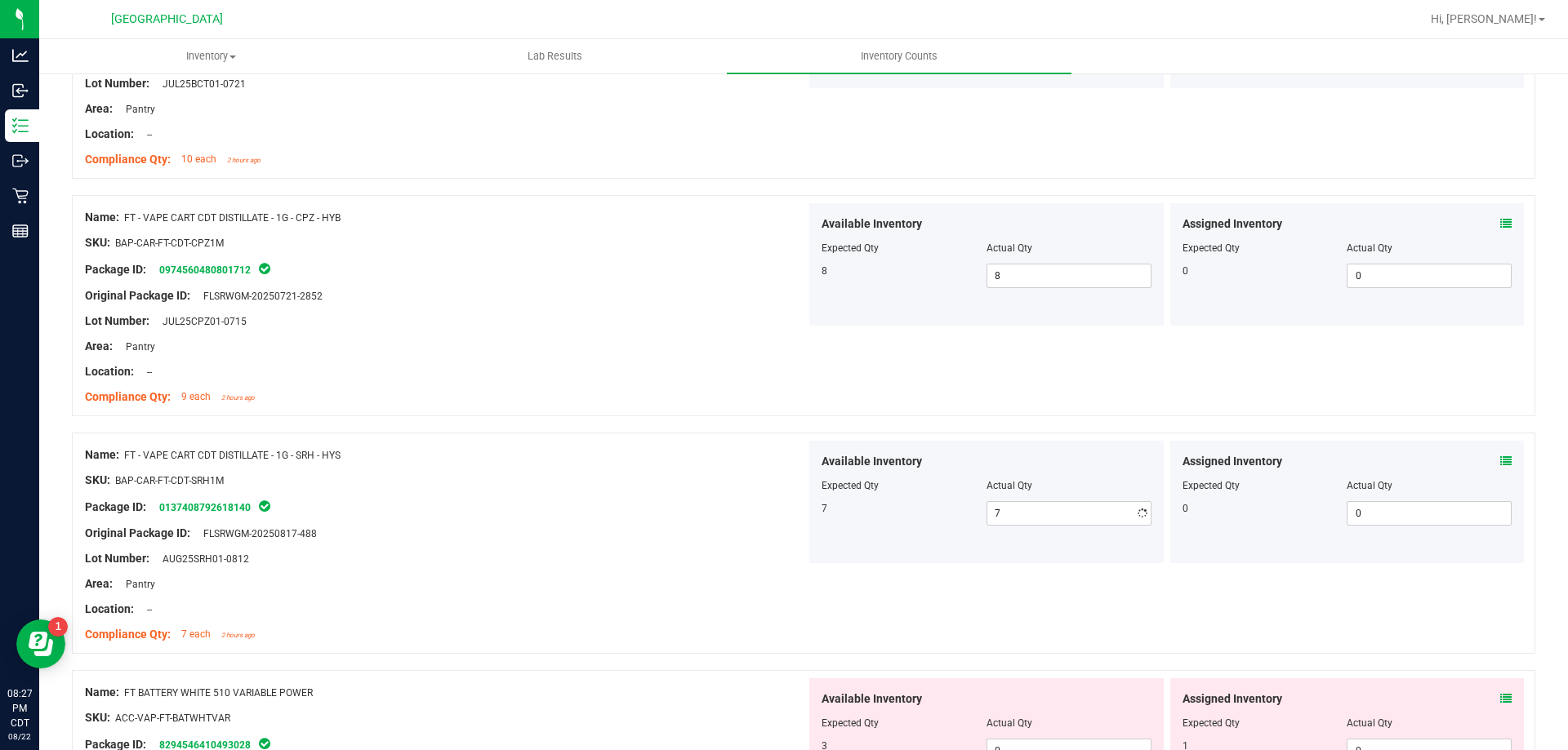
click at [587, 659] on div "Name: FT - VAPE CART CDT DISTILLATE - 1G - SRH - HYS SKU: BAP-CAR-FT-CDT-SRH1M …" at bounding box center [804, 552] width 1464 height 238
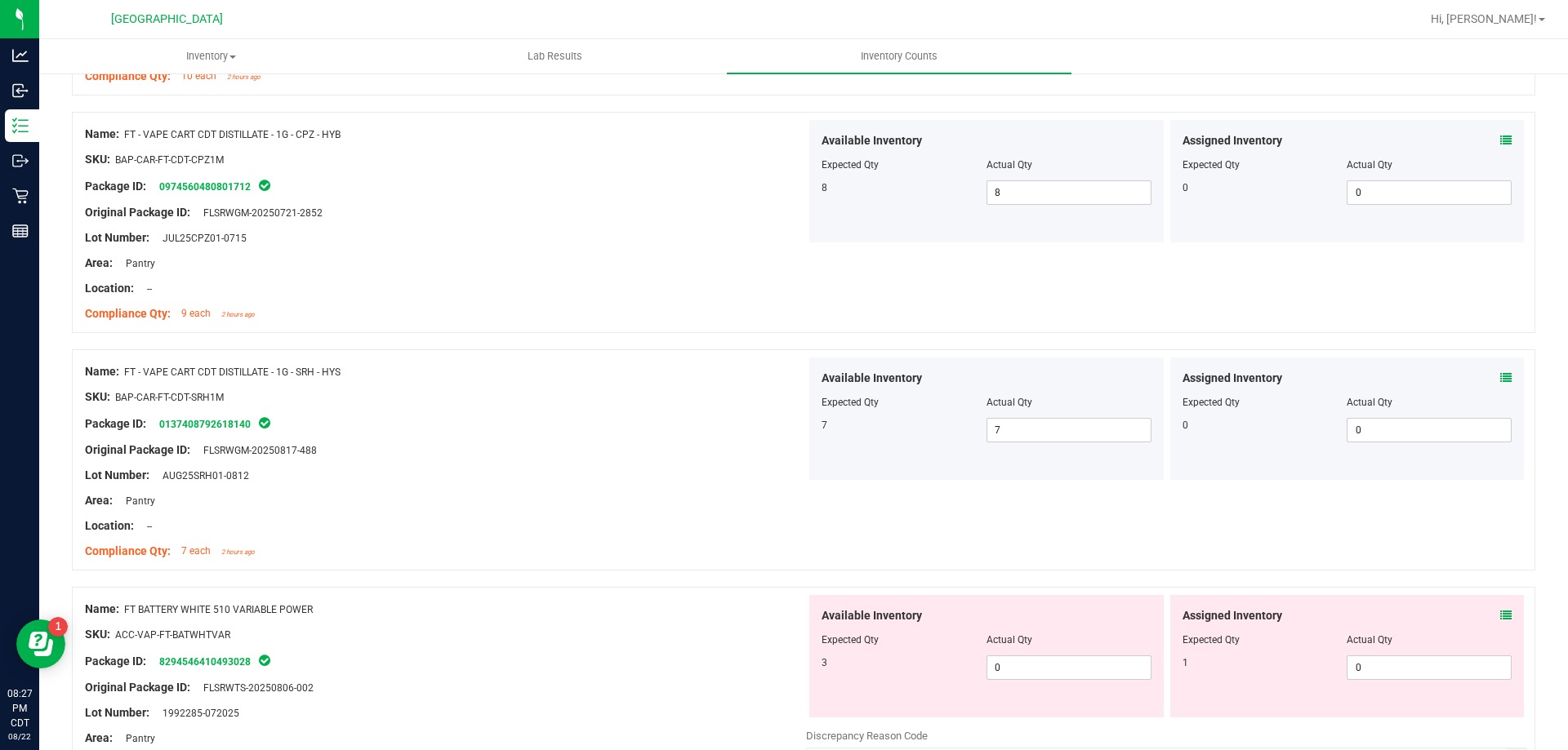
scroll to position [2287, 0]
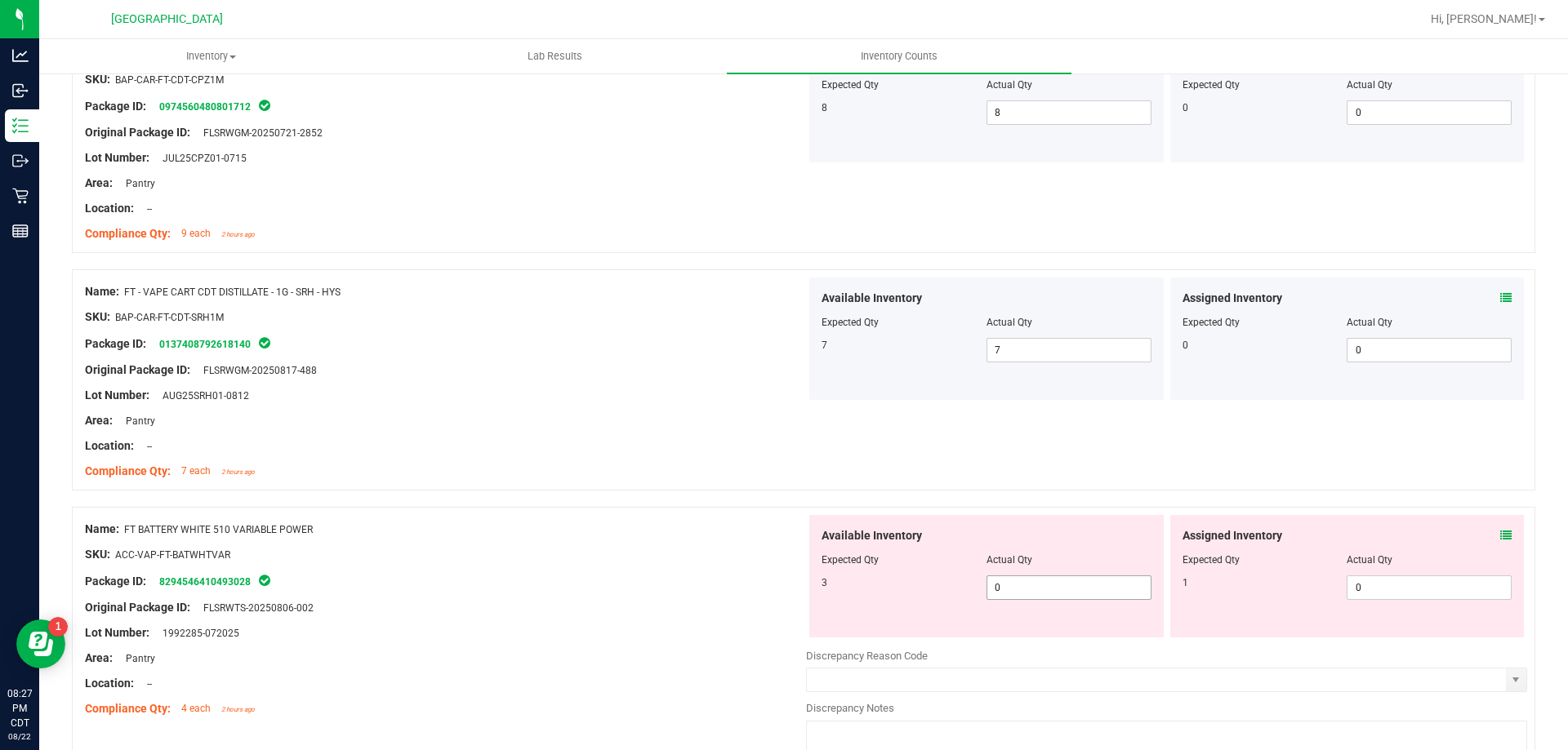
click at [1034, 581] on span "0 0" at bounding box center [1069, 587] width 165 height 25
click at [1034, 581] on input "0" at bounding box center [1069, 587] width 164 height 23
click at [1190, 491] on div at bounding box center [804, 499] width 1464 height 16
click at [1500, 534] on icon at bounding box center [1506, 535] width 11 height 11
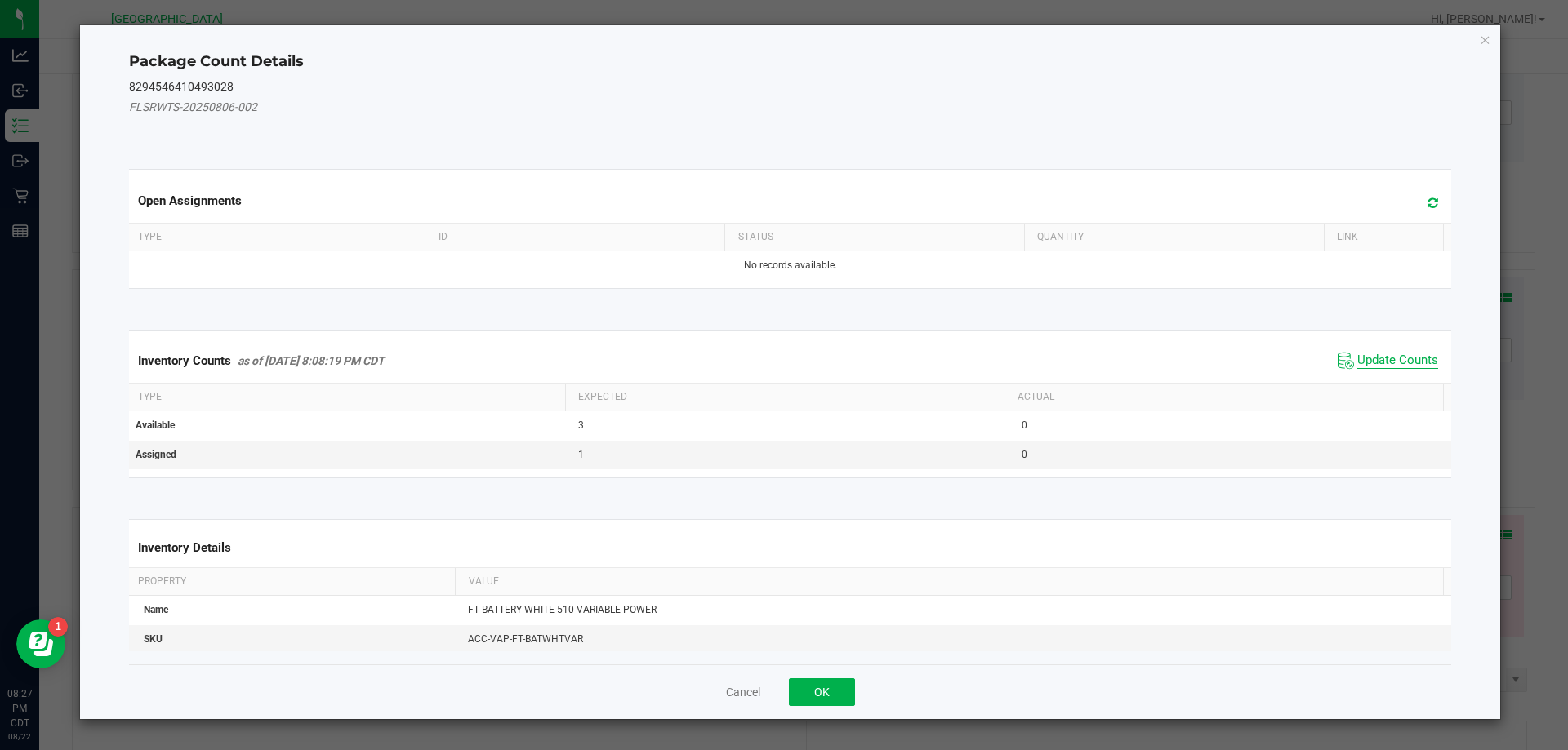
click at [1376, 361] on span "Update Counts" at bounding box center [1398, 361] width 81 height 16
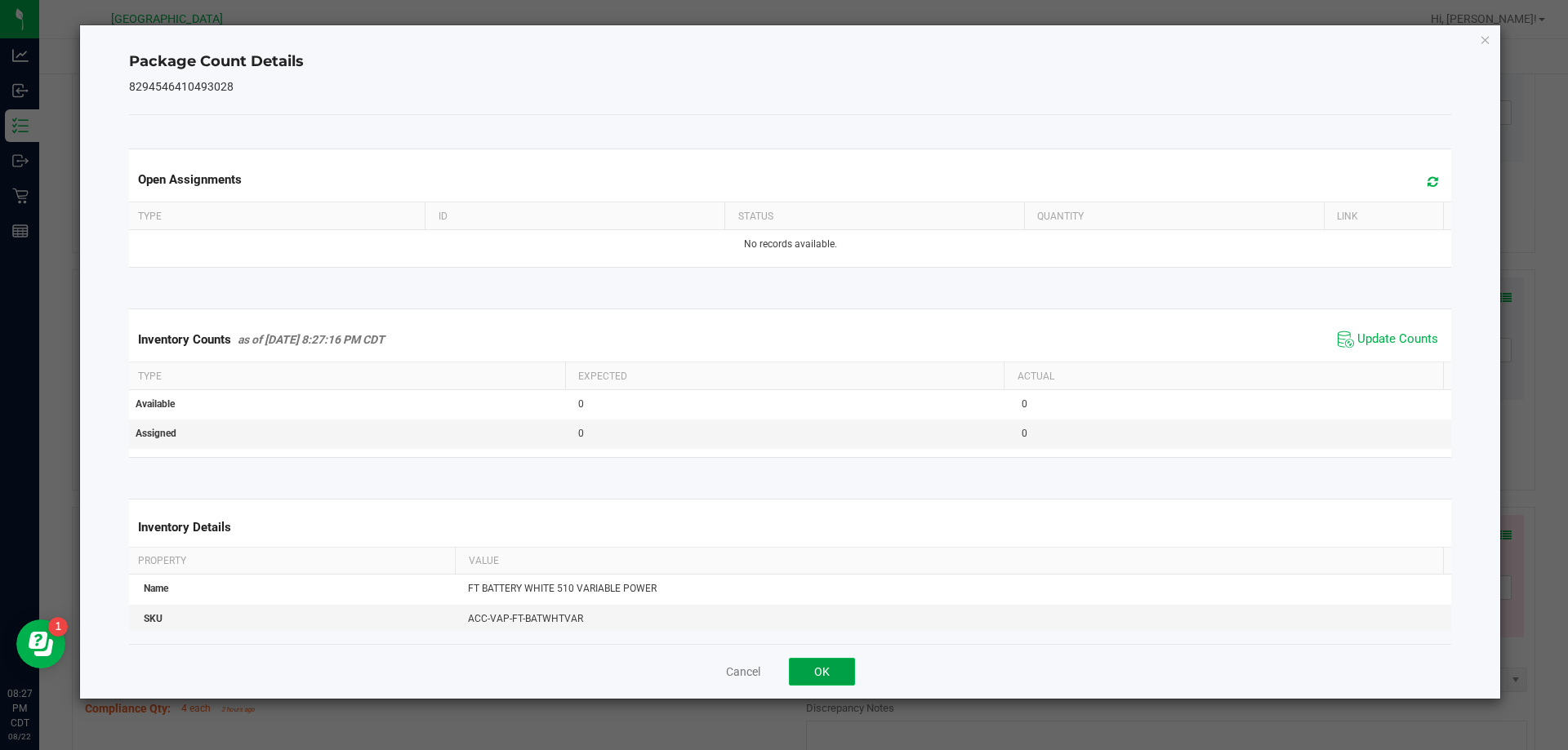
click at [846, 668] on button "OK" at bounding box center [822, 672] width 66 height 27
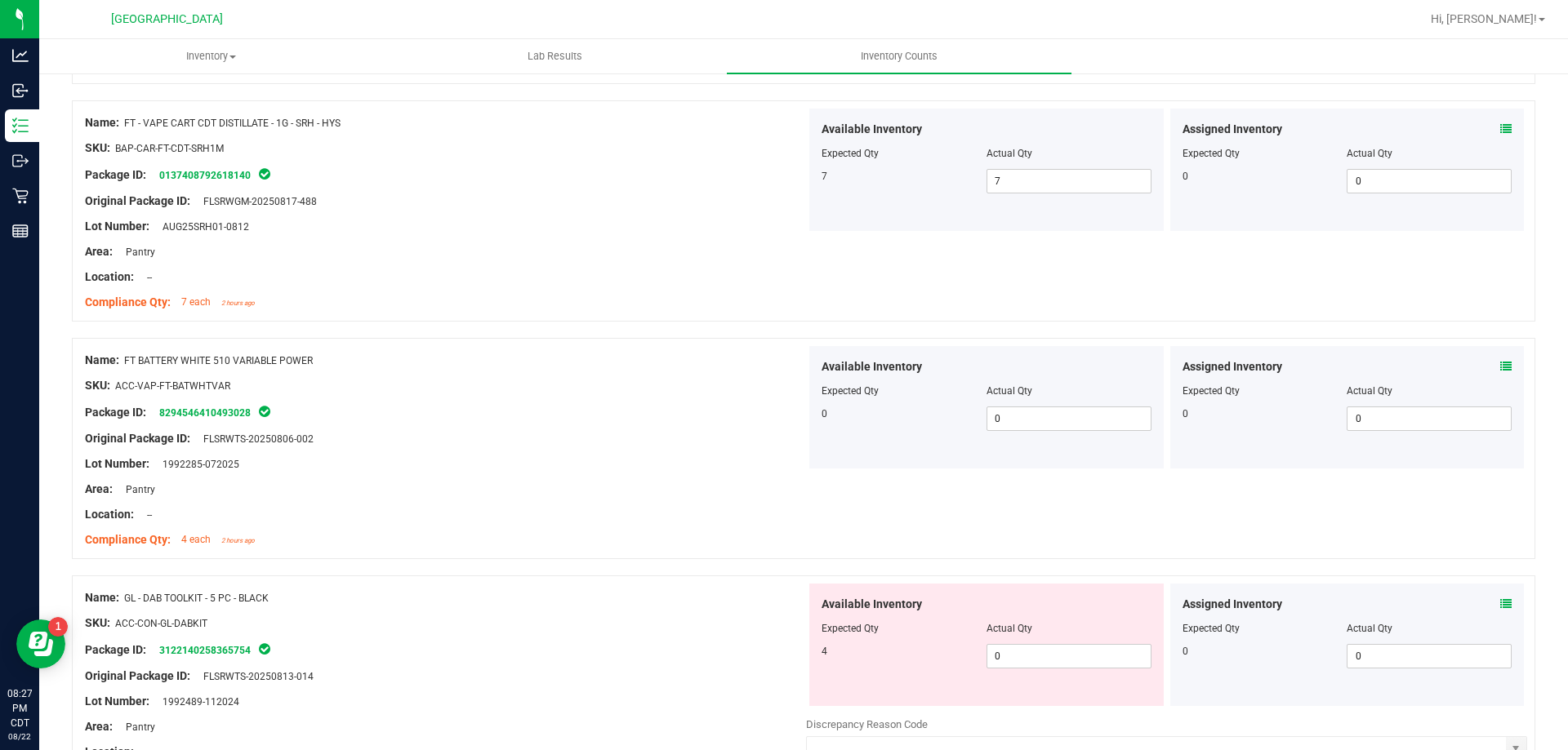
scroll to position [2613, 0]
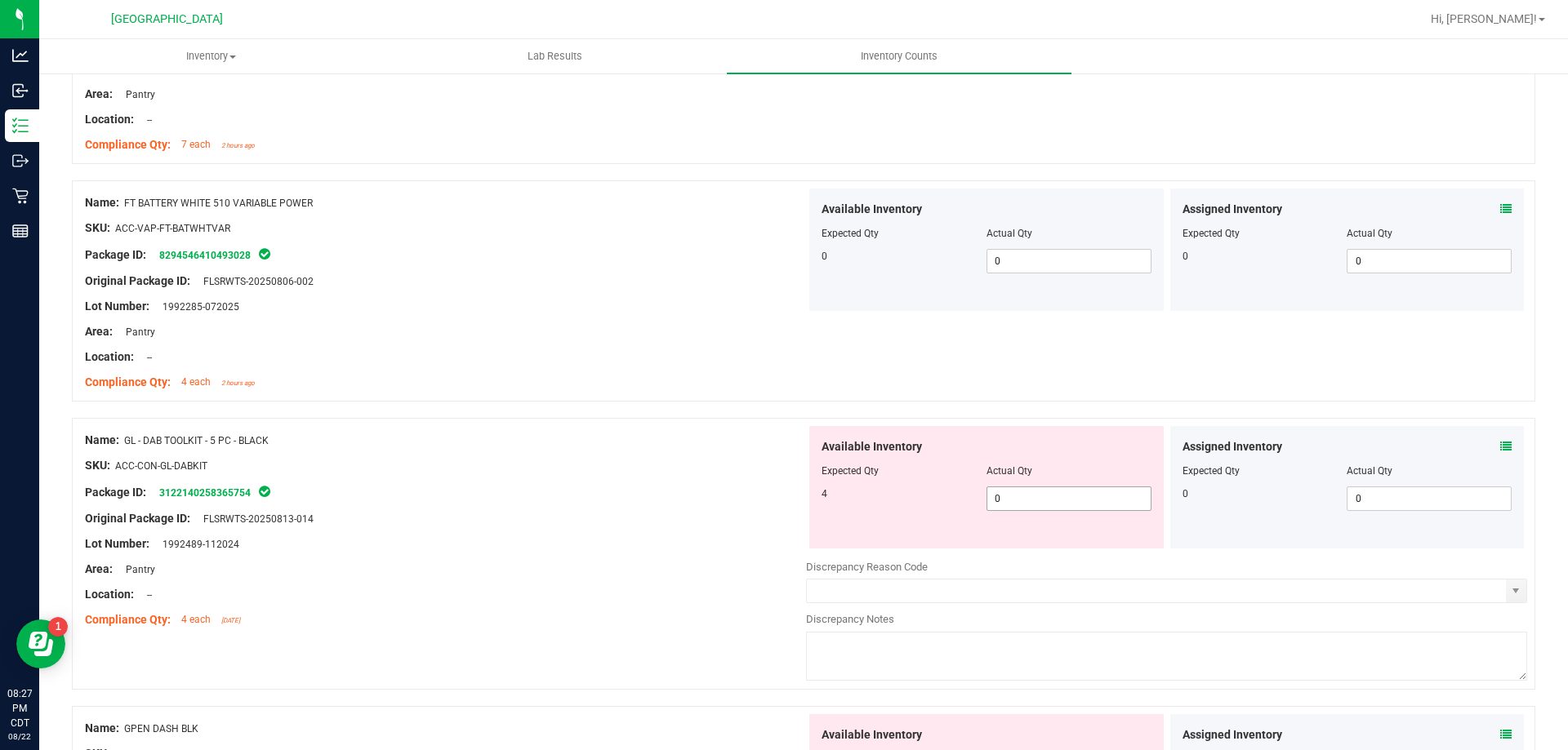
click at [1048, 497] on span "0 0" at bounding box center [1069, 498] width 165 height 25
click at [1048, 497] on input "0" at bounding box center [1069, 498] width 164 height 23
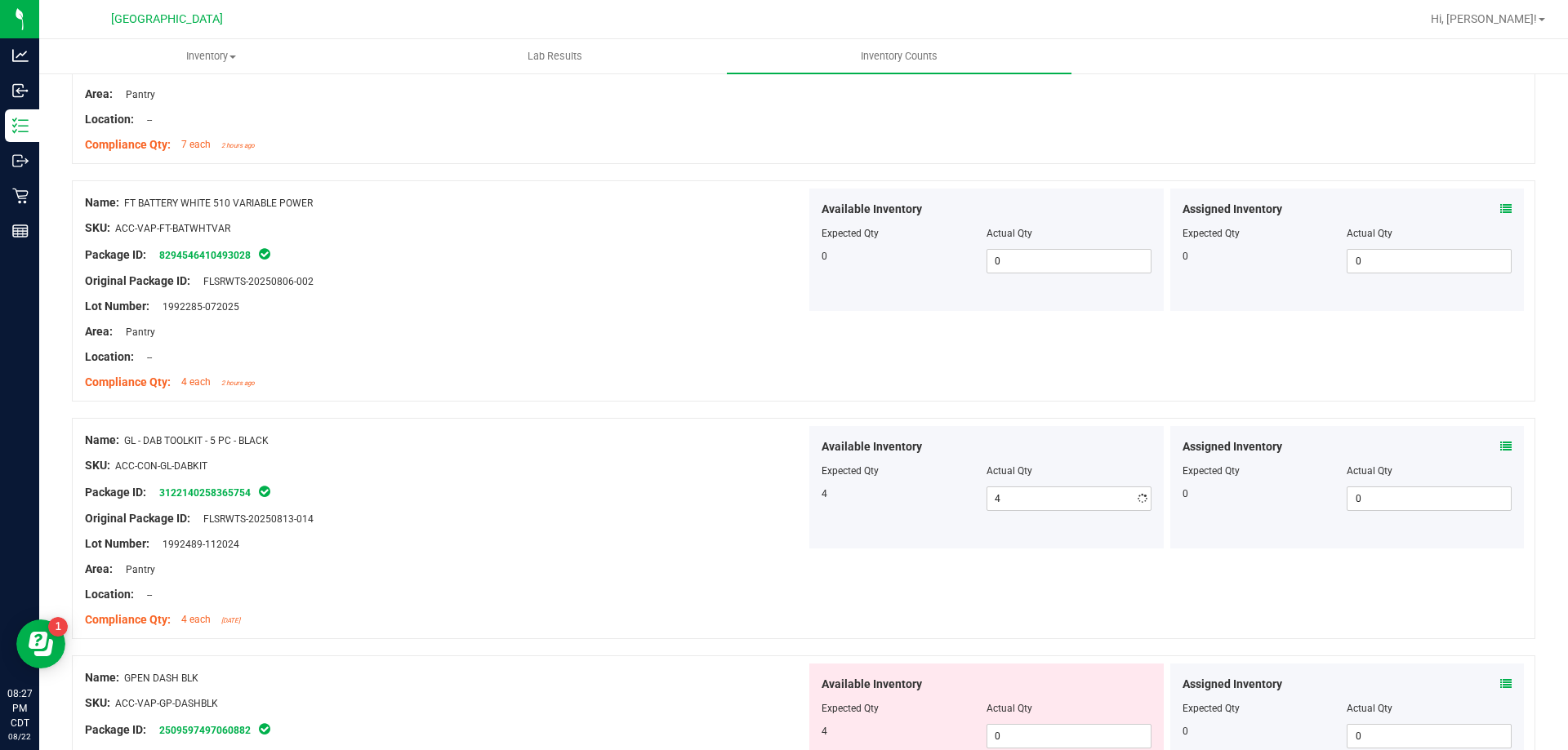
click at [583, 539] on div "Lot Number: 1992489-112024" at bounding box center [446, 544] width 721 height 17
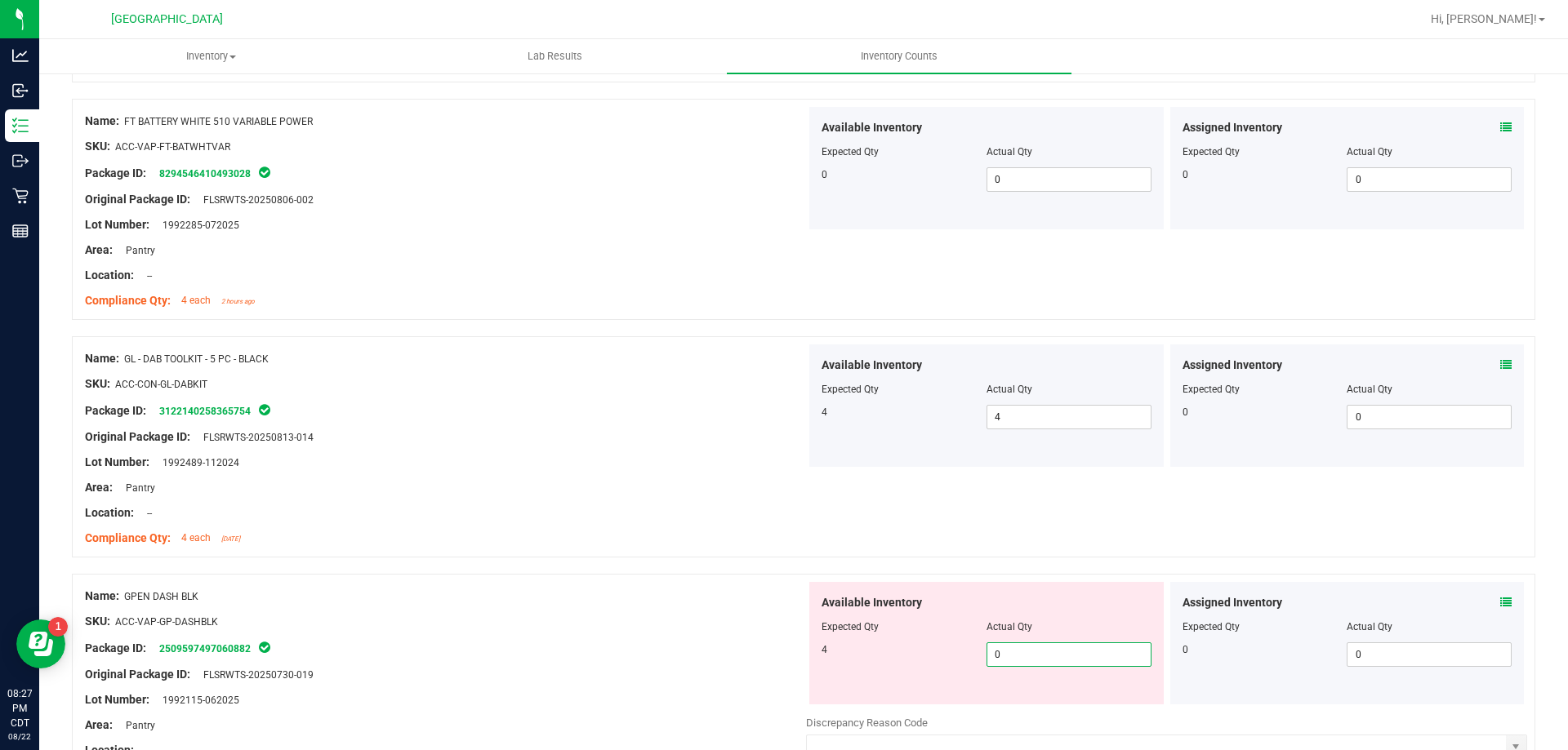
click at [1017, 659] on span "0 0" at bounding box center [1069, 655] width 165 height 25
click at [1017, 659] on input "0" at bounding box center [1069, 654] width 164 height 23
click at [651, 567] on div at bounding box center [804, 566] width 1464 height 16
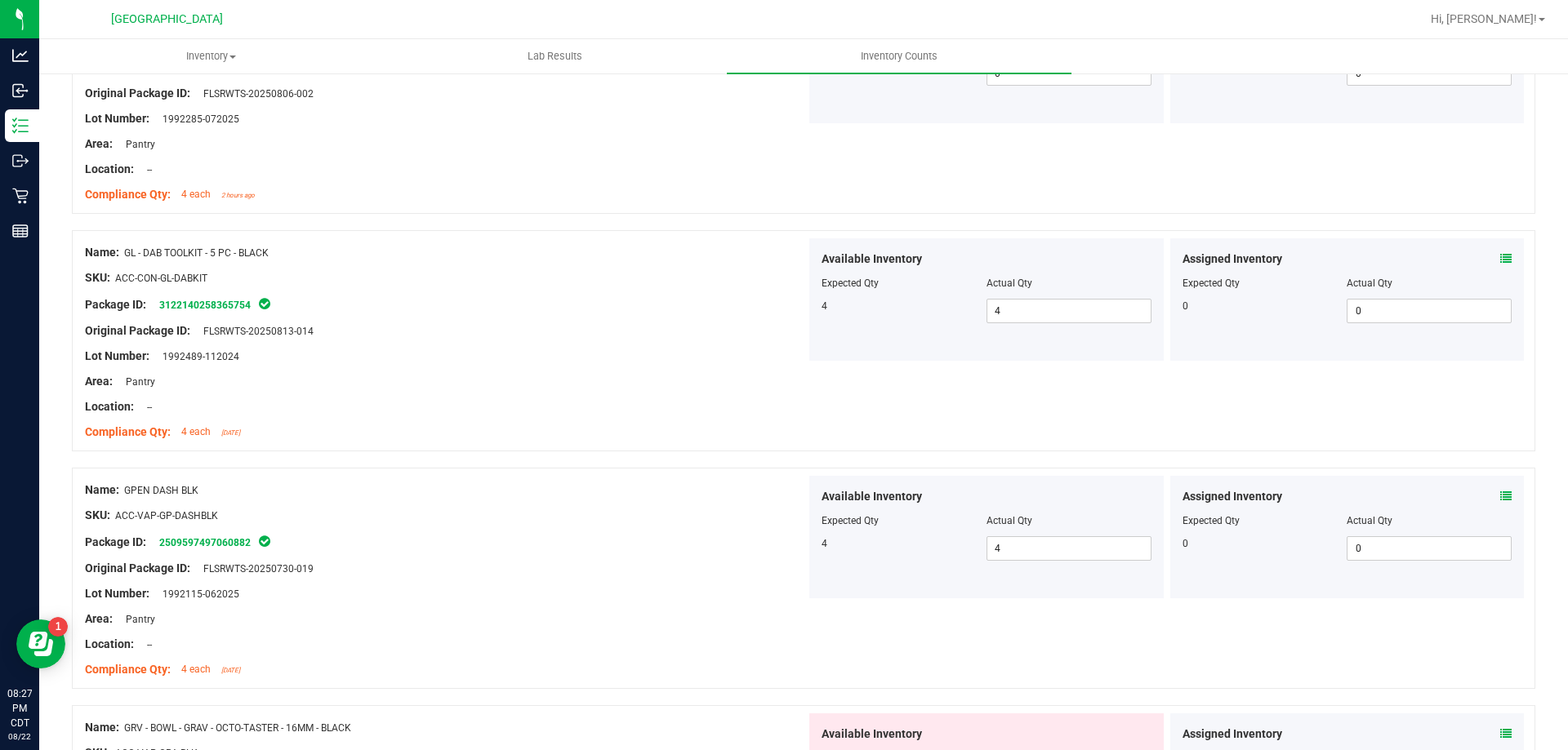
scroll to position [2940, 0]
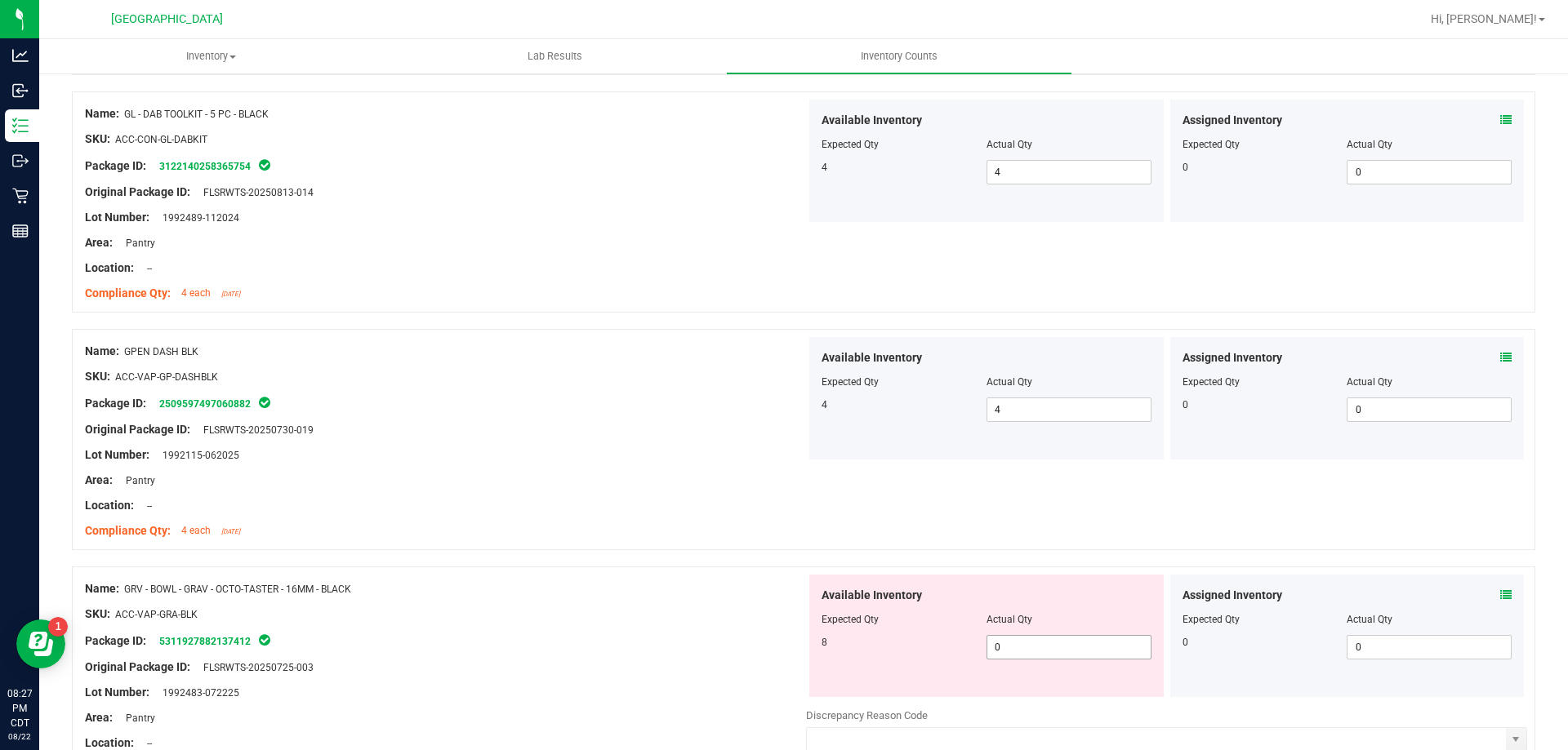
click at [993, 645] on span "0 0" at bounding box center [1069, 648] width 165 height 25
click at [993, 645] on input "0" at bounding box center [1069, 647] width 164 height 23
click at [661, 629] on div at bounding box center [446, 627] width 721 height 8
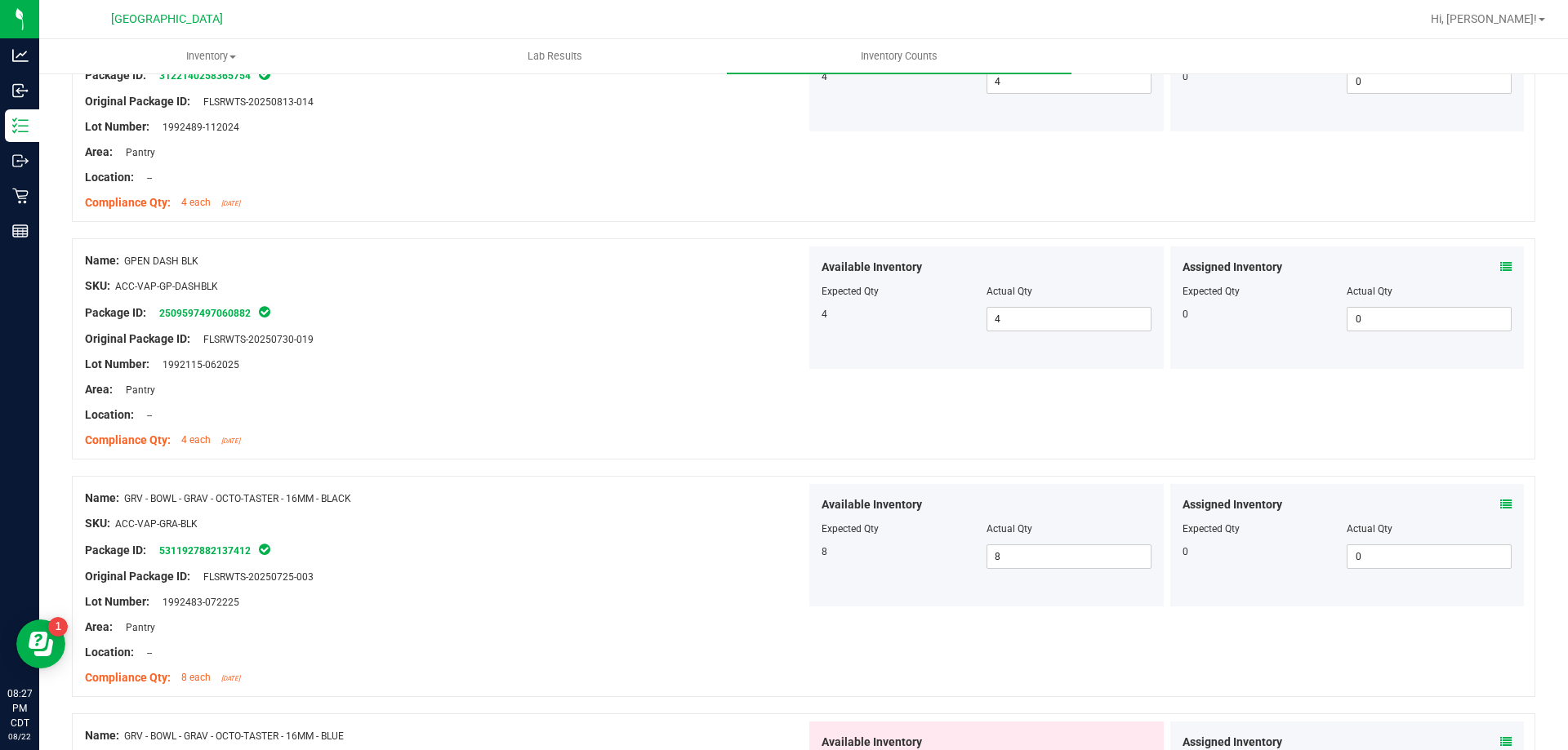
scroll to position [3266, 0]
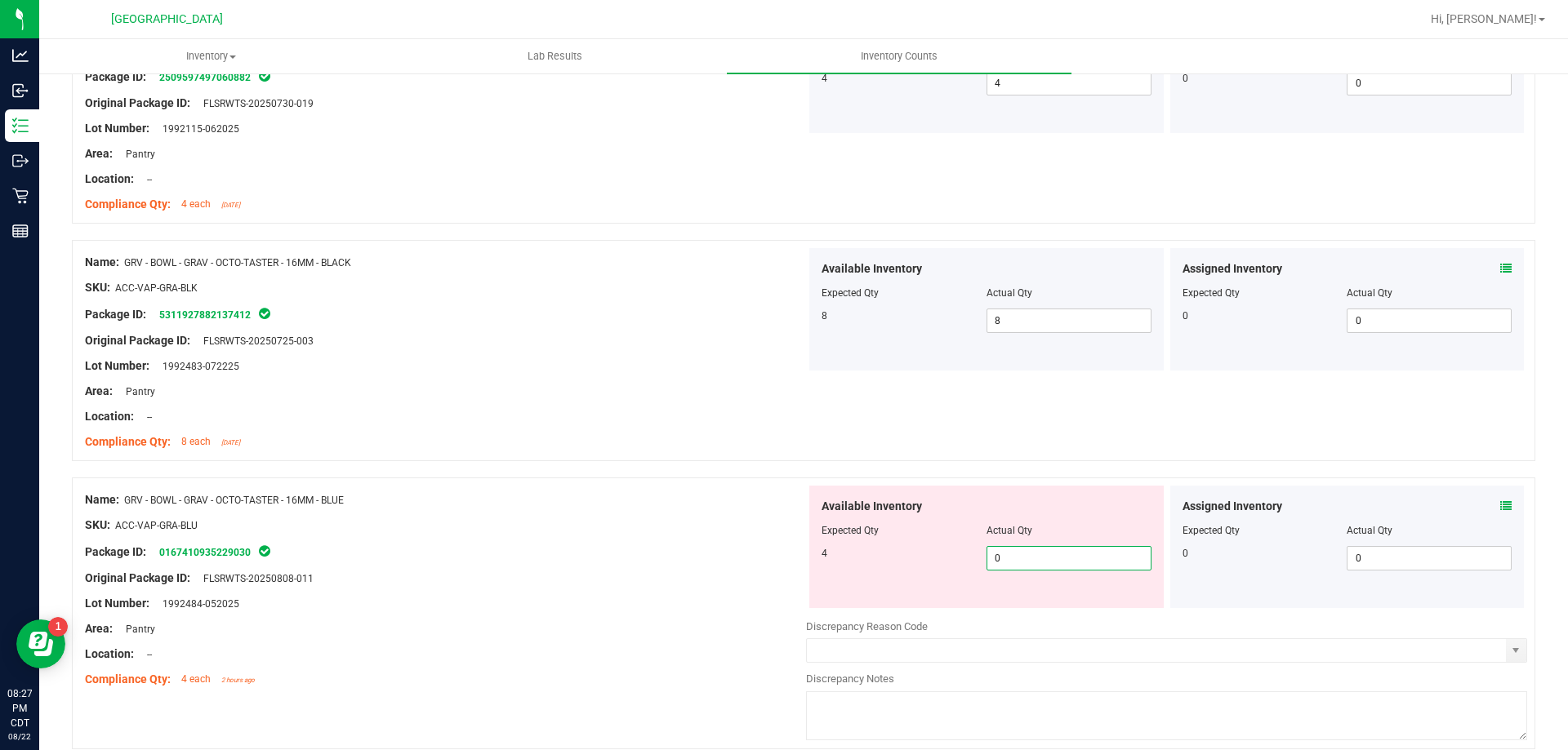
click at [992, 565] on span "0 0" at bounding box center [1069, 558] width 165 height 25
click at [992, 565] on input "0" at bounding box center [1069, 558] width 164 height 23
click at [716, 534] on div at bounding box center [446, 538] width 721 height 8
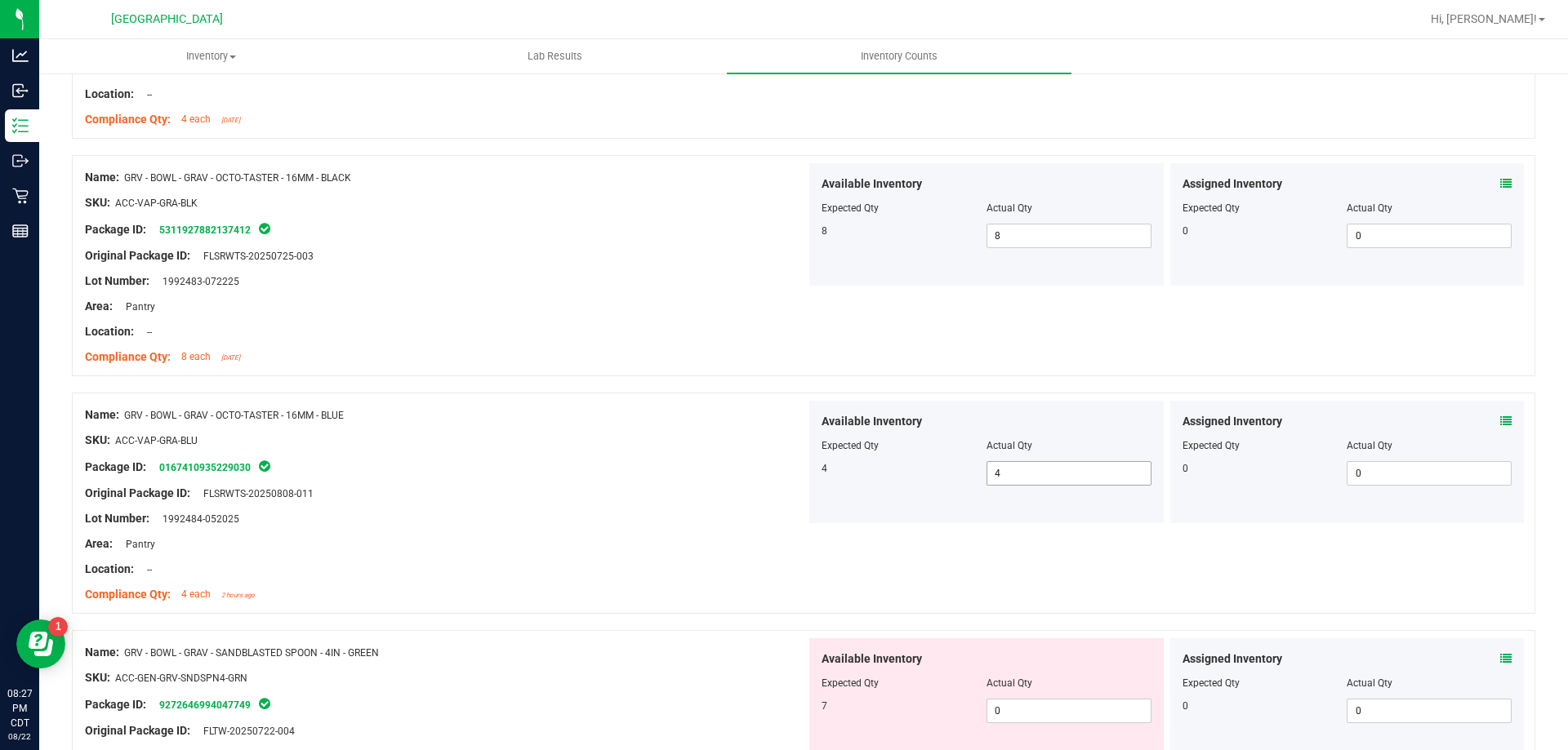
scroll to position [3511, 0]
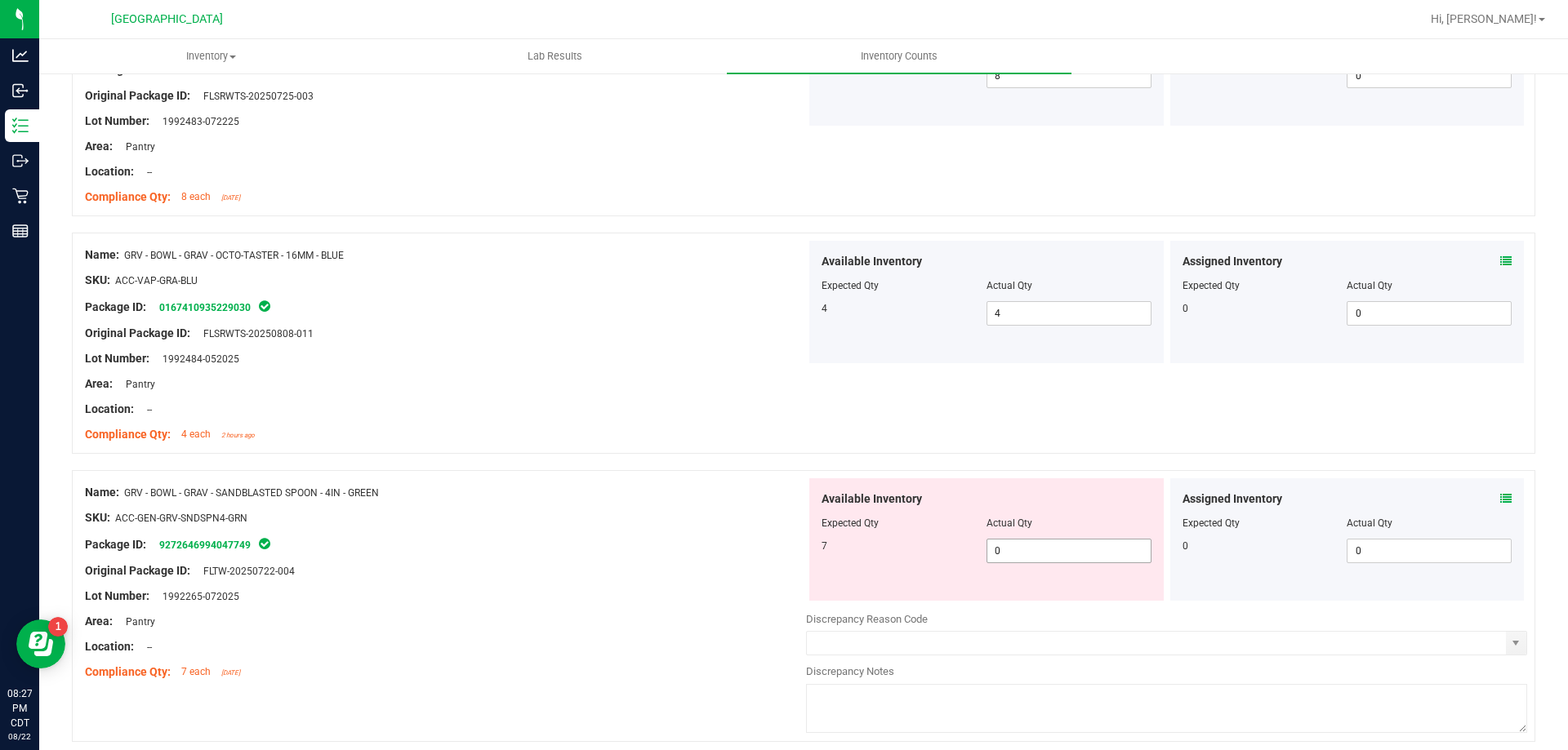
click at [1022, 539] on span "0 0" at bounding box center [1069, 551] width 165 height 25
click at [0, 0] on input "0" at bounding box center [0, 0] width 0 height 0
click at [705, 544] on div "Package ID: 9272646994047749" at bounding box center [446, 544] width 721 height 19
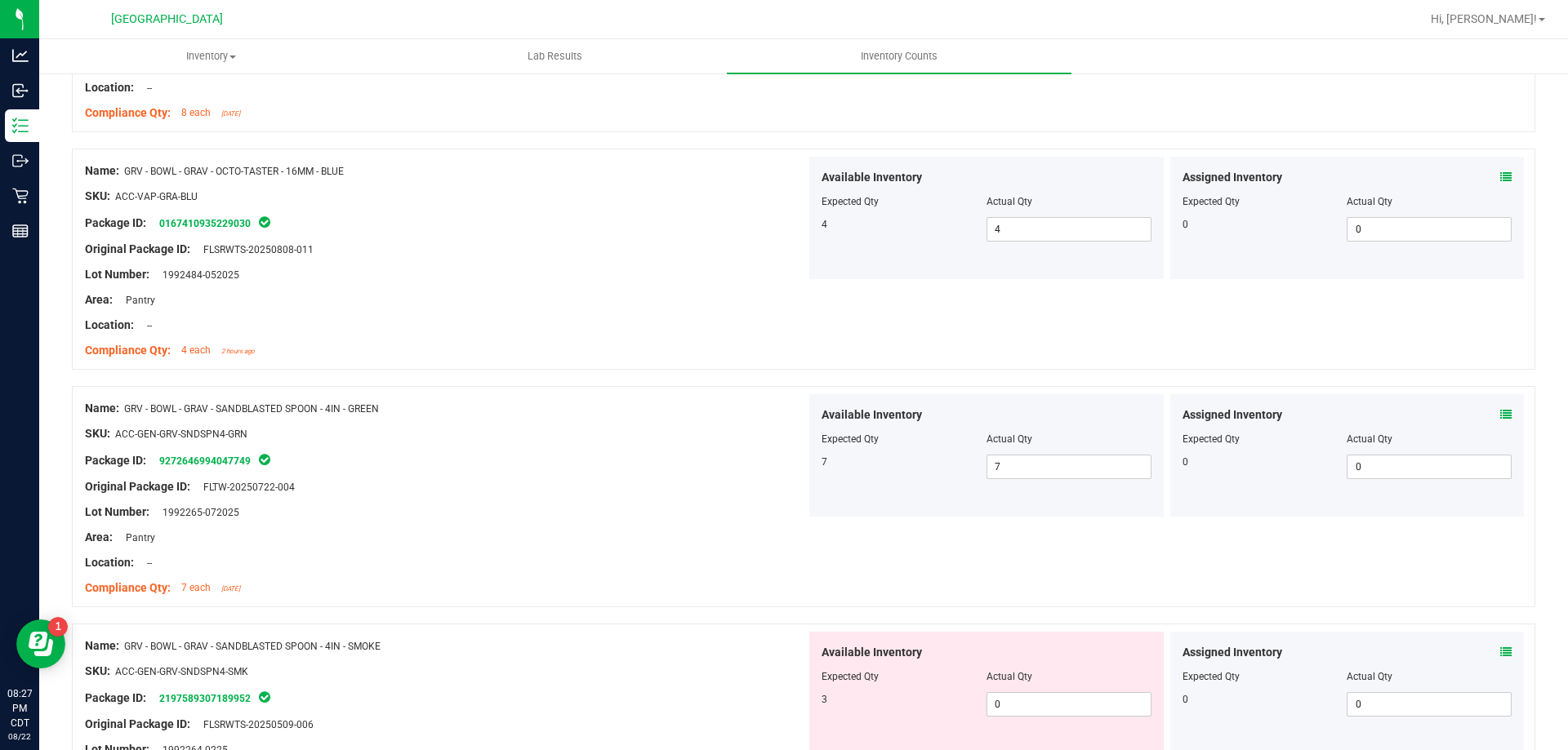
scroll to position [3674, 0]
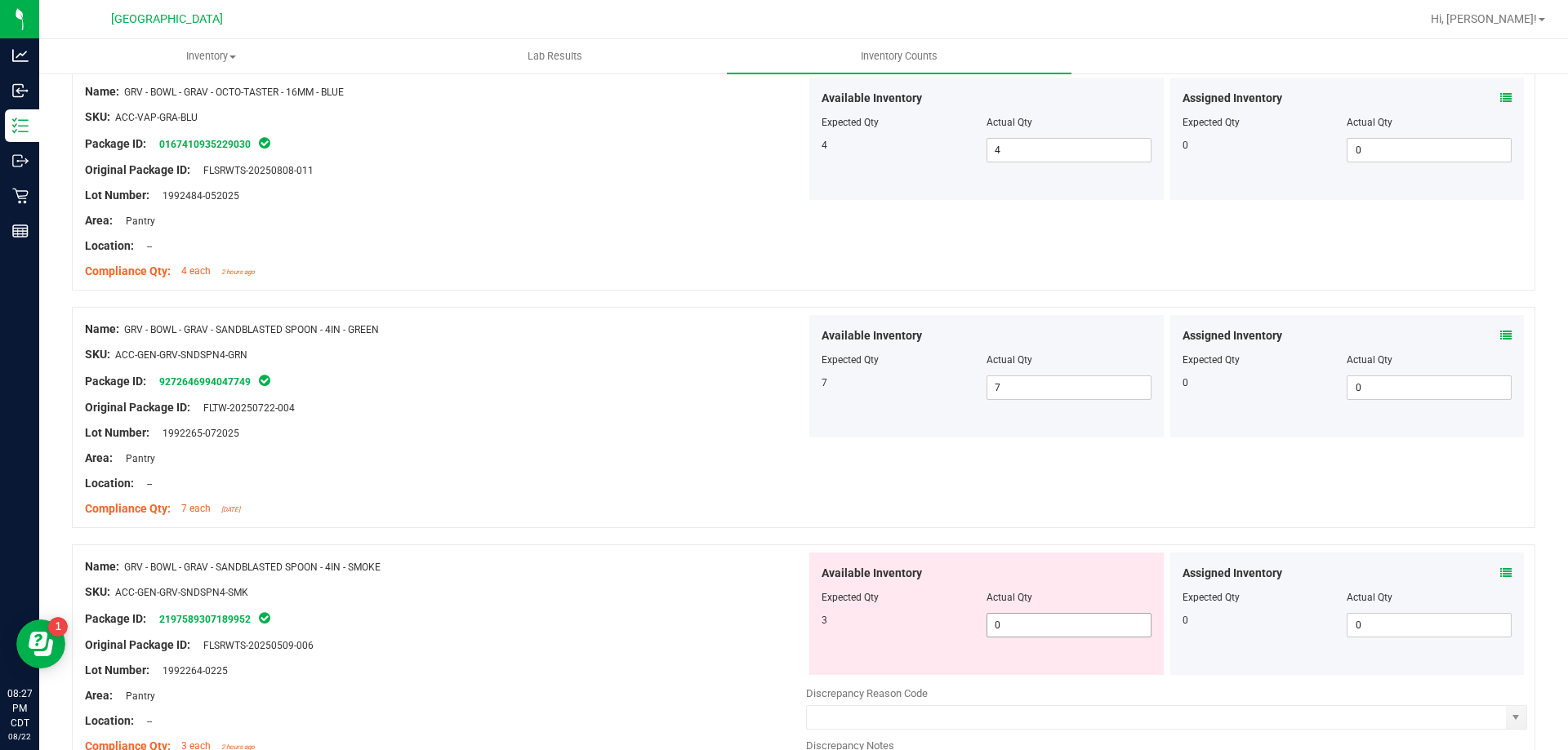
click at [1004, 618] on span "0 0" at bounding box center [1069, 625] width 165 height 25
click at [0, 0] on input "0" at bounding box center [0, 0] width 0 height 0
click at [661, 554] on div "Name: GRV - BOWL - GRAV - SANDBLASTED SPOON - 4IN - SMOKE SKU: ACC-GEN-GRV-SNDS…" at bounding box center [446, 657] width 721 height 209
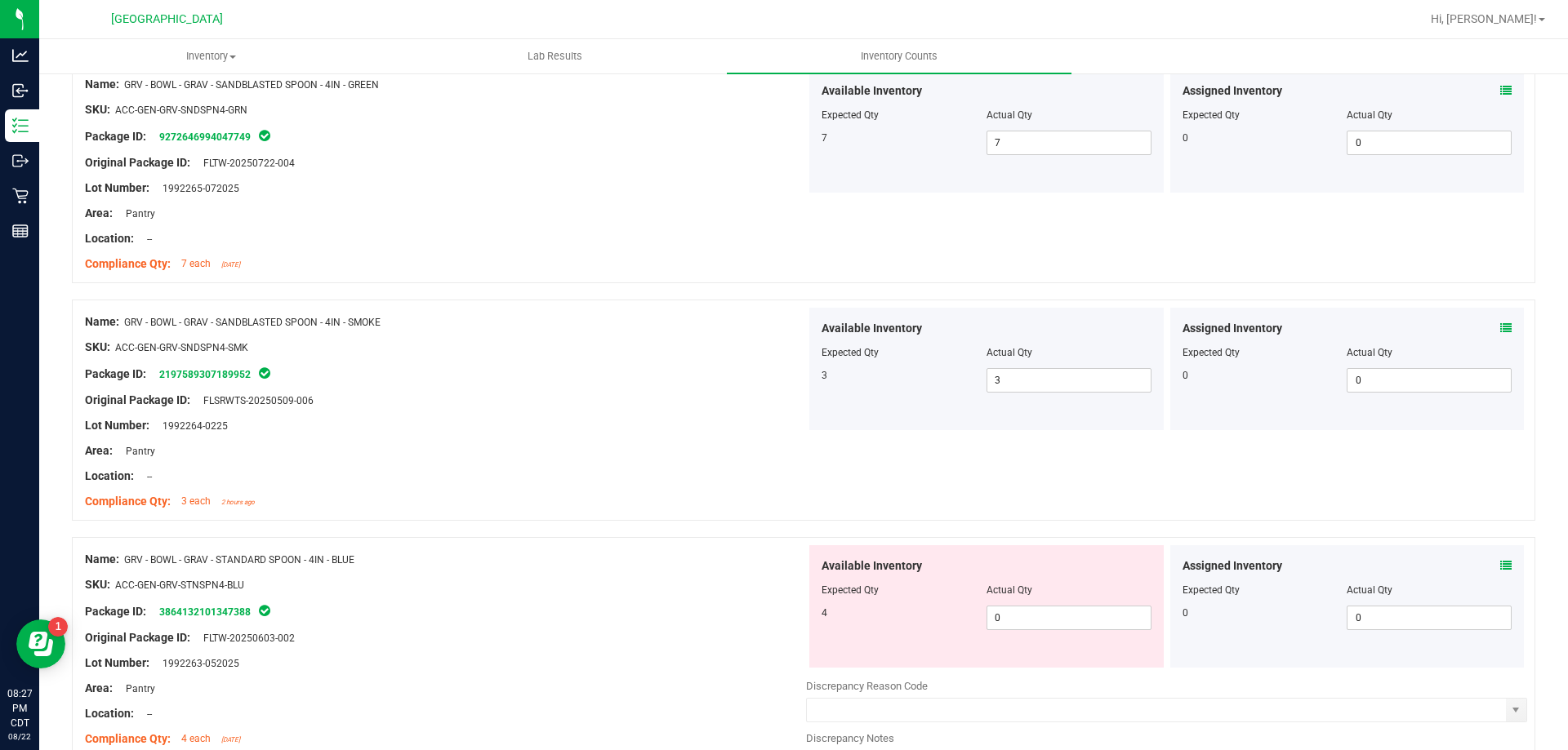
scroll to position [4083, 0]
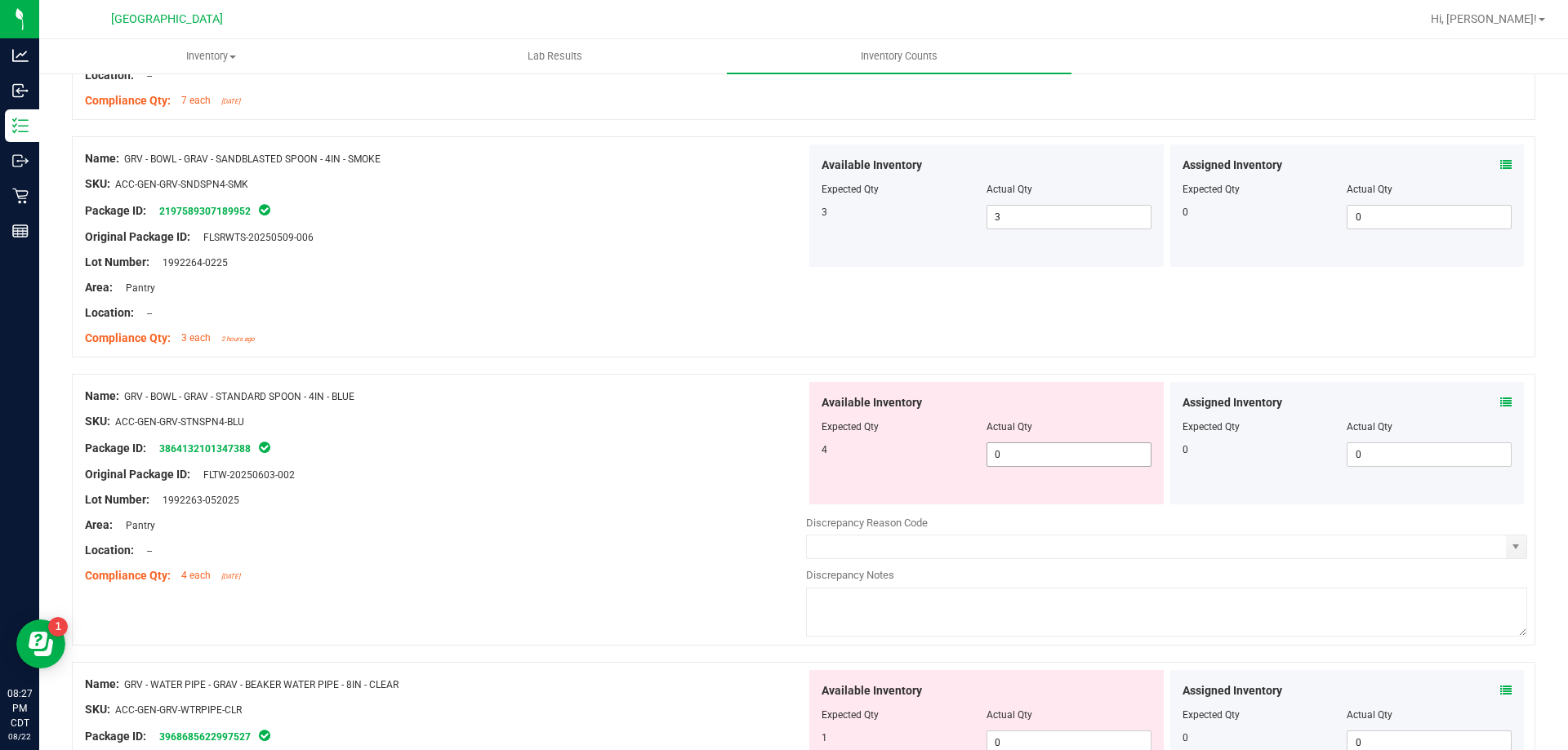
click at [1009, 458] on span "0 0" at bounding box center [1069, 455] width 165 height 25
click at [1009, 458] on input "0" at bounding box center [1069, 455] width 164 height 23
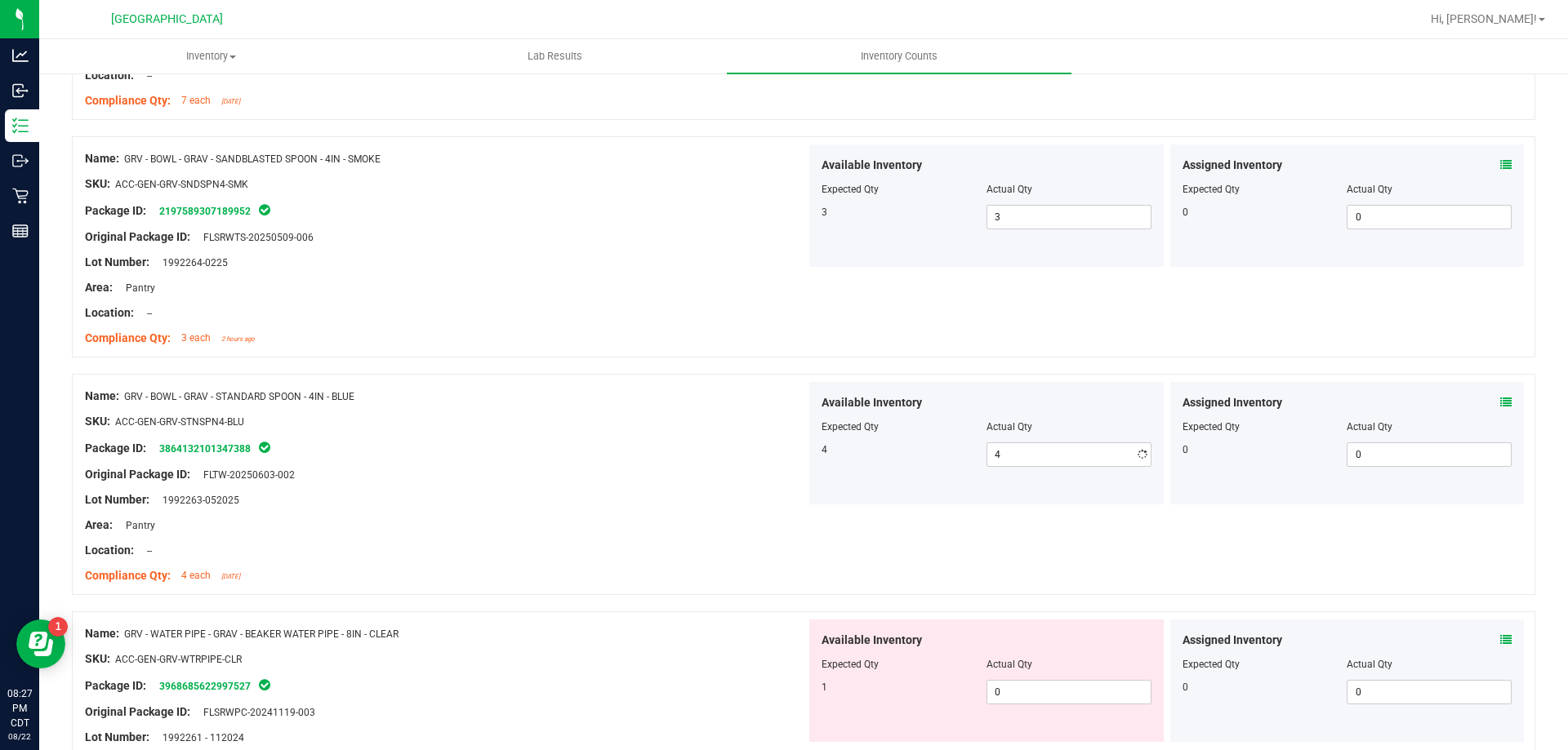
click at [693, 476] on div "Original Package ID: FLTW-20250603-002" at bounding box center [446, 475] width 721 height 17
click at [994, 684] on span "0 0" at bounding box center [1069, 692] width 165 height 25
click at [994, 684] on input "0" at bounding box center [1069, 692] width 164 height 23
click at [751, 630] on div "Name: GRV - WATER PIPE - GRAV - BEAKER WATER PIPE - 8IN - CLEAR" at bounding box center [446, 634] width 721 height 17
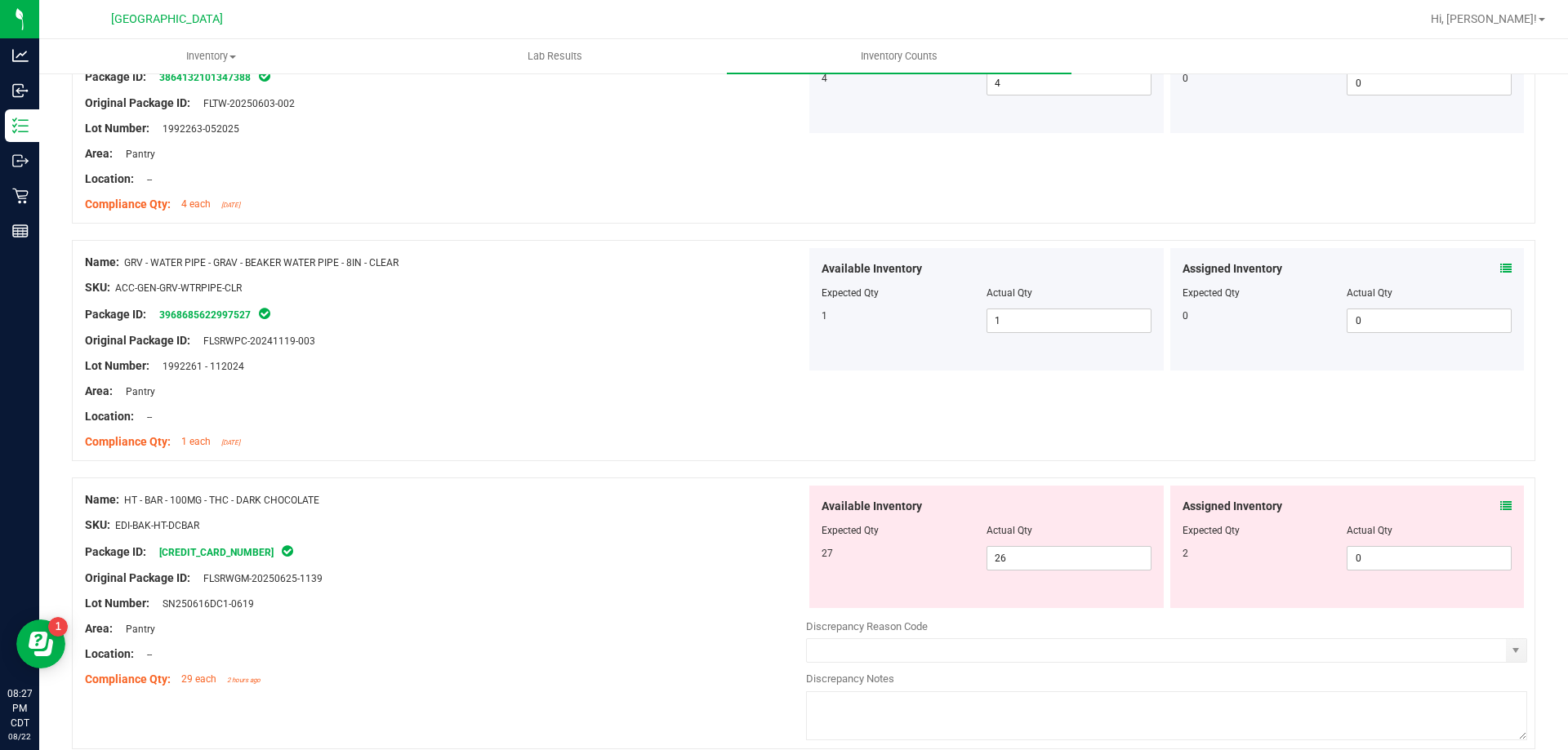
scroll to position [4491, 0]
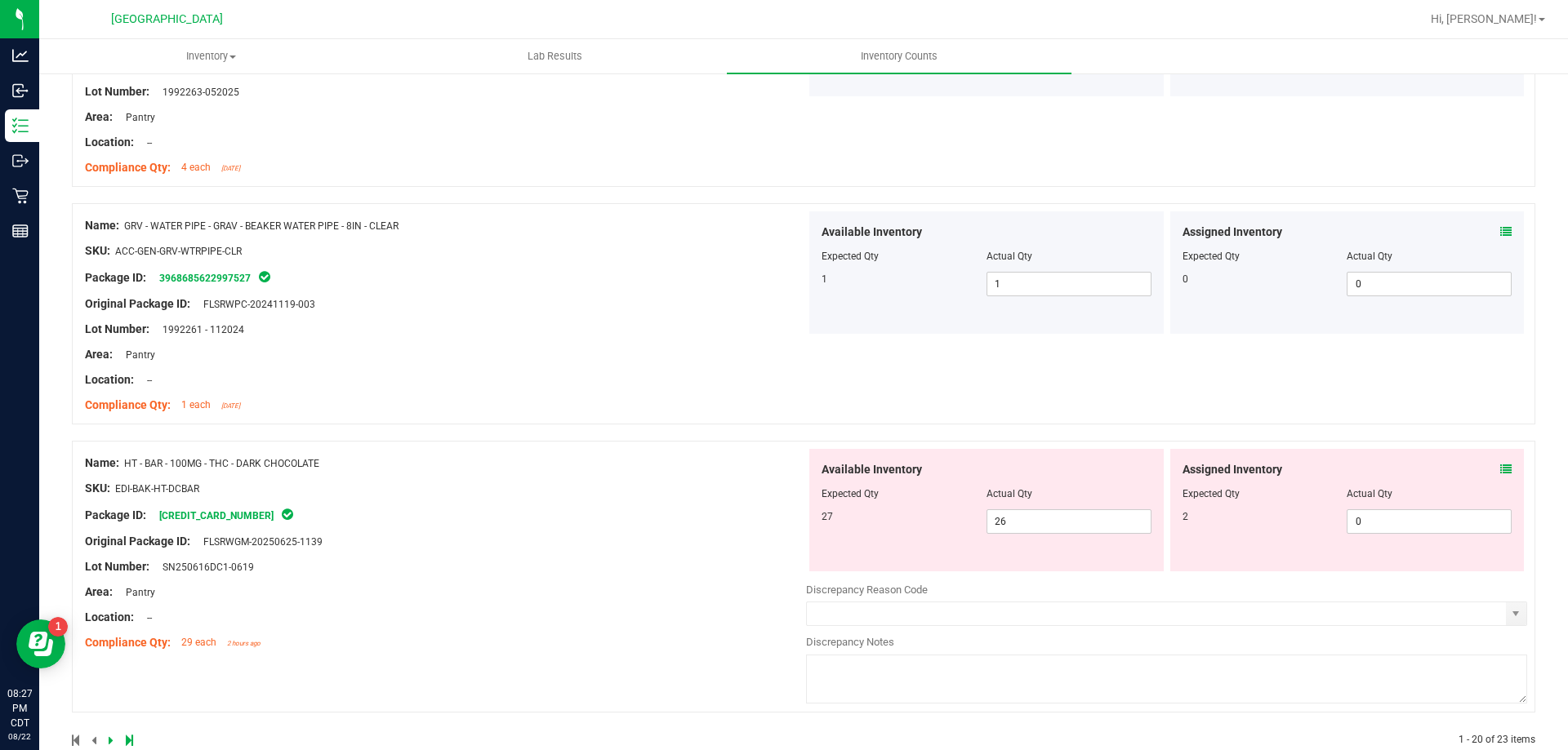
click at [1500, 470] on div "Assigned Inventory Expected Qty Actual Qty 2 0 0" at bounding box center [1347, 510] width 354 height 123
click at [1500, 464] on icon at bounding box center [1506, 469] width 11 height 11
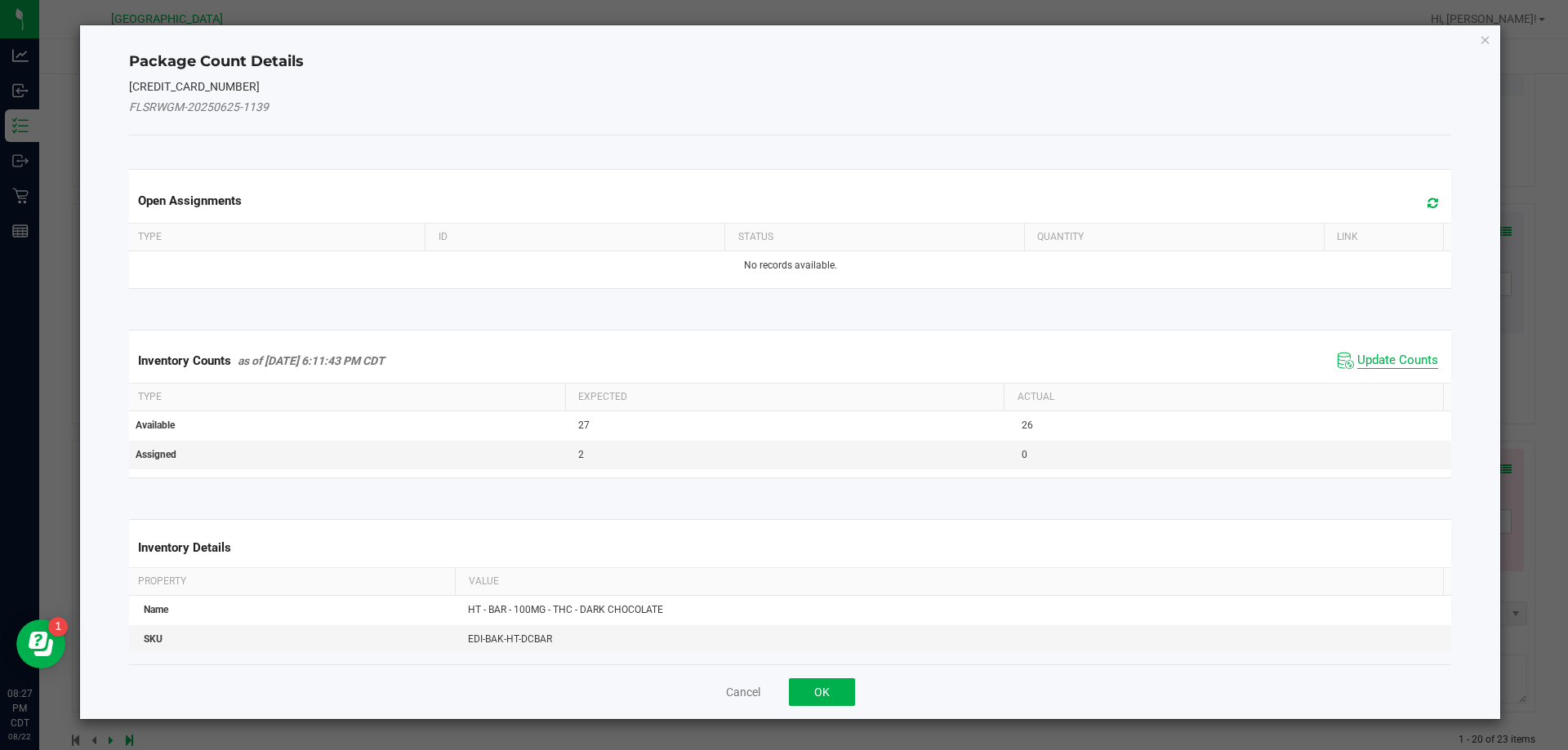
click at [1375, 361] on span "Update Counts" at bounding box center [1398, 361] width 81 height 16
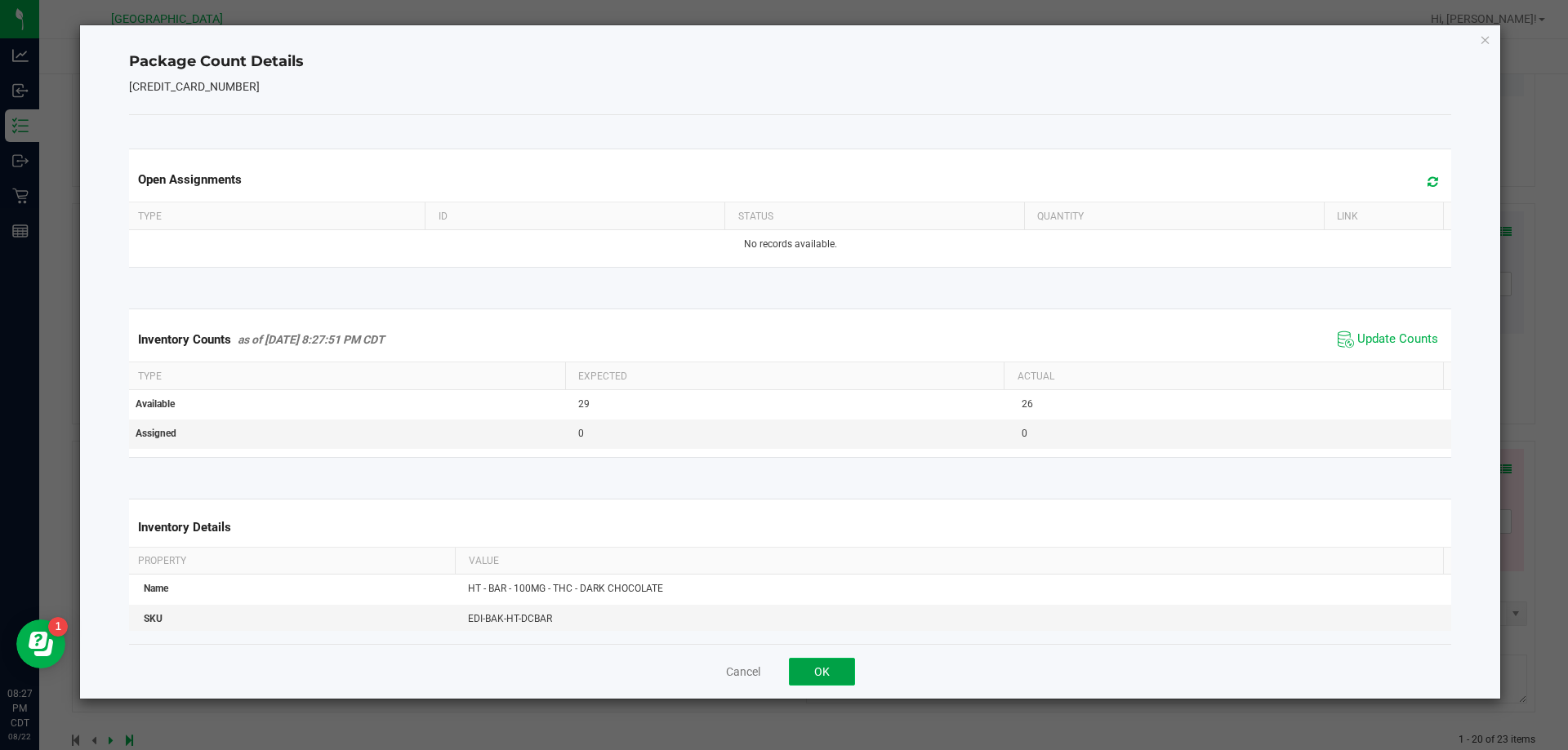
click at [806, 673] on button "OK" at bounding box center [822, 672] width 66 height 27
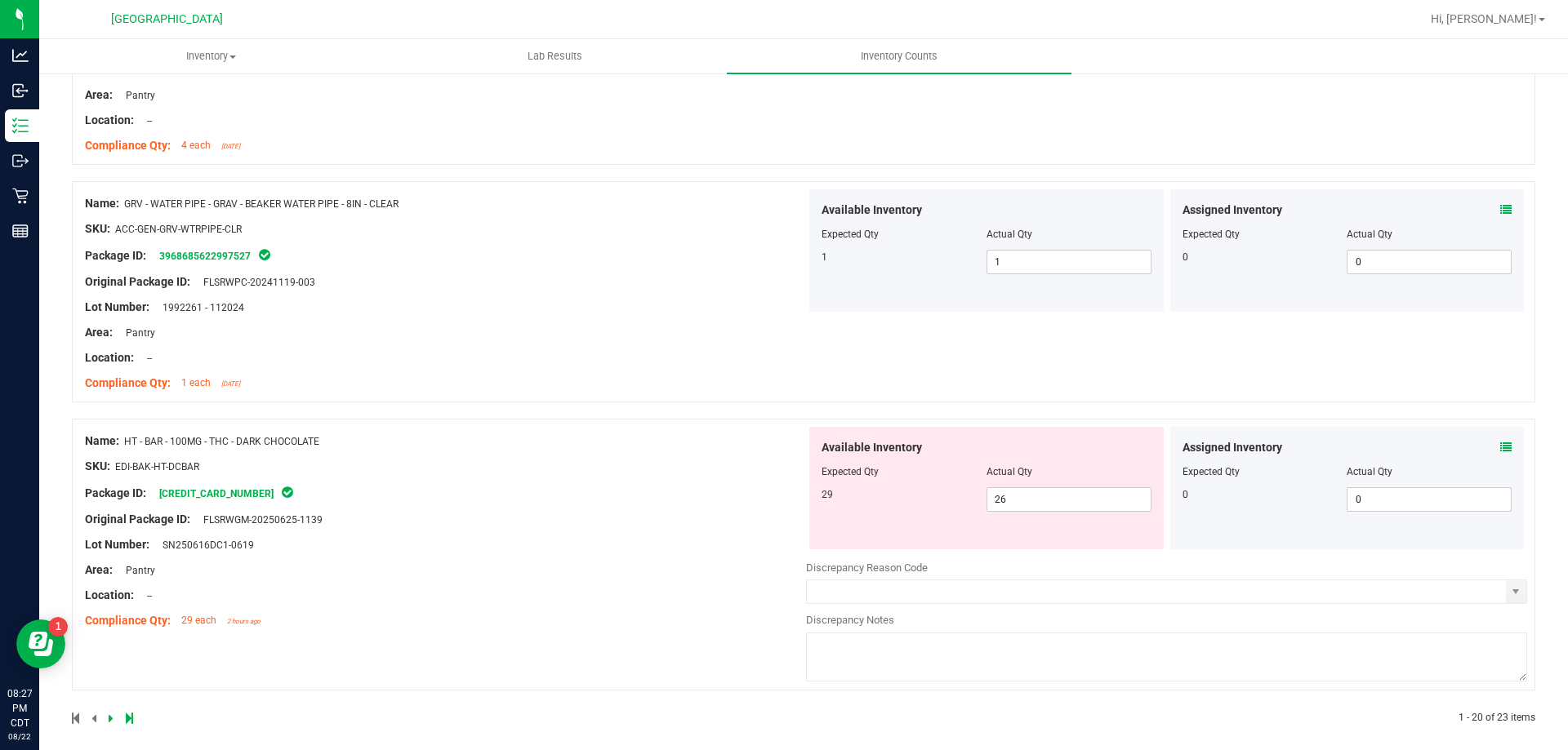
scroll to position [4526, 0]
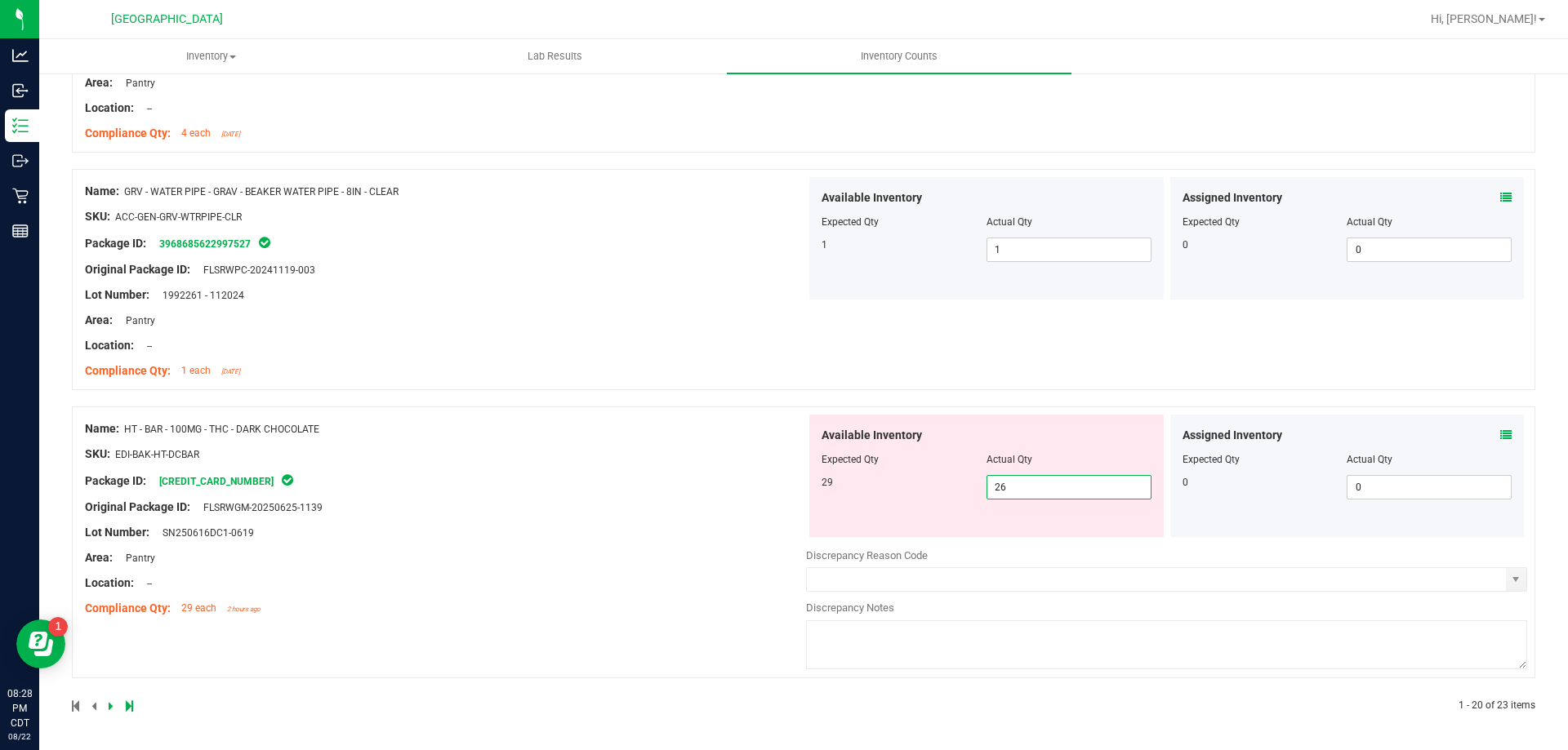
click at [1006, 487] on span "26 26" at bounding box center [1069, 488] width 165 height 25
click at [1006, 487] on input "26" at bounding box center [1069, 487] width 164 height 23
click at [989, 391] on div at bounding box center [804, 399] width 1464 height 16
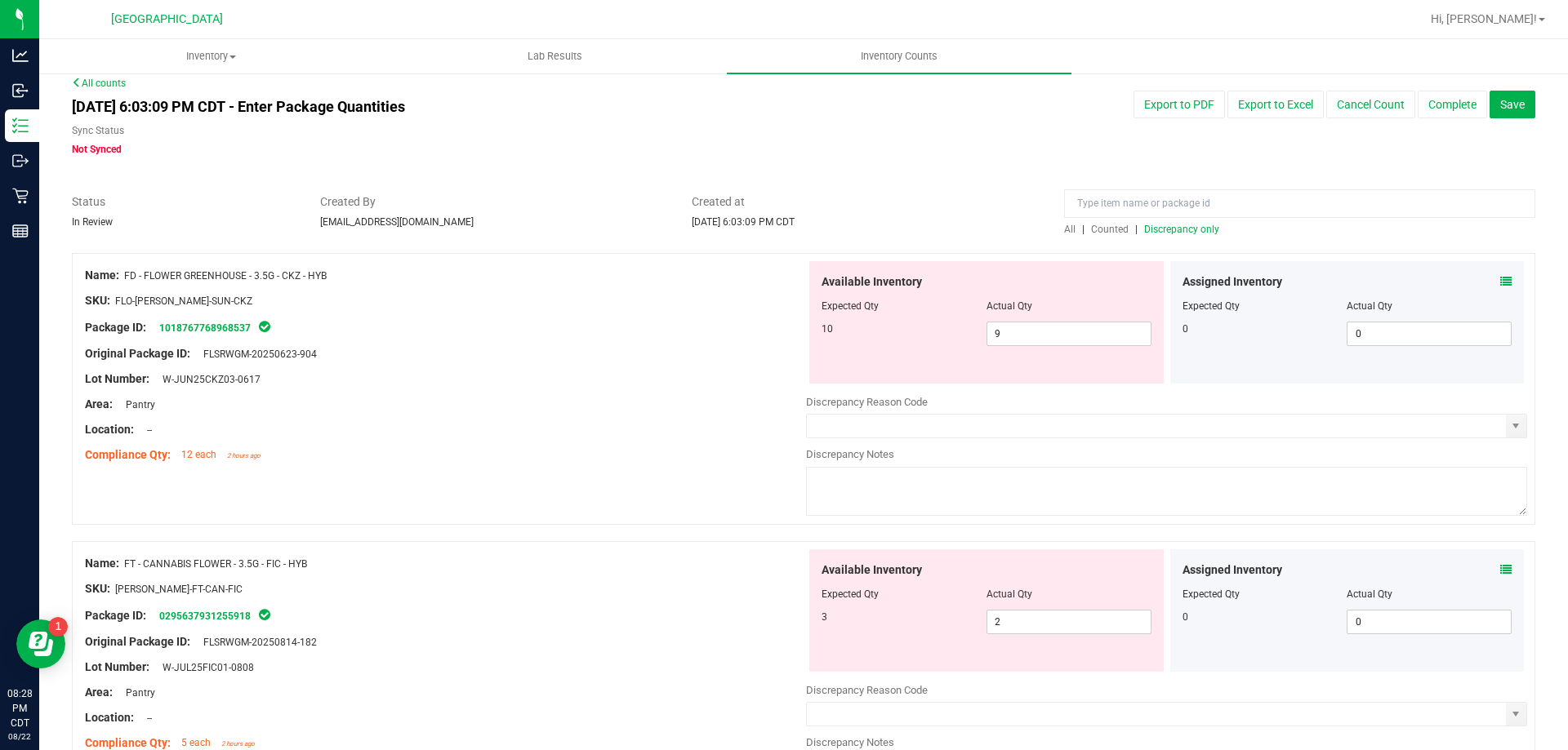
scroll to position [0, 0]
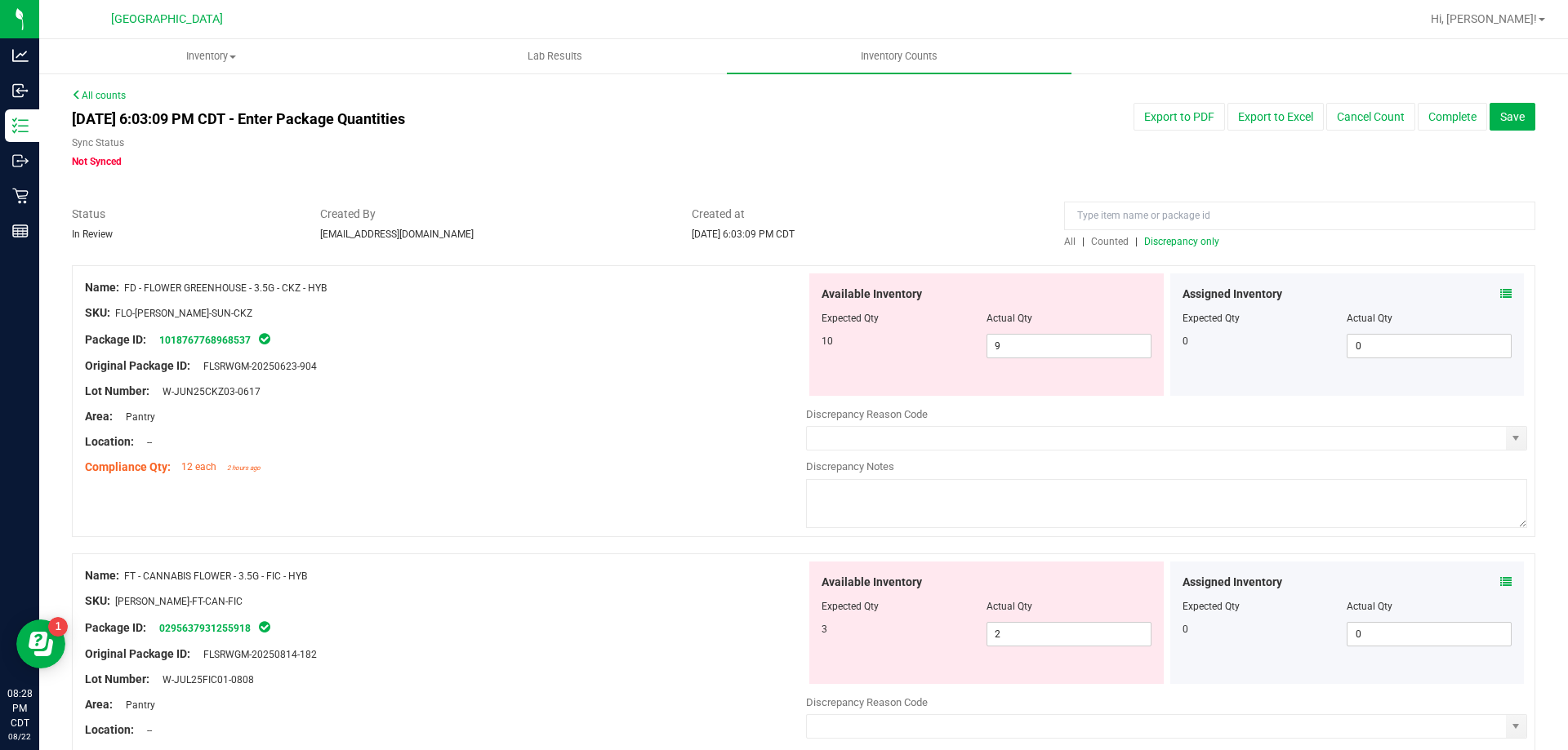
click at [1177, 246] on span "Discrepancy only" at bounding box center [1182, 241] width 75 height 11
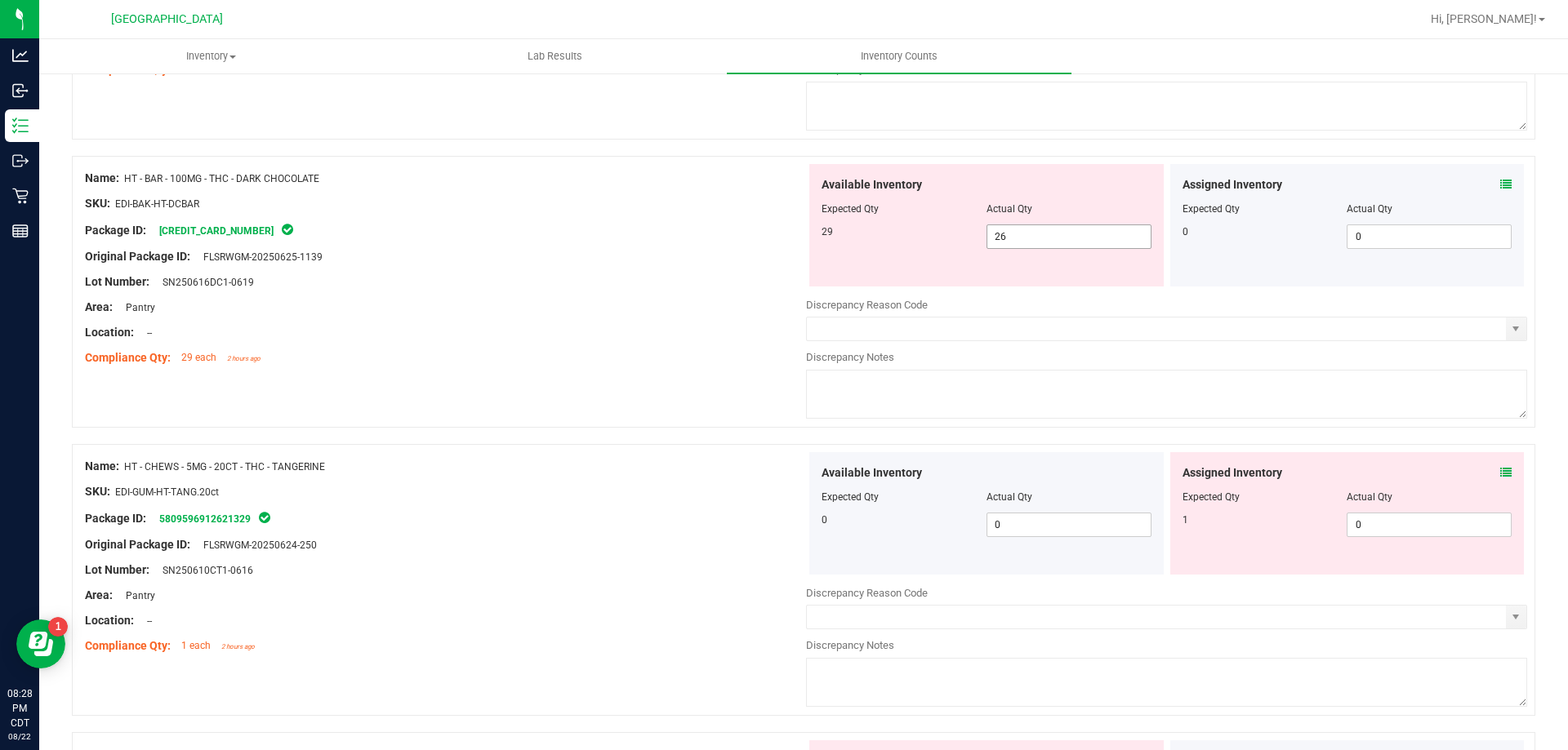
scroll to position [980, 0]
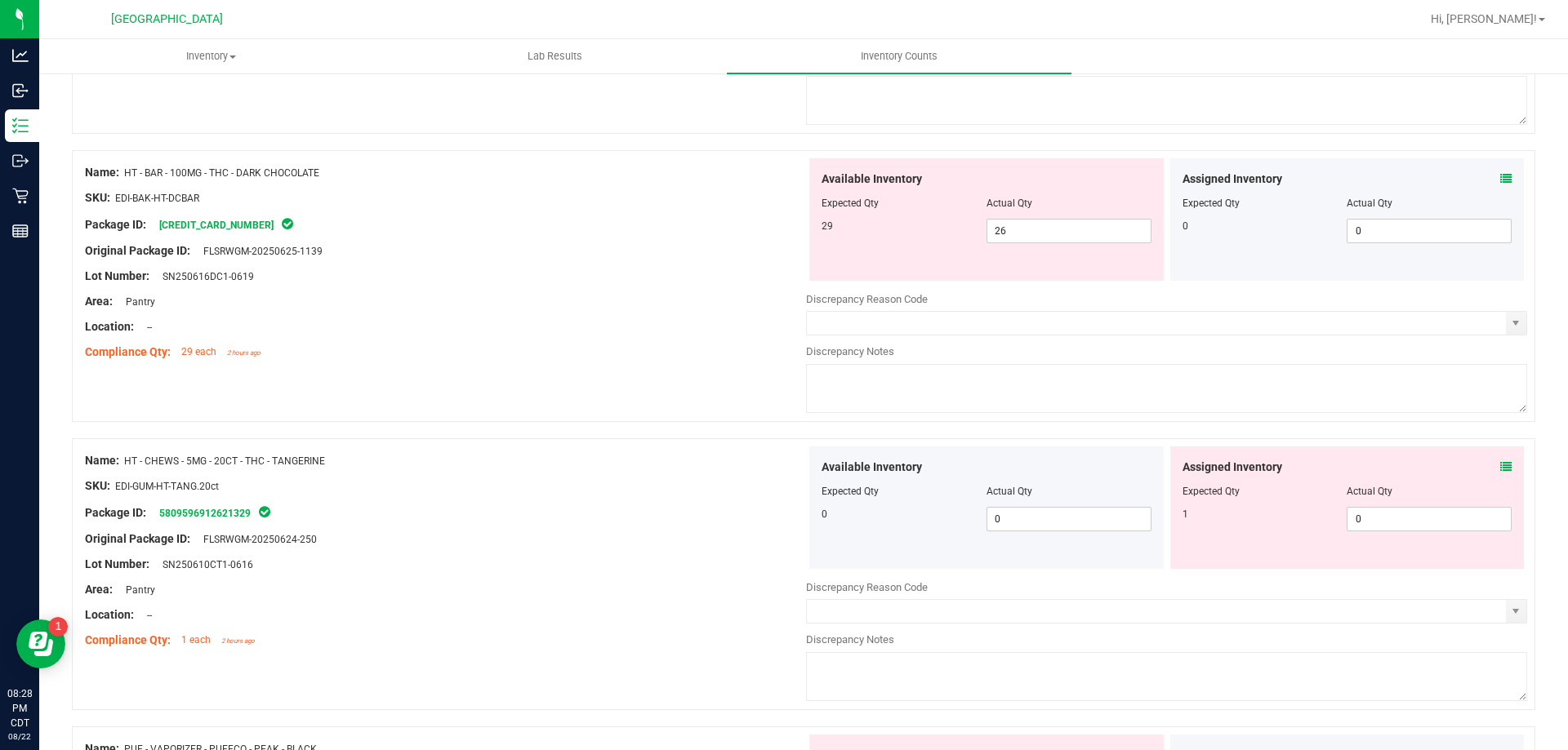
click at [1500, 465] on icon at bounding box center [1506, 466] width 11 height 11
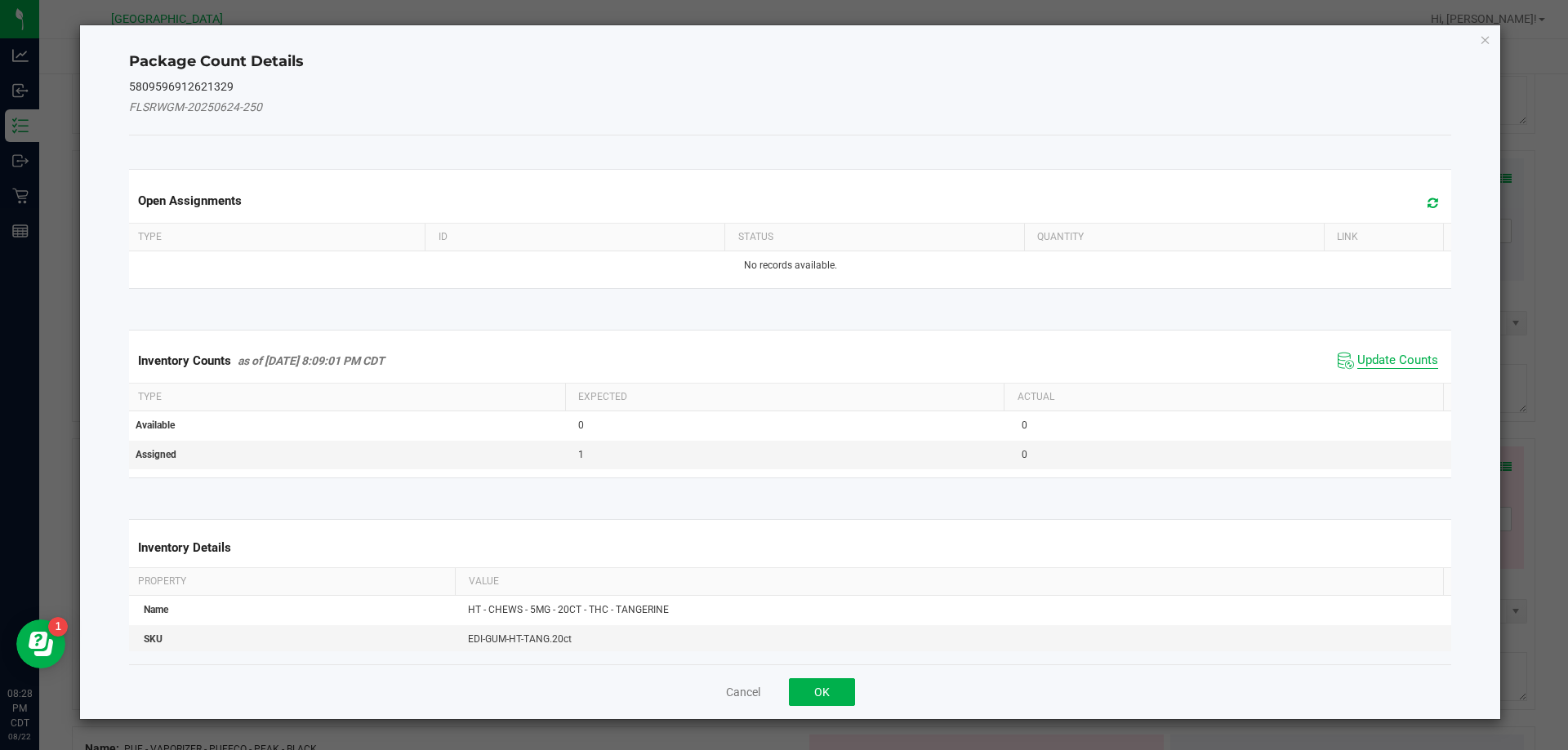
click at [1402, 353] on span "Update Counts" at bounding box center [1398, 361] width 81 height 16
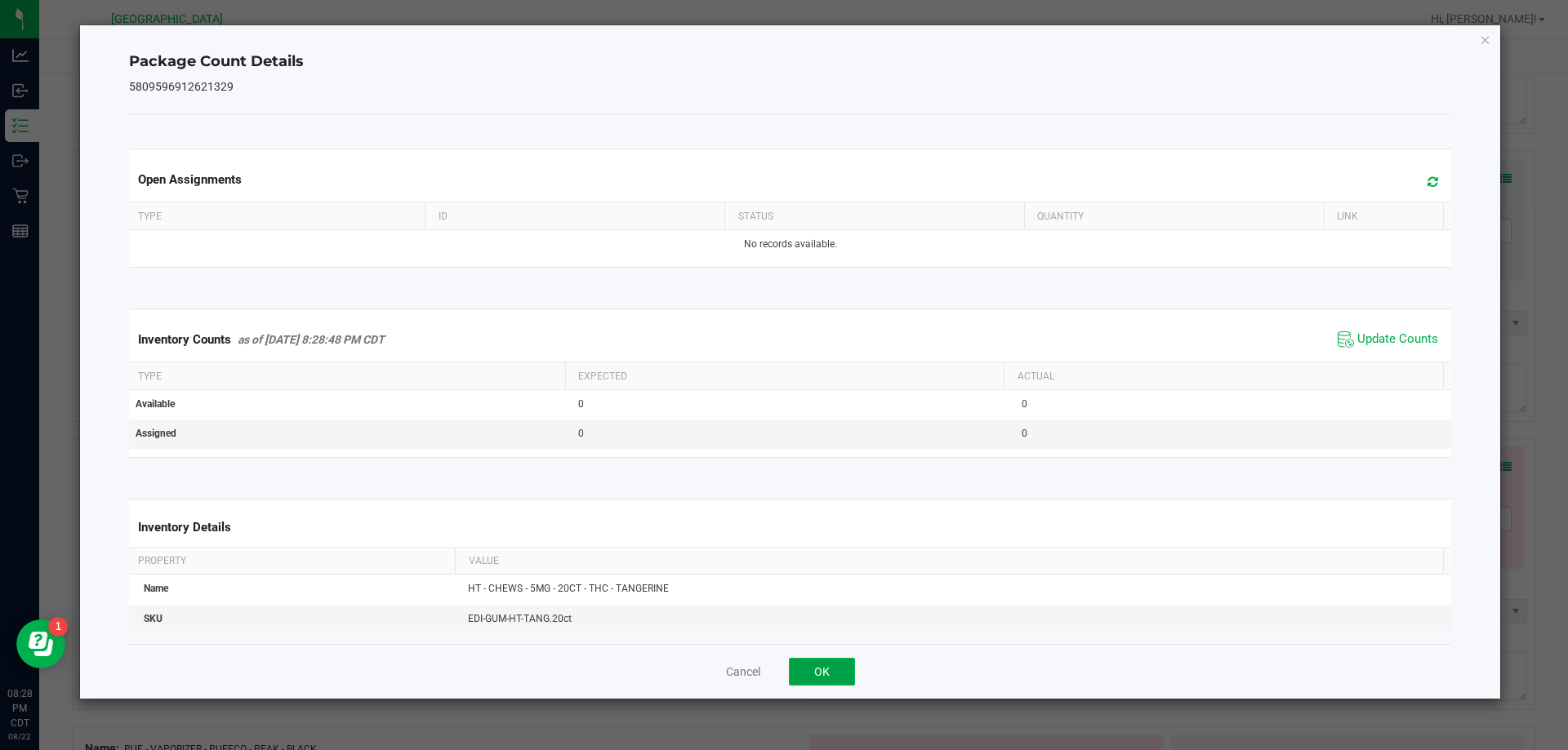
click at [849, 681] on button "OK" at bounding box center [822, 672] width 66 height 27
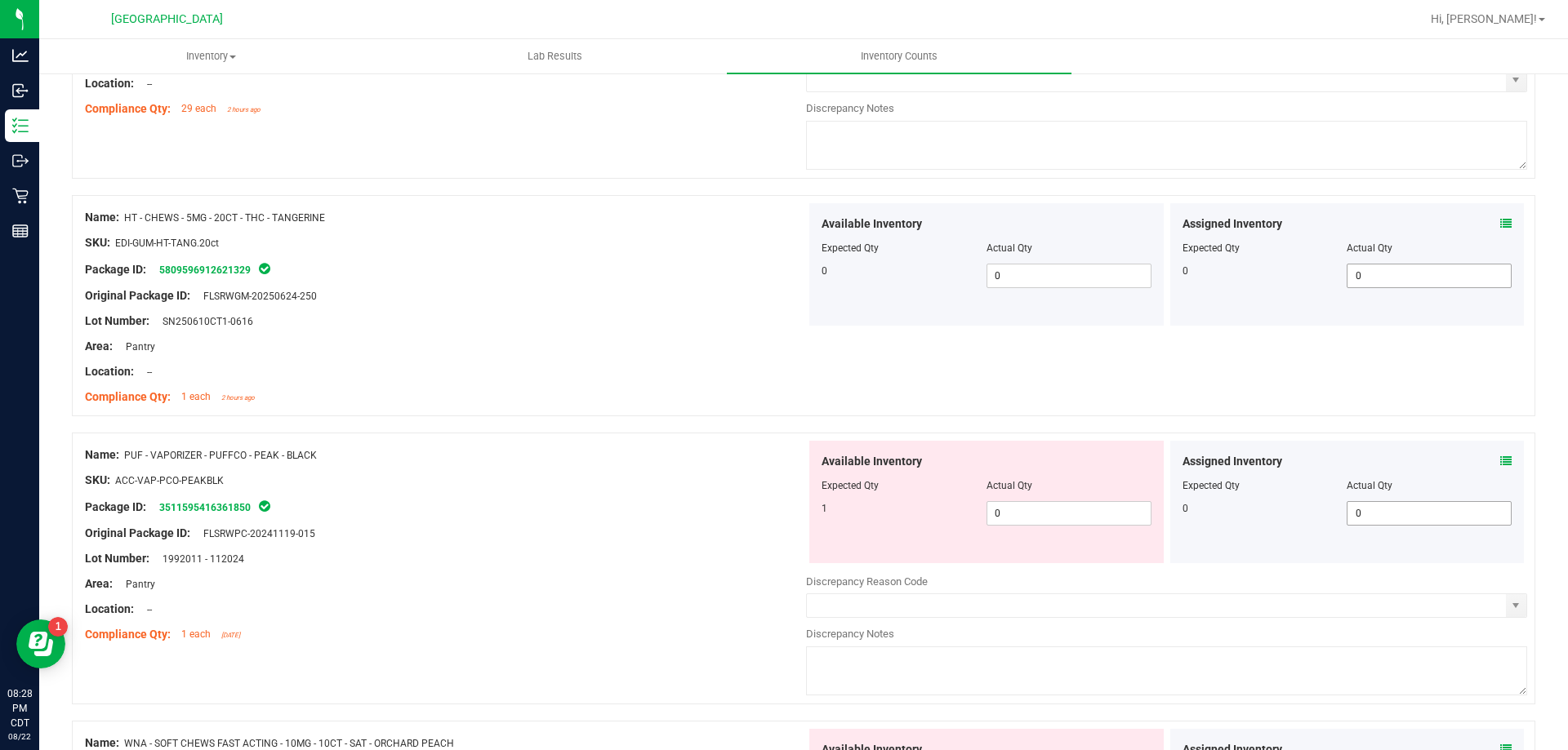
scroll to position [1225, 0]
click at [1500, 464] on icon at bounding box center [1506, 459] width 11 height 11
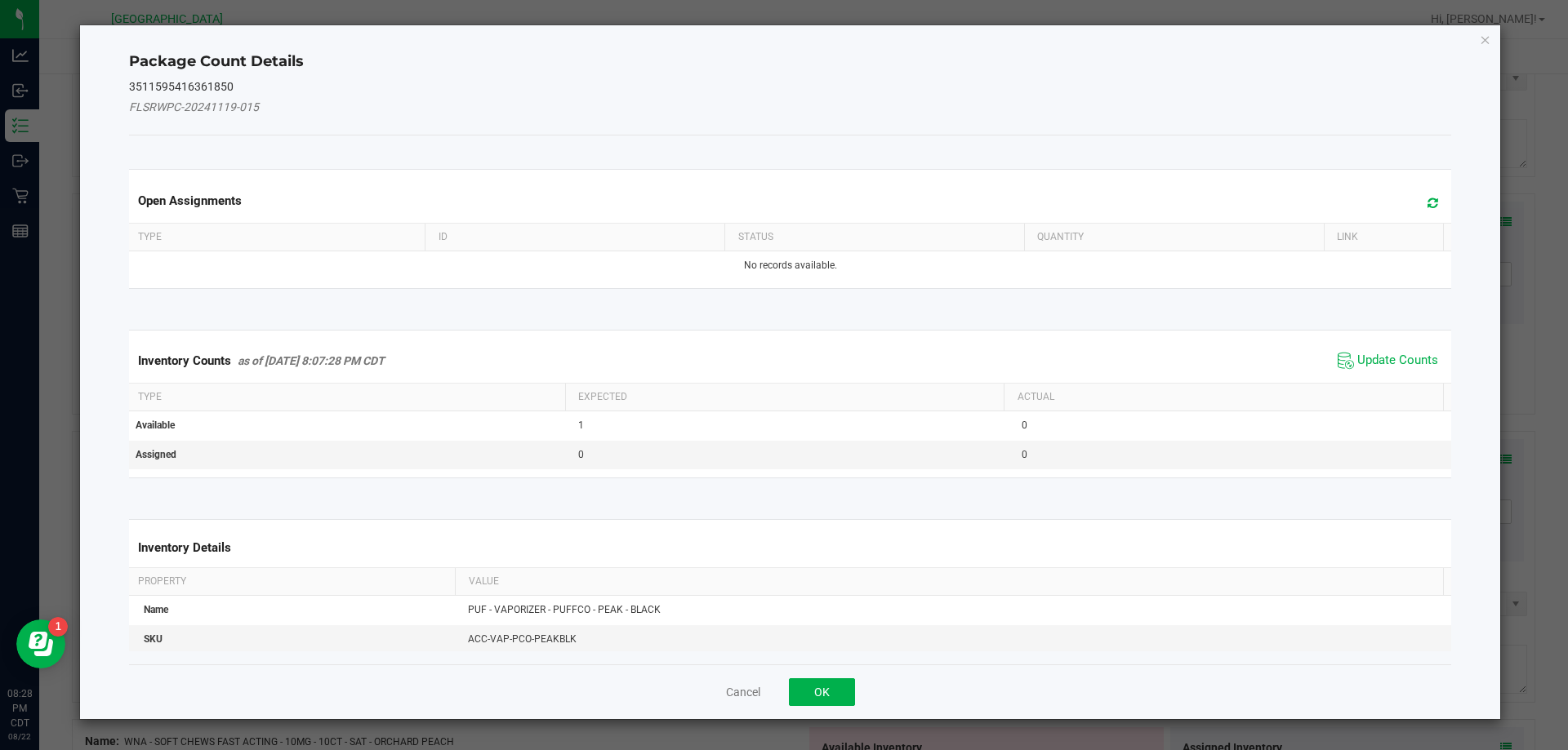
click at [1403, 371] on span "Update Counts" at bounding box center [1388, 360] width 109 height 25
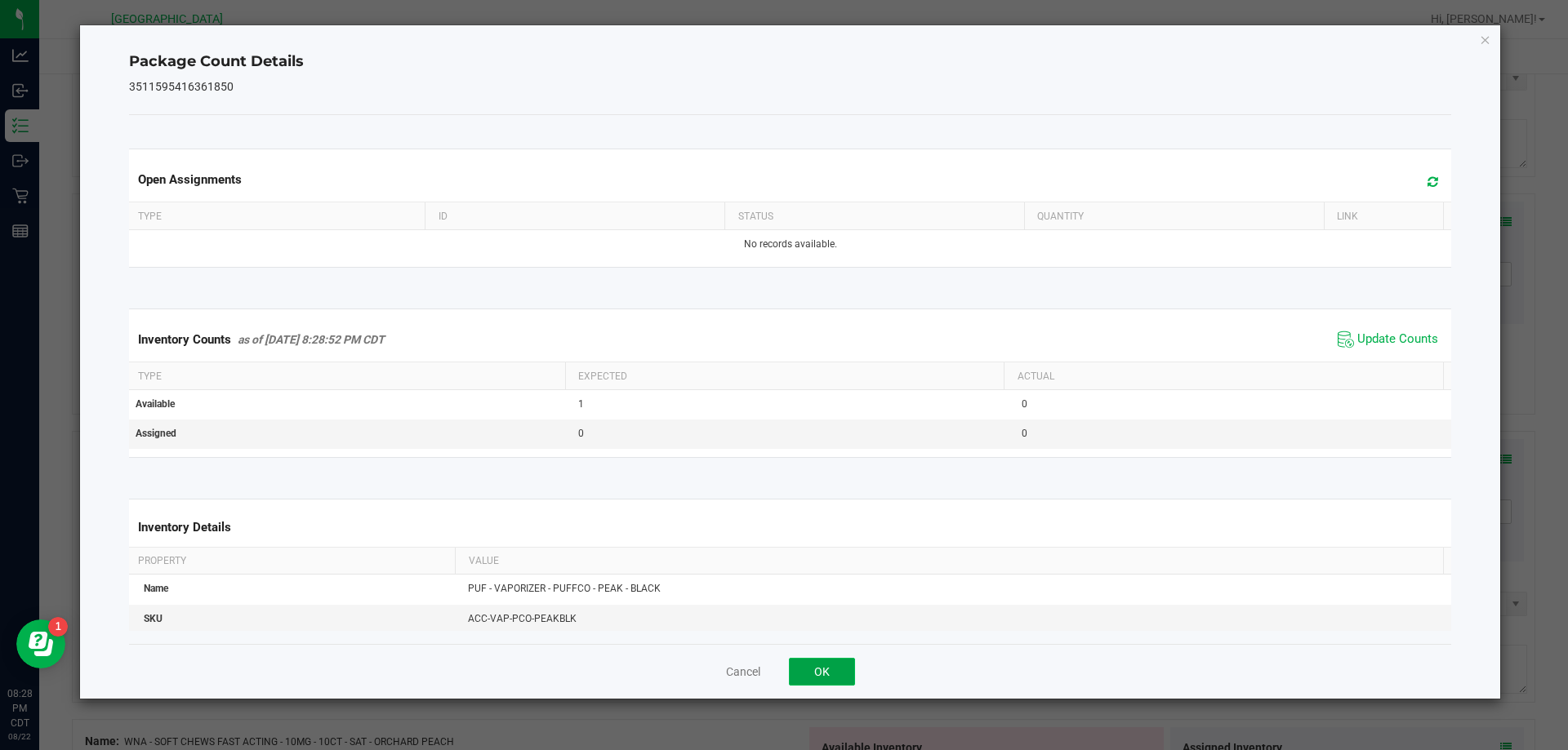
click at [828, 666] on button "OK" at bounding box center [822, 672] width 66 height 27
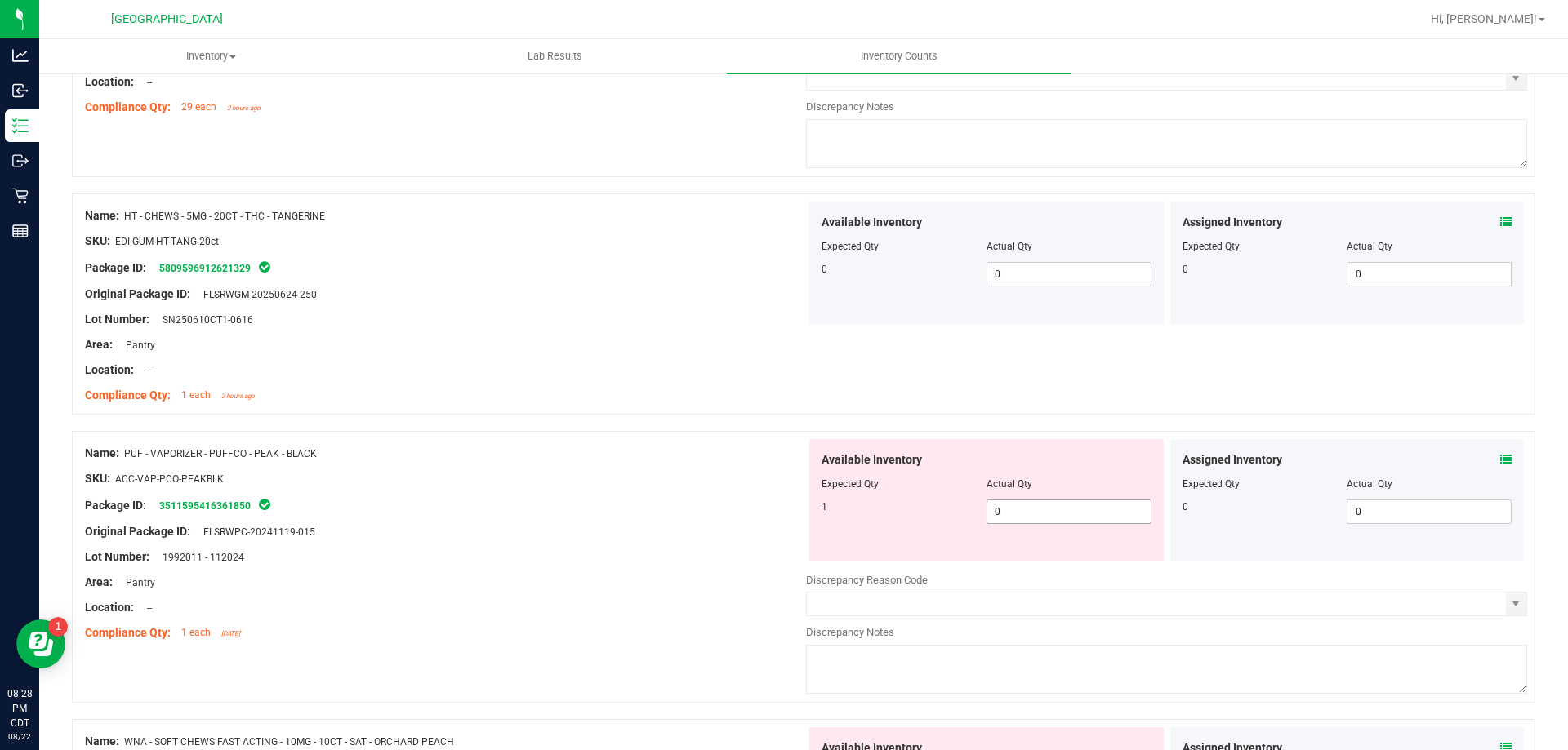
click at [1053, 504] on span "0 0" at bounding box center [1069, 511] width 165 height 25
click at [1053, 504] on input "0" at bounding box center [1069, 511] width 164 height 23
click at [551, 523] on div "Original Package ID: FLSRWPC-20241119-015" at bounding box center [446, 531] width 721 height 17
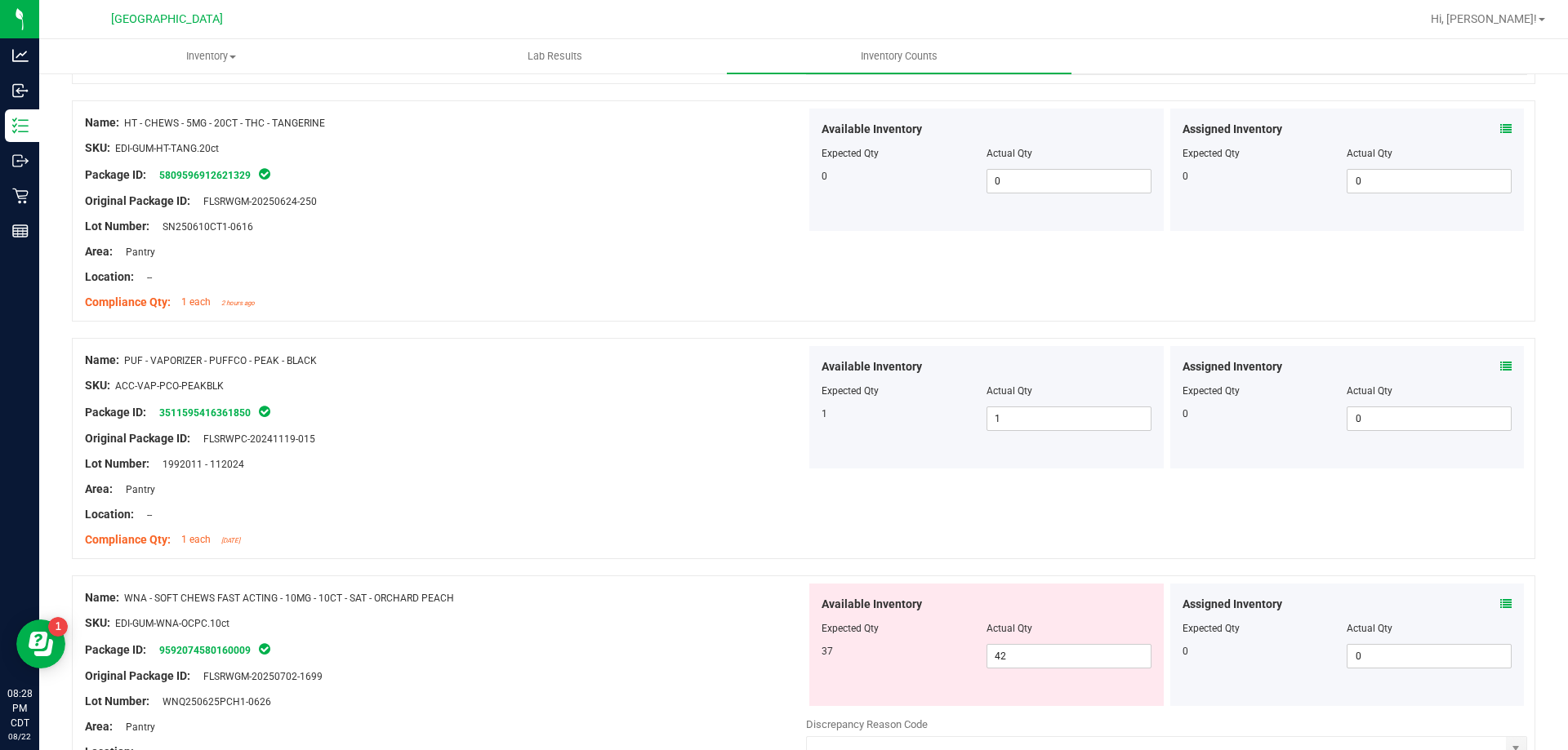
scroll to position [1388, 0]
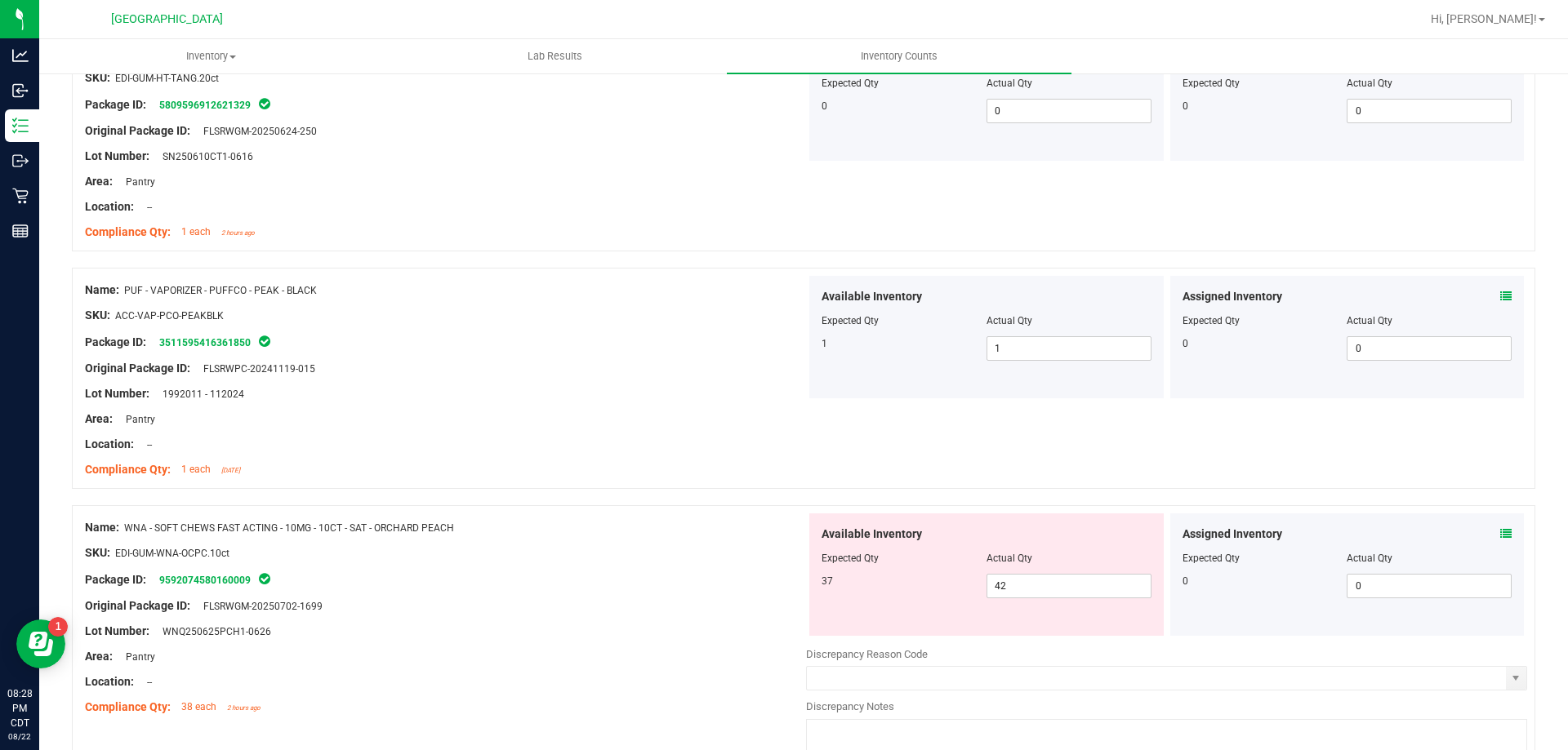
click at [1500, 541] on span at bounding box center [1506, 534] width 11 height 17
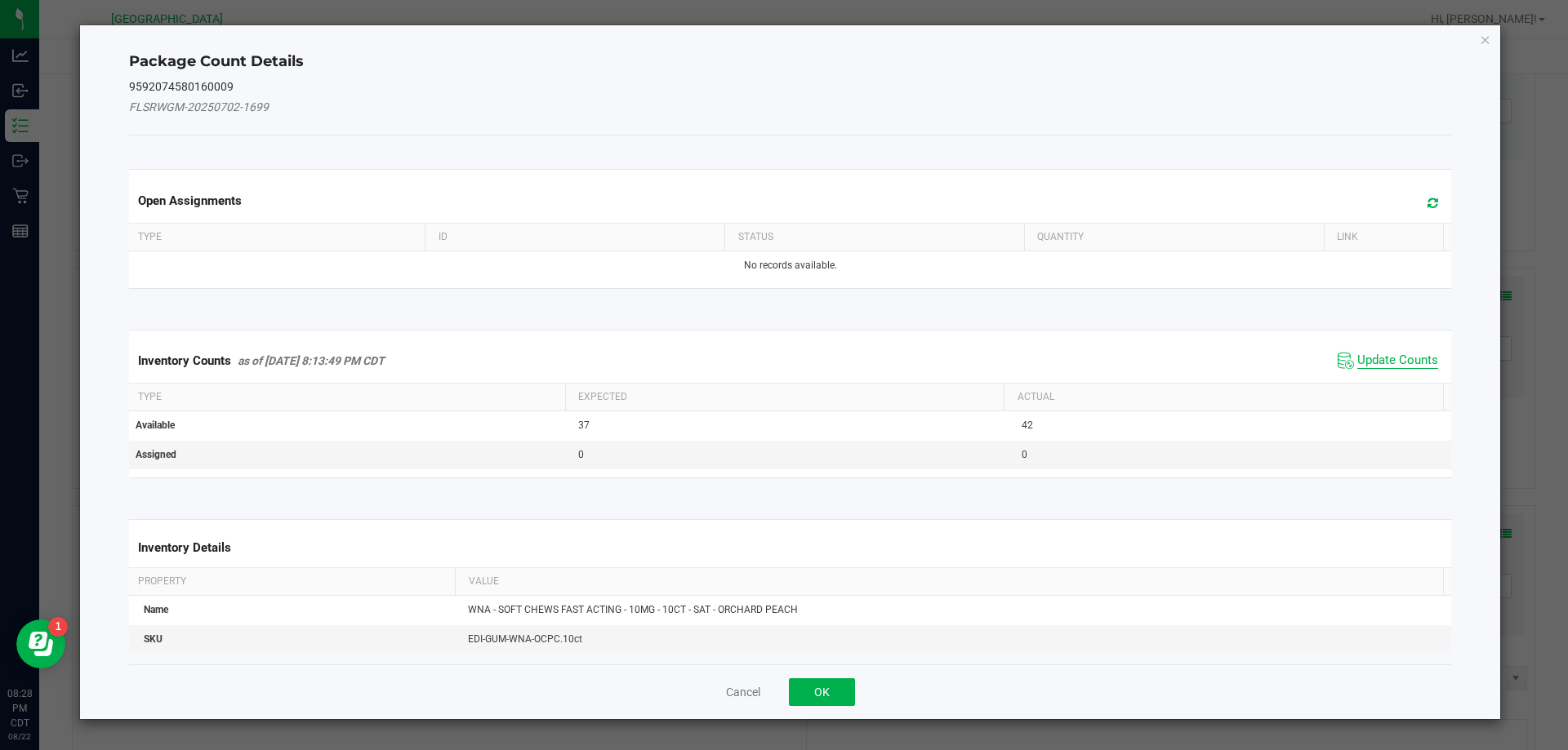
click at [1380, 360] on span "Update Counts" at bounding box center [1398, 361] width 81 height 16
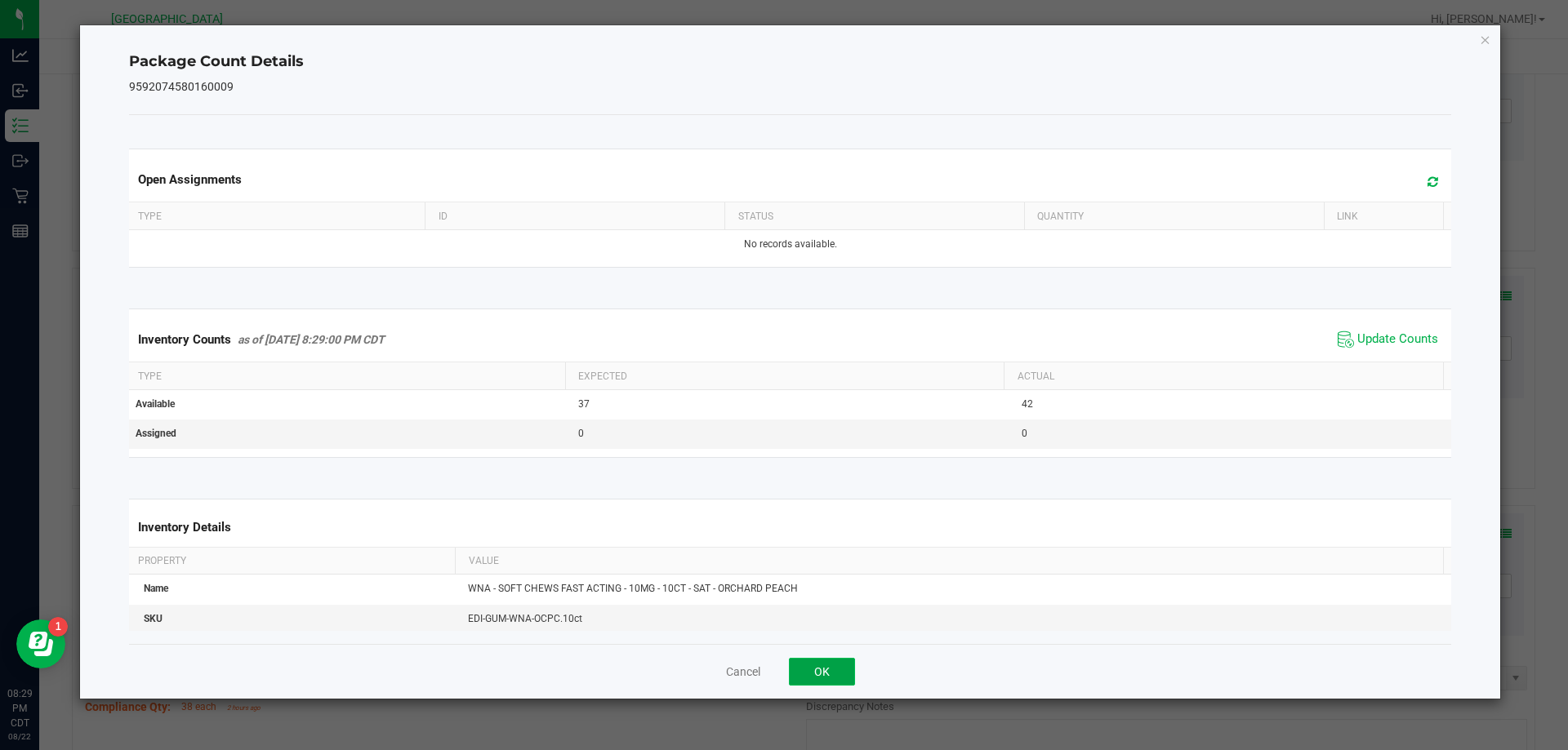
click at [802, 670] on button "OK" at bounding box center [822, 672] width 66 height 27
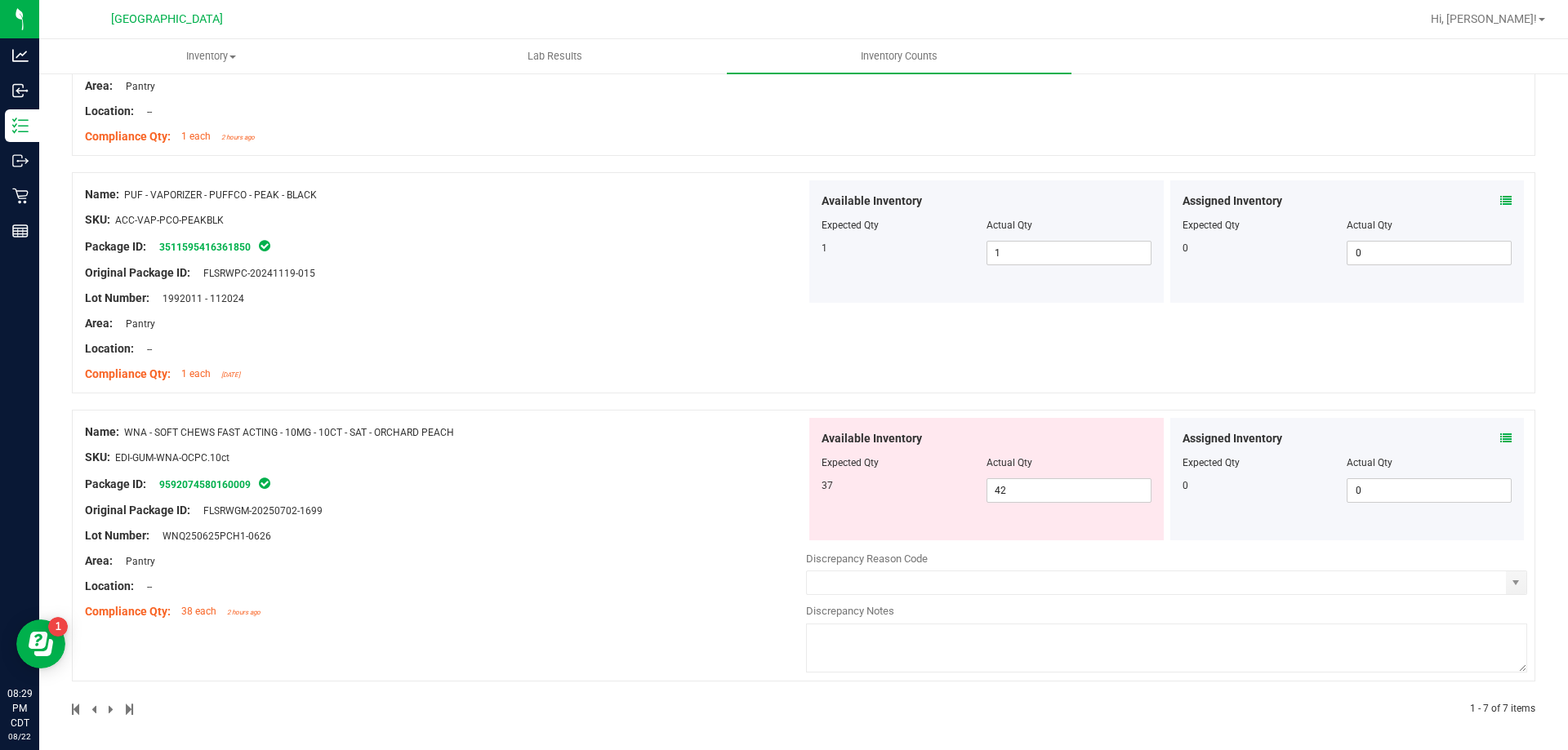
scroll to position [1487, 0]
click at [1031, 487] on span "42 42" at bounding box center [1069, 488] width 165 height 25
click at [1031, 487] on input "42" at bounding box center [1069, 487] width 164 height 23
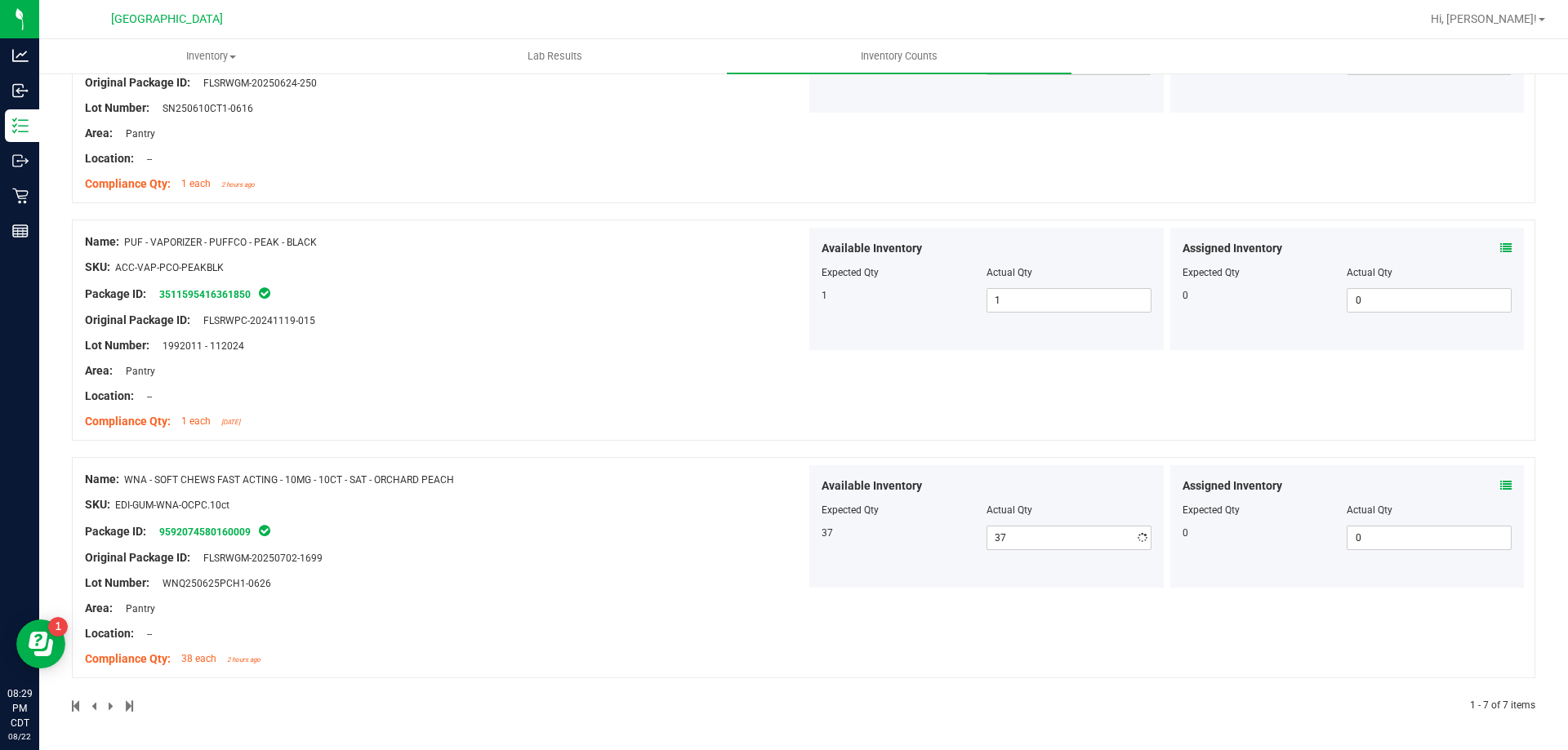
click at [620, 493] on div "Name: WNA - SOFT CHEWS FAST ACTING - 10MG - 10CT - SAT - ORCHARD PEACH SKU: EDI…" at bounding box center [446, 570] width 721 height 209
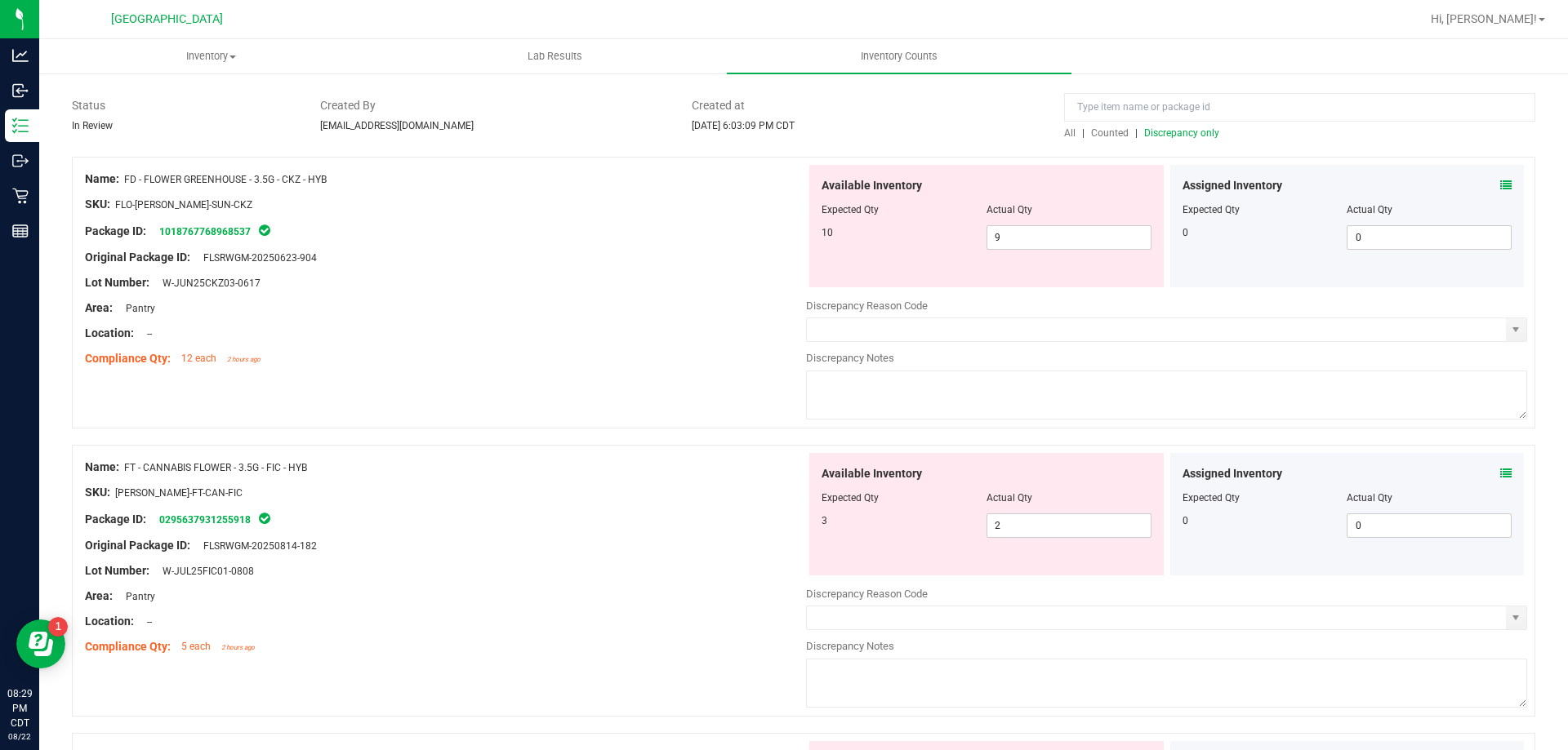
scroll to position [0, 0]
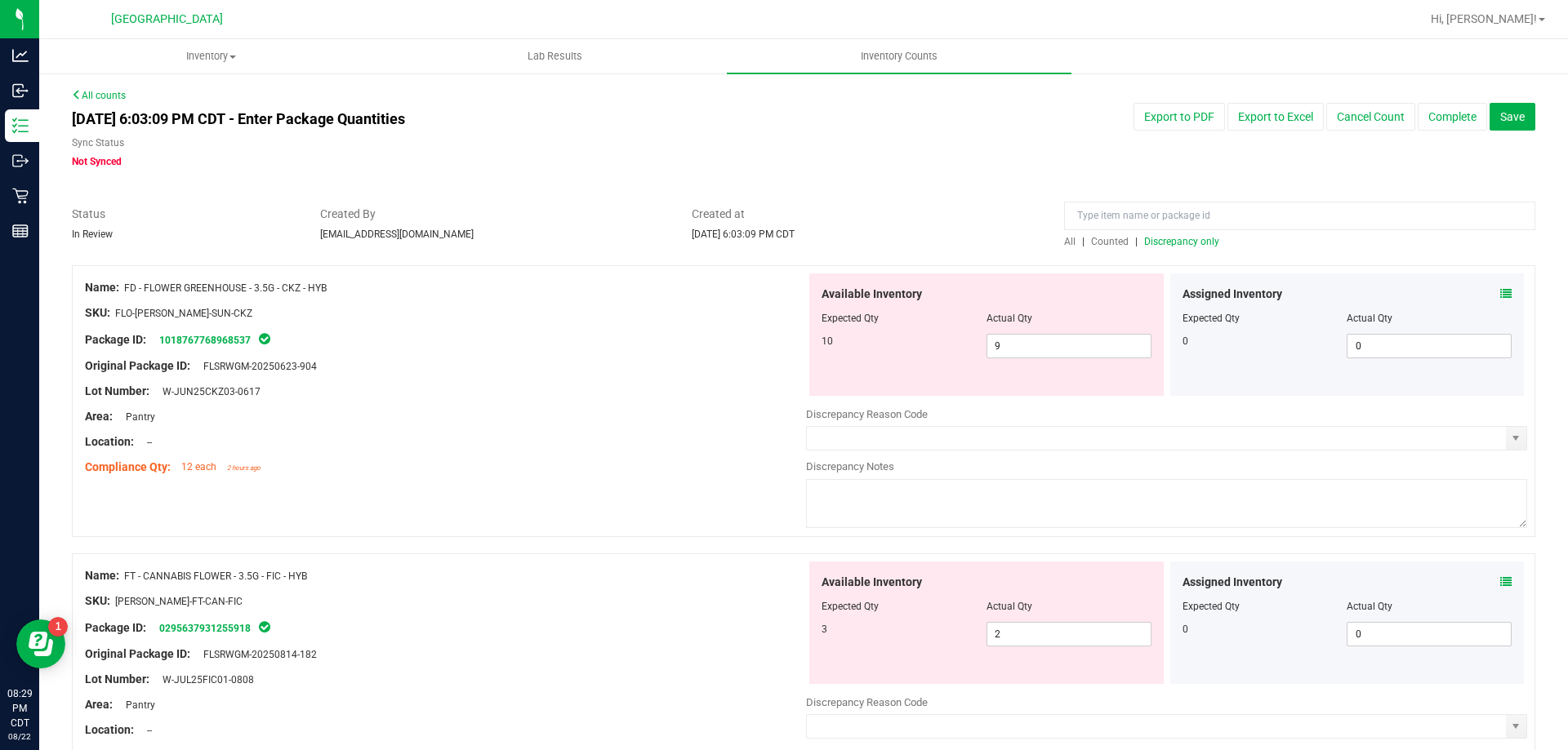
click at [1166, 240] on span "Discrepancy only" at bounding box center [1182, 241] width 75 height 11
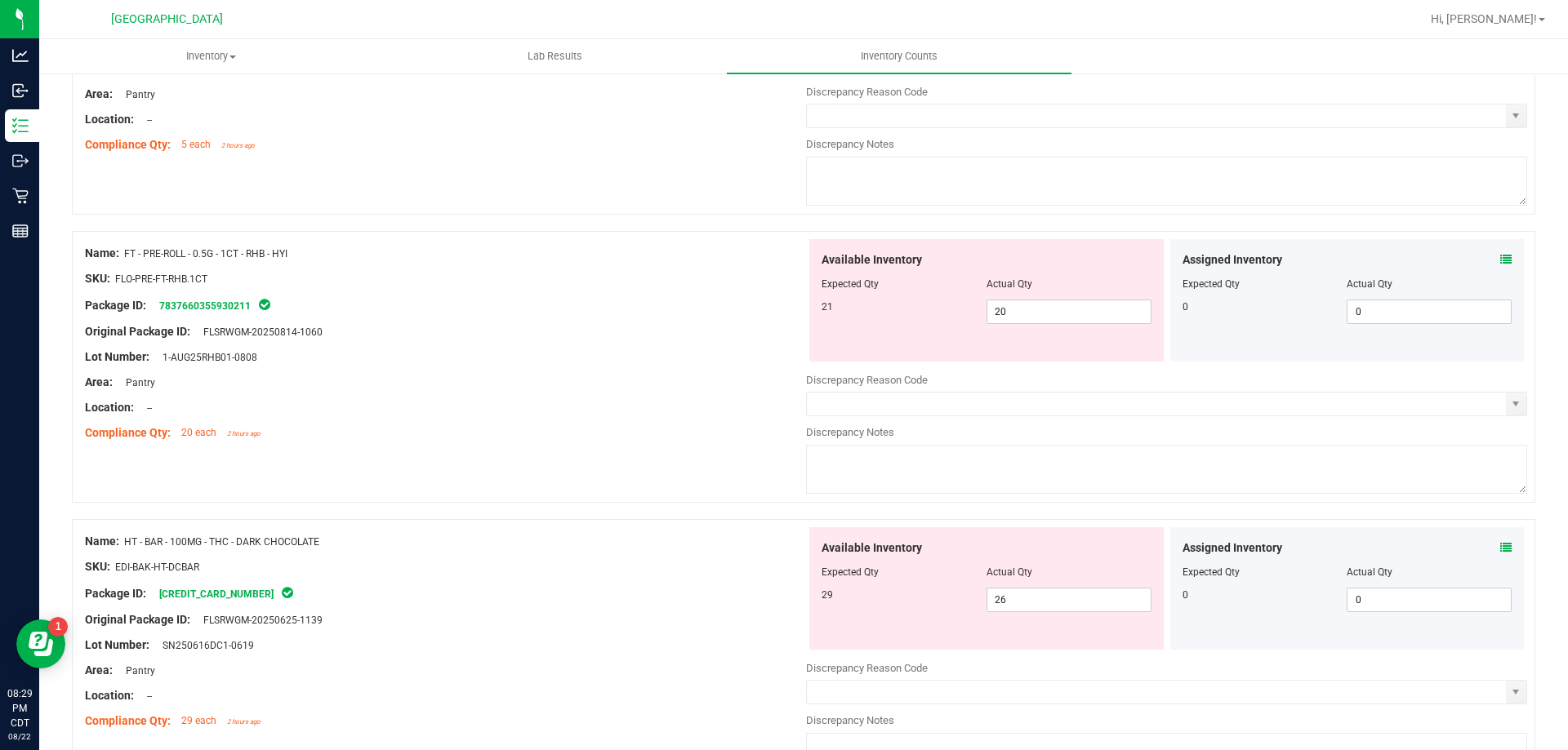
scroll to position [723, 0]
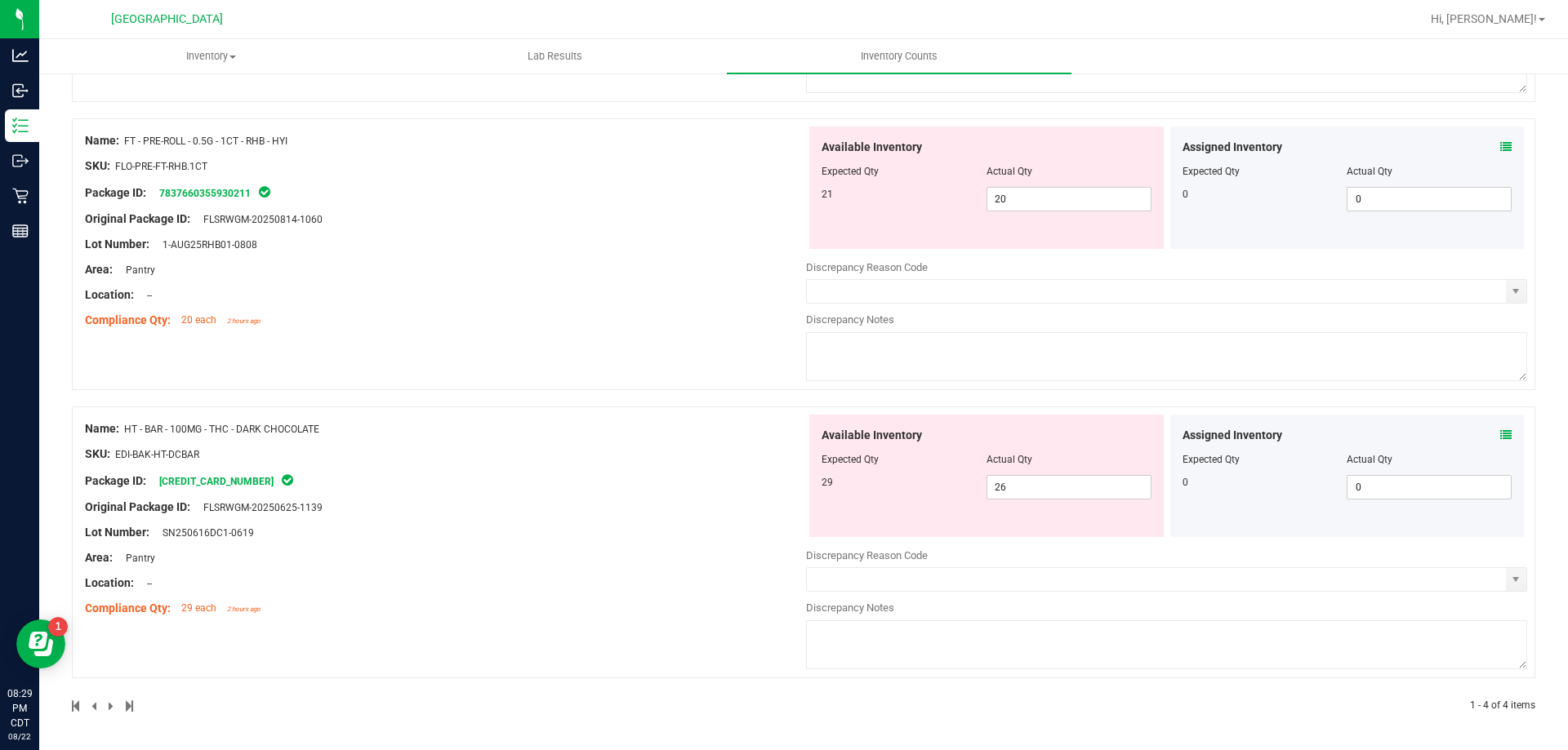
drag, startPoint x: 113, startPoint y: 704, endPoint x: 145, endPoint y: 702, distance: 32.1
click at [115, 703] on div at bounding box center [438, 706] width 732 height 15
click at [1500, 444] on span at bounding box center [1506, 435] width 11 height 17
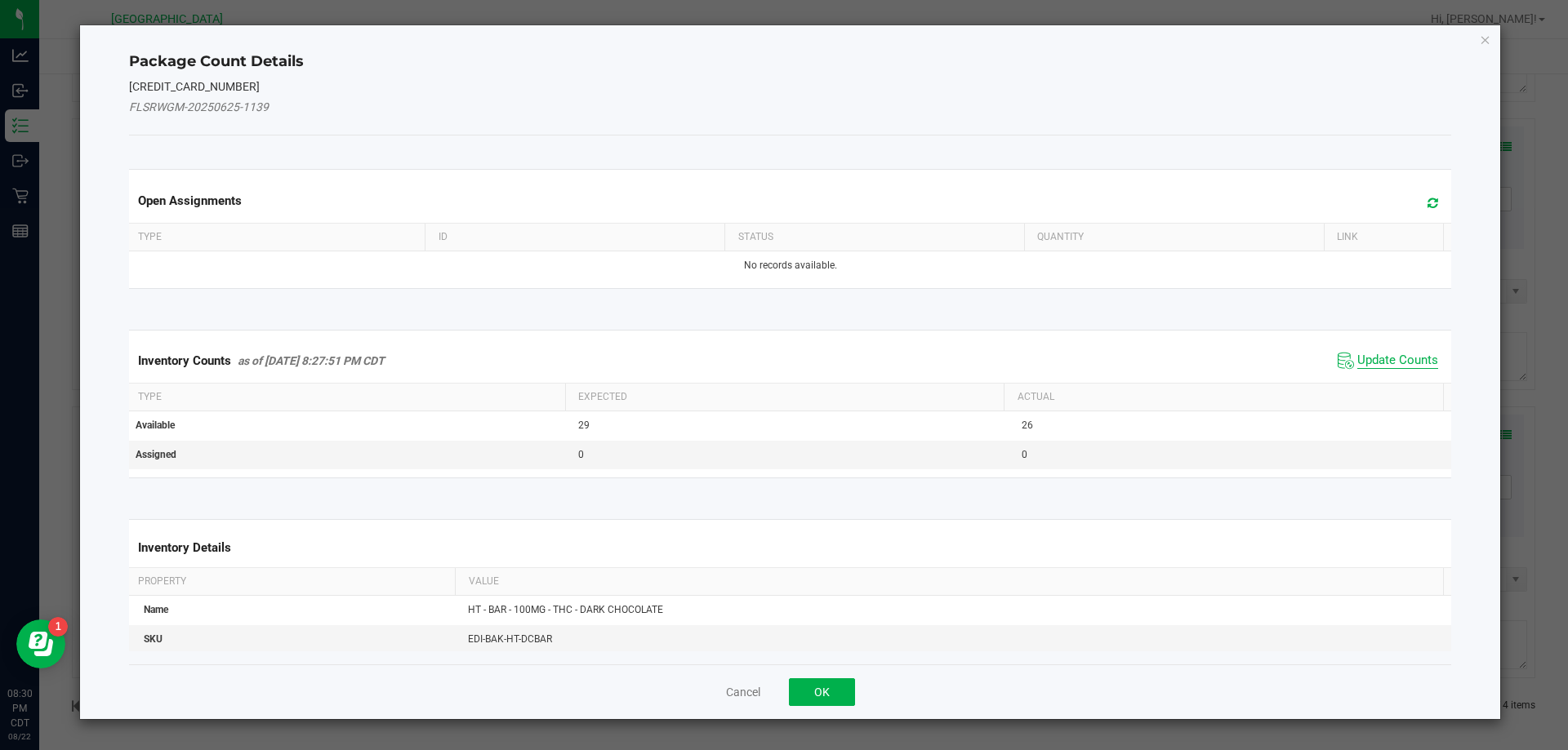
click at [1379, 356] on span "Update Counts" at bounding box center [1398, 361] width 81 height 16
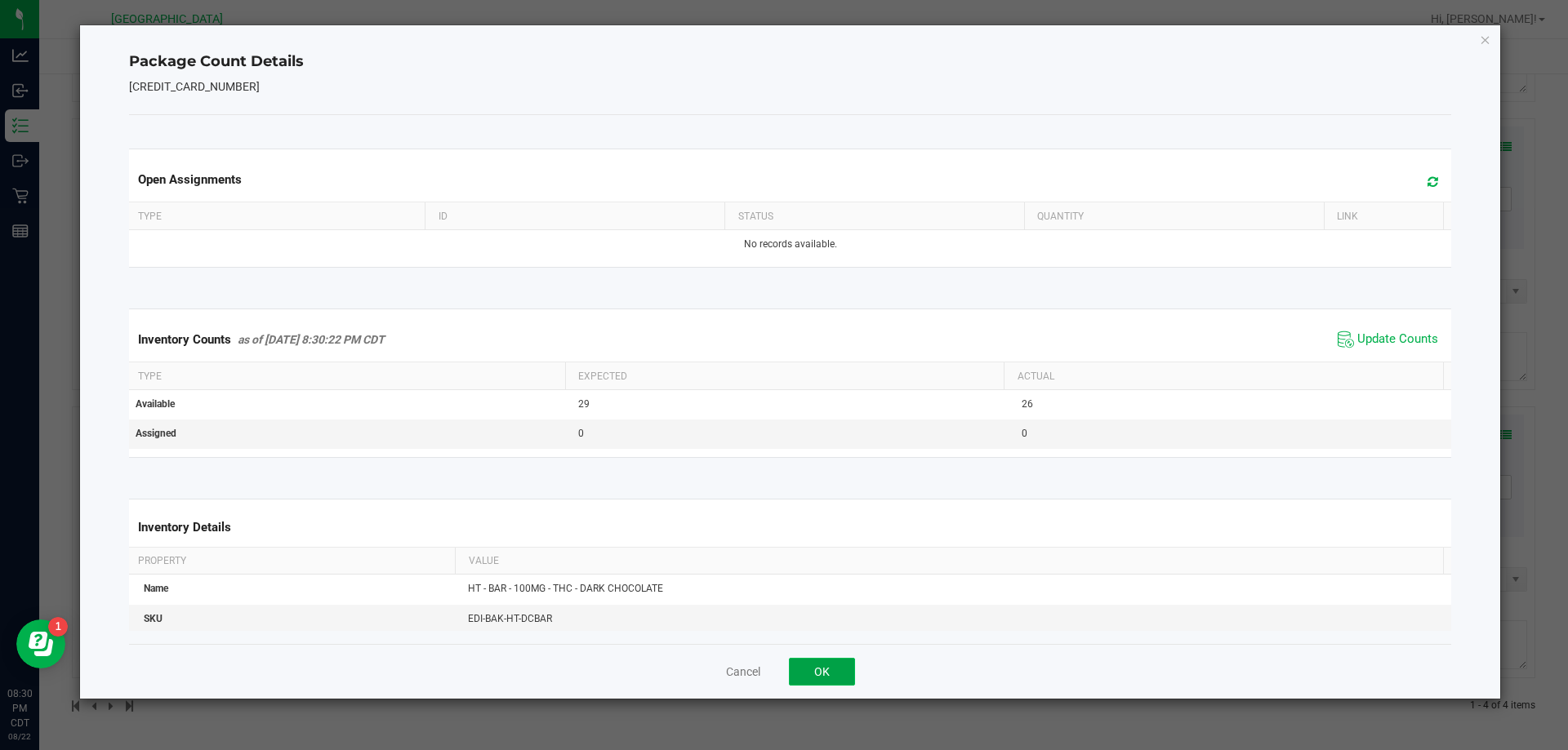
click at [823, 666] on button "OK" at bounding box center [822, 672] width 66 height 27
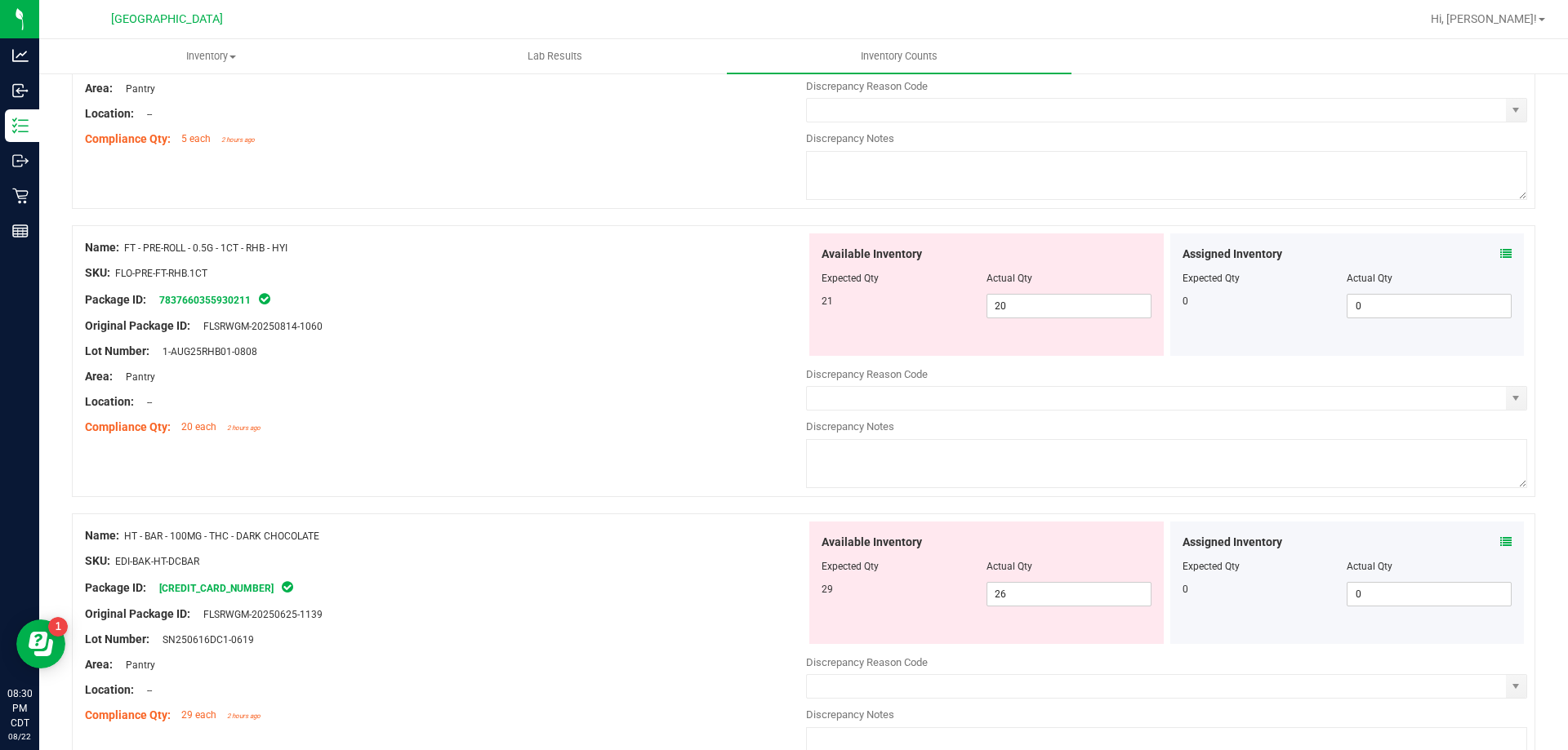
scroll to position [478, 0]
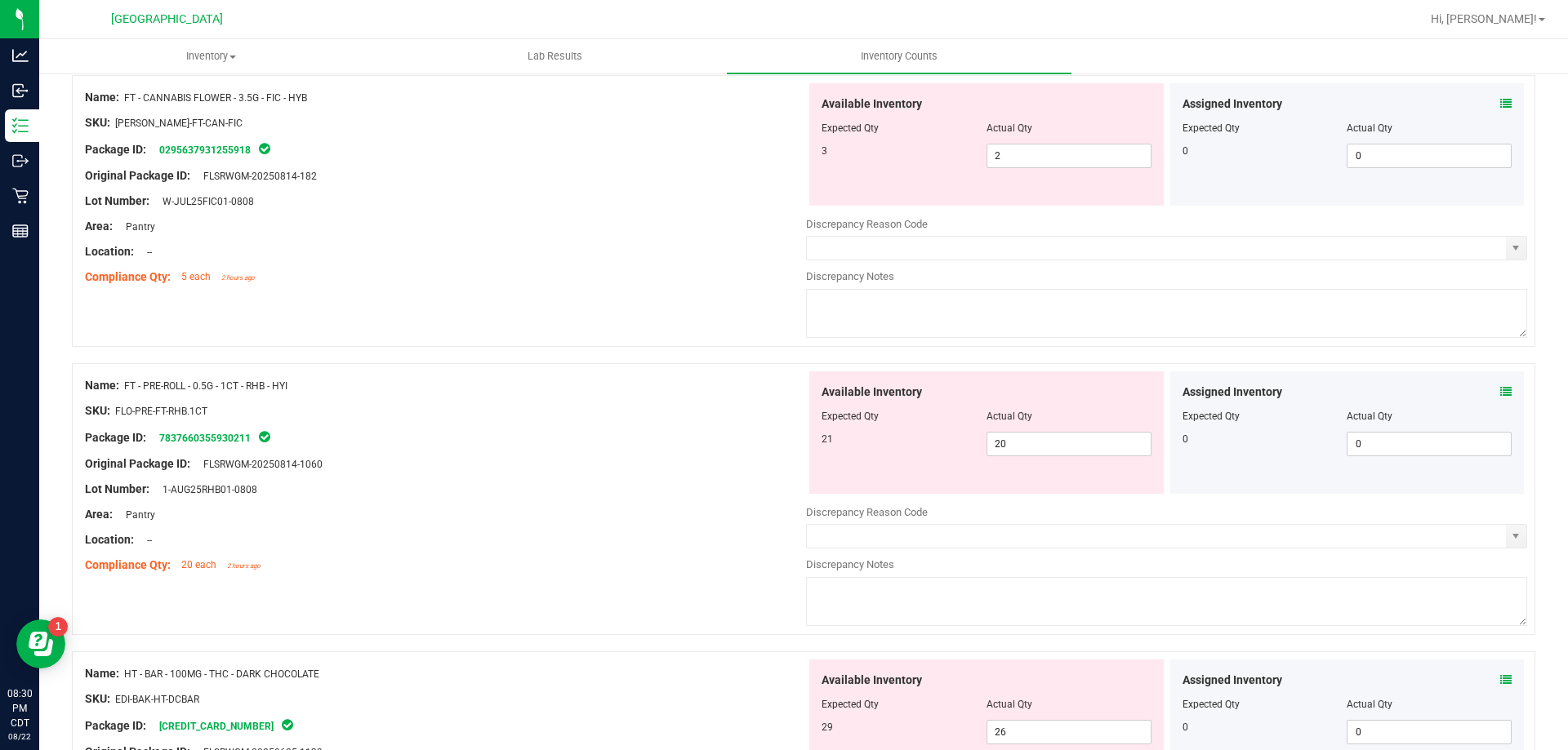
click at [1500, 391] on icon at bounding box center [1506, 391] width 11 height 11
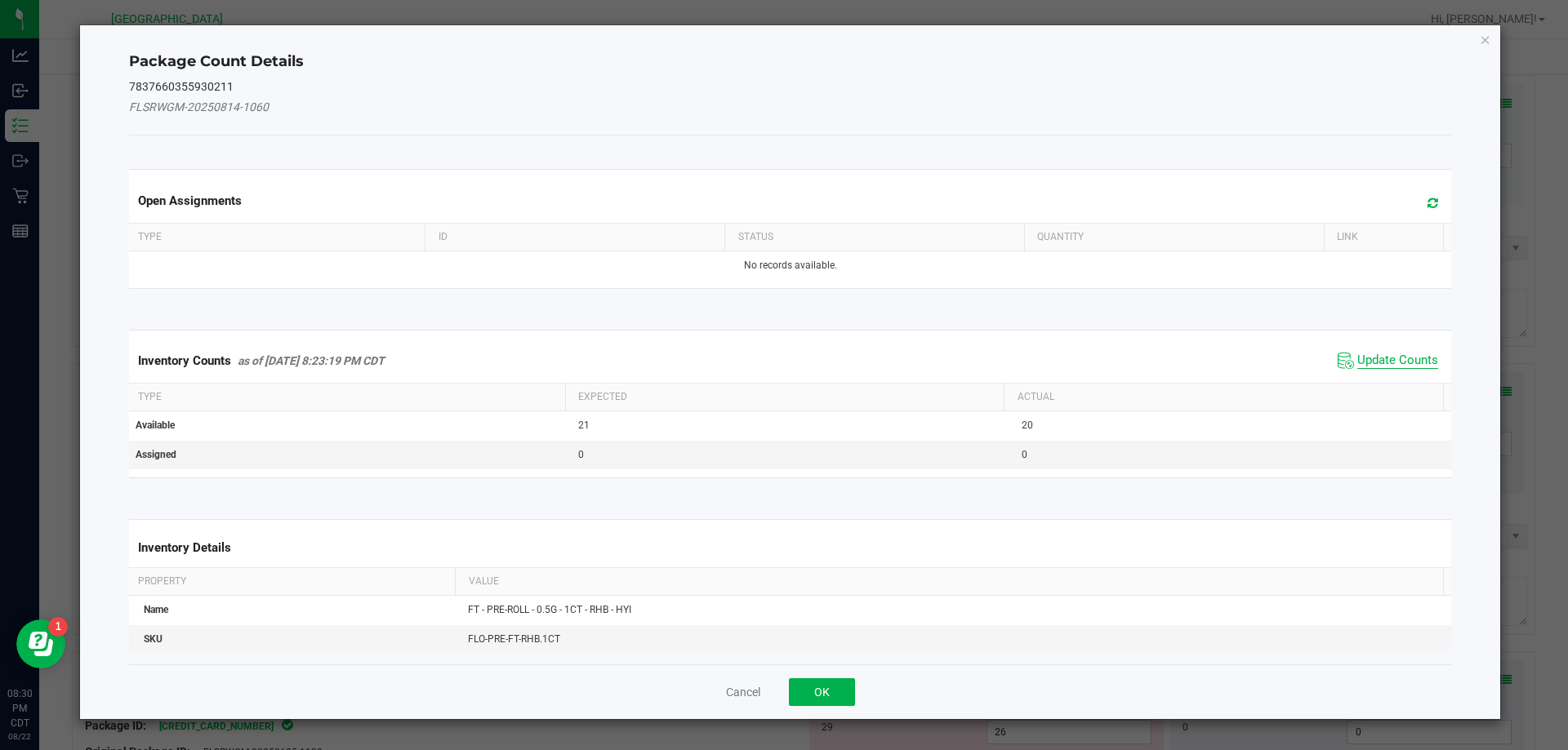
click at [1364, 361] on span "Update Counts" at bounding box center [1398, 361] width 81 height 16
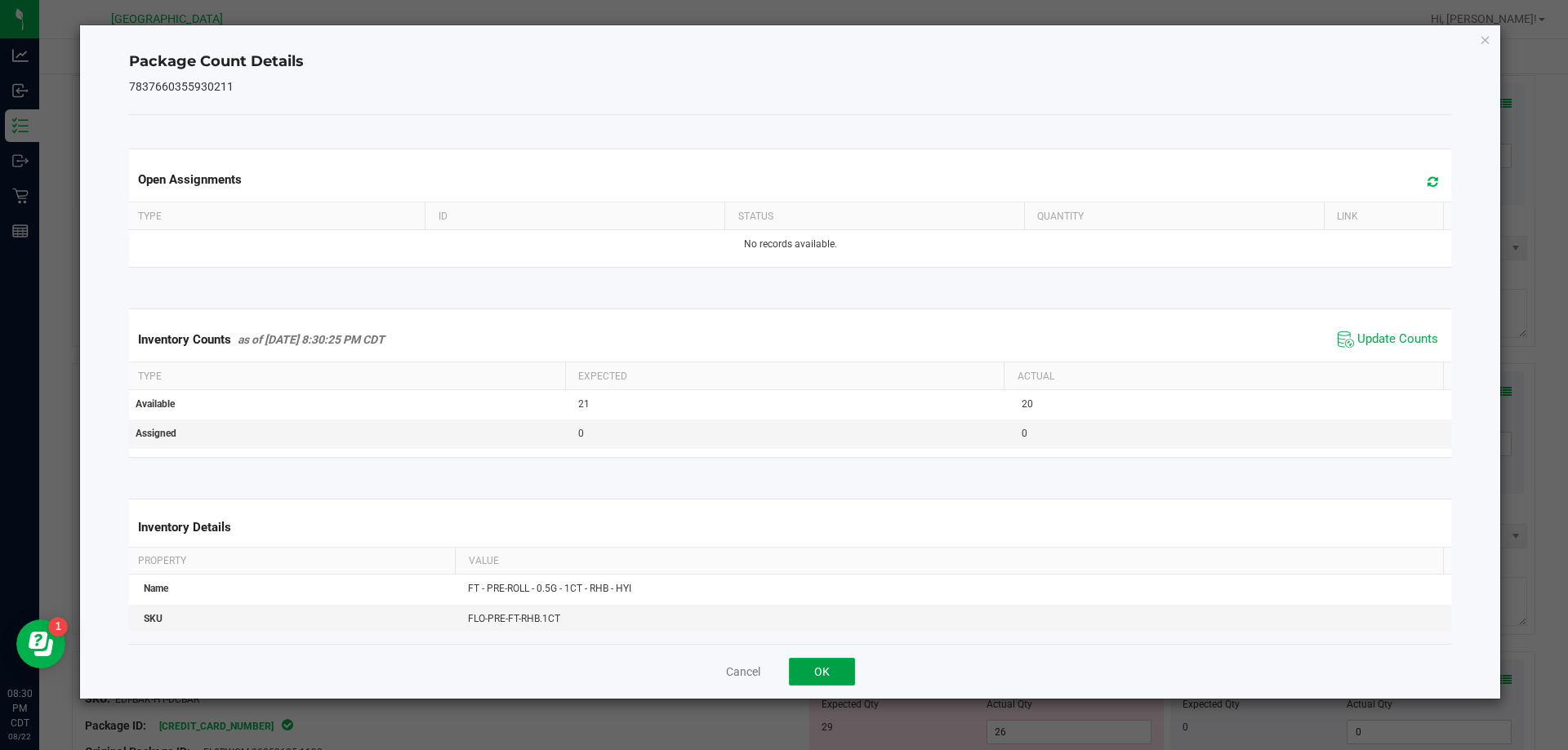
click at [842, 659] on button "OK" at bounding box center [822, 672] width 66 height 27
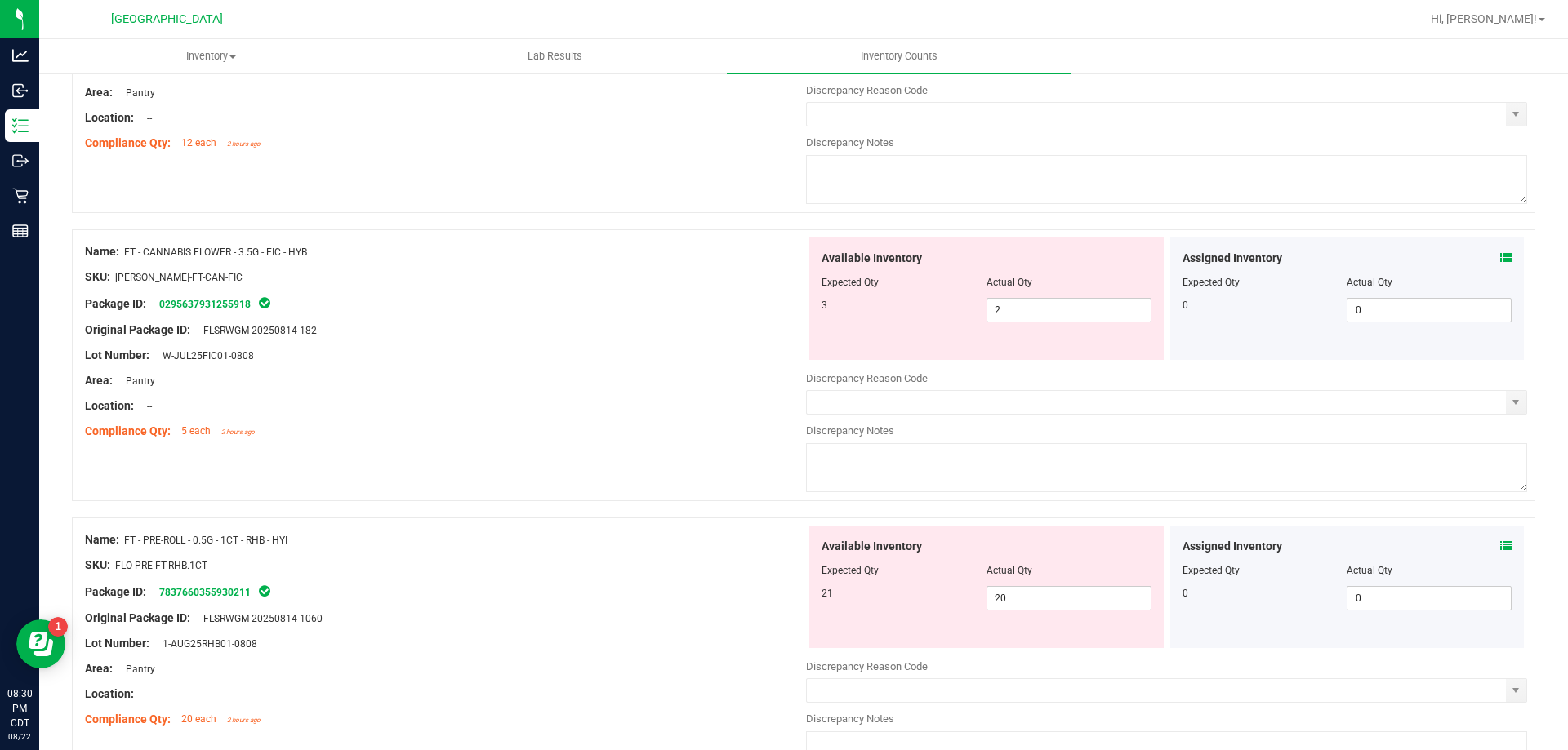
scroll to position [152, 0]
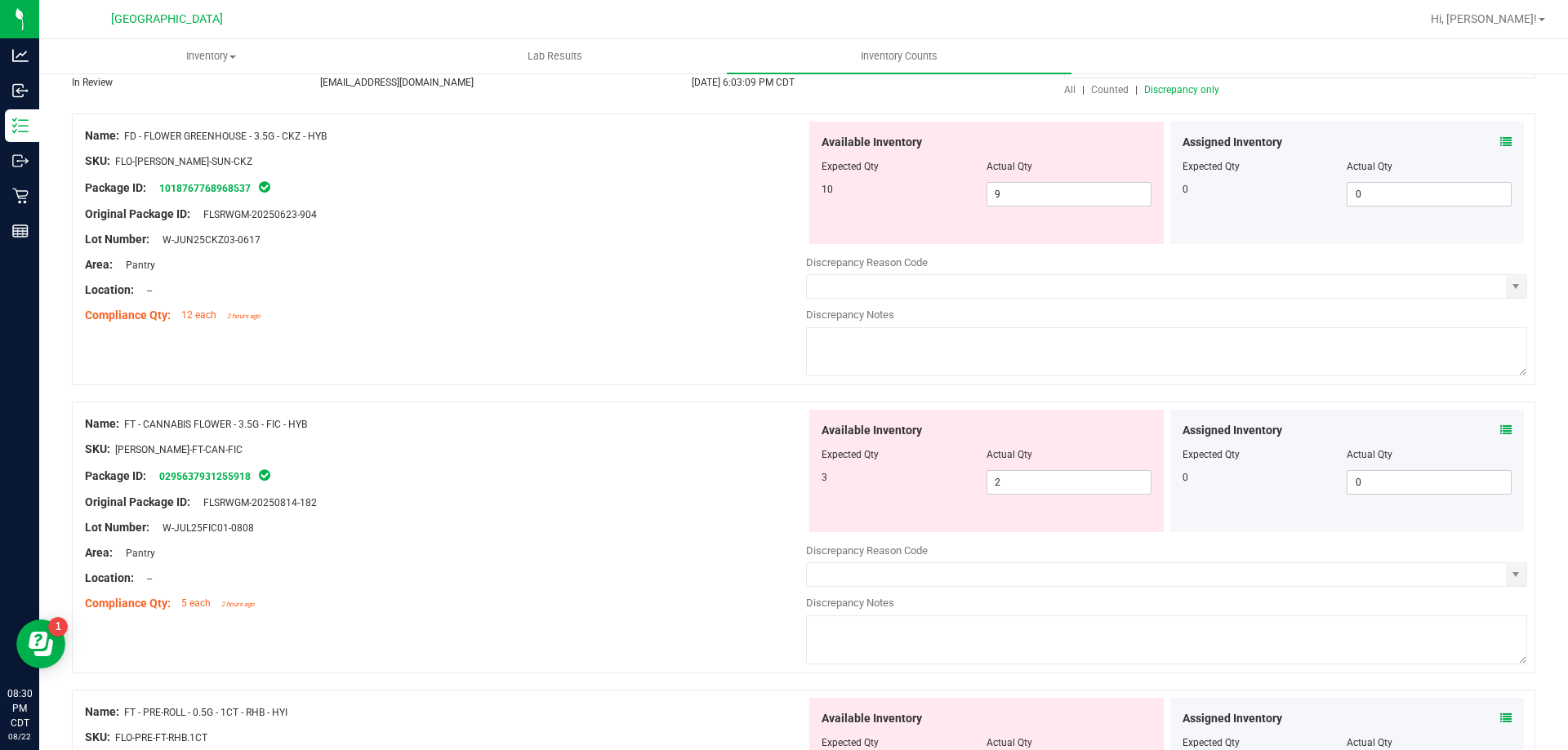
click at [1485, 430] on div "Assigned Inventory" at bounding box center [1348, 431] width 330 height 17
click at [1500, 429] on icon at bounding box center [1506, 430] width 11 height 11
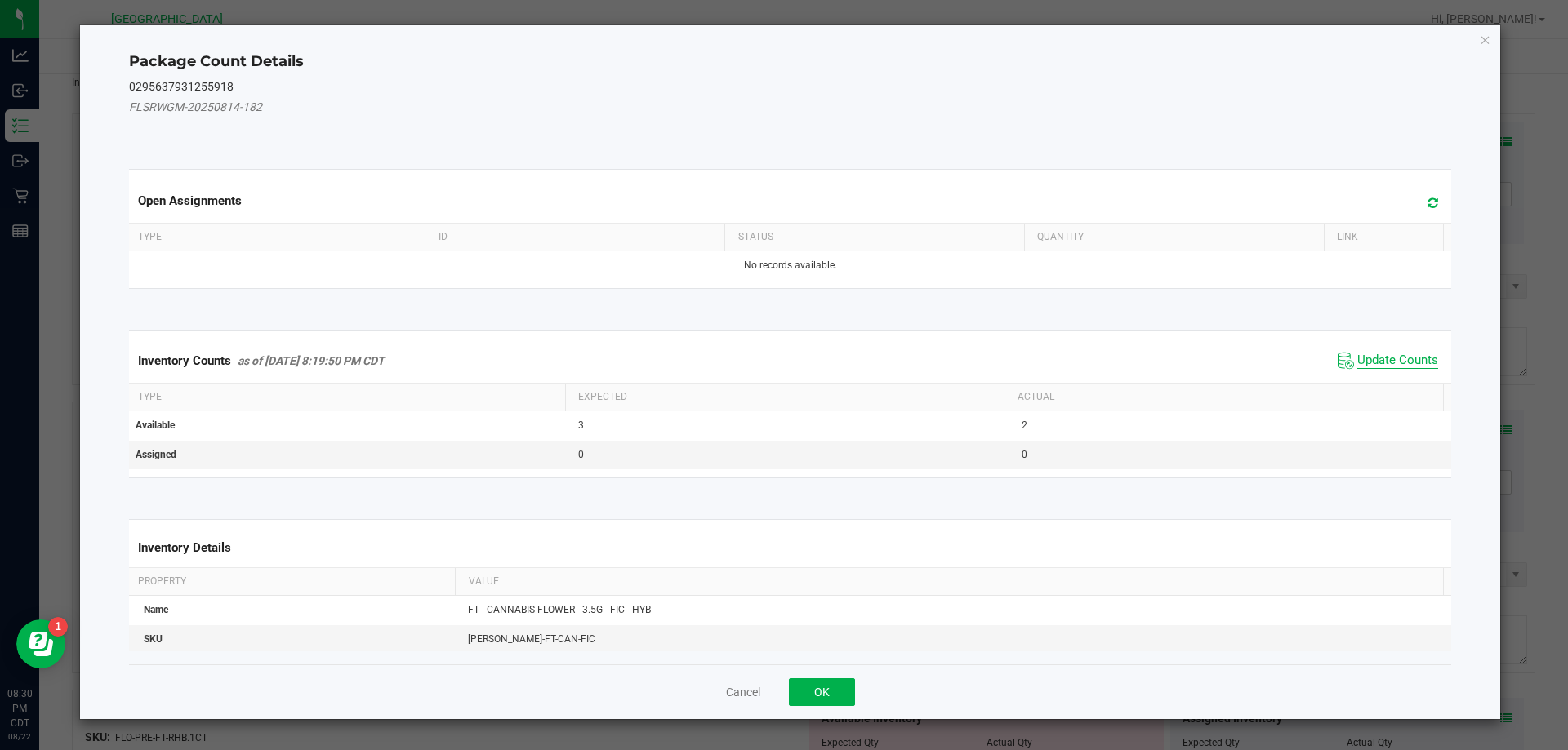
click at [1410, 361] on span "Update Counts" at bounding box center [1398, 361] width 81 height 16
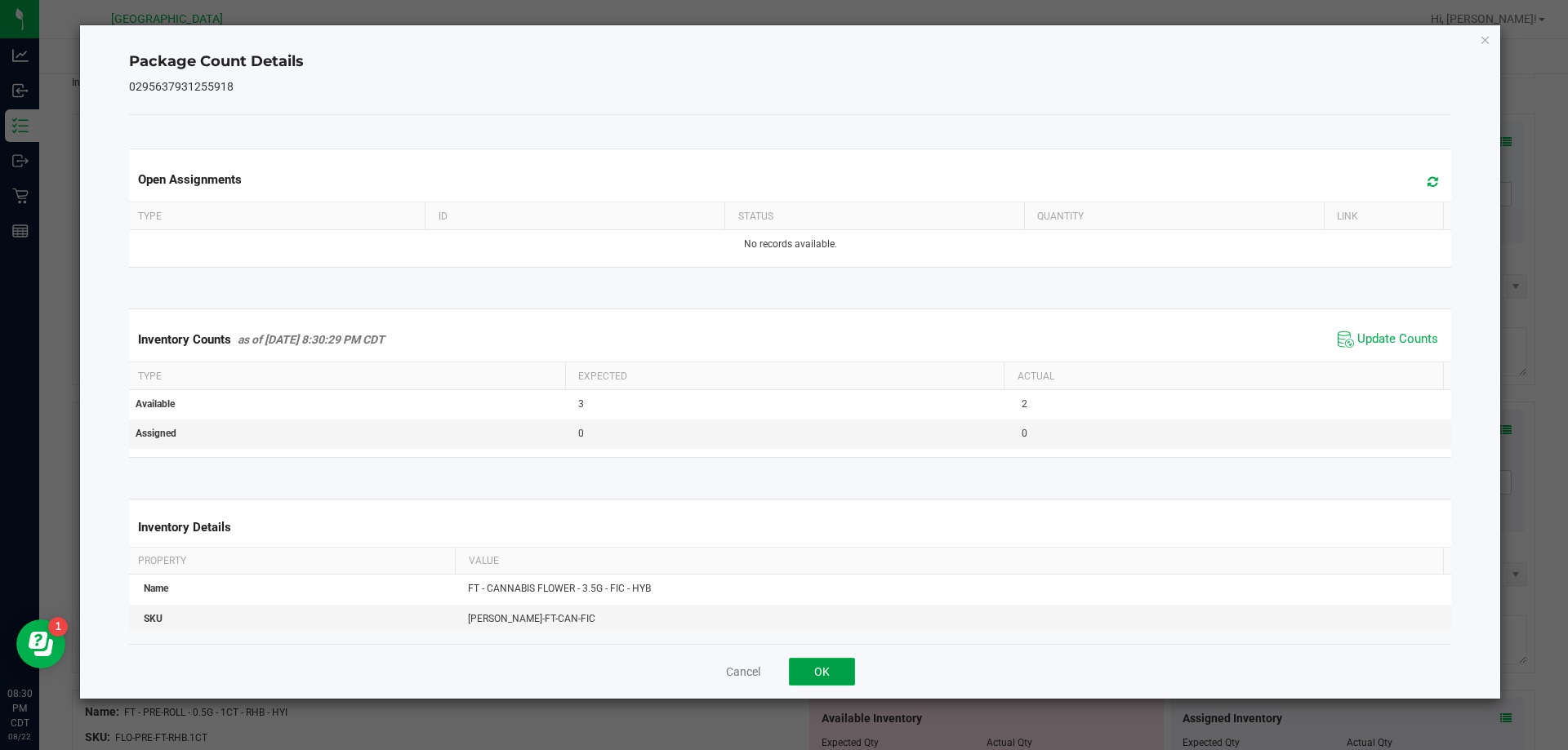
click at [803, 663] on button "OK" at bounding box center [822, 672] width 66 height 27
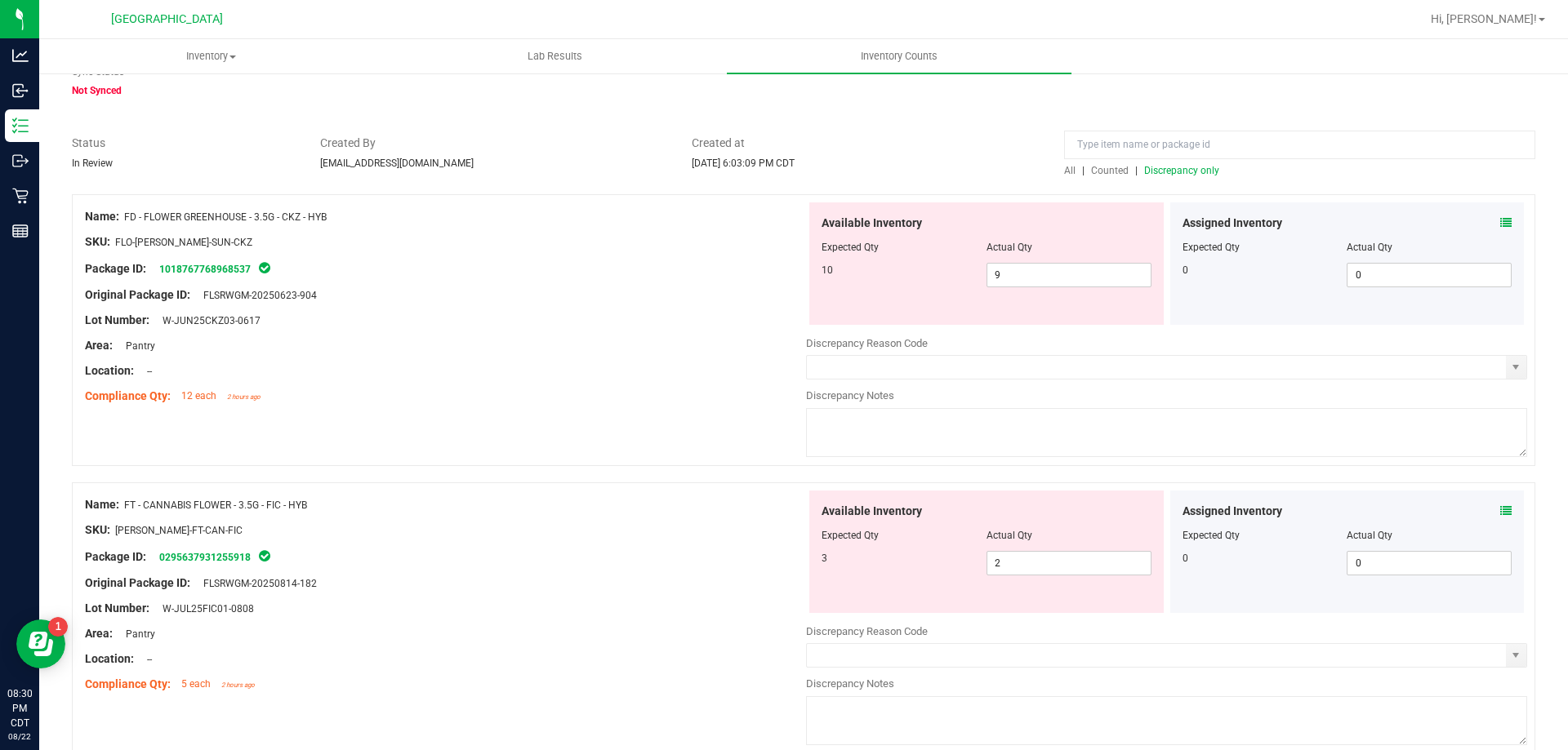
scroll to position [0, 0]
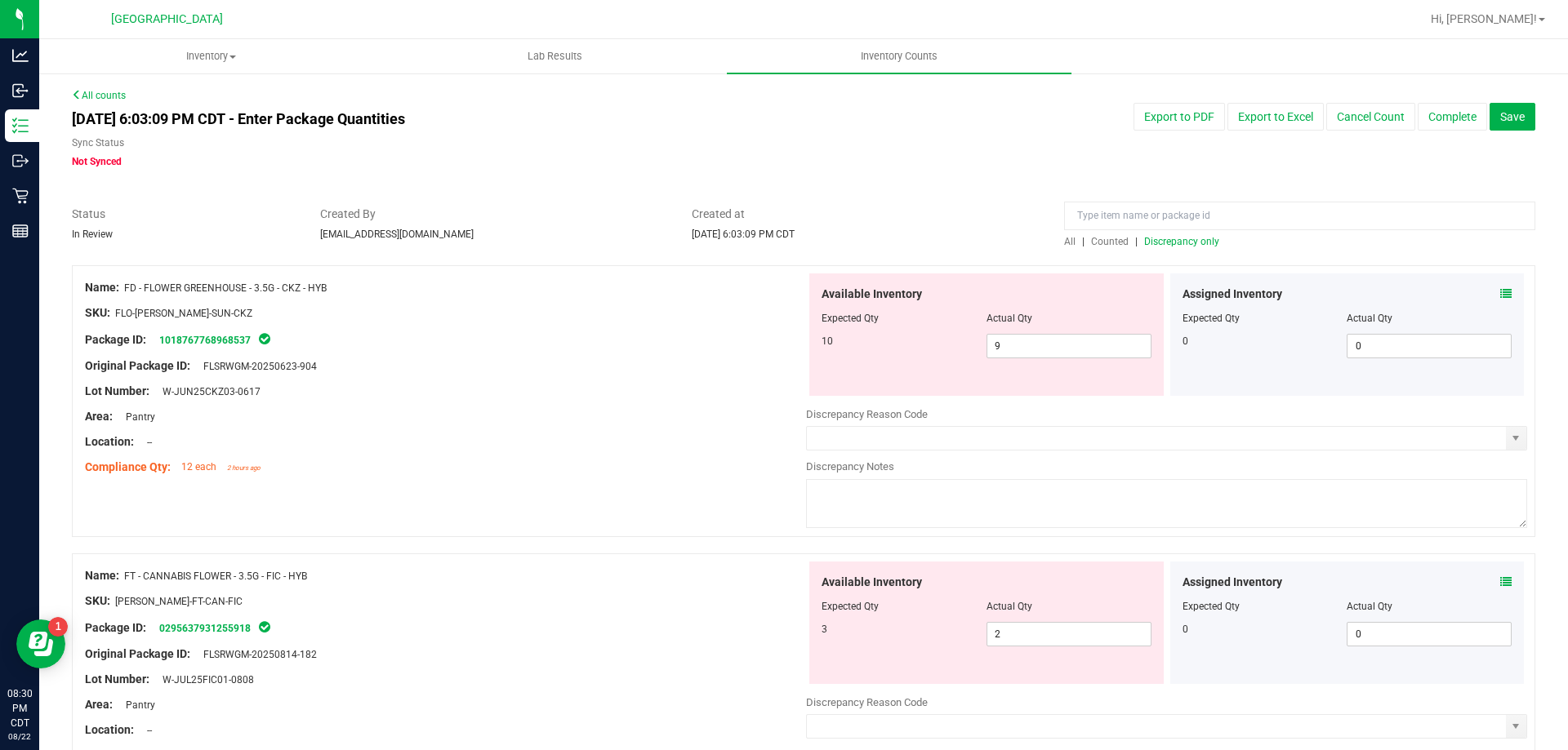
click at [1500, 296] on icon at bounding box center [1506, 294] width 11 height 11
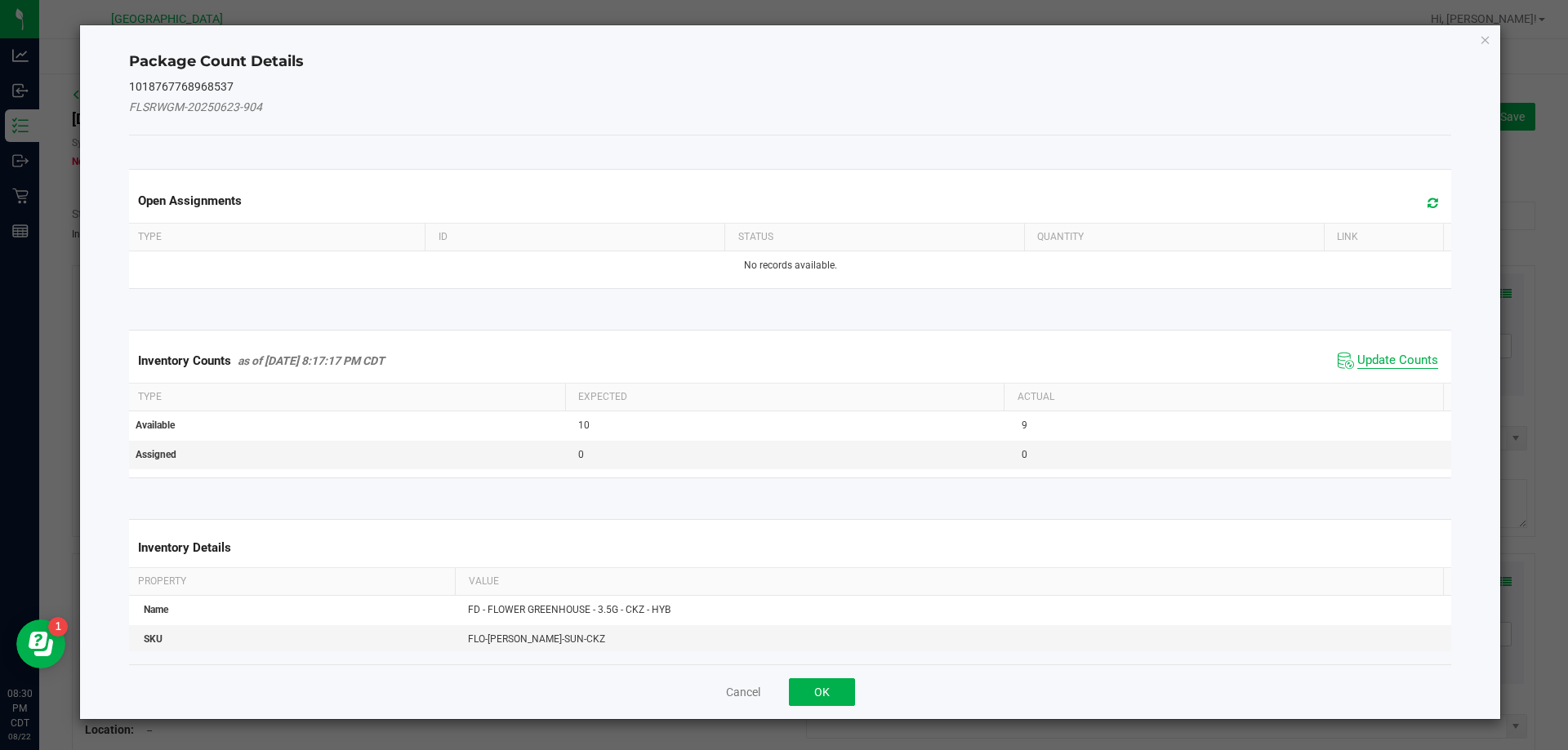
click at [1364, 361] on span "Update Counts" at bounding box center [1398, 361] width 81 height 16
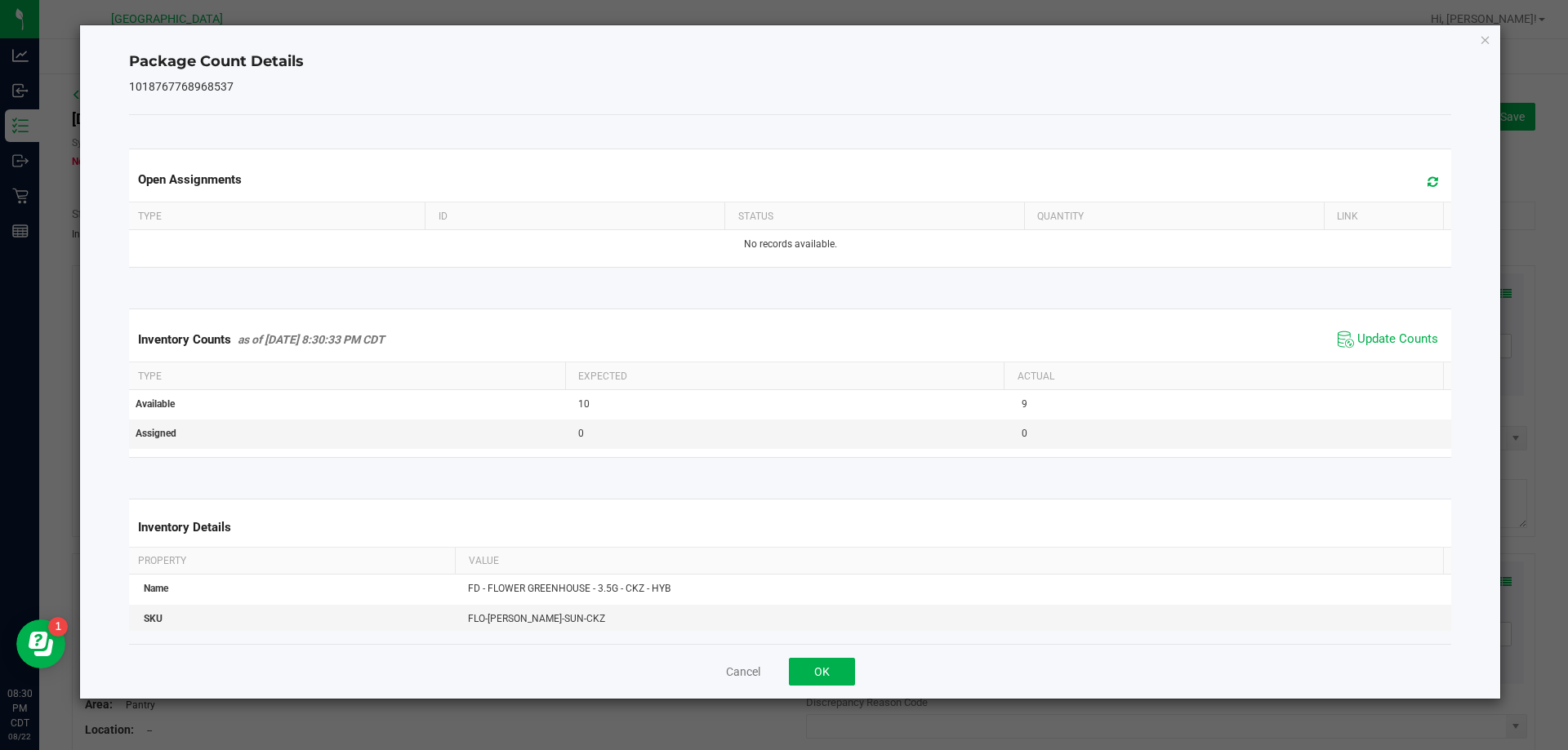
click at [833, 656] on div "Cancel OK" at bounding box center [790, 671] width 1323 height 55
click at [832, 666] on button "OK" at bounding box center [822, 672] width 66 height 27
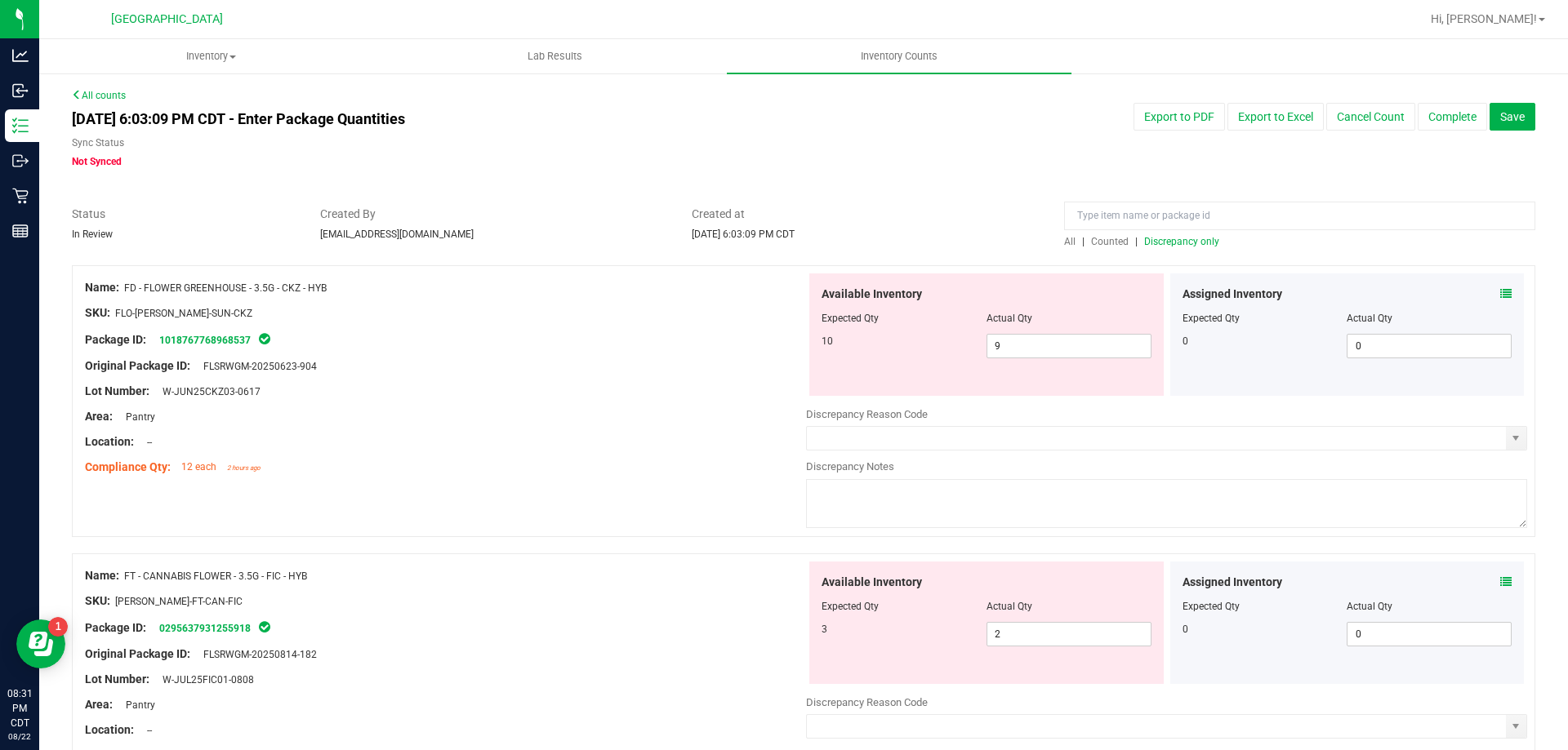
click at [1500, 300] on span at bounding box center [1506, 294] width 11 height 17
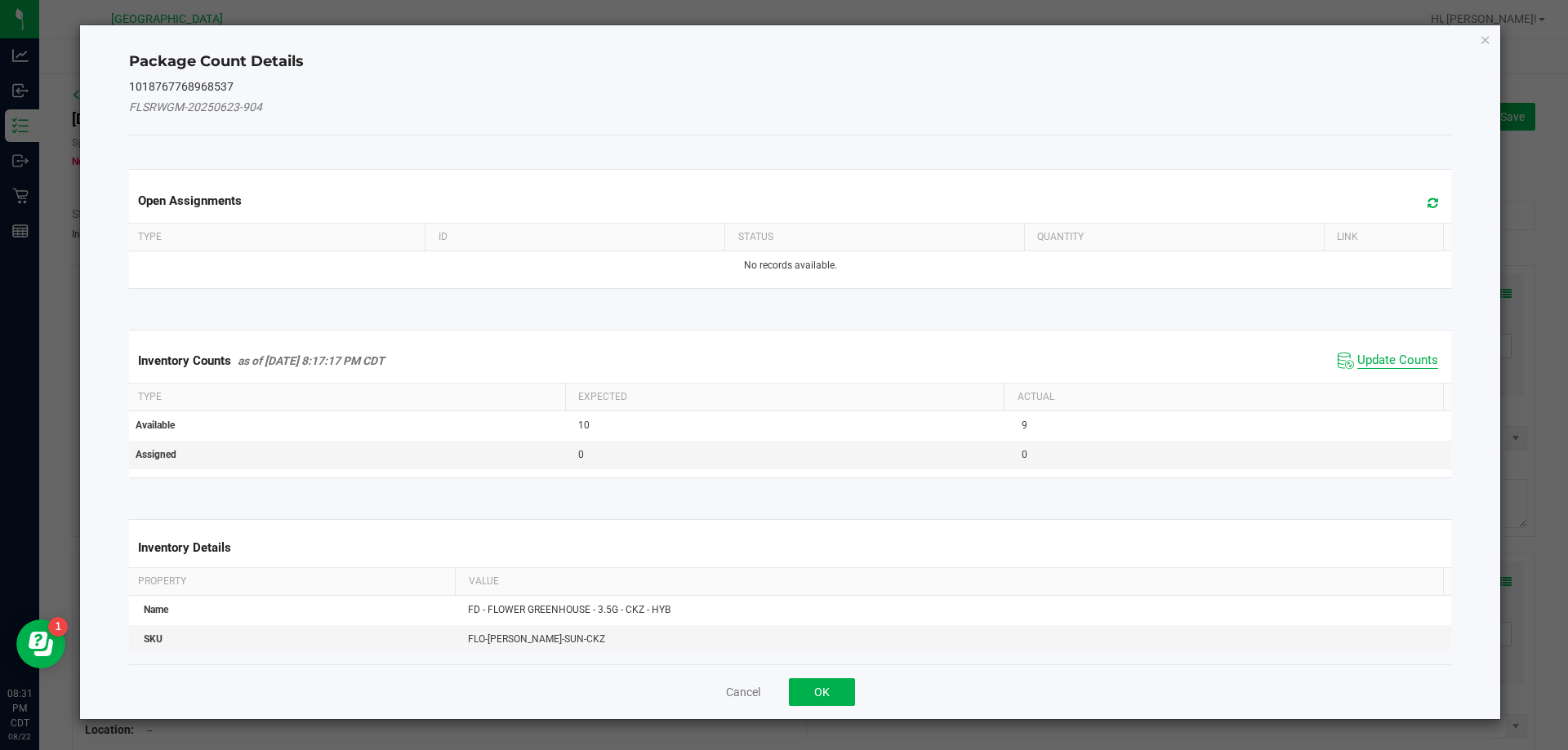
click at [1407, 359] on span "Update Counts" at bounding box center [1398, 361] width 81 height 16
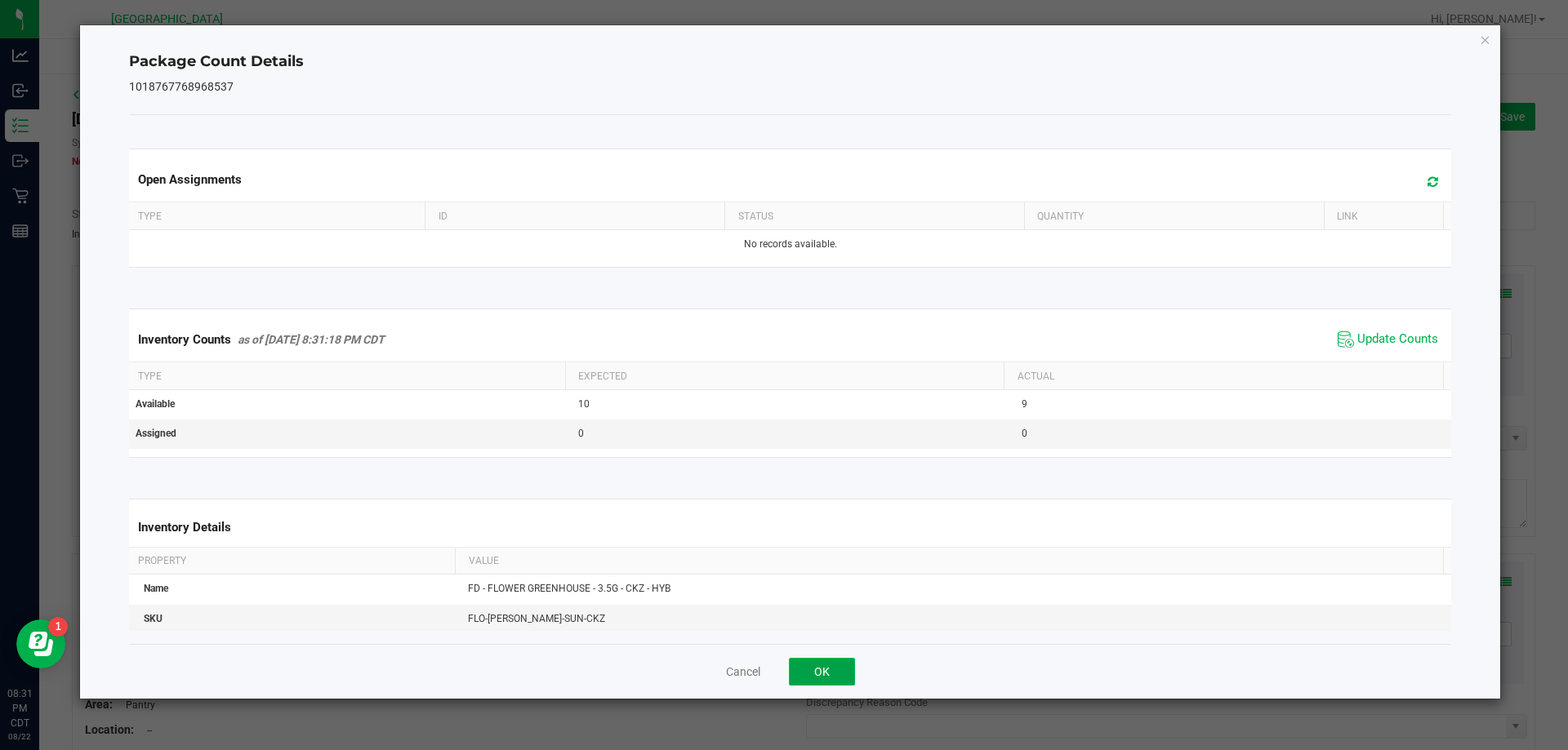
click at [843, 669] on button "OK" at bounding box center [822, 672] width 66 height 27
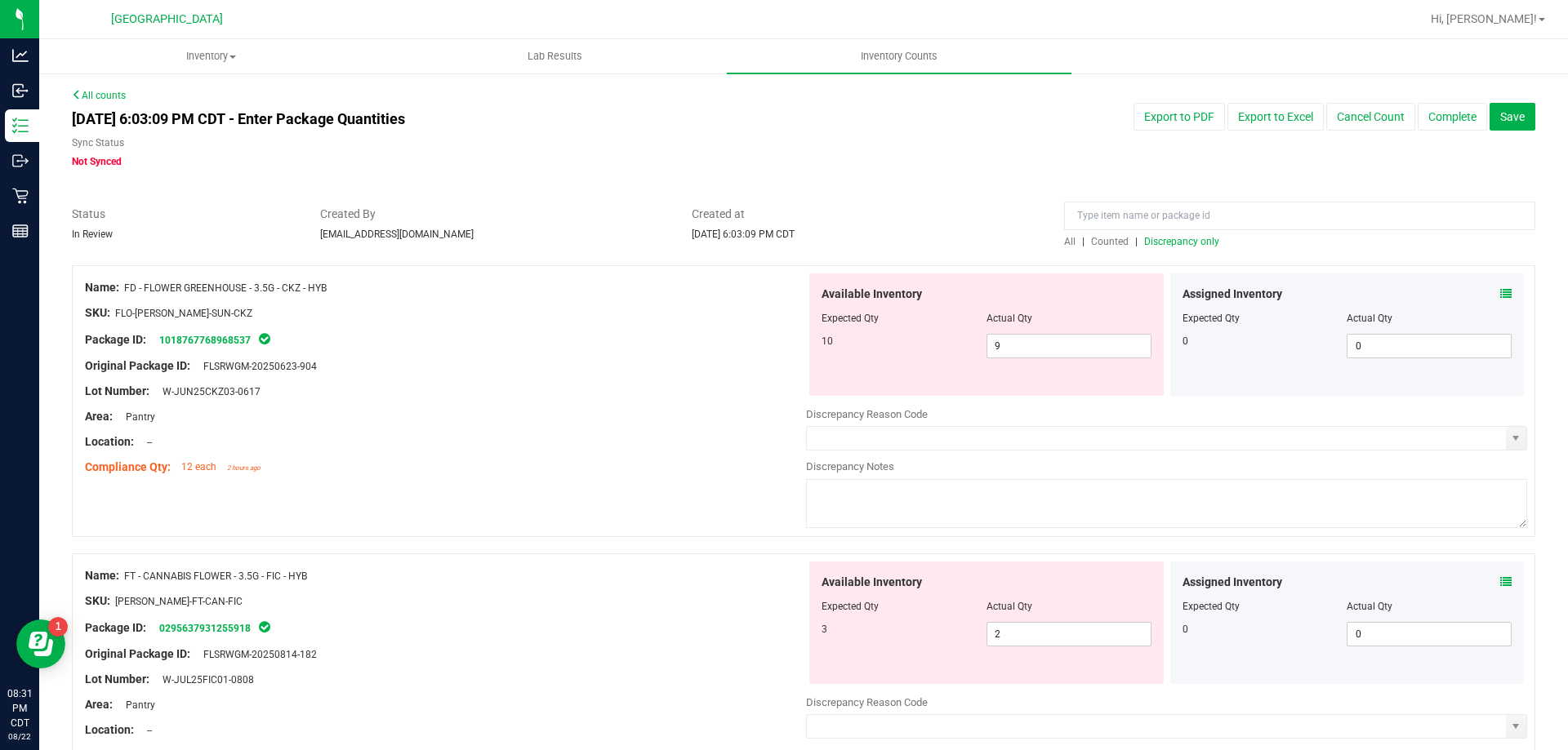
click at [456, 340] on div "Package ID: 1018767768968537" at bounding box center [446, 339] width 721 height 19
